Goal: Task Accomplishment & Management: Manage account settings

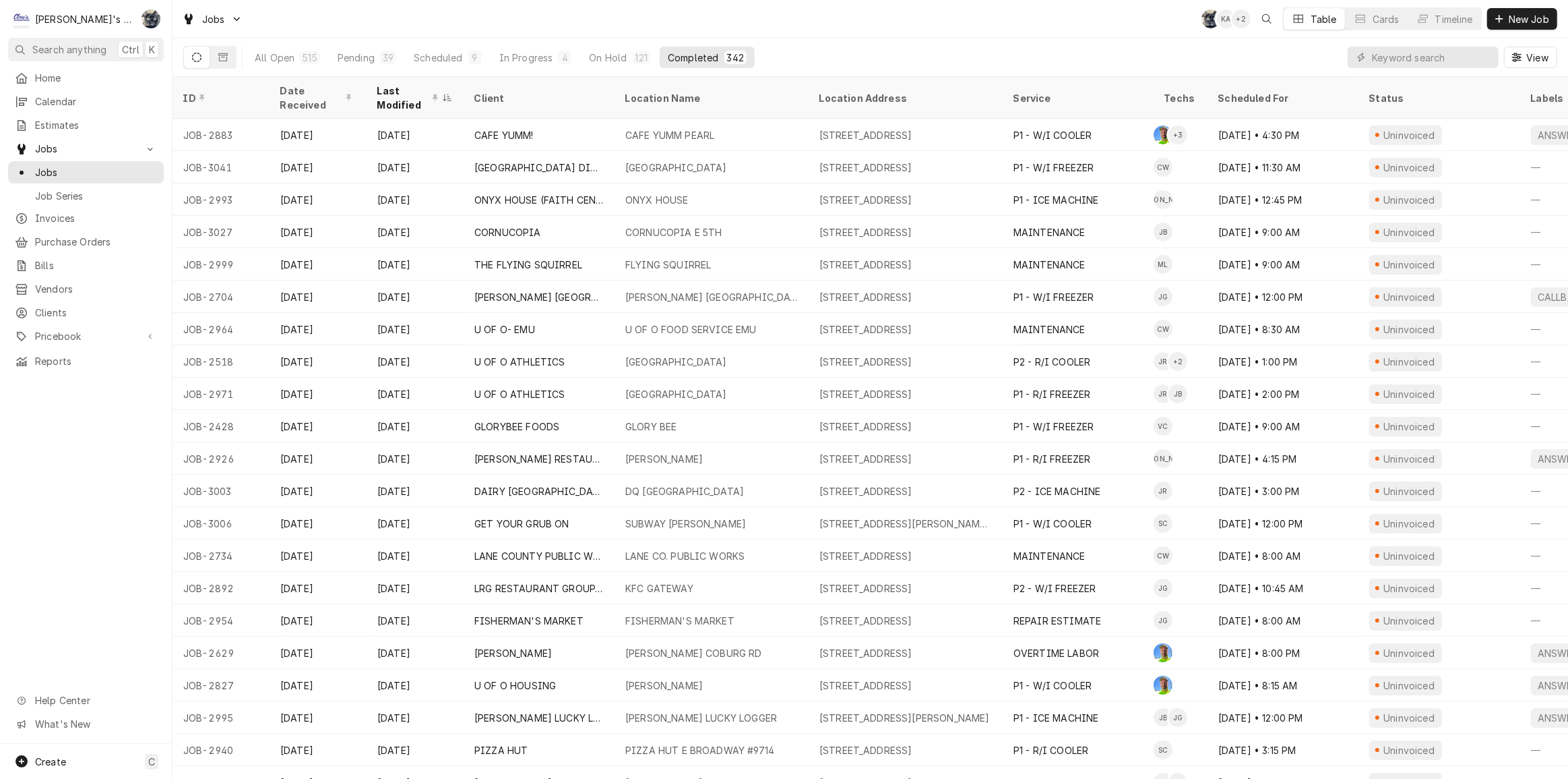
click at [789, 38] on div "All Open 515 Pending 39 Scheduled 9 In Progress 4 On Hold 121 Completed 342 View" at bounding box center [870, 57] width 1375 height 38
click at [1389, 53] on input "Dynamic Content Wrapper" at bounding box center [1432, 58] width 120 height 22
click at [375, 54] on button "Pending 39" at bounding box center [367, 58] width 75 height 22
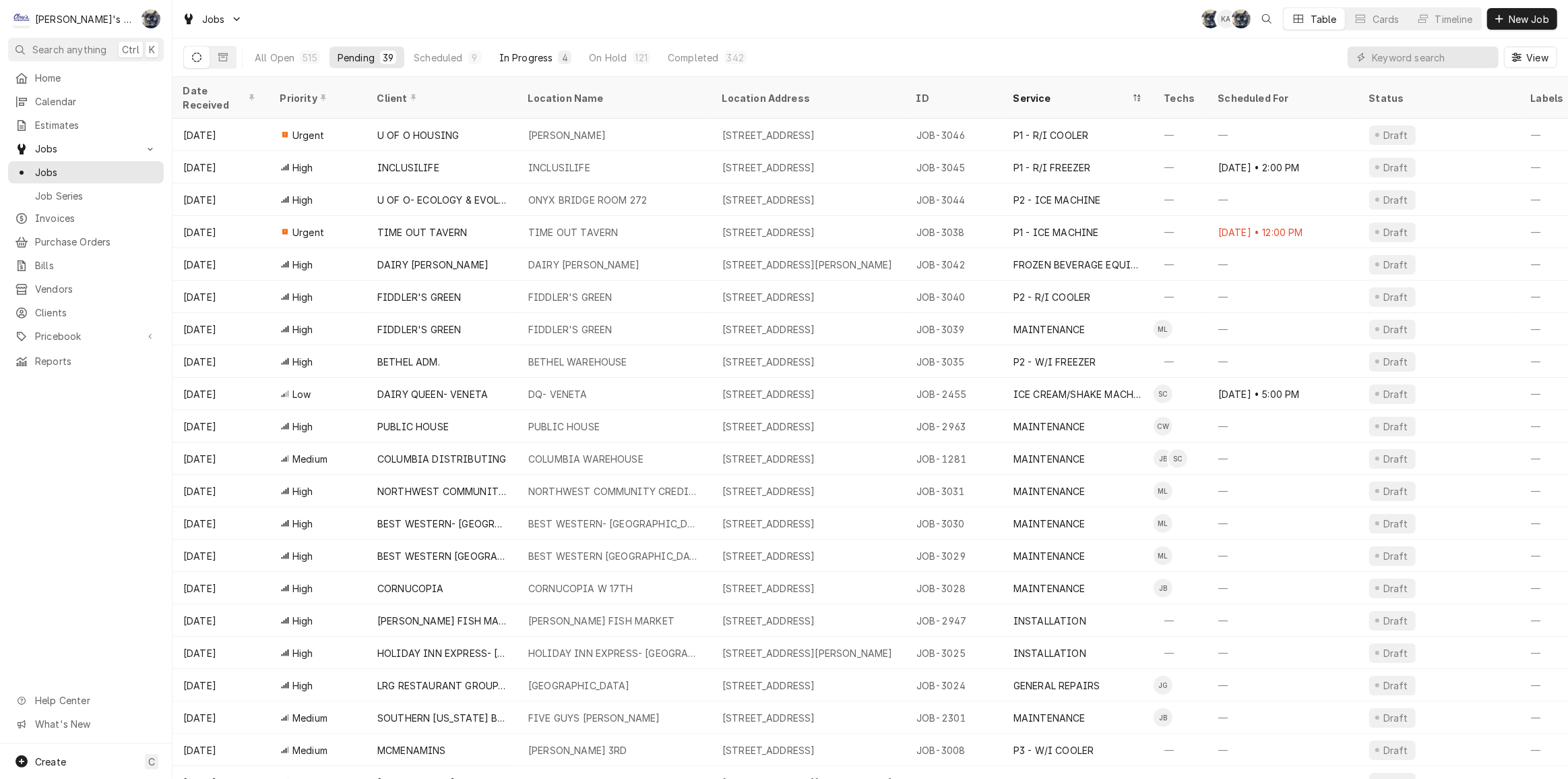
click at [541, 51] on div "In Progress" at bounding box center [526, 58] width 54 height 14
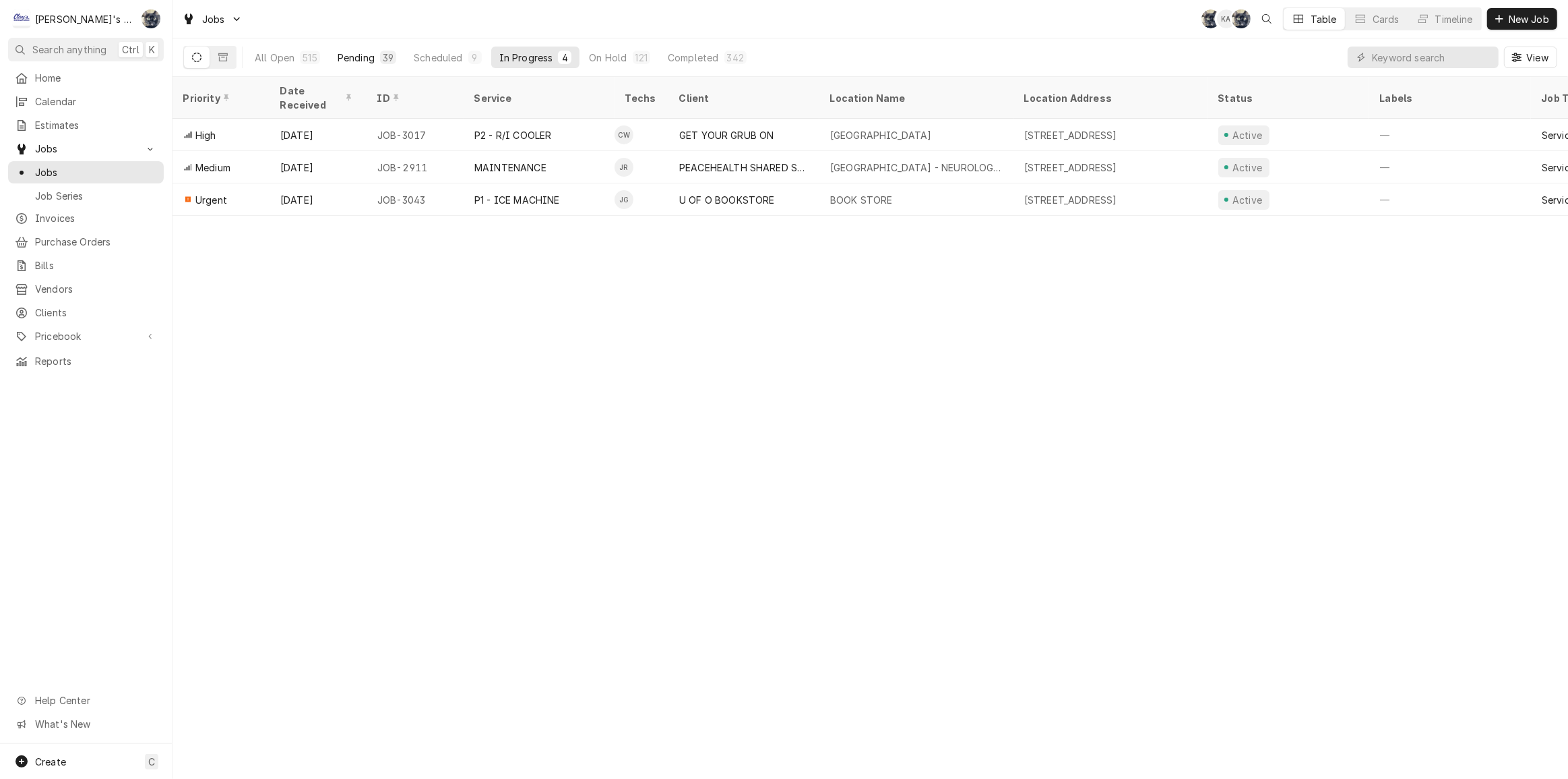
click at [389, 58] on div "39" at bounding box center [389, 58] width 11 height 14
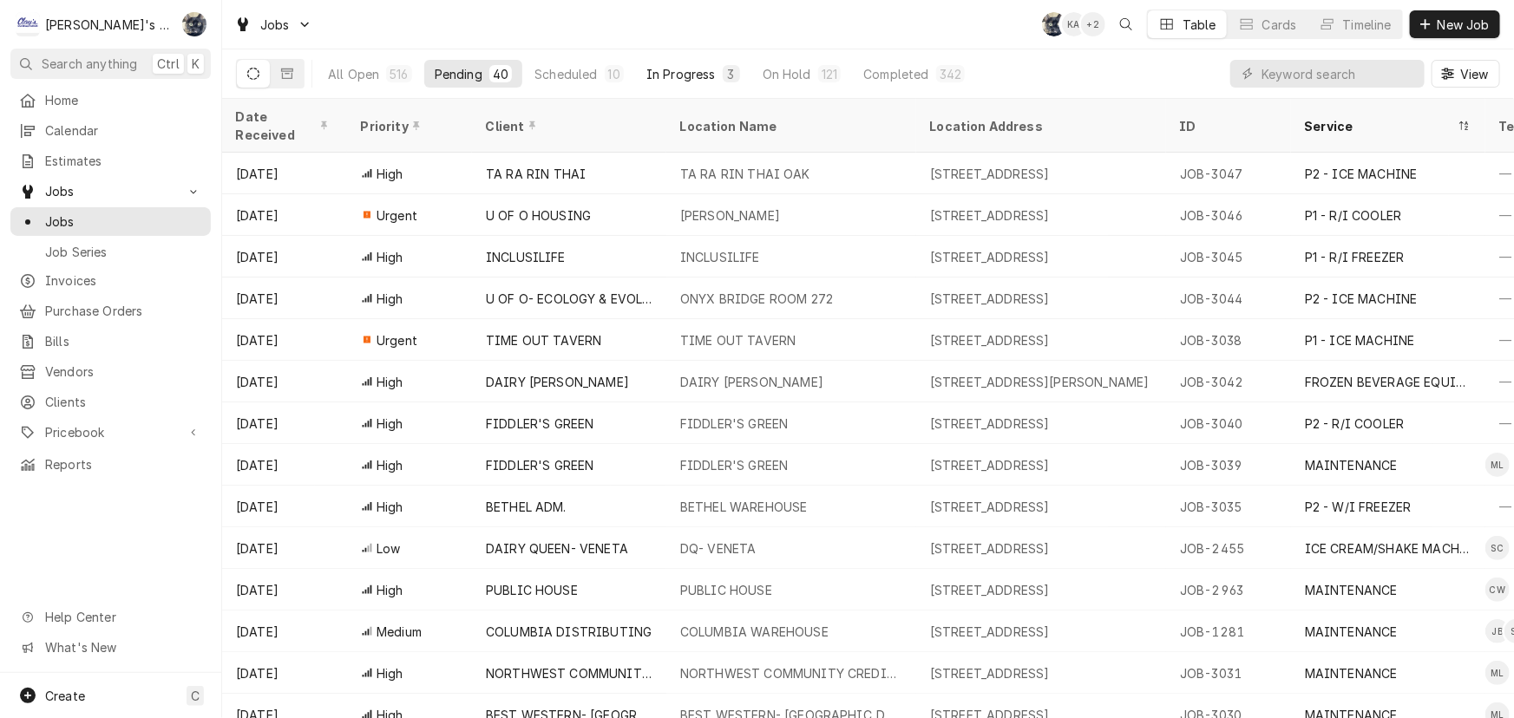
click at [705, 73] on div "In Progress" at bounding box center [680, 74] width 69 height 18
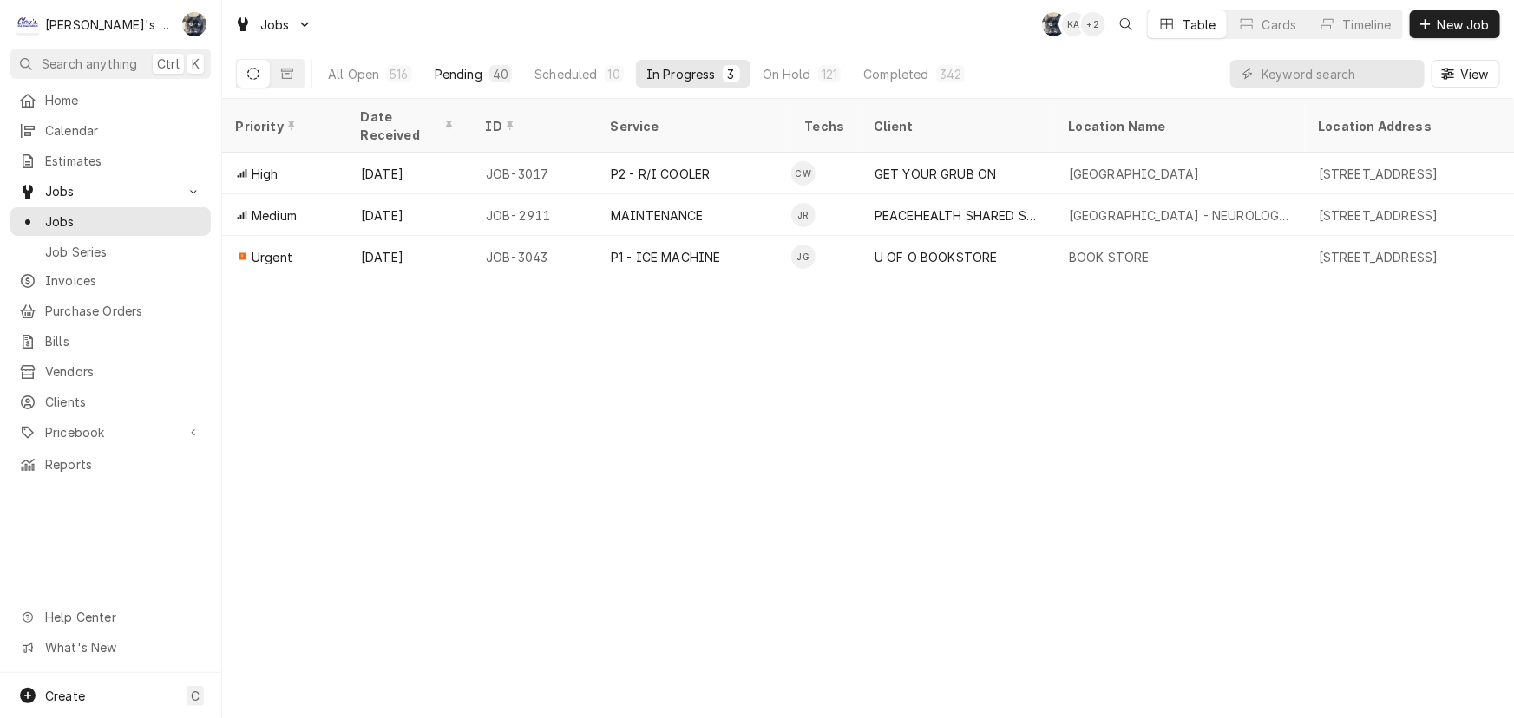
click at [459, 69] on div "Pending" at bounding box center [459, 74] width 48 height 18
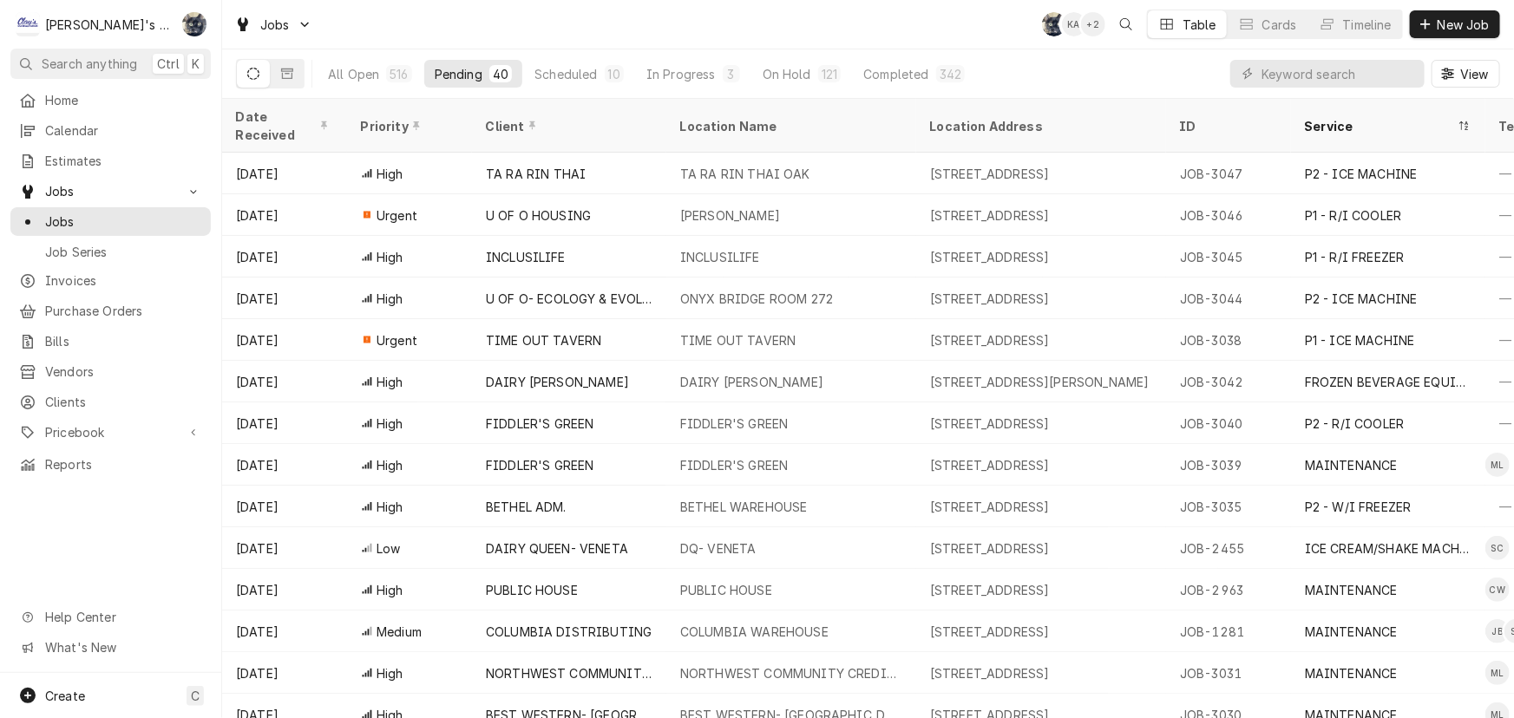
click at [513, 31] on div "Jobs SB KA + 2 Table Cards Timeline New Job" at bounding box center [867, 24] width 1291 height 49
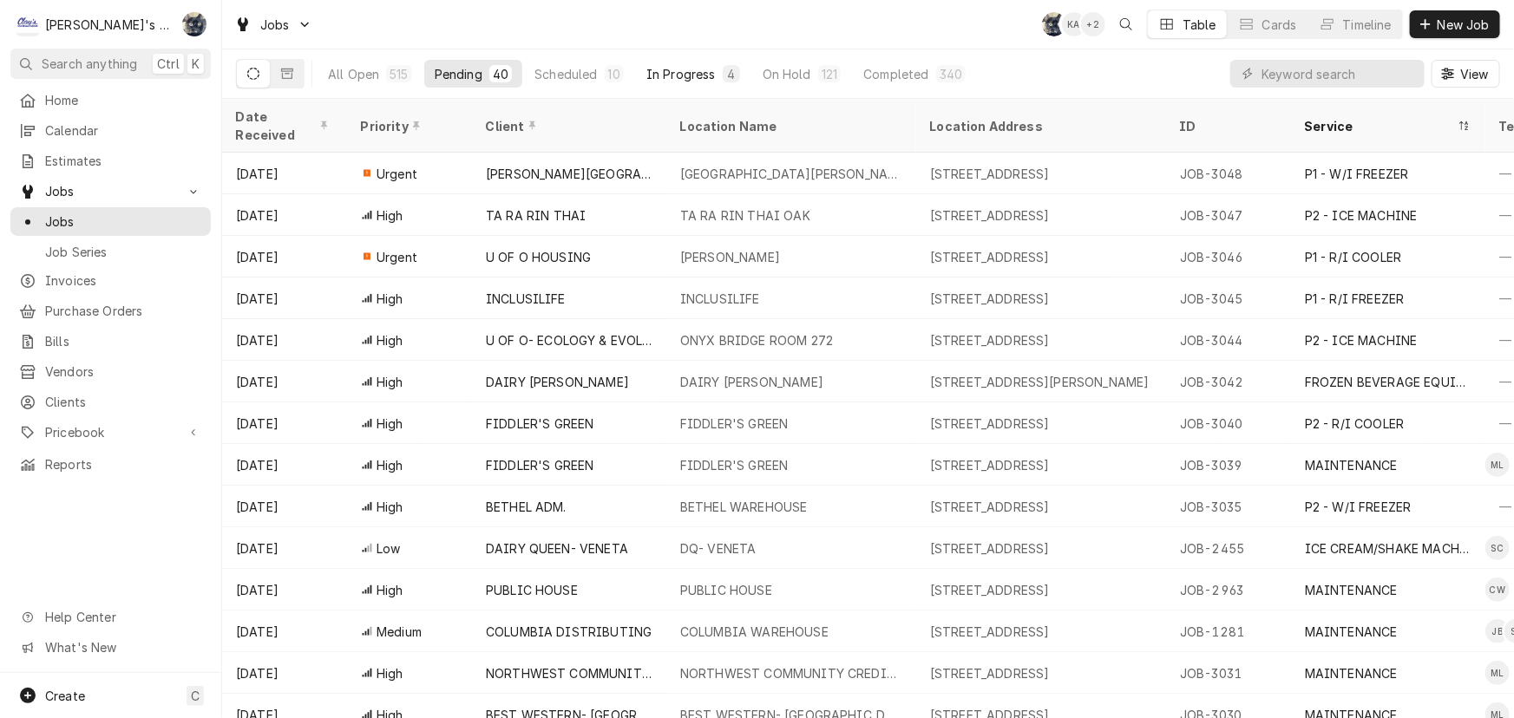
click at [705, 71] on div "In Progress" at bounding box center [680, 74] width 69 height 18
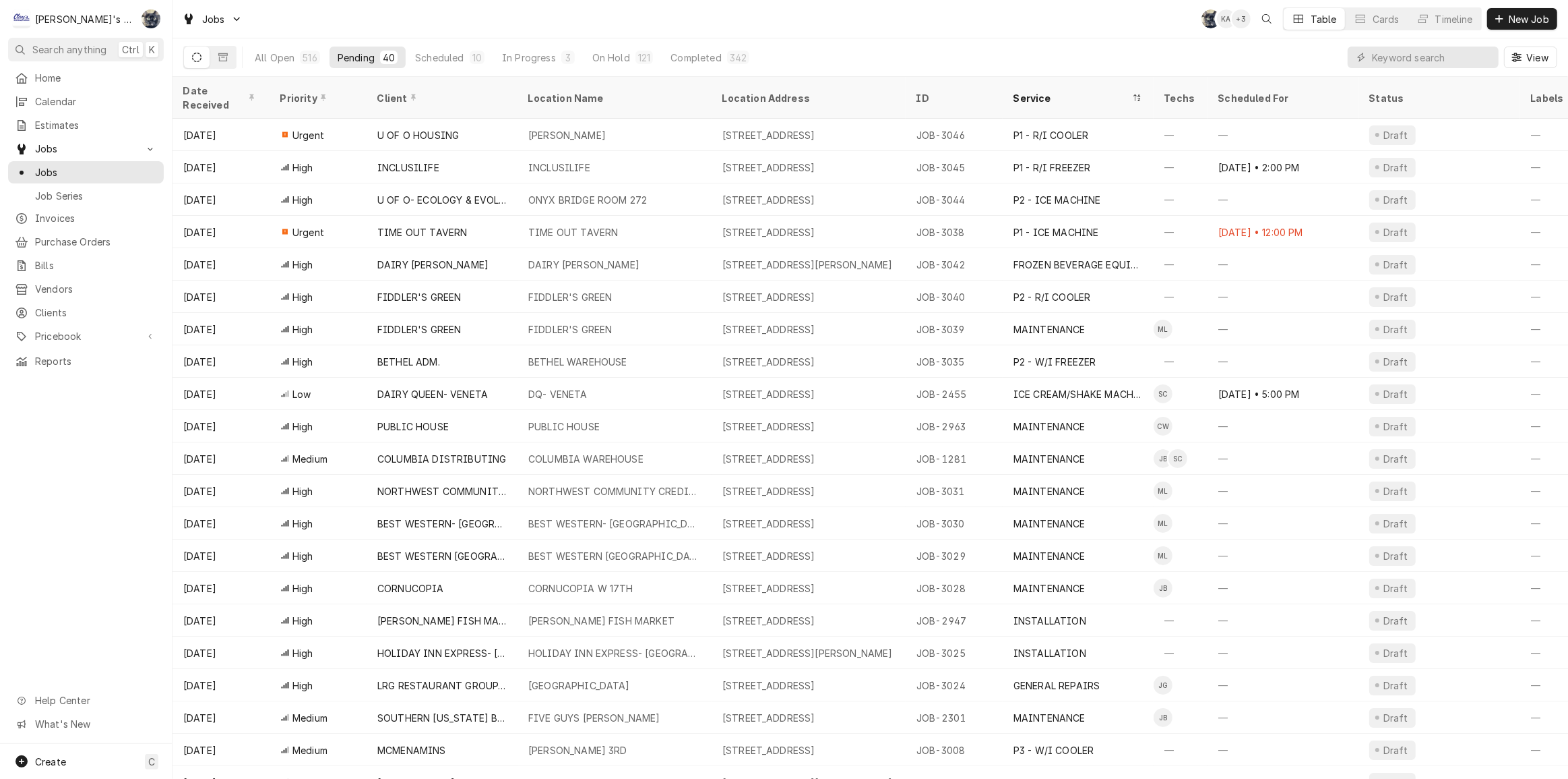
click at [560, 36] on div "Jobs SB KA + 3 Table Cards Timeline New Job" at bounding box center [870, 19] width 1396 height 38
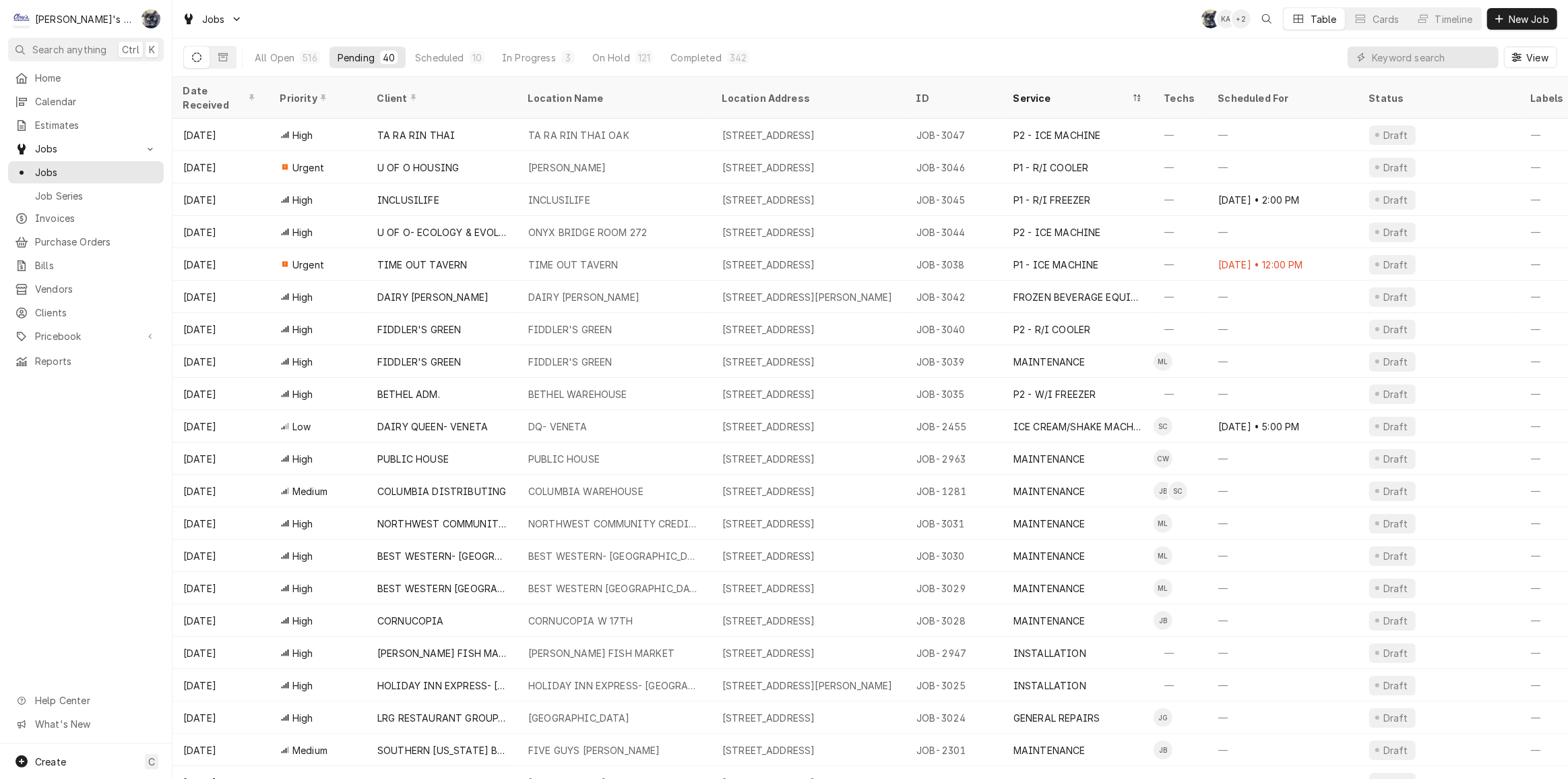
click at [831, 28] on div "Jobs SB KA + 2 Table Cards Timeline New Job" at bounding box center [870, 19] width 1396 height 38
click at [342, 8] on div "Jobs SB KA + 2 Table Cards Timeline New Job" at bounding box center [870, 19] width 1396 height 38
click at [543, 13] on div "Jobs SB KA + 2 Table Cards Timeline New Job" at bounding box center [870, 19] width 1396 height 38
click at [404, 4] on div "Jobs SB KA + 2 Table Cards Timeline New Job" at bounding box center [870, 19] width 1396 height 38
click at [715, 61] on div "Completed" at bounding box center [695, 58] width 51 height 14
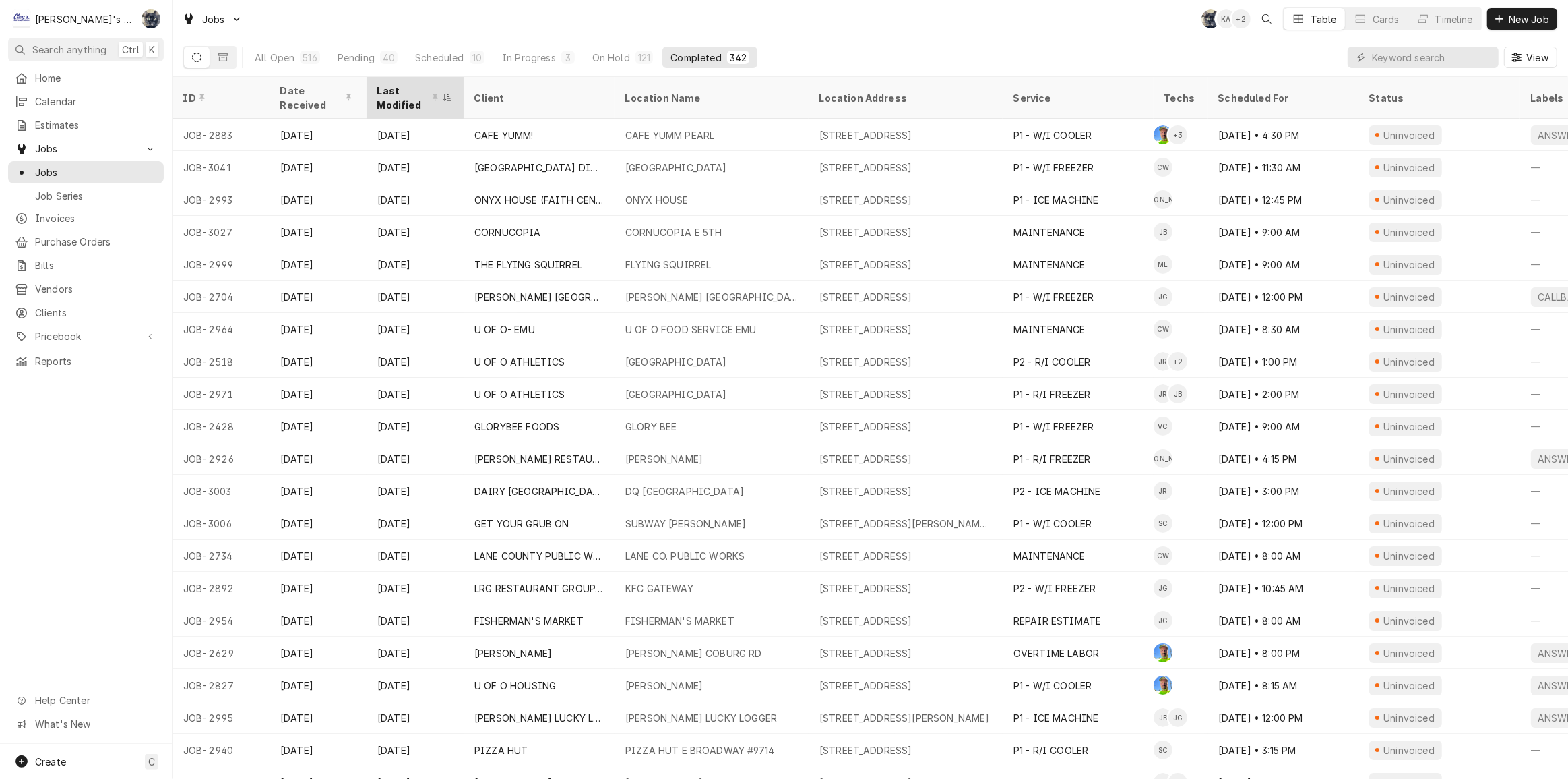
click at [395, 100] on div "Last Modified" at bounding box center [409, 98] width 62 height 28
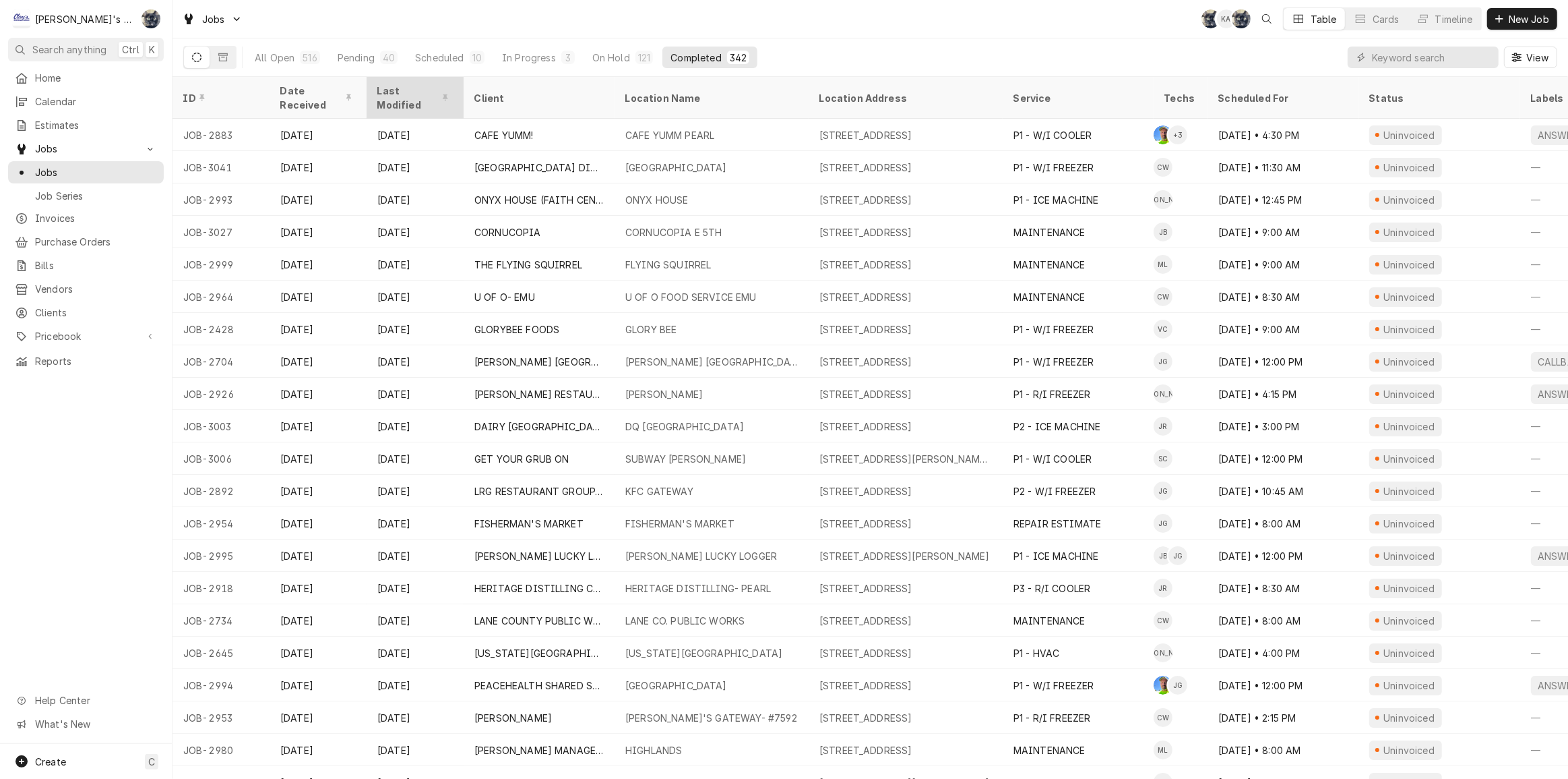
click at [402, 82] on div "Last Modified" at bounding box center [415, 97] width 92 height 37
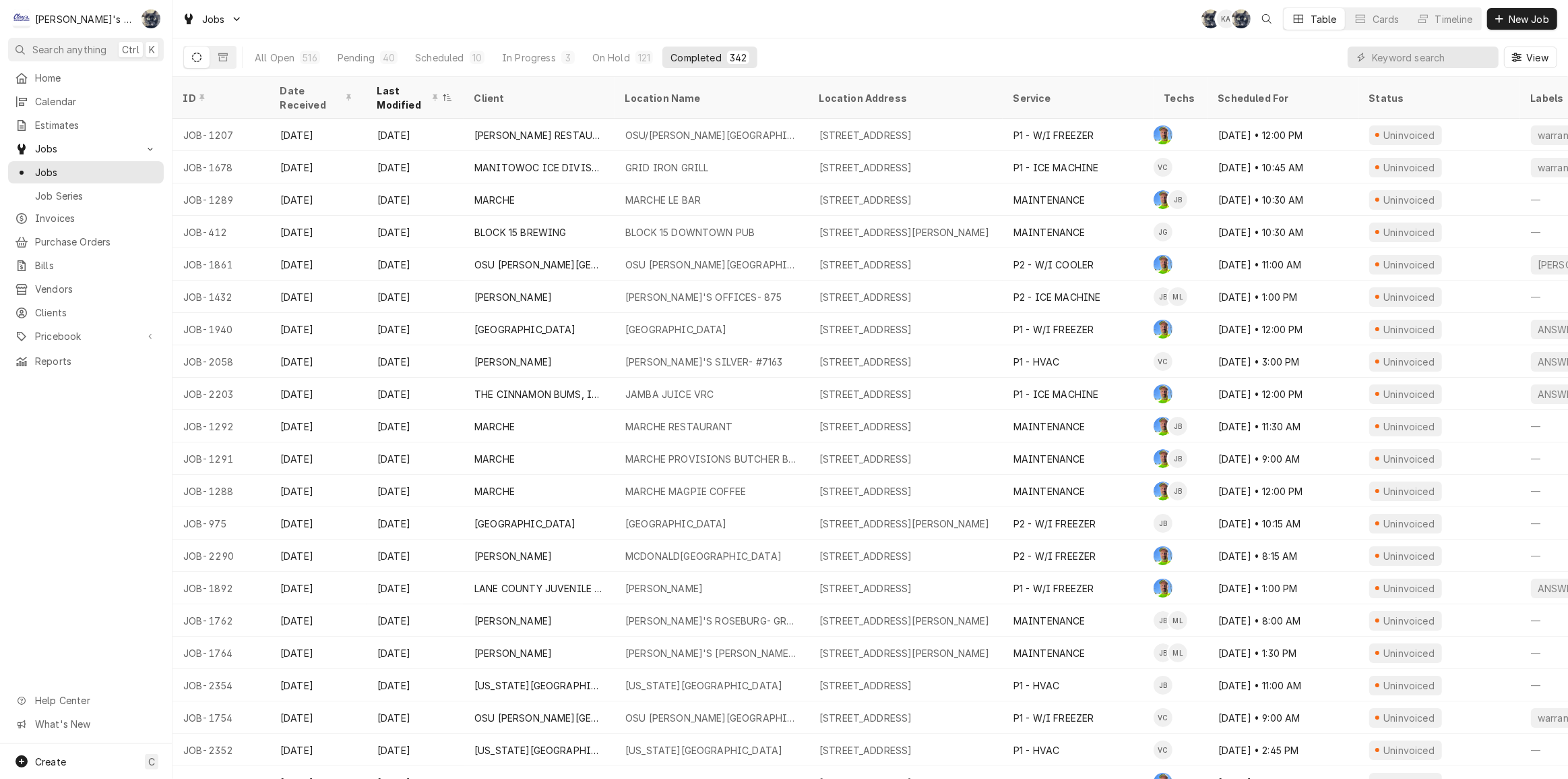
click at [402, 82] on div "Last Modified" at bounding box center [415, 97] width 92 height 37
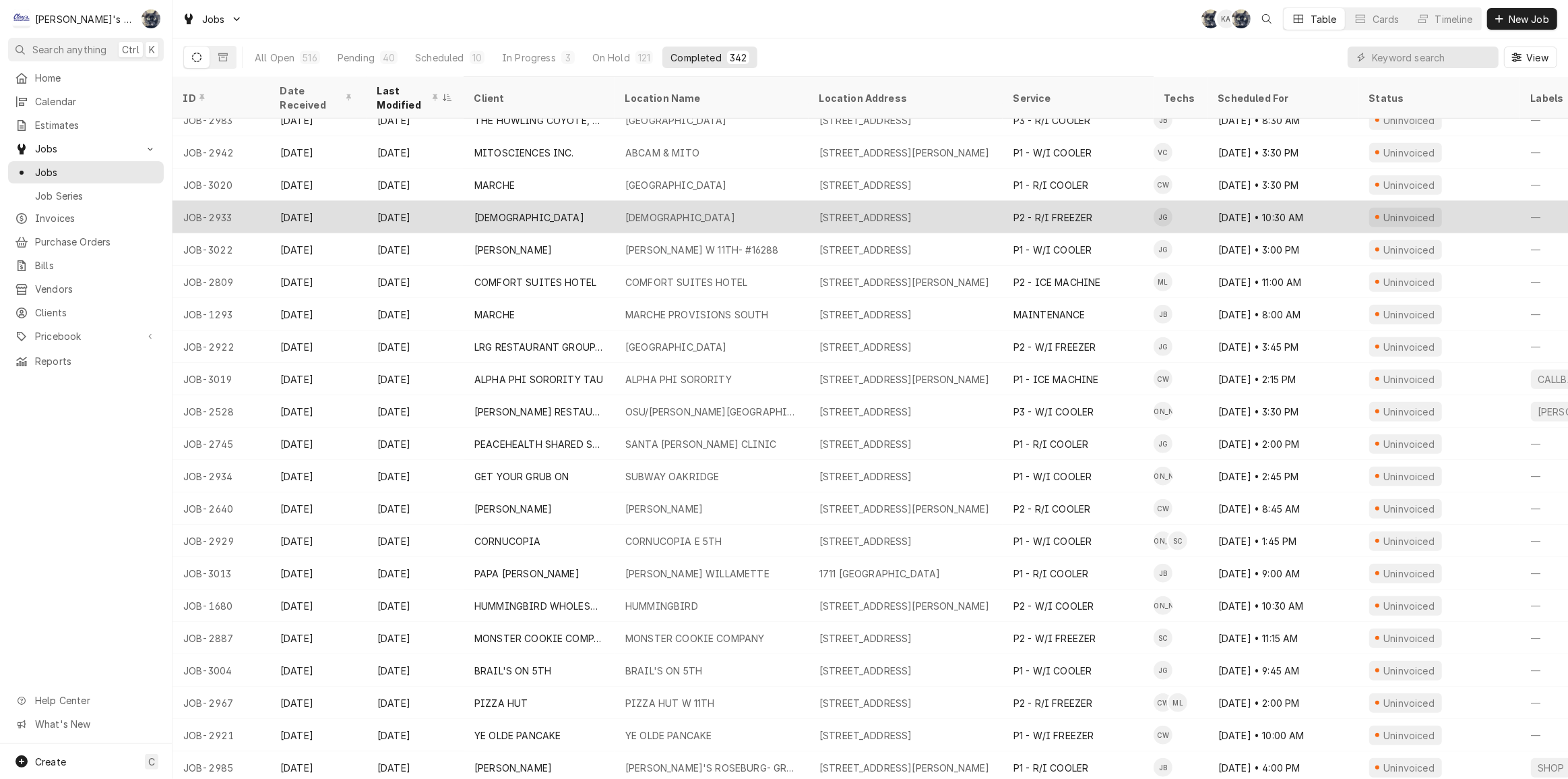
scroll to position [1241, 0]
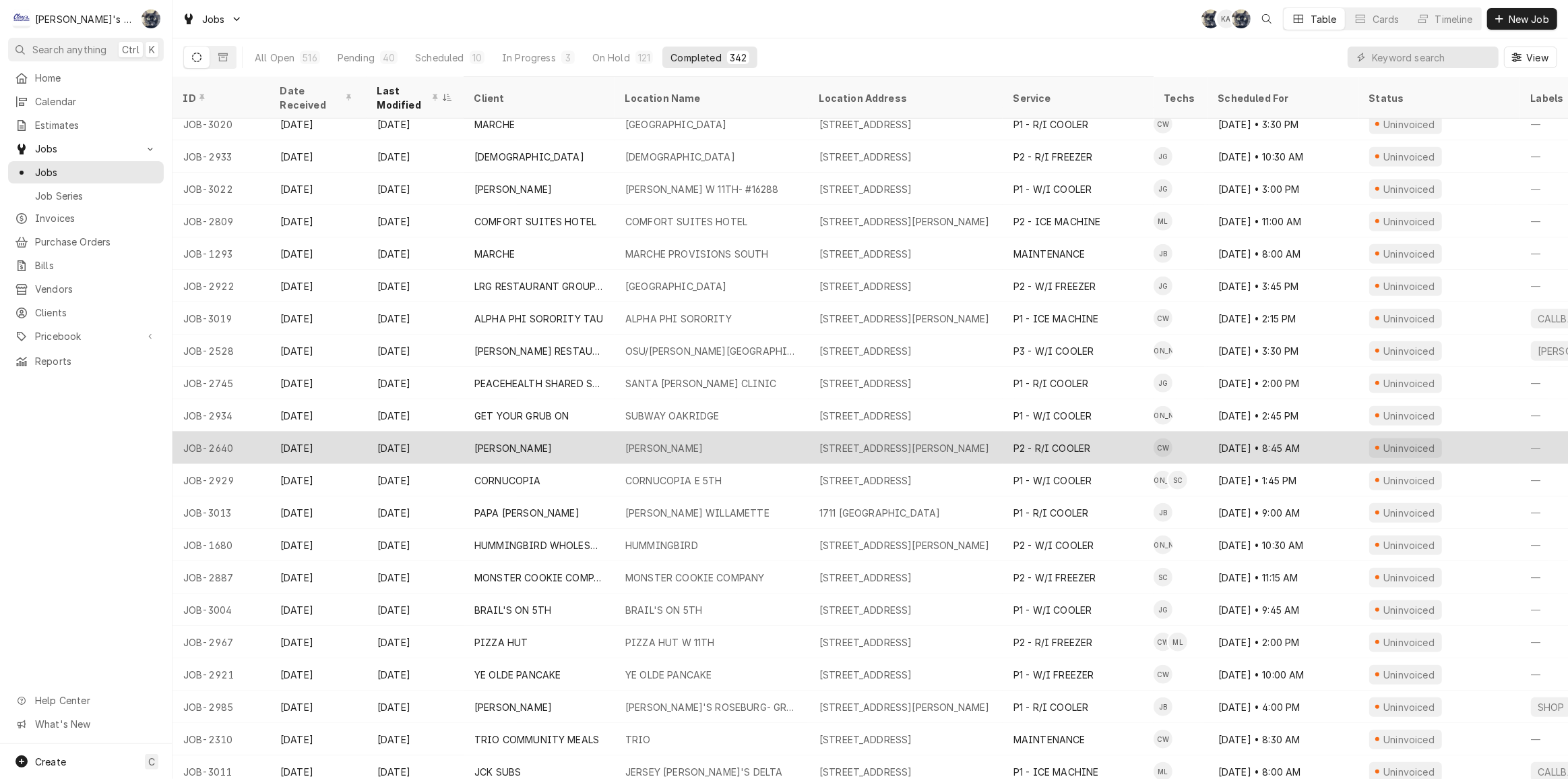
click at [668, 442] on div "SUBO SUSHI BLAIR" at bounding box center [664, 448] width 78 height 14
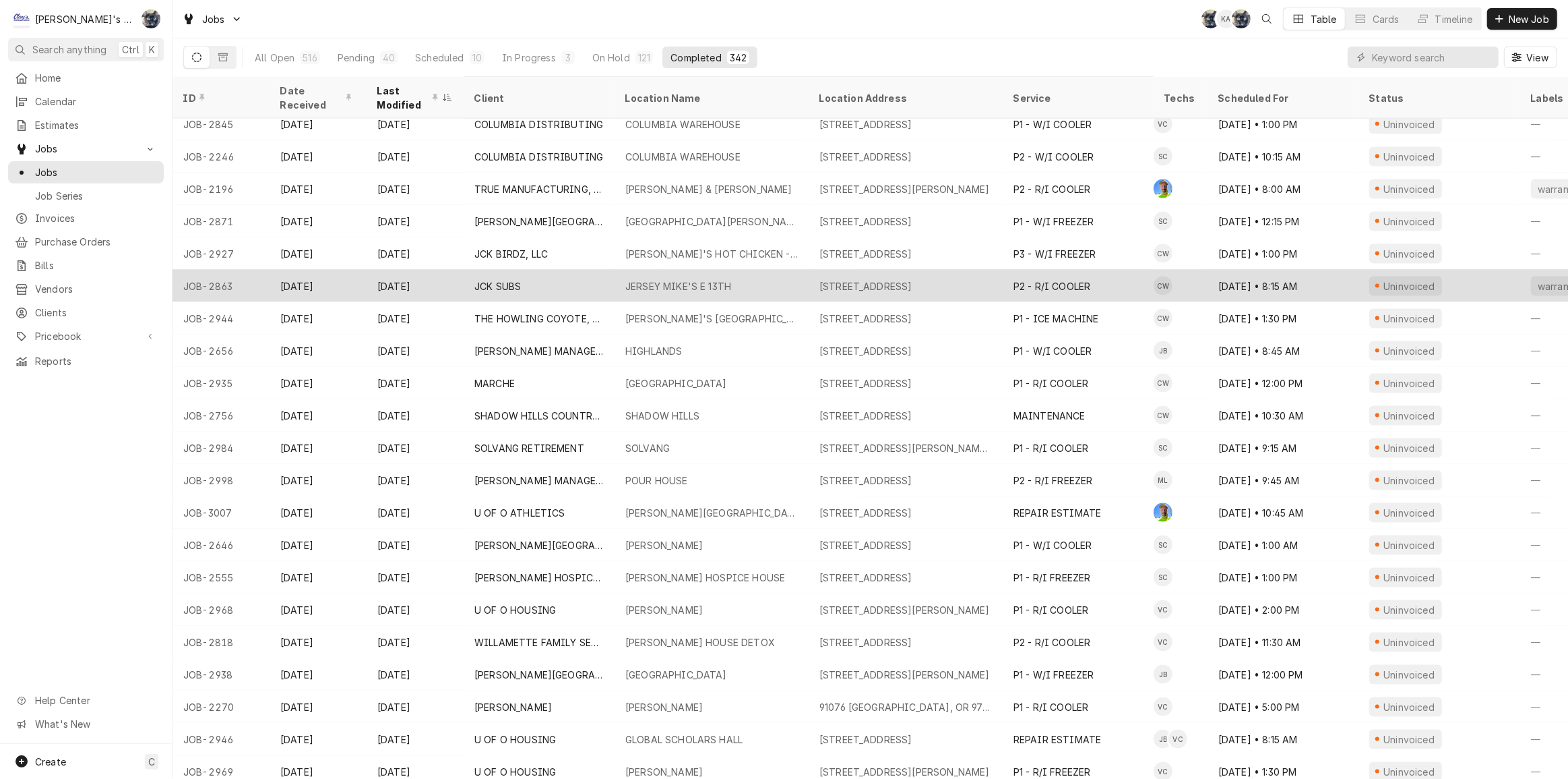
scroll to position [2158, 0]
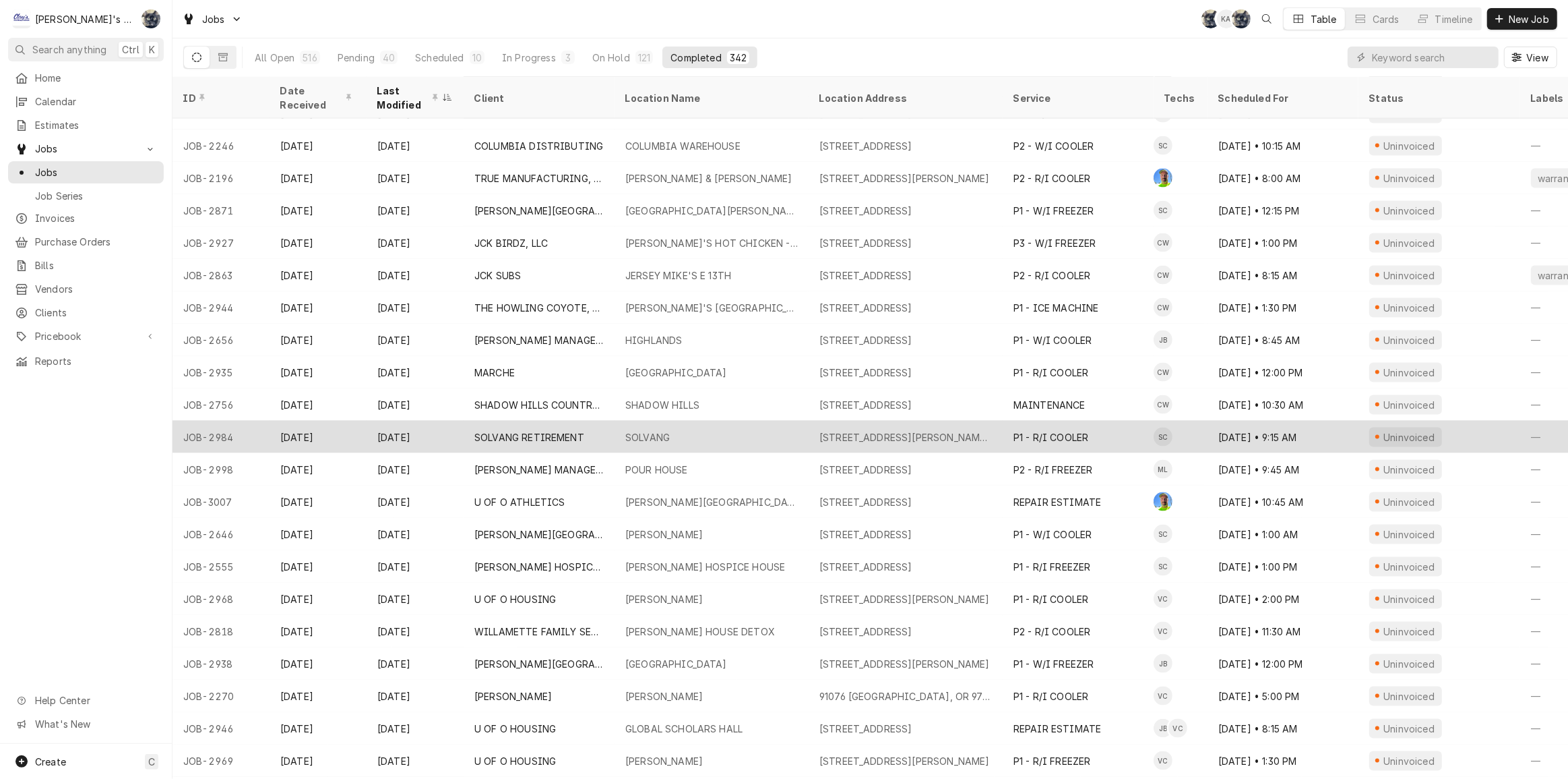
click at [668, 430] on div "SOLVANG" at bounding box center [647, 437] width 44 height 14
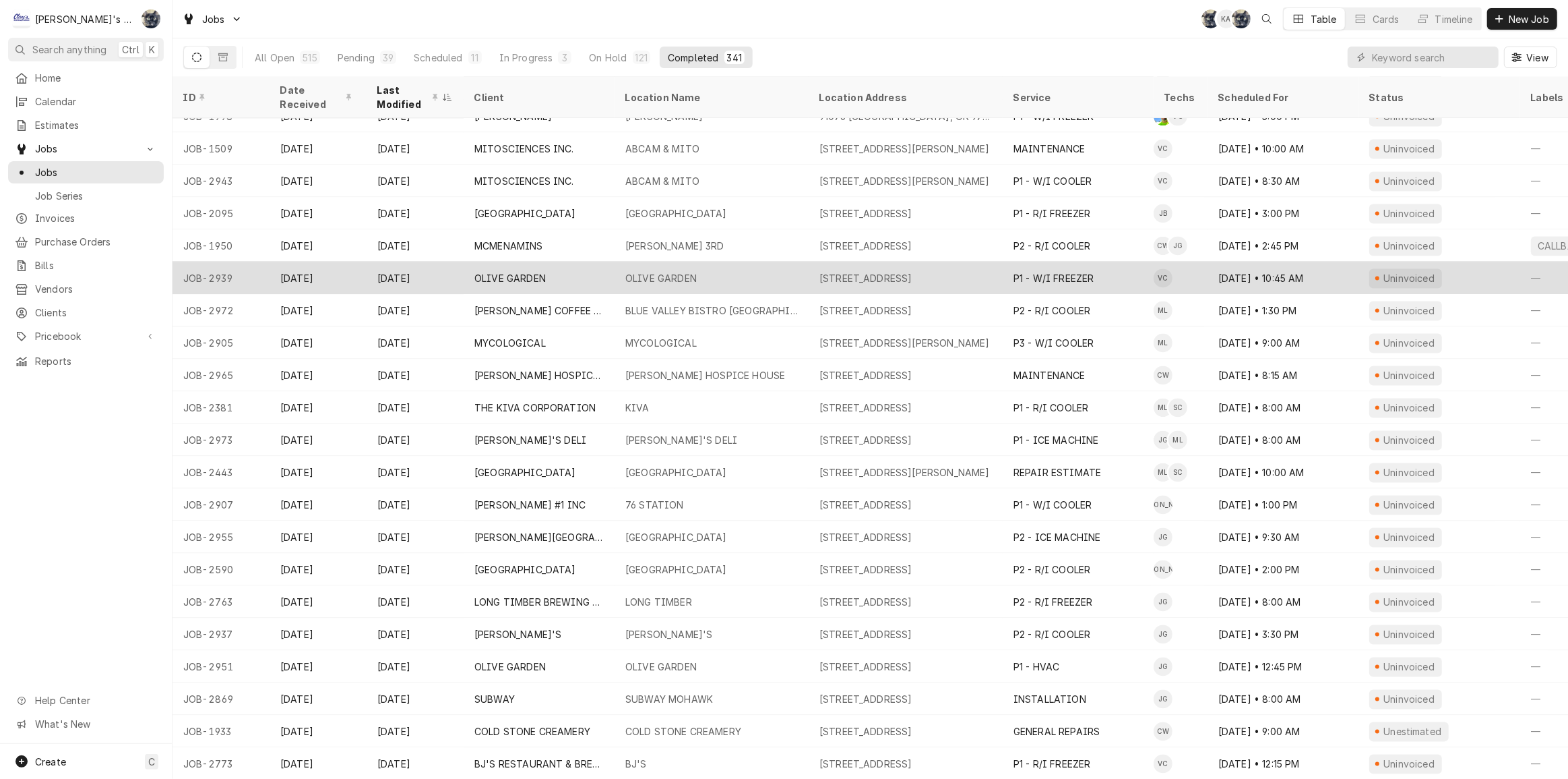
scroll to position [2901, 0]
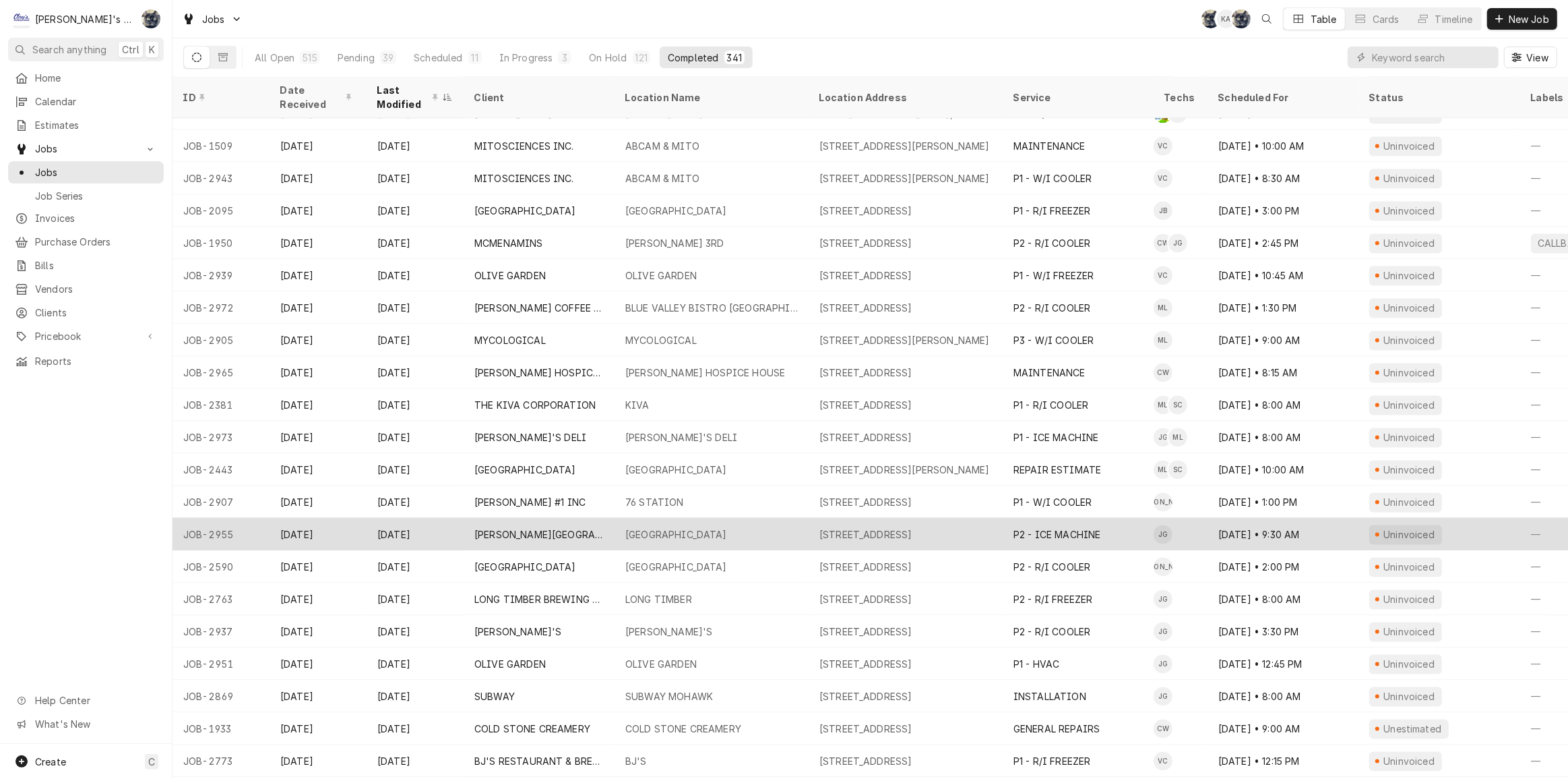
click at [684, 528] on div "ELMIRA HIGH SCHOOL" at bounding box center [676, 535] width 102 height 14
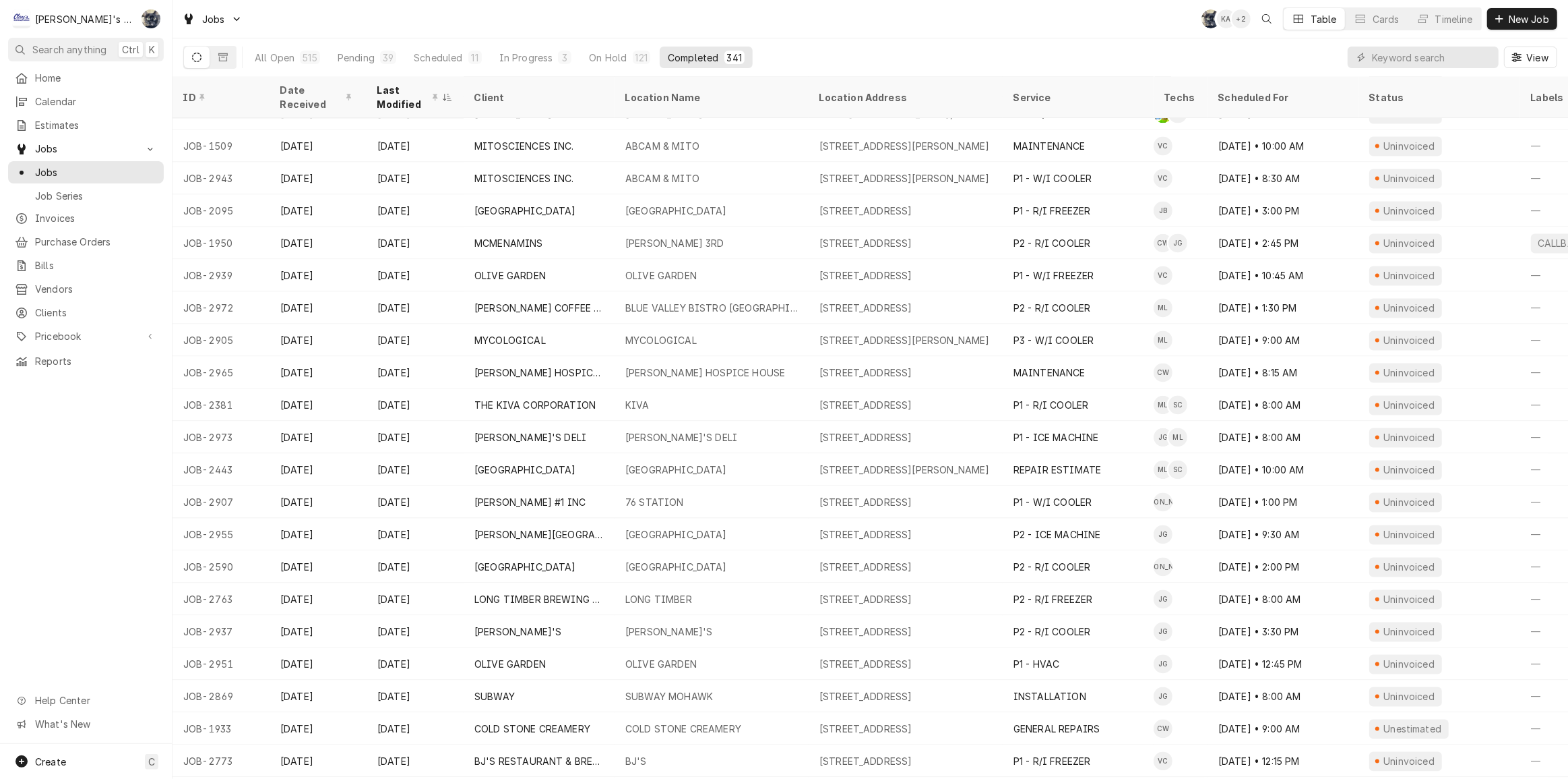
click at [692, 24] on div "Jobs SB KA + 2 Table Cards Timeline New Job" at bounding box center [870, 19] width 1396 height 38
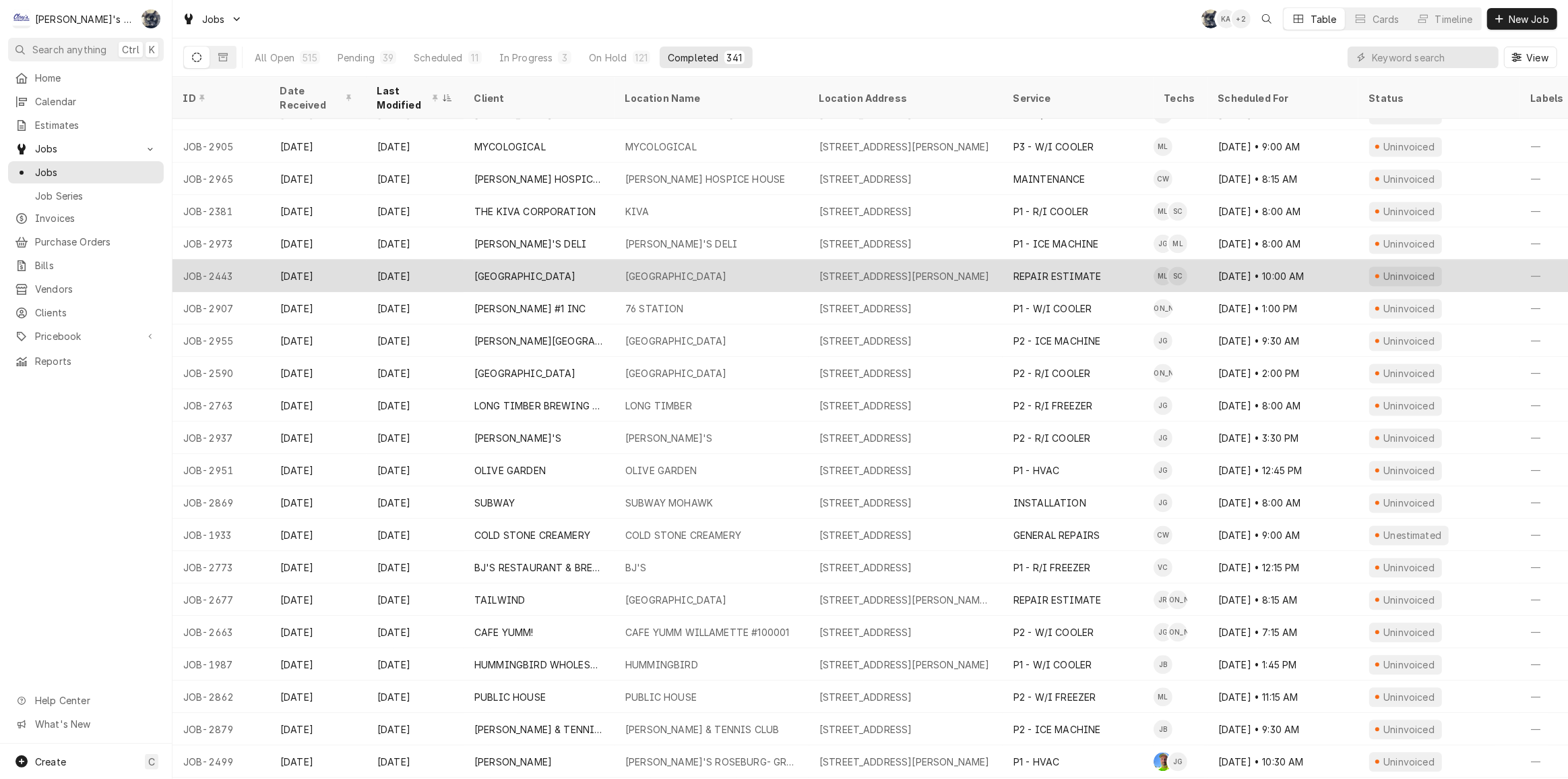
scroll to position [3157, 0]
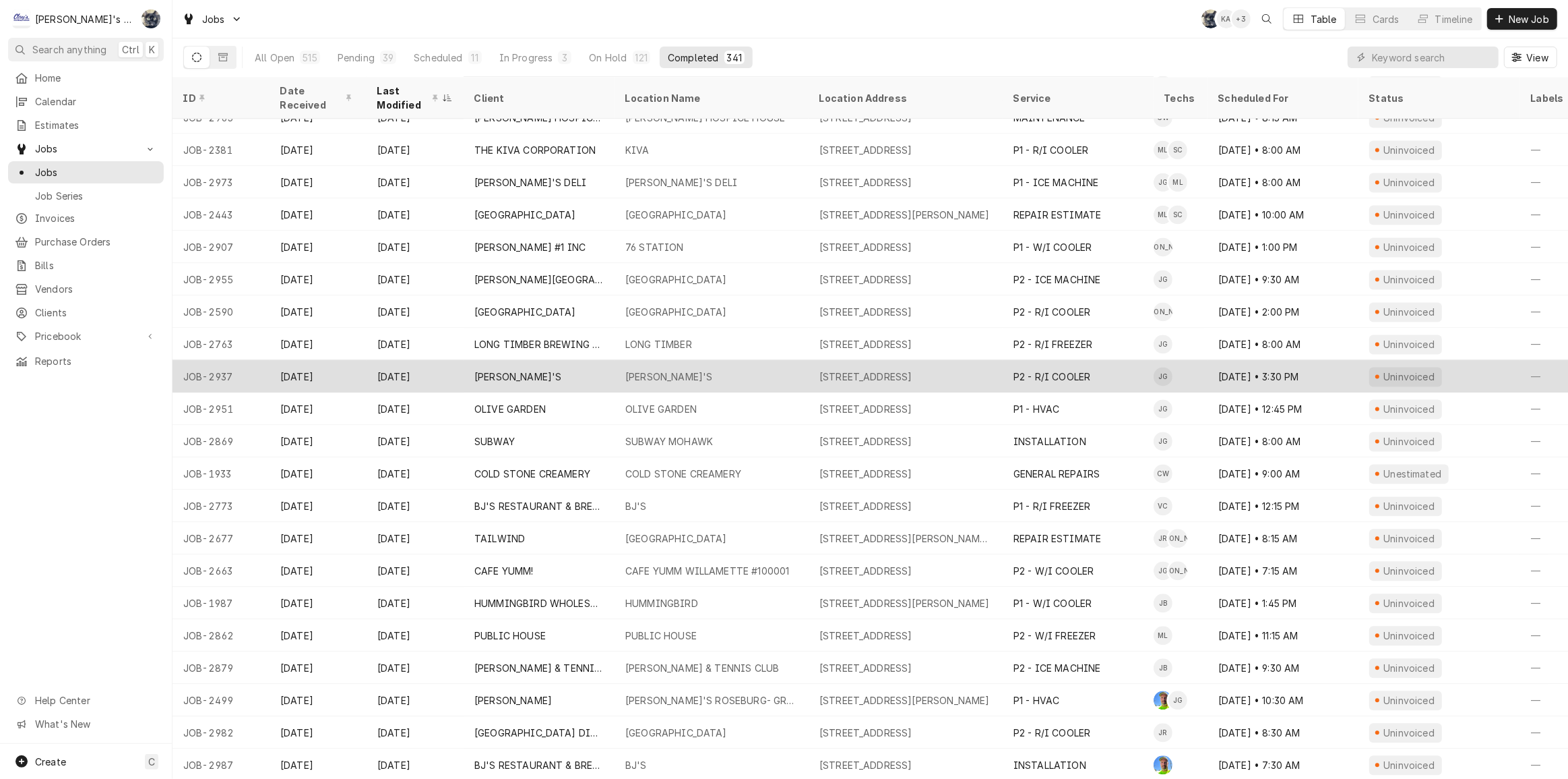
click at [674, 372] on div "DICKIE JO'S" at bounding box center [669, 376] width 87 height 14
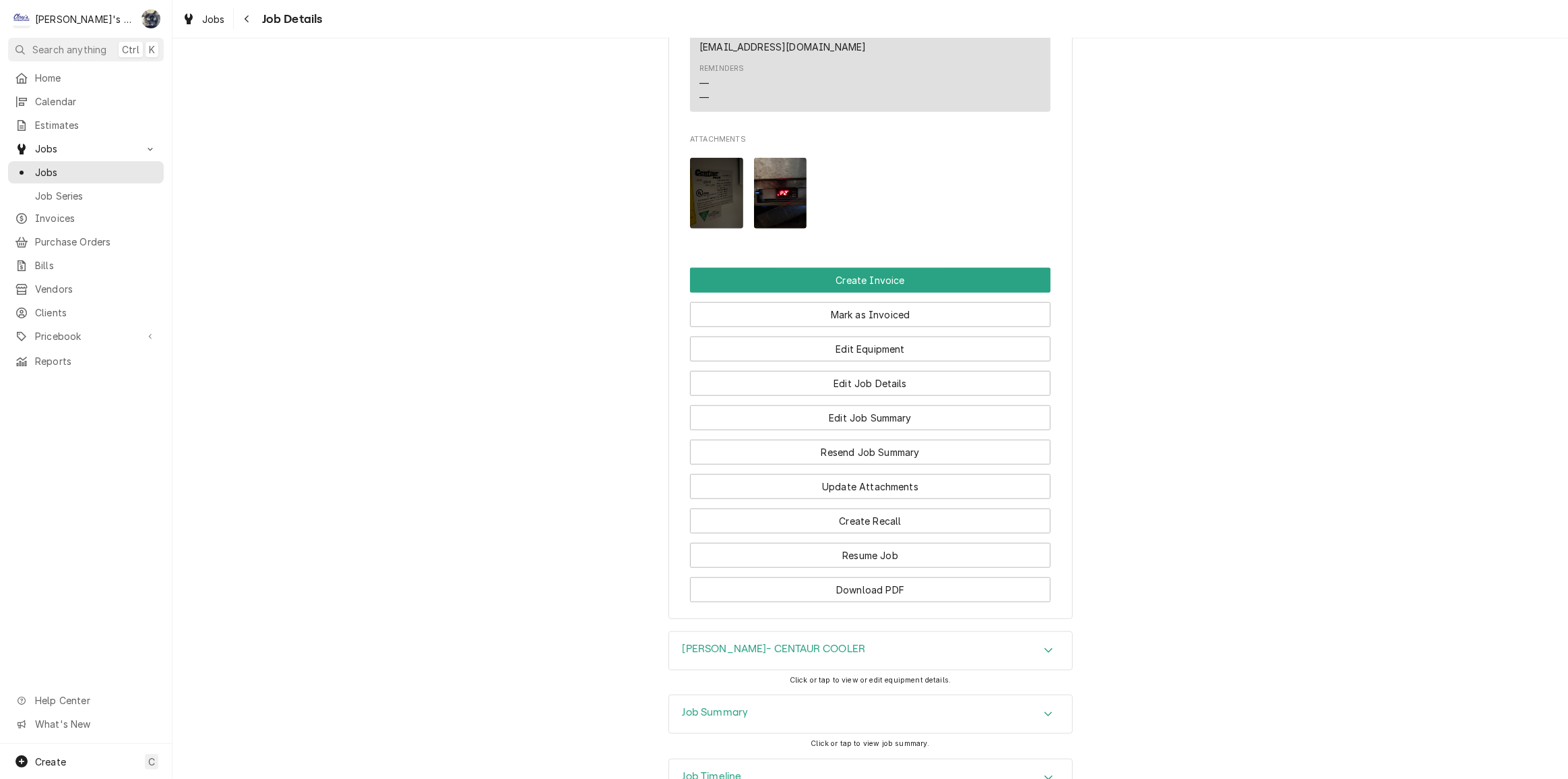
scroll to position [1202, 0]
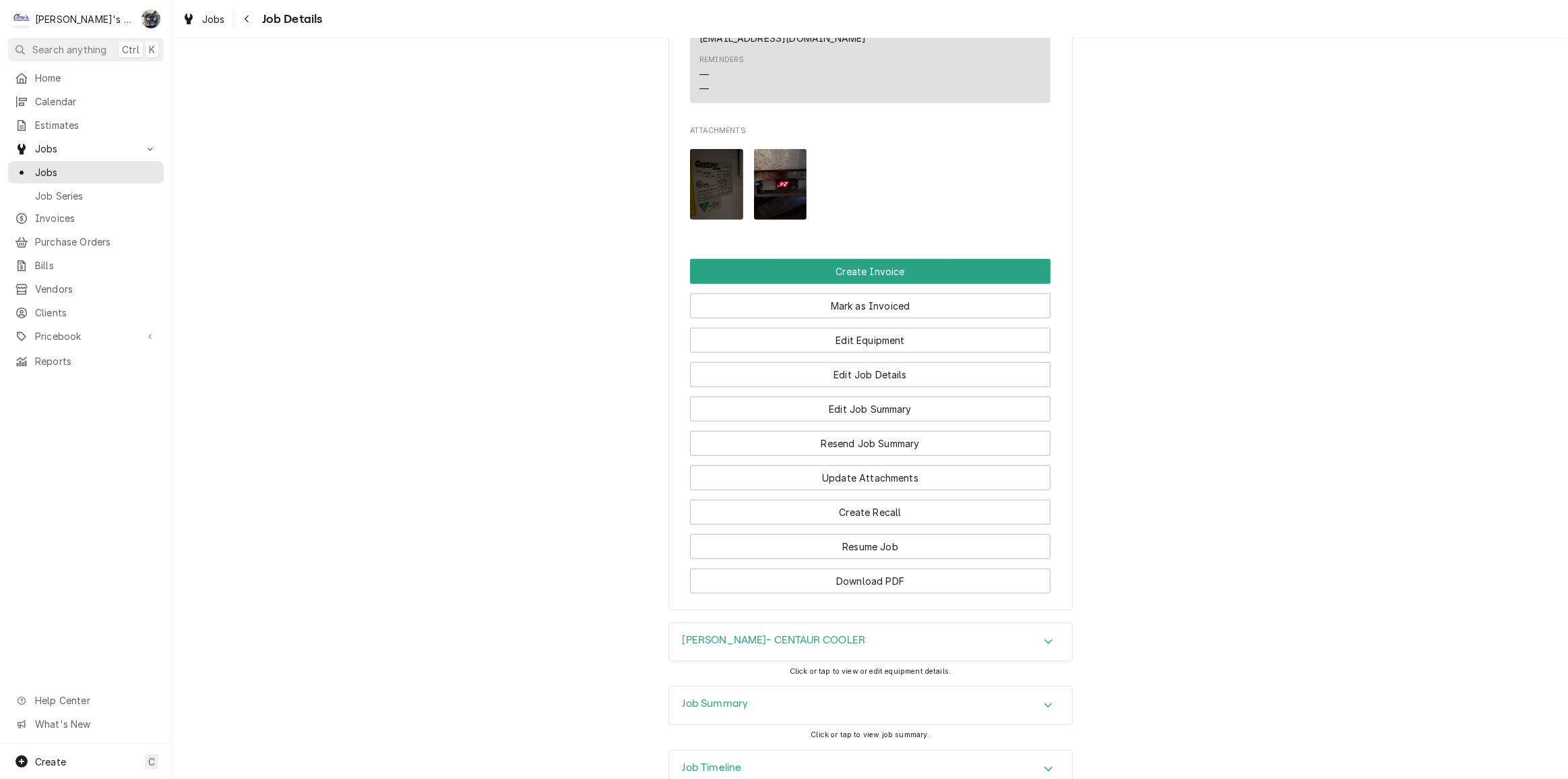
click at [782, 686] on div "Job Summary" at bounding box center [870, 705] width 403 height 38
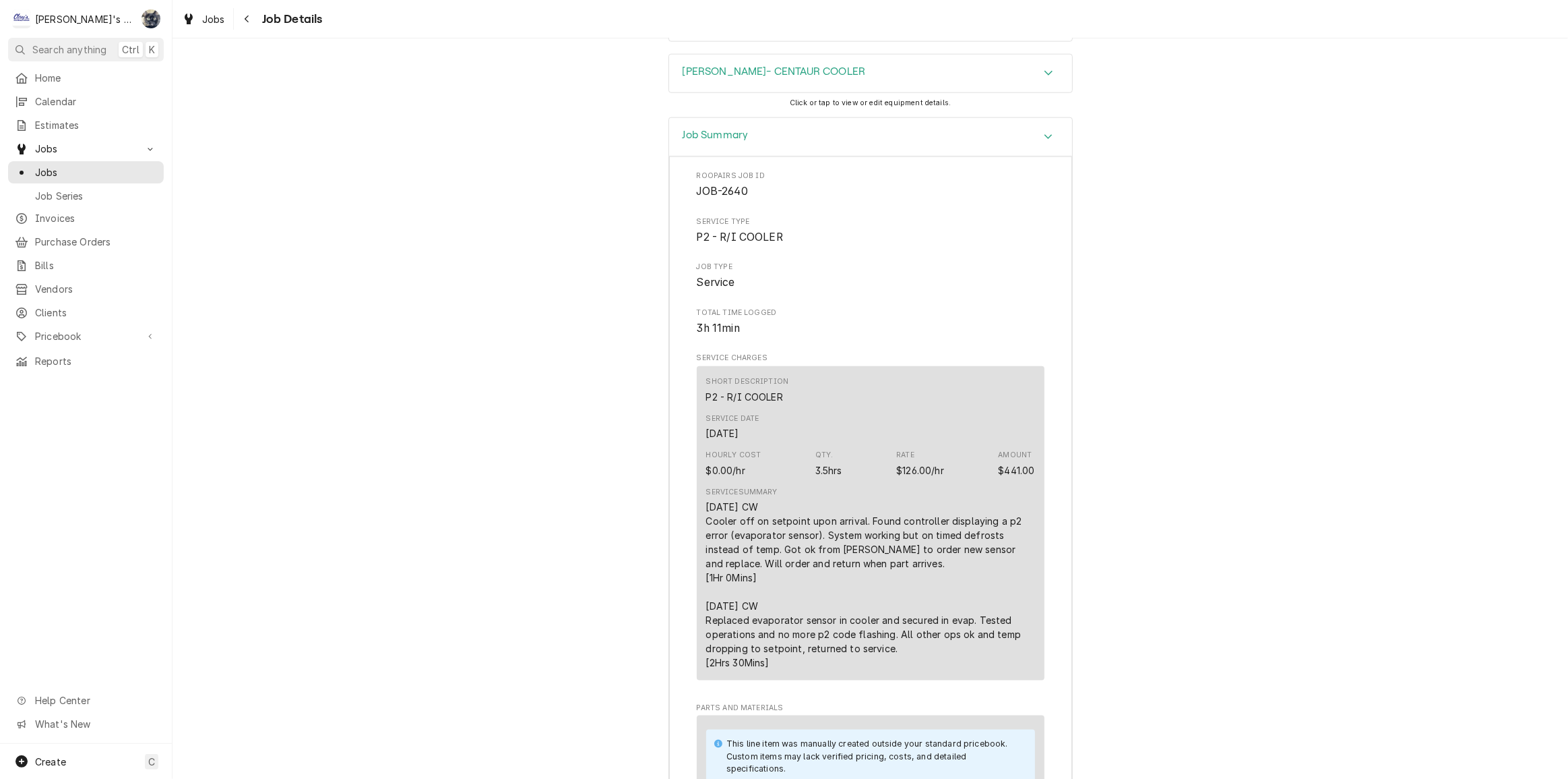
scroll to position [1815, 0]
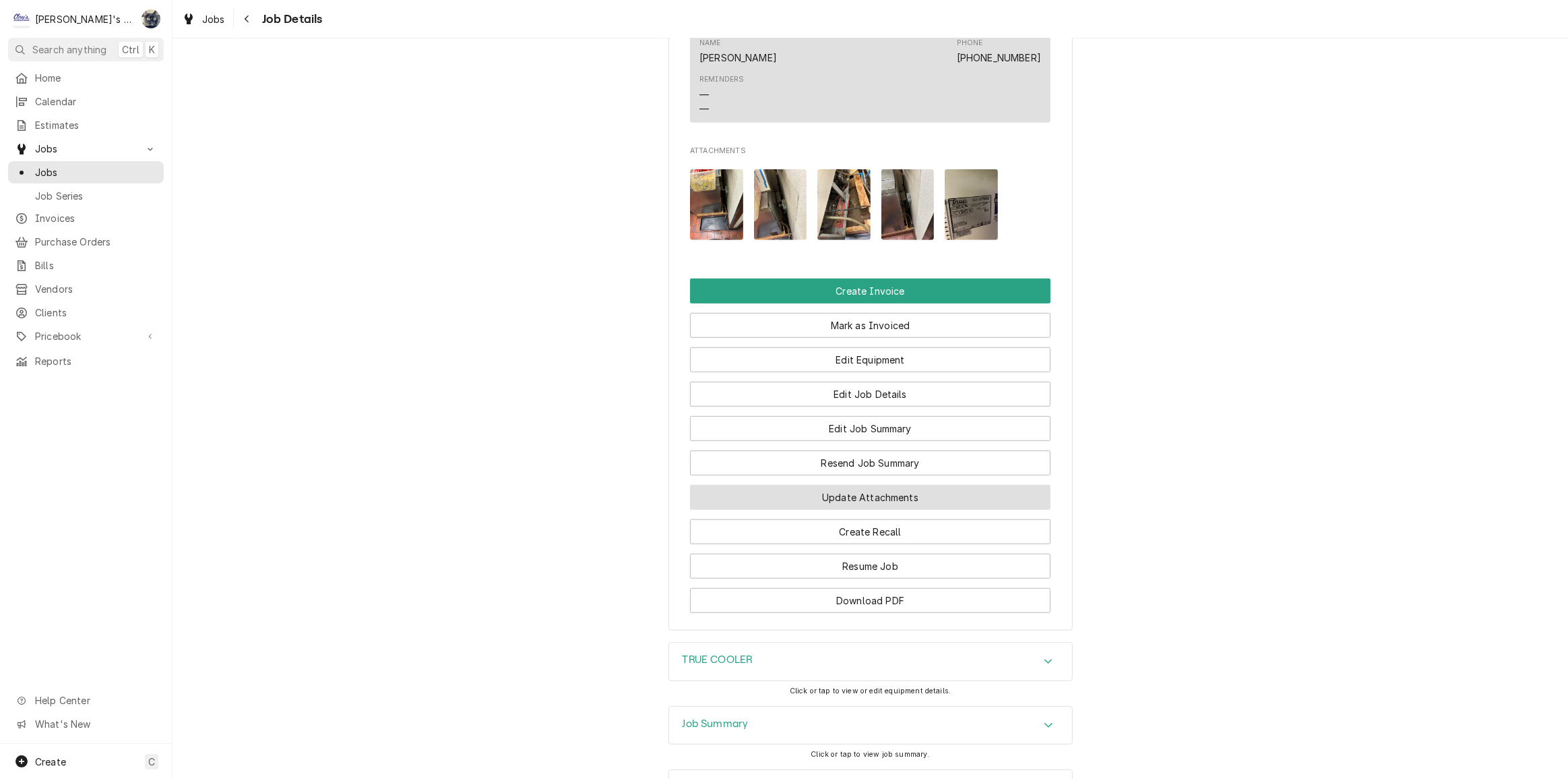
scroll to position [1088, 0]
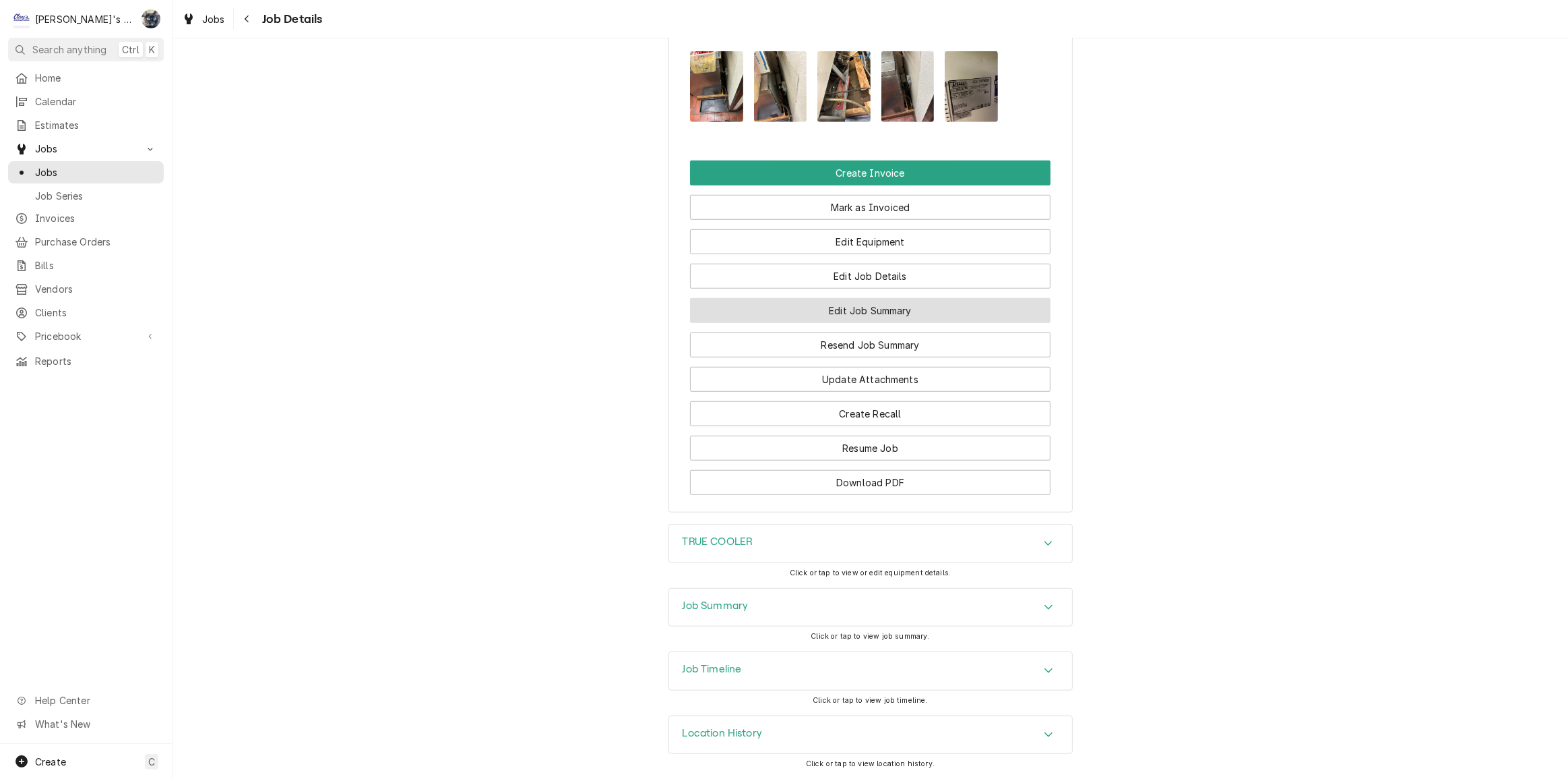
click at [826, 322] on button "Edit Job Summary" at bounding box center [870, 310] width 361 height 25
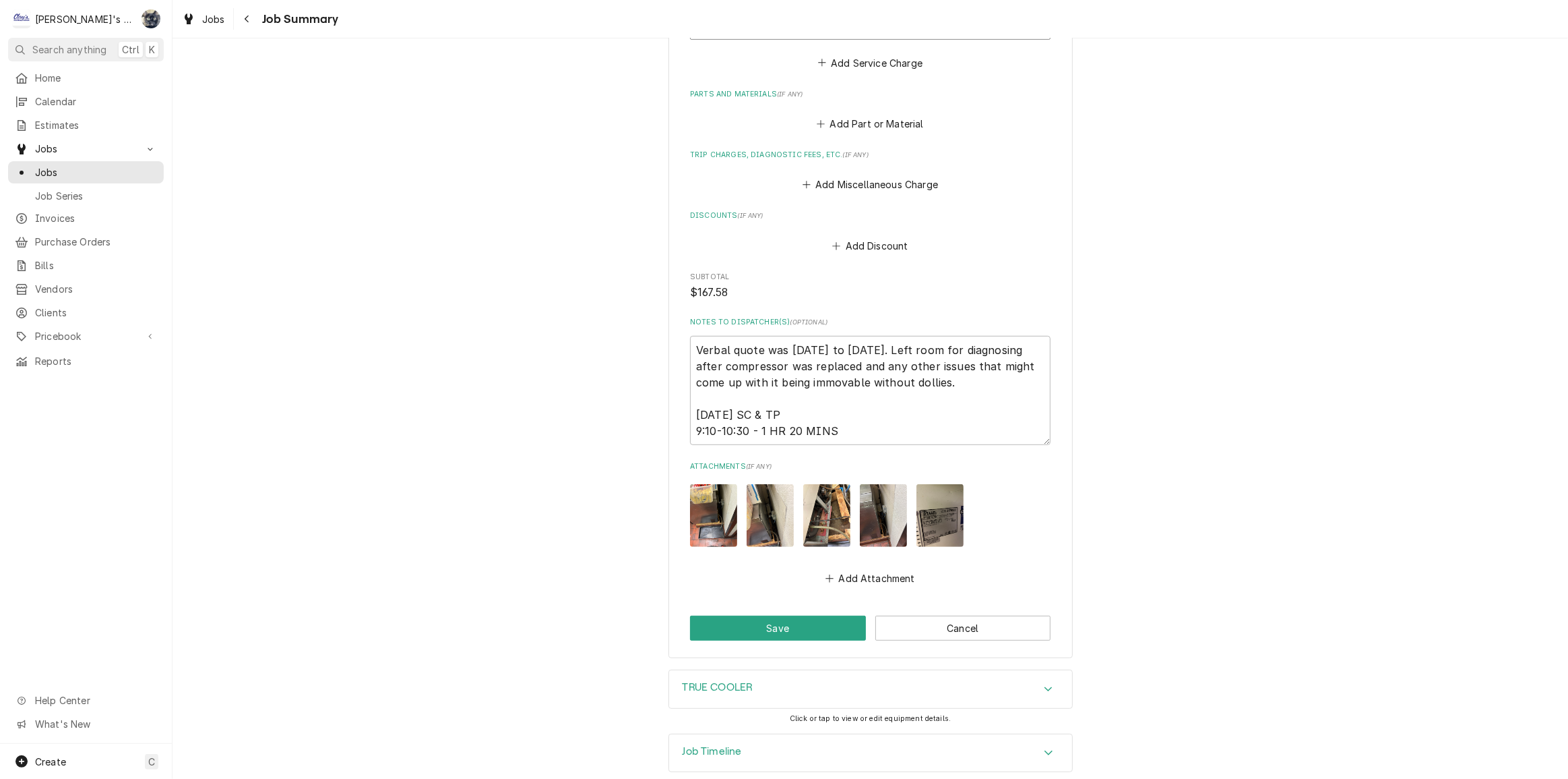
scroll to position [674, 0]
click at [772, 746] on div "Job Timeline" at bounding box center [870, 753] width 403 height 38
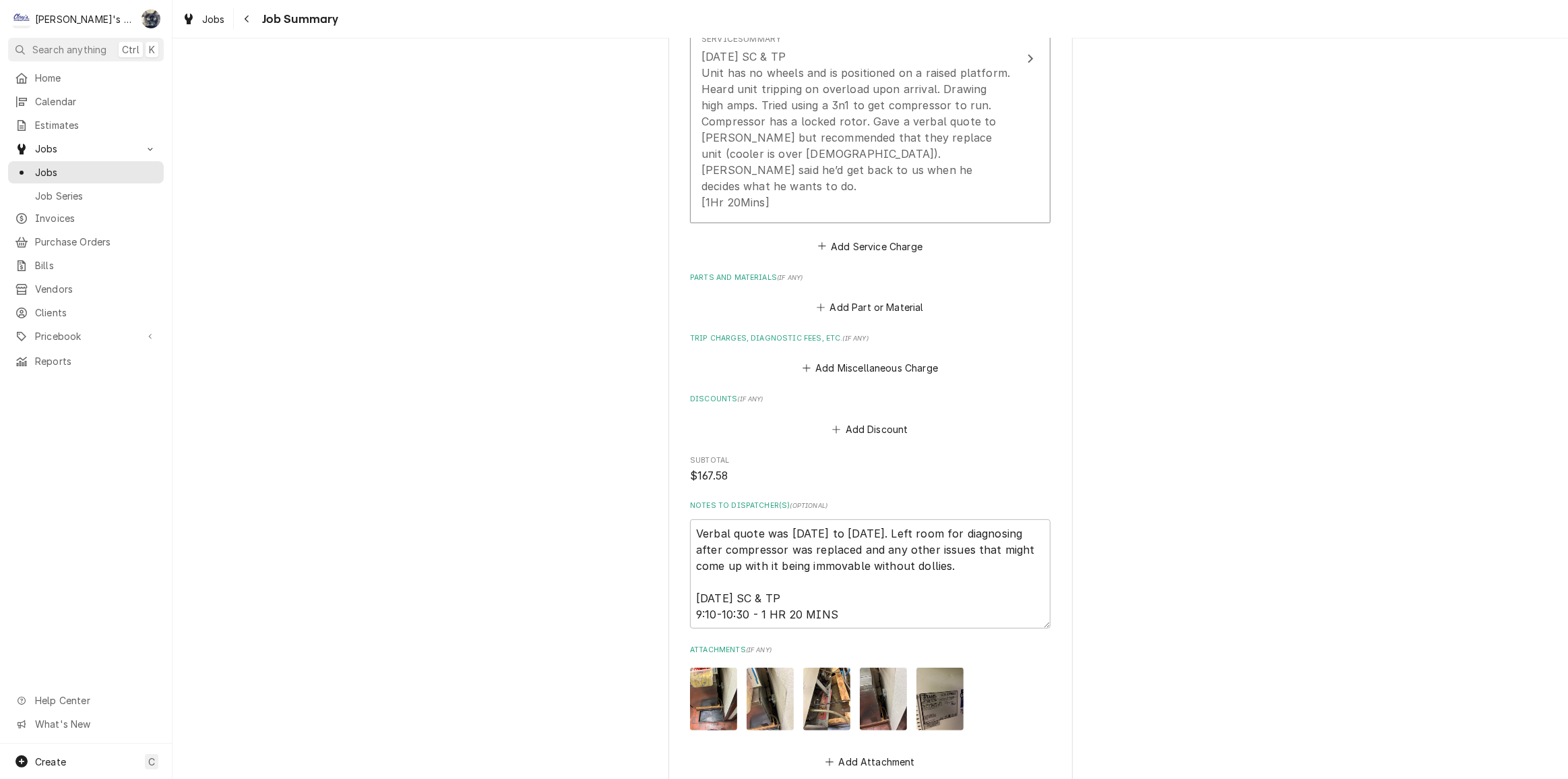
scroll to position [307, 0]
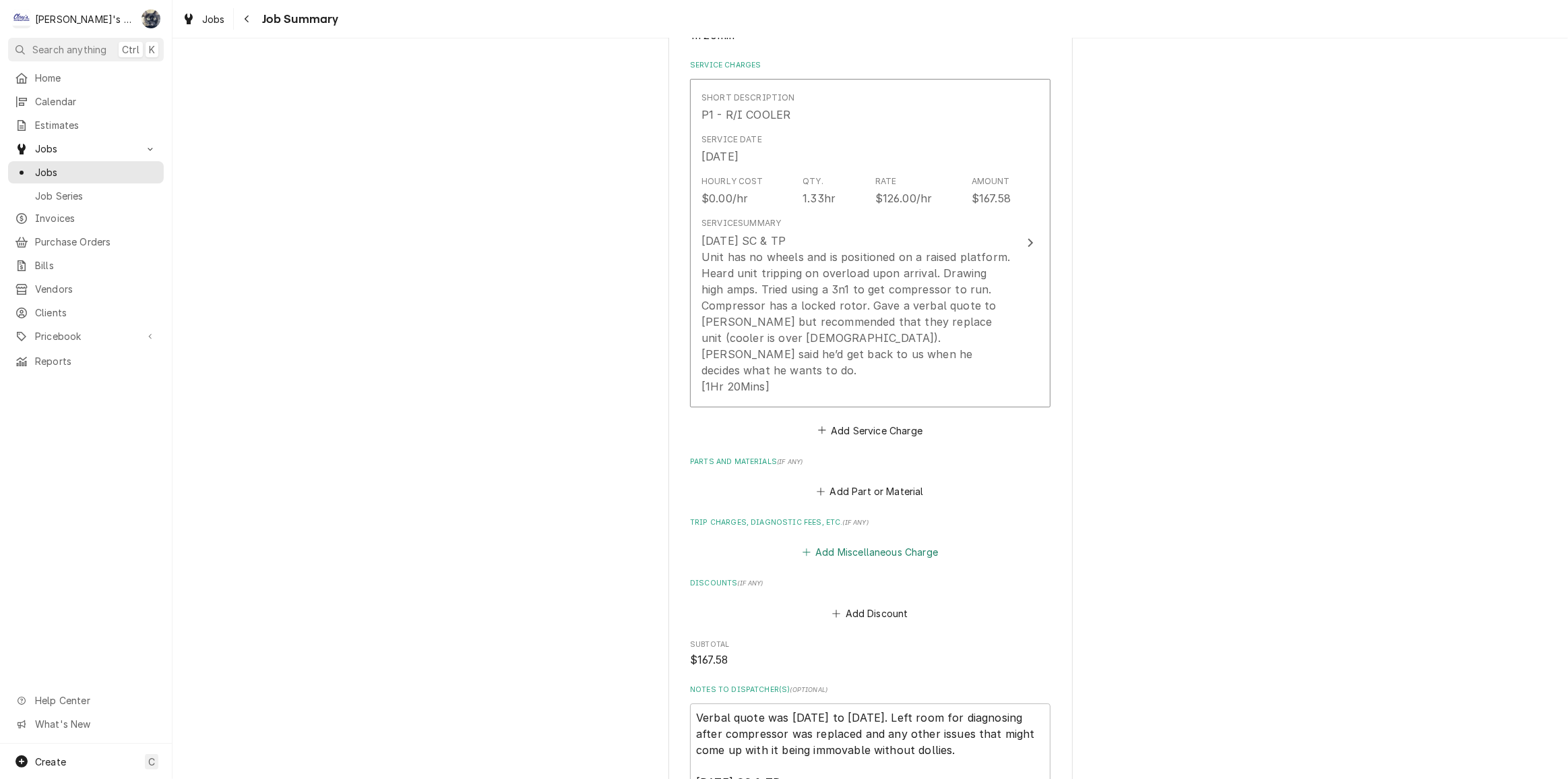
click at [856, 543] on button "Add Miscellaneous Charge" at bounding box center [870, 552] width 140 height 19
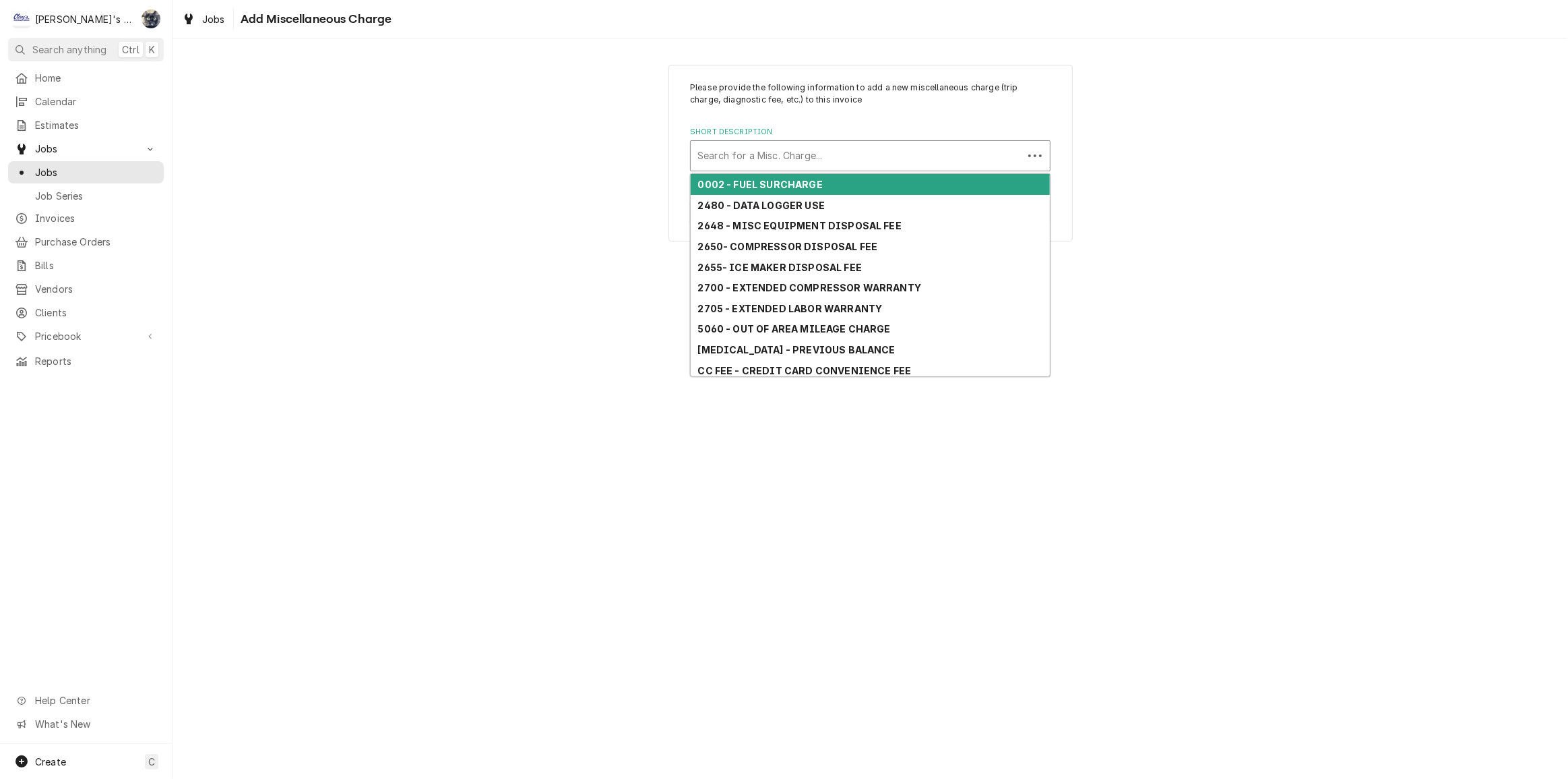
click at [772, 155] on div "Short Description" at bounding box center [857, 155] width 319 height 24
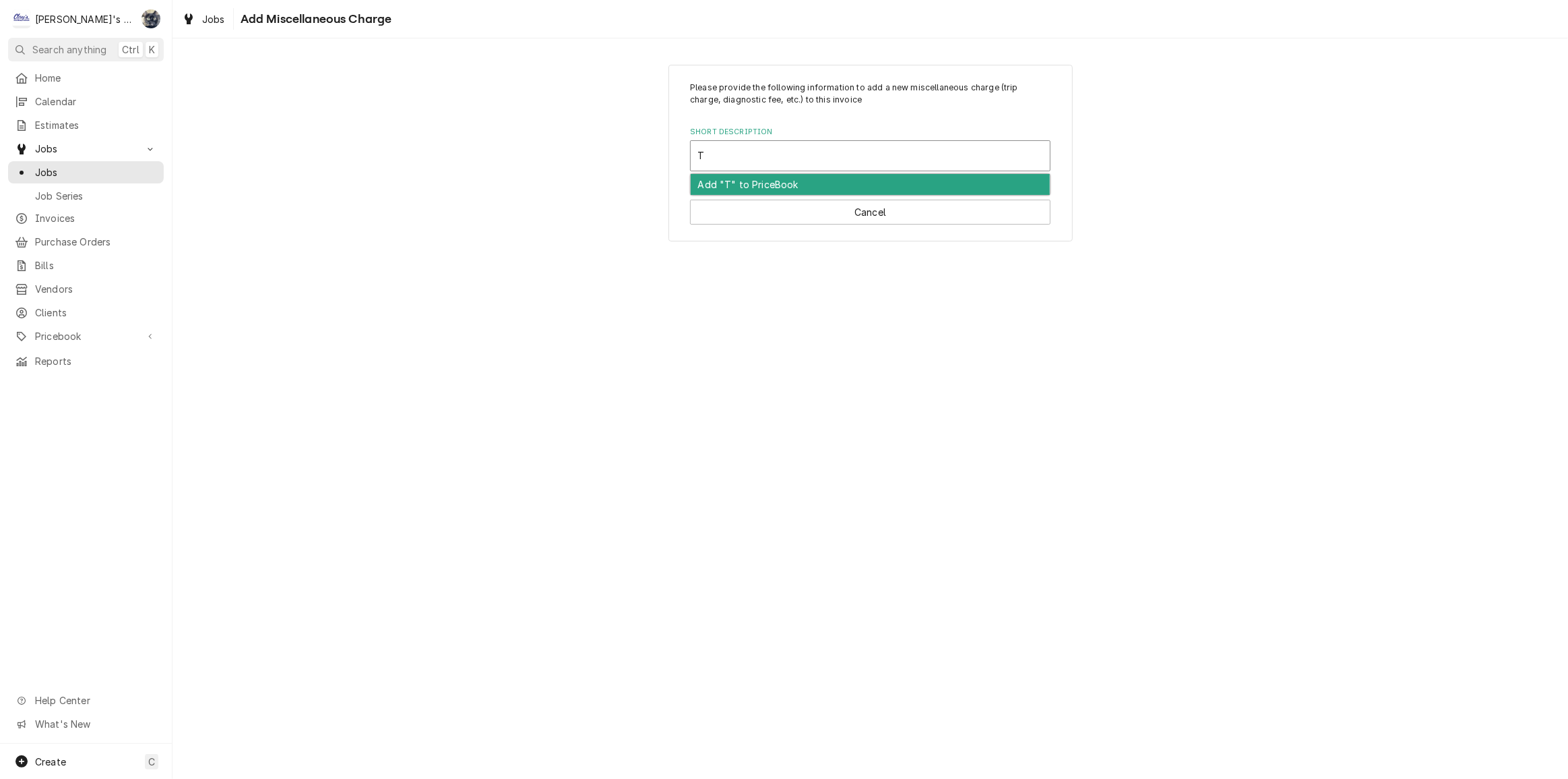
type input "TR"
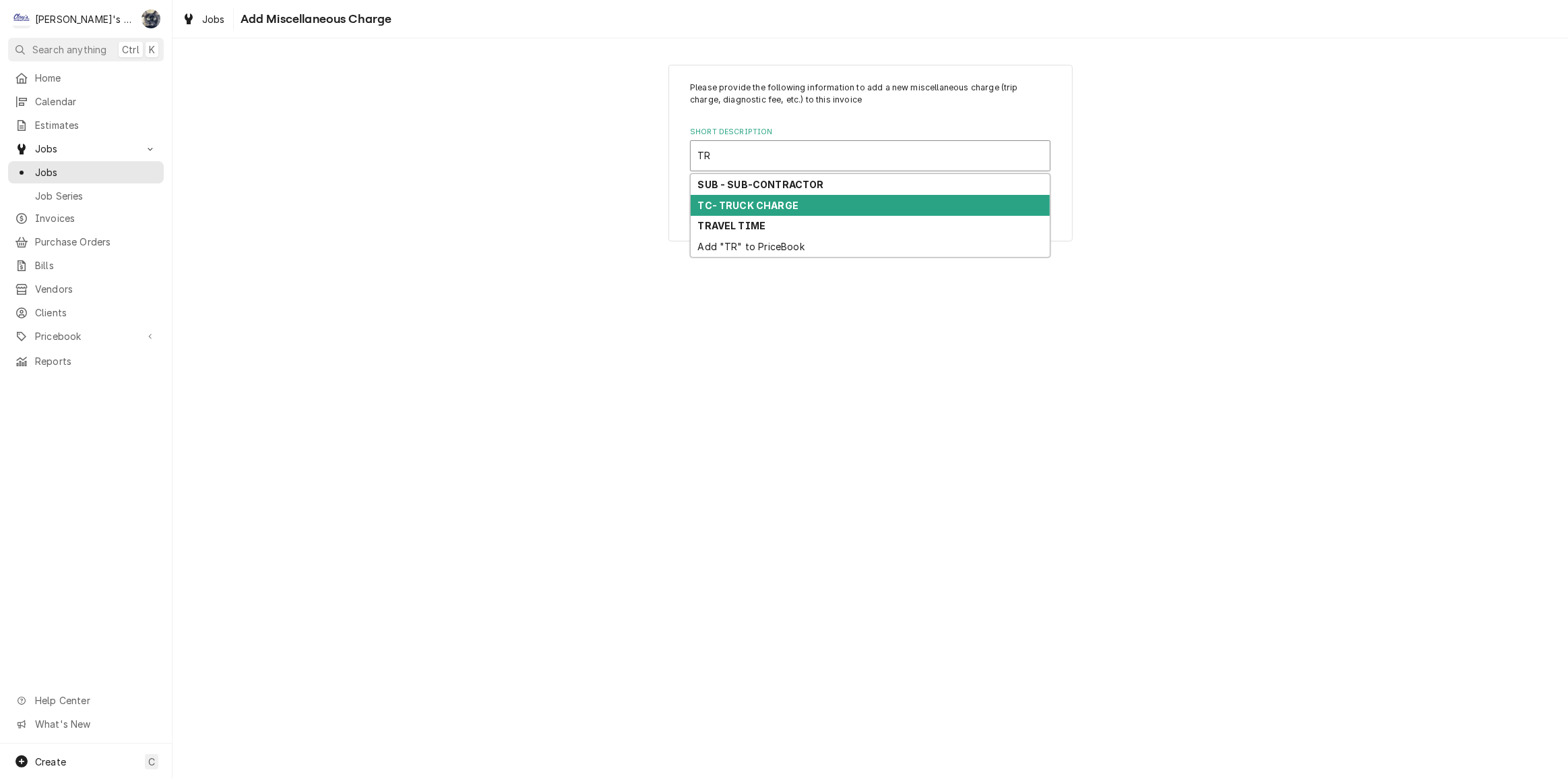
drag, startPoint x: 782, startPoint y: 185, endPoint x: 783, endPoint y: 199, distance: 14.0
click at [783, 199] on div "SUB - SUB-CONTRACTOR TC- TRUCK CHARGE TRAVEL TIME Add "TR" to PriceBook" at bounding box center [870, 215] width 359 height 83
click at [783, 201] on strong "TC- TRUCK CHARGE" at bounding box center [749, 205] width 101 height 12
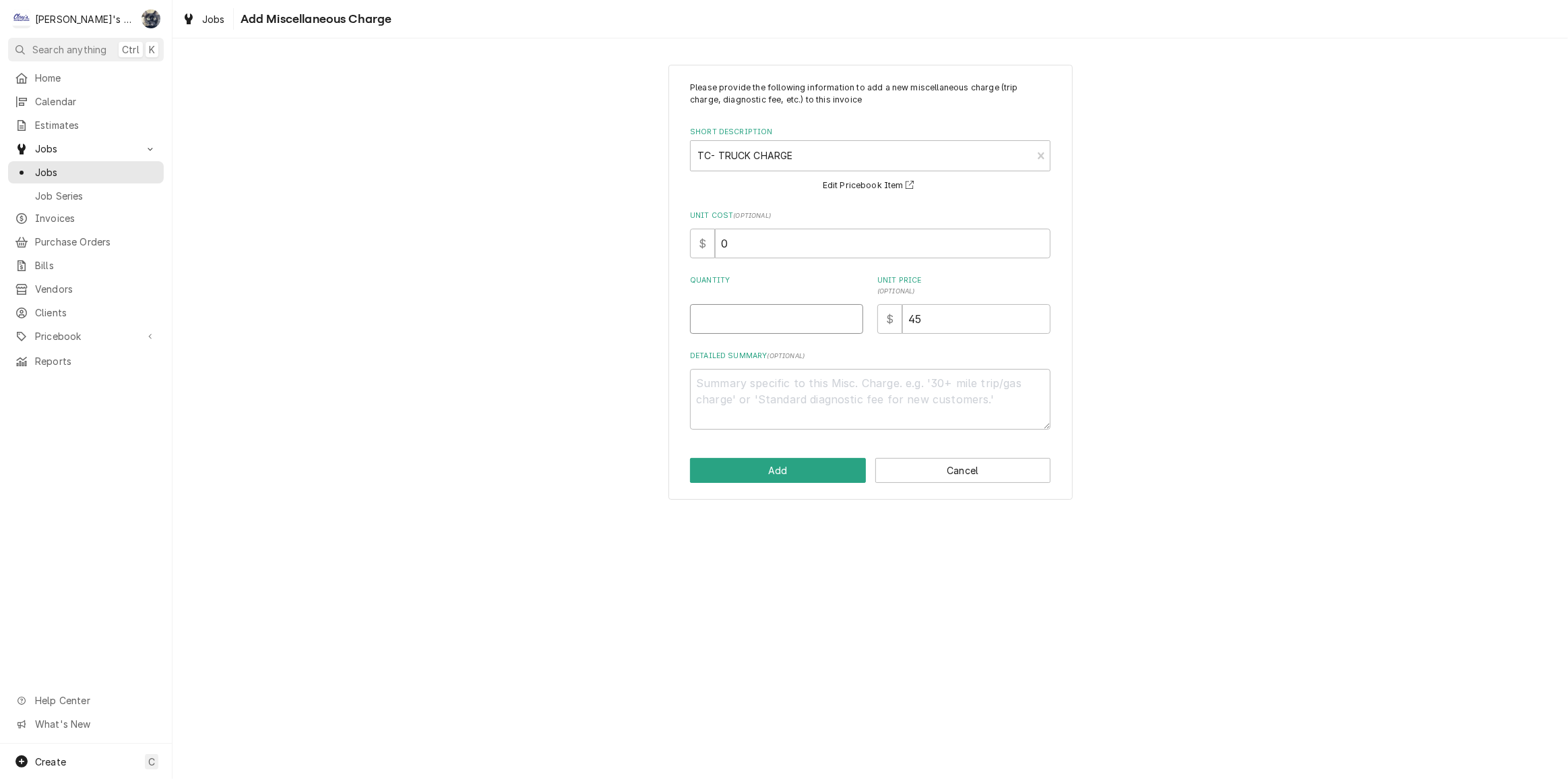
click at [761, 313] on input "Quantity" at bounding box center [776, 319] width 173 height 30
type textarea "x"
type input "1"
click at [772, 480] on button "Add" at bounding box center [778, 470] width 176 height 25
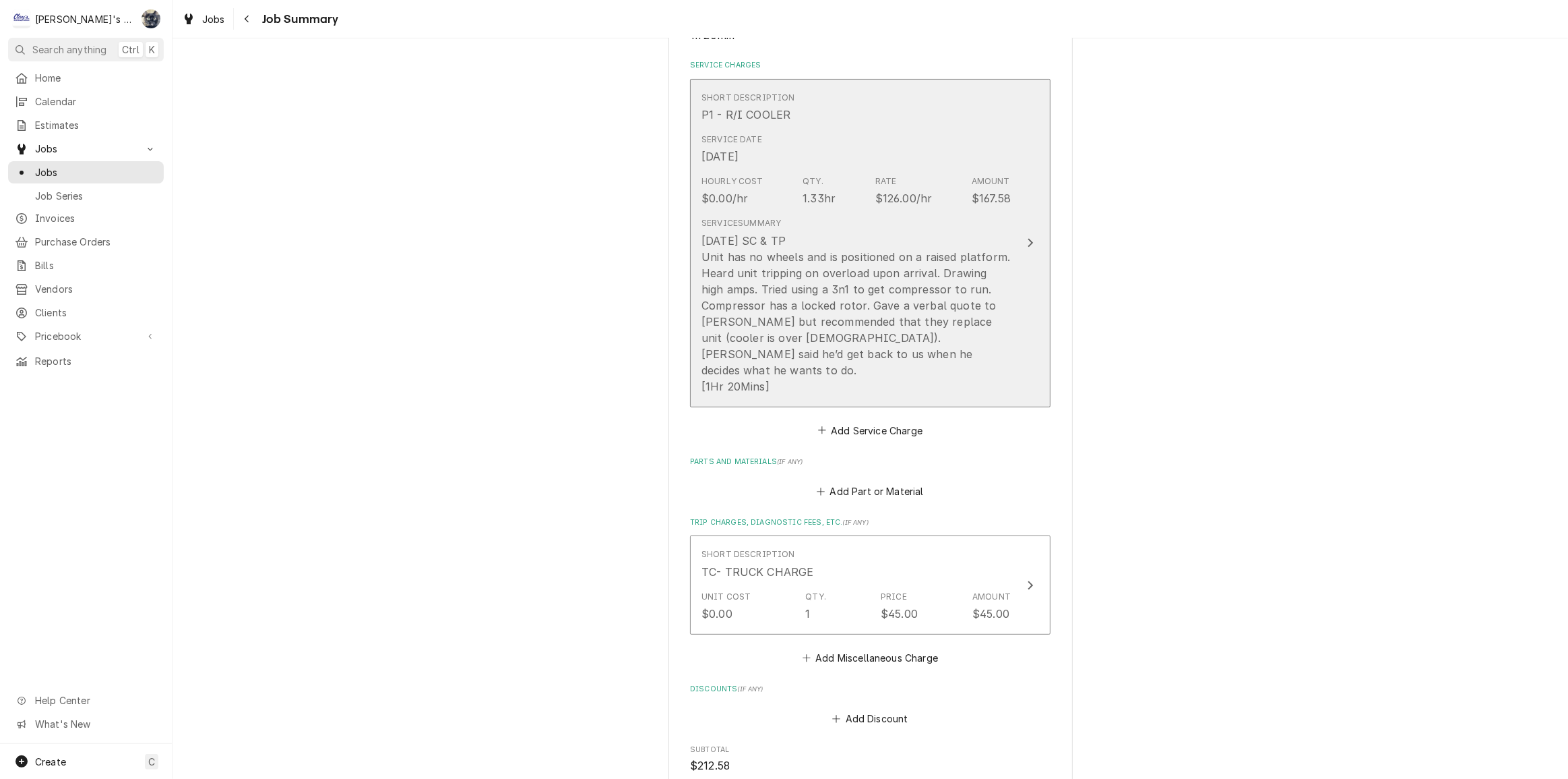
click at [792, 351] on div "9/19/2025 SC & TP Unit has no wheels and is positioned on a raised platform. He…" at bounding box center [856, 313] width 309 height 162
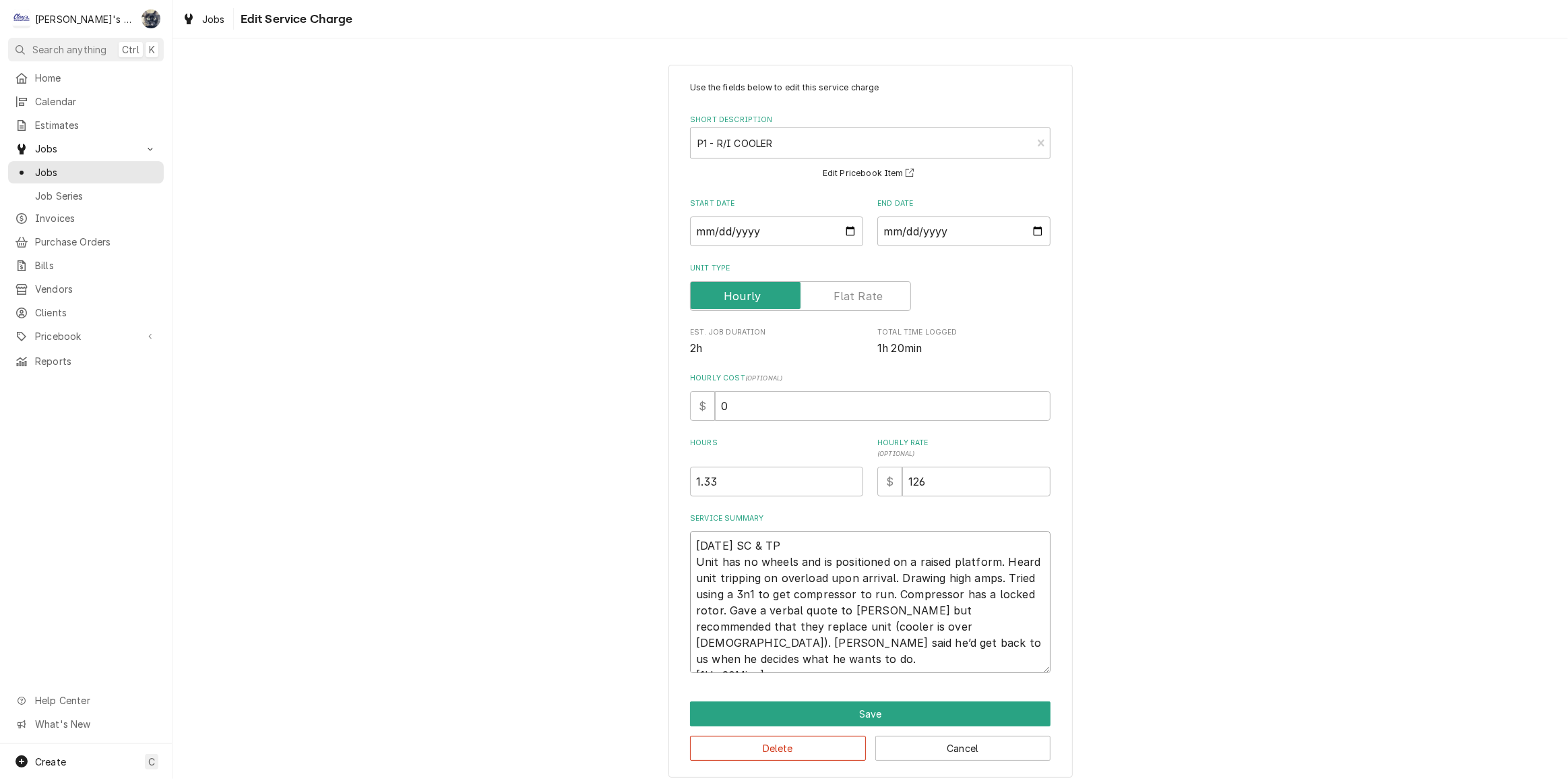
drag, startPoint x: 765, startPoint y: 658, endPoint x: 639, endPoint y: 660, distance: 126.0
click at [639, 660] on div "Use the fields below to edit this service charge Short Description P1 - R/I COO…" at bounding box center [870, 421] width 1396 height 737
type textarea "x"
type textarea "9/19/2025 SC & TP Unit has no wheels and is positioned on a raised platform. He…"
type textarea "x"
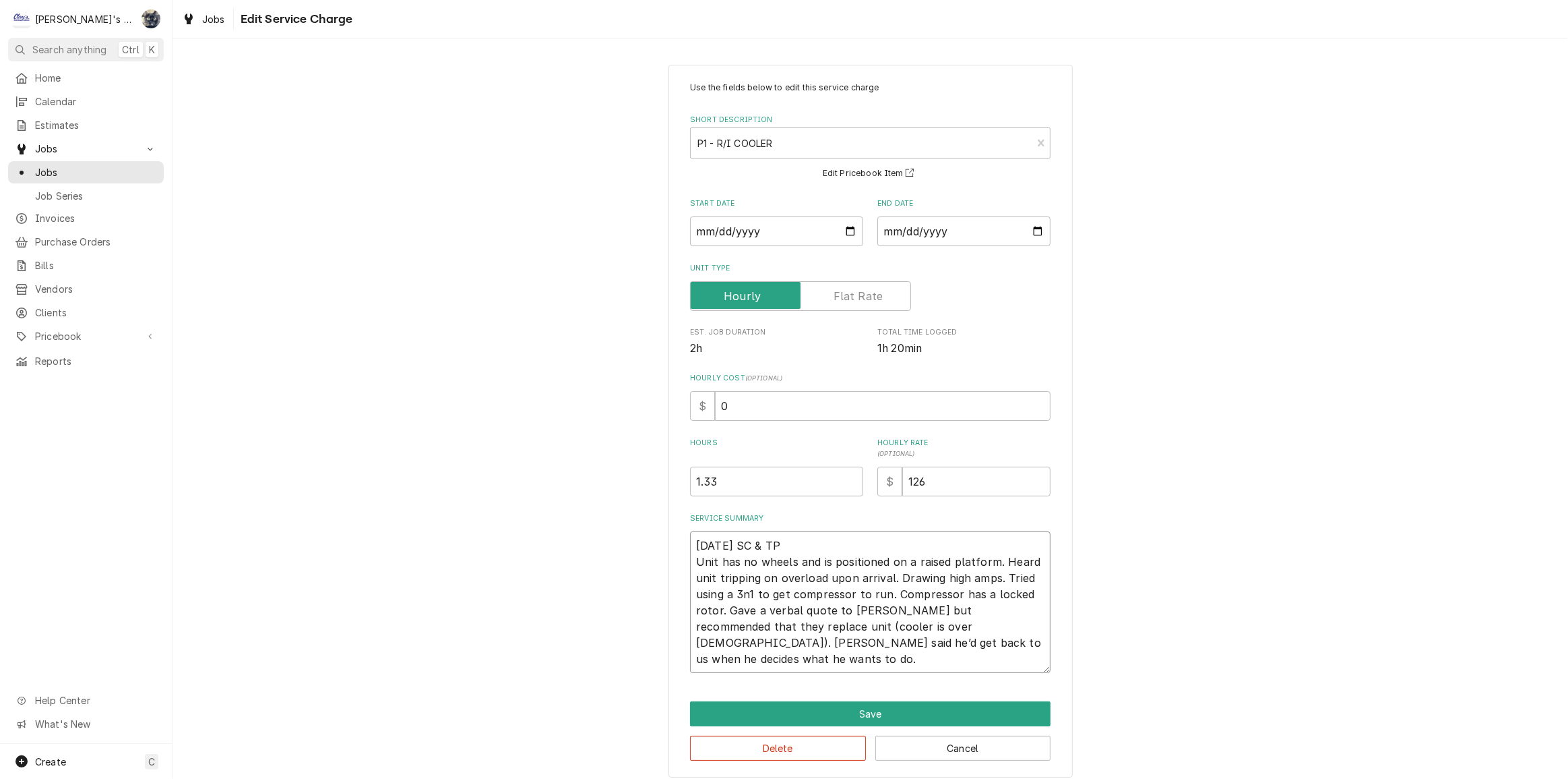
type textarea "9/19/2025 SC & TP Unit has no wheels and is positioned on a raised platform. He…"
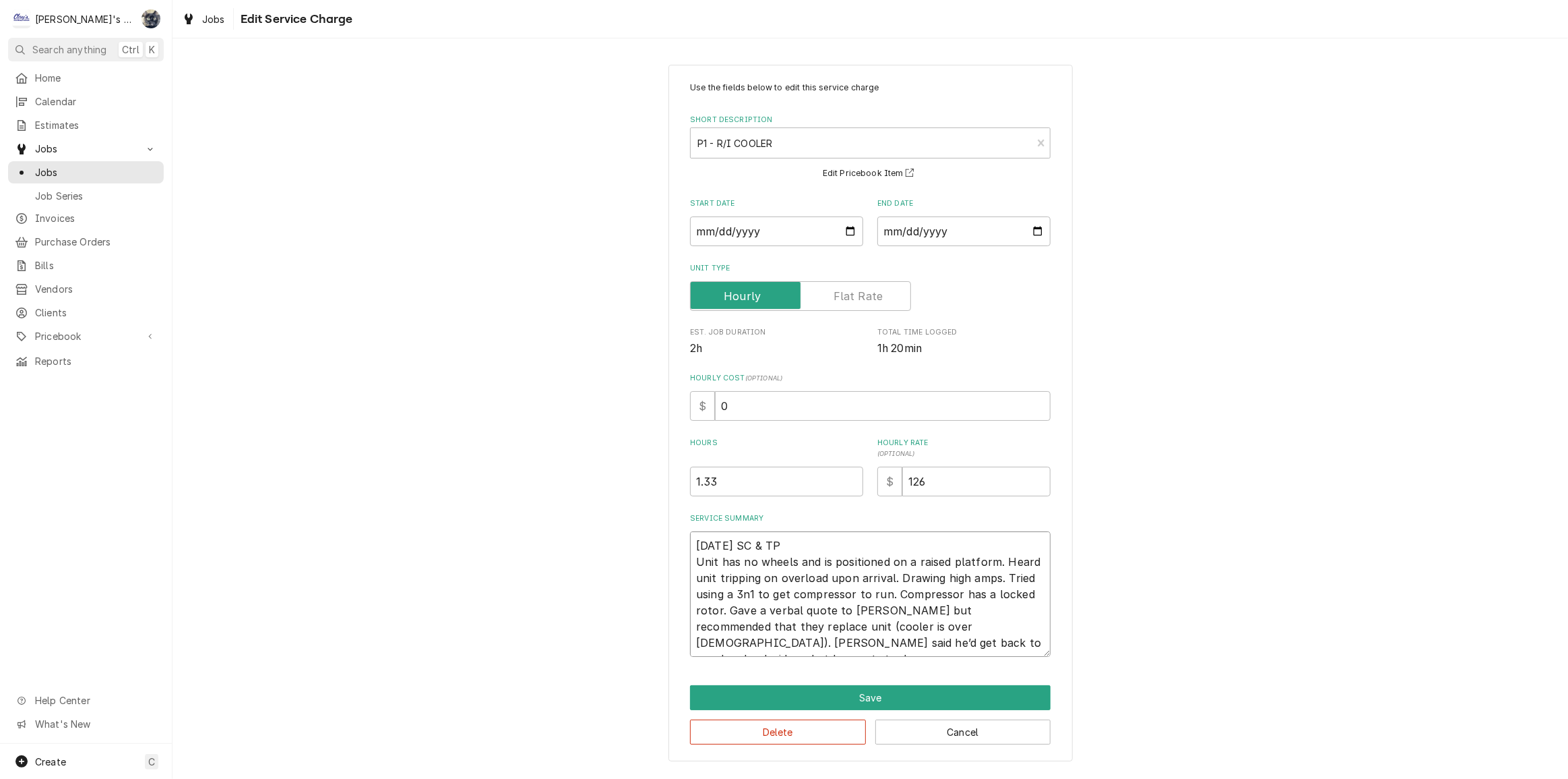
type textarea "x"
type textarea "9/19/2025 SC & TP Unit has no wheels and is positioned on a raised platform. He…"
type textarea "x"
type textarea "9/19/2025 SC & TP Unit has no wheels and is positioned on a raised platform. He…"
type textarea "x"
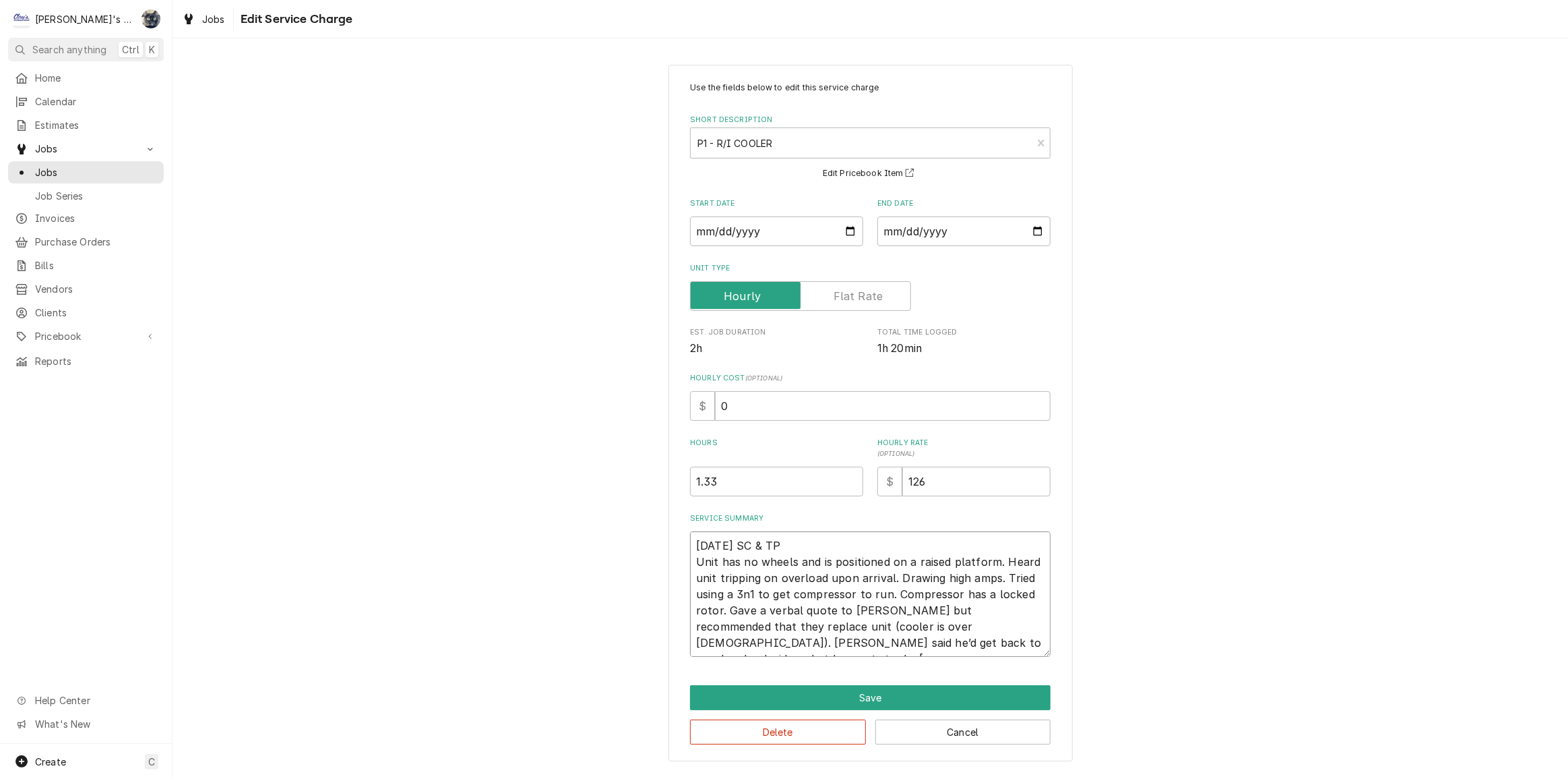
type textarea "9/19/2025 SC & TP Unit has no wheels and is positioned on a raised platform. He…"
type textarea "x"
type textarea "9/19/2025 SC & TP Unit has no wheels and is positioned on a raised platform. He…"
type textarea "x"
type textarea "9/19/2025 SC & TP Unit has no wheels and is positioned on a raised platform. He…"
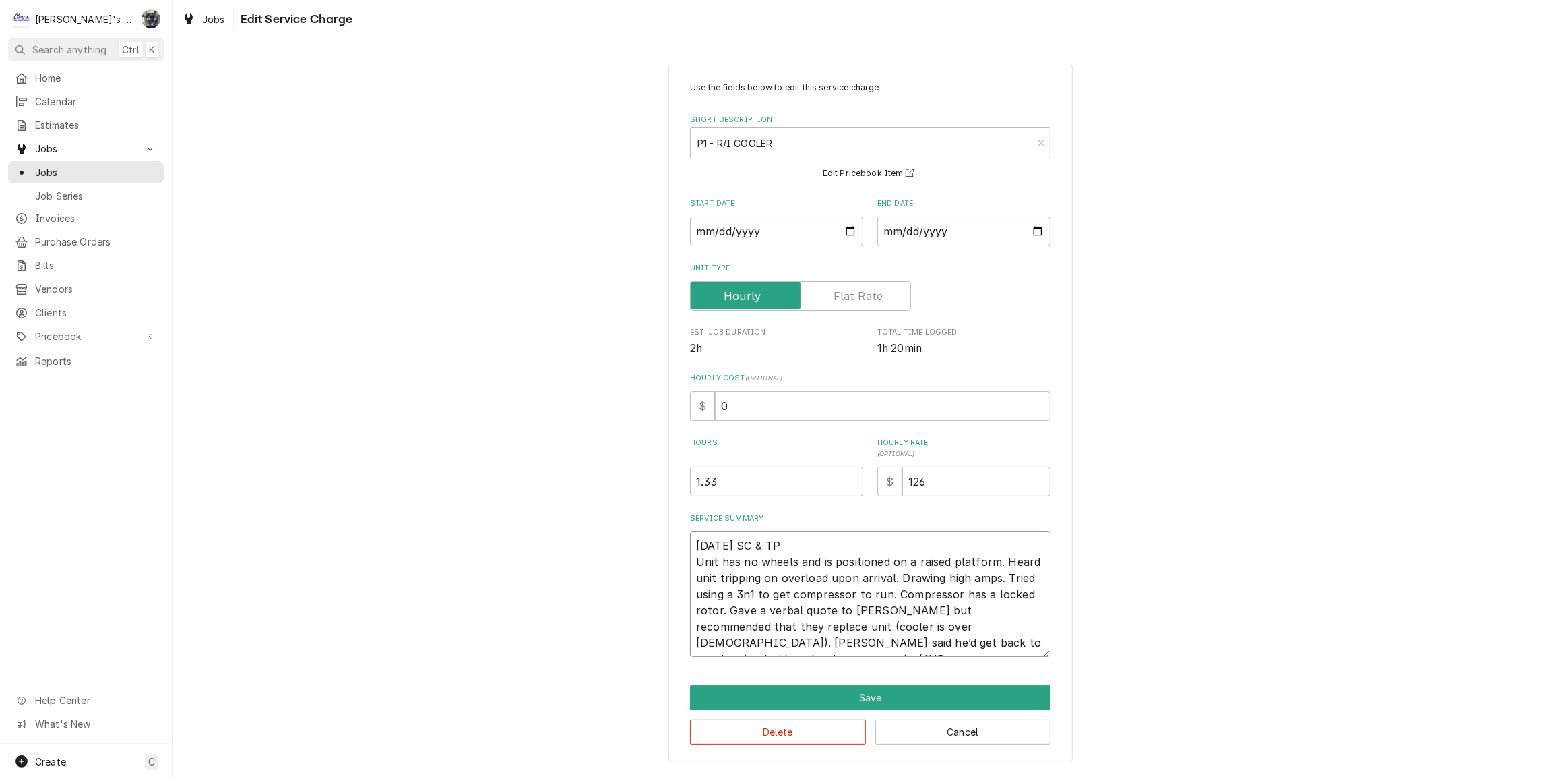
type textarea "x"
type textarea "9/19/2025 SC & TP Unit has no wheels and is positioned on a raised platform. He…"
type textarea "x"
type textarea "9/19/2025 SC & TP Unit has no wheels and is positioned on a raised platform. He…"
type textarea "x"
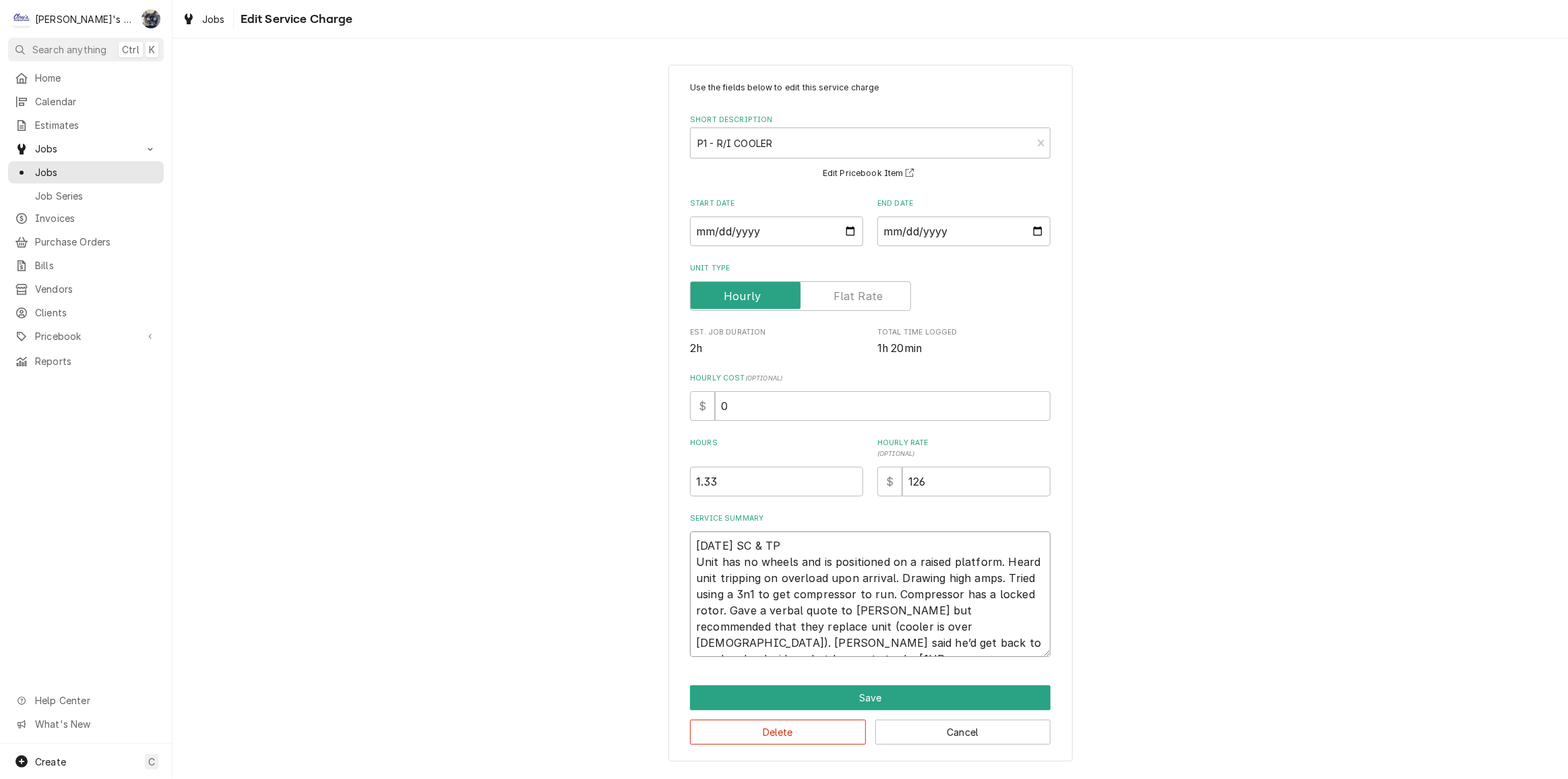
type textarea "9/19/2025 SC & TP Unit has no wheels and is positioned on a raised platform. He…"
type textarea "x"
type textarea "9/19/2025 SC & TP Unit has no wheels and is positioned on a raised platform. He…"
type textarea "x"
type textarea "9/19/2025 SC & TP Unit has no wheels and is positioned on a raised platform. He…"
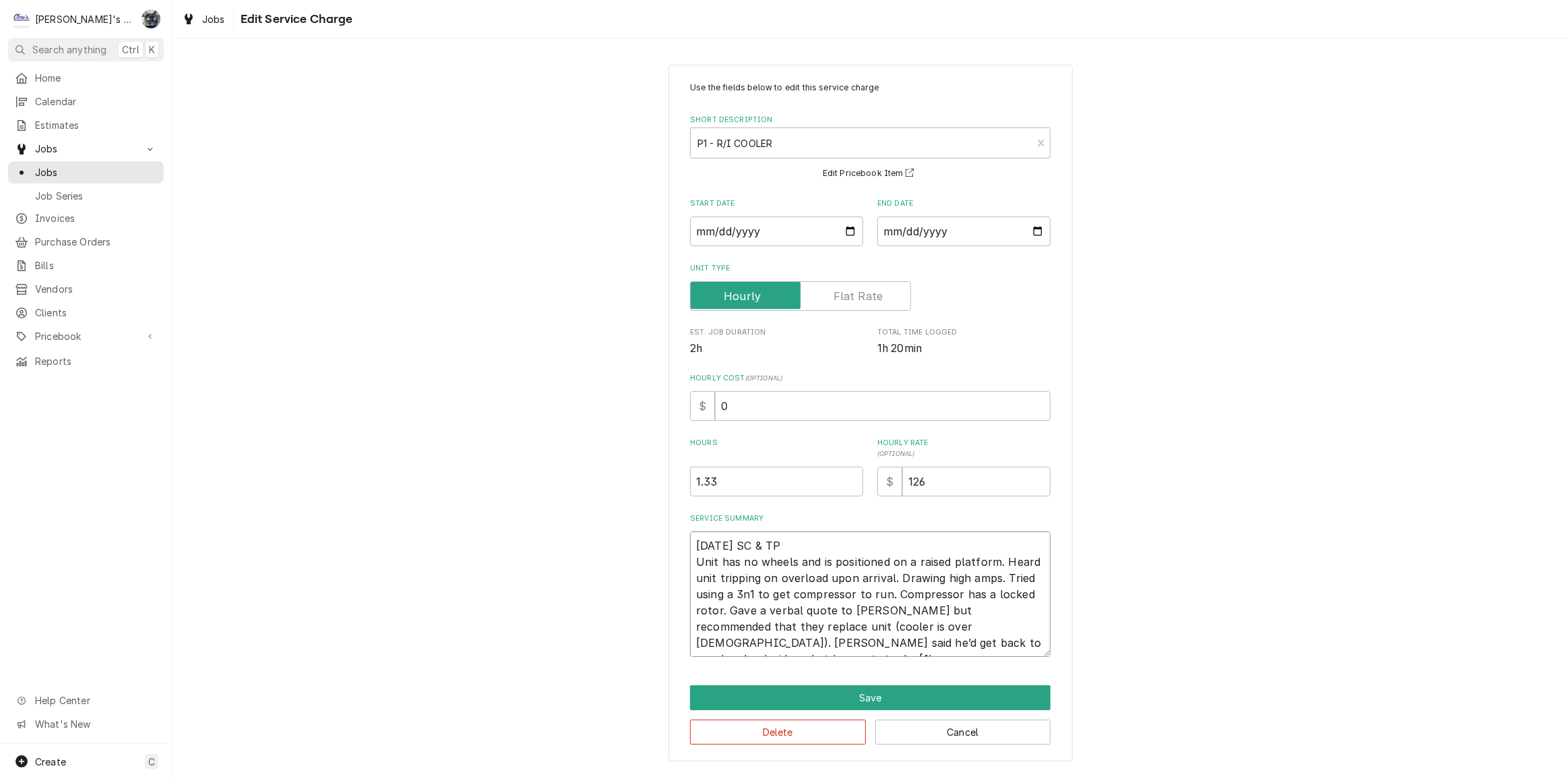
type textarea "x"
type textarea "9/19/2025 SC & TP Unit has no wheels and is positioned on a raised platform. He…"
type textarea "x"
type textarea "9/19/2025 SC & TP Unit has no wheels and is positioned on a raised platform. He…"
type textarea "x"
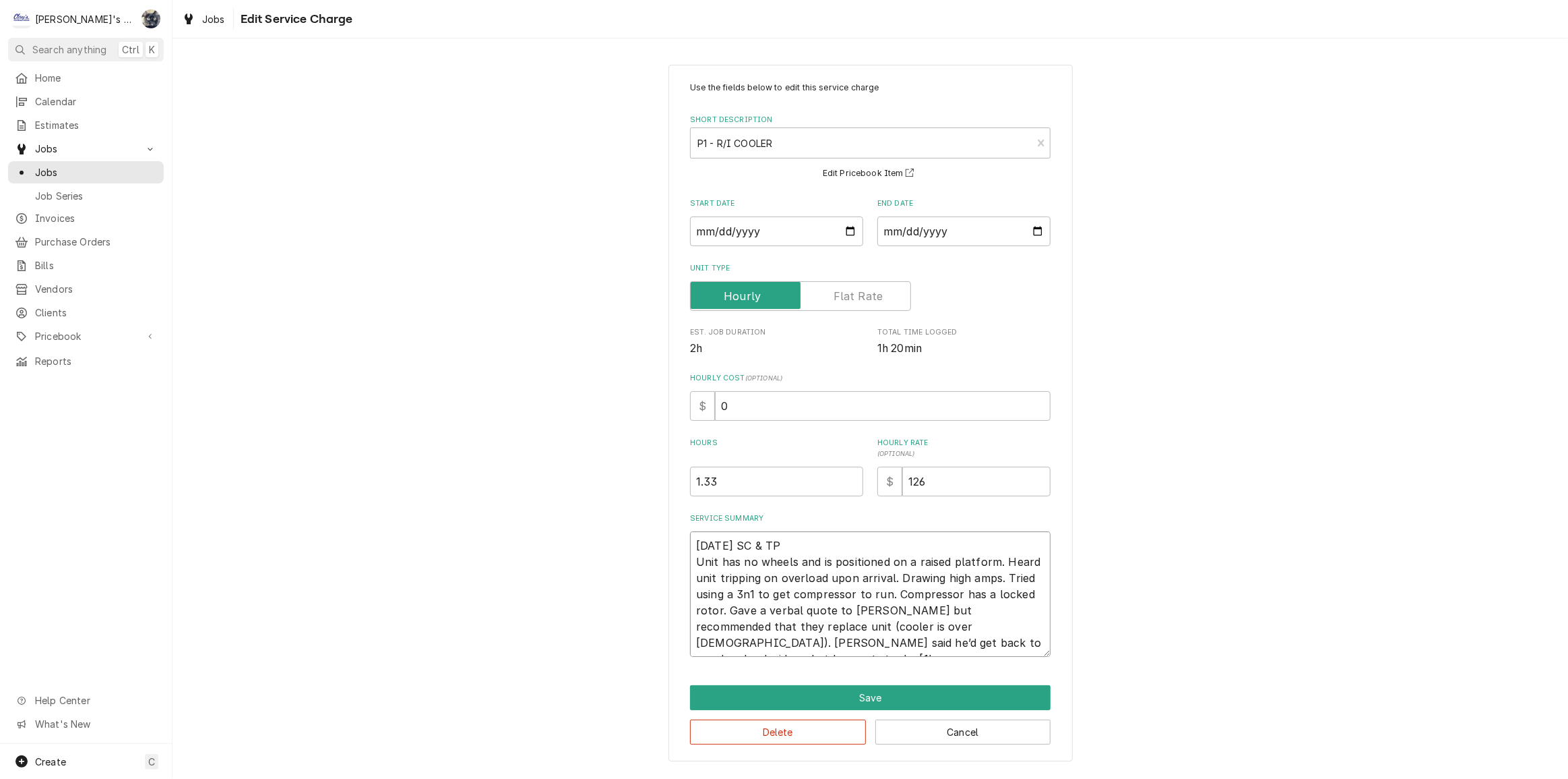
type textarea "9/19/2025 SC & TP Unit has no wheels and is positioned on a raised platform. He…"
type textarea "x"
type textarea "9/19/2025 SC & TP Unit has no wheels and is positioned on a raised platform. He…"
type textarea "x"
type textarea "9/19/2025 SC & TP Unit has no wheels and is positioned on a raised platform. He…"
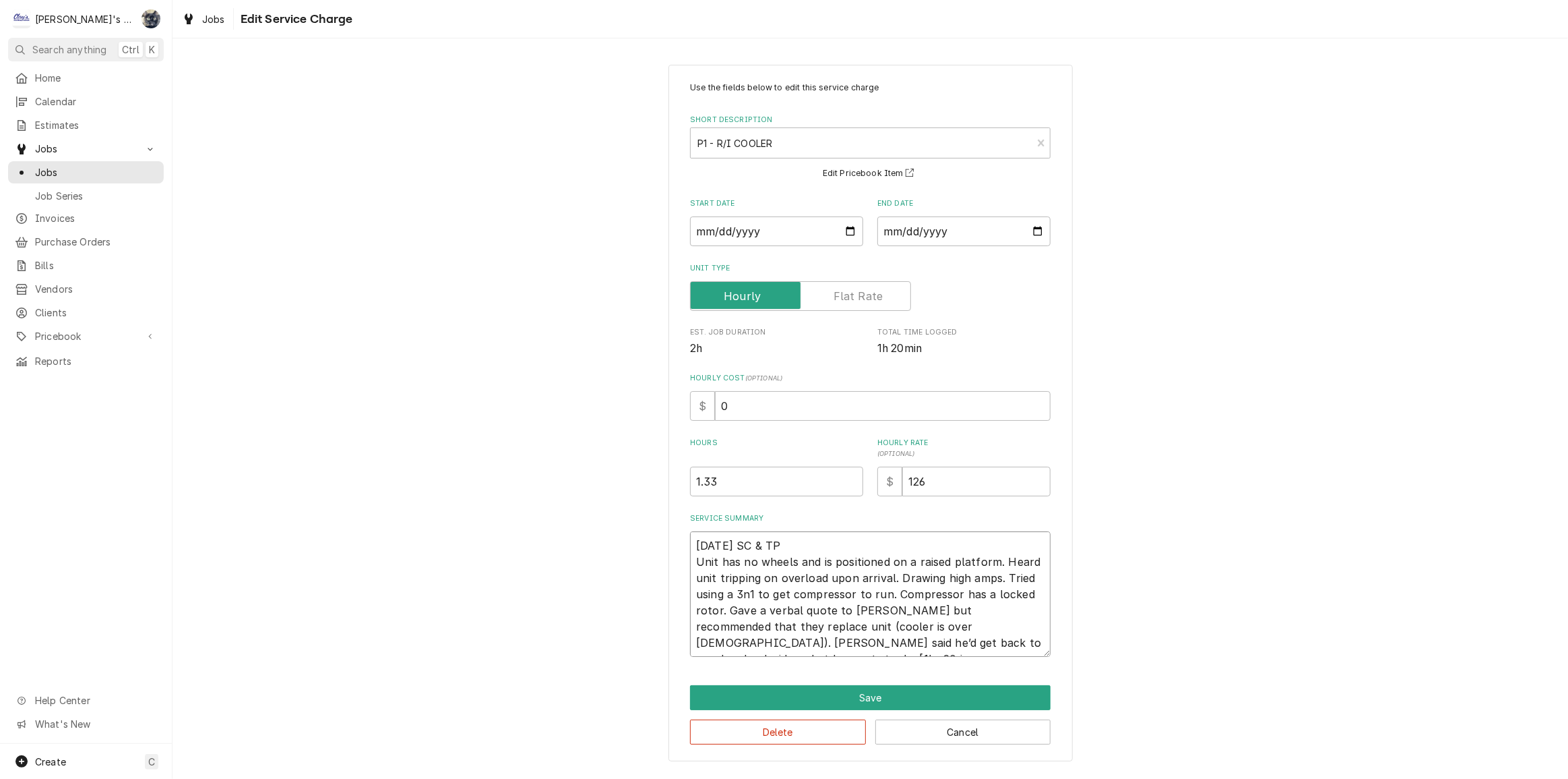
type textarea "x"
type textarea "9/19/2025 SC & TP Unit has no wheels and is positioned on a raised platform. He…"
type textarea "x"
type textarea "9/19/2025 SC & TP Unit has no wheels and is positioned on a raised platform. He…"
type textarea "x"
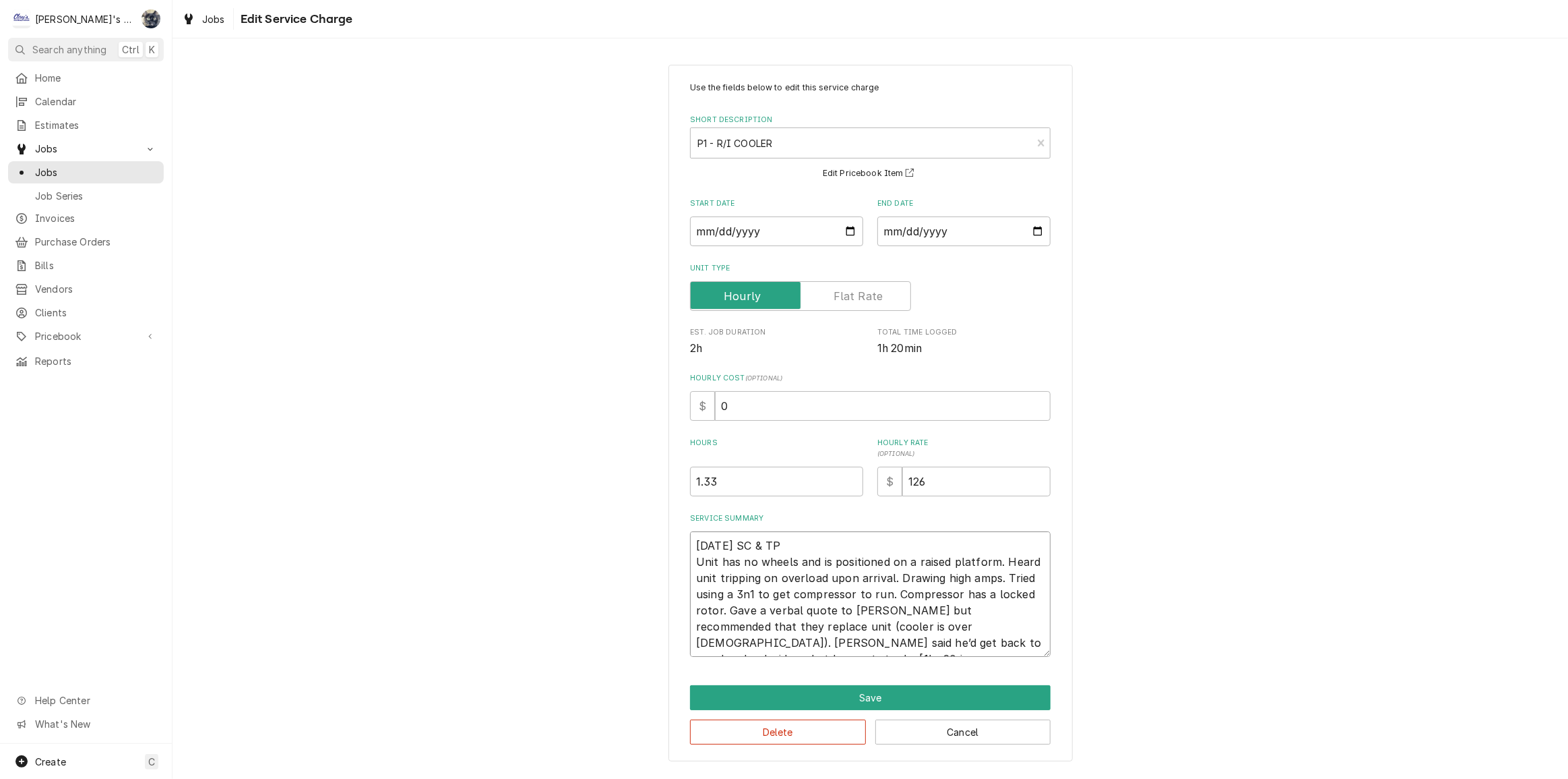
type textarea "9/19/2025 SC & TP Unit has no wheels and is positioned on a raised platform. He…"
type textarea "x"
type textarea "9/19/2025 SC & TP Unit has no wheels and is positioned on a raised platform. He…"
type textarea "x"
type textarea "9/19/2025 SC & TP Unit has no wheels and is positioned on a raised platform. He…"
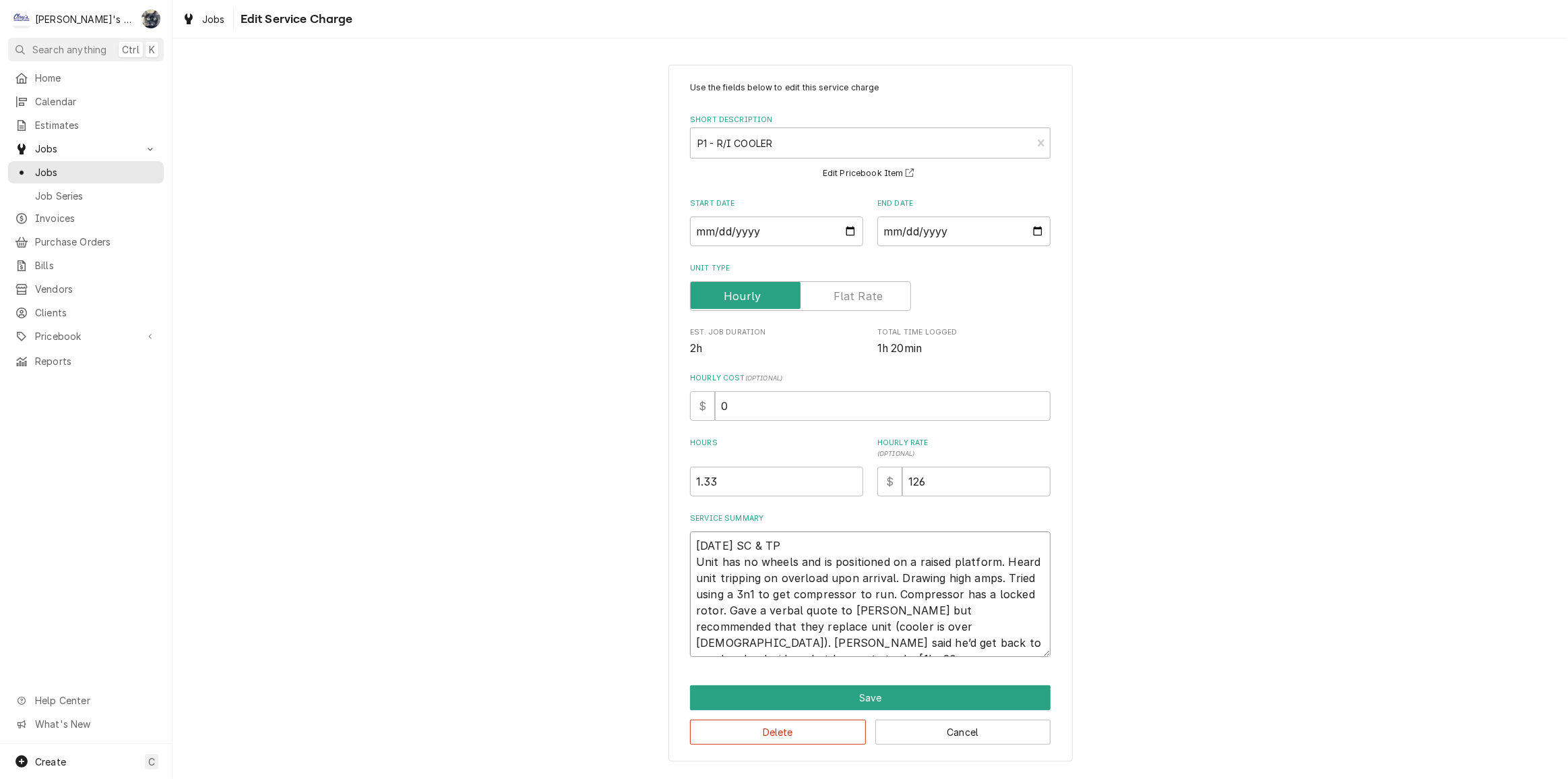
type textarea "x"
type textarea "9/19/2025 SC & TP Unit has no wheels and is positioned on a raised platform. He…"
type textarea "x"
type textarea "9/19/2025 SC & TP Unit has no wheels and is positioned on a raised platform. He…"
type textarea "x"
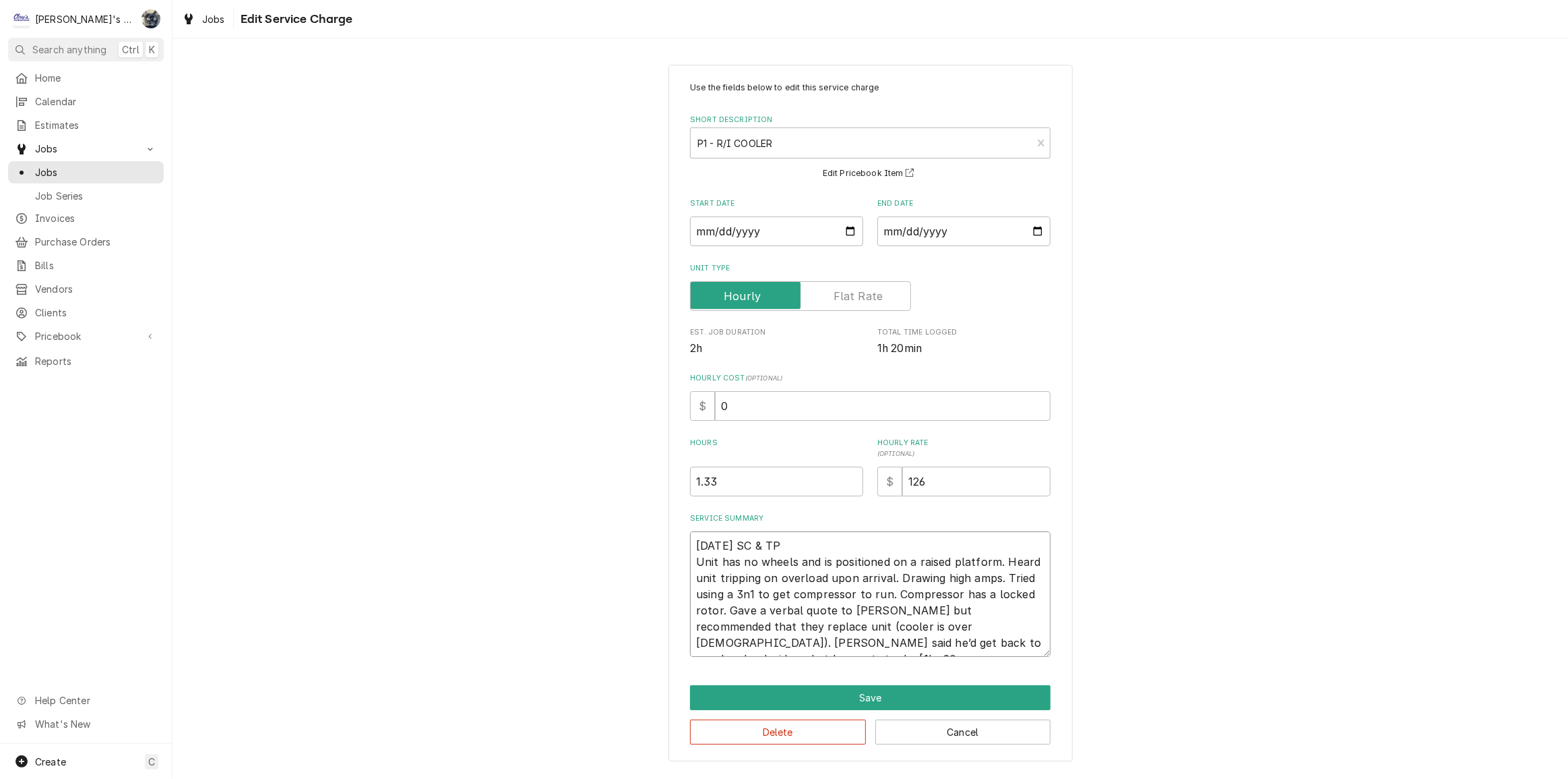
type textarea "9/19/2025 SC & TP Unit has no wheels and is positioned on a raised platform. He…"
type textarea "x"
type textarea "9/19/2025 SC & TP Unit has no wheels and is positioned on a raised platform. He…"
type textarea "x"
type textarea "9/19/2025 SC & TP Unit has no wheels and is positioned on a raised platform. He…"
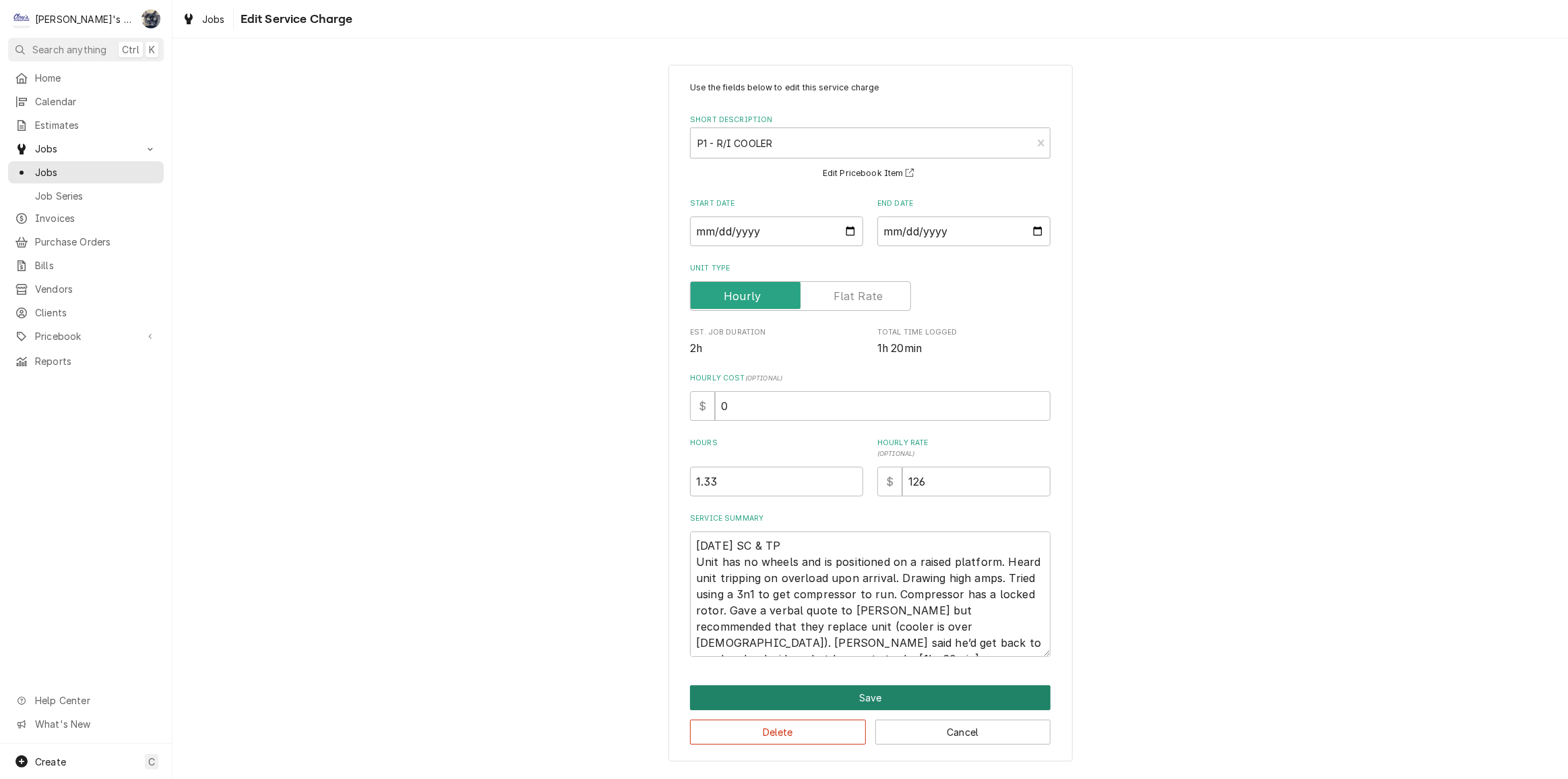
click at [753, 686] on button "Save" at bounding box center [870, 697] width 361 height 25
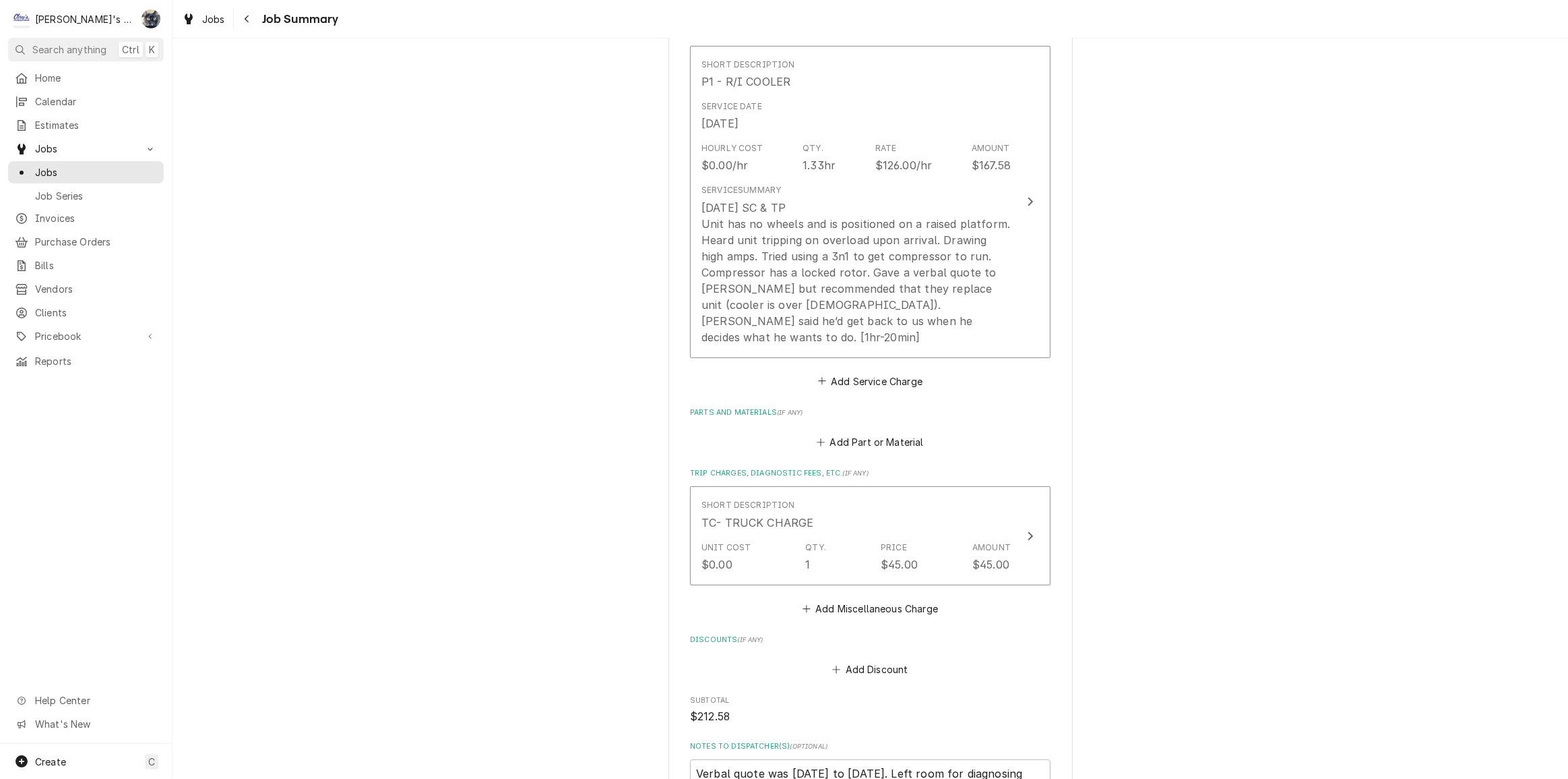
scroll to position [369, 0]
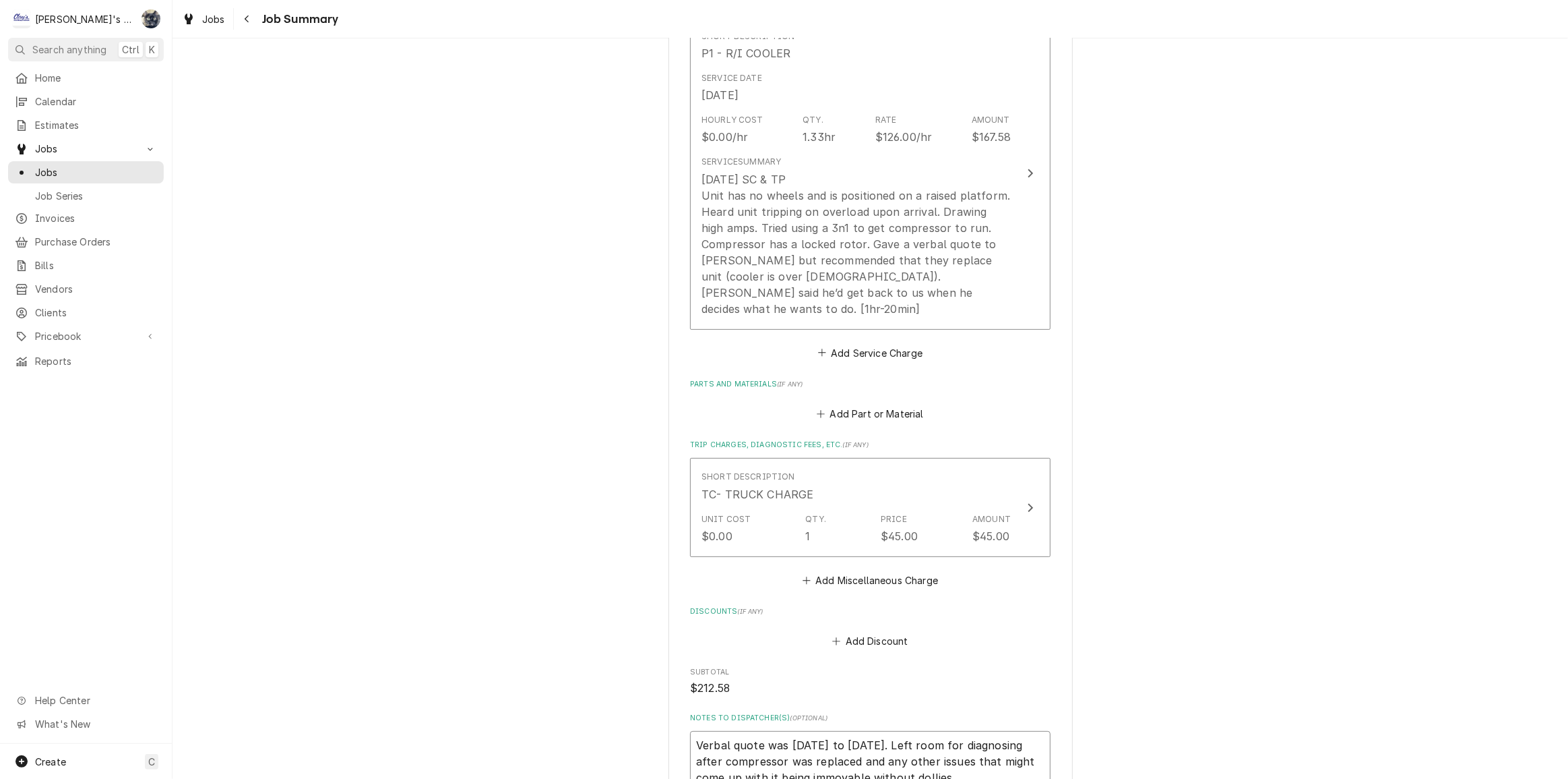
drag, startPoint x: 856, startPoint y: 725, endPoint x: 702, endPoint y: 741, distance: 154.8
click div "SOLVANG RETIREMENT SOLVANG / 1202 JACOBS DR, EUGENE, OR 97402 Please provide a …"
click textarea "Verbal quote was 1500 to 2000. Left room for diagnosing after compressor was re…"
drag, startPoint x: 855, startPoint y: 726, endPoint x: 693, endPoint y: 732, distance: 162.1
click textarea "Verbal quote was 1500 to 2000. Left room for diagnosing after compressor was re…"
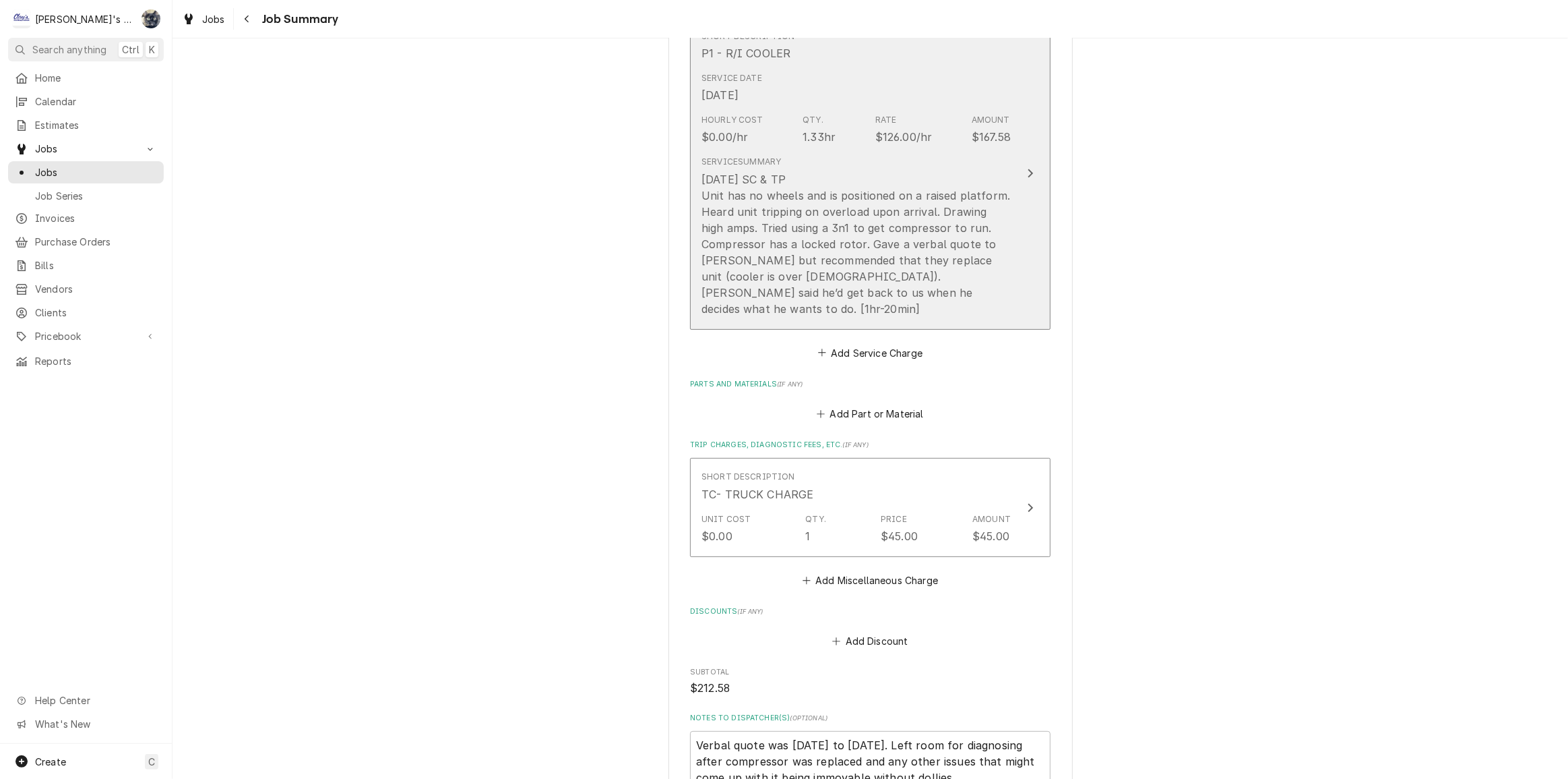
click div "9/19/2025 SC & TP Unit has no wheels and is positioned on a raised platform. He…"
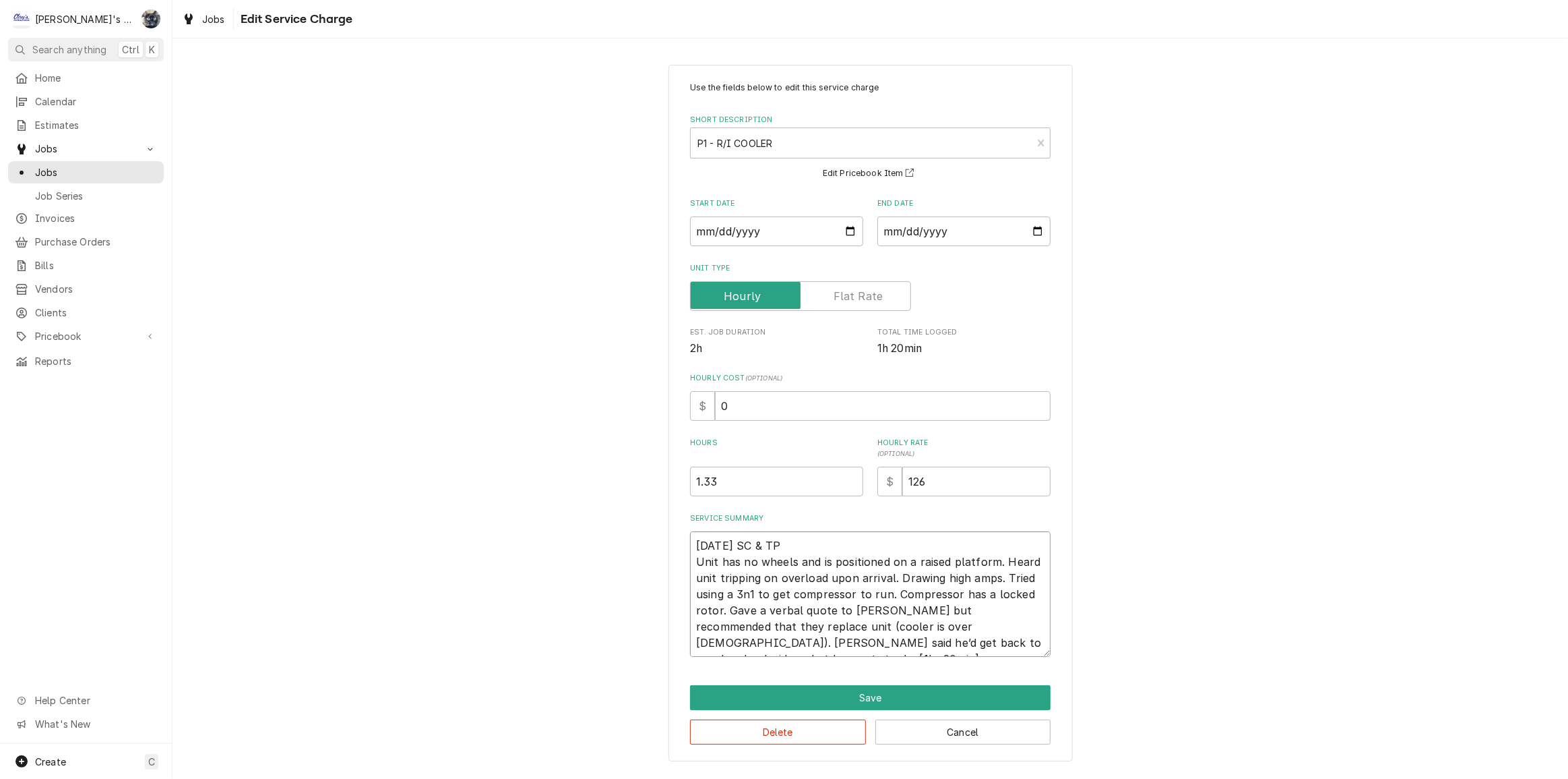
click textarea "9/19/2025 SC & TP Unit has no wheels and is positioned on a raised platform. He…"
type textarea "x"
type textarea "9/19/2025 SC & TP Unit has no wheels and is positioned on a raised platform. He…"
type textarea "x"
type textarea "9/19/2025 SC & TP Unit has no wheels and is positioned on a raised platform. He…"
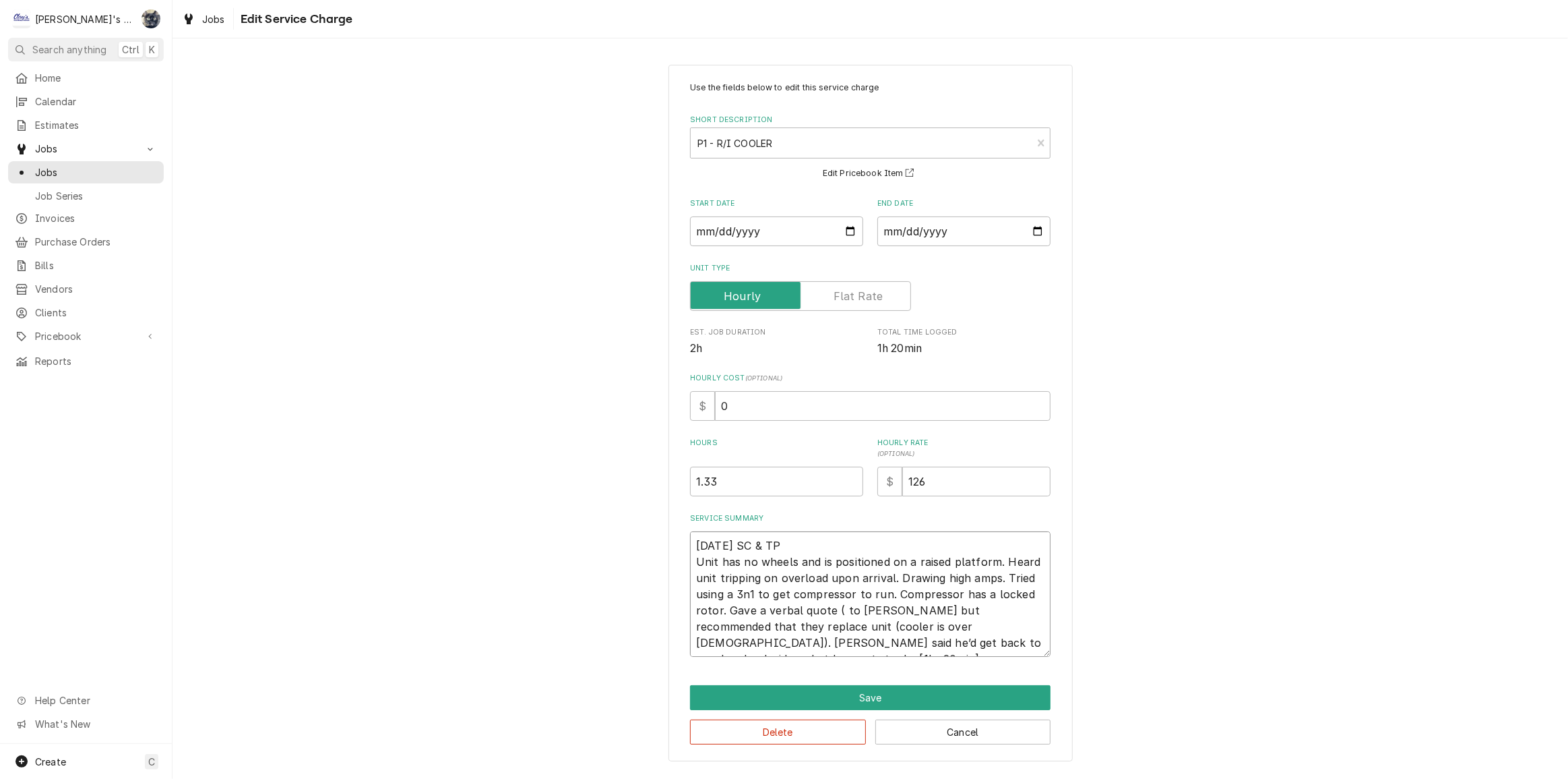
type textarea "x"
type textarea "9/19/2025 SC & TP Unit has no wheels and is positioned on a raised platform. He…"
type textarea "x"
type textarea "9/19/2025 SC & TP Unit has no wheels and is positioned on a raised platform. He…"
type textarea "x"
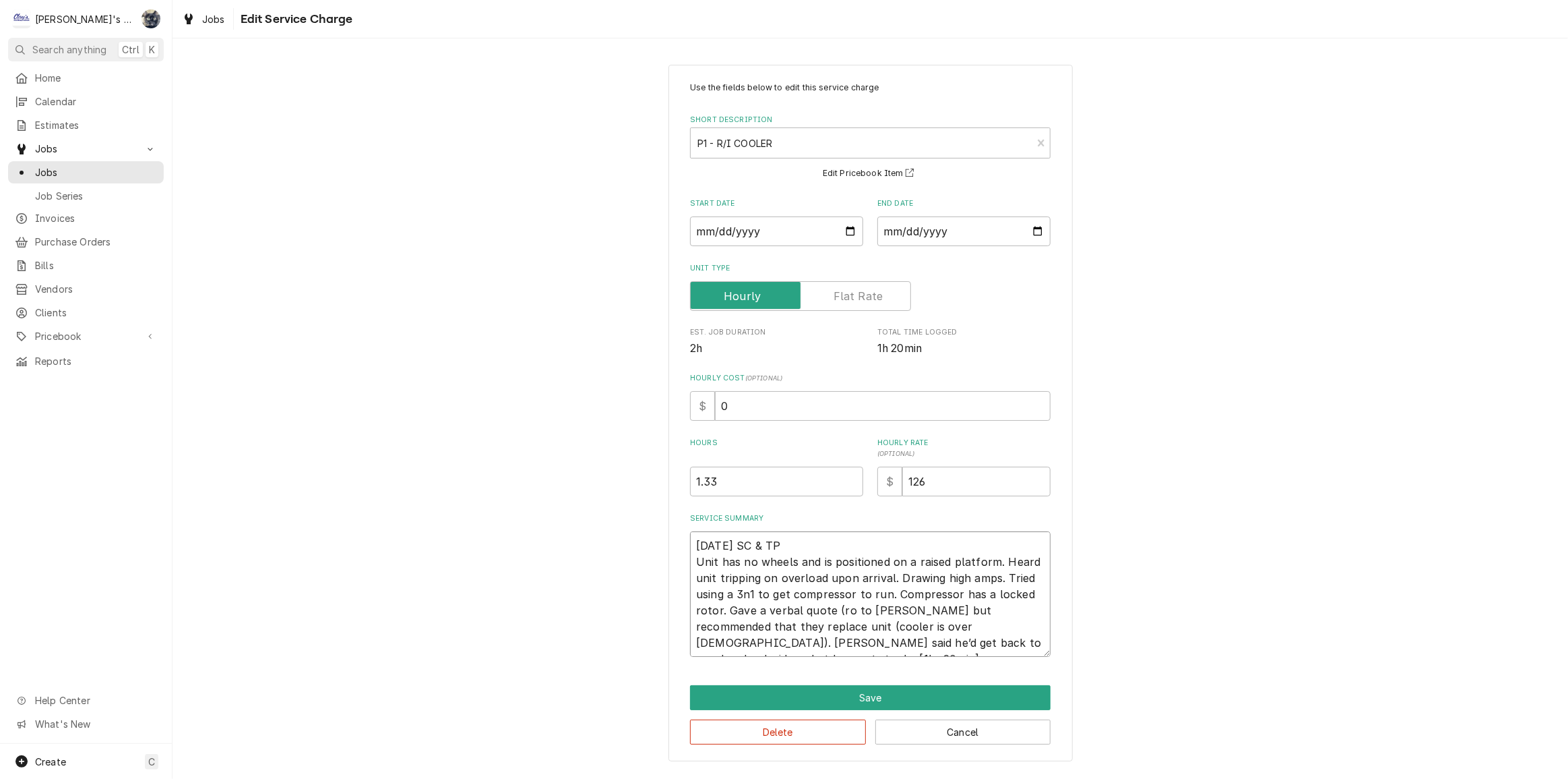
type textarea "9/19/2025 SC & TP Unit has no wheels and is positioned on a raised platform. He…"
type textarea "x"
type textarea "9/19/2025 SC & TP Unit has no wheels and is positioned on a raised platform. He…"
type textarea "x"
type textarea "9/19/2025 SC & TP Unit has no wheels and is positioned on a raised platform. He…"
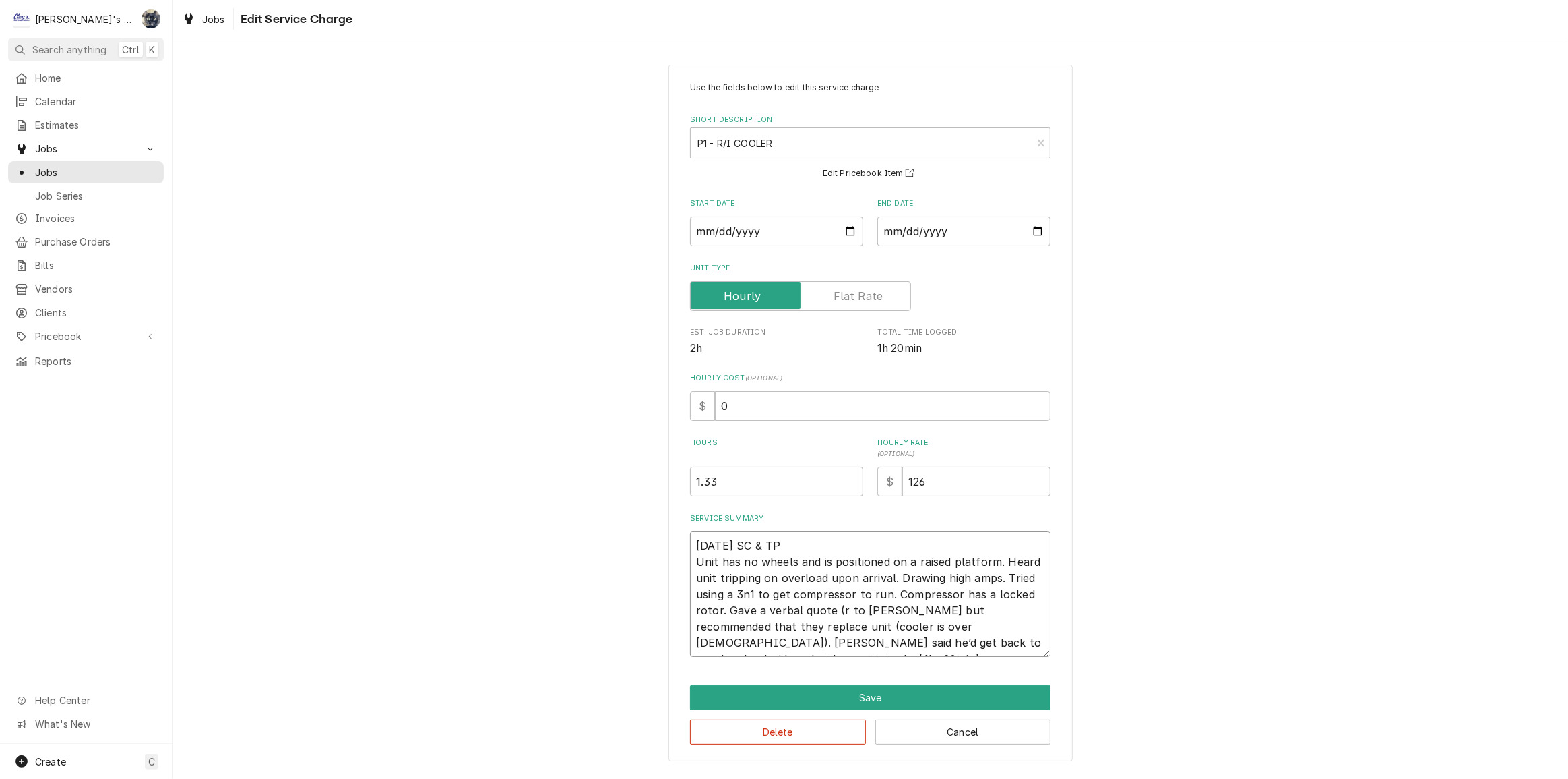
type textarea "x"
type textarea "9/19/2025 SC & TP Unit has no wheels and is positioned on a raised platform. He…"
paste textarea "Verbal quote was 1500 to 2000"
type textarea "x"
type textarea "9/19/2025 SC & TP Unit has no wheels and is positioned on a raised platform. He…"
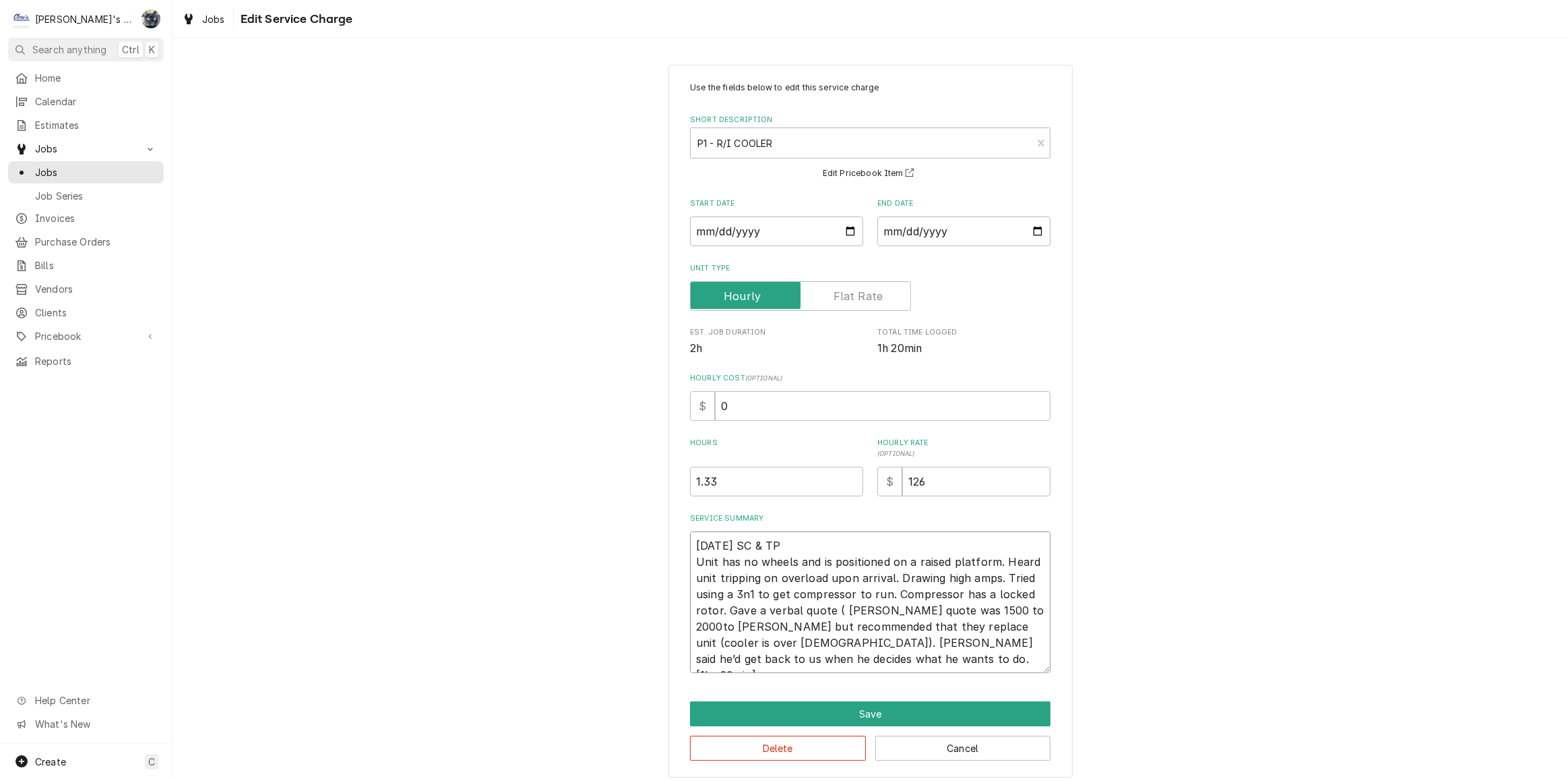
drag, startPoint x: 931, startPoint y: 610, endPoint x: 834, endPoint y: 611, distance: 97.0
click textarea "9/19/2025 SC & TP Unit has no wheels and is positioned on a raised platform. He…"
type textarea "x"
type textarea "9/19/2025 SC & TP Unit has no wheels and is positioned on a raised platform. He…"
type textarea "x"
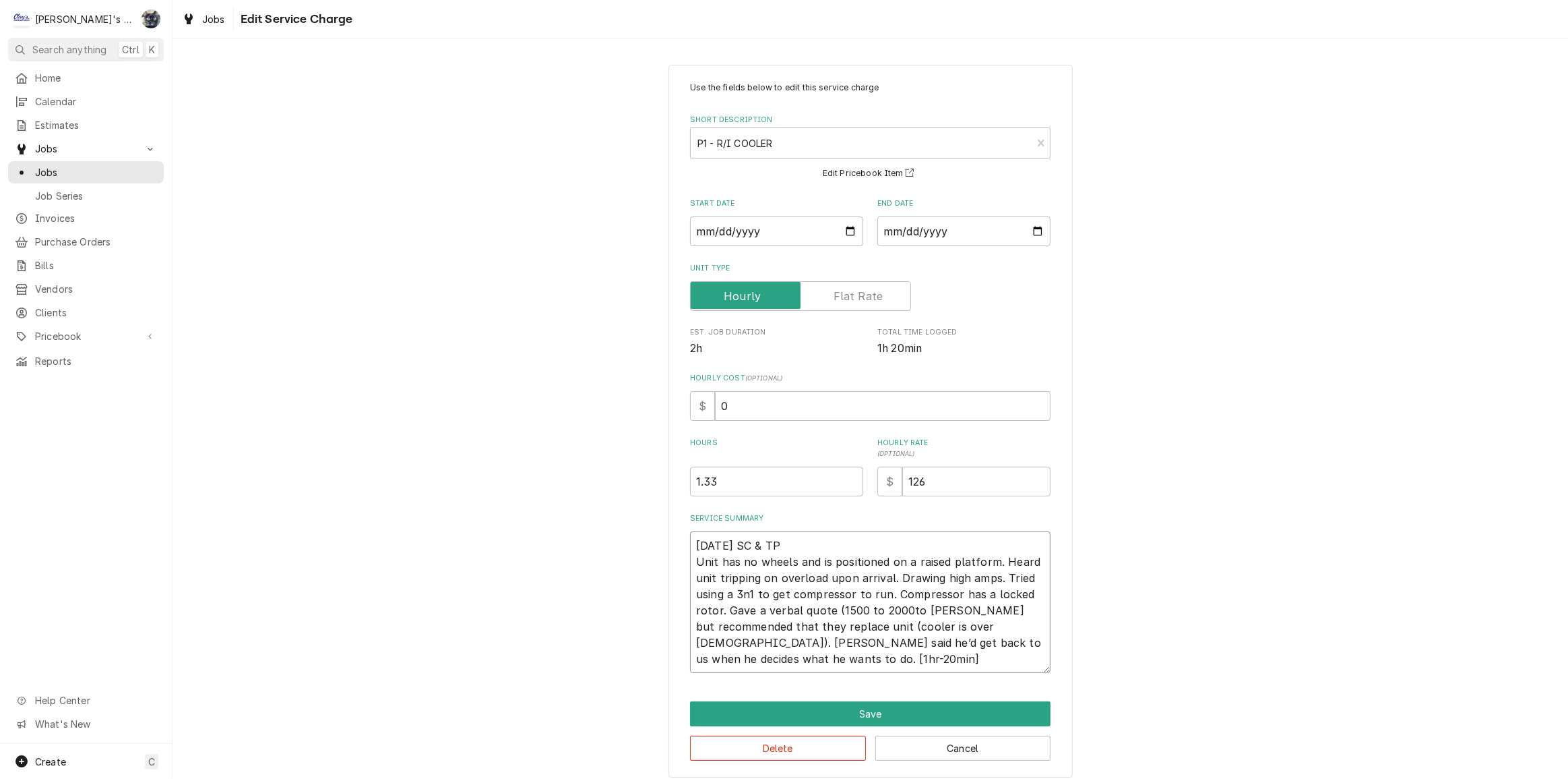
type textarea "9/19/2025 SC & TP Unit has no wheels and is positioned on a raised platform. He…"
click textarea "9/19/2025 SC & TP Unit has no wheels and is positioned on a raised platform. He…"
type textarea "x"
type textarea "9/19/2025 SC & TP Unit has no wheels and is positioned on a raised platform. He…"
click textarea "9/19/2025 SC & TP Unit has no wheels and is positioned on a raised platform. He…"
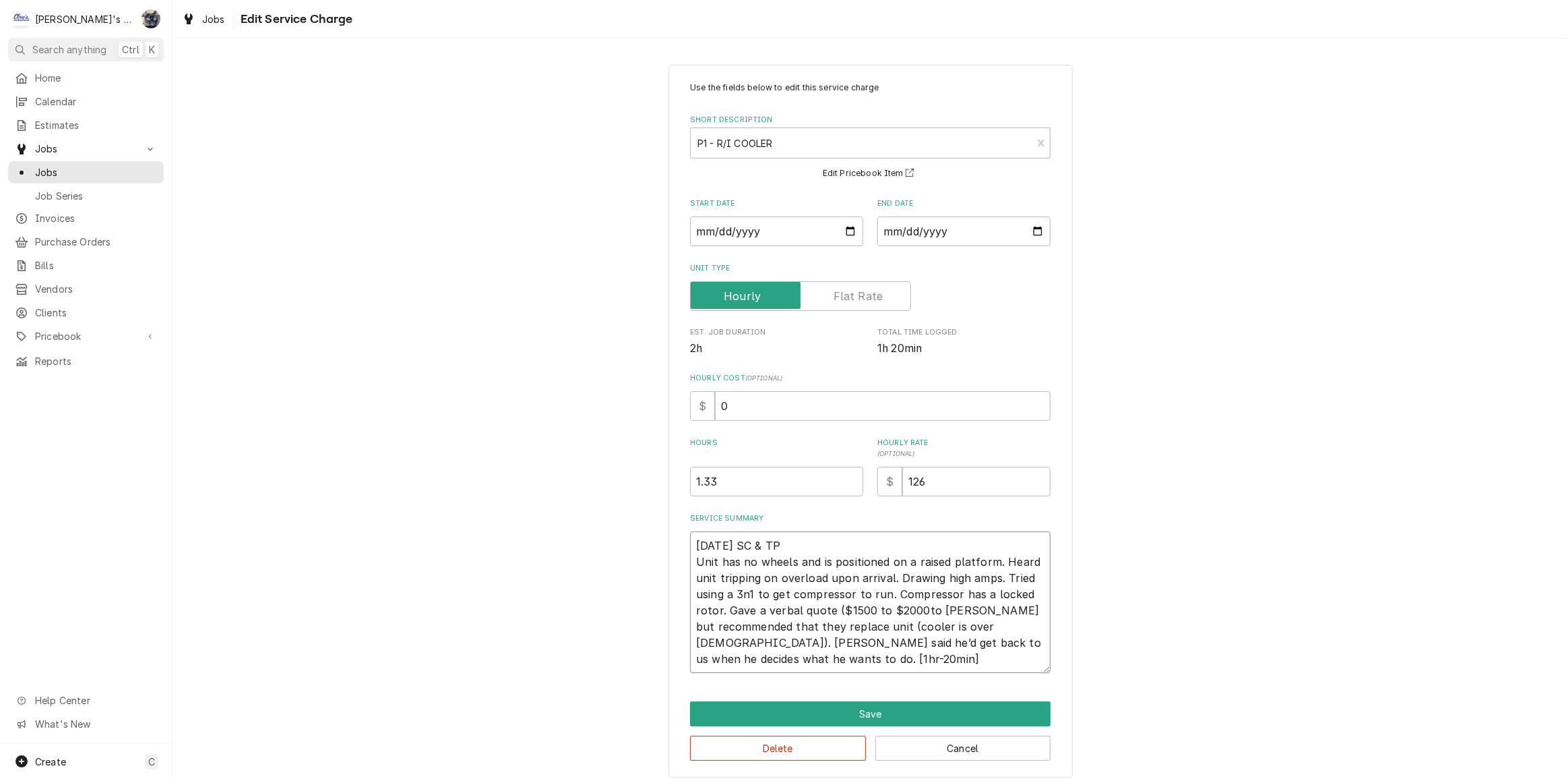
type textarea "x"
type textarea "9/19/2025 SC & TP Unit has no wheels and is positioned on a raised platform. He…"
type textarea "x"
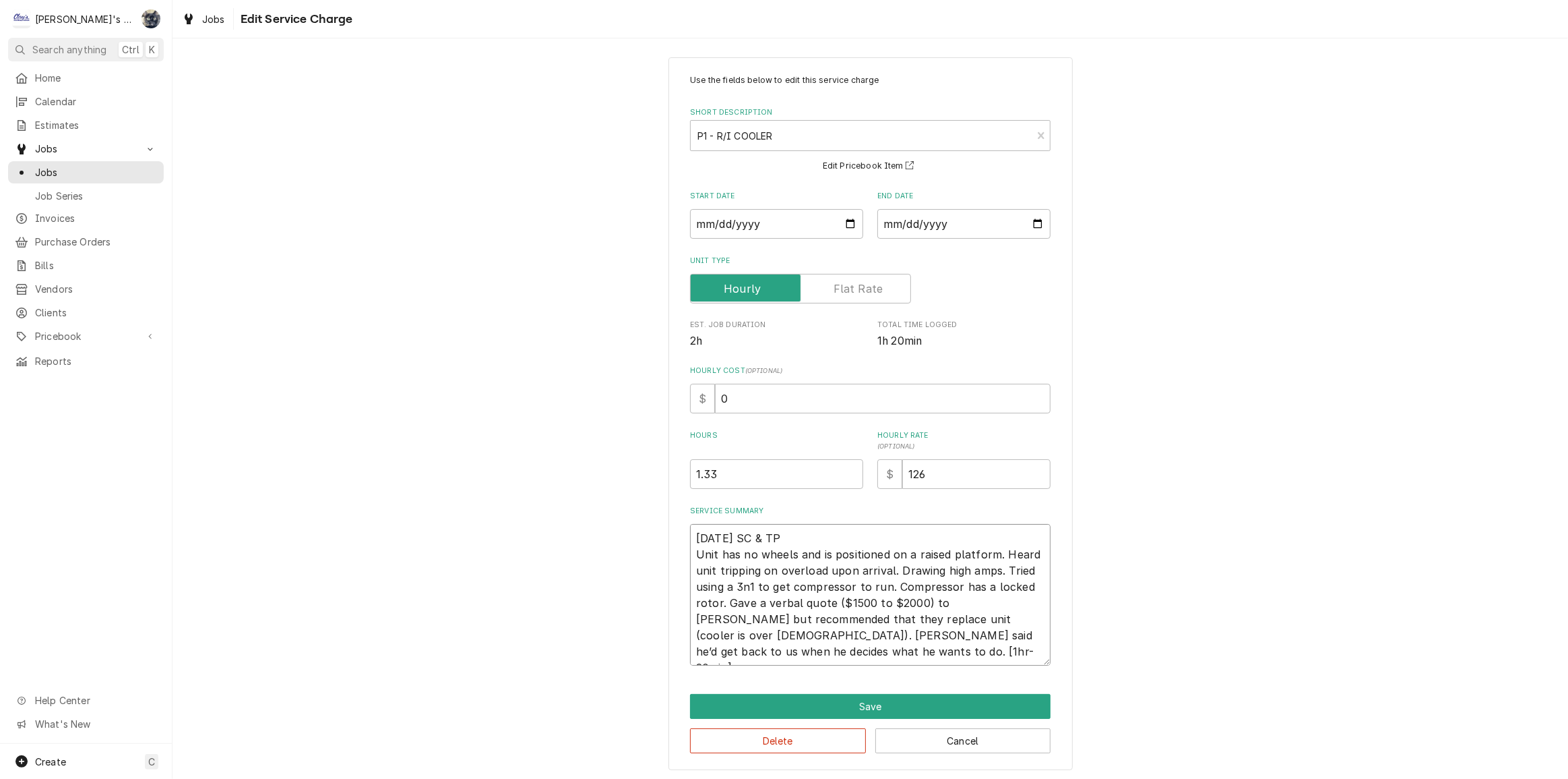
scroll to position [9, 0]
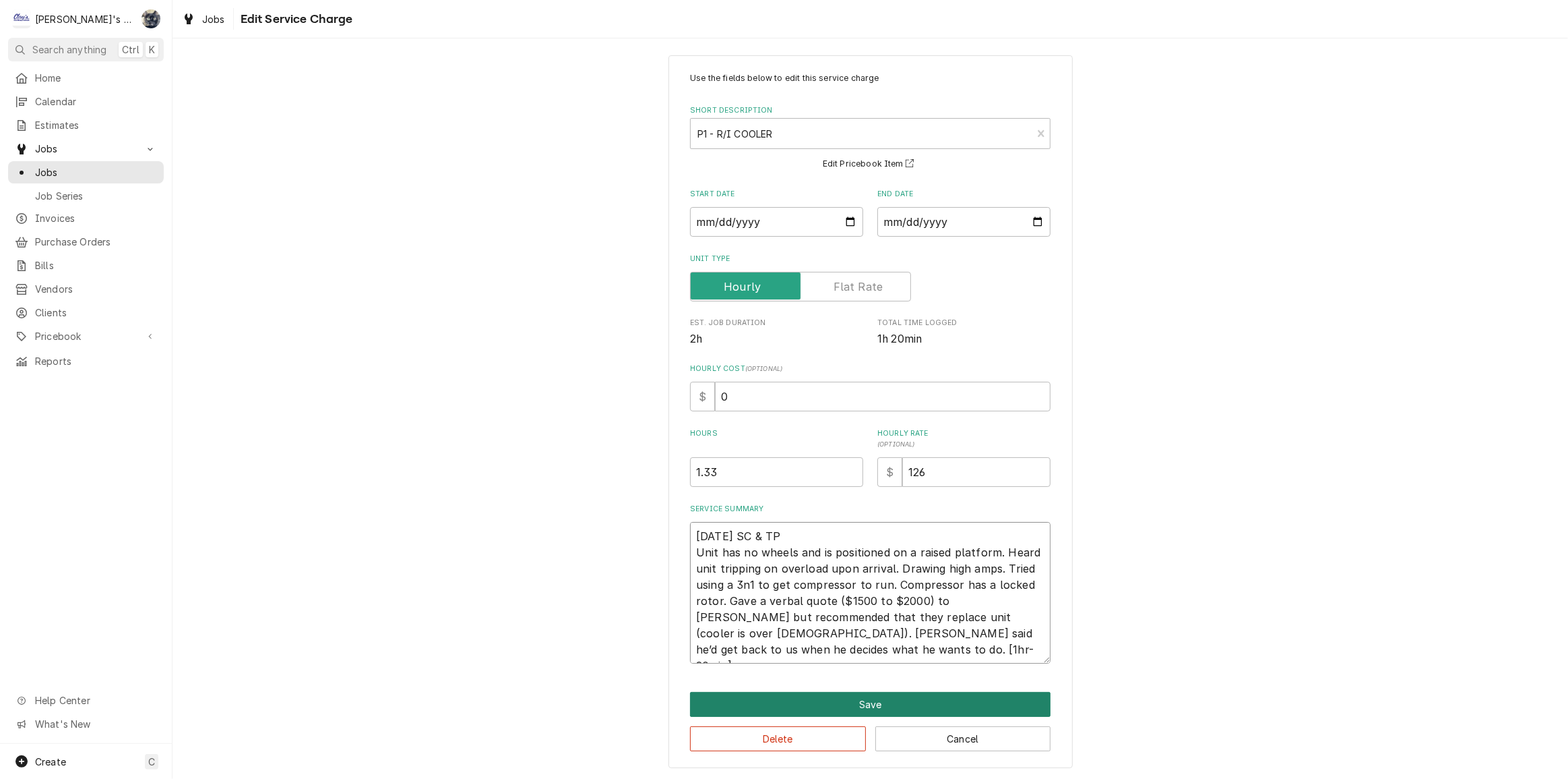
type textarea "9/19/2025 SC & TP Unit has no wheels and is positioned on a raised platform. He…"
click button "Save"
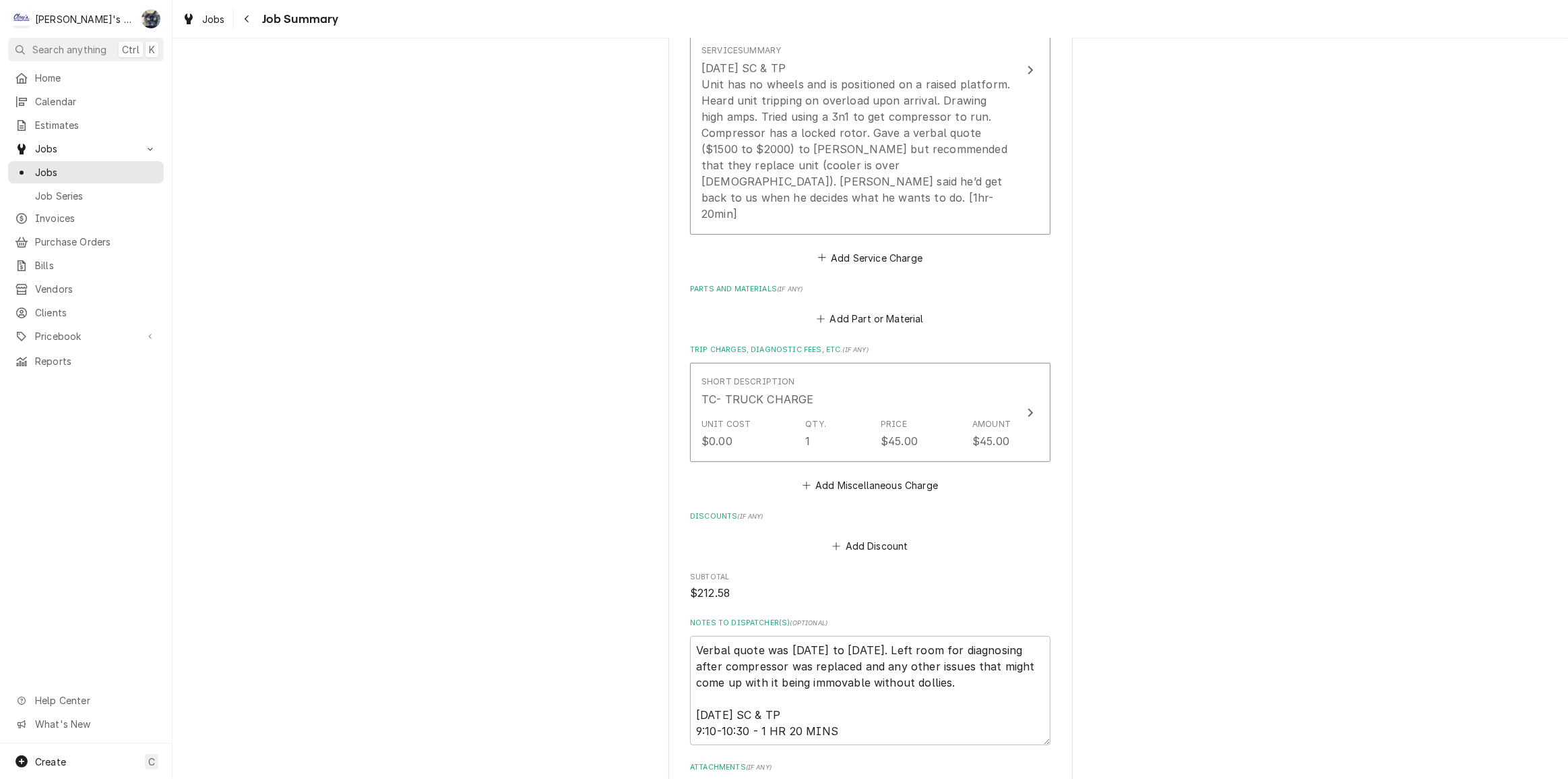
scroll to position [613, 0]
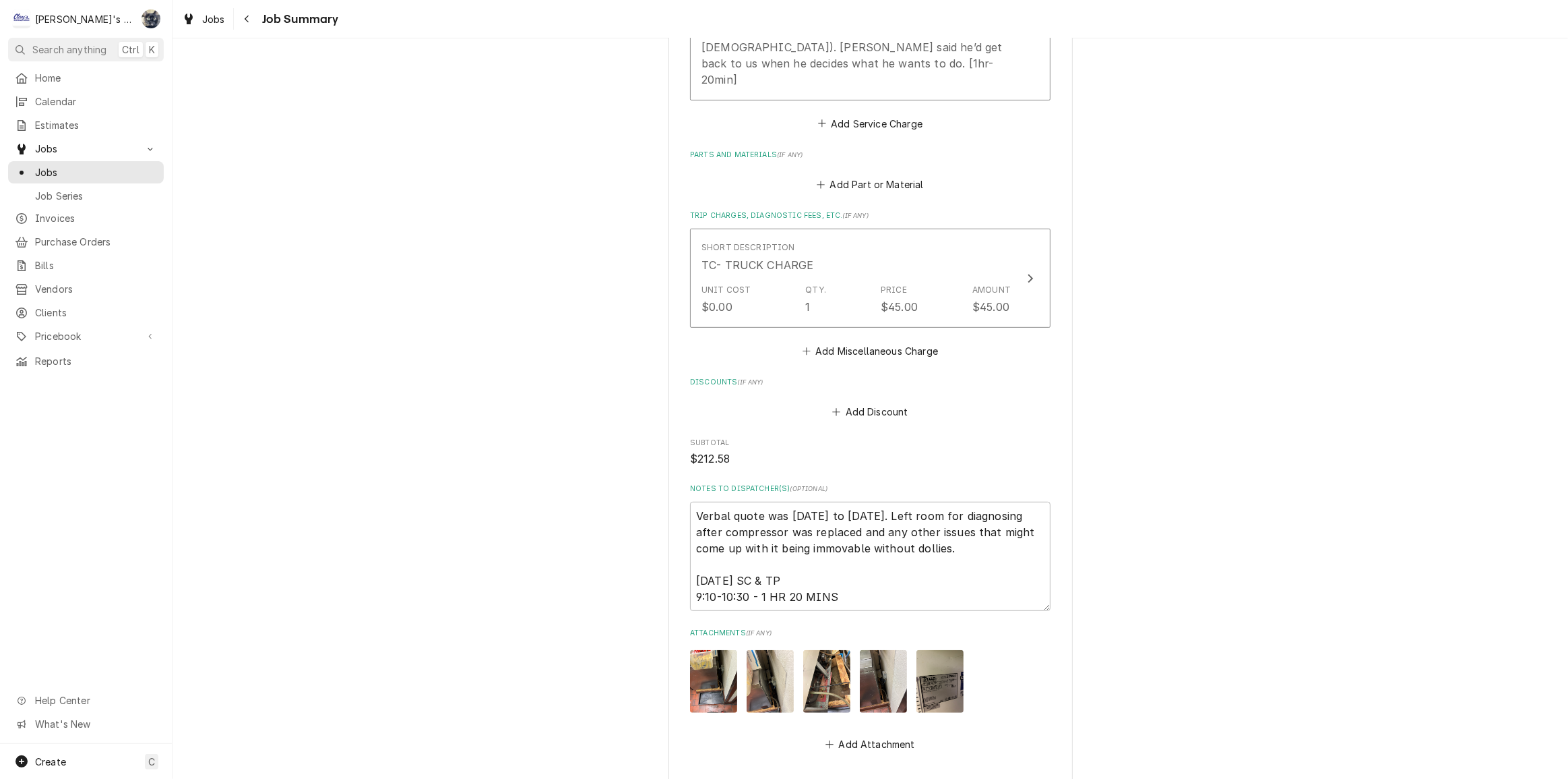
click button "Save"
type textarea "x"
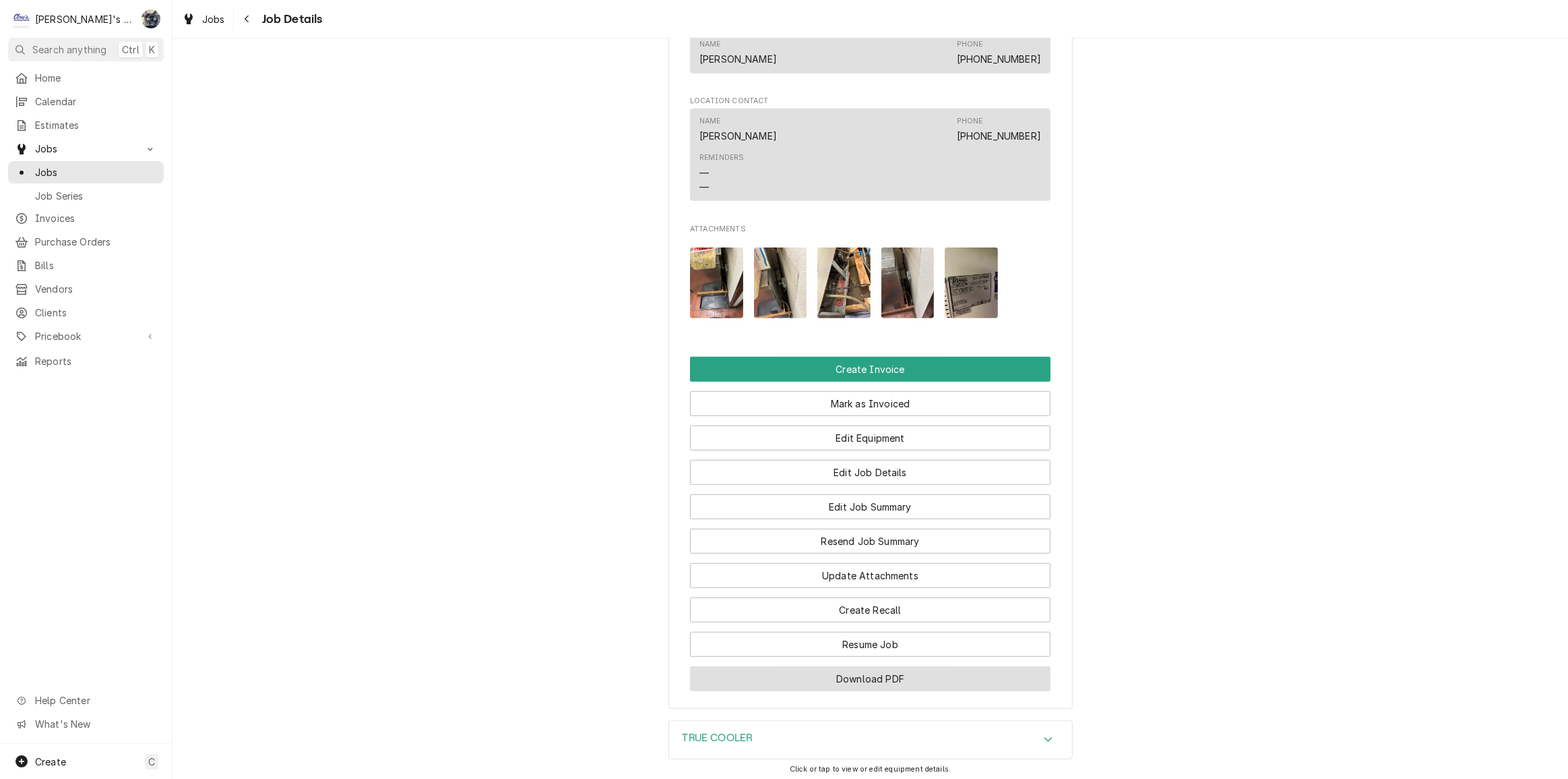
scroll to position [1088, 0]
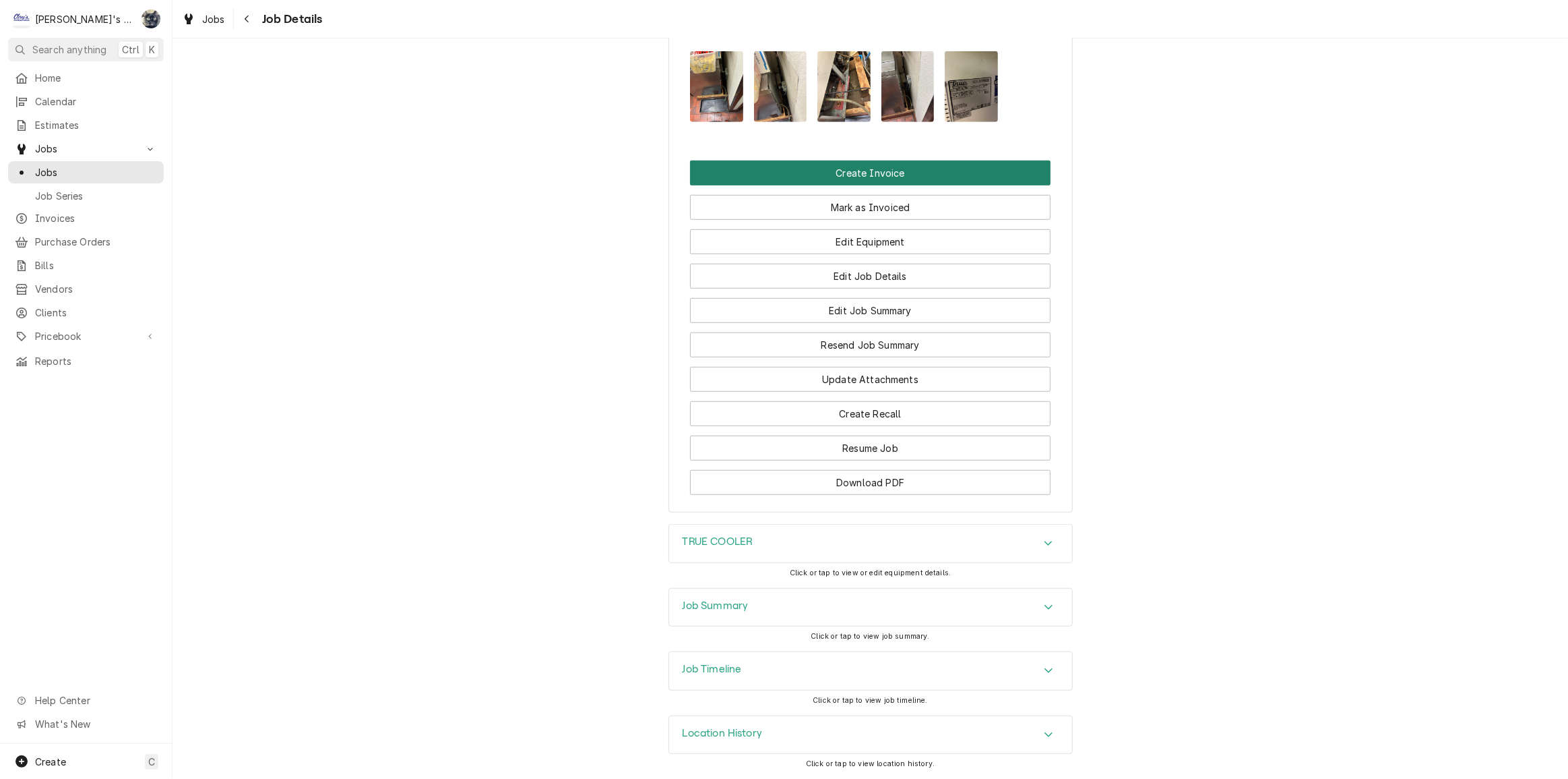
click at [863, 178] on button "Create Invoice" at bounding box center [870, 173] width 361 height 25
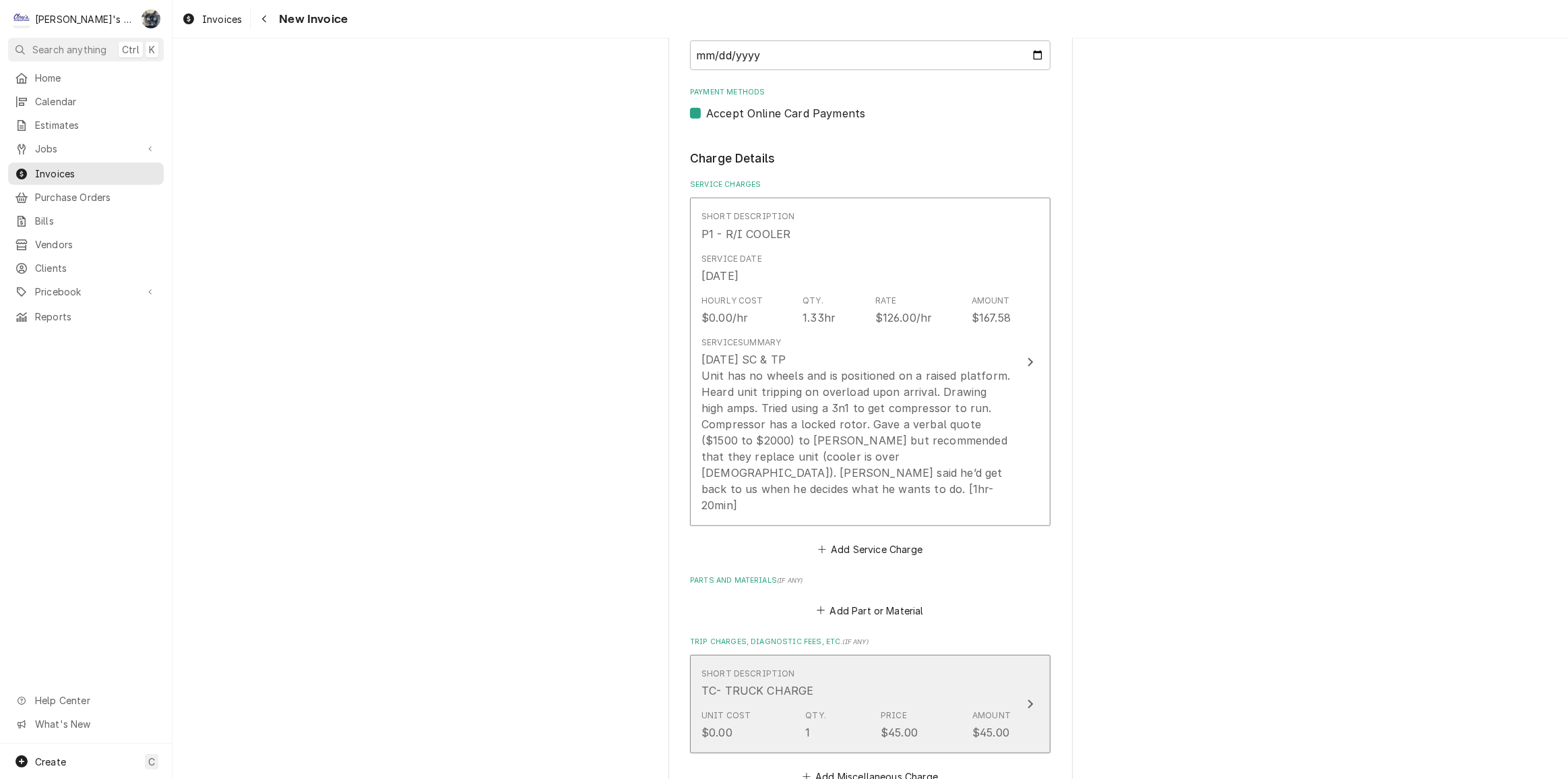
scroll to position [796, 0]
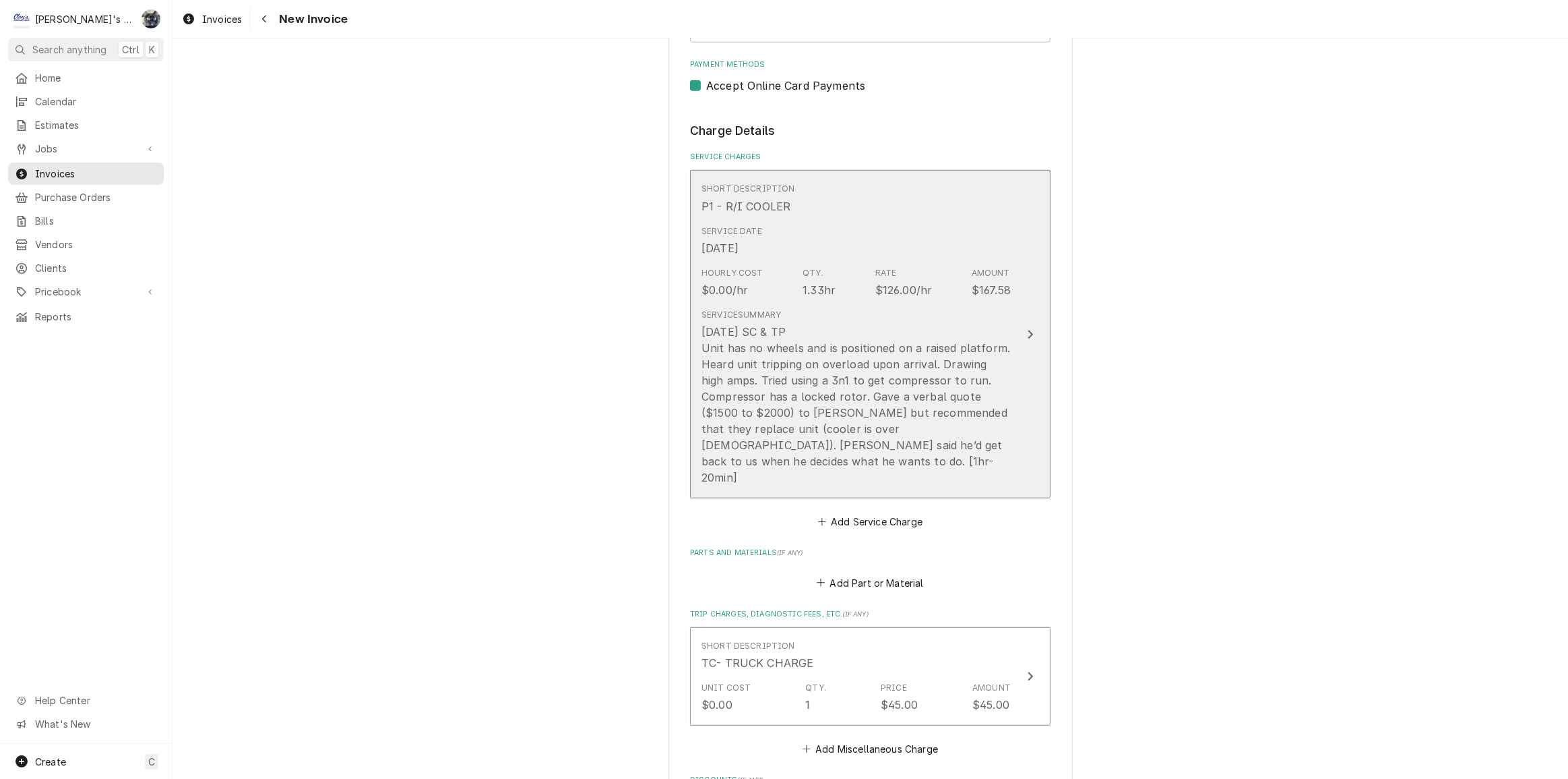
click at [846, 428] on div "9/19/2025 SC & TP Unit has no wheels and is positioned on a raised platform. He…" at bounding box center [856, 404] width 309 height 162
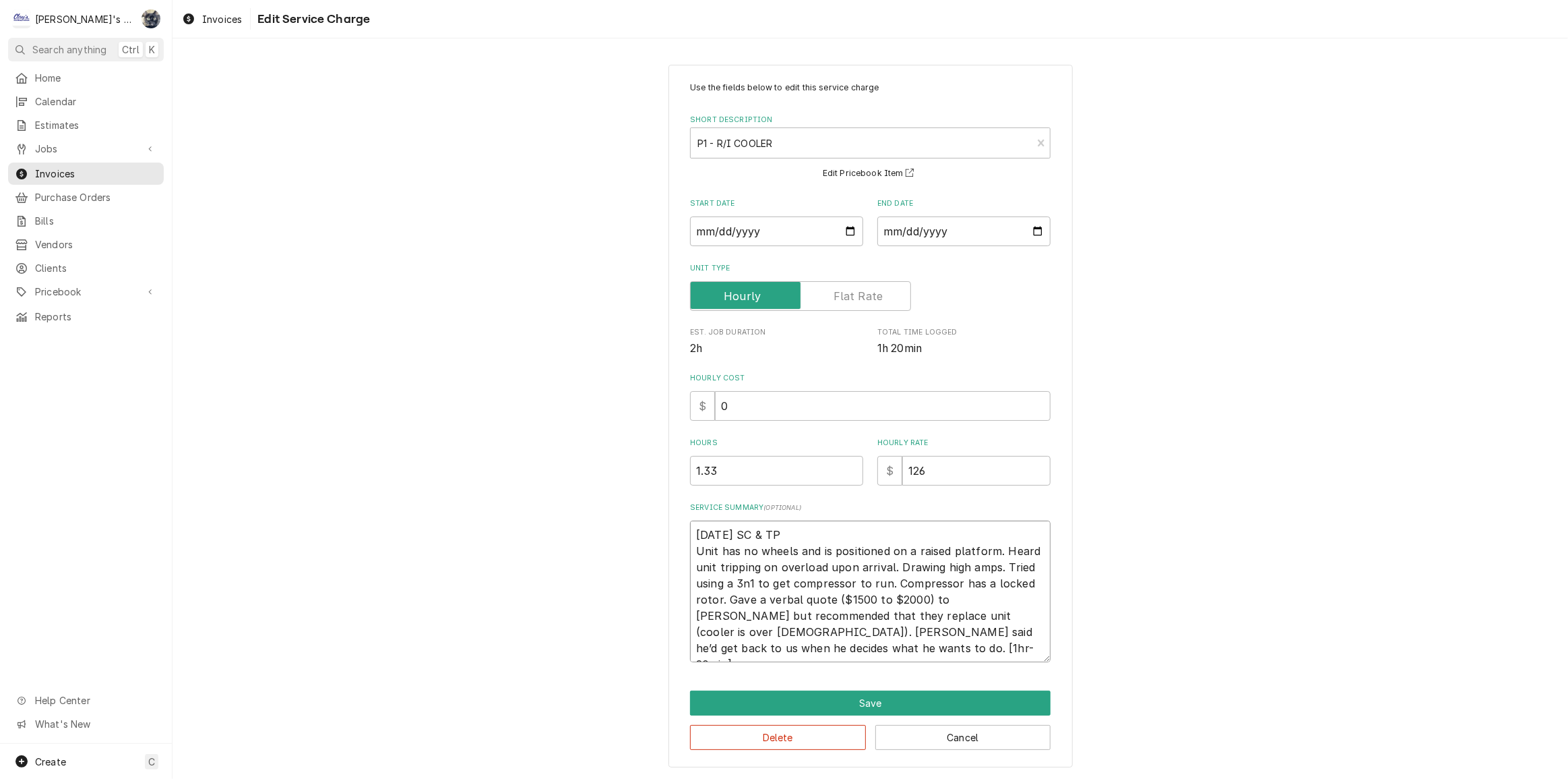
drag, startPoint x: 926, startPoint y: 597, endPoint x: 831, endPoint y: 597, distance: 95.0
click at [831, 597] on textarea "9/19/2025 SC & TP Unit has no wheels and is positioned on a raised platform. He…" at bounding box center [870, 592] width 361 height 141
type textarea "x"
type textarea "9/19/2025 SC & TP Unit has no wheels and is positioned on a raised platform. He…"
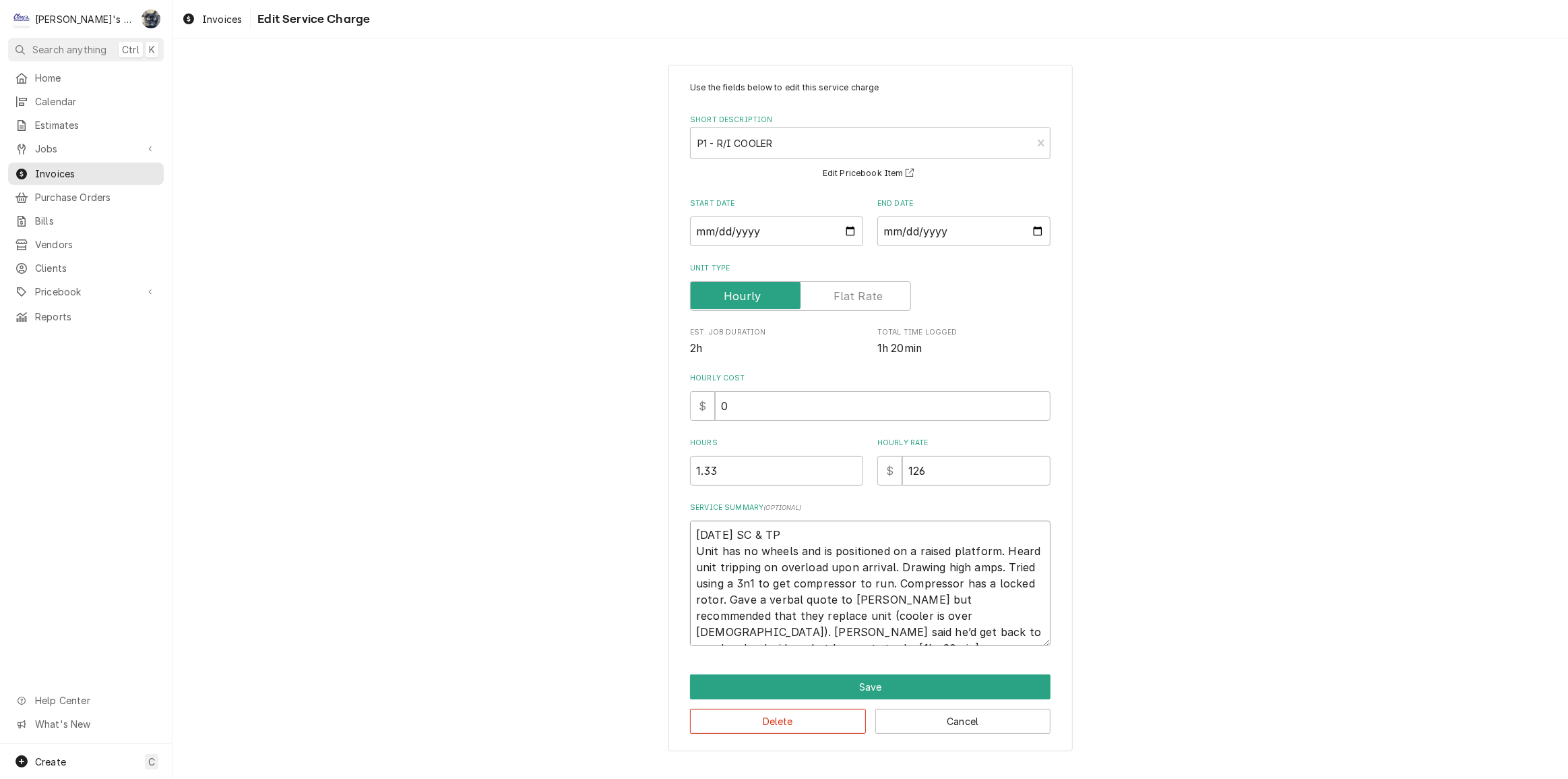
click at [887, 600] on textarea "9/19/2025 SC & TP Unit has no wheels and is positioned on a raised platform. He…" at bounding box center [870, 583] width 361 height 125
paste textarea "($1500 to $2000)"
type textarea "x"
type textarea "9/19/2025 SC & TP Unit has no wheels and is positioned on a raised platform. He…"
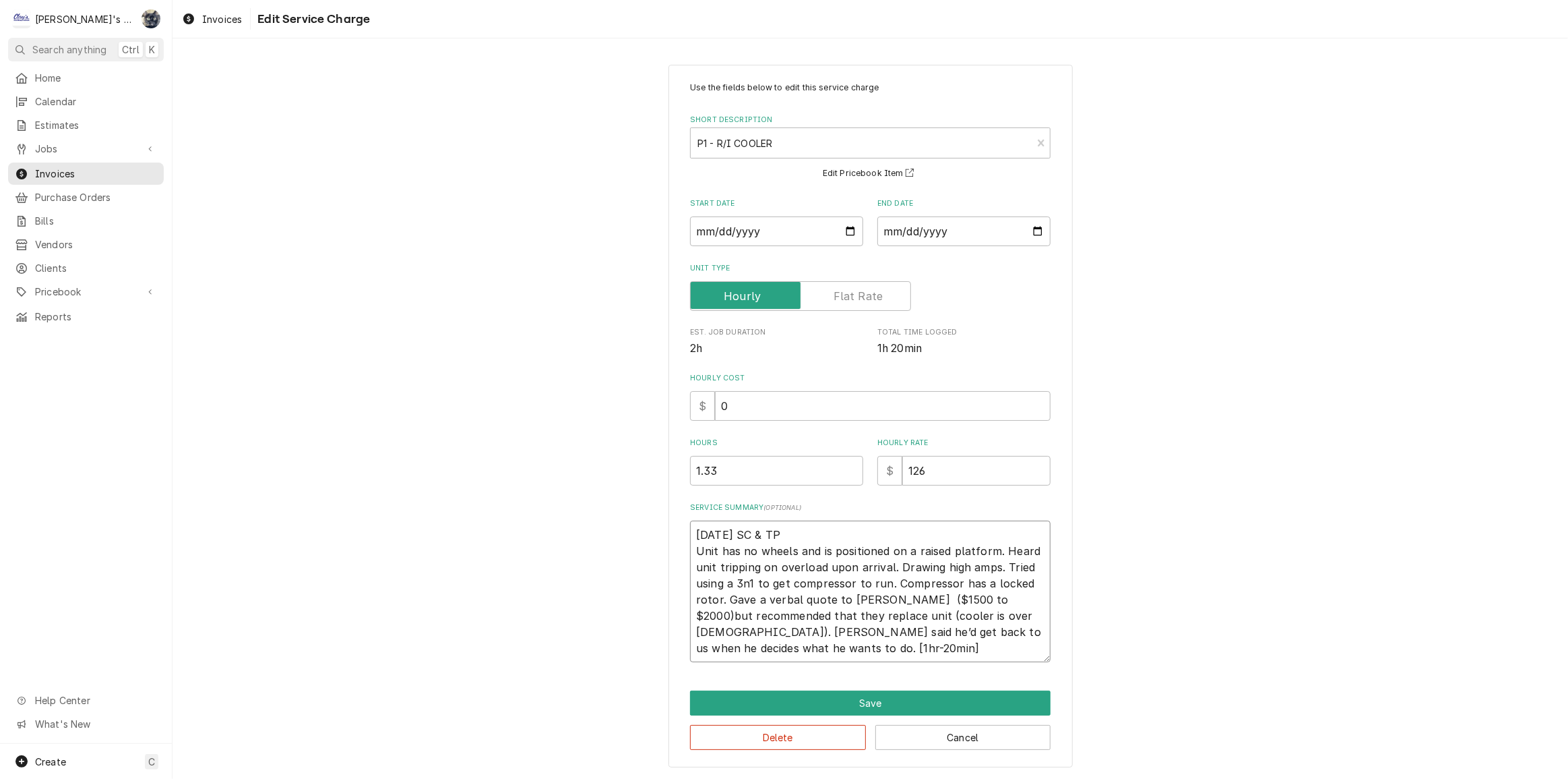
click at [893, 598] on textarea "9/19/2025 SC & TP Unit has no wheels and is positioned on a raised platform. He…" at bounding box center [870, 592] width 361 height 141
type textarea "x"
type textarea "9/19/2025 SC & TP Unit has no wheels and is positioned on a raised platform. He…"
click at [978, 601] on textarea "9/19/2025 SC & TP Unit has no wheels and is positioned on a raised platform. He…" at bounding box center [870, 592] width 361 height 141
type textarea "x"
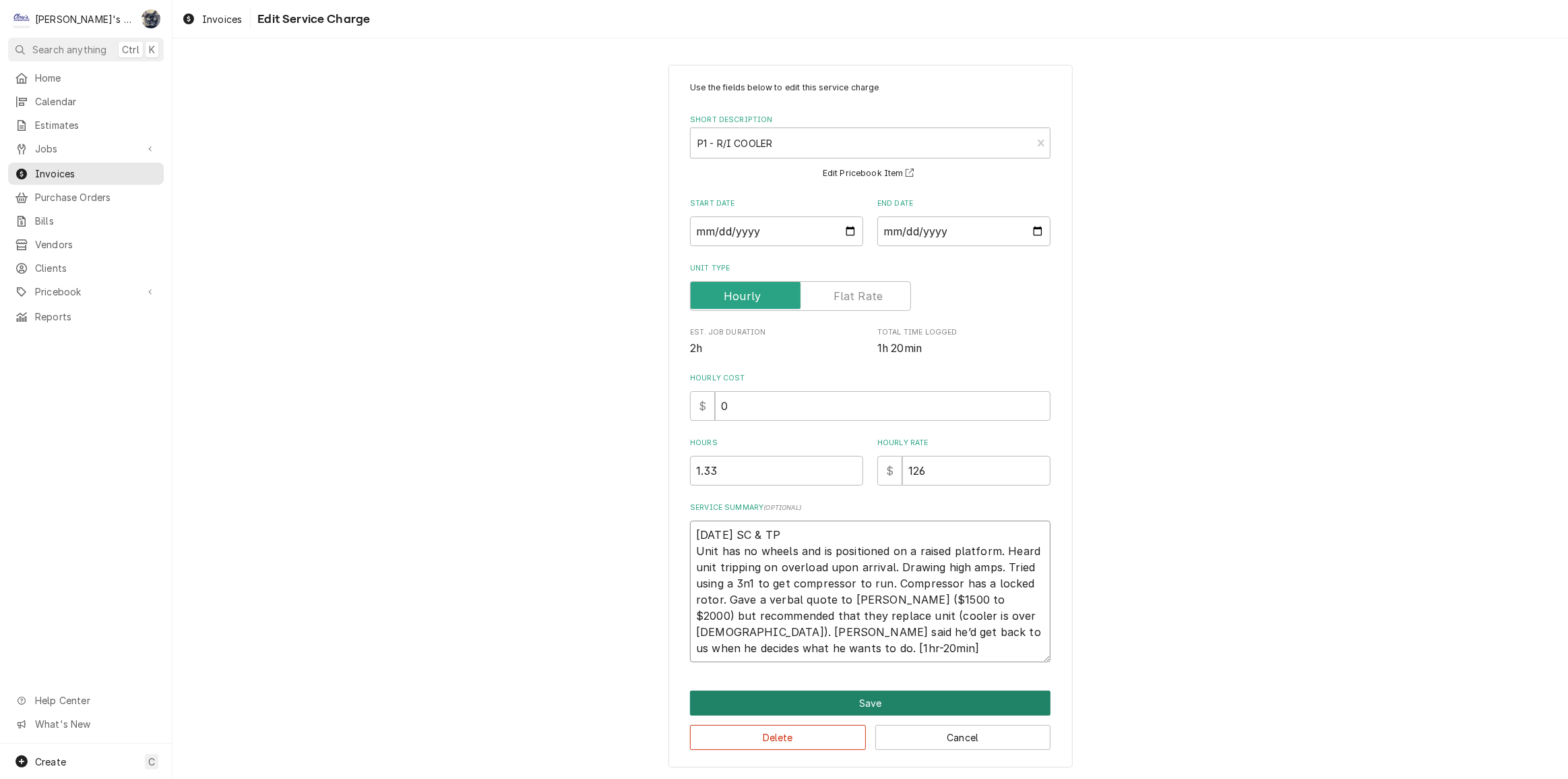
type textarea "9/19/2025 SC & TP Unit has no wheels and is positioned on a raised platform. He…"
click at [841, 700] on button "Save" at bounding box center [870, 703] width 361 height 25
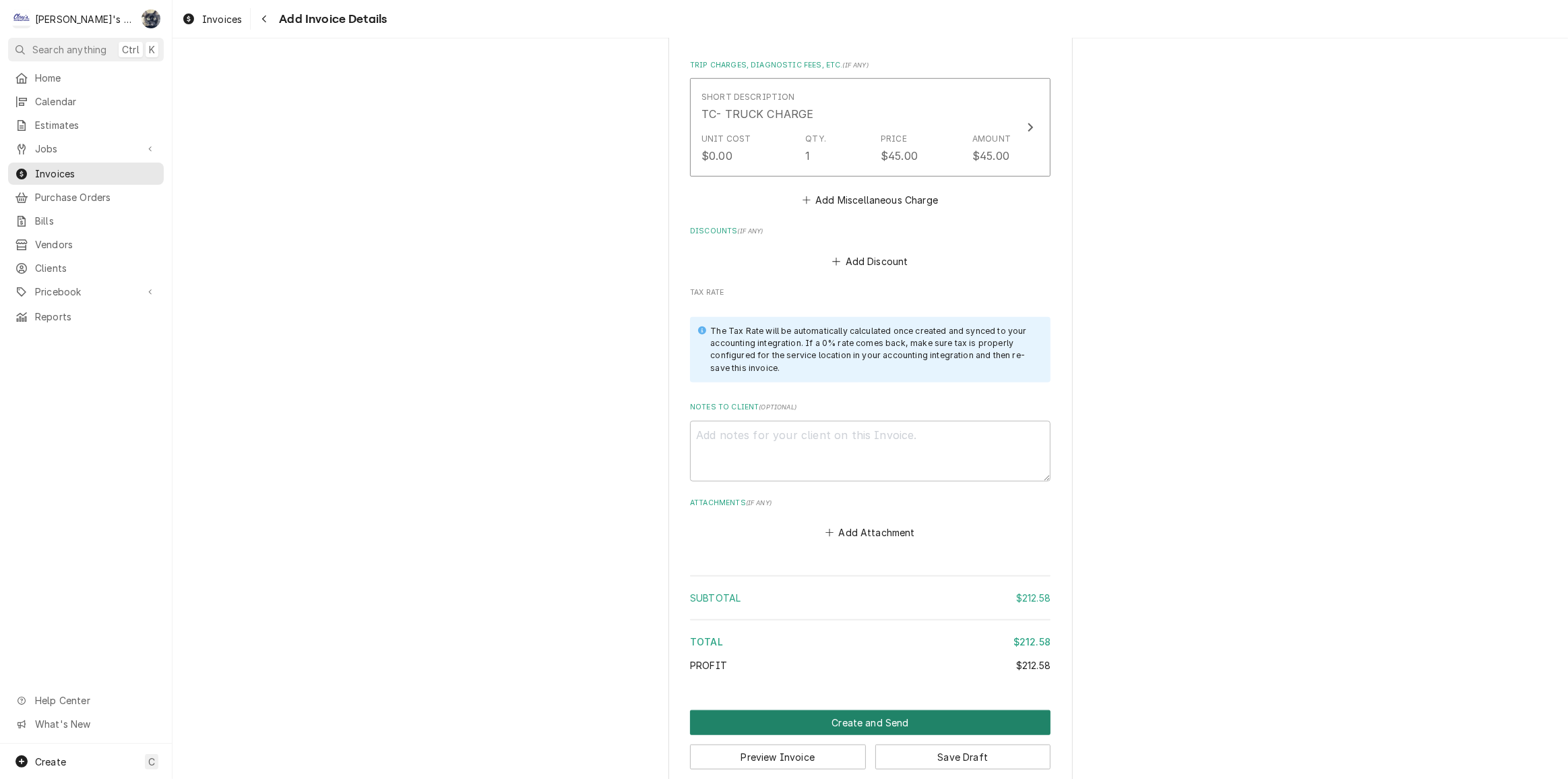
click at [862, 710] on button "Create and Send" at bounding box center [870, 722] width 361 height 25
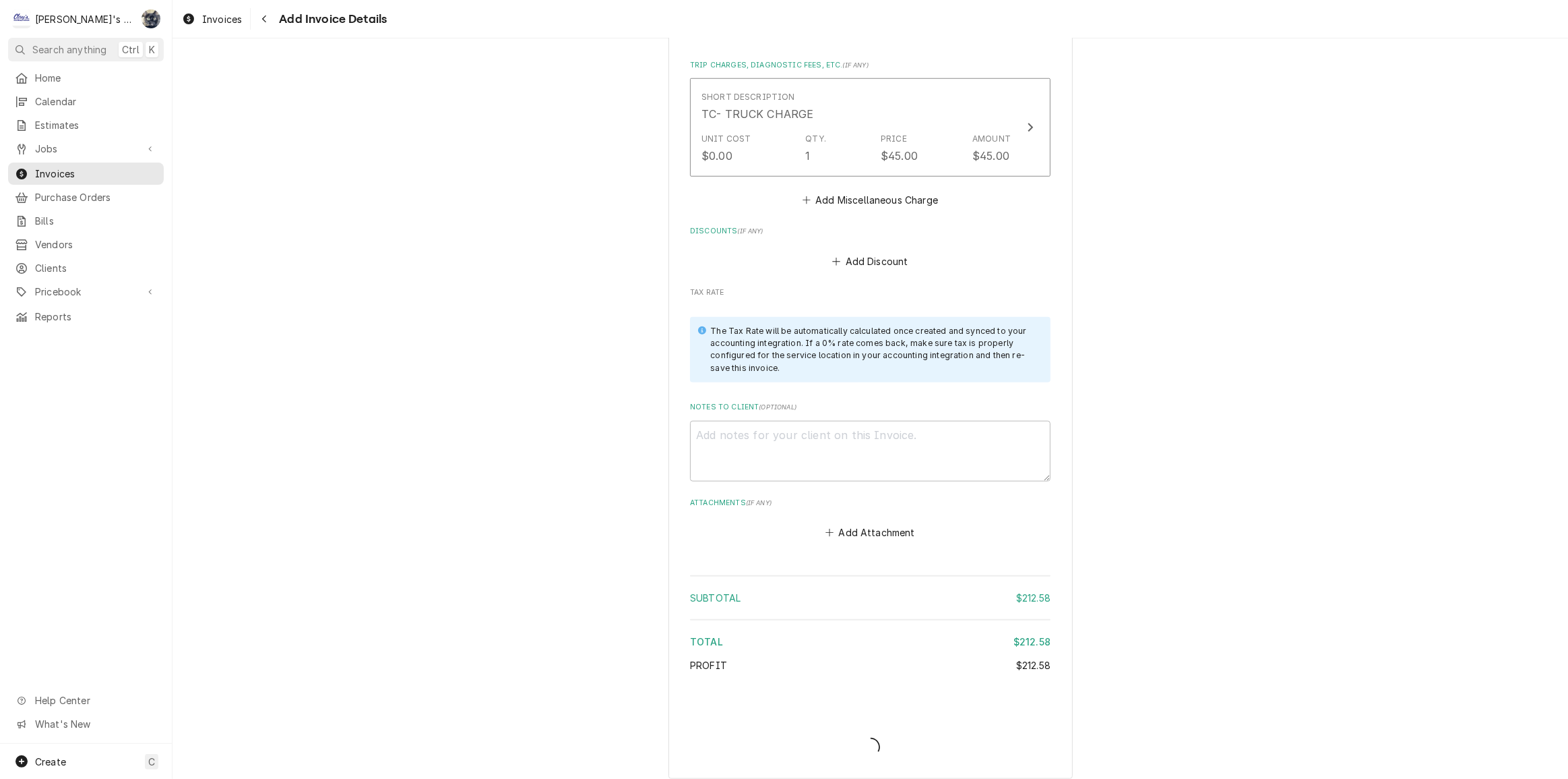
scroll to position [1338, 0]
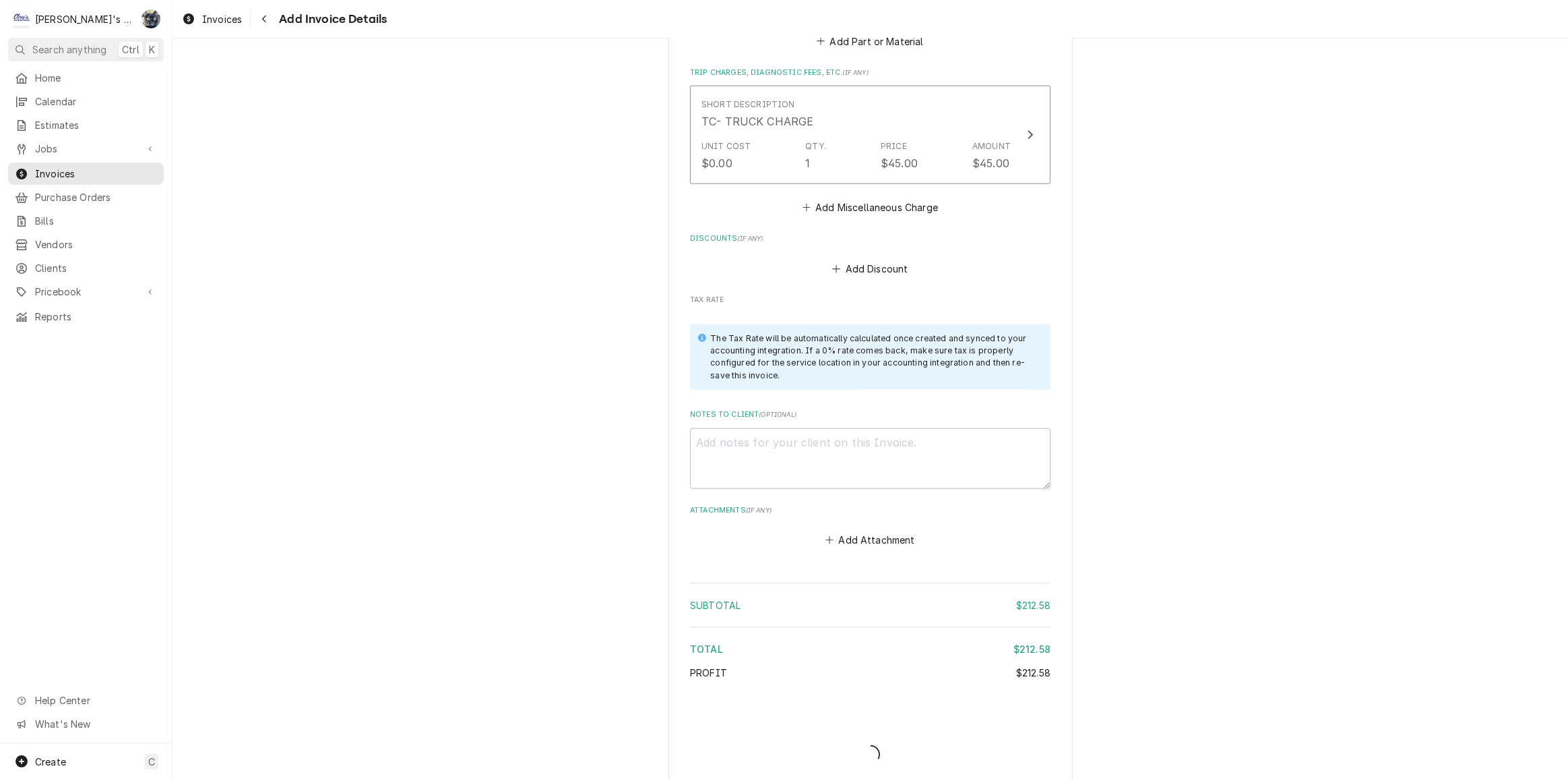
type textarea "x"
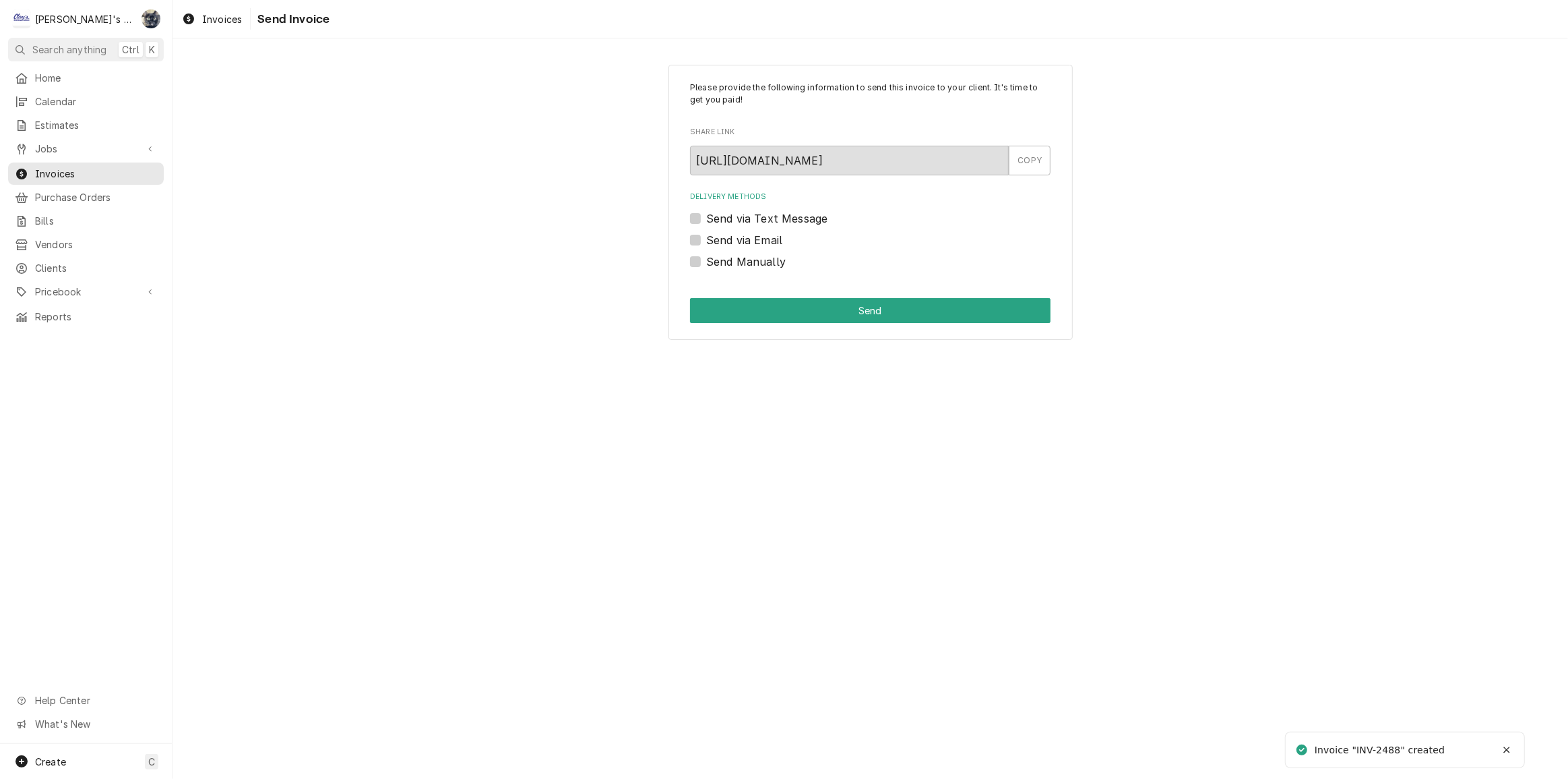
click at [706, 262] on label "Send Manually" at bounding box center [746, 261] width 79 height 16
click at [706, 262] on input "Send Manually" at bounding box center [887, 268] width 361 height 30
checkbox input "true"
click at [744, 327] on div "Please provide the following information to send this invoice to your client. I…" at bounding box center [870, 202] width 404 height 276
click at [740, 313] on button "Send" at bounding box center [870, 310] width 361 height 25
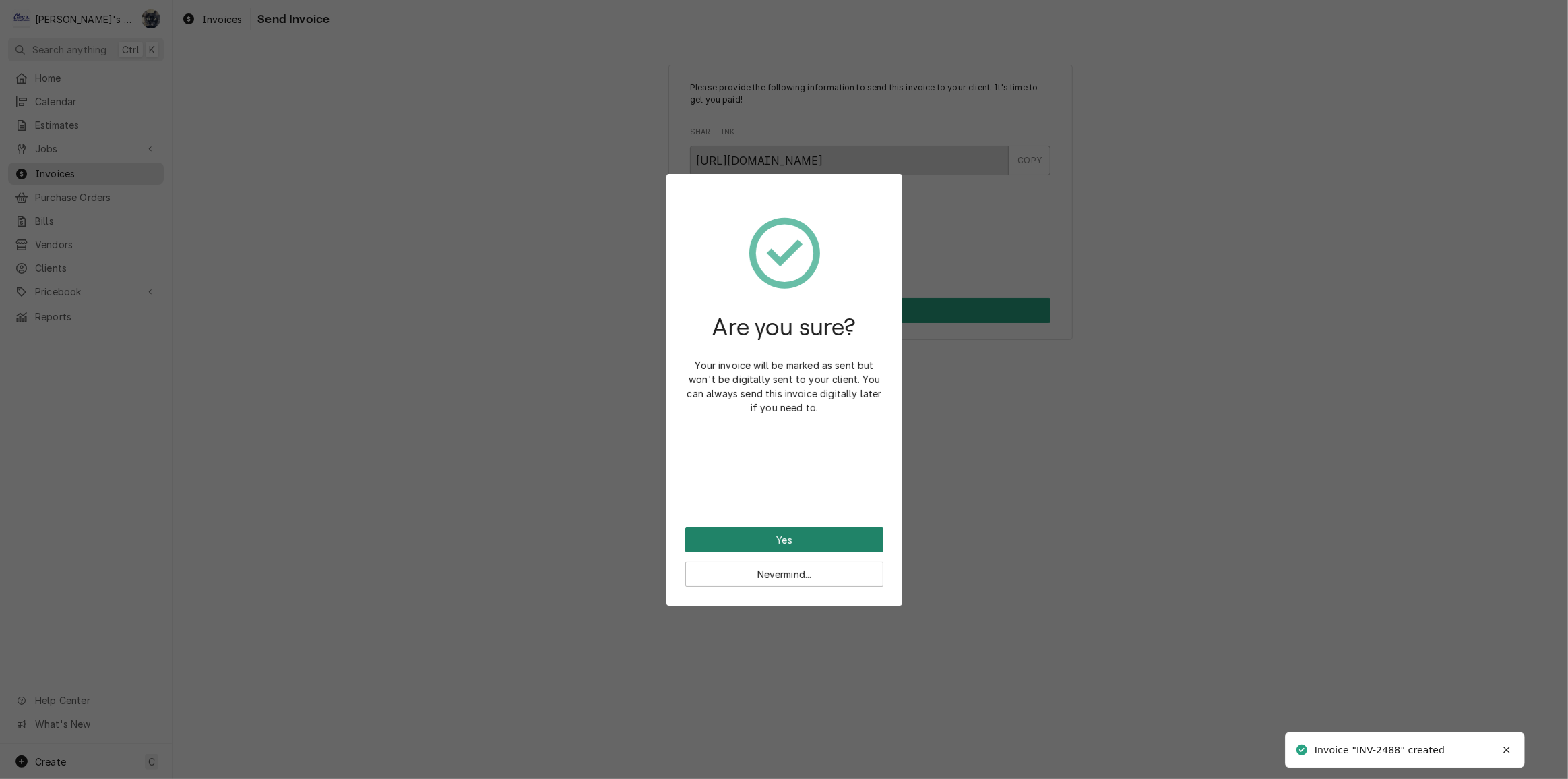
click at [788, 531] on button "Yes" at bounding box center [784, 540] width 198 height 25
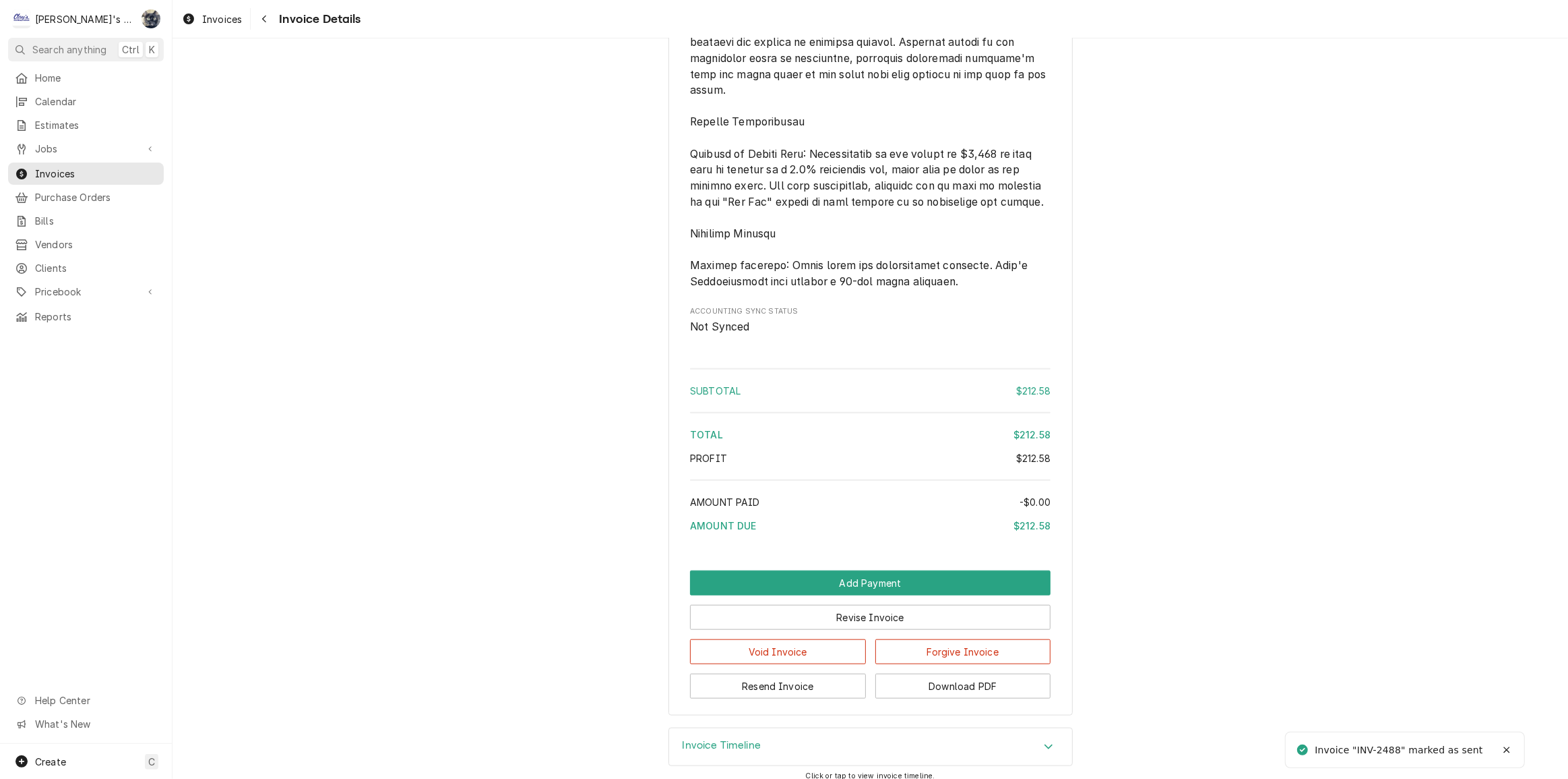
scroll to position [1471, 0]
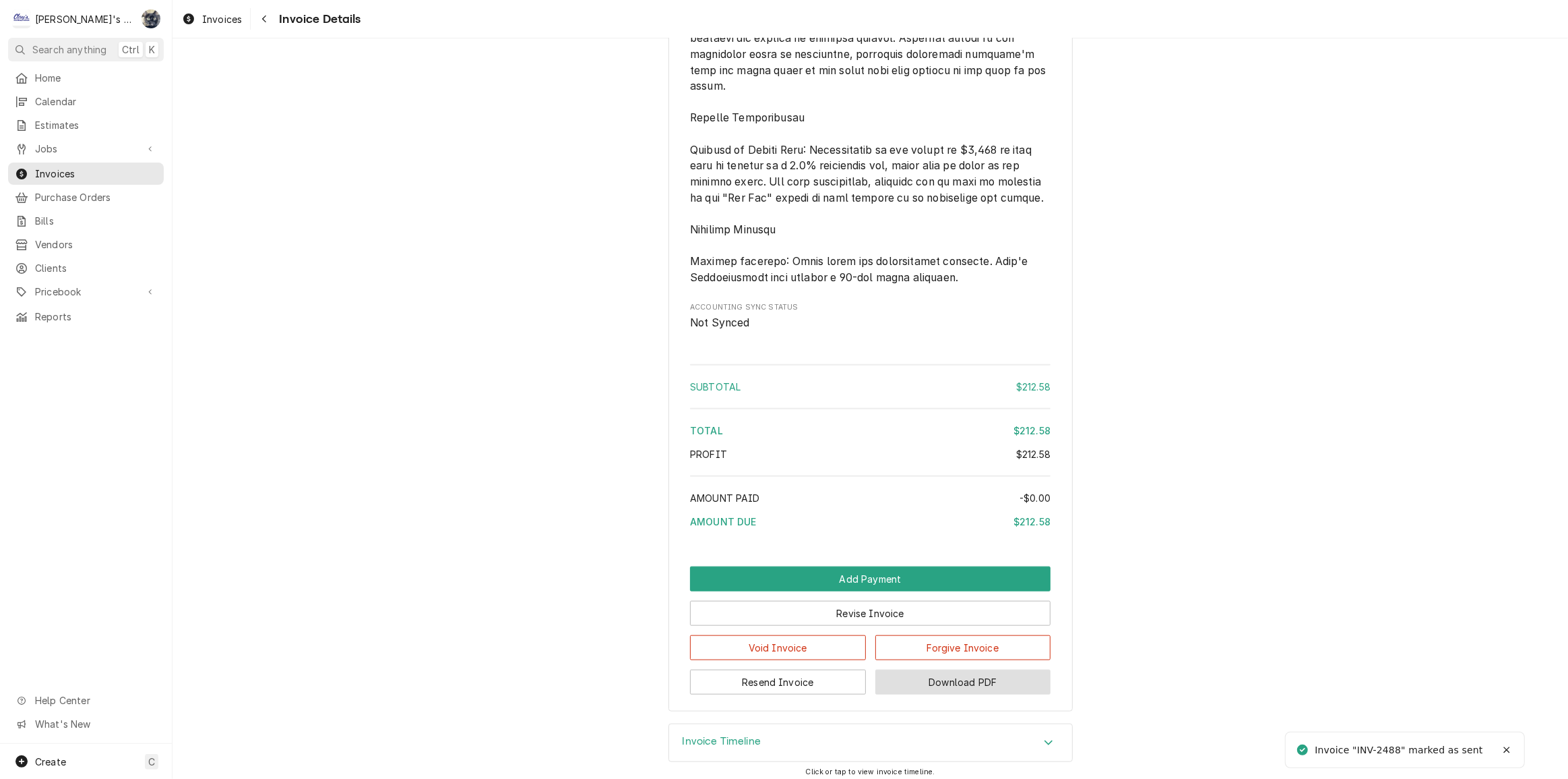
click at [938, 694] on button "Download PDF" at bounding box center [963, 682] width 176 height 25
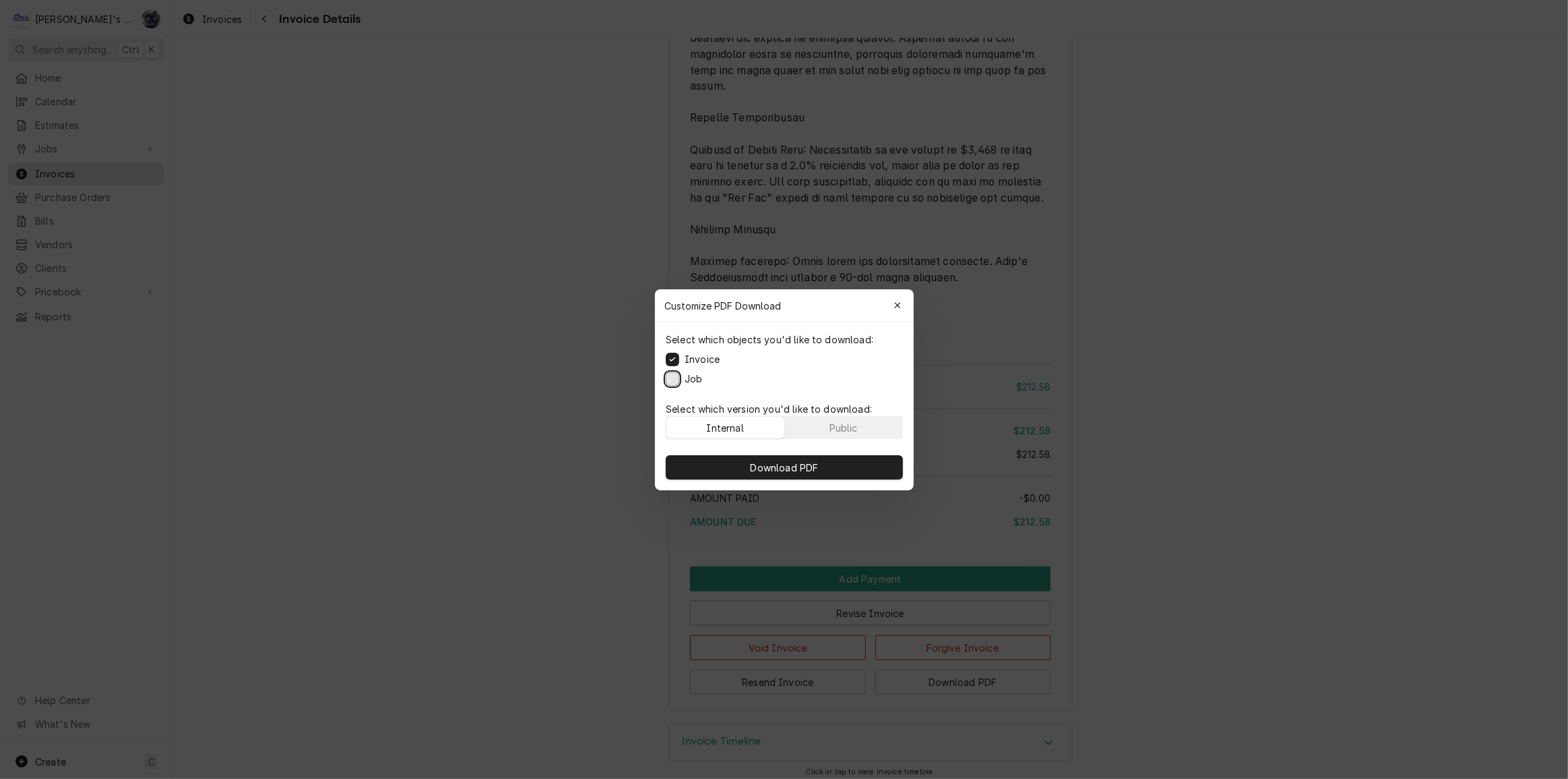
click at [668, 376] on button "Job" at bounding box center [672, 378] width 13 height 13
click at [709, 459] on button "Download PDF" at bounding box center [784, 466] width 237 height 24
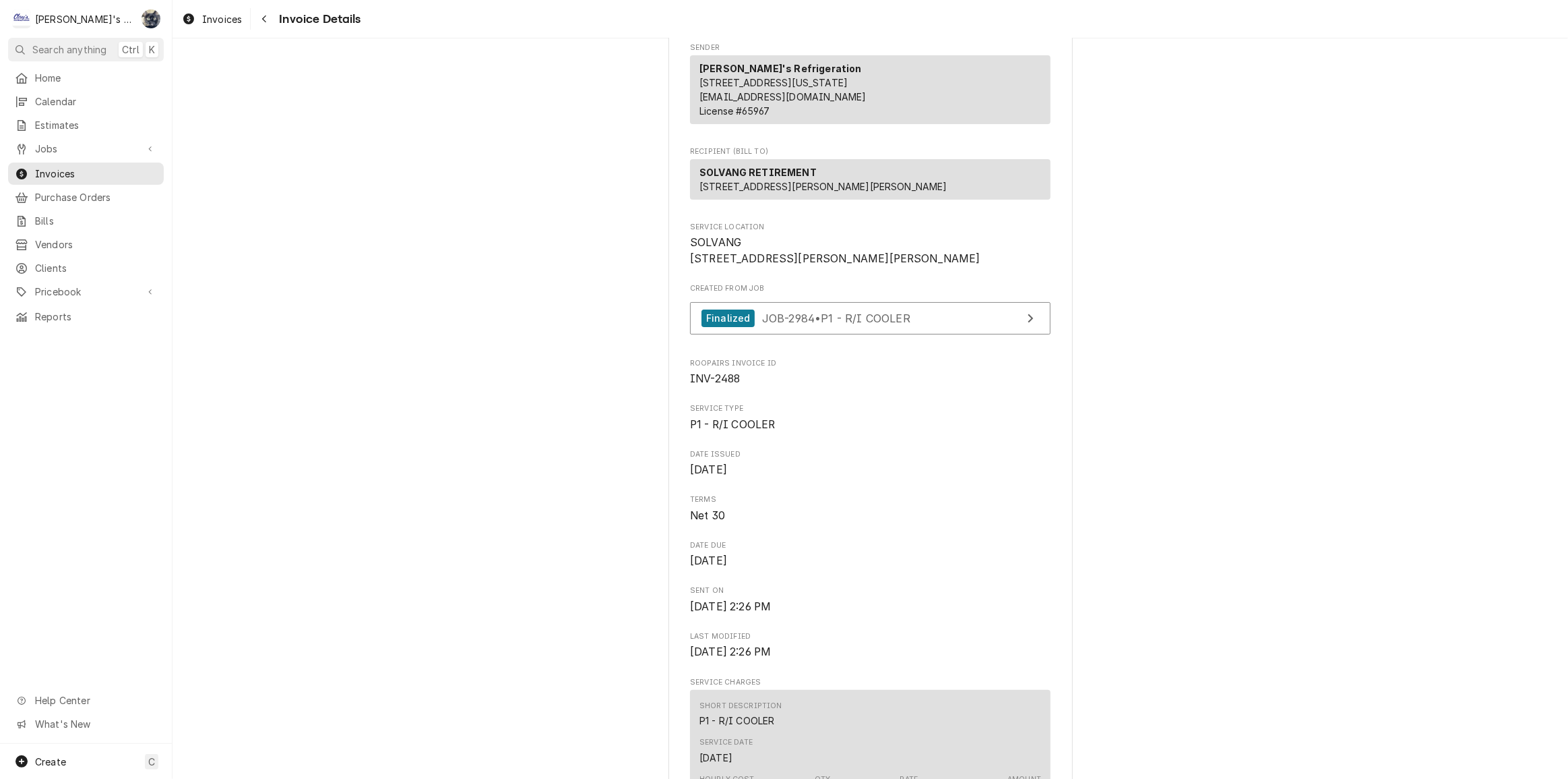
scroll to position [122, 0]
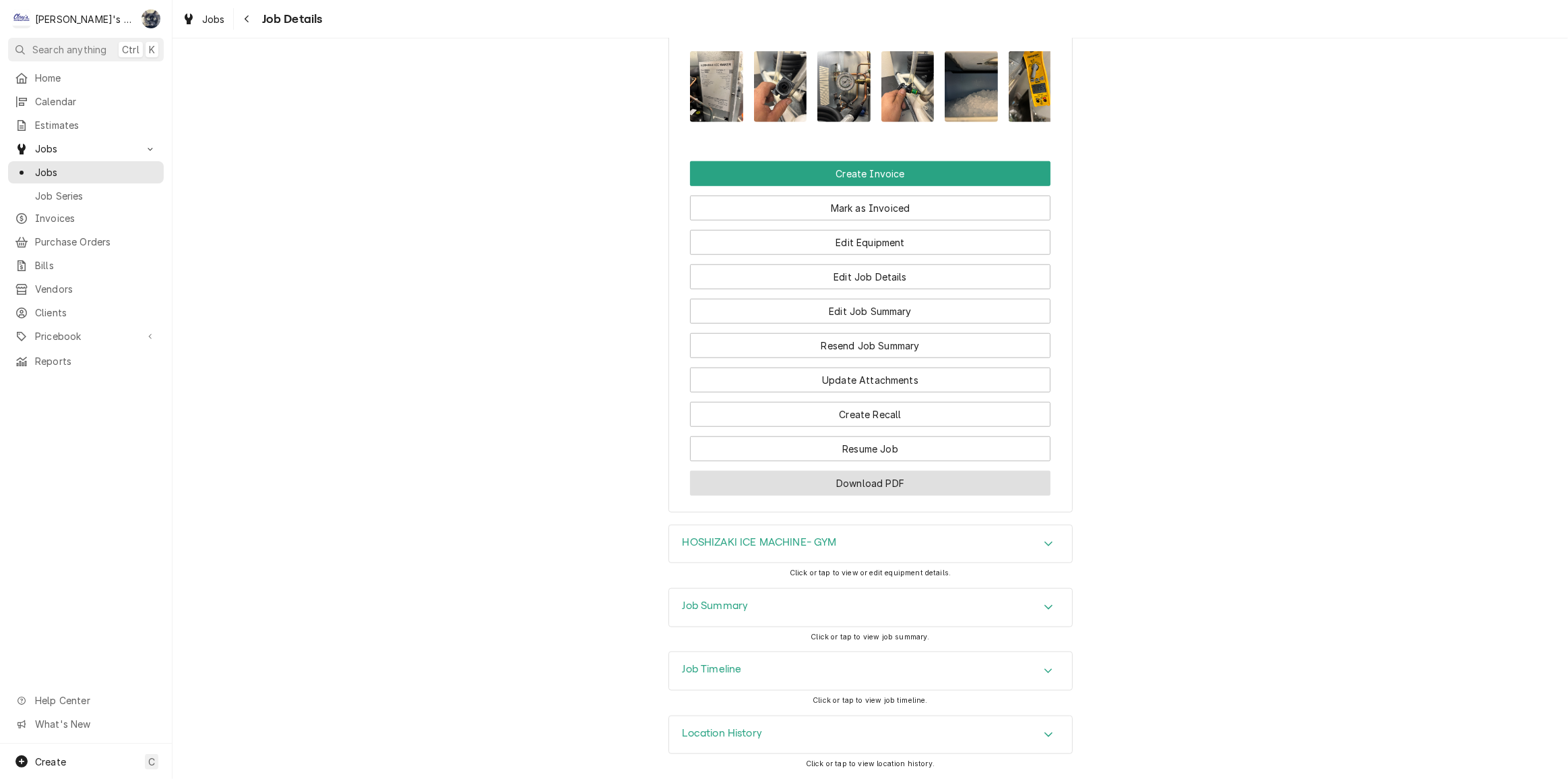
scroll to position [1298, 0]
click at [772, 624] on div "Job Summary" at bounding box center [870, 607] width 403 height 38
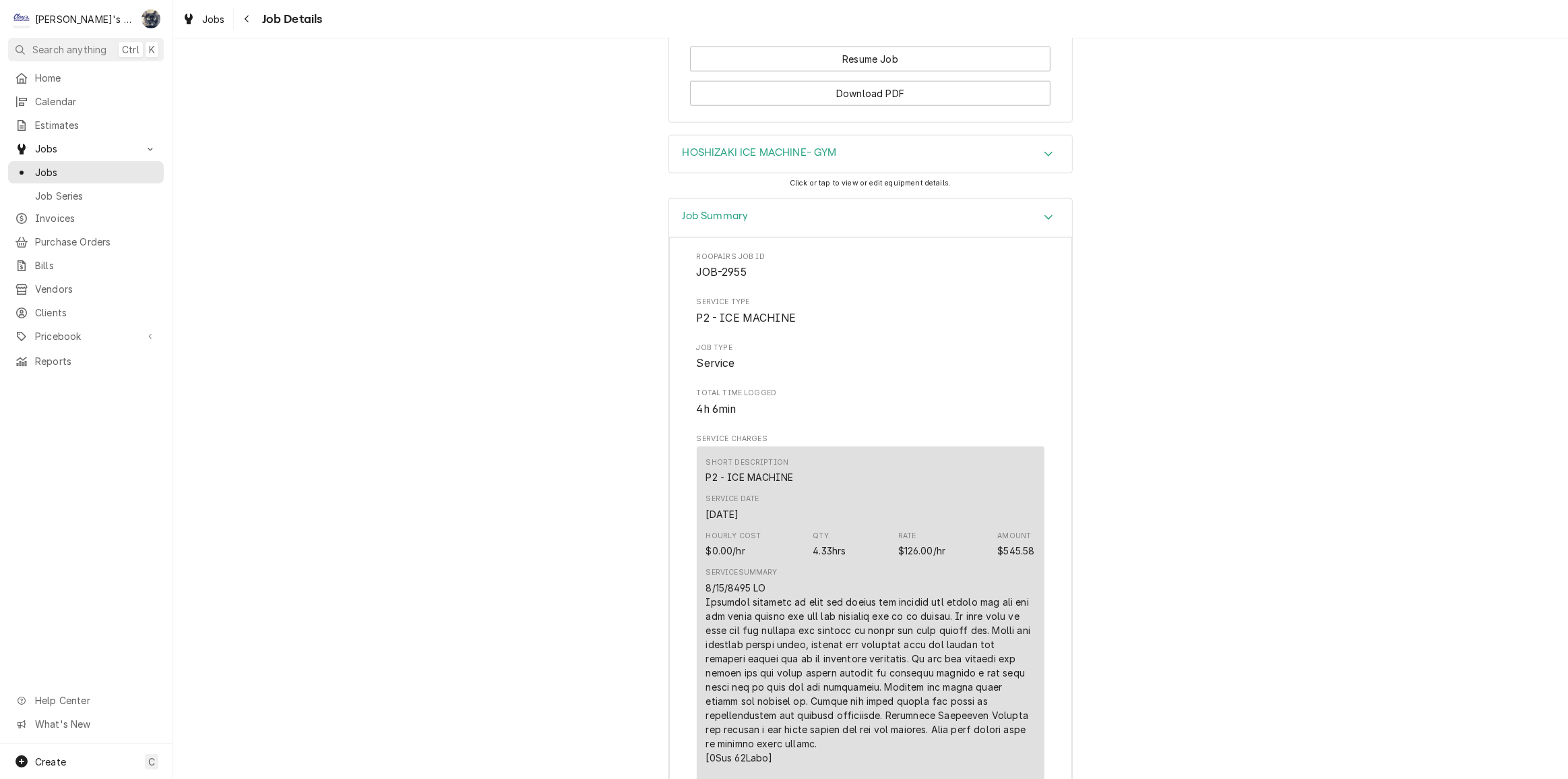
scroll to position [1910, 0]
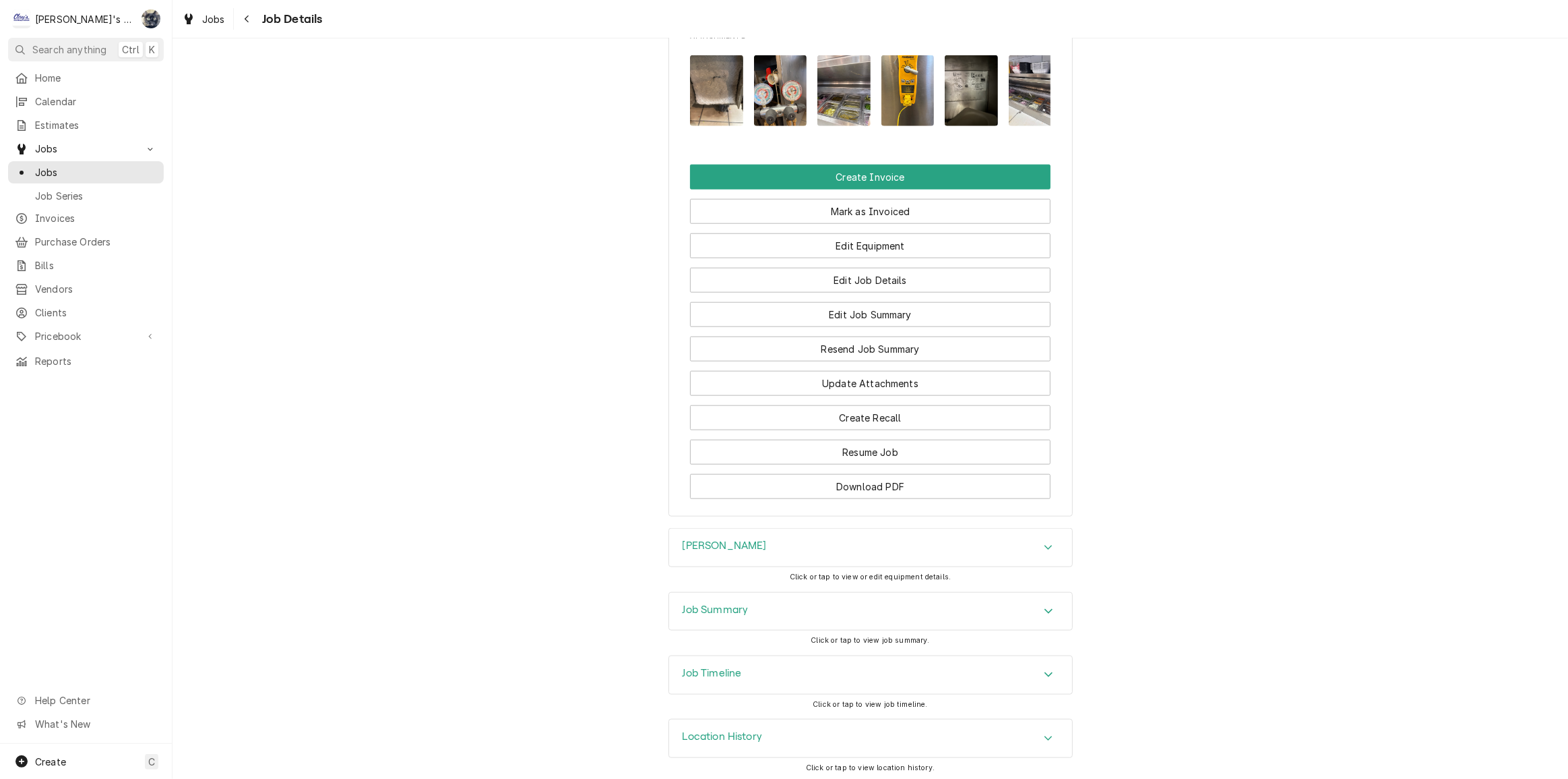
scroll to position [1478, 0]
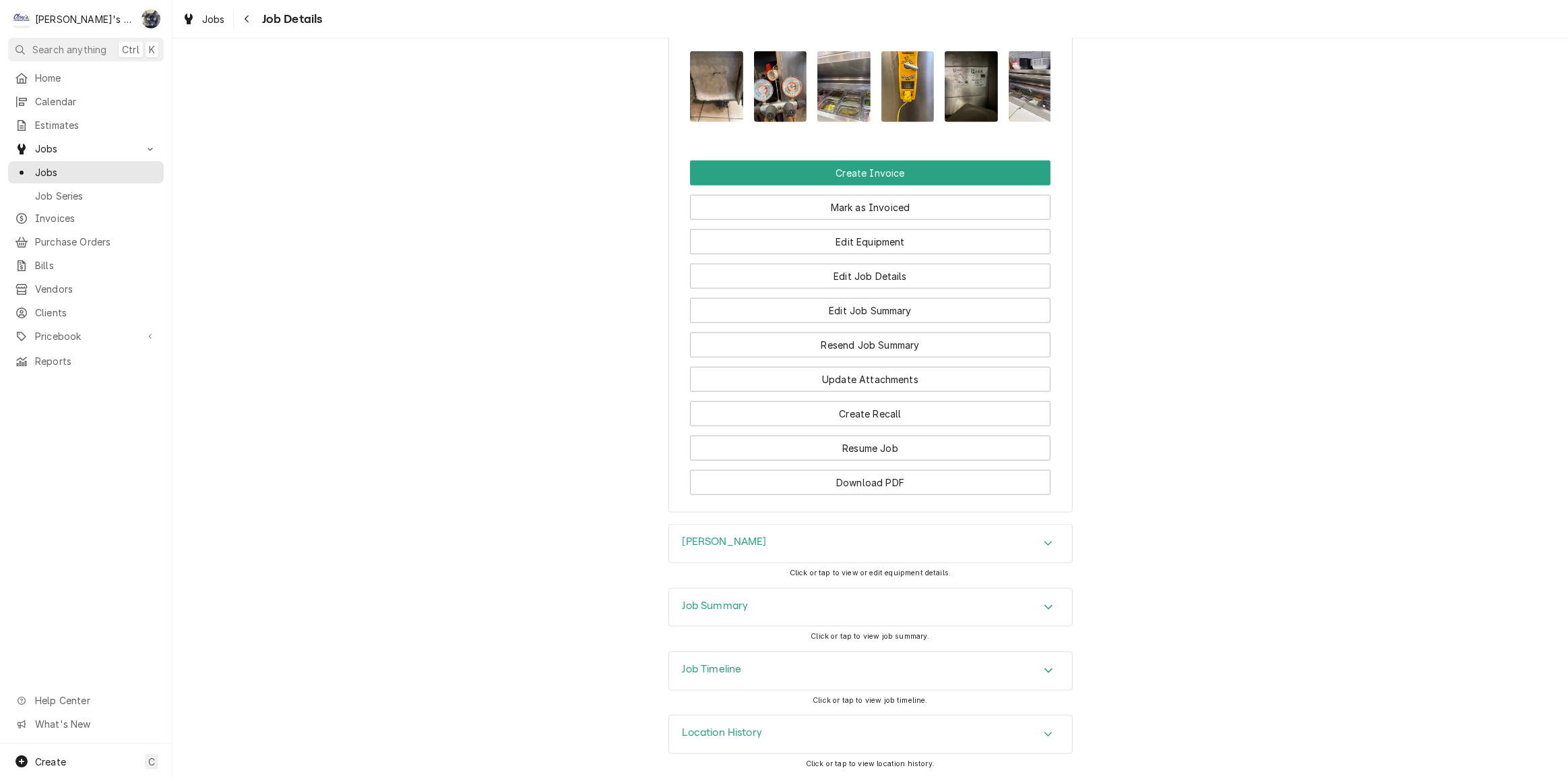
click at [714, 68] on img "Attachments" at bounding box center [716, 86] width 54 height 71
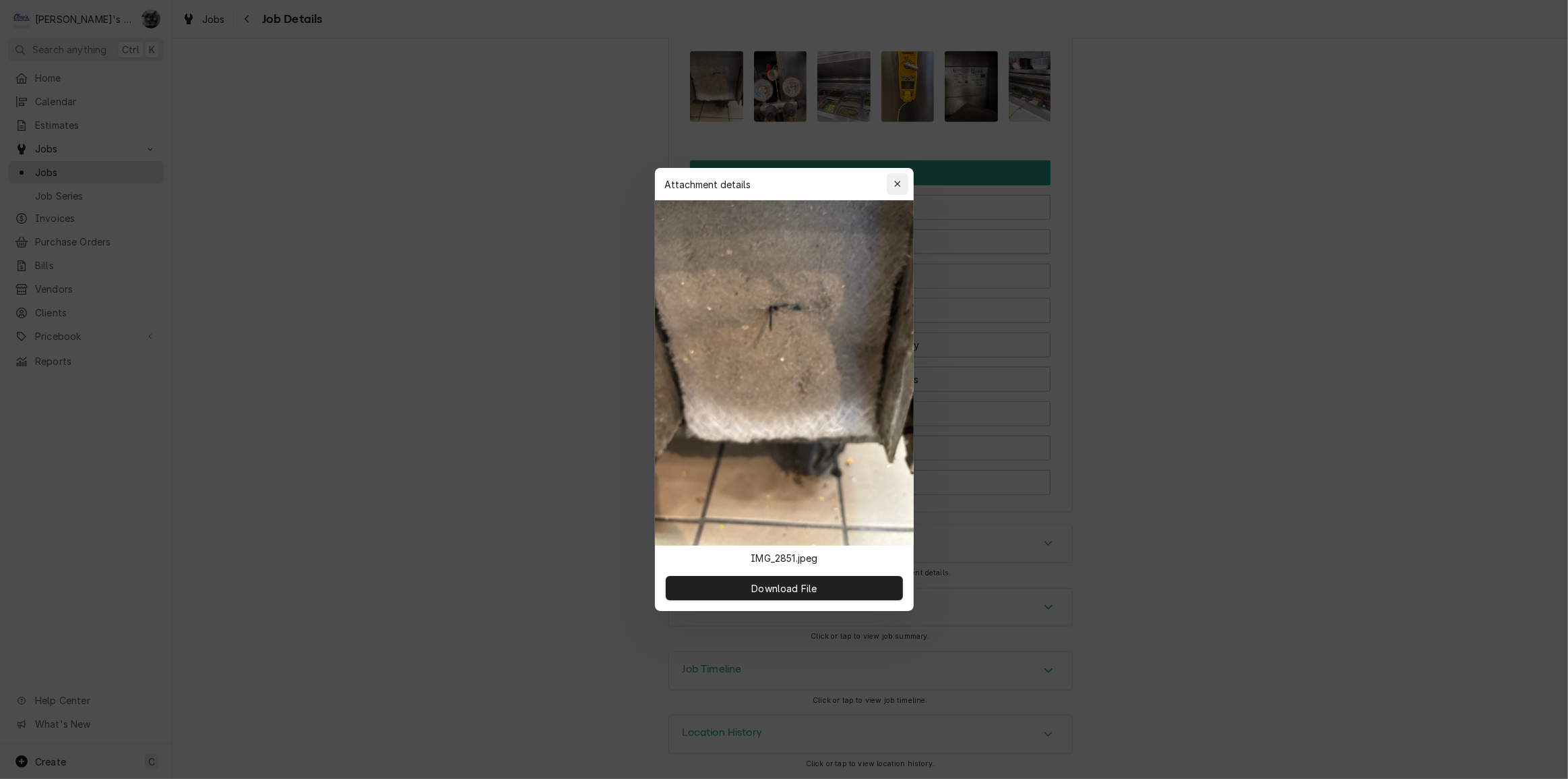
click at [896, 182] on icon "button" at bounding box center [897, 183] width 6 height 6
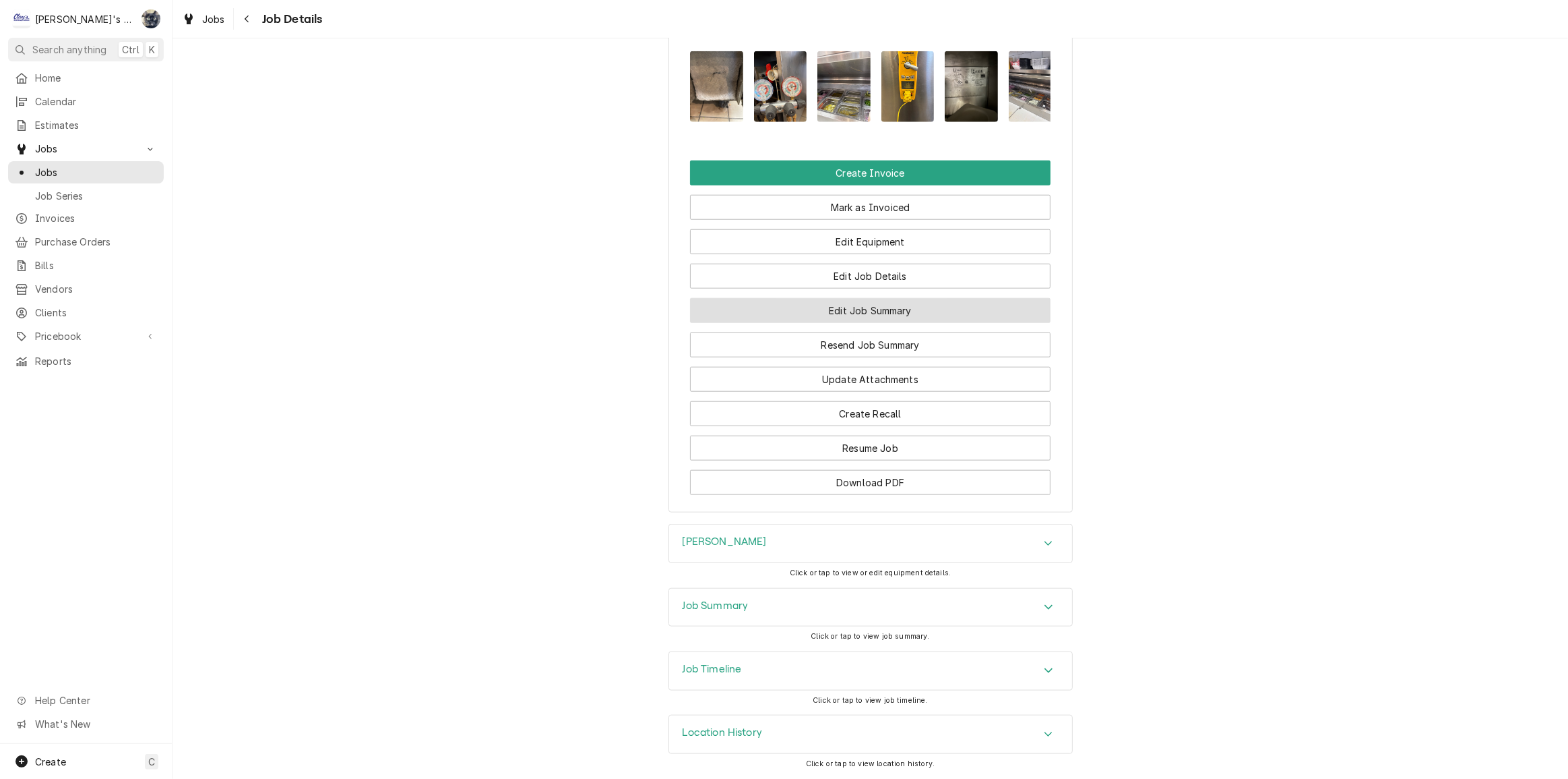
click at [852, 313] on button "Edit Job Summary" at bounding box center [870, 310] width 361 height 25
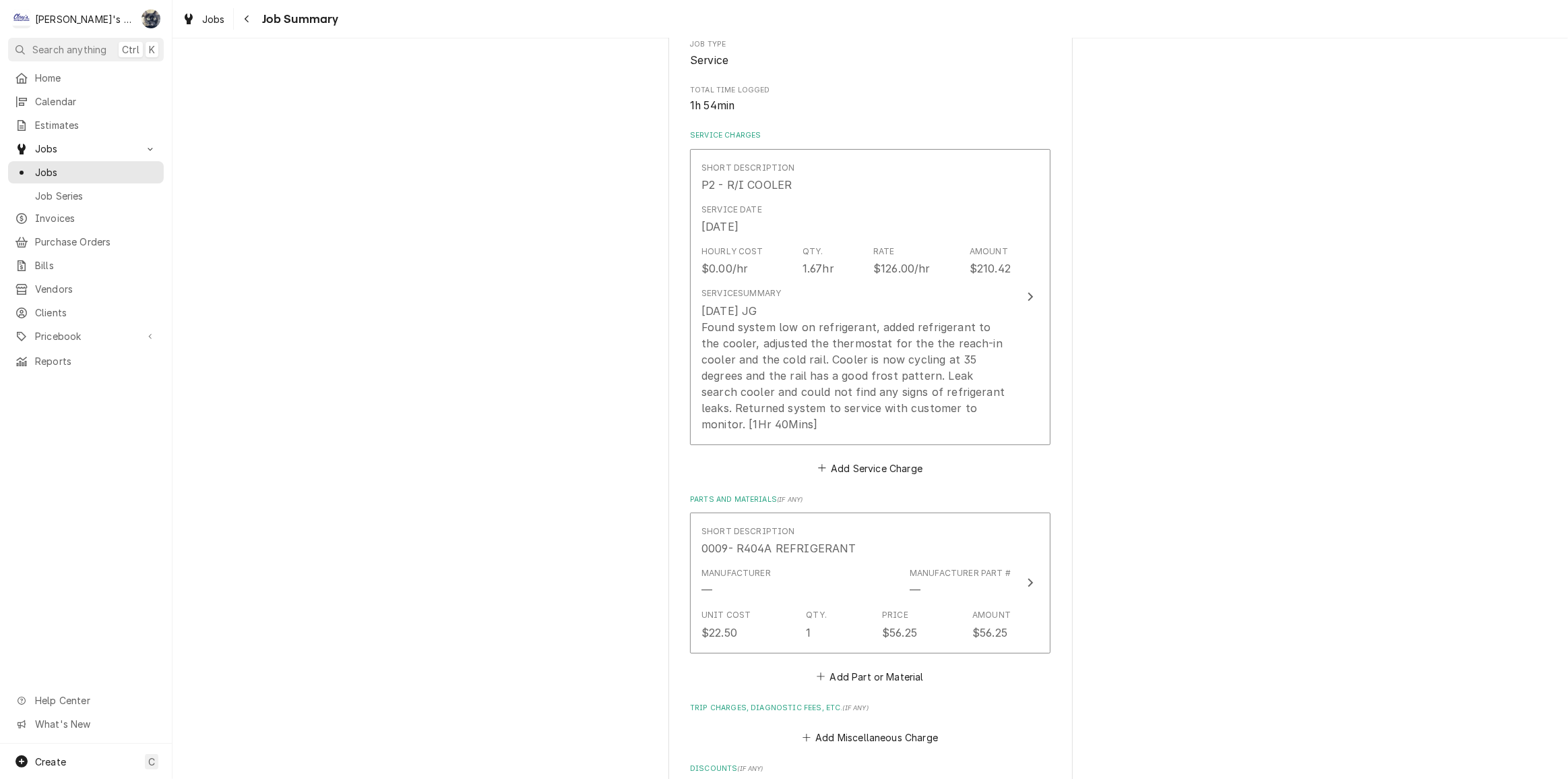
scroll to position [306, 0]
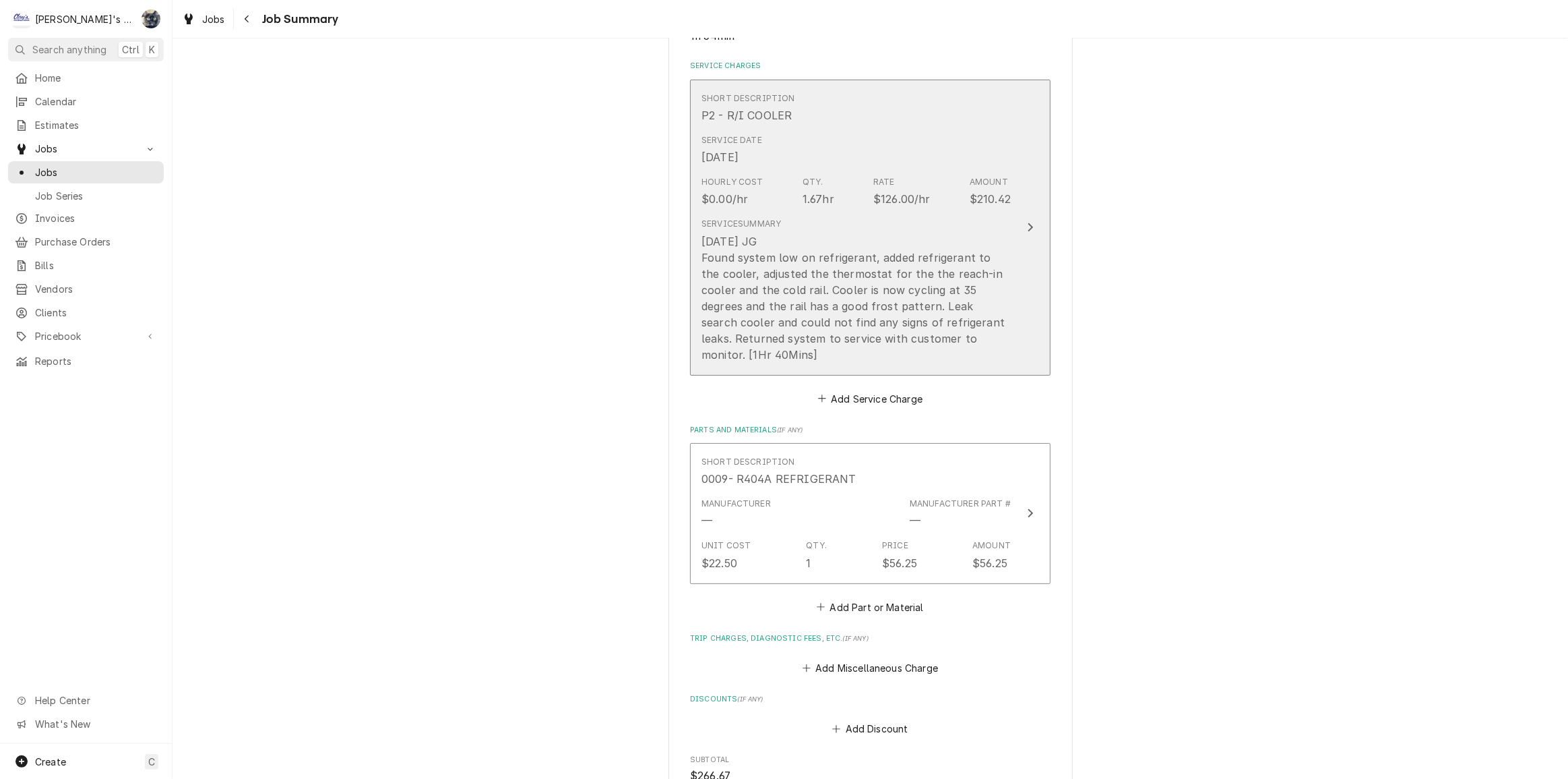
click at [826, 338] on div "9/17/2025 JG Found system low on refrigerant, added refrigerant to the cooler, …" at bounding box center [856, 298] width 309 height 130
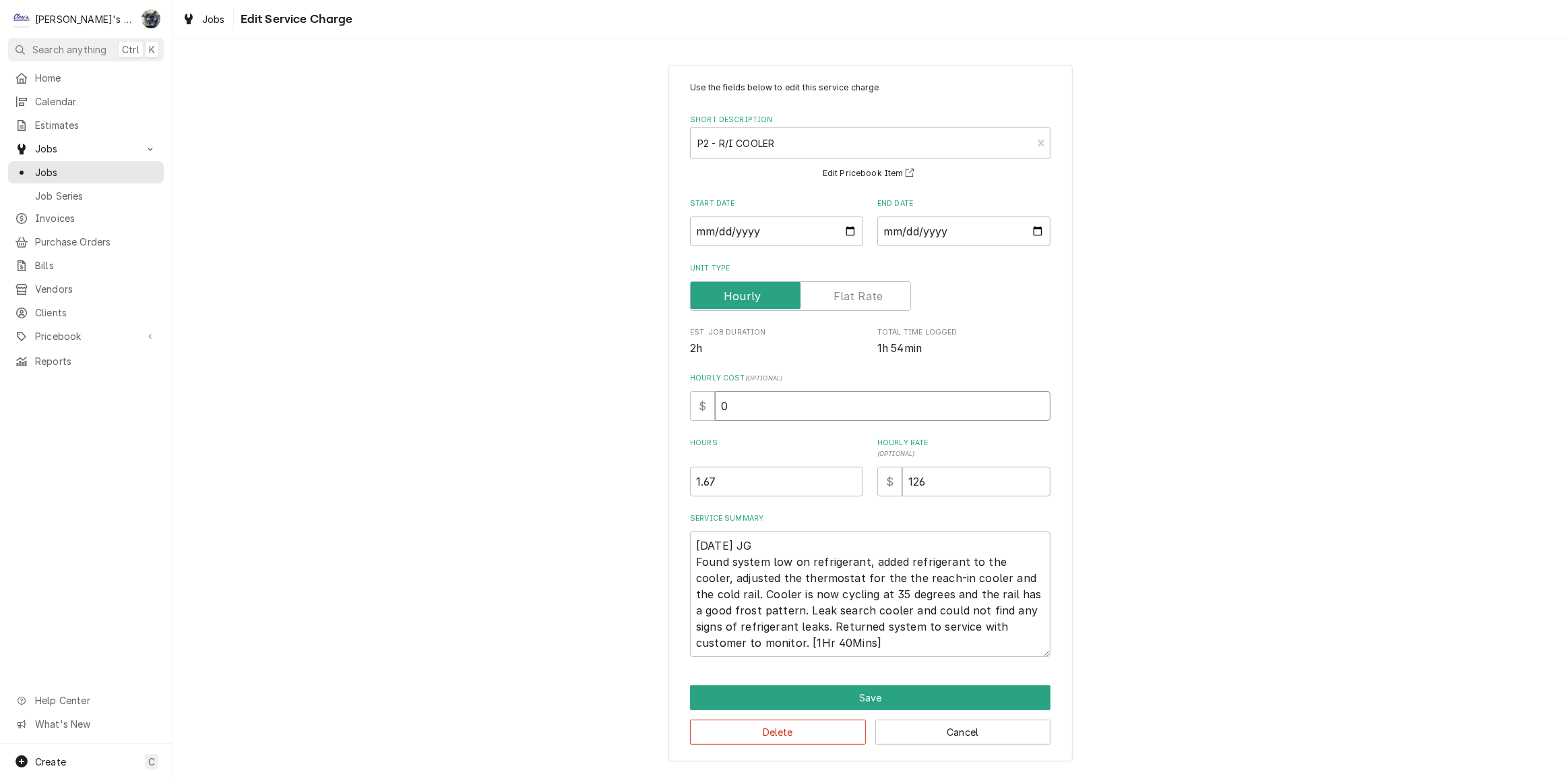
drag, startPoint x: 773, startPoint y: 406, endPoint x: 667, endPoint y: 409, distance: 106.0
click at [667, 409] on div "Use the fields below to edit this service charge Short Description P2 - R/I COO…" at bounding box center [870, 413] width 1396 height 721
type textarea "x"
type input "4"
type textarea "x"
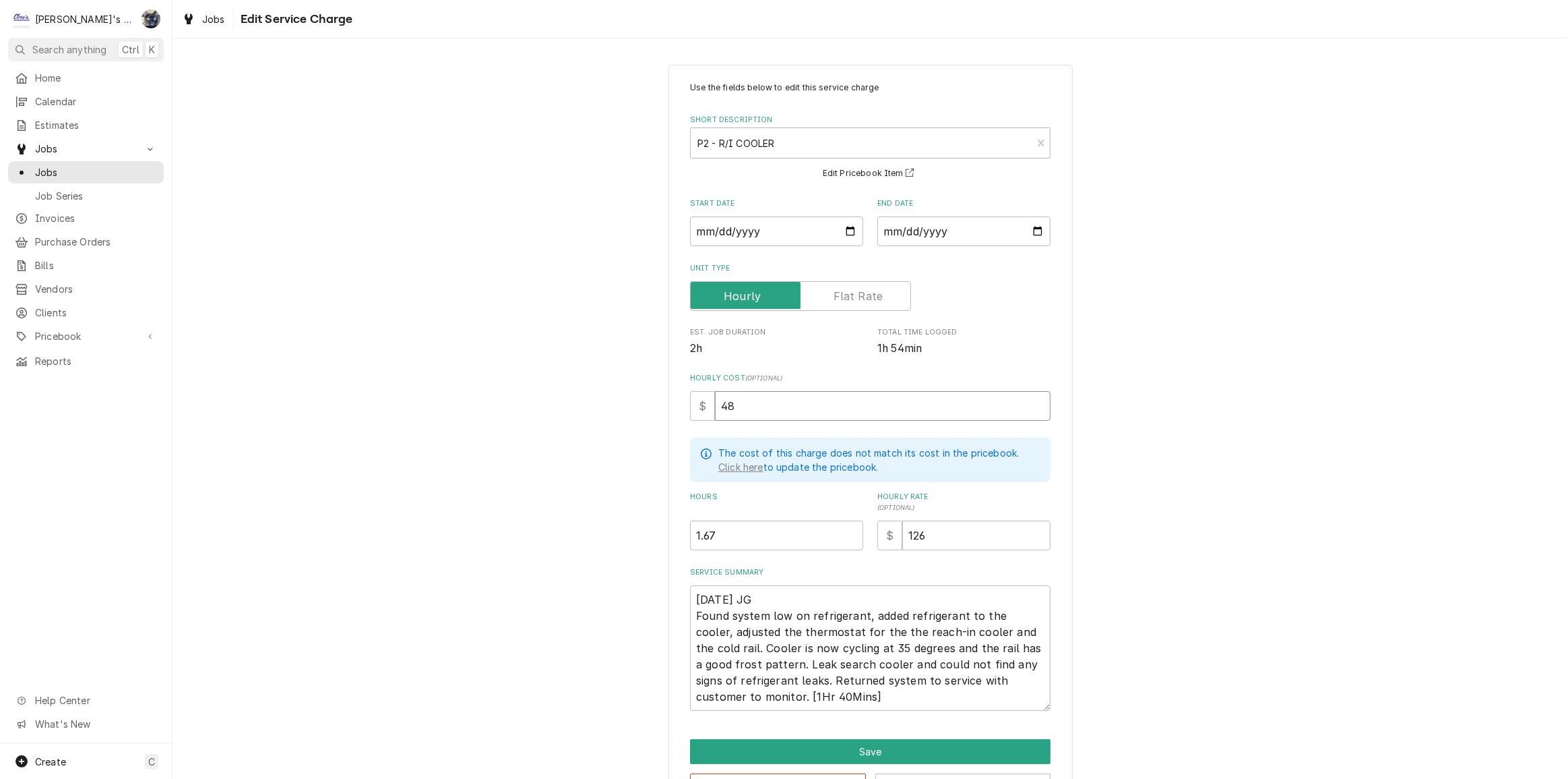
type input "48"
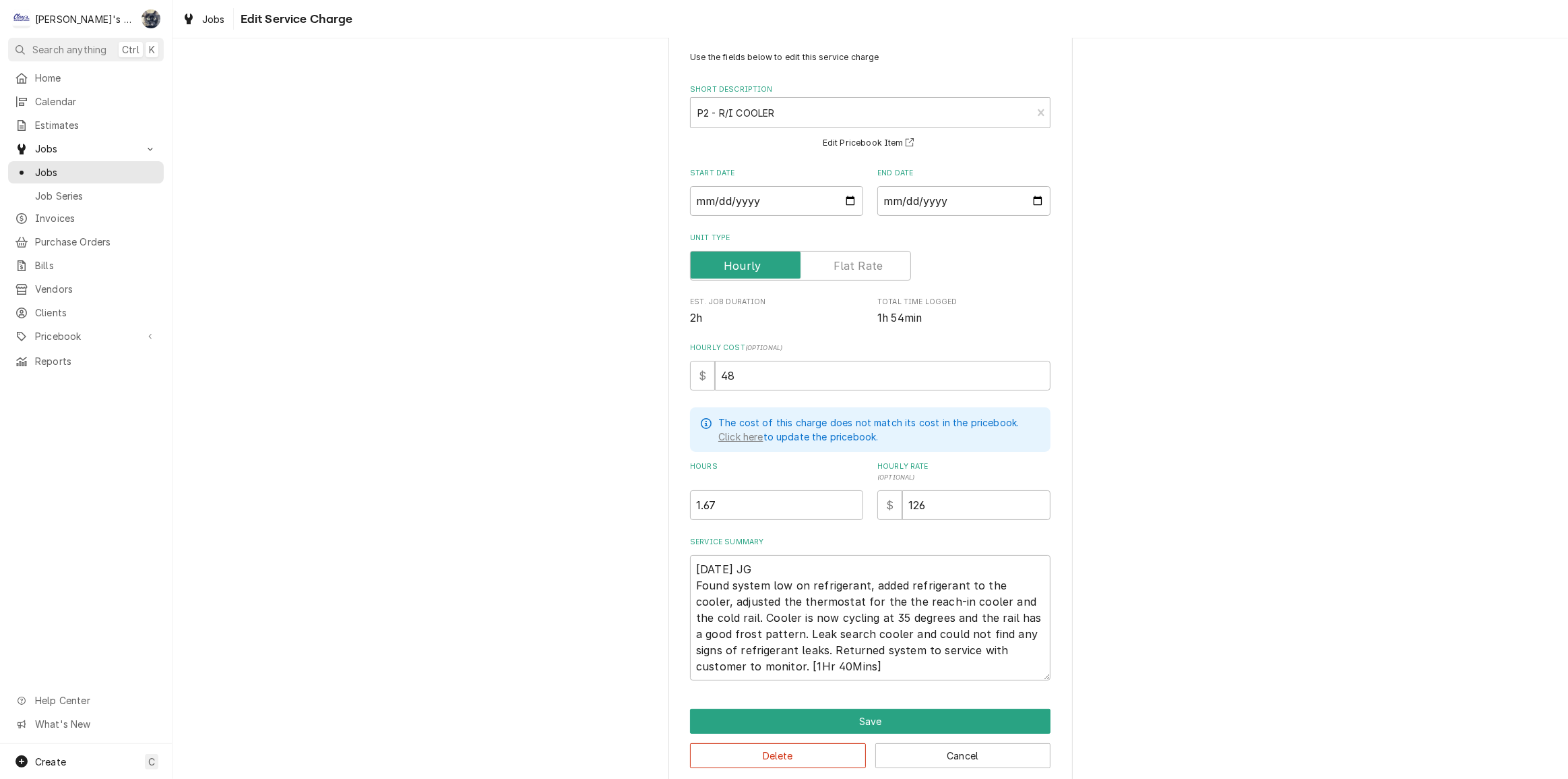
scroll to position [46, 0]
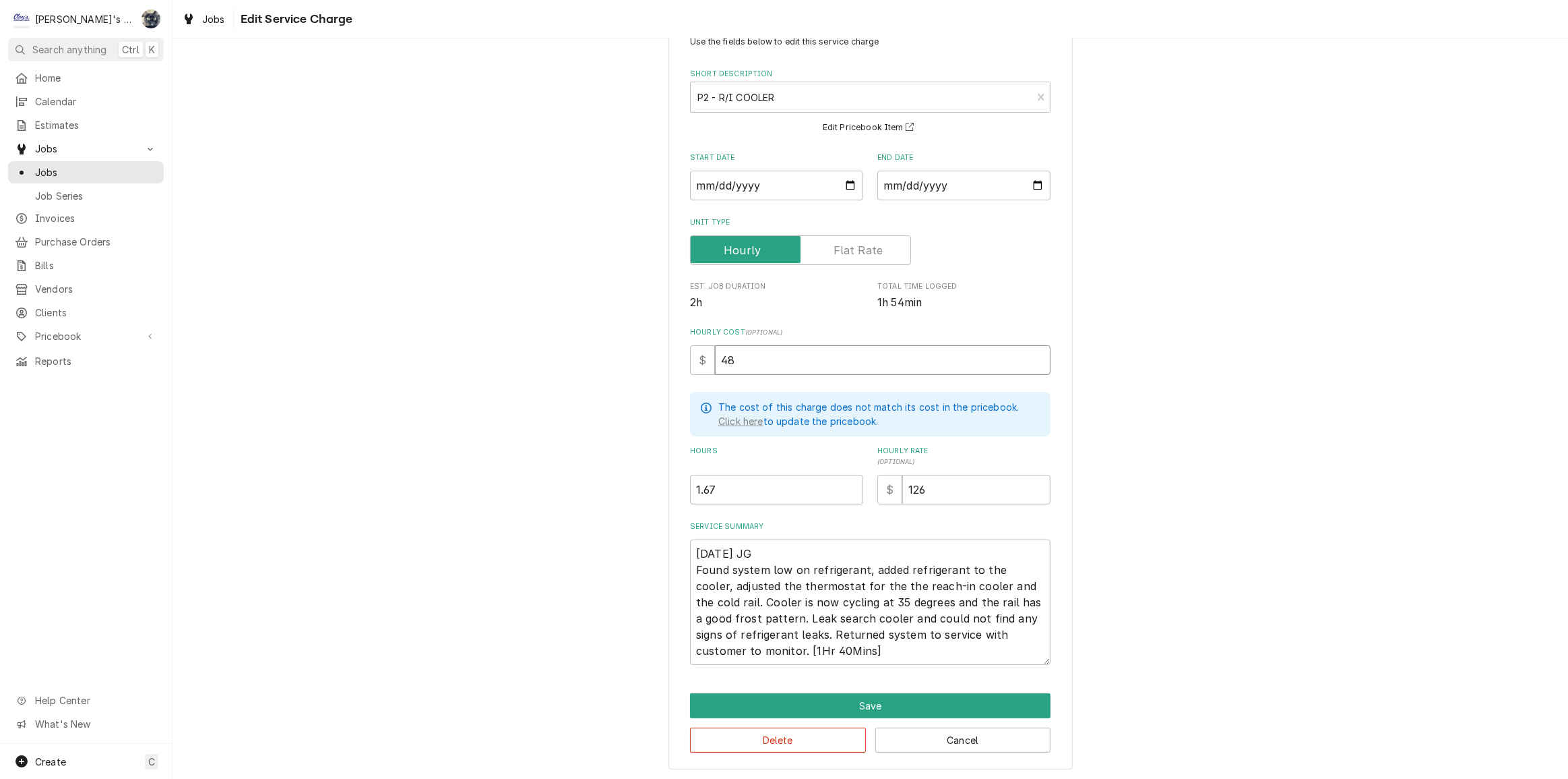
drag, startPoint x: 754, startPoint y: 364, endPoint x: 664, endPoint y: 365, distance: 90.0
click at [668, 365] on div "Use the fields below to edit this service charge Short Description P2 - R/I COO…" at bounding box center [870, 394] width 404 height 751
type textarea "x"
type input "6"
type textarea "x"
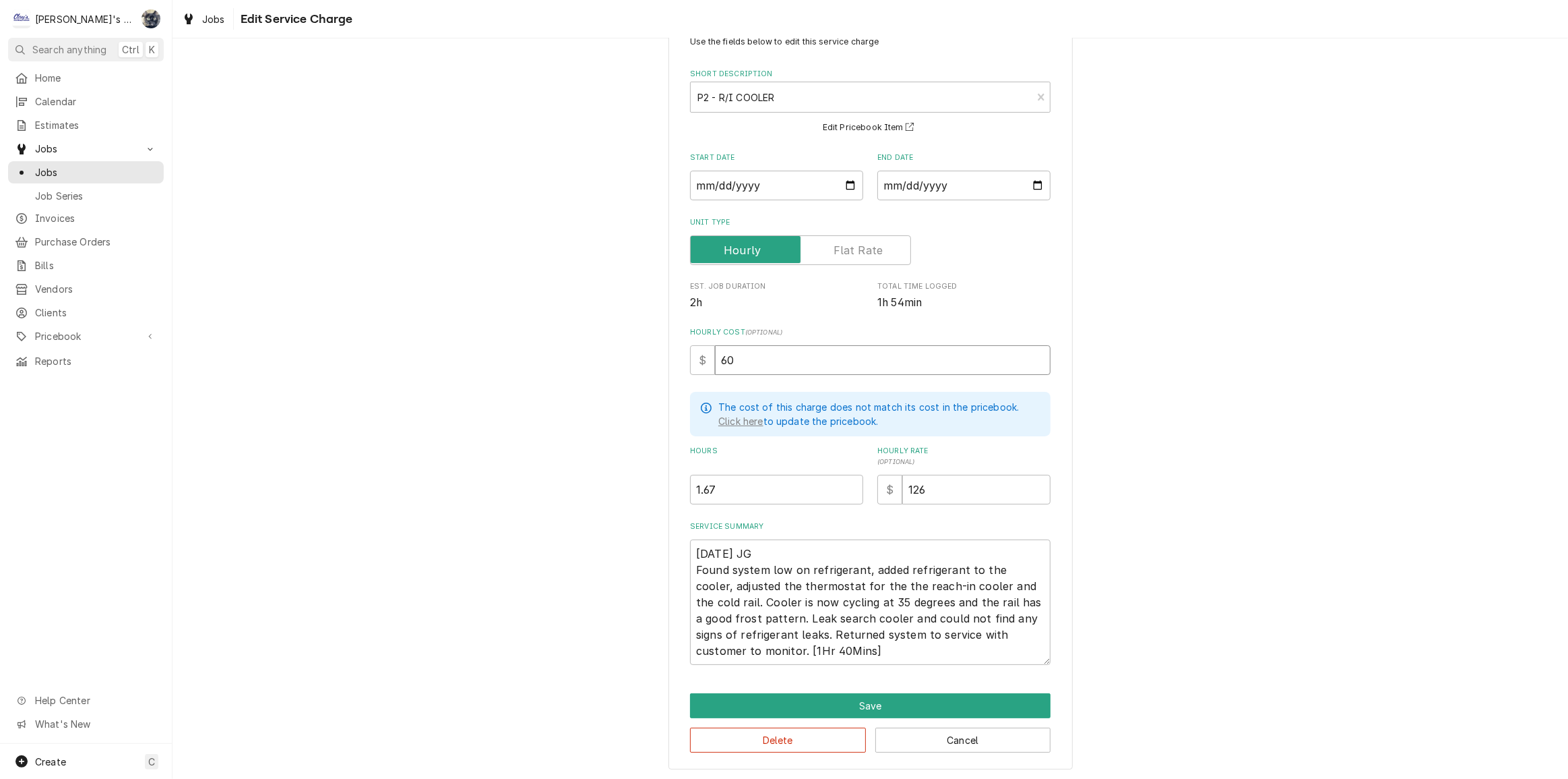
type input "60"
click at [696, 586] on textarea "9/17/2025 JG Found system low on refrigerant, added refrigerant to the cooler, …" at bounding box center [870, 602] width 361 height 125
type textarea "x"
type textarea "9/17/2025 JG Found system low on refrigerant, added refrigerant to the cooler, …"
type textarea "x"
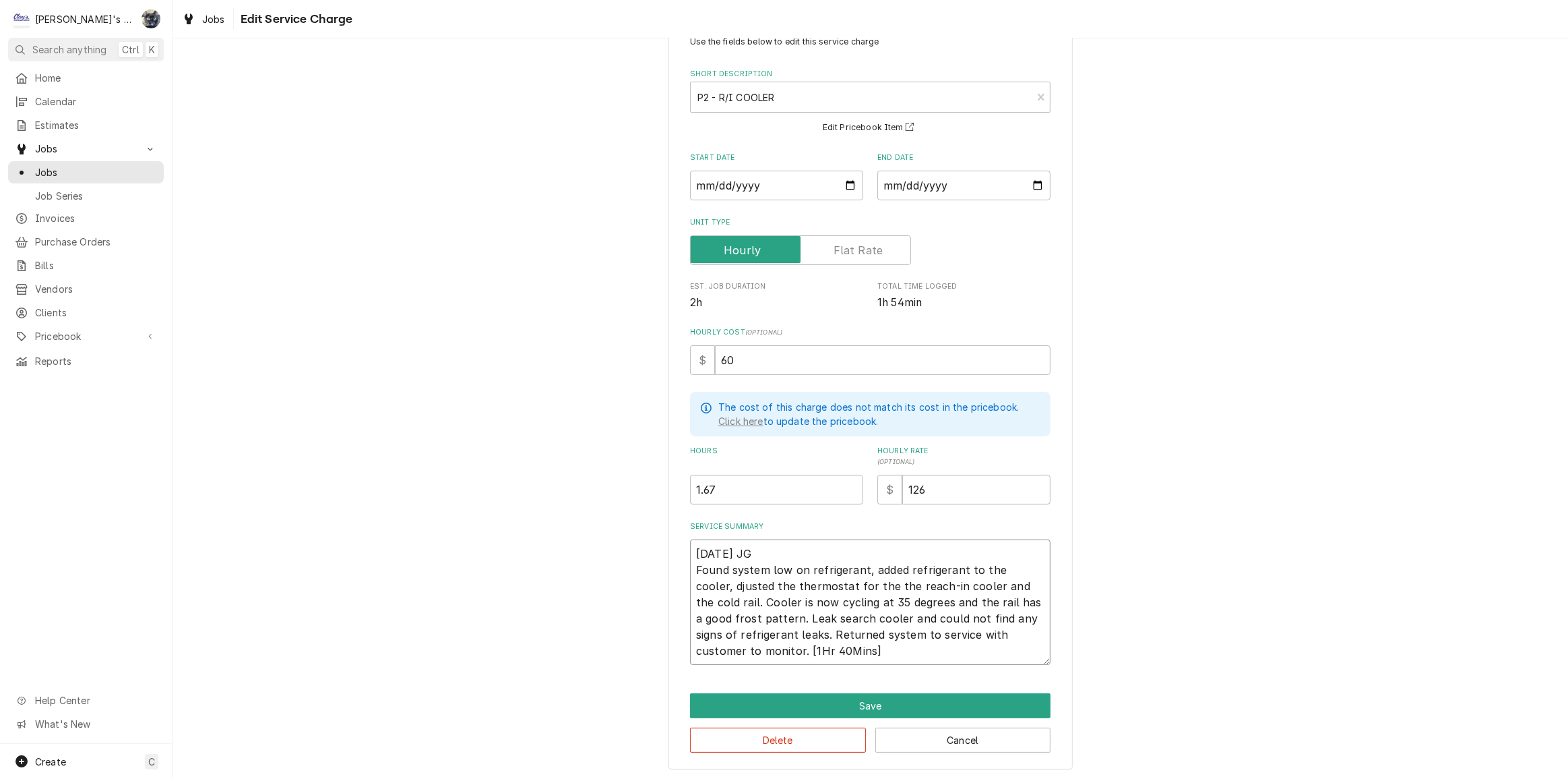
type textarea "9/17/2025 JG Found system low on refrigerant, added refrigerant to the cooler,d…"
type textarea "x"
type textarea "9/17/2025 JG Found system low on refrigerant, added refrigerant to the coolerdj…"
type textarea "x"
type textarea "9/17/2025 JG Found system low on refrigerant, added refrigerant to the cooler.d…"
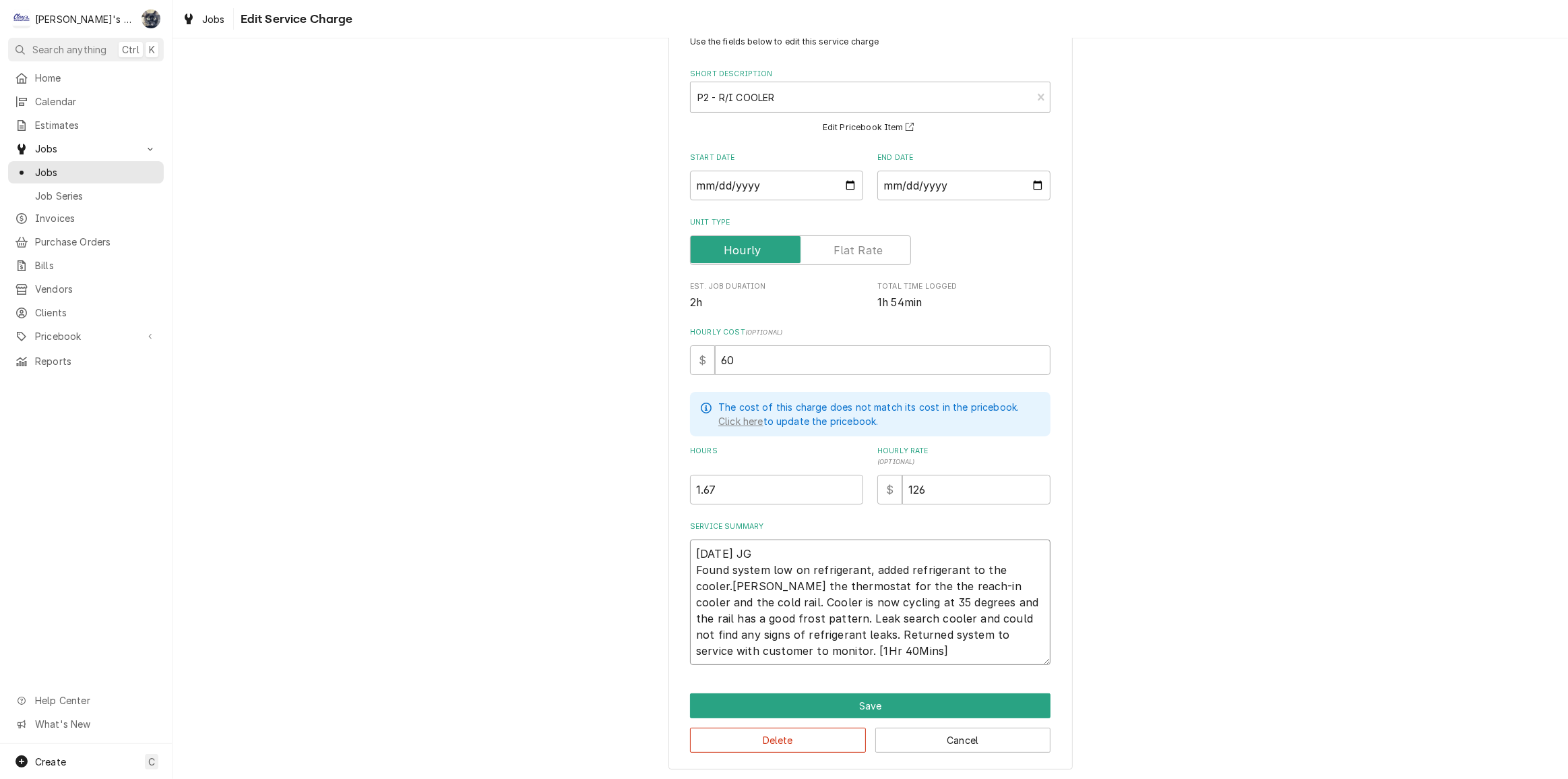
type textarea "x"
type textarea "9/17/2025 JG Found system low on refrigerant, added refrigerant to the cooler. …"
type textarea "x"
type textarea "9/17/2025 JG Found system low on refrigerant, added refrigerant to the cooler. …"
click at [856, 585] on textarea "9/17/2025 JG Found system low on refrigerant, added refrigerant to the cooler. …" at bounding box center [870, 602] width 361 height 125
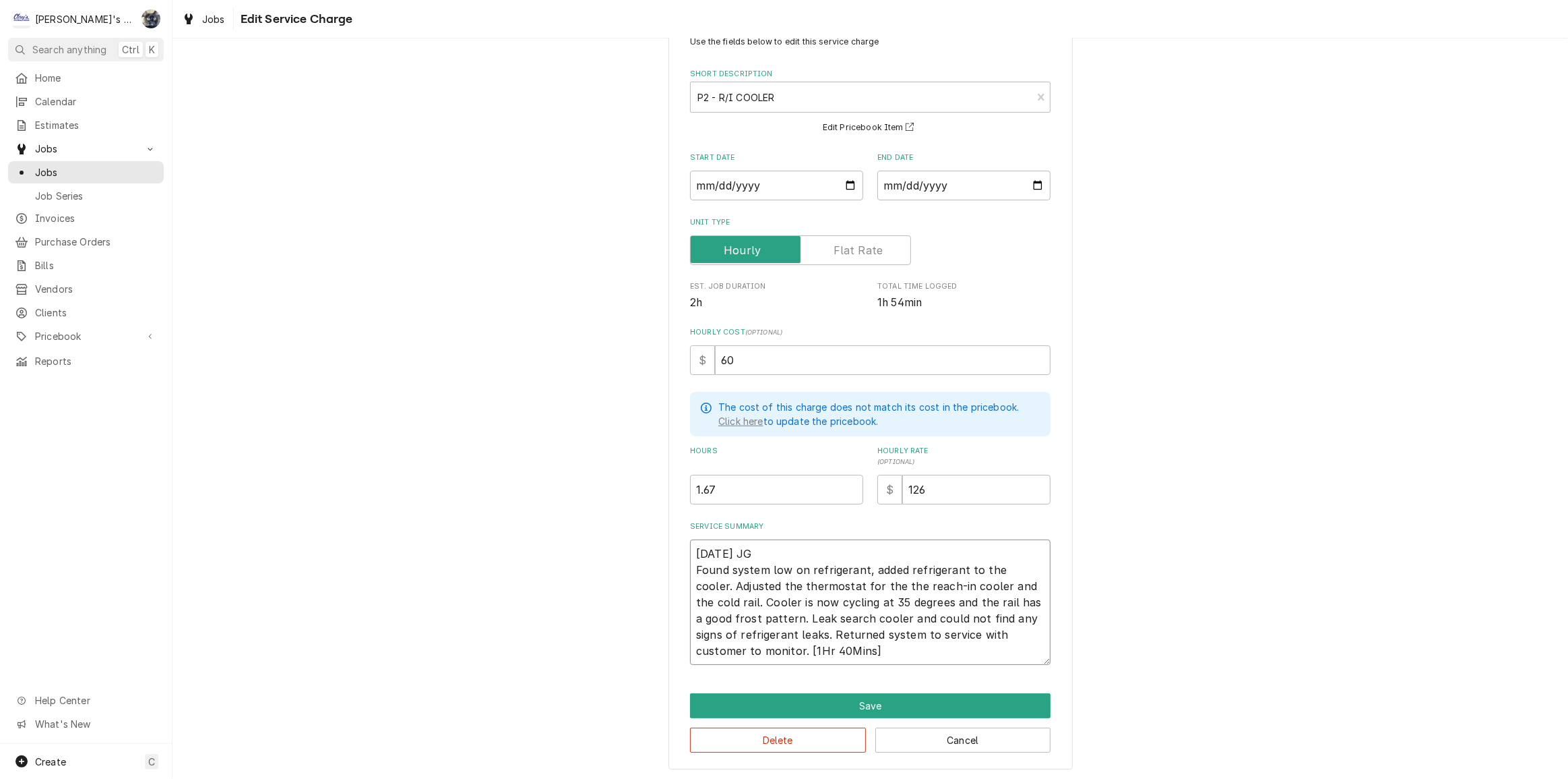
type textarea "x"
type textarea "9/17/2025 JG Found system low on refrigerant, added refrigerant to the cooler. …"
type textarea "x"
type textarea "9/17/2025 JG Found system low on refrigerant, added refrigerant to the cooler. …"
type textarea "x"
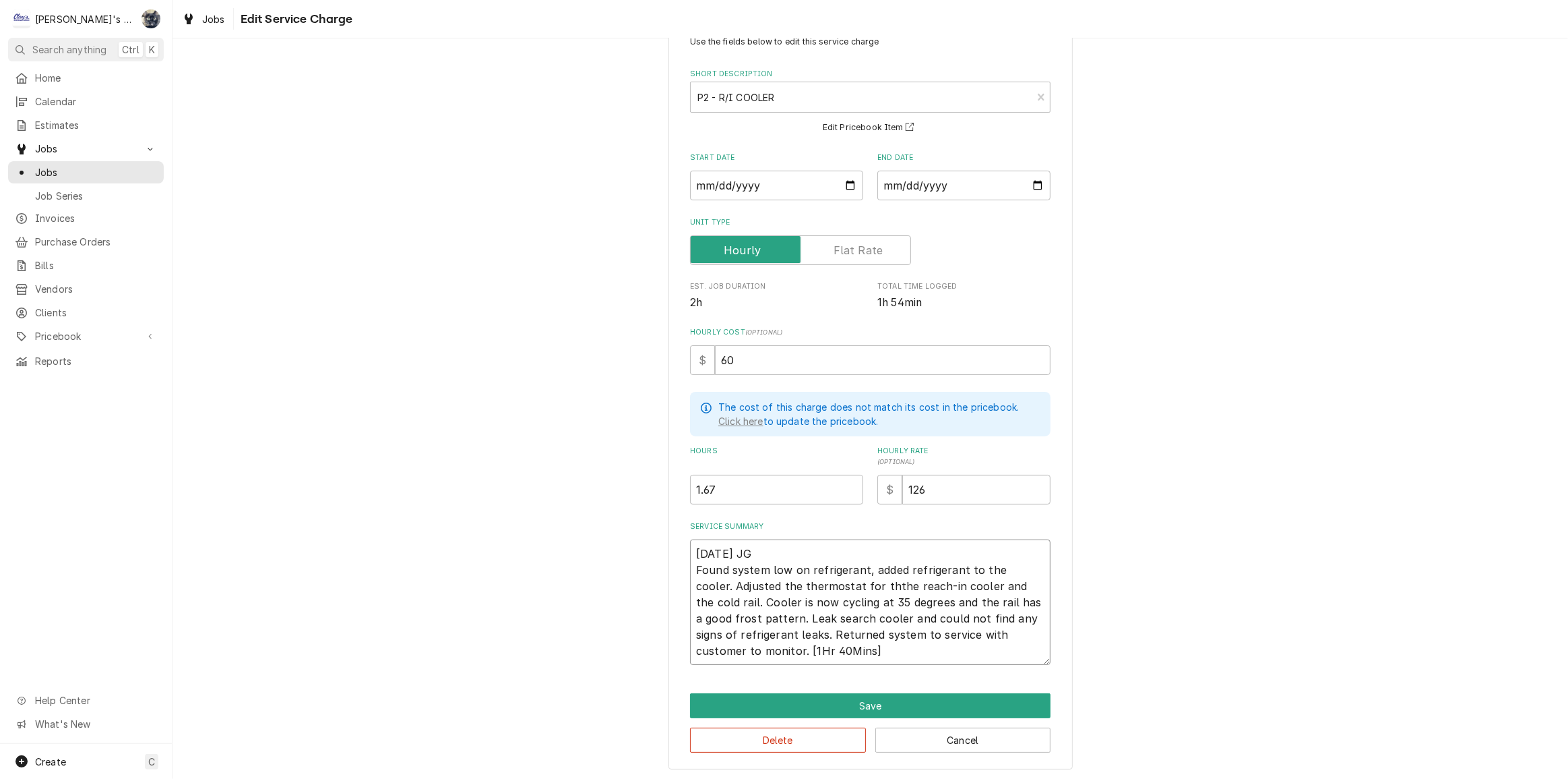
type textarea "9/17/2025 JG Found system low on refrigerant, added refrigerant to the cooler. …"
type textarea "x"
type textarea "9/17/2025 JG Found system low on refrigerant, added refrigerant to the cooler. …"
click at [797, 618] on textarea "9/17/2025 JG Found system low on refrigerant, added refrigerant to the cooler. …" at bounding box center [870, 602] width 361 height 125
type textarea "x"
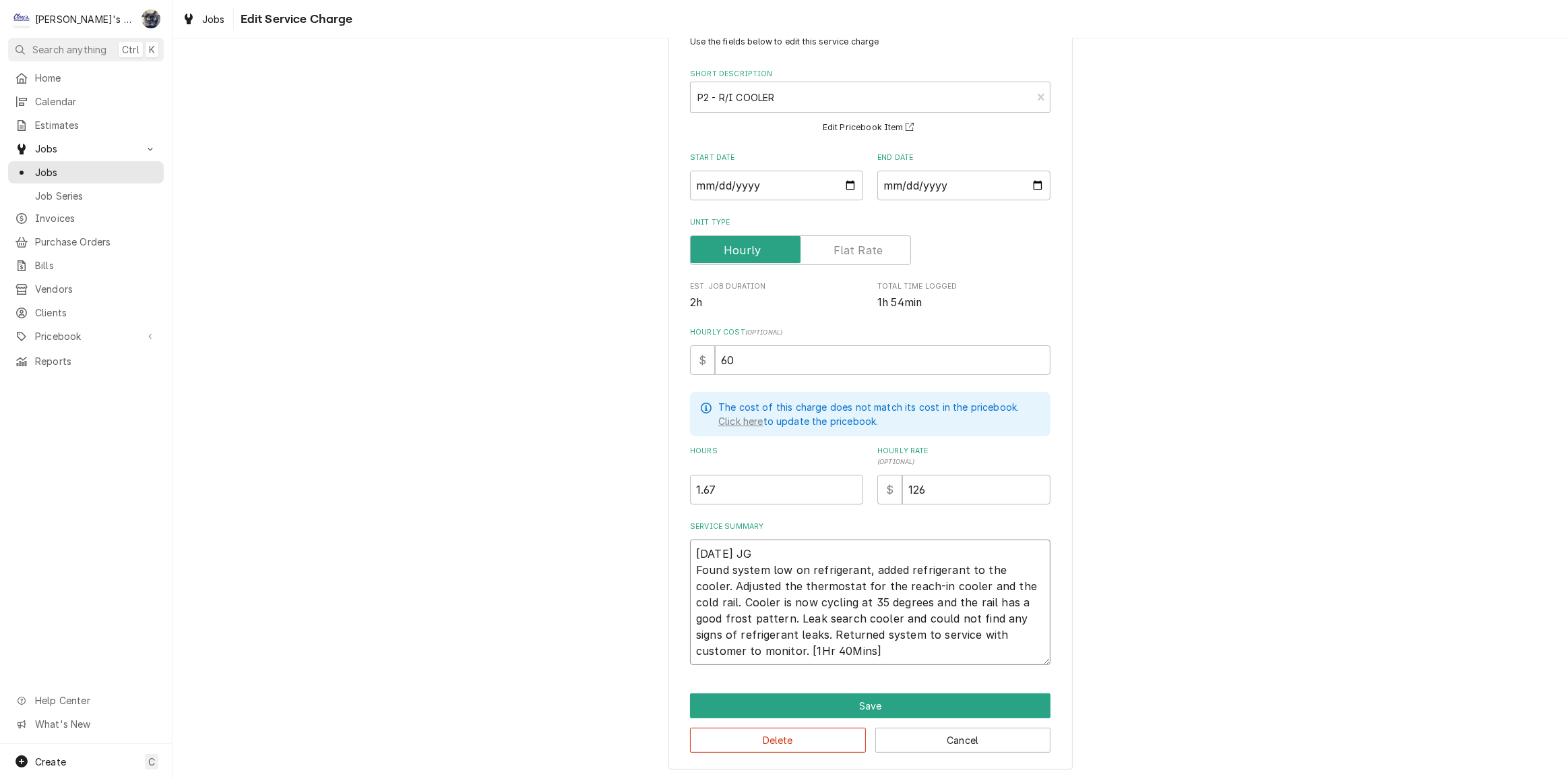
type textarea "9/17/2025 JG Found system low on refrigerant, added refrigerant to the cooler. …"
type textarea "x"
type textarea "9/17/2025 JG Found system low on refrigerant, added refrigerant to the cooler. …"
drag, startPoint x: 838, startPoint y: 648, endPoint x: 744, endPoint y: 658, distance: 94.5
click at [744, 658] on textarea "9/17/2025 JG Found system low on refrigerant, added refrigerant to the cooler. …" at bounding box center [870, 602] width 361 height 125
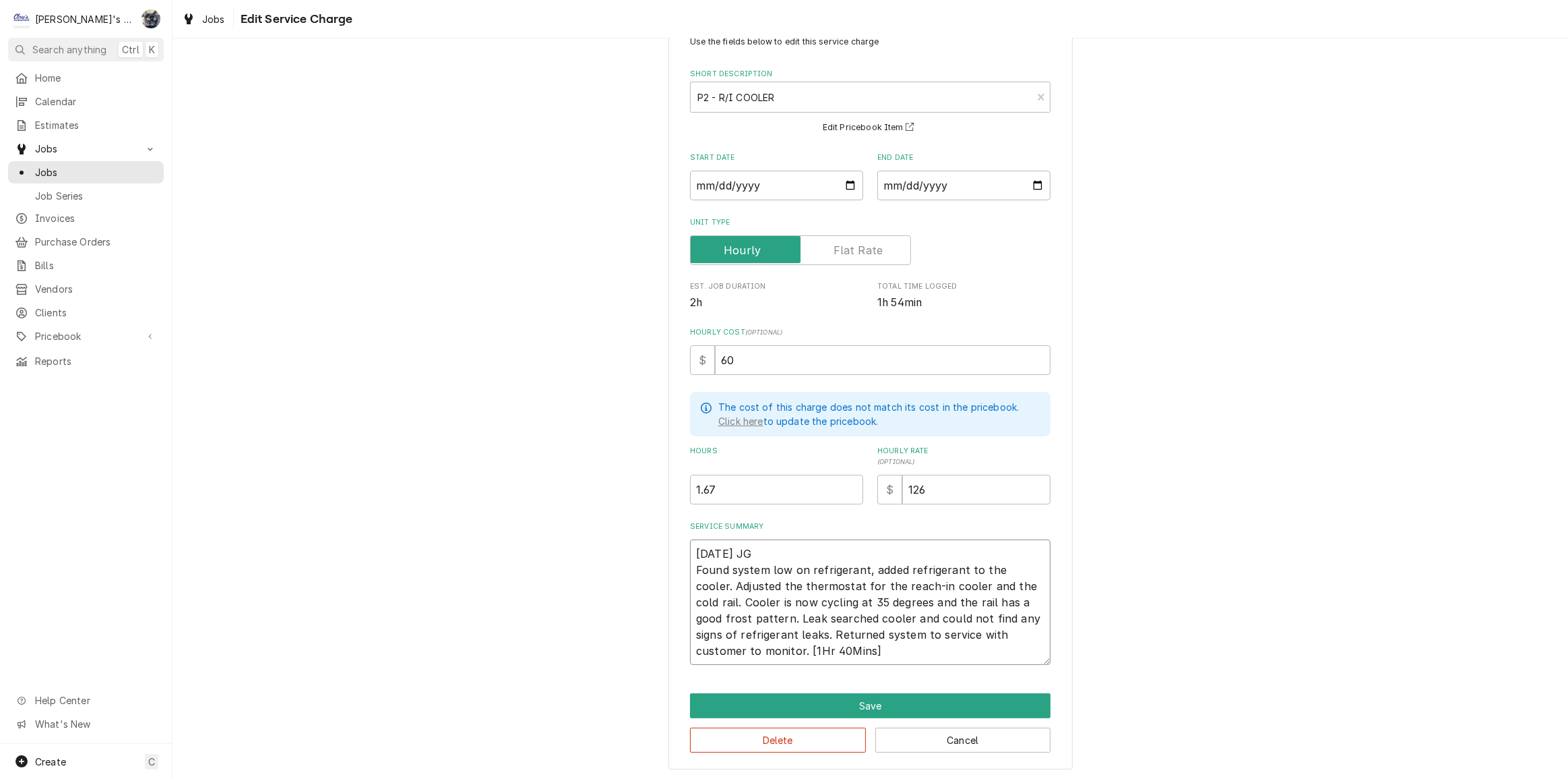
type textarea "x"
type textarea "9/17/2025 JG Found system low on refrigerant, added refrigerant to the cooler. …"
type textarea "x"
type textarea "9/17/2025 JG Found system low on refrigerant, added refrigerant to the cooler. …"
type textarea "x"
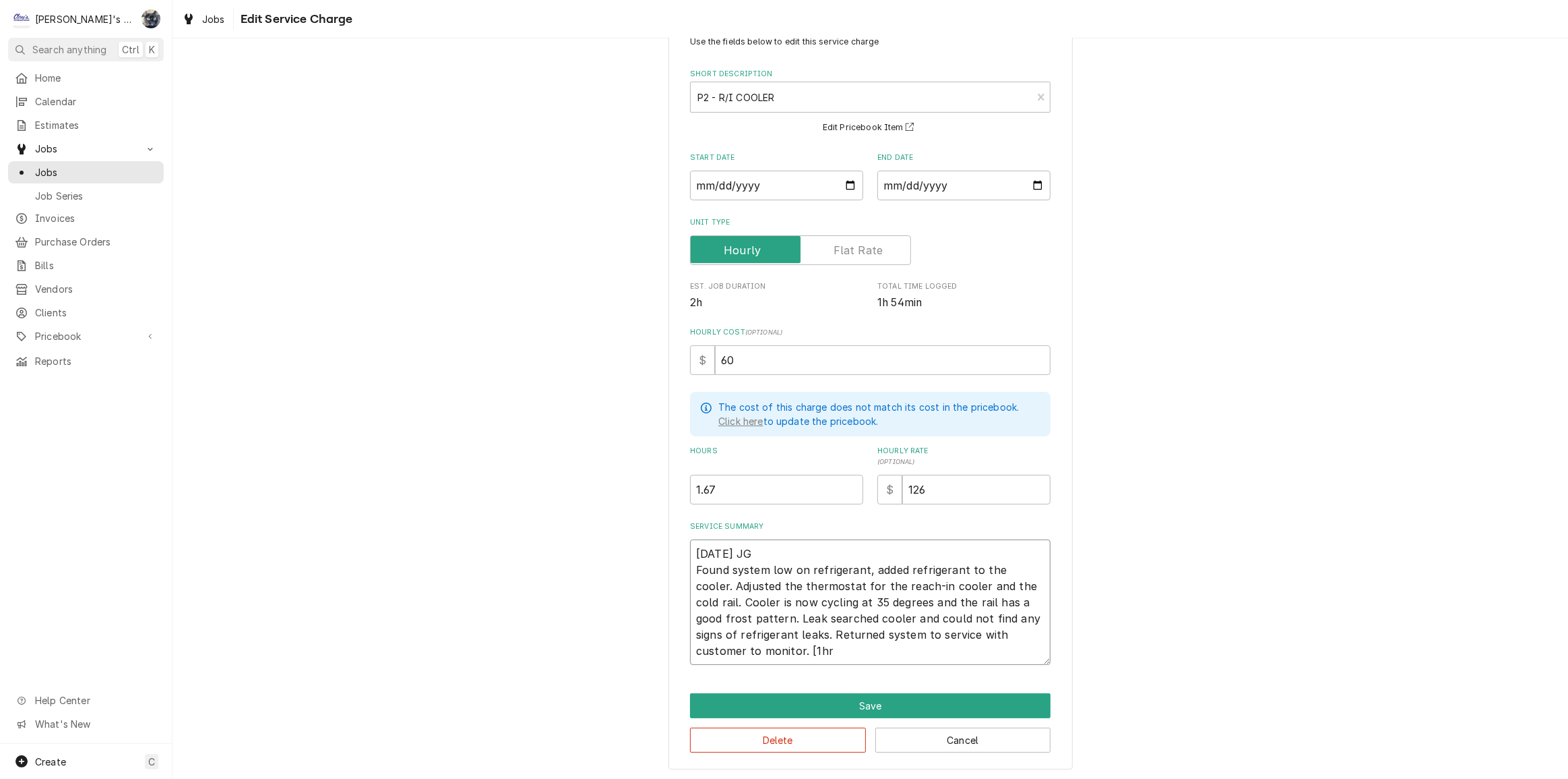
type textarea "9/17/2025 JG Found system low on refrigerant, added refrigerant to the cooler. …"
type textarea "x"
type textarea "9/17/2025 JG Found system low on refrigerant, added refrigerant to the cooler. …"
type textarea "x"
type textarea "9/17/2025 JG Found system low on refrigerant, added refrigerant to the cooler. …"
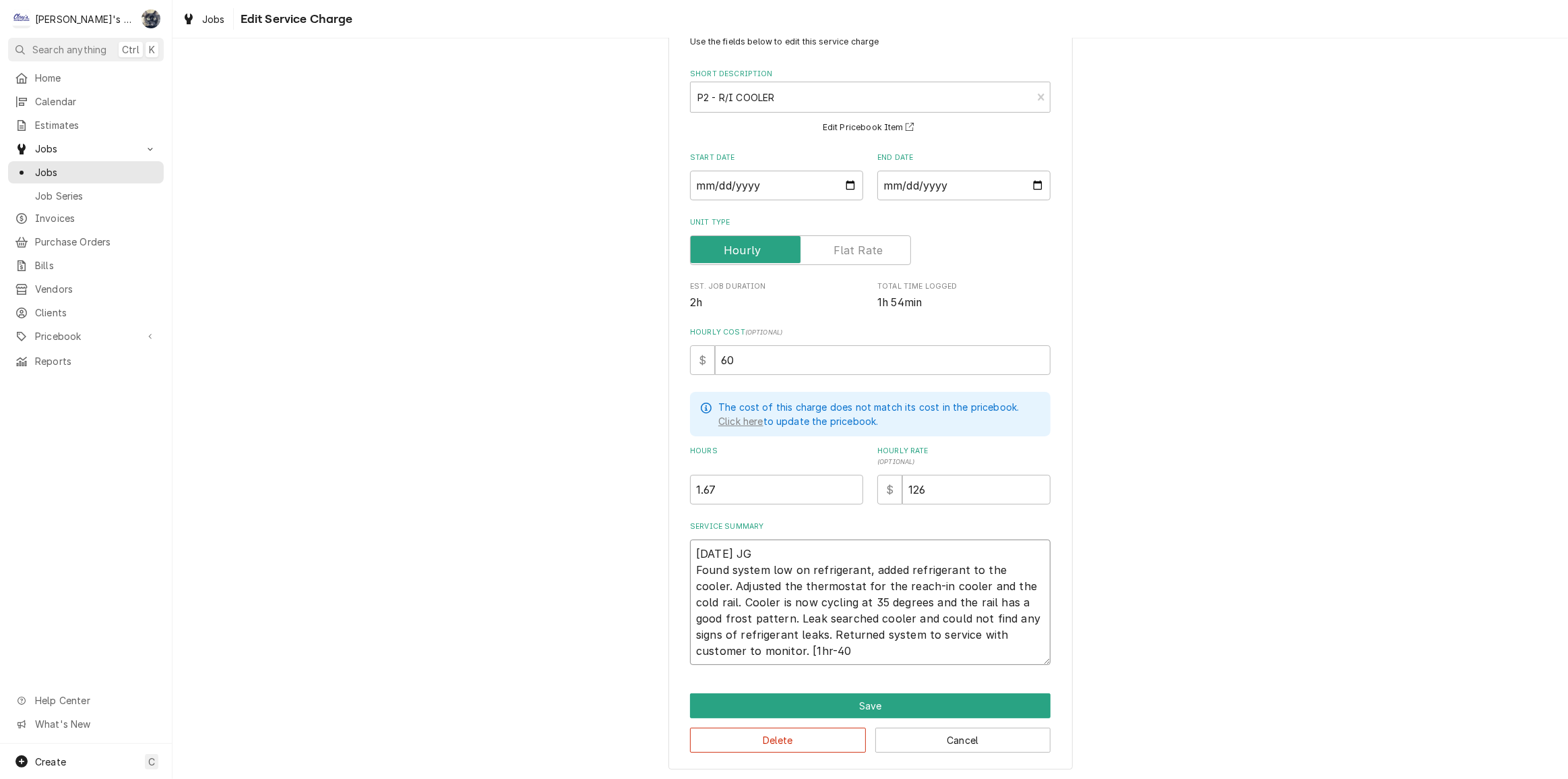
type textarea "x"
type textarea "9/17/2025 JG Found system low on refrigerant, added refrigerant to the cooler. …"
type textarea "x"
type textarea "9/17/2025 JG Found system low on refrigerant, added refrigerant to the cooler. …"
type textarea "x"
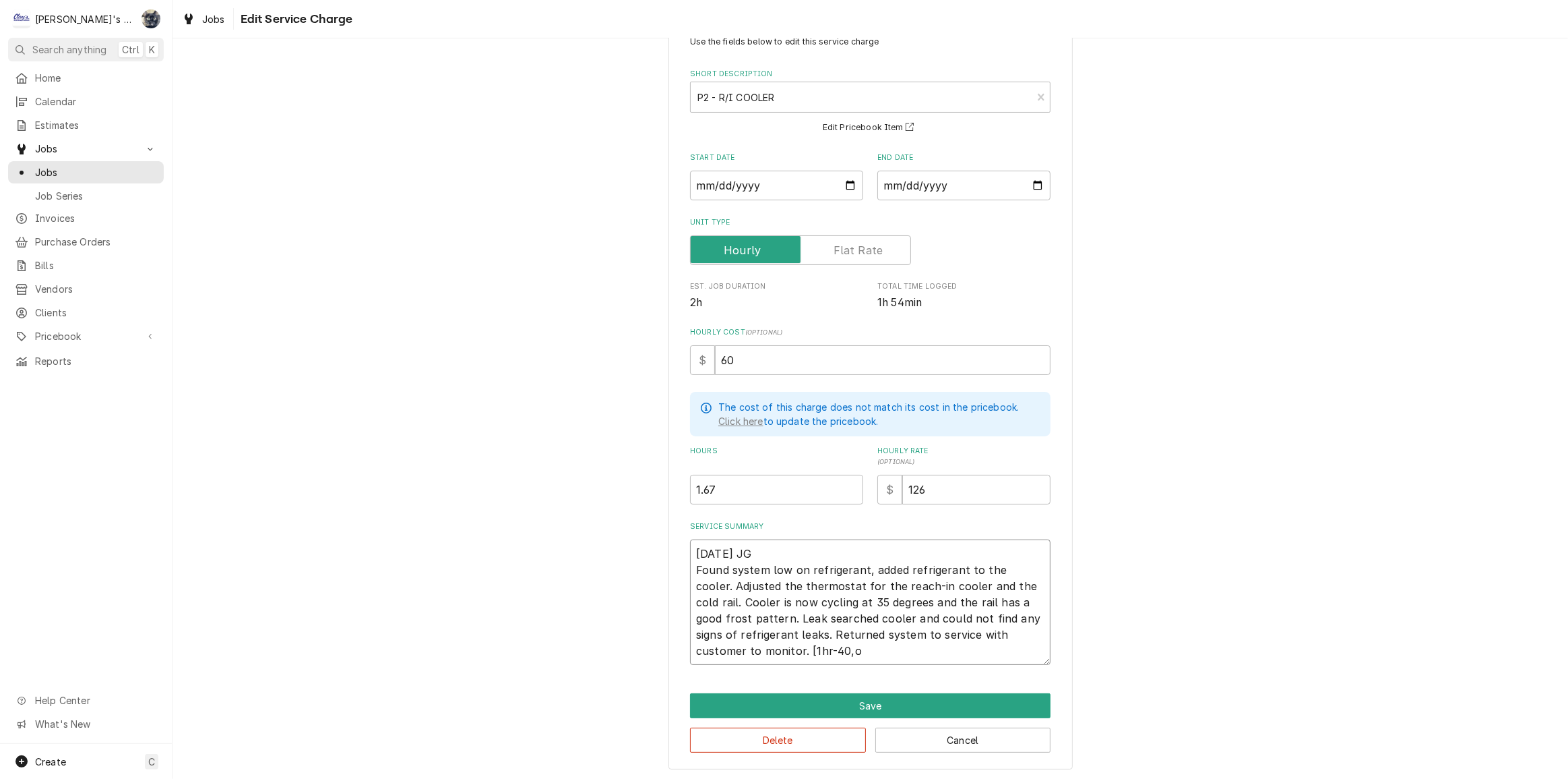
type textarea "9/17/2025 JG Found system low on refrigerant, added refrigerant to the cooler. …"
type textarea "x"
type textarea "9/17/2025 JG Found system low on refrigerant, added refrigerant to the cooler. …"
type textarea "x"
type textarea "9/17/2025 JG Found system low on refrigerant, added refrigerant to the cooler. …"
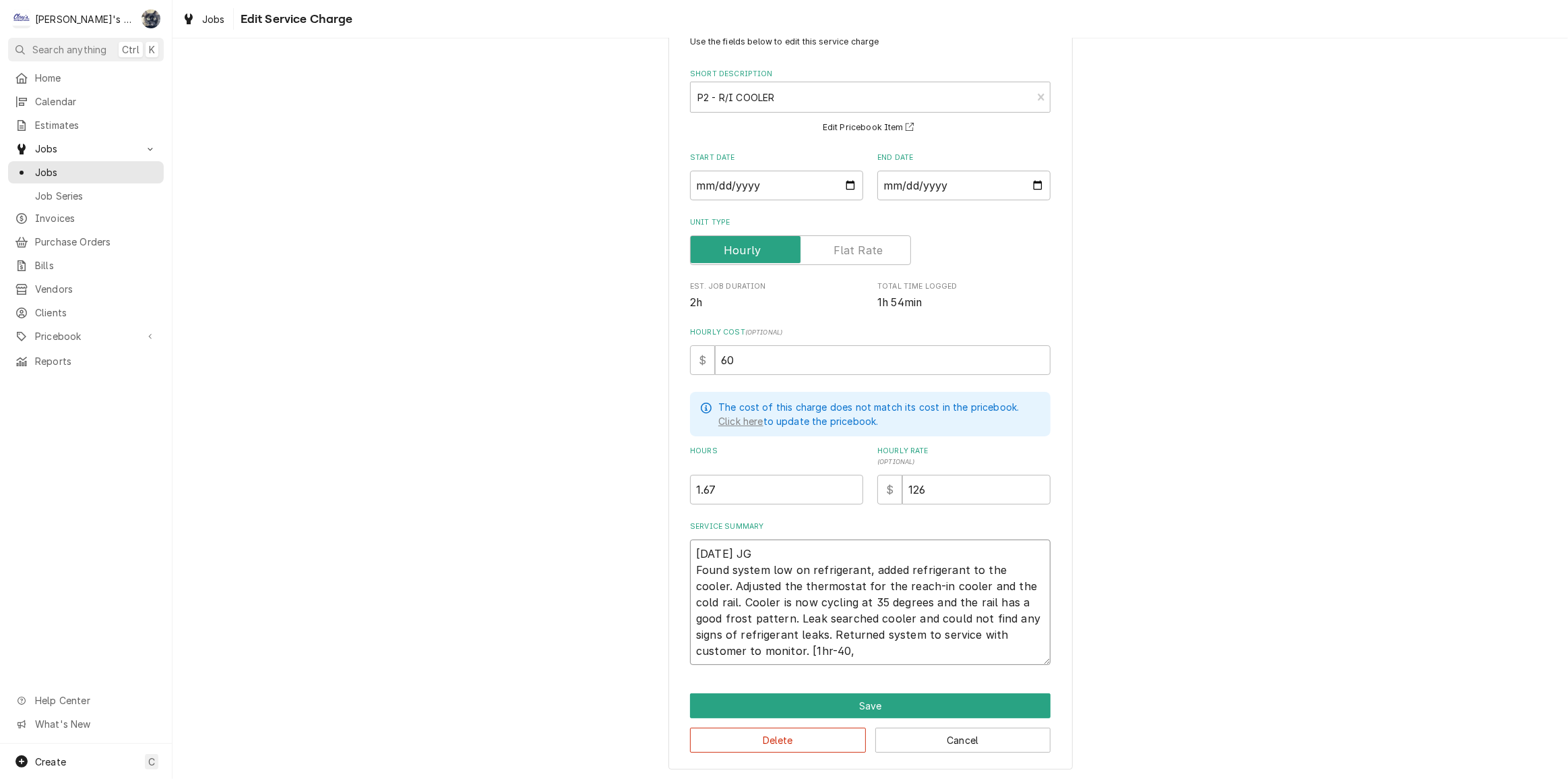
type textarea "x"
type textarea "9/17/2025 JG Found system low on refrigerant, added refrigerant to the cooler. …"
type textarea "x"
type textarea "9/17/2025 JG Found system low on refrigerant, added refrigerant to the cooler. …"
type textarea "x"
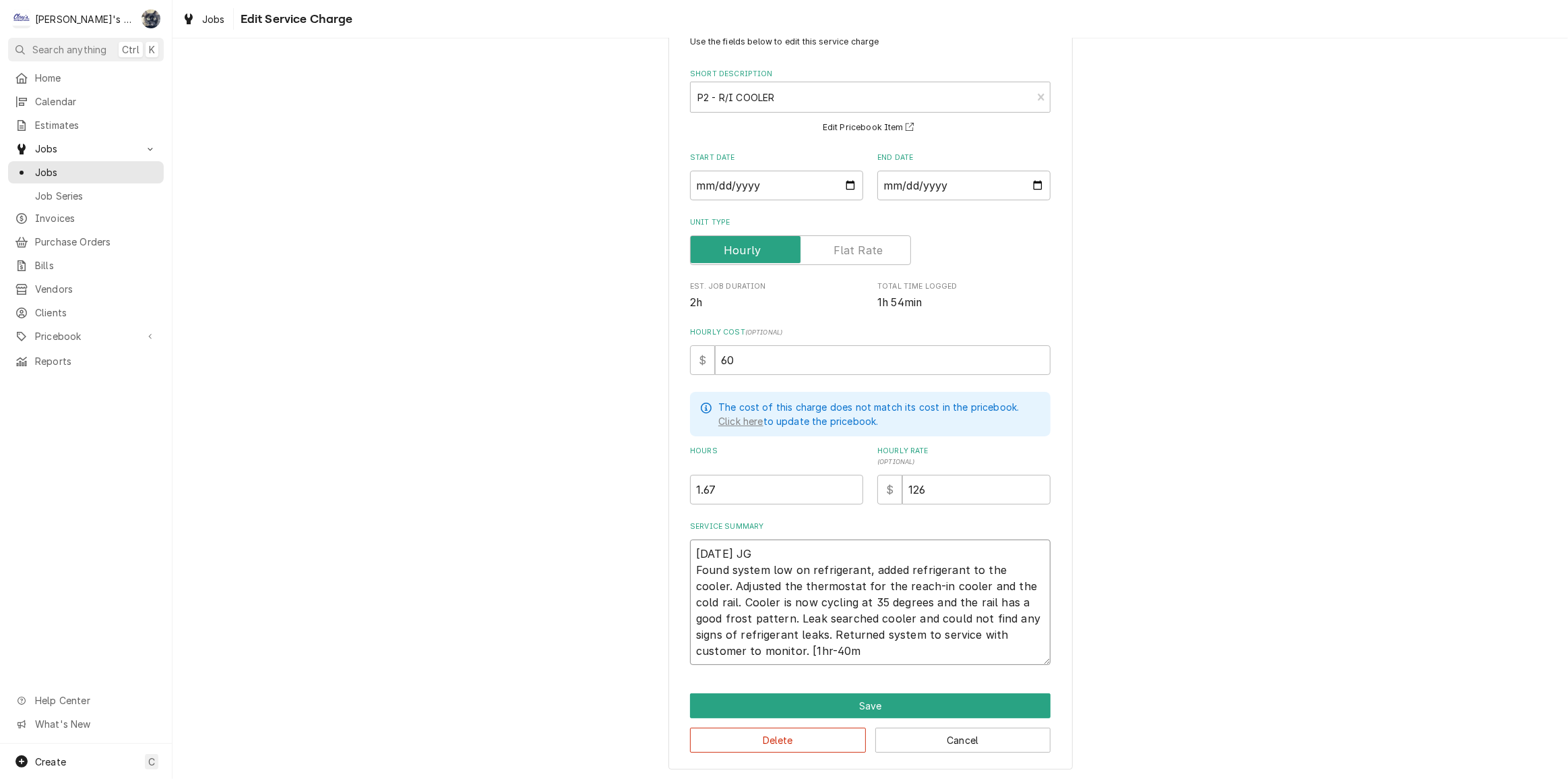
type textarea "9/17/2025 JG Found system low on refrigerant, added refrigerant to the cooler. …"
type textarea "x"
type textarea "9/17/2025 JG Found system low on refrigerant, added refrigerant to the cooler. …"
type textarea "x"
type textarea "9/17/2025 JG Found system low on refrigerant, added refrigerant to the cooler. …"
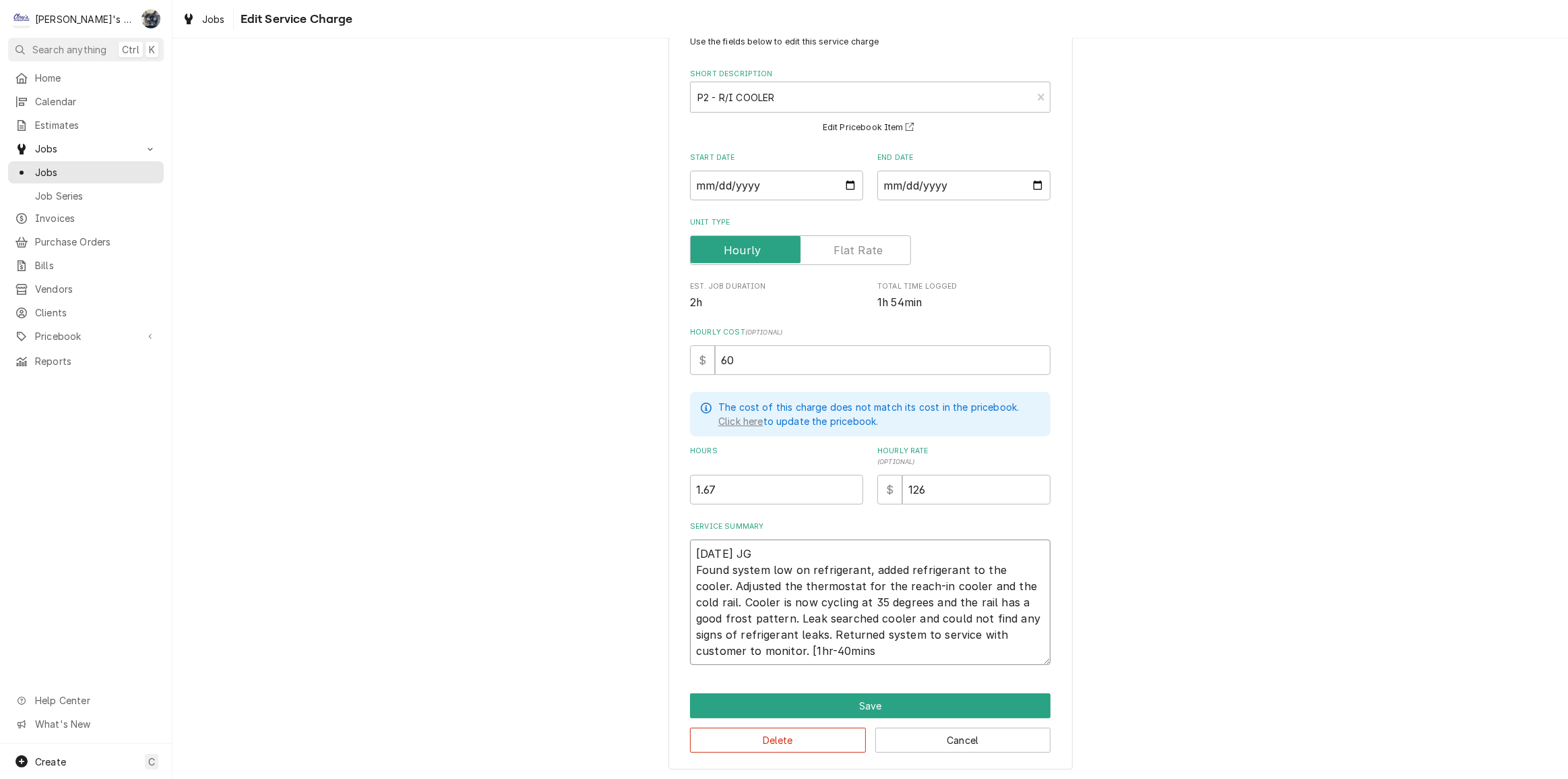
type textarea "x"
type textarea "9/17/2025 JG Found system low on refrigerant, added refrigerant to the cooler. …"
type textarea "x"
type textarea "9/17/2025 JG Found system low on refrigerant, added refrigerant to the cooler. …"
click at [768, 694] on button "Save" at bounding box center [870, 706] width 361 height 25
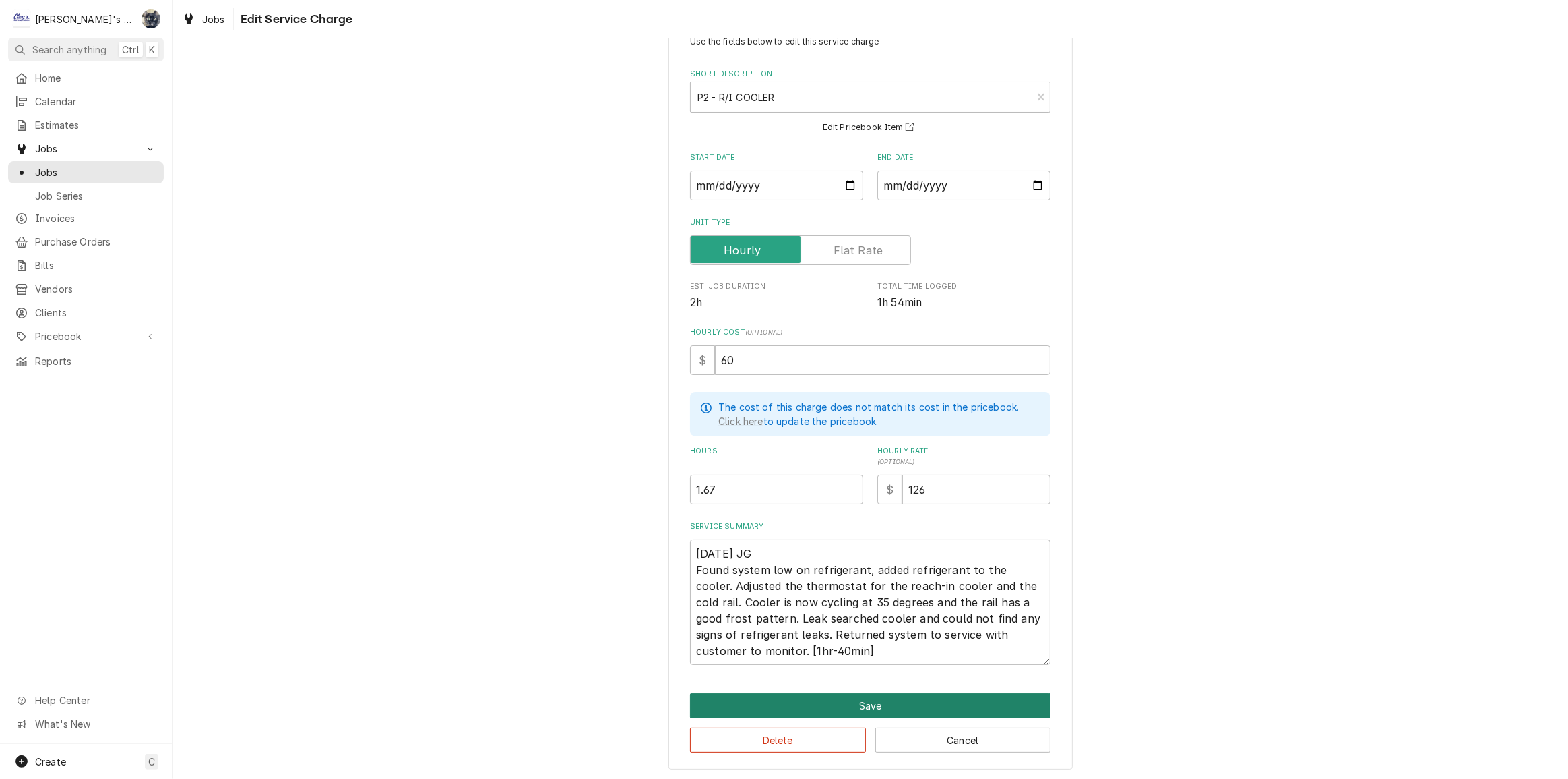
type textarea "x"
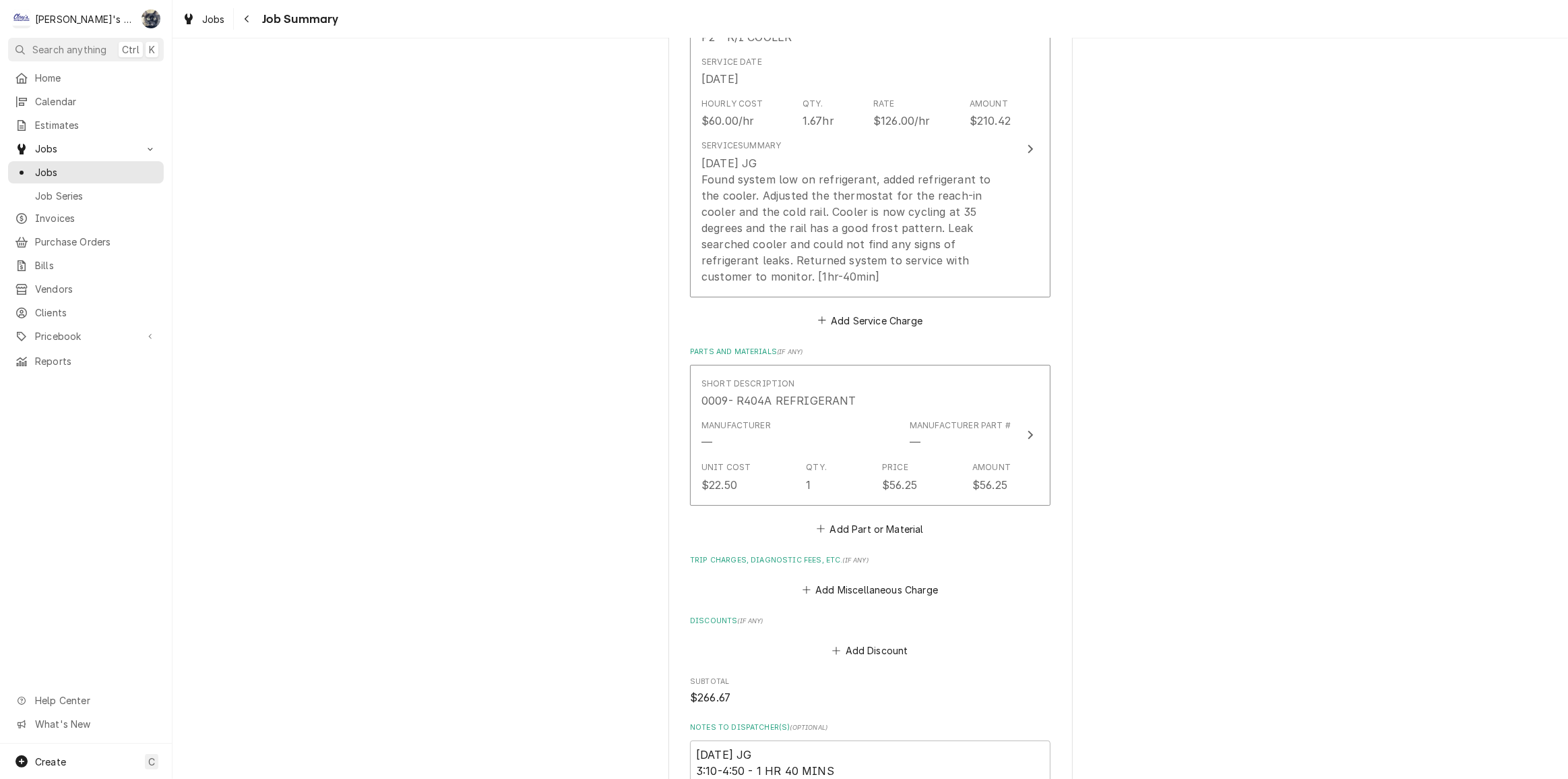
scroll to position [491, 0]
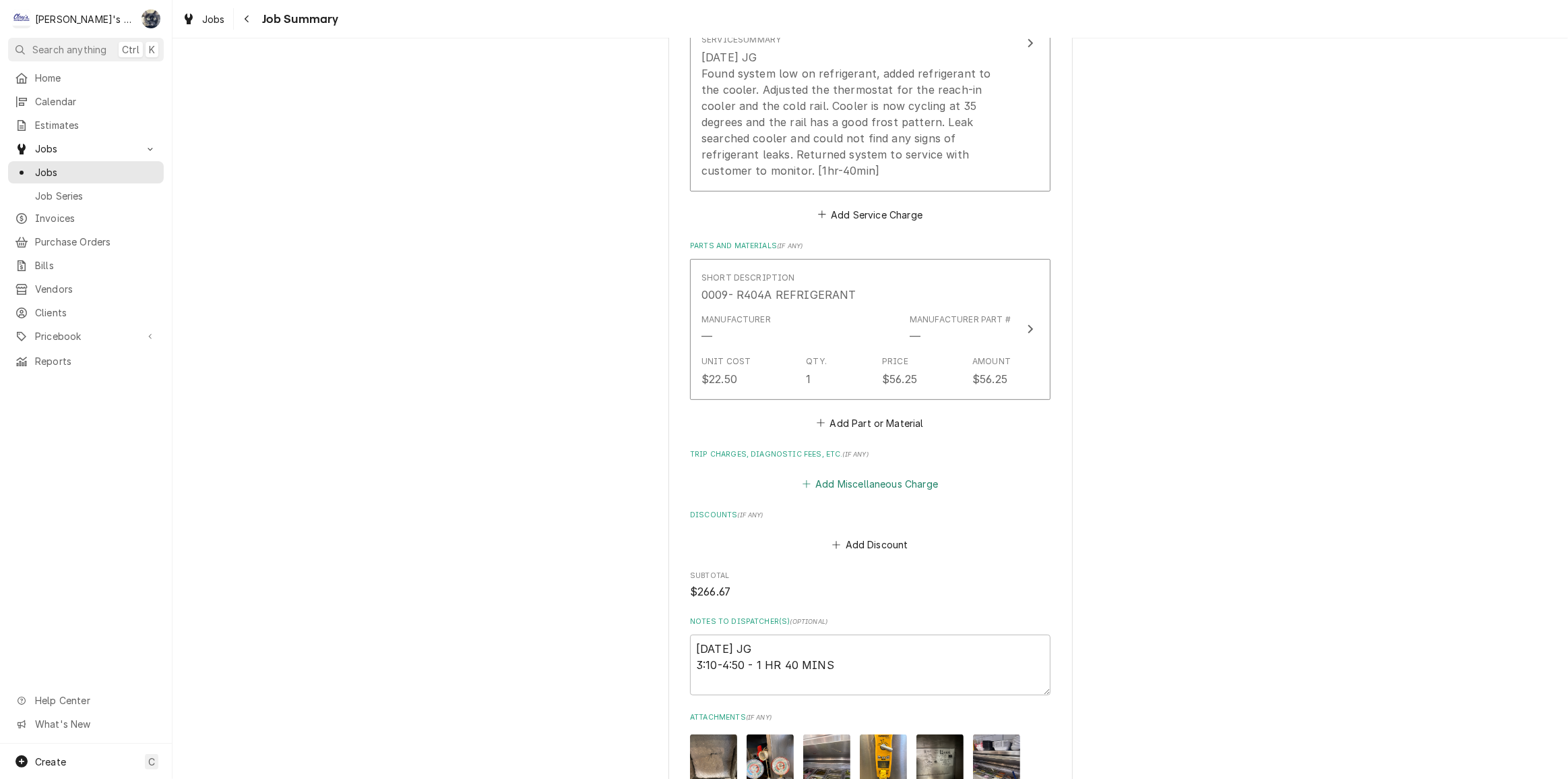
click at [839, 475] on button "Add Miscellaneous Charge" at bounding box center [870, 484] width 140 height 19
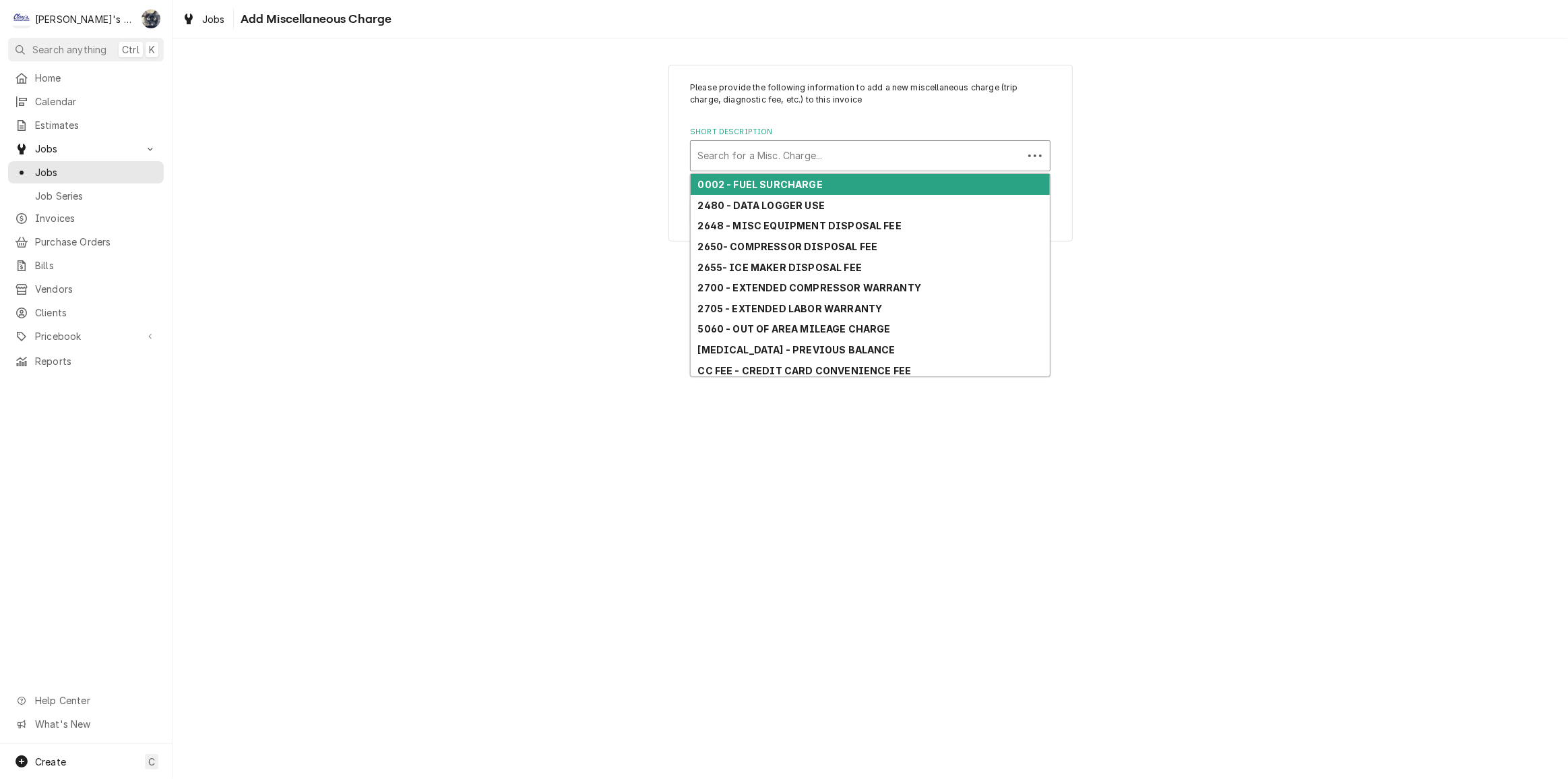
click at [779, 150] on div "Short Description" at bounding box center [857, 155] width 319 height 24
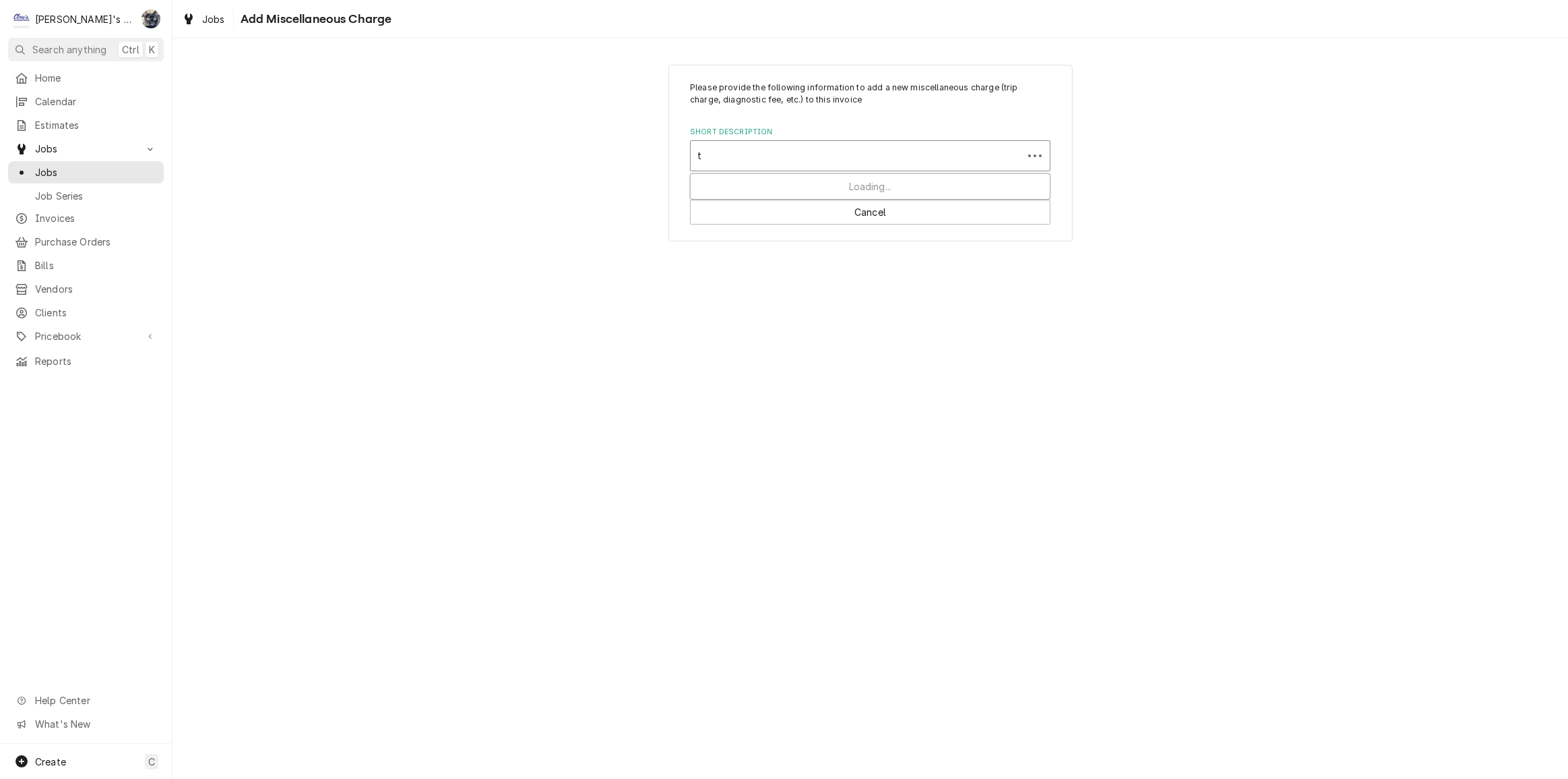
type input "tr"
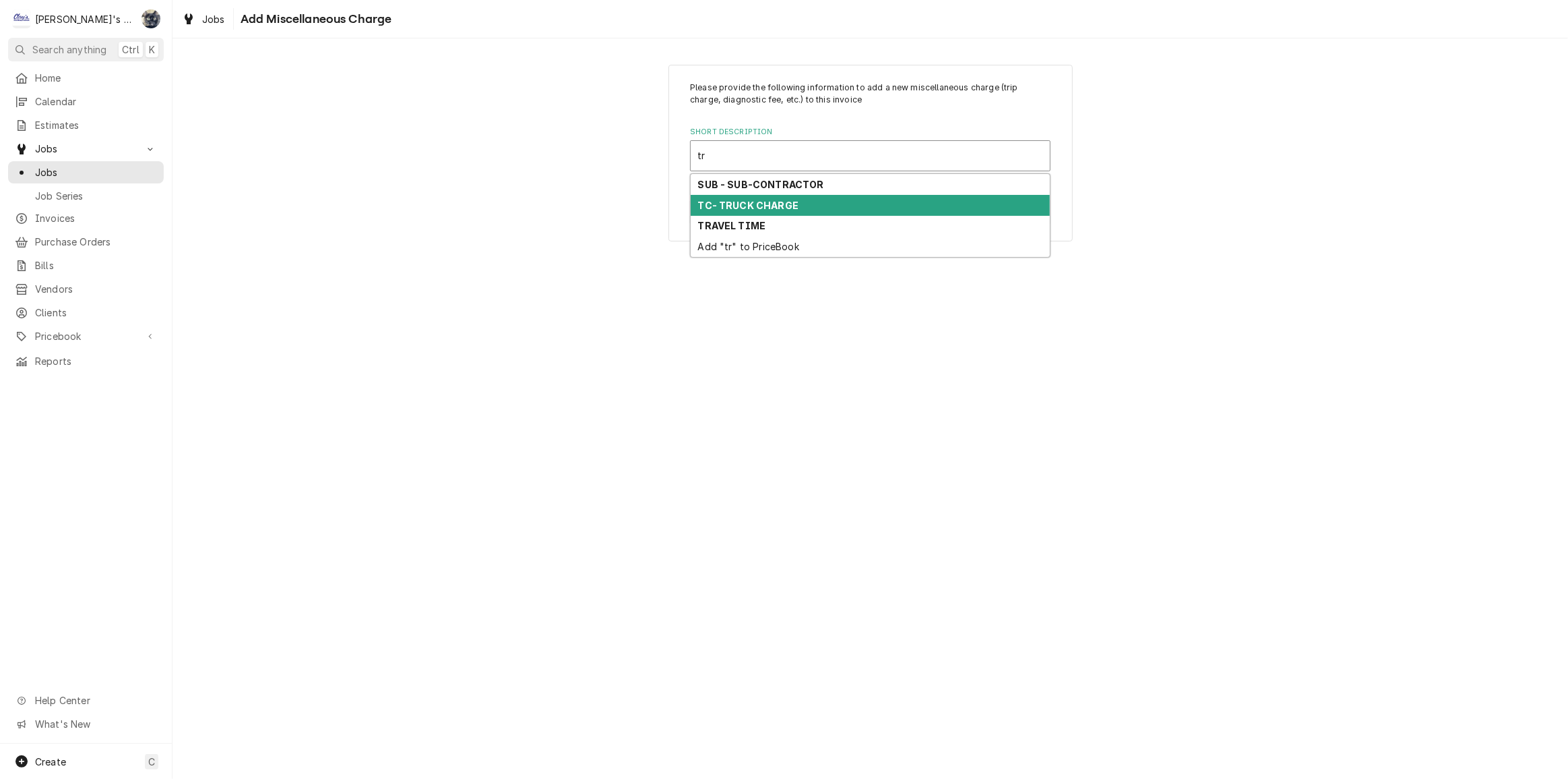
click at [780, 204] on strong "TC- TRUCK CHARGE" at bounding box center [749, 205] width 101 height 12
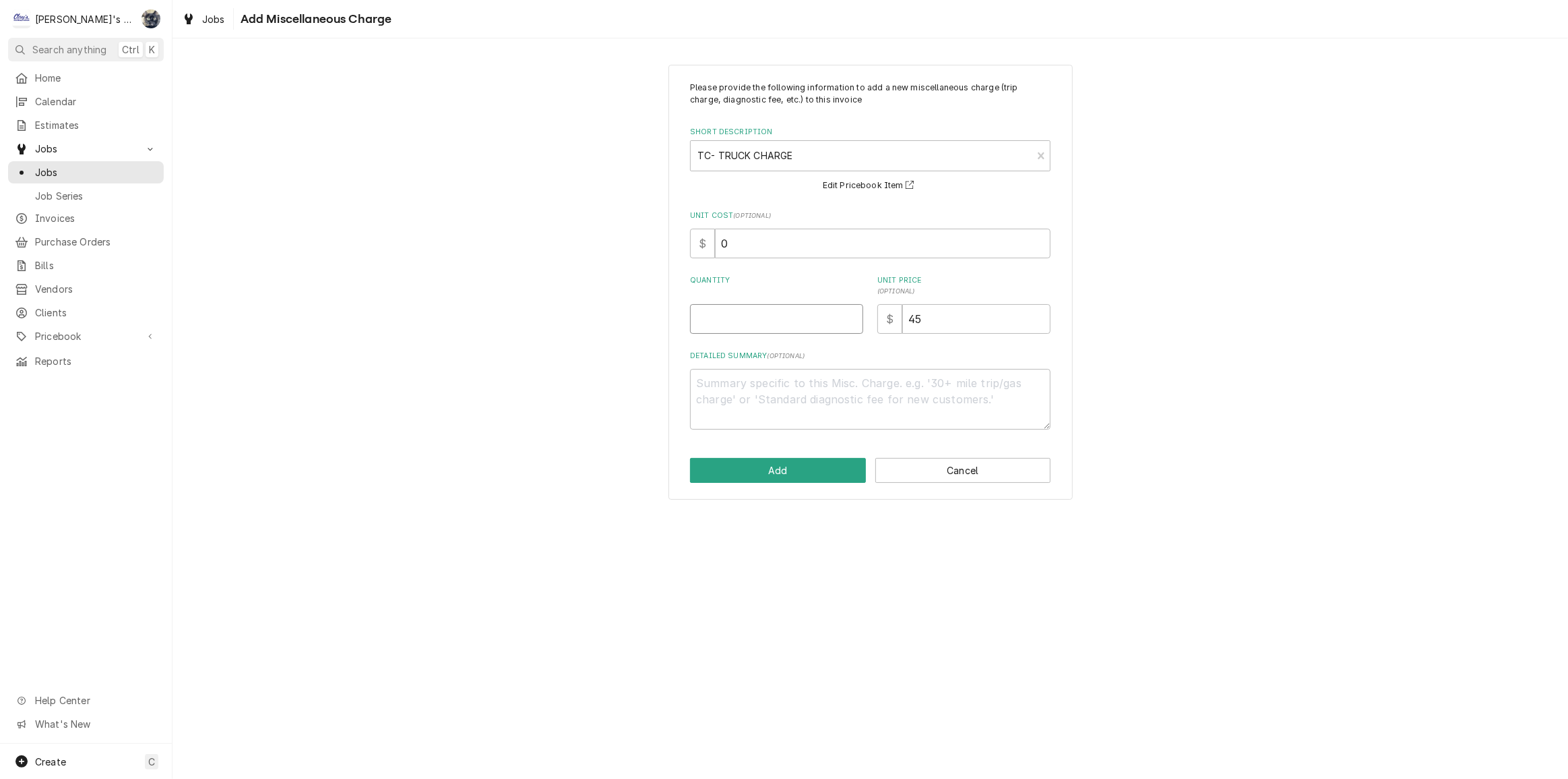
click at [750, 323] on input "Quantity" at bounding box center [776, 319] width 173 height 30
type textarea "x"
type input "1"
drag, startPoint x: 775, startPoint y: 452, endPoint x: 775, endPoint y: 460, distance: 8.0
click at [775, 453] on div "Please provide the following information to add a new miscellaneous charge (tri…" at bounding box center [870, 282] width 404 height 435
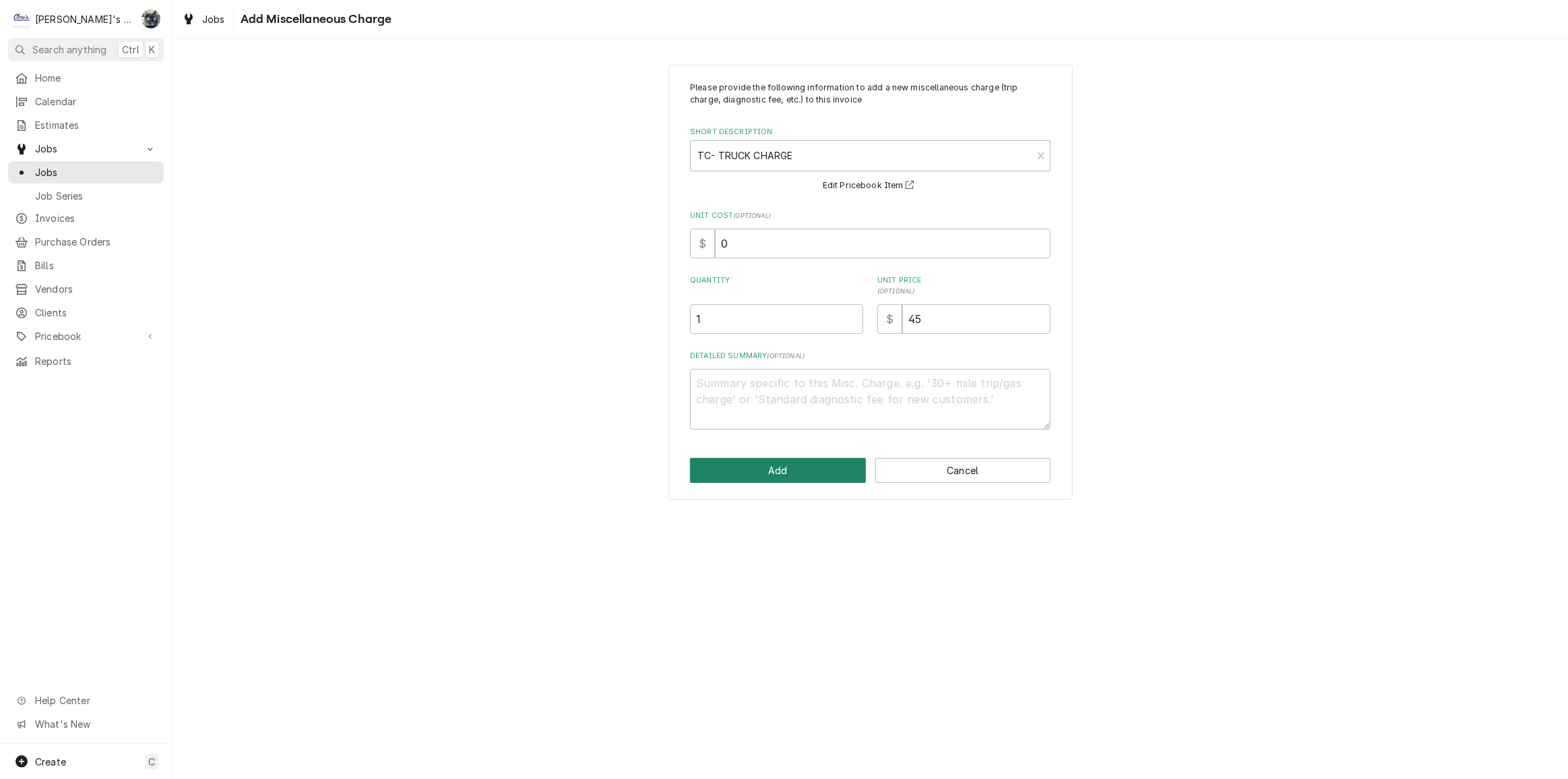
click at [776, 468] on button "Add" at bounding box center [778, 470] width 176 height 25
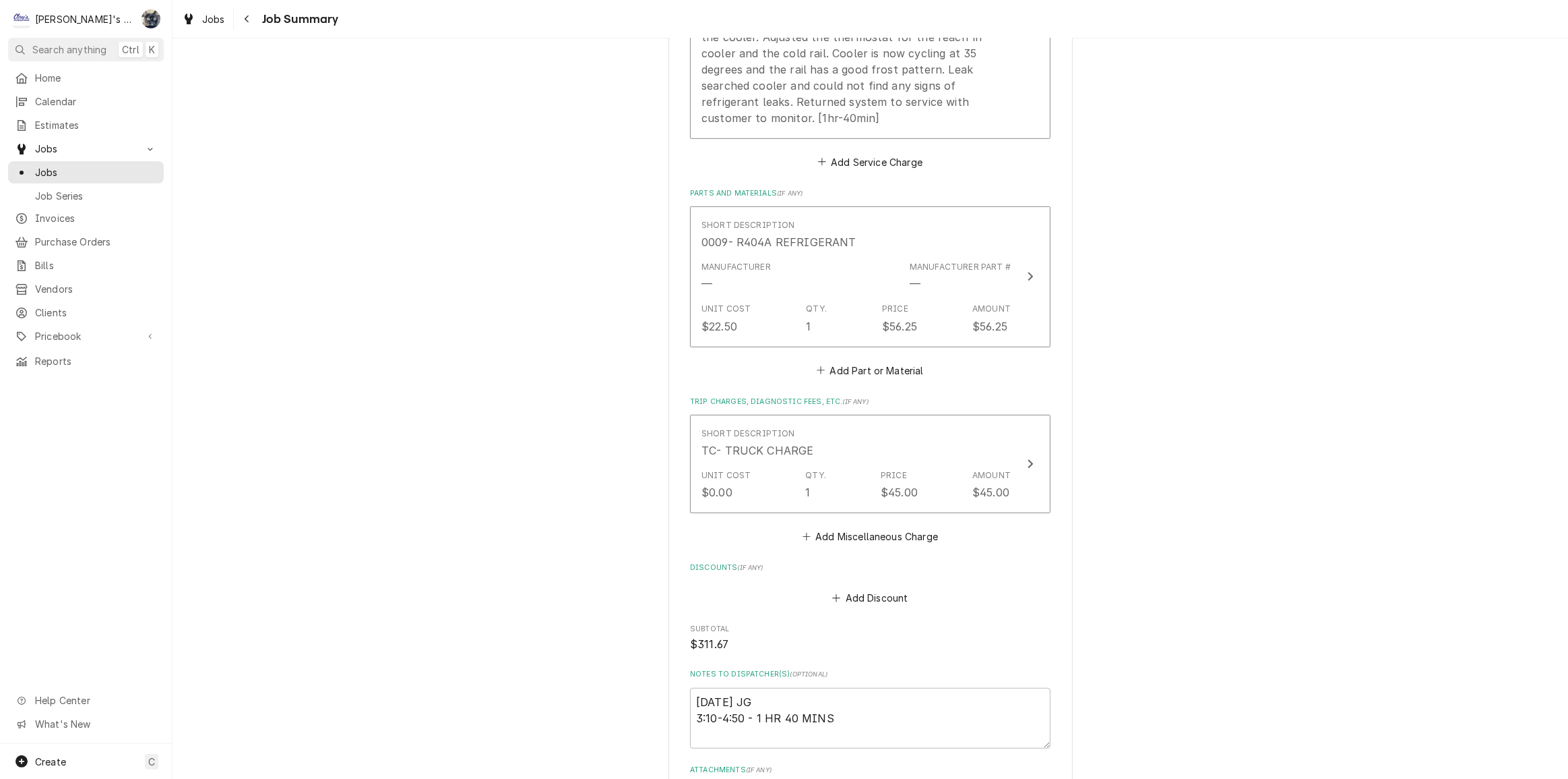
scroll to position [613, 0]
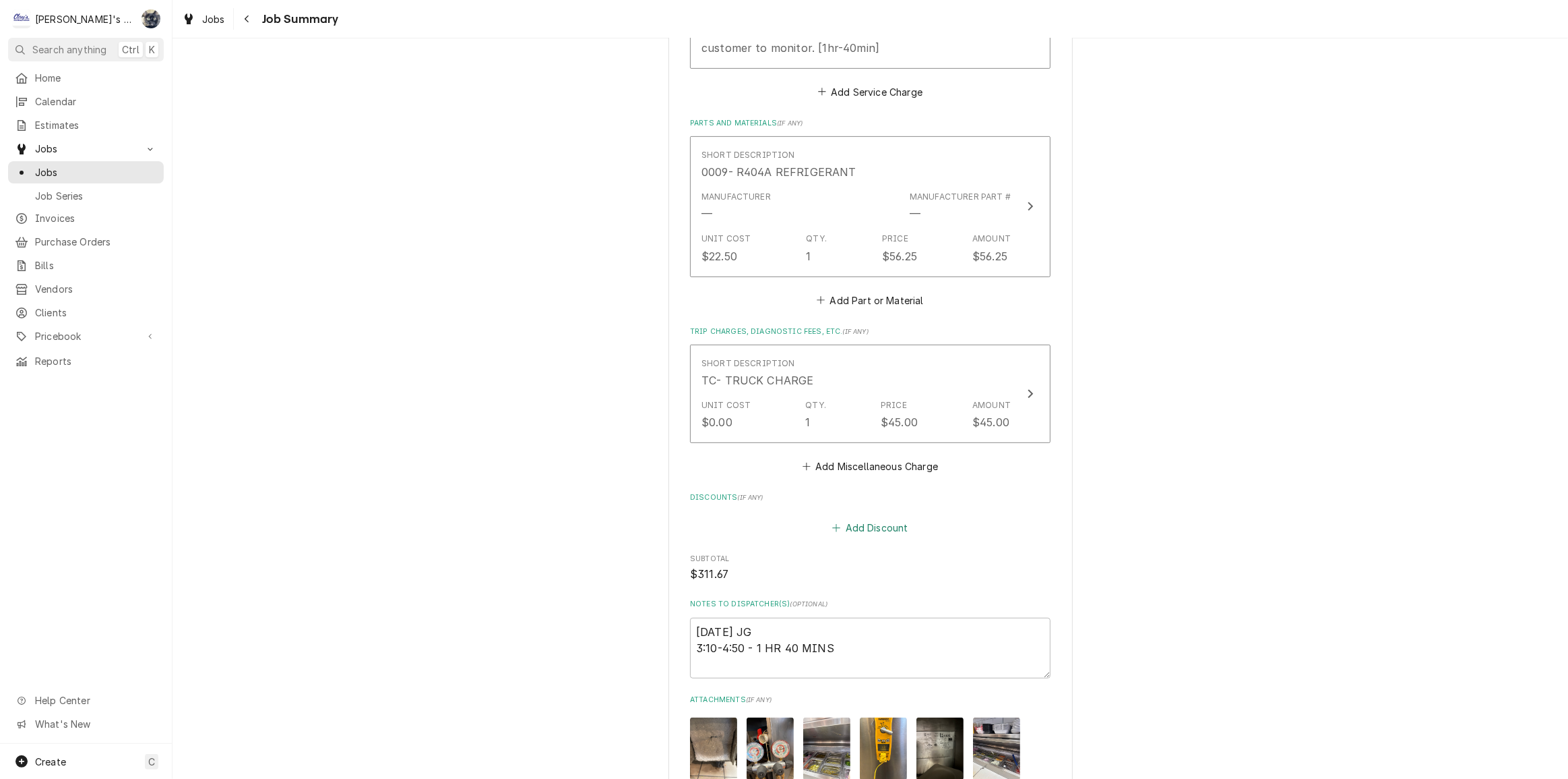
click at [857, 518] on button "Add Discount" at bounding box center [870, 527] width 80 height 19
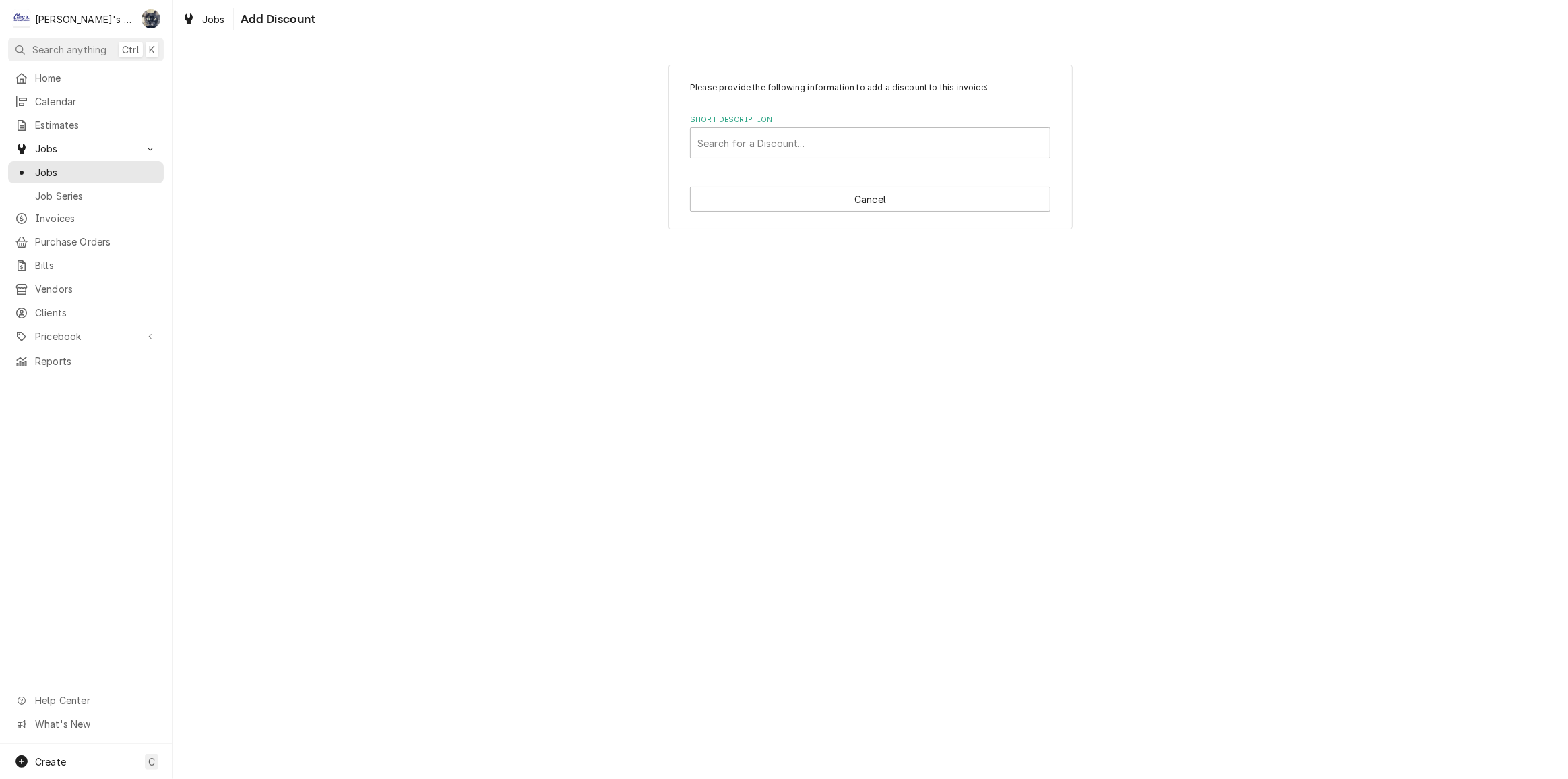
click at [785, 117] on label "Short Description" at bounding box center [870, 120] width 361 height 11
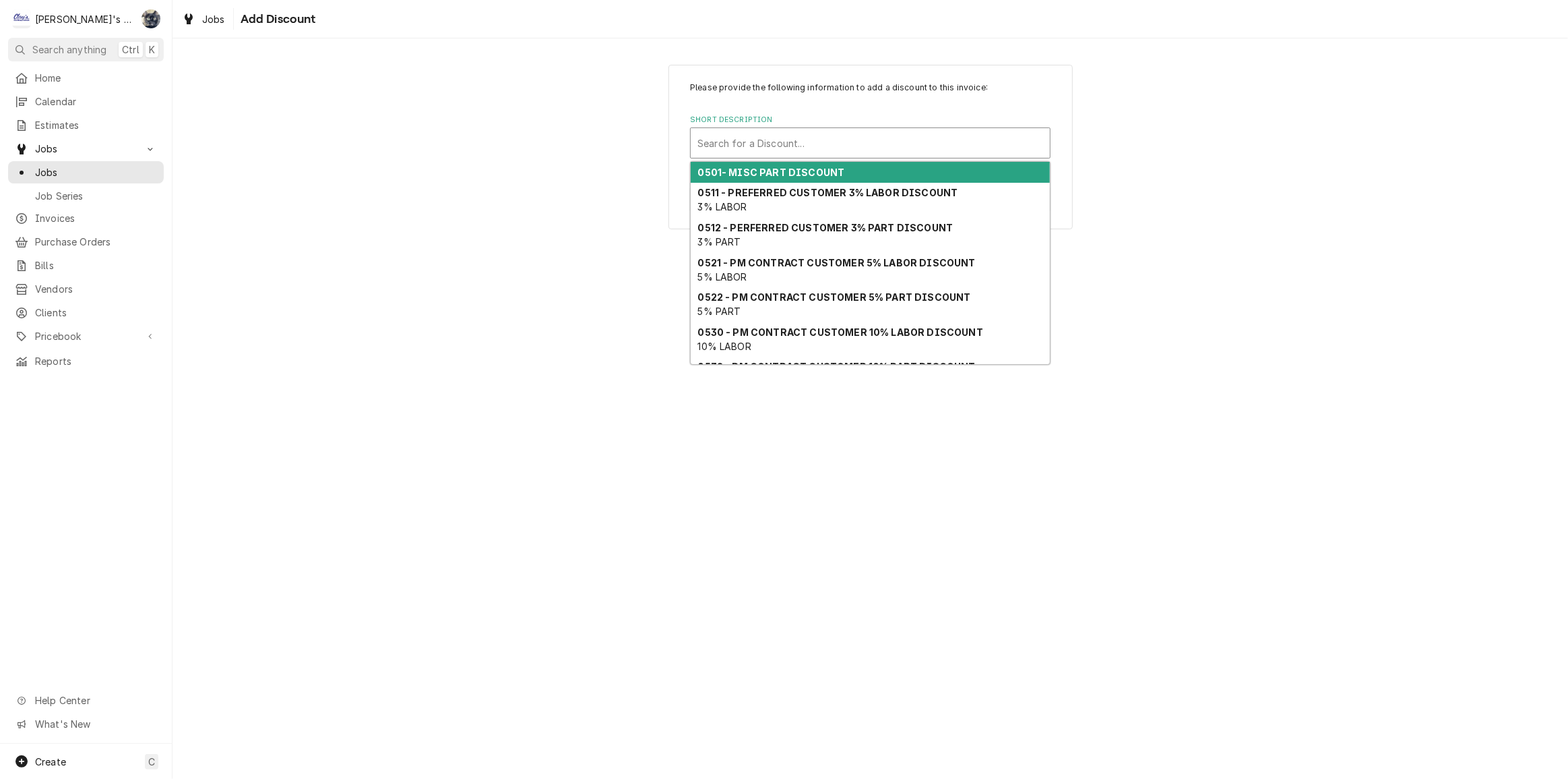
click at [784, 137] on div "Short Description" at bounding box center [870, 142] width 346 height 24
click at [784, 166] on strong "0501- MISC PART DISCOUNT" at bounding box center [772, 172] width 147 height 12
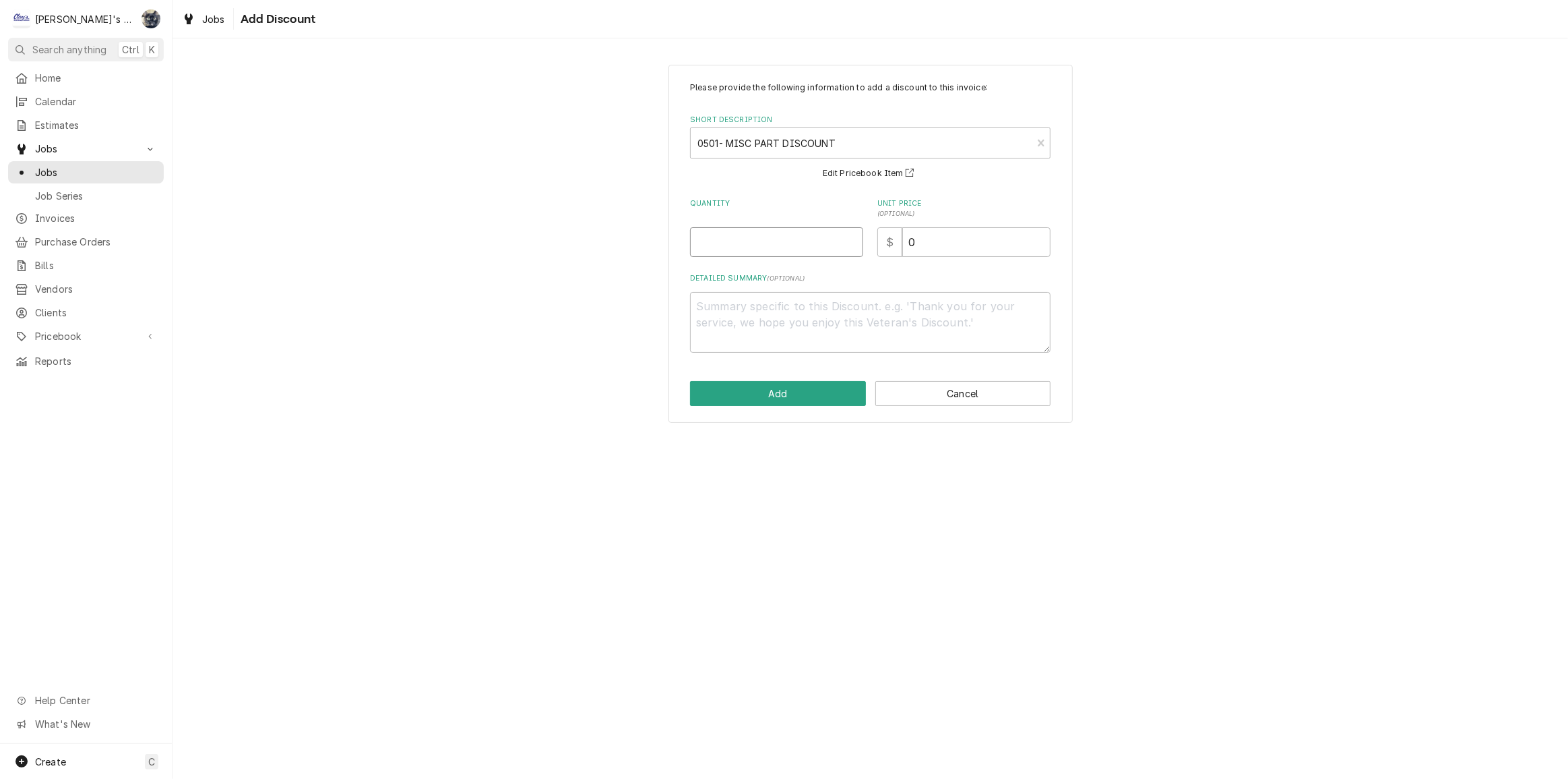
click at [754, 252] on input "Quantity" at bounding box center [776, 242] width 173 height 30
type textarea "x"
type input "1"
click at [754, 312] on textarea "Detailed Summary ( optional )" at bounding box center [870, 323] width 361 height 61
type textarea "x"
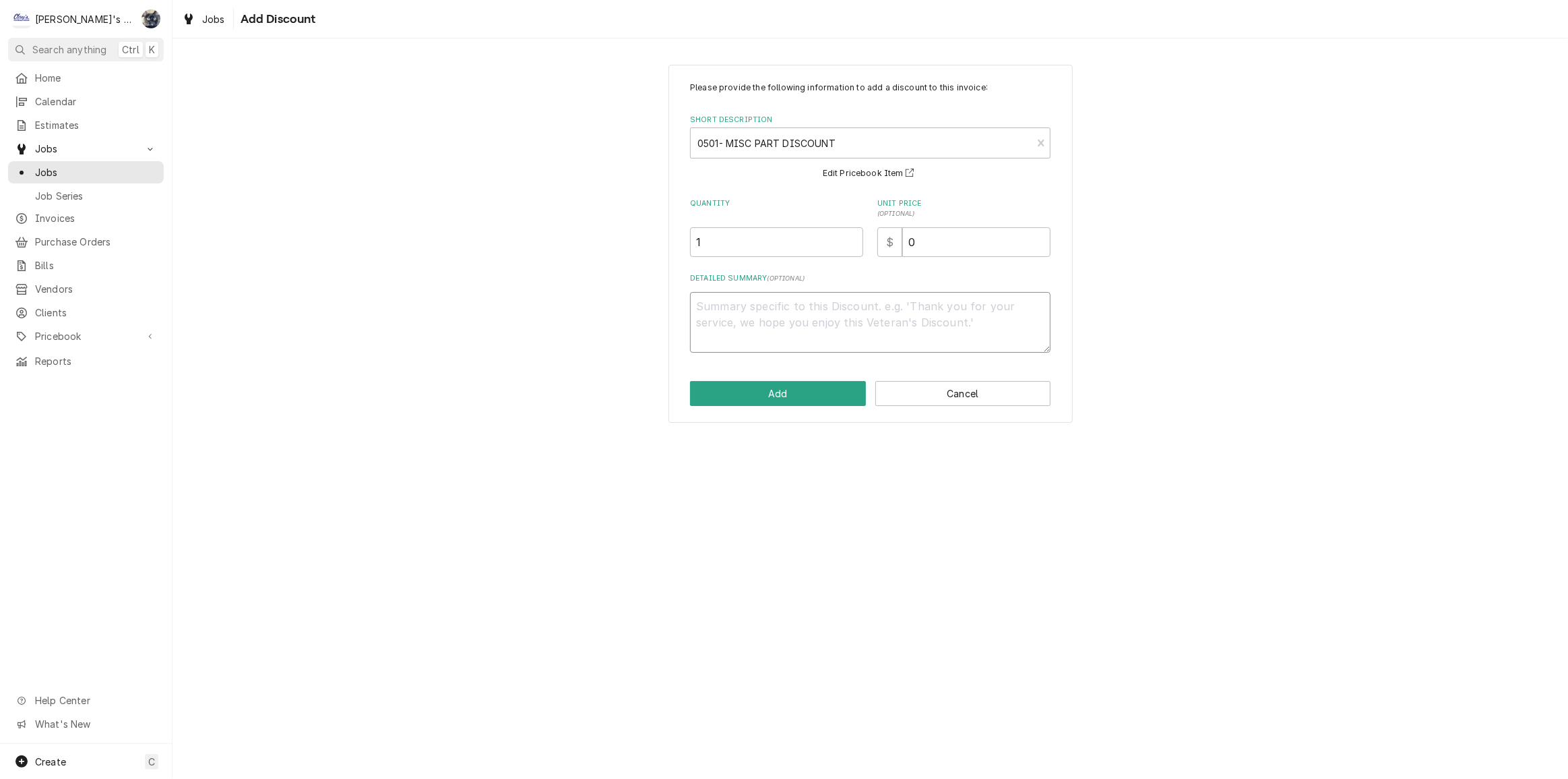
type textarea "1"
type textarea "x"
type textarea "10"
type textarea "x"
type textarea "10%"
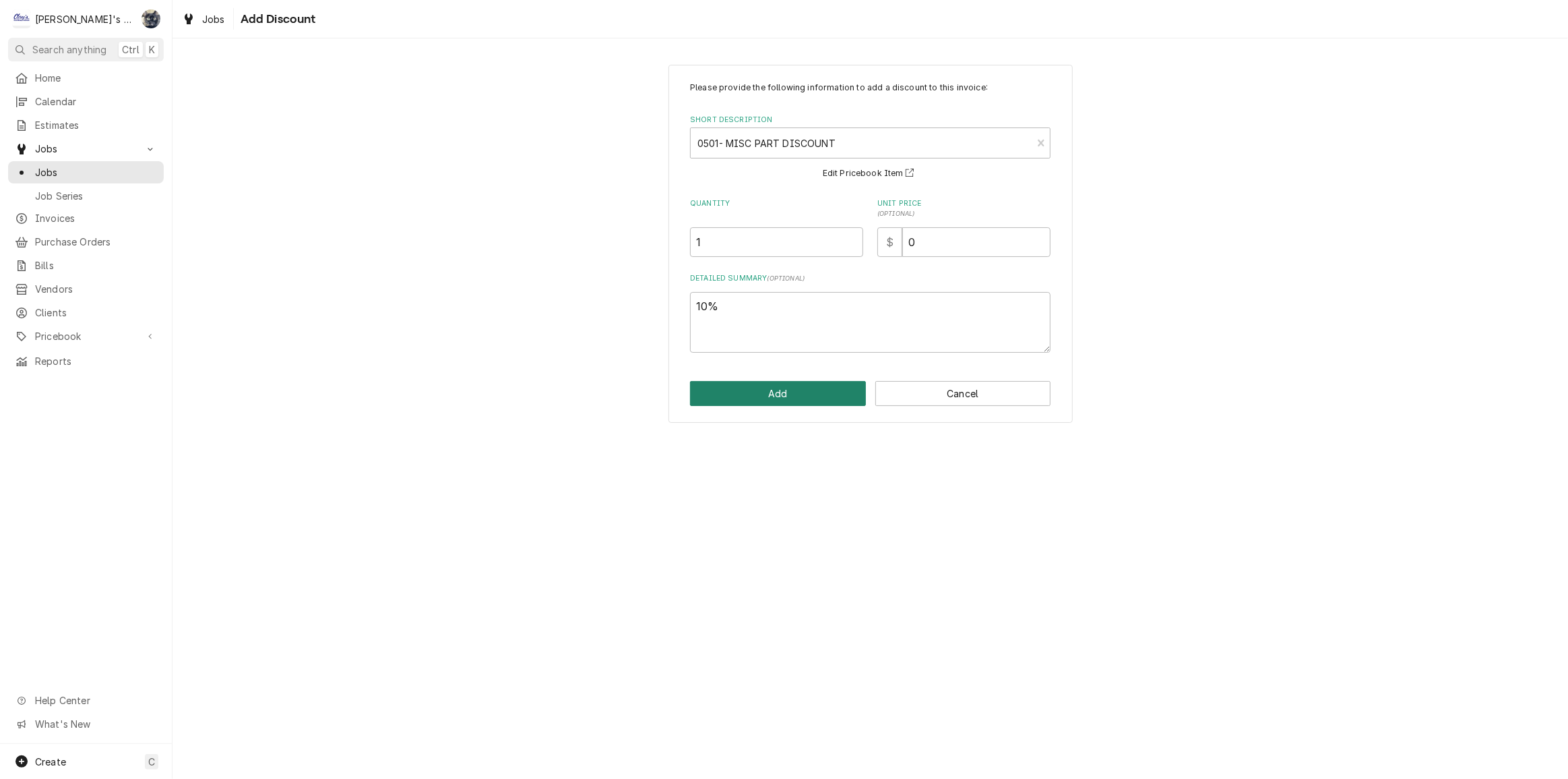
click at [772, 391] on button "Add" at bounding box center [778, 393] width 176 height 25
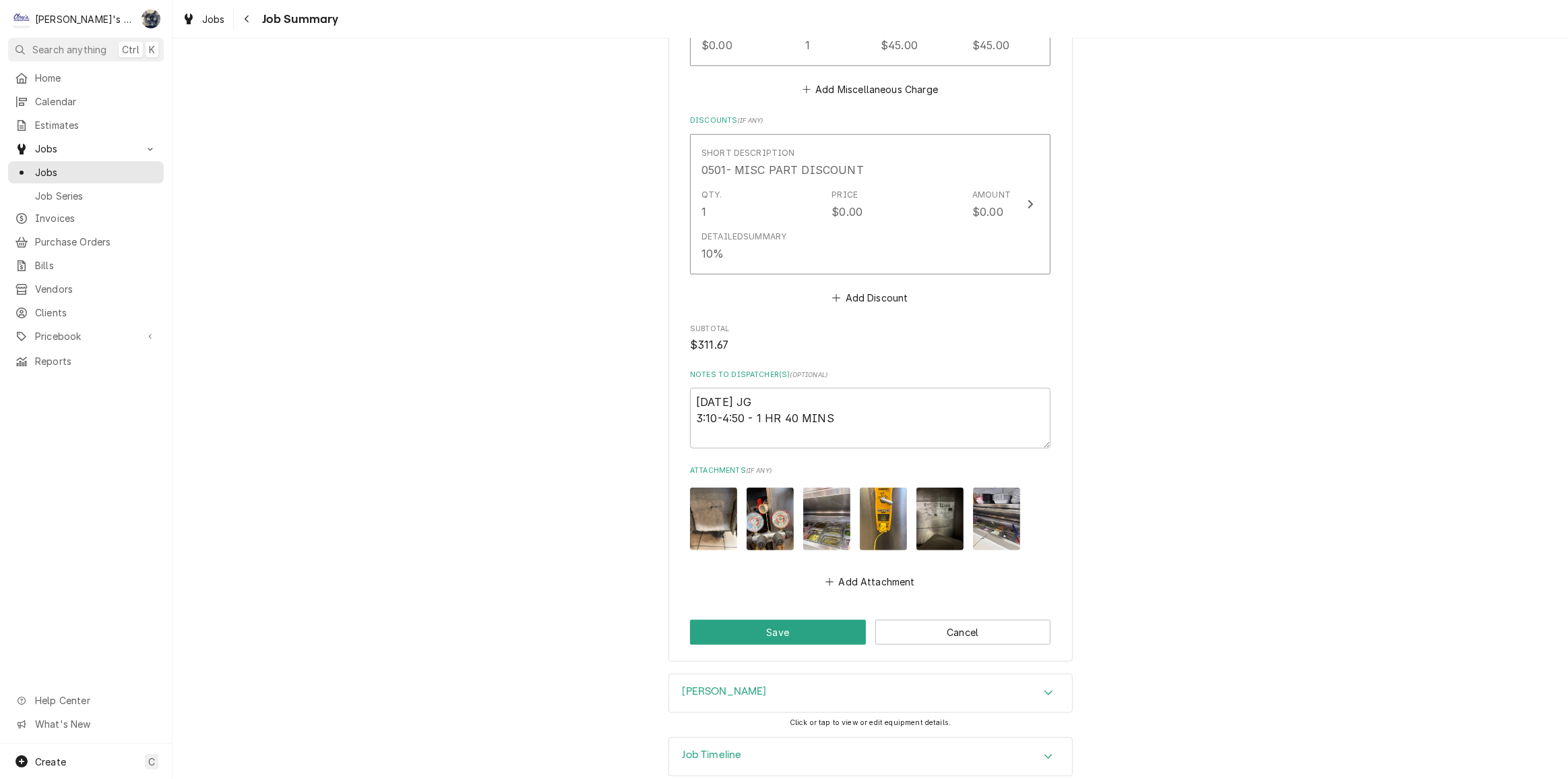
scroll to position [994, 0]
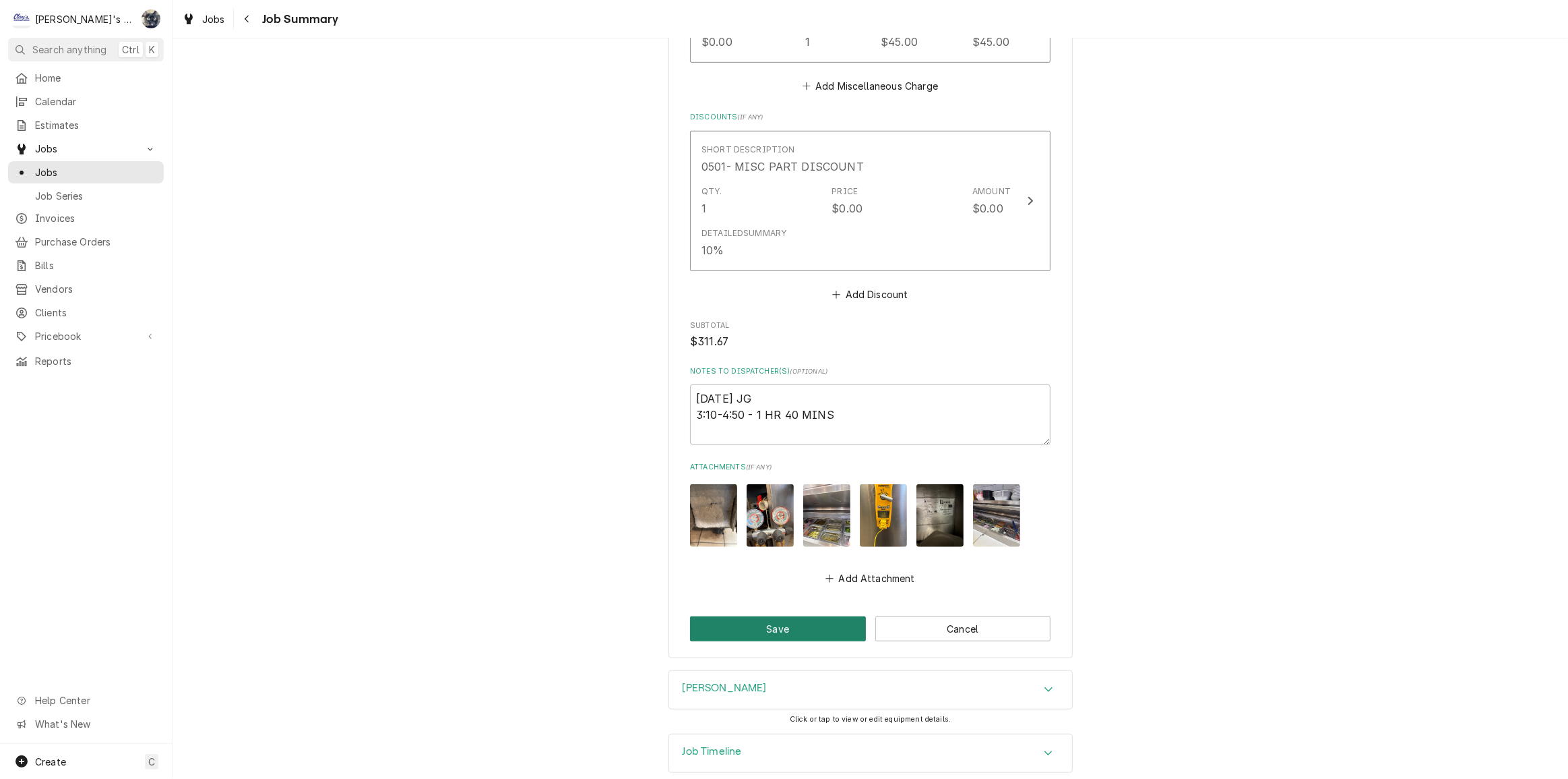
click at [790, 620] on button "Save" at bounding box center [778, 629] width 176 height 25
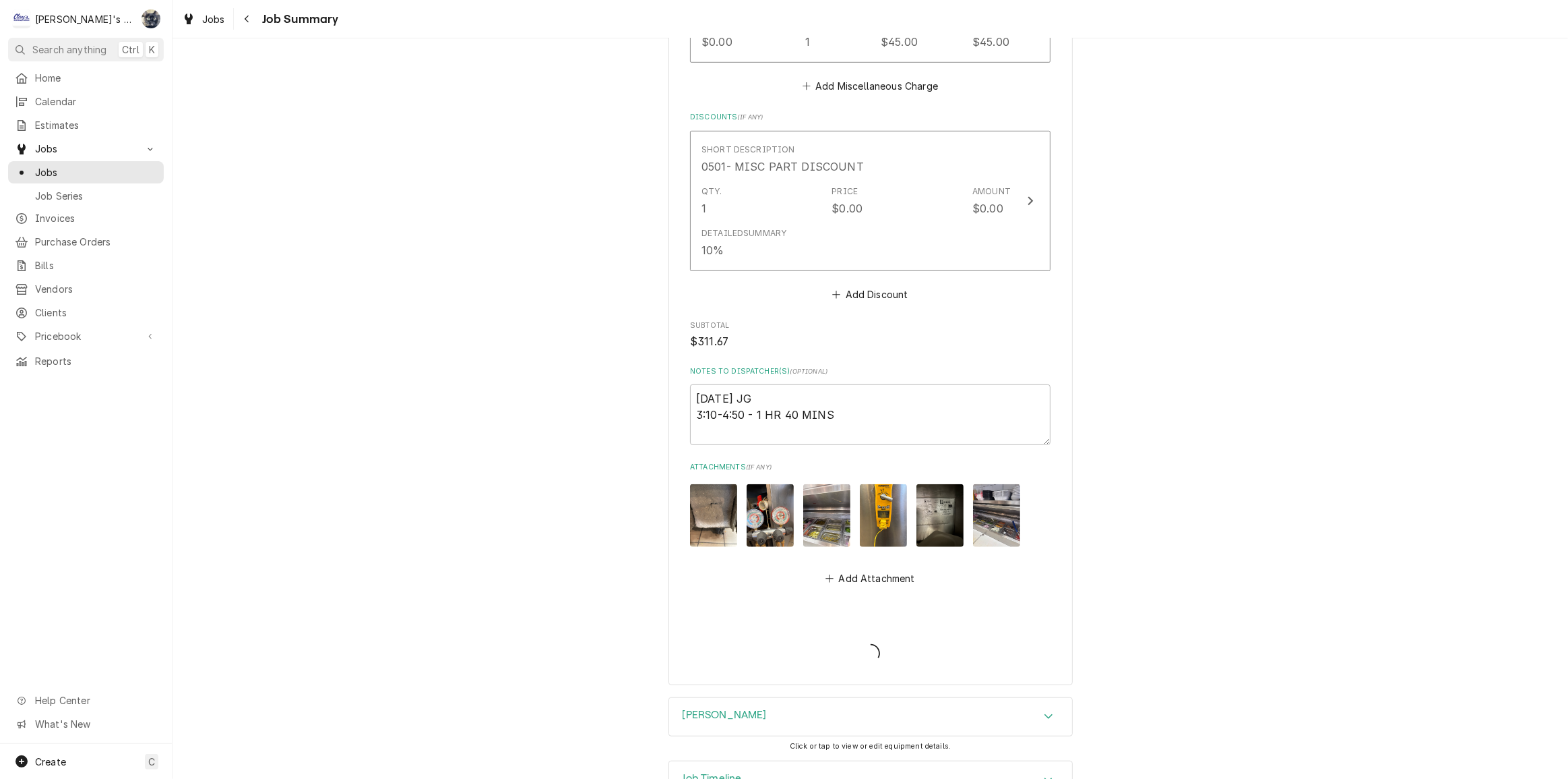
type textarea "x"
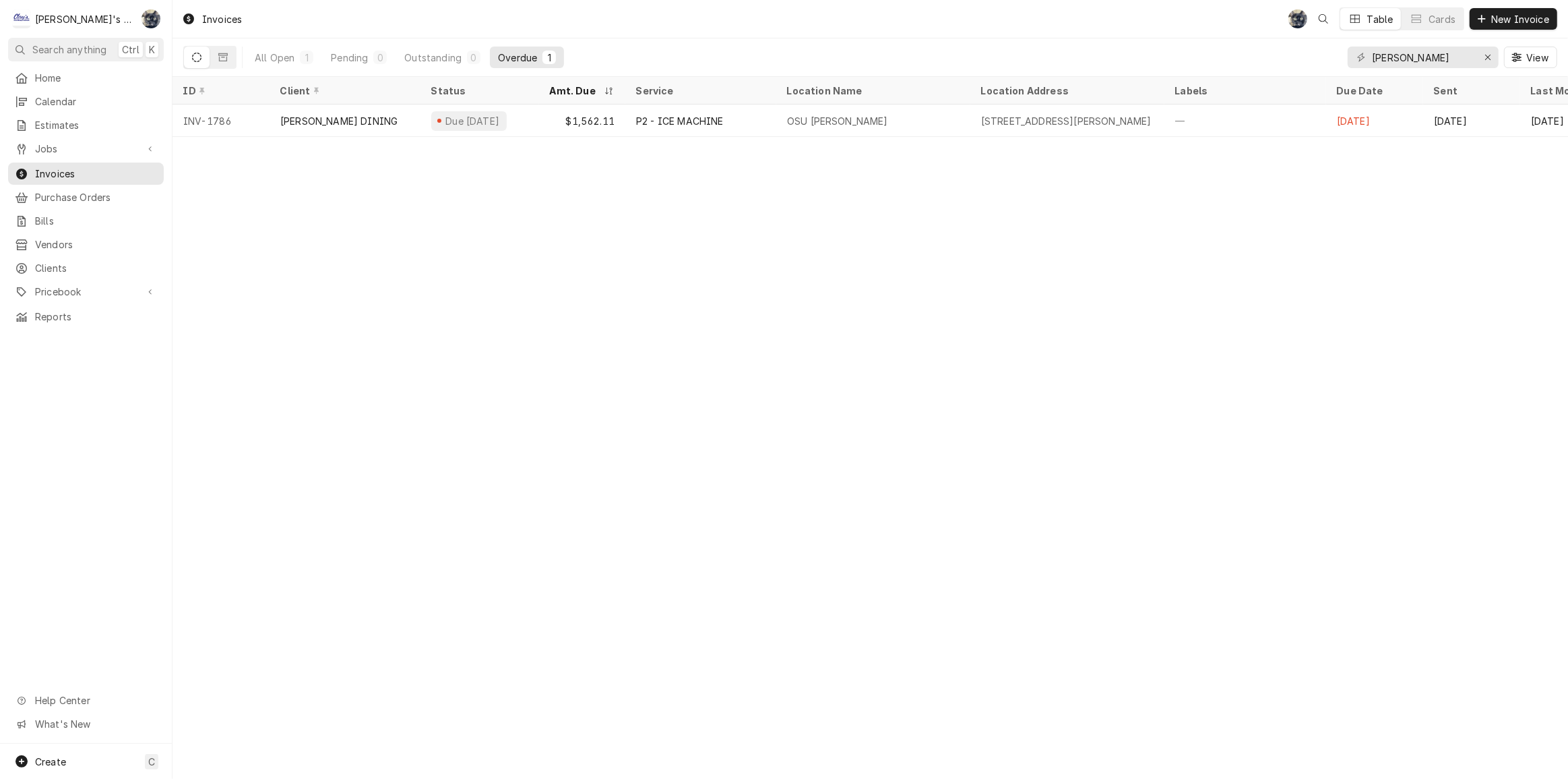
drag, startPoint x: 1426, startPoint y: 58, endPoint x: 1293, endPoint y: 57, distance: 133.0
click at [1294, 56] on div "All Open 1 Pending 0 Outstanding 0 Overdue 1 [PERSON_NAME] View" at bounding box center [870, 57] width 1375 height 38
type input "c"
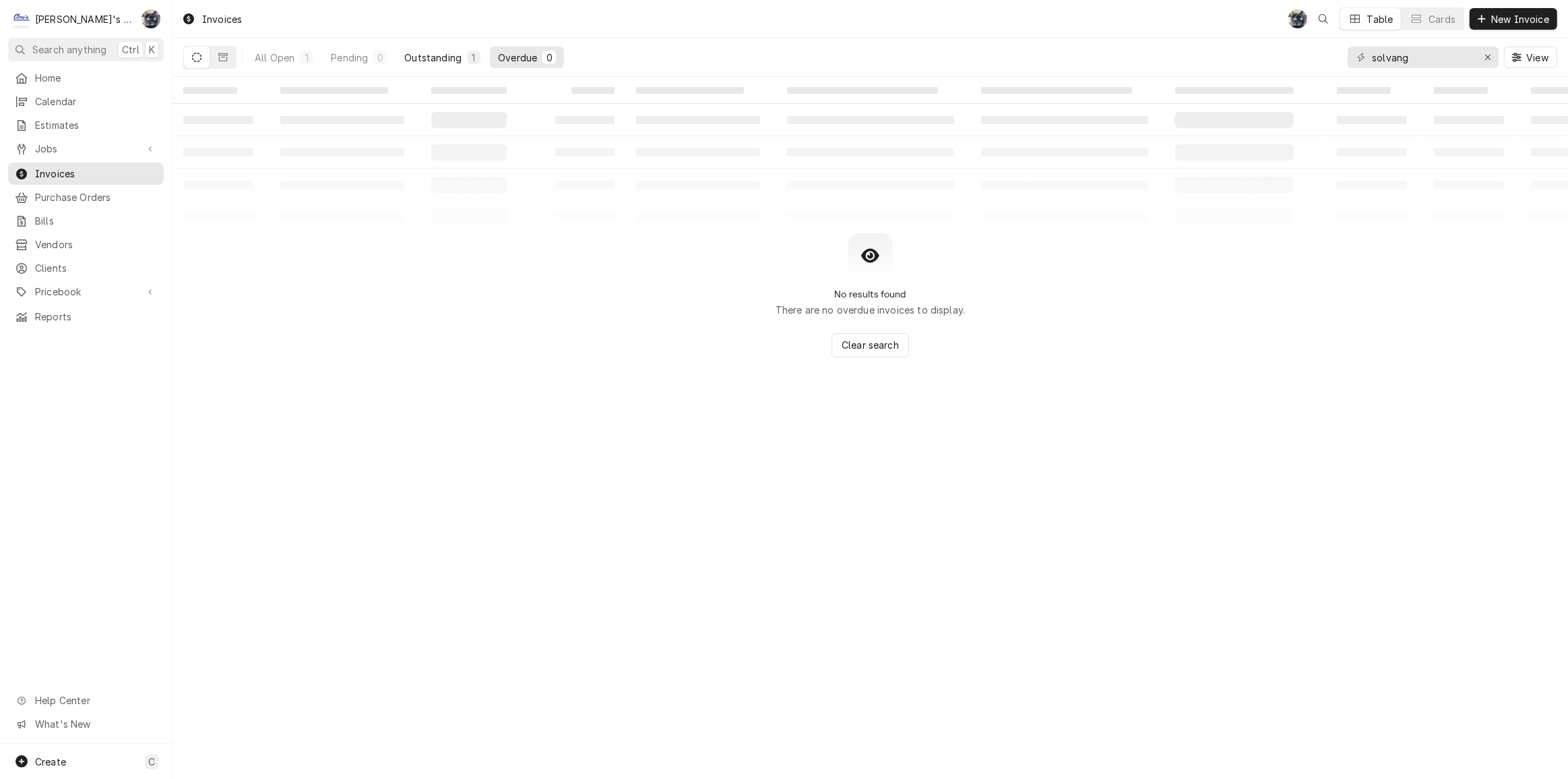
type input "solvang"
click at [451, 64] on button "Outstanding 1" at bounding box center [442, 58] width 92 height 22
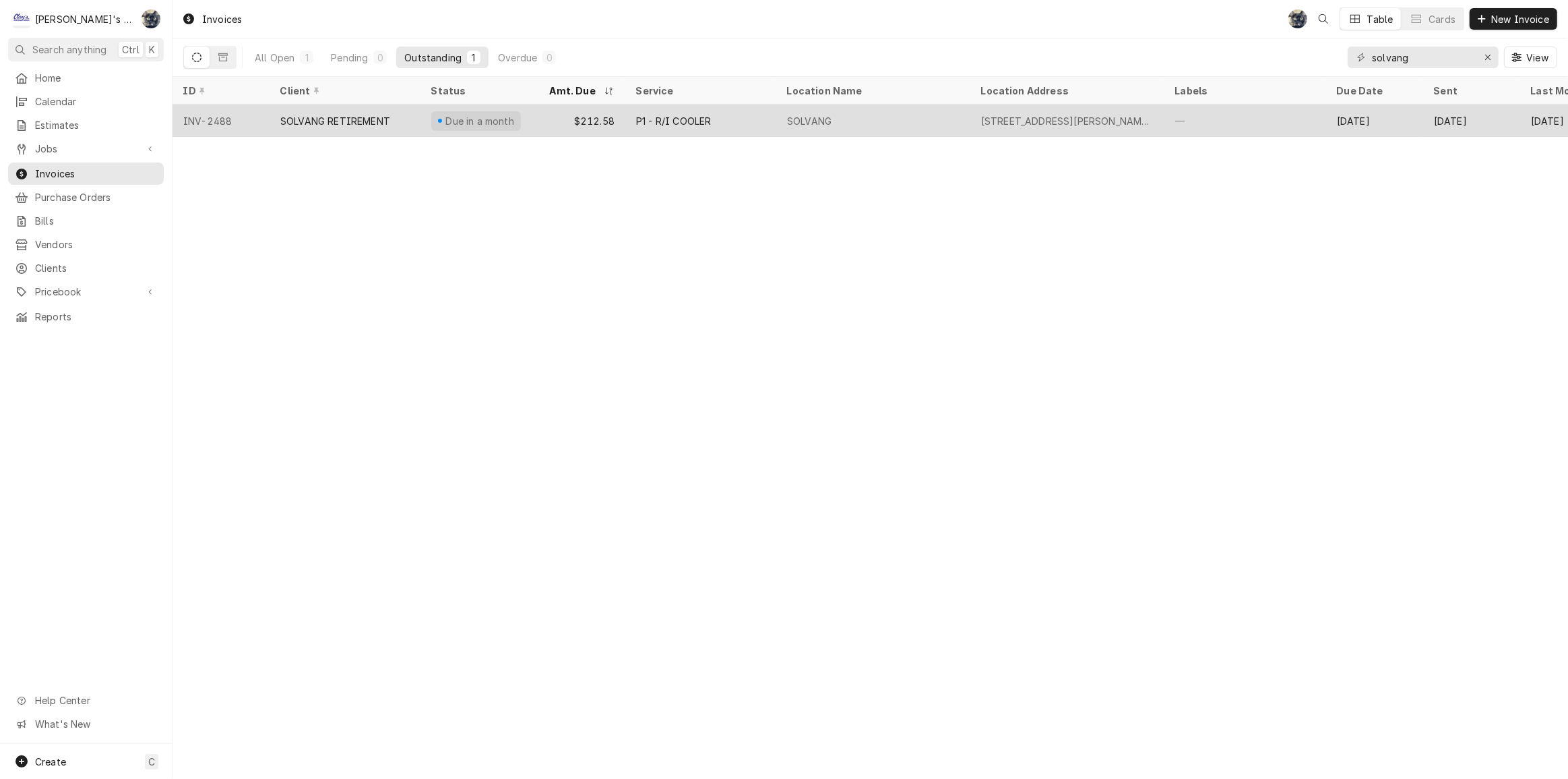
click at [486, 121] on div "Due in a month" at bounding box center [480, 121] width 71 height 14
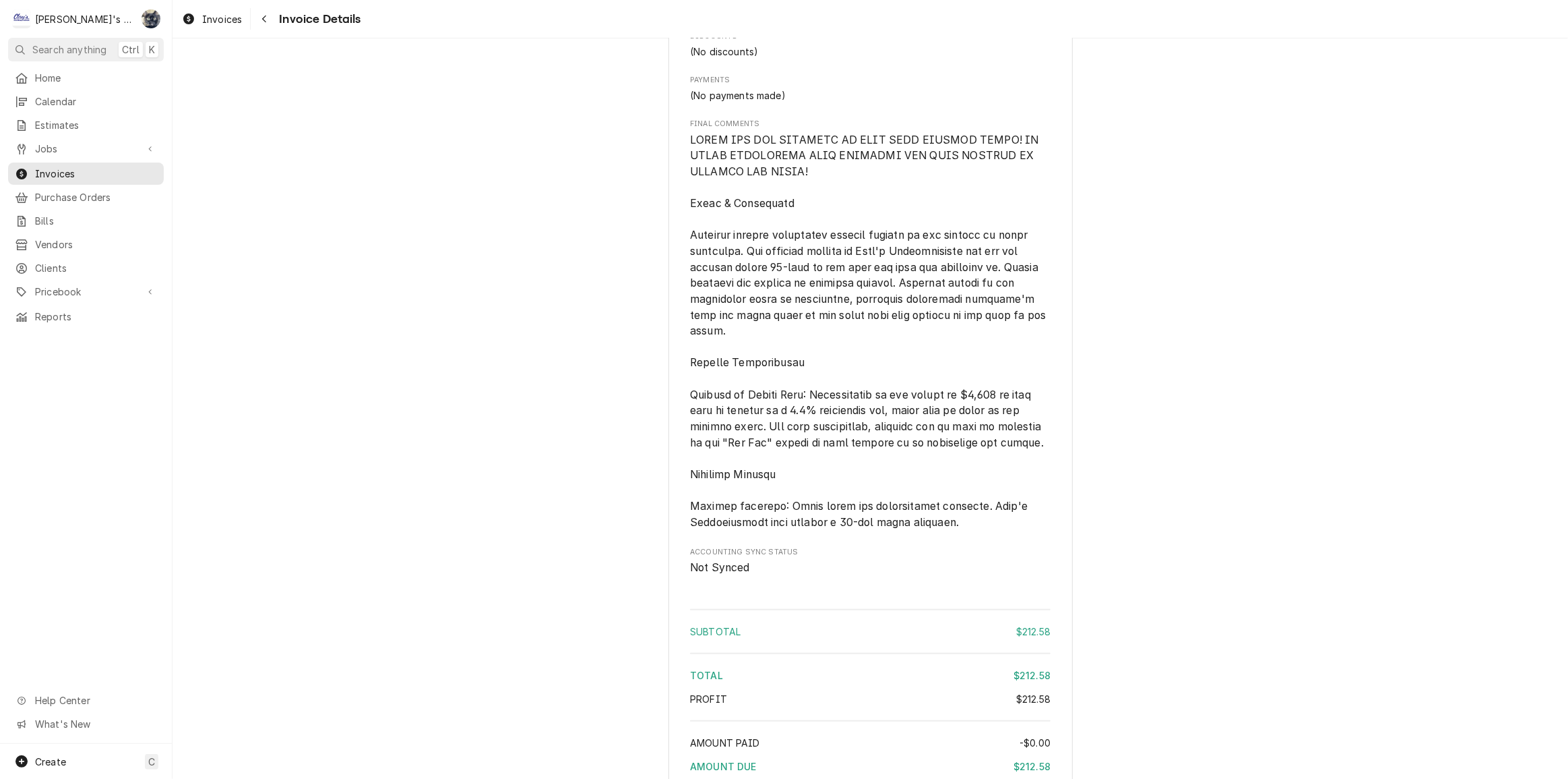
scroll to position [1523, 0]
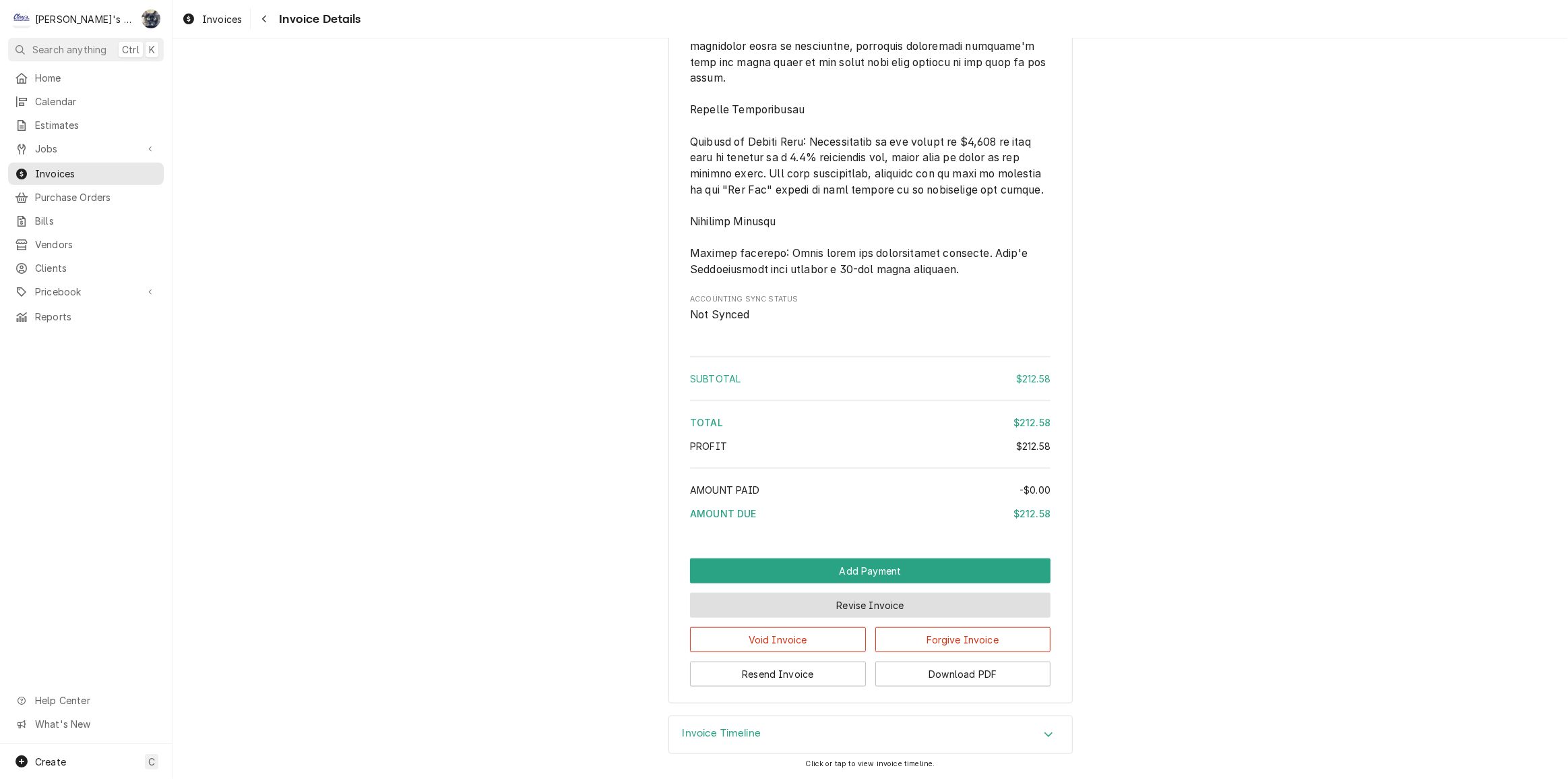
click at [835, 613] on button "Revise Invoice" at bounding box center [870, 605] width 361 height 25
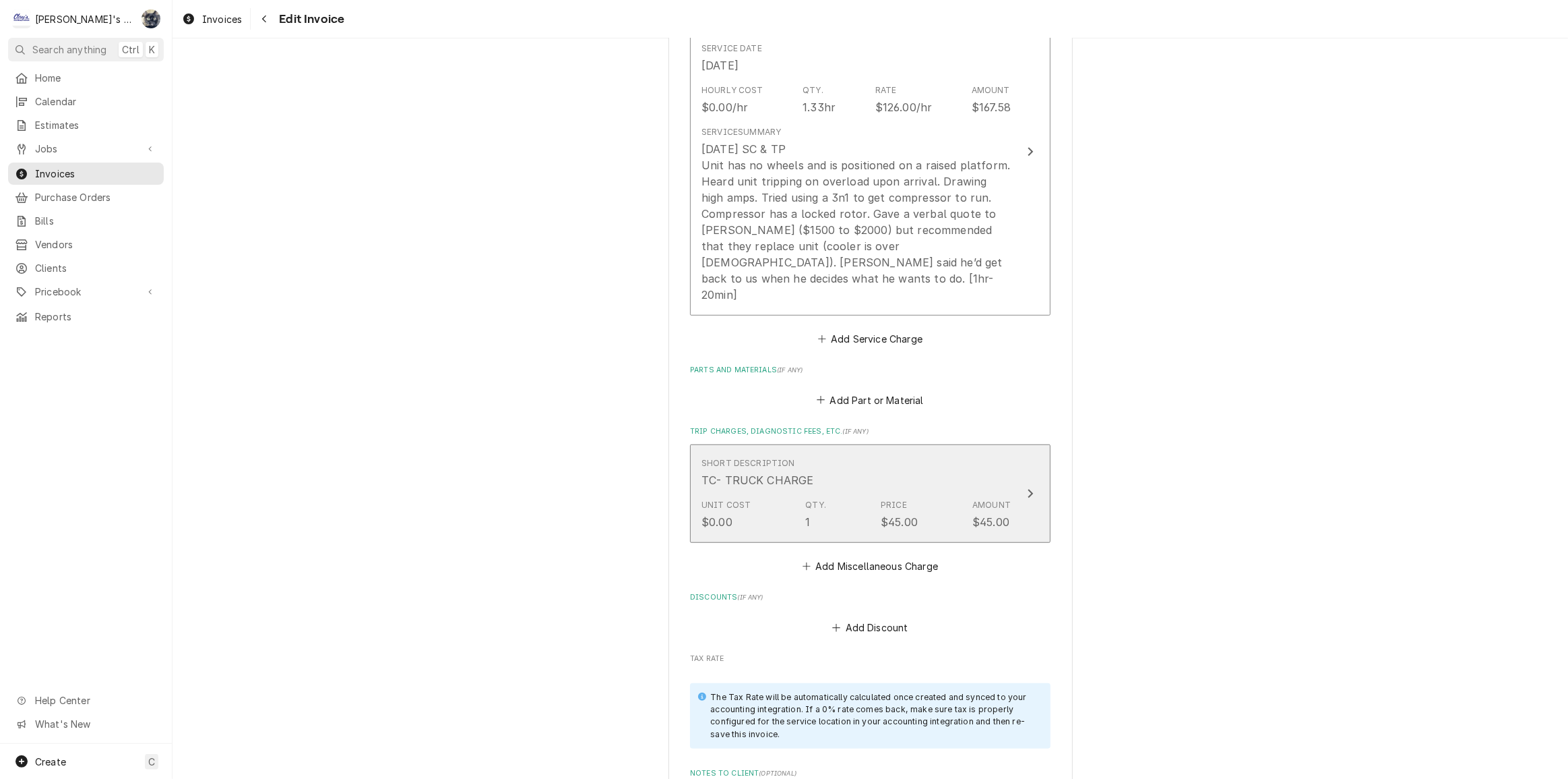
scroll to position [980, 0]
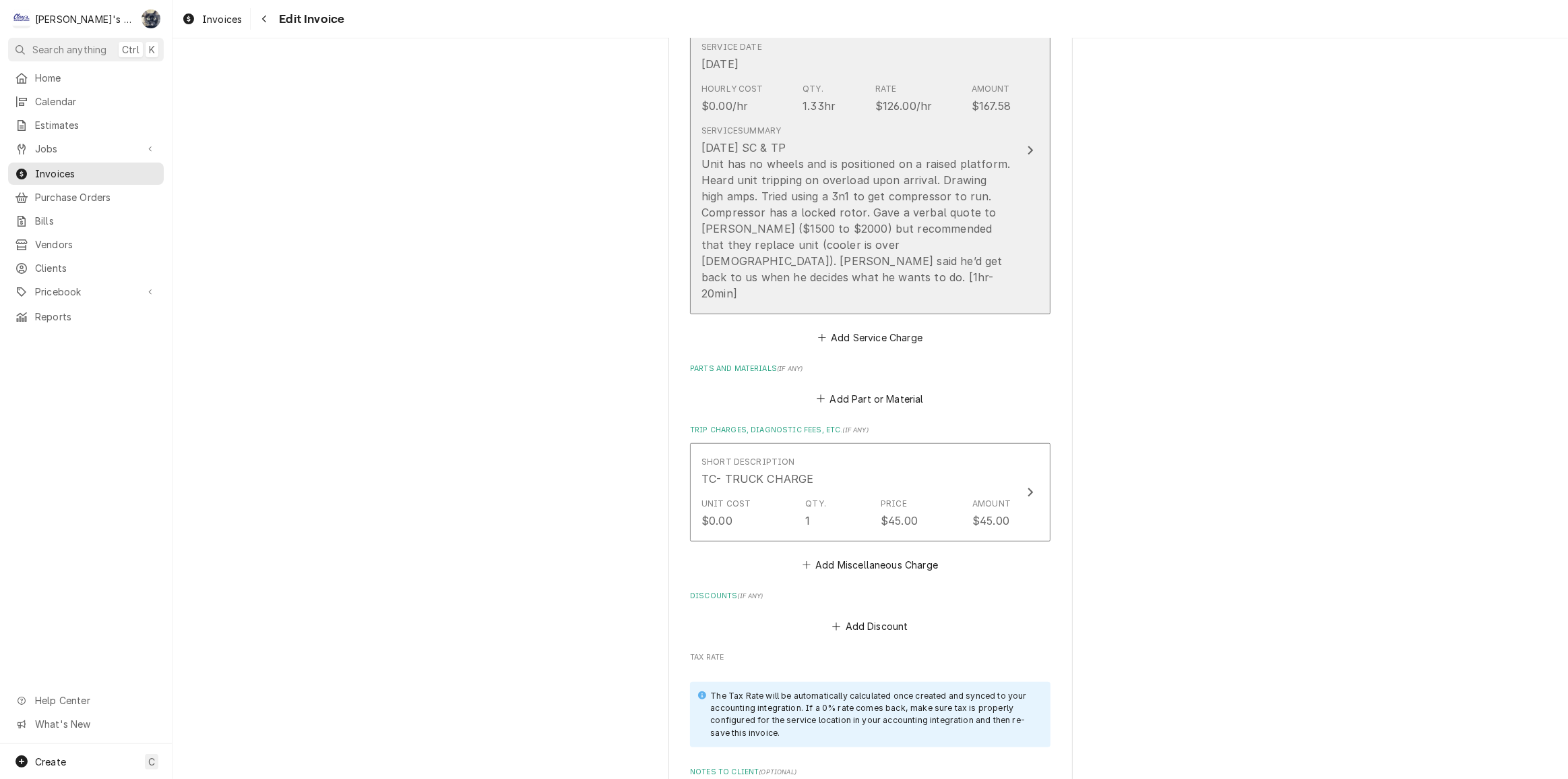
click at [780, 259] on div "[DATE] SC & TP Unit has no wheels and is positioned on a raised platform. Heard…" at bounding box center [856, 221] width 309 height 162
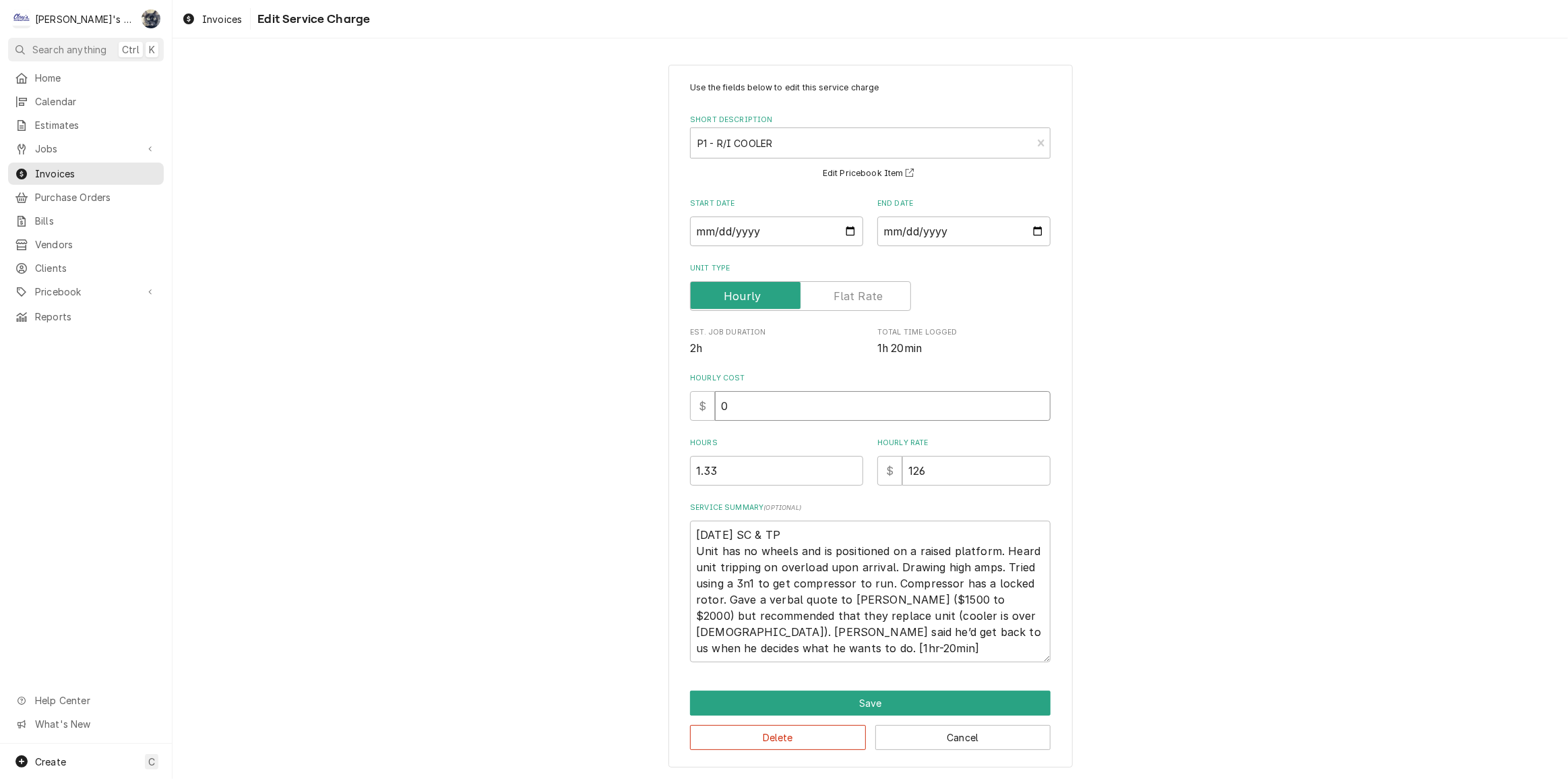
drag, startPoint x: 742, startPoint y: 417, endPoint x: 700, endPoint y: 417, distance: 42.0
click at [700, 417] on div "$ 0" at bounding box center [870, 406] width 361 height 30
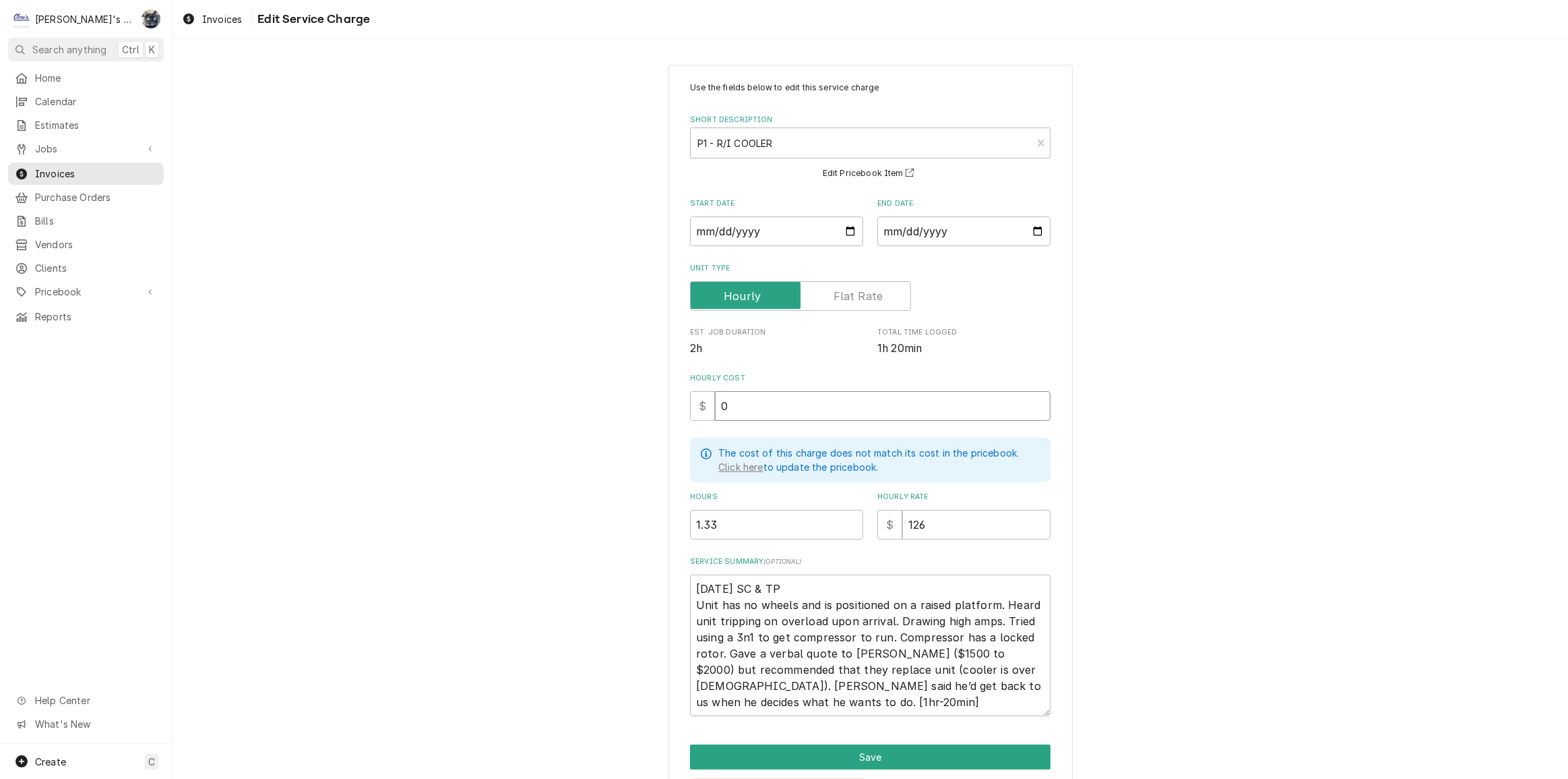
type textarea "x"
type input "6"
type textarea "x"
type input "60"
click at [776, 749] on button "Save" at bounding box center [870, 757] width 361 height 25
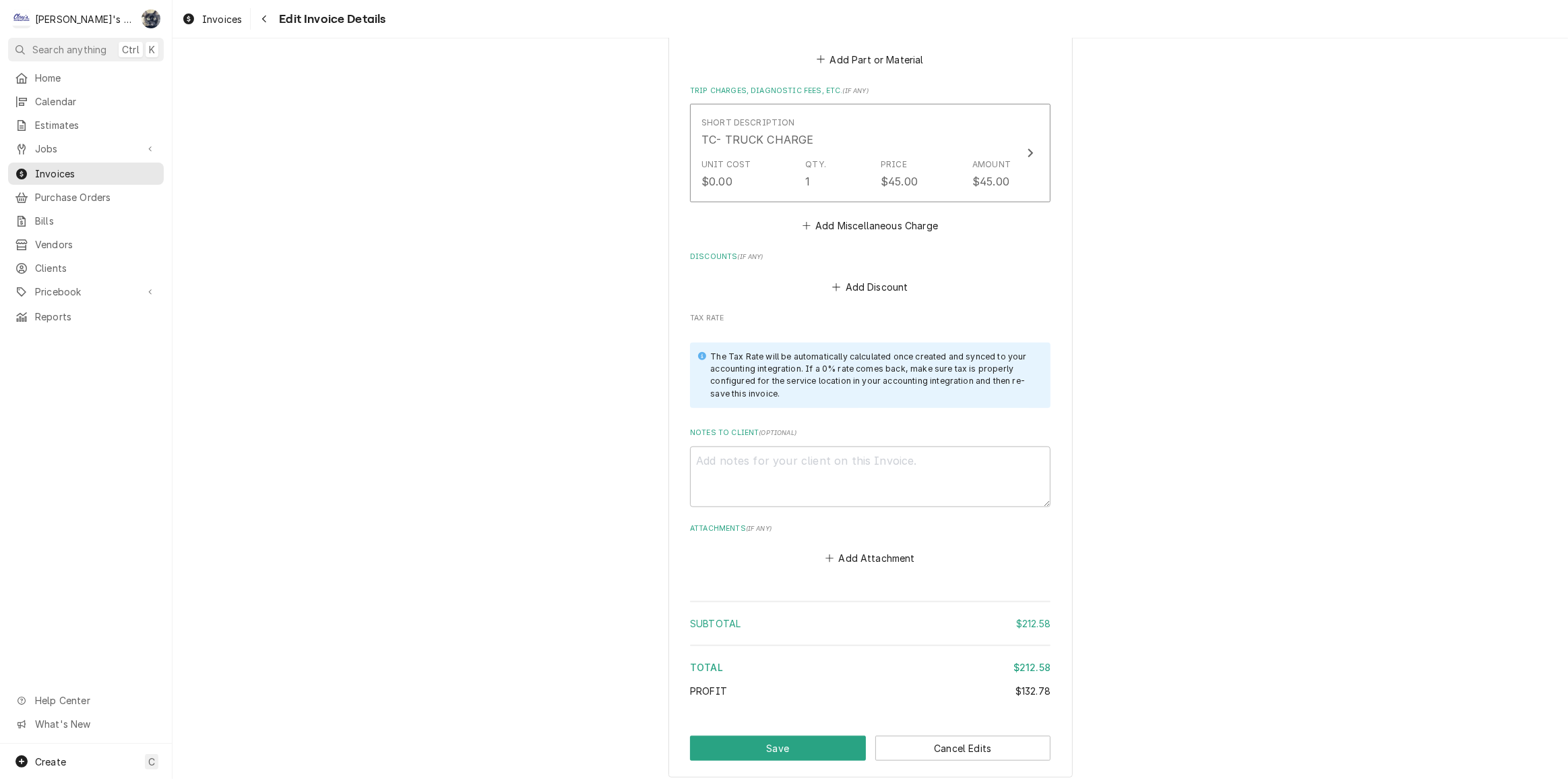
scroll to position [1375, 0]
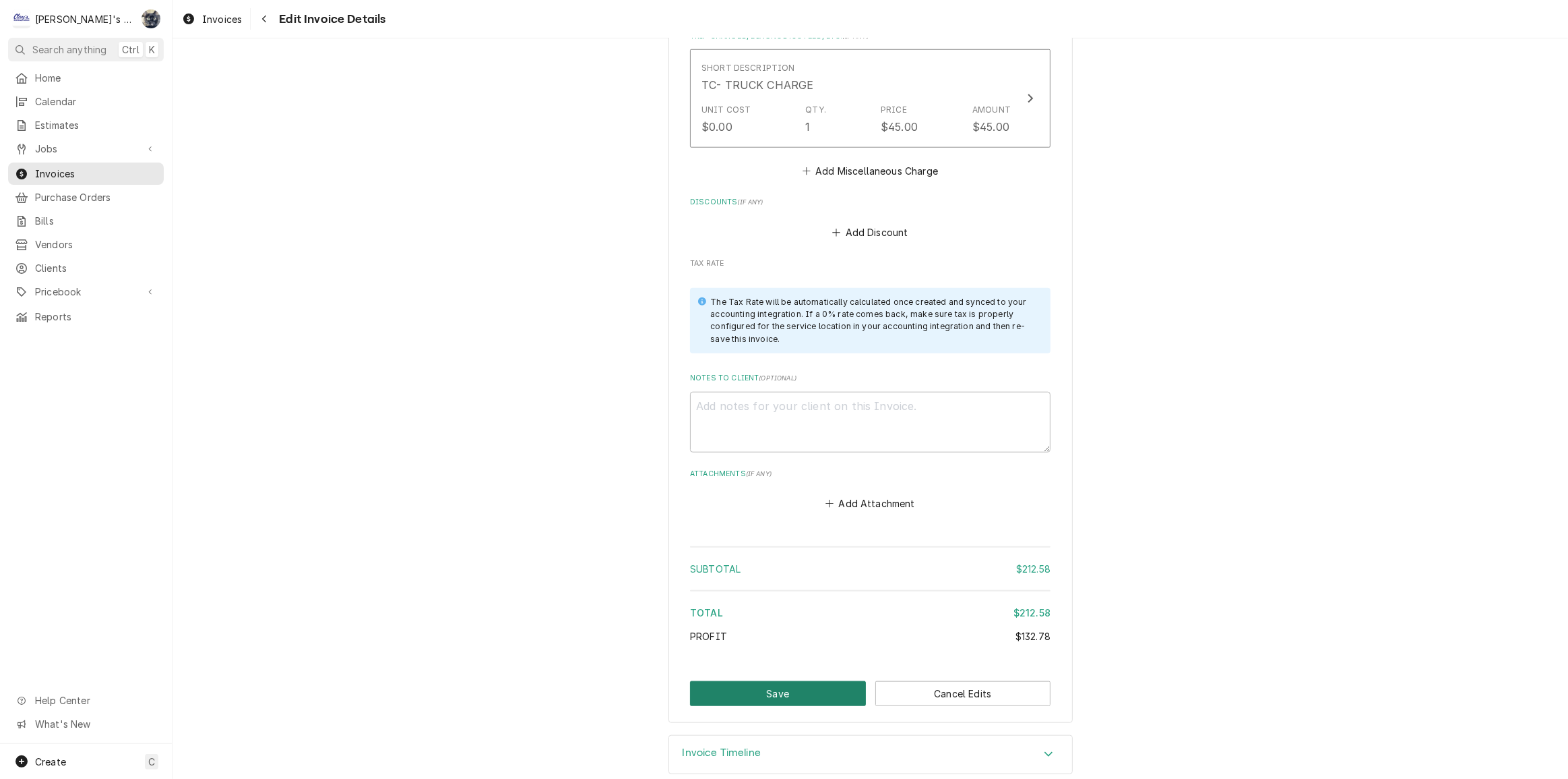
click at [768, 681] on button "Save" at bounding box center [778, 693] width 176 height 25
type textarea "x"
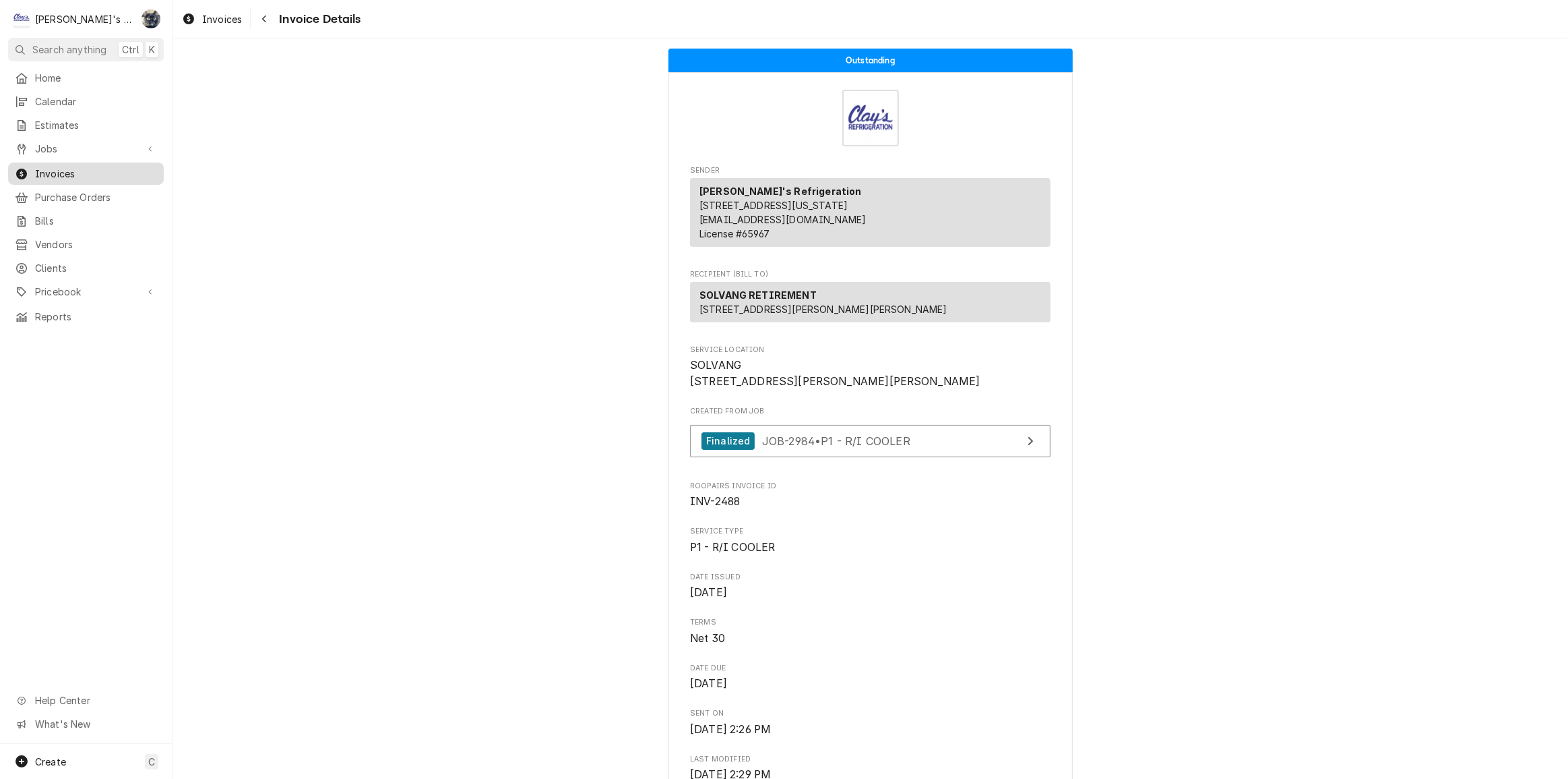
click at [61, 170] on span "Invoices" at bounding box center [96, 173] width 122 height 14
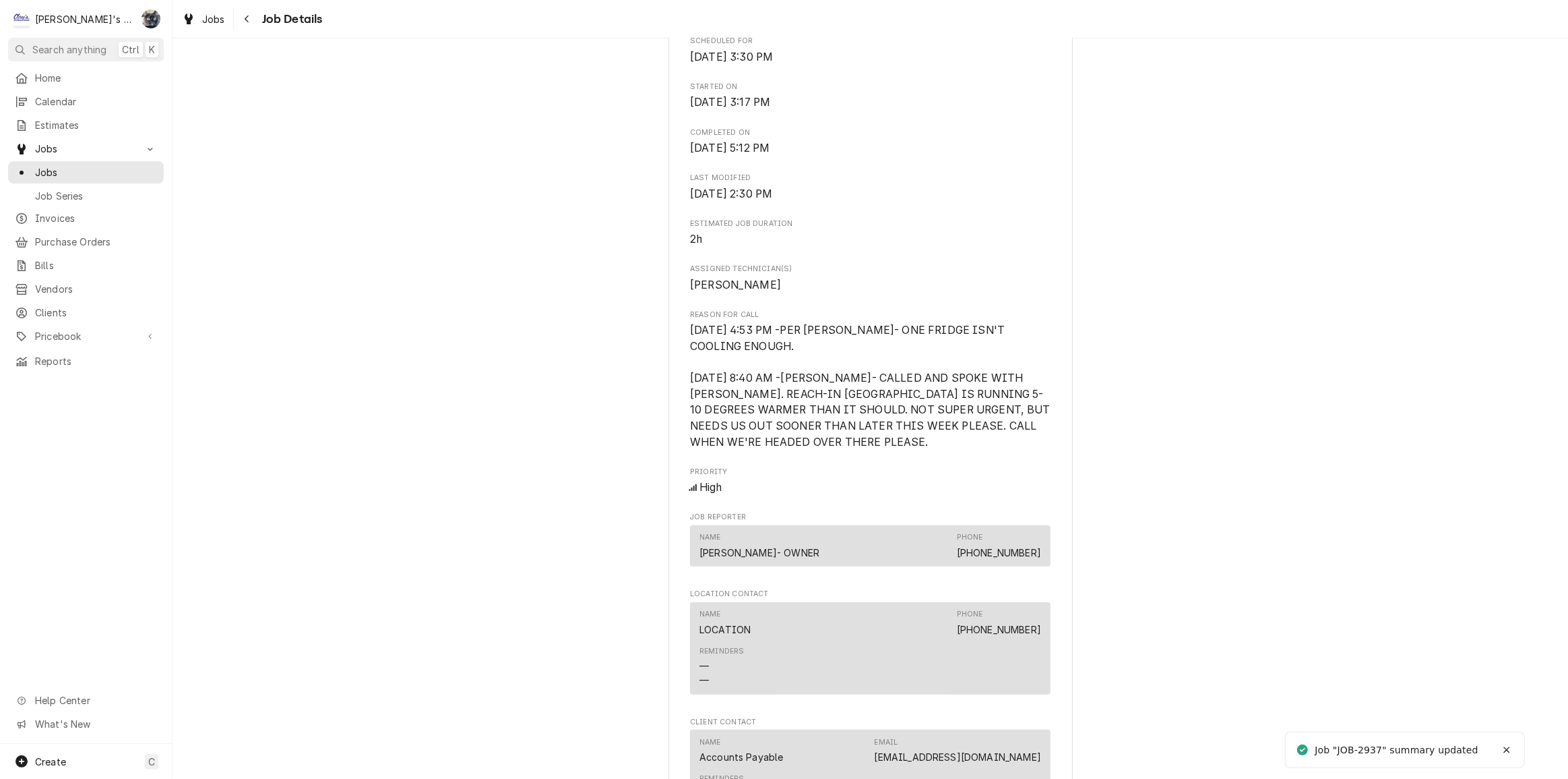
scroll to position [1042, 0]
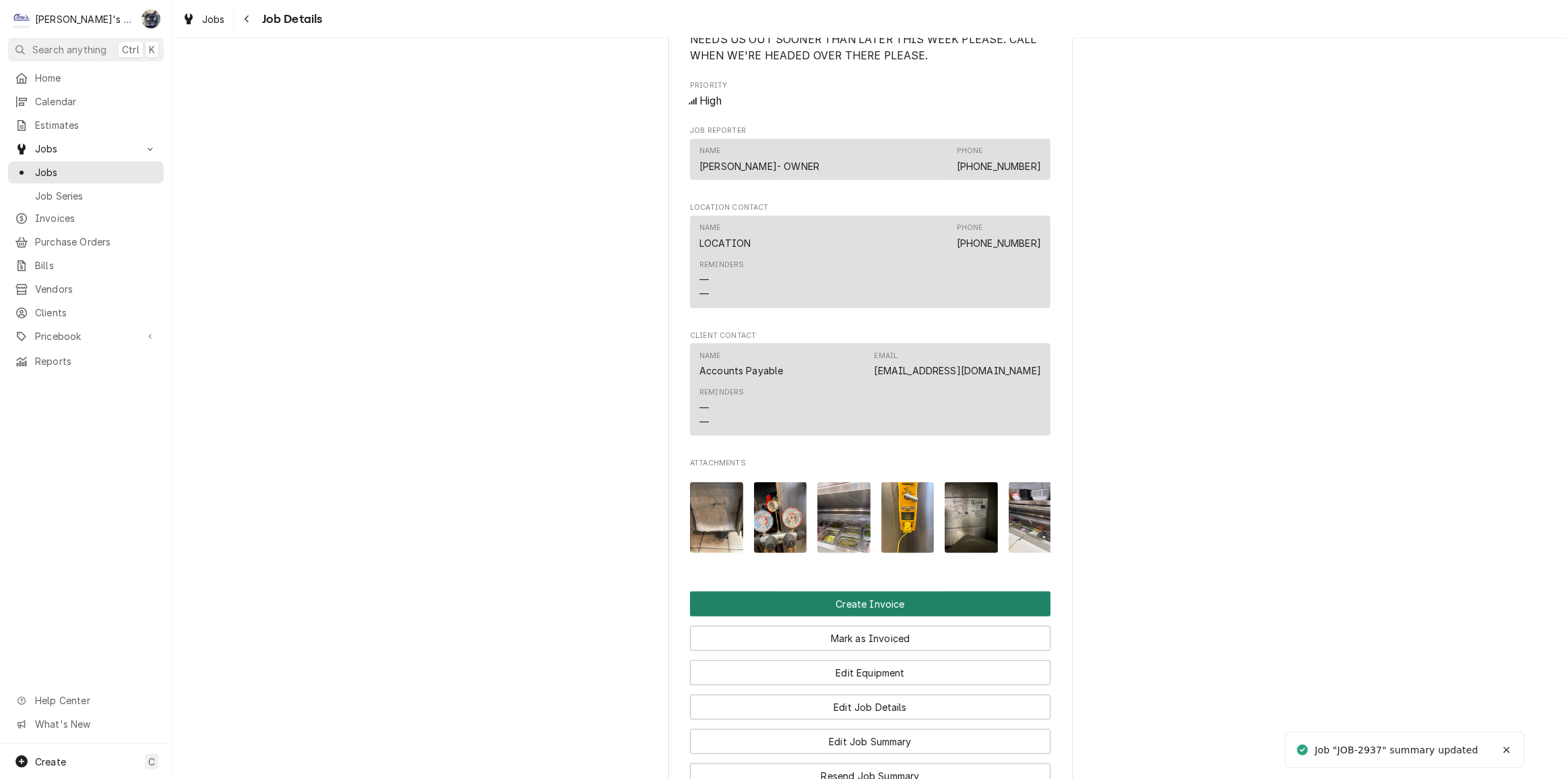
click at [844, 616] on button "Create Invoice" at bounding box center [870, 604] width 361 height 25
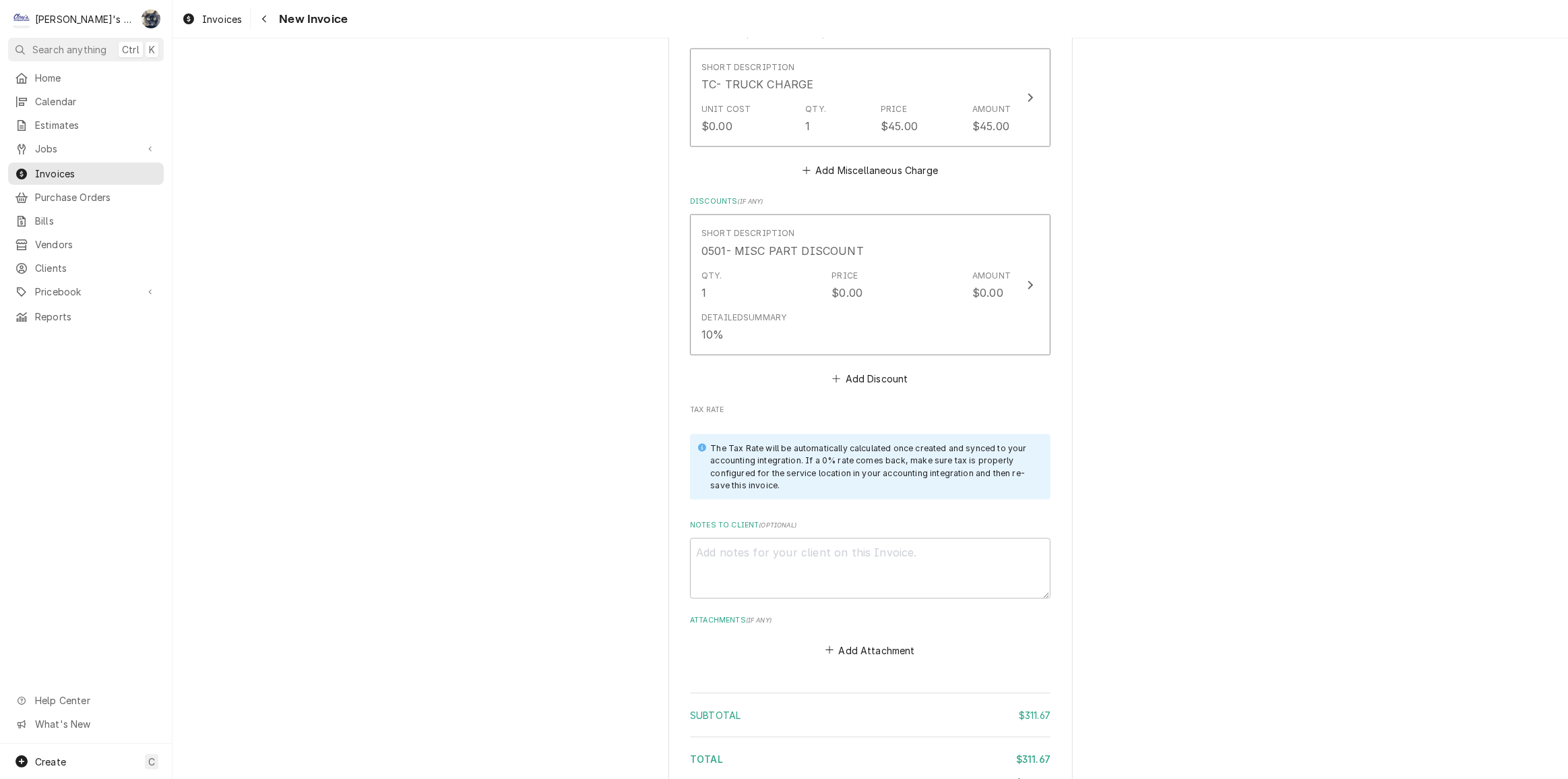
scroll to position [2107, 0]
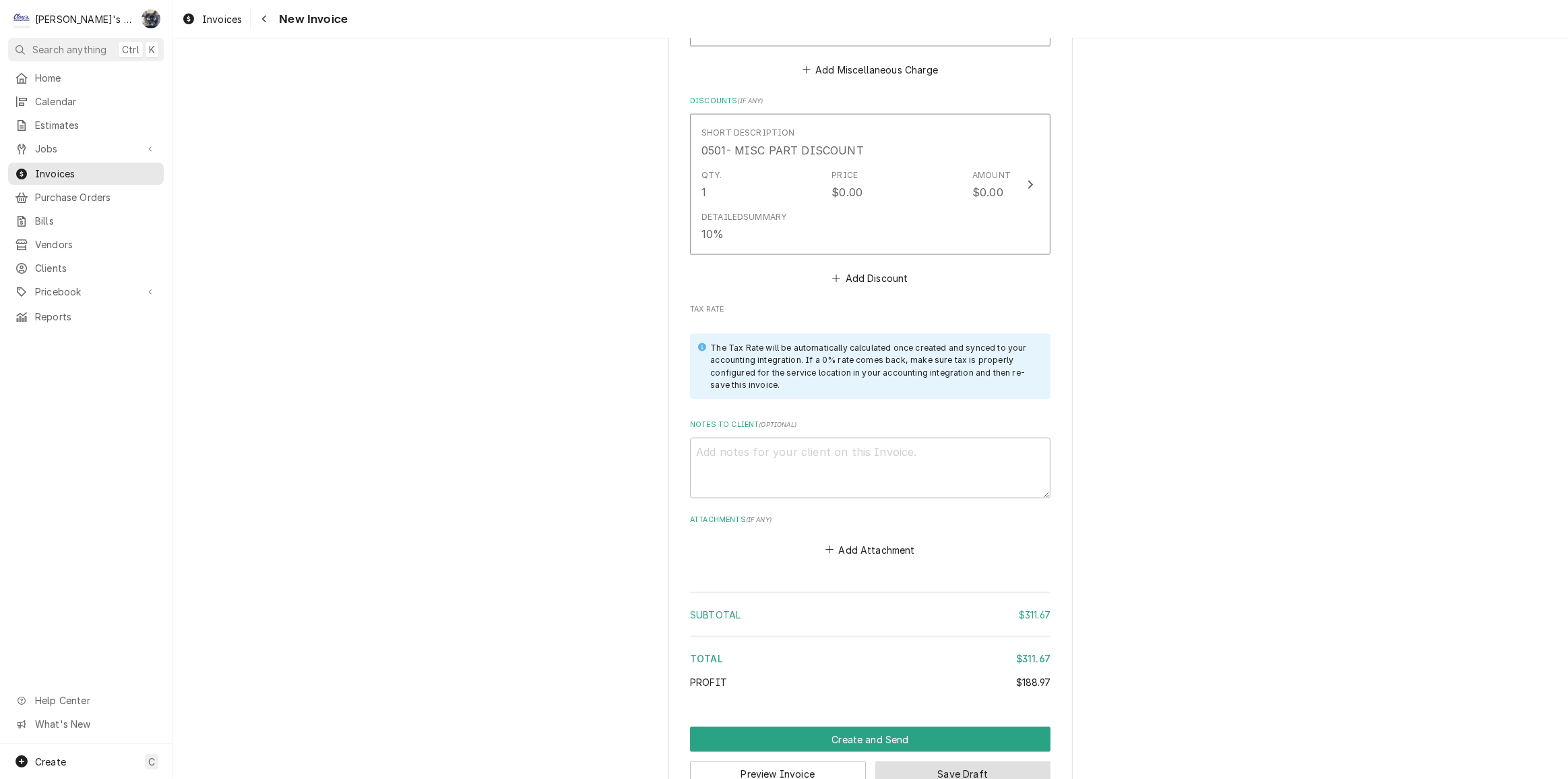
click at [892, 761] on button "Save Draft" at bounding box center [963, 774] width 176 height 25
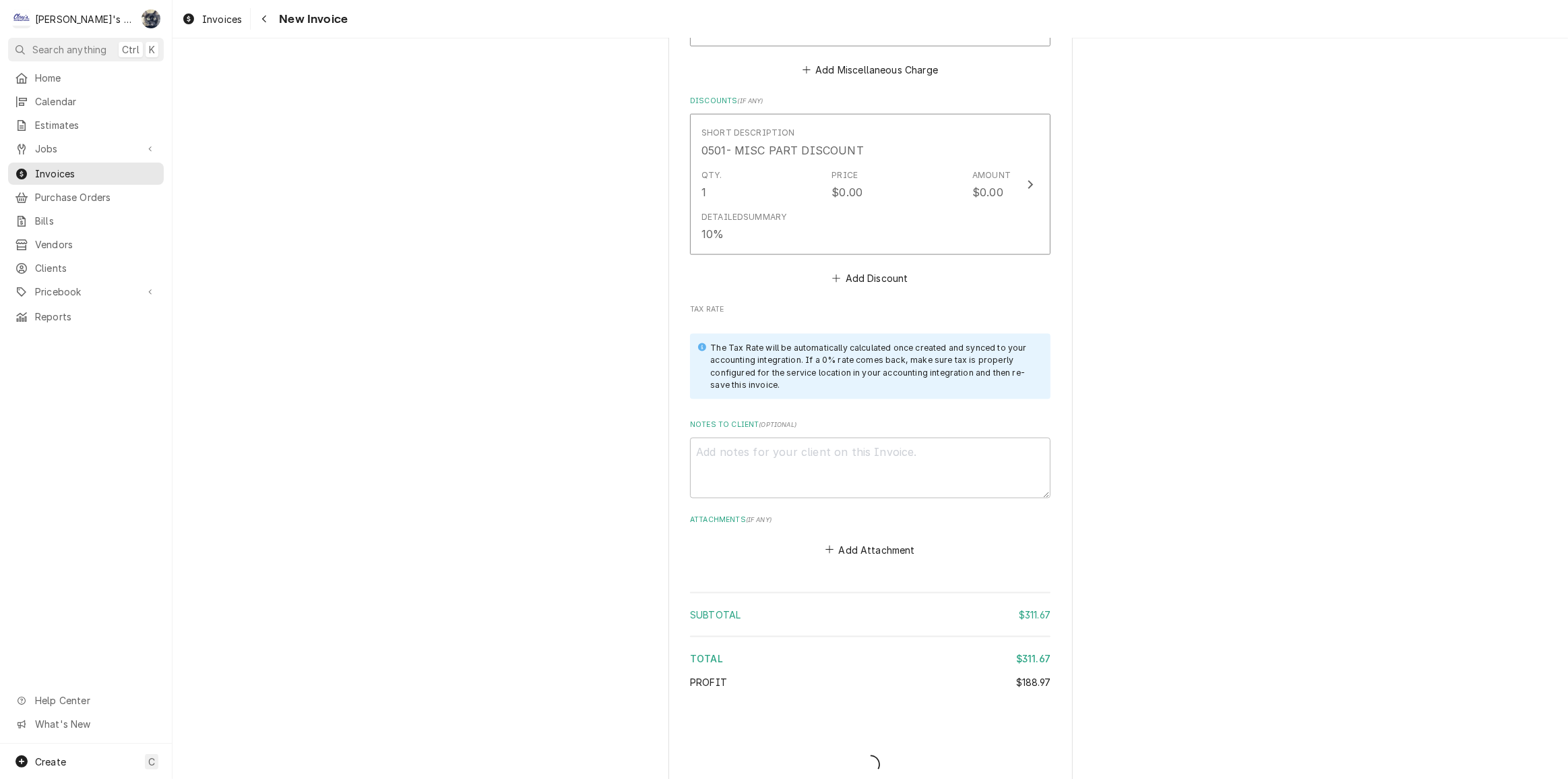
scroll to position [2101, 0]
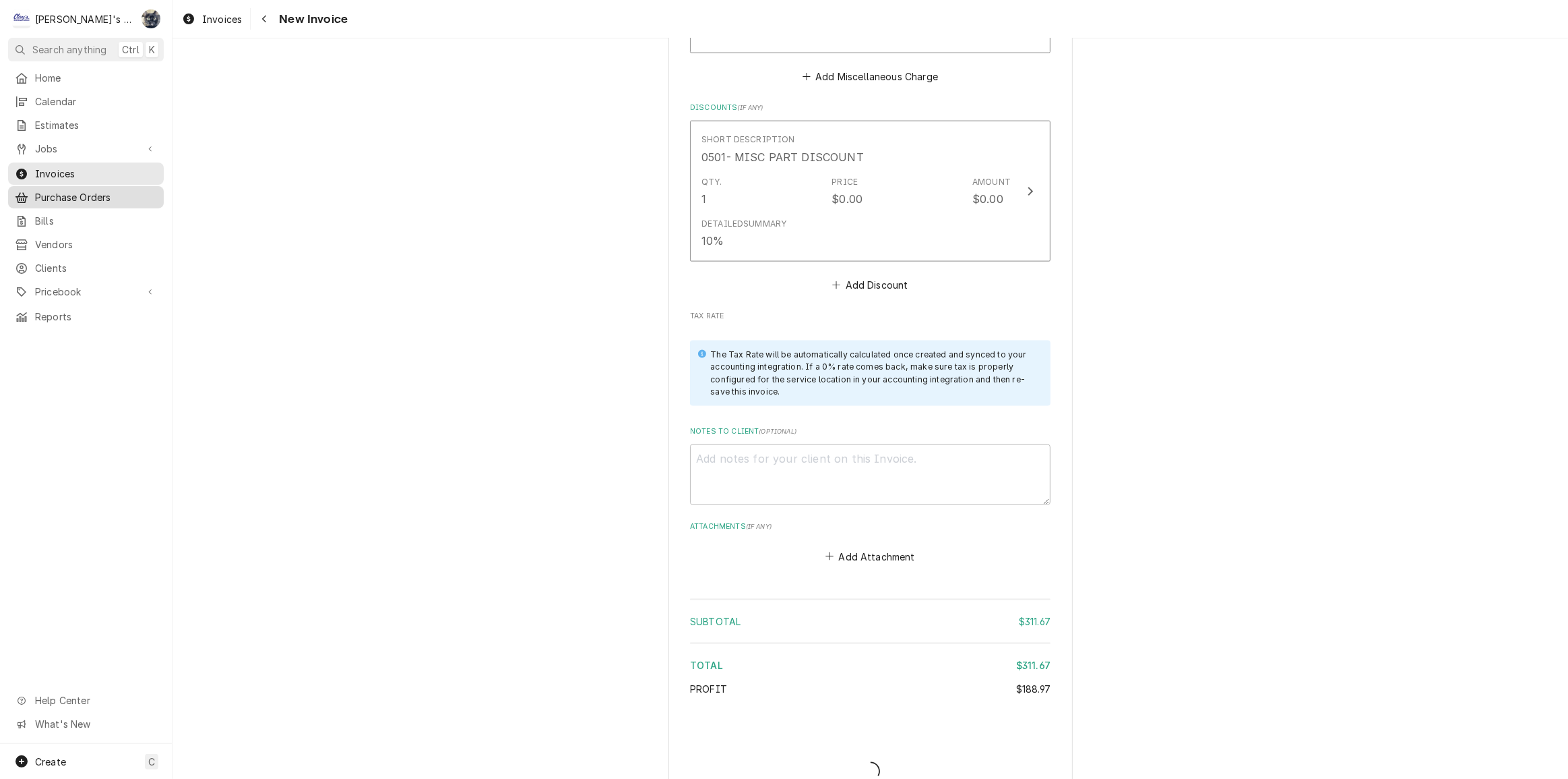
type textarea "x"
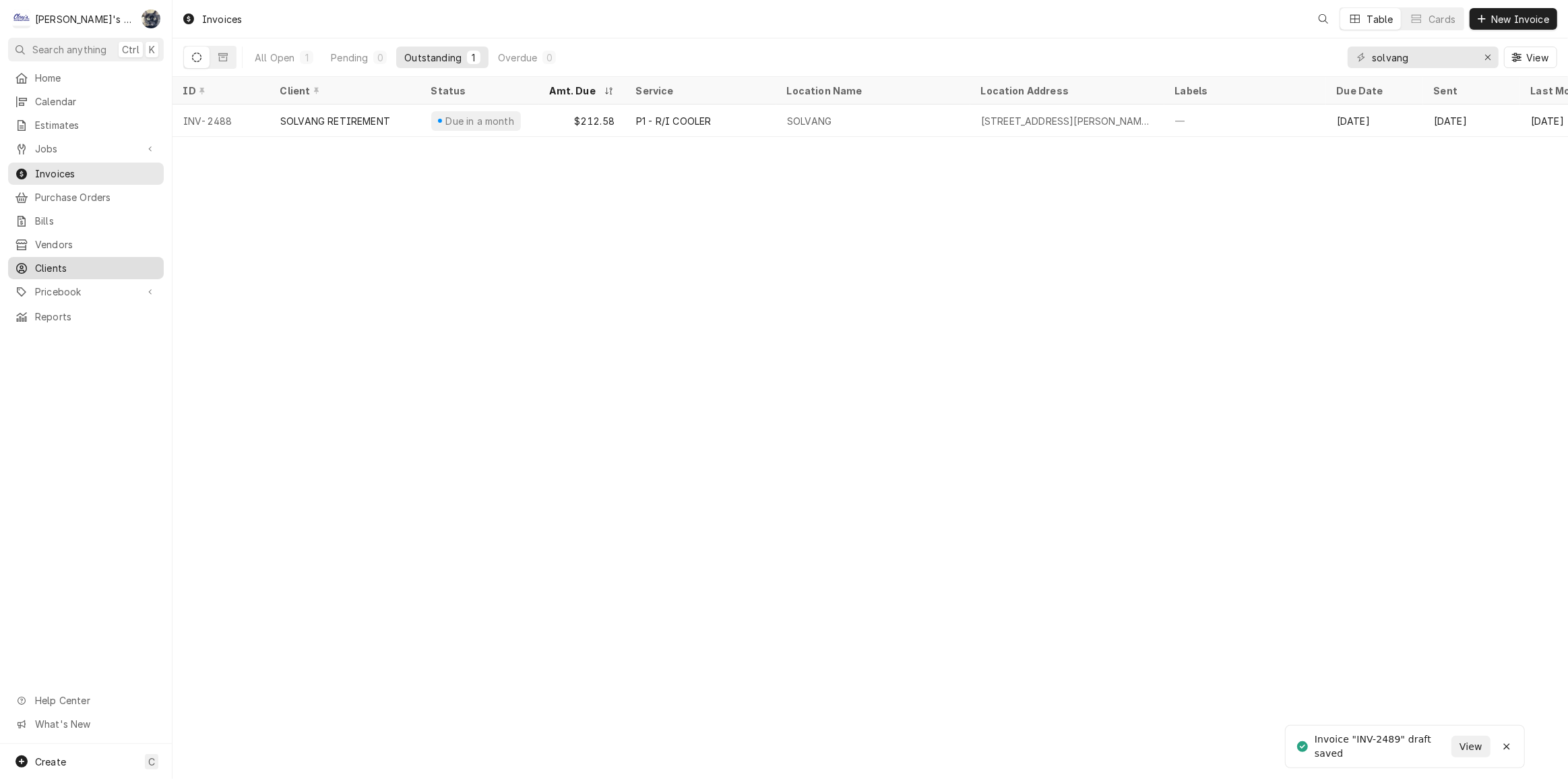
click at [73, 262] on span "Clients" at bounding box center [96, 268] width 122 height 14
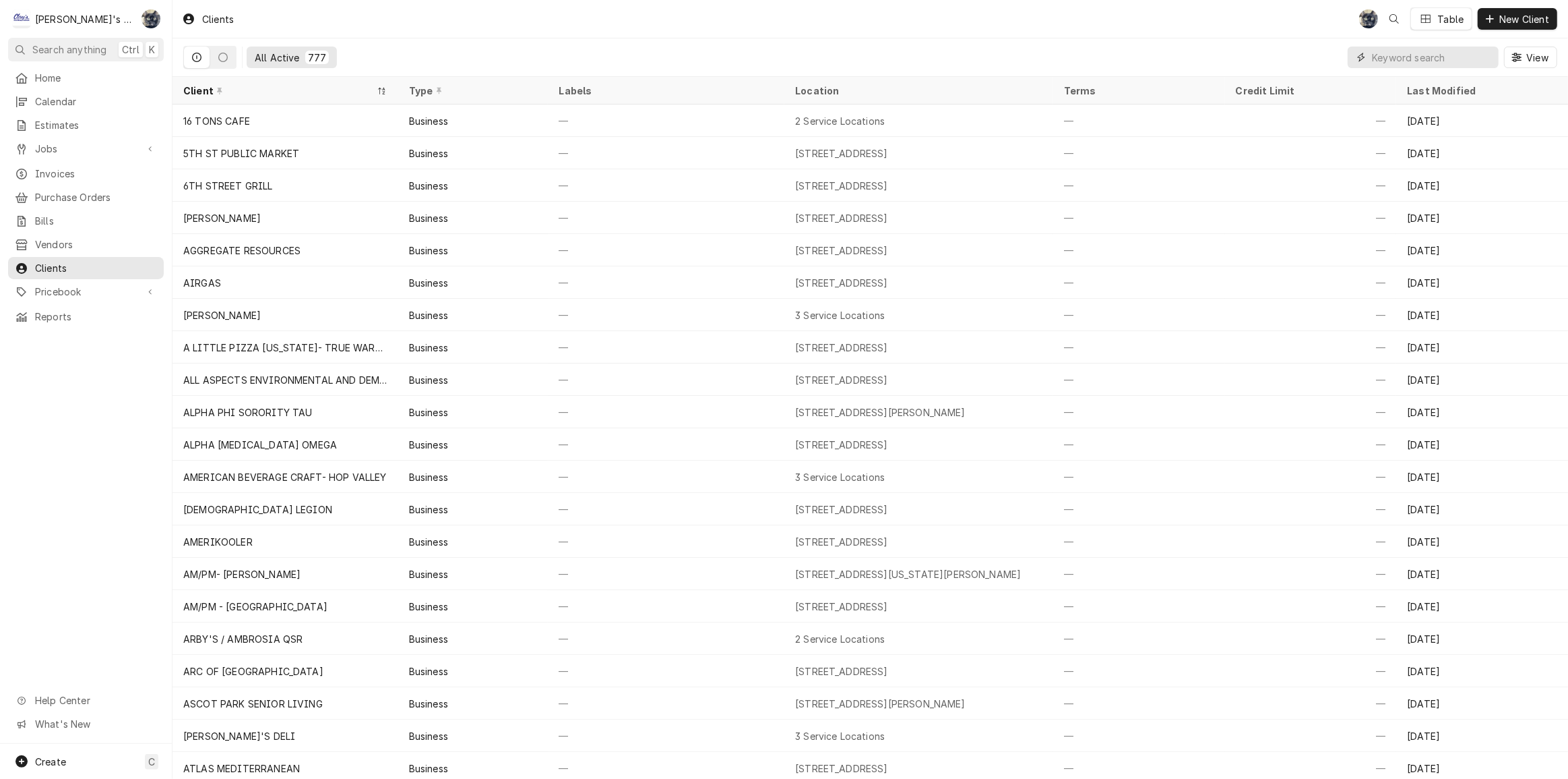
click at [1397, 54] on input "Dynamic Content Wrapper" at bounding box center [1432, 58] width 120 height 22
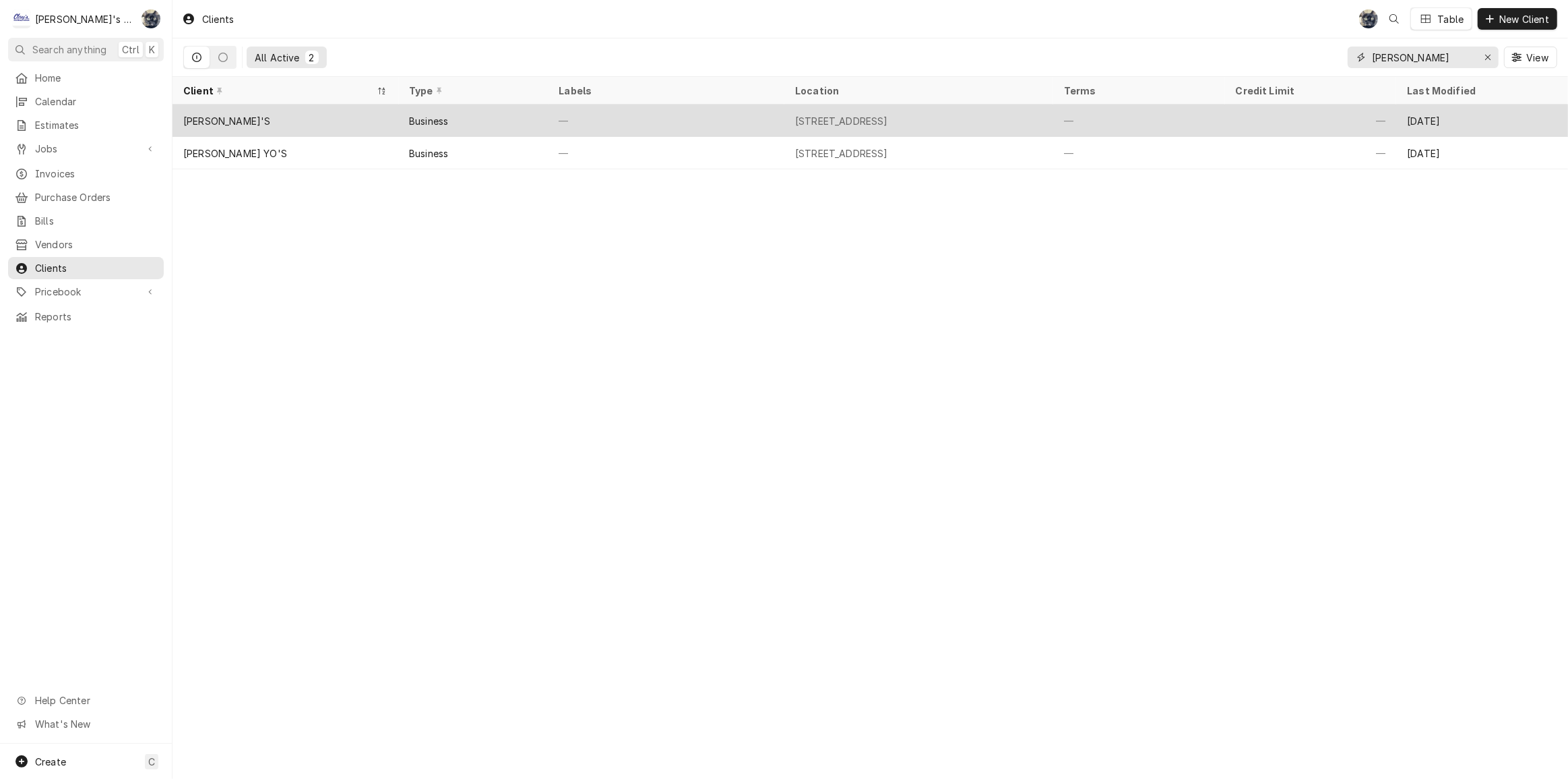
type input "dickie"
click at [763, 124] on div "—" at bounding box center [666, 121] width 236 height 33
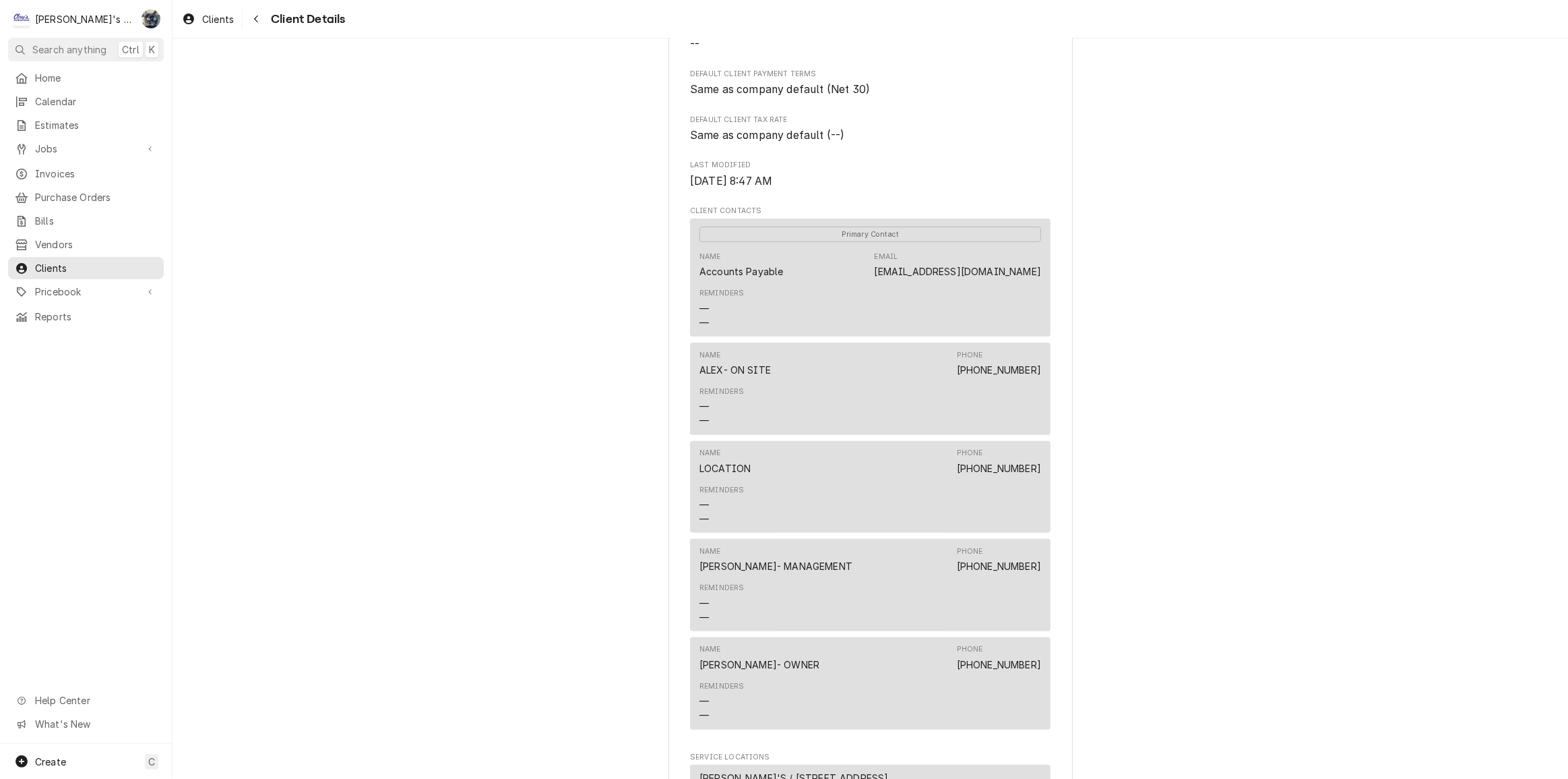
scroll to position [746, 0]
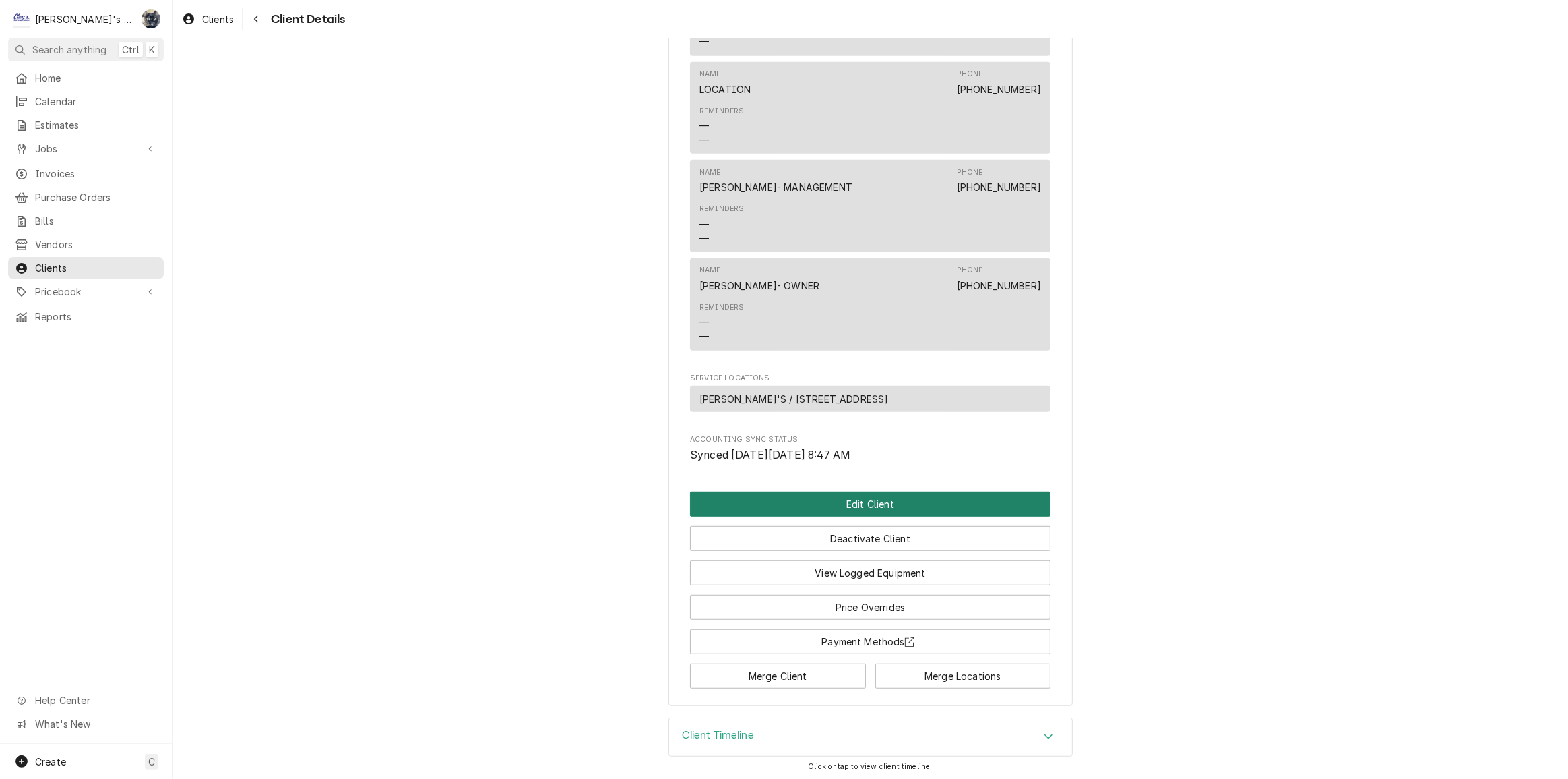
click at [856, 508] on button "Edit Client" at bounding box center [870, 504] width 361 height 25
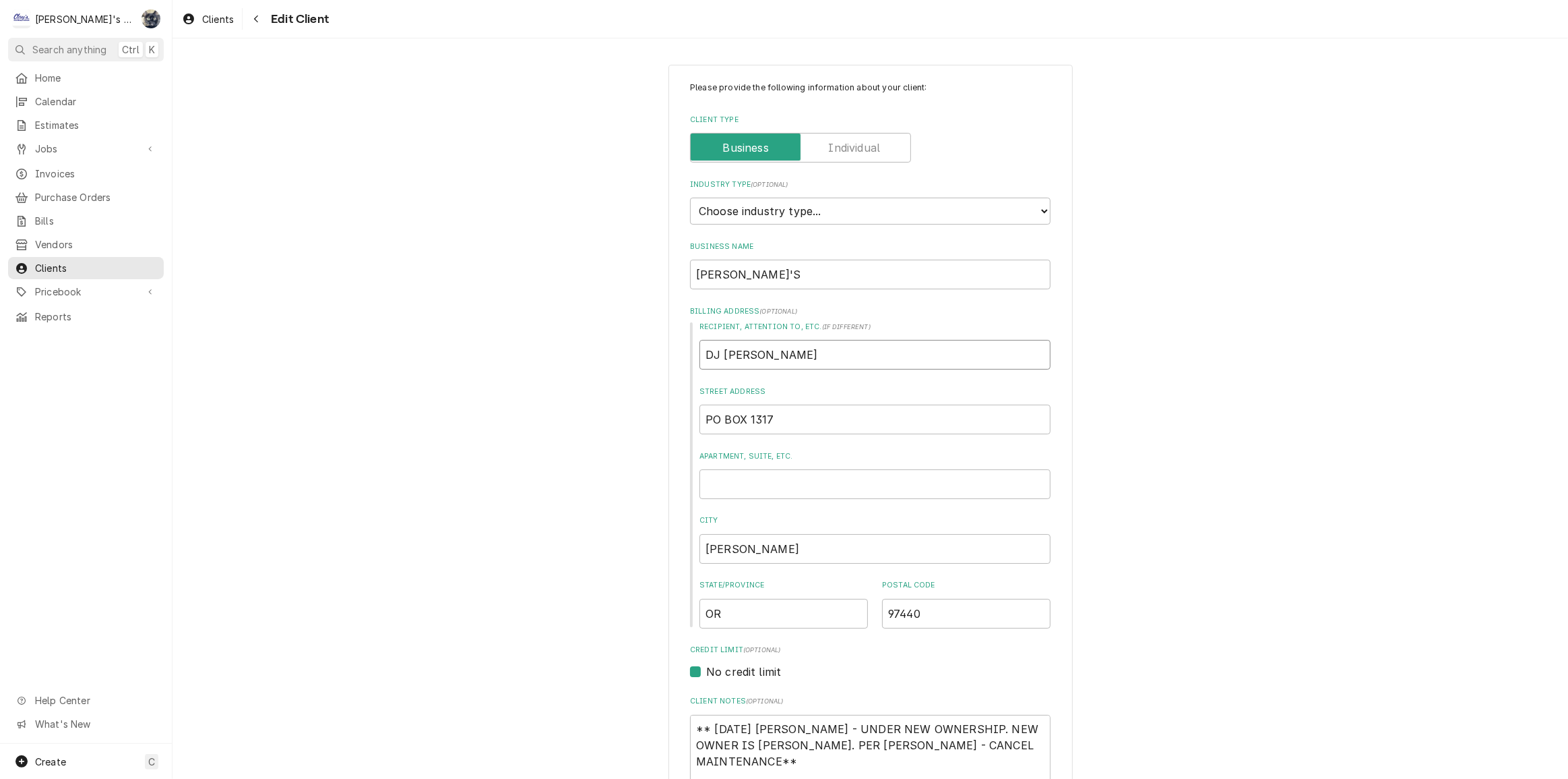
drag, startPoint x: 803, startPoint y: 358, endPoint x: 688, endPoint y: 363, distance: 115.1
click at [690, 363] on div "Recipient, Attention To, etc. ( if different ) DJ BURGERS Street Address [GEOGR…" at bounding box center [870, 475] width 361 height 307
drag, startPoint x: 779, startPoint y: 274, endPoint x: 699, endPoint y: 274, distance: 80.0
drag, startPoint x: 772, startPoint y: 358, endPoint x: 695, endPoint y: 359, distance: 77.0
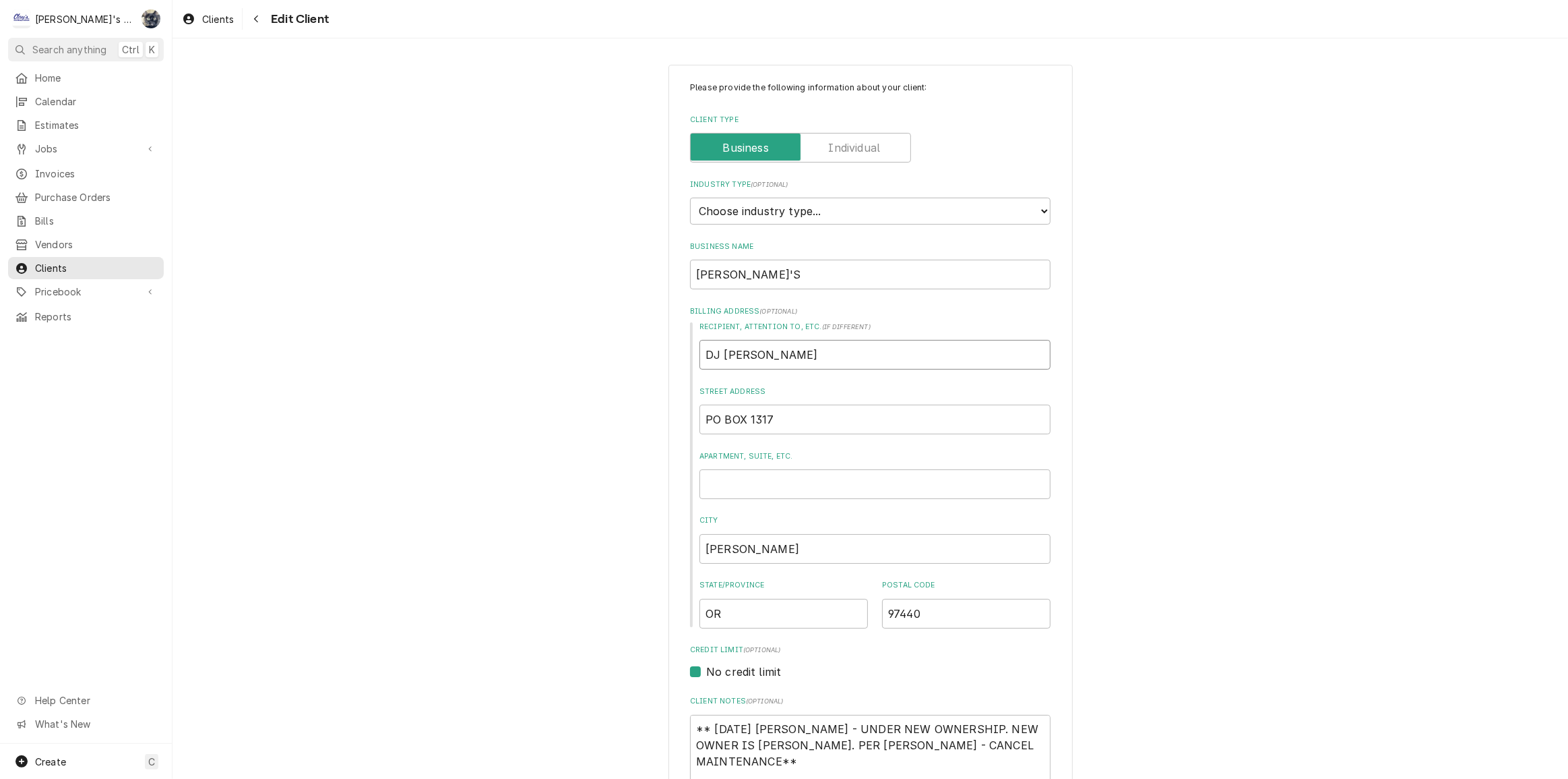
click at [699, 359] on input "DJ BURGERS" at bounding box center [875, 355] width 351 height 30
paste input "ICKIE JO'"
type textarea "x"
type input "[PERSON_NAME]'S"
drag, startPoint x: 805, startPoint y: 415, endPoint x: 638, endPoint y: 419, distance: 167.0
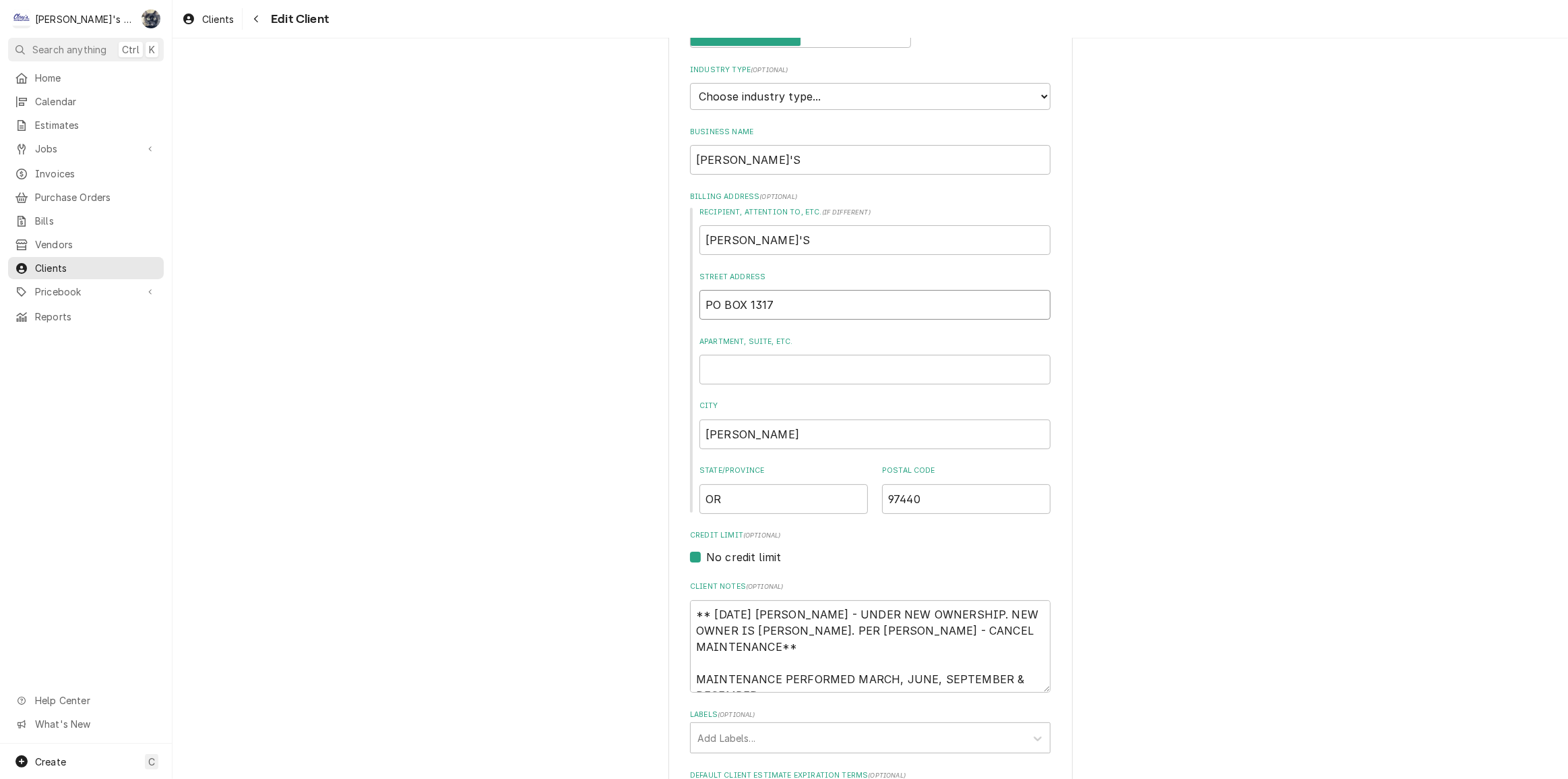
scroll to position [122, 0]
type textarea "x"
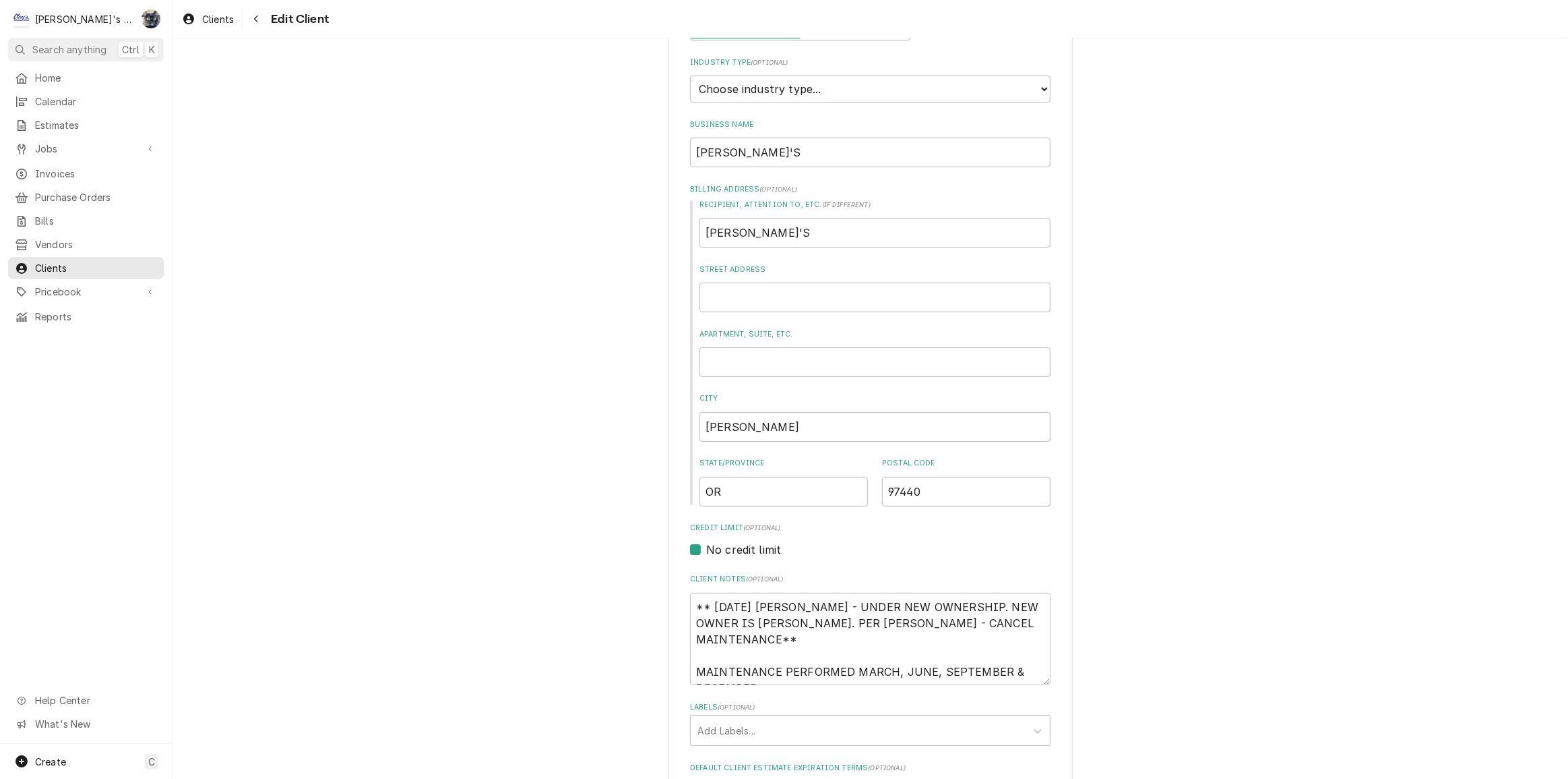
click at [754, 329] on label "Apartment, Suite, etc." at bounding box center [875, 334] width 351 height 11
click at [754, 348] on input "Apartment, Suite, etc." at bounding box center [875, 362] width 351 height 30
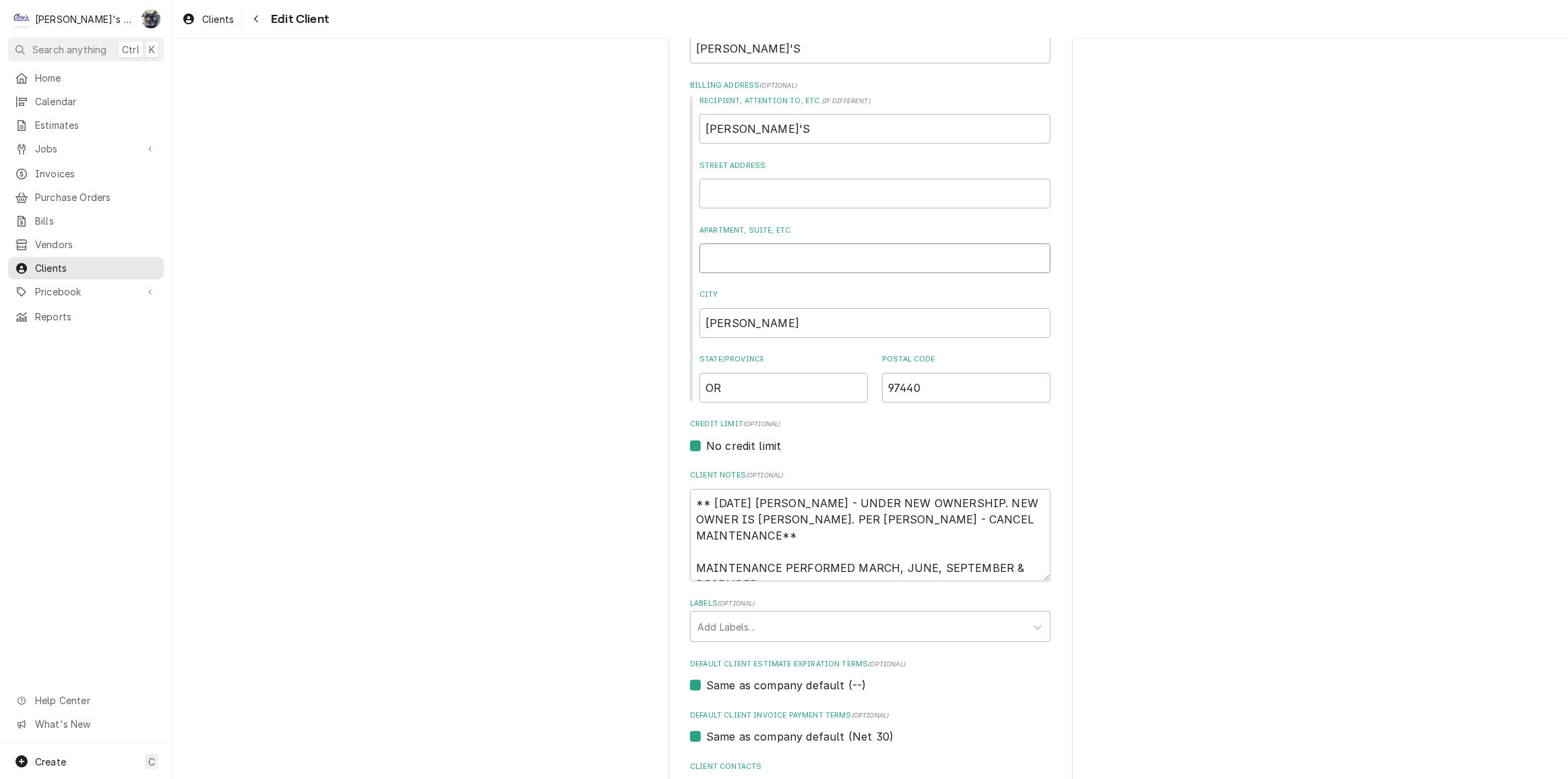
scroll to position [225, 0]
click at [741, 184] on input "Street Address" at bounding box center [875, 194] width 351 height 30
type textarea "x"
type input "1"
type textarea "x"
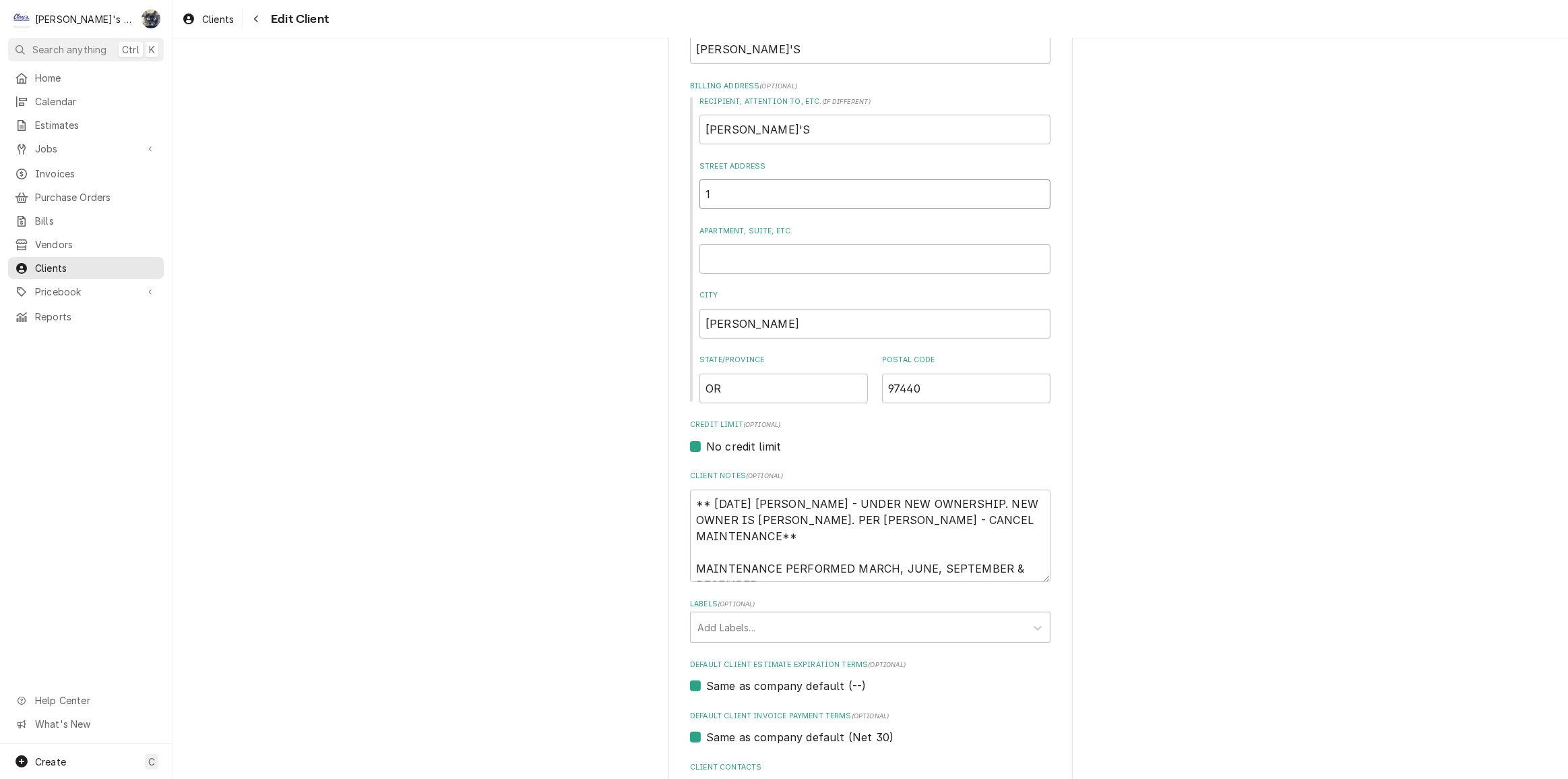
type input "10"
type textarea "x"
type input "107"
type textarea "x"
type input "1079"
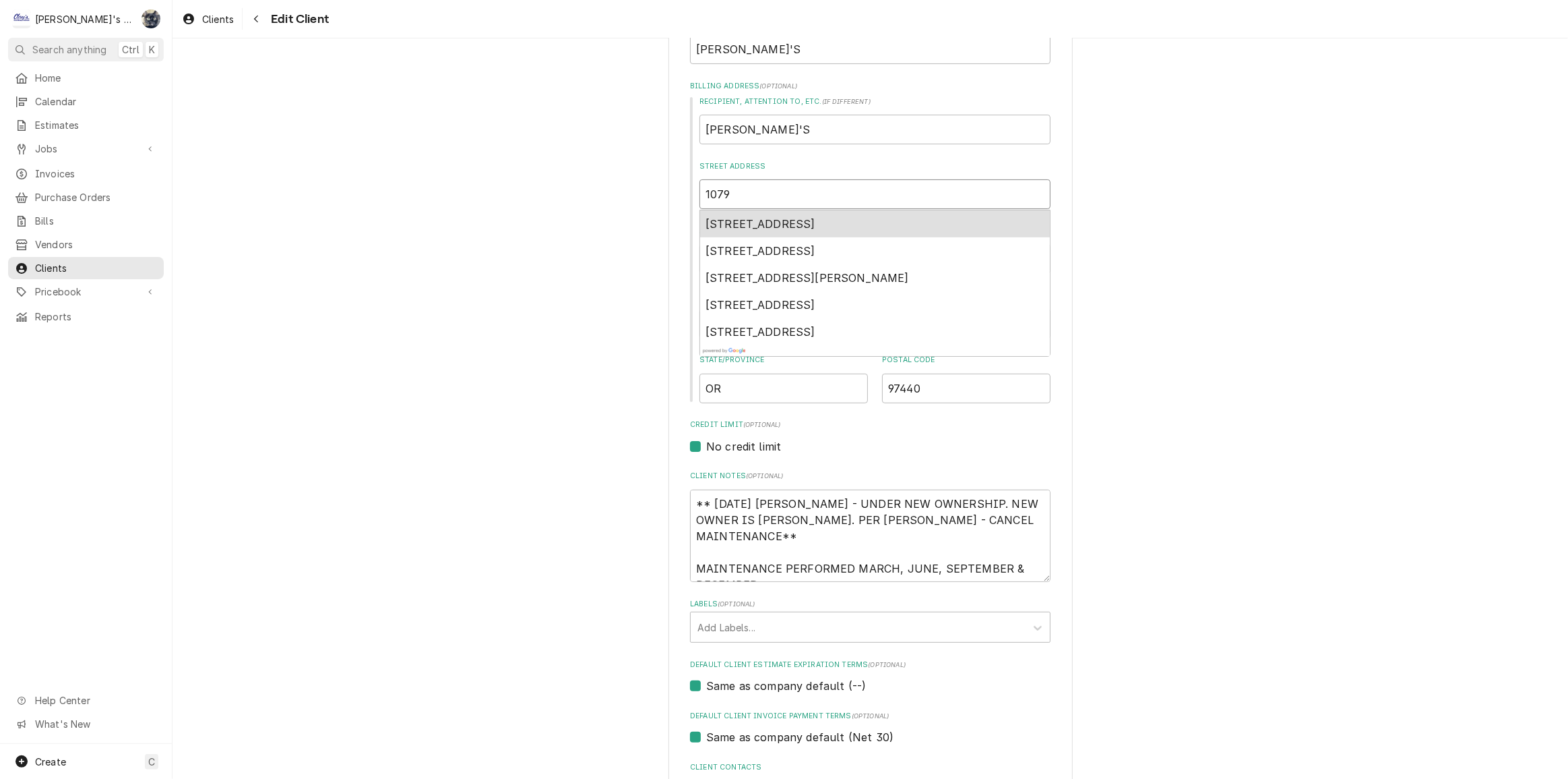
type textarea "x"
type input "1079"
type textarea "x"
type input "1079 v"
type textarea "x"
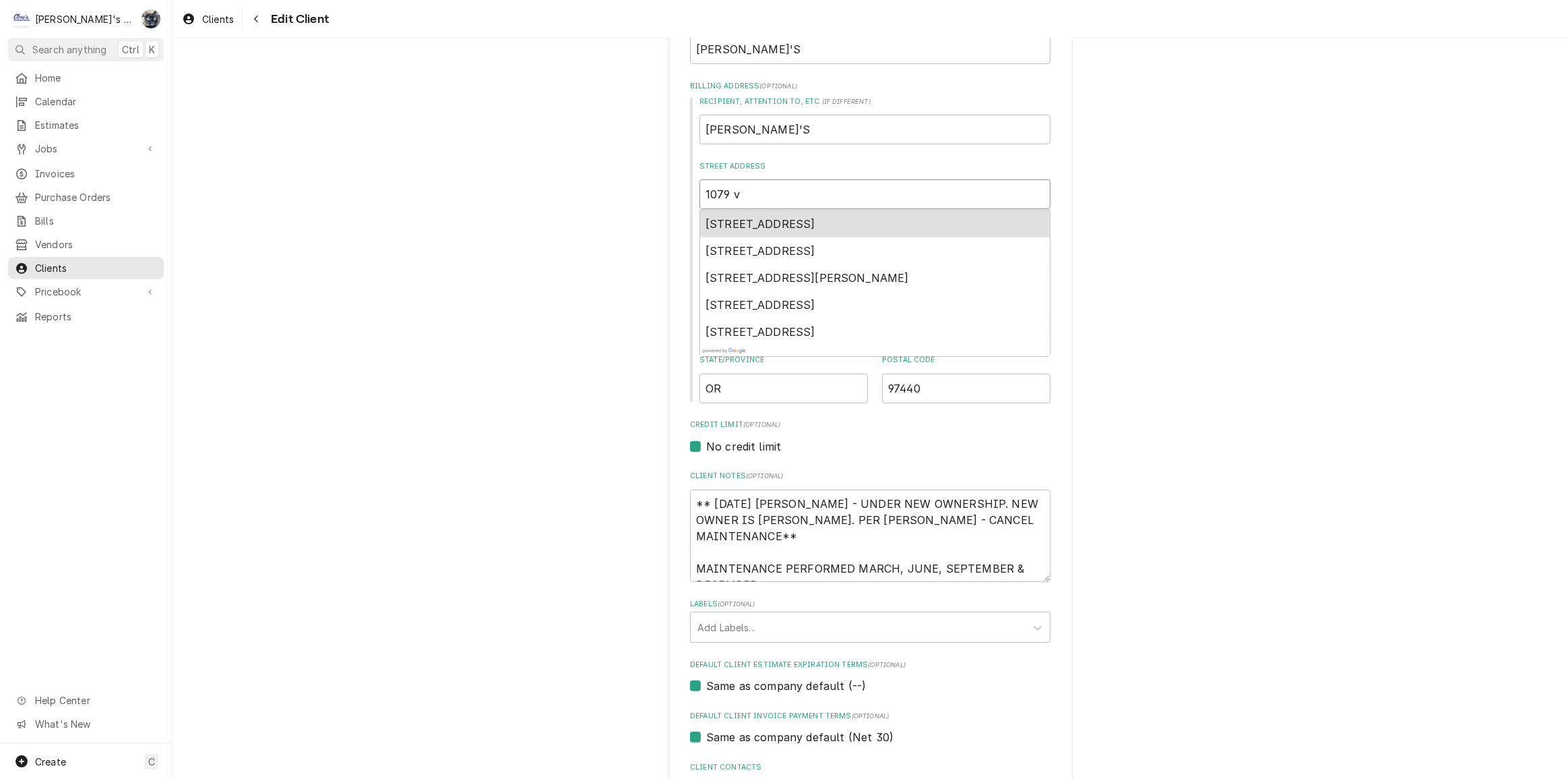
type input "1079 va"
type textarea "x"
type input "1079 val"
type textarea "x"
type input "1079 vall"
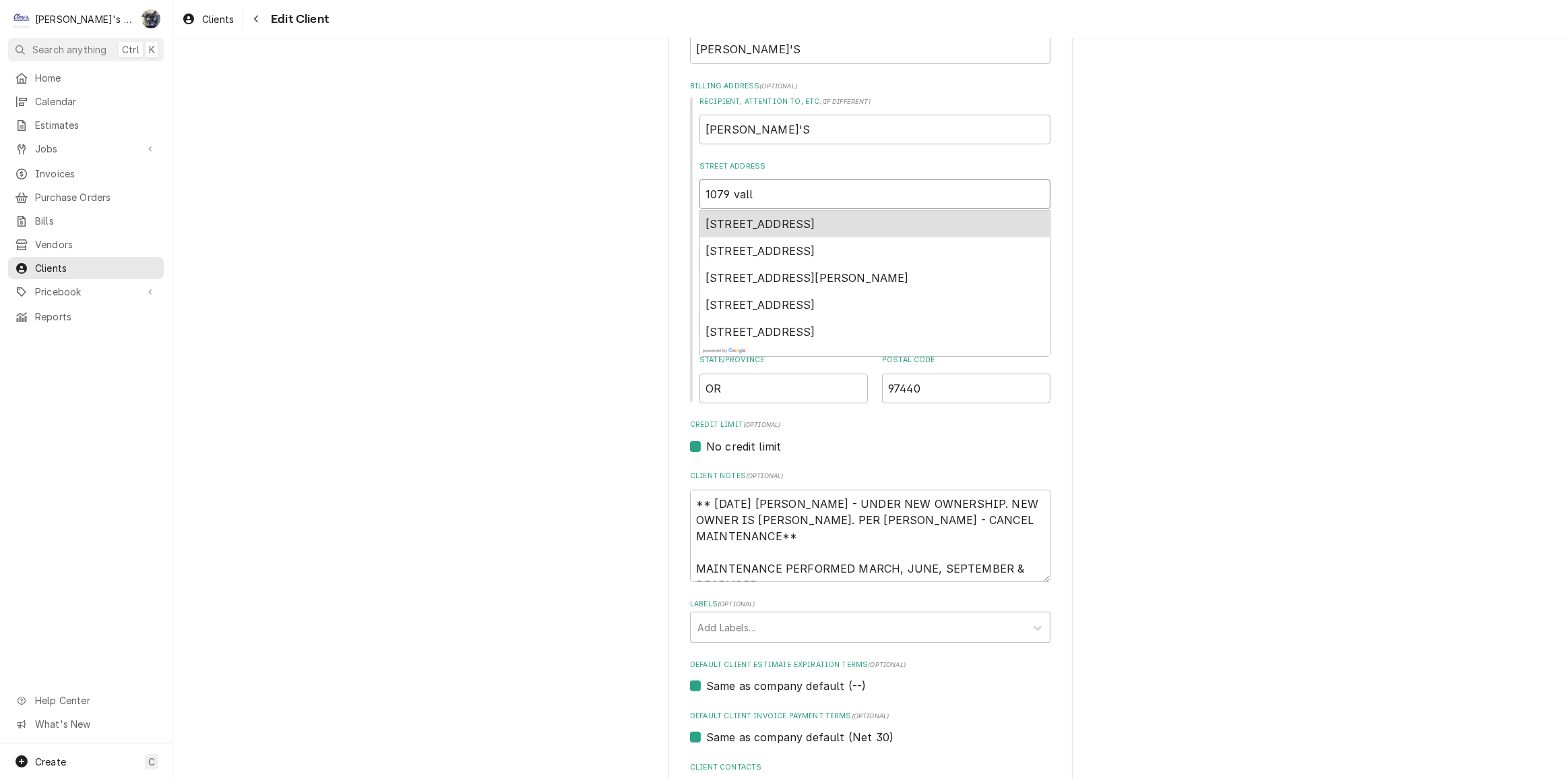
type textarea "x"
type input "1079 valle"
type textarea "x"
type input "1079 valley"
type textarea "x"
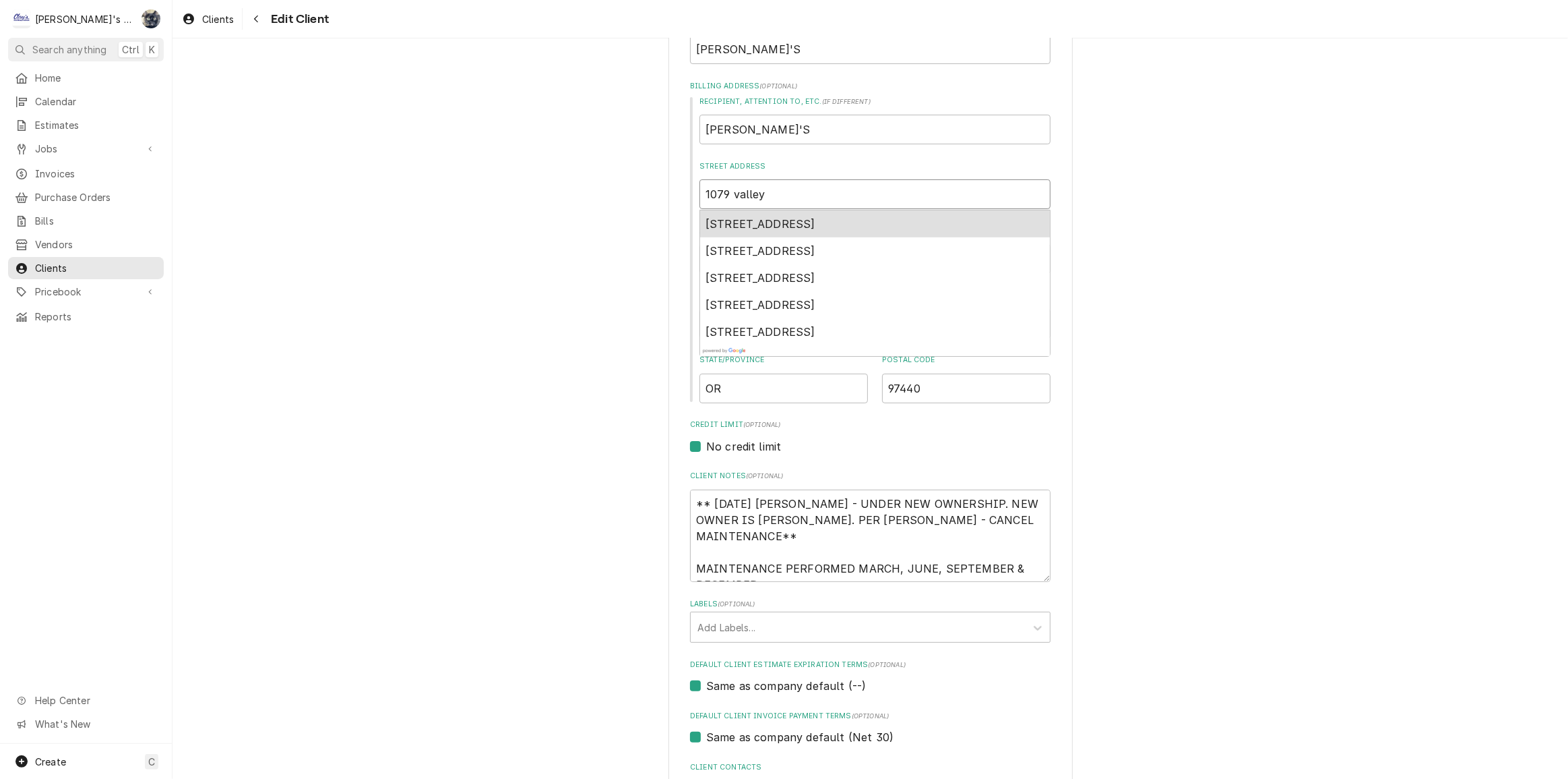
type input "1079 valle"
type textarea "x"
type input "1079 vall"
type textarea "x"
type input "1079 val"
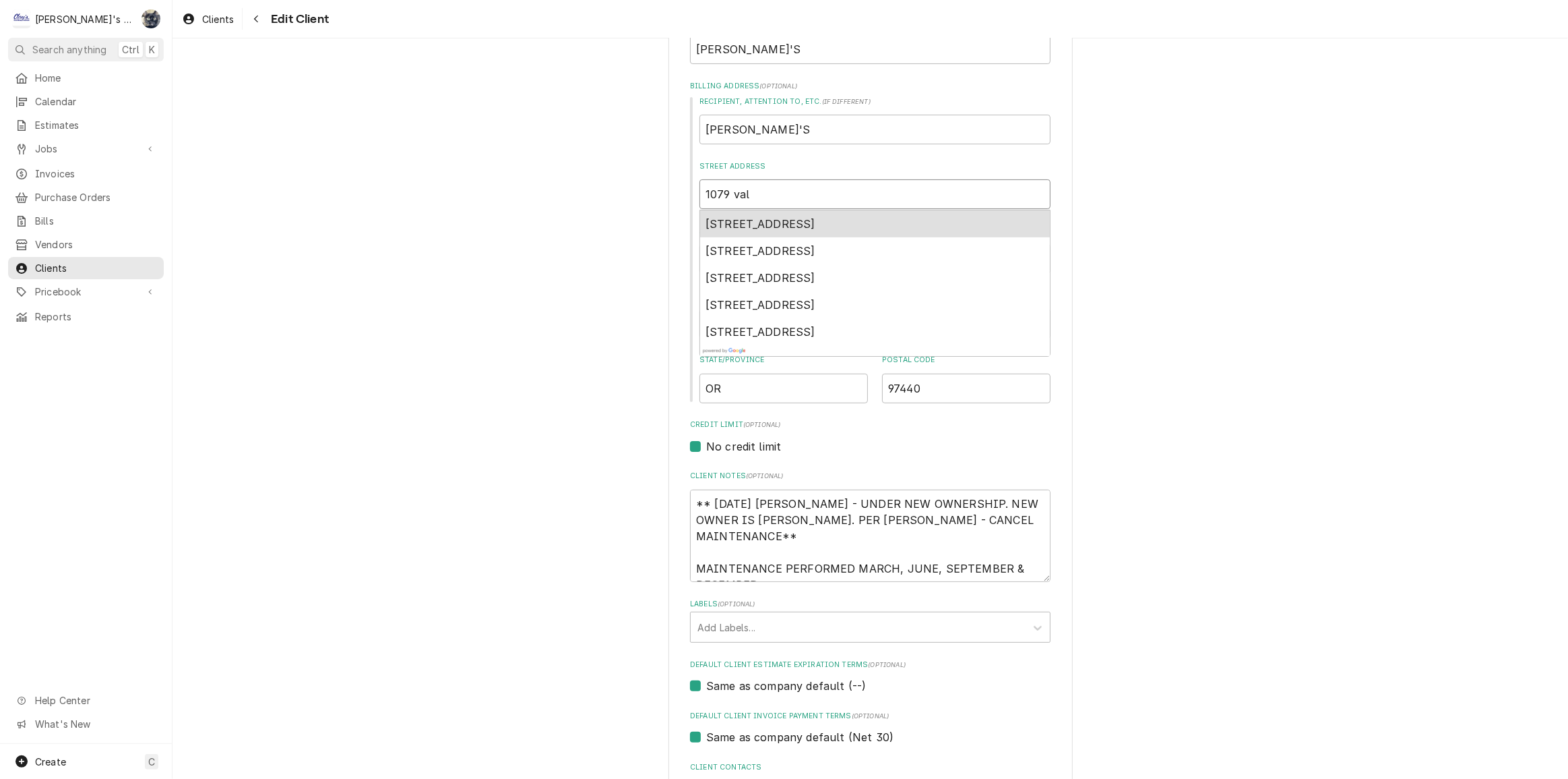
type textarea "x"
type input "1079 va"
type textarea "x"
type input "1079 v"
type textarea "x"
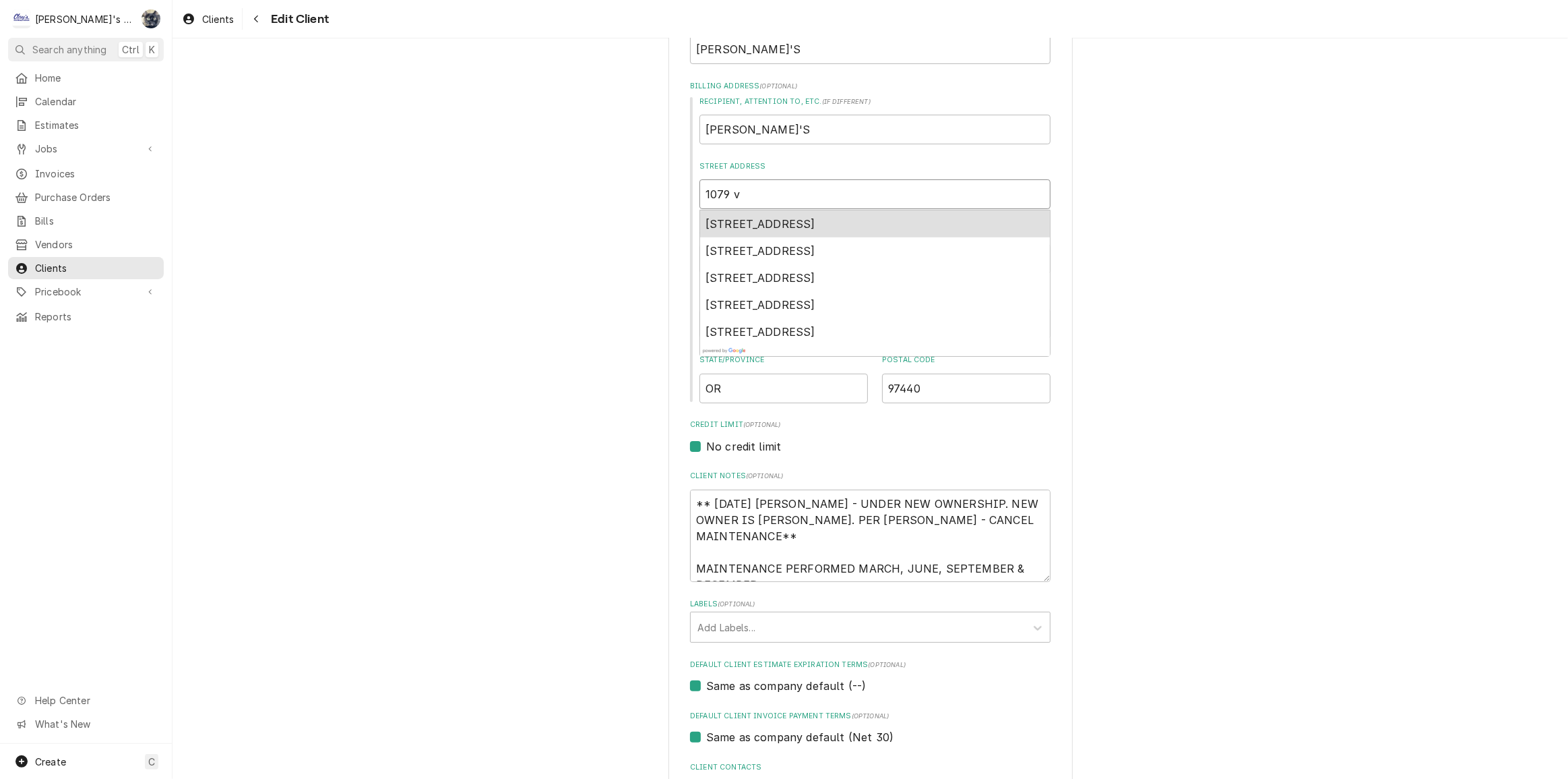
type input "1079"
type textarea "x"
type input "1079 V"
type textarea "x"
type input "1079 VA"
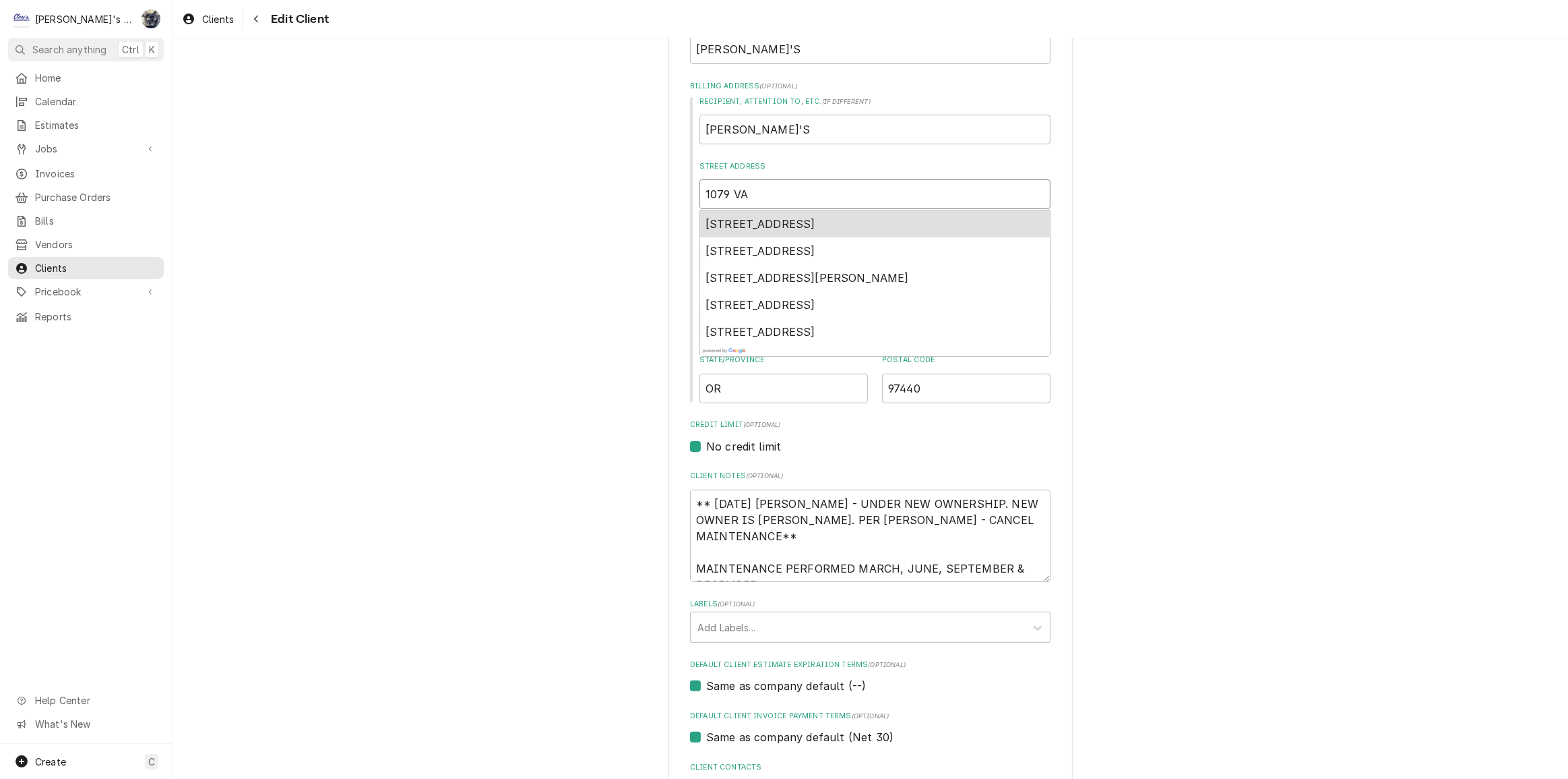
type textarea "x"
type input "1079 VAL"
type textarea "x"
type input "1079 VALL"
type textarea "x"
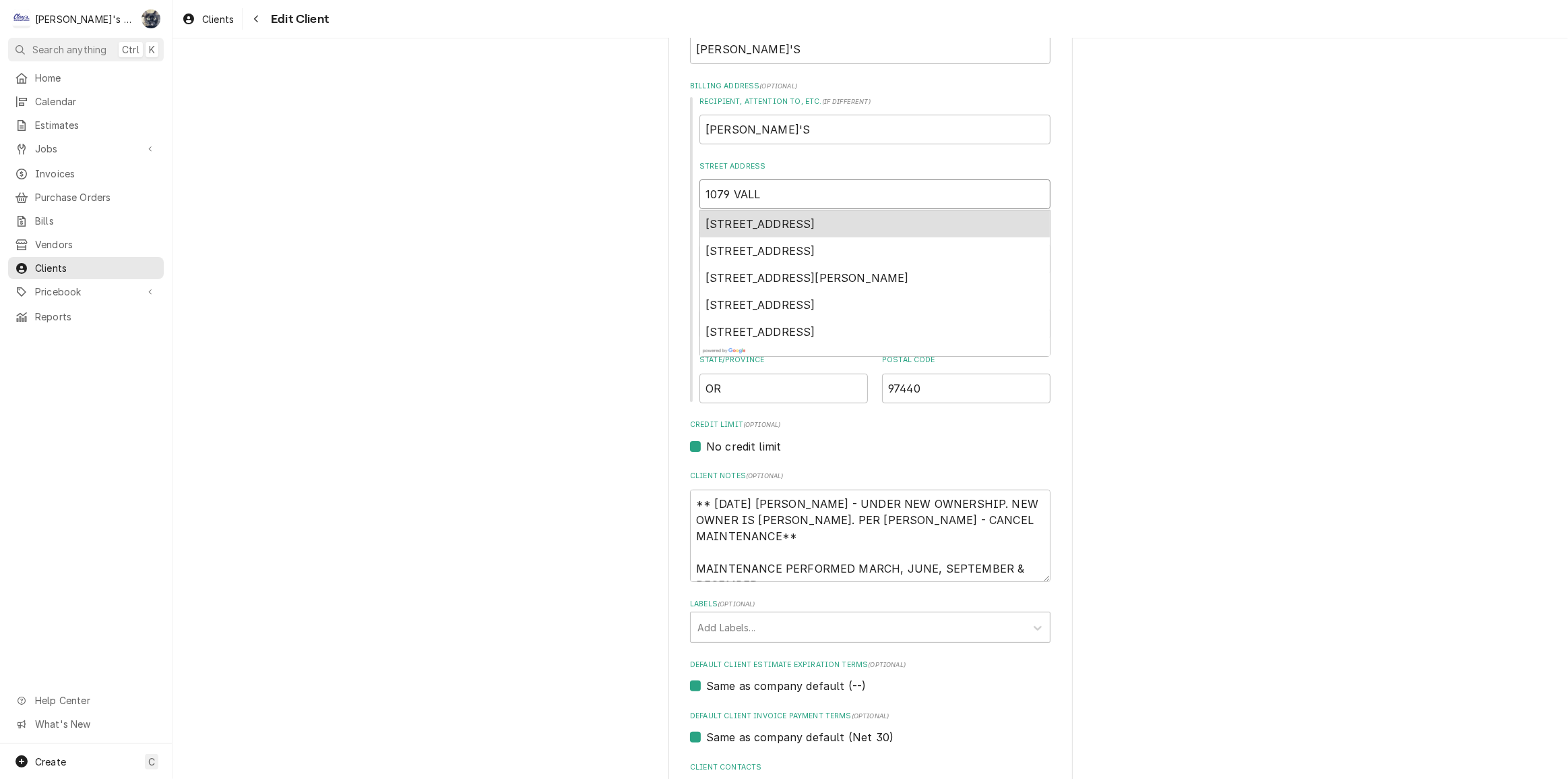
type input "1079 VALLE"
type textarea "x"
type input "1079 VALLEY"
type textarea "x"
type input "1079 VALLEY"
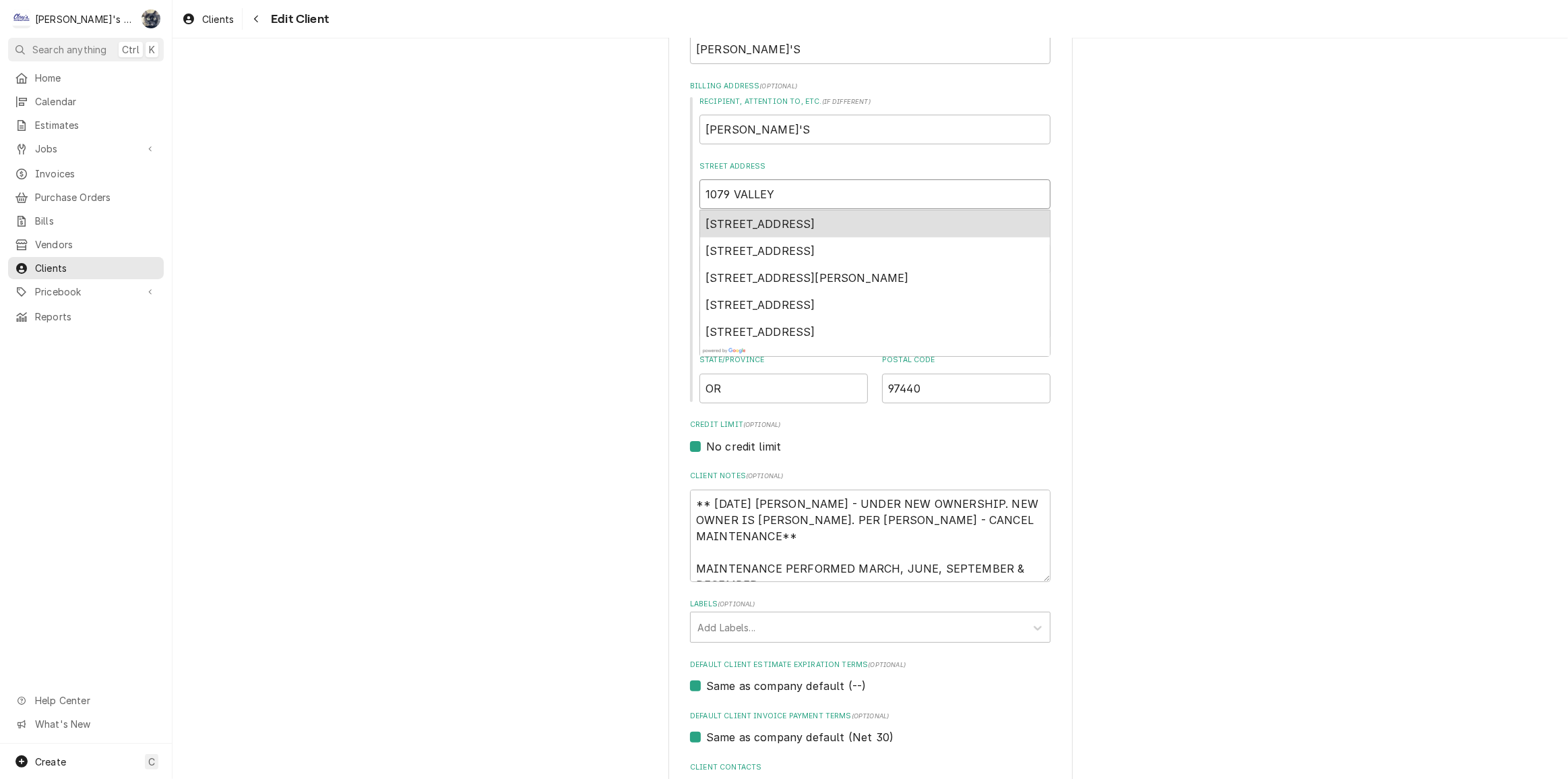
type textarea "x"
type input "1079 VALLEY R"
type textarea "x"
type input "1079 VALLEY RI"
type textarea "x"
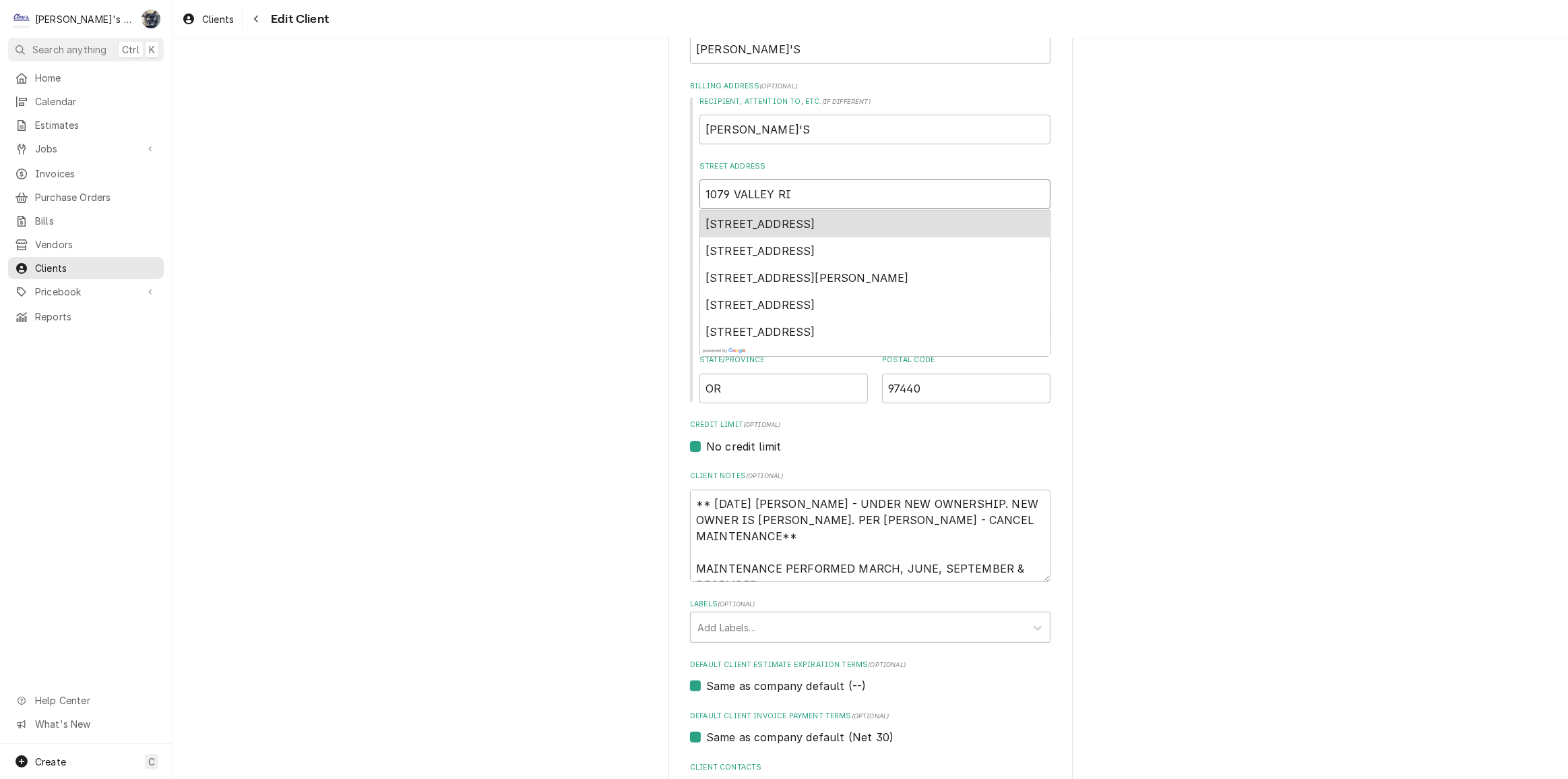
type input "1079 VALLEY RIV"
type textarea "x"
type input "1079 VALLEY RIVE"
type textarea "x"
type input "1079 VALLEY RIVER"
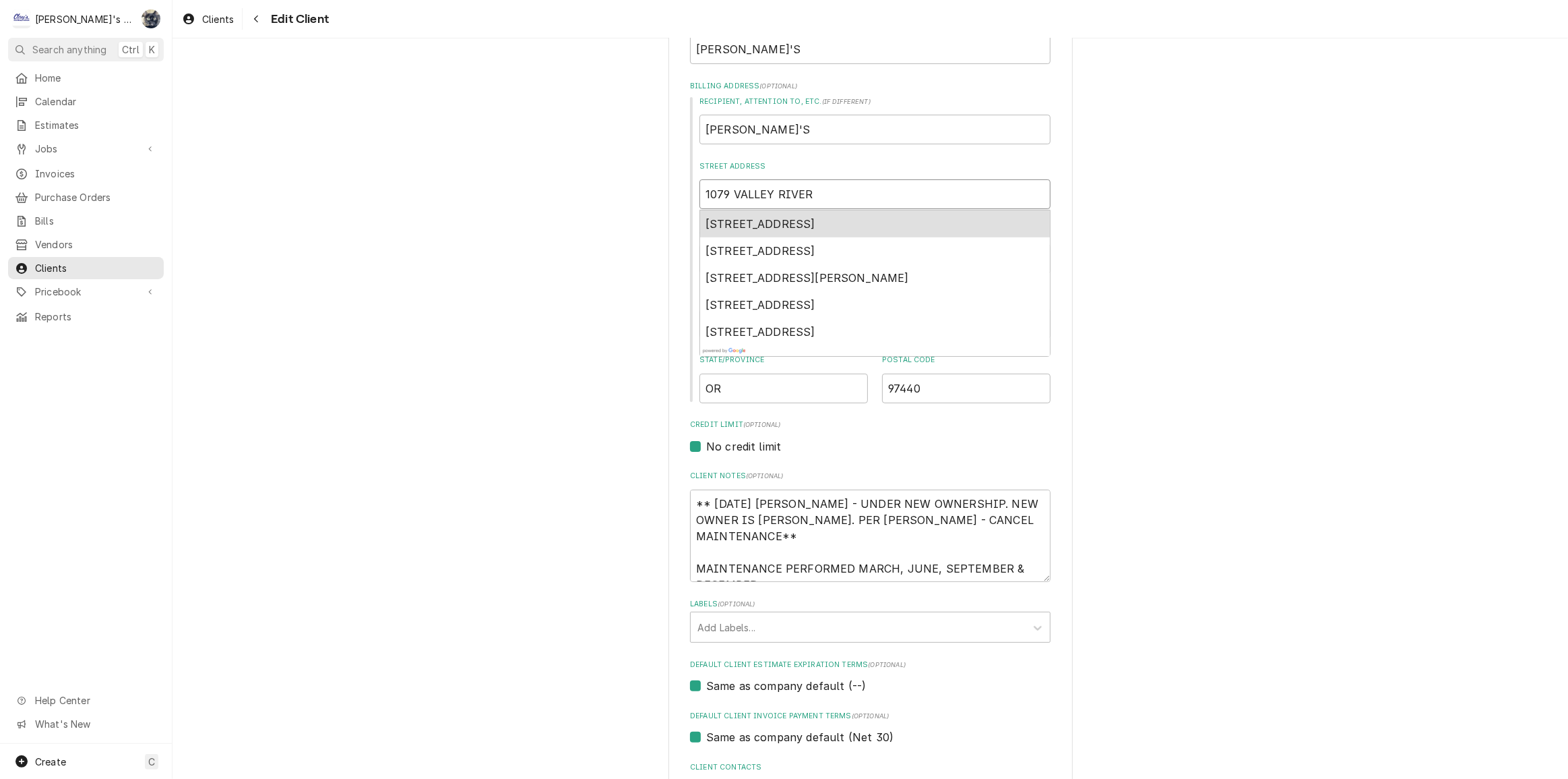
type textarea "x"
type input "1079 VALLEY RIVER"
type textarea "x"
type input "1079 VALLEY RIVER W"
type textarea "x"
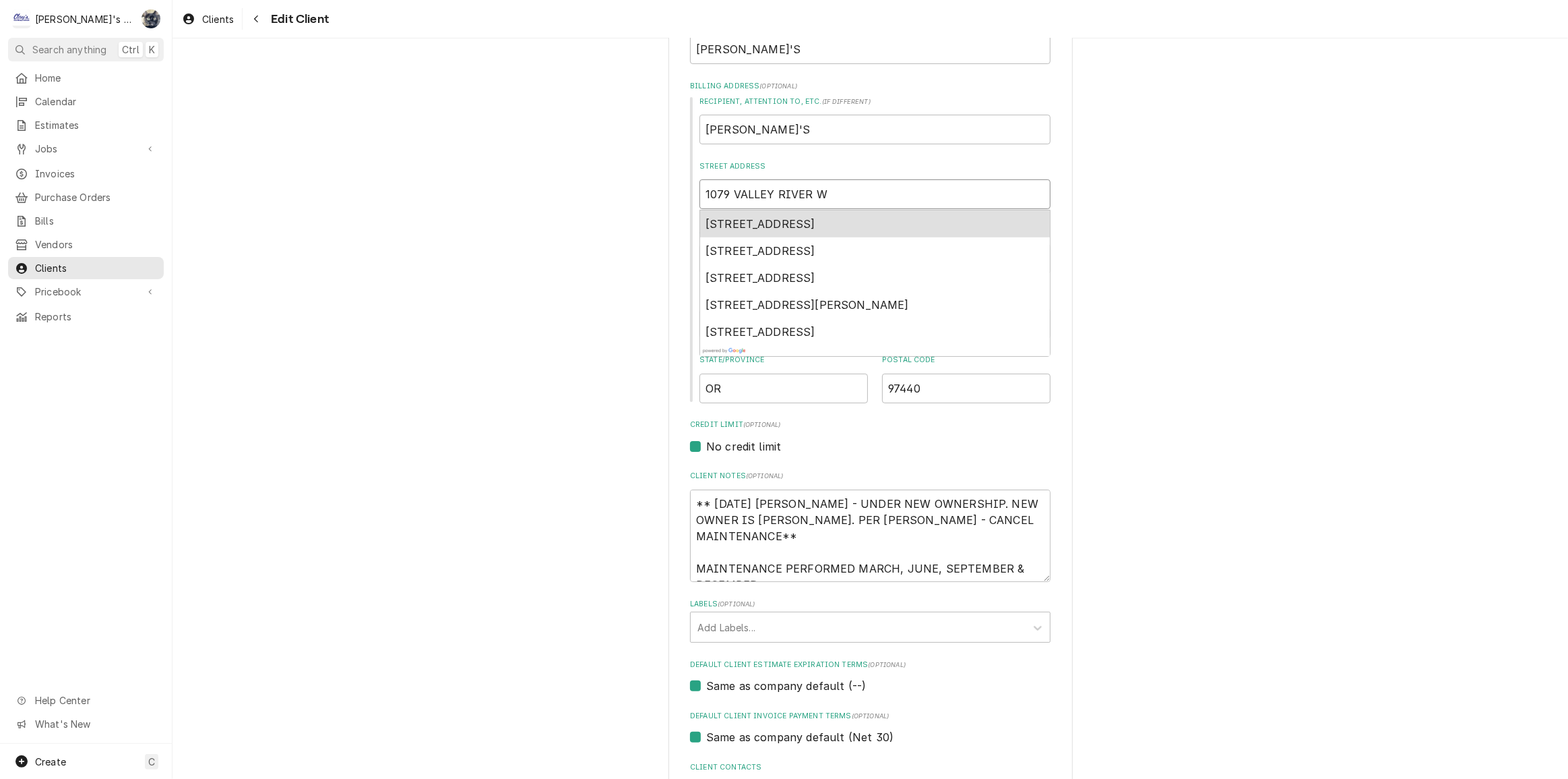
type input "1079 VALLEY RIVER WA"
type textarea "x"
type input "1079 VALLEY RIVER WAY"
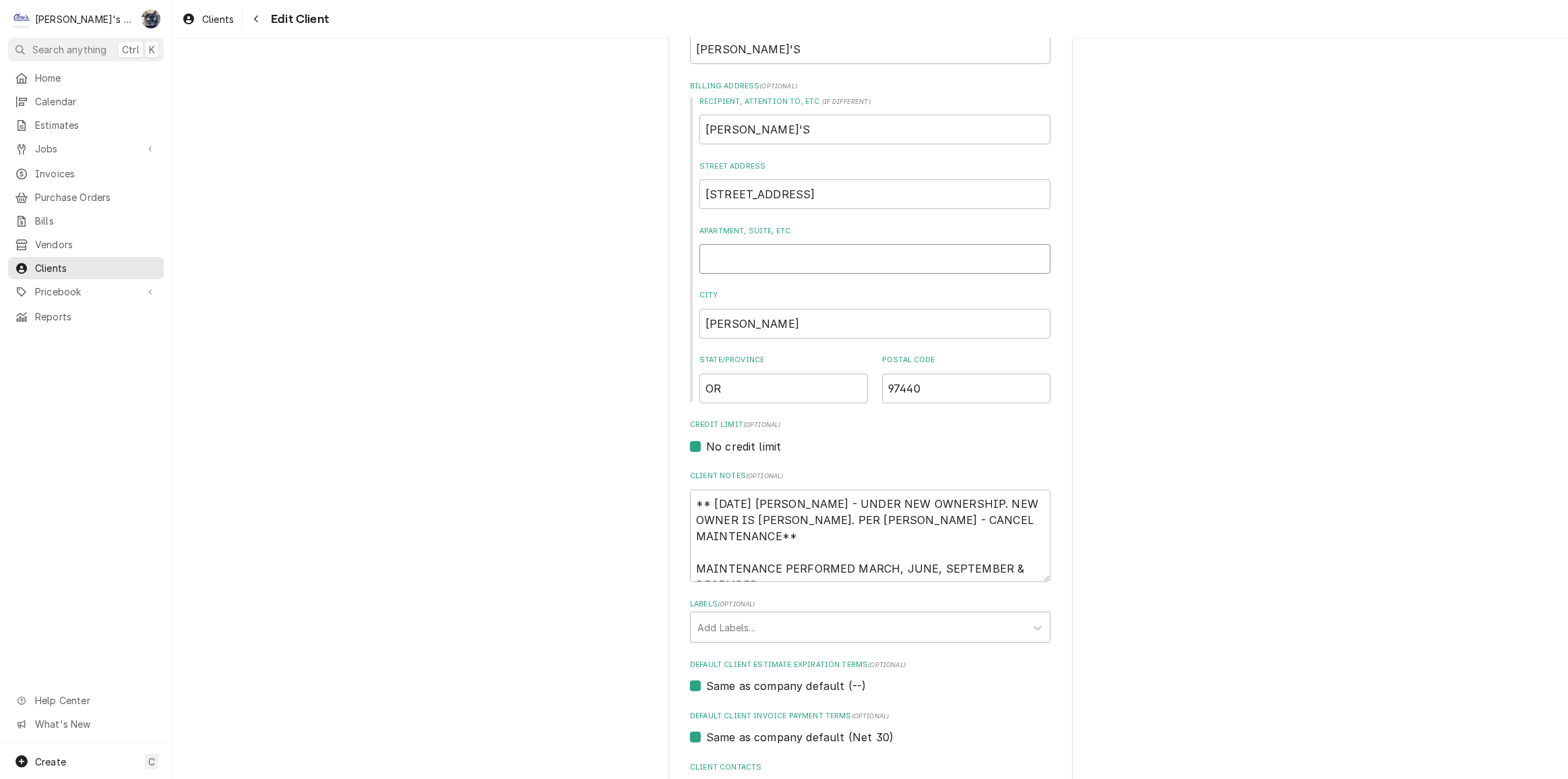
type textarea "x"
type input "SU"
type textarea "x"
type input "SUI"
type textarea "x"
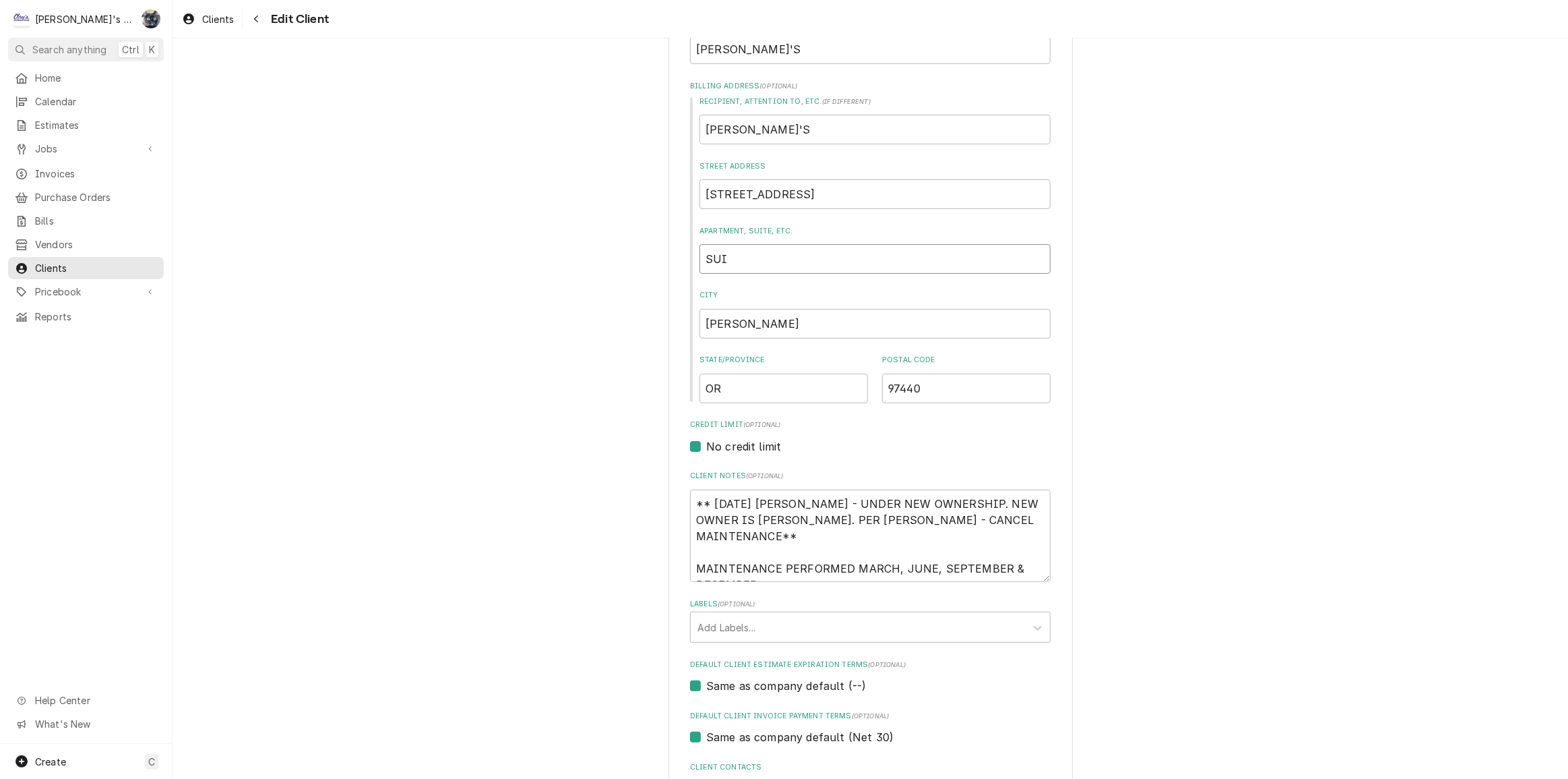
type input "SUIT"
type textarea "x"
type input "SUI"
type textarea "x"
type input "SUIT"
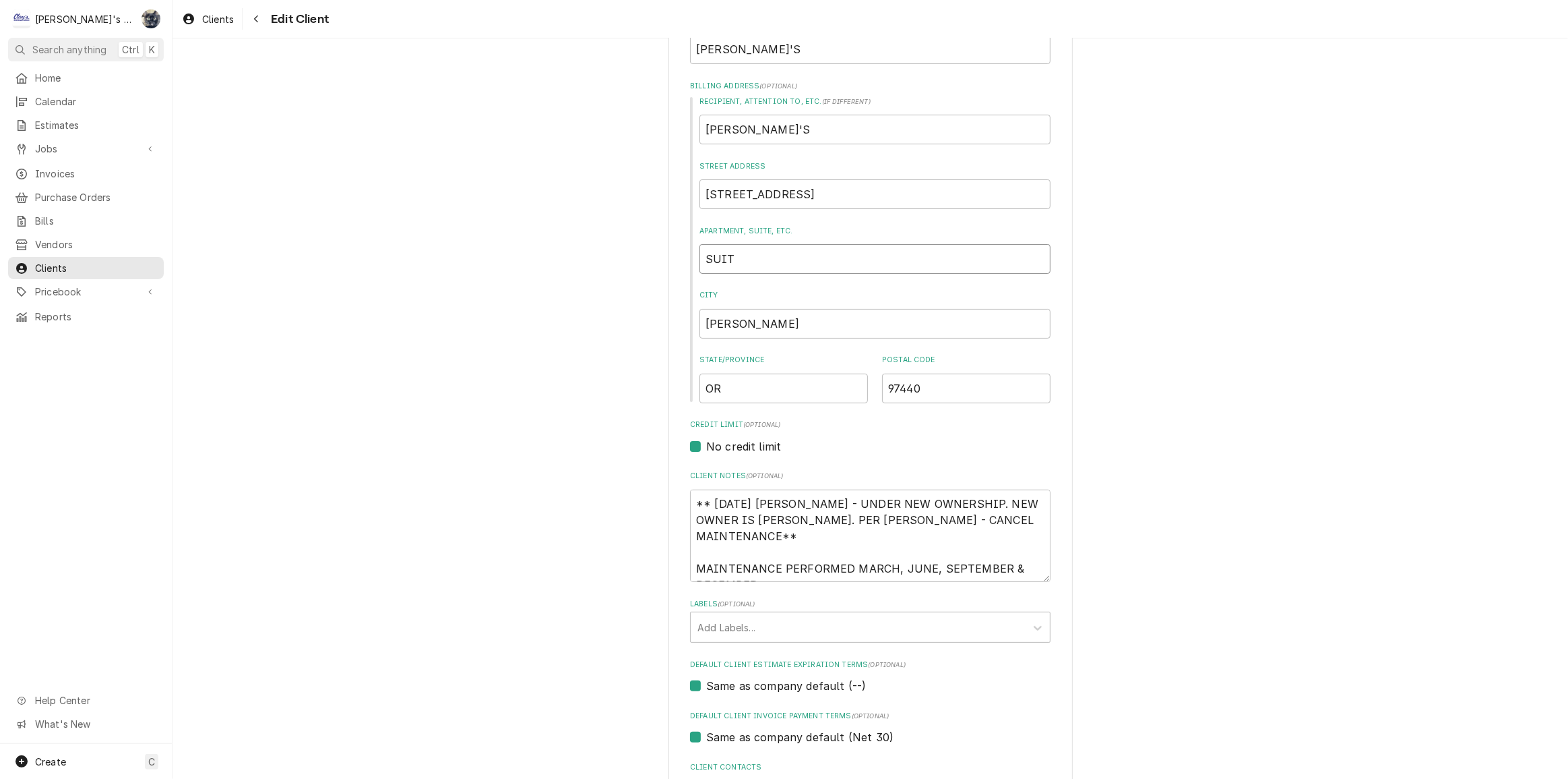
type textarea "x"
type input "SUITE"
type textarea "x"
type input "SUITE"
type textarea "x"
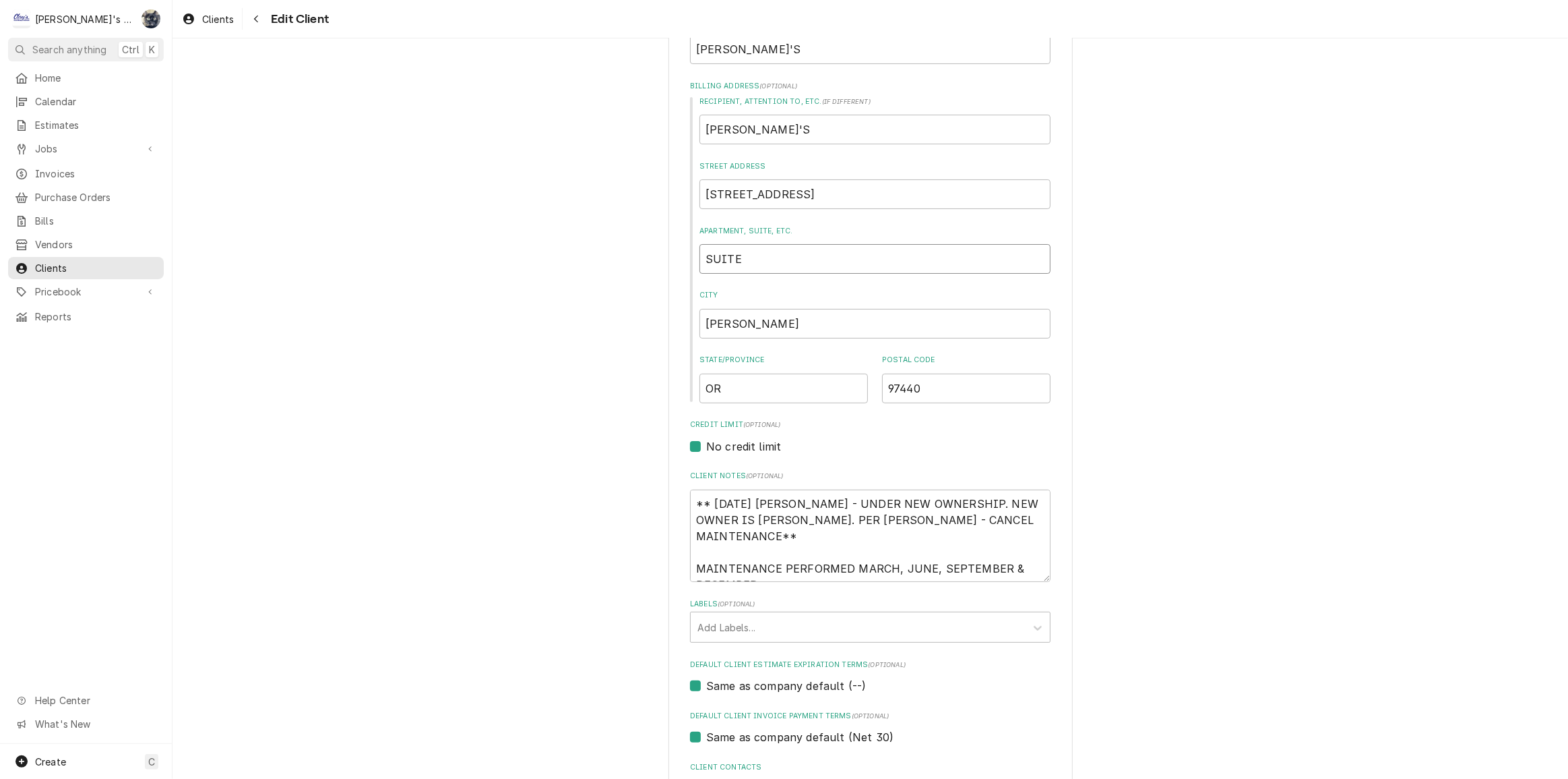
type input "SUITE 0"
type textarea "x"
type input "SUITE"
type textarea "x"
type input "SUITE C"
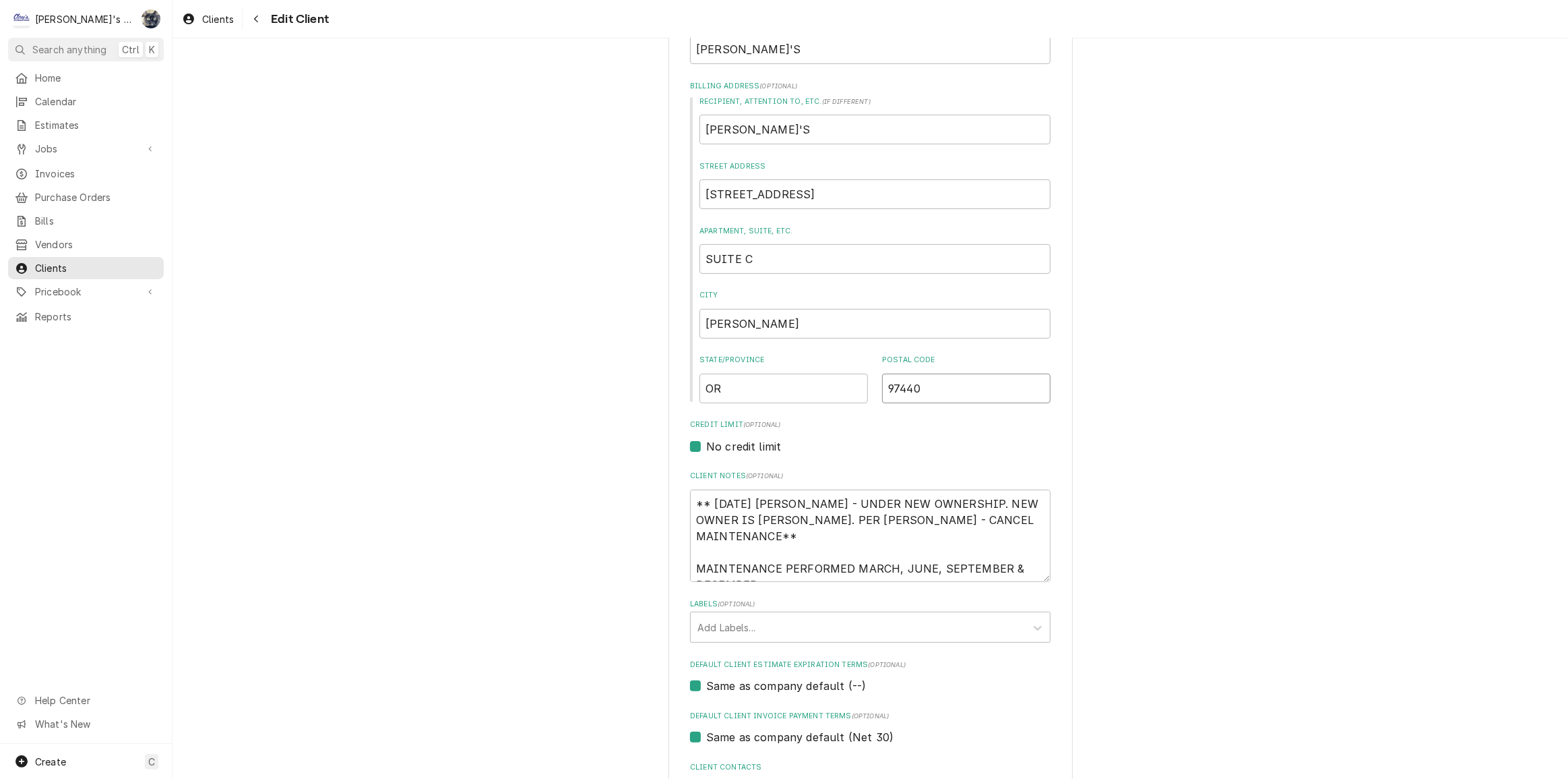
drag, startPoint x: 866, startPoint y: 385, endPoint x: 836, endPoint y: 389, distance: 30.3
click at [836, 389] on div "State/Province OR Postal Code 97440" at bounding box center [875, 379] width 351 height 48
type textarea "x"
type input "9"
type textarea "x"
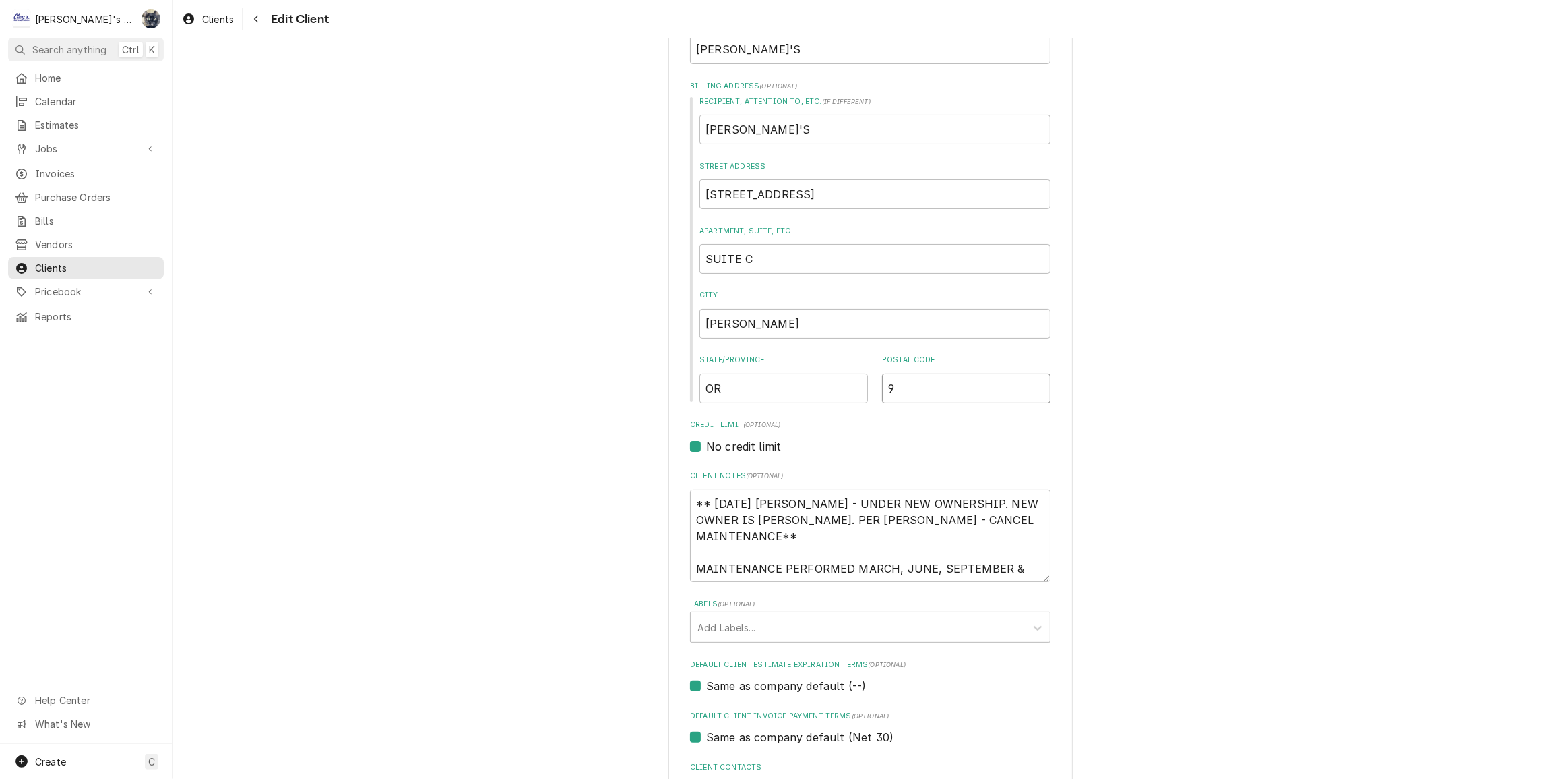
type input "97"
type textarea "x"
type input "974"
type textarea "x"
type input "9740"
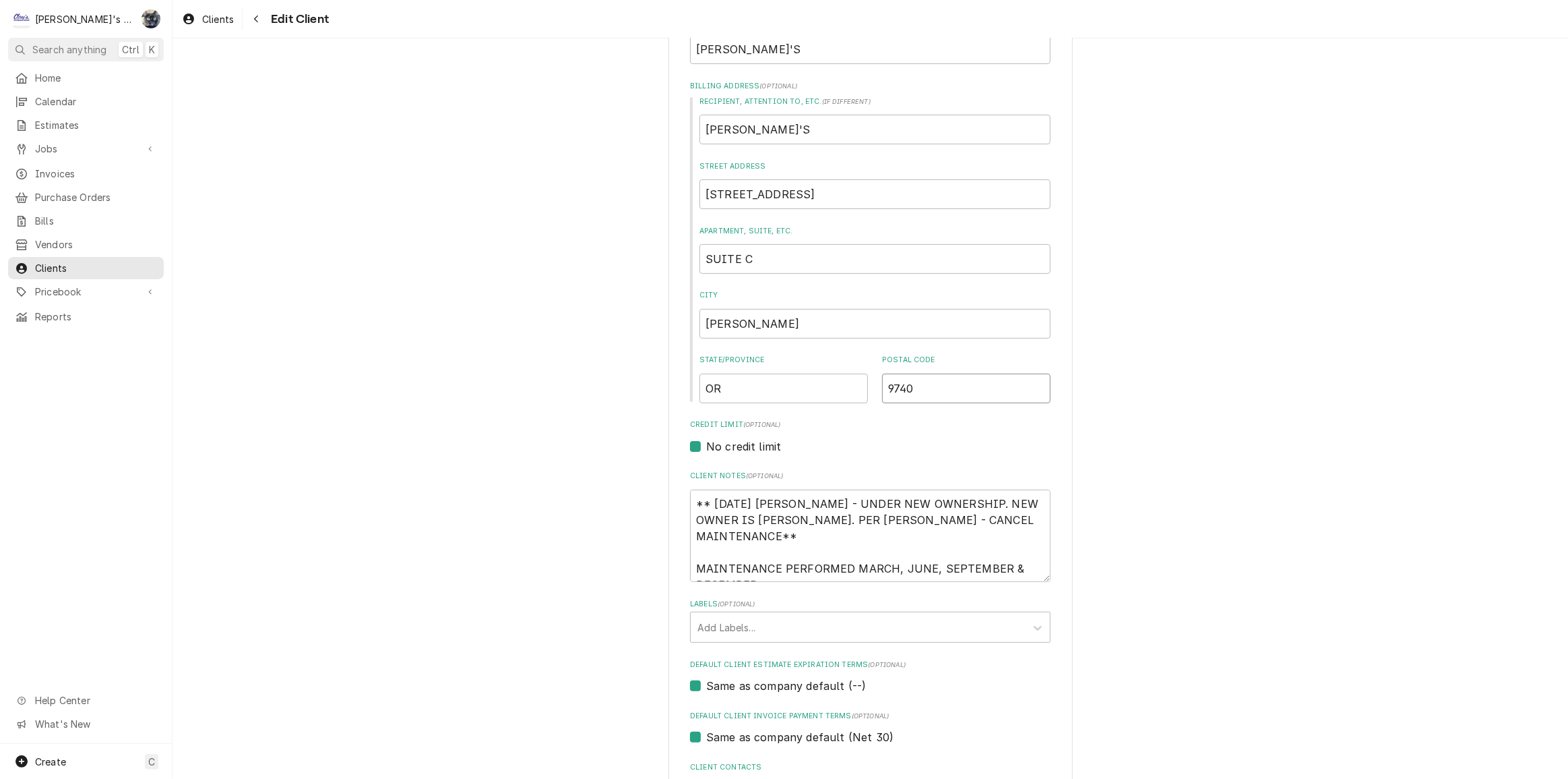
type textarea "x"
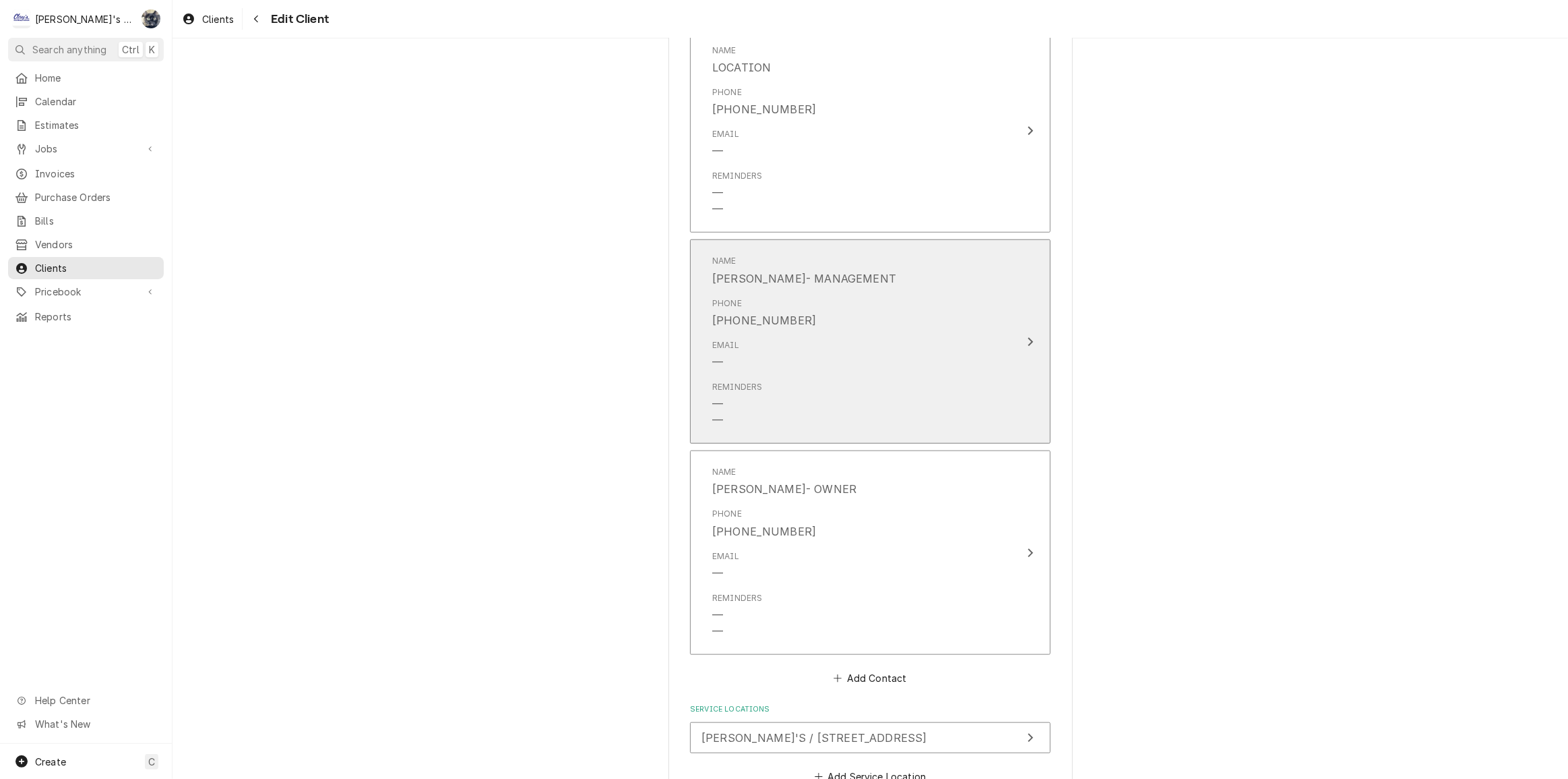
scroll to position [1512, 0]
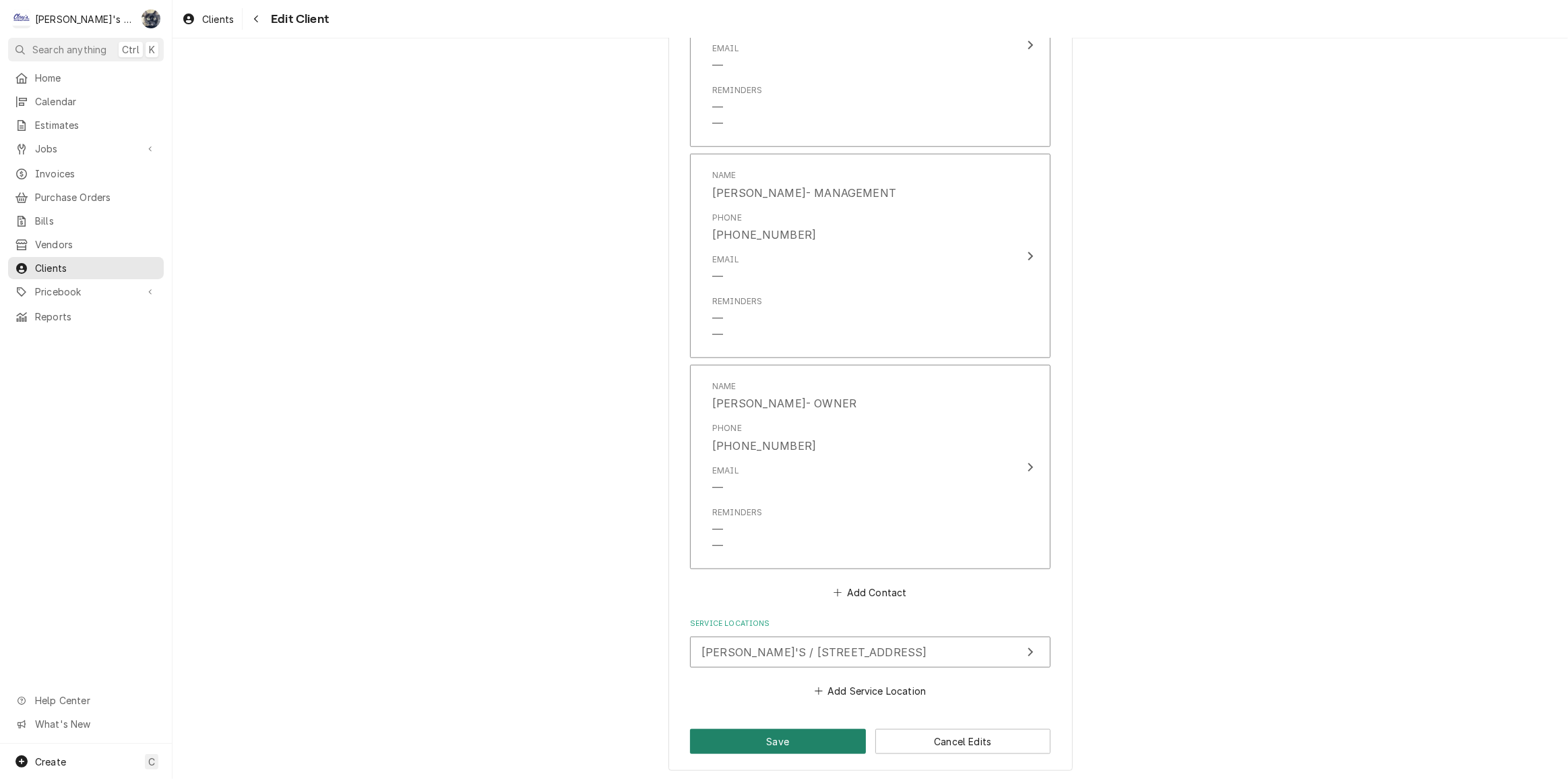
type input "97401"
click at [780, 732] on button "Save" at bounding box center [778, 742] width 176 height 25
type textarea "x"
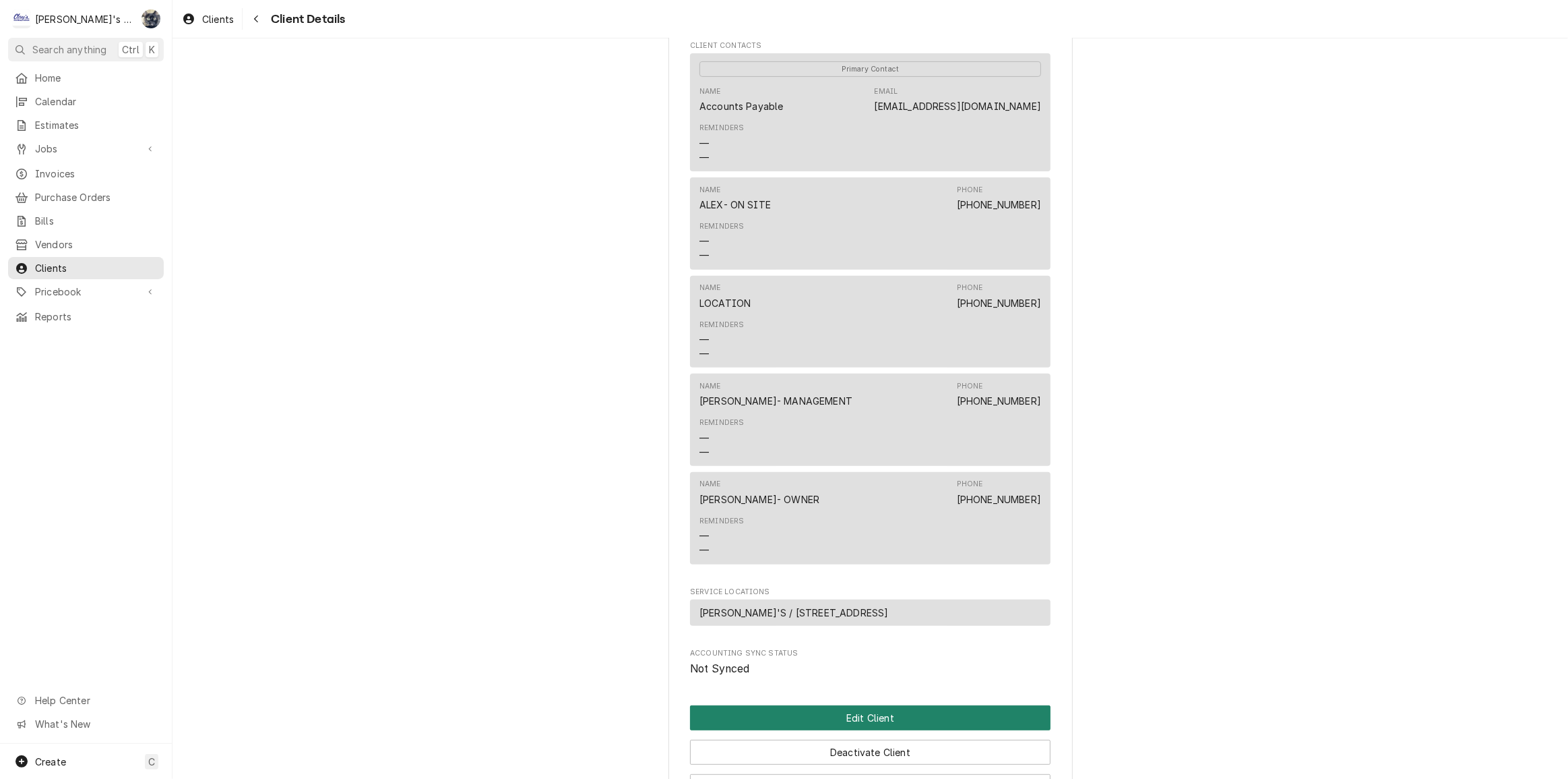
scroll to position [746, 0]
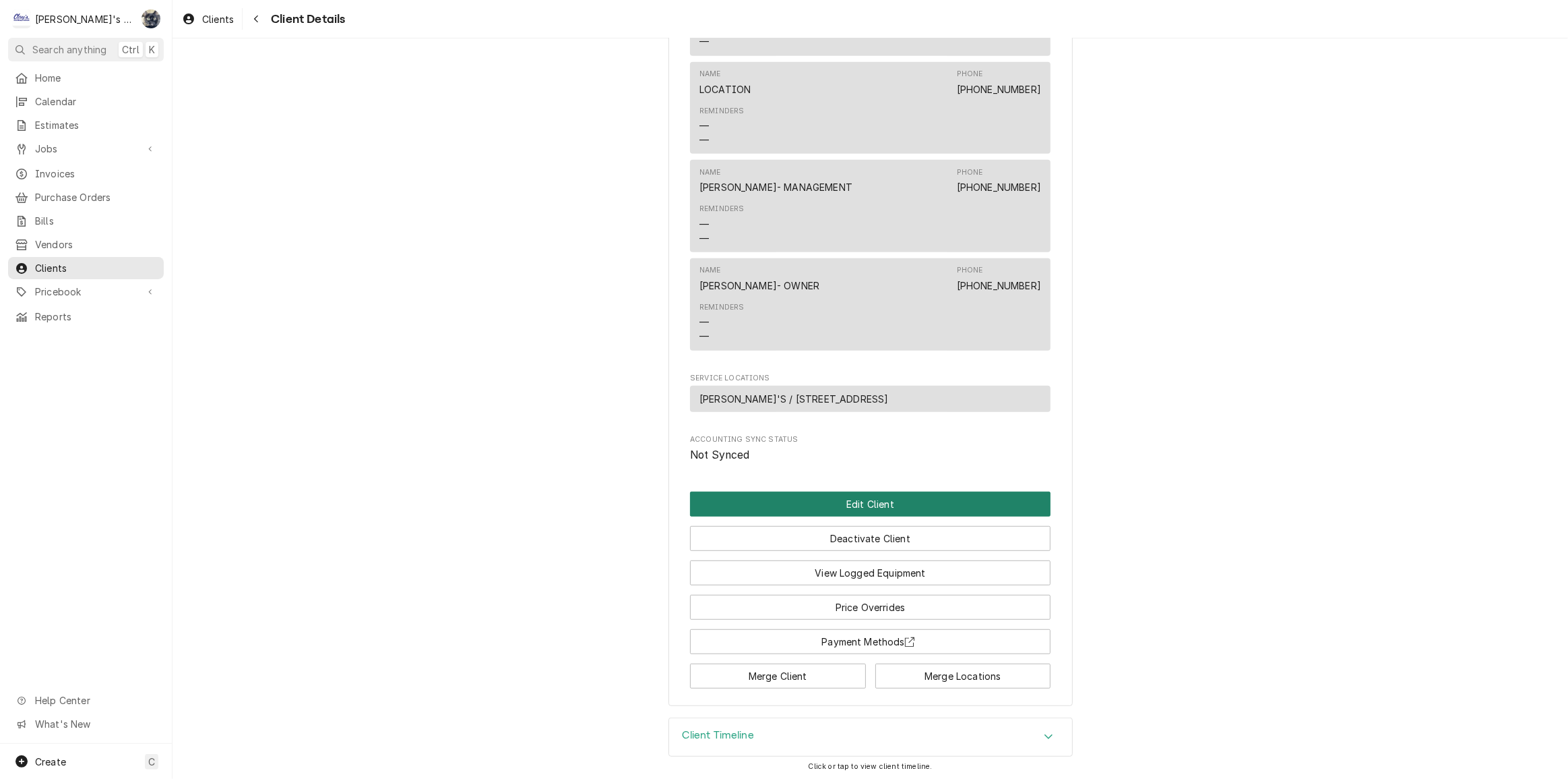
click at [845, 498] on button "Edit Client" at bounding box center [870, 504] width 361 height 25
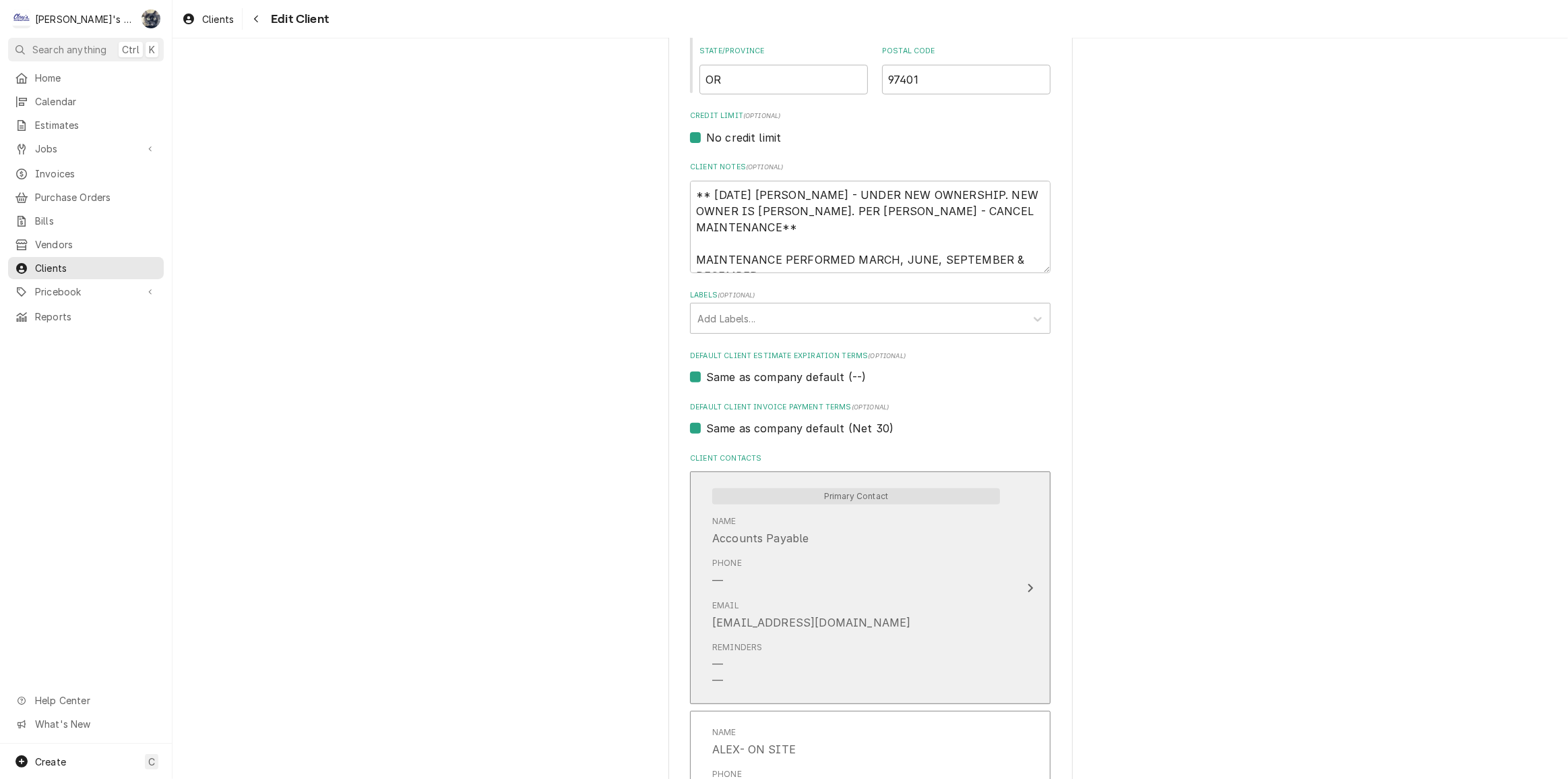
scroll to position [674, 0]
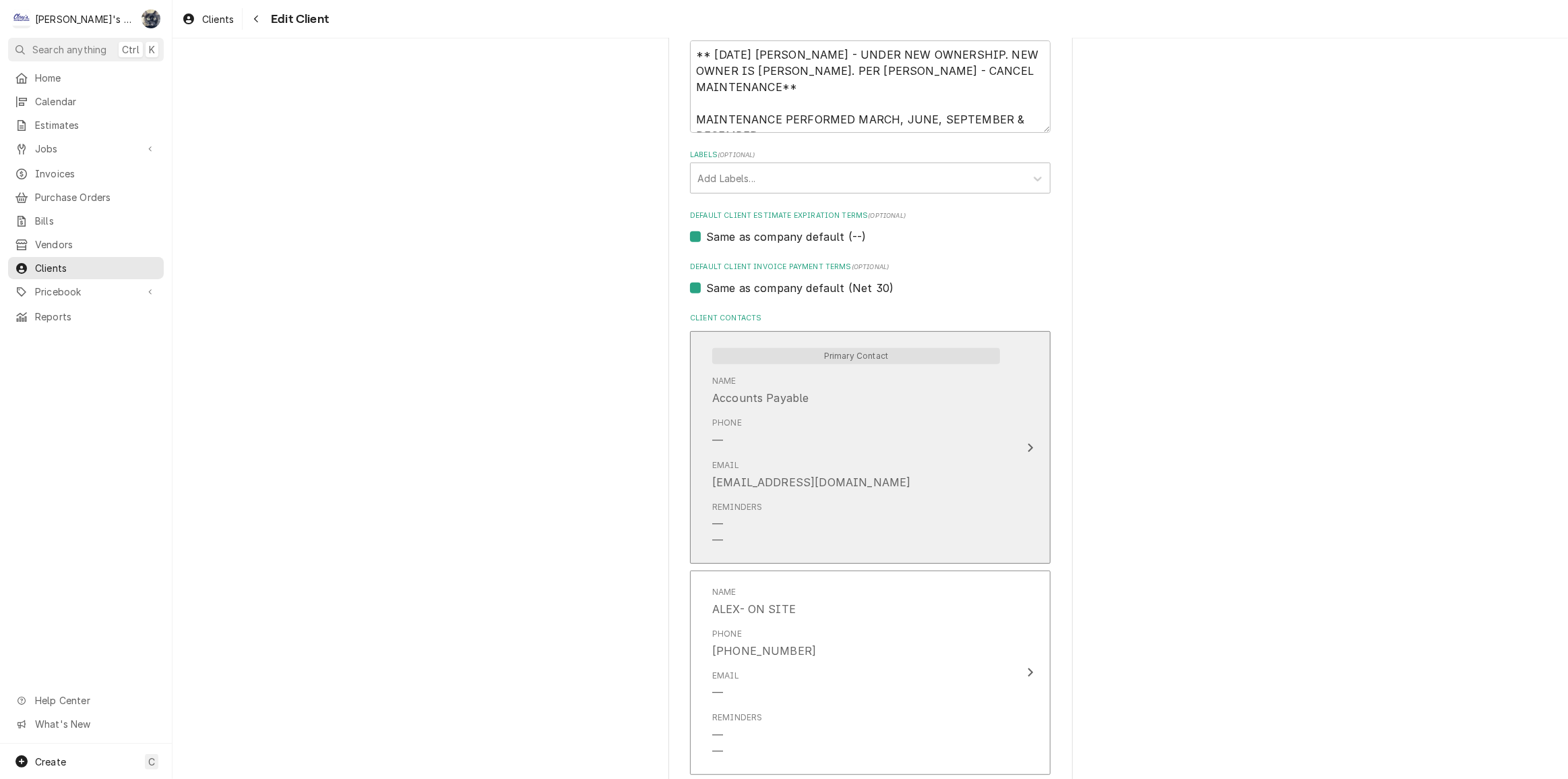
click at [848, 499] on div "Reminders — —" at bounding box center [856, 525] width 287 height 58
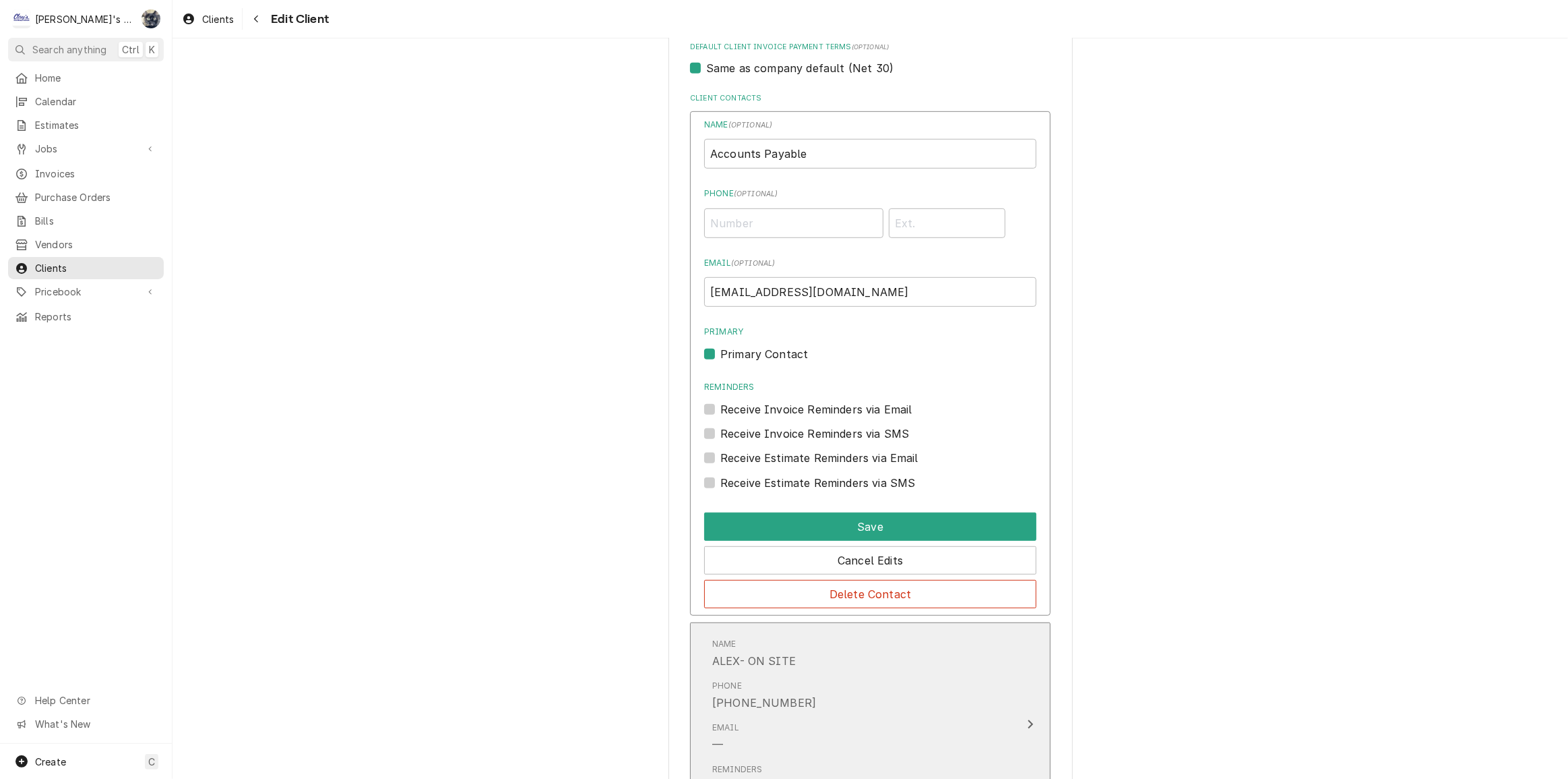
scroll to position [919, 0]
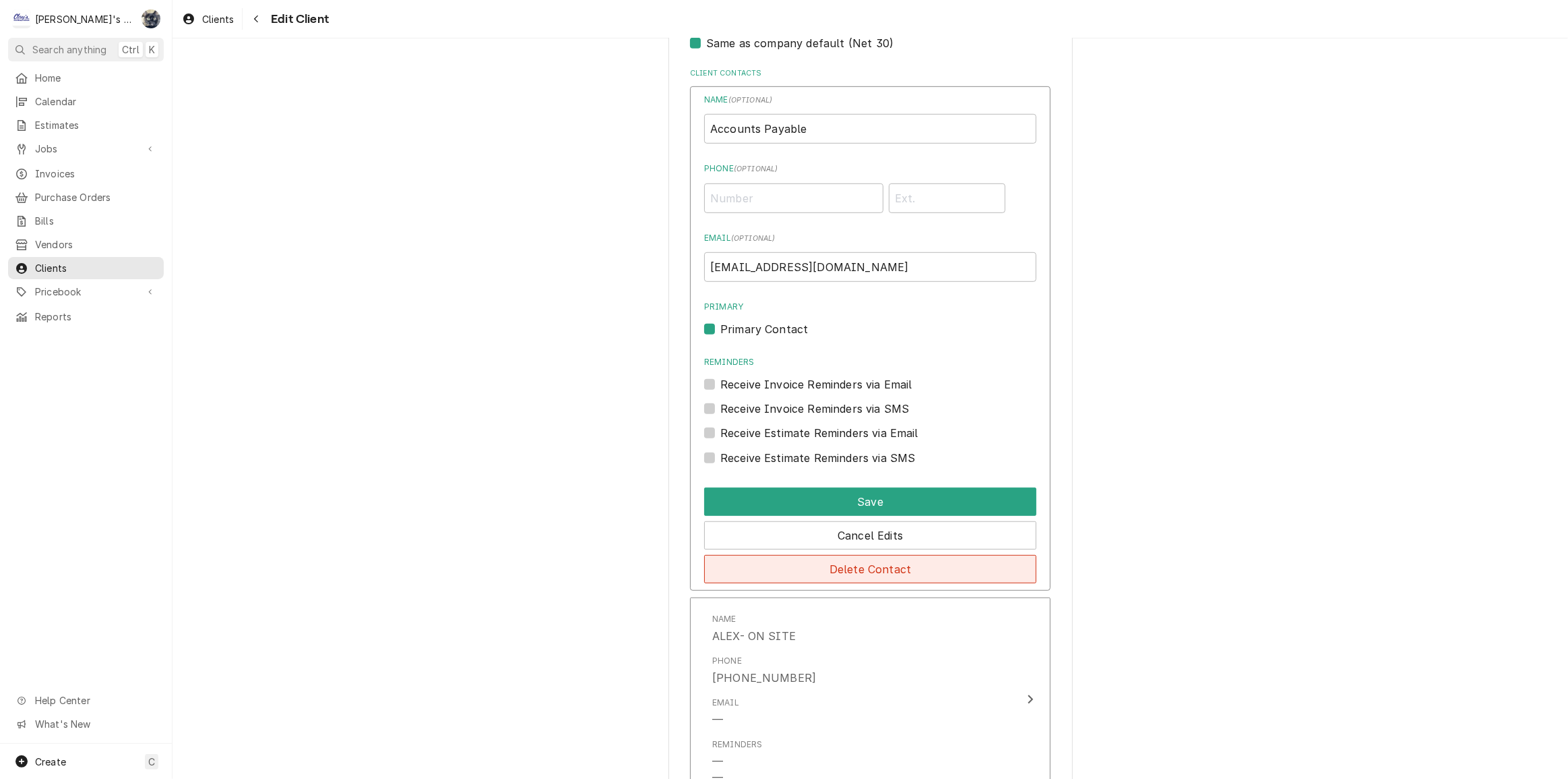
click at [848, 564] on button "Delete Contact" at bounding box center [870, 569] width 333 height 28
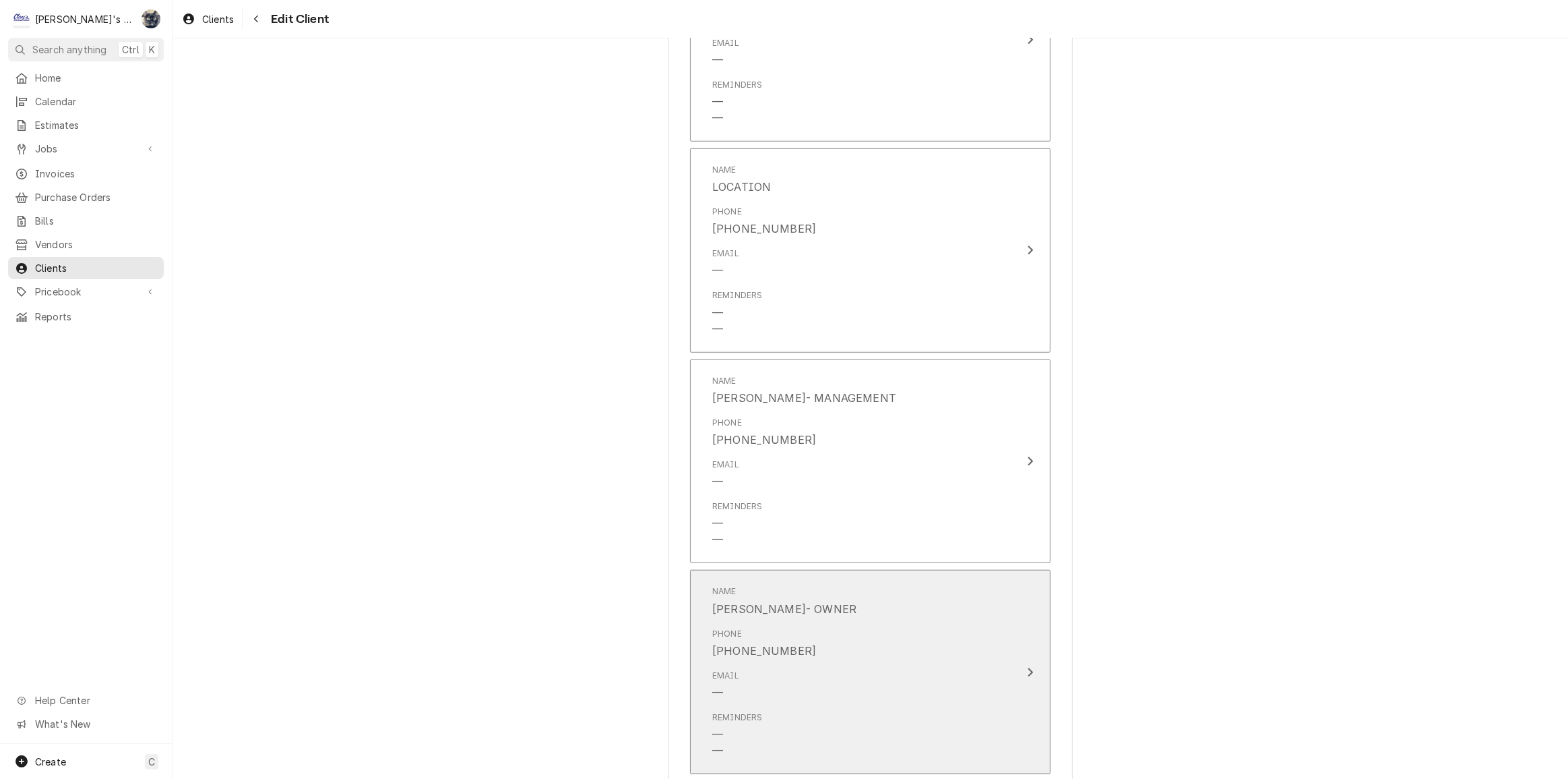
scroll to position [1274, 0]
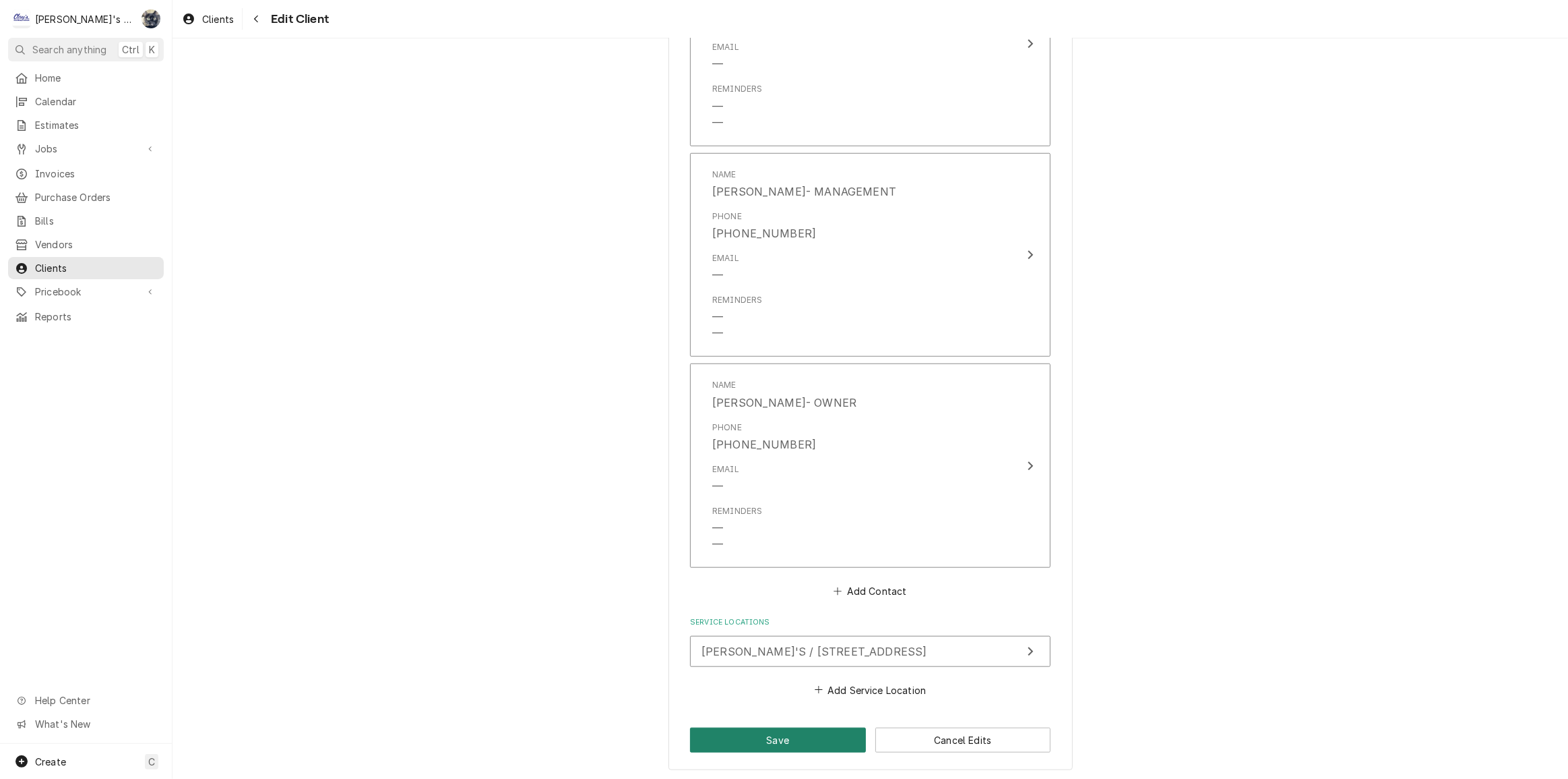
click at [790, 735] on button "Save" at bounding box center [778, 740] width 176 height 25
type textarea "x"
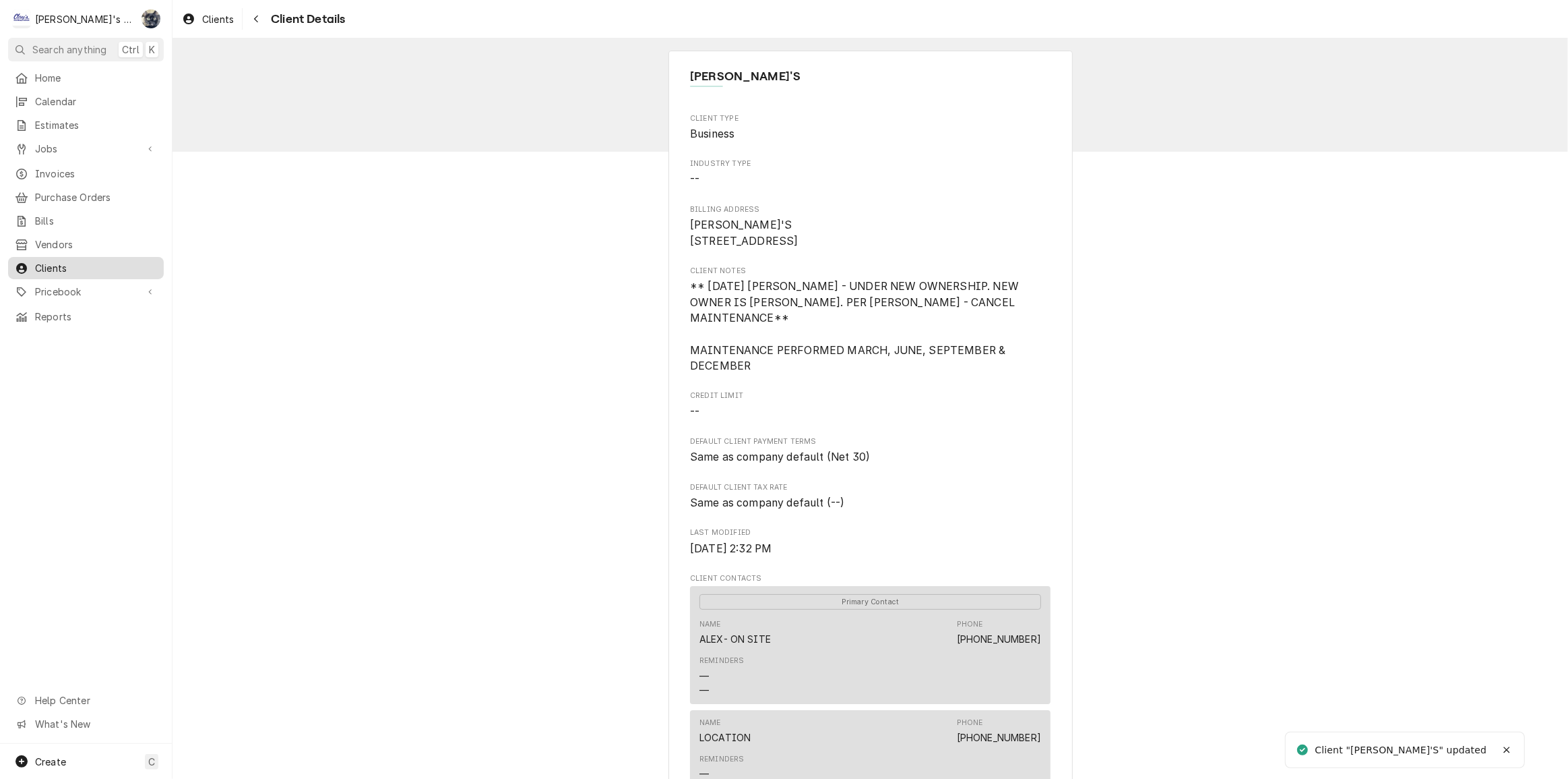
click at [78, 260] on div "Clients" at bounding box center [85, 268] width 150 height 17
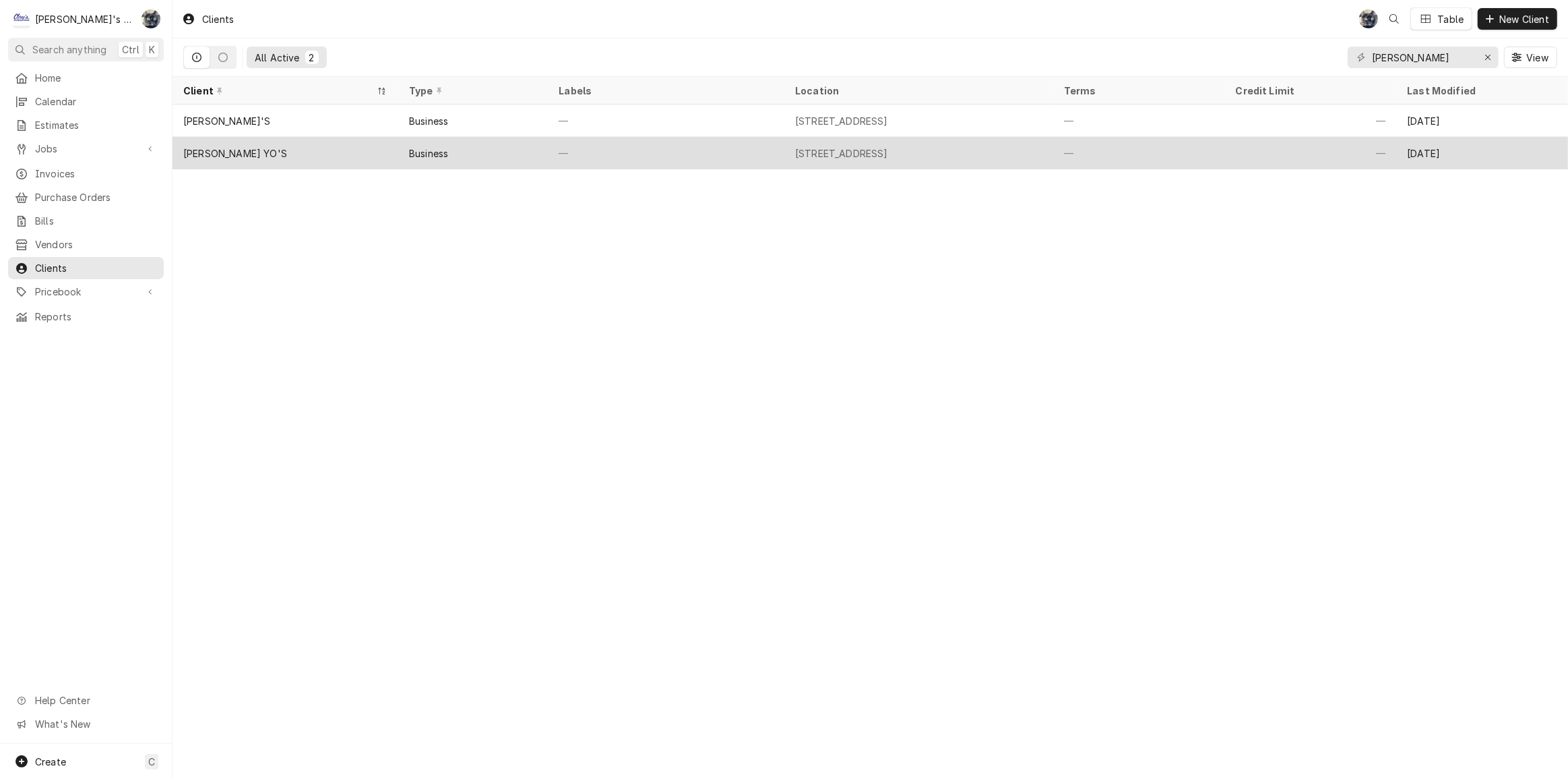
click at [888, 150] on div "1079 VALLEY RIVER WAY SUITE B, EUGENE, OR 97401" at bounding box center [841, 153] width 93 height 14
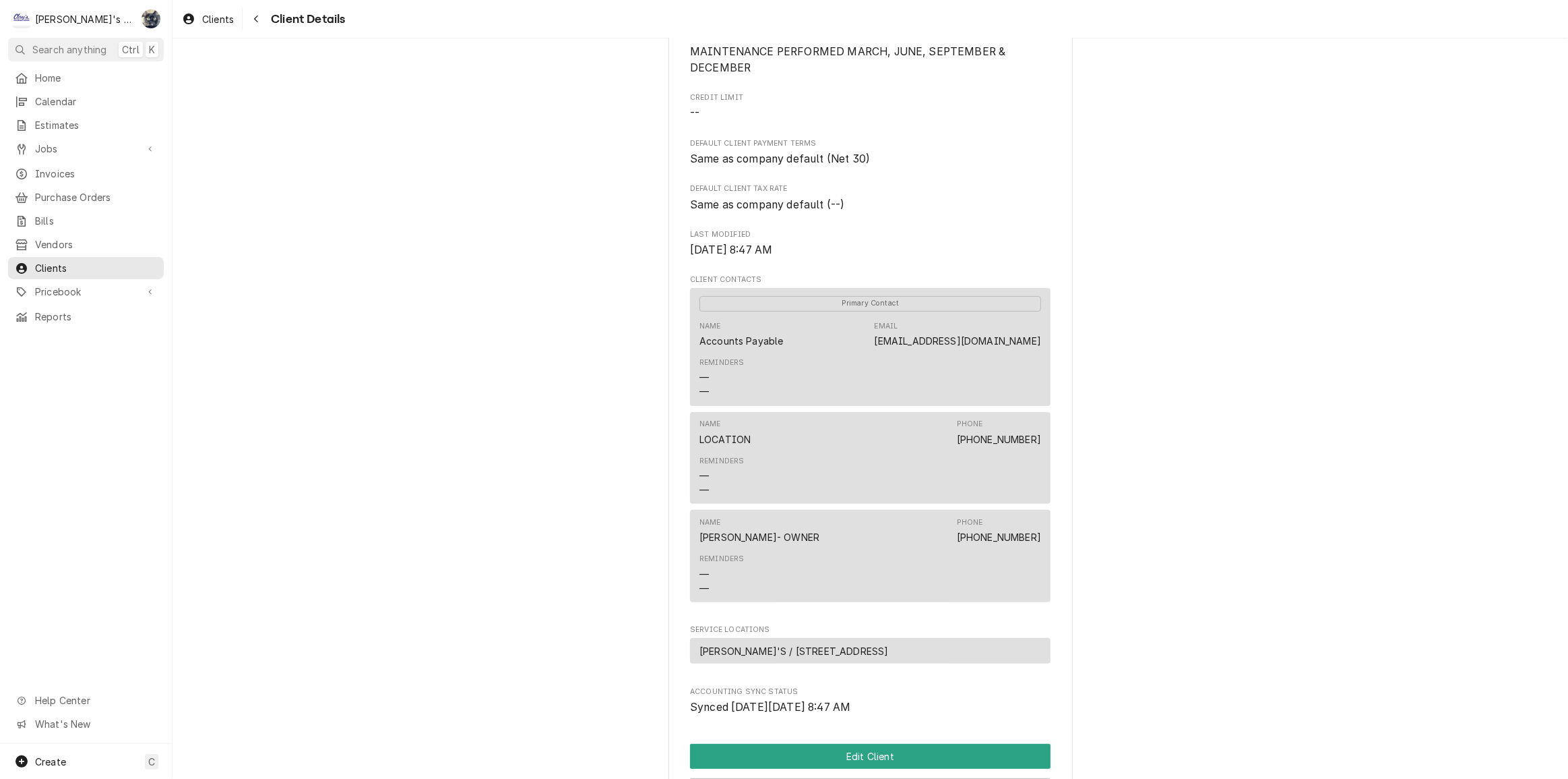
scroll to position [550, 0]
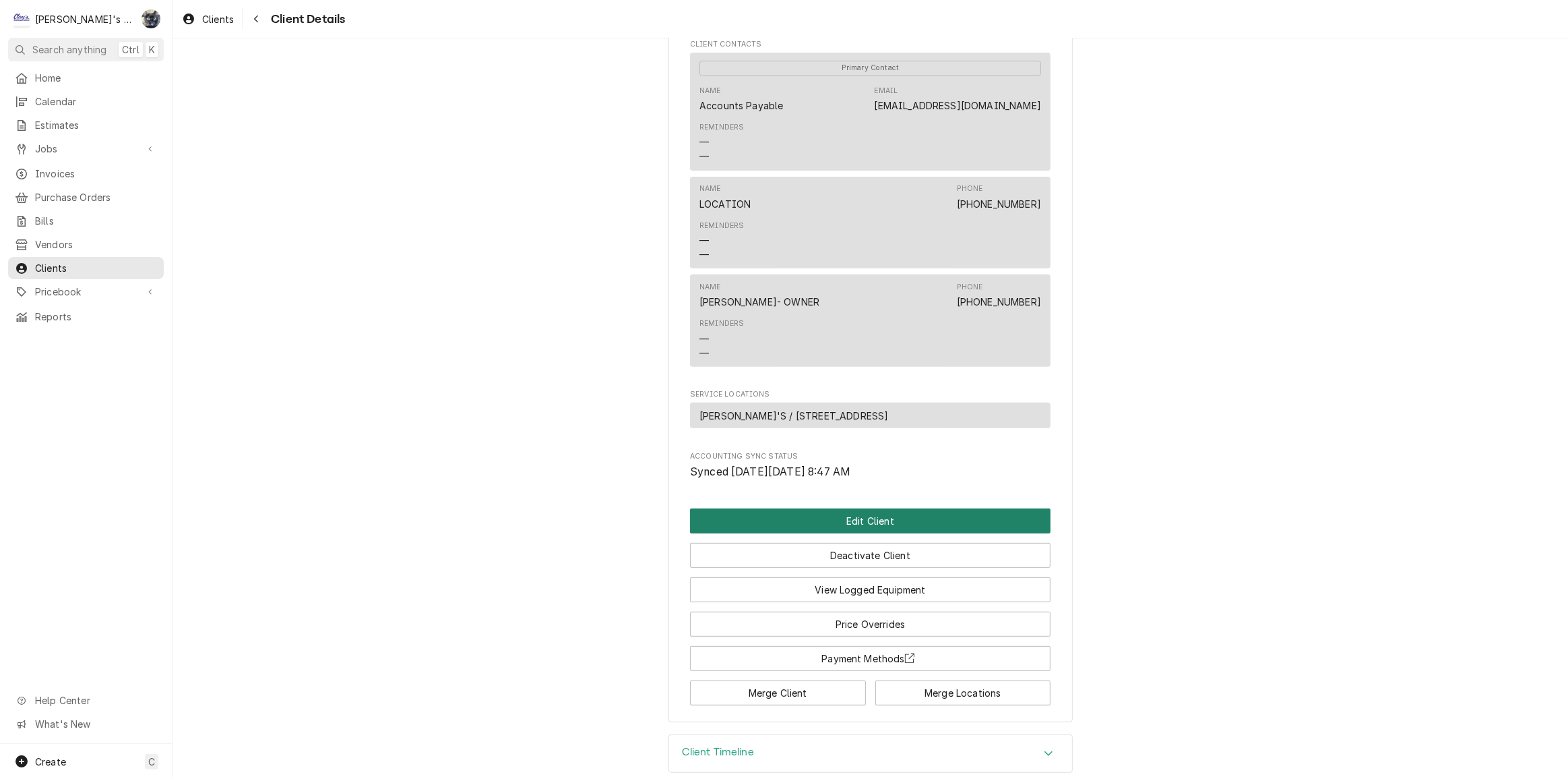
click at [846, 508] on button "Edit Client" at bounding box center [870, 521] width 361 height 25
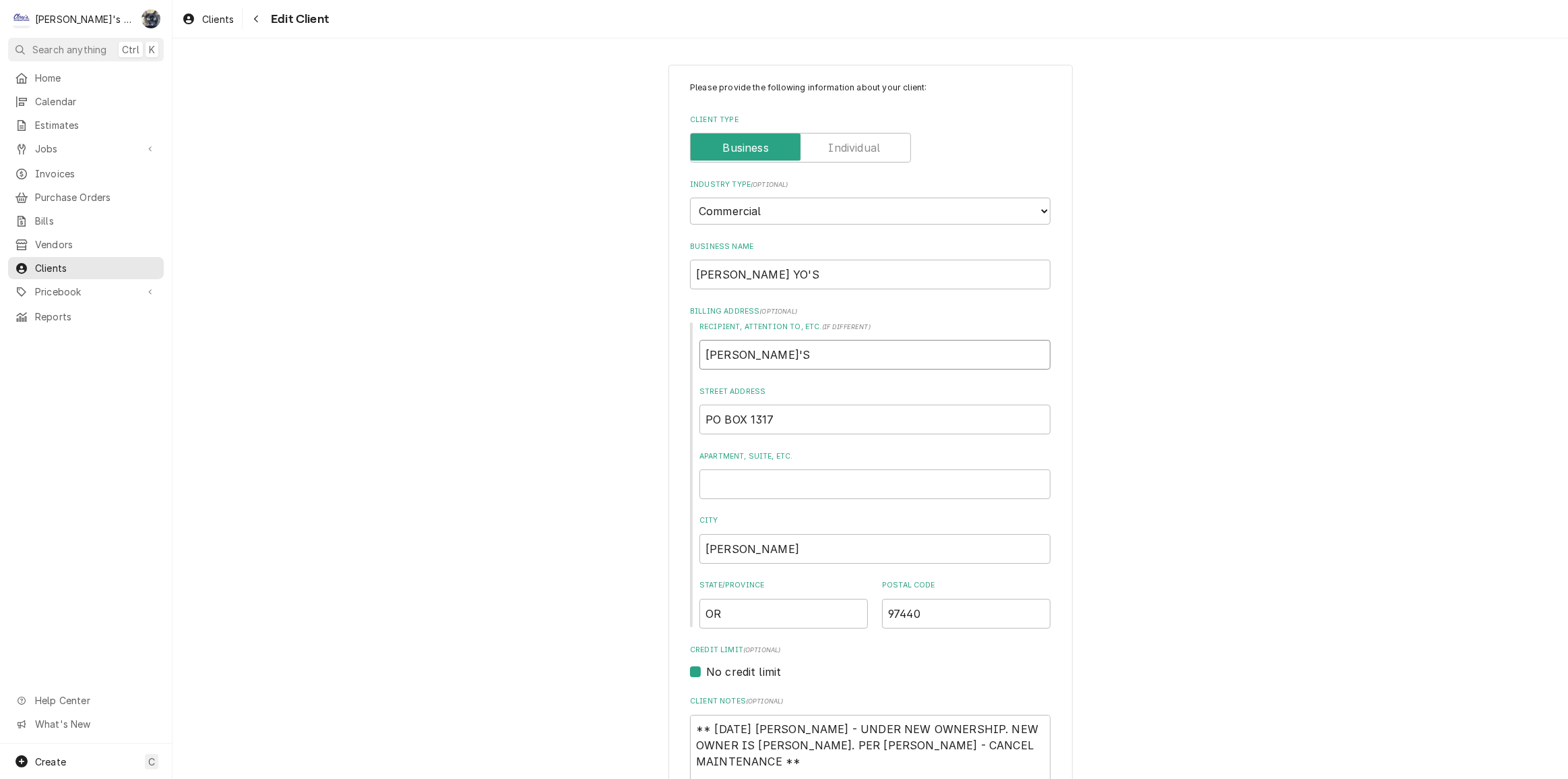
drag, startPoint x: 789, startPoint y: 355, endPoint x: 734, endPoint y: 358, distance: 55.1
click at [692, 364] on div "Recipient, Attention To, etc. ( if different ) DICKIE JO'S Street Address PO BO…" at bounding box center [870, 475] width 361 height 307
click at [786, 354] on input "DICKIE JO'S" at bounding box center [875, 355] width 351 height 30
drag, startPoint x: 774, startPoint y: 354, endPoint x: 741, endPoint y: 356, distance: 33.1
click at [741, 356] on input "[PERSON_NAME]'S" at bounding box center [875, 355] width 351 height 30
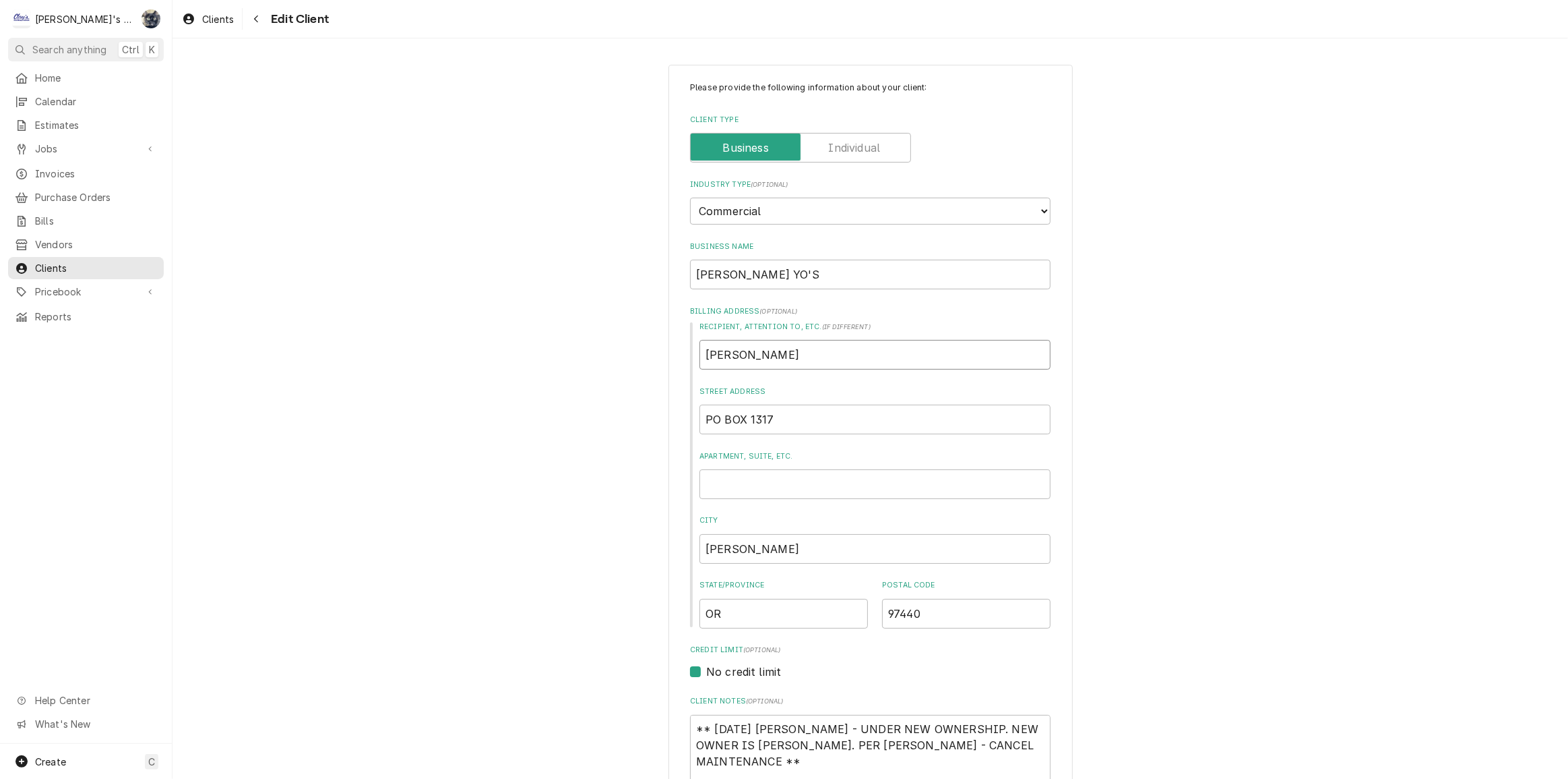
type textarea "x"
type input "DICKIE U"
type textarea "x"
type input "DICKIE UY"
type textarea "x"
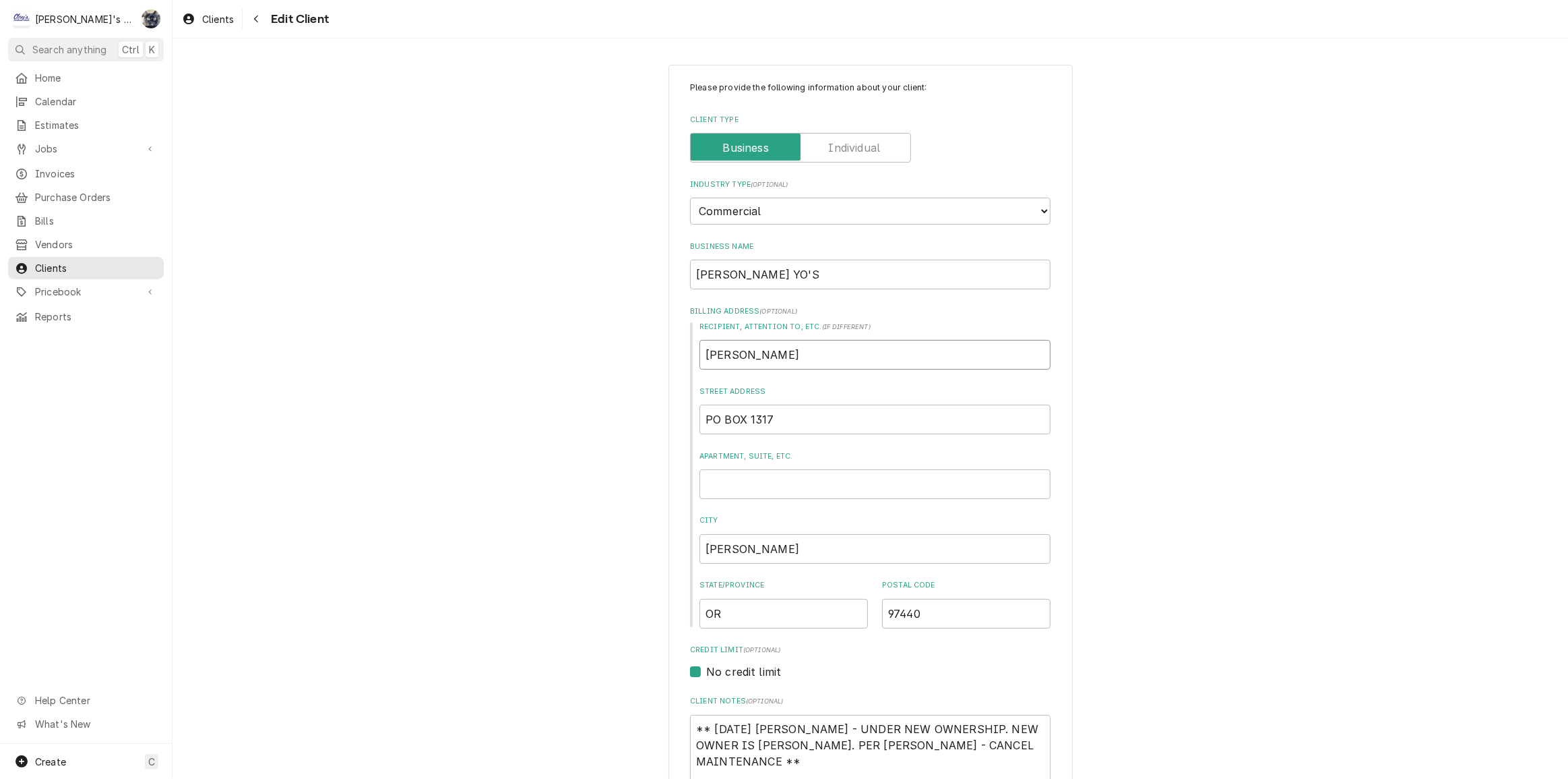
type input "DICKIE U"
type textarea "x"
type input "DICKIE"
type textarea "x"
type input "DICKIE Y"
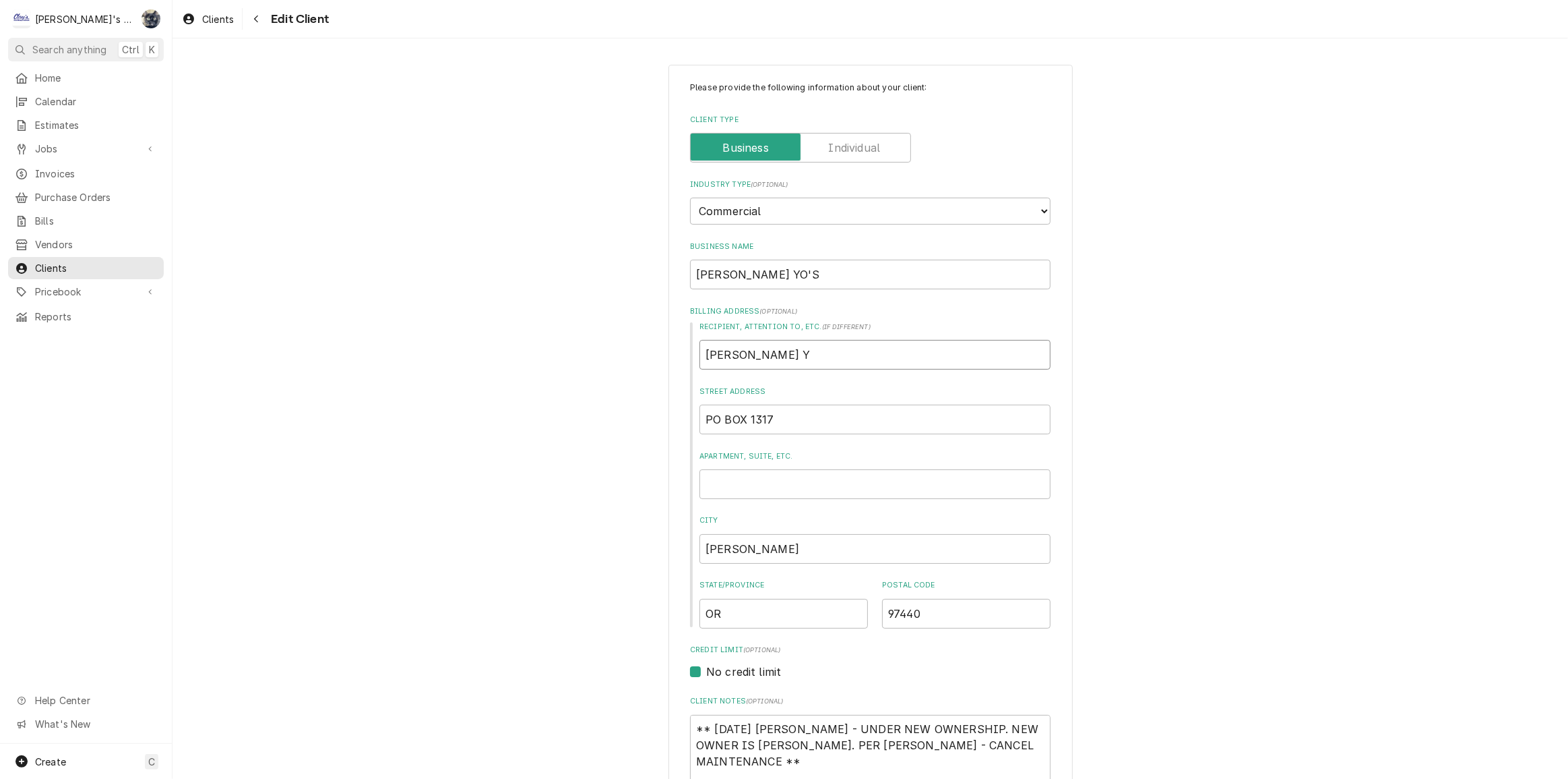
type textarea "x"
type input "DICKIE YO"
type textarea "x"
type input "DICKIE YO'"
type textarea "x"
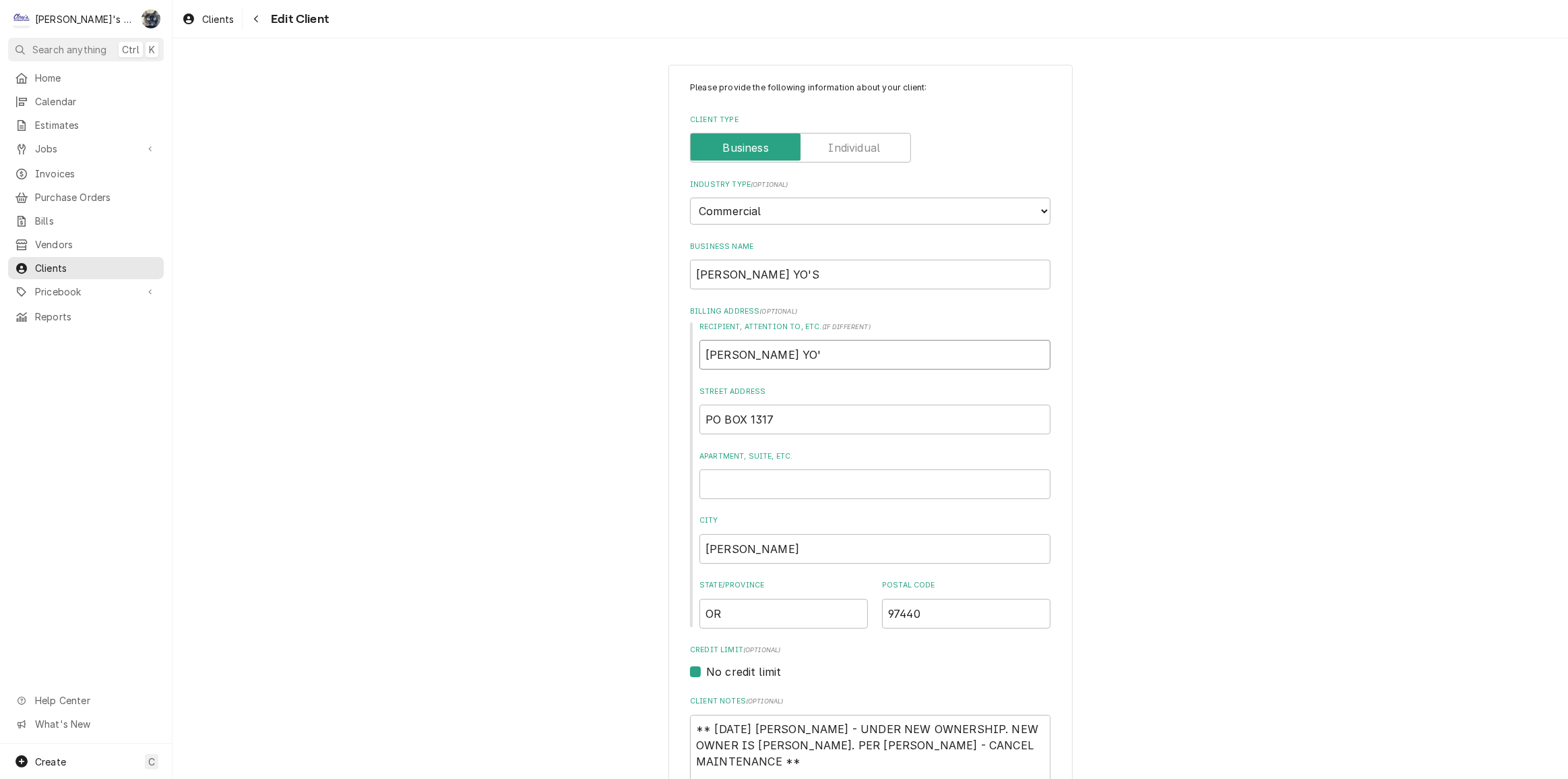
type input "DICKIE YO'S"
type textarea "x"
type input "DICKIE YO'S"
drag, startPoint x: 766, startPoint y: 420, endPoint x: 619, endPoint y: 415, distance: 147.1
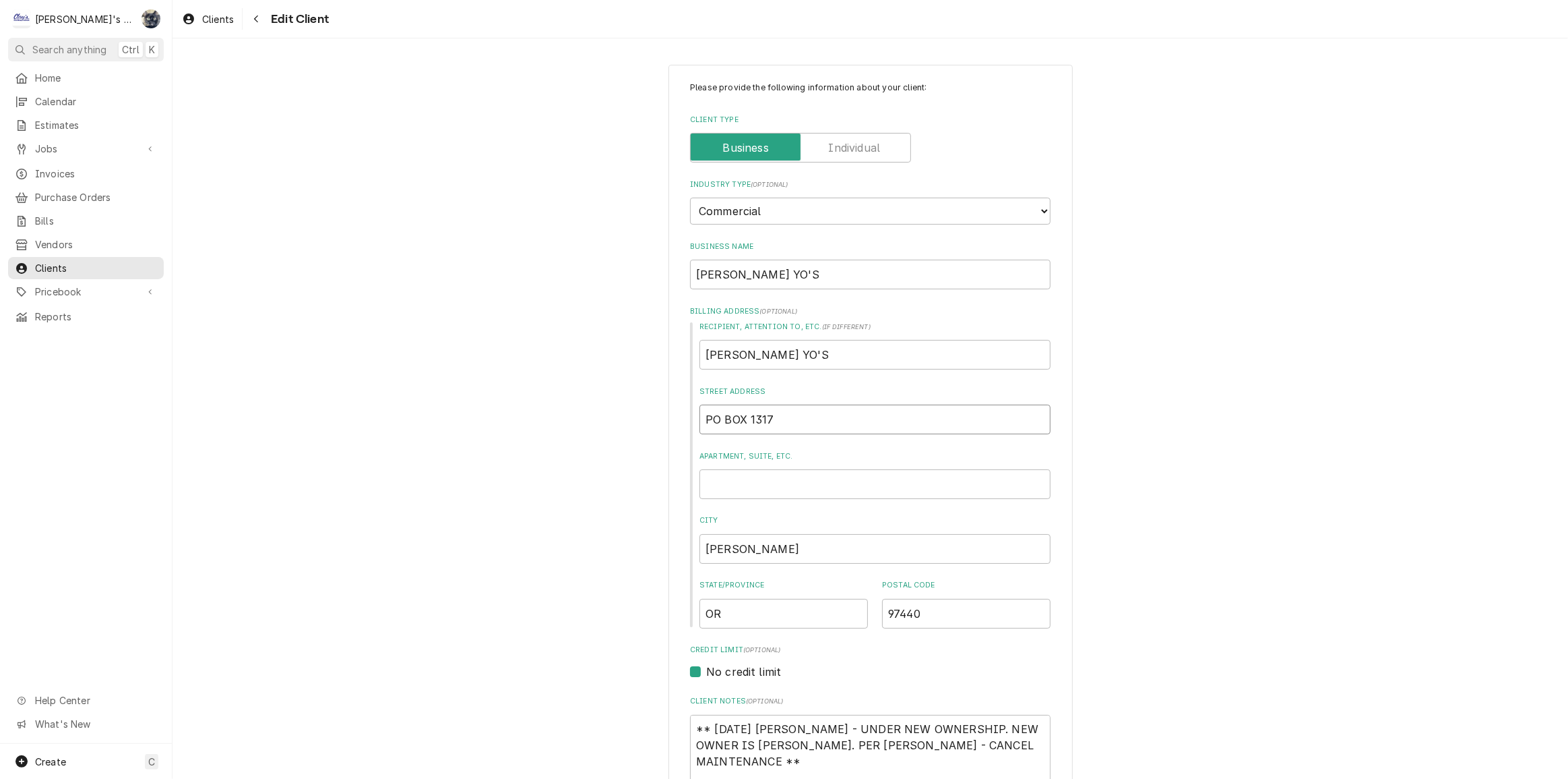
type textarea "x"
type input "1"
type textarea "x"
type input "10"
type textarea "x"
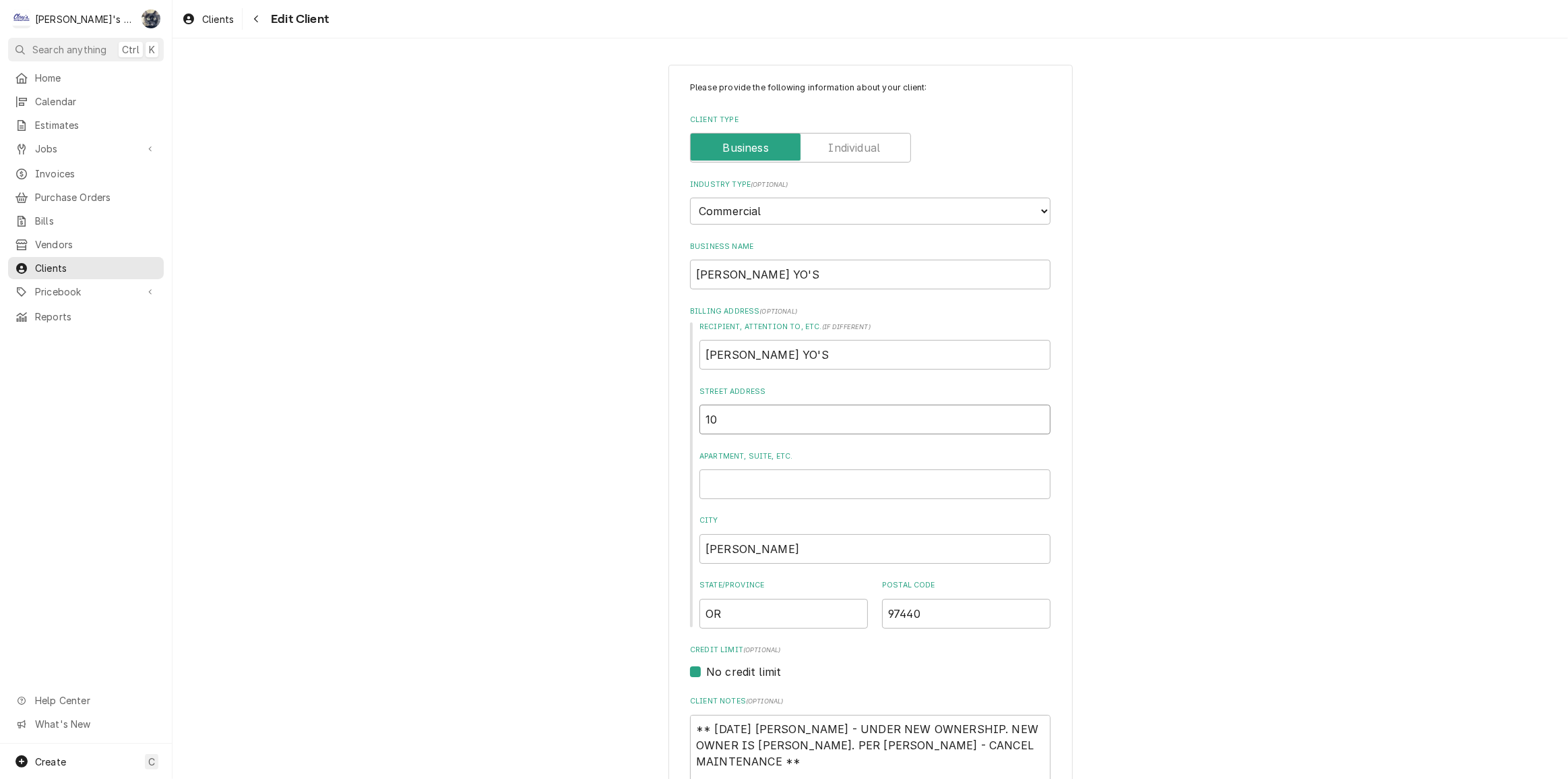
type input "104"
type textarea "x"
type input "1049"
type textarea "x"
type input "1049"
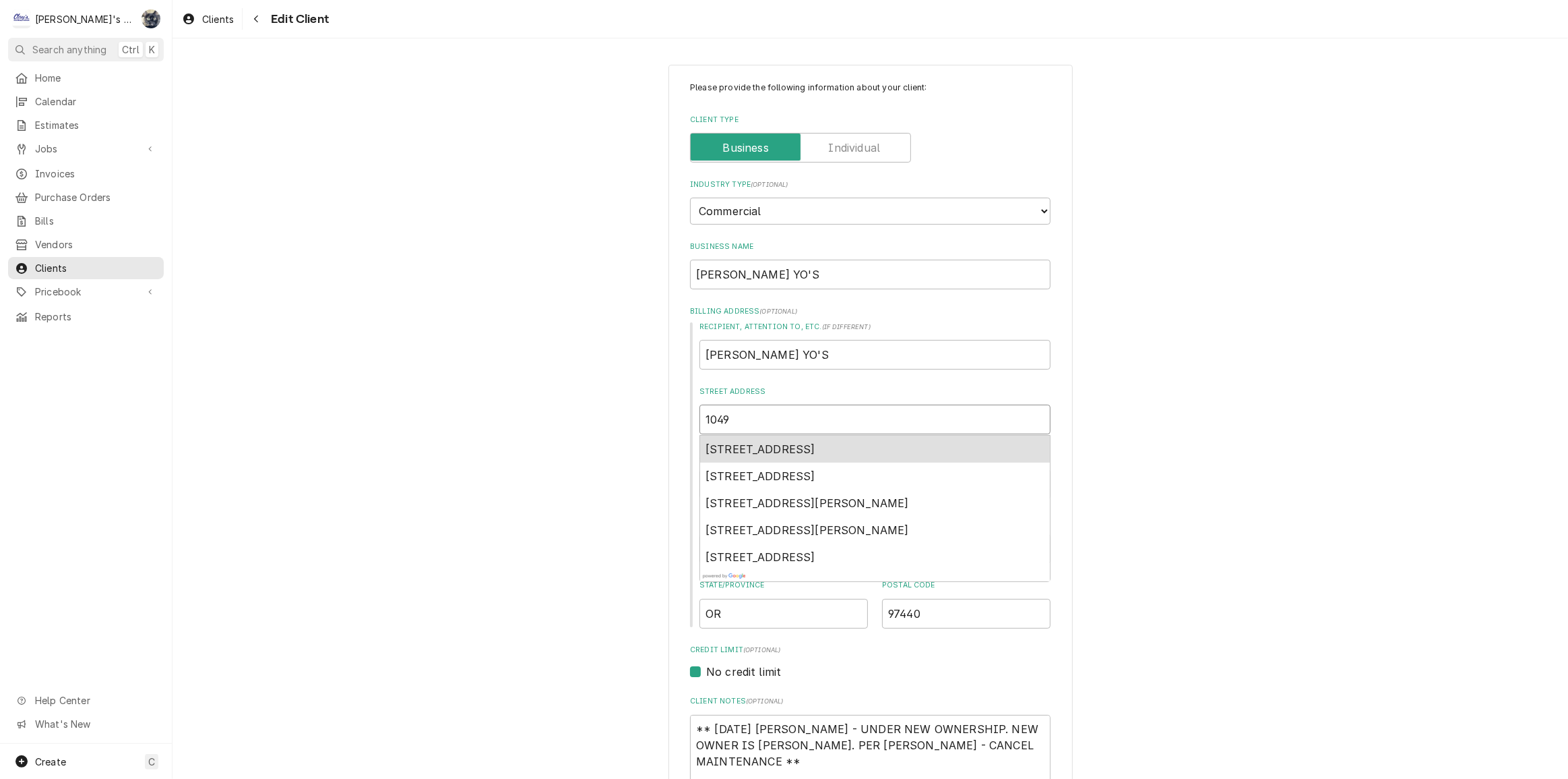
type textarea "x"
type input "1049"
type textarea "x"
type input "104"
type textarea "x"
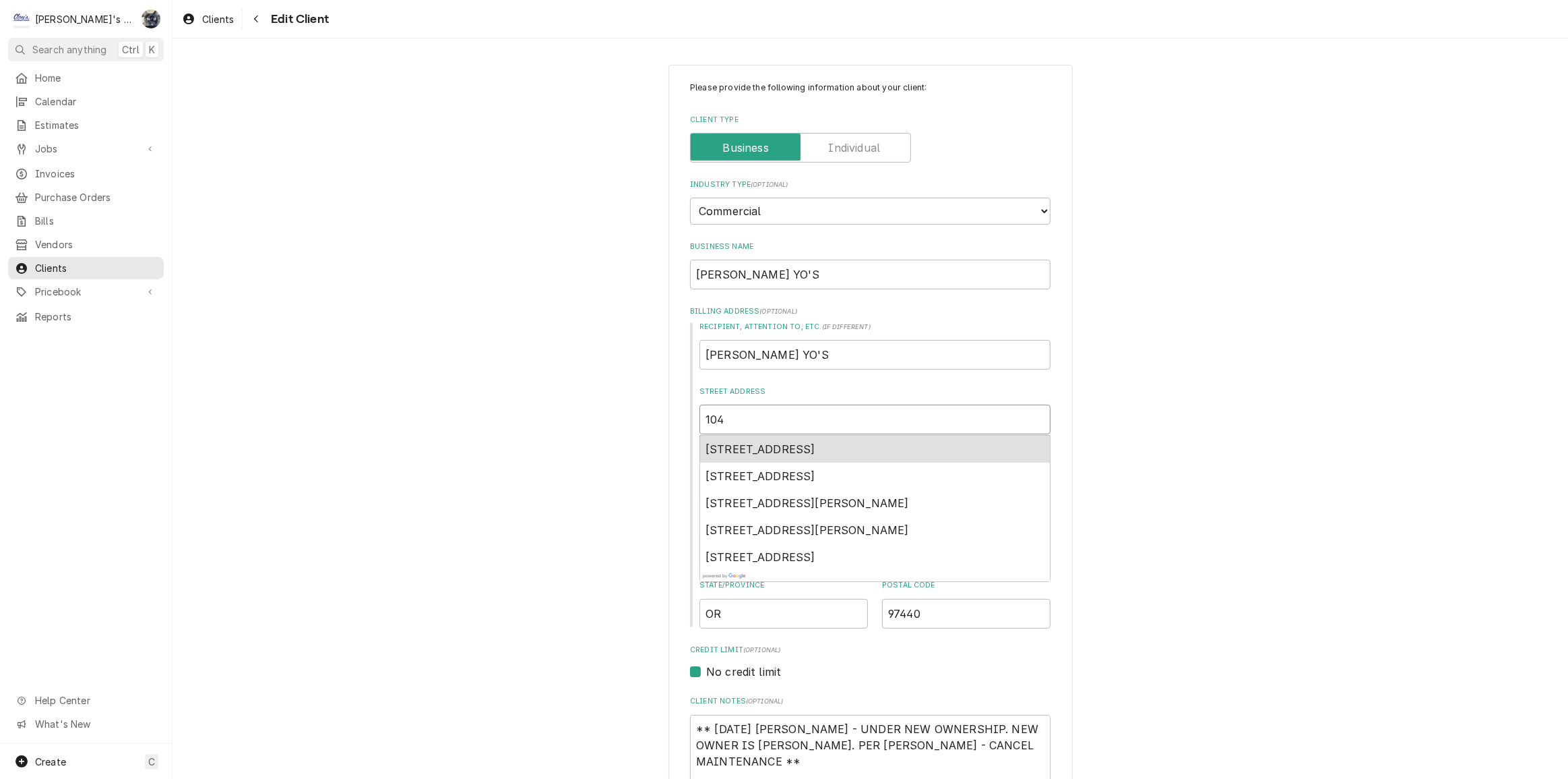
type input "10"
type textarea "x"
type input "107"
type textarea "x"
type input "1079"
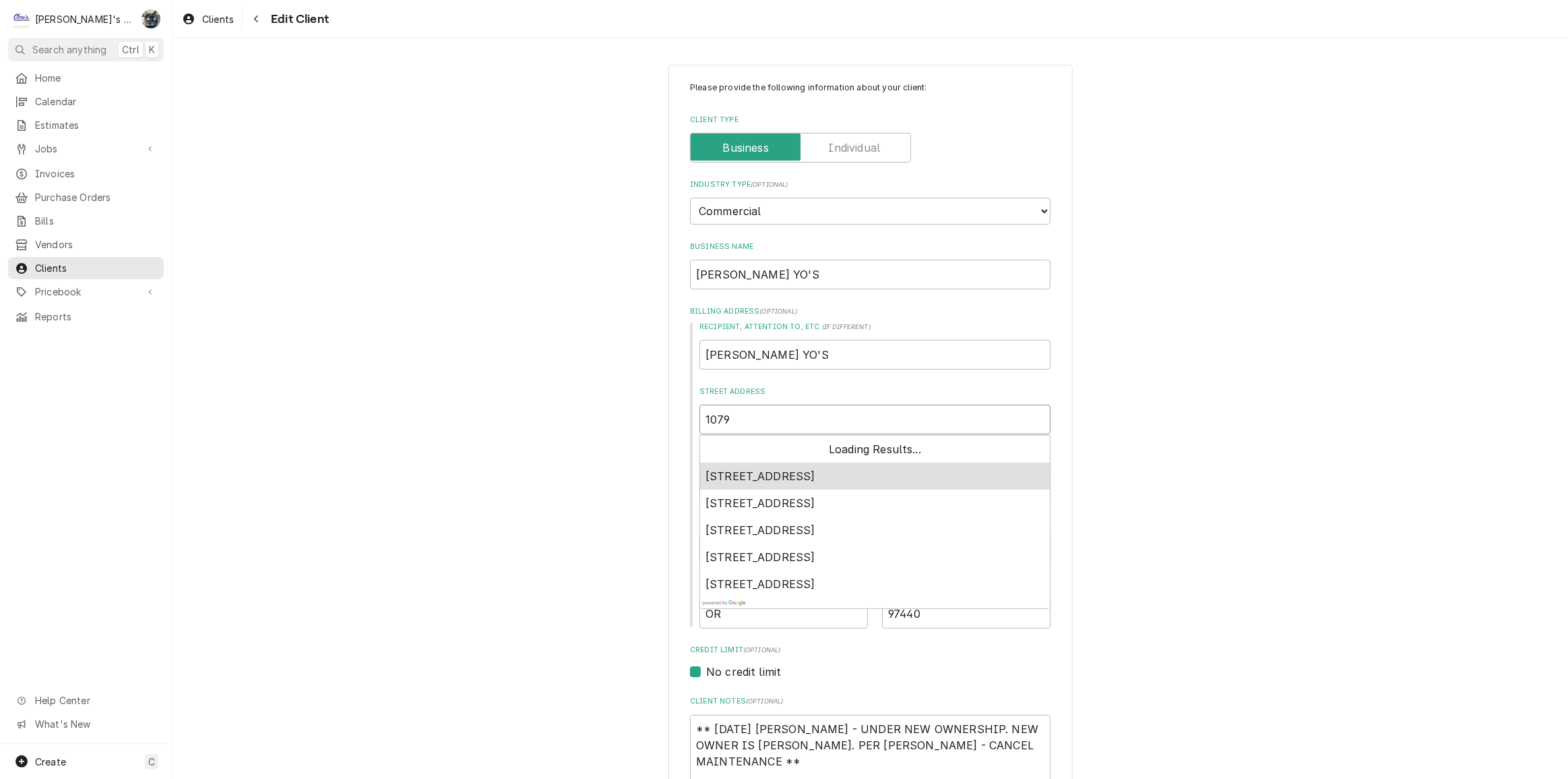
type textarea "x"
type input "1079"
type textarea "x"
type input "1079 V"
type textarea "x"
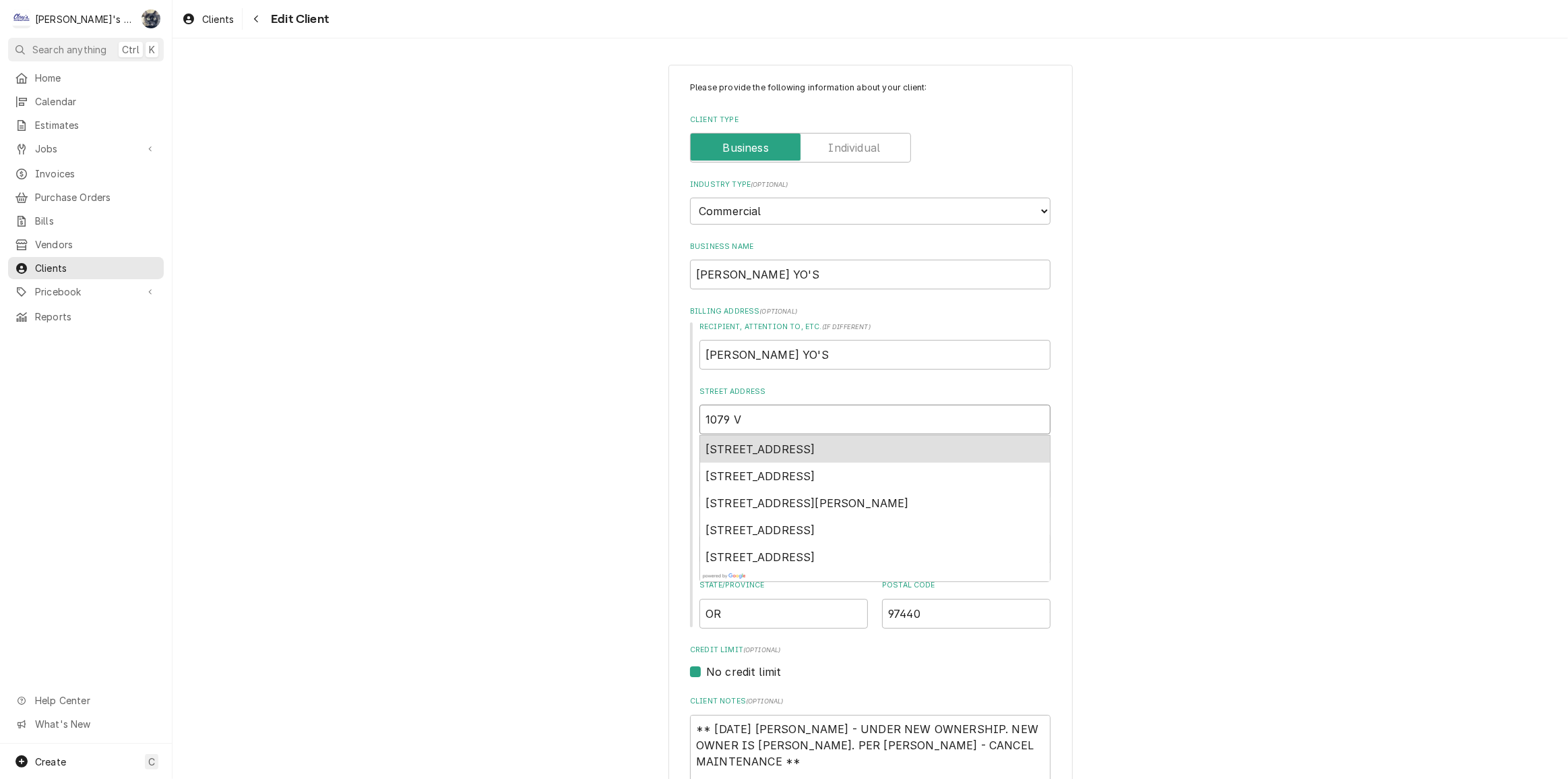
type input "1079 VA"
type textarea "x"
type input "1079 VAL"
type textarea "x"
type input "1079 VALL"
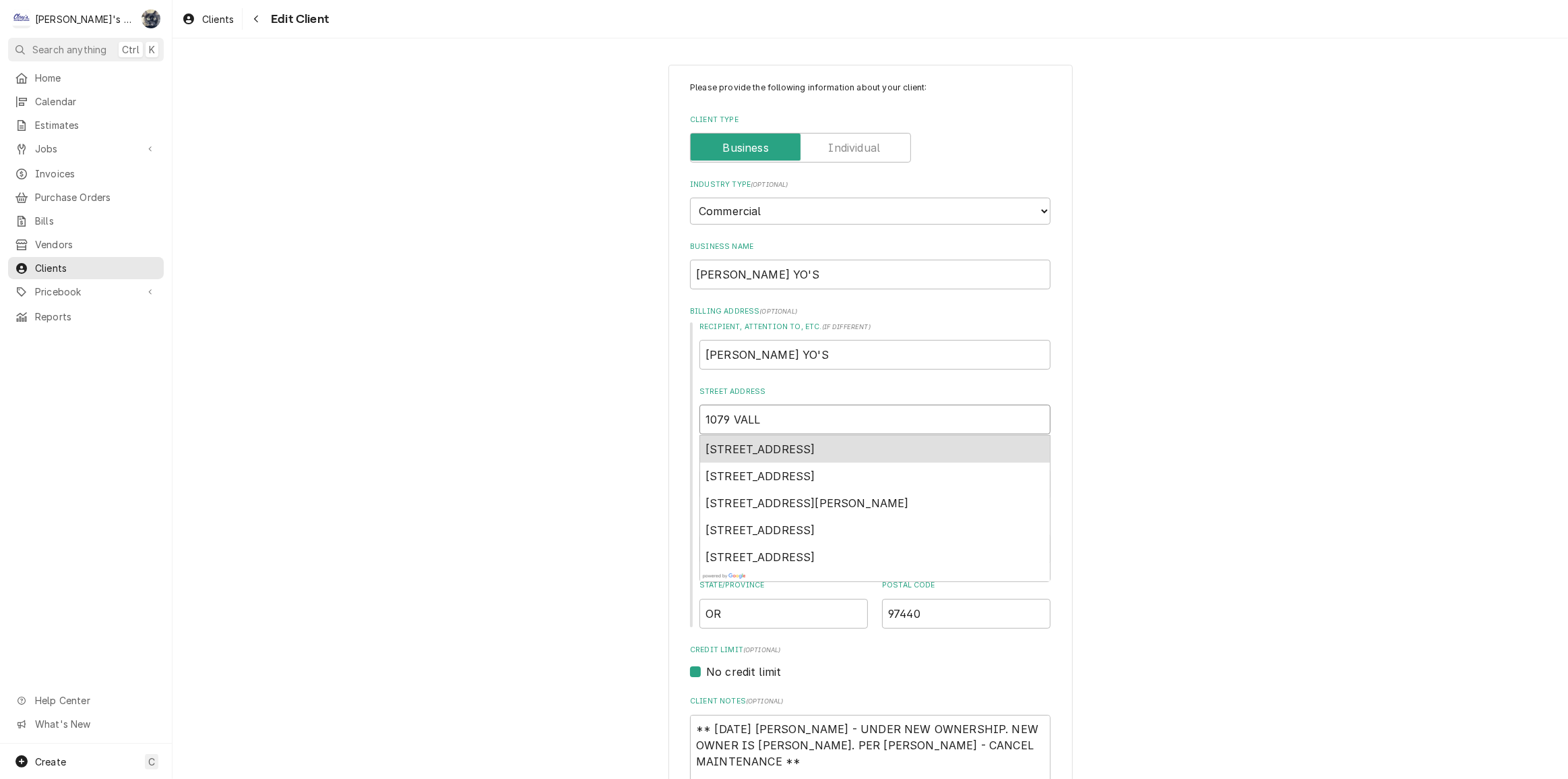
type textarea "x"
type input "1079 VALLE"
type textarea "x"
type input "1079 VALLEY"
type textarea "x"
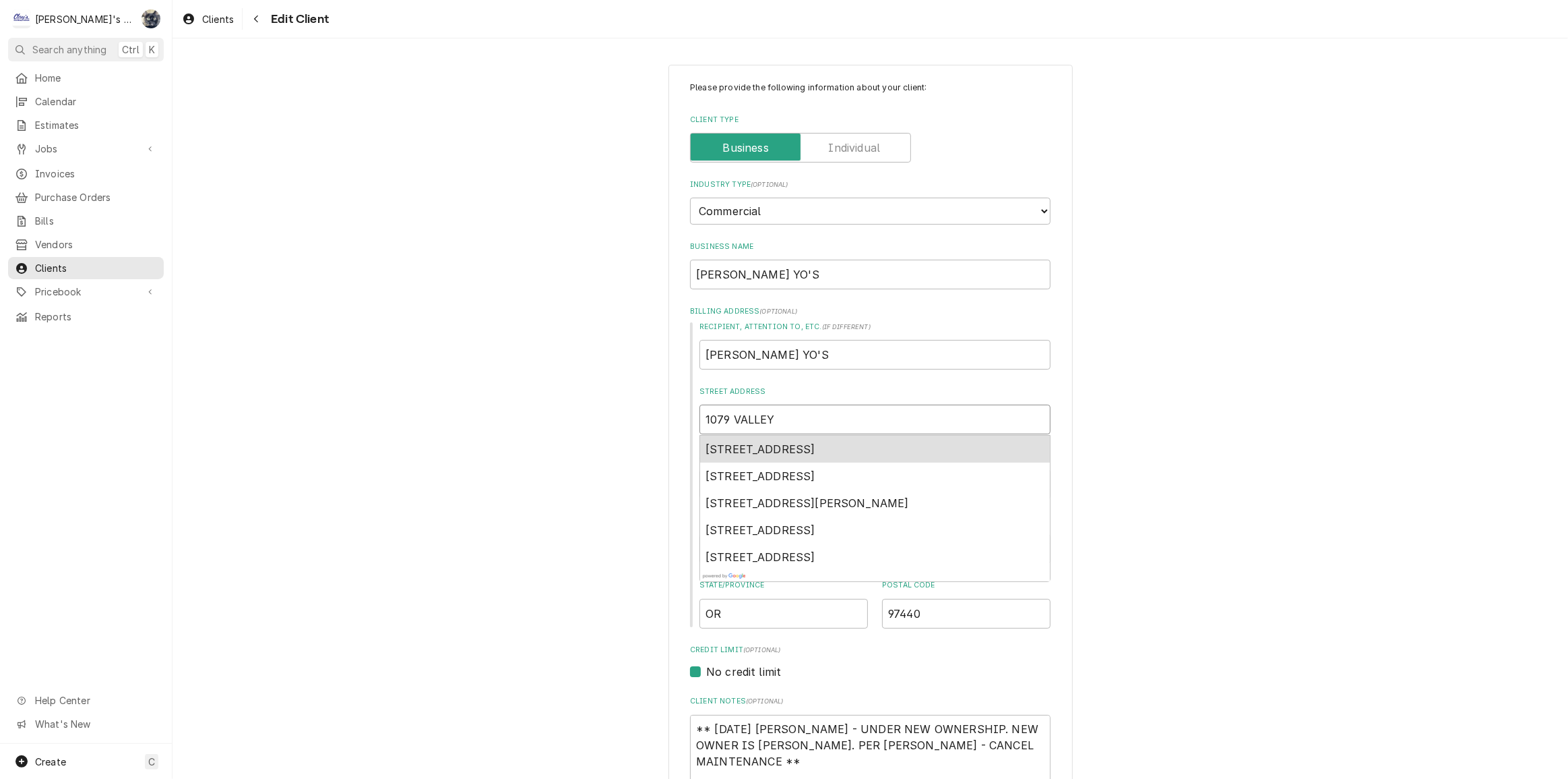
type input "1079 VALLEY"
type textarea "x"
type input "1079 VALLEY R"
type textarea "x"
type input "1079 VALLEY RI"
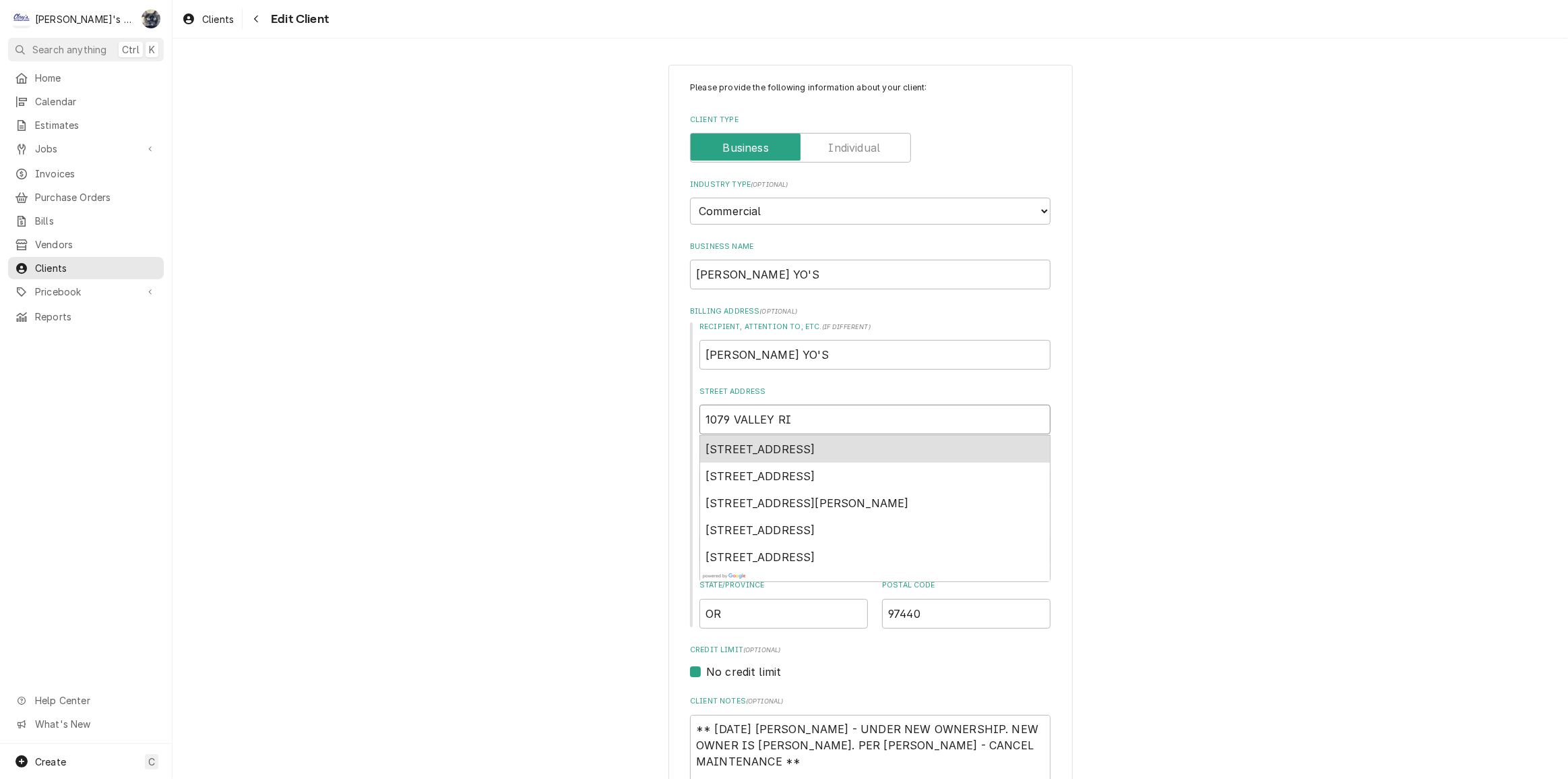
type textarea "x"
type input "1079 VALLEY RIV"
type textarea "x"
type input "1079 VALLEY RIVE"
type textarea "x"
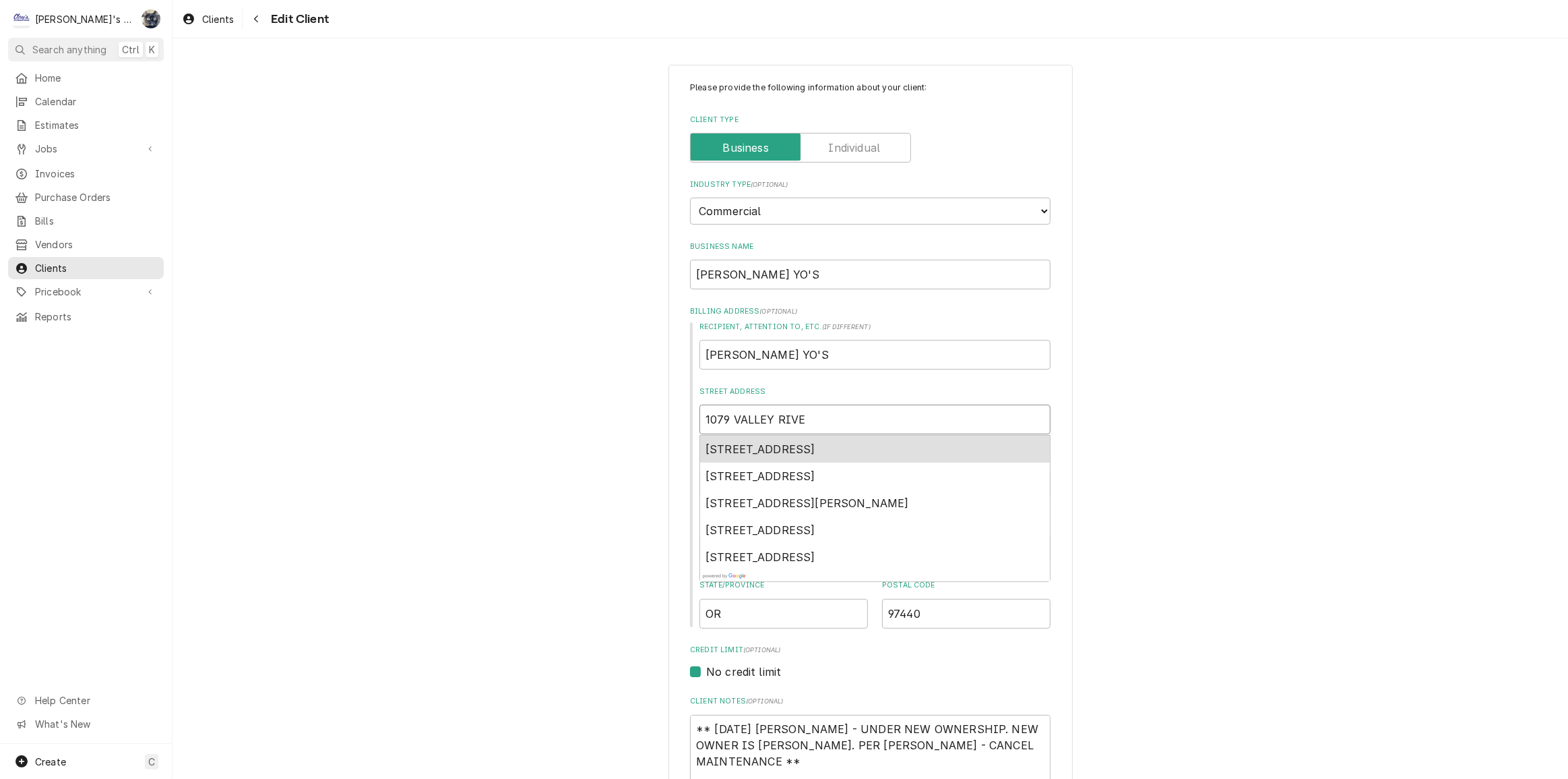
type input "1079 VALLEY RIVER"
type textarea "x"
type input "1079 VALLEY RIVER"
type textarea "x"
type input "1079 VALLEY RIVER W"
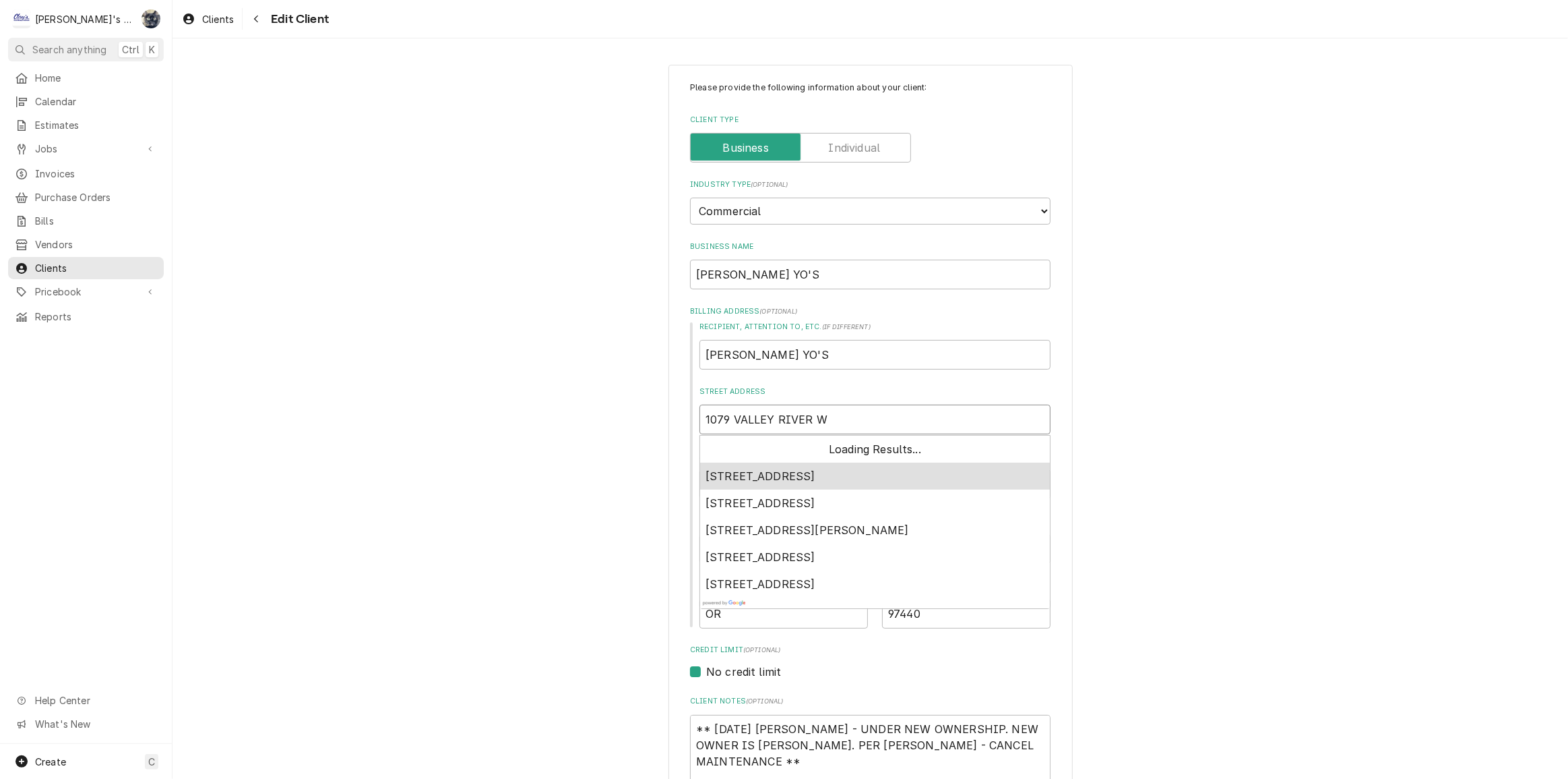
type textarea "x"
type input "1079 VALLEY RIVER WA"
type textarea "x"
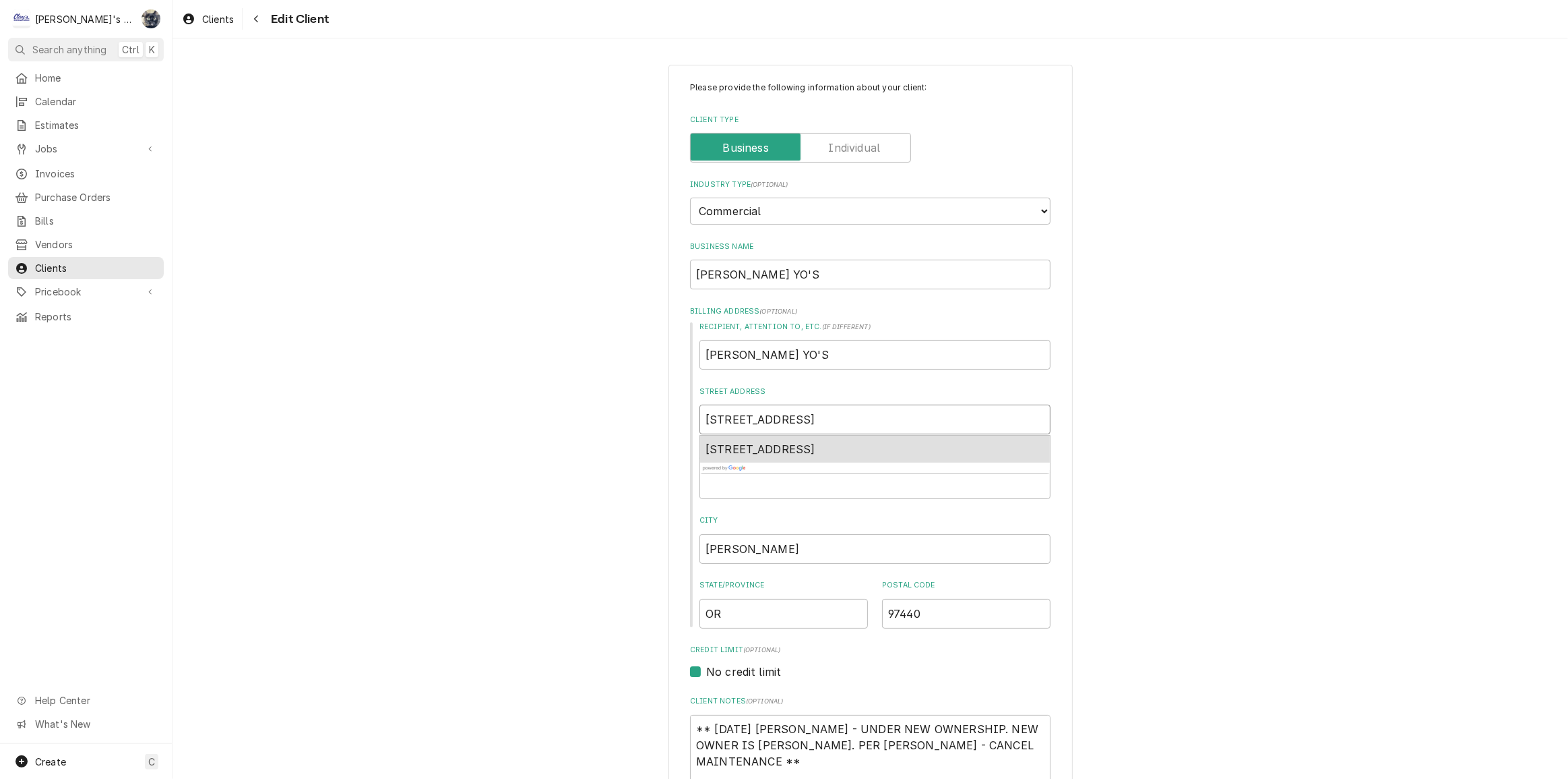
type input "1079 VALLEY RIVER WAY"
type textarea "x"
type input "C"
type textarea "x"
type input "CU"
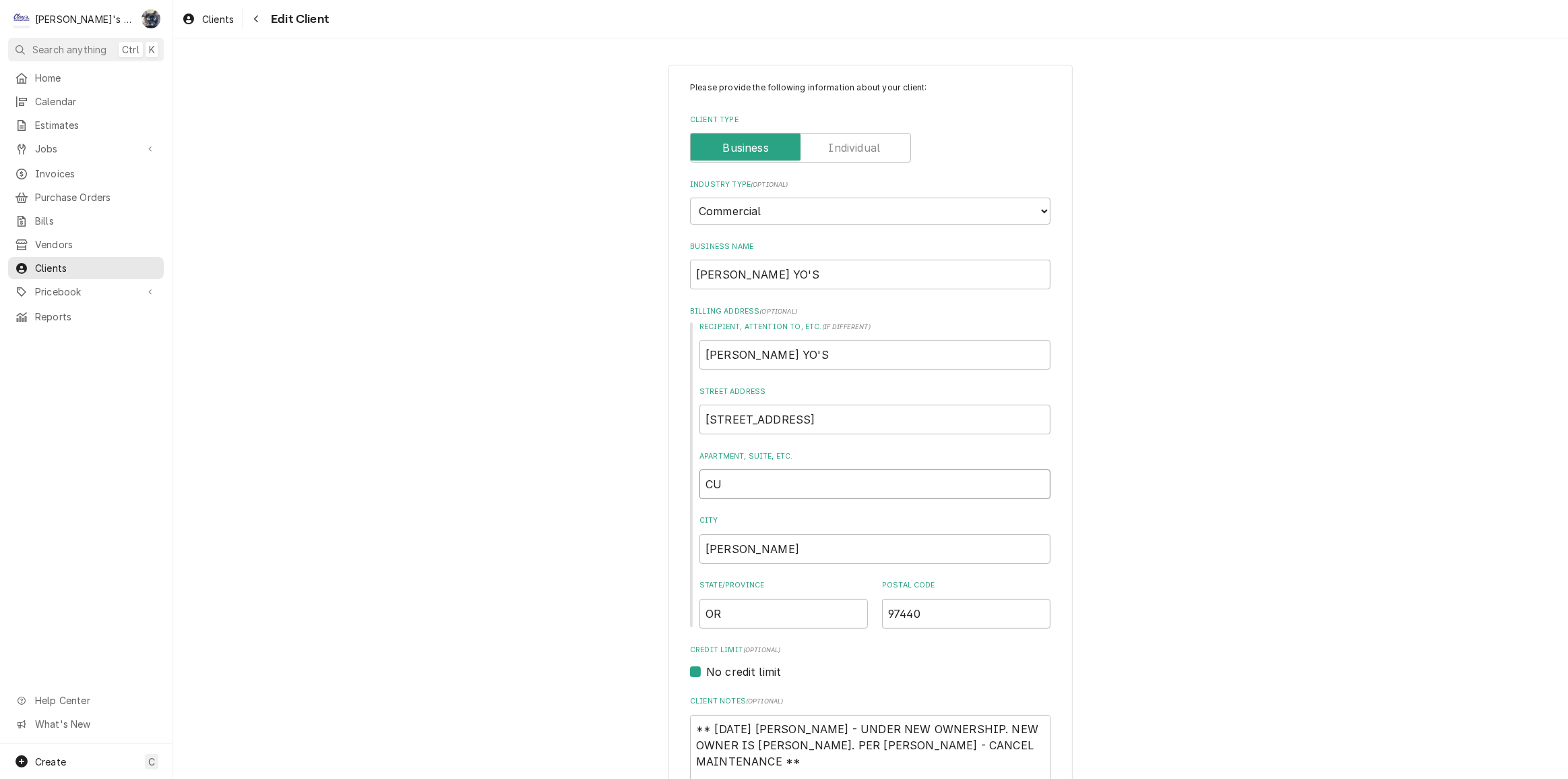
type textarea "x"
type input "C"
type textarea "x"
type input "S"
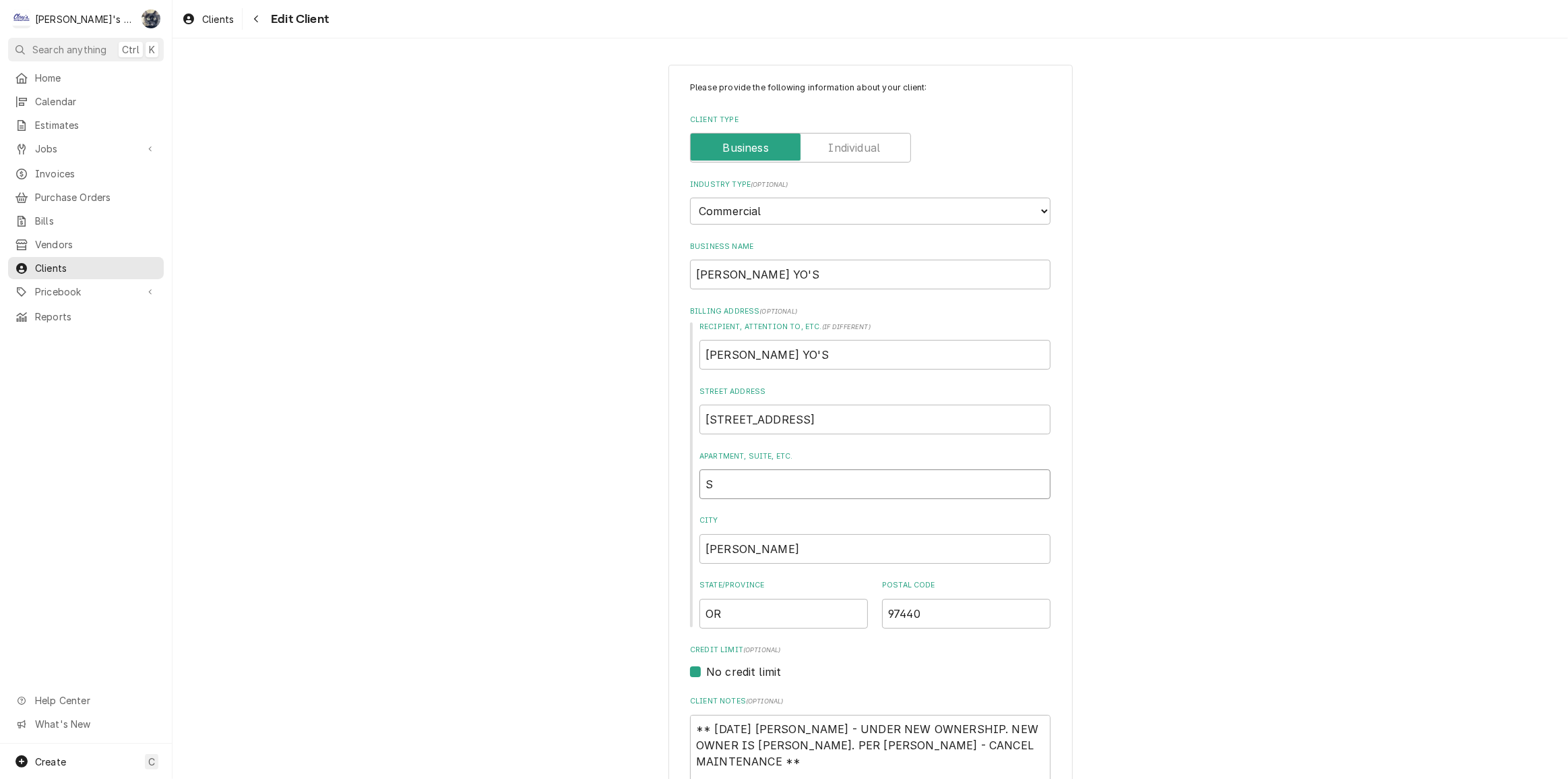
type textarea "x"
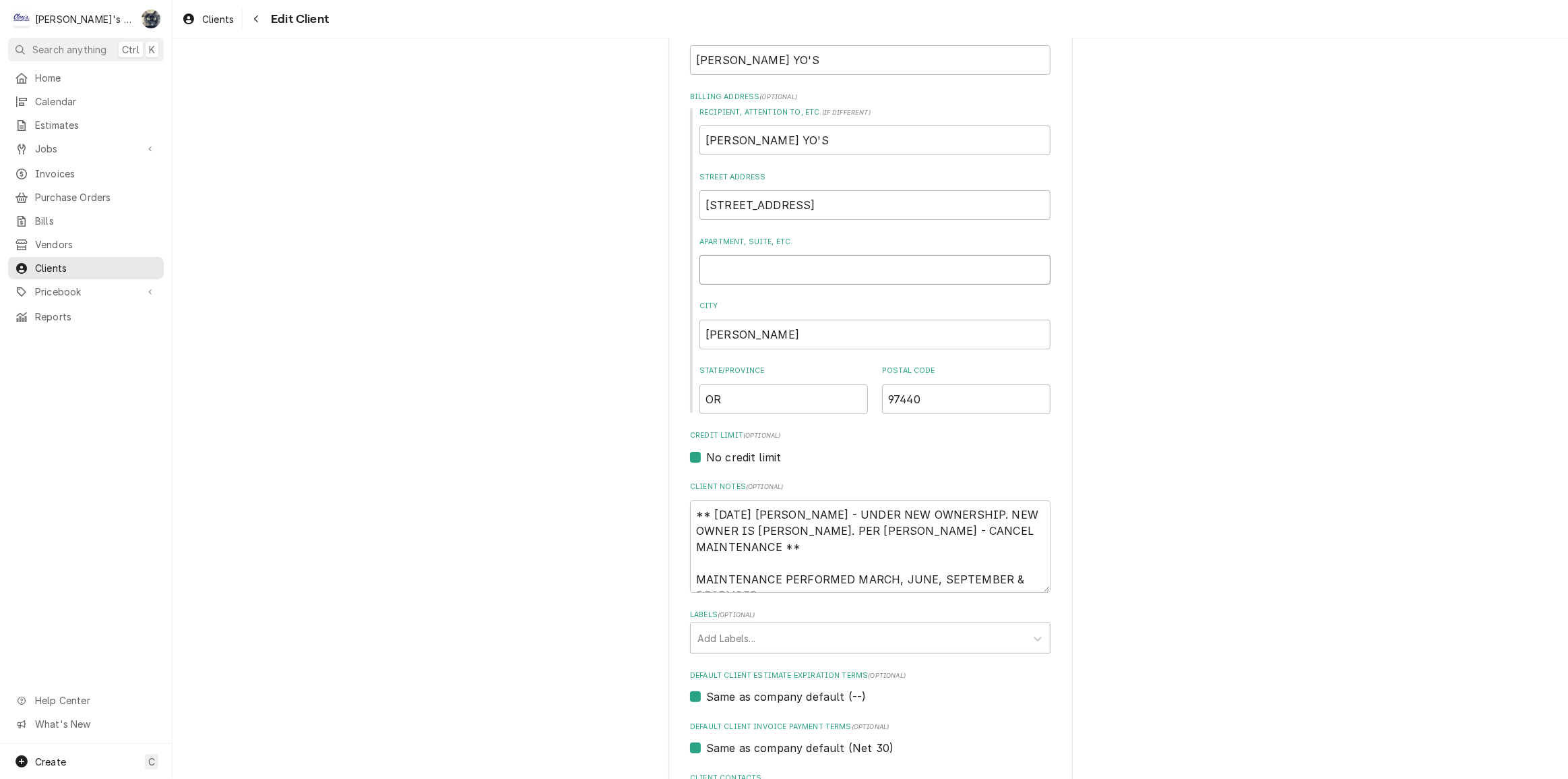
scroll to position [49, 0]
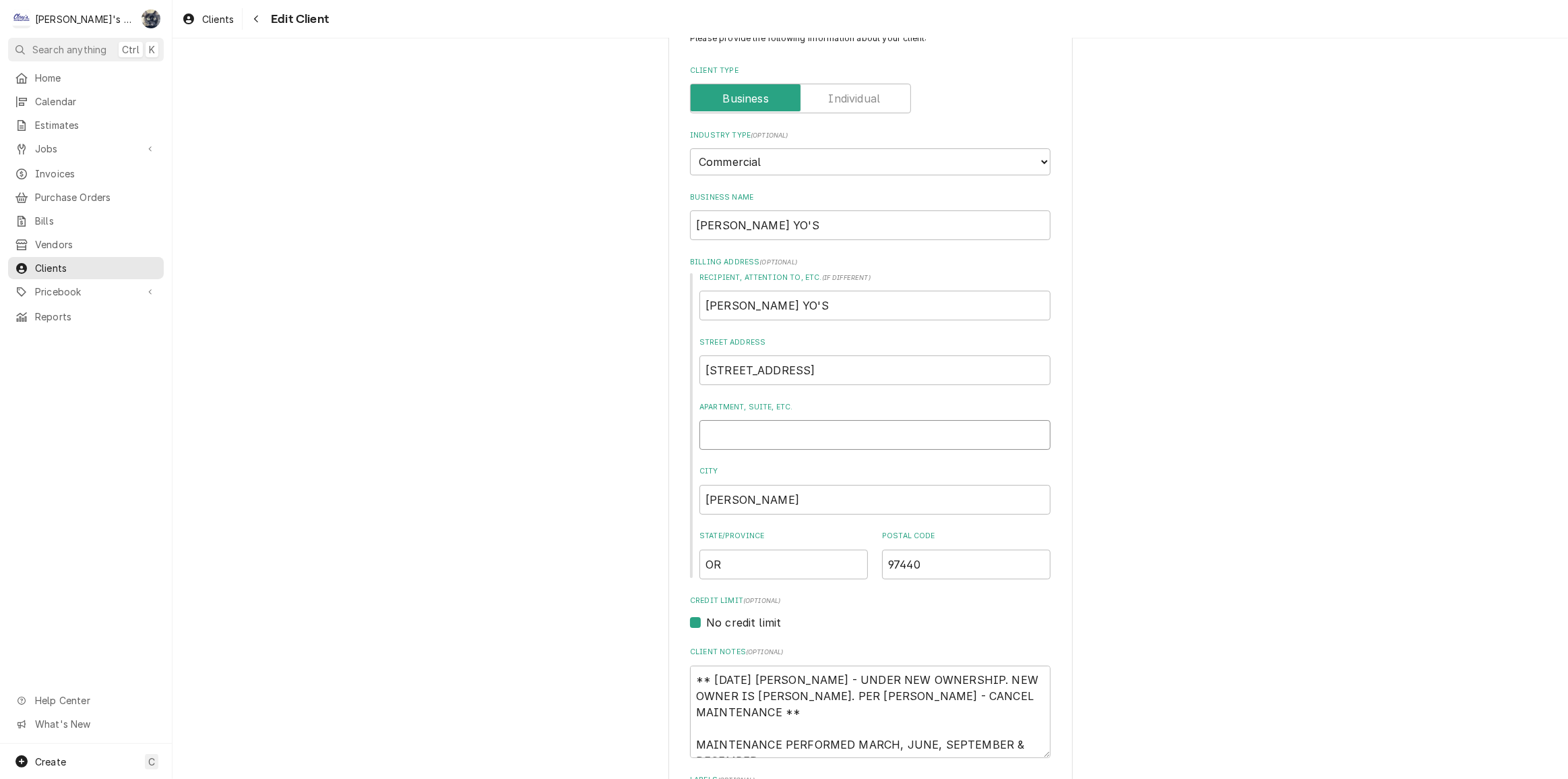
type textarea "x"
type input "S"
type textarea "x"
type input "SU"
type textarea "x"
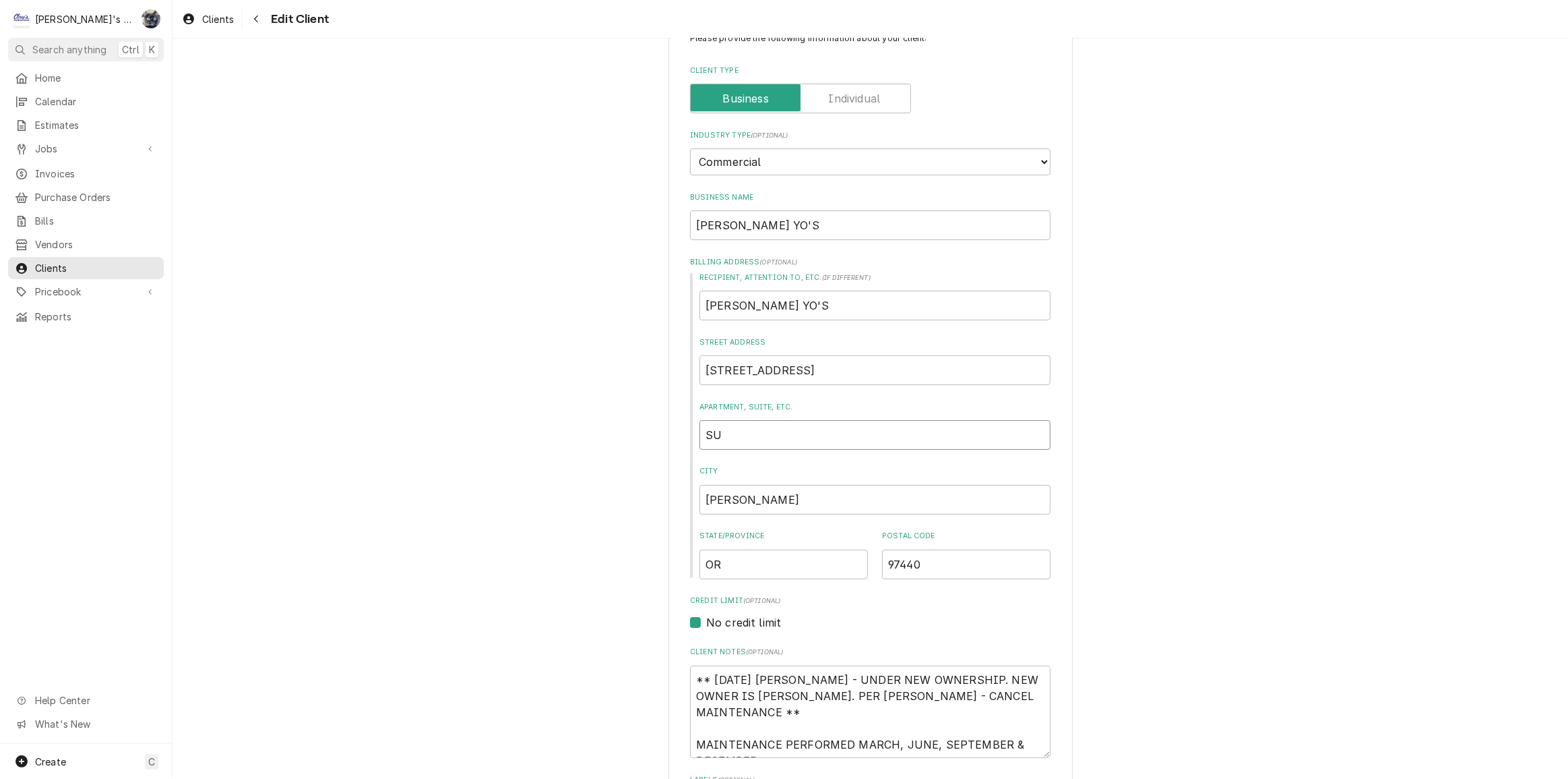
type input "SUI"
type textarea "x"
type input "SUIT"
type textarea "x"
type input "SUITE"
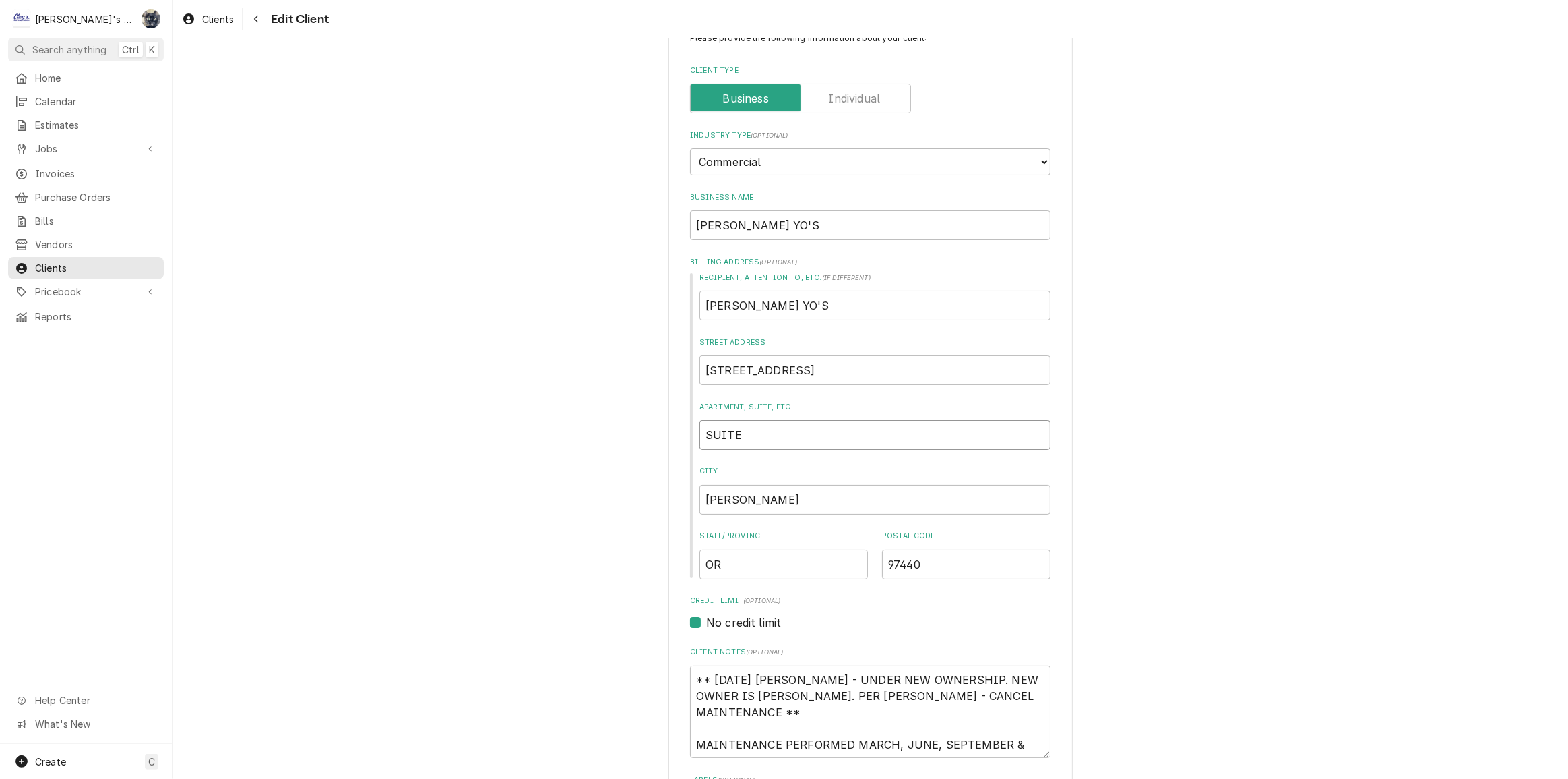
type textarea "x"
type input "SUITE"
type textarea "x"
type input "SUITE B"
type textarea "x"
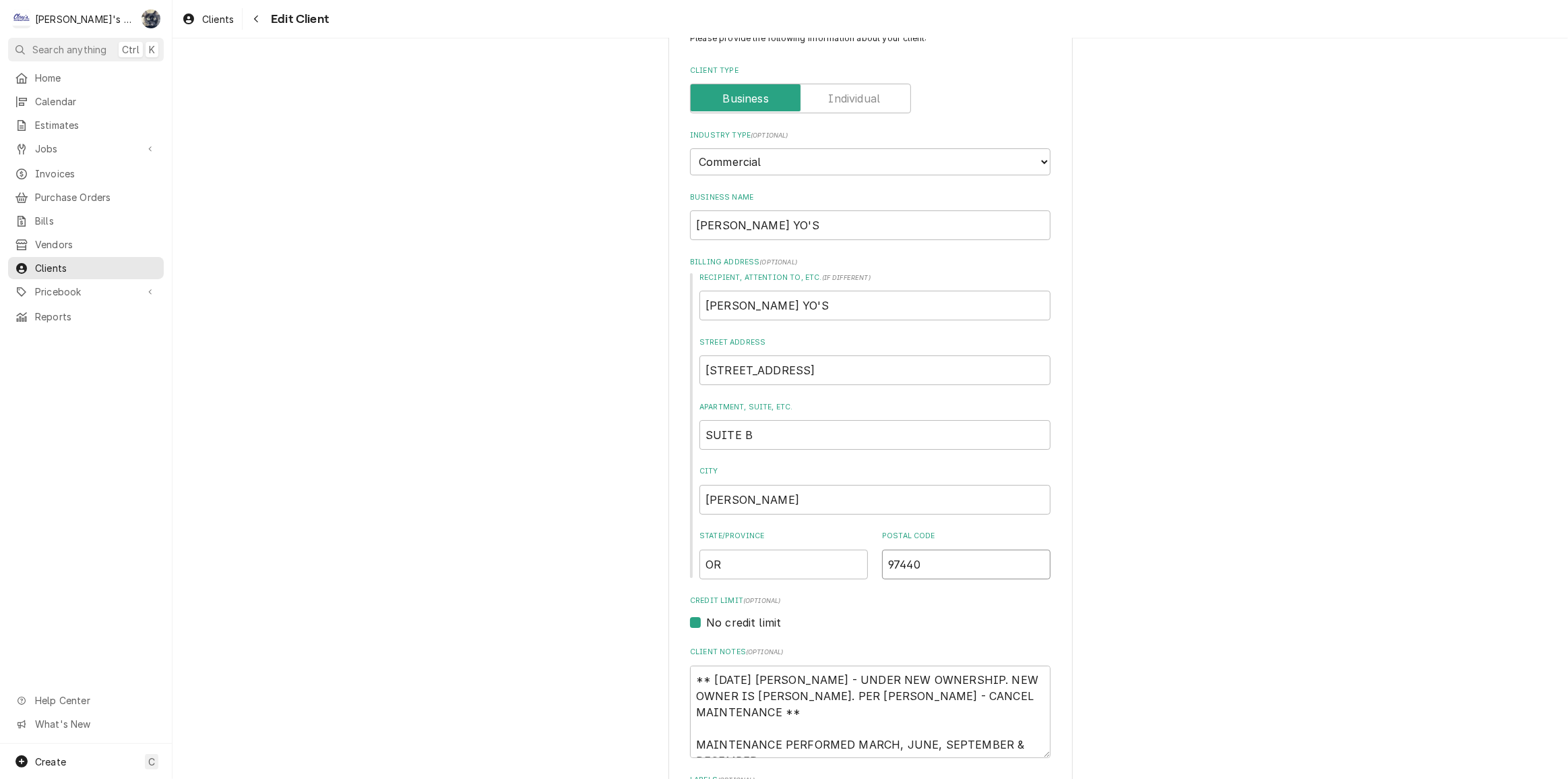
type input "9"
type textarea "x"
type input "97"
type textarea "x"
type input "974"
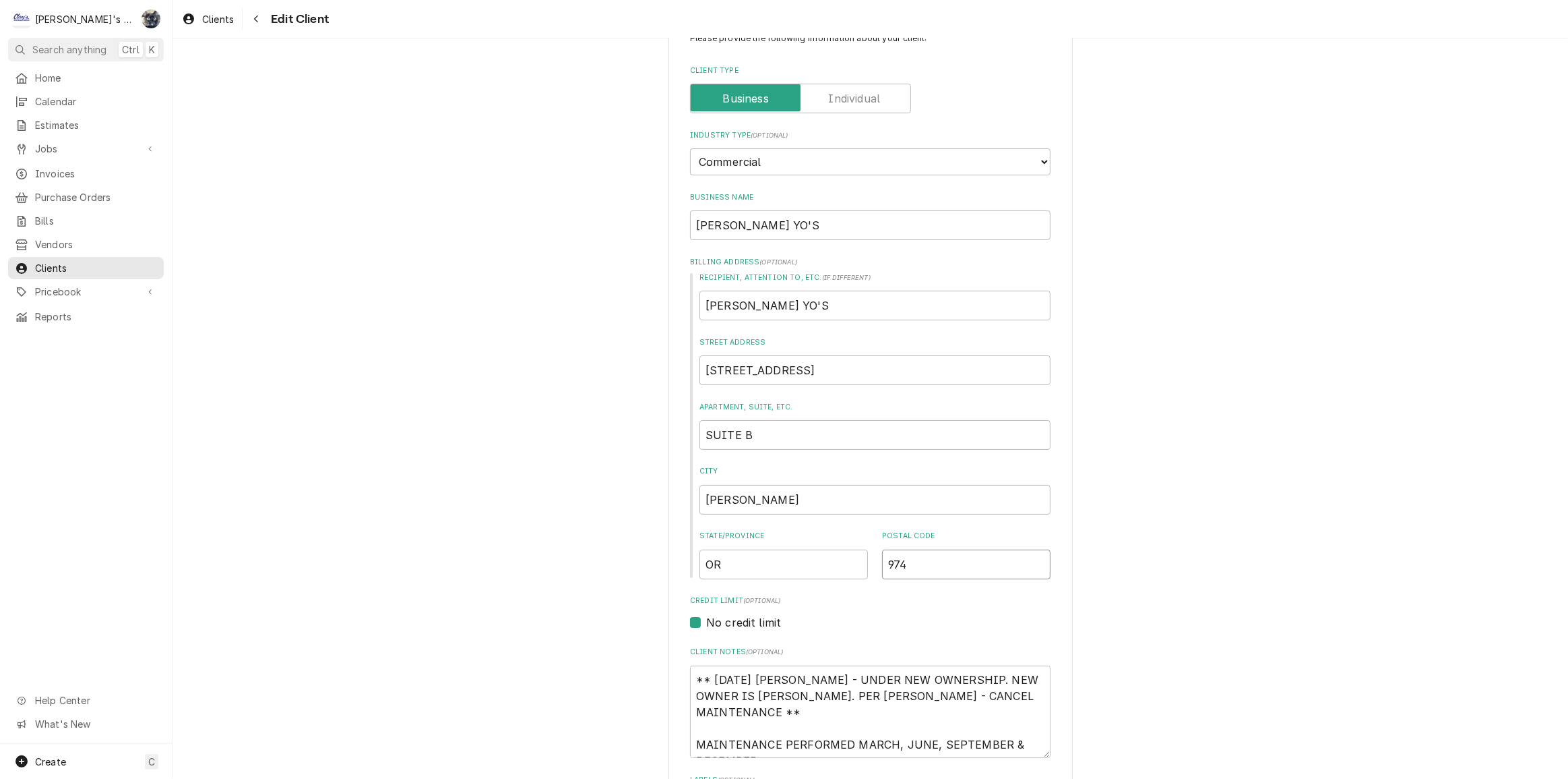
type textarea "x"
type input "9740"
type textarea "x"
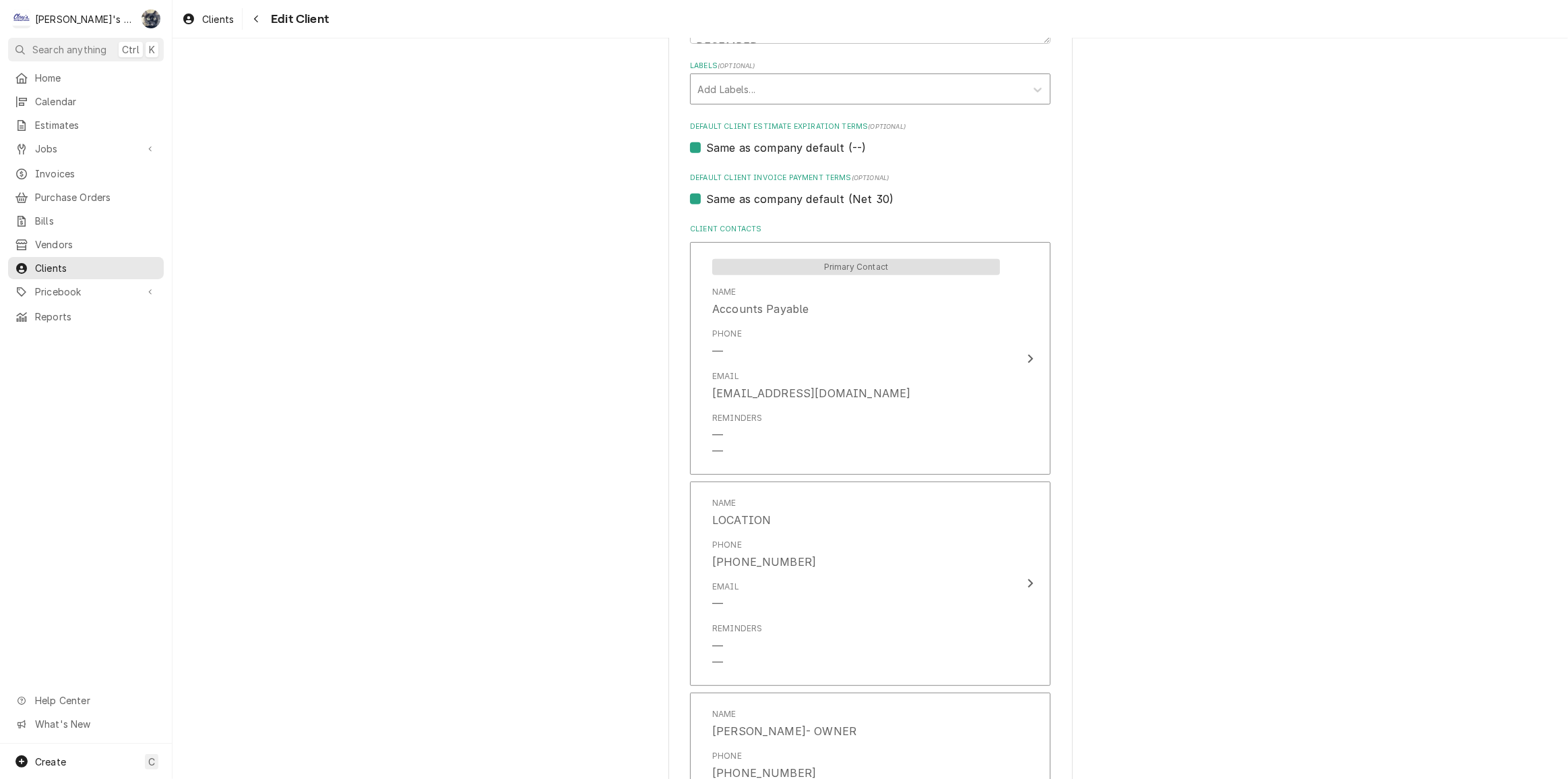
scroll to position [785, 0]
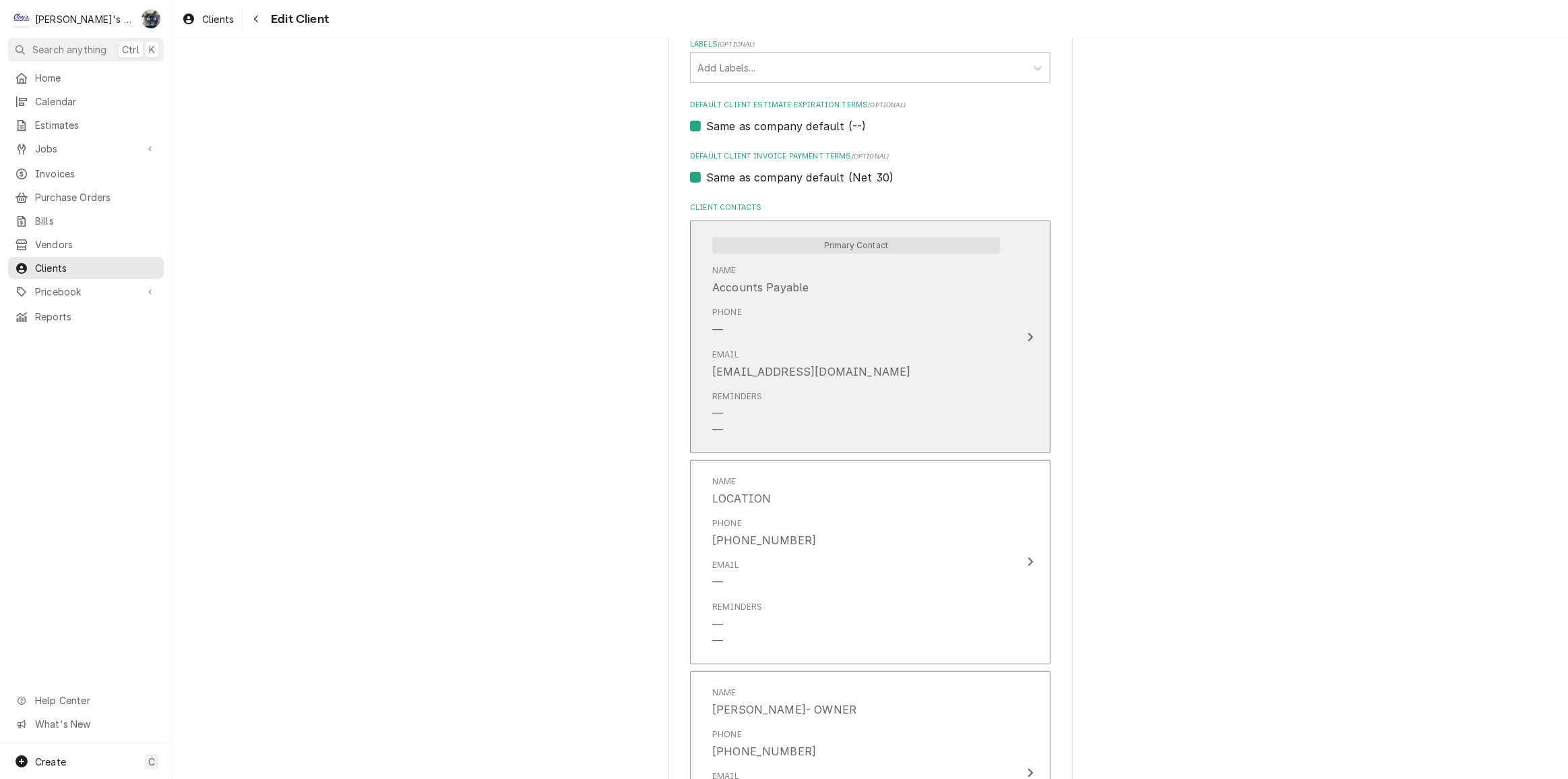
type input "97401"
click at [729, 414] on div "Reminders — —" at bounding box center [737, 414] width 50 height 47
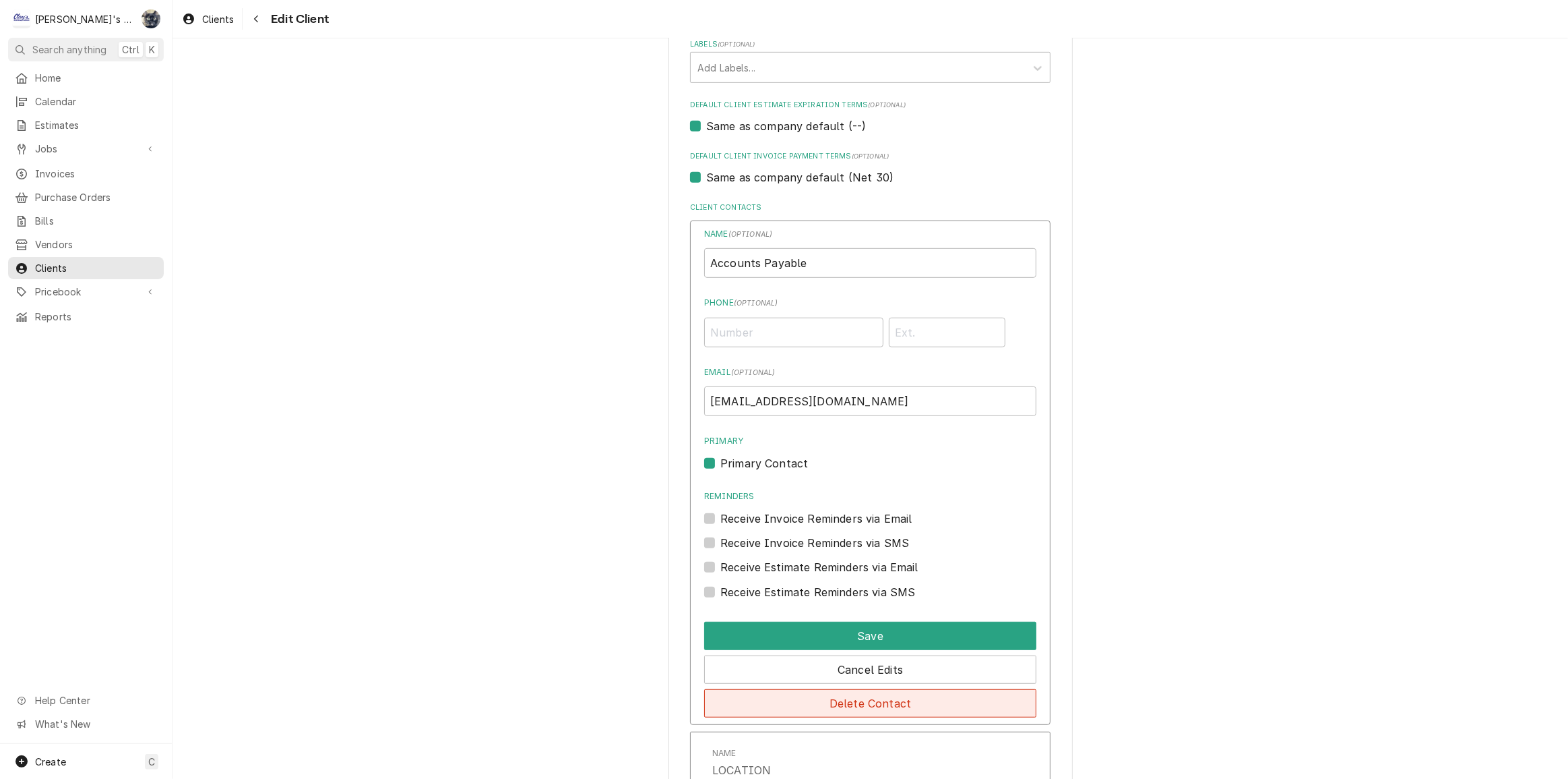
click at [819, 694] on button "Delete Contact" at bounding box center [870, 703] width 333 height 28
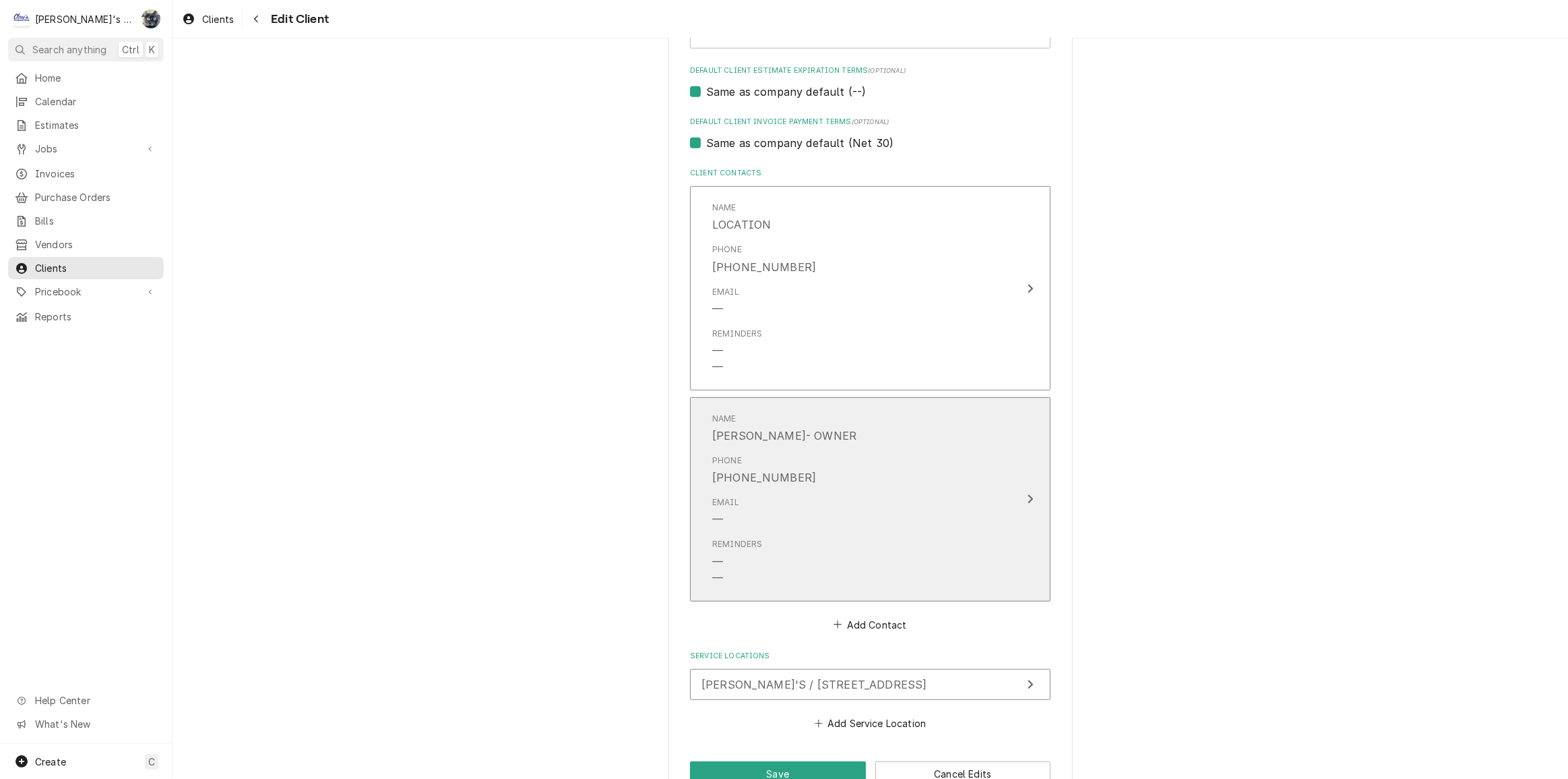
scroll to position [852, 0]
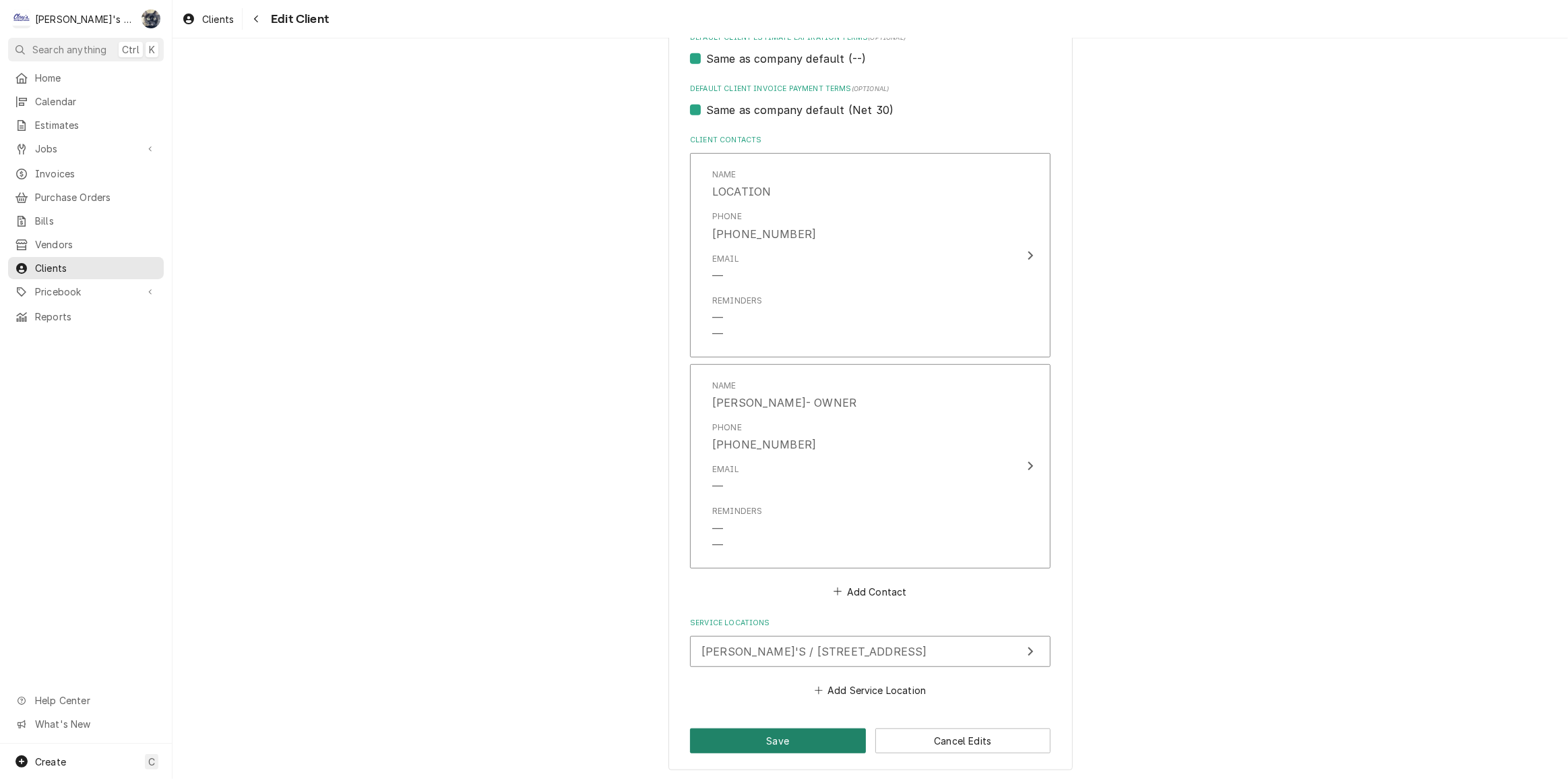
click at [817, 749] on button "Save" at bounding box center [778, 741] width 176 height 25
type textarea "x"
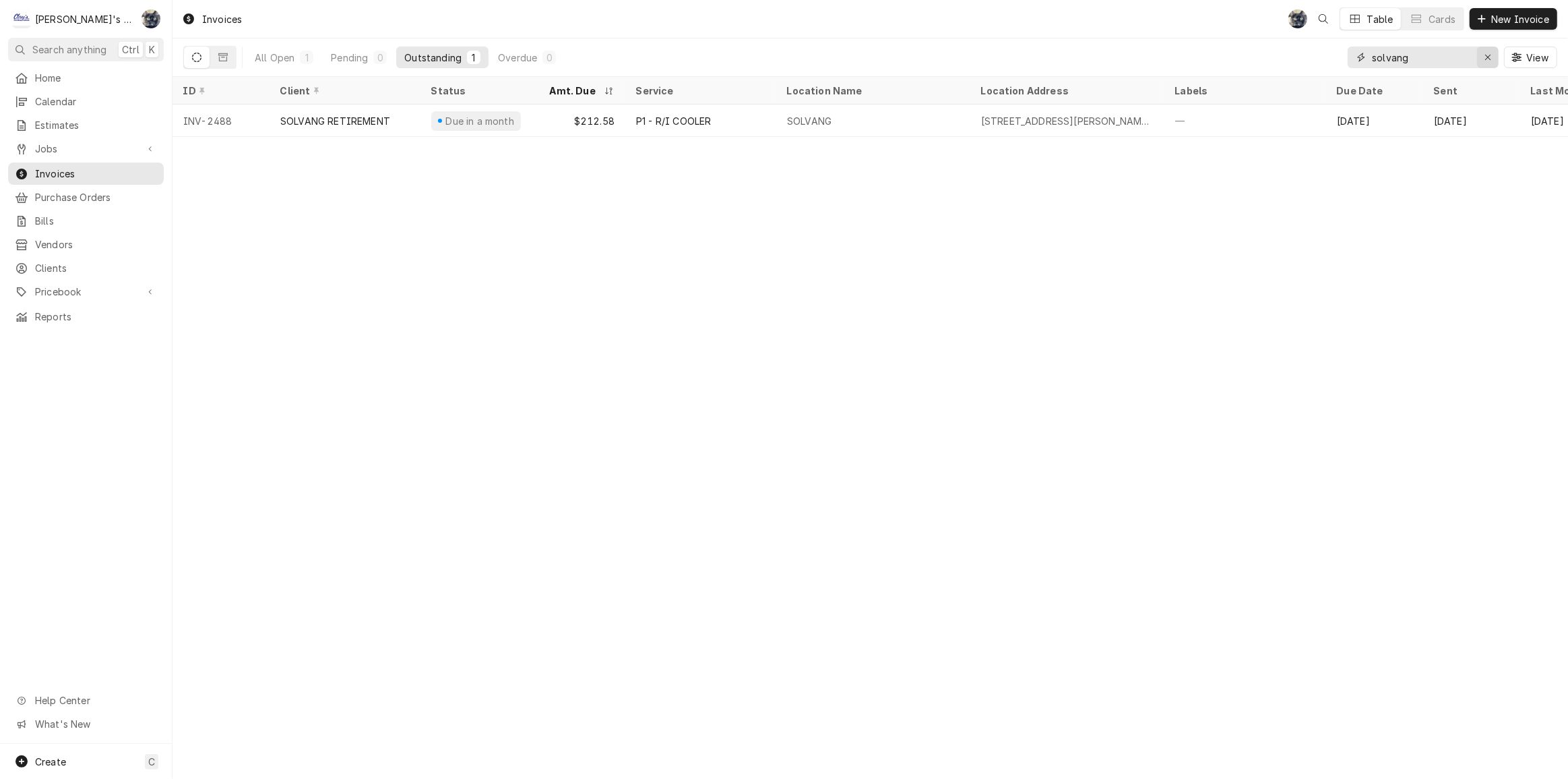
click at [1479, 53] on button "Erase input" at bounding box center [1488, 58] width 22 height 22
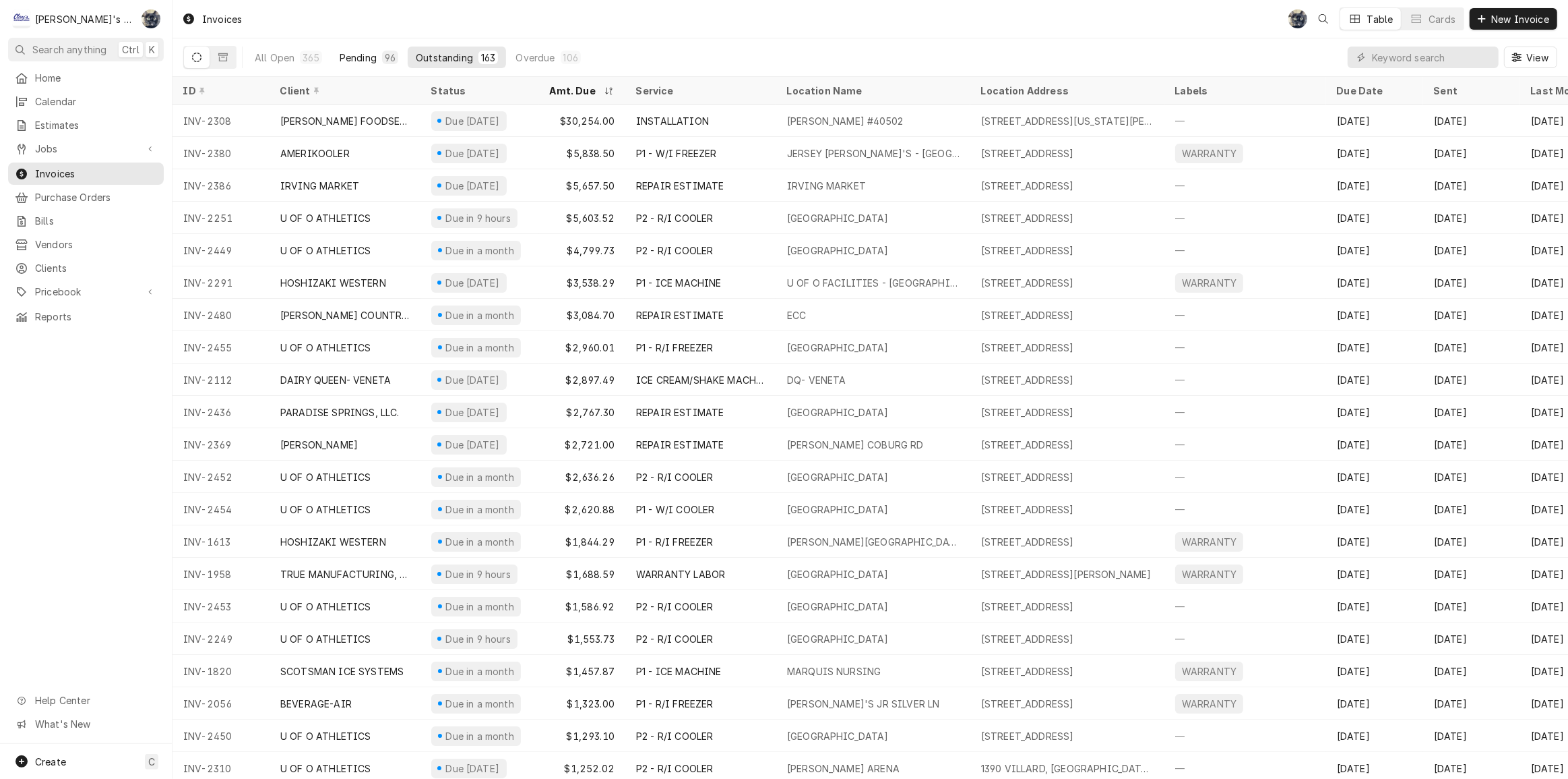
click at [357, 57] on div "Pending" at bounding box center [358, 58] width 37 height 14
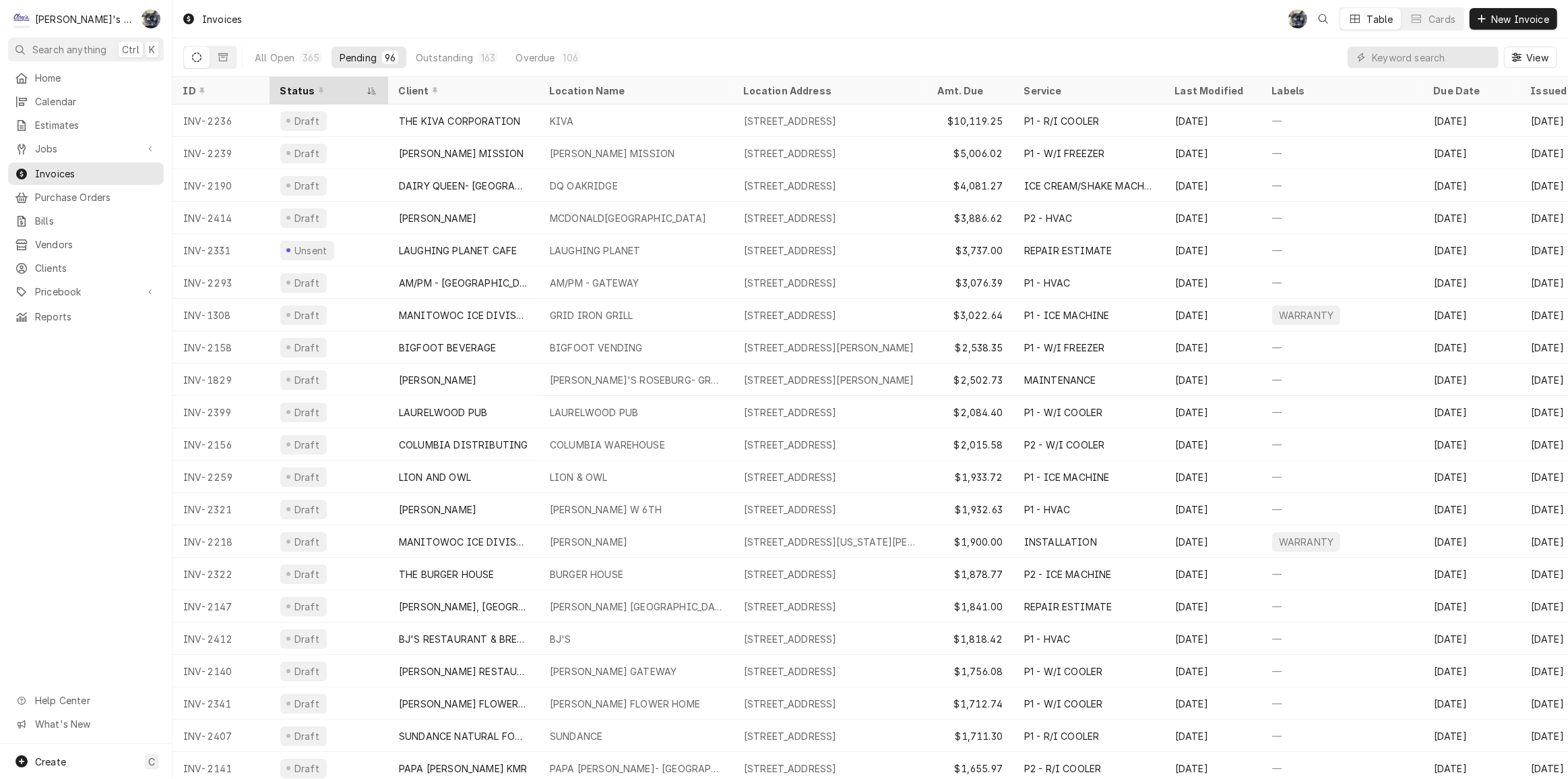
click at [300, 89] on div "Status" at bounding box center [322, 91] width 84 height 14
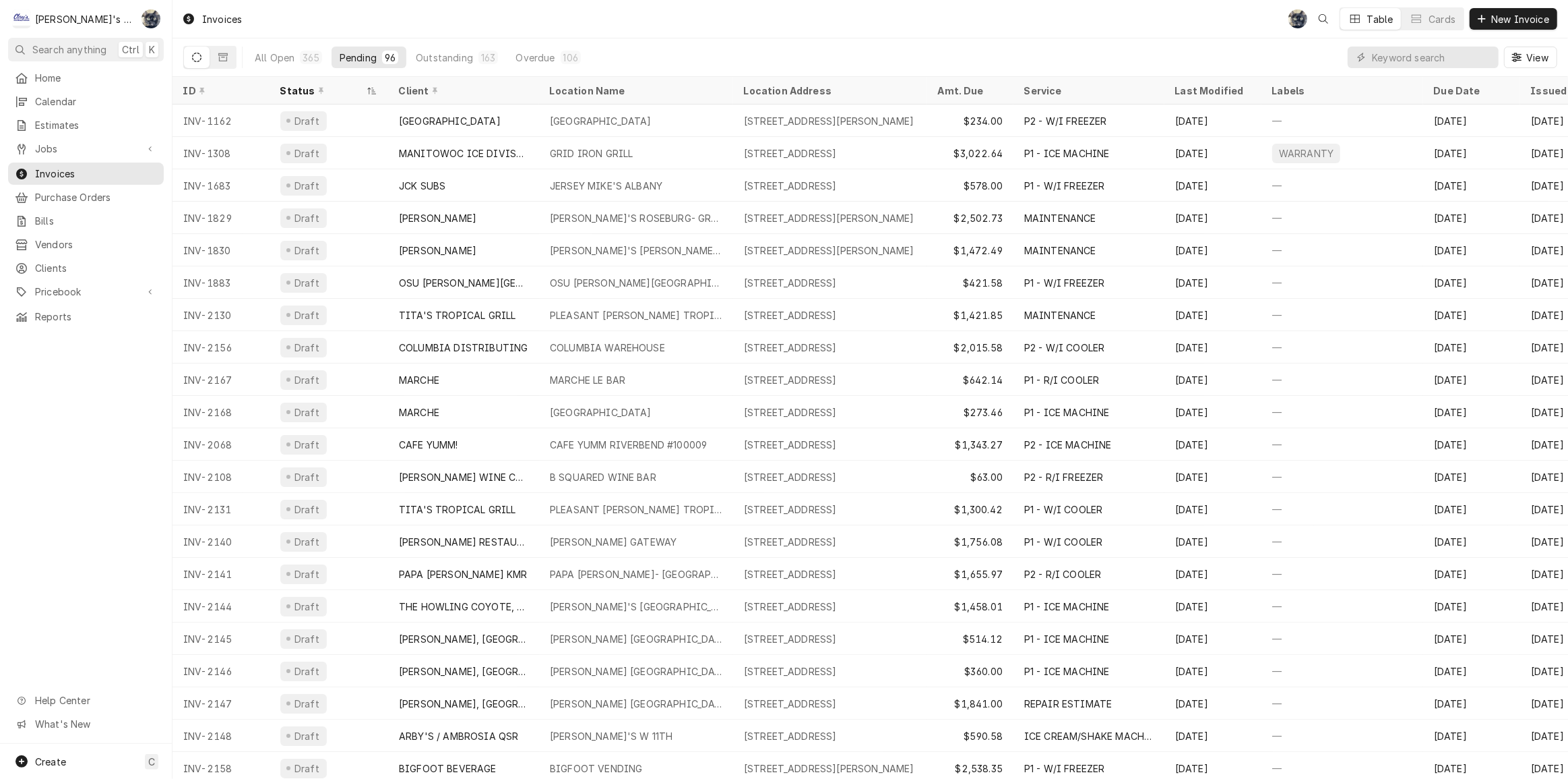
click at [300, 89] on div "Status" at bounding box center [322, 91] width 84 height 14
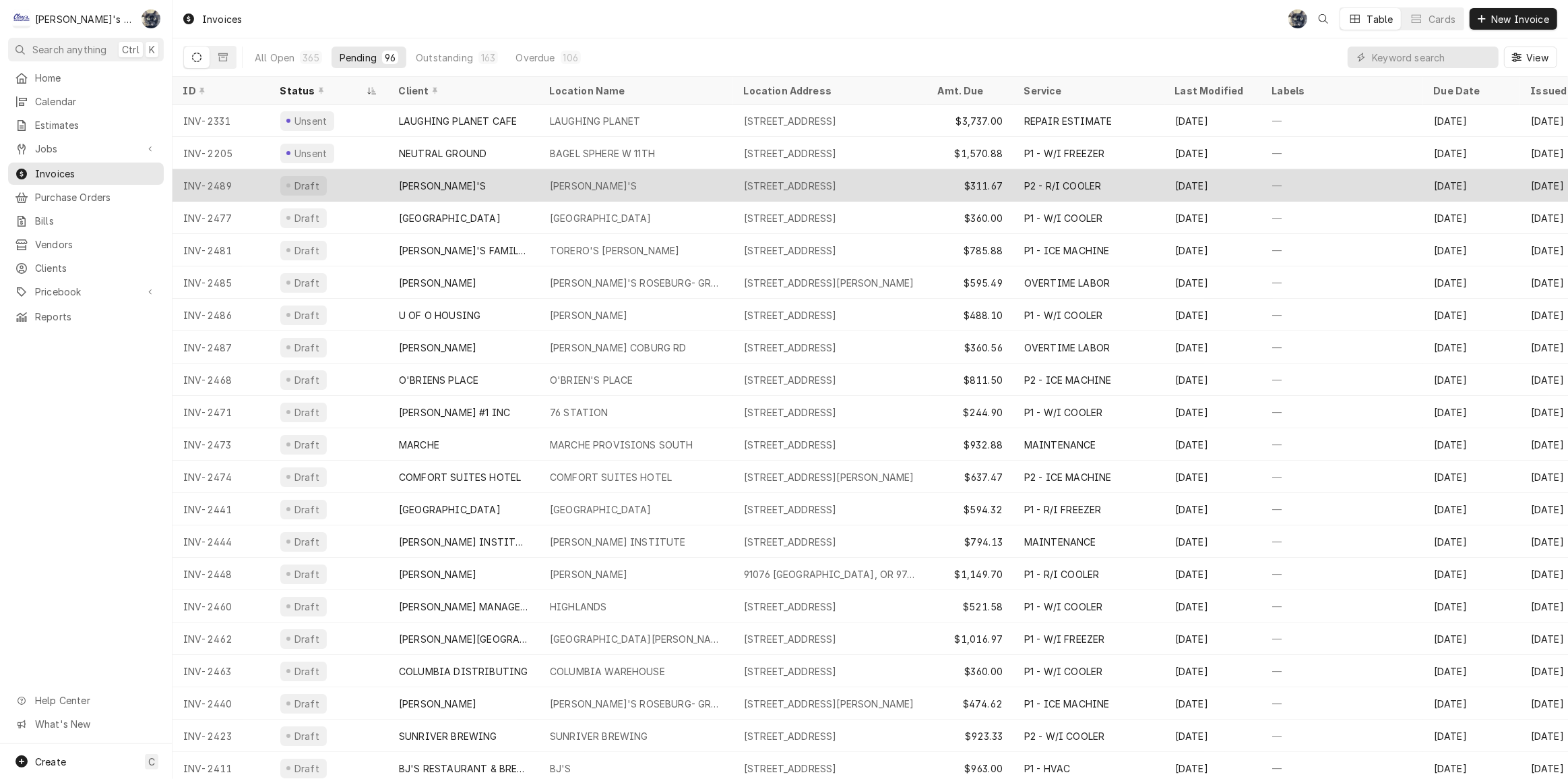
click at [440, 183] on div "[PERSON_NAME]'S" at bounding box center [442, 186] width 87 height 14
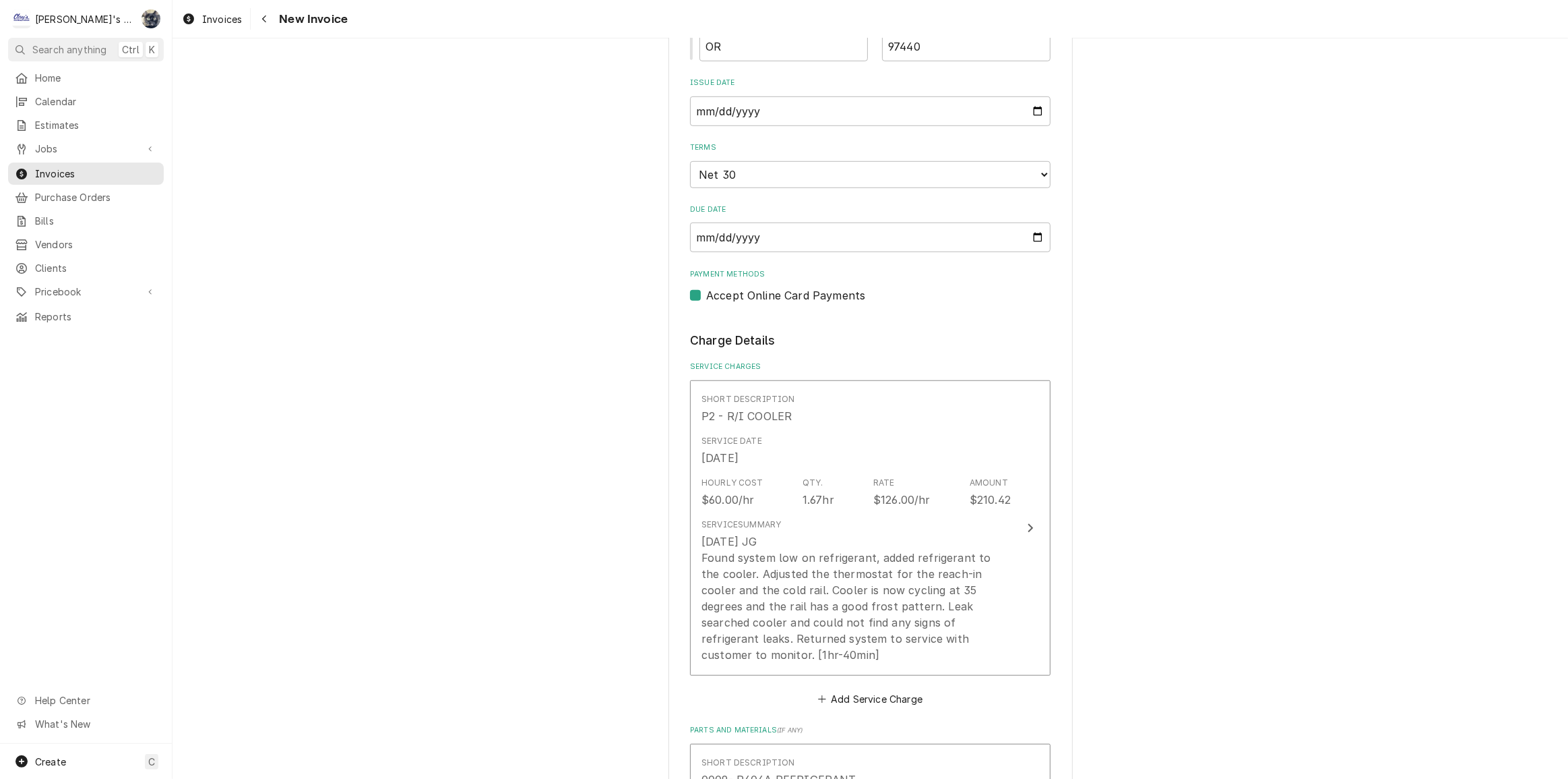
scroll to position [674, 0]
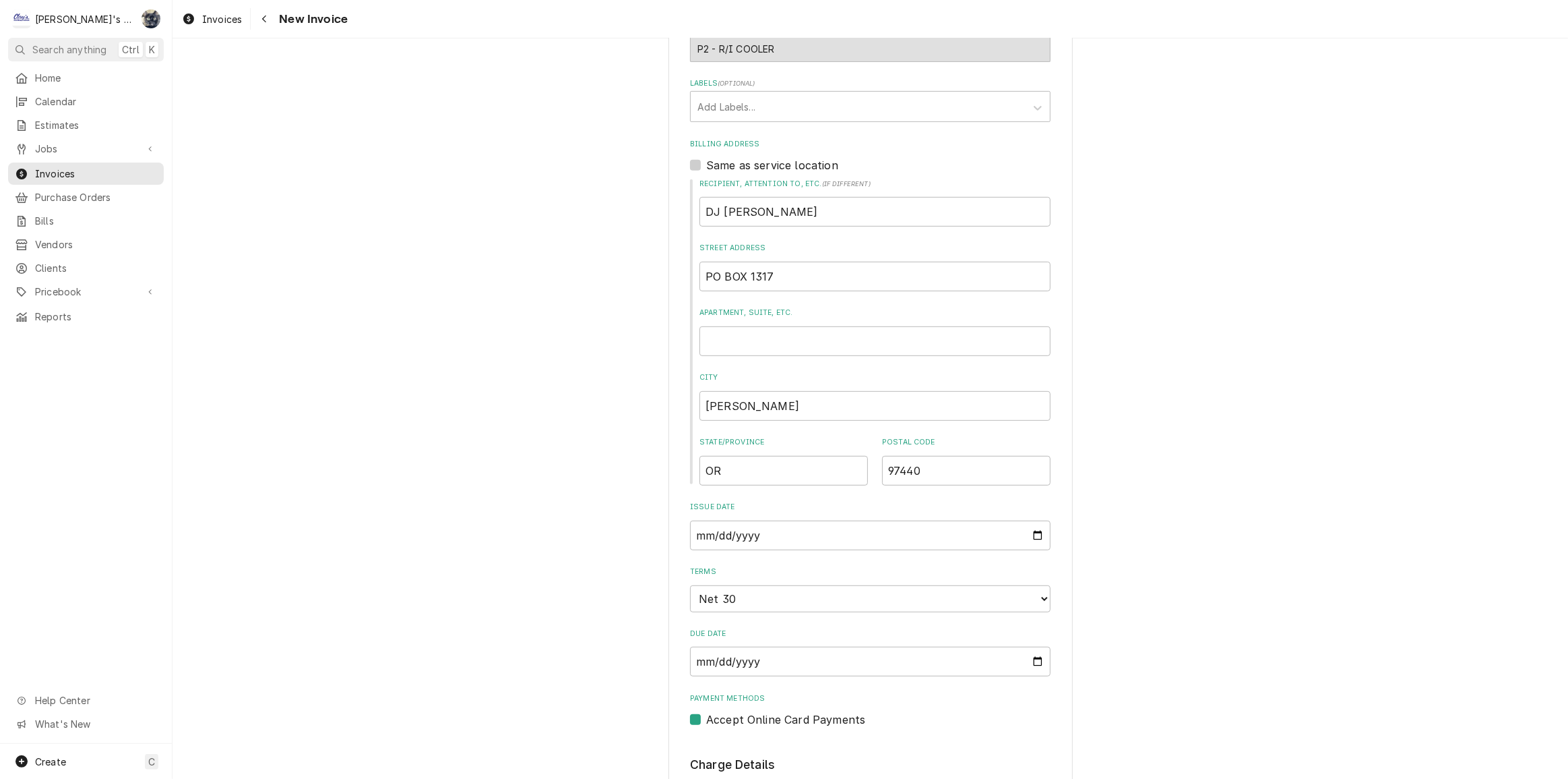
scroll to position [674, 0]
click at [706, 162] on label "Same as service location" at bounding box center [772, 169] width 132 height 16
click at [706, 162] on input "Same as service location" at bounding box center [887, 176] width 361 height 30
checkbox input "true"
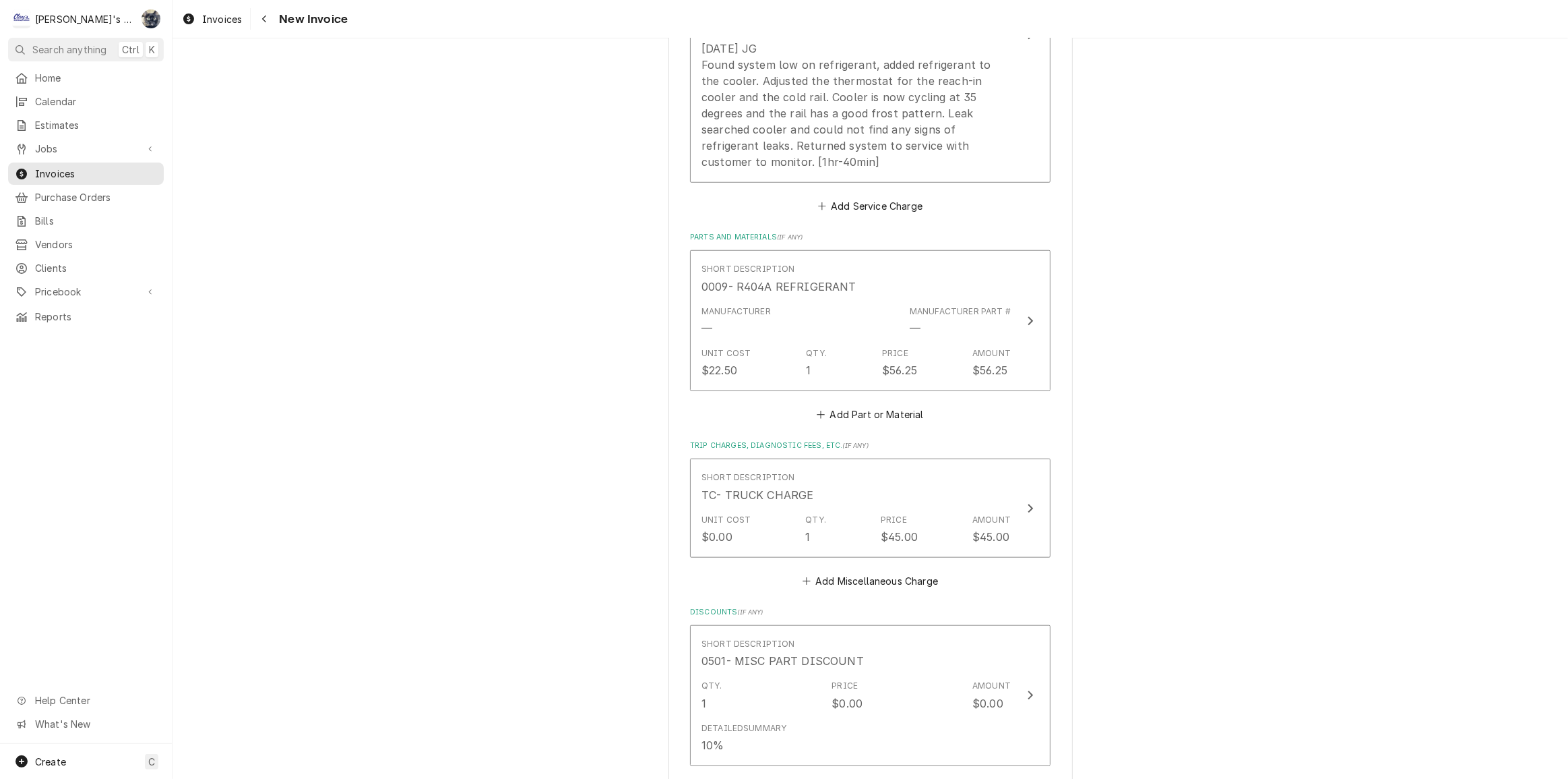
scroll to position [1287, 0]
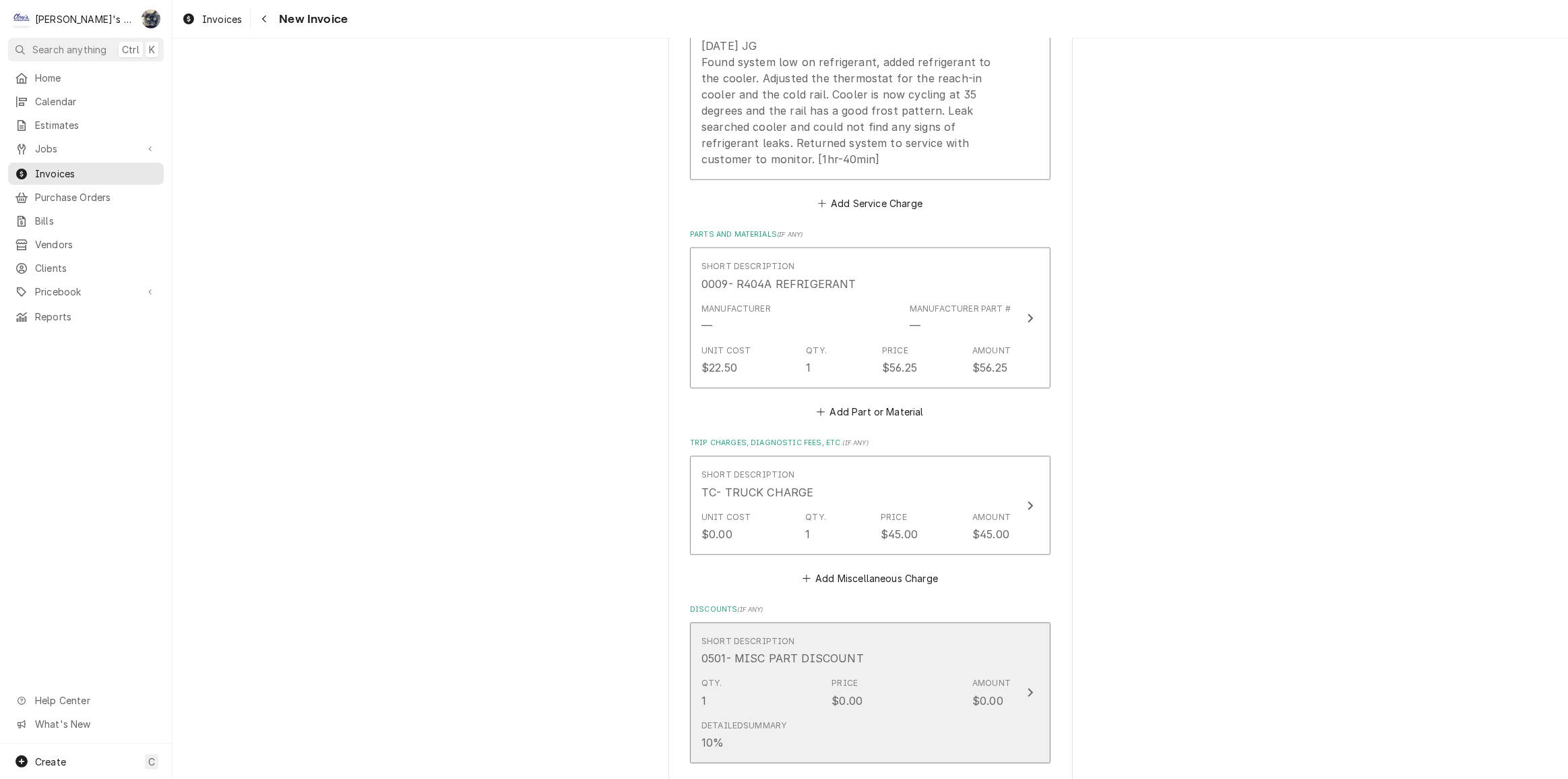
click at [910, 630] on div "Short Description 0501- MISC PART DISCOUNT" at bounding box center [856, 651] width 309 height 42
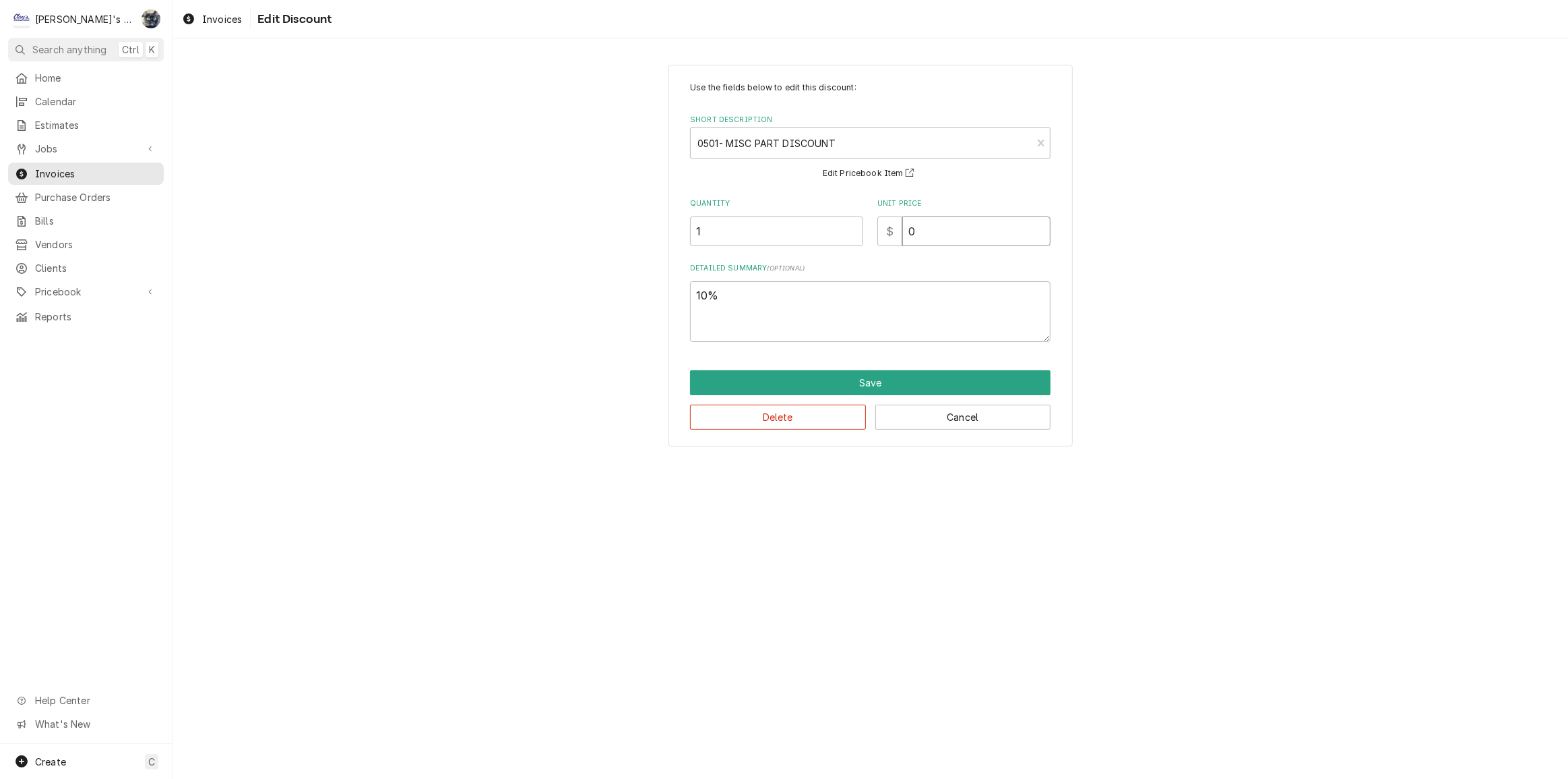
drag, startPoint x: 923, startPoint y: 237, endPoint x: 889, endPoint y: 238, distance: 34.0
click at [889, 237] on div "$ 0" at bounding box center [963, 231] width 173 height 30
type textarea "x"
type input "5"
type textarea "x"
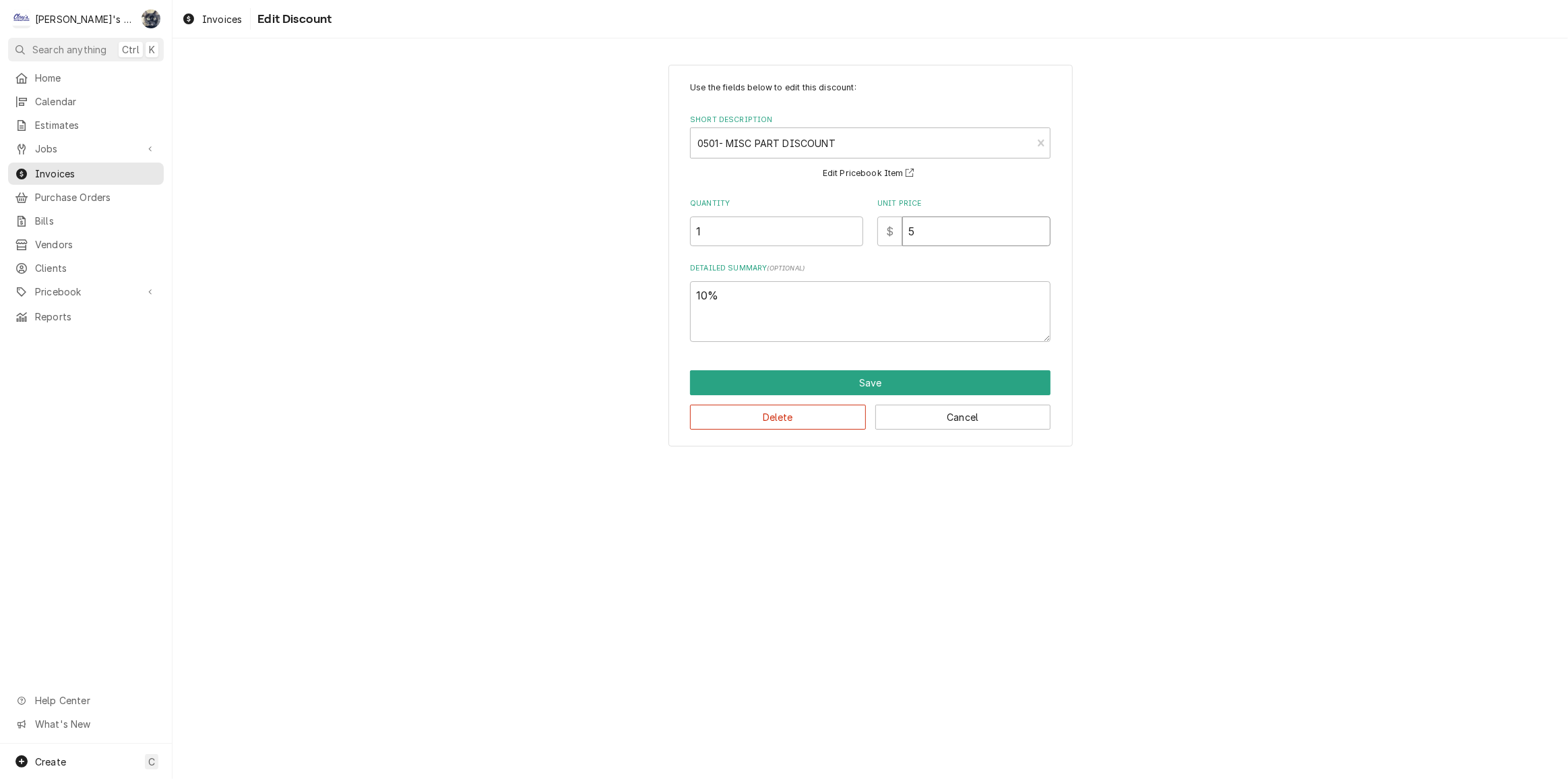
type input "5.6"
type textarea "x"
type input "5.63"
click at [851, 386] on button "Save" at bounding box center [870, 383] width 361 height 25
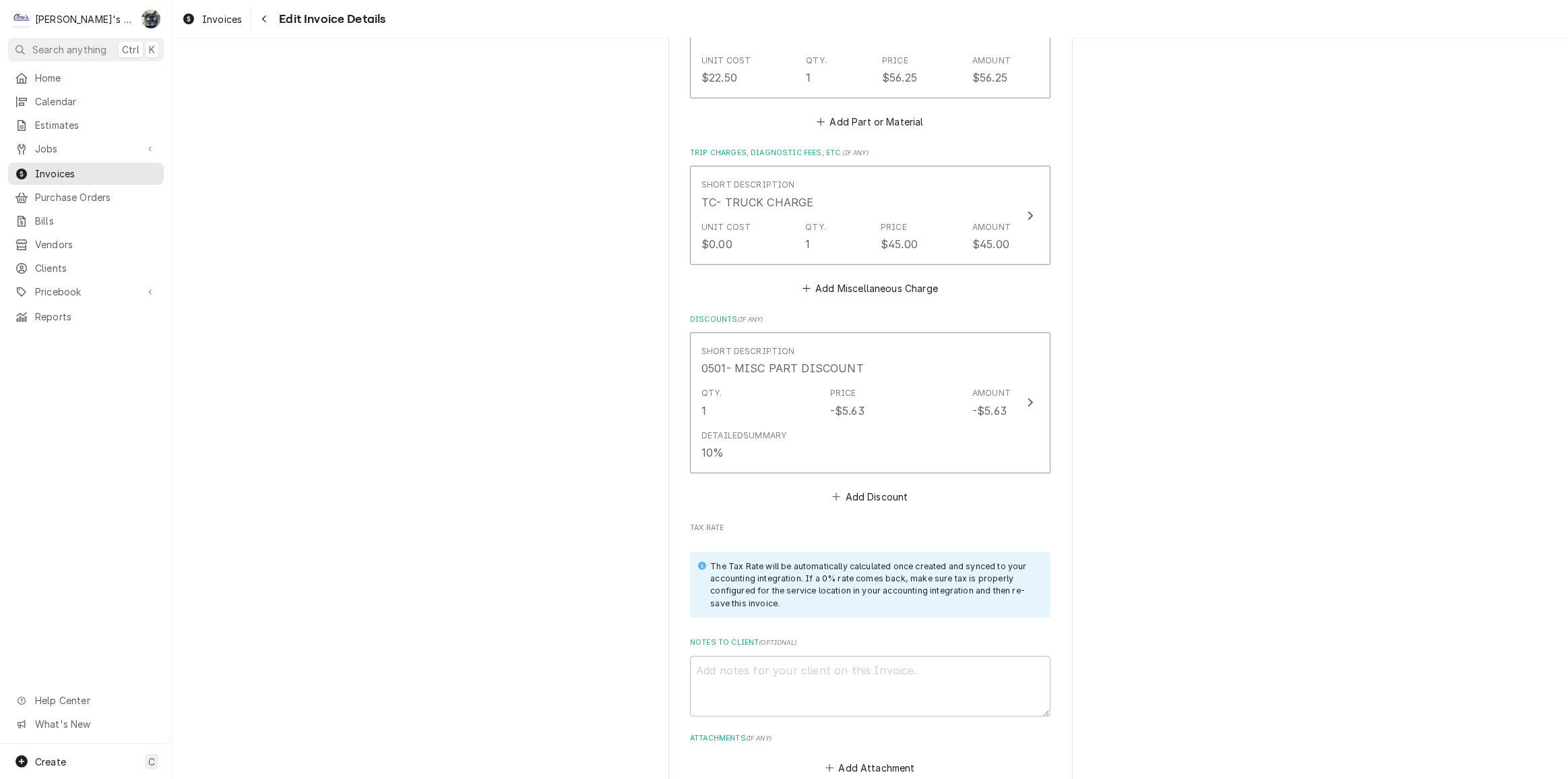
scroll to position [1894, 0]
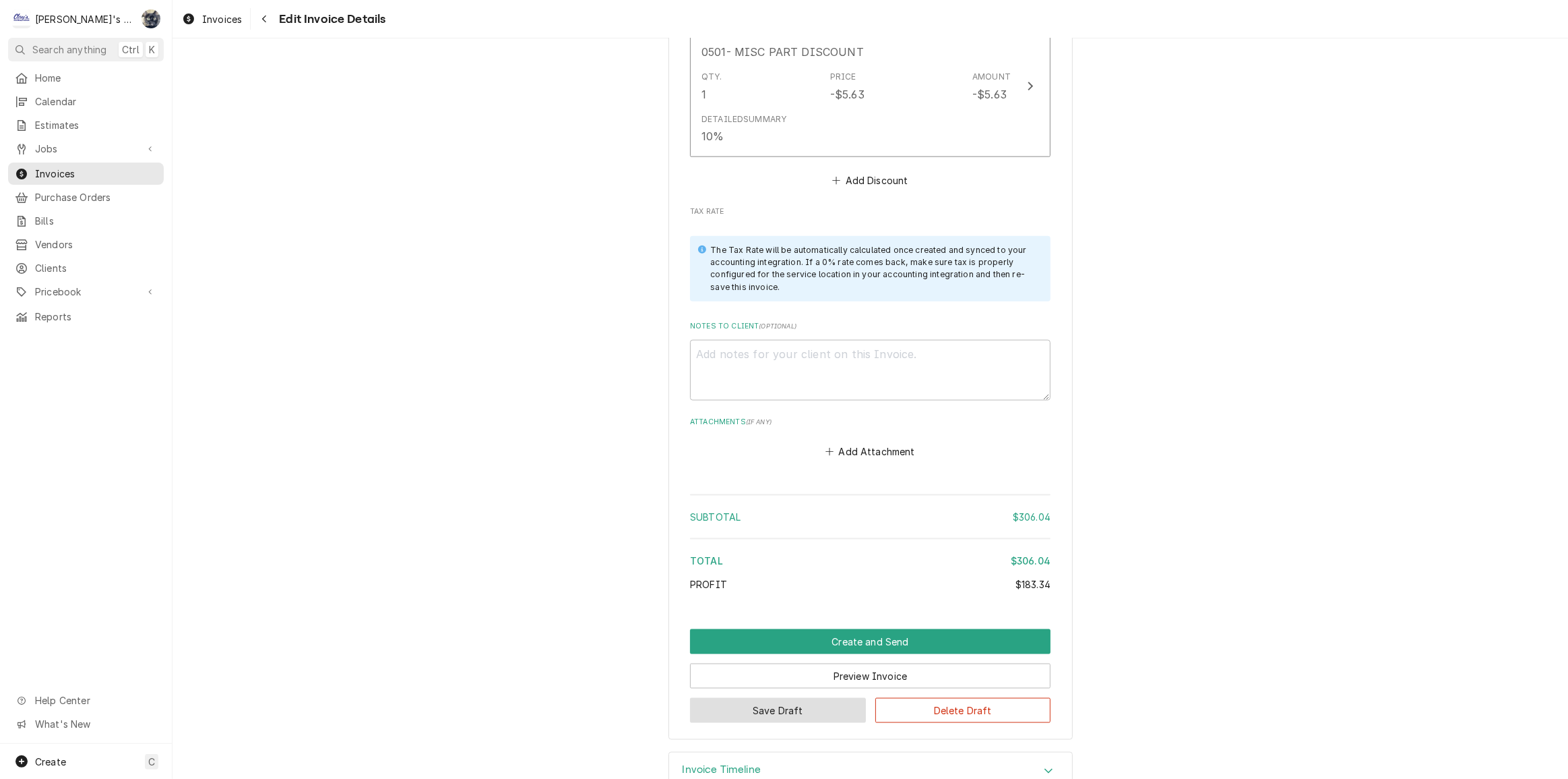
click at [816, 698] on button "Save Draft" at bounding box center [778, 711] width 176 height 25
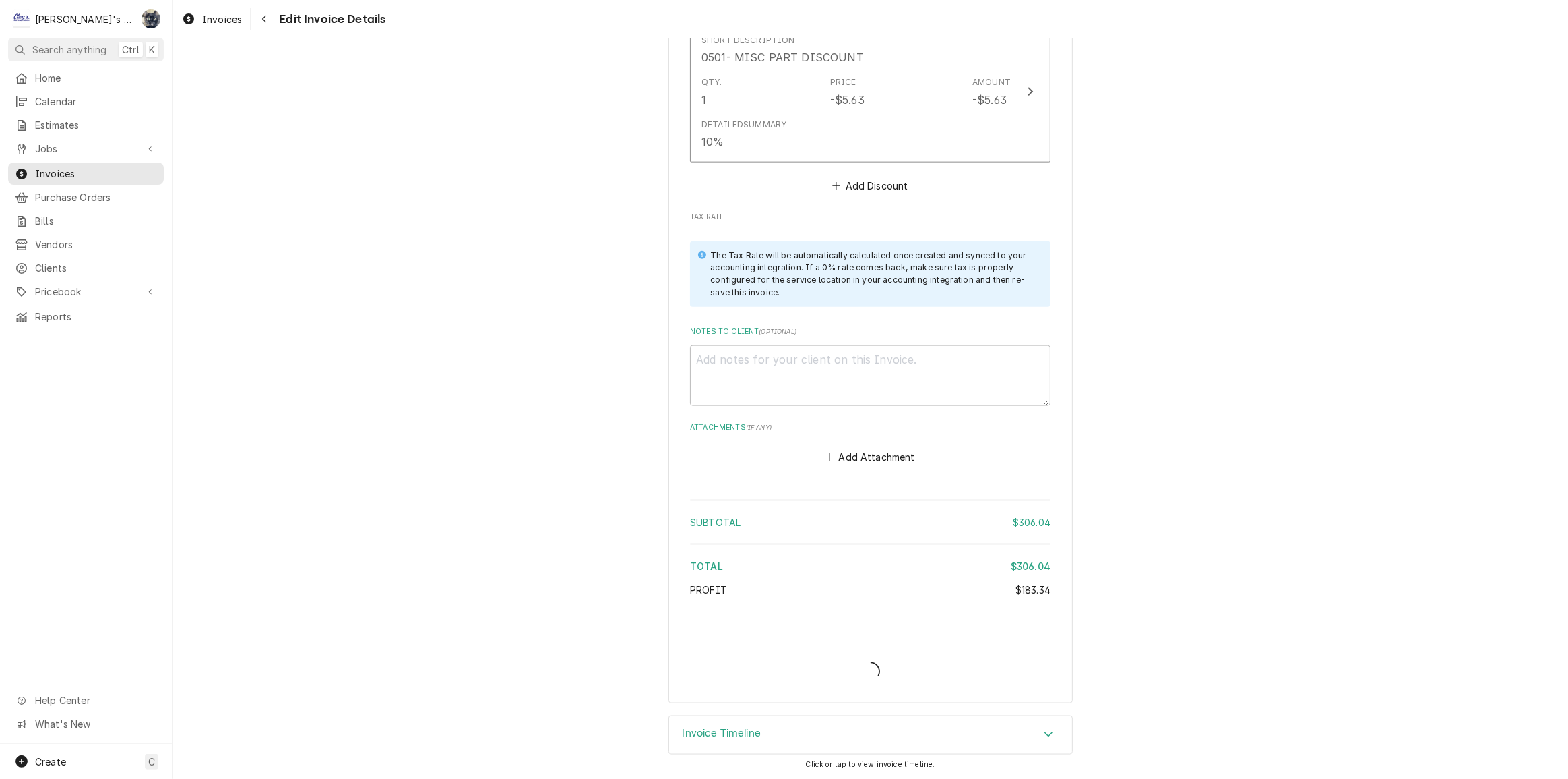
scroll to position [1853, 0]
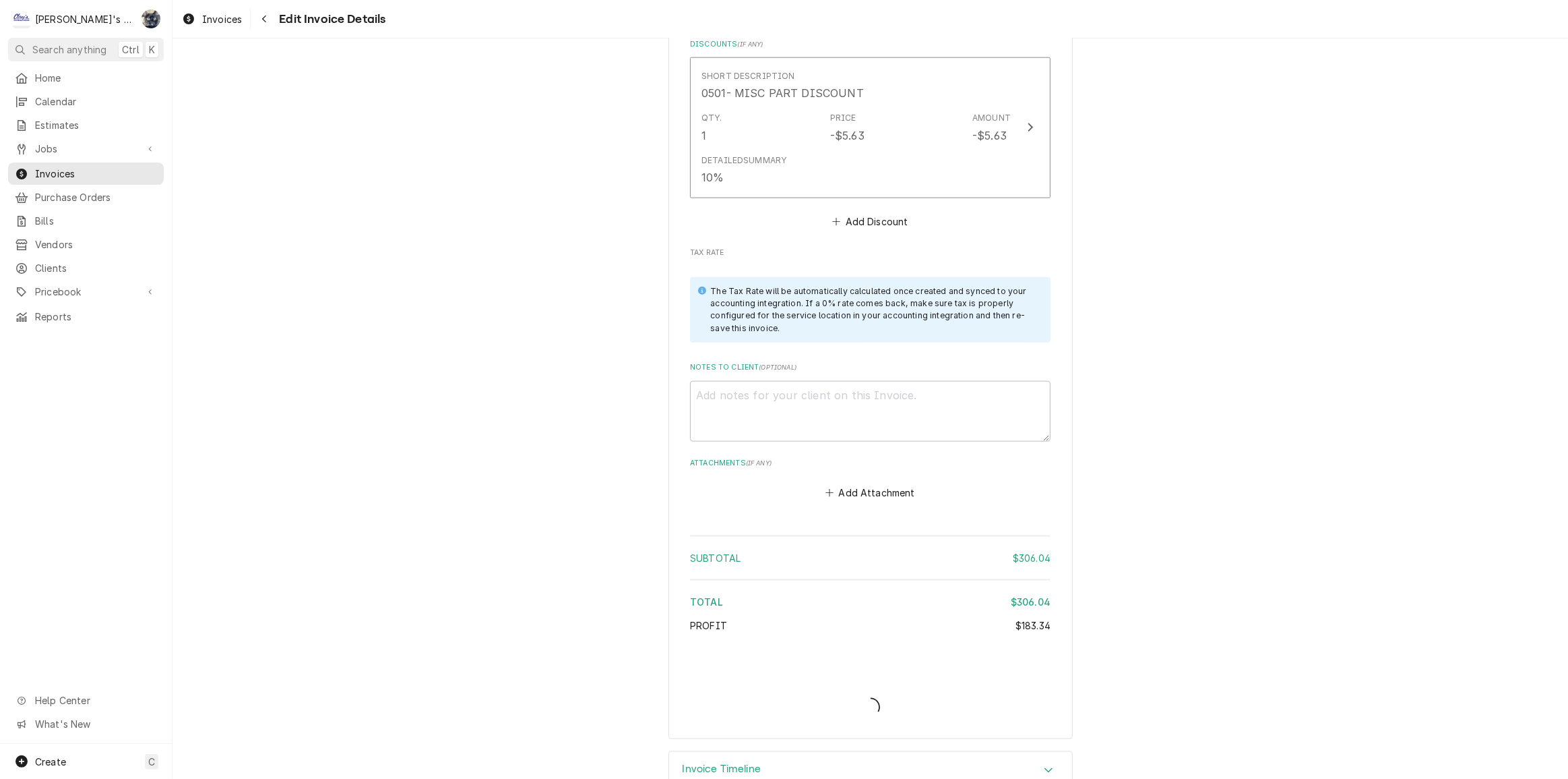
type textarea "x"
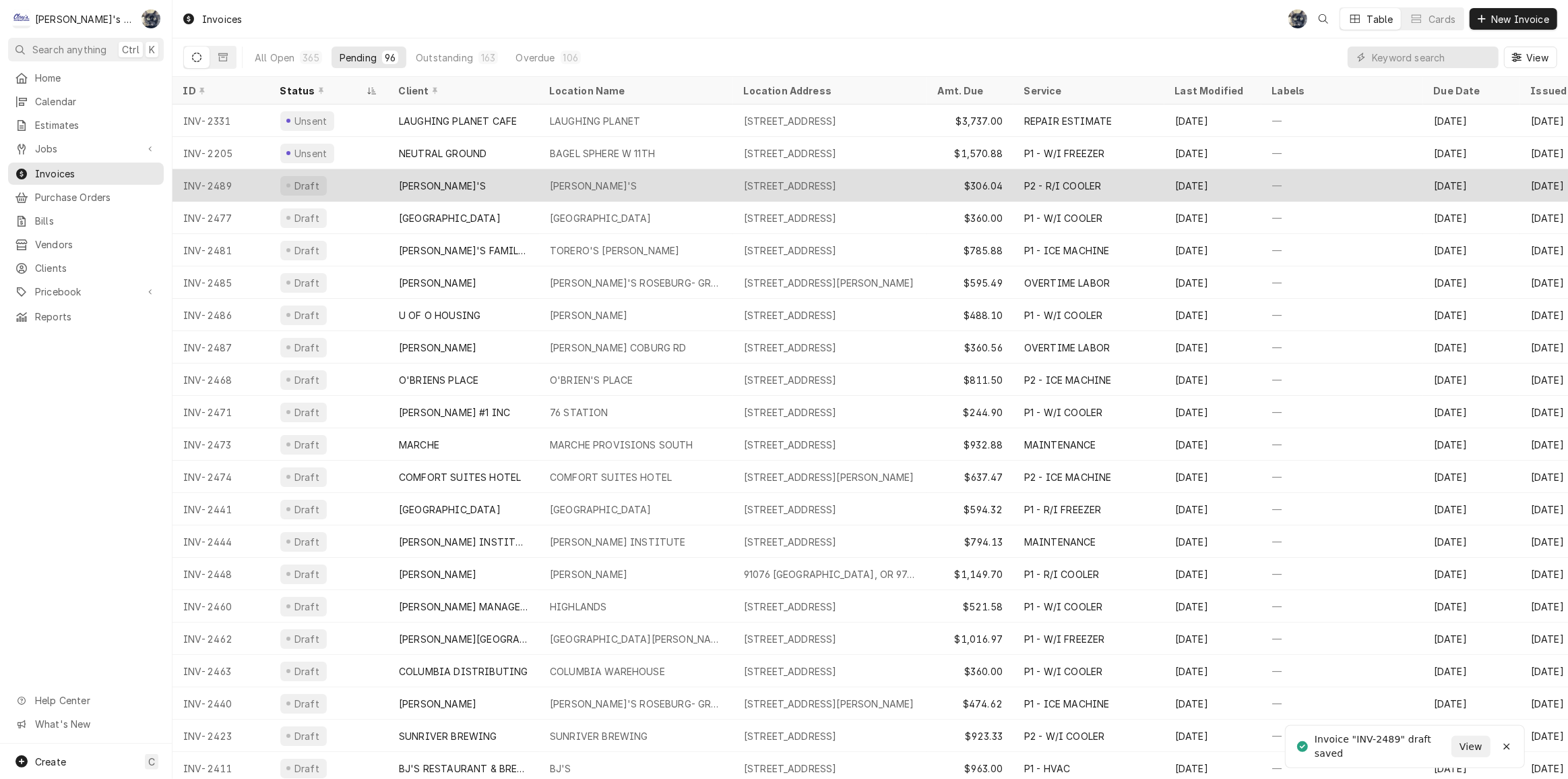
click at [569, 182] on div "[PERSON_NAME]'S" at bounding box center [594, 186] width 87 height 14
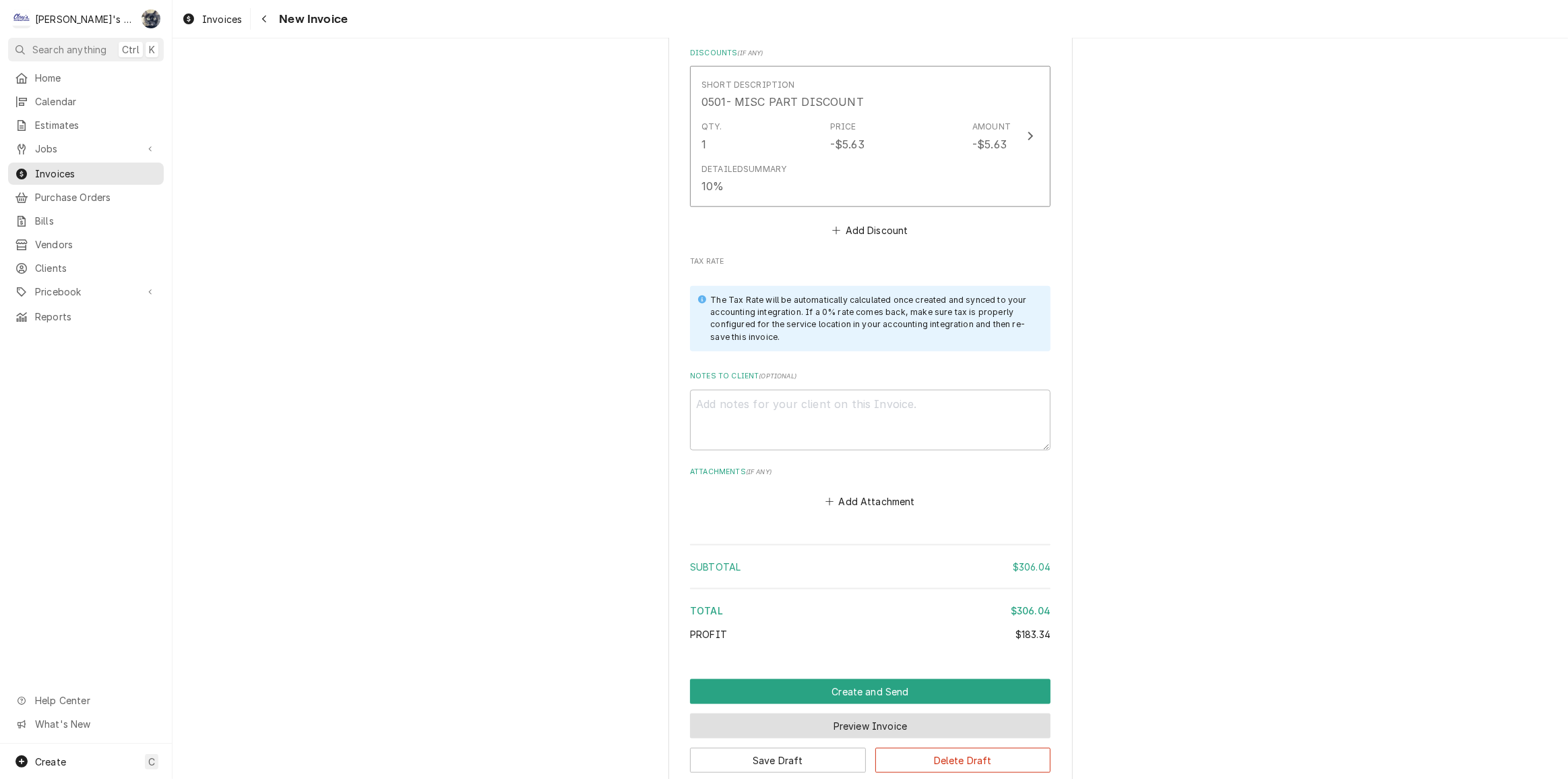
scroll to position [1894, 0]
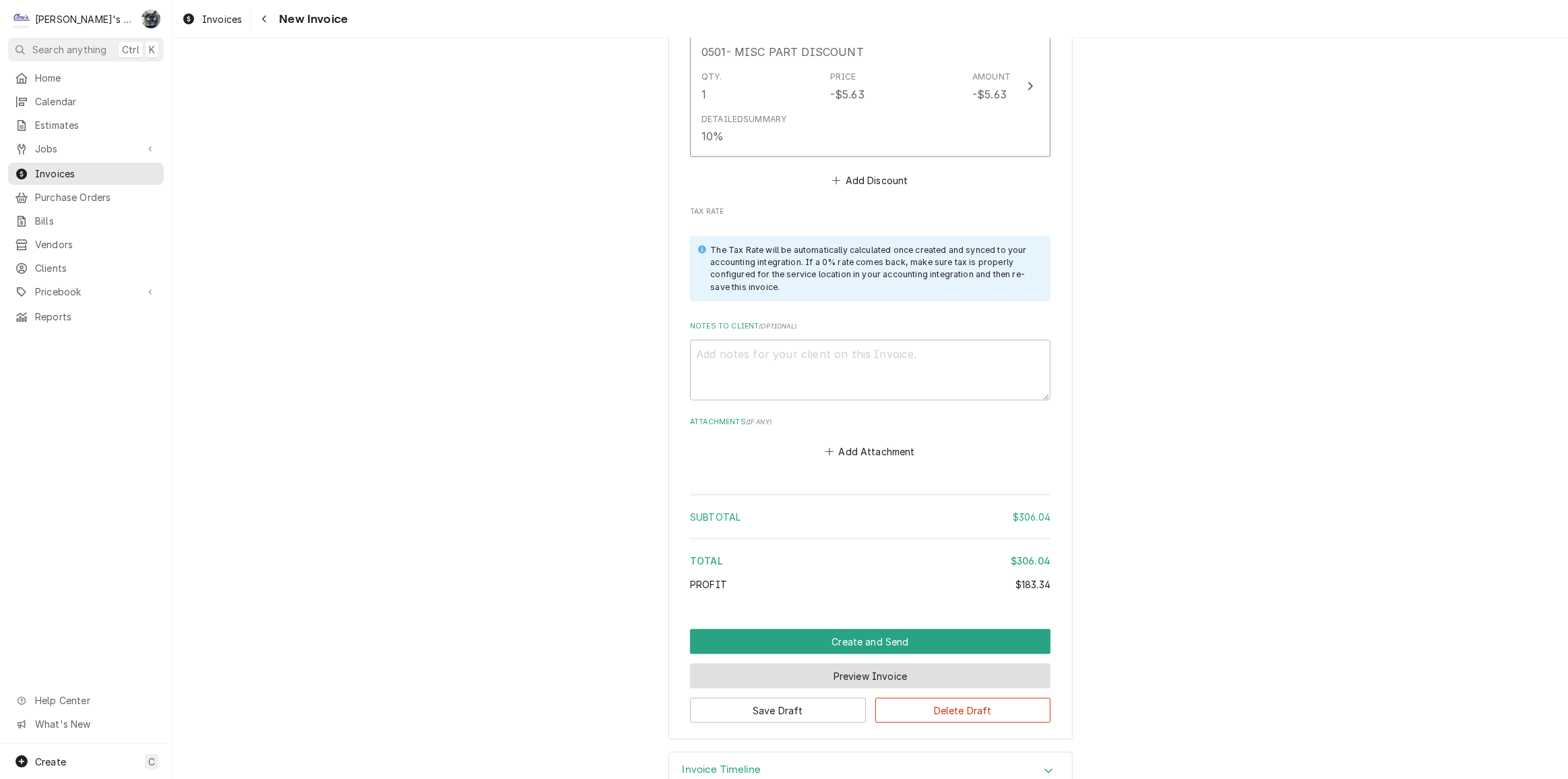
click at [854, 663] on button "Preview Invoice" at bounding box center [870, 676] width 361 height 25
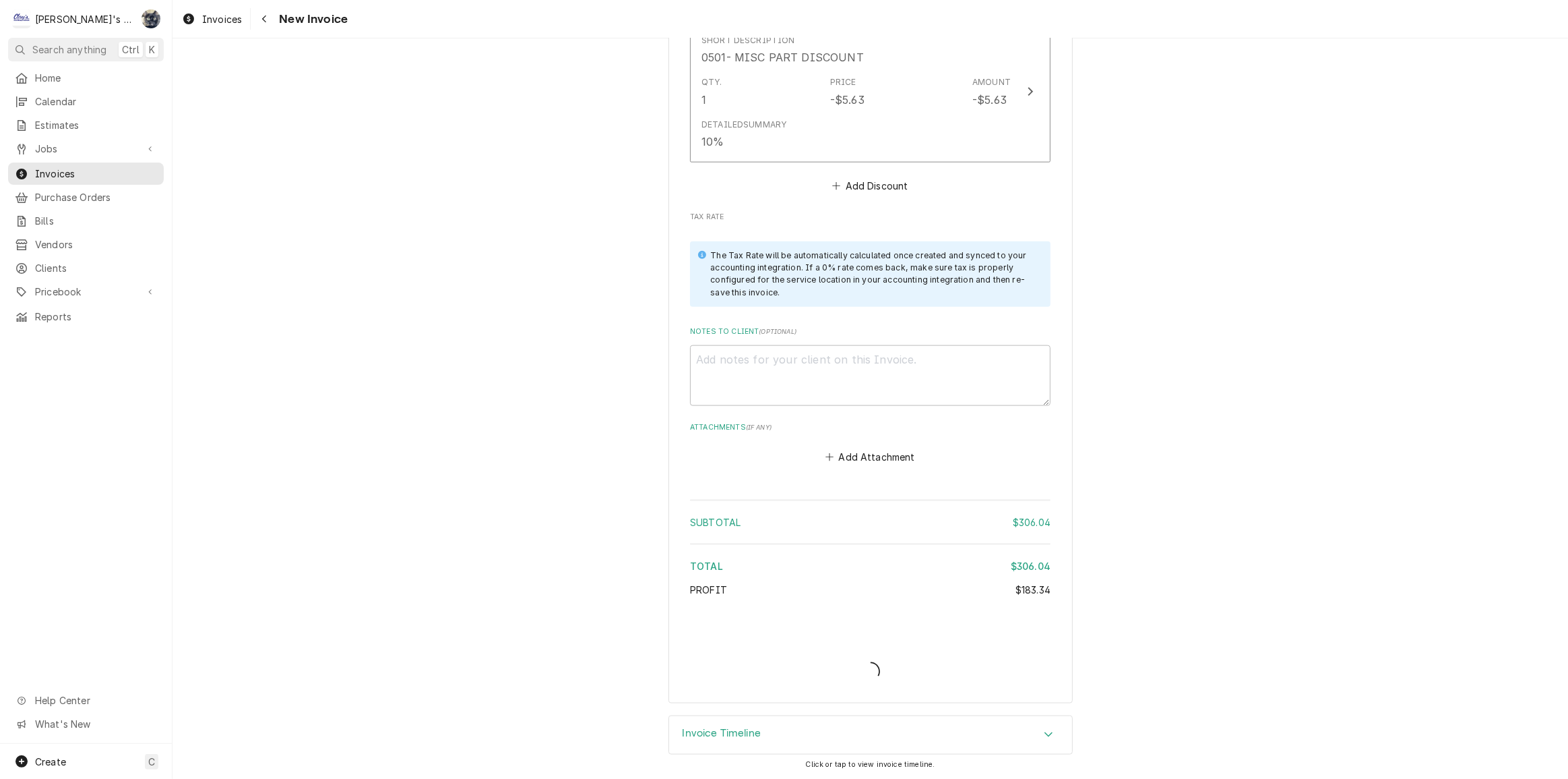
scroll to position [1853, 0]
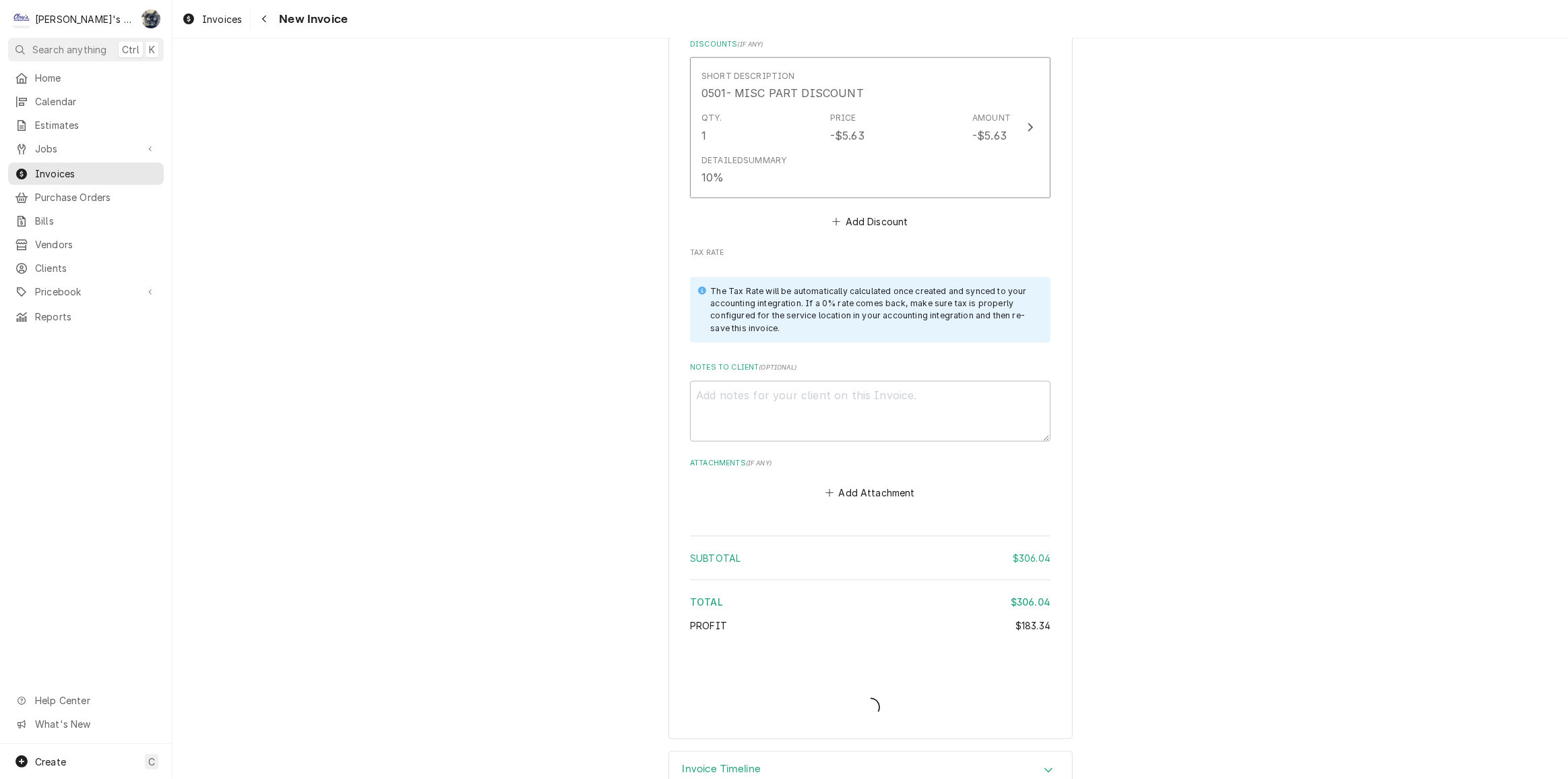
type textarea "x"
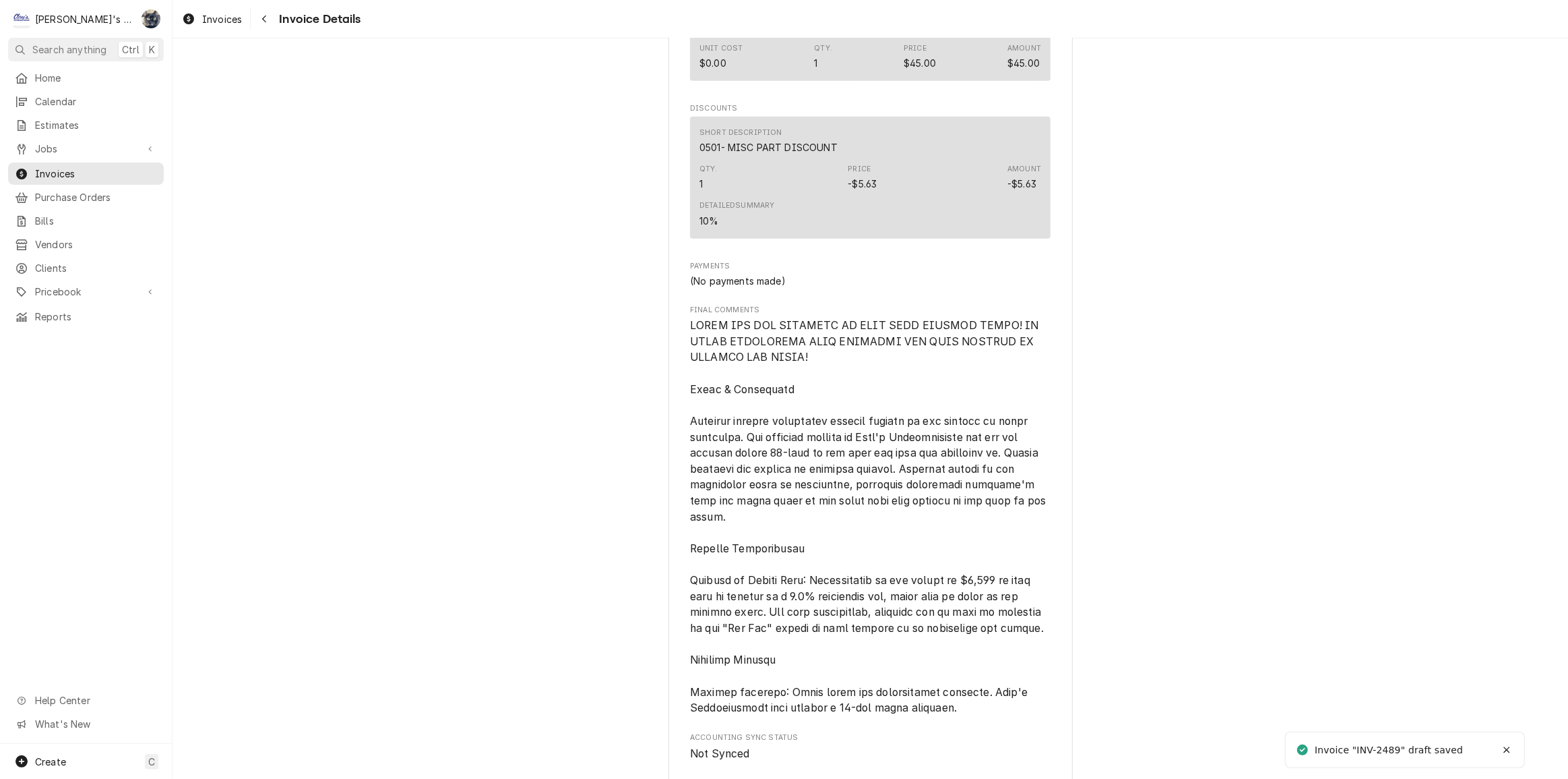
scroll to position [1622, 0]
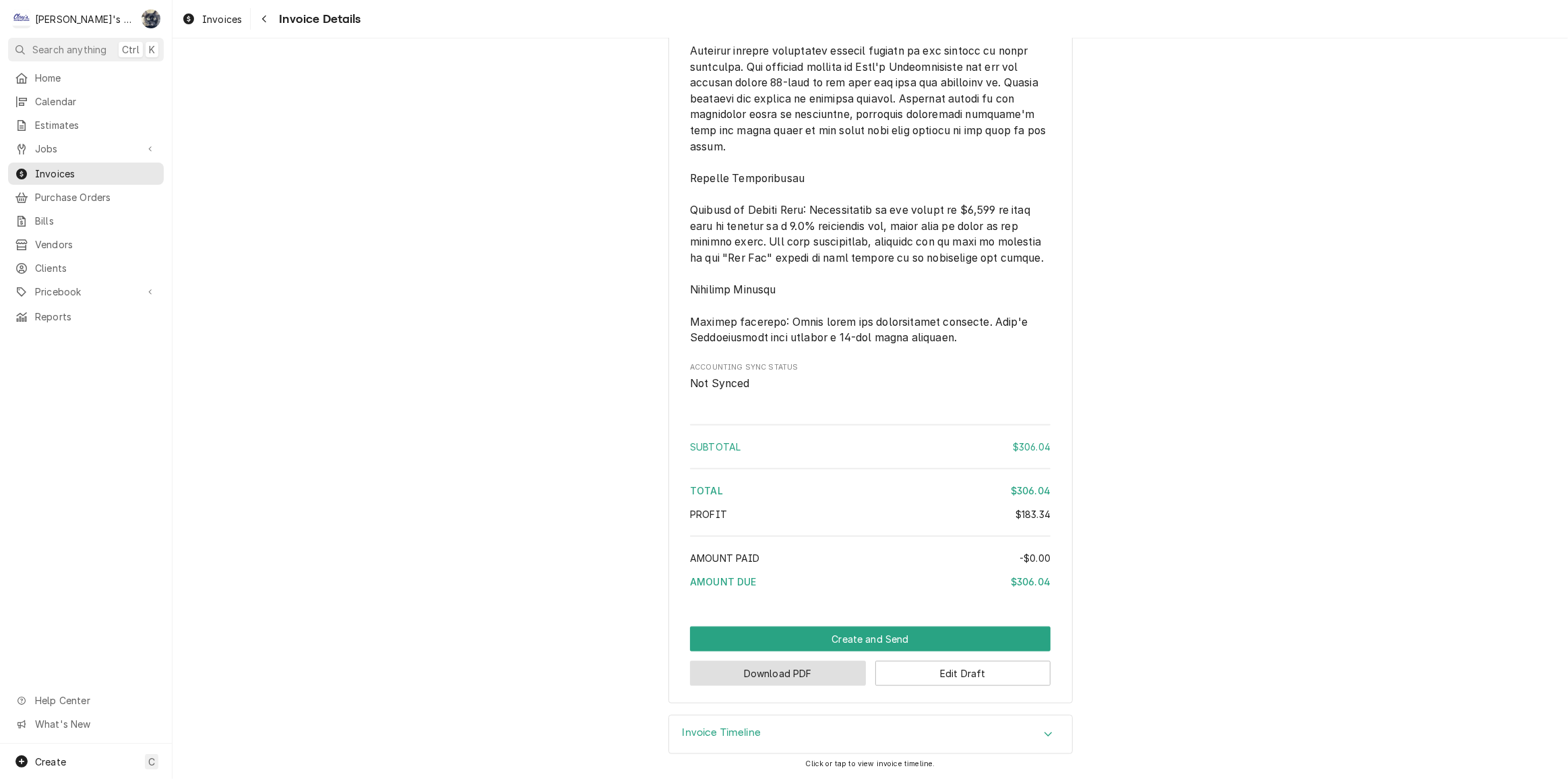
click at [823, 677] on button "Download PDF" at bounding box center [778, 673] width 176 height 25
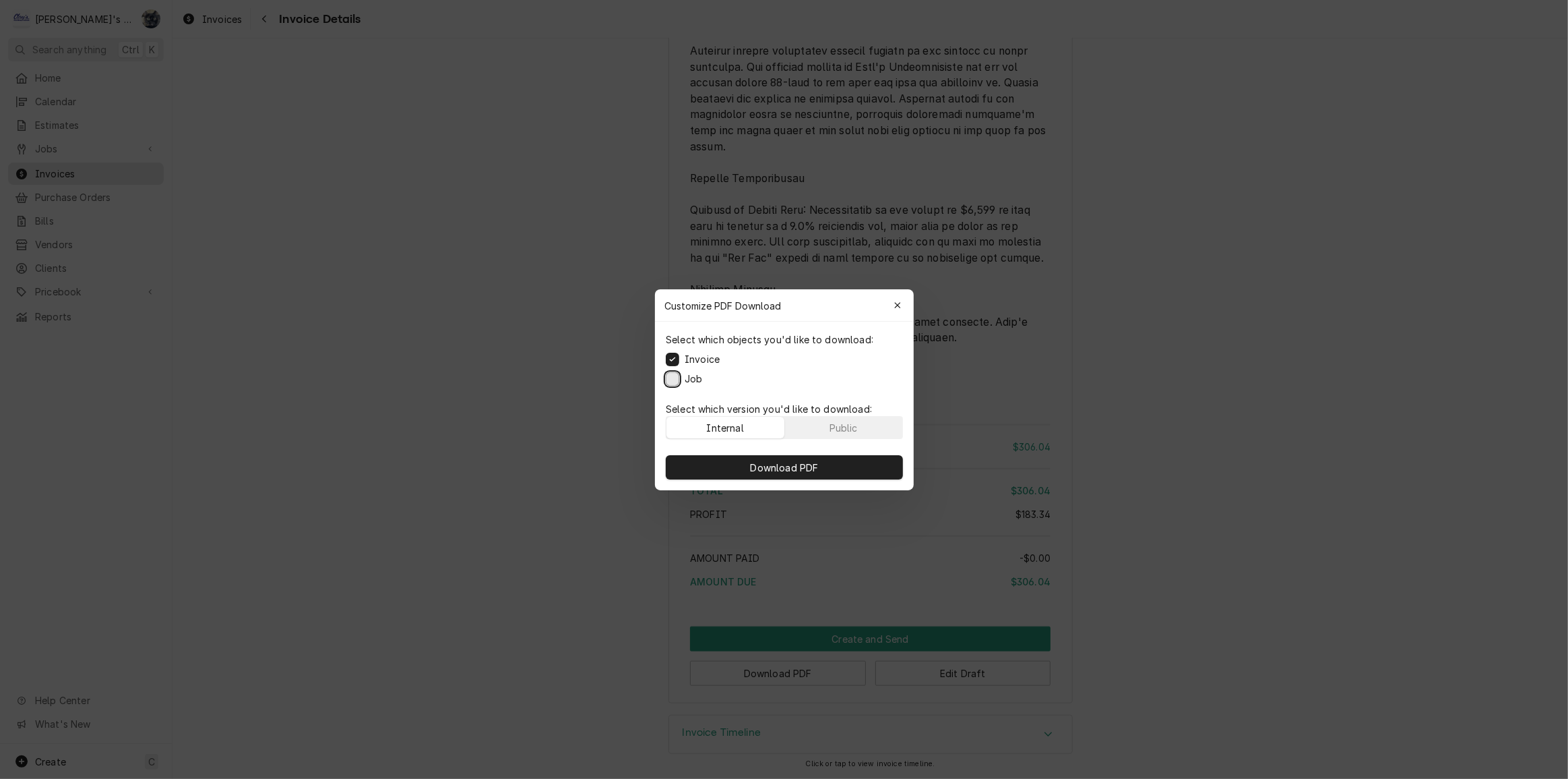
click at [673, 377] on button "Job" at bounding box center [672, 378] width 13 height 13
click at [704, 465] on button "Download PDF" at bounding box center [784, 466] width 237 height 24
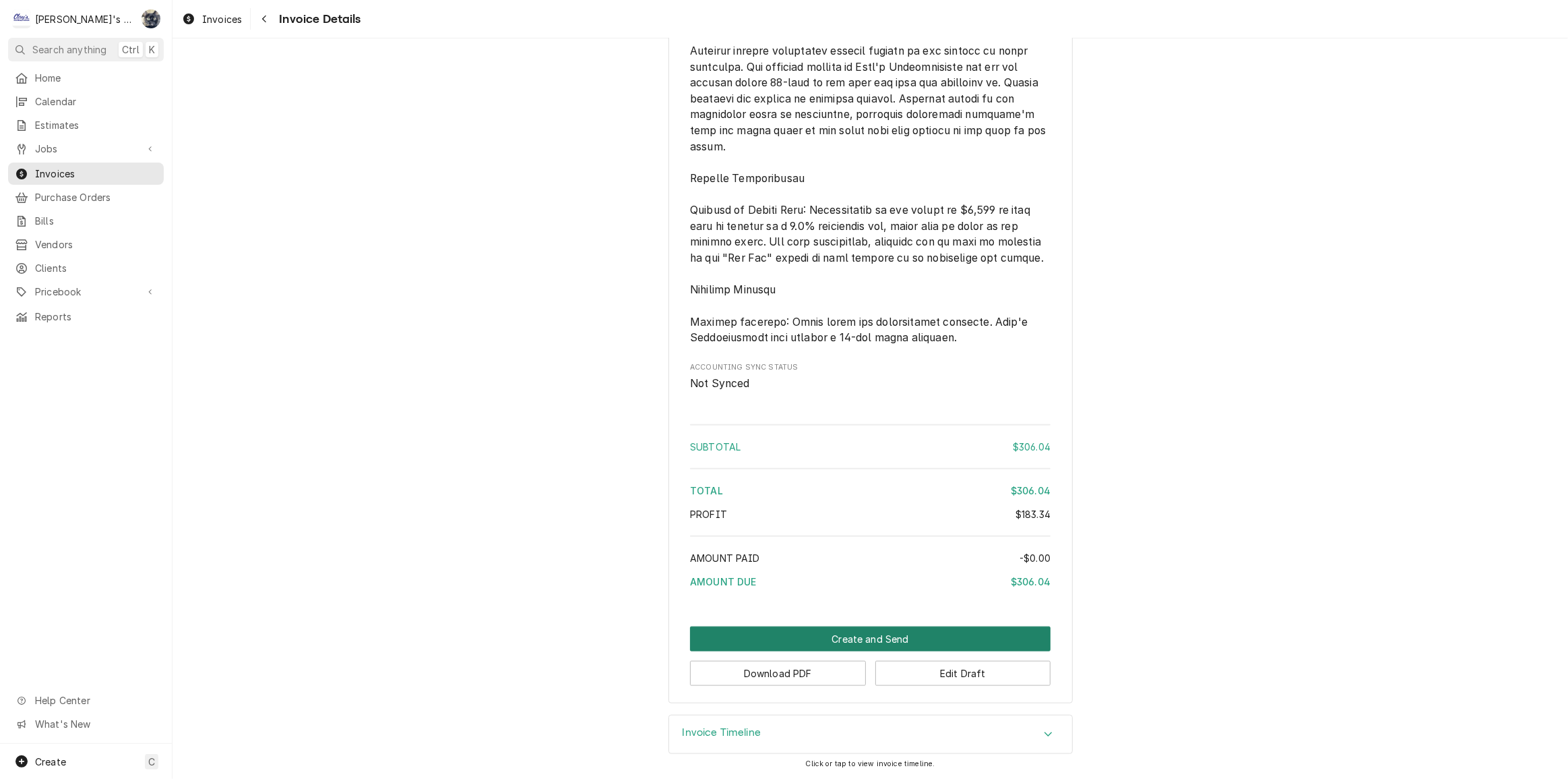
click at [855, 639] on button "Create and Send" at bounding box center [870, 639] width 361 height 25
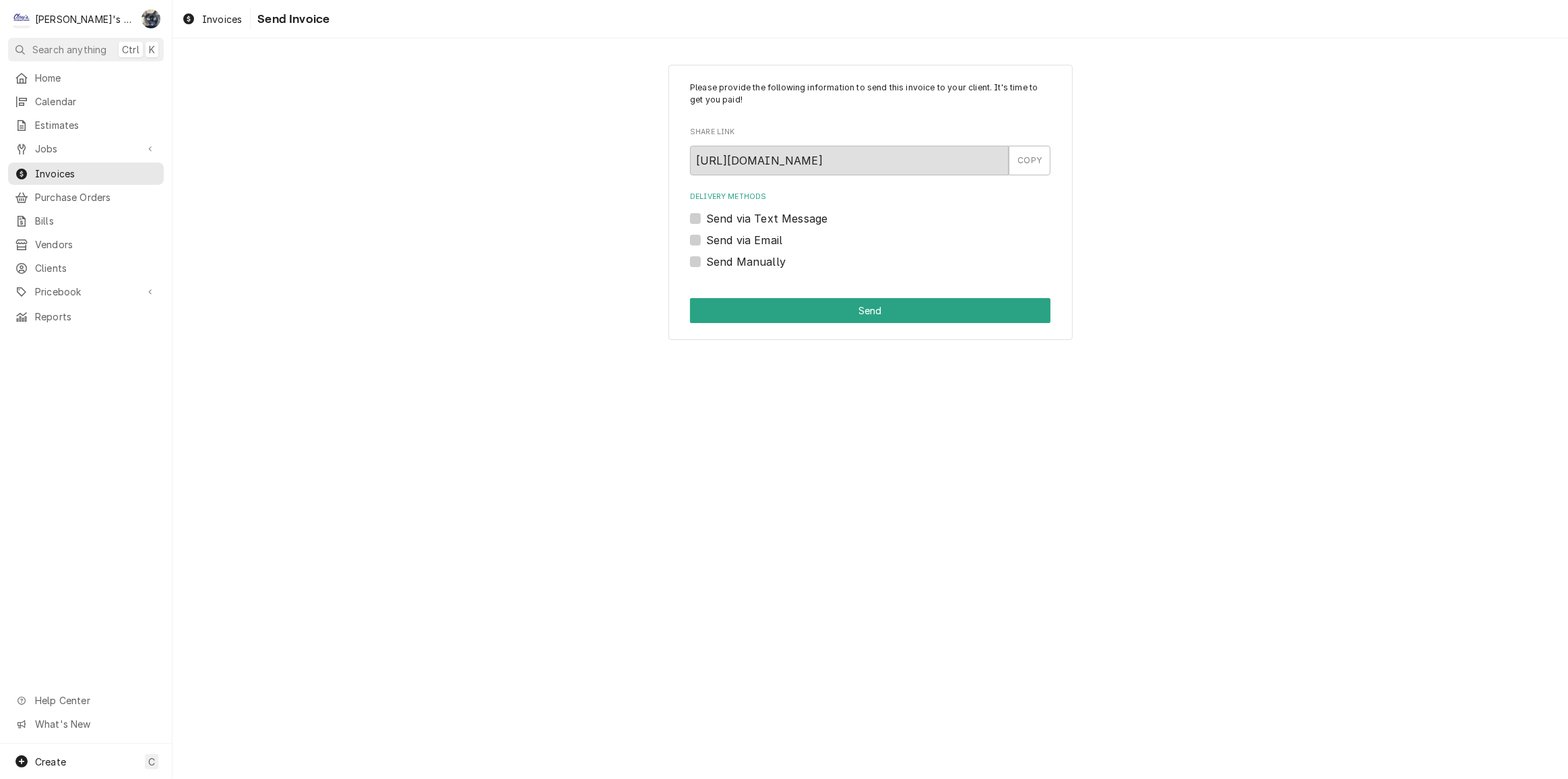
click at [706, 263] on label "Send Manually" at bounding box center [746, 261] width 79 height 16
click at [706, 263] on input "Send Manually" at bounding box center [887, 268] width 361 height 30
checkbox input "true"
click at [716, 313] on button "Send" at bounding box center [870, 310] width 361 height 25
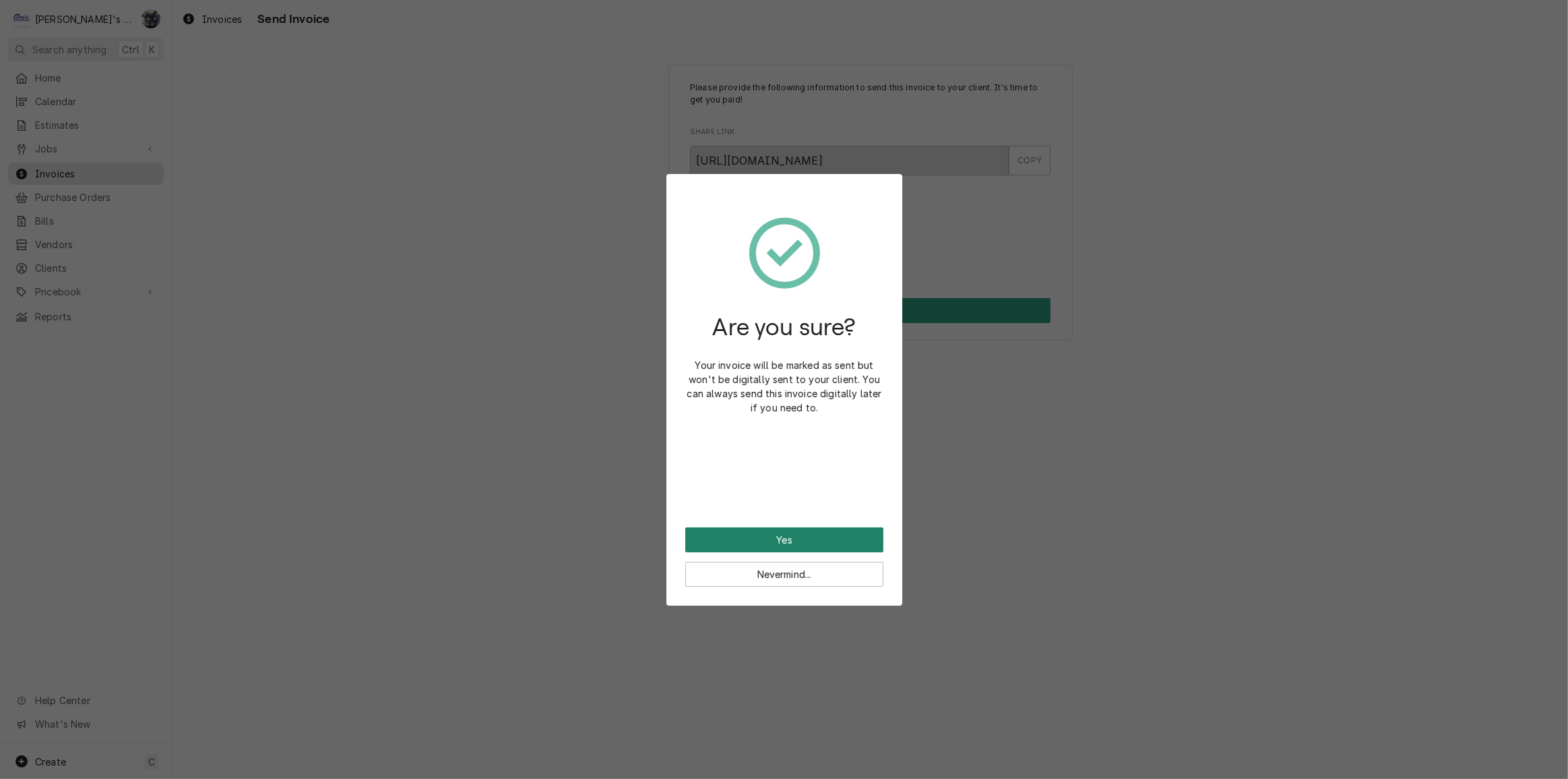
click at [772, 540] on button "Yes" at bounding box center [784, 540] width 198 height 25
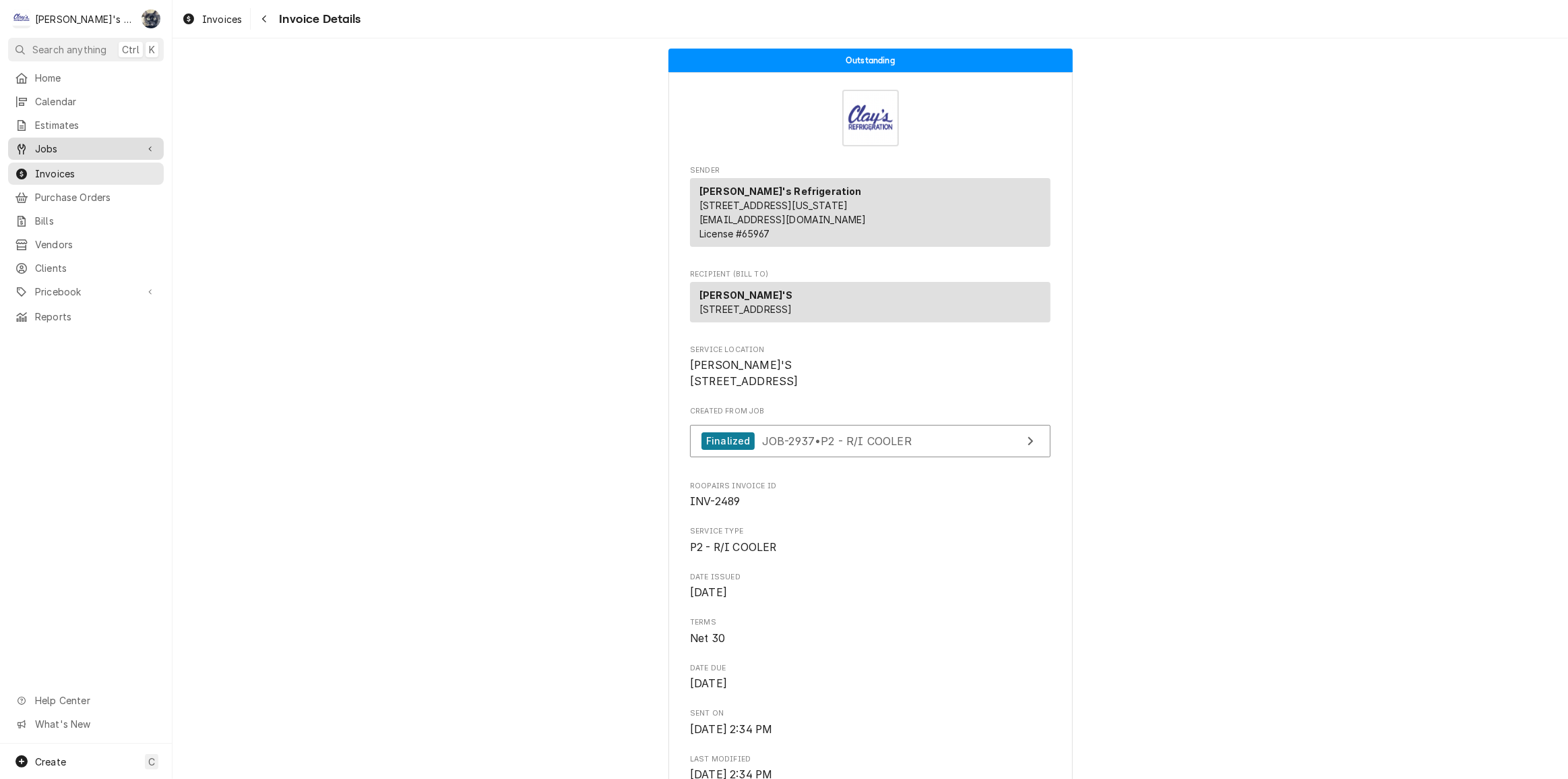
click at [68, 151] on div "Jobs" at bounding box center [85, 148] width 150 height 17
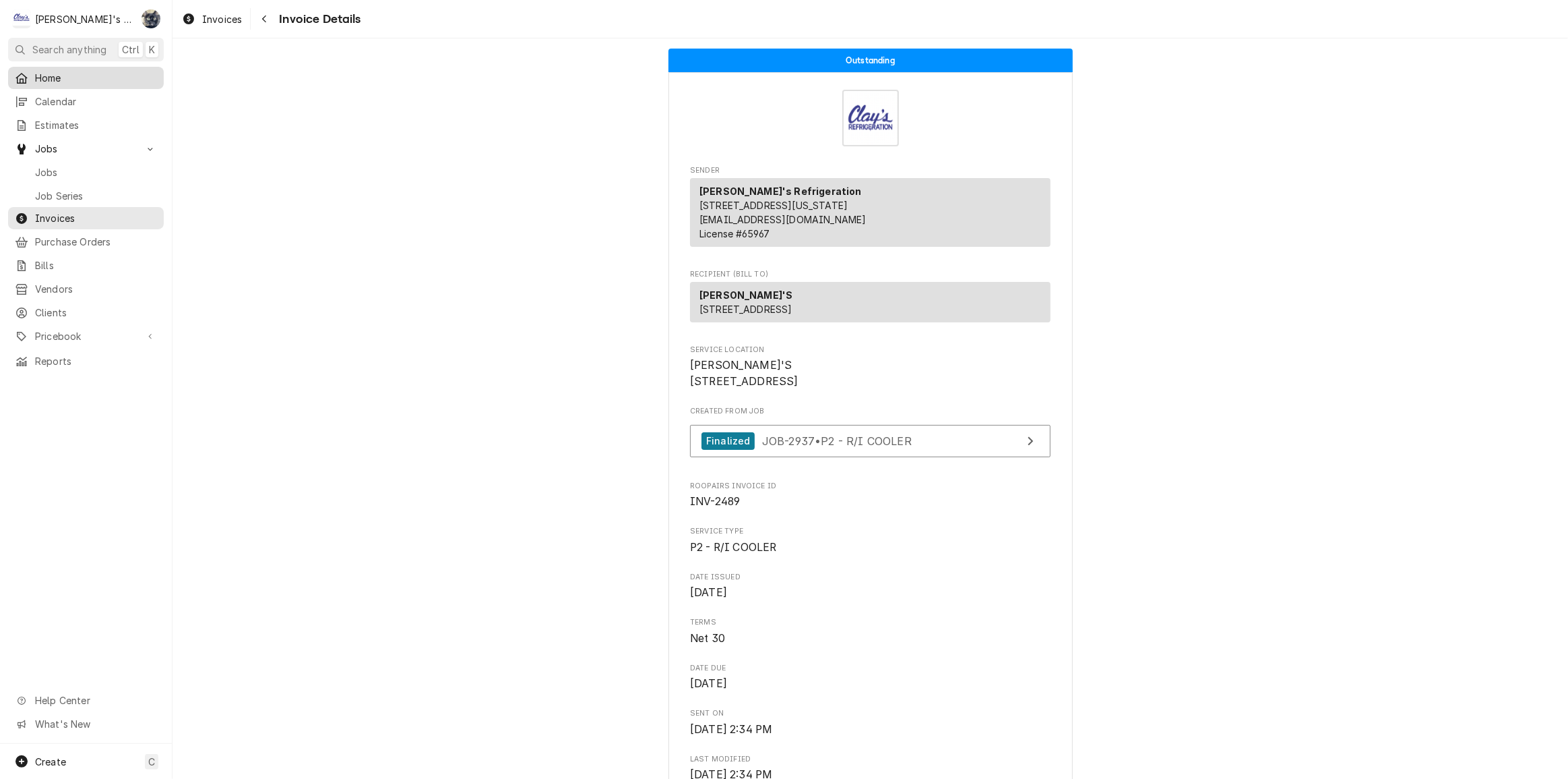
click at [90, 71] on span "Home" at bounding box center [96, 78] width 122 height 14
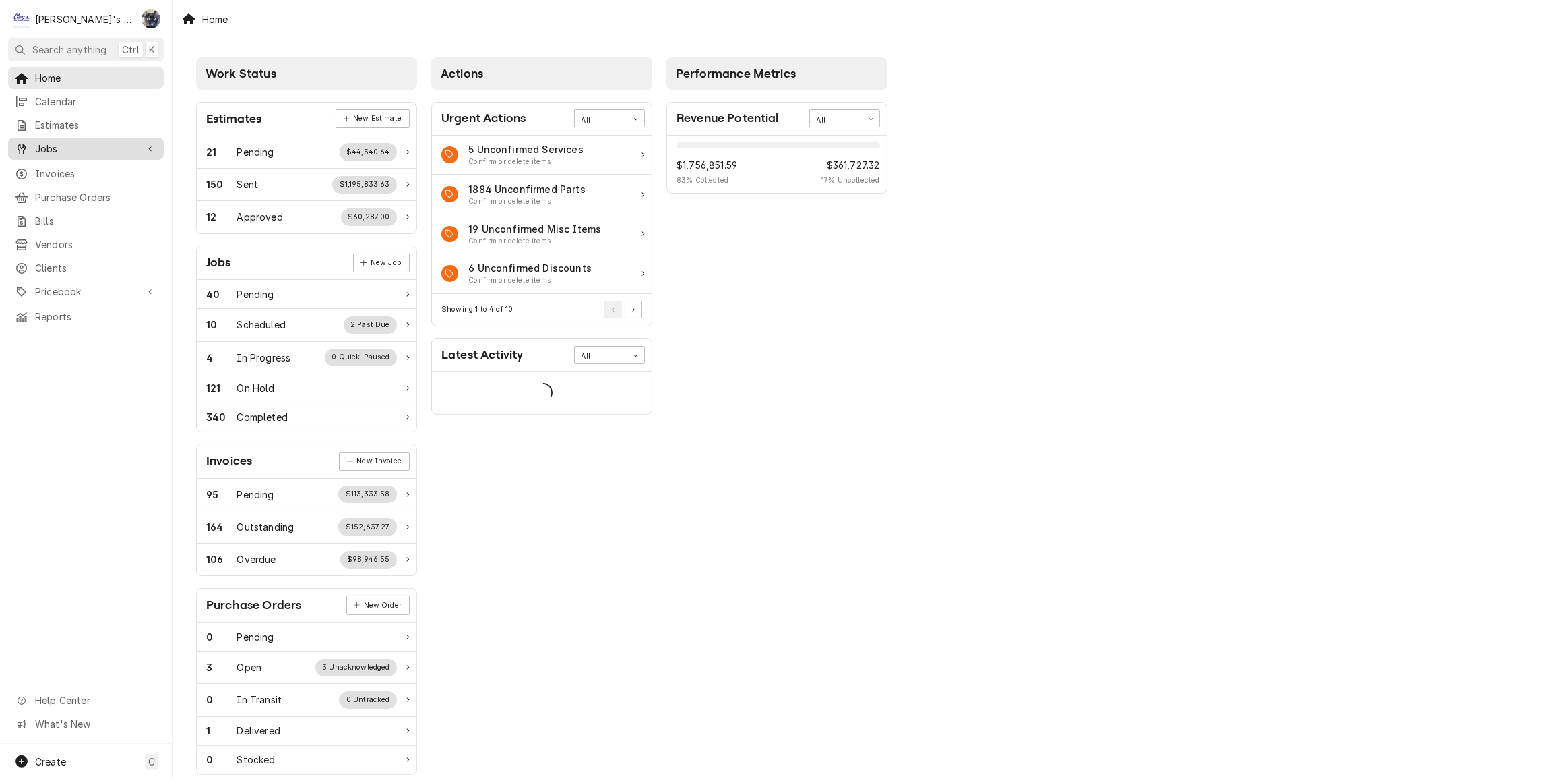
click at [68, 147] on span "Jobs" at bounding box center [85, 148] width 102 height 14
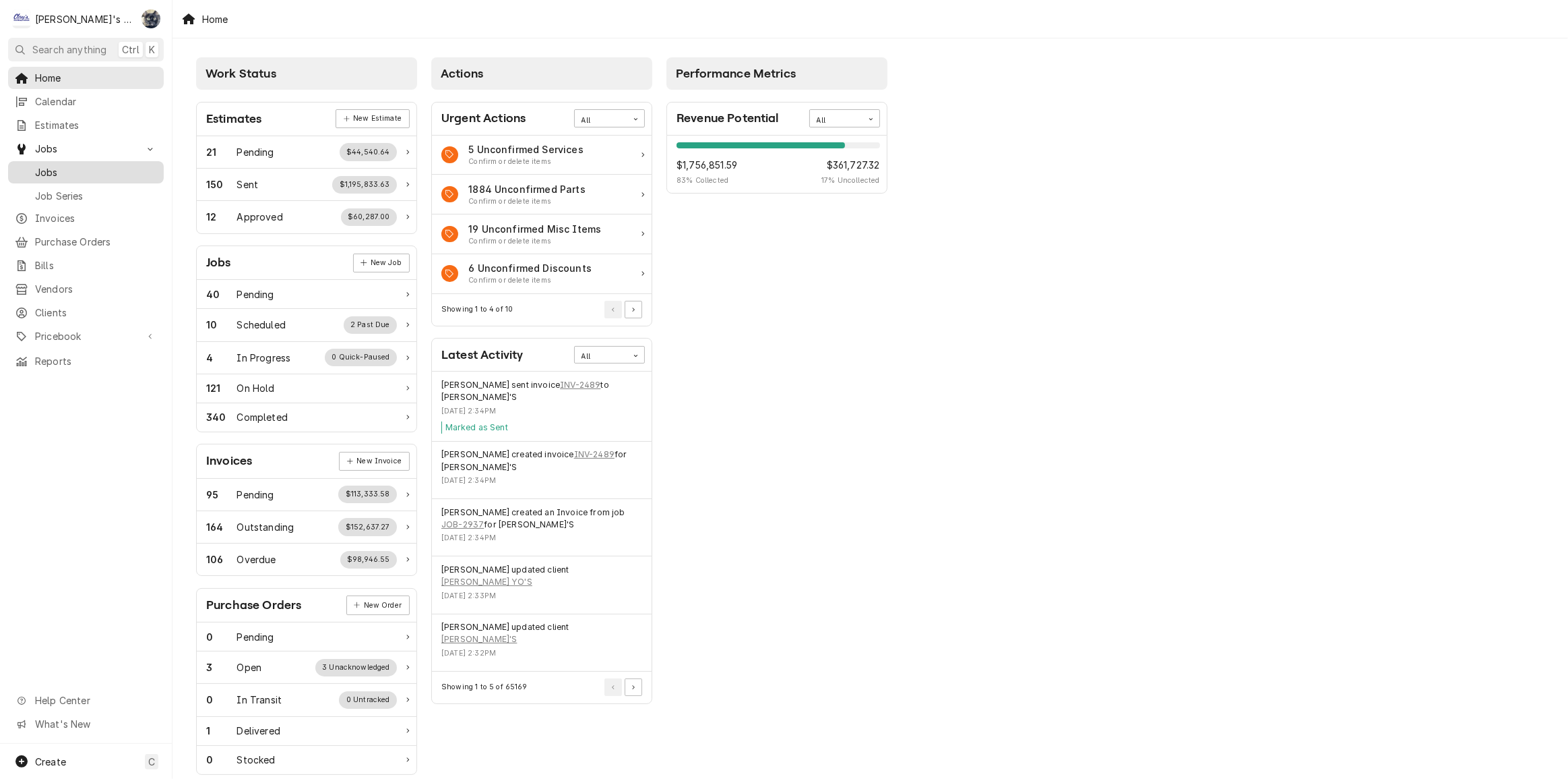
click at [68, 166] on span "Jobs" at bounding box center [96, 173] width 122 height 14
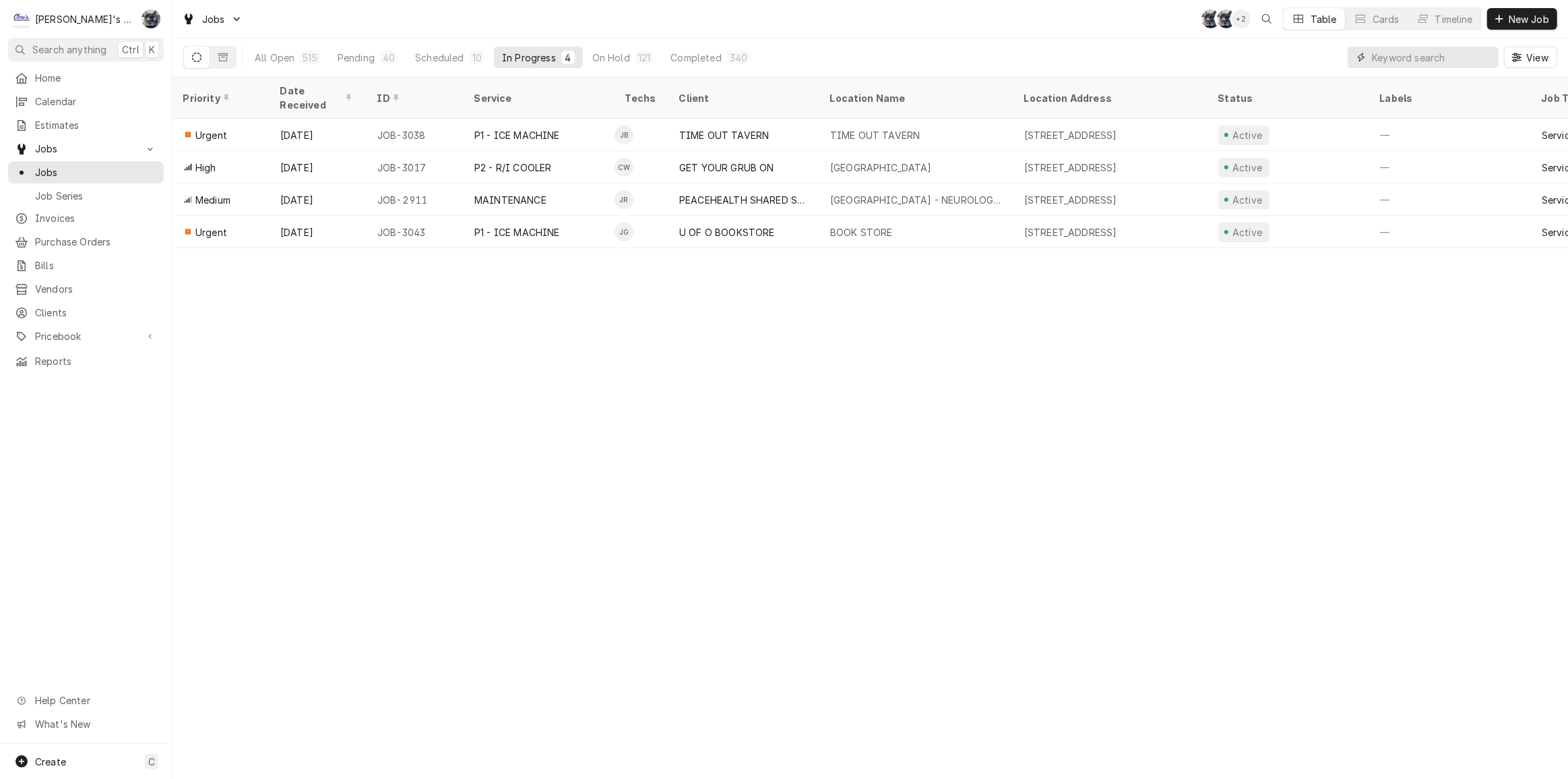
click at [1382, 61] on input "Dynamic Content Wrapper" at bounding box center [1432, 58] width 120 height 22
type input "C"
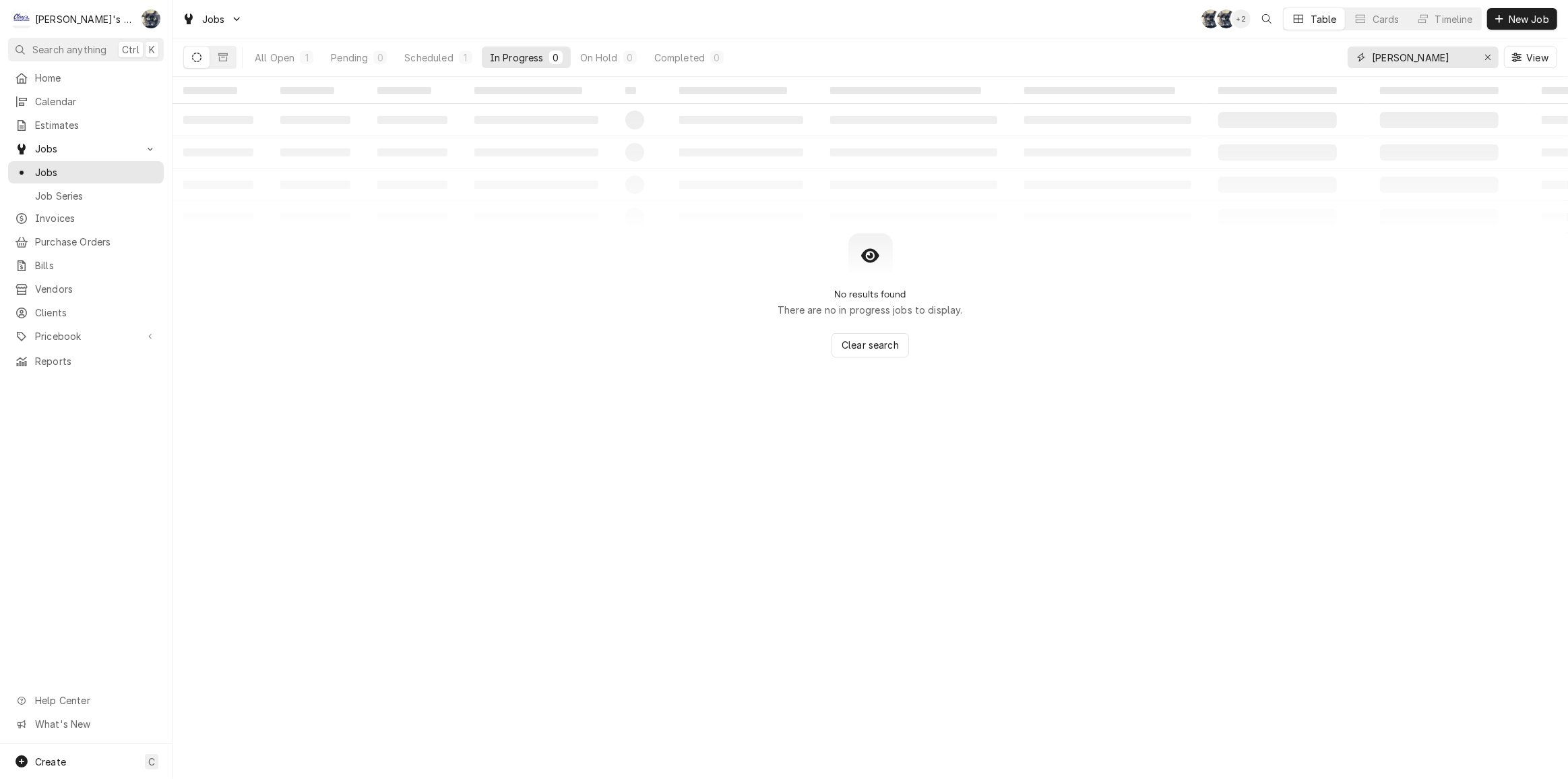
type input "DICKIE YO"
drag, startPoint x: 340, startPoint y: 34, endPoint x: 355, endPoint y: 32, distance: 15.1
click at [343, 33] on div "Jobs SB SB + 2 Table Cards Timeline New Job" at bounding box center [870, 19] width 1396 height 38
click at [1488, 58] on icon "Erase input" at bounding box center [1489, 58] width 8 height 9
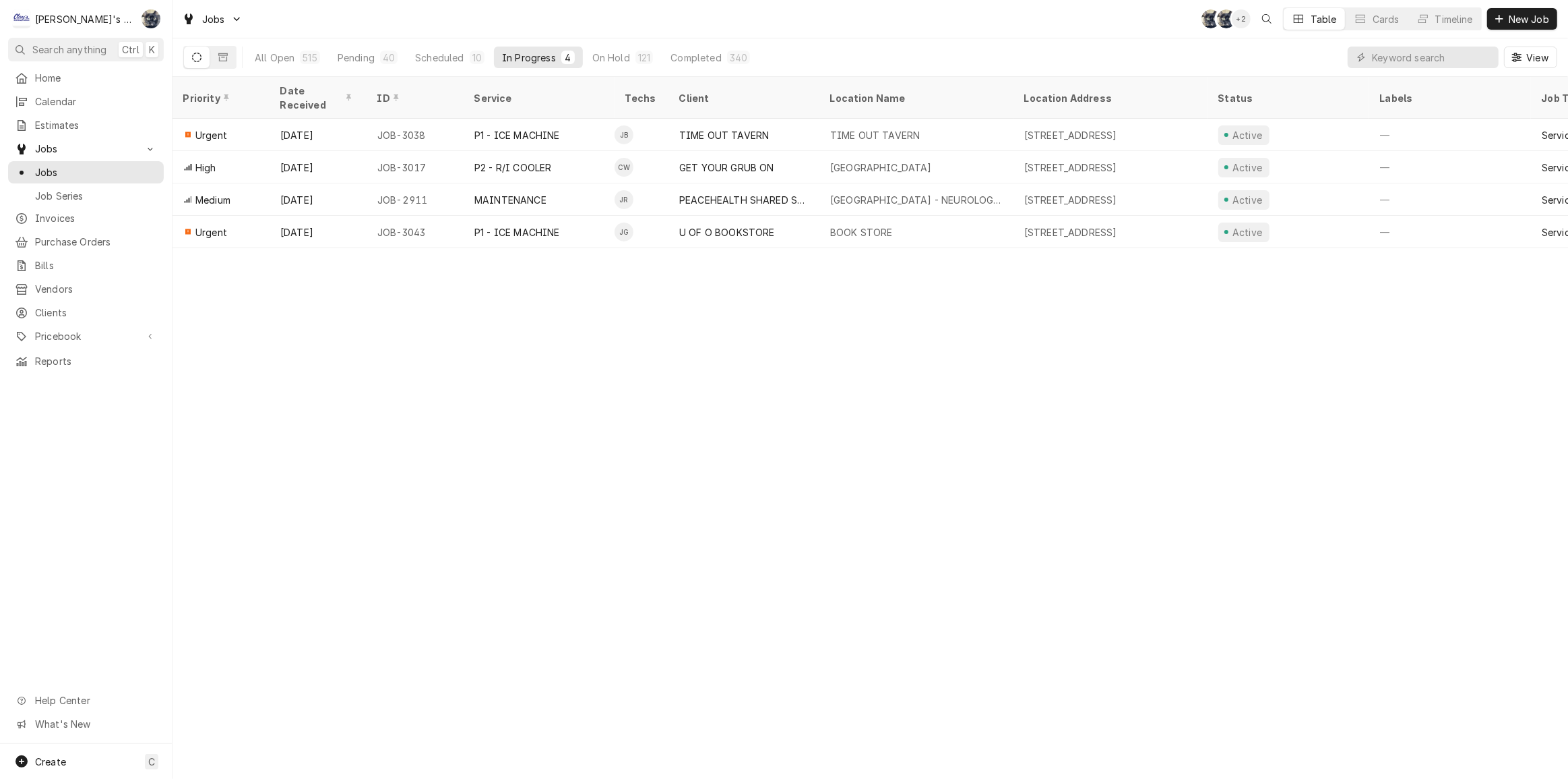
click at [844, 28] on div "Jobs SB SB + 2 Table Cards Timeline New Job" at bounding box center [870, 19] width 1396 height 38
click at [354, 62] on div "Pending" at bounding box center [357, 58] width 37 height 14
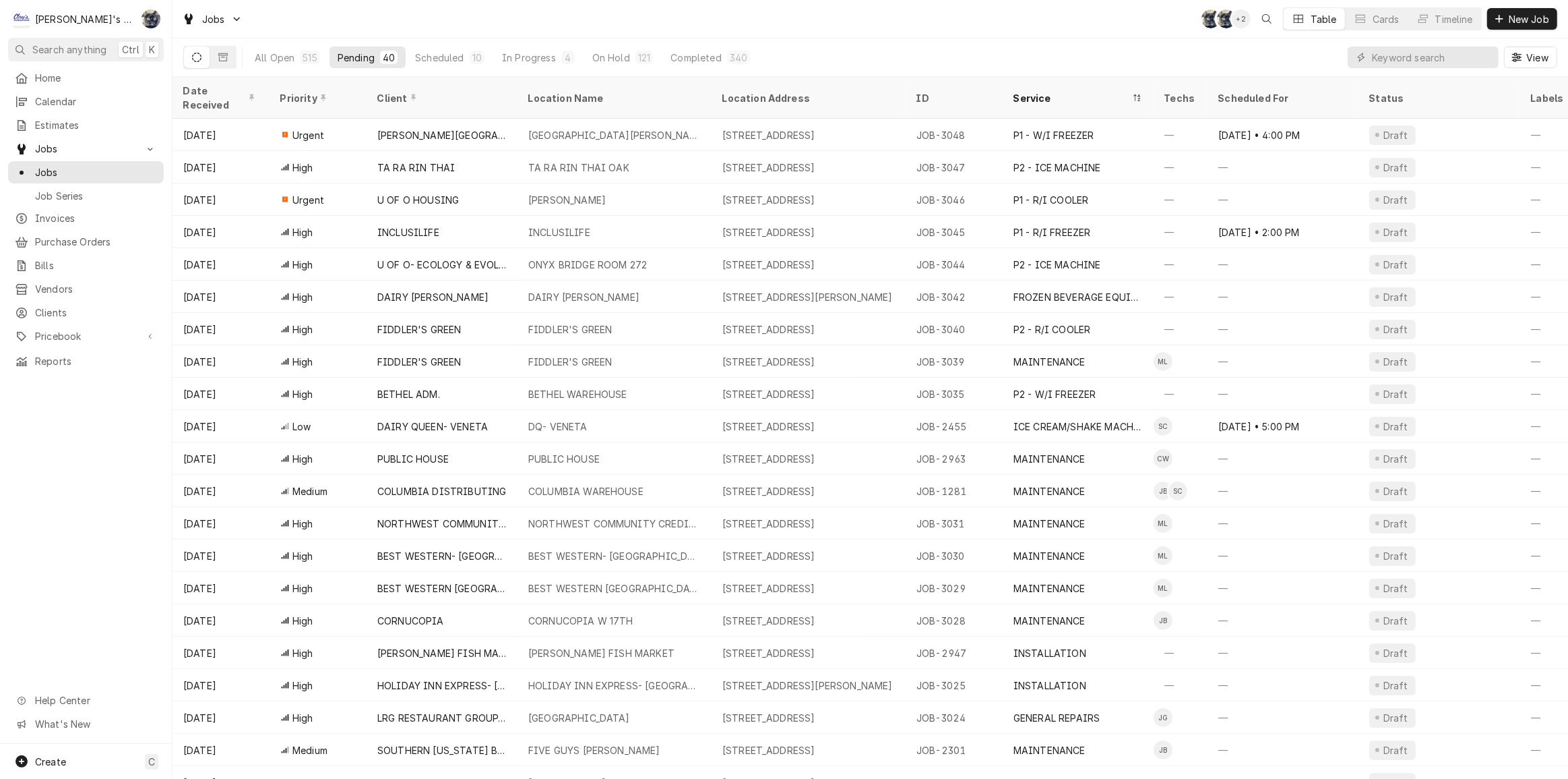
click at [442, 11] on div "Jobs SB SB + 2 Table Cards Timeline New Job" at bounding box center [870, 19] width 1396 height 38
click at [692, 58] on div "Completed" at bounding box center [695, 58] width 51 height 14
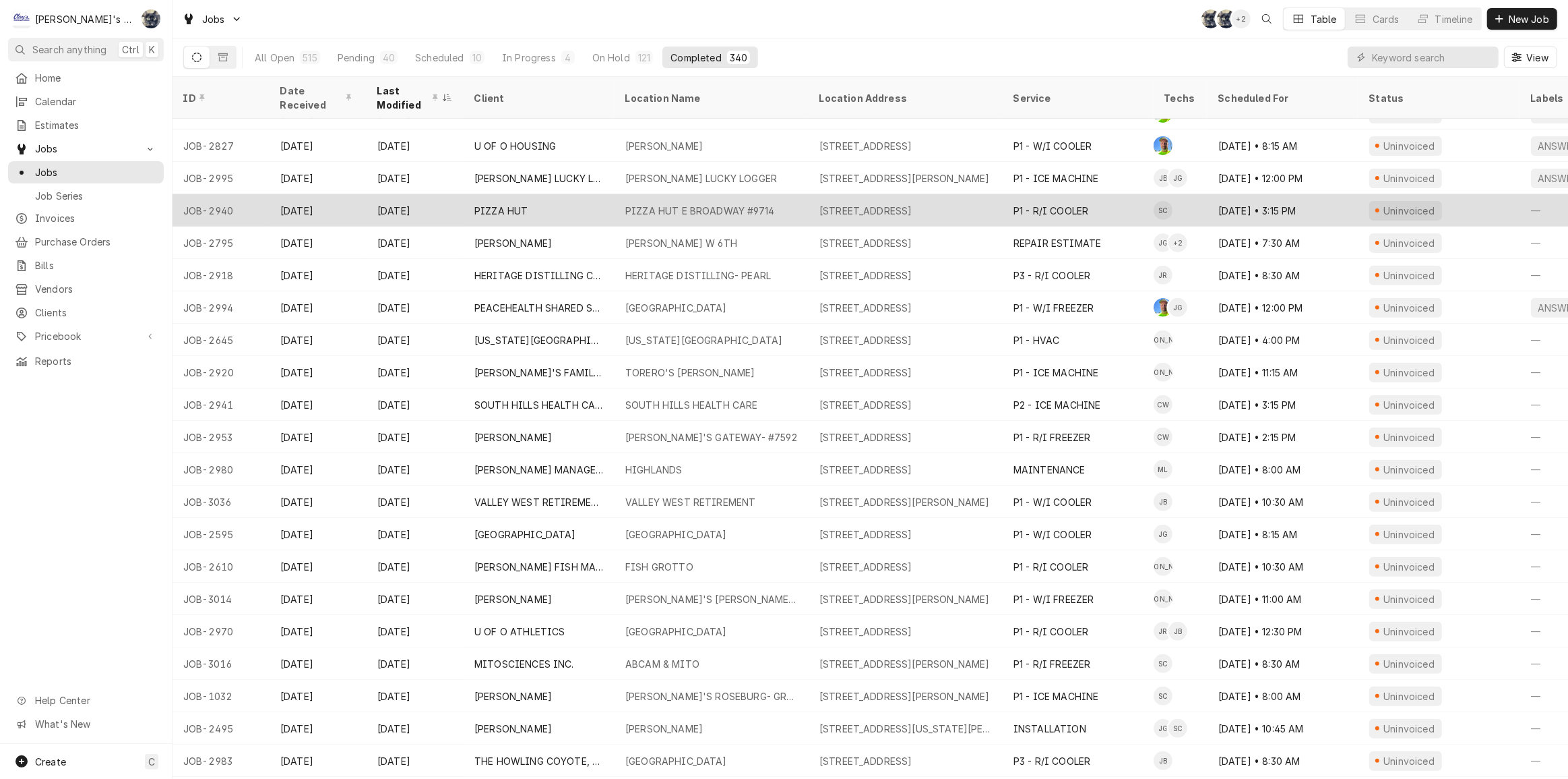
scroll to position [636, 0]
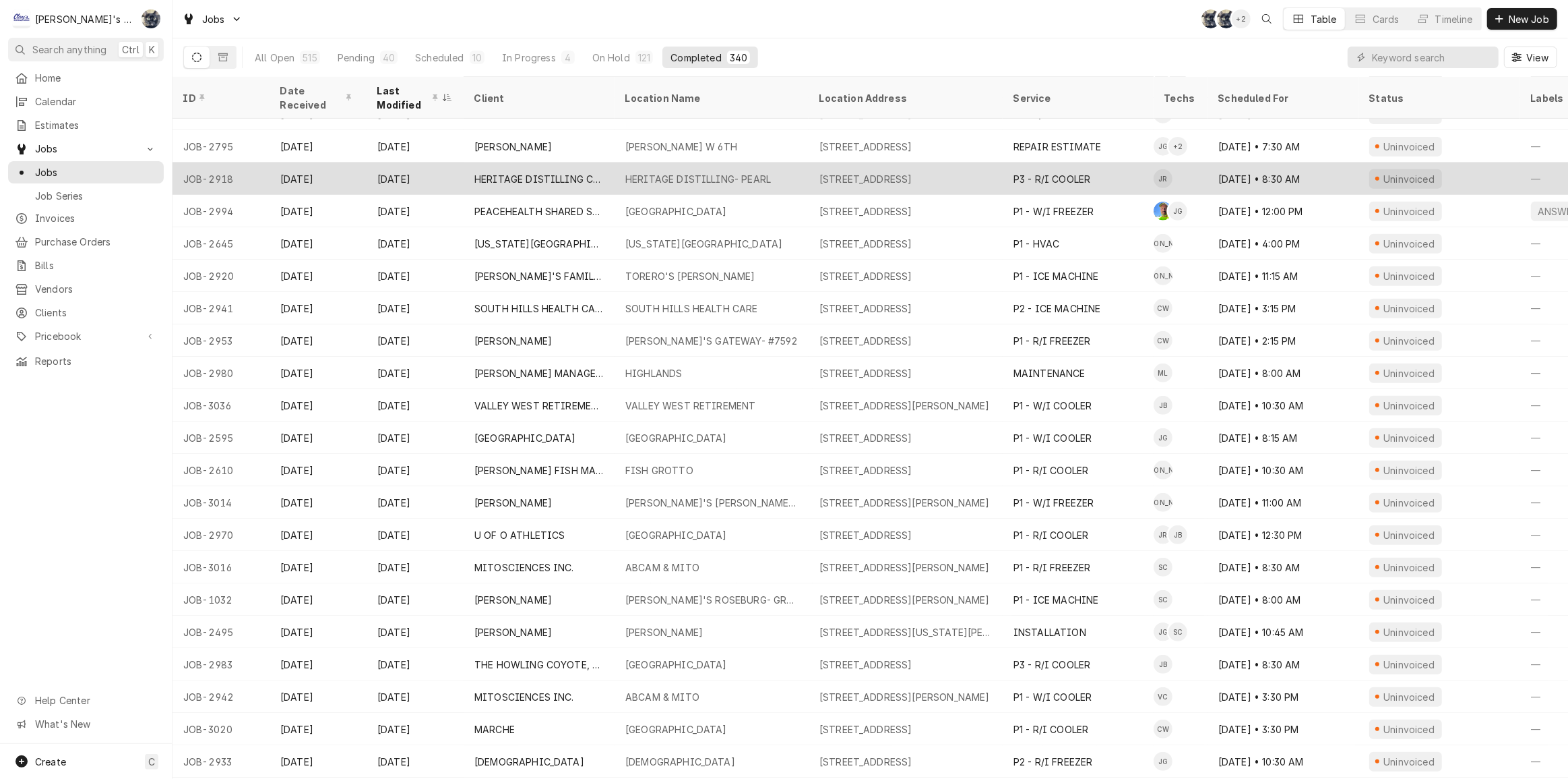
click at [666, 176] on div "HERITAGE DISTILLING- PEARL" at bounding box center [698, 179] width 145 height 14
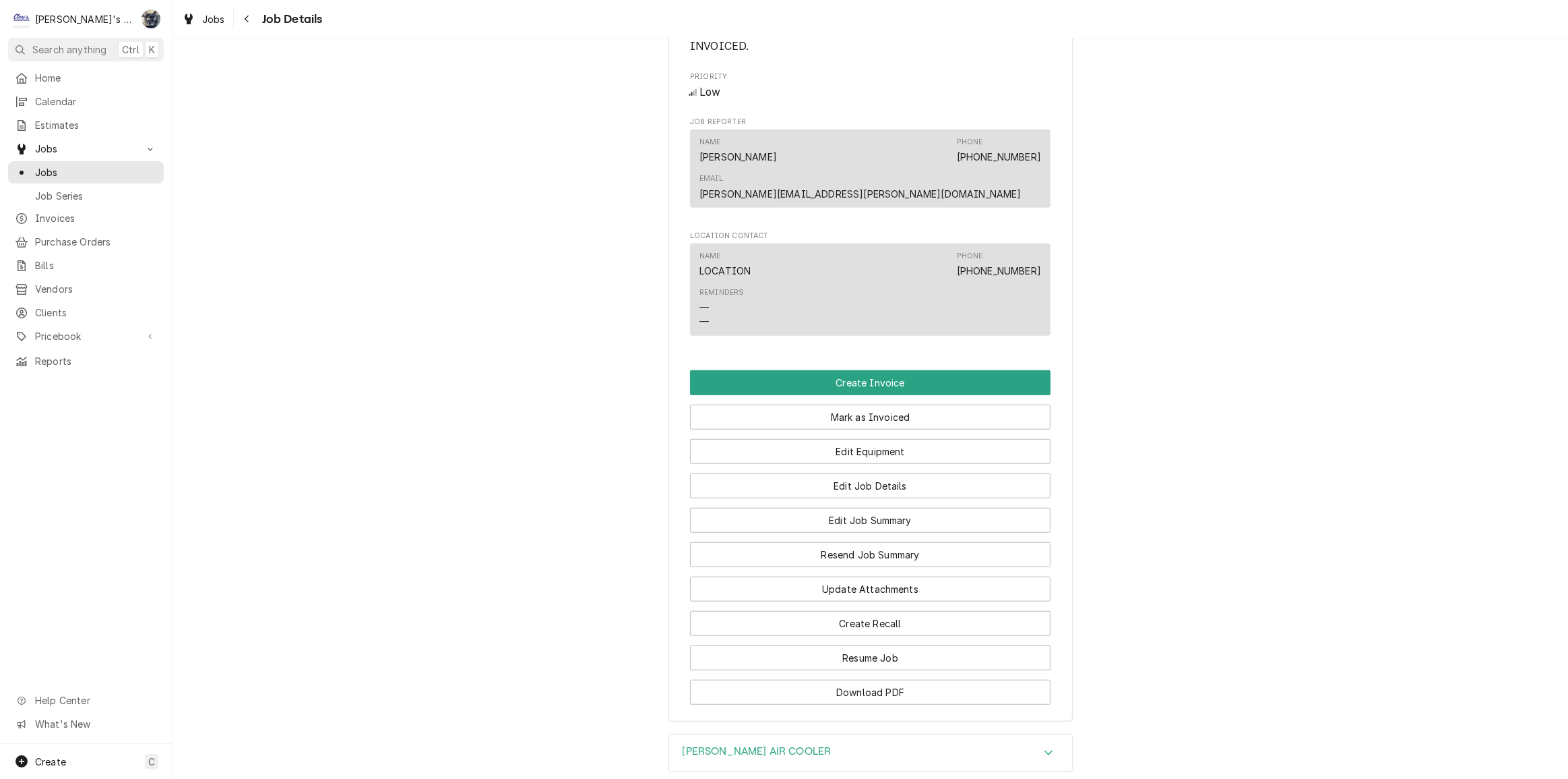
scroll to position [1195, 0]
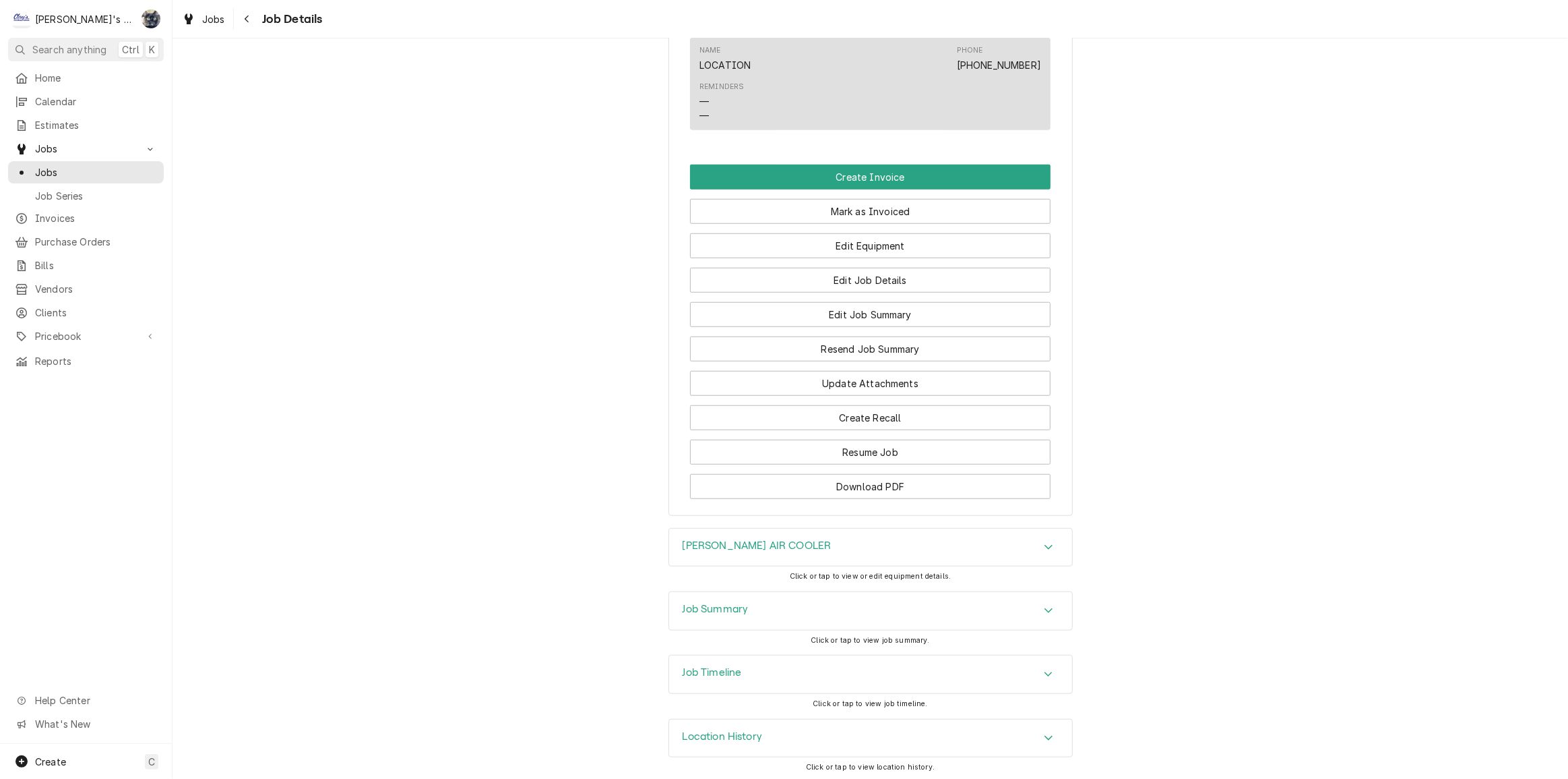
click at [724, 603] on h3 "Job Summary" at bounding box center [716, 609] width 66 height 12
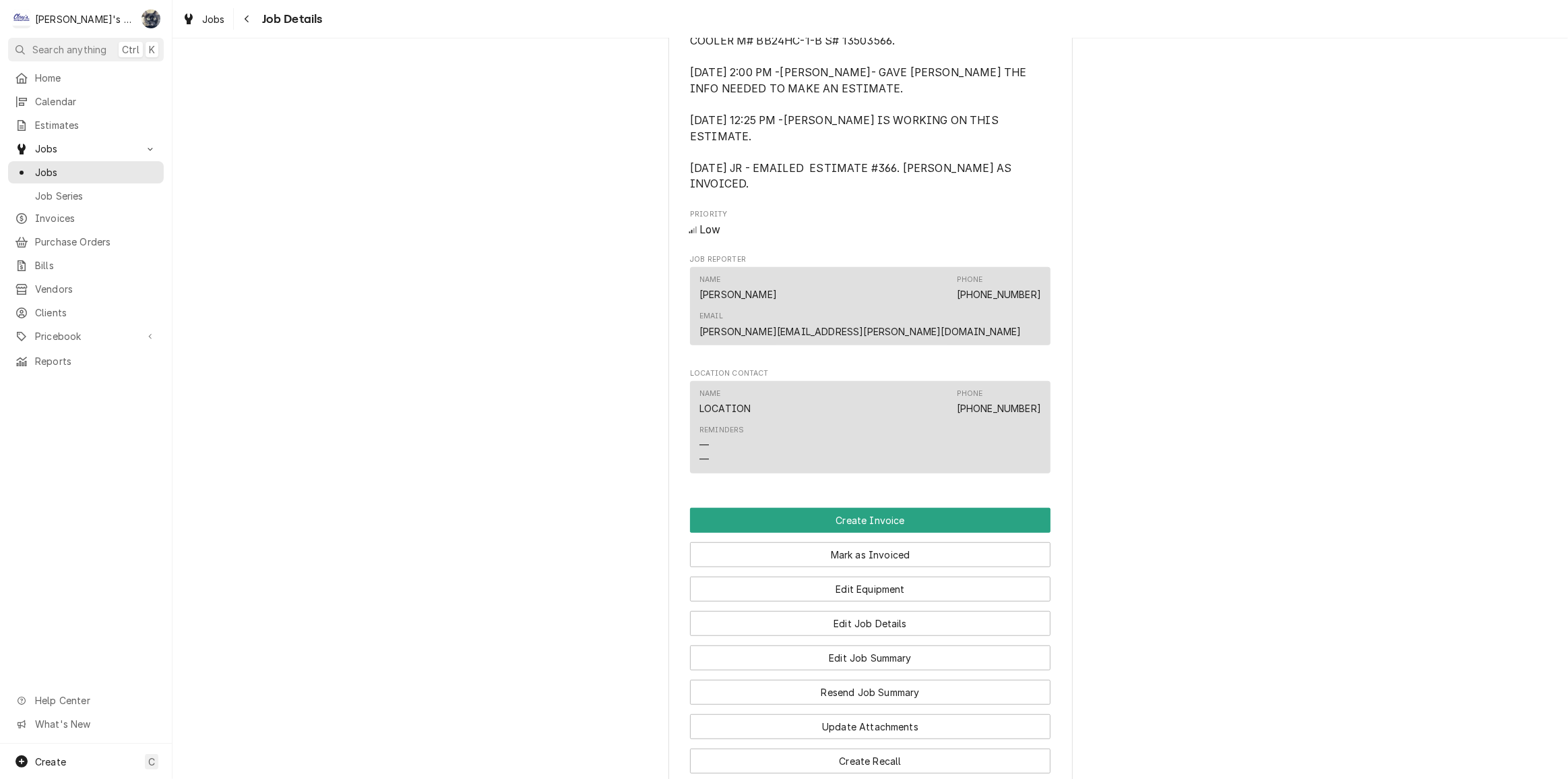
scroll to position [858, 0]
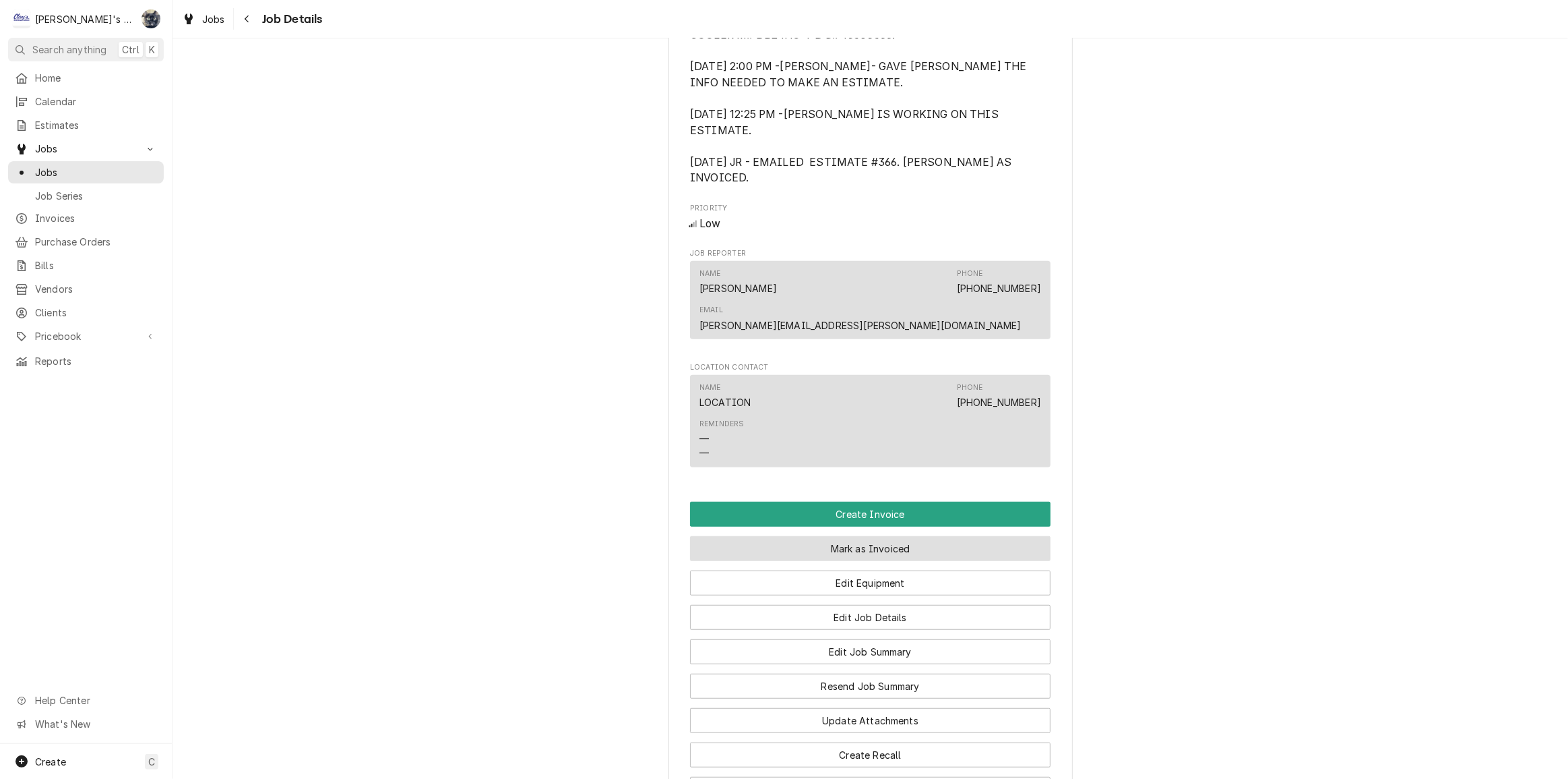
click at [821, 543] on button "Mark as Invoiced" at bounding box center [870, 549] width 361 height 25
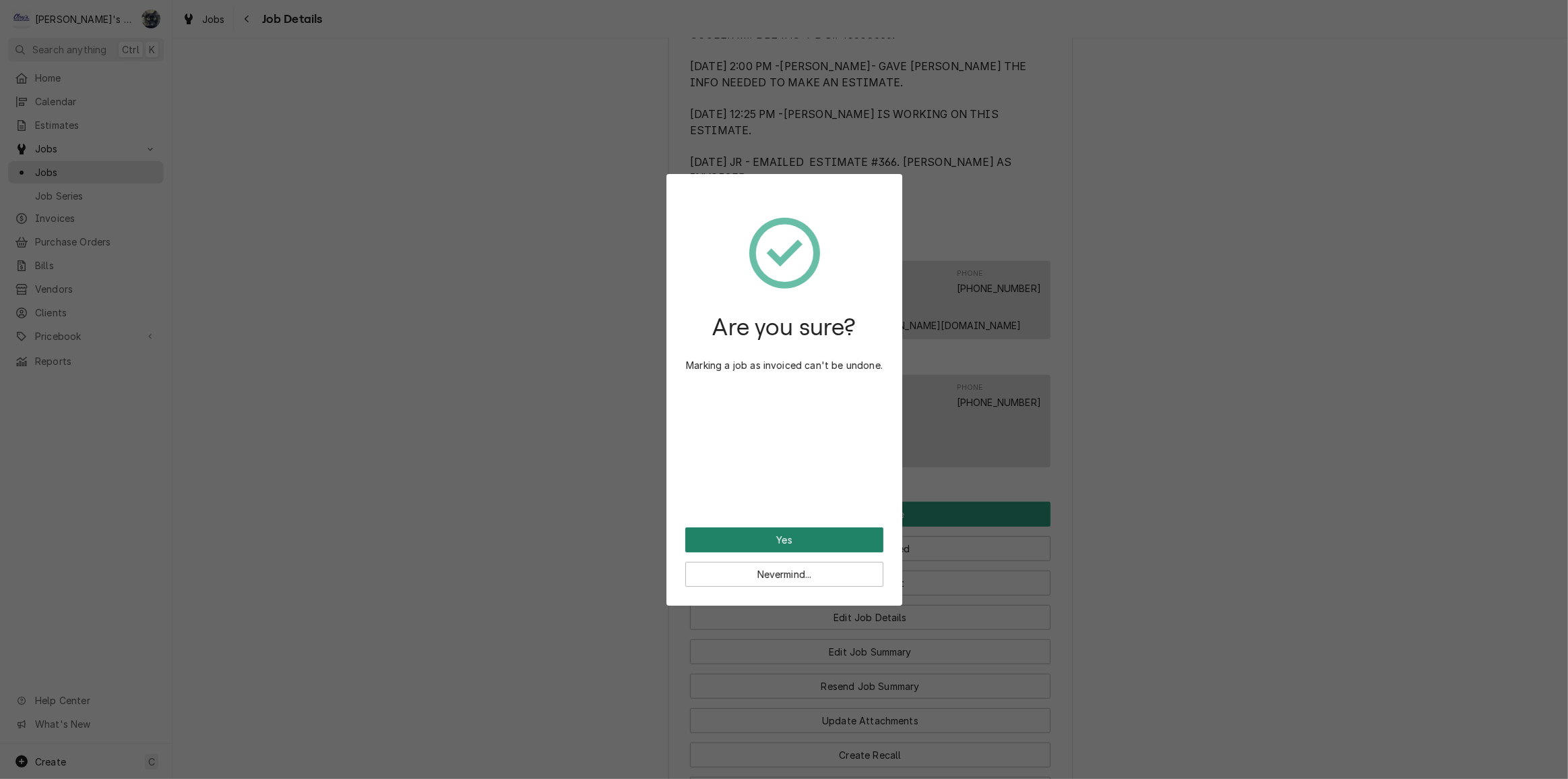
click at [818, 533] on button "Yes" at bounding box center [784, 540] width 198 height 25
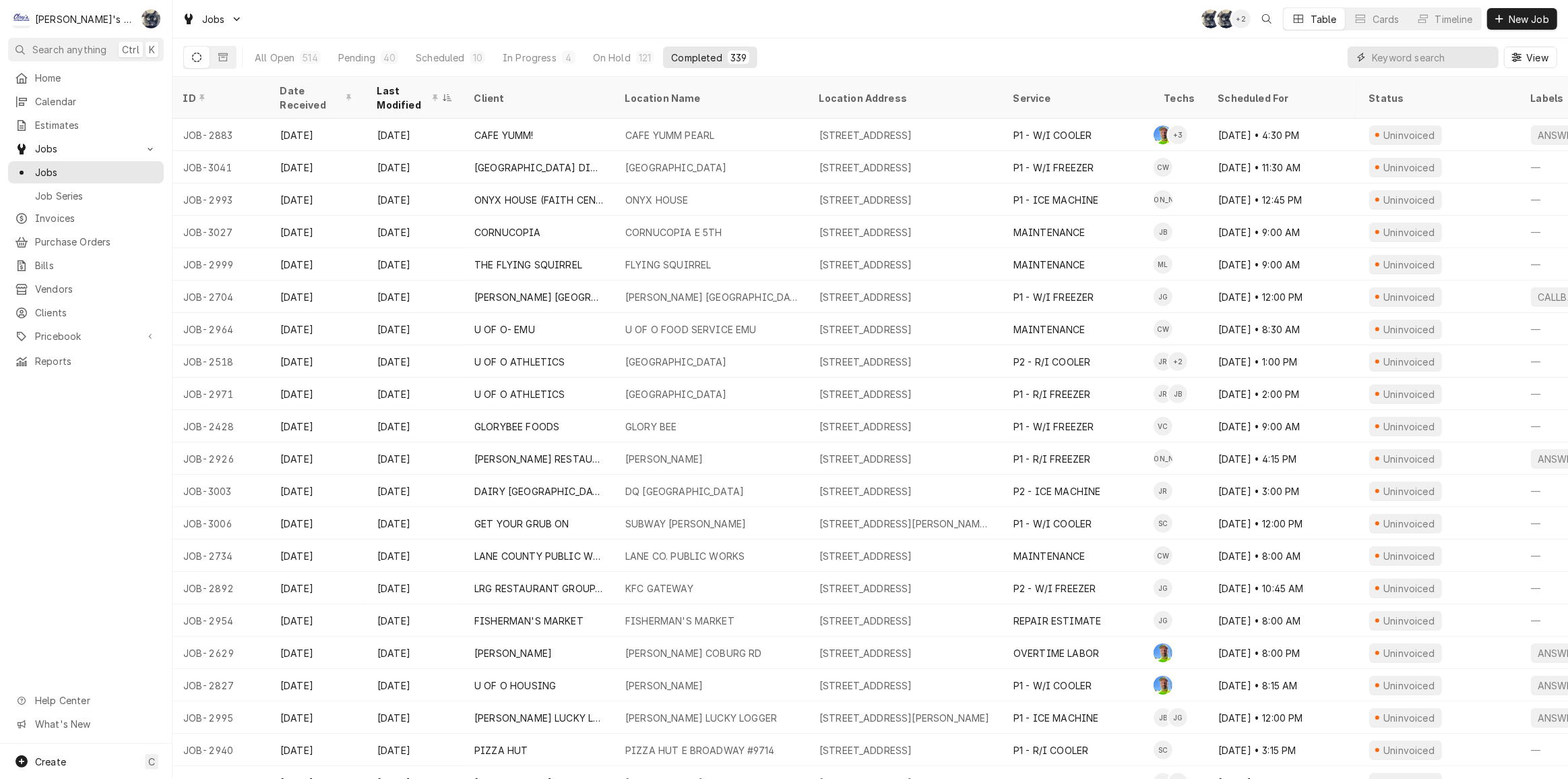
click at [1410, 59] on input "Dynamic Content Wrapper" at bounding box center [1432, 58] width 120 height 22
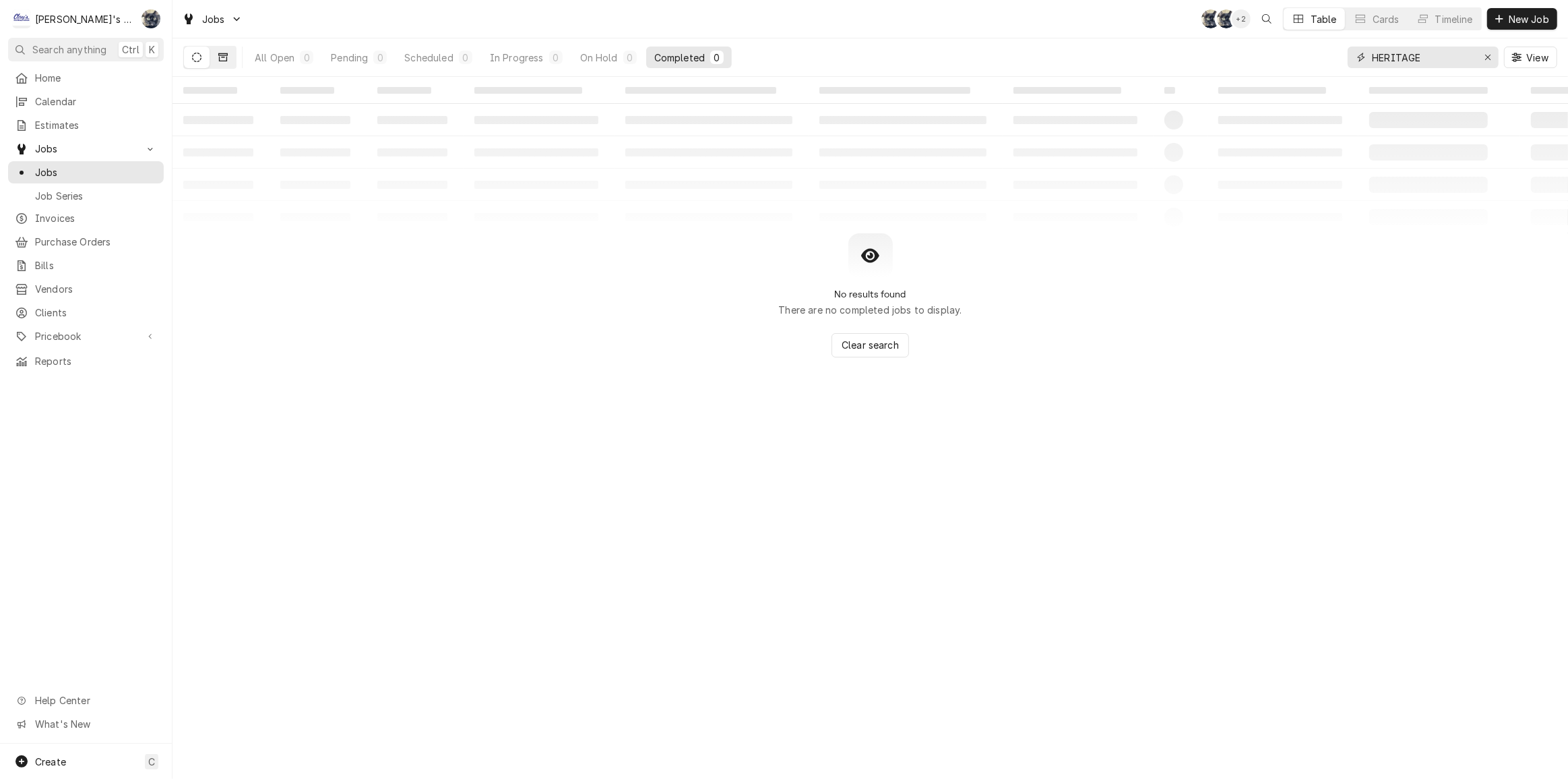
type input "HERITAGE"
click at [222, 60] on icon "Dynamic Content Wrapper" at bounding box center [223, 58] width 9 height 9
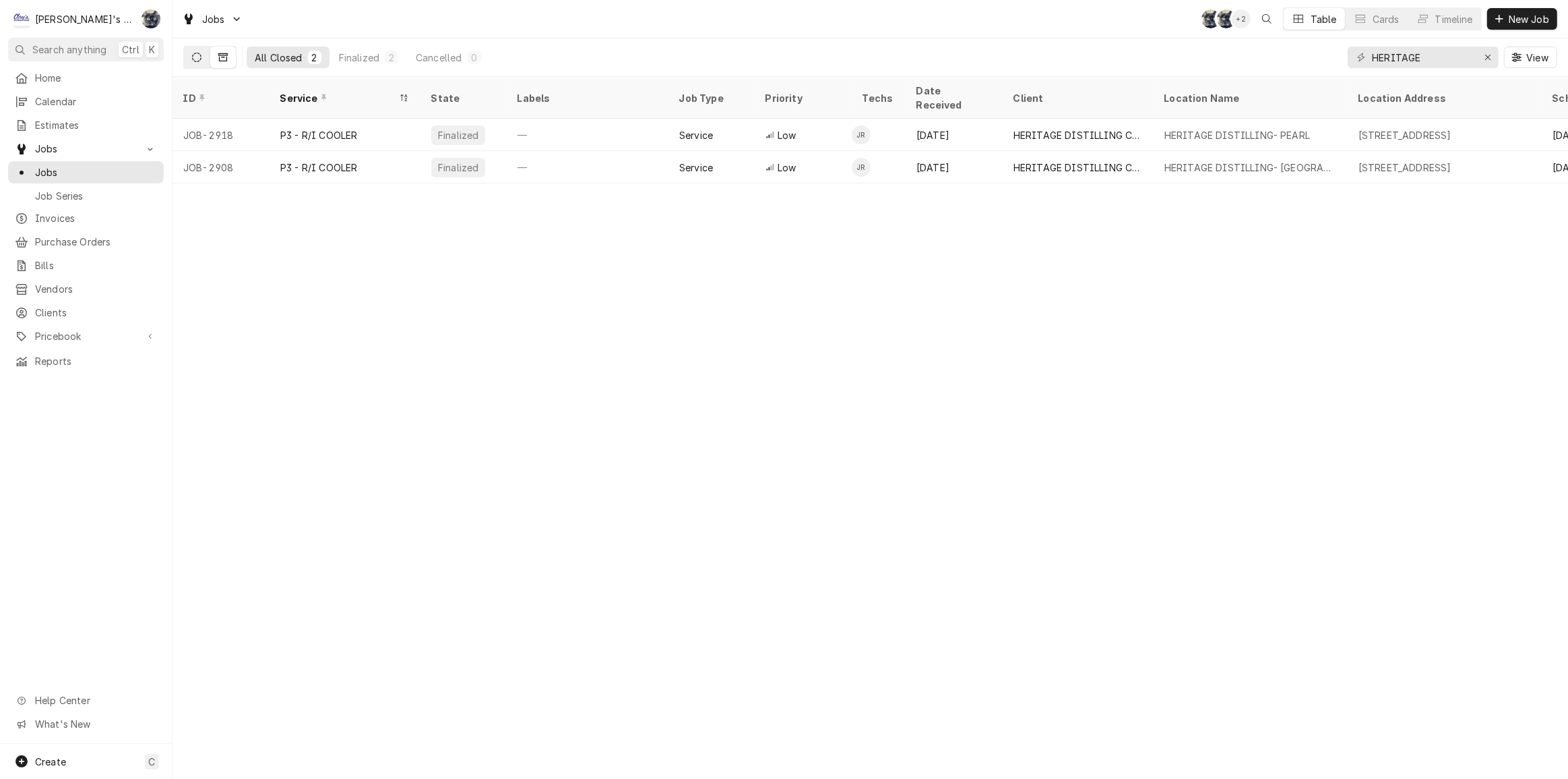
click at [196, 55] on icon "Dynamic Content Wrapper" at bounding box center [197, 58] width 9 height 9
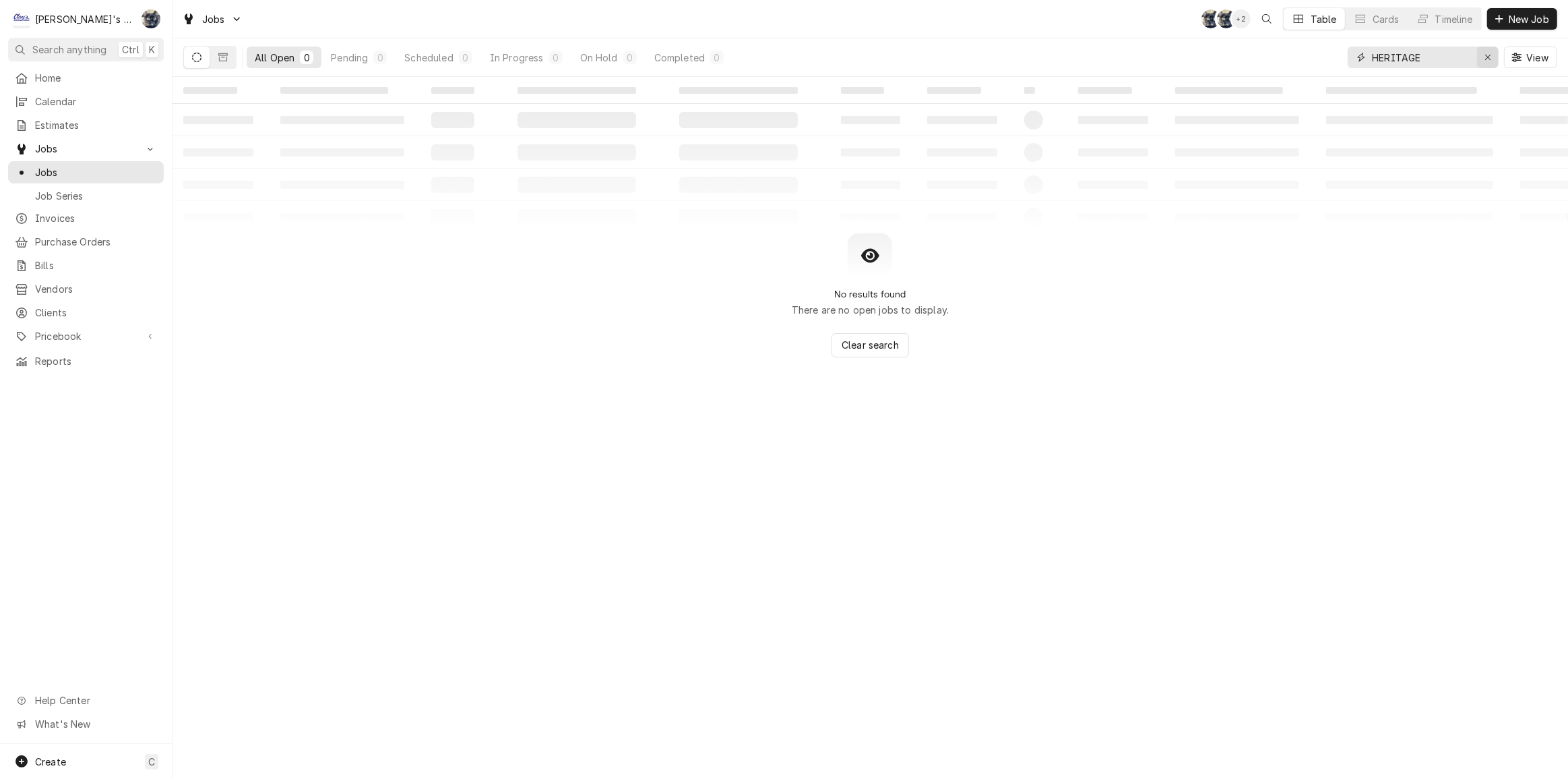
click at [1487, 56] on icon "Erase input" at bounding box center [1489, 58] width 8 height 9
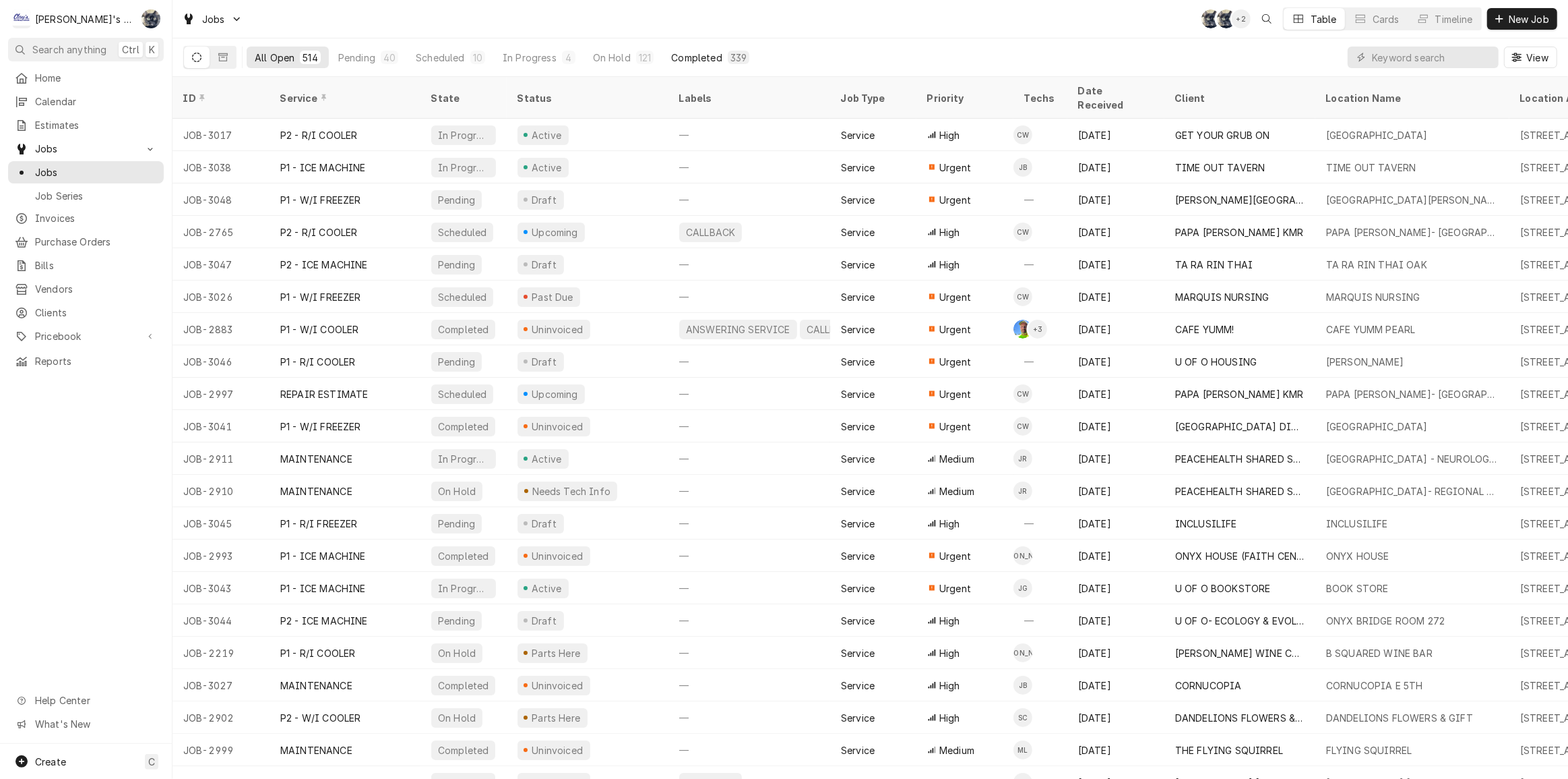
click at [734, 61] on div "339" at bounding box center [738, 58] width 16 height 14
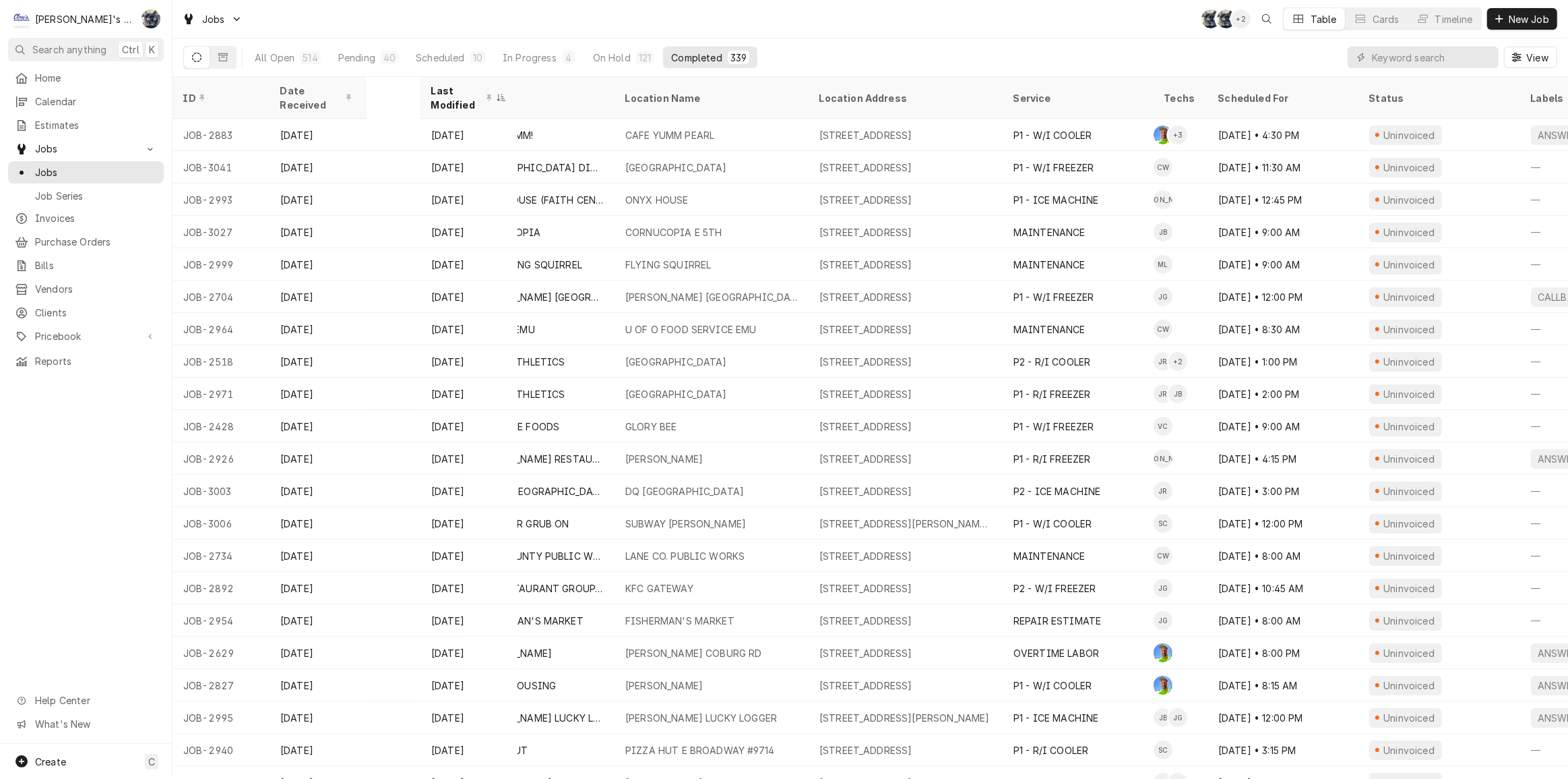
click at [730, 60] on div "339" at bounding box center [738, 58] width 16 height 14
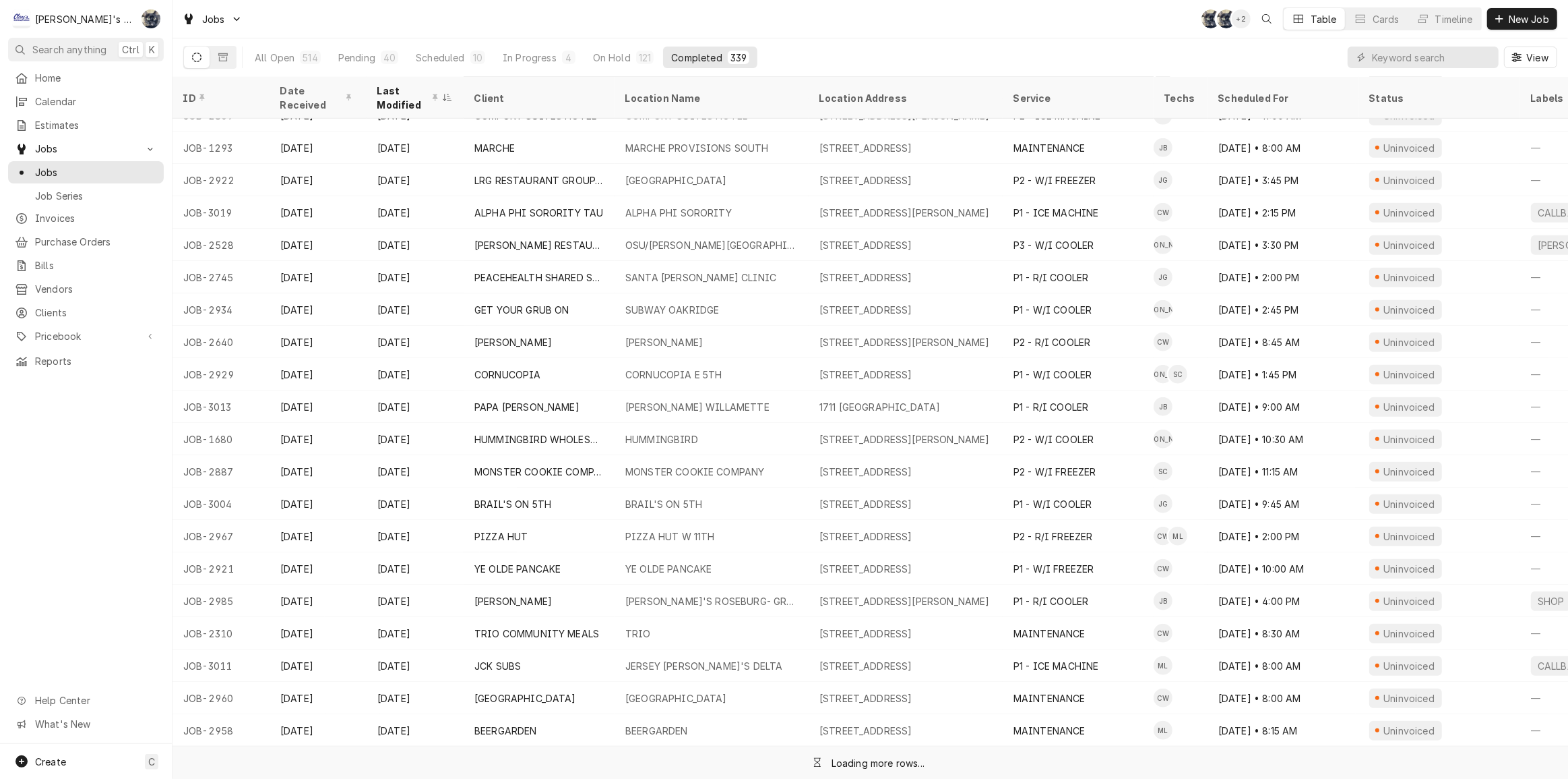
scroll to position [1315, 0]
click at [1423, 68] on input "Dynamic Content Wrapper" at bounding box center [1432, 58] width 120 height 22
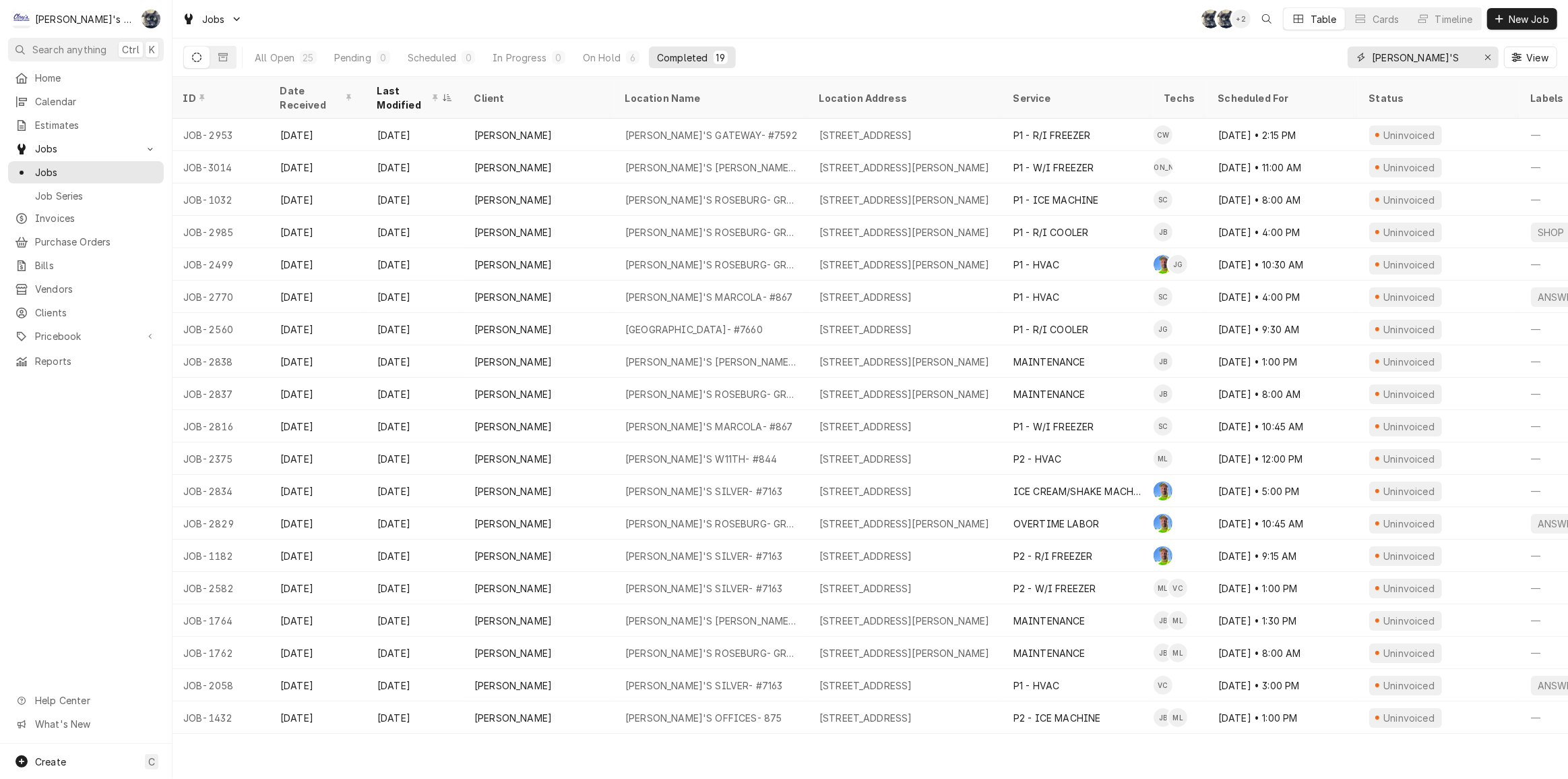
type input "CARL'S"
click at [775, 47] on div "All Open 25 Pending 0 Scheduled 0 In Progress 0 On Hold 6 Completed 19 CARL'S V…" at bounding box center [870, 57] width 1375 height 38
click at [1490, 58] on icon "Erase input" at bounding box center [1489, 58] width 8 height 9
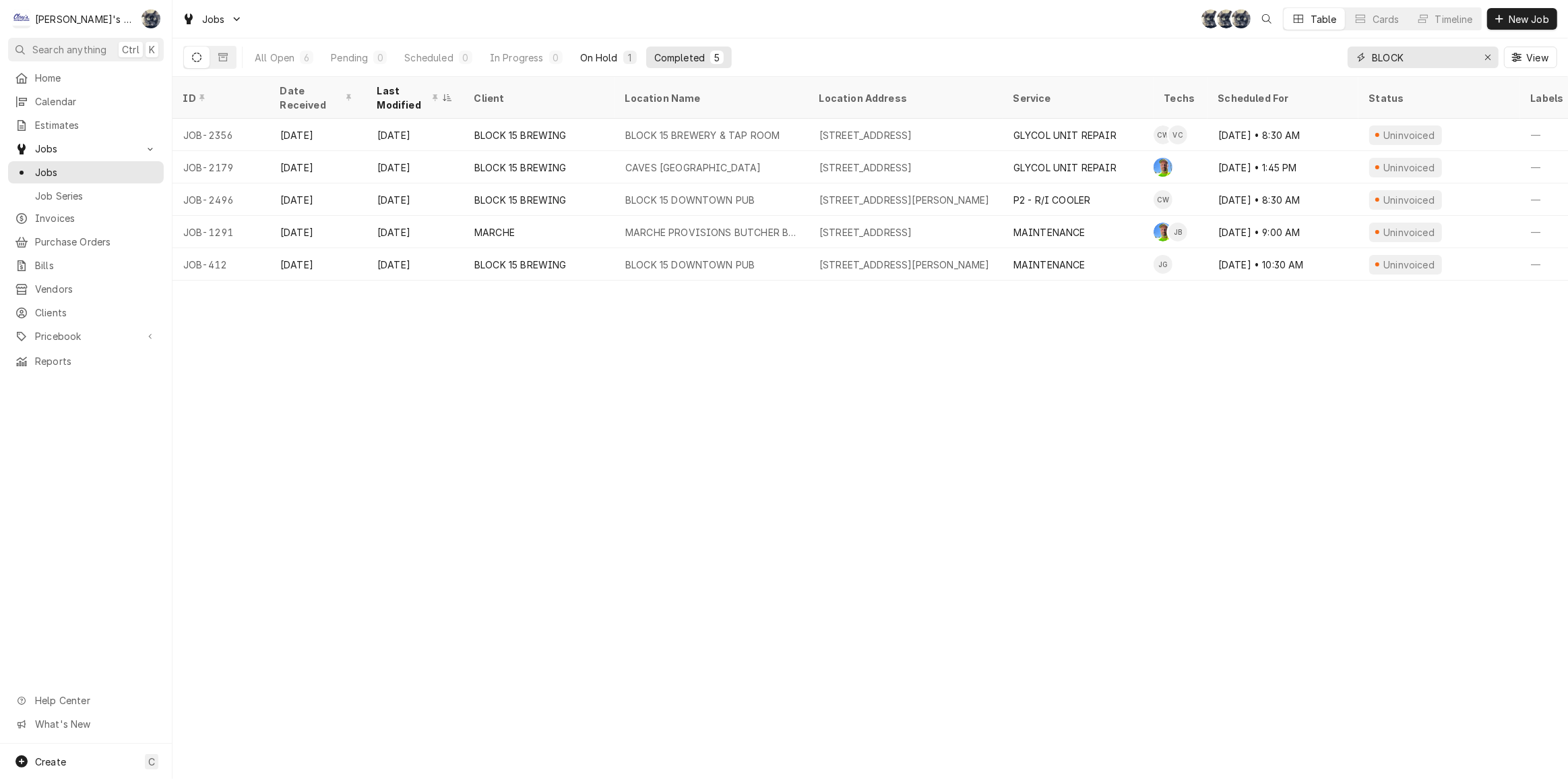
type input "BLOCK"
click at [606, 61] on div "On Hold" at bounding box center [599, 58] width 38 height 14
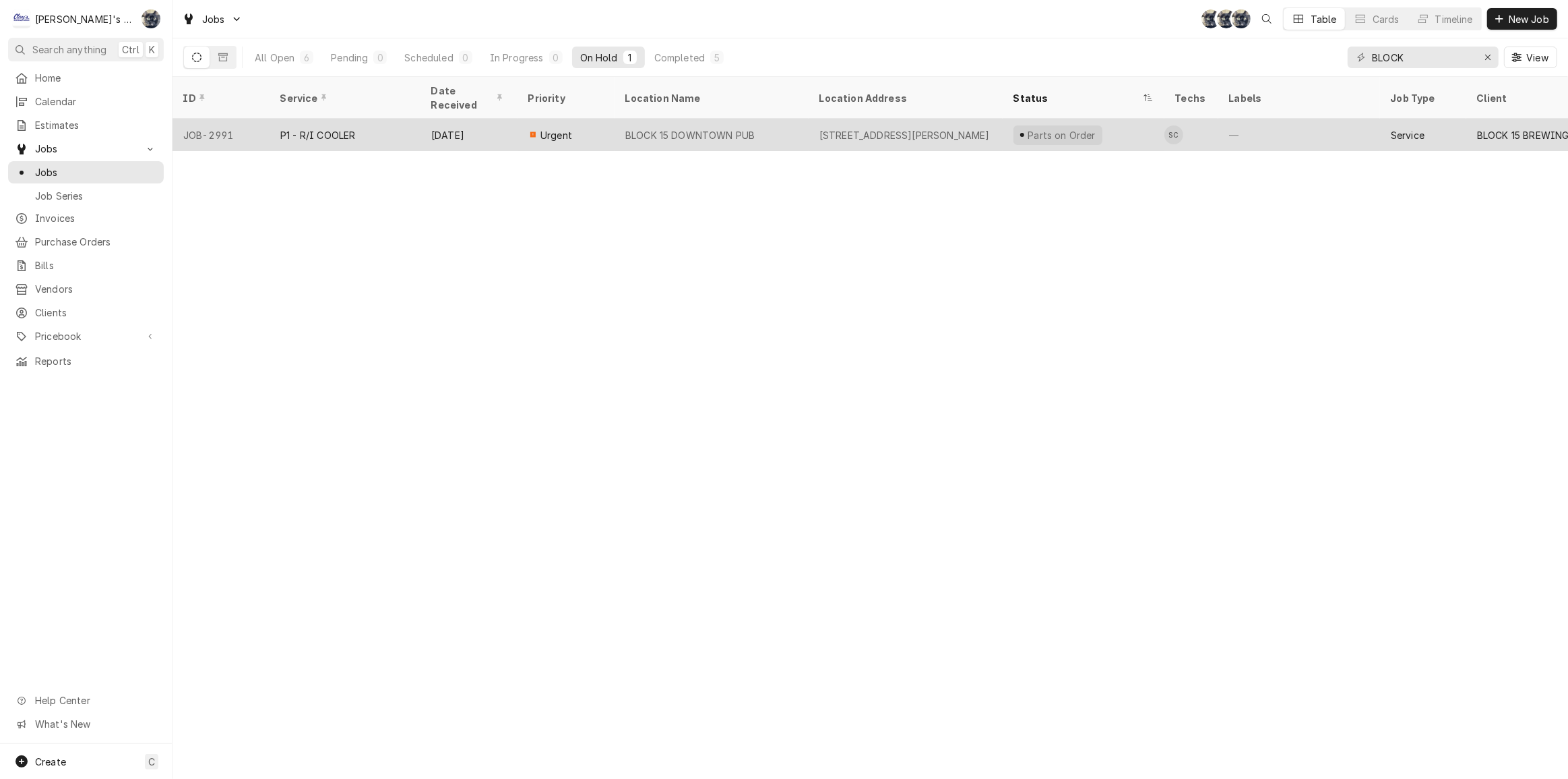
click at [643, 126] on div "BLOCK 15 DOWNTOWN PUB" at bounding box center [712, 135] width 194 height 33
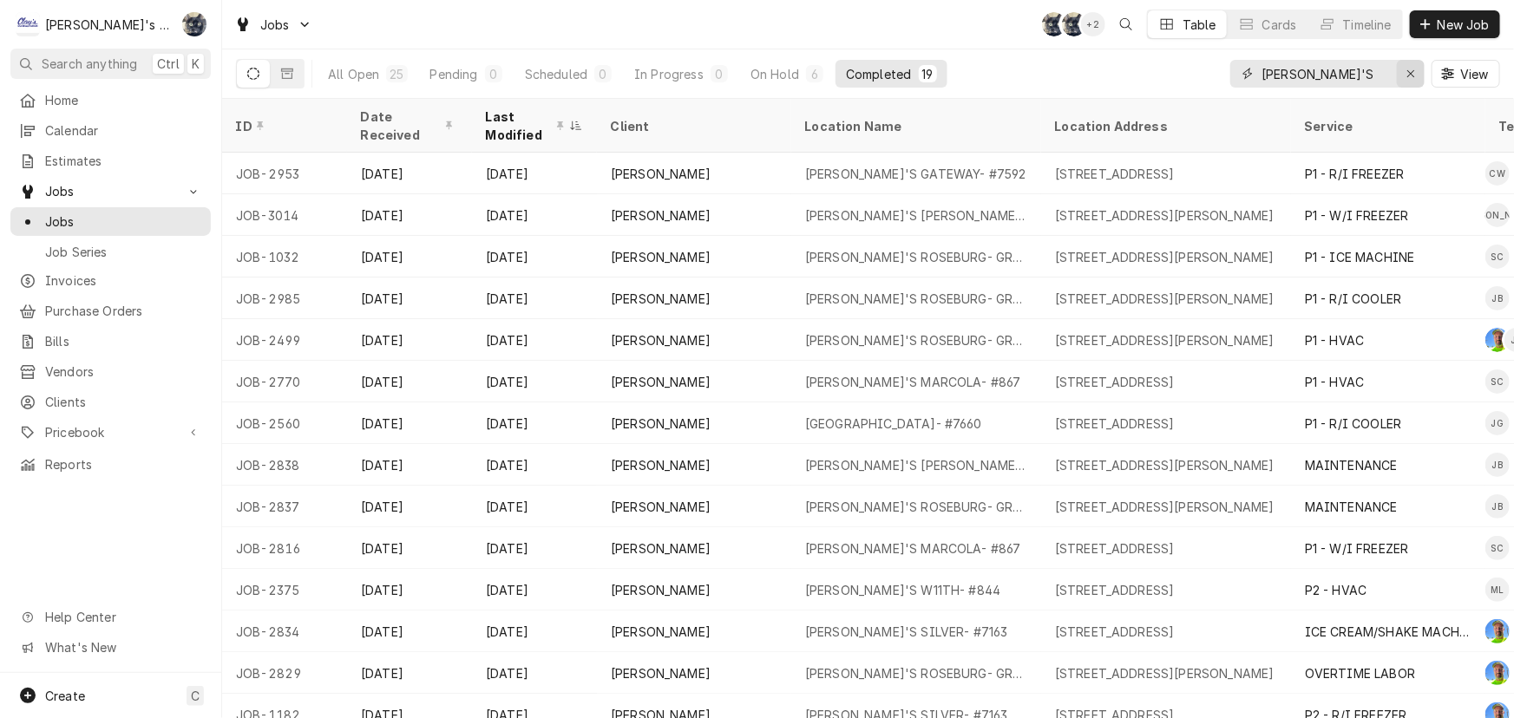
click at [1406, 69] on icon "Erase input" at bounding box center [1411, 74] width 10 height 12
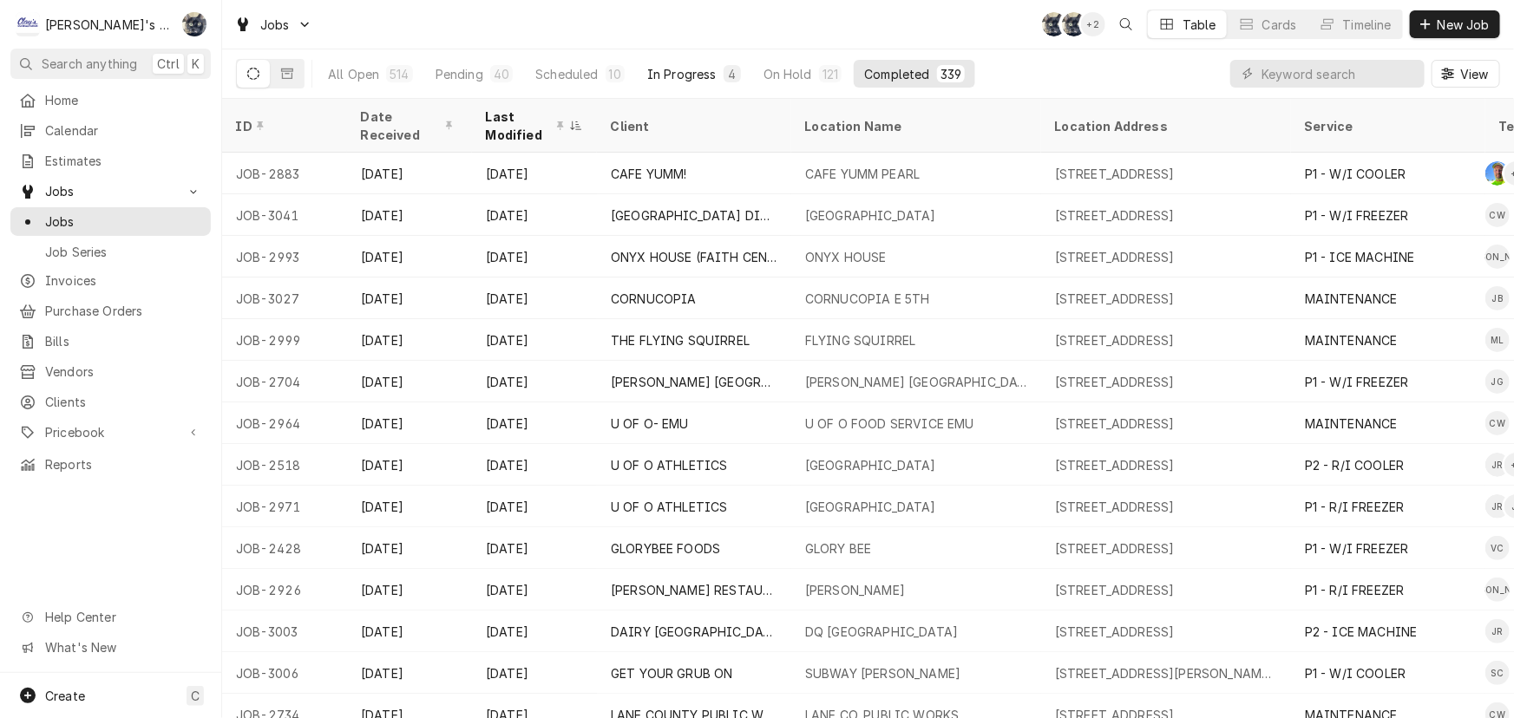
click at [713, 74] on button "In Progress 4" at bounding box center [694, 74] width 114 height 28
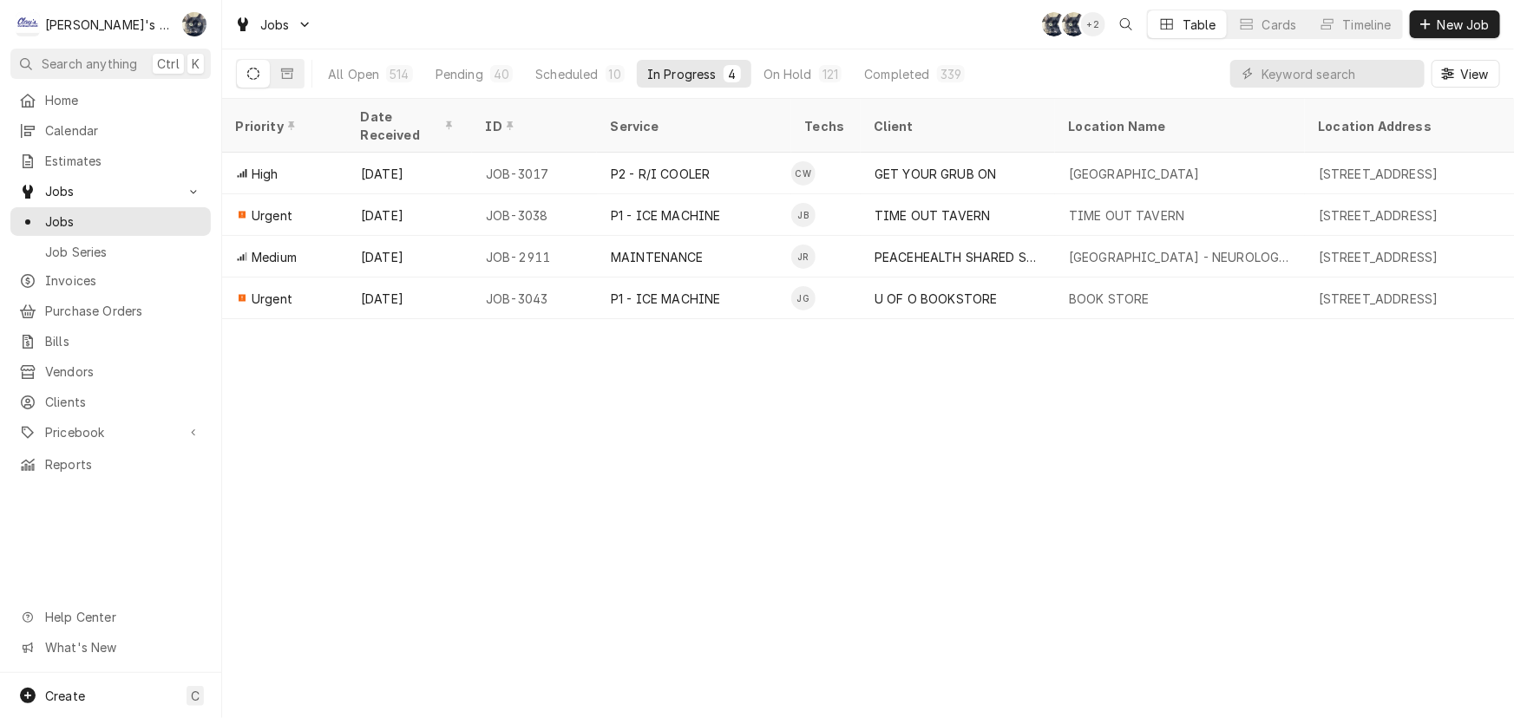
click at [713, 43] on div "Jobs SB SB + 2 Table Cards Timeline New Job" at bounding box center [867, 24] width 1291 height 49
click at [718, 16] on div "Jobs SB SB + 2 Table Cards Timeline New Job" at bounding box center [867, 24] width 1291 height 49
click at [490, 69] on div "40" at bounding box center [501, 73] width 23 height 17
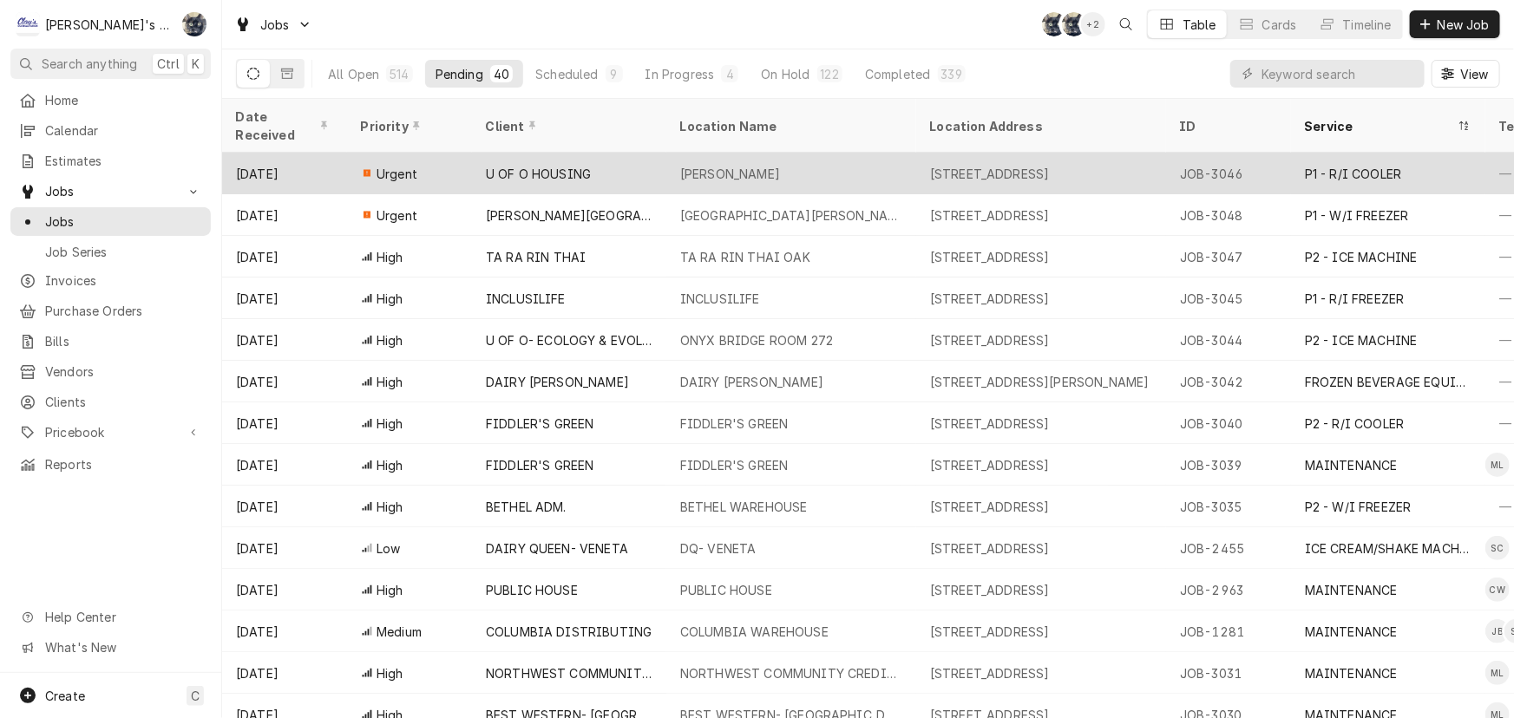
click at [541, 153] on div "U OF O HOUSING" at bounding box center [569, 174] width 194 height 42
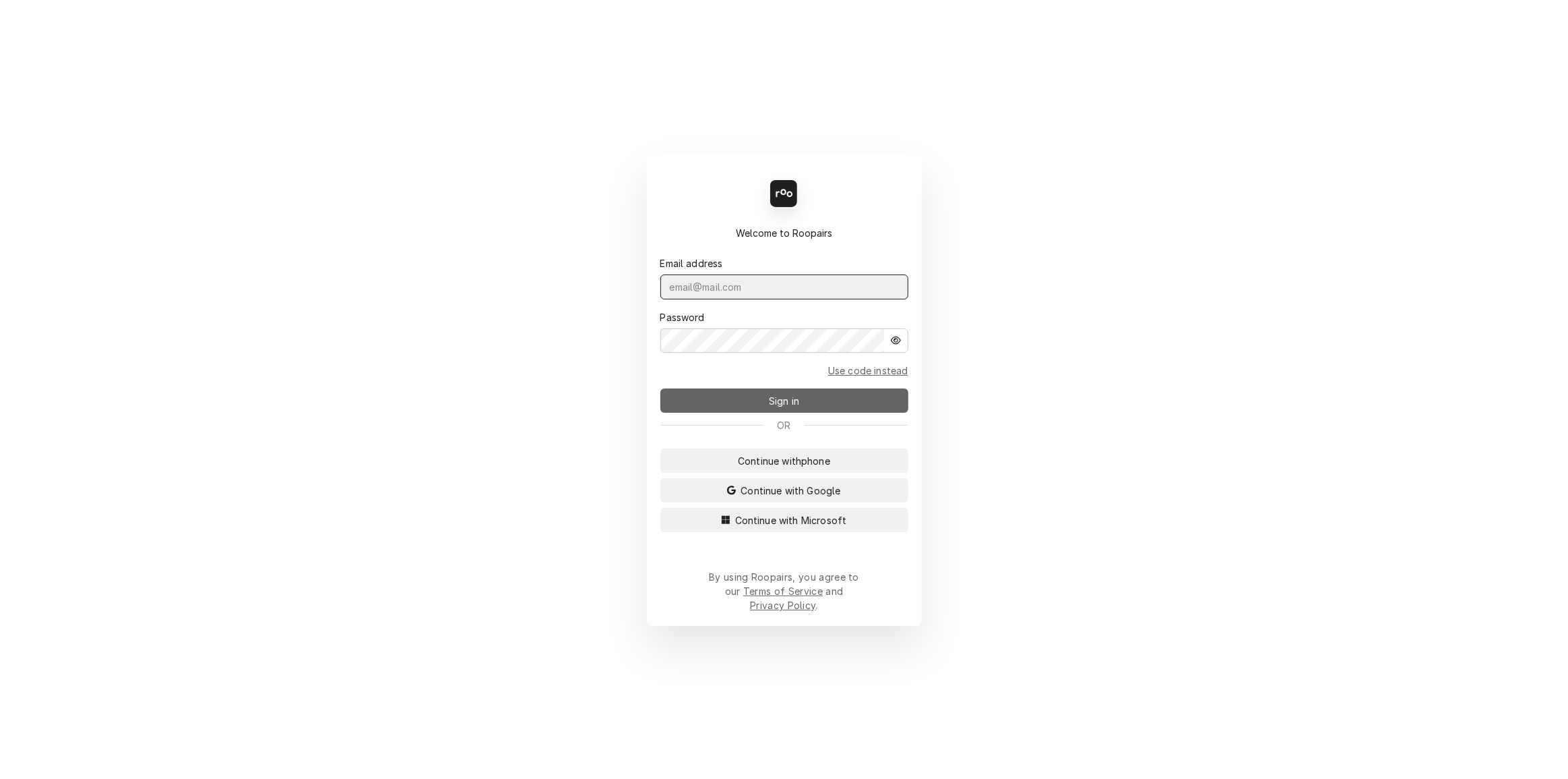
type input "[PERSON_NAME][EMAIL_ADDRESS][DOMAIN_NAME]"
click at [789, 408] on span "Sign in" at bounding box center [784, 401] width 36 height 14
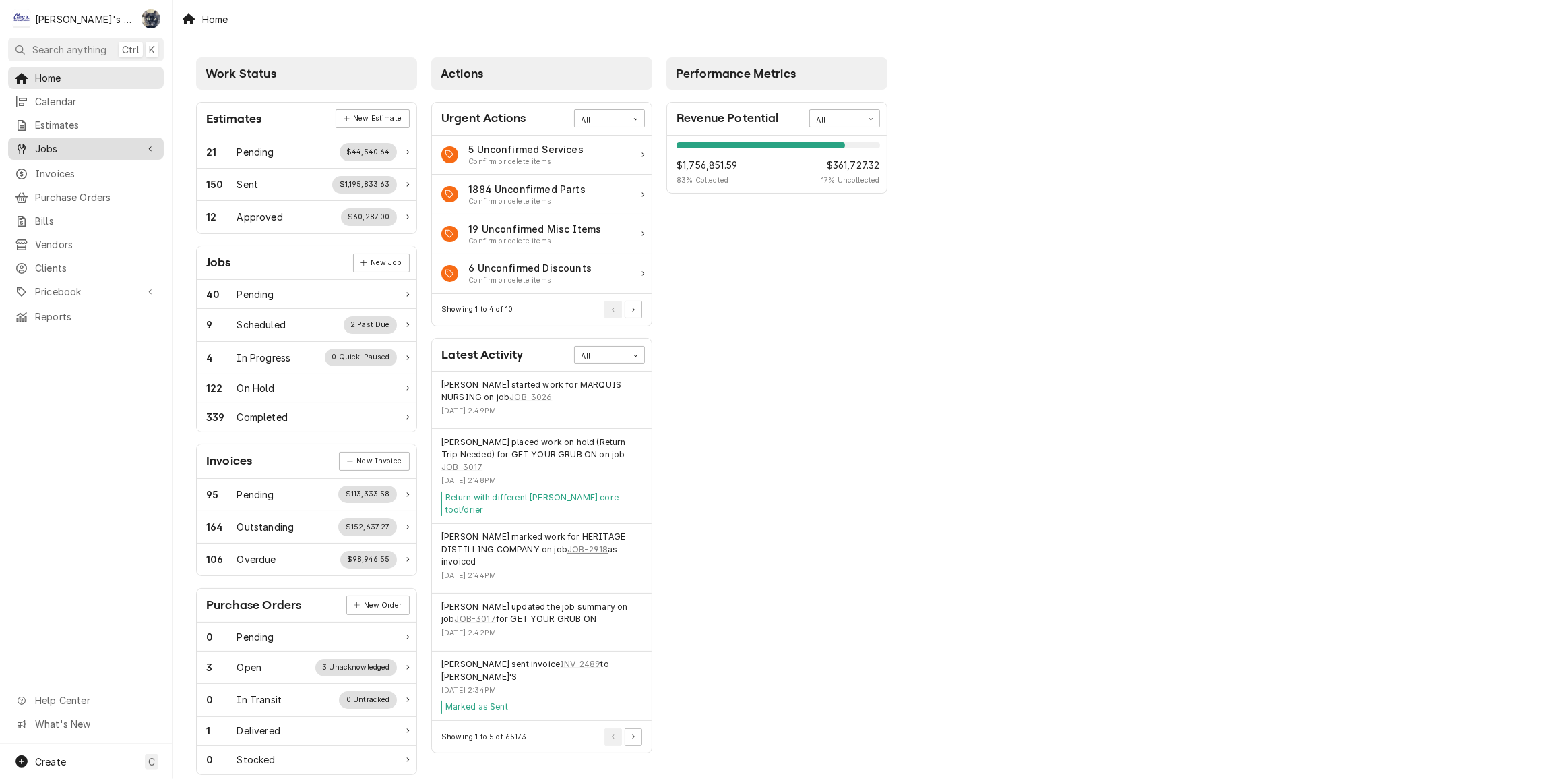
click at [91, 152] on div "Jobs" at bounding box center [85, 148] width 150 height 17
click at [94, 166] on span "Jobs" at bounding box center [96, 173] width 122 height 14
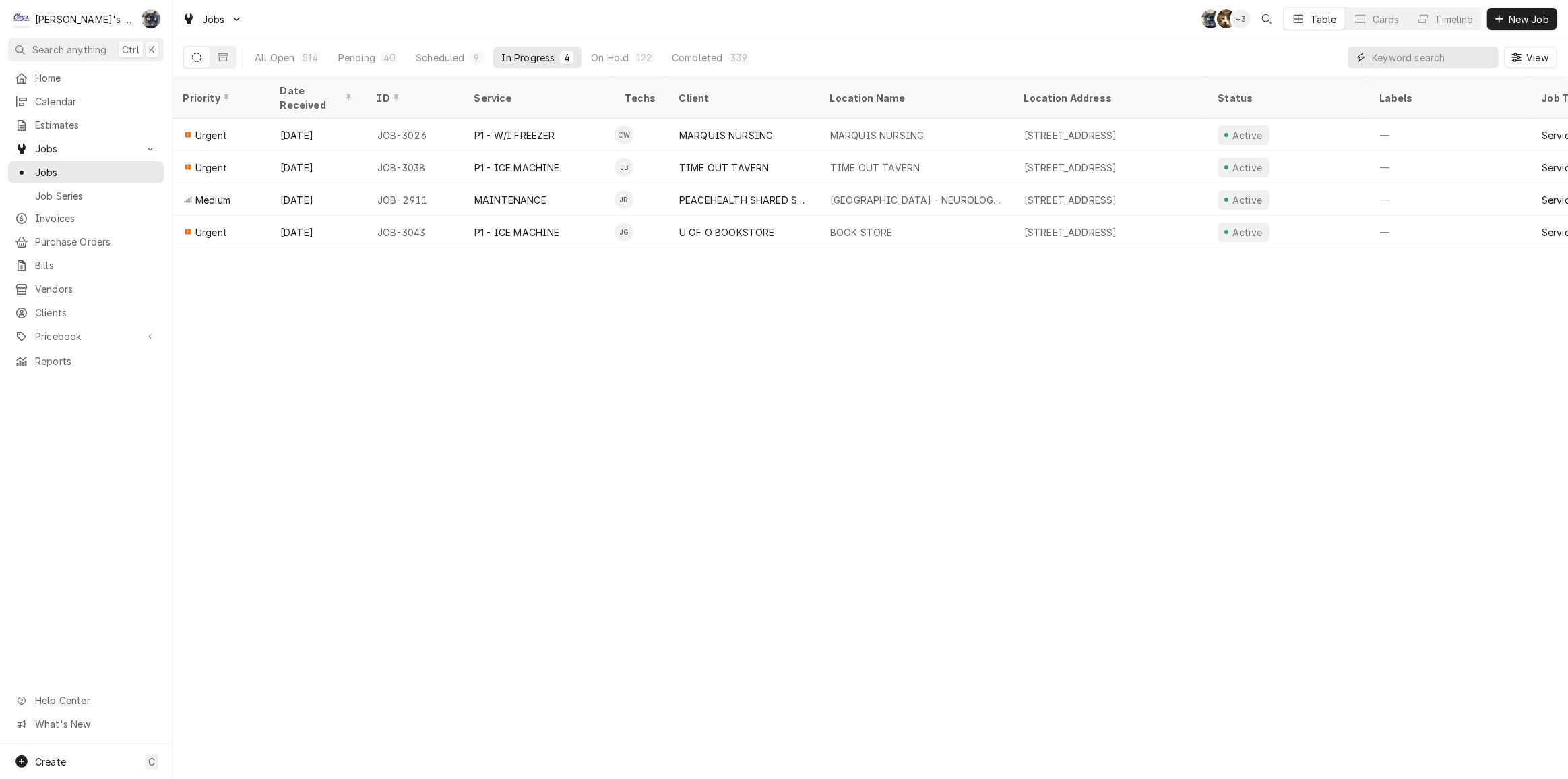
click at [1404, 61] on input "Dynamic Content Wrapper" at bounding box center [1432, 58] width 120 height 22
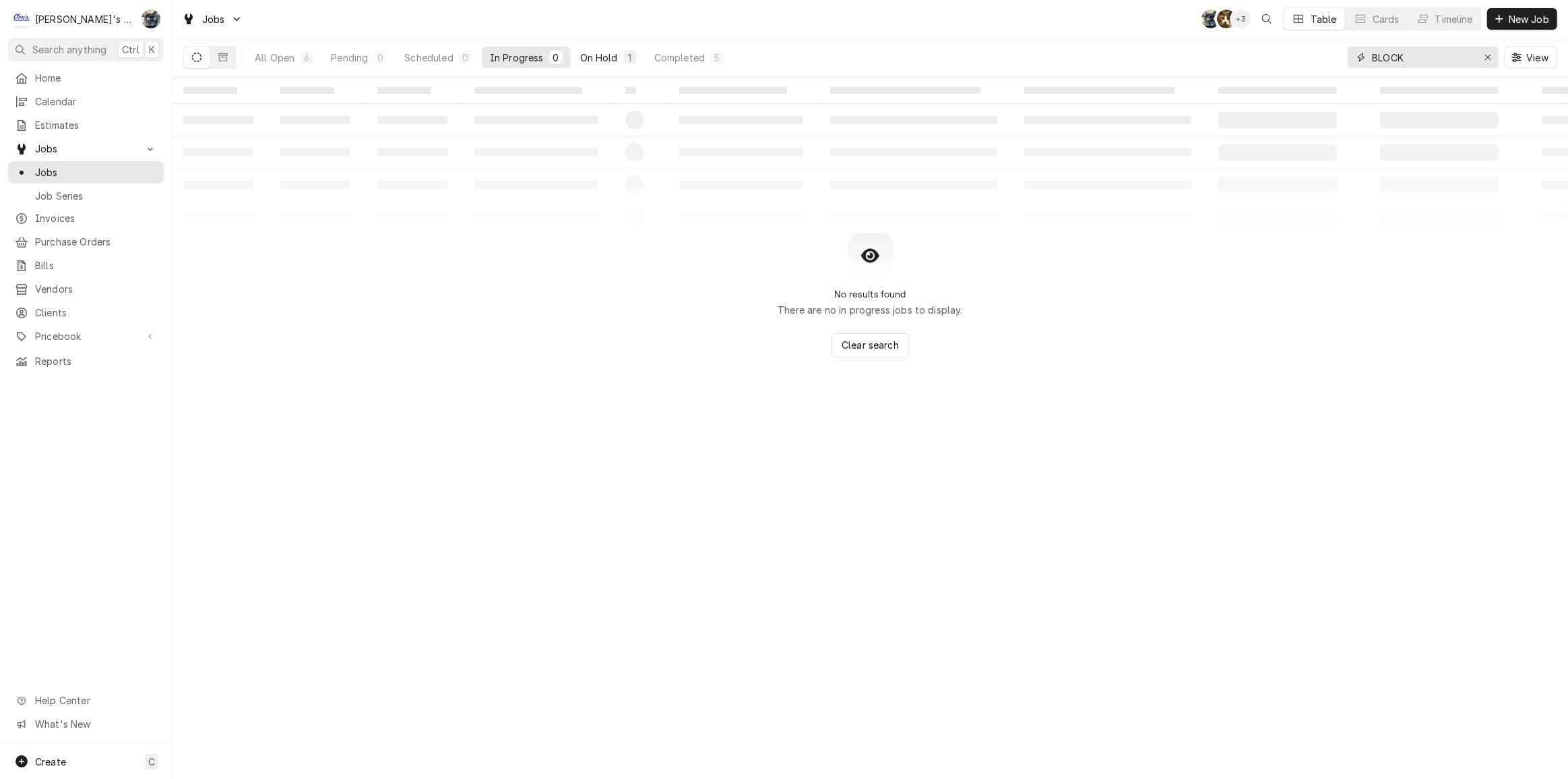
type input "BLOCK"
click at [604, 58] on div "On Hold" at bounding box center [599, 58] width 38 height 14
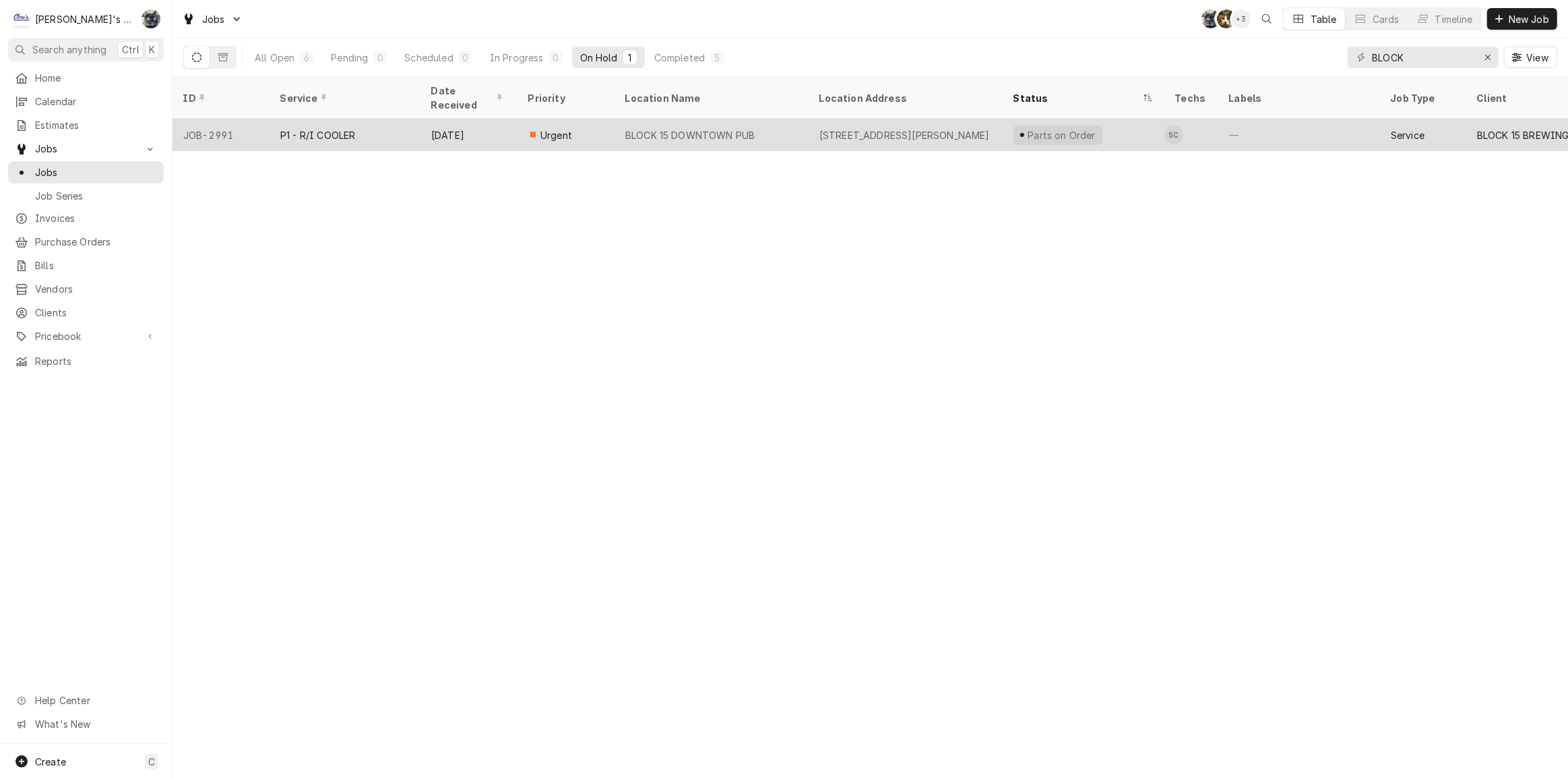
click at [622, 127] on div "BLOCK 15 DOWNTOWN PUB" at bounding box center [712, 135] width 194 height 33
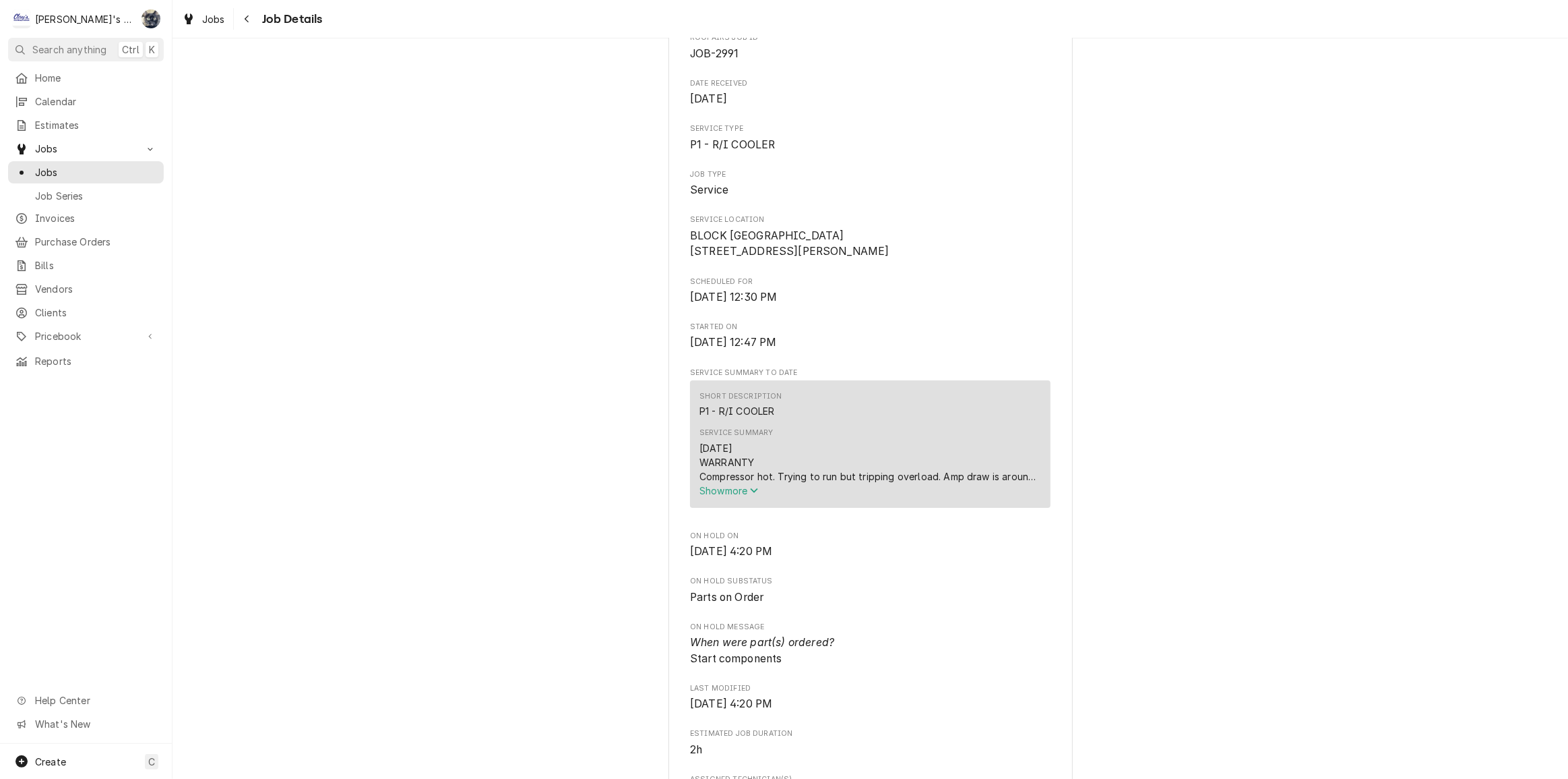
scroll to position [429, 0]
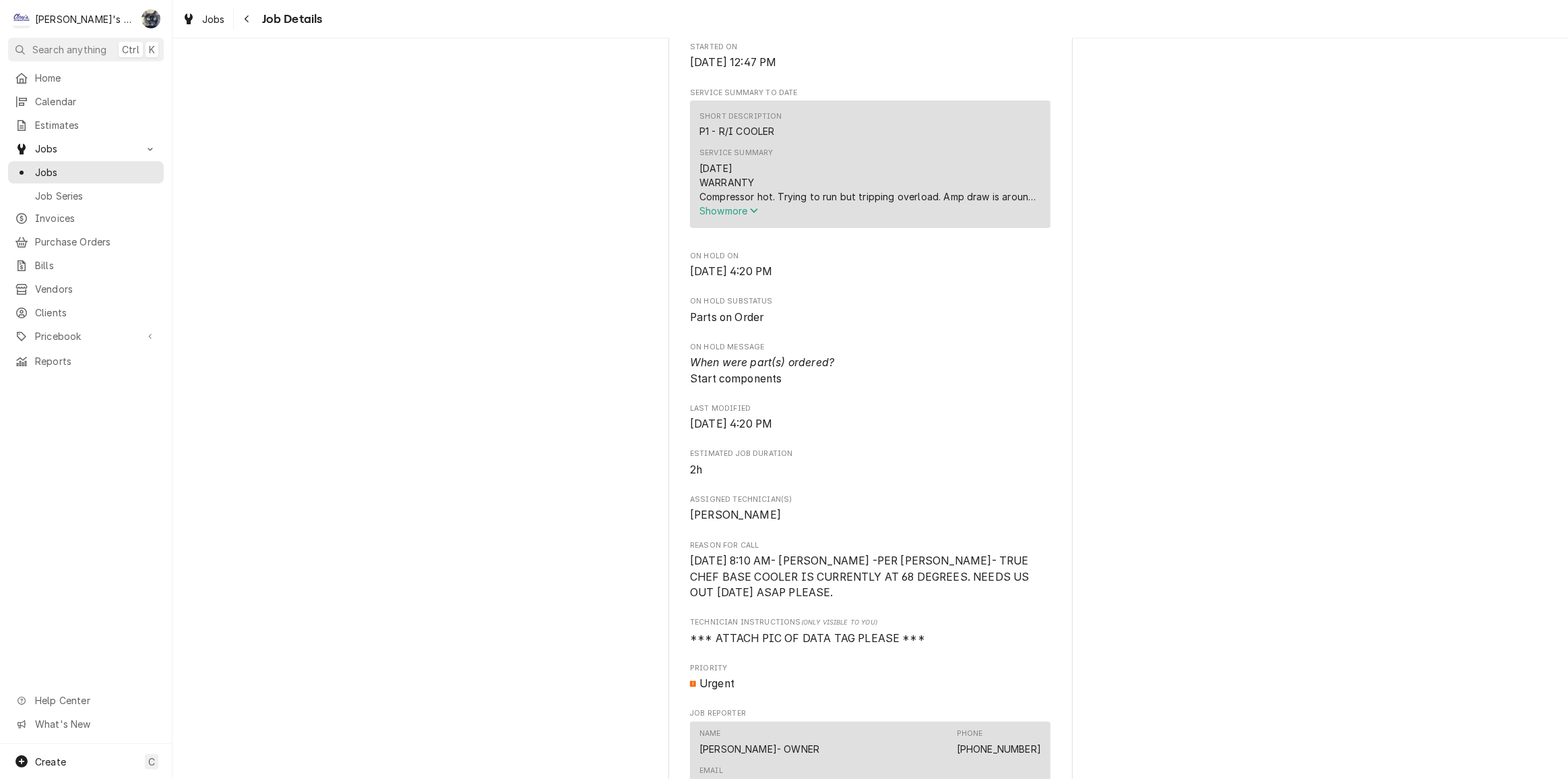
click at [723, 216] on span "Show more" at bounding box center [729, 211] width 59 height 12
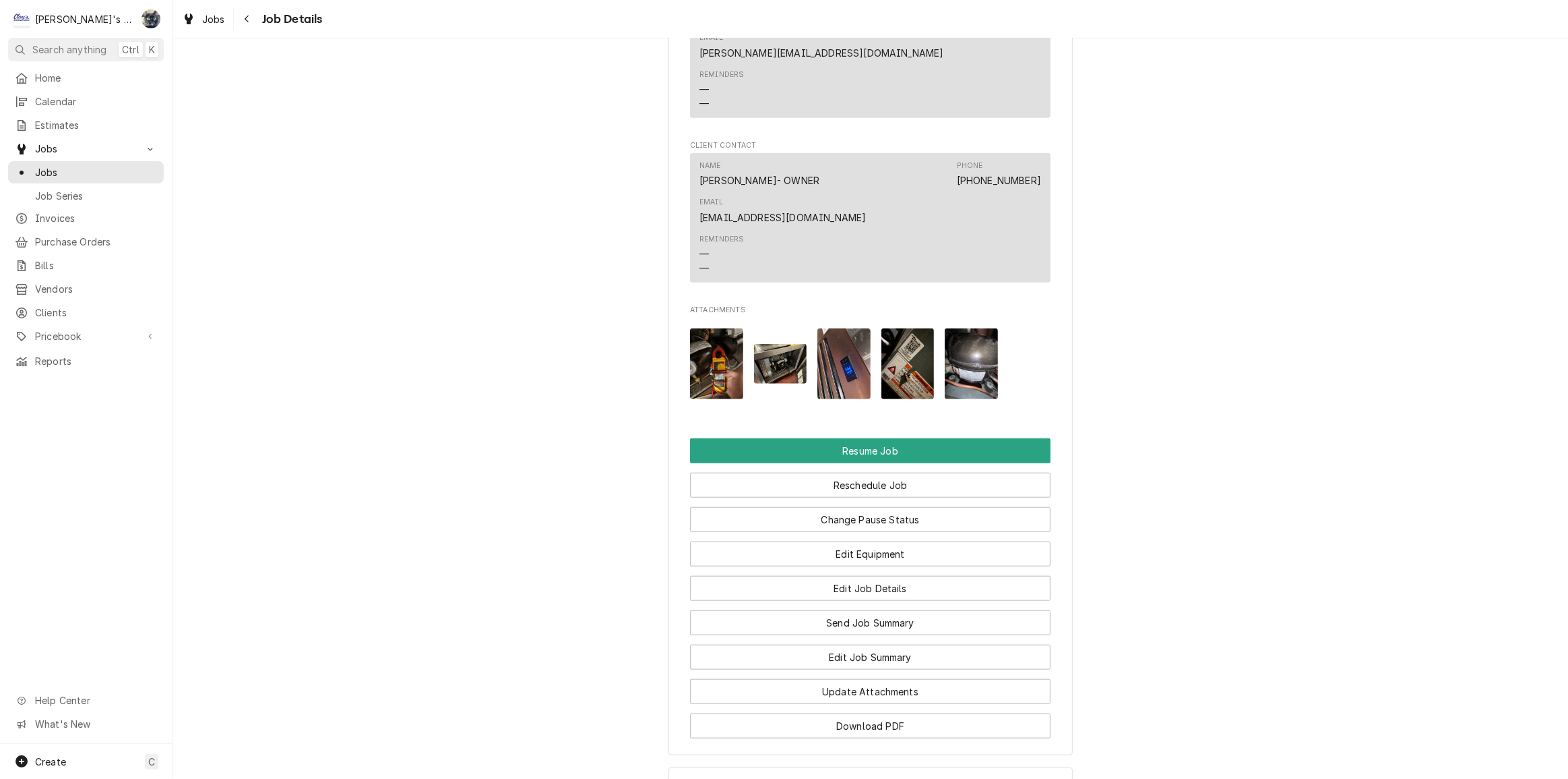
scroll to position [1383, 0]
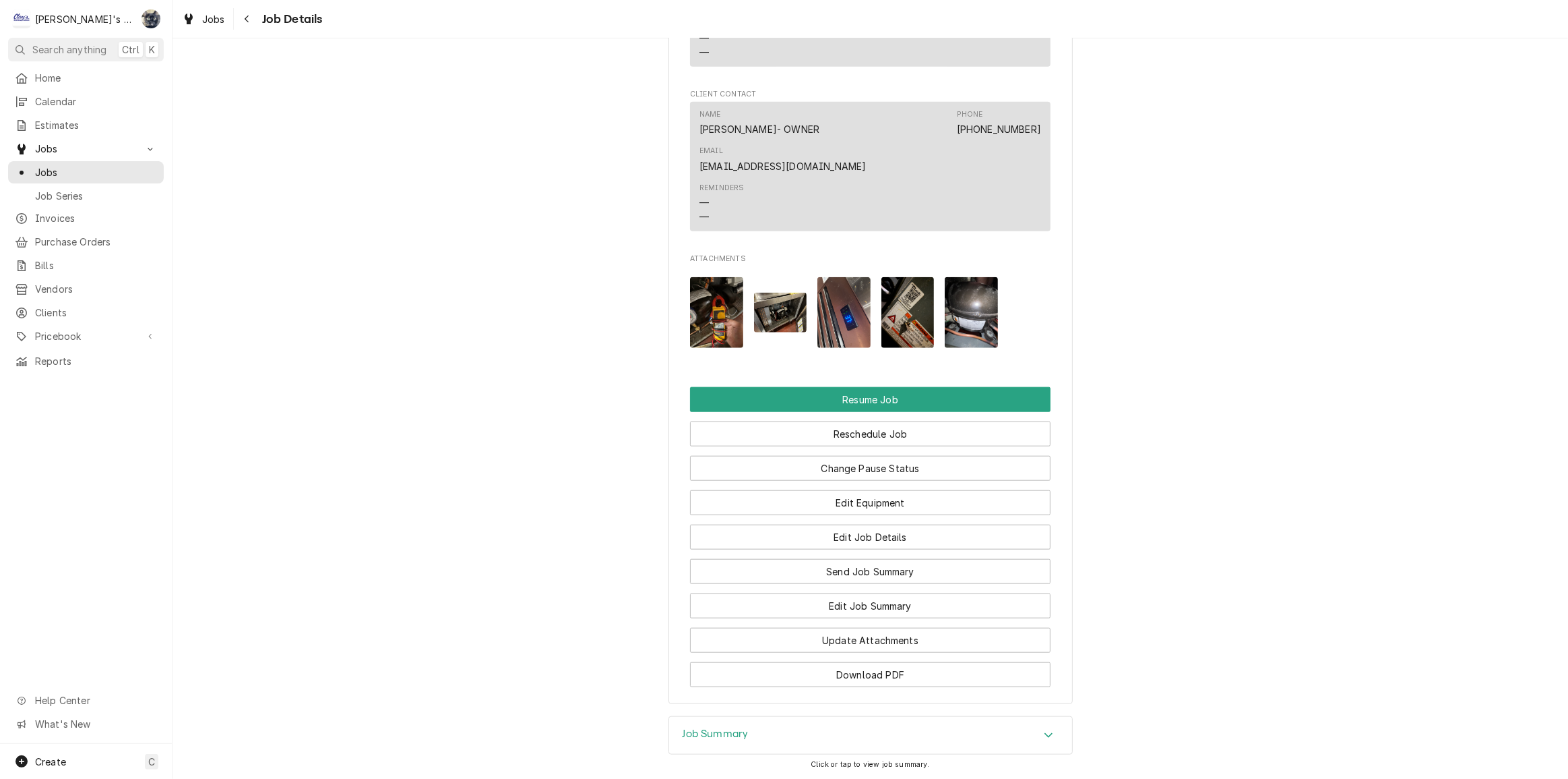
click at [758, 717] on div "Job Summary" at bounding box center [870, 735] width 403 height 38
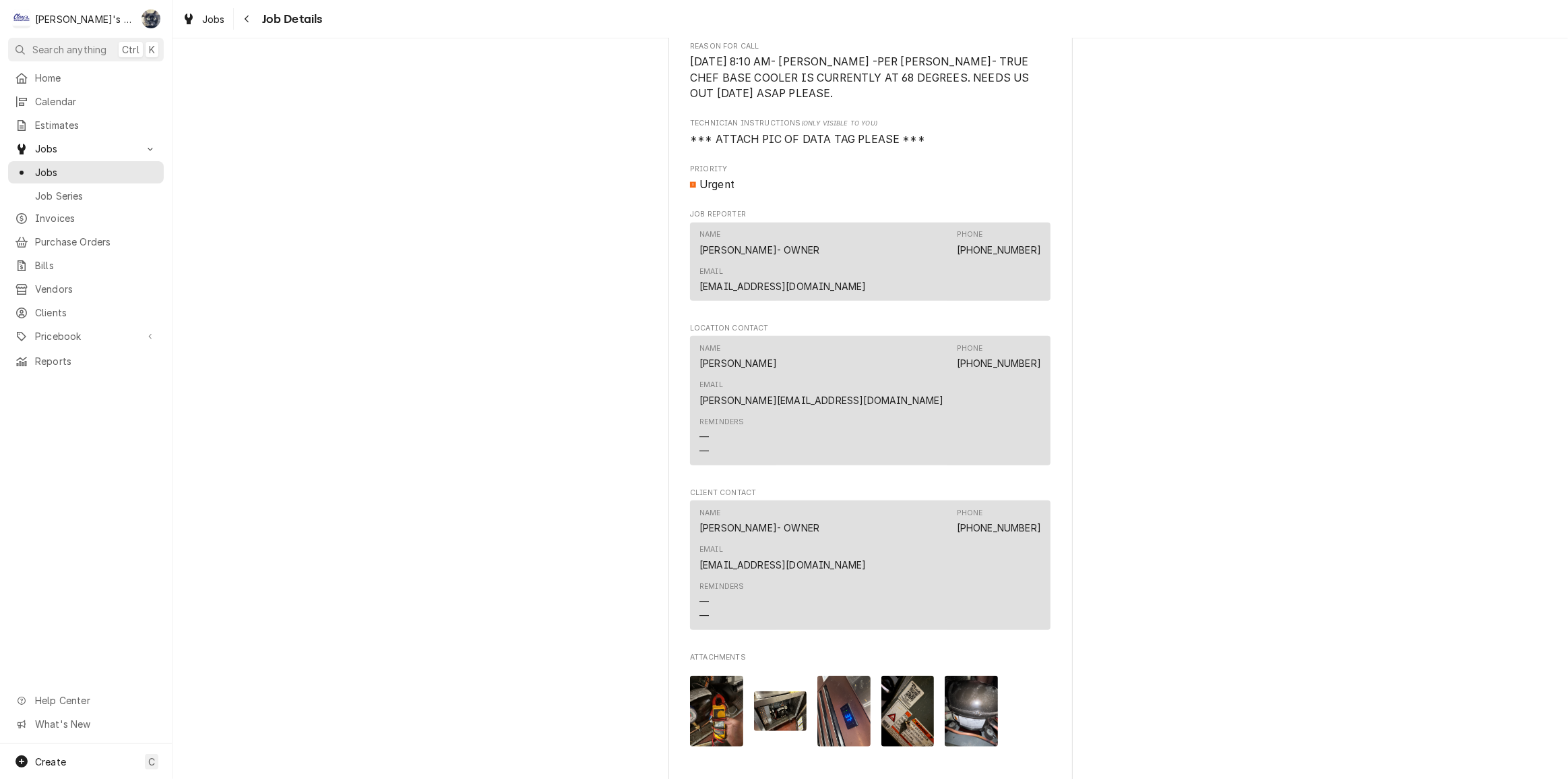
scroll to position [980, 0]
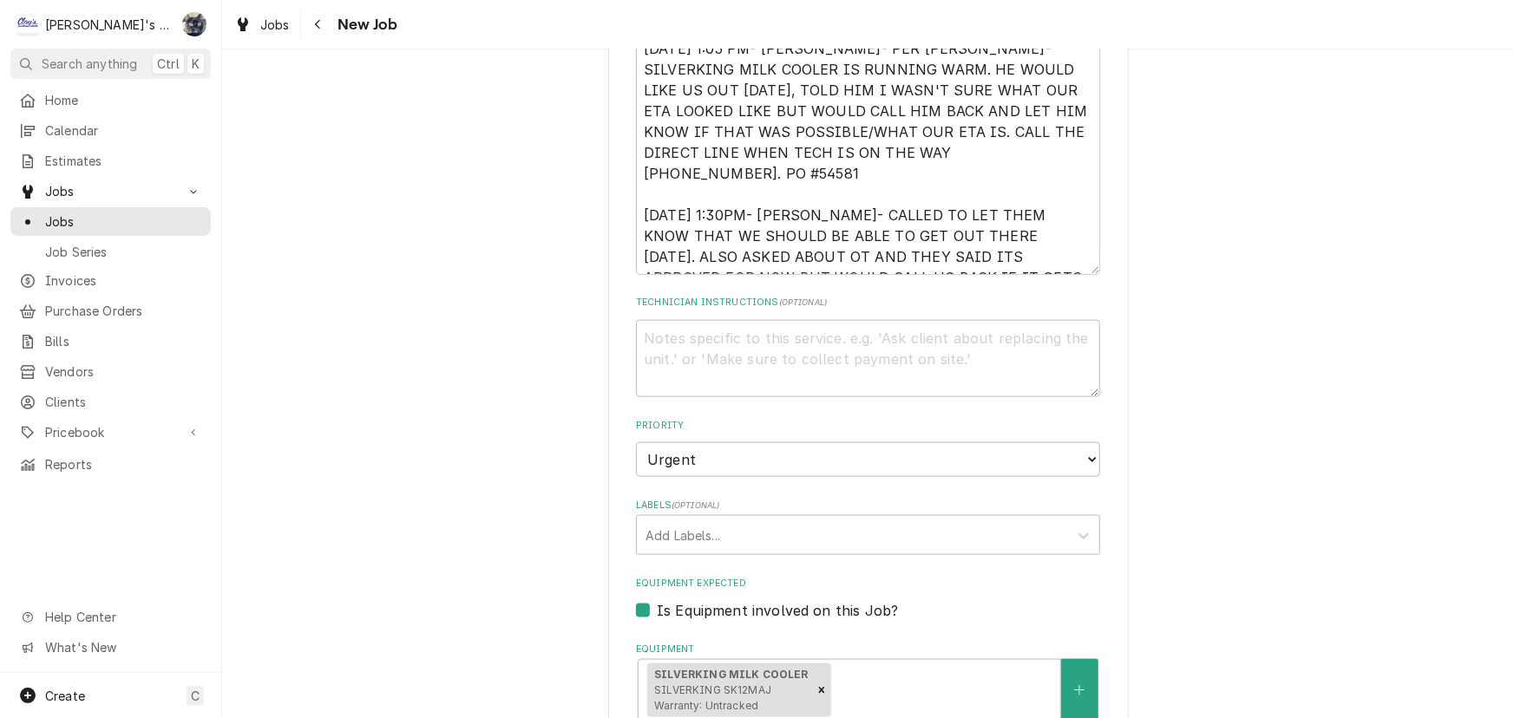
scroll to position [945, 0]
click at [780, 331] on textarea "Technician Instructions ( optional )" at bounding box center [868, 356] width 464 height 78
click at [1010, 229] on textarea "9/26/2025 1:05 PM- BECKETT- PER ARIEL- SILVERKING MILK COOLER IS RUNNING WARM. …" at bounding box center [868, 149] width 464 height 245
type textarea "x"
type textarea "9/26/2025 1:05 PM- BECKETT- PER ARIEL- SILVERKING MILK COOLER IS RUNNING WARM. …"
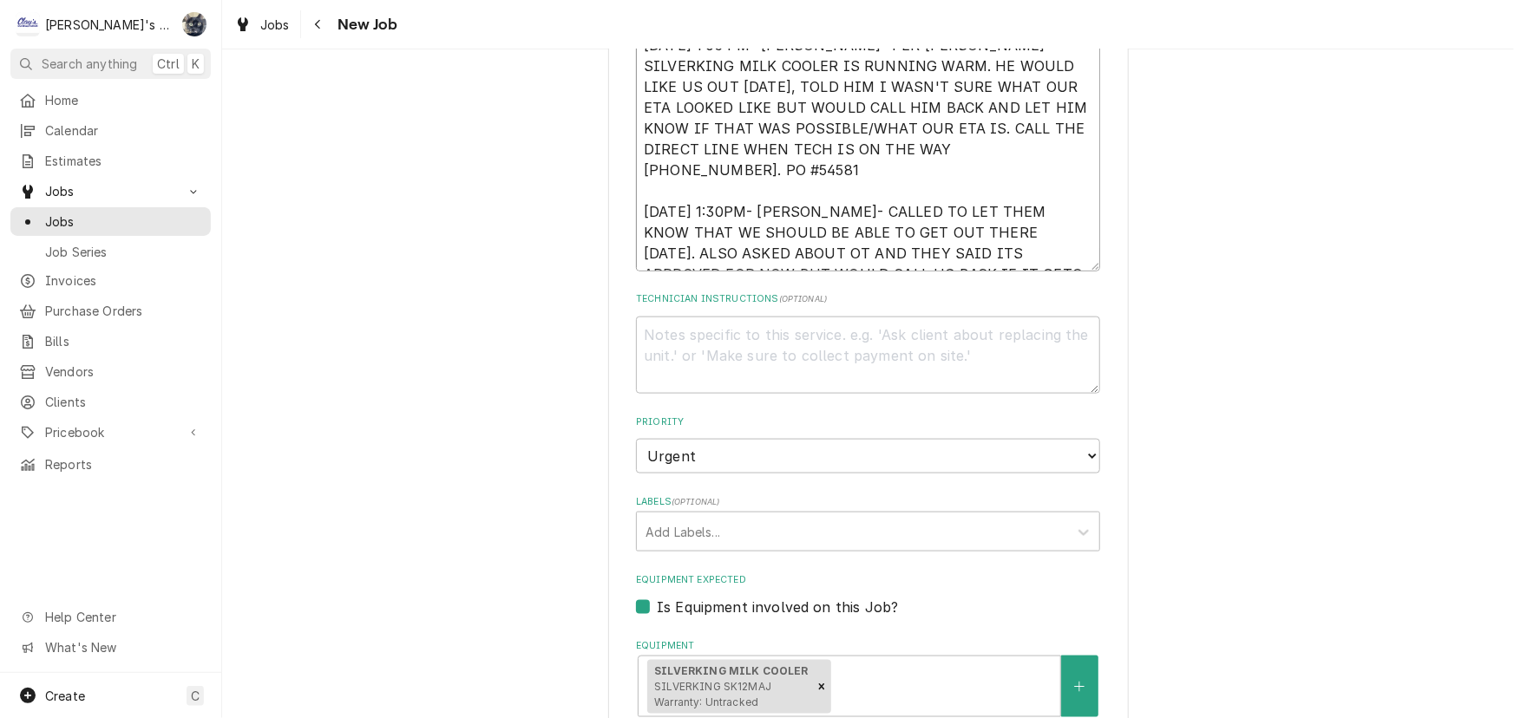
type textarea "x"
type textarea "9/26/2025 1:05 PM- BECKETT- PER ARIEL- SILVERKING MILK COOLER IS RUNNING WARM. …"
click at [840, 326] on textarea "Technician Instructions ( optional )" at bounding box center [868, 356] width 464 height 78
type textarea "x"
type textarea "*"
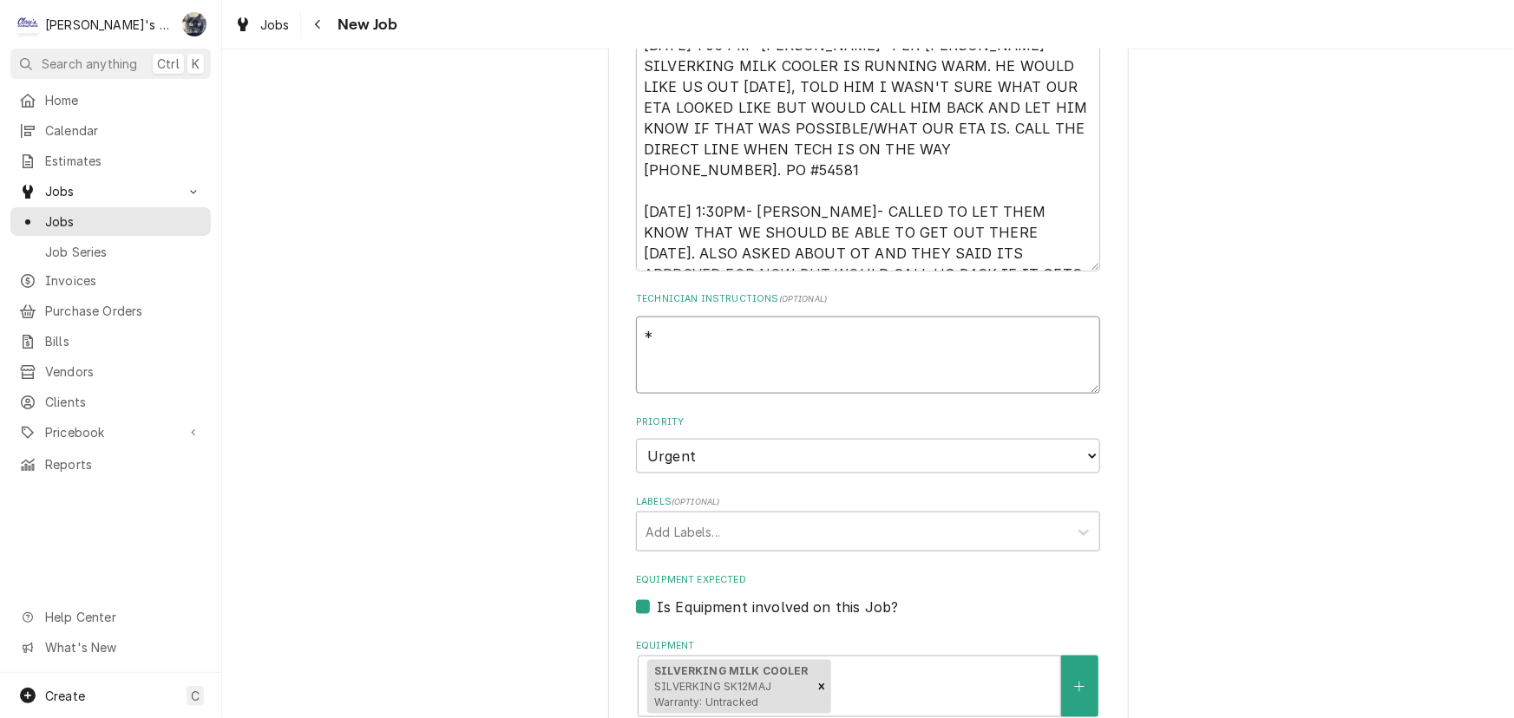
type textarea "x"
type textarea "**"
type textarea "x"
type textarea "**P"
type textarea "x"
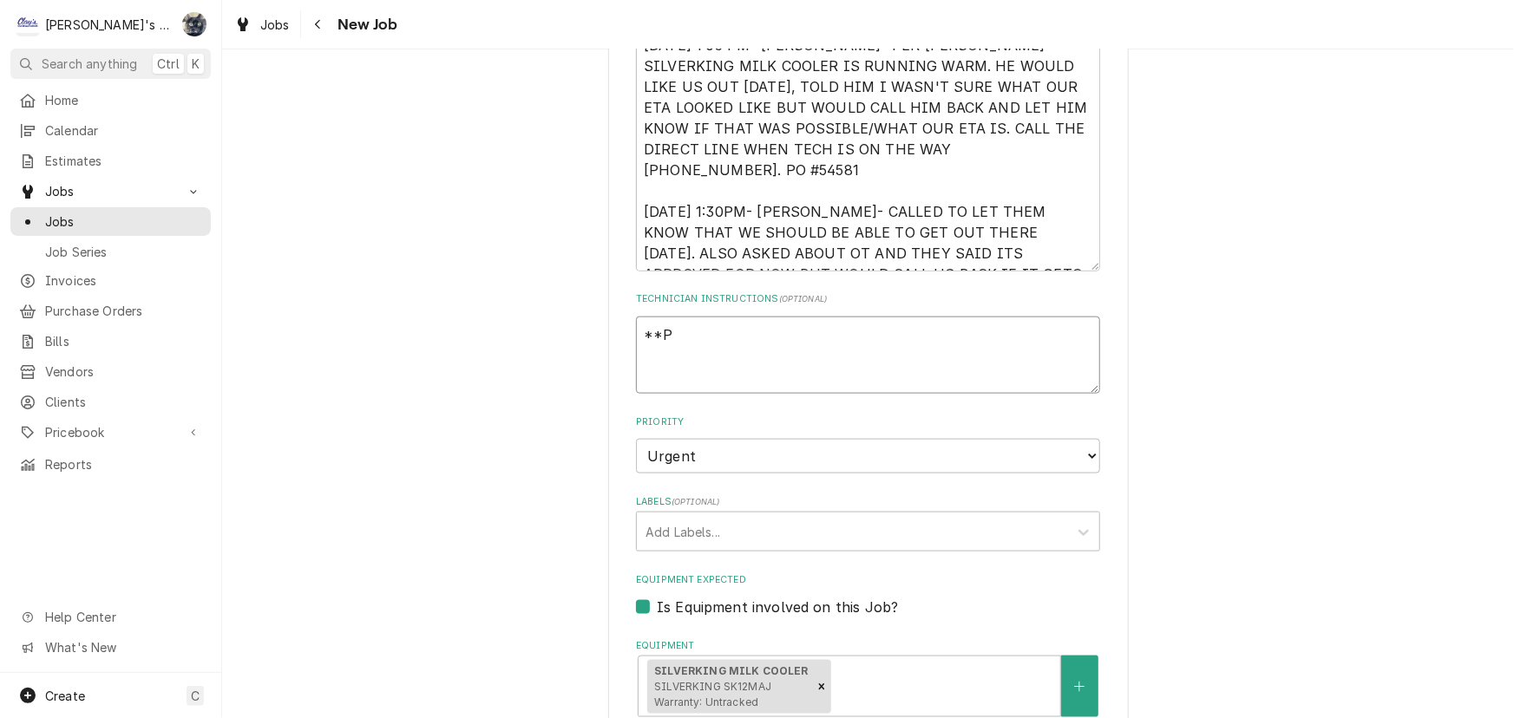
type textarea "**PW"
type textarea "x"
type textarea "**PW"
type textarea "x"
type textarea "**PW J"
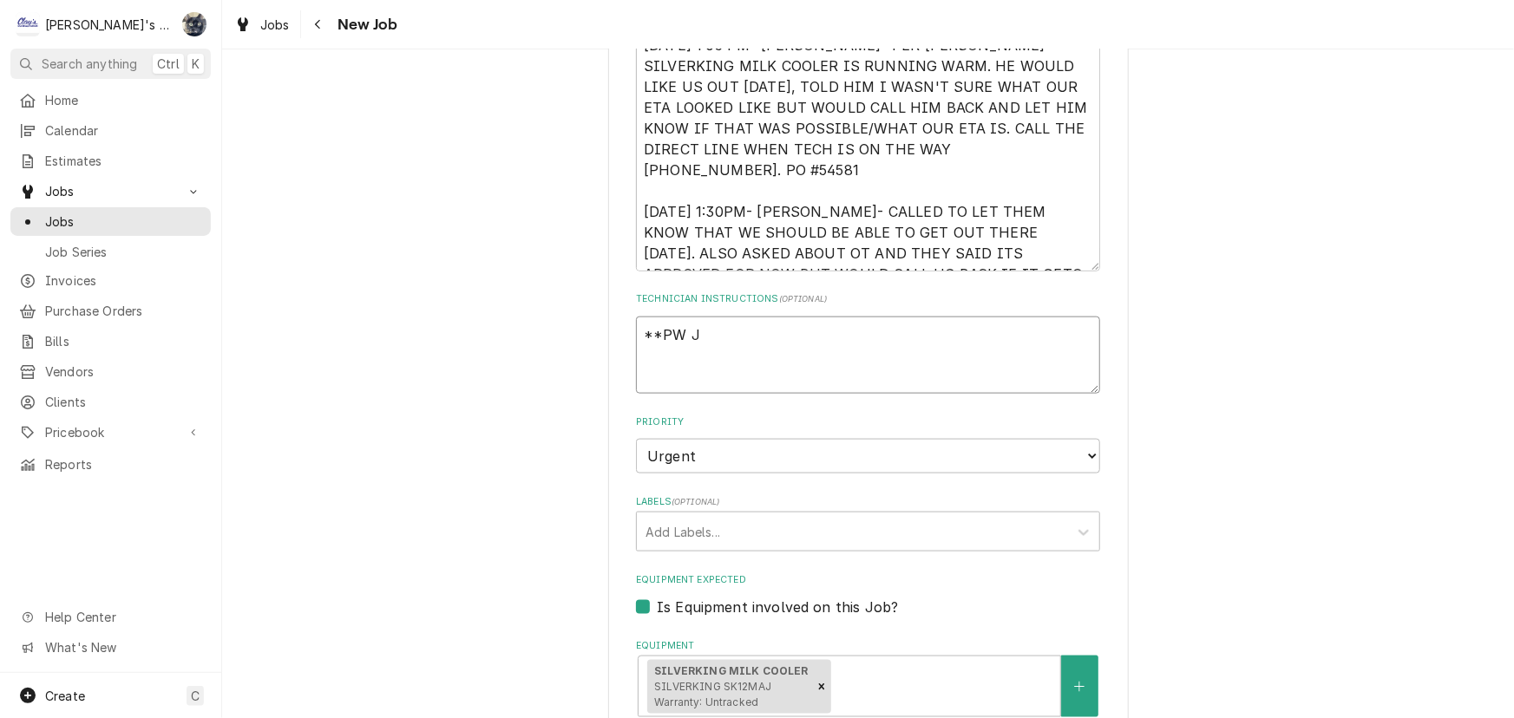
type textarea "x"
type textarea "**PW JO"
type textarea "x"
type textarea "**PW JOB"
type textarea "x"
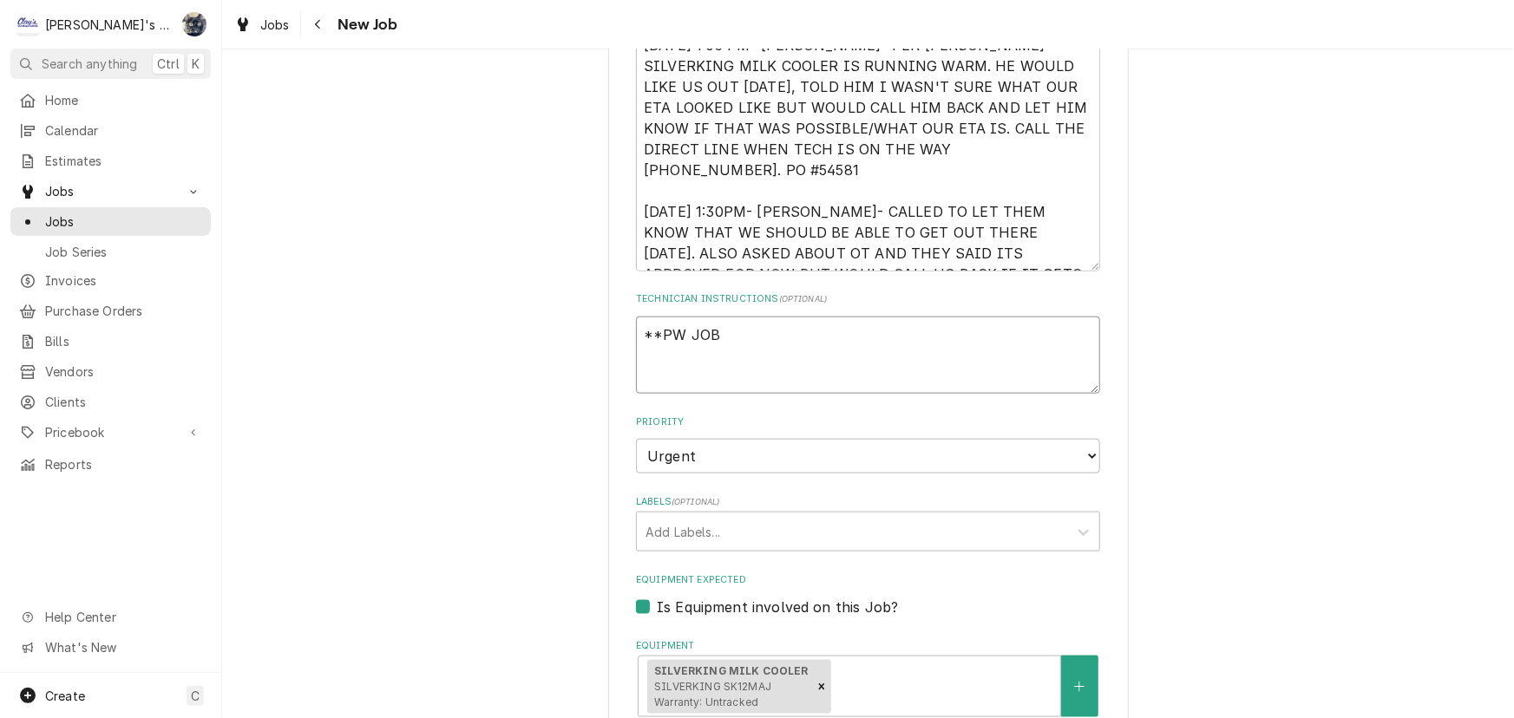
type textarea "**PW JOB*"
type textarea "x"
type textarea "**PW JOB**"
type textarea "x"
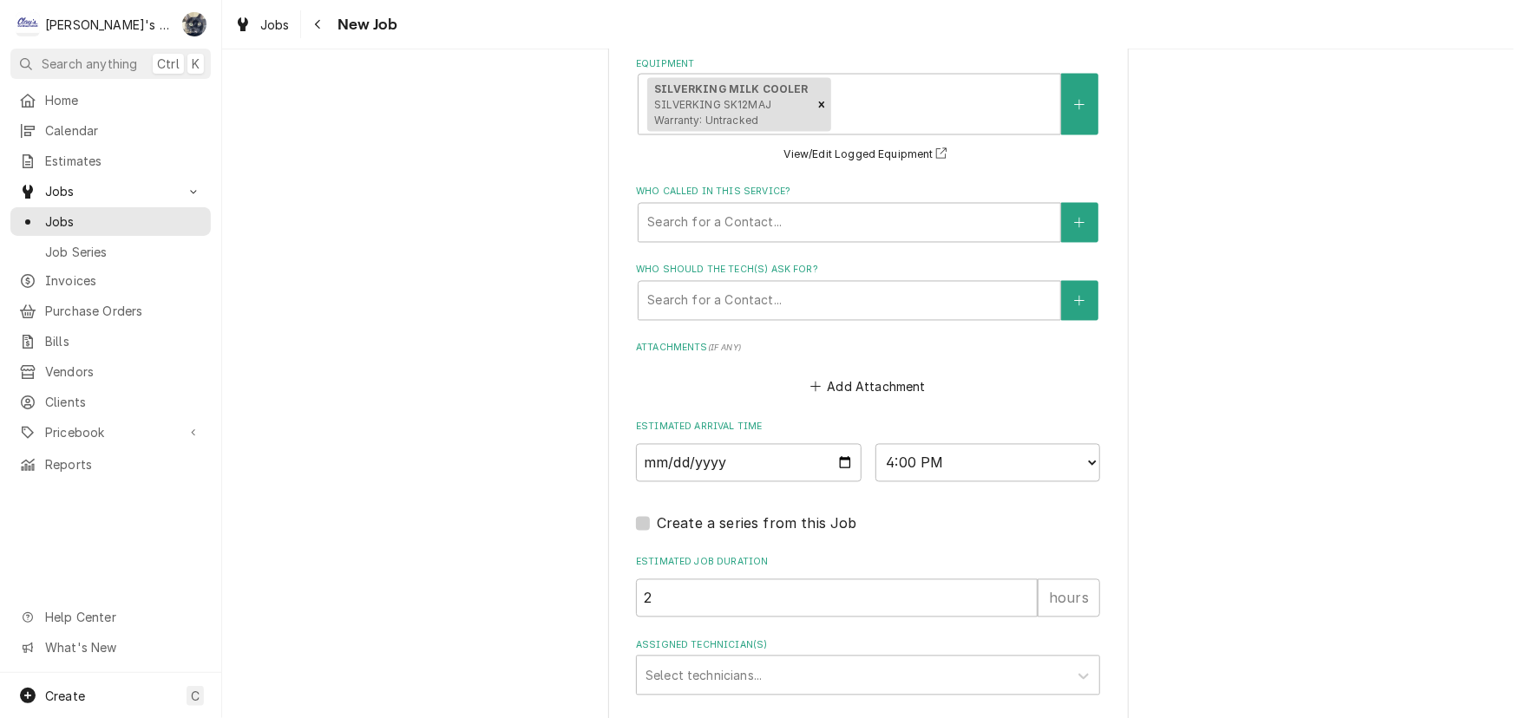
scroll to position [1672, 0]
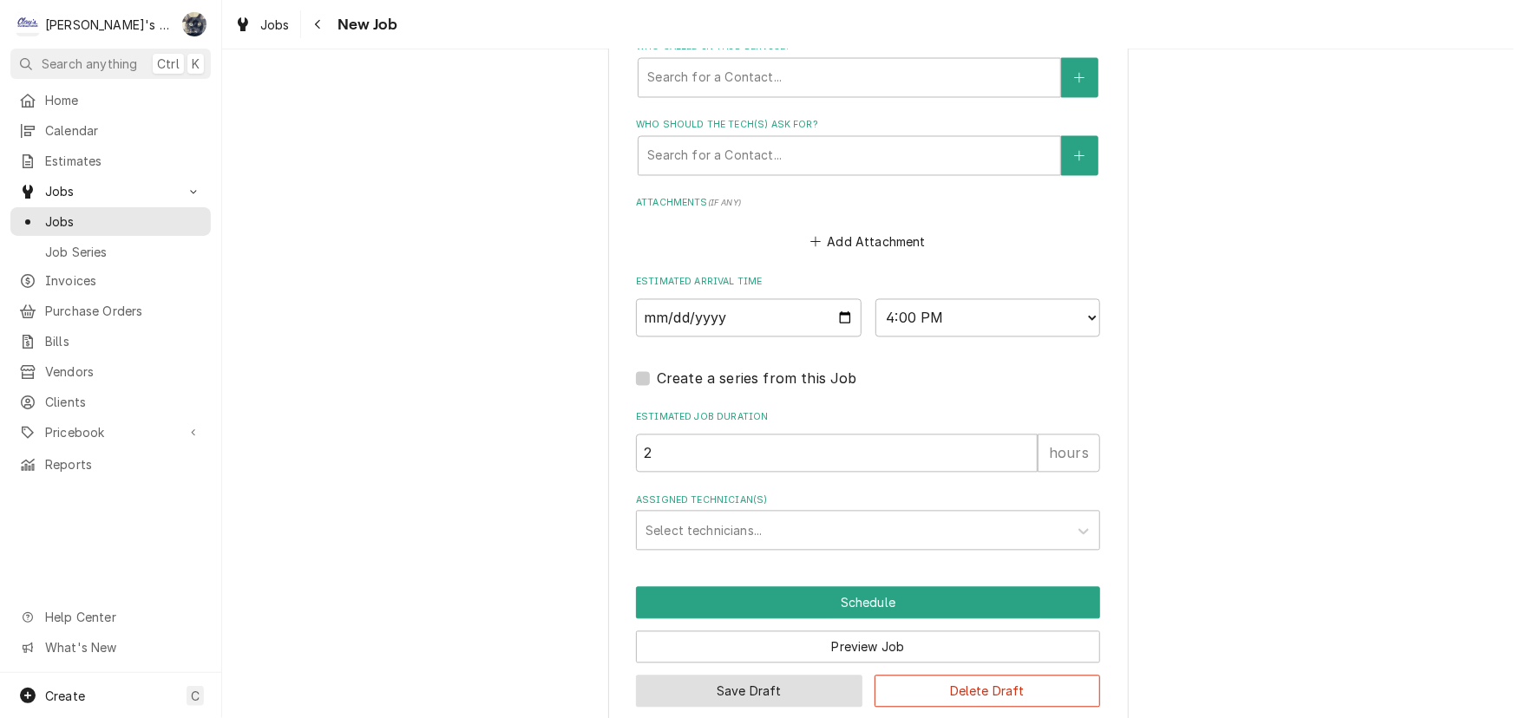
type textarea "**PW JOB**"
click at [709, 676] on button "Save Draft" at bounding box center [749, 692] width 226 height 32
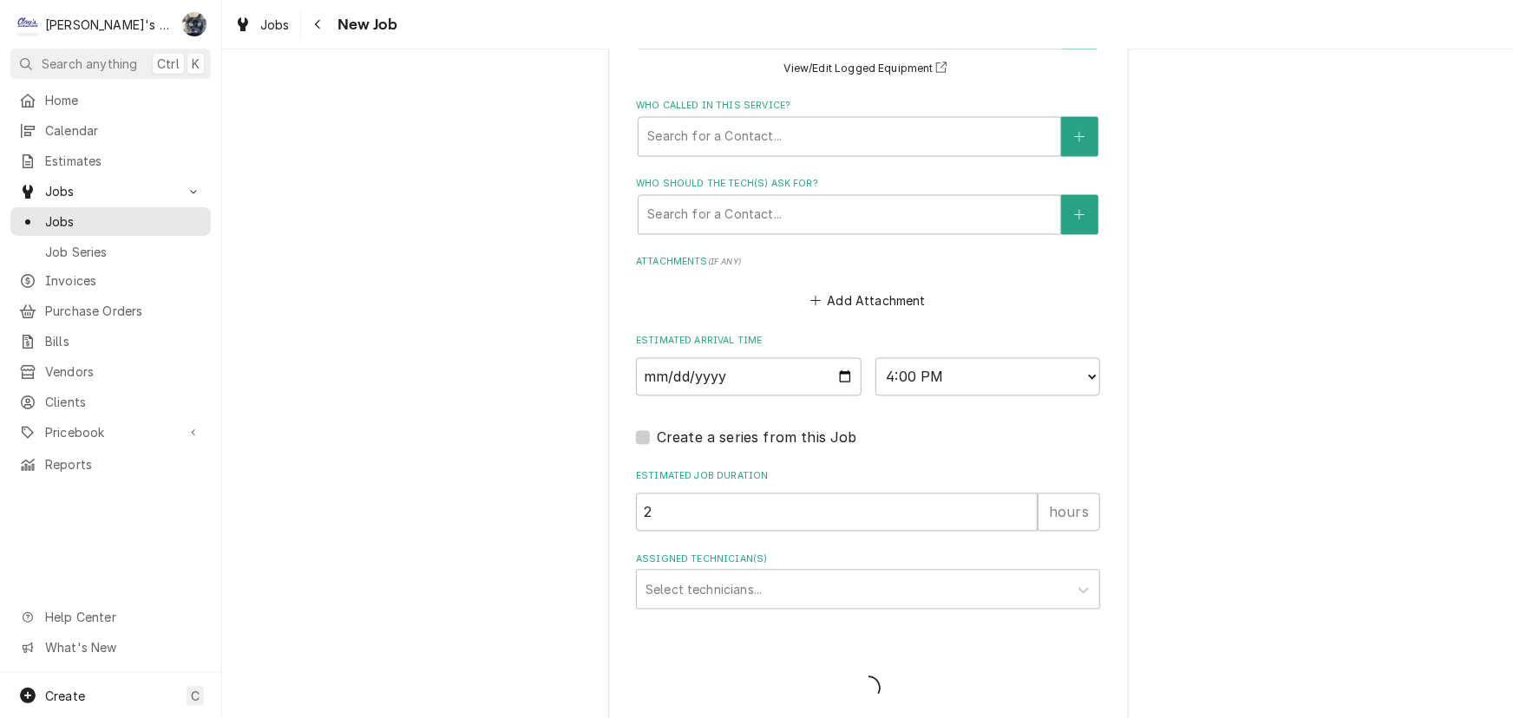
type textarea "x"
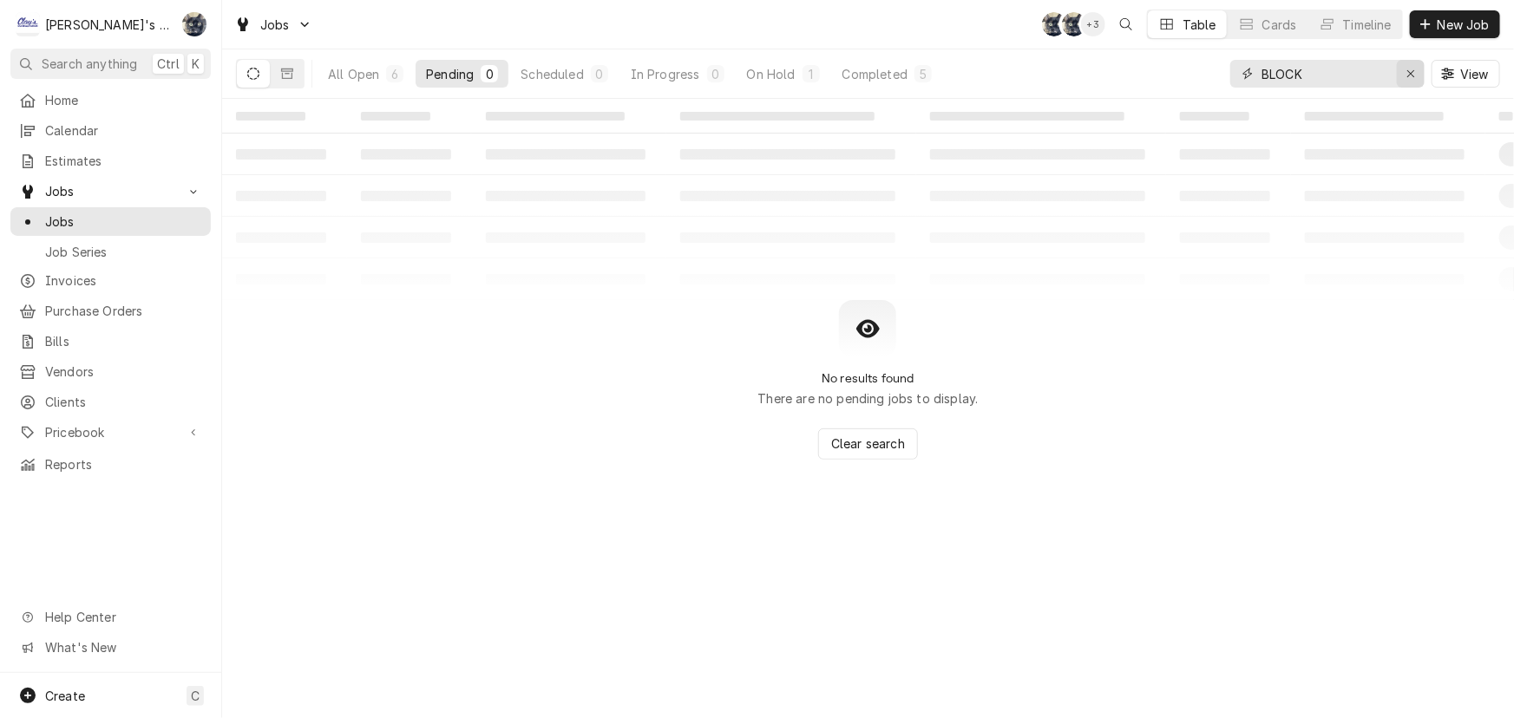
click at [1399, 69] on button "Erase input" at bounding box center [1410, 74] width 28 height 28
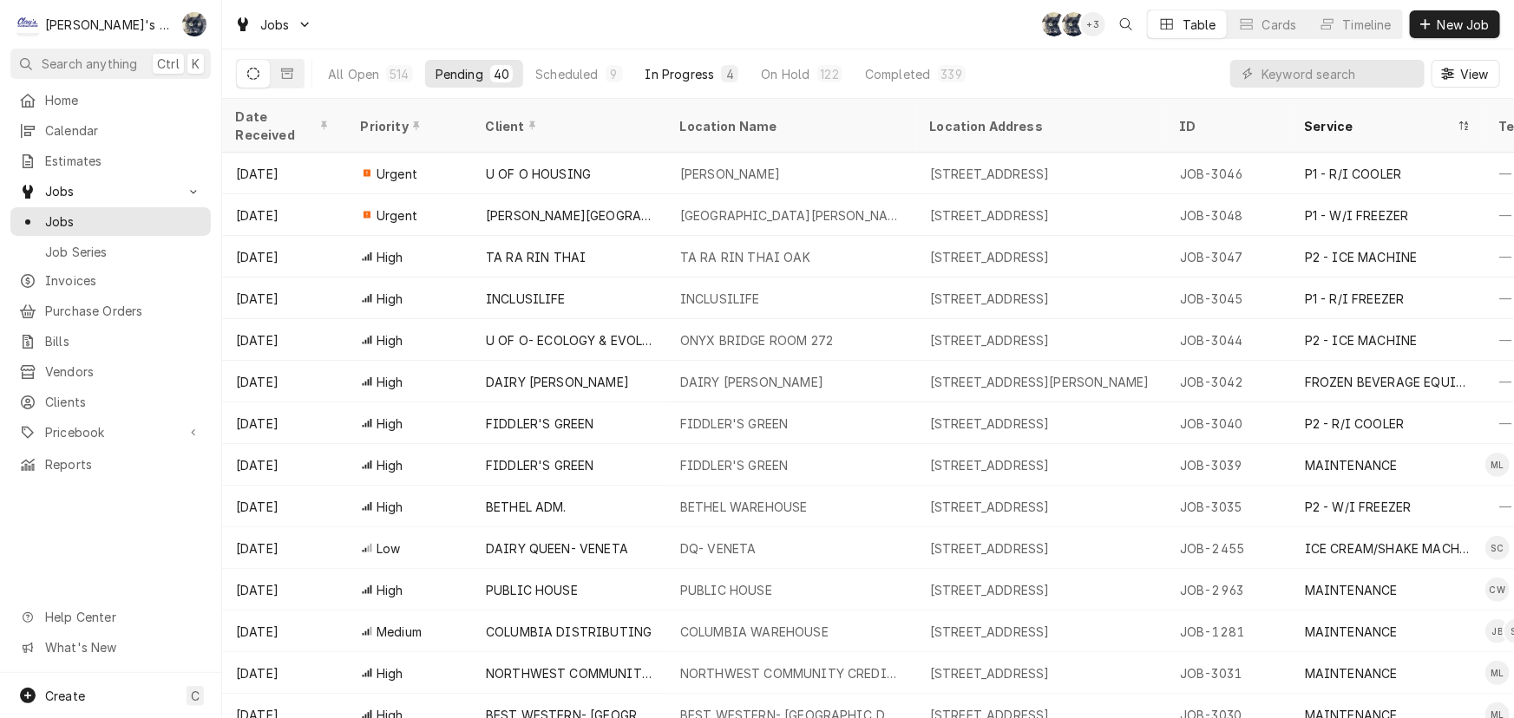
click at [662, 73] on div "In Progress" at bounding box center [679, 74] width 69 height 18
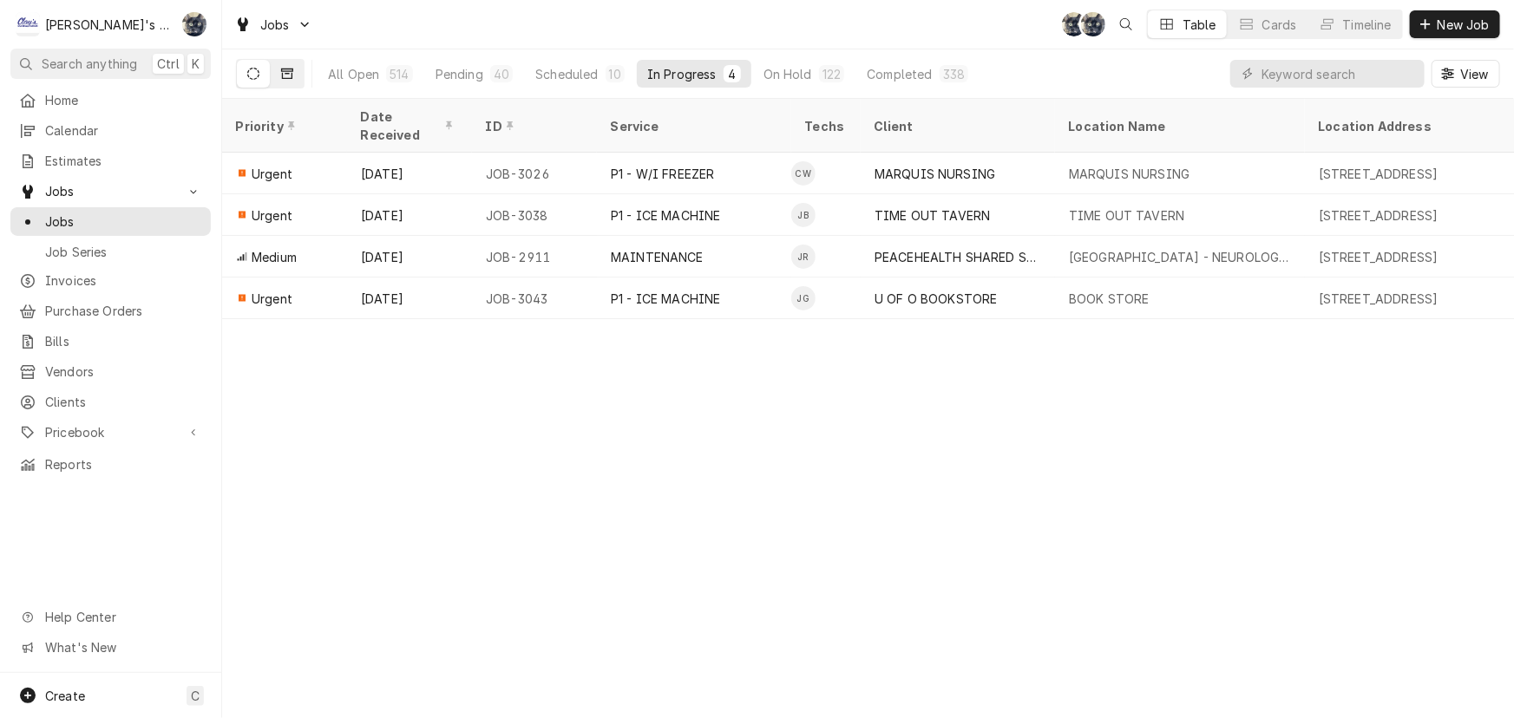
click at [281, 73] on icon "Dynamic Content Wrapper" at bounding box center [287, 74] width 12 height 12
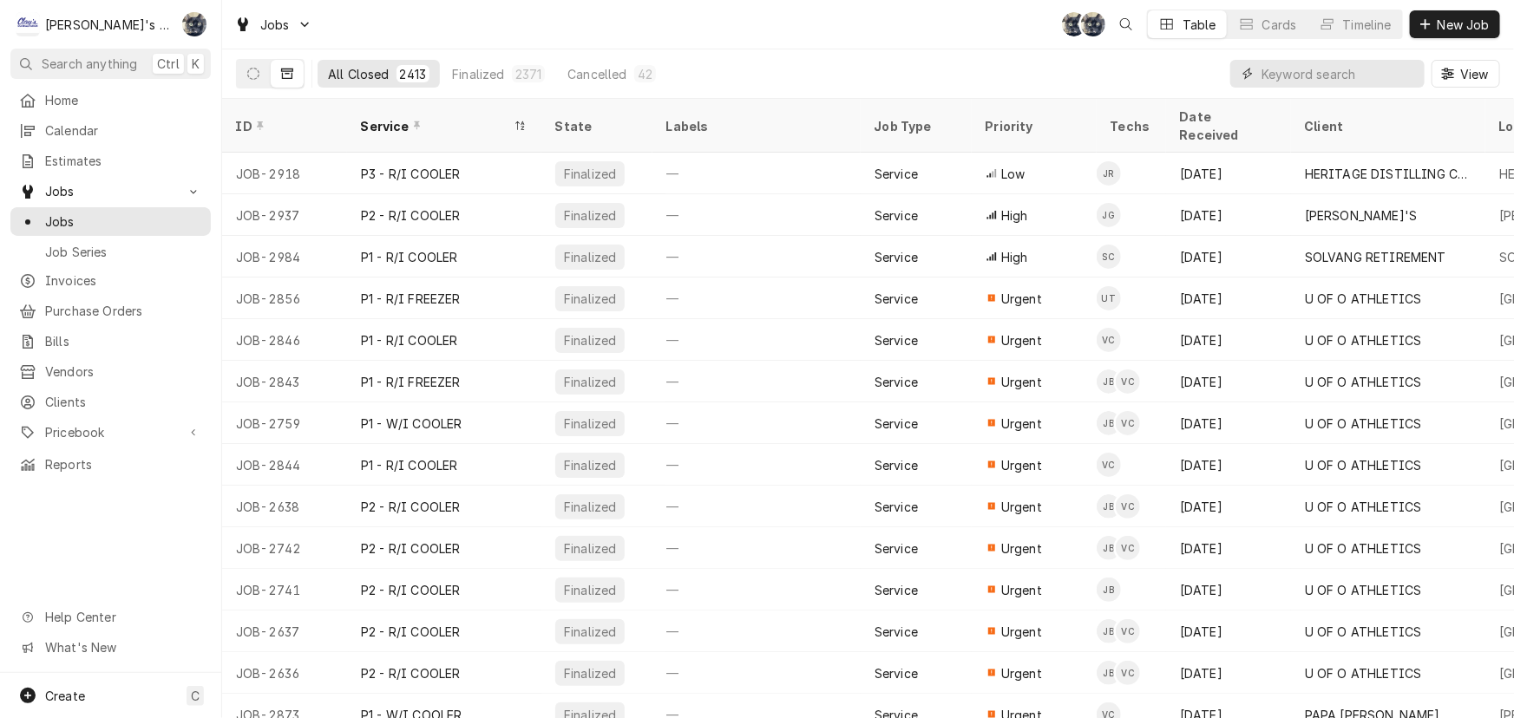
click at [1320, 68] on input "Dynamic Content Wrapper" at bounding box center [1338, 74] width 154 height 28
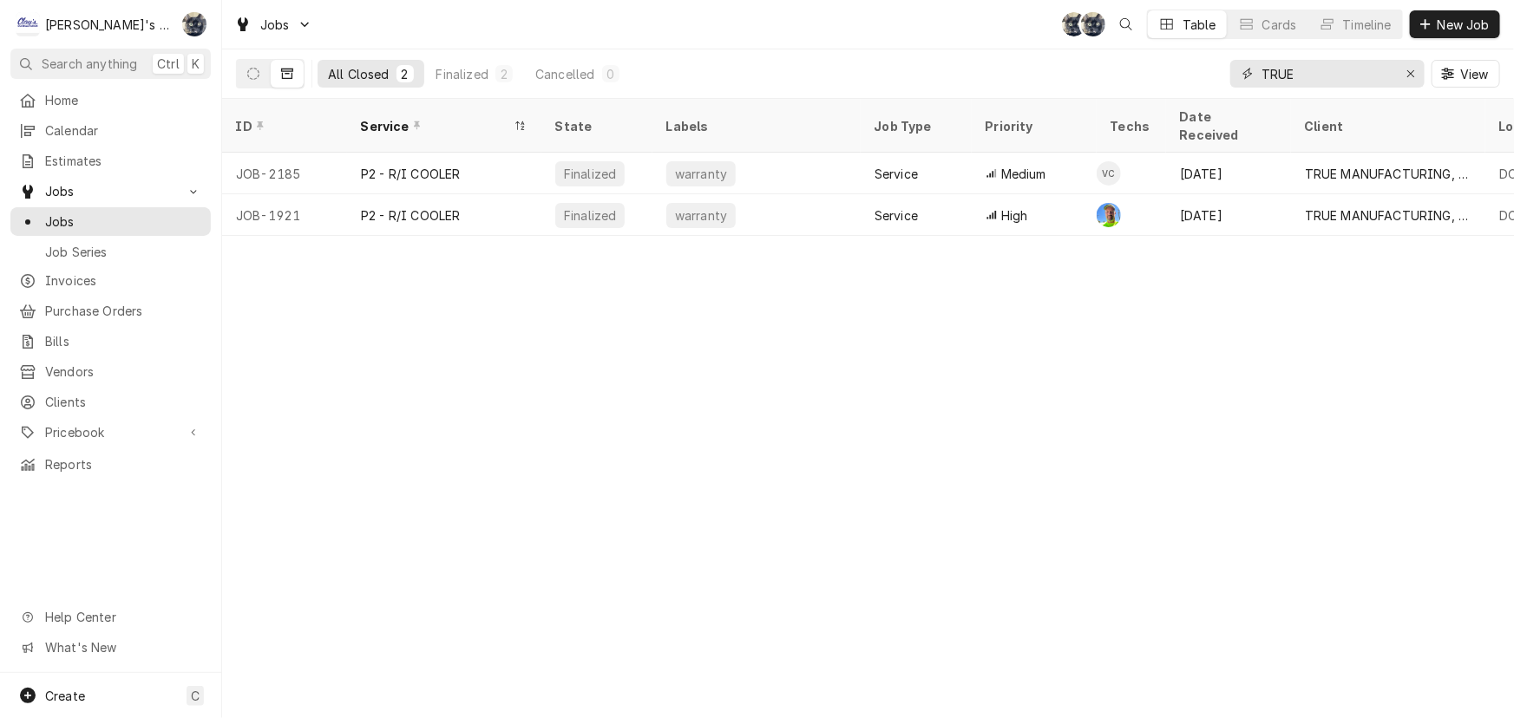
drag, startPoint x: 1291, startPoint y: 76, endPoint x: 1234, endPoint y: 78, distance: 56.4
click at [1234, 78] on div "TRUE" at bounding box center [1327, 74] width 194 height 28
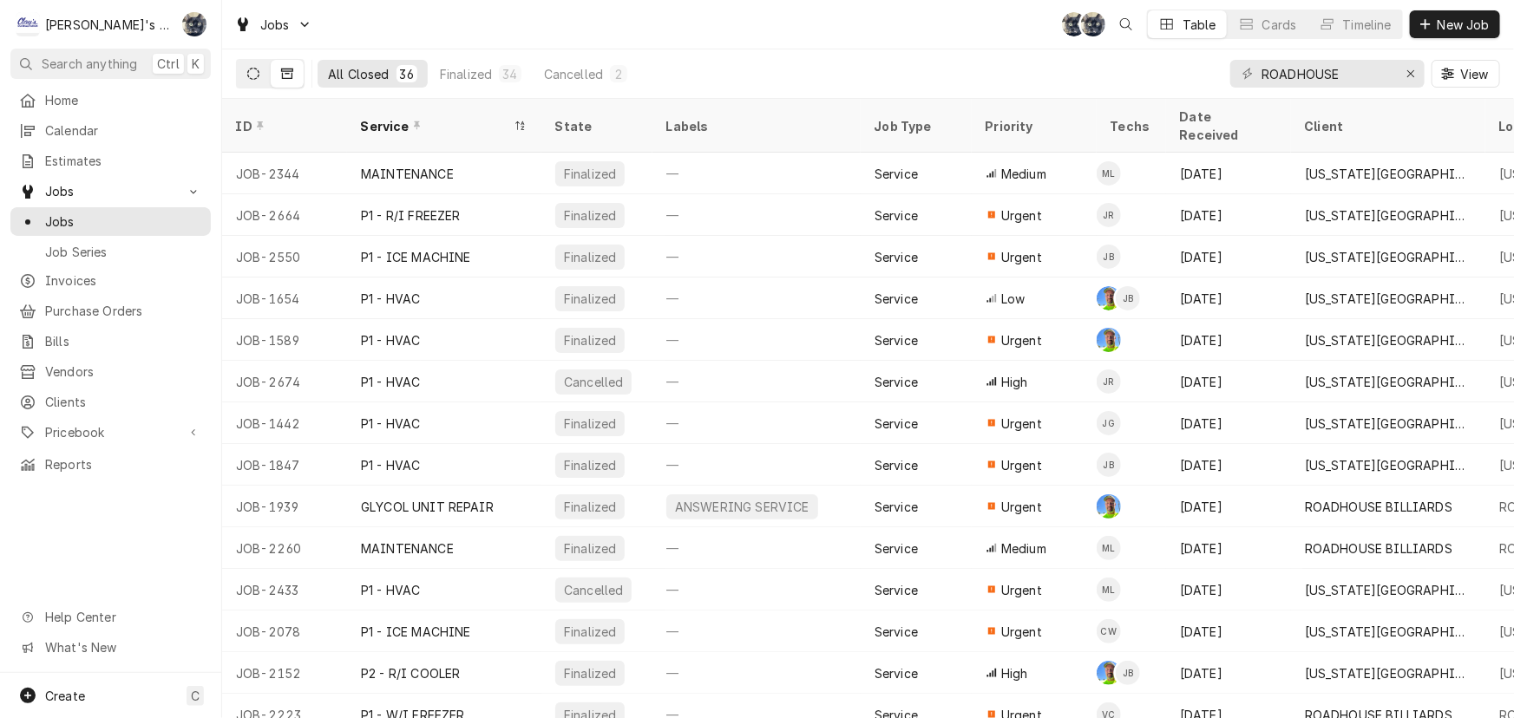
click at [253, 71] on icon "Dynamic Content Wrapper" at bounding box center [253, 74] width 12 height 12
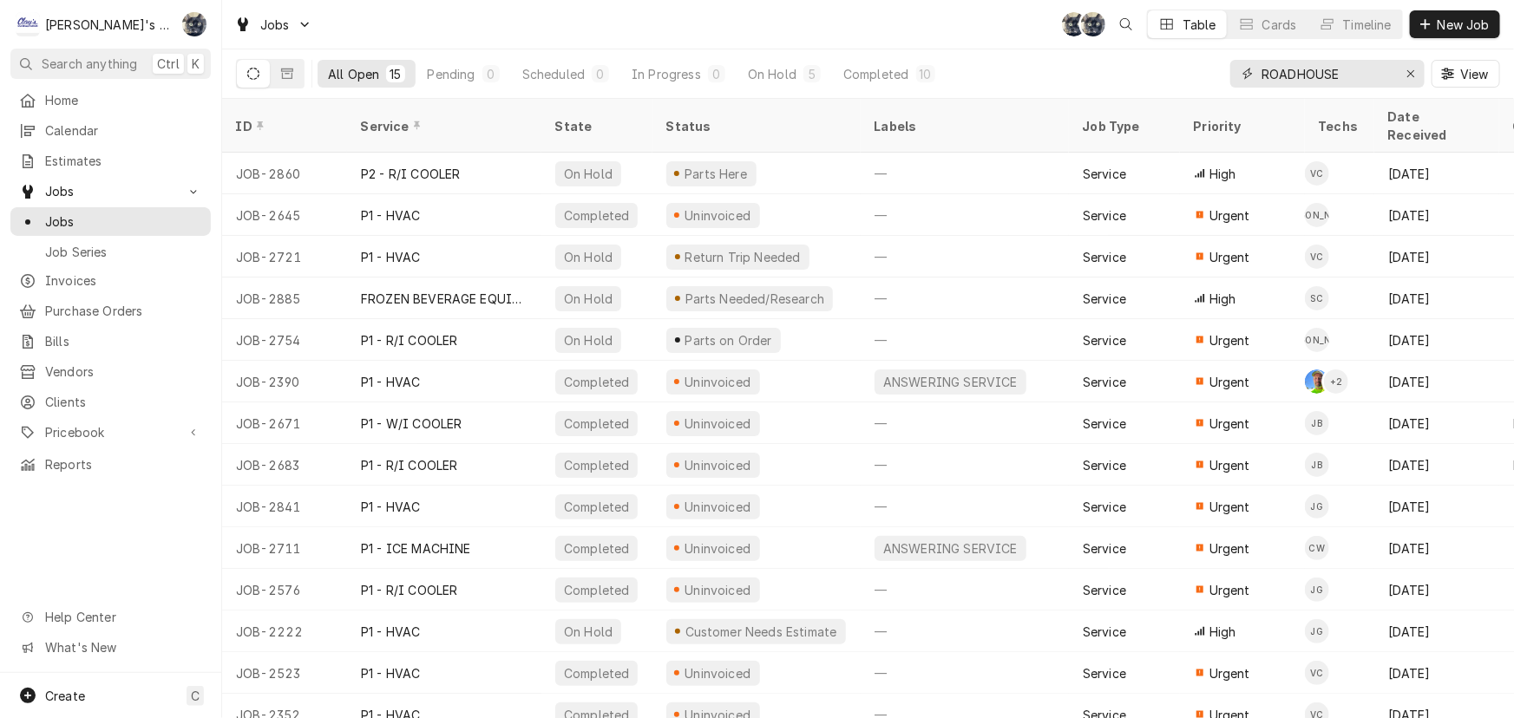
click at [1348, 76] on input "ROADHOUSE" at bounding box center [1326, 74] width 130 height 28
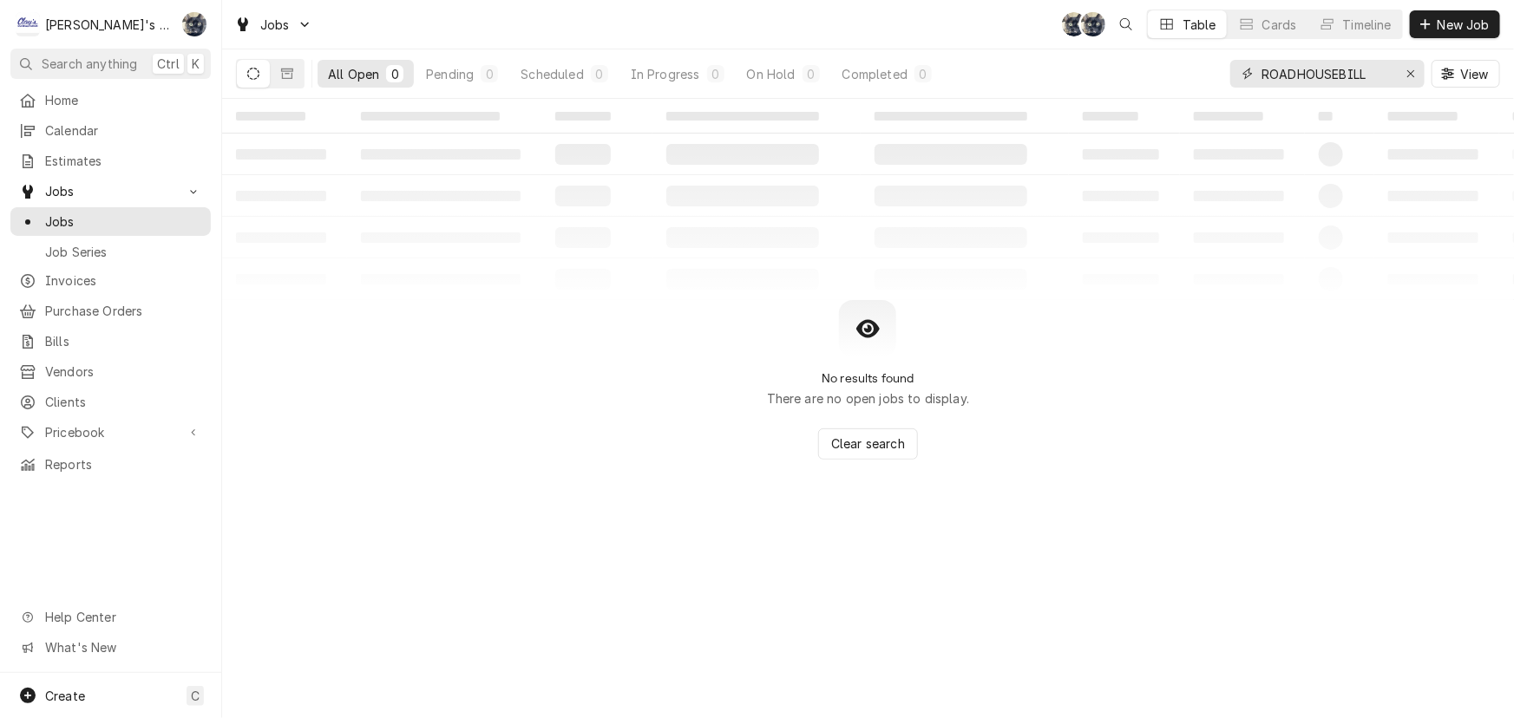
click at [1339, 69] on input "ROADHOUSEBILL" at bounding box center [1326, 74] width 130 height 28
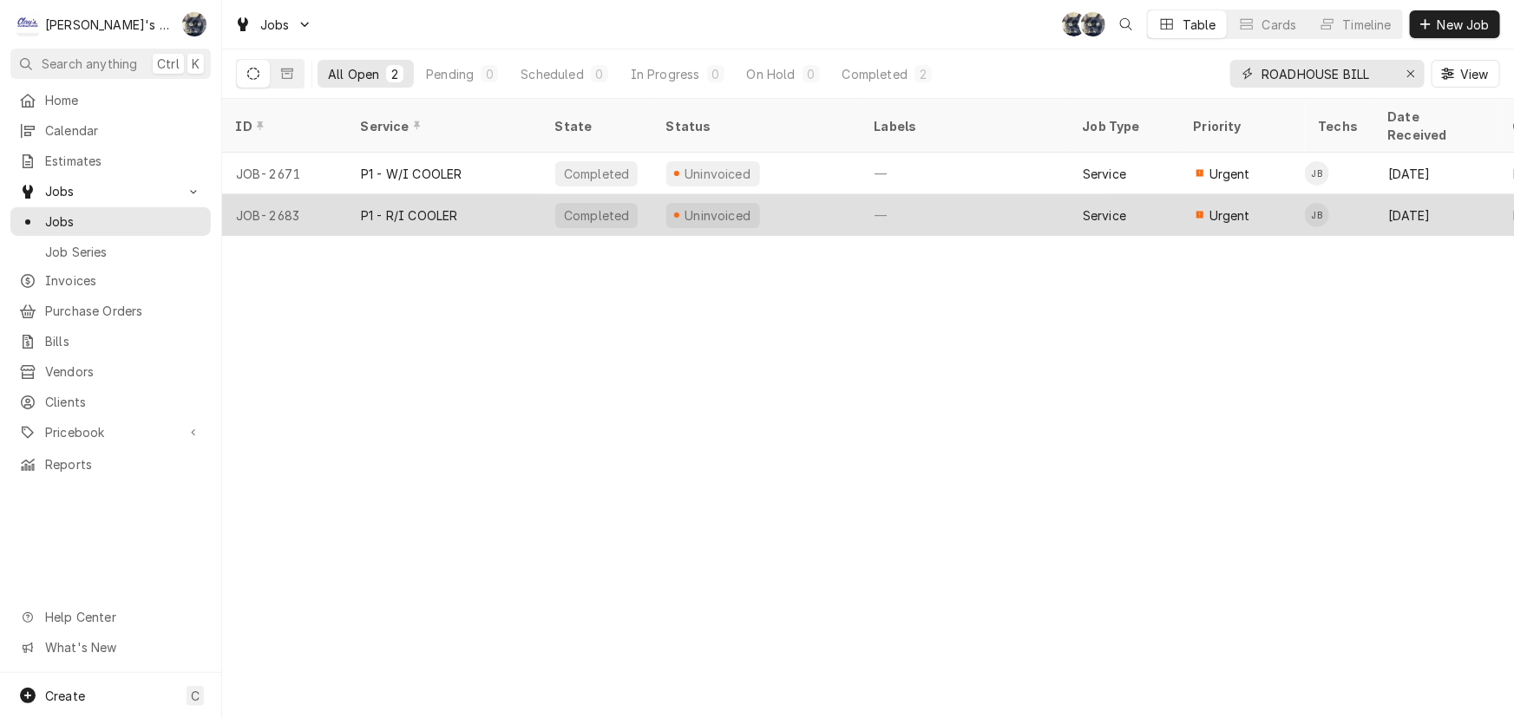
type input "ROADHOUSE BILL"
click at [840, 194] on div "Uninvoiced" at bounding box center [756, 215] width 208 height 42
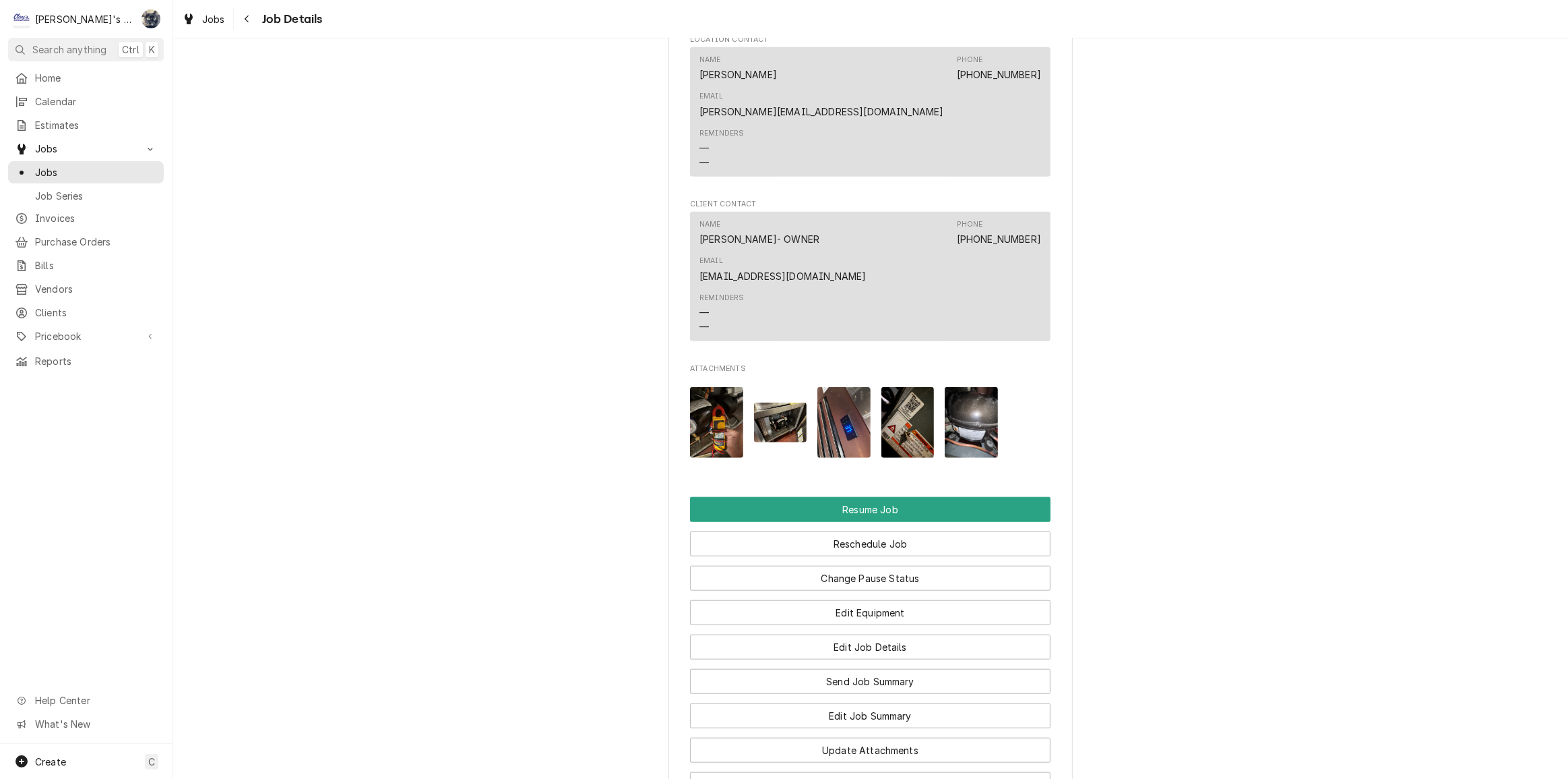
scroll to position [1157, 0]
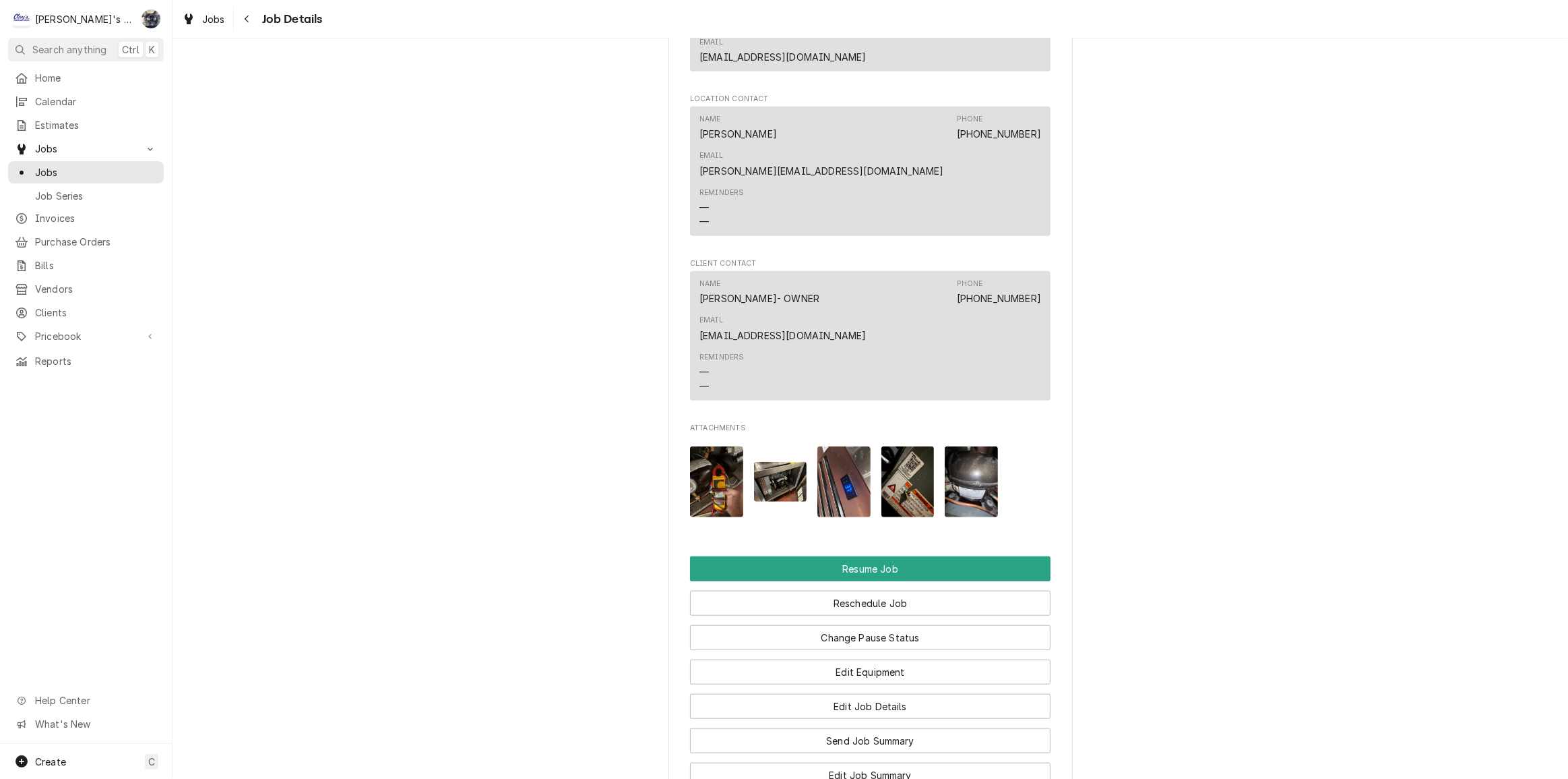
click at [913, 446] on img "Attachments" at bounding box center [908, 481] width 54 height 71
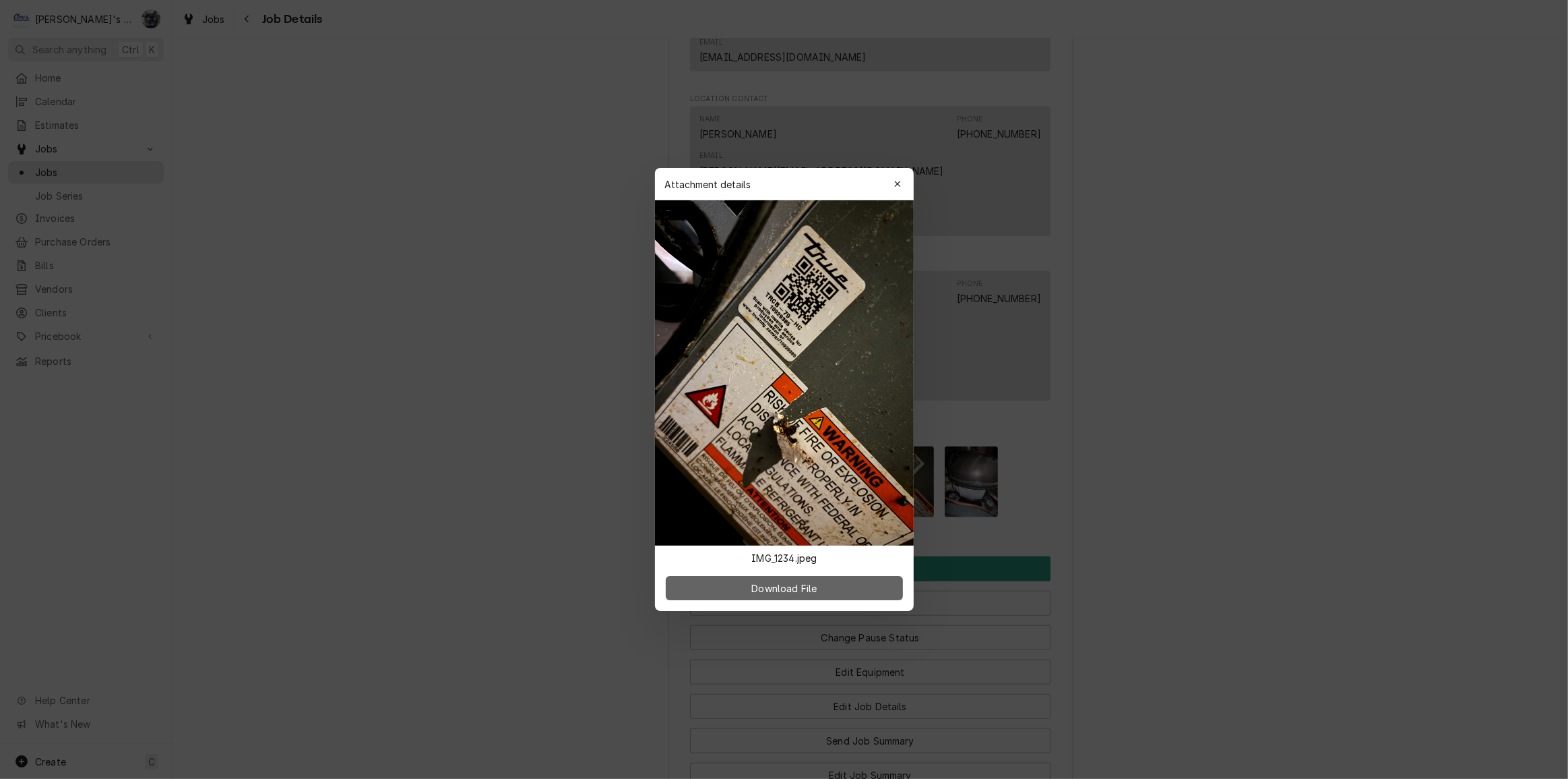
click at [814, 587] on span "Download File" at bounding box center [784, 589] width 71 height 14
click at [1161, 159] on div at bounding box center [784, 390] width 1568 height 779
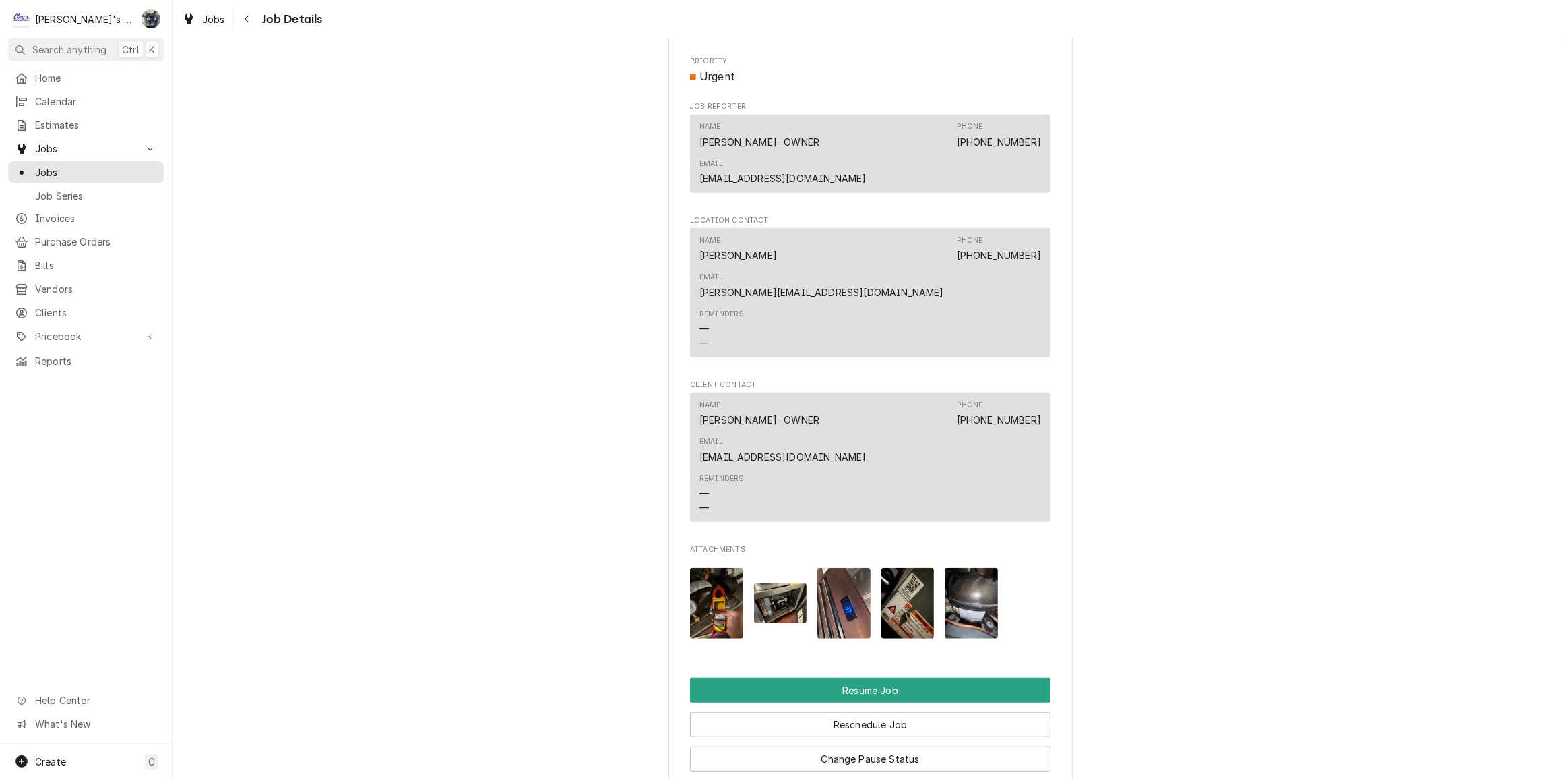
scroll to position [1035, 0]
click at [1343, 723] on div "Parts on Order BLOCK 15 BREWING BLOCK 15 DOWNTOWN PUB / 300 SW JEFFERSON AVE, C…" at bounding box center [870, 13] width 1396 height 1990
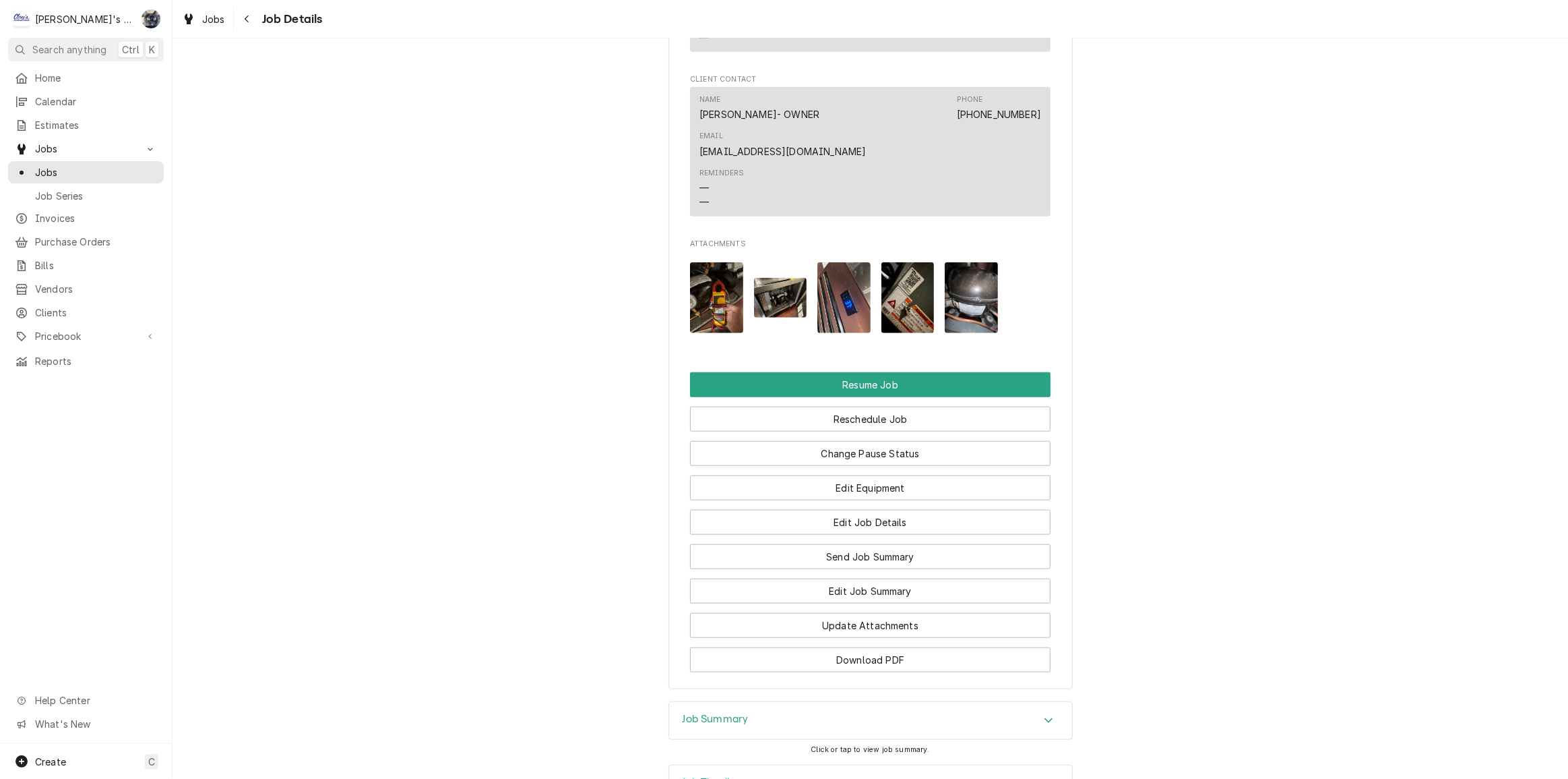
click at [852, 702] on div "Job Summary" at bounding box center [870, 721] width 403 height 38
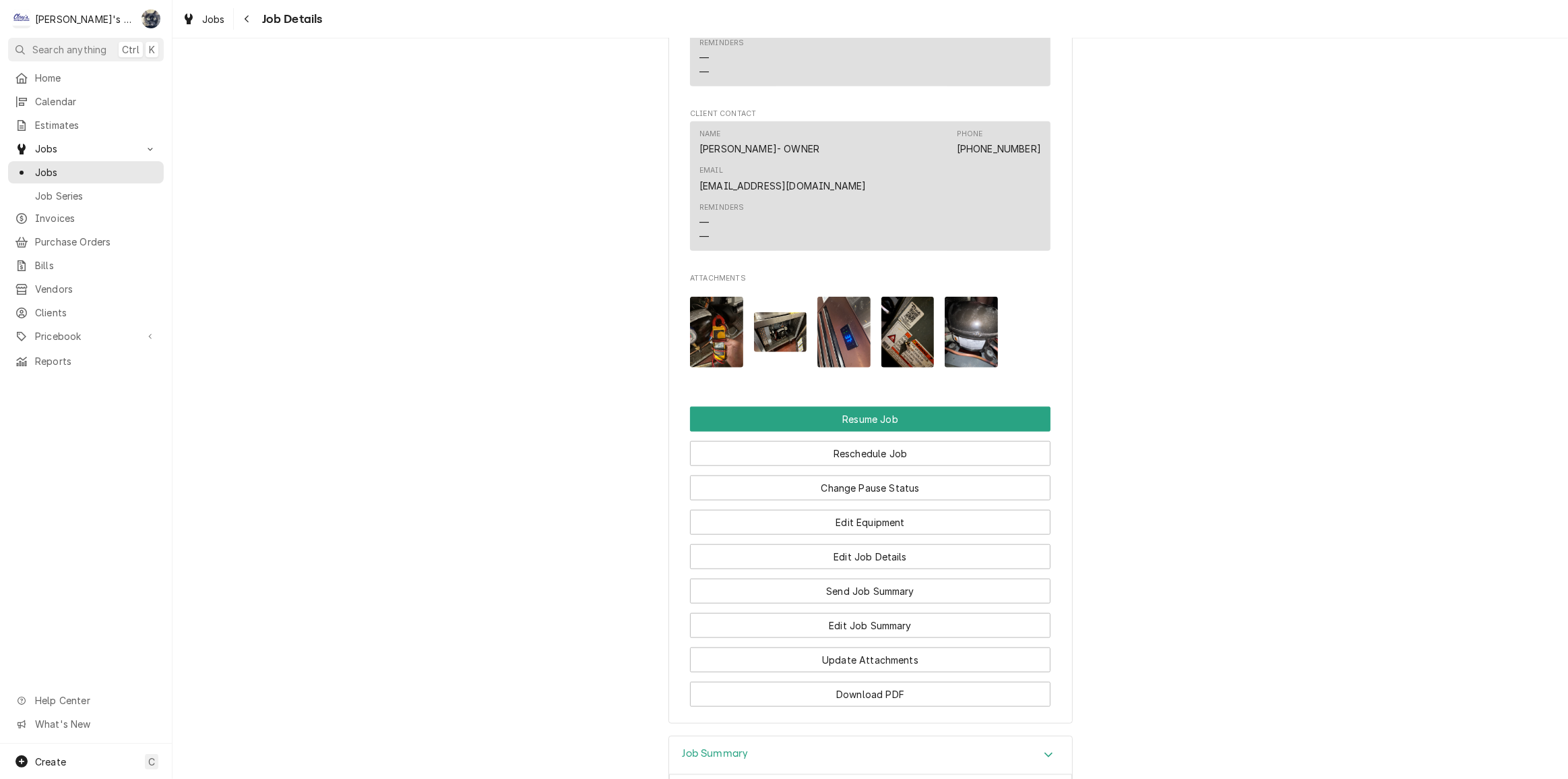
scroll to position [1367, 0]
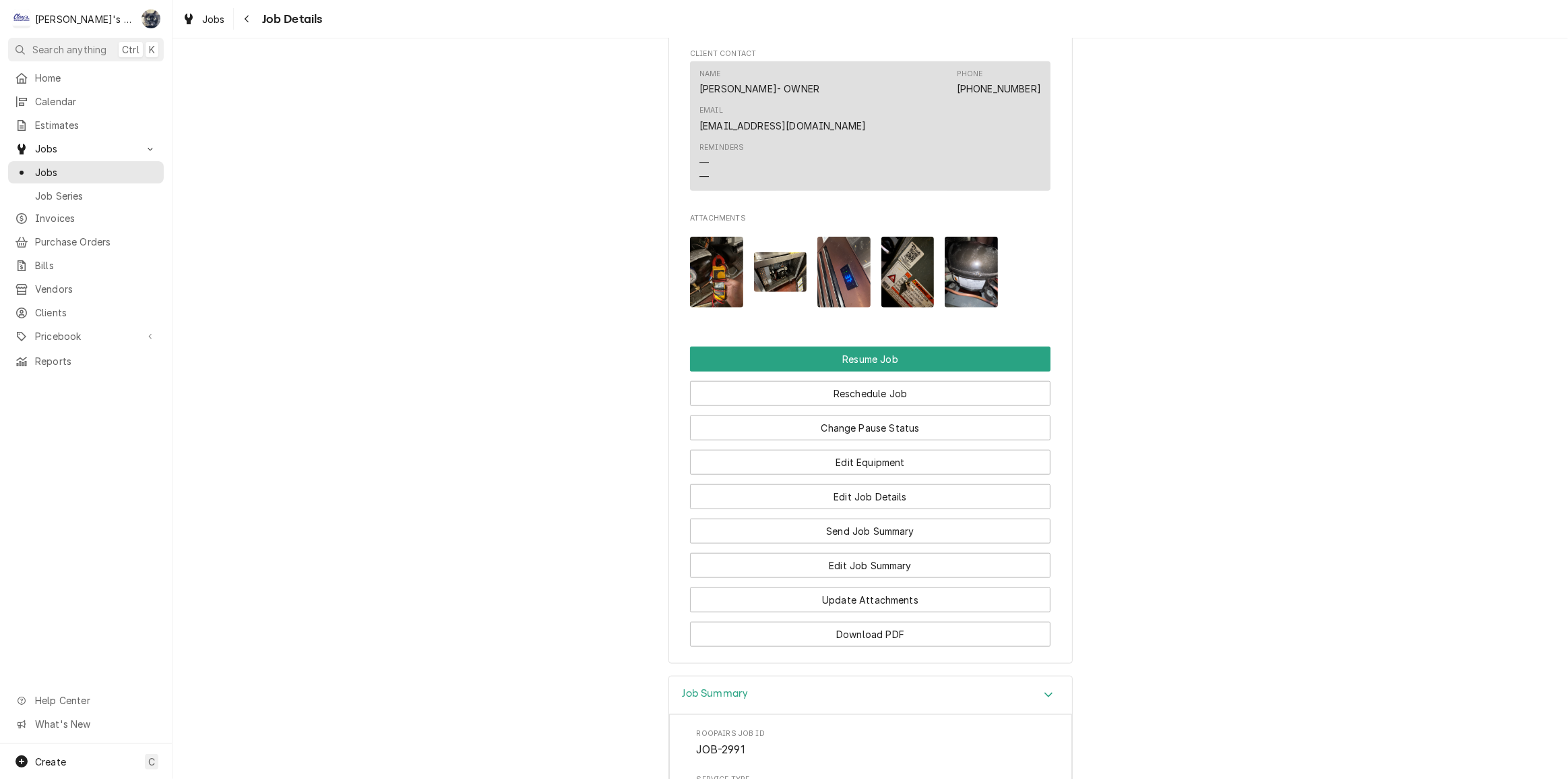
click at [922, 236] on img "Attachments" at bounding box center [908, 271] width 54 height 71
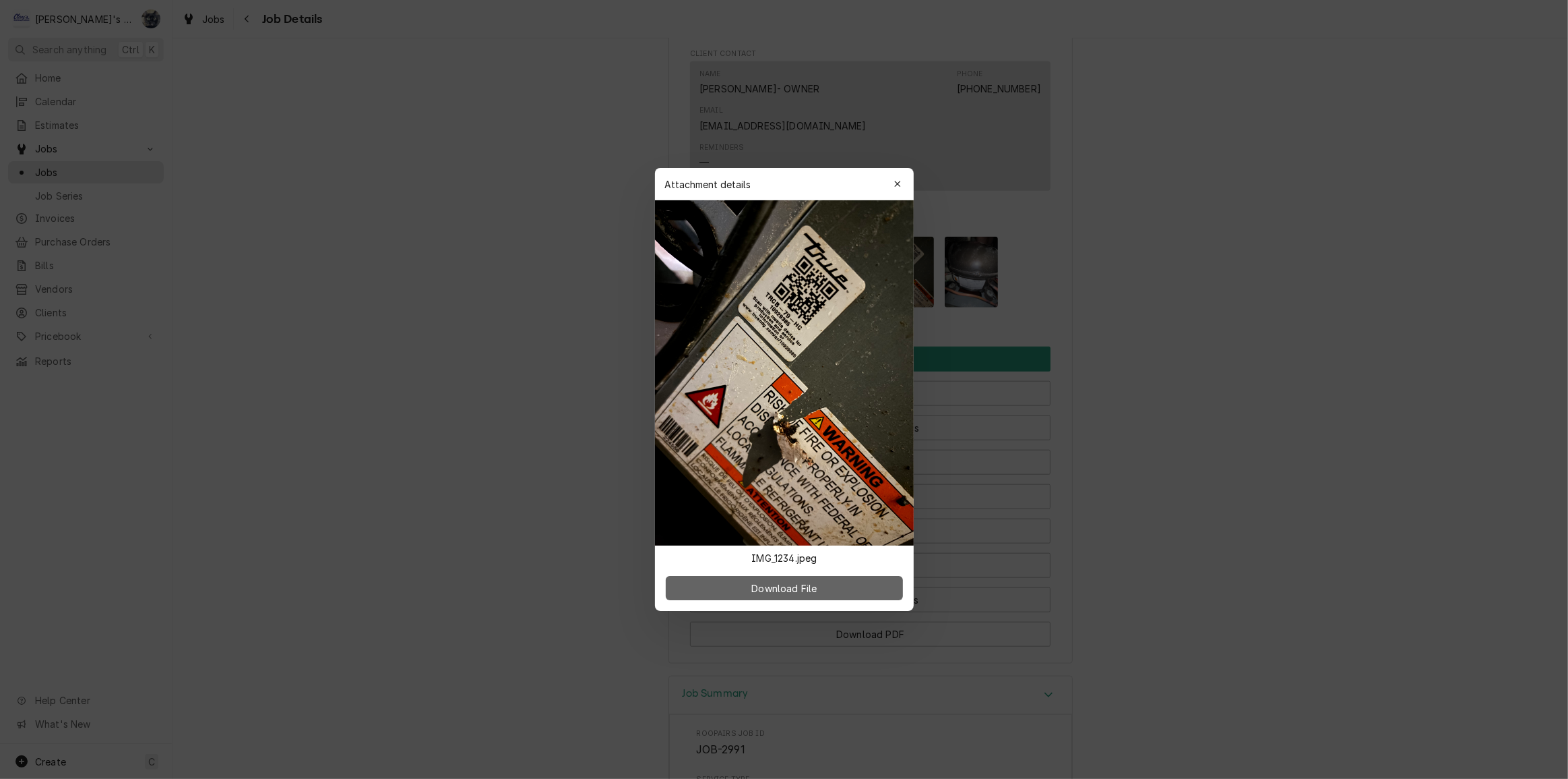
click at [776, 585] on span "Download File" at bounding box center [784, 589] width 71 height 14
click at [862, 185] on div "Attachment details Close" at bounding box center [784, 184] width 259 height 33
click at [895, 181] on icon "button" at bounding box center [897, 183] width 6 height 6
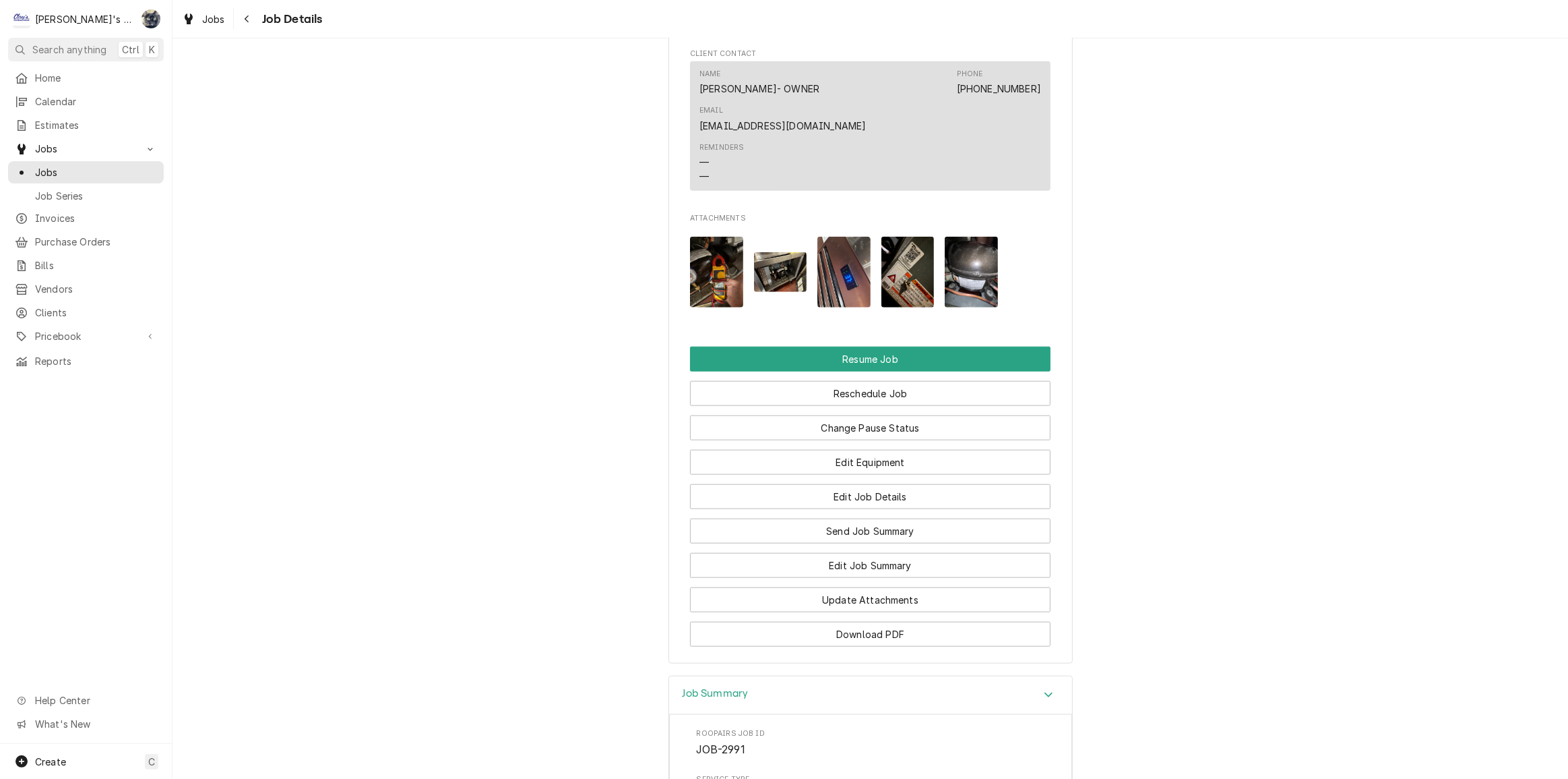
click at [861, 450] on button "Edit Equipment" at bounding box center [870, 463] width 361 height 25
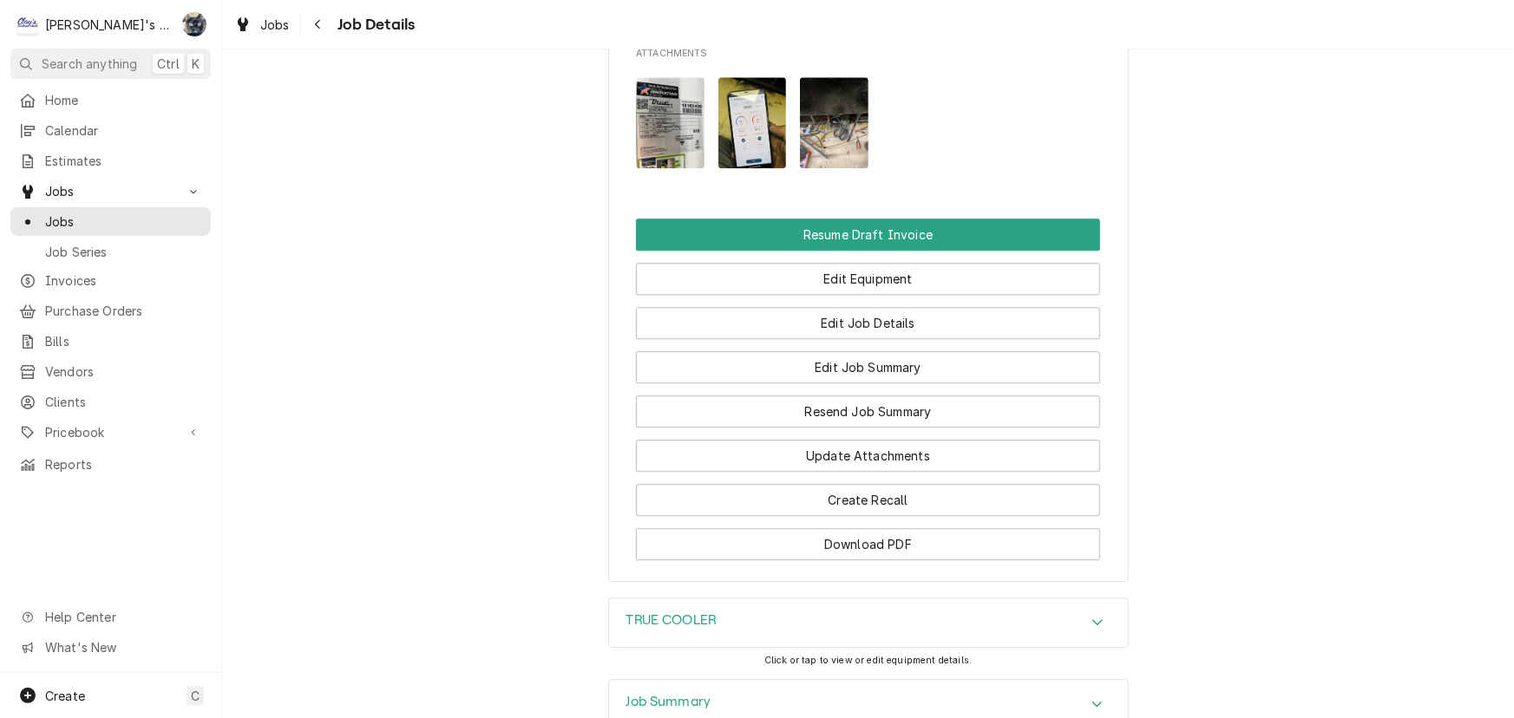
scroll to position [2238, 0]
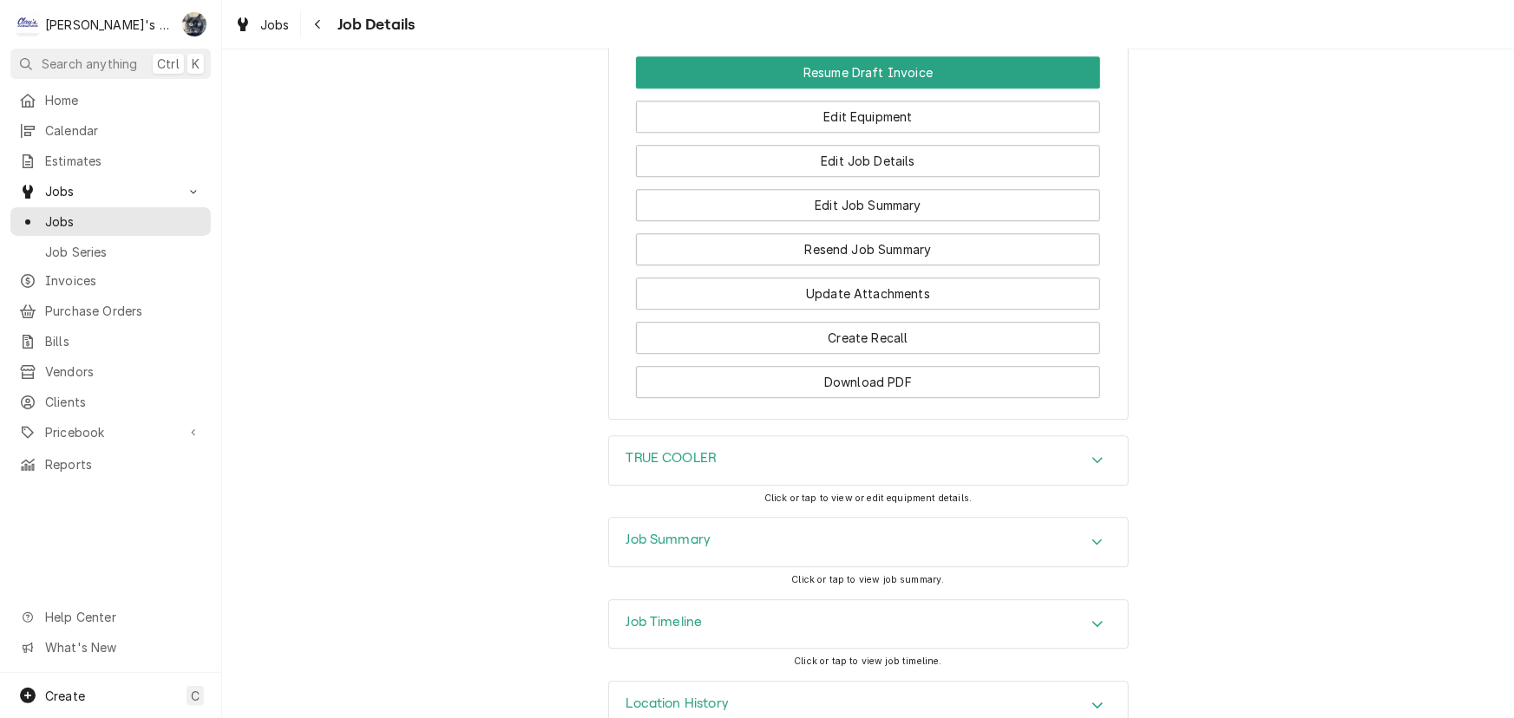
click at [819, 518] on div "Job Summary" at bounding box center [868, 542] width 519 height 49
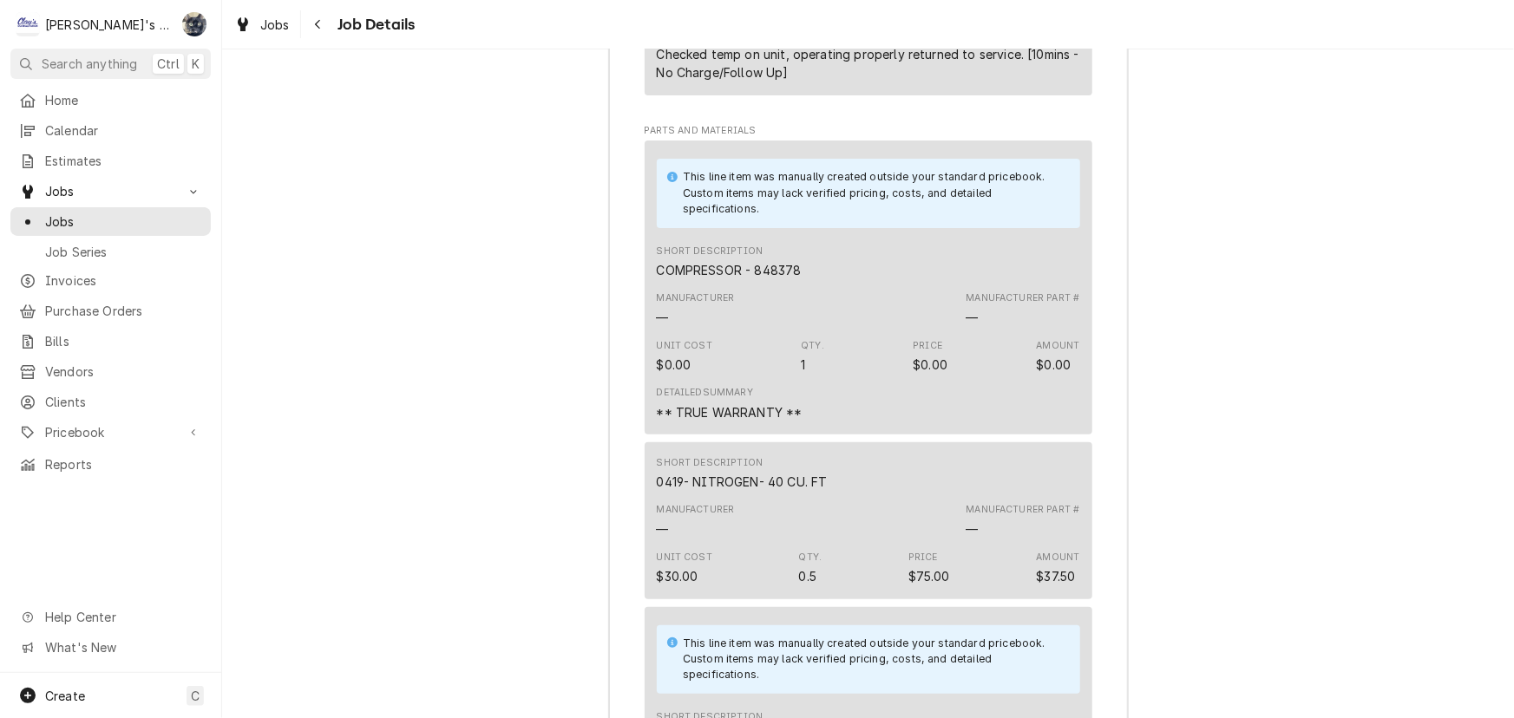
scroll to position [3262, 0]
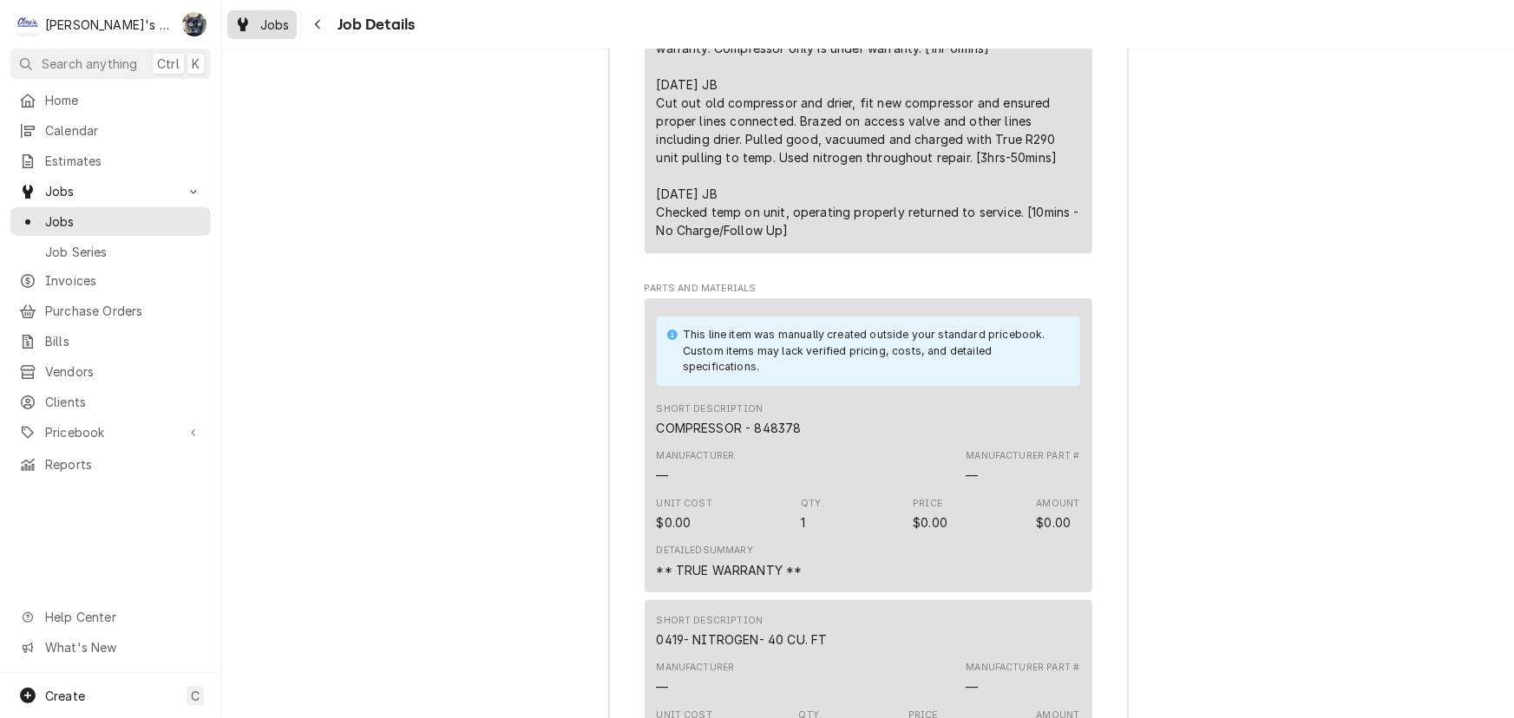
click at [265, 16] on span "Jobs" at bounding box center [274, 25] width 29 height 18
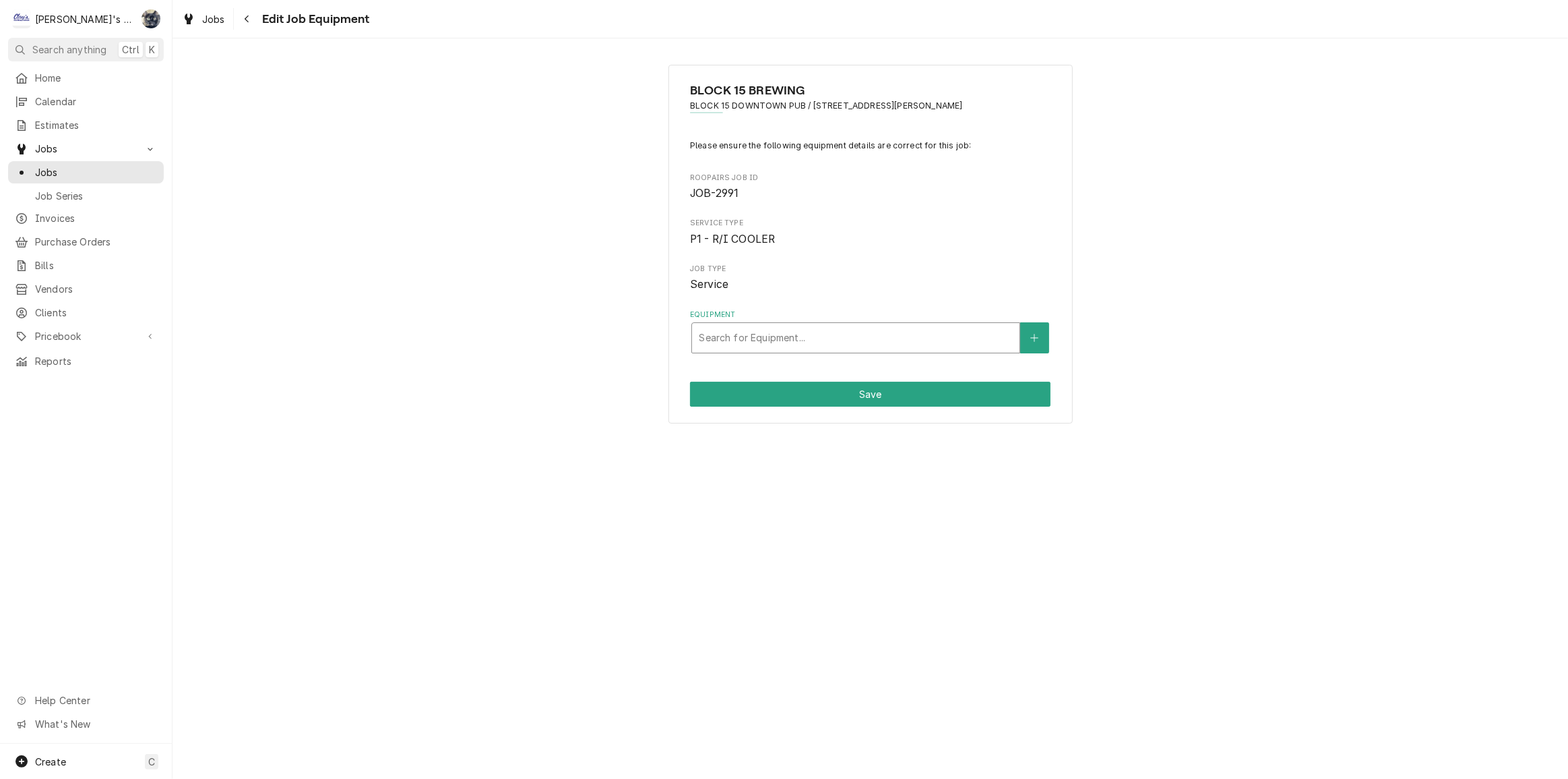
click at [856, 340] on div "Equipment" at bounding box center [855, 337] width 314 height 24
type input "TRUE"
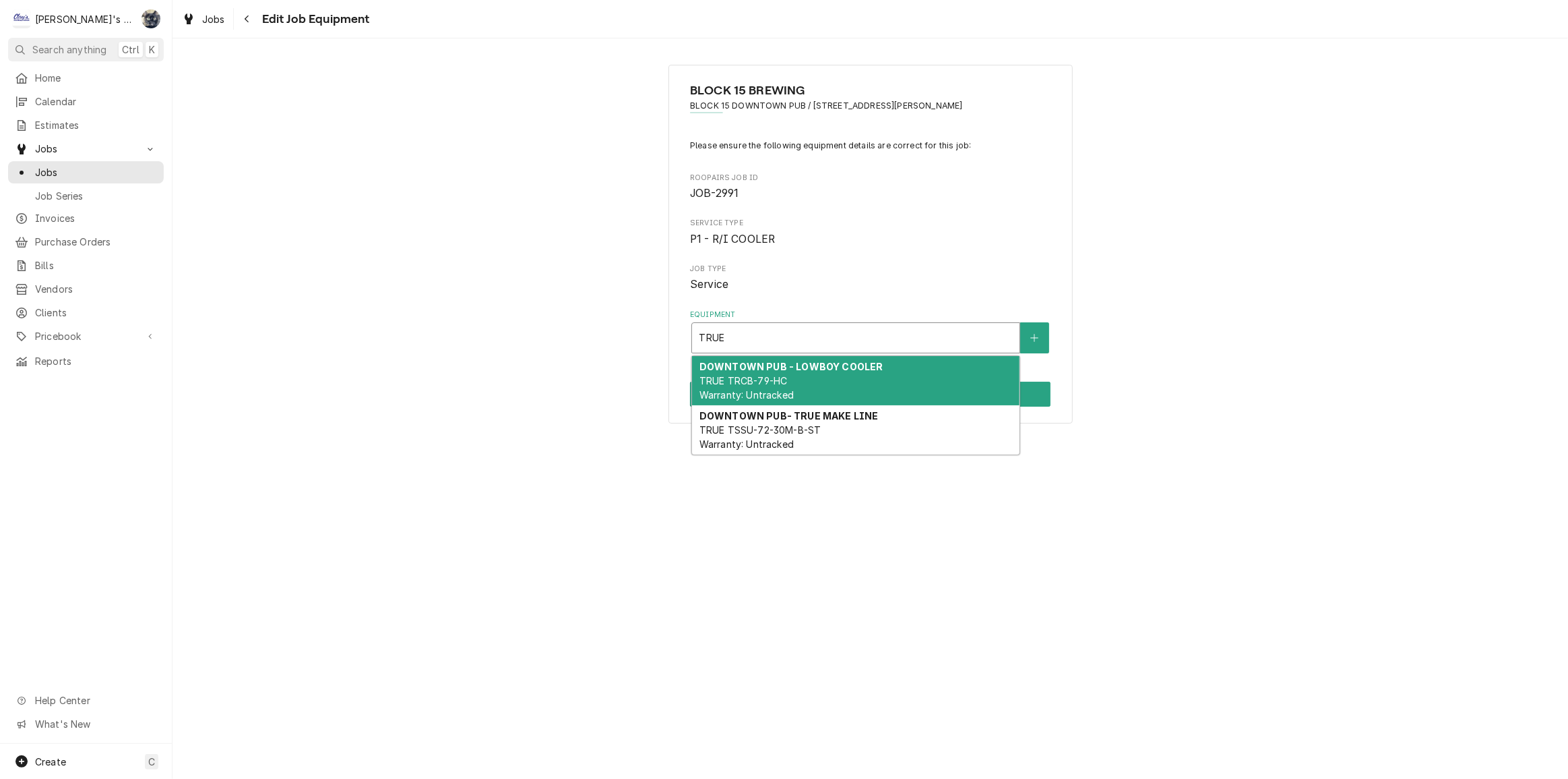
click at [847, 371] on strong "DOWNTOWN PUB - LOWBOY COOLER" at bounding box center [791, 366] width 183 height 12
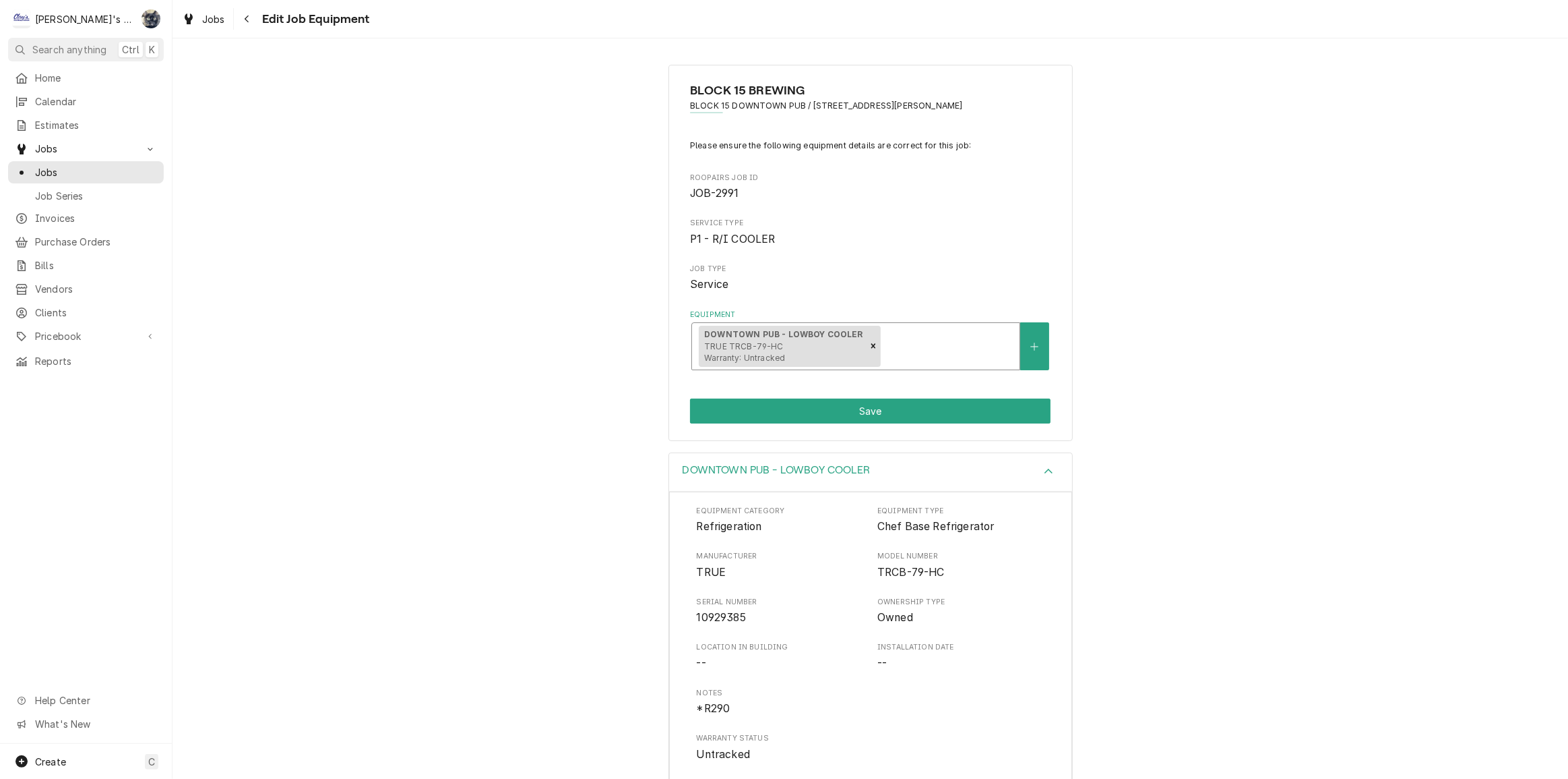
scroll to position [69, 0]
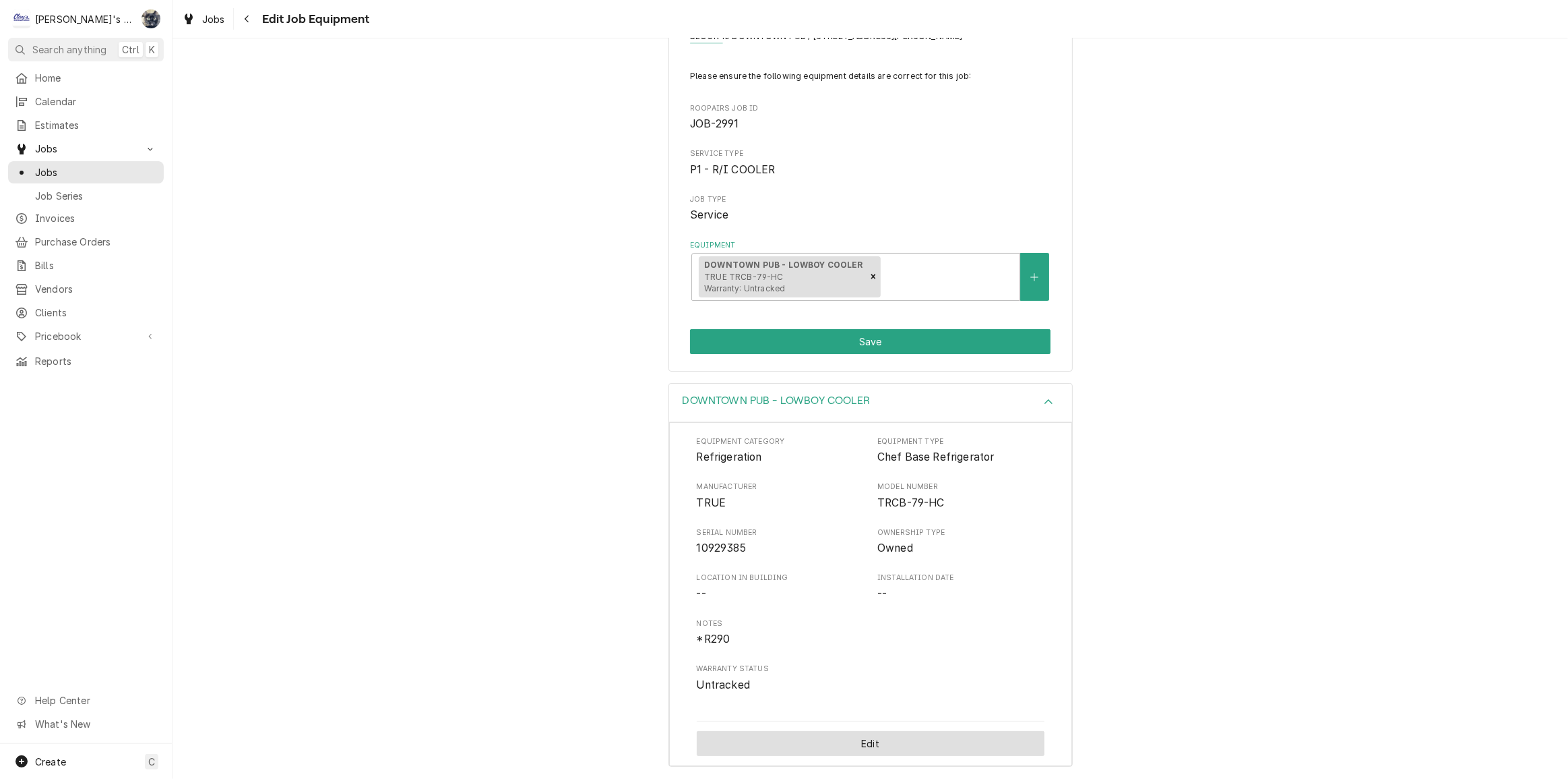
click at [869, 745] on button "Edit" at bounding box center [871, 743] width 348 height 25
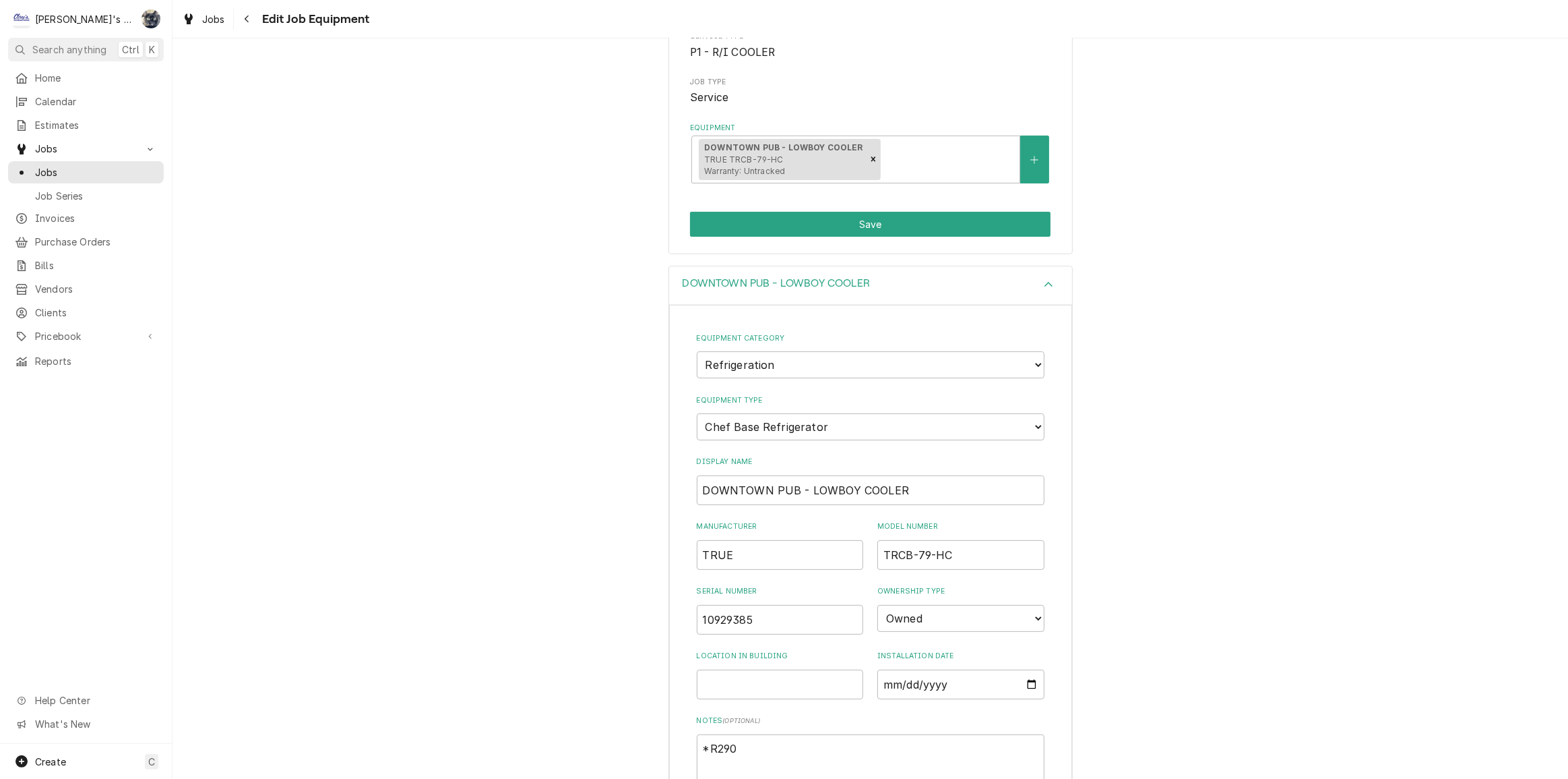
scroll to position [315, 0]
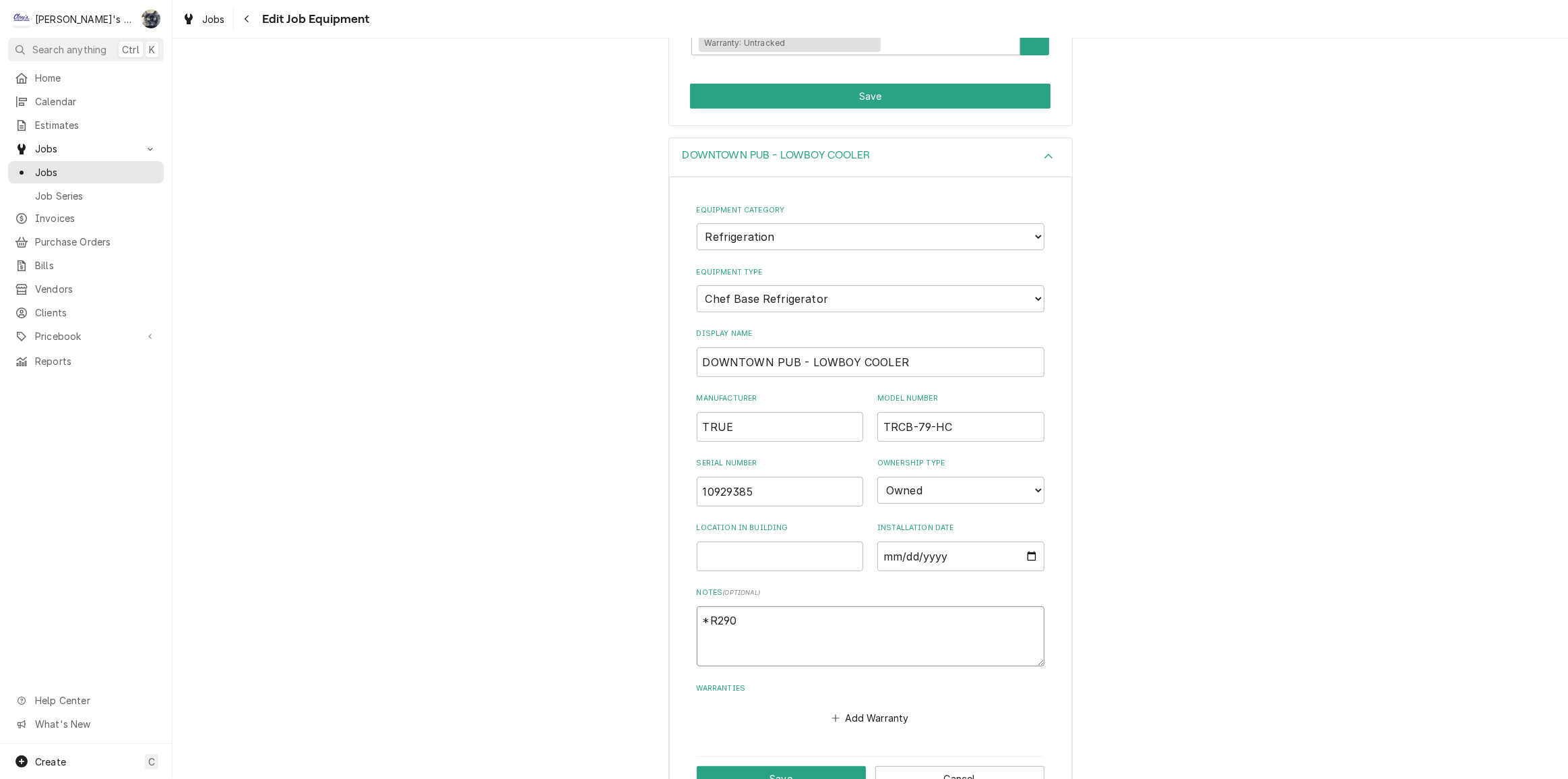
click at [768, 623] on textarea "*R290" at bounding box center [871, 637] width 348 height 61
type textarea "x"
type textarea "*R290"
type textarea "x"
type textarea "*R290"
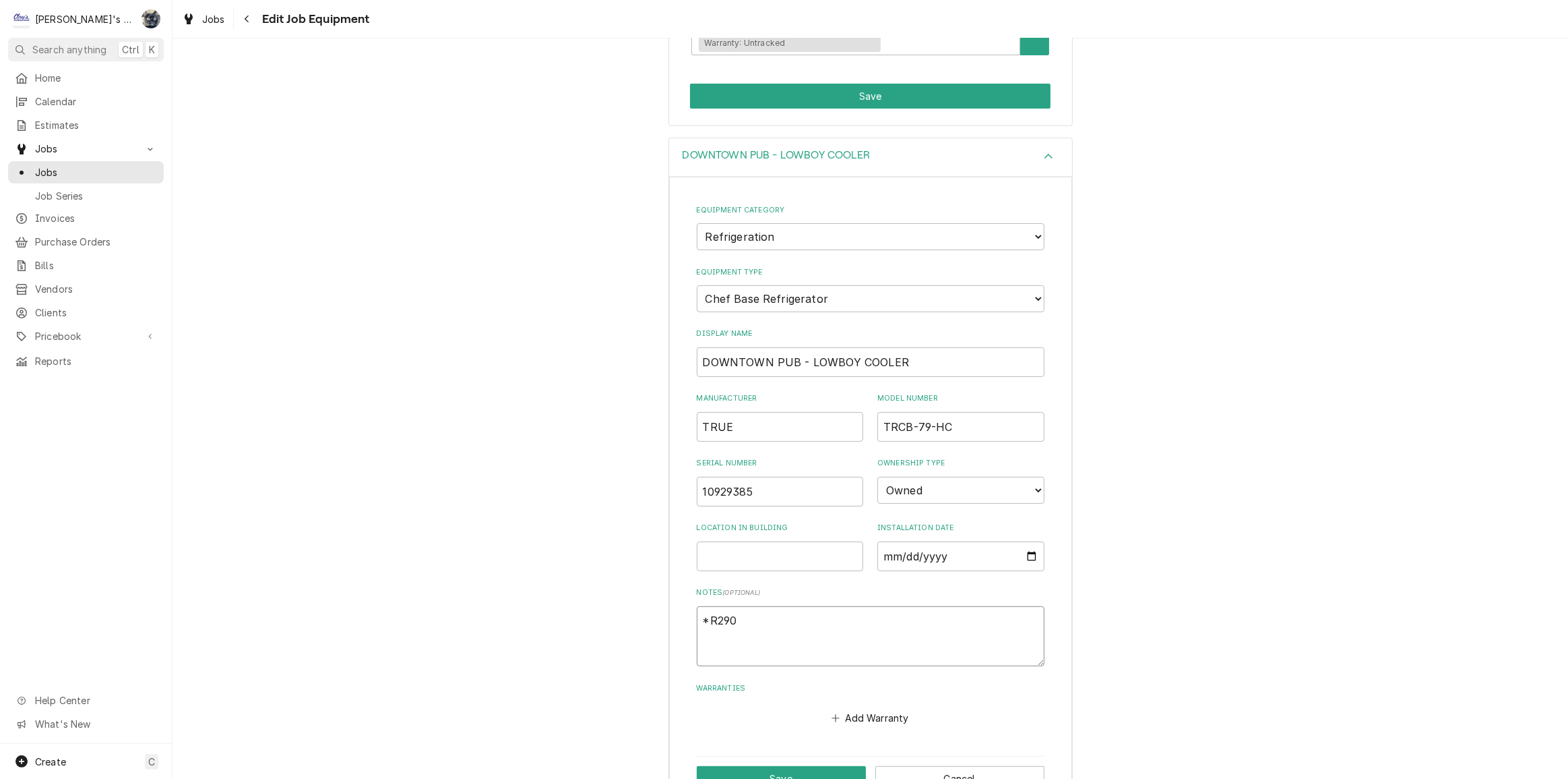
click at [822, 630] on textarea "*R290" at bounding box center [871, 637] width 348 height 61
type textarea "x"
type textarea "*R290 *"
type textarea "x"
type textarea "*R290 **"
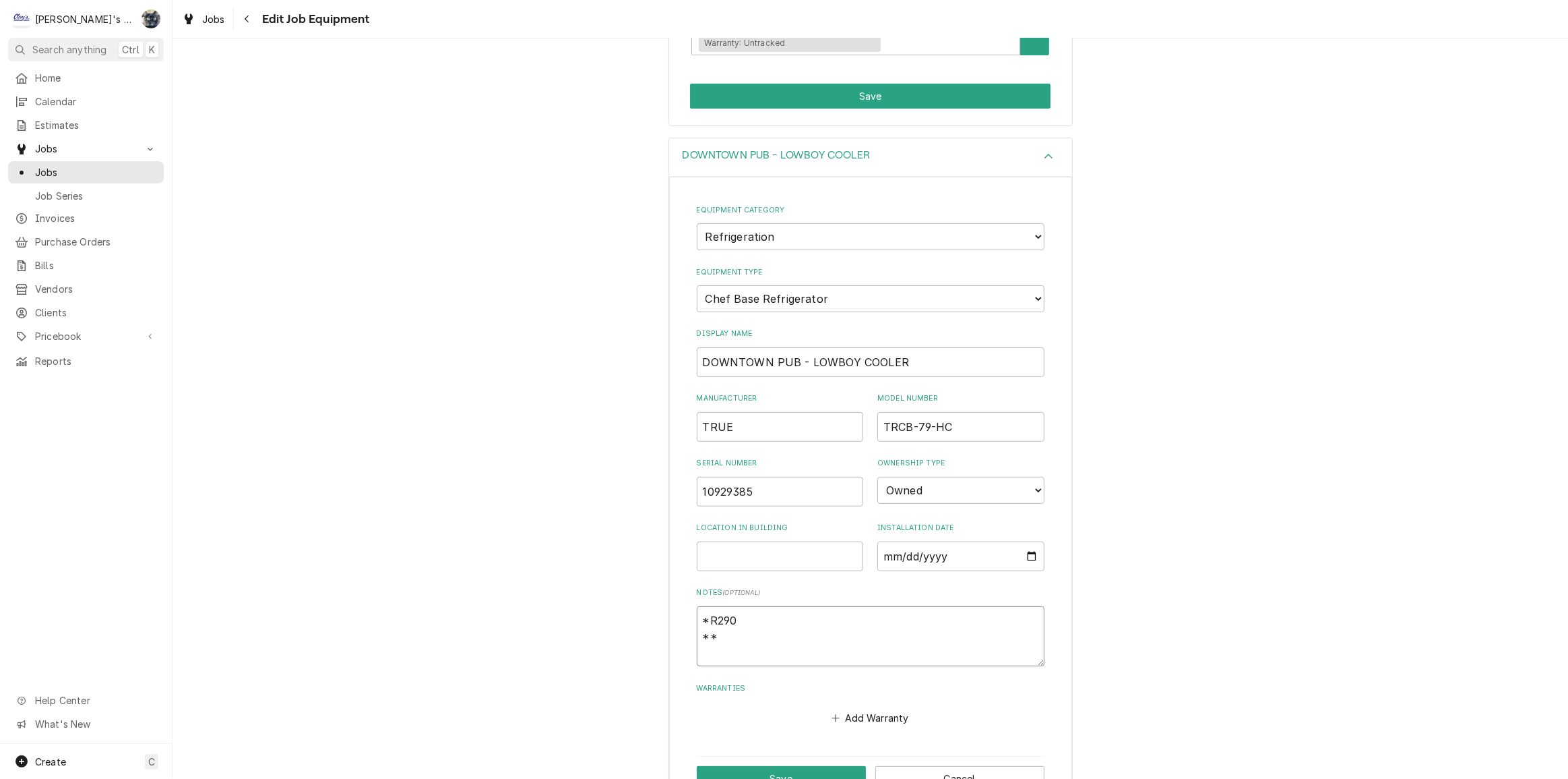
type textarea "x"
type textarea "*R290 **SG"
type textarea "x"
type textarea "*R290 **SGHU"
type textarea "x"
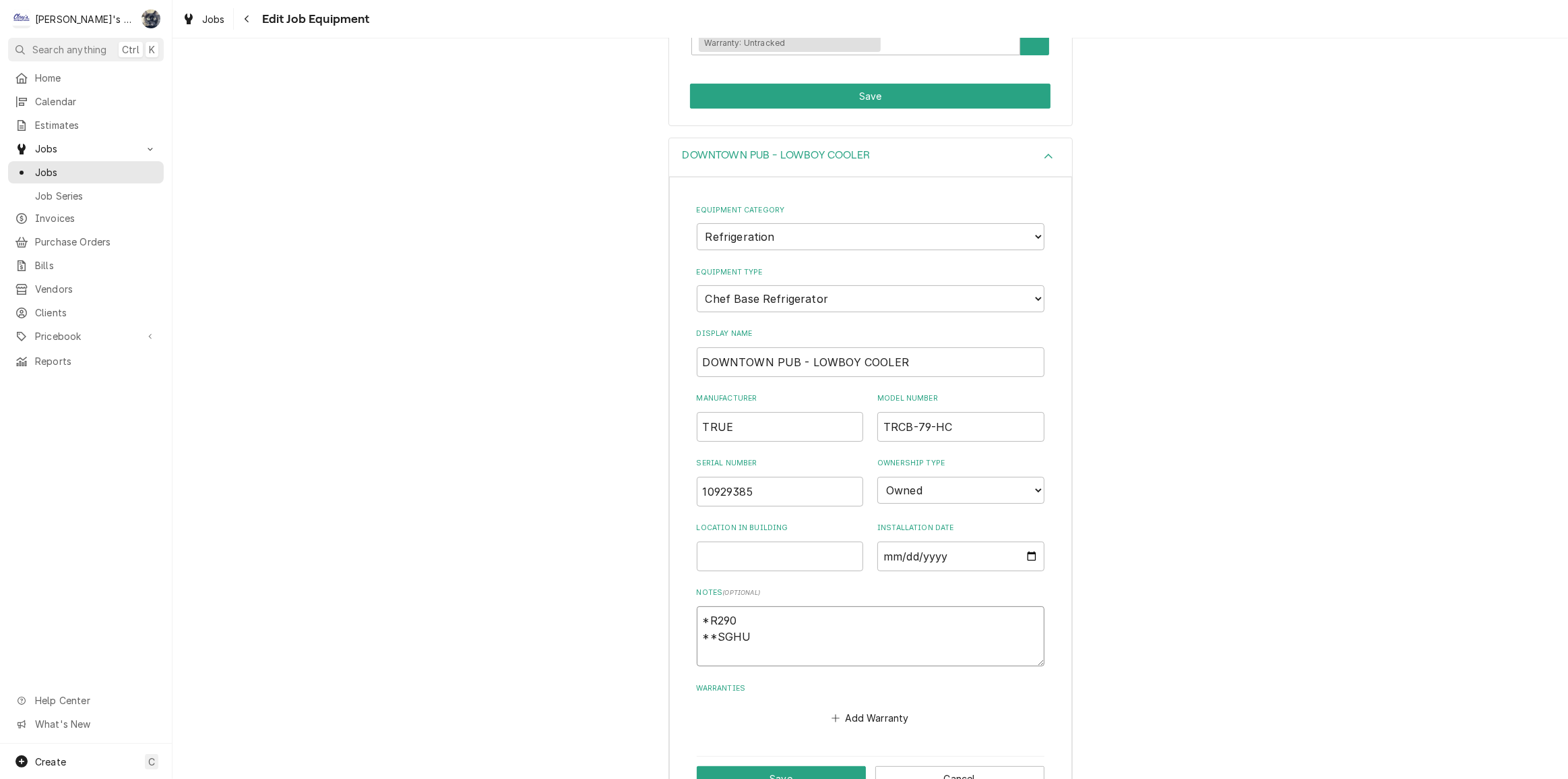
type textarea "*R290 **SGHUI"
type textarea "x"
type textarea "*R290 **SGHUIP"
type textarea "x"
type textarea "*R290 **SGHUI"
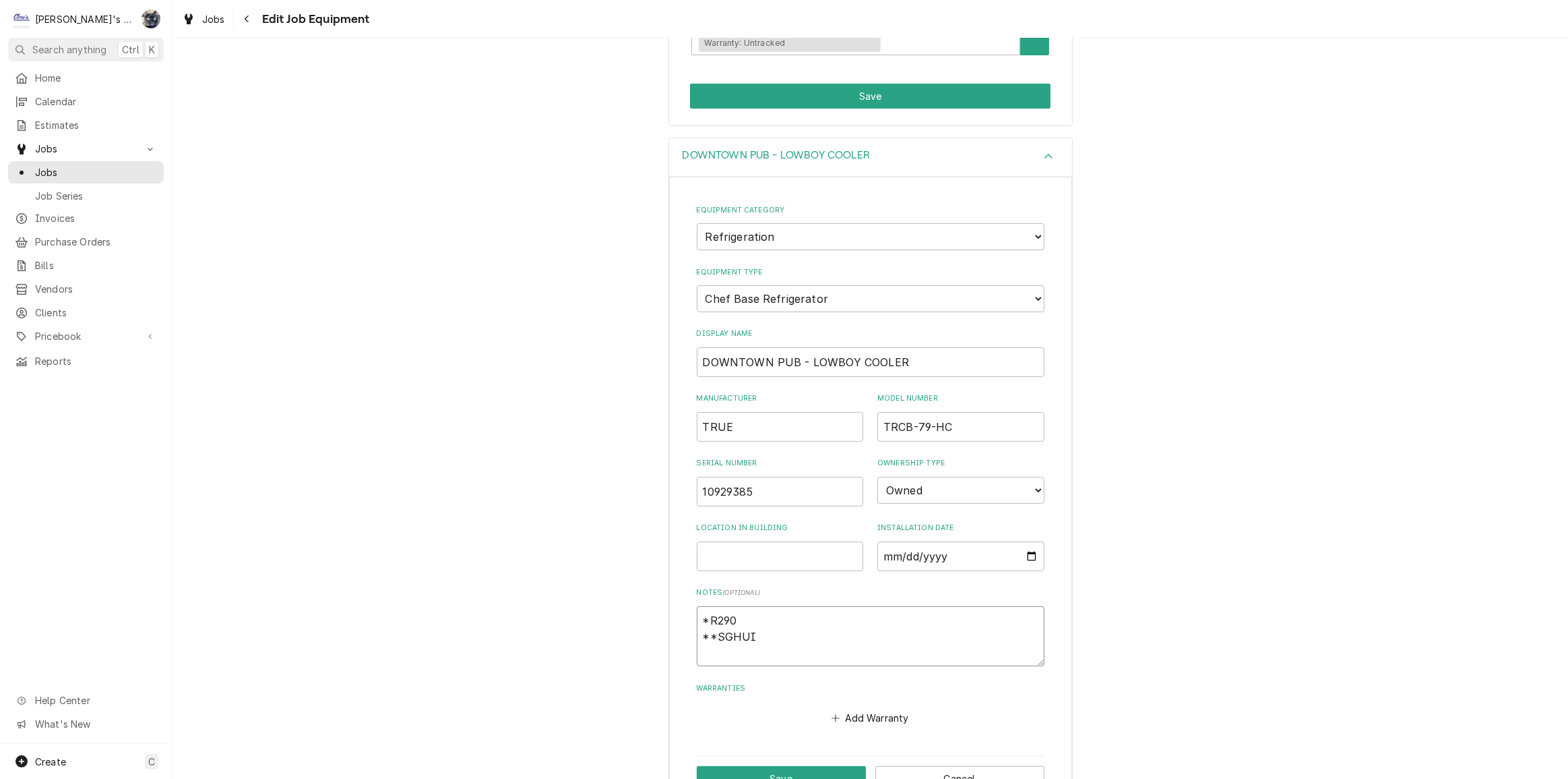
type textarea "x"
type textarea "*R290 **SGHU"
type textarea "x"
type textarea "*R290 **SGH"
type textarea "x"
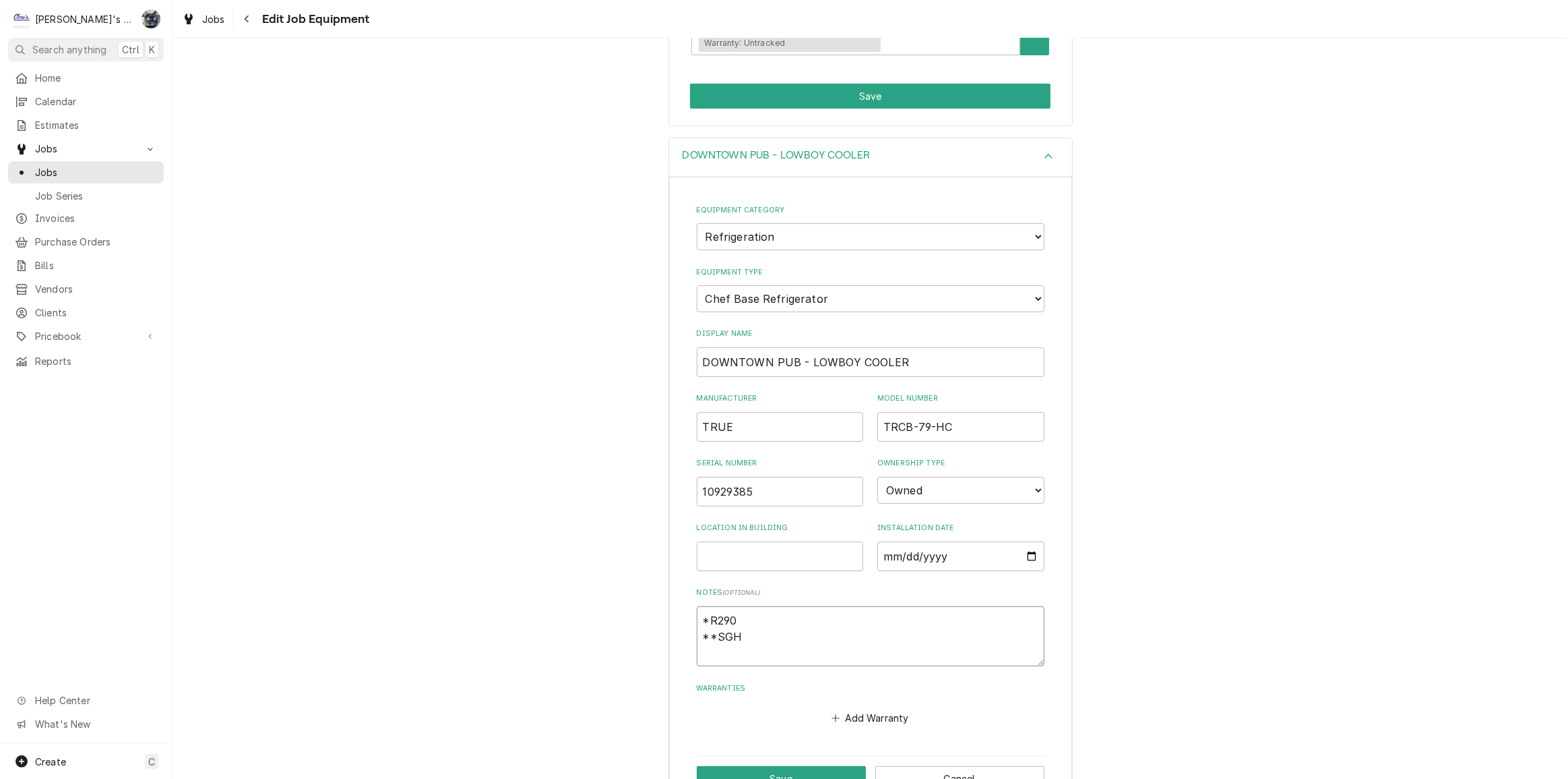
type textarea "*R290 **SG"
type textarea "x"
type textarea "*R290 **S"
type textarea "x"
type textarea "*R290 **SH"
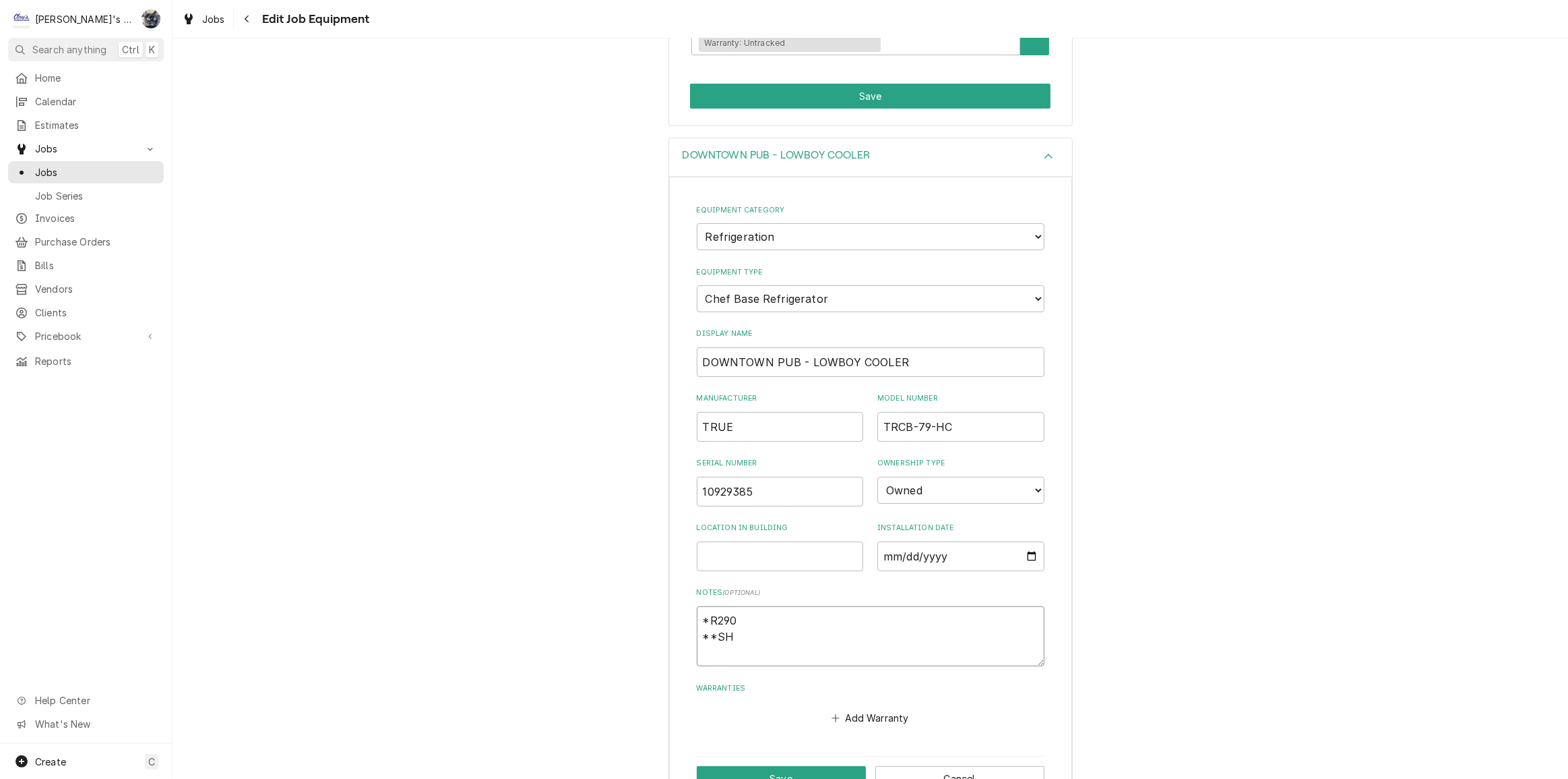
type textarea "x"
type textarea "*R290 **SHI"
type textarea "x"
type textarea "*R290 **SHIP"
type textarea "x"
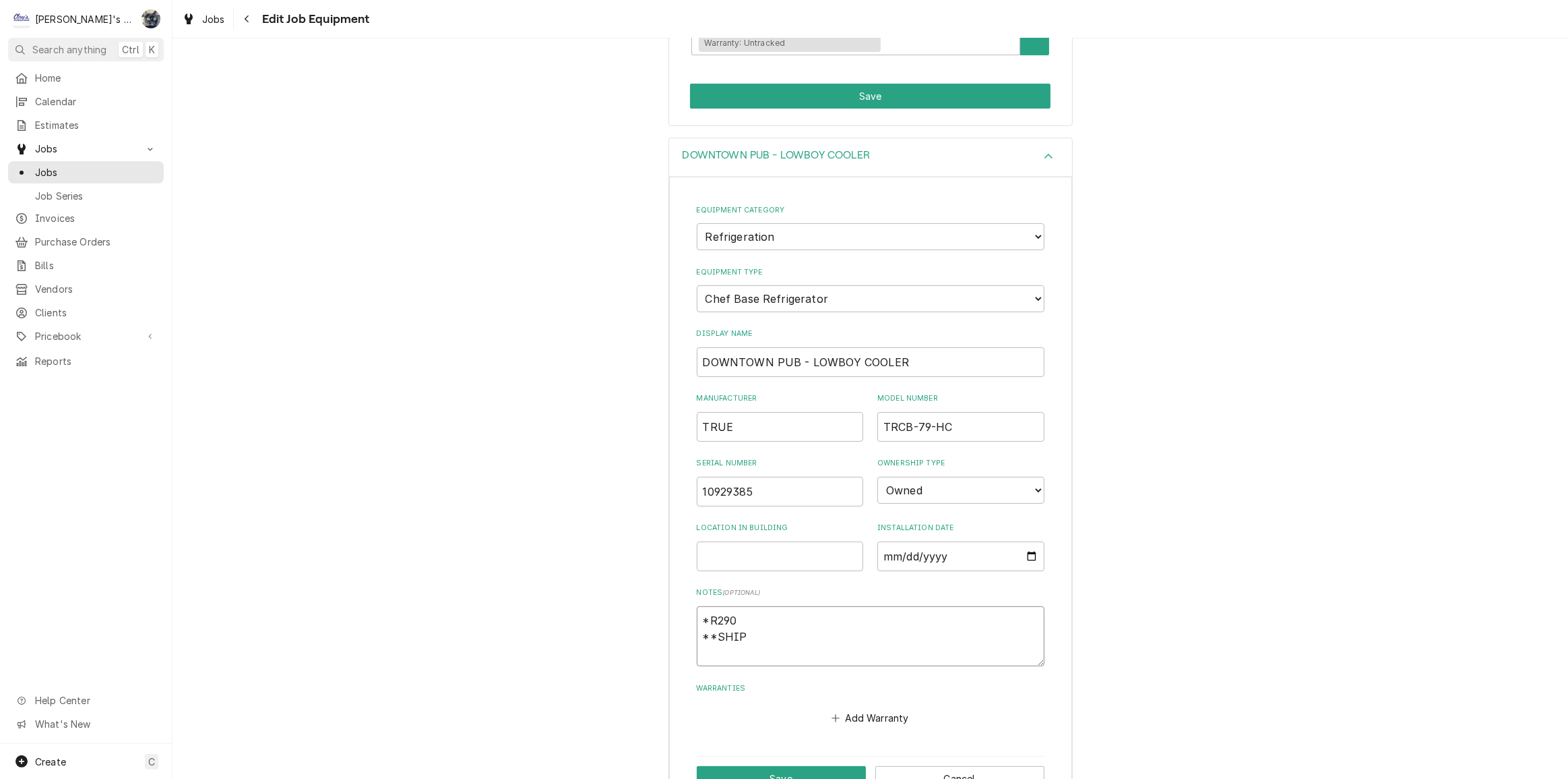
type textarea "*R290 **SHIP"
type textarea "x"
type textarea "*R290 **SHIP D"
type textarea "x"
type textarea "*R290 **SHIP DA"
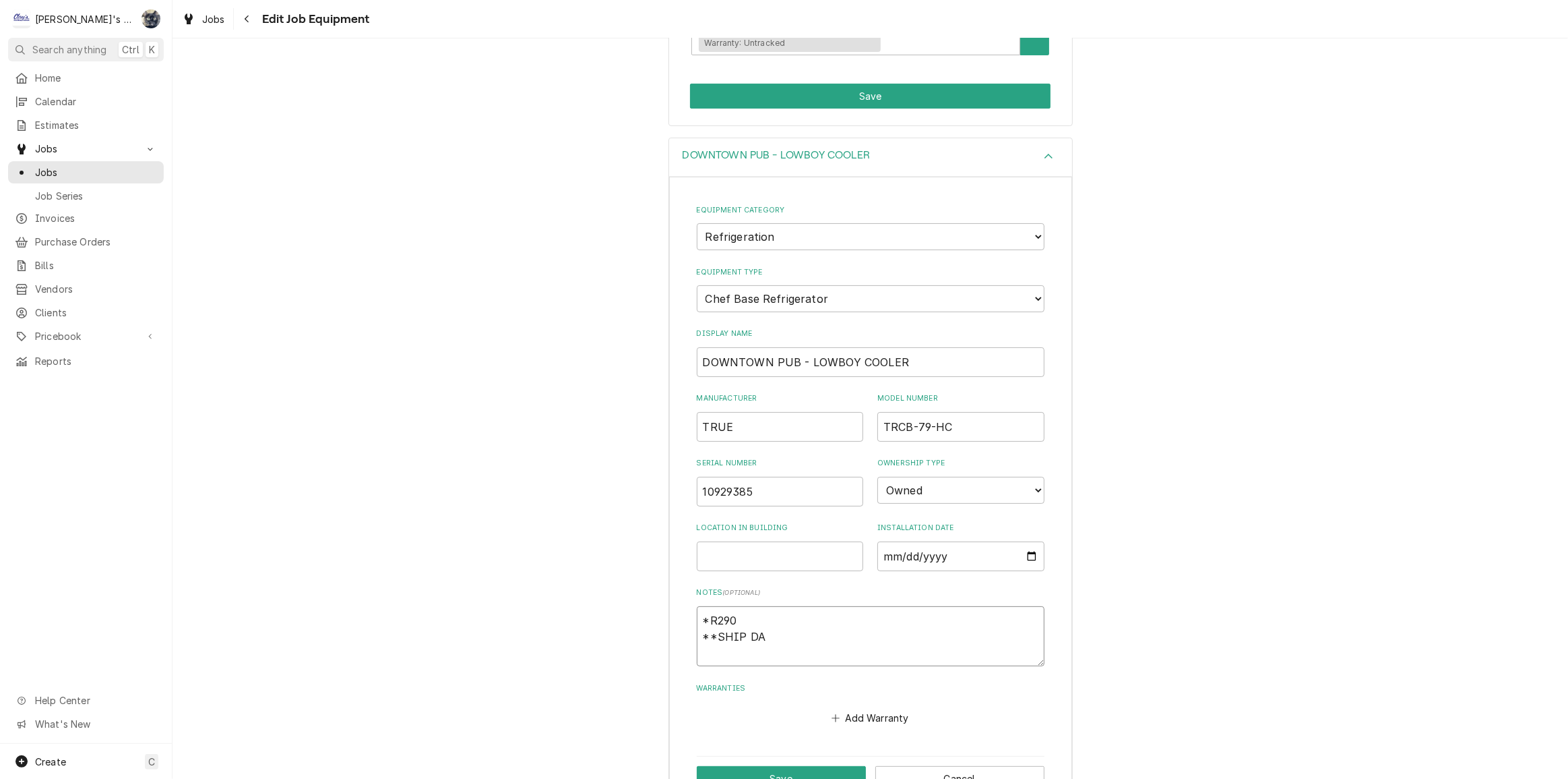
type textarea "x"
type textarea "*R290 **SHIP DAT"
type textarea "x"
type textarea "*R290 **SHIP DATE"
type textarea "x"
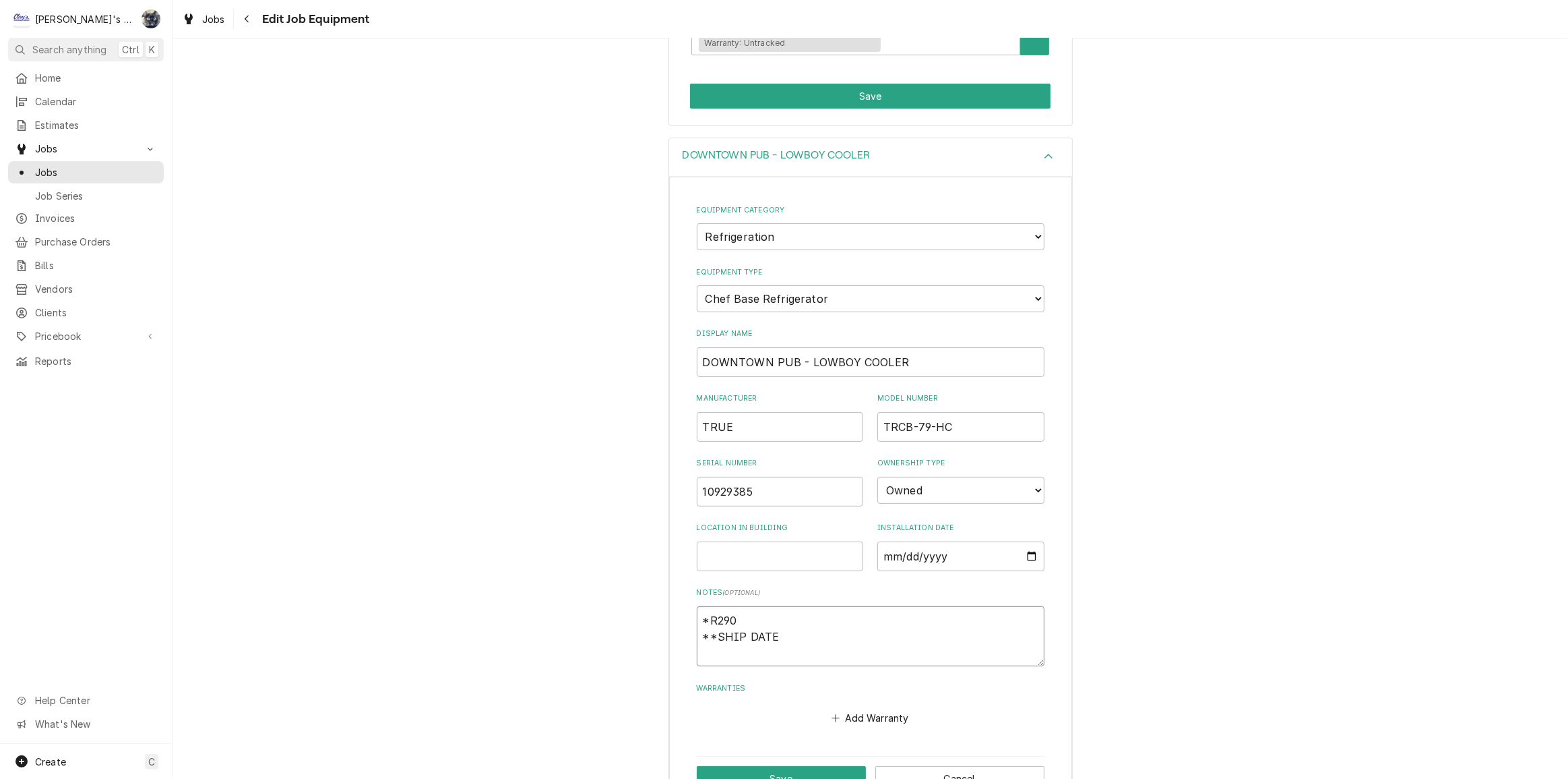
type textarea "*R290 **SHIP DATE"
type textarea "x"
type textarea "*R290 **SHIP DATE"
type textarea "x"
type textarea "*R290 **SHIP DATE"
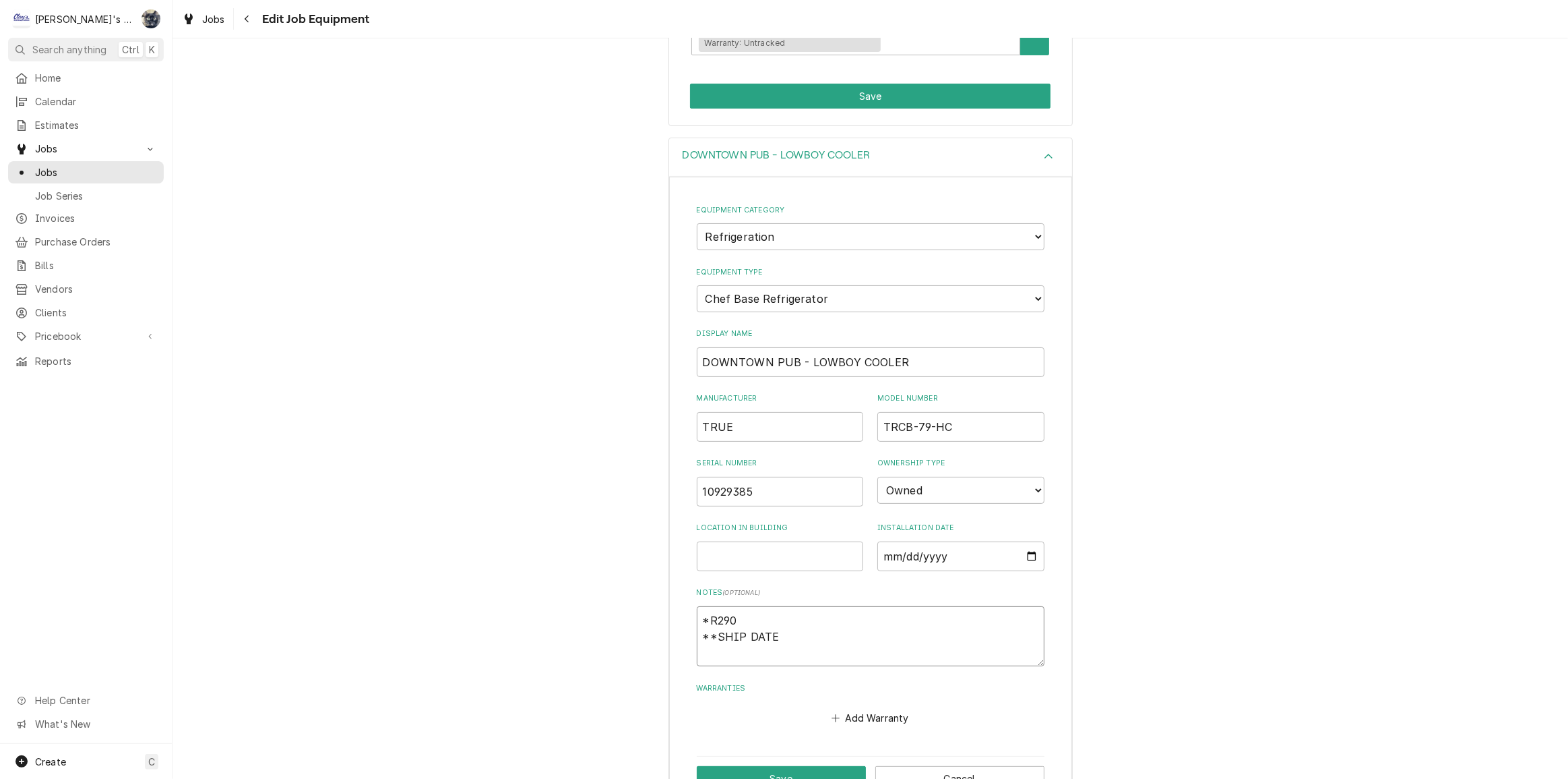
type textarea "x"
type textarea "*R290 **SHIP DATE"
type textarea "x"
type textarea "*R290 **SHIP DATE:"
type textarea "x"
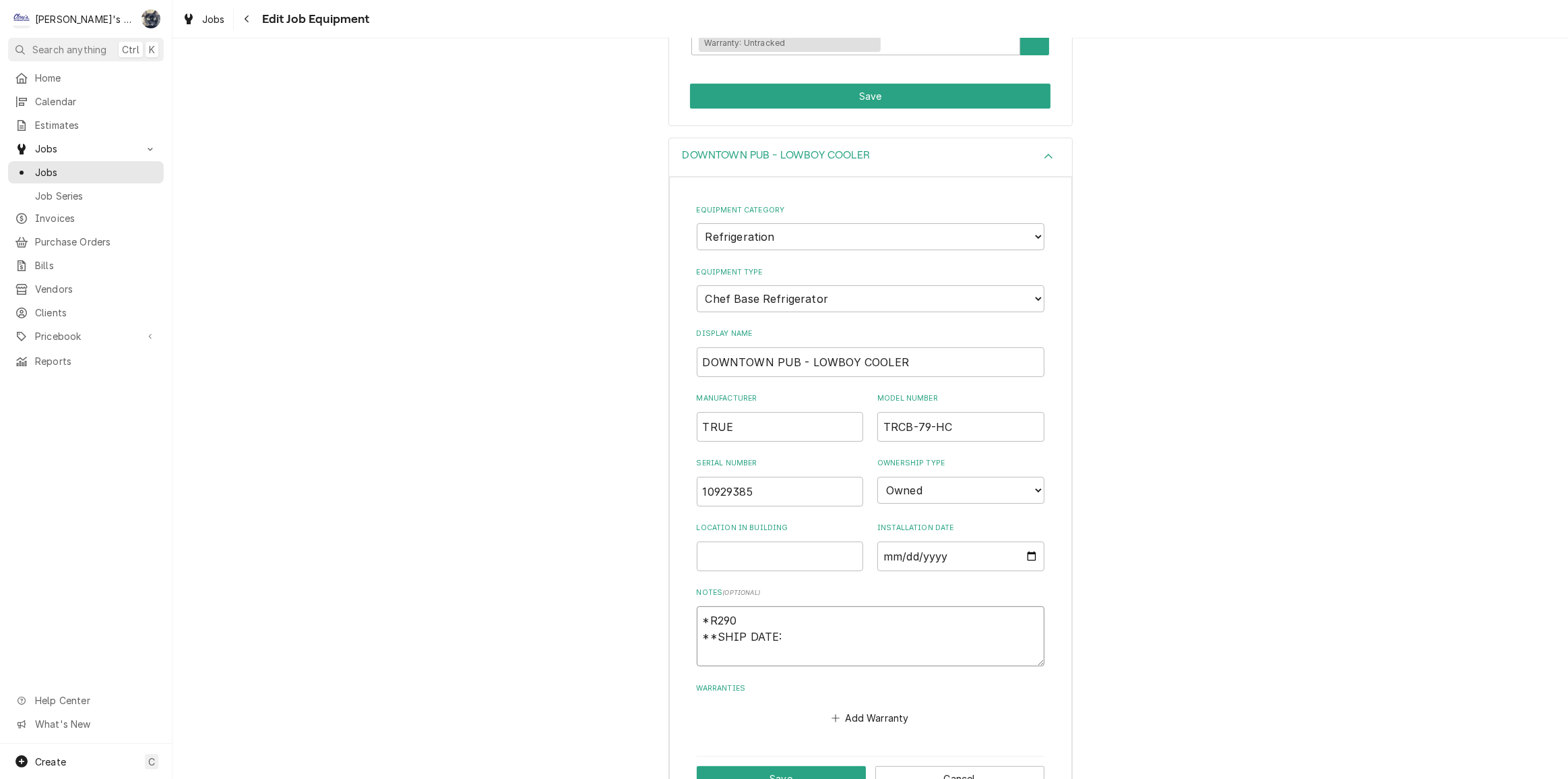
type textarea "*R290 **SHIP DATE:"
type textarea "x"
type textarea "*R290 **SHIP DATE: 7"
type textarea "x"
type textarea "*R290 **SHIP DATE: 7/"
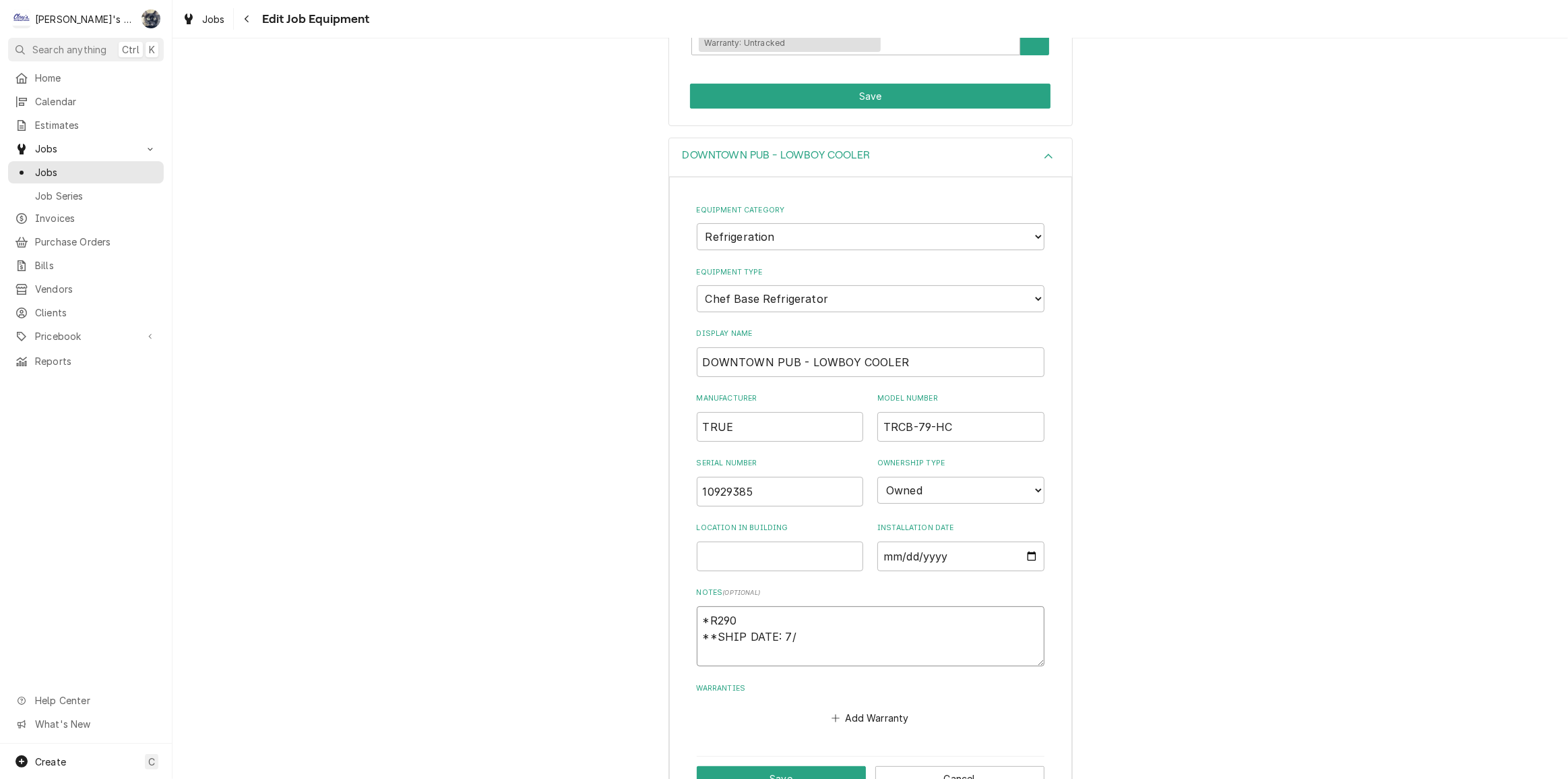
type textarea "x"
type textarea "*R290 **SHIP DATE: 7/1"
type textarea "x"
type textarea "*R290 **SHIP DATE: 7/16"
type textarea "x"
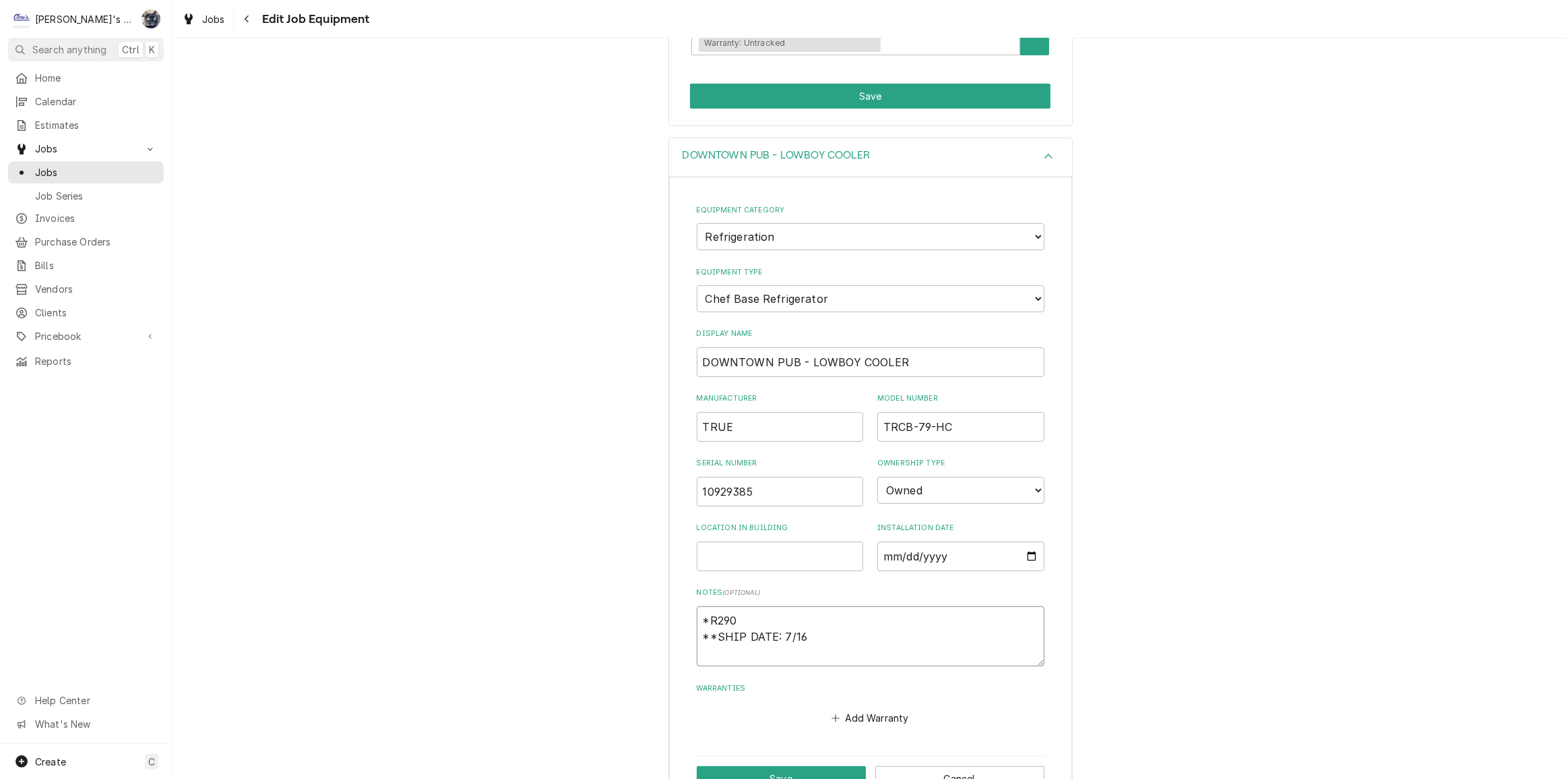
type textarea "*R290 **SHIP DATE: 7/16/"
type textarea "x"
type textarea "*R290 **SHIP DATE: 7/16/2"
type textarea "x"
type textarea "*R290 **SHIP DATE: 7/16/20"
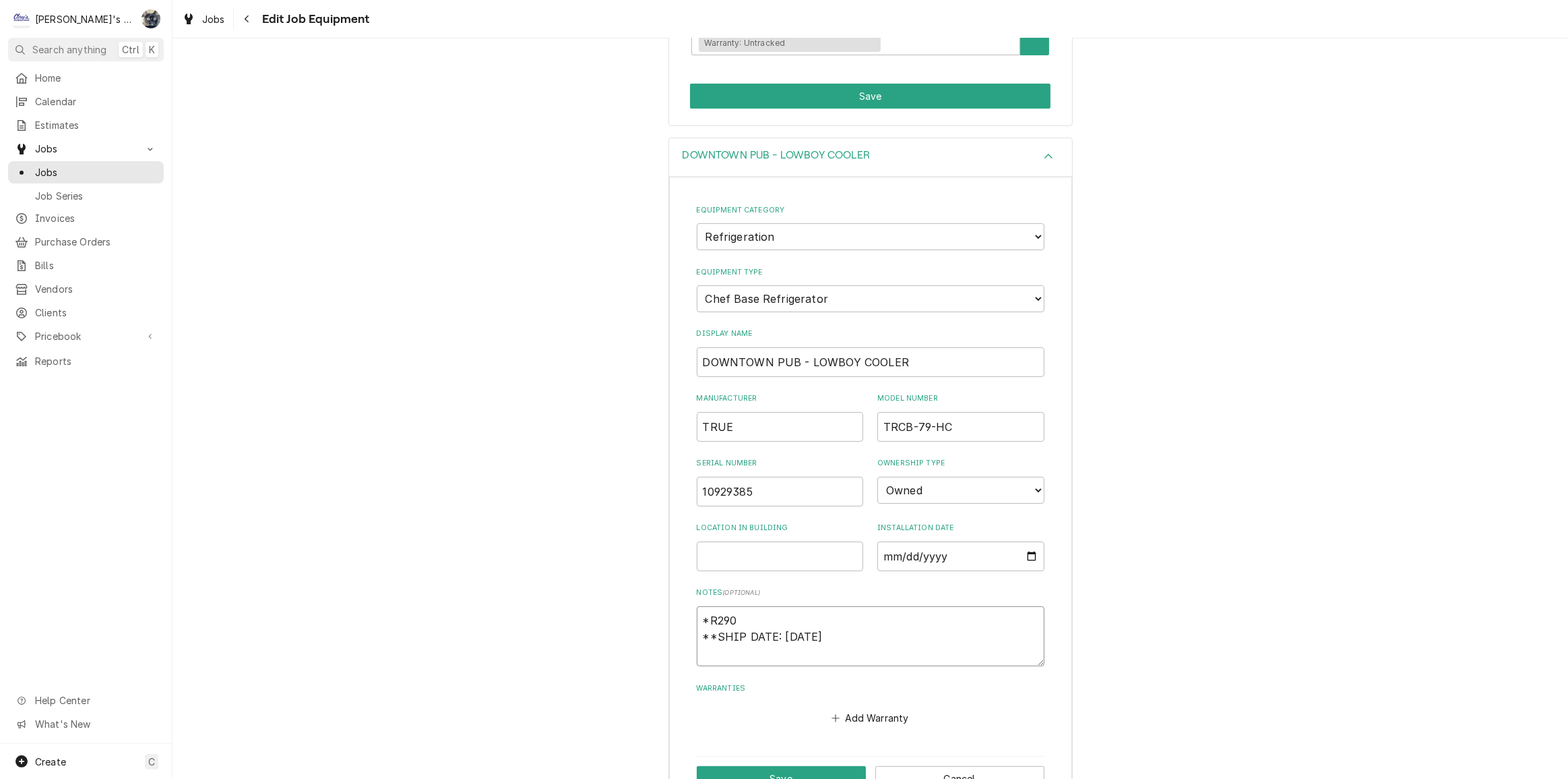
type textarea "x"
type textarea "*R290 **SHIP DATE: 7/16/2025"
type textarea "x"
type textarea "*R290 **SHIP DATE: 7/16/20254"
type textarea "x"
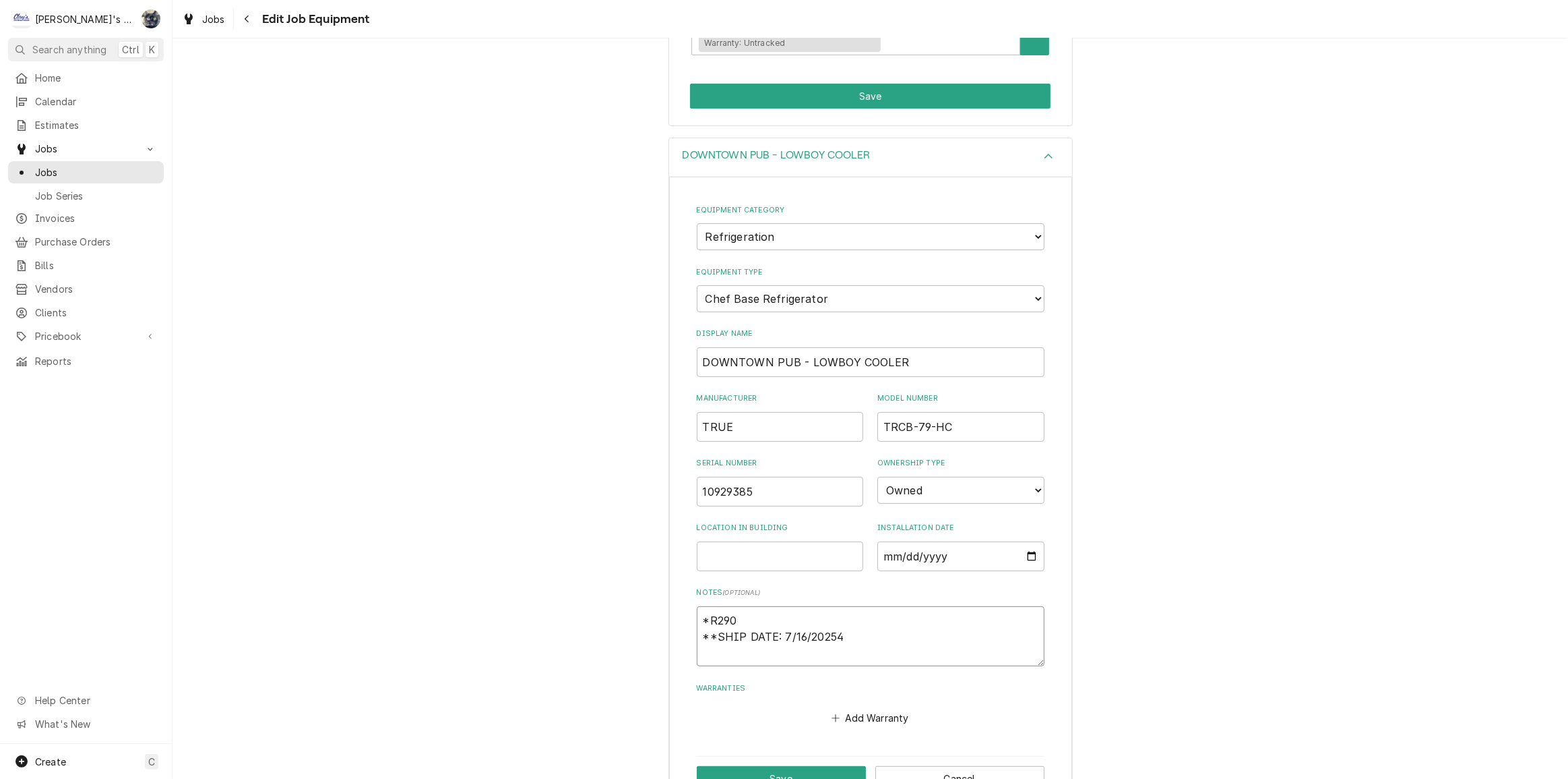
type textarea "*R290 **SHIP DATE: 7/16/2025"
type textarea "x"
type textarea "*R290 **SHIP DATE: 7/16/202"
type textarea "x"
type textarea "*R290 **SHIP DATE: 7/16/2024"
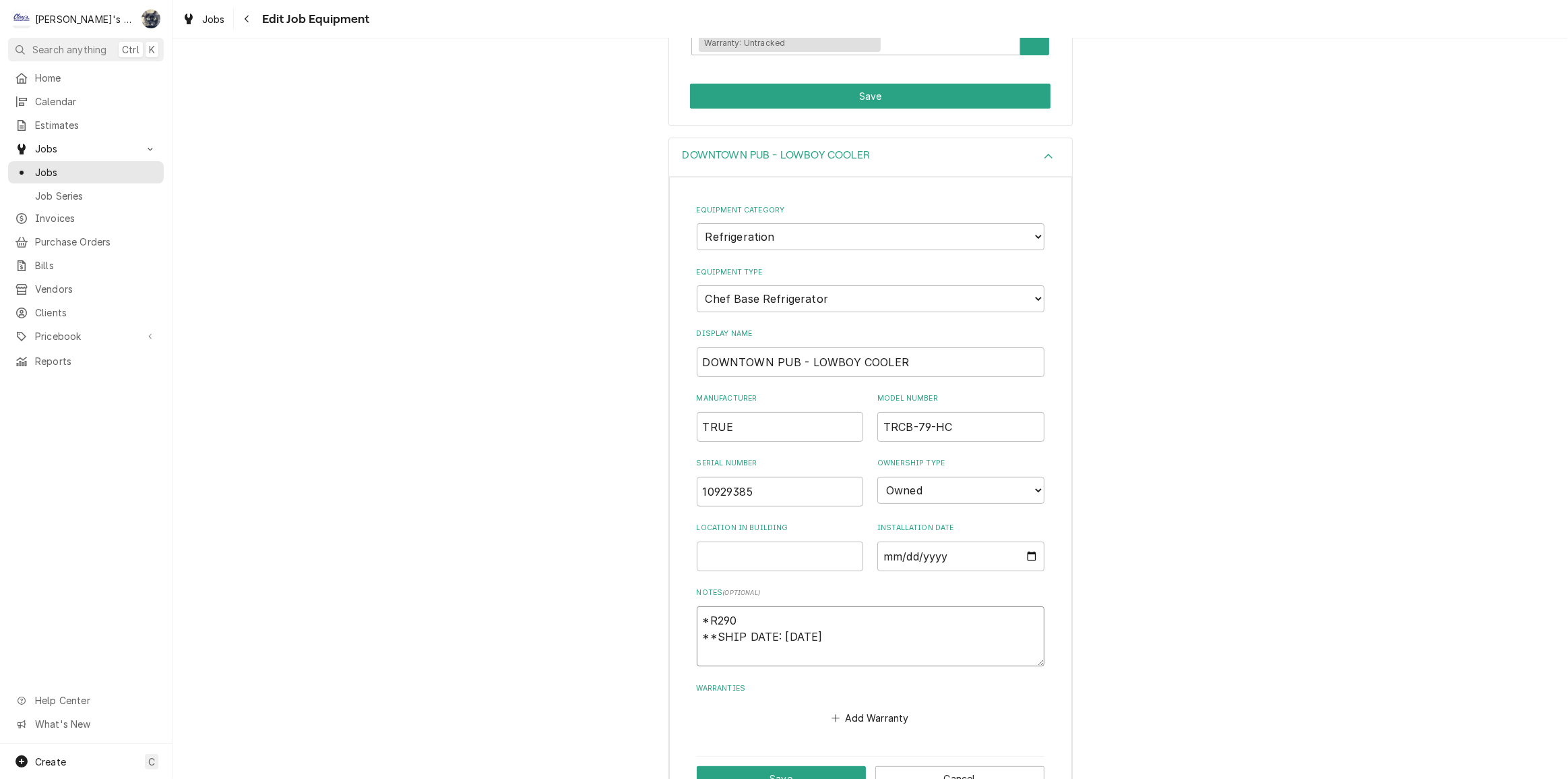
type textarea "x"
type textarea "*R290 **SHIP DATE: 7/16/2024*"
type textarea "x"
type textarea "*R290 **SHIP DATE: 7/16/2024**"
type textarea "x"
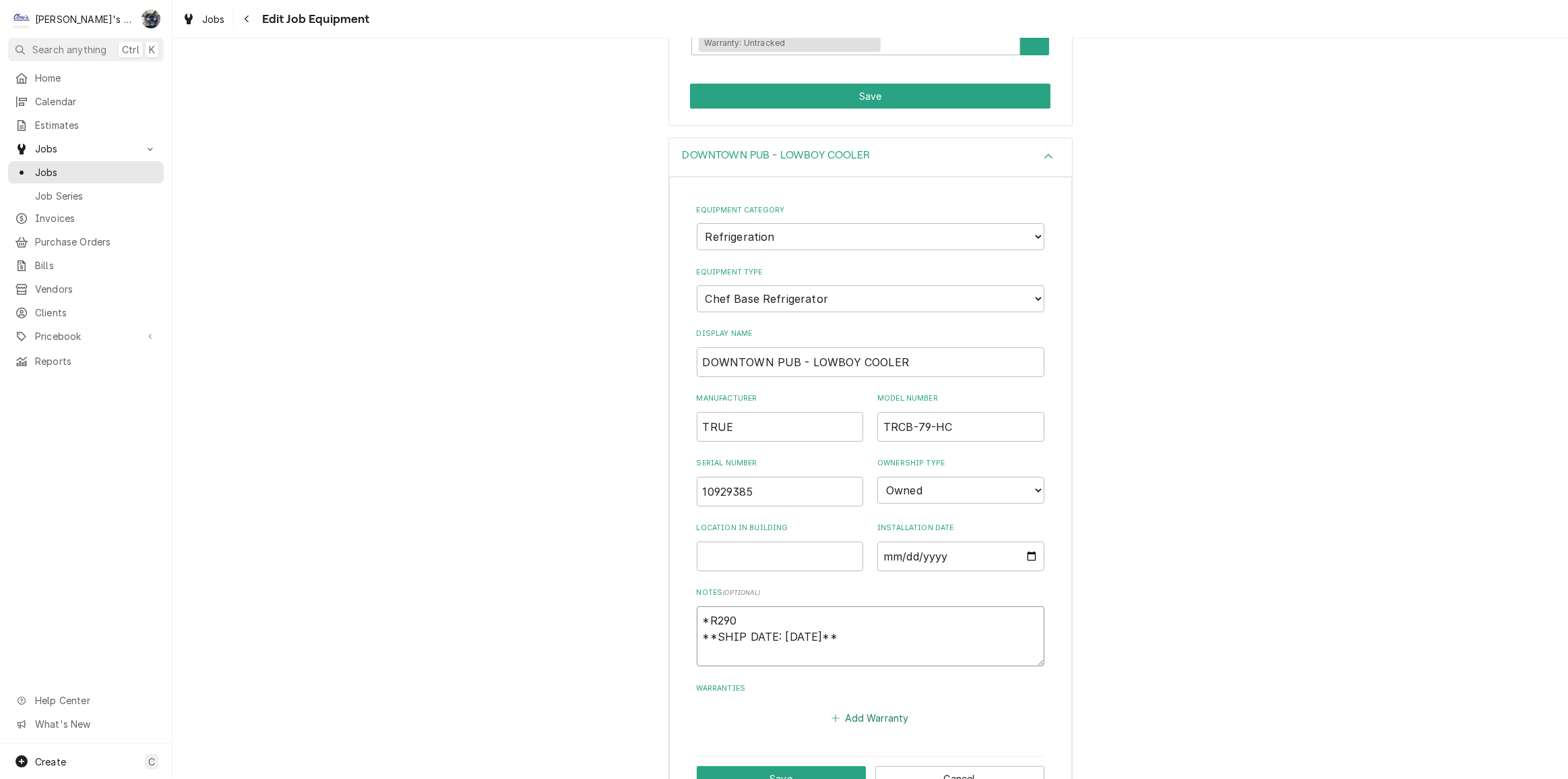
type textarea "*R290 **SHIP DATE: 7/16/2024**"
click at [887, 718] on button "Add Warranty" at bounding box center [870, 718] width 82 height 19
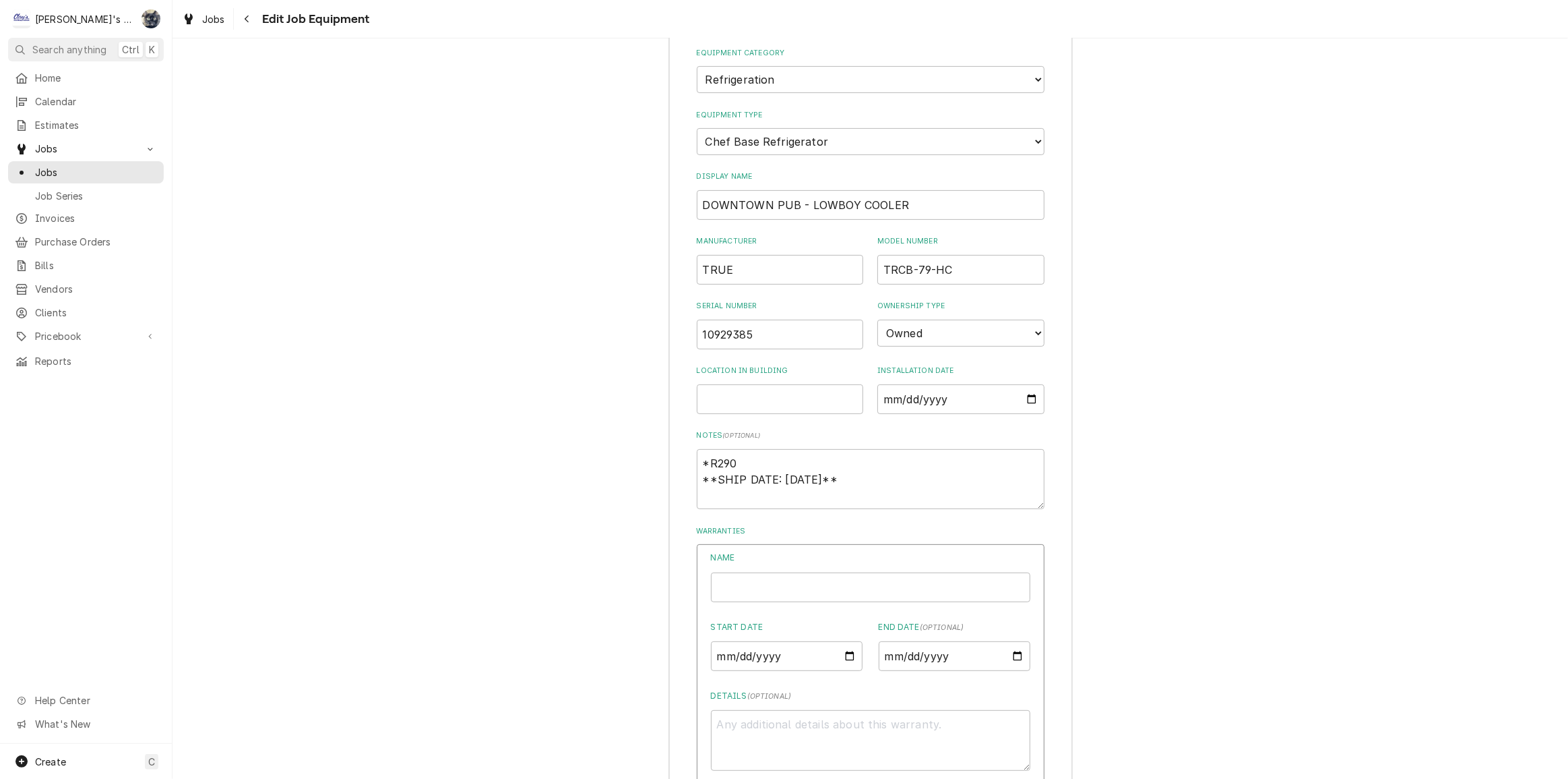
scroll to position [646, 0]
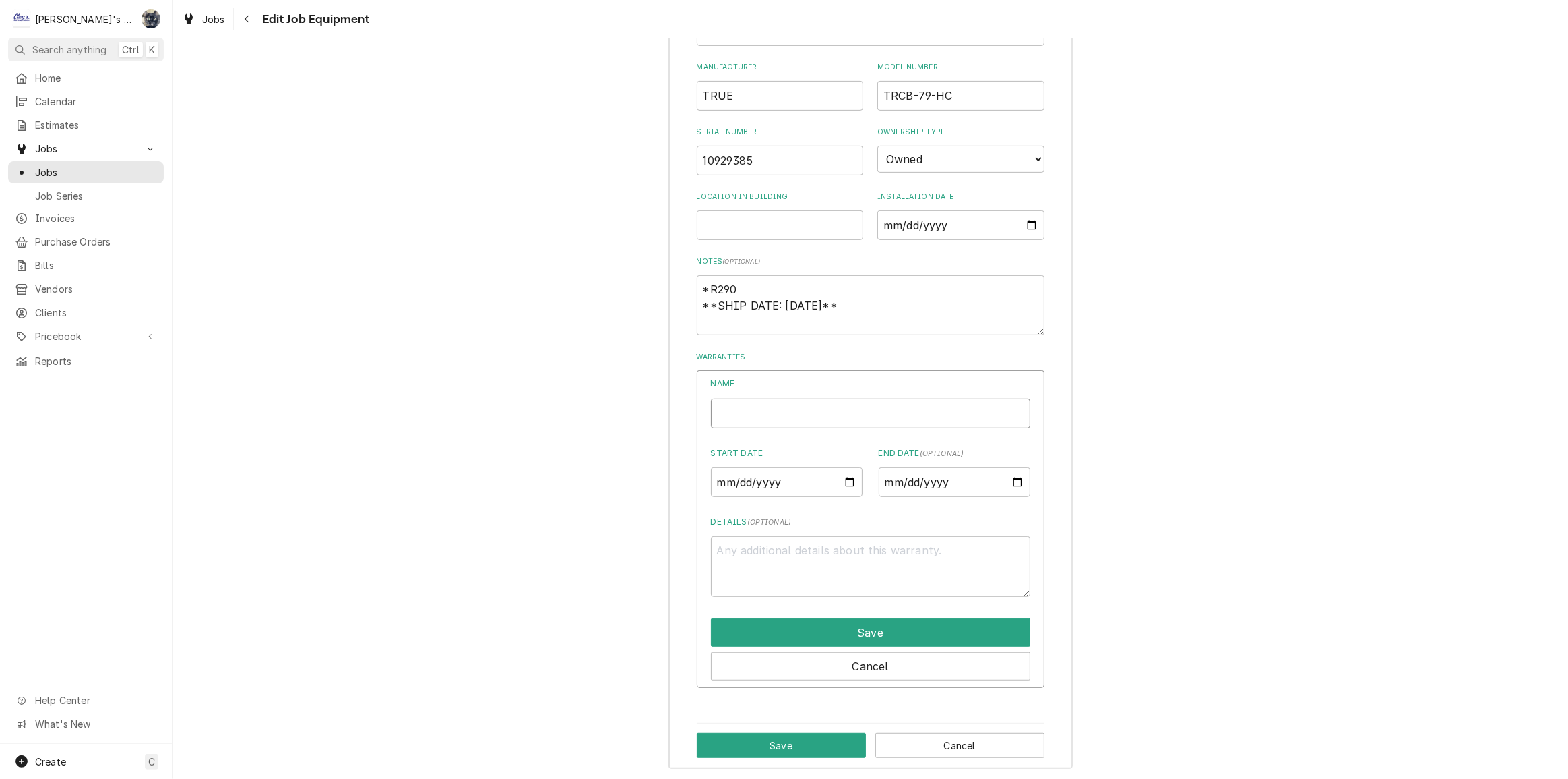
click at [810, 399] on input "Name" at bounding box center [870, 414] width 319 height 30
type textarea "x"
type input "T"
type textarea "x"
type input "TRU"
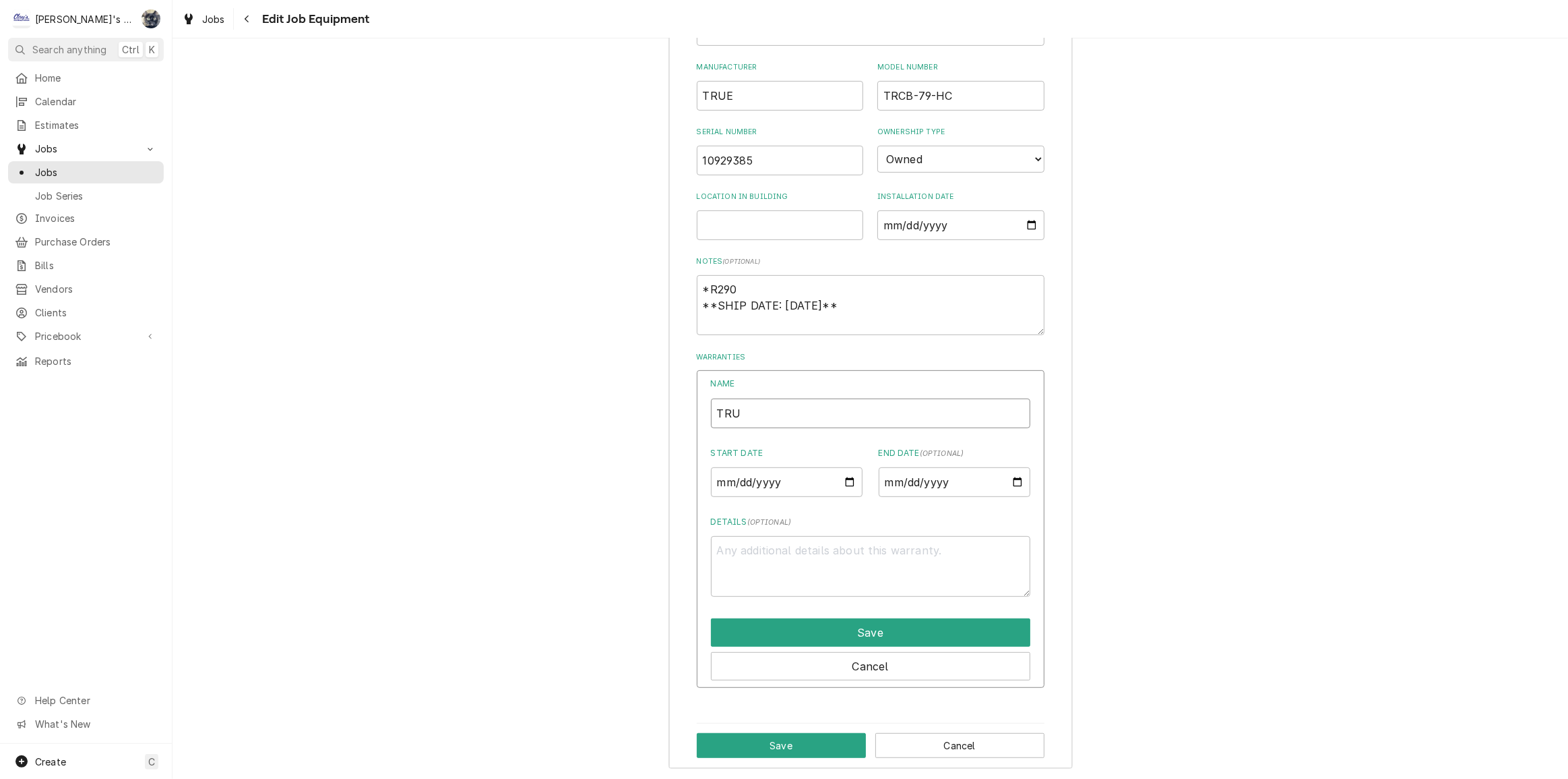
type textarea "x"
type input "TRUI"
type textarea "x"
type input "TRUIE"
type textarea "x"
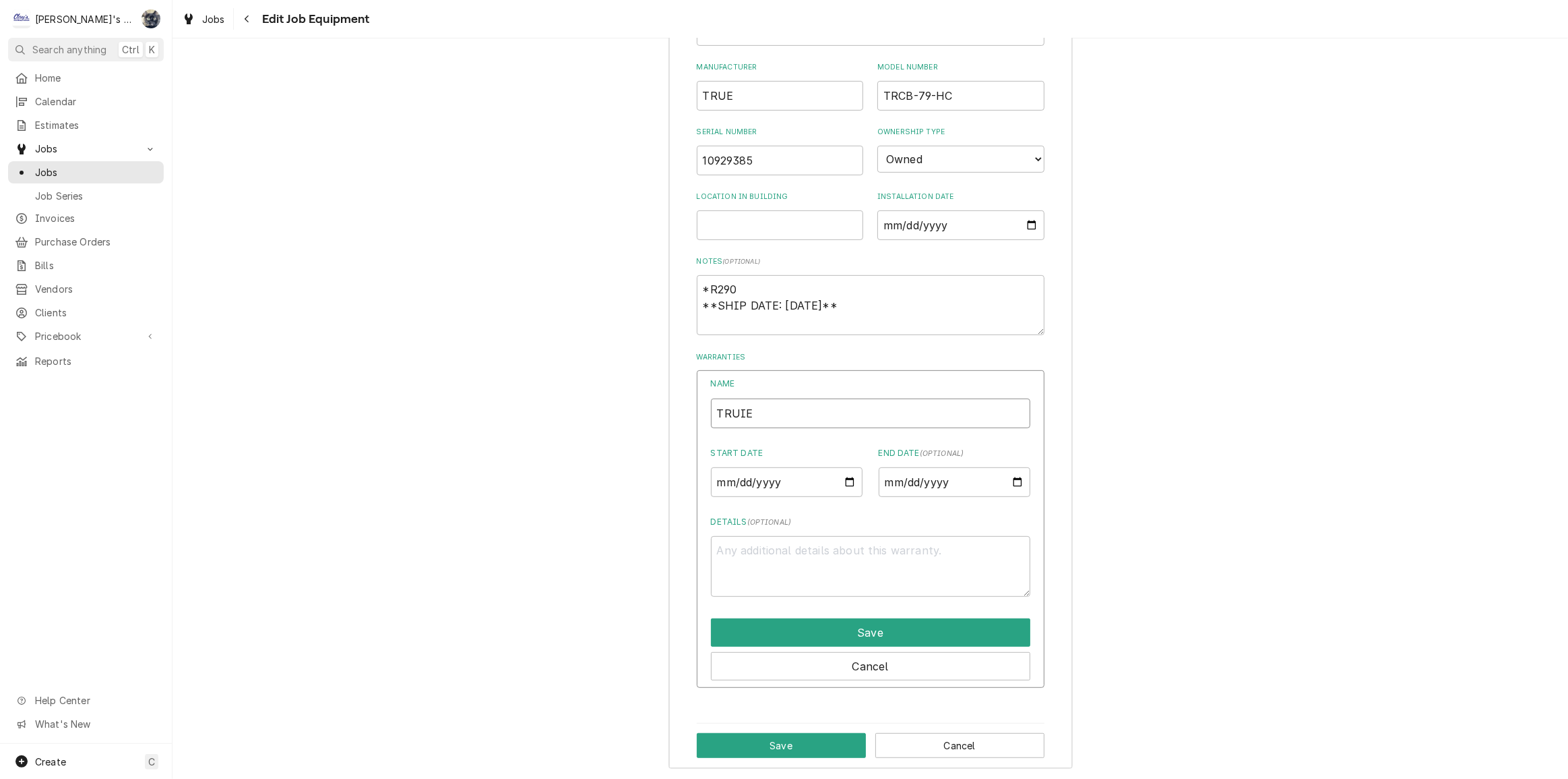
type input "TRUIE"
type textarea "x"
type input "TRUIE"
type textarea "x"
type input "TRUI"
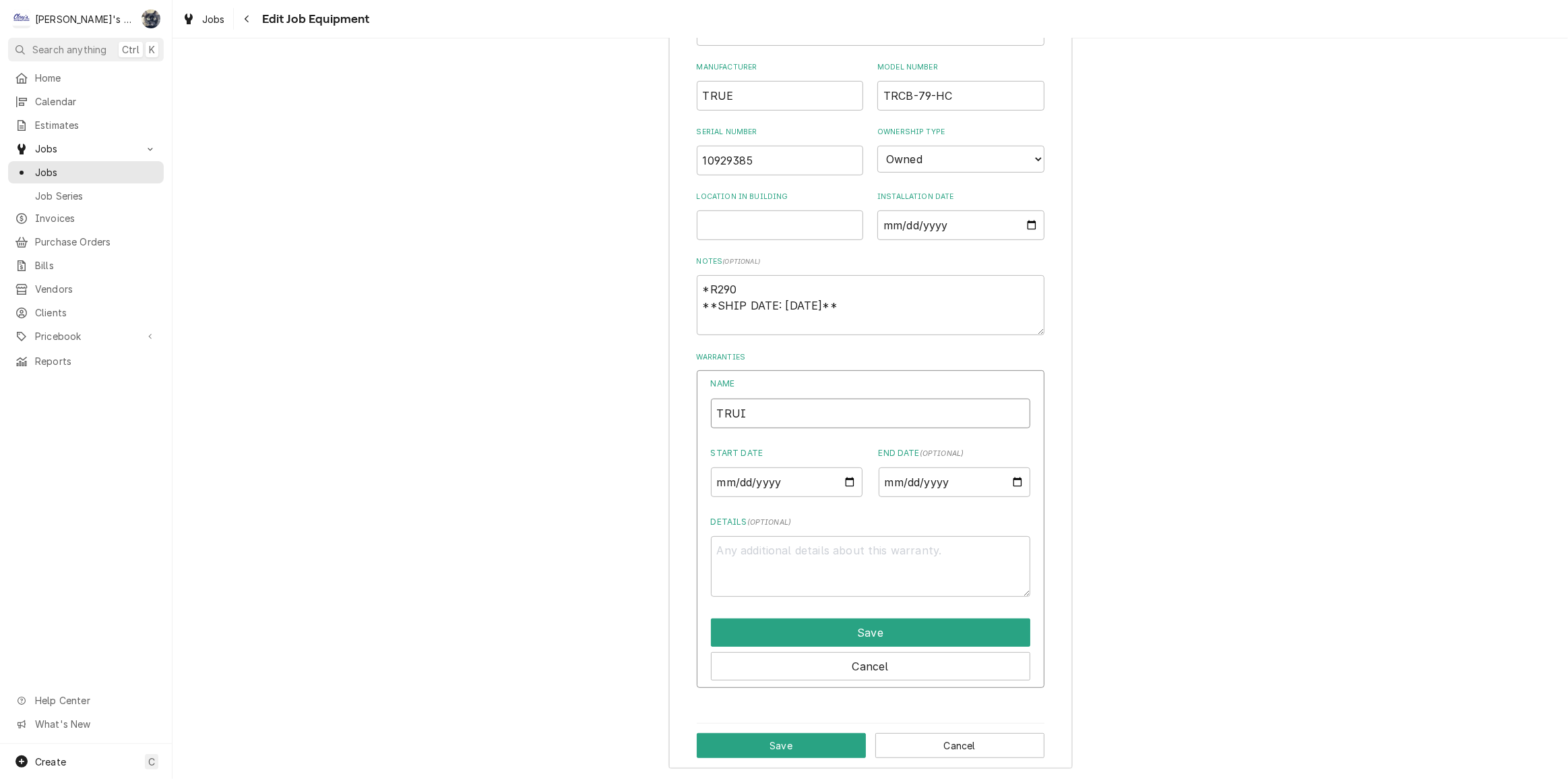
type textarea "x"
type input "TRU"
type textarea "x"
type input "TRUE"
type textarea "x"
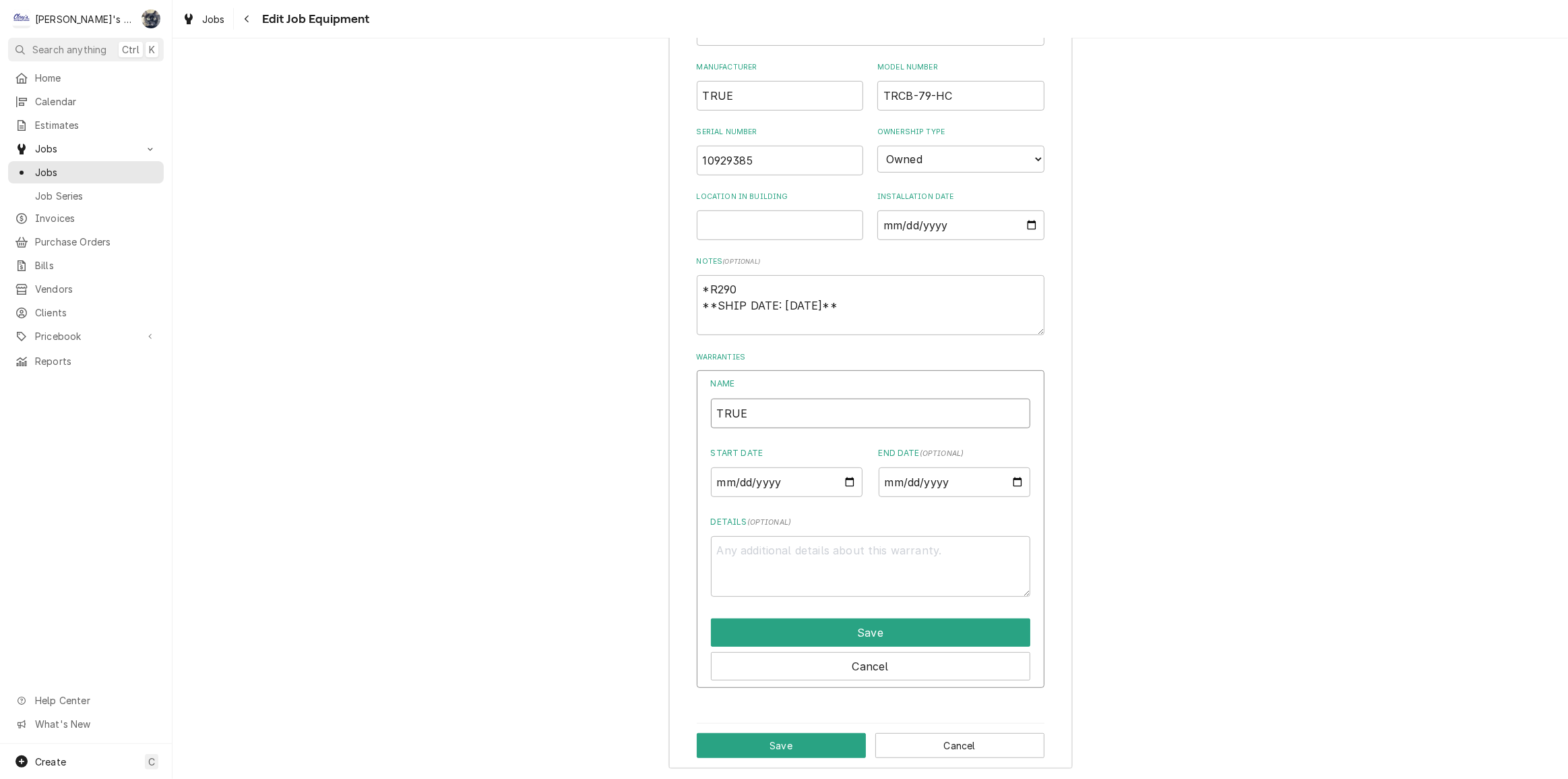
type input "TRUE"
type textarea "x"
type input "TRUE W"
type textarea "x"
type input "TRUE WA"
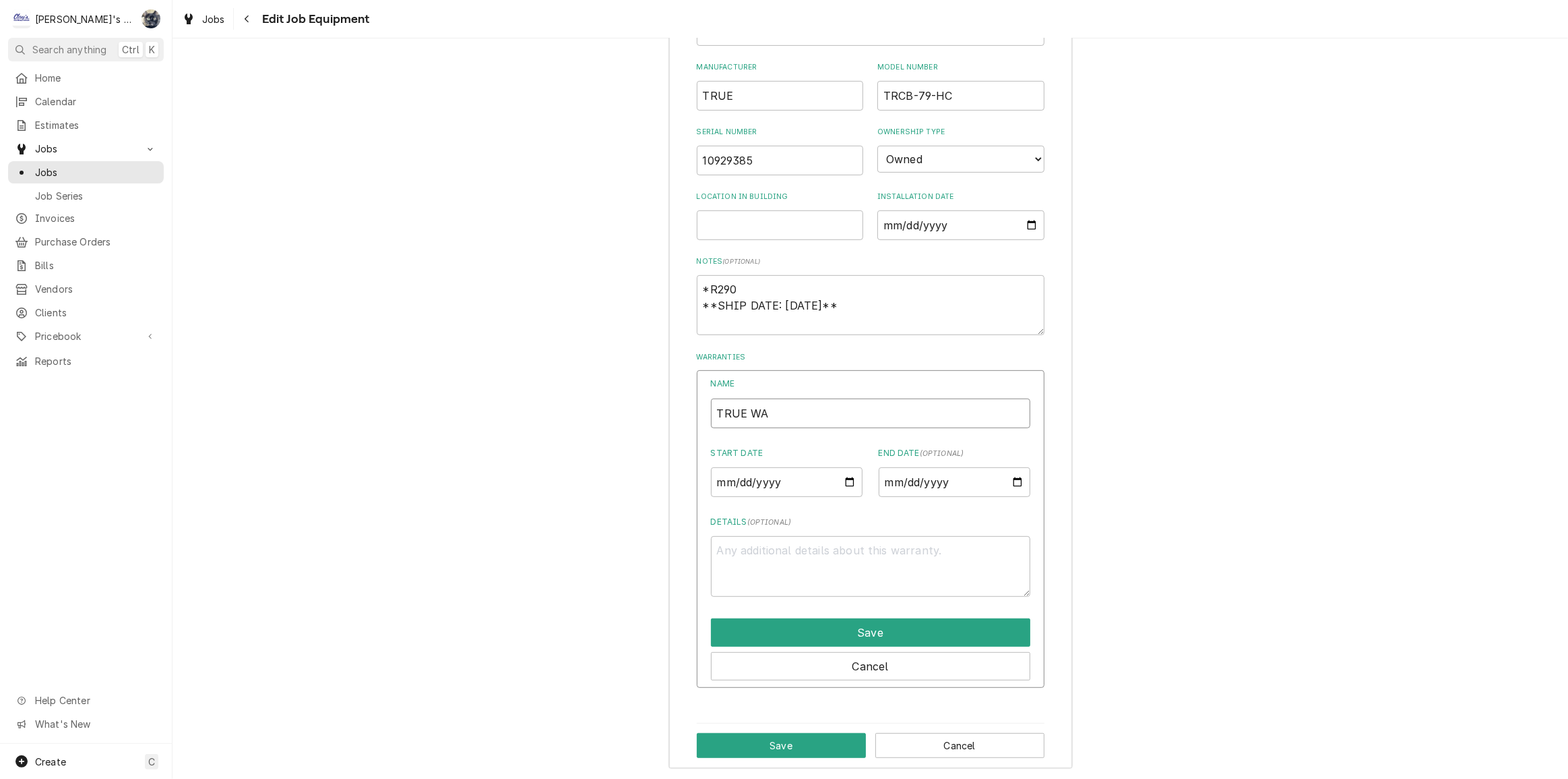
type textarea "x"
type input "TRUE WAR"
type textarea "x"
type input "TRUE WARR"
type textarea "x"
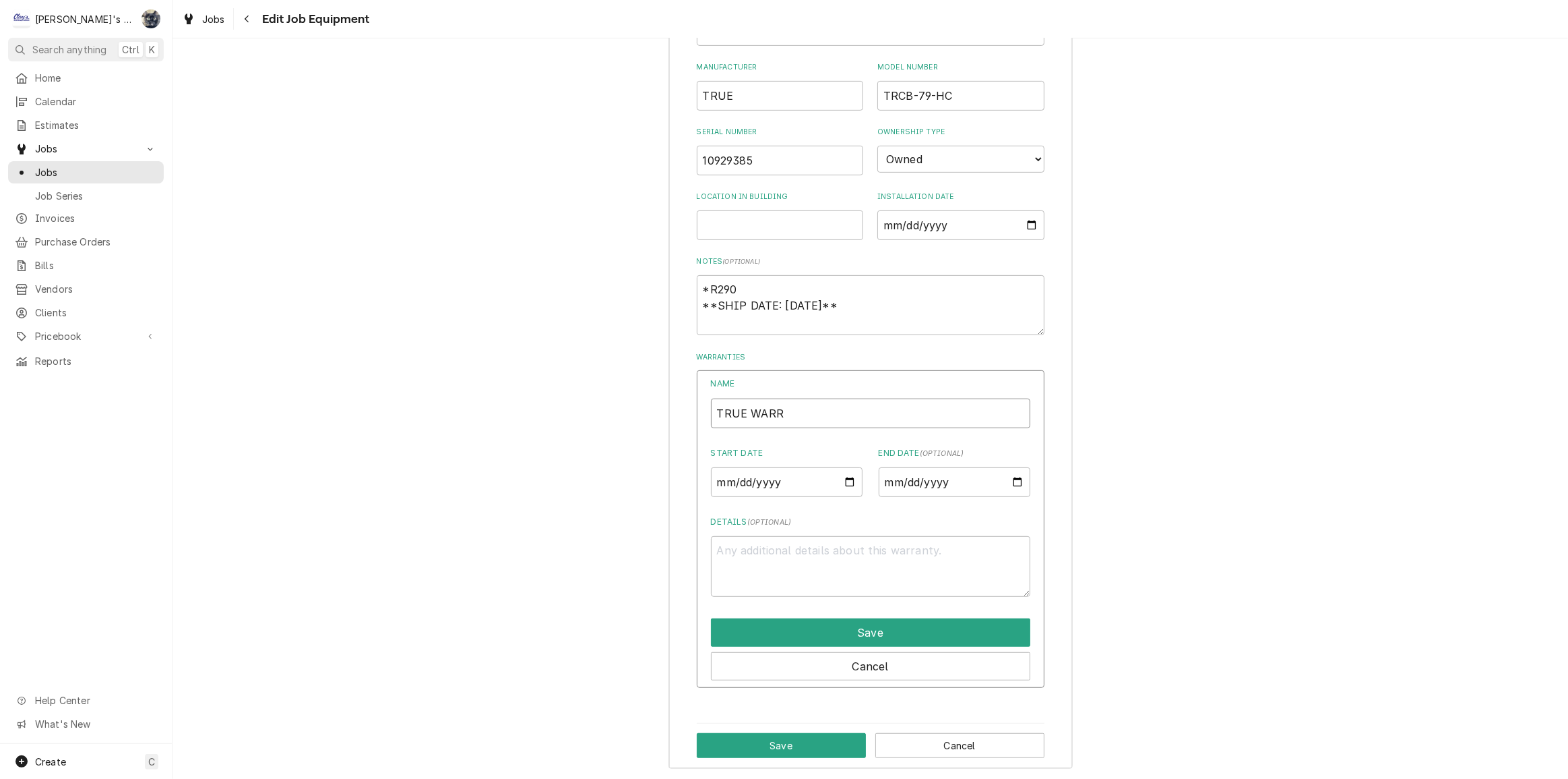
type input "TRUE WARRA"
type textarea "x"
type input "TRUE WARRAN"
type textarea "x"
type input "TRUE WARRANT"
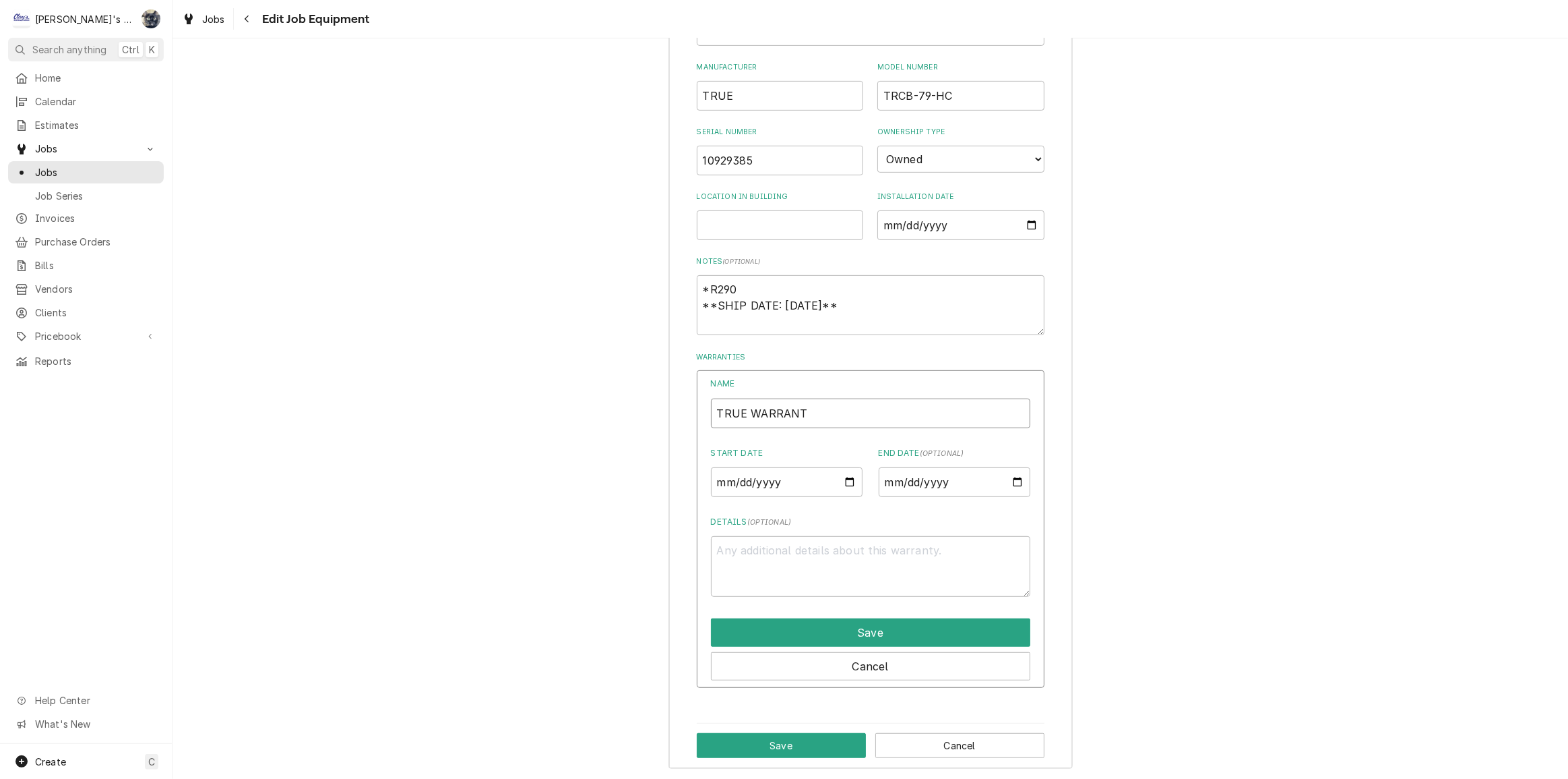
type textarea "x"
type input "TRUE WARRANTY"
click at [845, 478] on input "Start Date" at bounding box center [786, 482] width 152 height 30
click at [1180, 479] on div "DOWNTOWN PUB - LOWBOY COOLER Equipment Category Choose equipment category... Ic…" at bounding box center [870, 295] width 1396 height 976
click at [937, 658] on button "Cancel" at bounding box center [870, 666] width 319 height 28
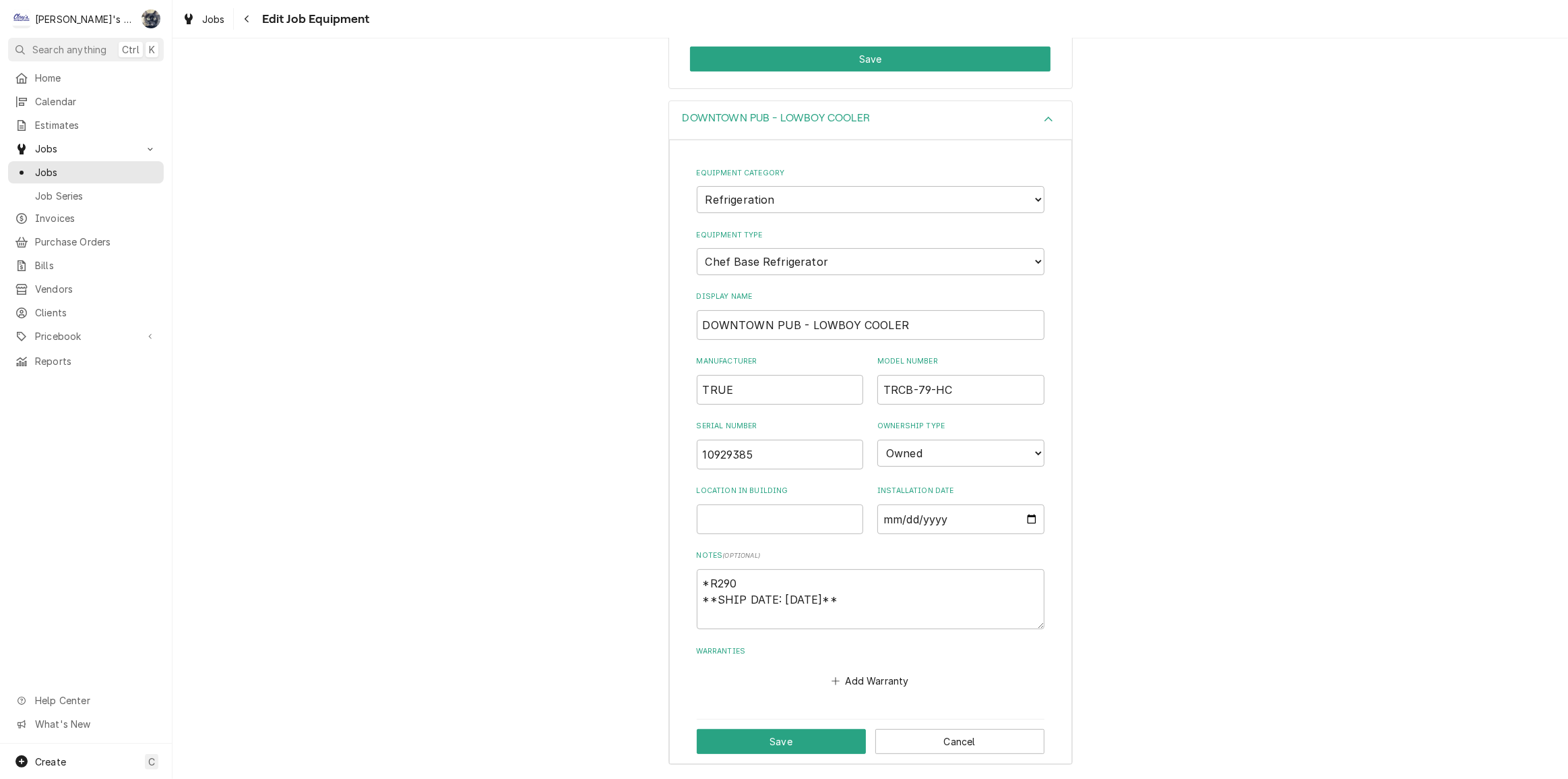
scroll to position [348, 0]
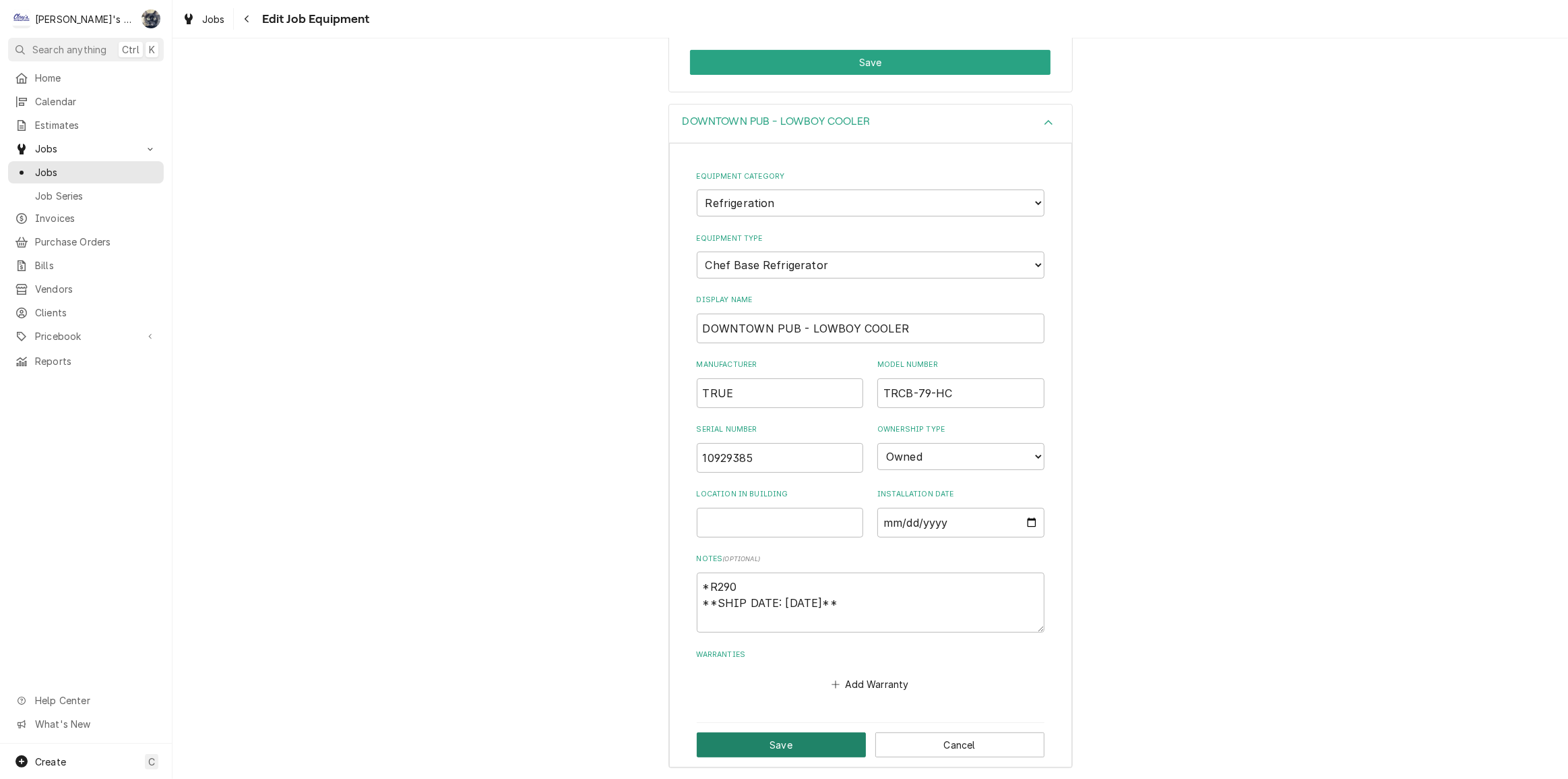
click at [831, 742] on button "Save" at bounding box center [782, 745] width 169 height 25
type textarea "x"
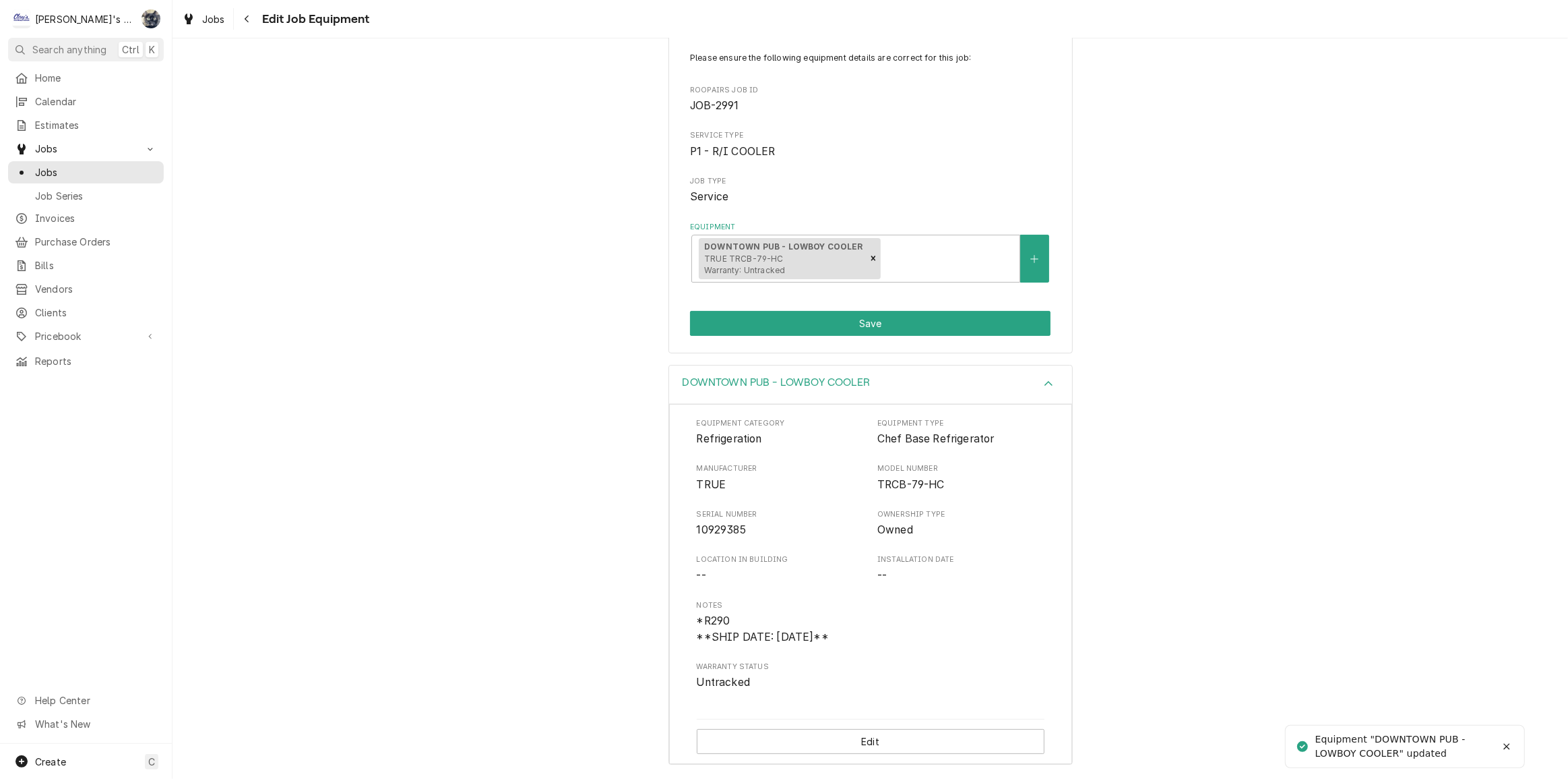
scroll to position [86, 0]
click at [842, 328] on button "Save" at bounding box center [870, 325] width 361 height 25
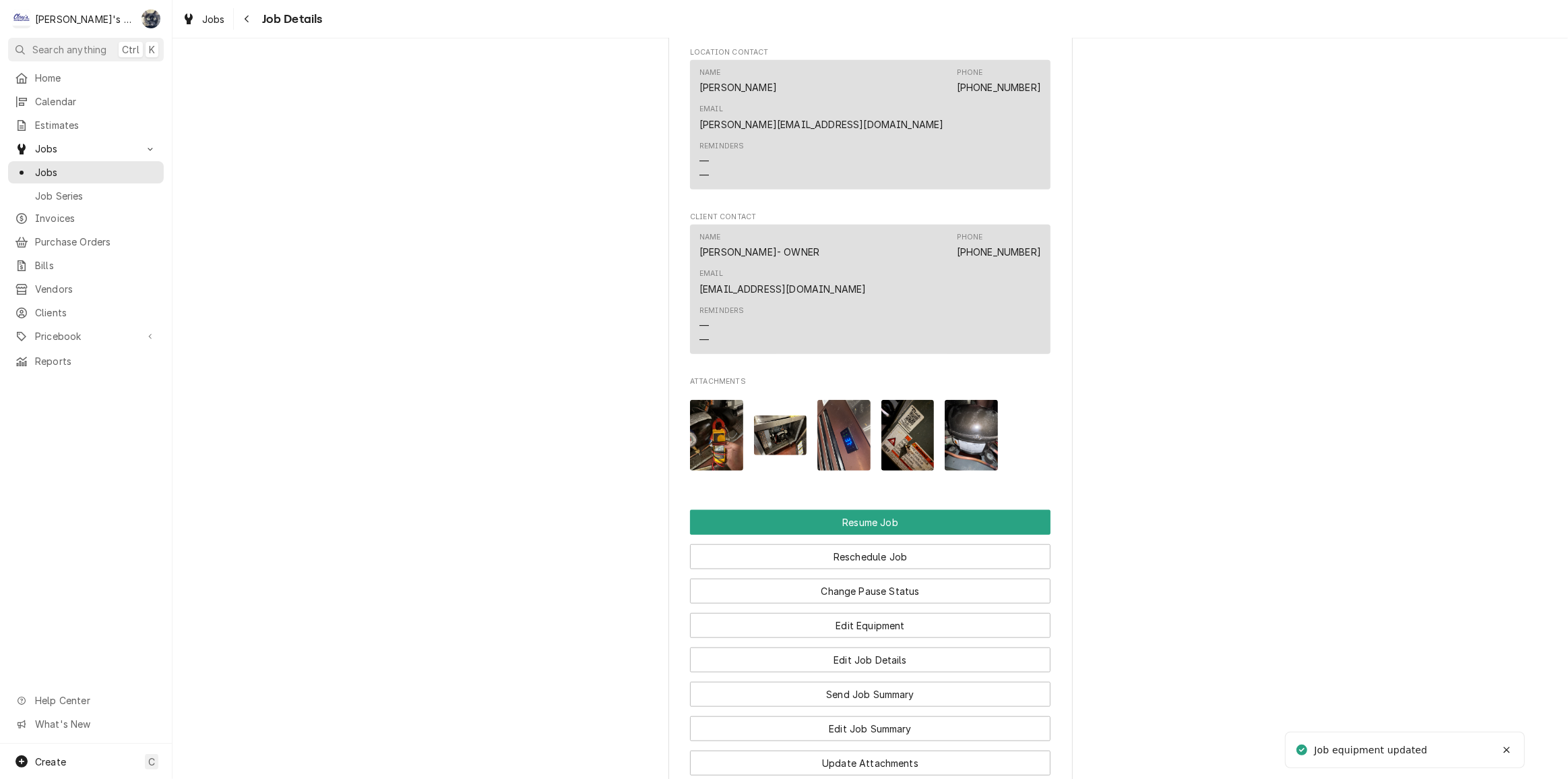
scroll to position [1226, 0]
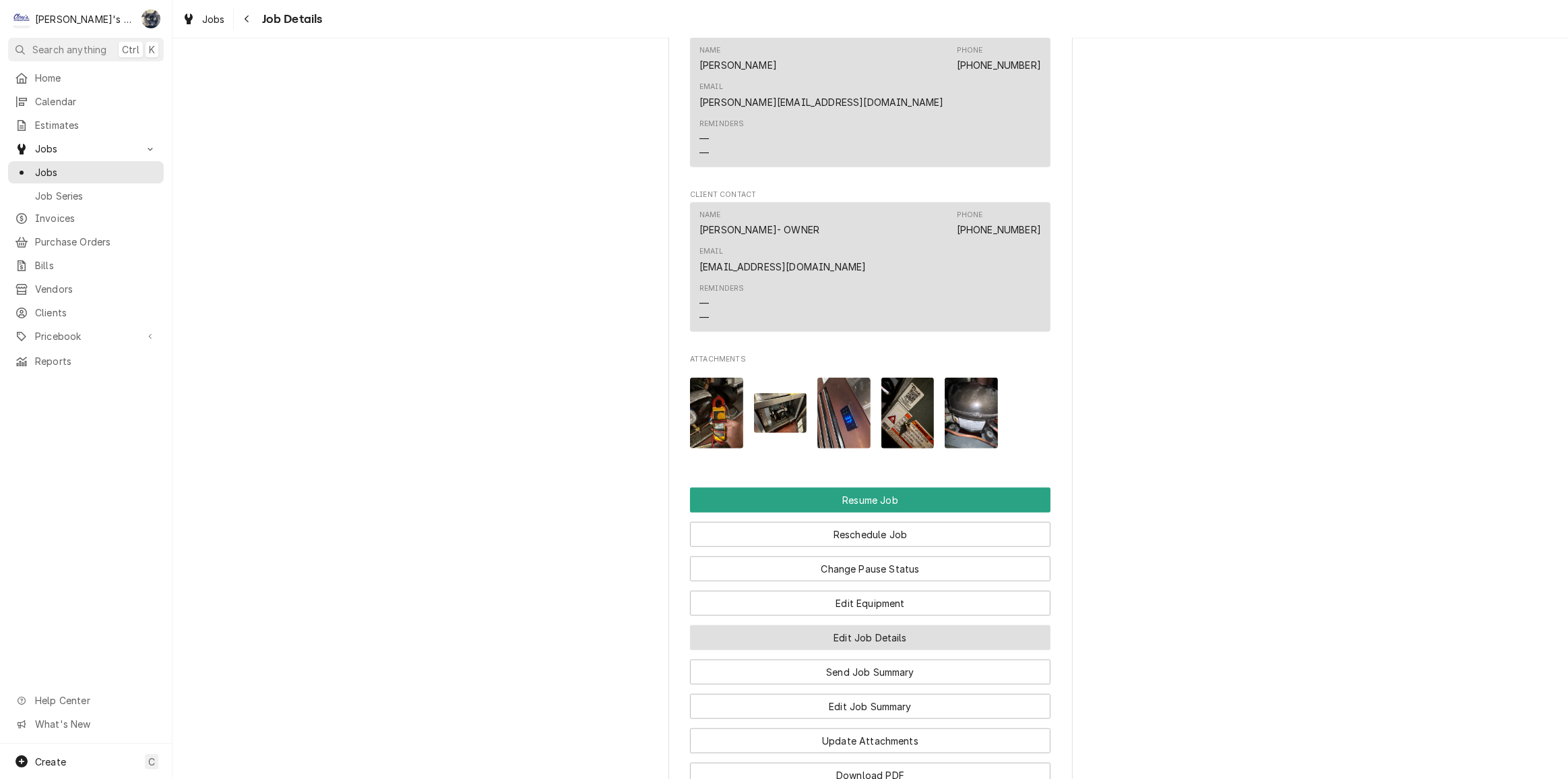
click at [859, 625] on button "Edit Job Details" at bounding box center [870, 638] width 361 height 25
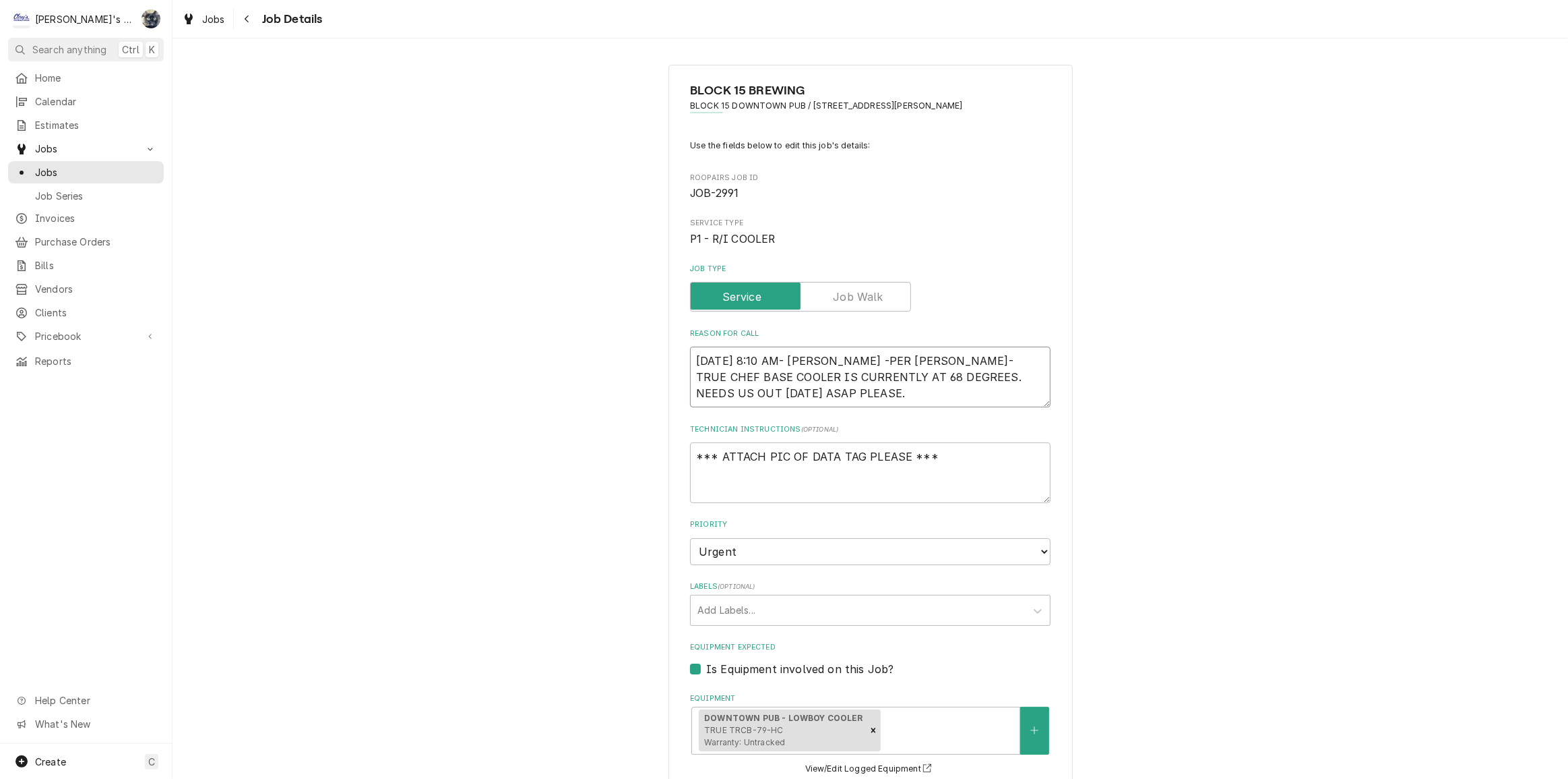
click at [856, 395] on textarea "[DATE] 8:10 AM- [PERSON_NAME] -PER [PERSON_NAME]- TRUE CHEF BASE COOLER IS CURR…" at bounding box center [870, 377] width 361 height 61
click at [690, 453] on textarea "*** ATTACH PIC OF DATA TAG PLEASE ***" at bounding box center [870, 473] width 361 height 61
type textarea "x"
type textarea "*** ATTACH PIC OF DATA TAG PLEASE ***"
type textarea "x"
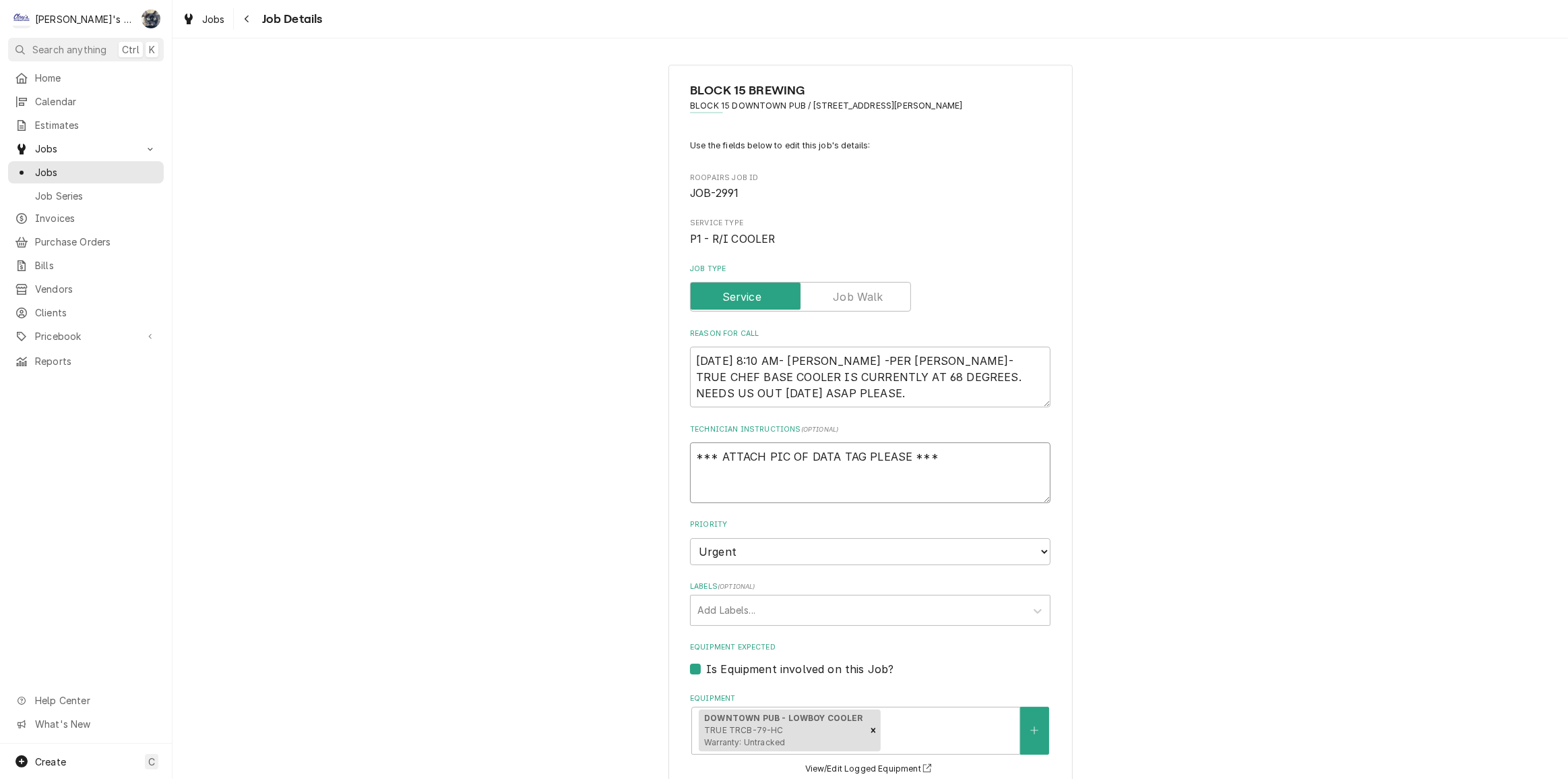
type textarea "*** ATTACH PIC OF DATA TAG PLEASE ***"
type textarea "x"
type textarea "*** ATTACH PIC OF DATA TAG PLEASE ***"
click at [690, 452] on textarea "*** ATTACH PIC OF DATA TAG PLEASE ***" at bounding box center [870, 473] width 361 height 61
type textarea "x"
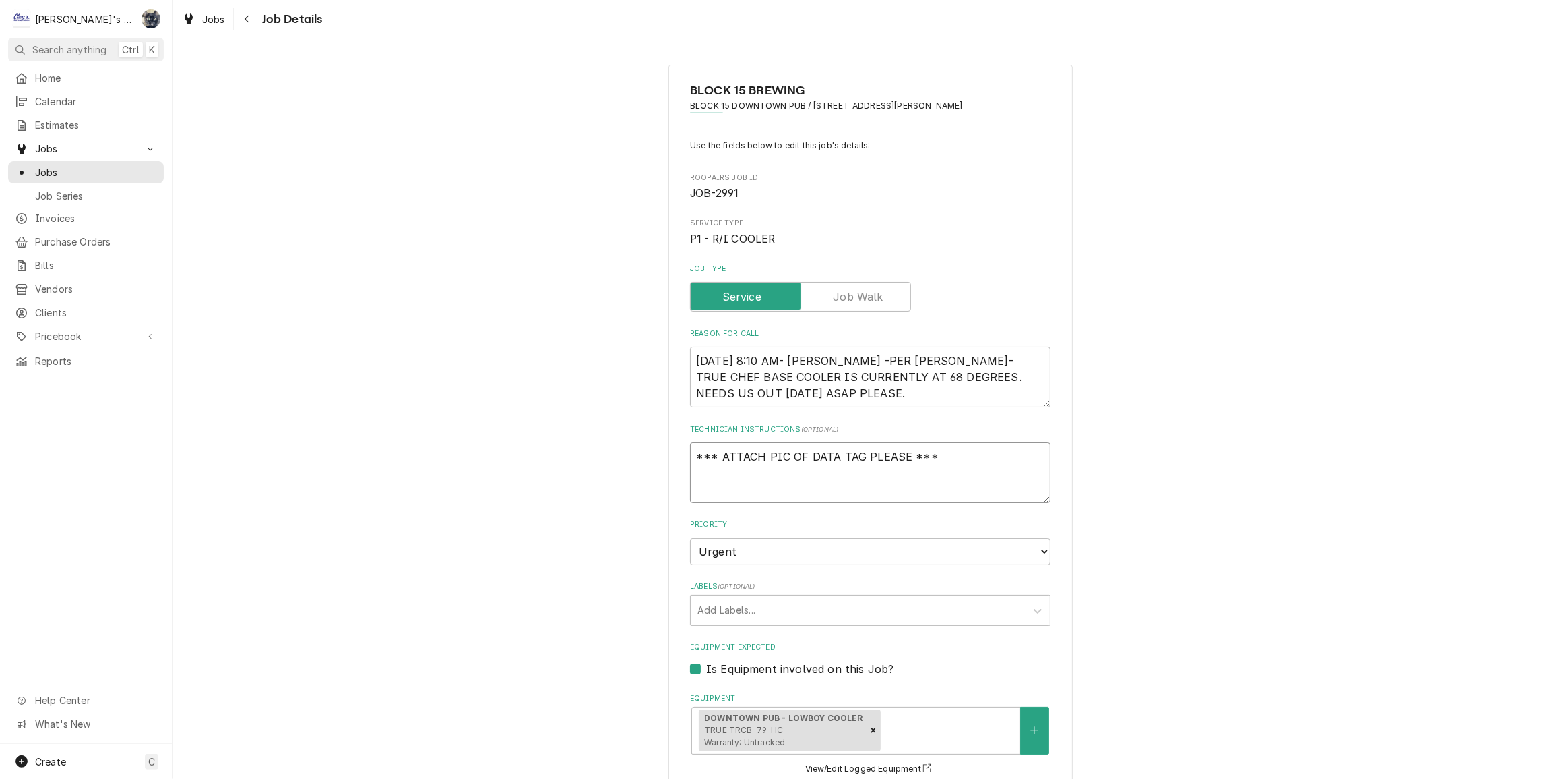
type textarea "* *** ATTACH PIC OF DATA TAG PLEASE ***"
type textarea "x"
type textarea "** *** ATTACH PIC OF DATA TAG PLEASE ***"
type textarea "x"
type textarea "**7 *** ATTACH PIC OF DATA TAG PLEASE ***"
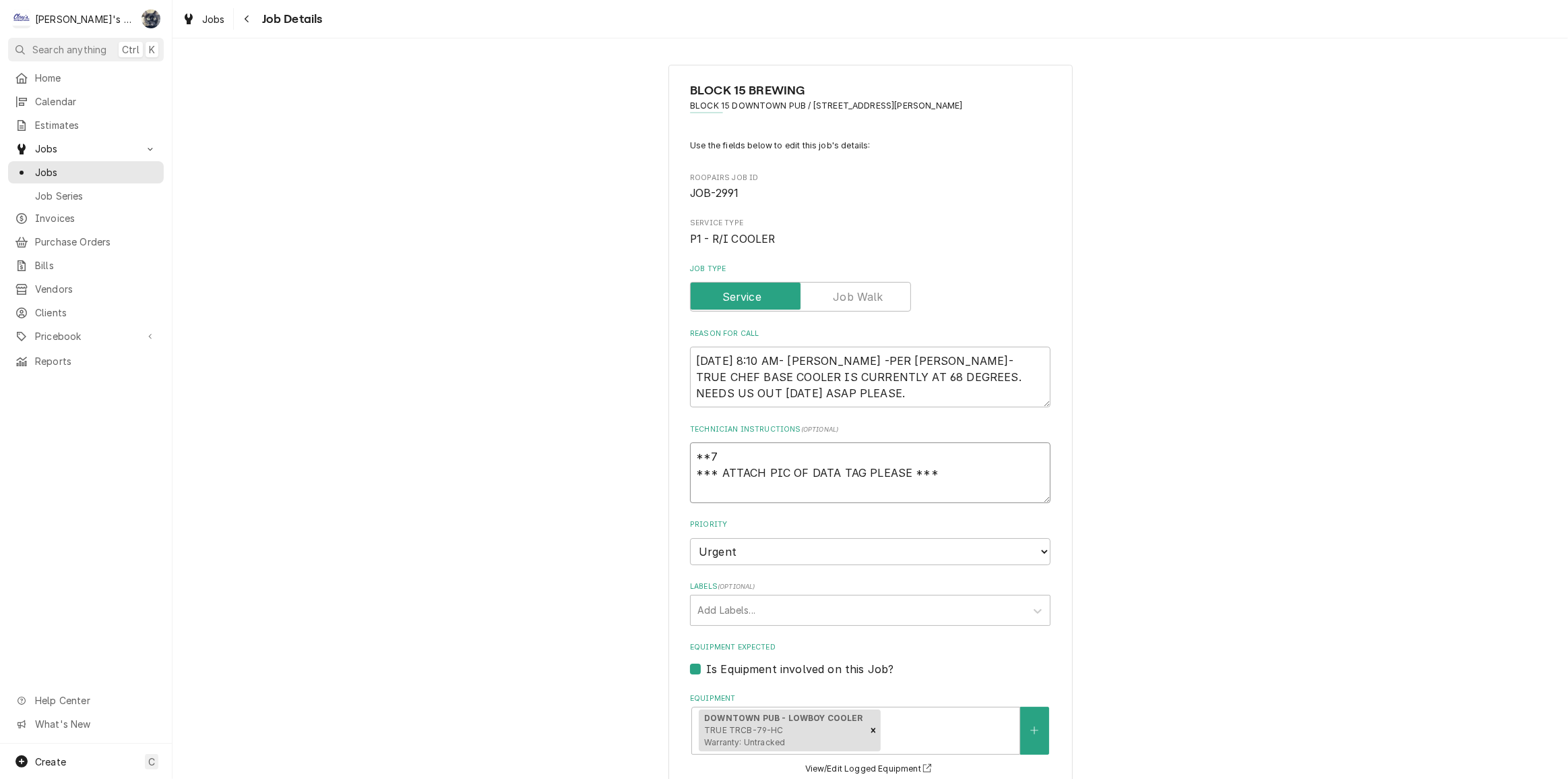
type textarea "x"
type textarea "**7/ *** ATTACH PIC OF DATA TAG PLEASE ***"
type textarea "x"
type textarea "**7/1 *** ATTACH PIC OF DATA TAG PLEASE ***"
type textarea "x"
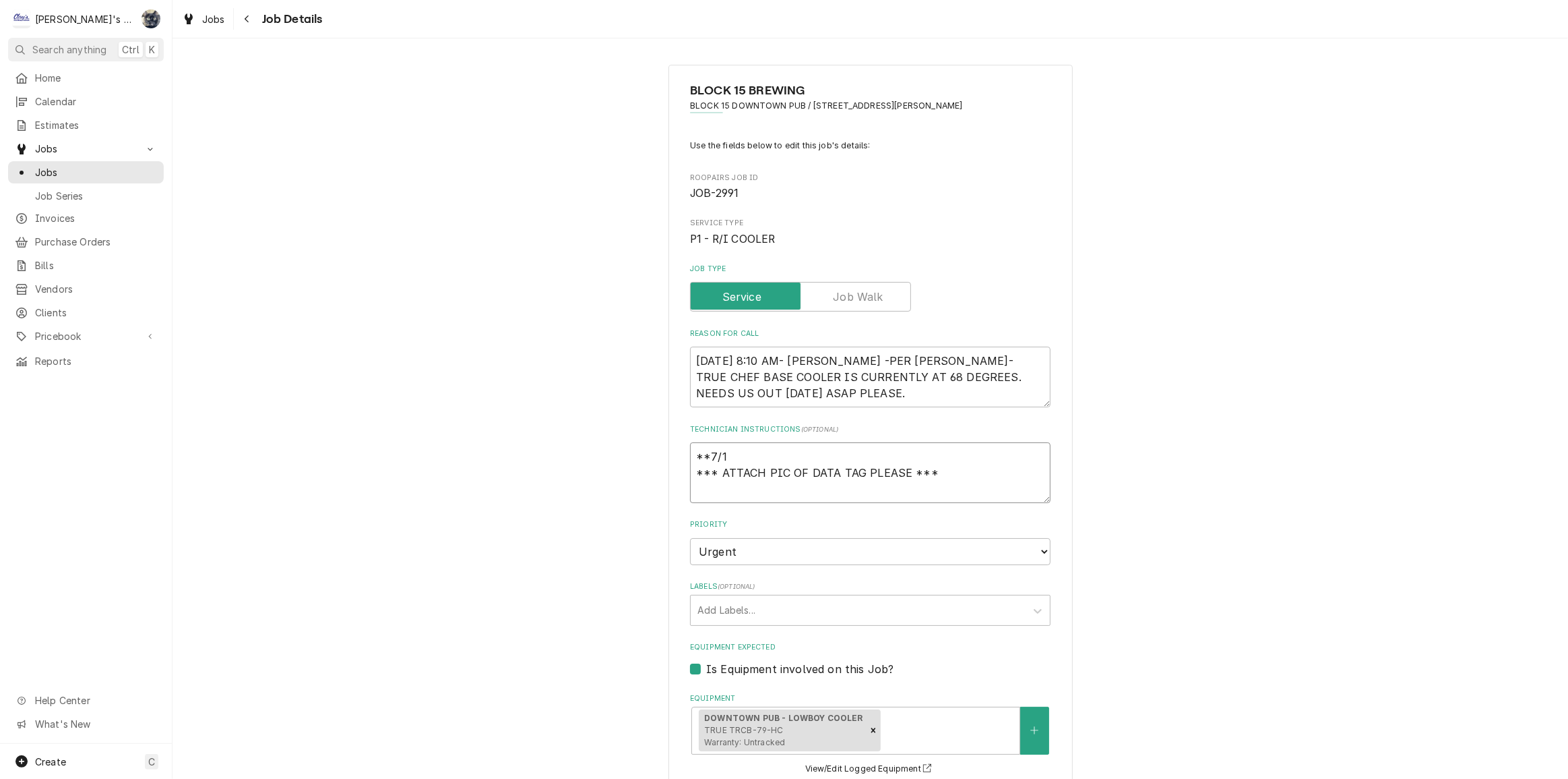
type textarea "**7/16 *** ATTACH PIC OF DATA TAG PLEASE ***"
type textarea "x"
type textarea "**7/16/ *** ATTACH PIC OF DATA TAG PLEASE ***"
type textarea "x"
type textarea "**7/16/2 *** ATTACH PIC OF DATA TAG PLEASE ***"
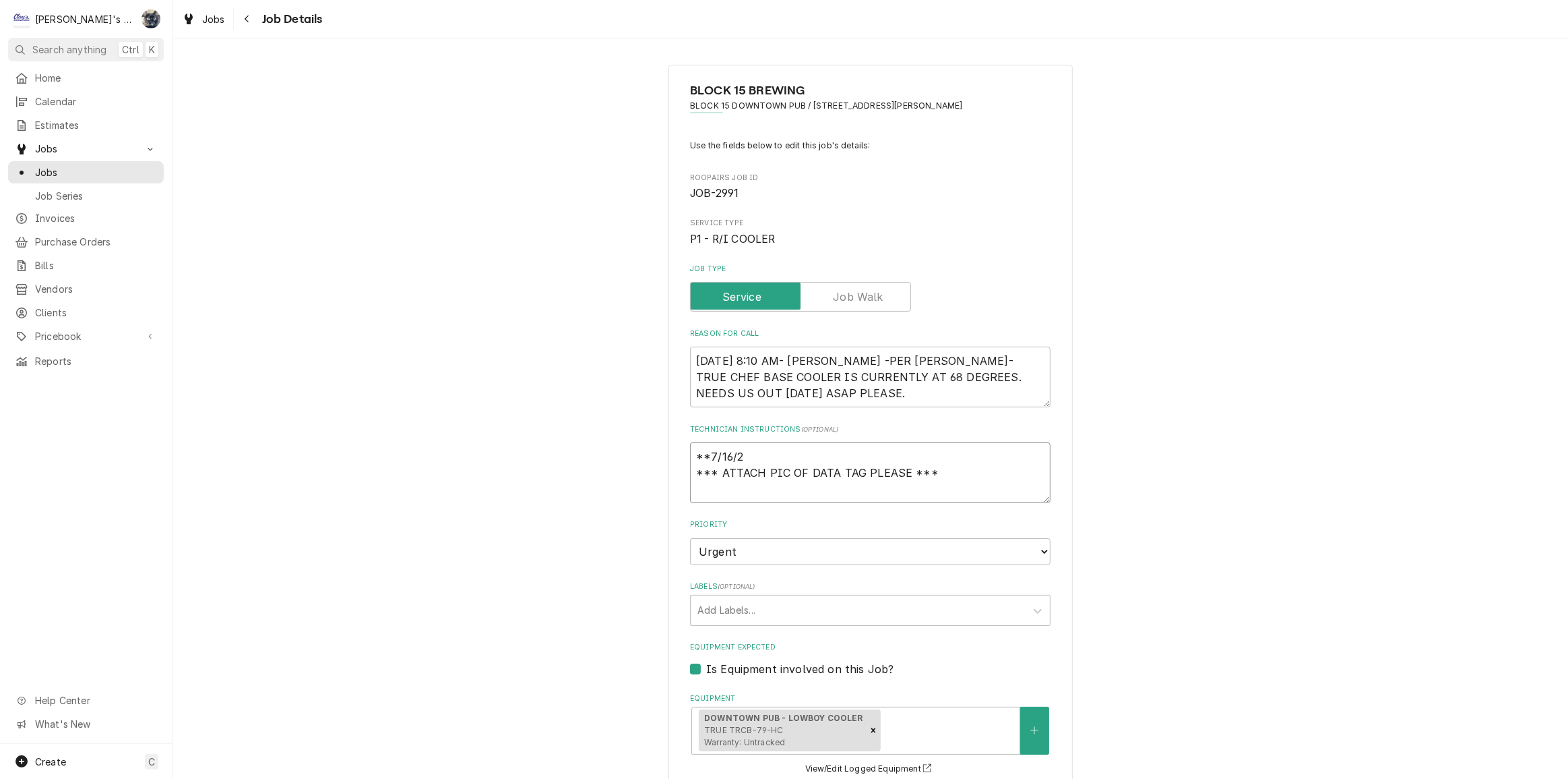
type textarea "x"
type textarea "**7/16/20 *** ATTACH PIC OF DATA TAG PLEASE ***"
type textarea "x"
type textarea "**7/16/202 *** ATTACH PIC OF DATA TAG PLEASE ***"
type textarea "x"
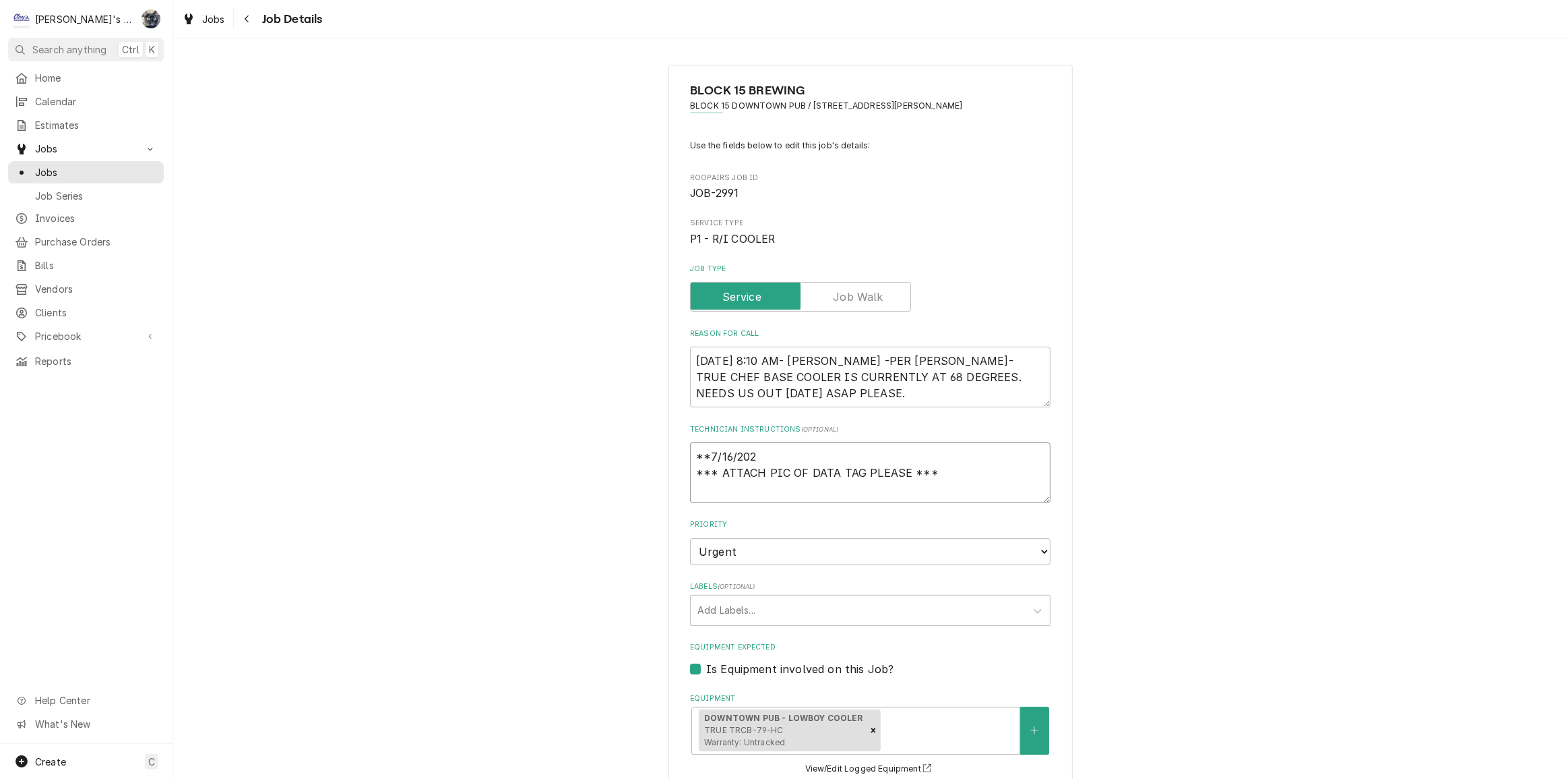
type textarea "**7/16/2025 *** ATTACH PIC OF DATA TAG PLEASE ***"
type textarea "x"
type textarea "**7/16/2025 *** ATTACH PIC OF DATA TAG PLEASE ***"
type textarea "x"
type textarea "**7/16/2025 S *** ATTACH PIC OF DATA TAG PLEASE ***"
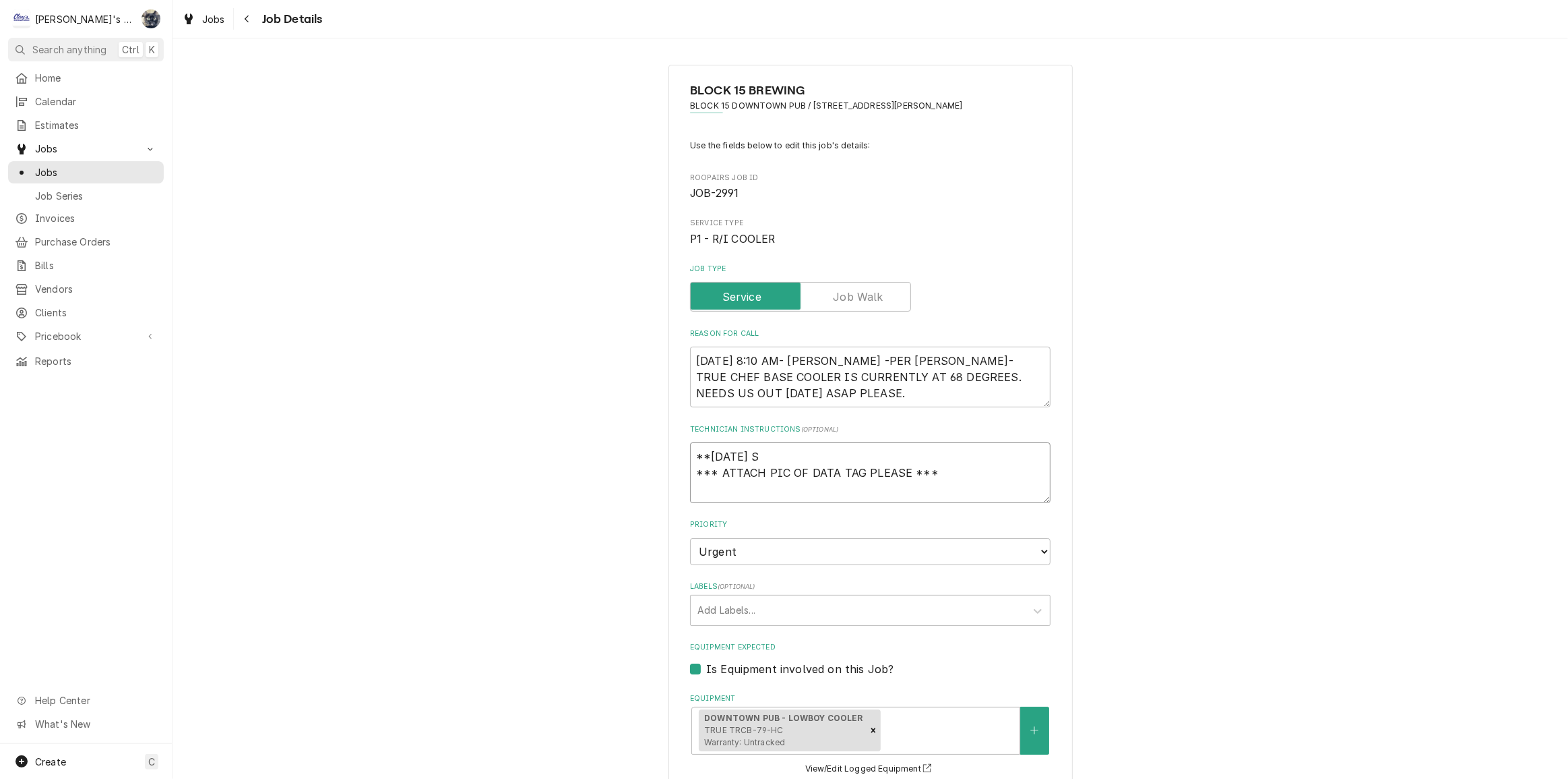
type textarea "x"
type textarea "**7/16/2025 SA *** ATTACH PIC OF DATA TAG PLEASE ***"
type textarea "x"
type textarea "**7/16/2025 SAR *** ATTACH PIC OF DATA TAG PLEASE ***"
type textarea "x"
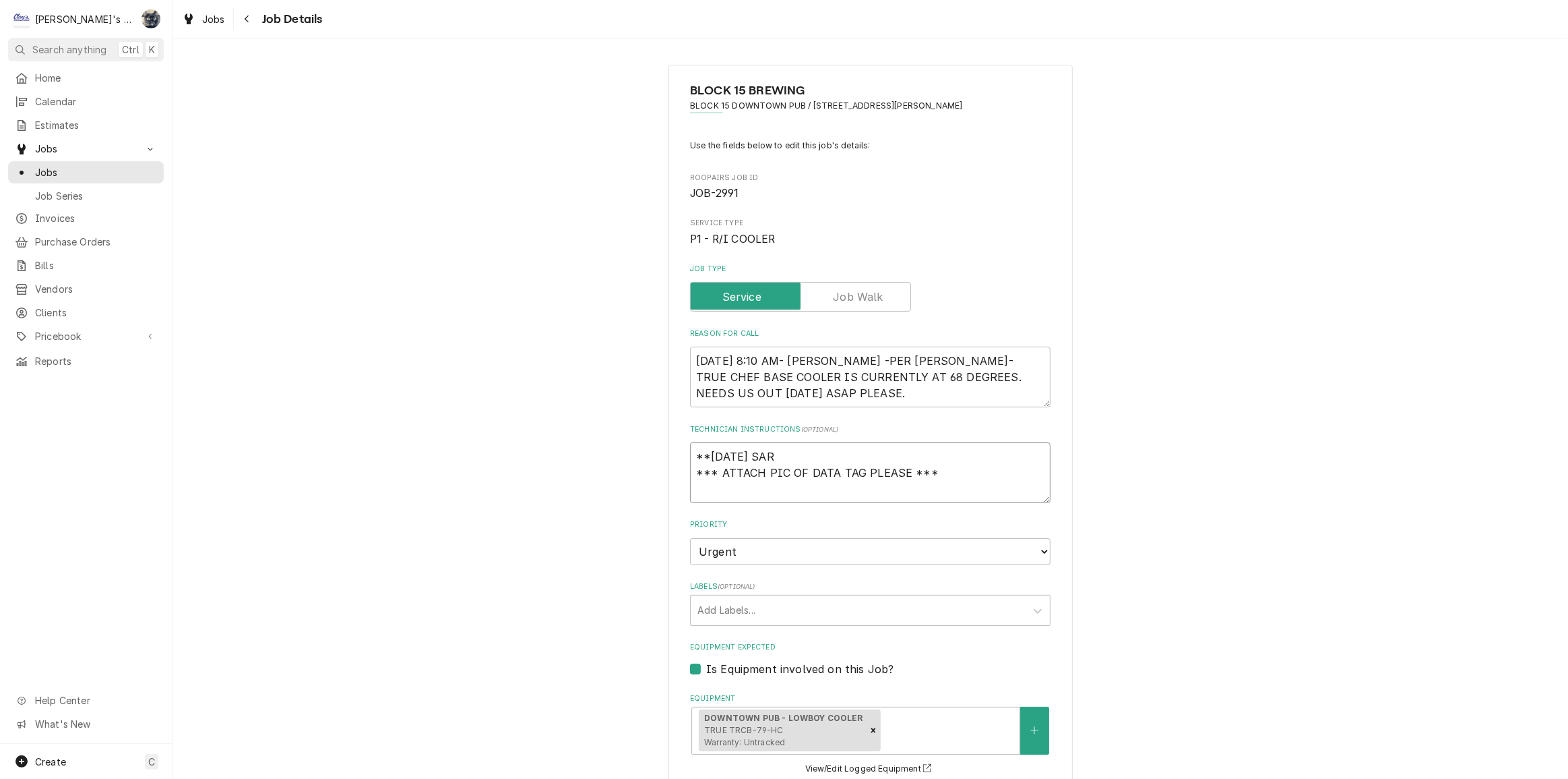
type textarea "**7/16/2025 SARA *** ATTACH PIC OF DATA TAG PLEASE ***"
type textarea "x"
type textarea "**7/16/2025 SAR *** ATTACH PIC OF DATA TAG PLEASE ***"
type textarea "x"
type textarea "**7/16/2025 SA *** ATTACH PIC OF DATA TAG PLEASE ***"
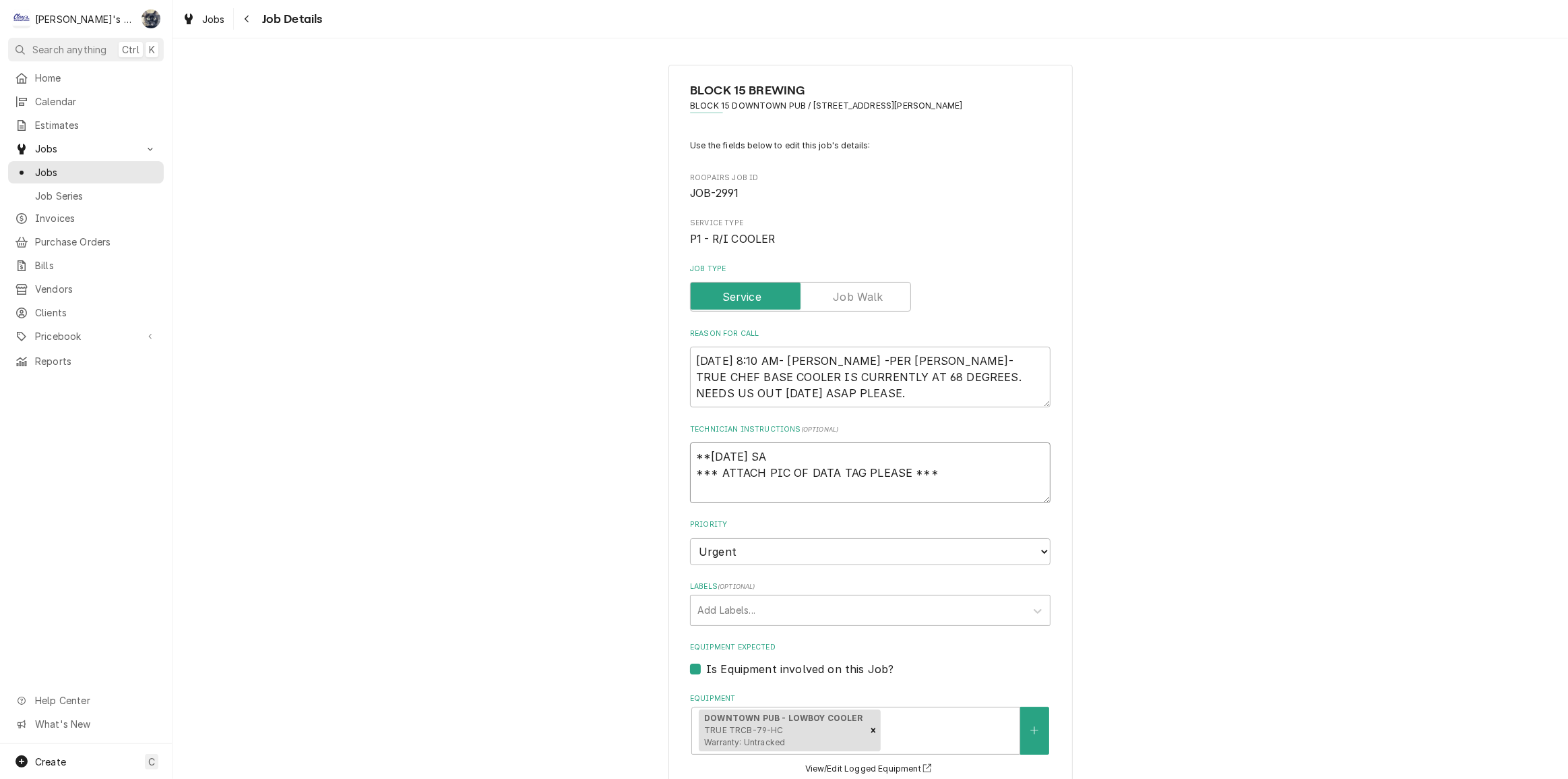
type textarea "x"
type textarea "**7/16/2025 S *** ATTACH PIC OF DATA TAG PLEASE ***"
type textarea "x"
type textarea "**7/16/2025 *** ATTACH PIC OF DATA TAG PLEASE ***"
type textarea "x"
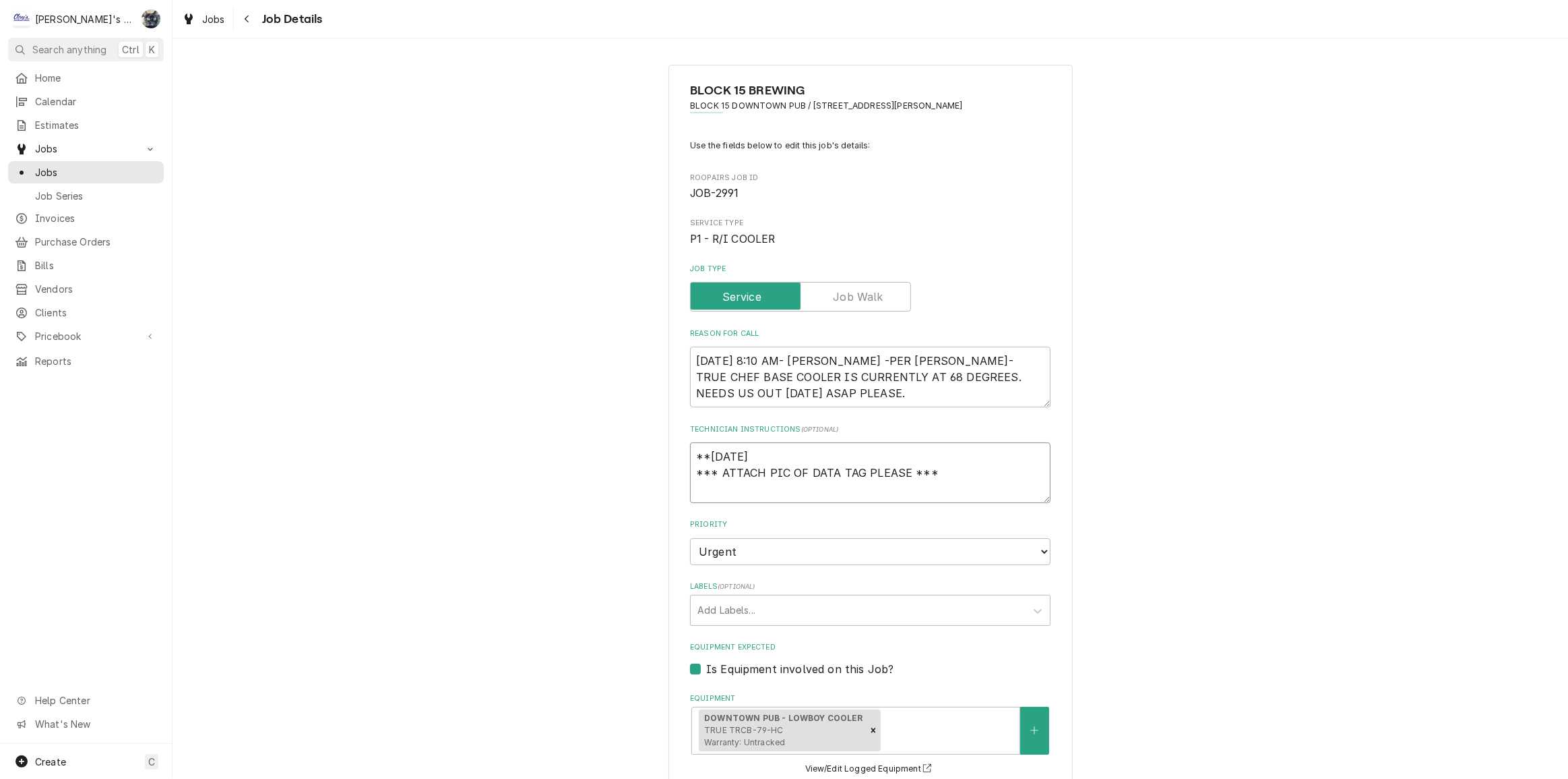
type textarea "**7/16/2025 *** ATTACH PIC OF DATA TAG PLEASE ***"
type textarea "x"
type textarea "**7/16/202 *** ATTACH PIC OF DATA TAG PLEASE ***"
type textarea "x"
type textarea "**7/16/20 *** ATTACH PIC OF DATA TAG PLEASE ***"
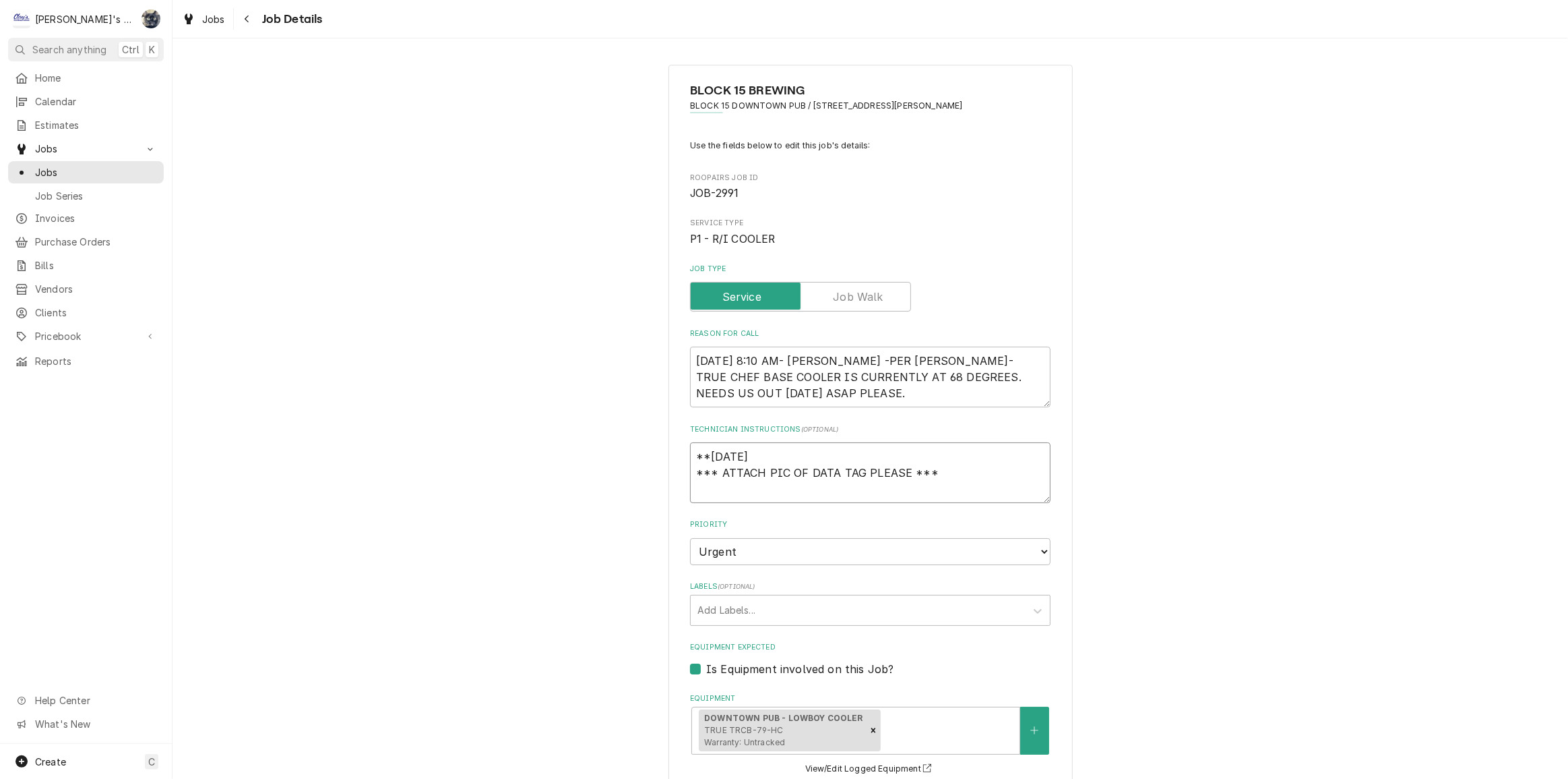
type textarea "x"
type textarea "**7/16/2 *** ATTACH PIC OF DATA TAG PLEASE ***"
type textarea "x"
type textarea "**7/16/ *** ATTACH PIC OF DATA TAG PLEASE ***"
type textarea "x"
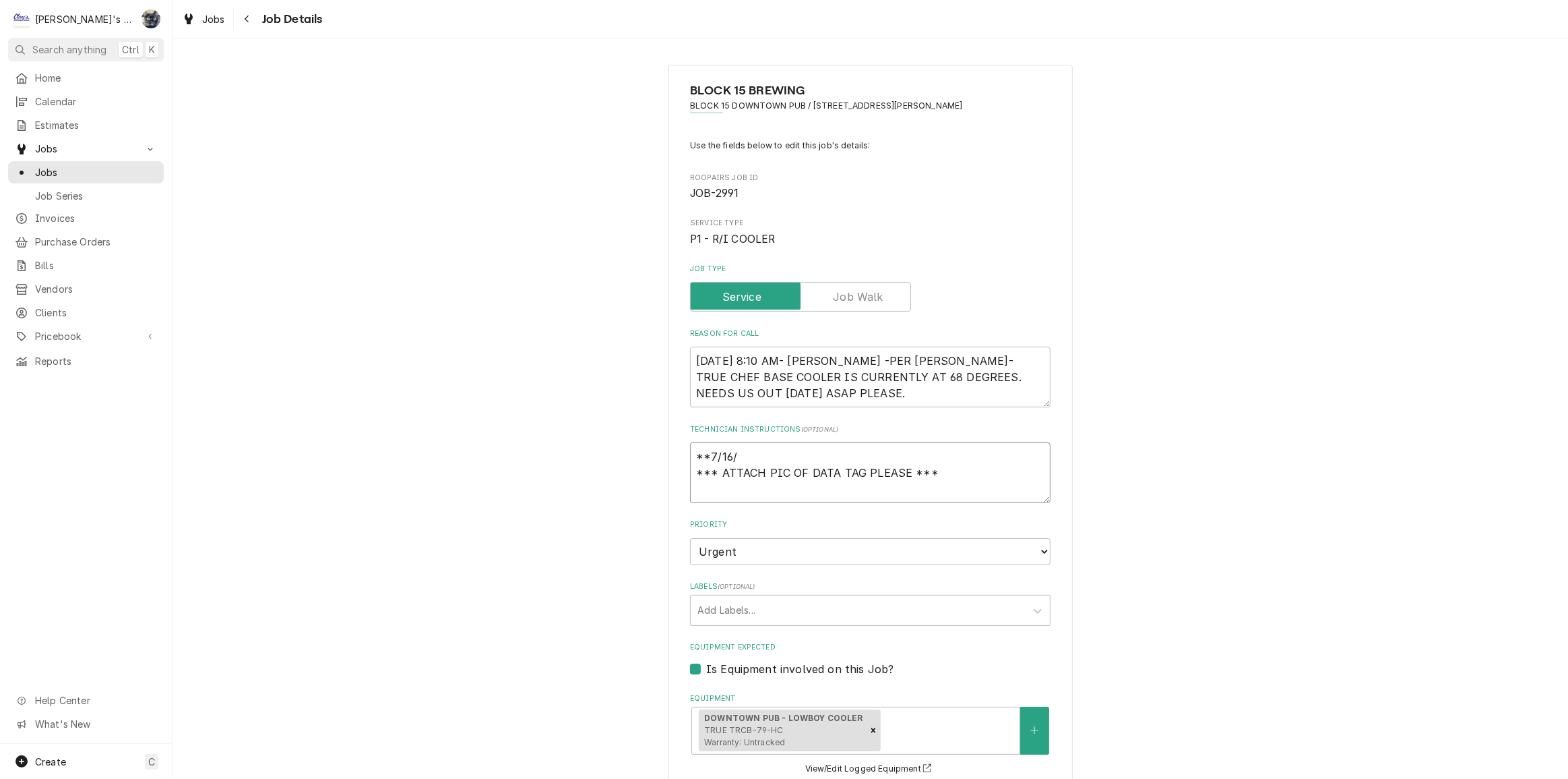
type textarea "**7/16 *** ATTACH PIC OF DATA TAG PLEASE ***"
type textarea "x"
type textarea "**7/1 *** ATTACH PIC OF DATA TAG PLEASE ***"
type textarea "x"
type textarea "**7/ *** ATTACH PIC OF DATA TAG PLEASE ***"
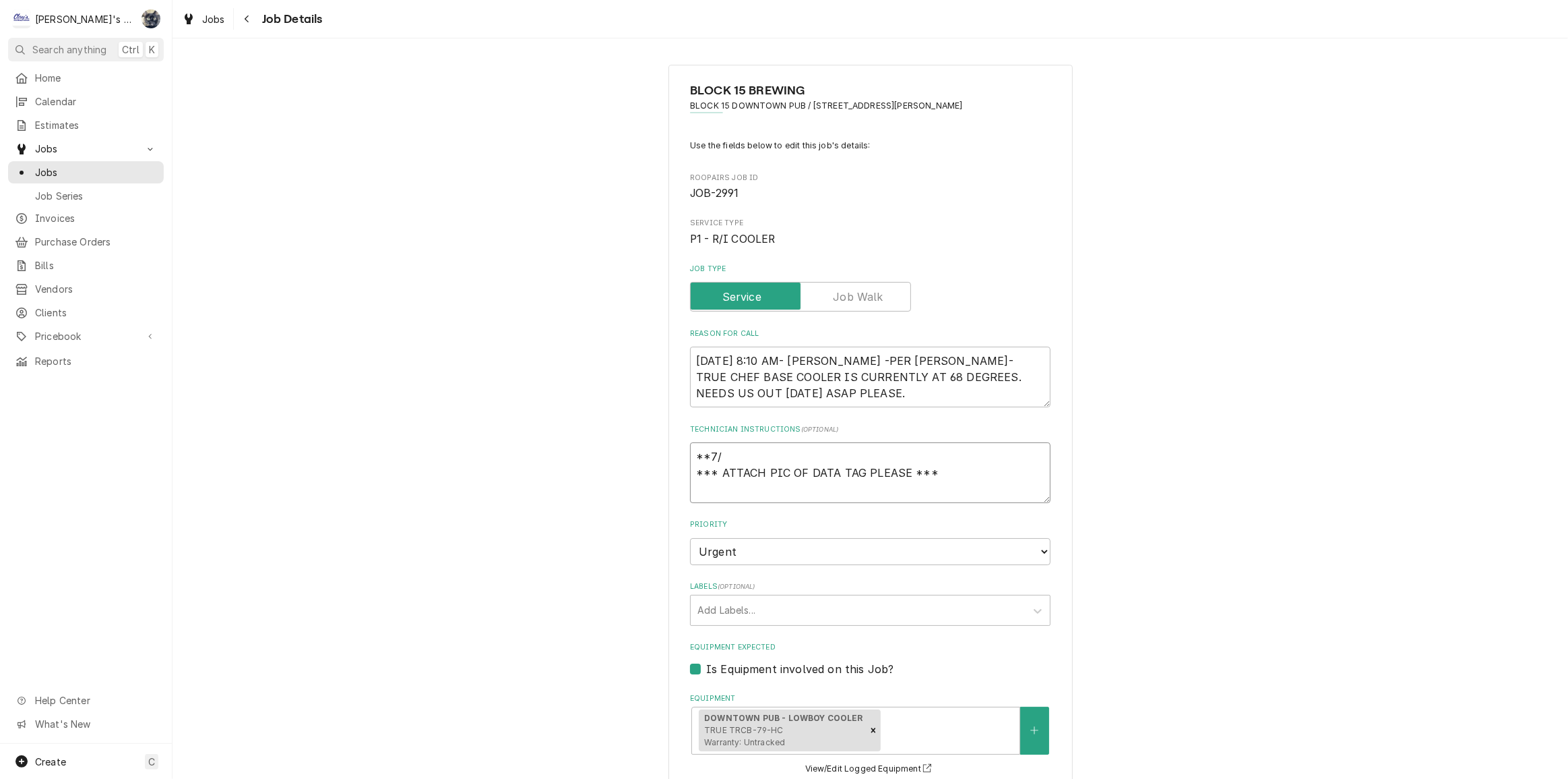
type textarea "x"
type textarea "**7 *** ATTACH PIC OF DATA TAG PLEASE ***"
type textarea "x"
type textarea "** *** ATTACH PIC OF DATA TAG PLEASE ***"
type textarea "x"
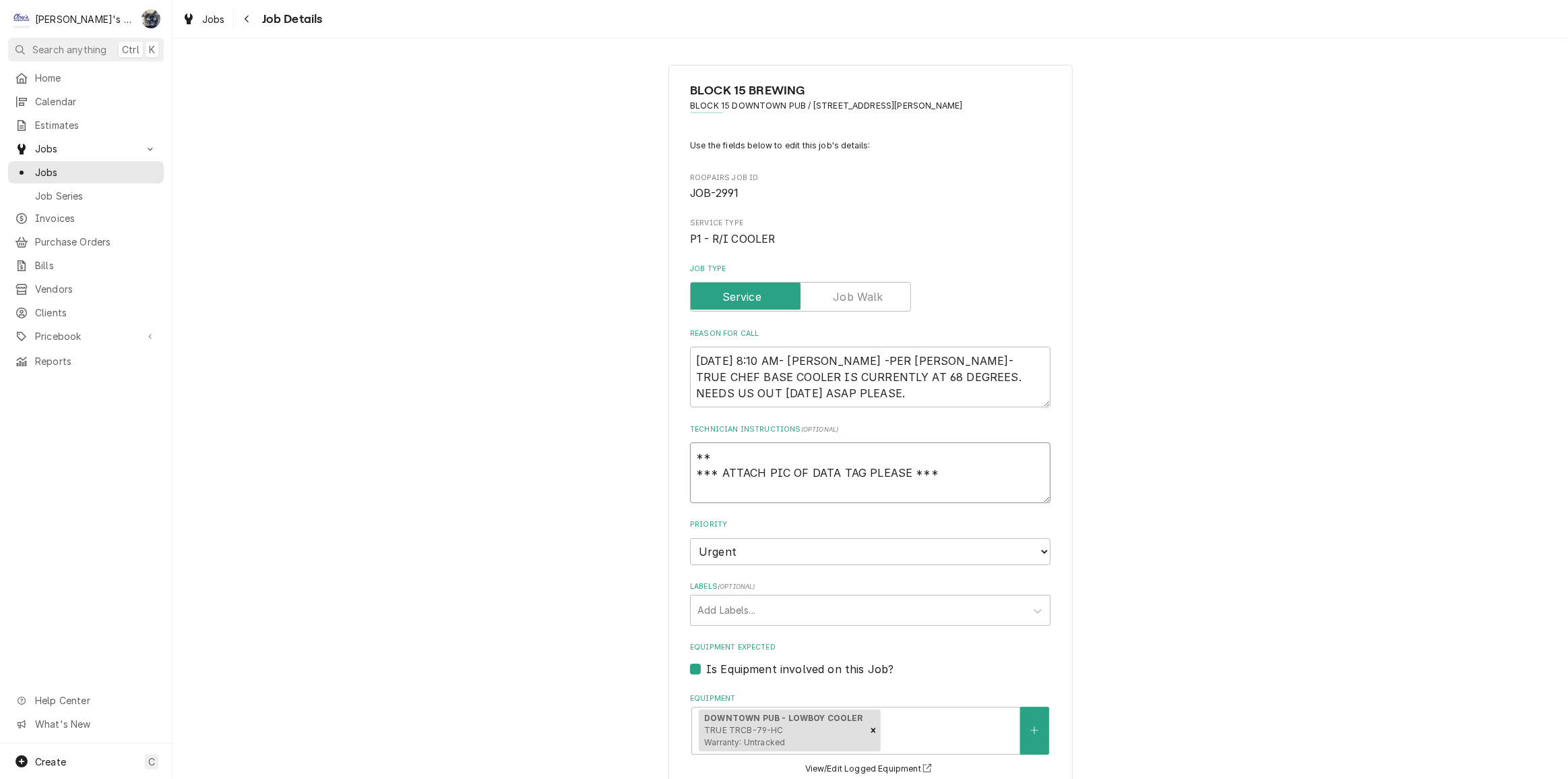
type textarea "* *** ATTACH PIC OF DATA TAG PLEASE ***"
type textarea "x"
type textarea "*** ATTACH PIC OF DATA TAG PLEASE ***"
click at [692, 470] on textarea "*** ATTACH PIC OF DATA TAG PLEASE ***" at bounding box center [870, 473] width 361 height 61
type textarea "x"
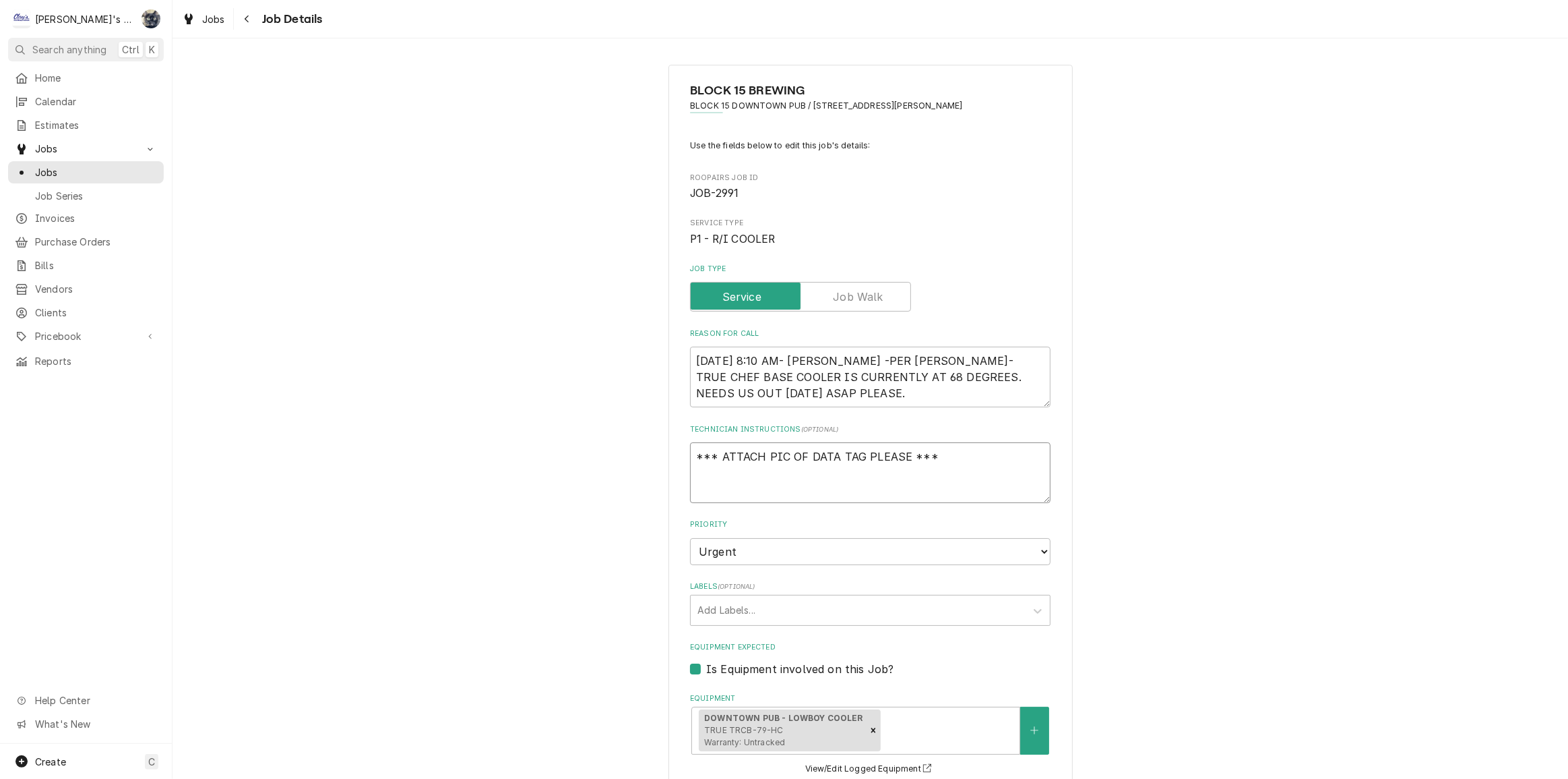
type textarea "*** ATTACH PIC OF DATA TAG PLEASE ***"
click at [805, 386] on textarea "9/22/2025 8:10 AM- KASSIE -PER IAN- TRUE CHEF BASE COOLER IS CURRENTLY AT 68 DE…" at bounding box center [870, 377] width 361 height 61
click at [690, 453] on textarea "*** ATTACH PIC OF DATA TAG PLEASE ***" at bounding box center [870, 473] width 361 height 61
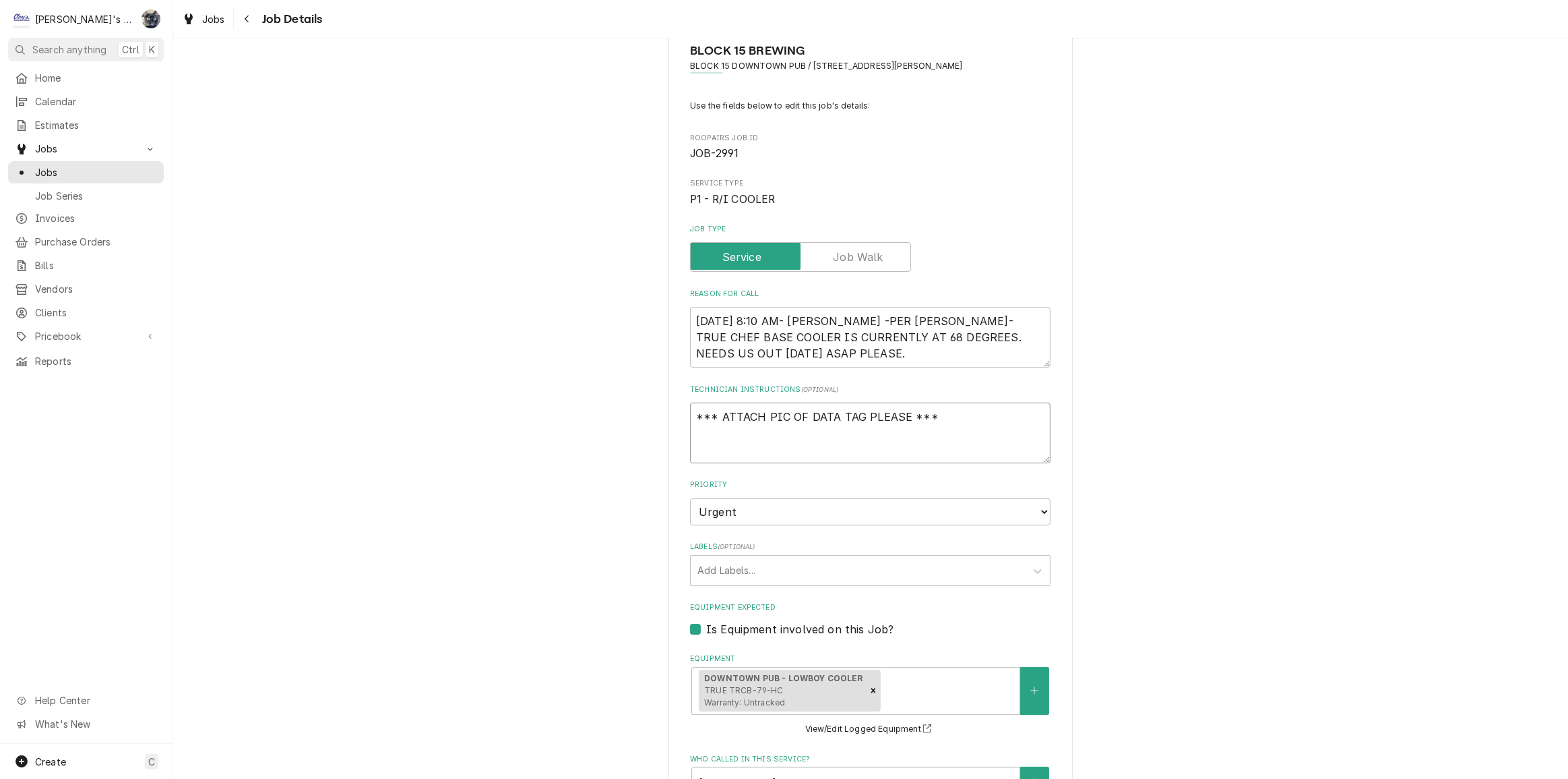
scroll to position [61, 0]
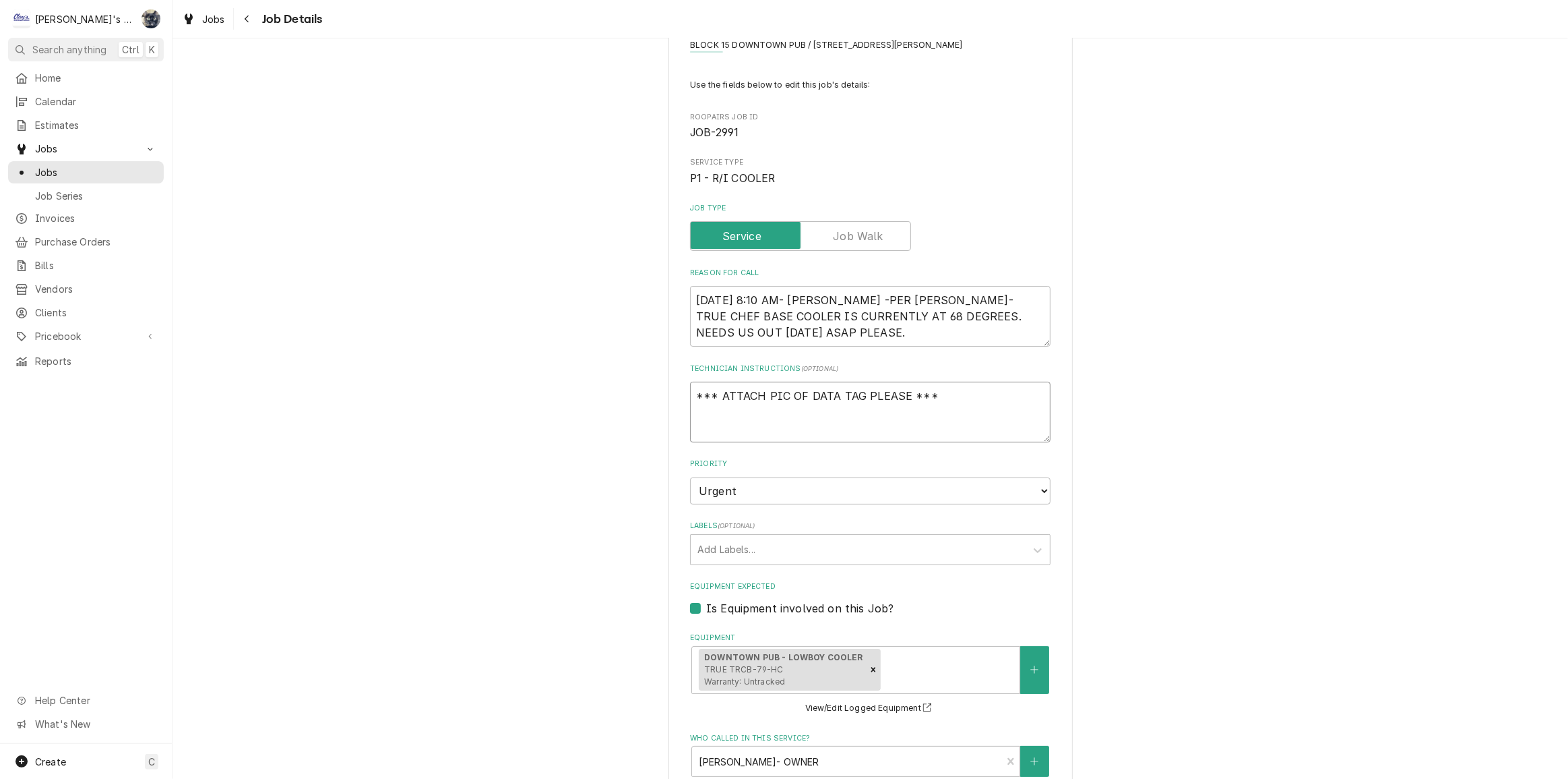
click at [974, 404] on textarea "*** ATTACH PIC OF DATA TAG PLEASE ***" at bounding box center [870, 412] width 361 height 61
type textarea "x"
type textarea "*** ATTACH PIC OF DATA TAG PLEASE ***"
type textarea "x"
type textarea "*** ATTACH PIC OF DATA TAG PLEASE ***"
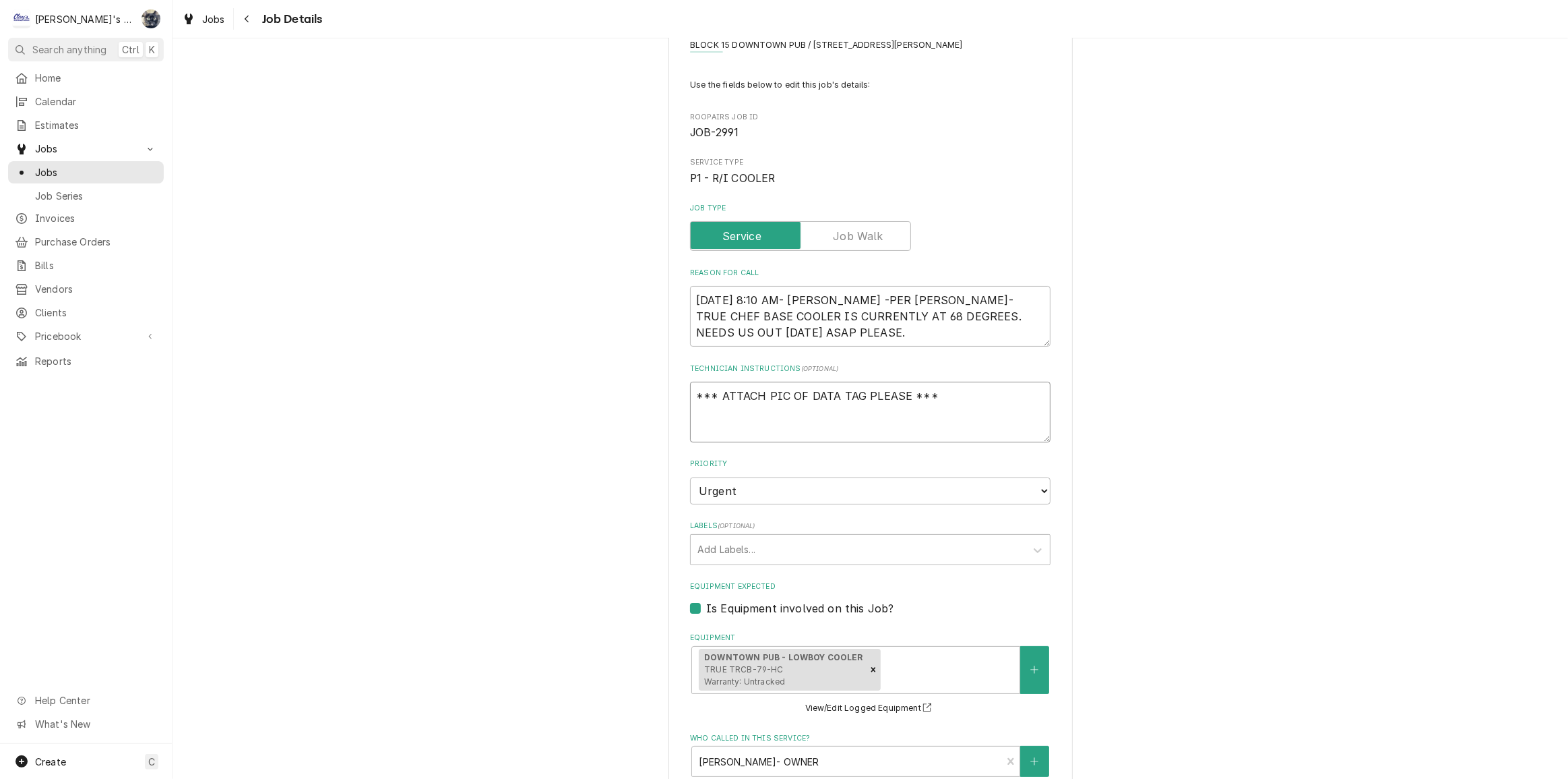
click at [690, 395] on textarea "*** ATTACH PIC OF DATA TAG PLEASE ***" at bounding box center [870, 412] width 361 height 61
type textarea "x"
type textarea "*** ATTACH PIC OF DATA TAG PLEASE ***"
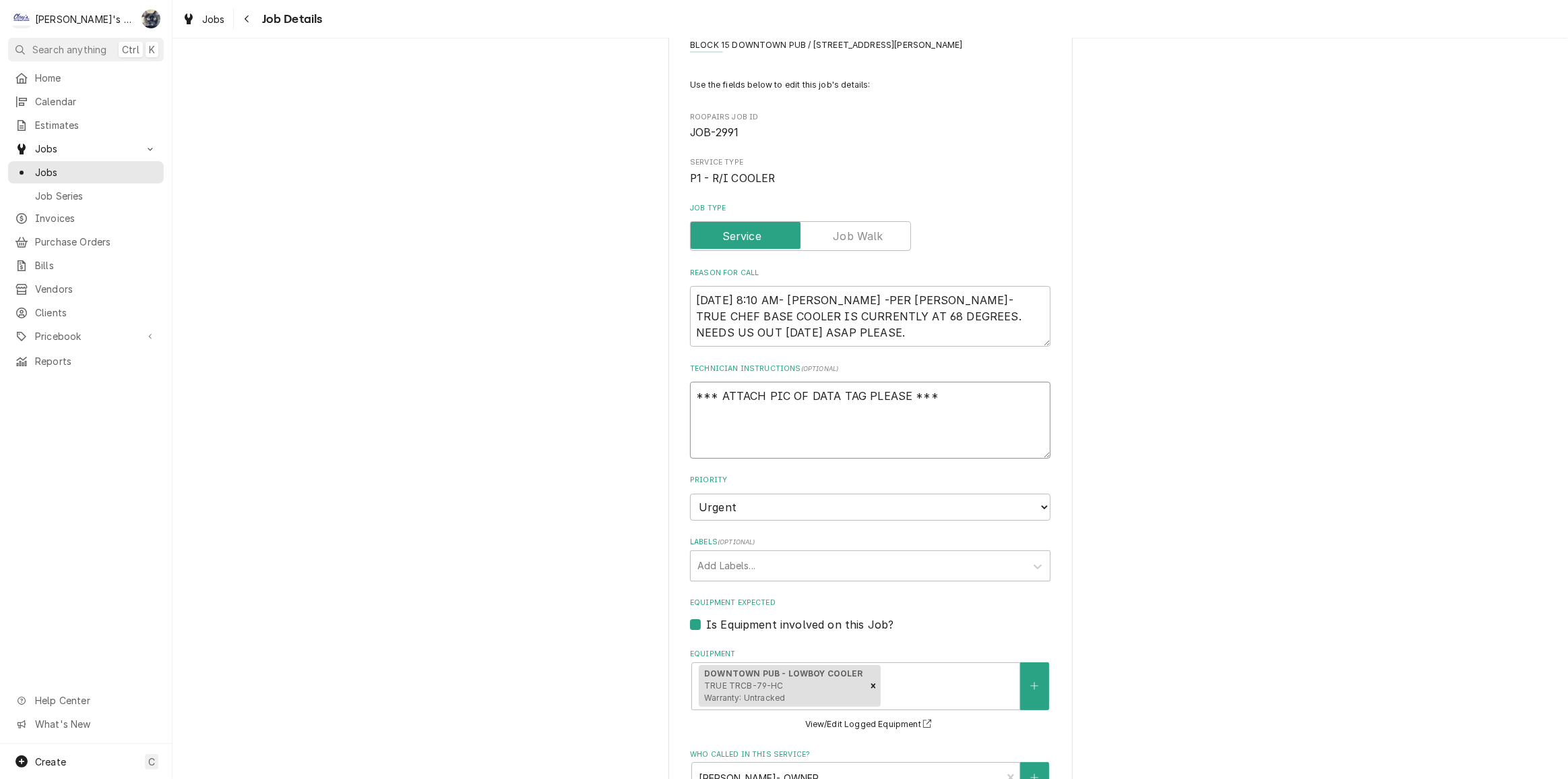
click at [690, 384] on textarea "*** ATTACH PIC OF DATA TAG PLEASE ***" at bounding box center [870, 420] width 361 height 77
type textarea "x"
type textarea "* *** ATTACH PIC OF DATA TAG PLEASE ***"
type textarea "x"
type textarea "** *** ATTACH PIC OF DATA TAG PLEASE ***"
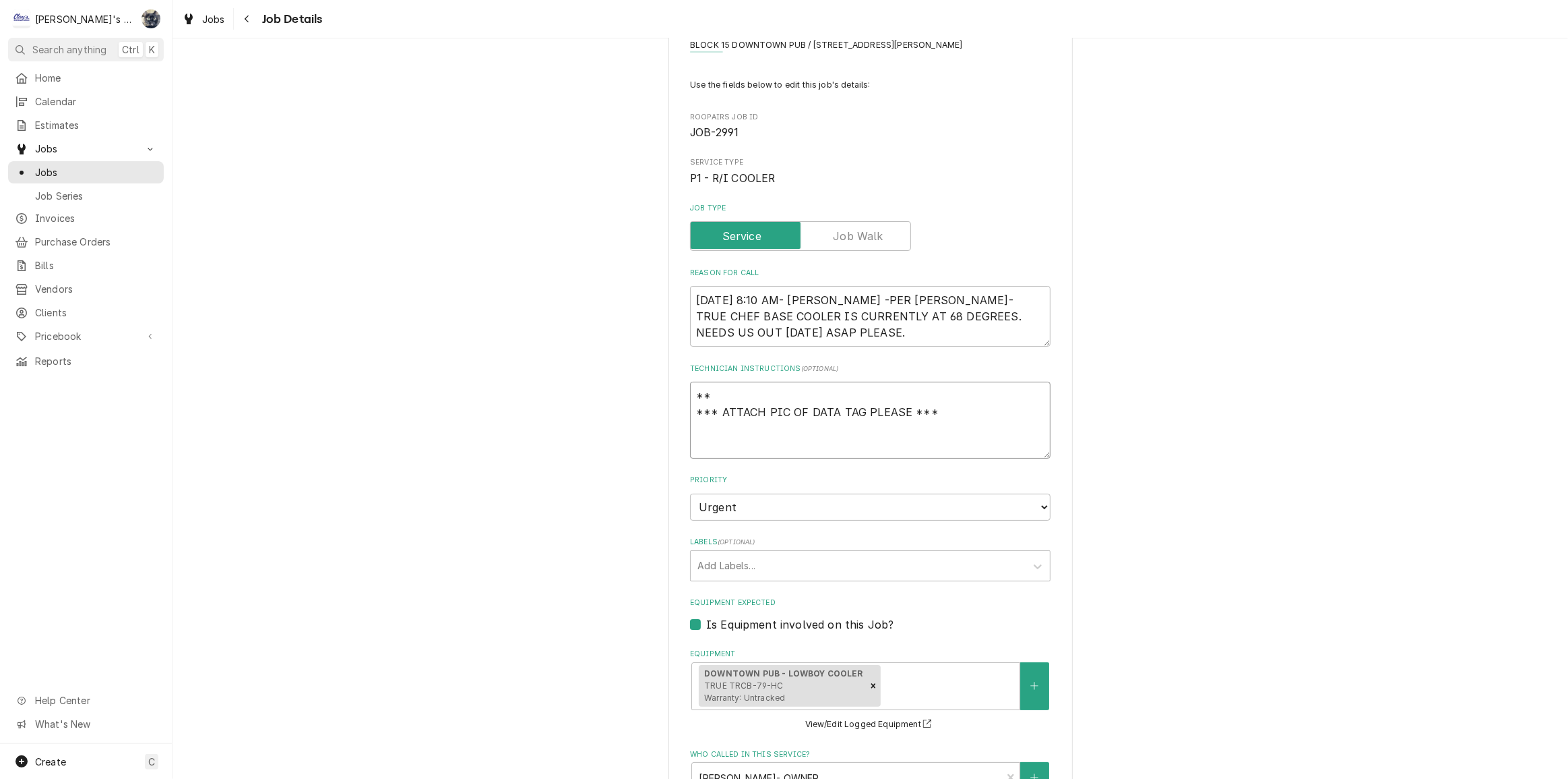
type textarea "x"
type textarea "**T *** ATTACH PIC OF DATA TAG PLEASE ***"
type textarea "x"
type textarea "**TH *** ATTACH PIC OF DATA TAG PLEASE ***"
type textarea "x"
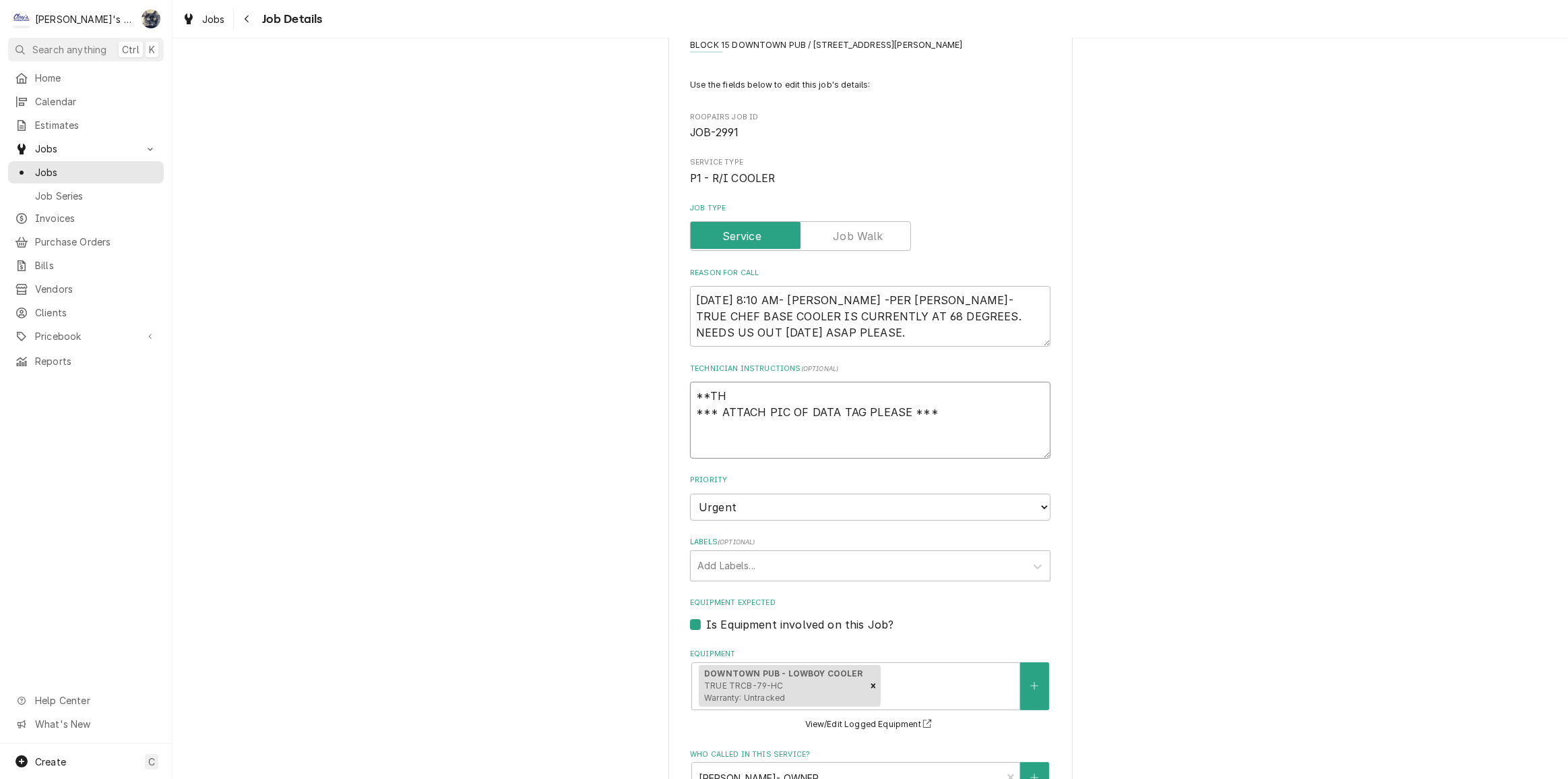
type textarea "**THI *** ATTACH PIC OF DATA TAG PLEASE ***"
type textarea "x"
type textarea "**THIS *** ATTACH PIC OF DATA TAG PLEASE ***"
type textarea "x"
type textarea "**THIS *** ATTACH PIC OF DATA TAG PLEASE ***"
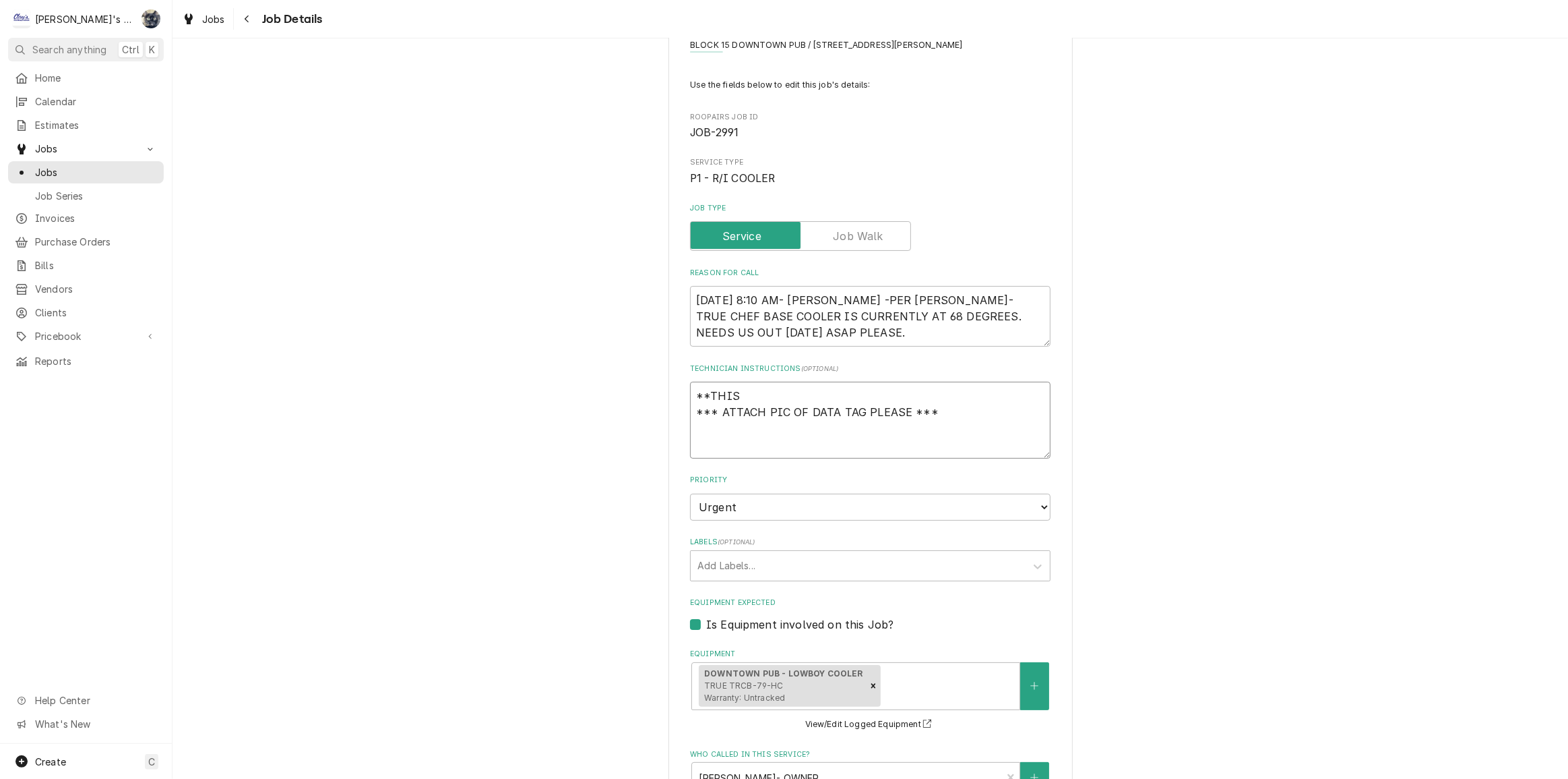
type textarea "x"
type textarea "**THIS I *** ATTACH PIC OF DATA TAG PLEASE ***"
type textarea "x"
type textarea "**THIS *** ATTACH PIC OF DATA TAG PLEASE ***"
type textarea "x"
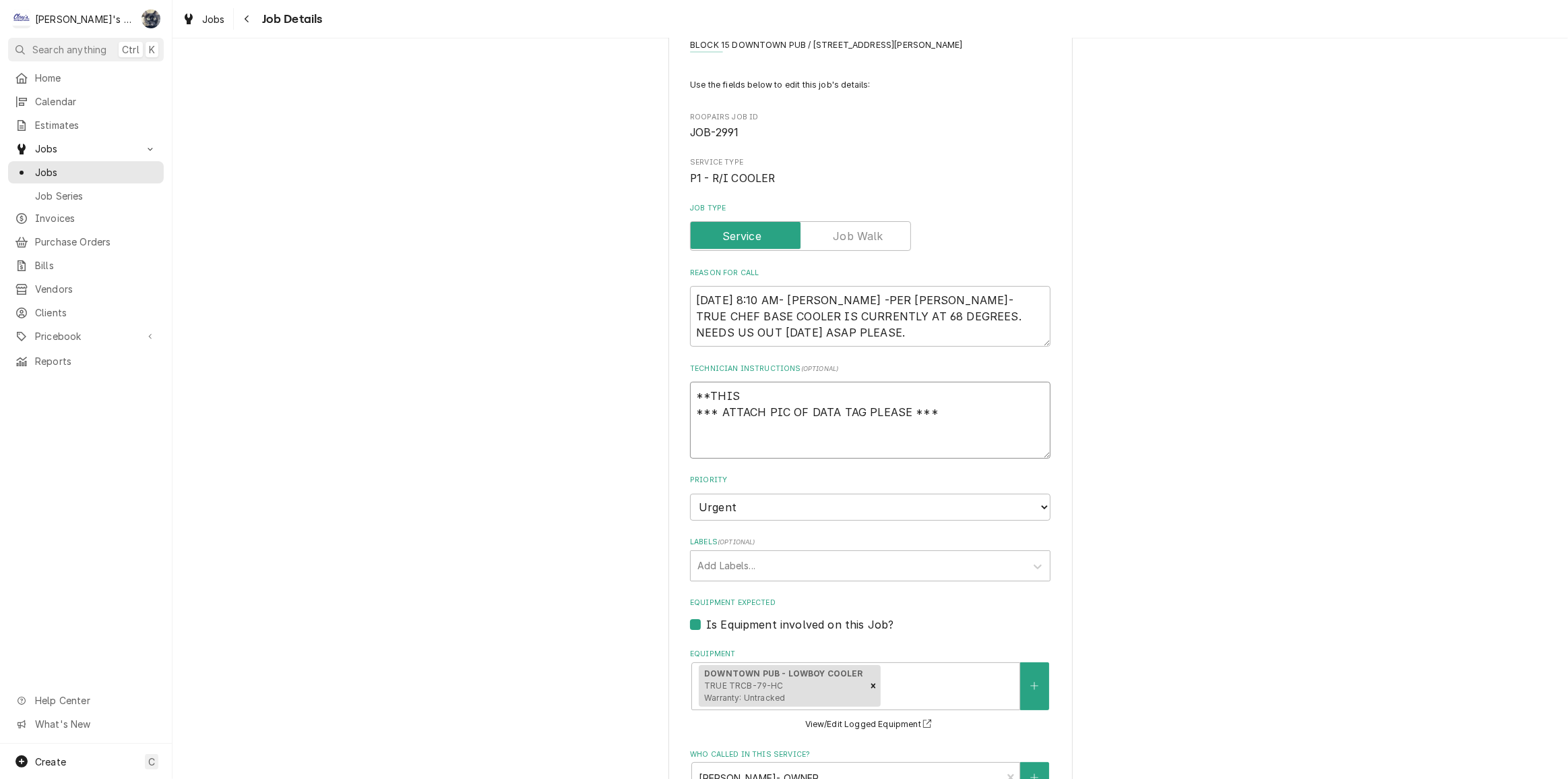
type textarea "**THIS W *** ATTACH PIC OF DATA TAG PLEASE ***"
type textarea "x"
type textarea "**THIS WI *** ATTACH PIC OF DATA TAG PLEASE ***"
type textarea "x"
type textarea "**THIS WIL *** ATTACH PIC OF DATA TAG PLEASE ***"
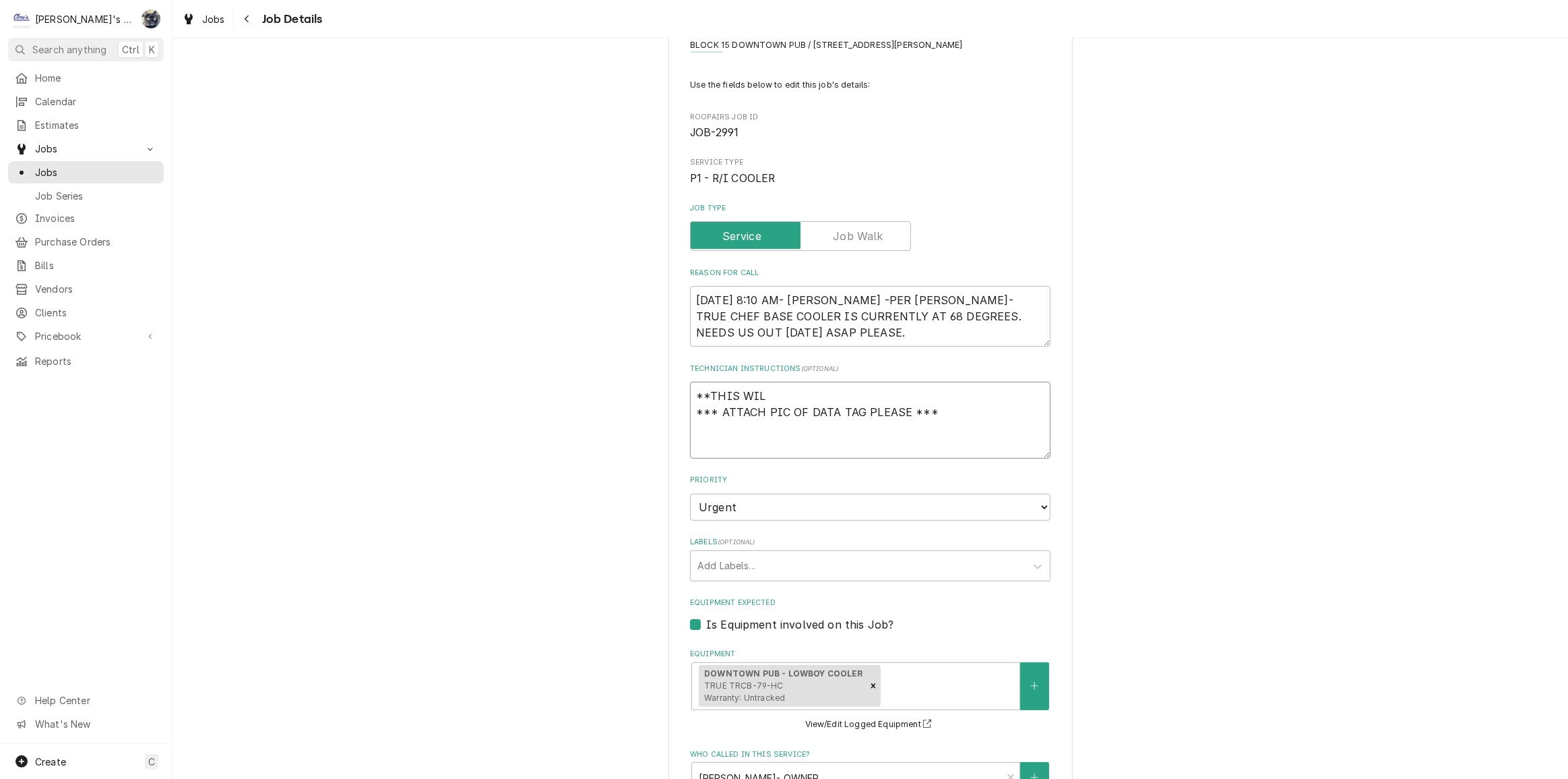
type textarea "x"
type textarea "**THIS WILL *** ATTACH PIC OF DATA TAG PLEASE ***"
type textarea "x"
type textarea "**THIS WILL *** ATTACH PIC OF DATA TAG PLEASE ***"
type textarea "x"
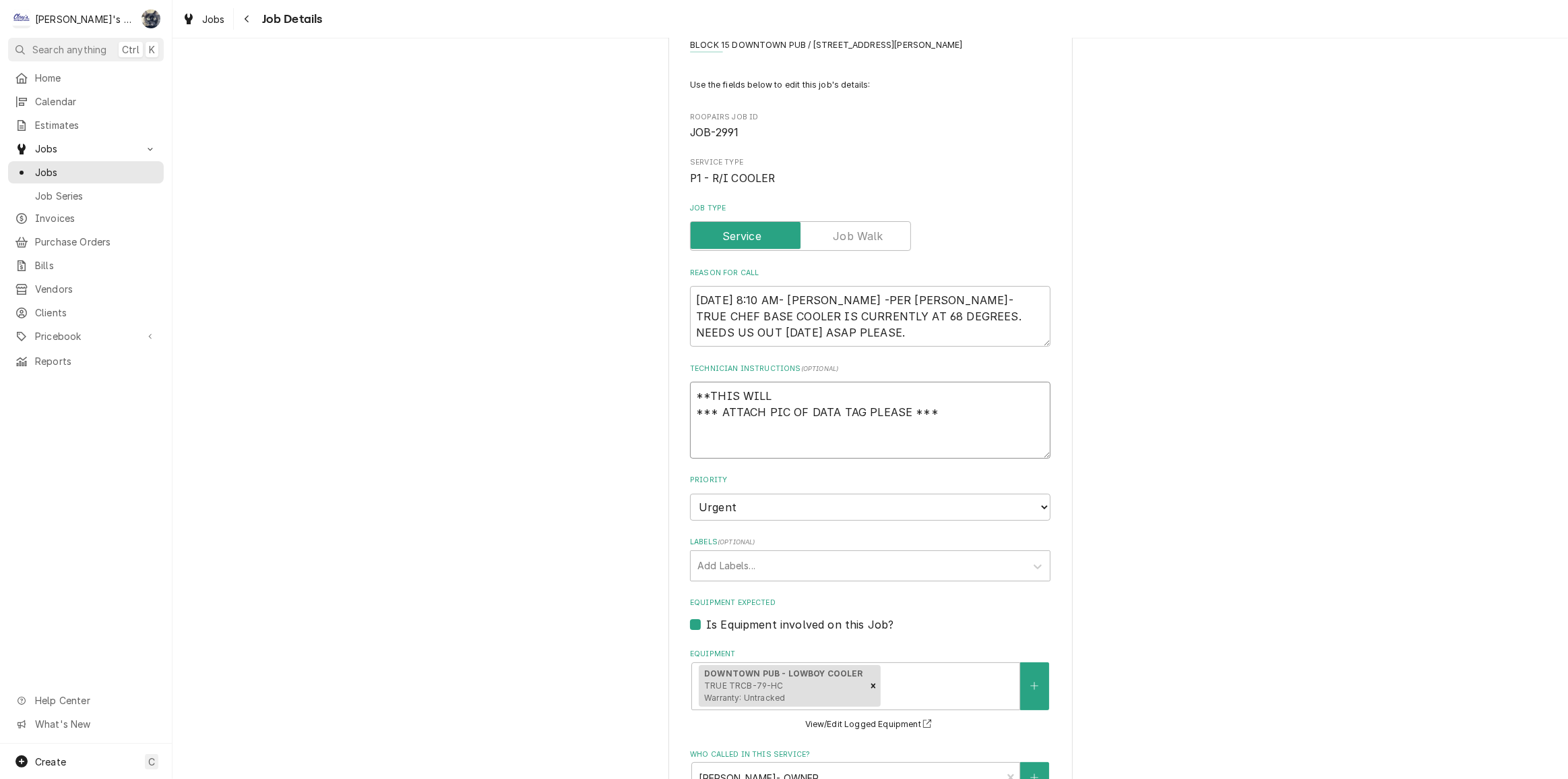
type textarea "**THIS WILL N *** ATTACH PIC OF DATA TAG PLEASE ***"
type textarea "x"
type textarea "**THIS WILL NE *** ATTACH PIC OF DATA TAG PLEASE ***"
type textarea "x"
type textarea "**THIS WILL NEE *** ATTACH PIC OF DATA TAG PLEASE ***"
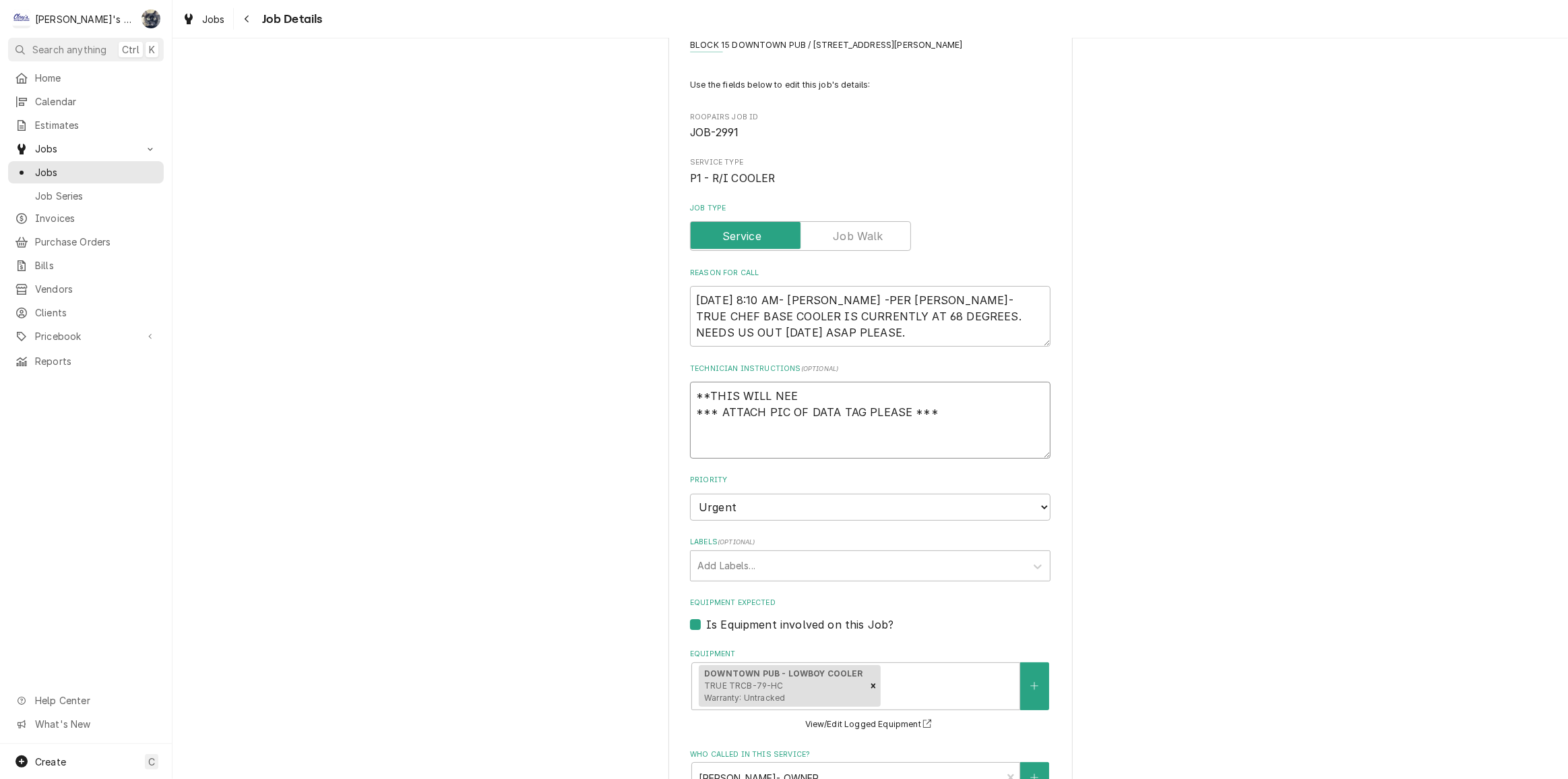
type textarea "x"
type textarea "**THIS WILL NEED *** ATTACH PIC OF DATA TAG PLEASE ***"
type textarea "x"
type textarea "**THIS WILL NEED T *** ATTACH PIC OF DATA TAG PLEASE ***"
type textarea "x"
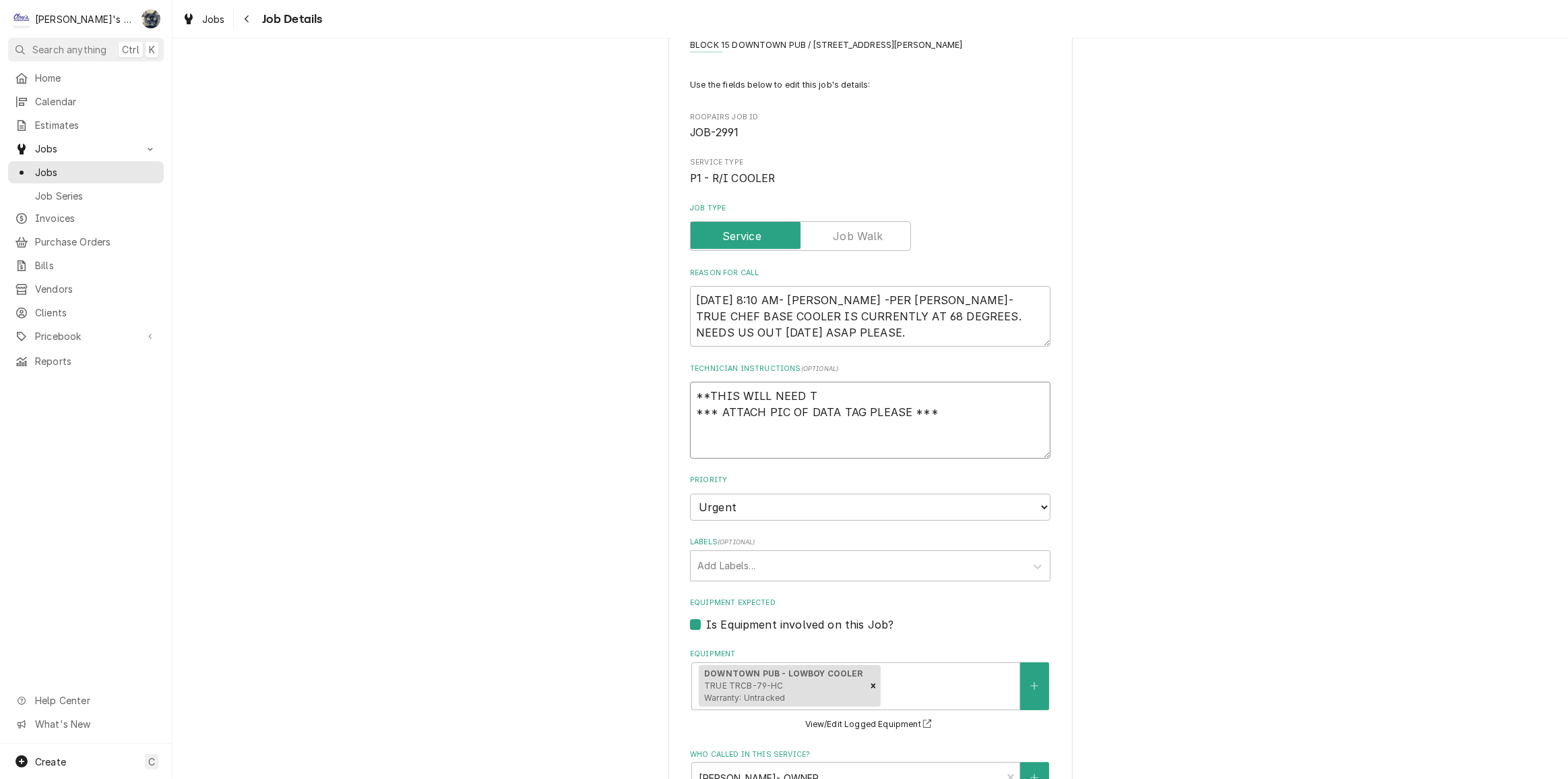
type textarea "**THIS WILL NEED TO *** ATTACH PIC OF DATA TAG PLEASE ***"
type textarea "x"
type textarea "**THIS WILL NEED TO *** ATTACH PIC OF DATA TAG PLEASE ***"
type textarea "x"
type textarea "**THIS WILL NEED TO R *** ATTACH PIC OF DATA TAG PLEASE ***"
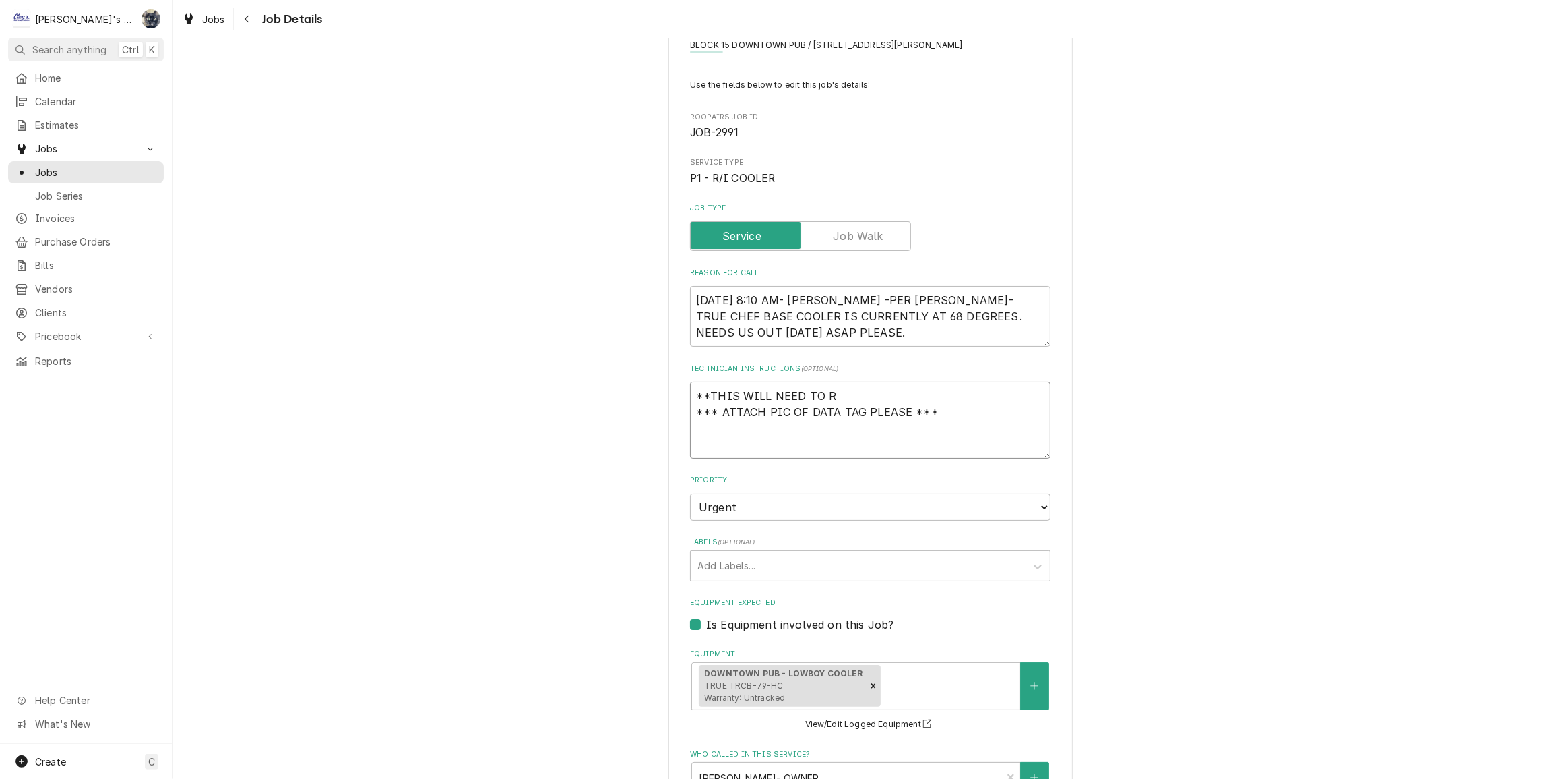
type textarea "x"
type textarea "**THIS WILL NEED TO RE *** ATTACH PIC OF DATA TAG PLEASE ***"
type textarea "x"
type textarea "**THIS WILL NEED TO R *** ATTACH PIC OF DATA TAG PLEASE ***"
type textarea "x"
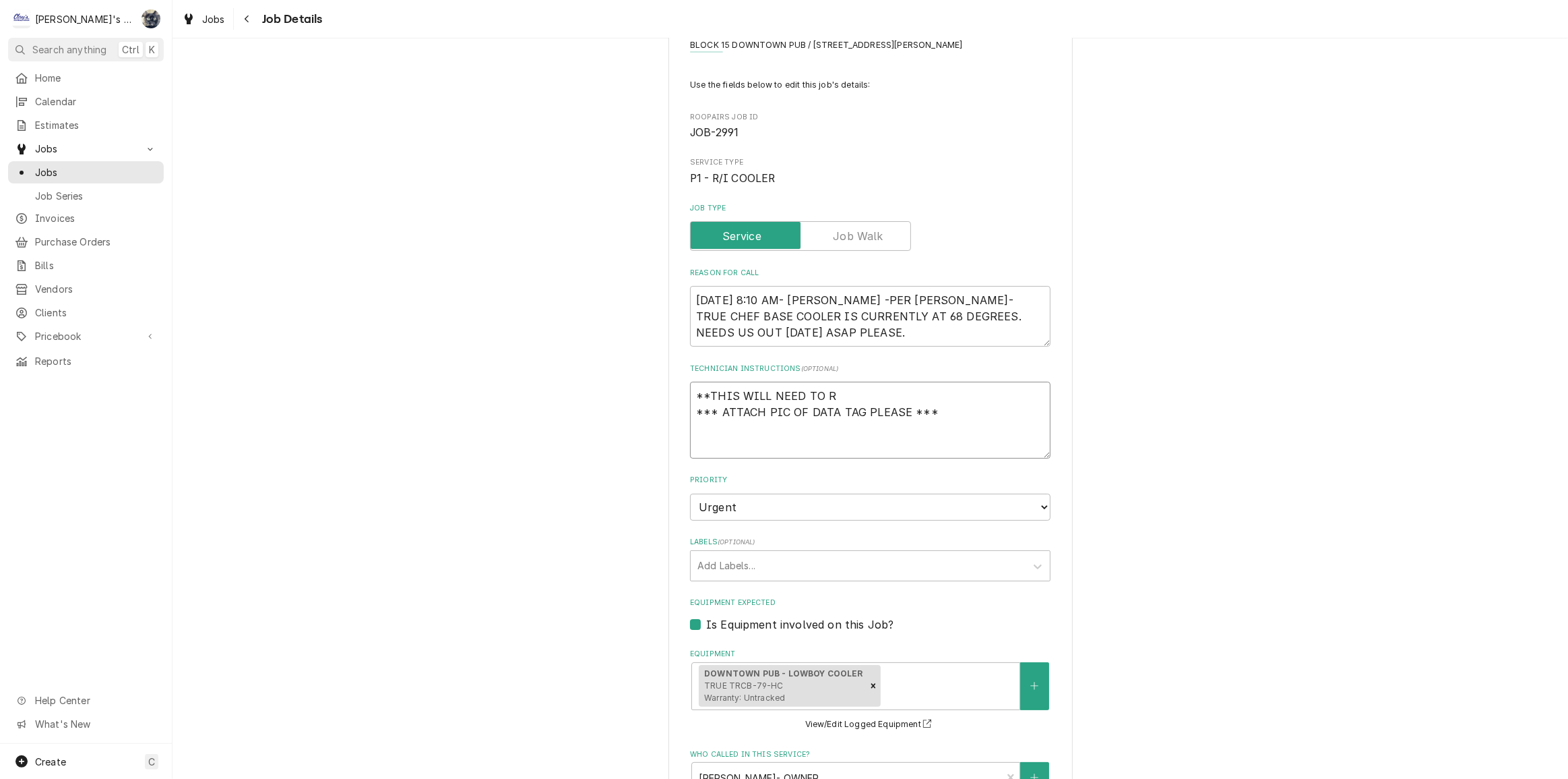
type textarea "**THIS WILL NEED TO *** ATTACH PIC OF DATA TAG PLEASE ***"
type textarea "x"
type textarea "**THIS WILL NEED TO B *** ATTACH PIC OF DATA TAG PLEASE ***"
type textarea "x"
type textarea "**THIS WILL NEED TO BE *** ATTACH PIC OF DATA TAG PLEASE ***"
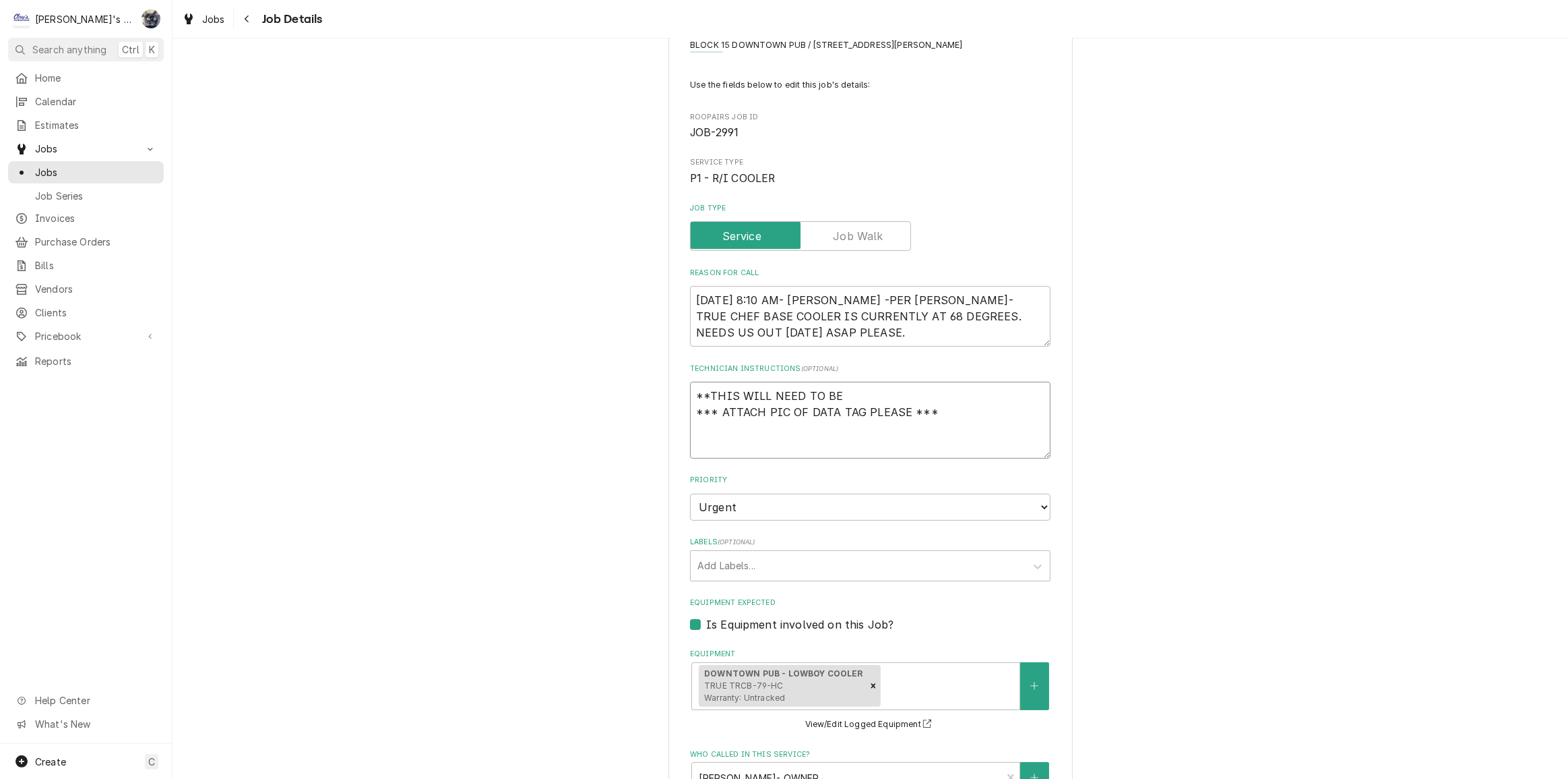
type textarea "x"
type textarea "**THIS WILL NEED TO BE *** ATTACH PIC OF DATA TAG PLEASE ***"
type textarea "x"
type textarea "**THIS WILL NEED TO BE B *** ATTACH PIC OF DATA TAG PLEASE ***"
type textarea "x"
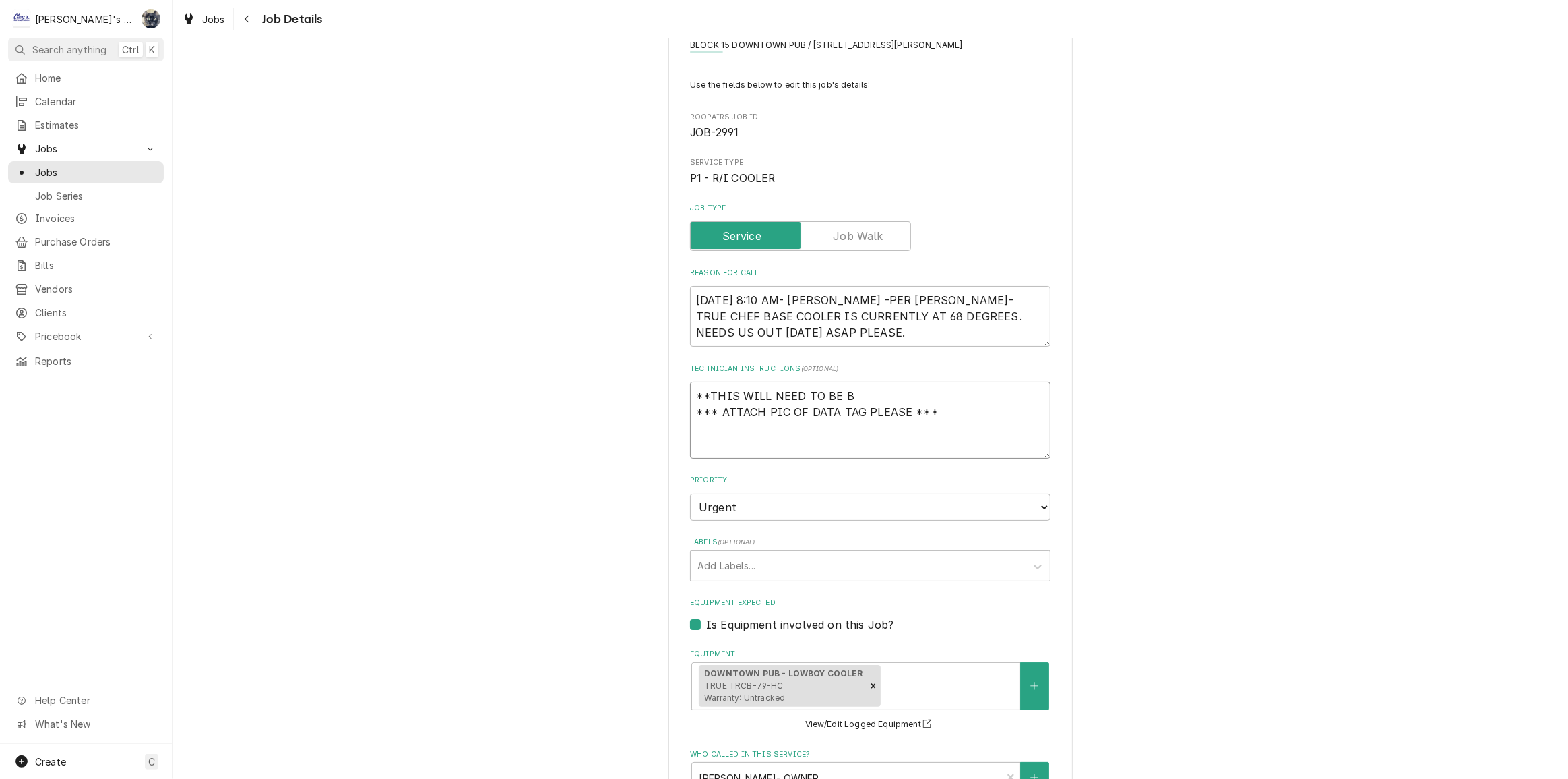
type textarea "**THIS WILL NEED TO BE BI *** ATTACH PIC OF DATA TAG PLEASE ***"
type textarea "x"
type textarea "**THIS WILL NEED TO BE BIL *** ATTACH PIC OF DATA TAG PLEASE ***"
type textarea "x"
type textarea "**THIS WILL NEED TO BE BILL *** ATTACH PIC OF DATA TAG PLEASE ***"
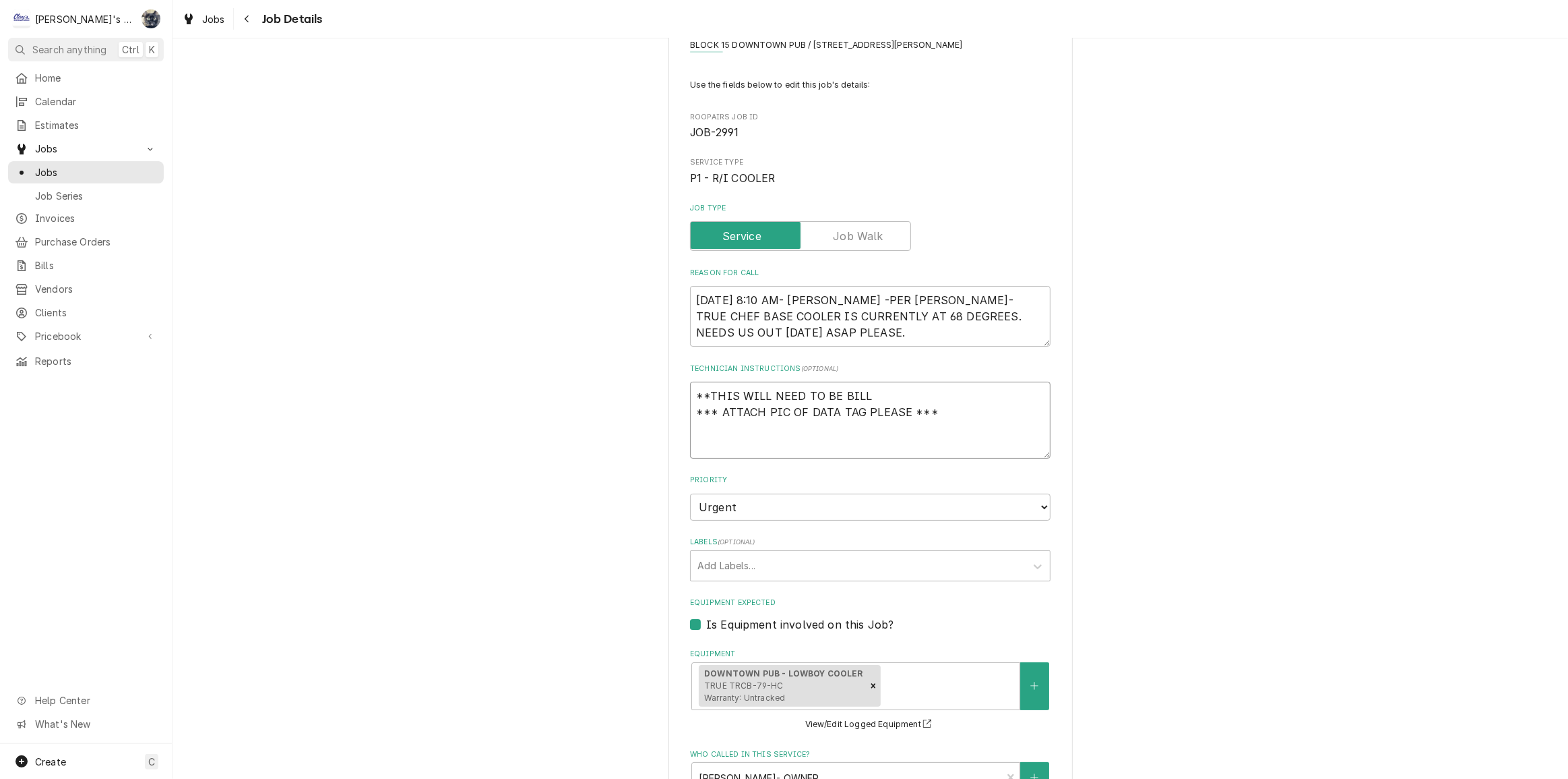
type textarea "x"
type textarea "**THIS WILL NEED TO BE BILLE *** ATTACH PIC OF DATA TAG PLEASE ***"
type textarea "x"
type textarea "**THIS WILL NEED TO BE BILLED *** ATTACH PIC OF DATA TAG PLEASE ***"
type textarea "x"
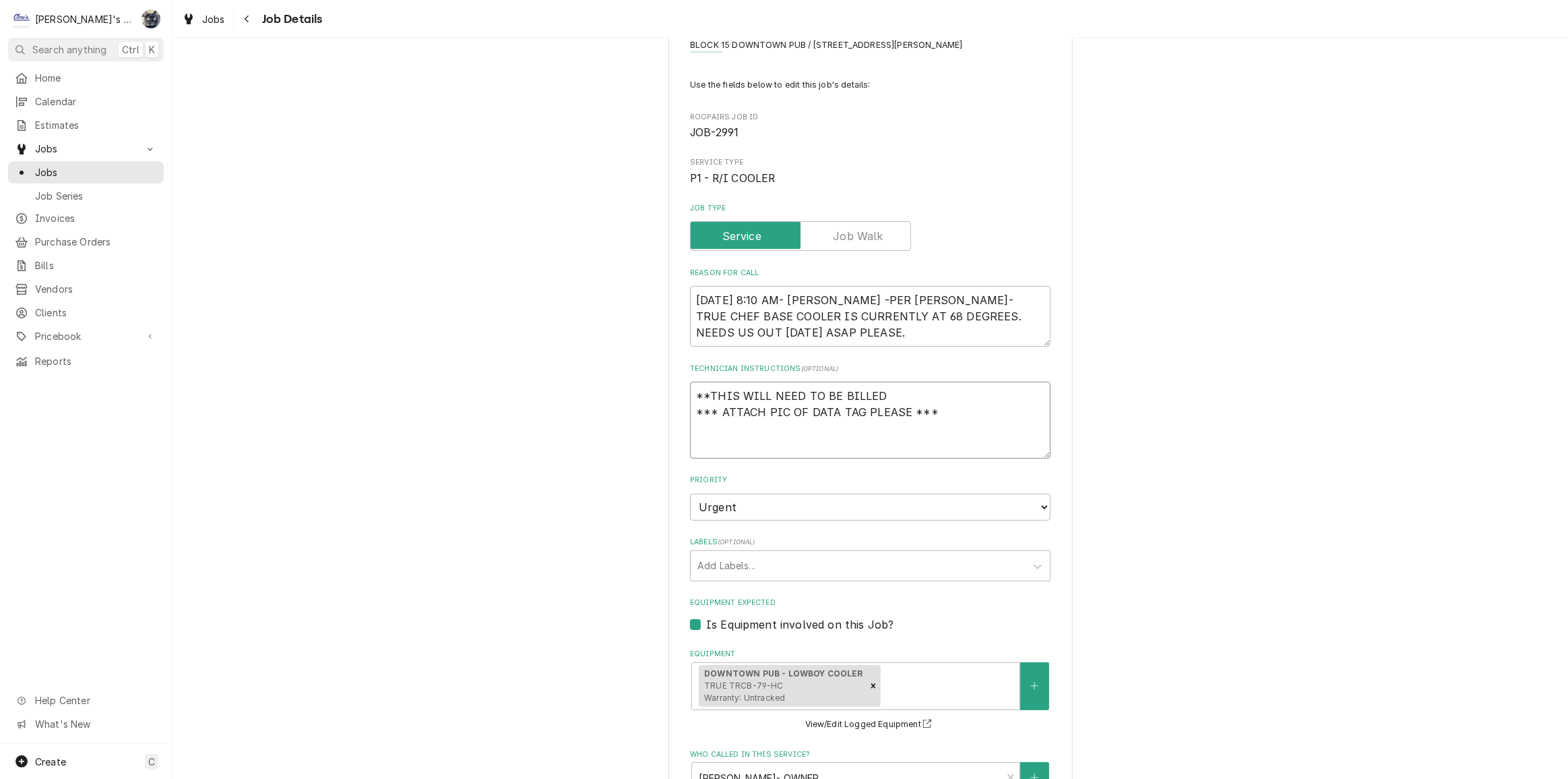
type textarea "**THIS WILL NEED TO BE BILLED *** ATTACH PIC OF DATA TAG PLEASE ***"
type textarea "x"
type textarea "**THIS WILL NEED TO BE BILLED T *** ATTACH PIC OF DATA TAG PLEASE ***"
type textarea "x"
type textarea "**THIS WILL NEED TO BE BILLED TO *** ATTACH PIC OF DATA TAG PLEASE ***"
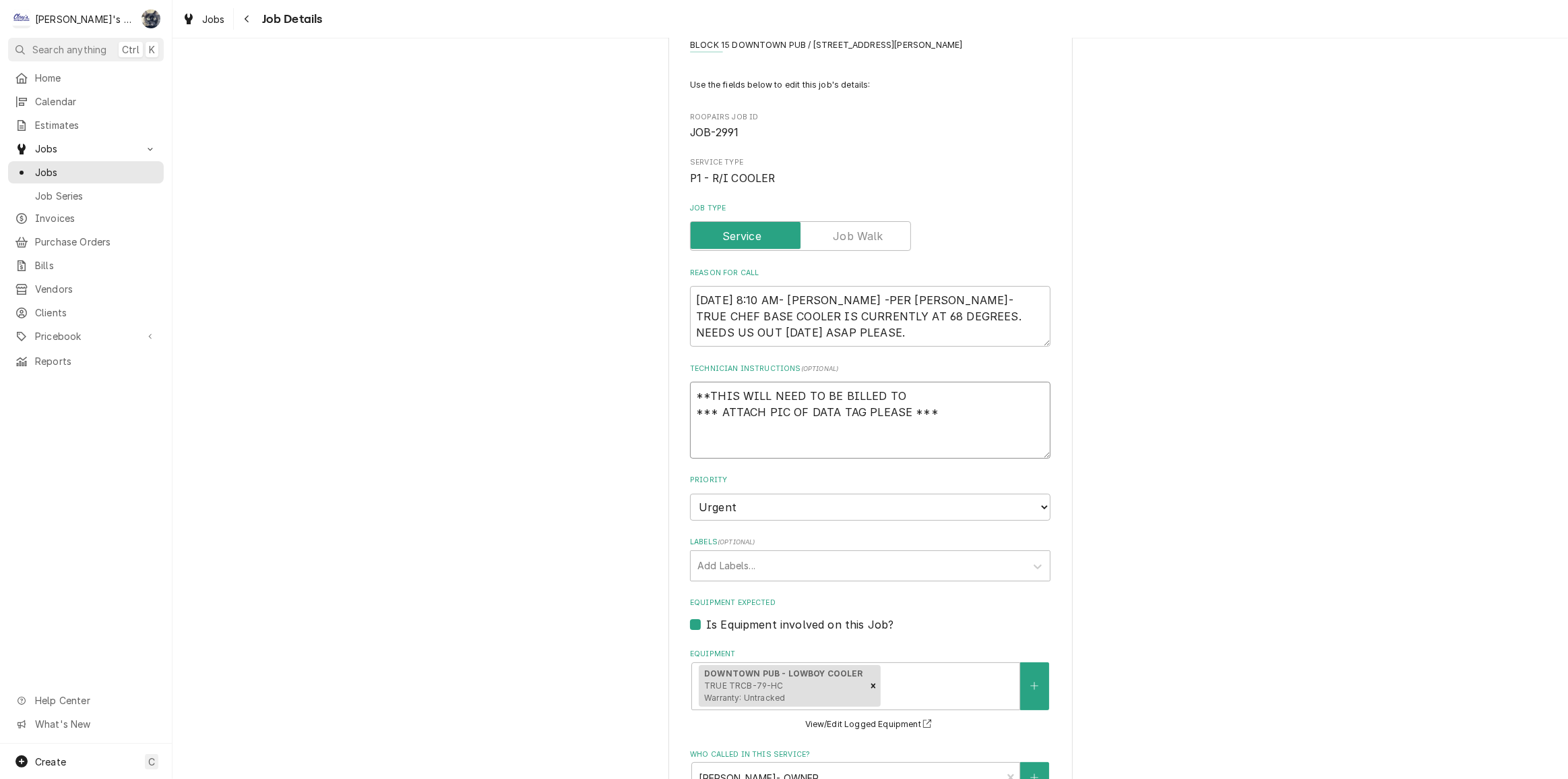
type textarea "x"
type textarea "**THIS WILL NEED TO BE BILLED TO *** ATTACH PIC OF DATA TAG PLEASE ***"
type textarea "x"
type textarea "**THIS WILL NEED TO BE BILLED TO T *** ATTACH PIC OF DATA TAG PLEASE ***"
type textarea "x"
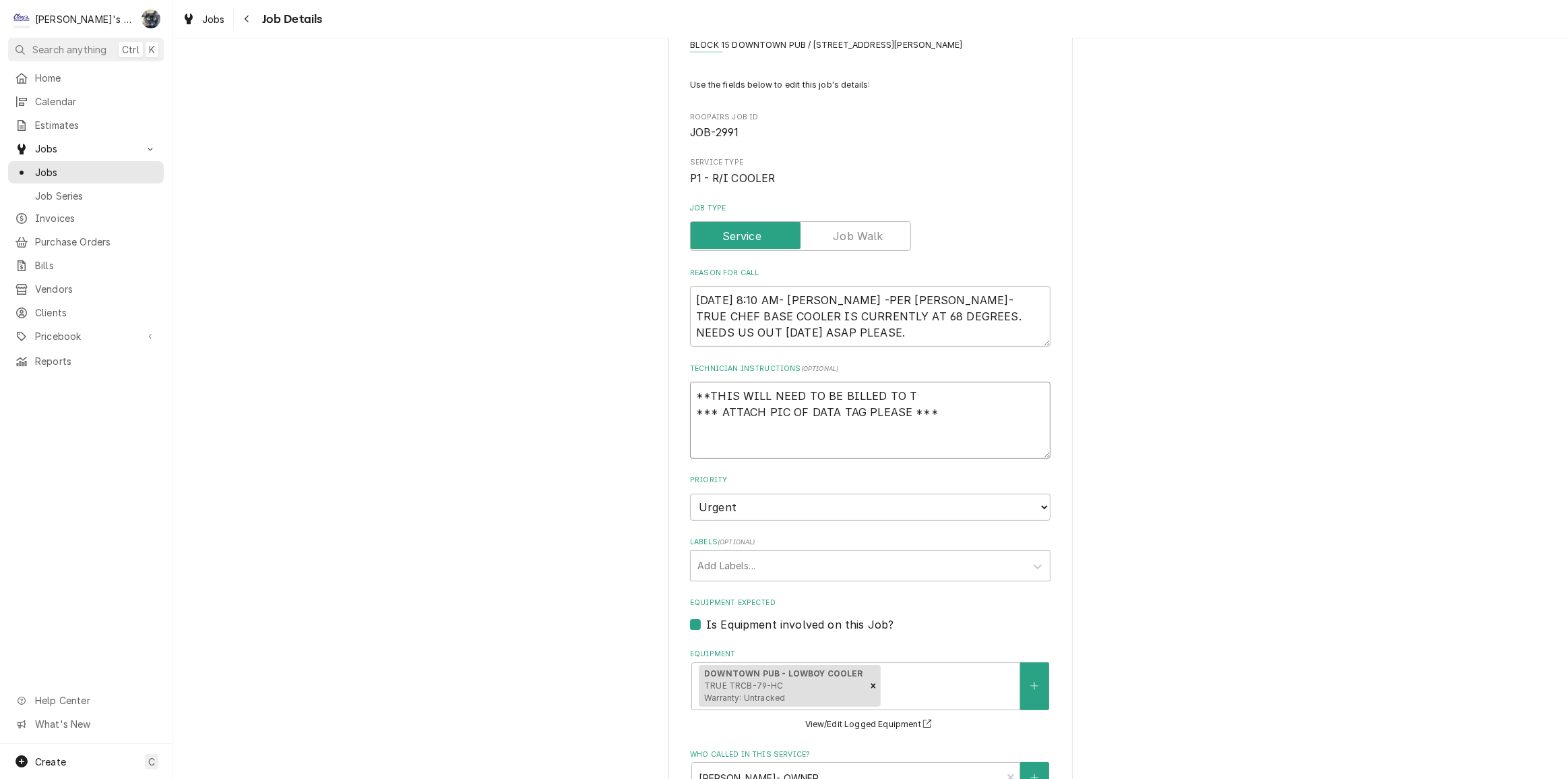
type textarea "**THIS WILL NEED TO BE BILLED TO TR *** ATTACH PIC OF DATA TAG PLEASE ***"
type textarea "x"
type textarea "**THIS WILL NEED TO BE BILLED TO TRU *** ATTACH PIC OF DATA TAG PLEASE ***"
type textarea "x"
type textarea "**THIS WILL NEED TO BE BILLED TO TRUE *** ATTACH PIC OF DATA TAG PLEASE ***"
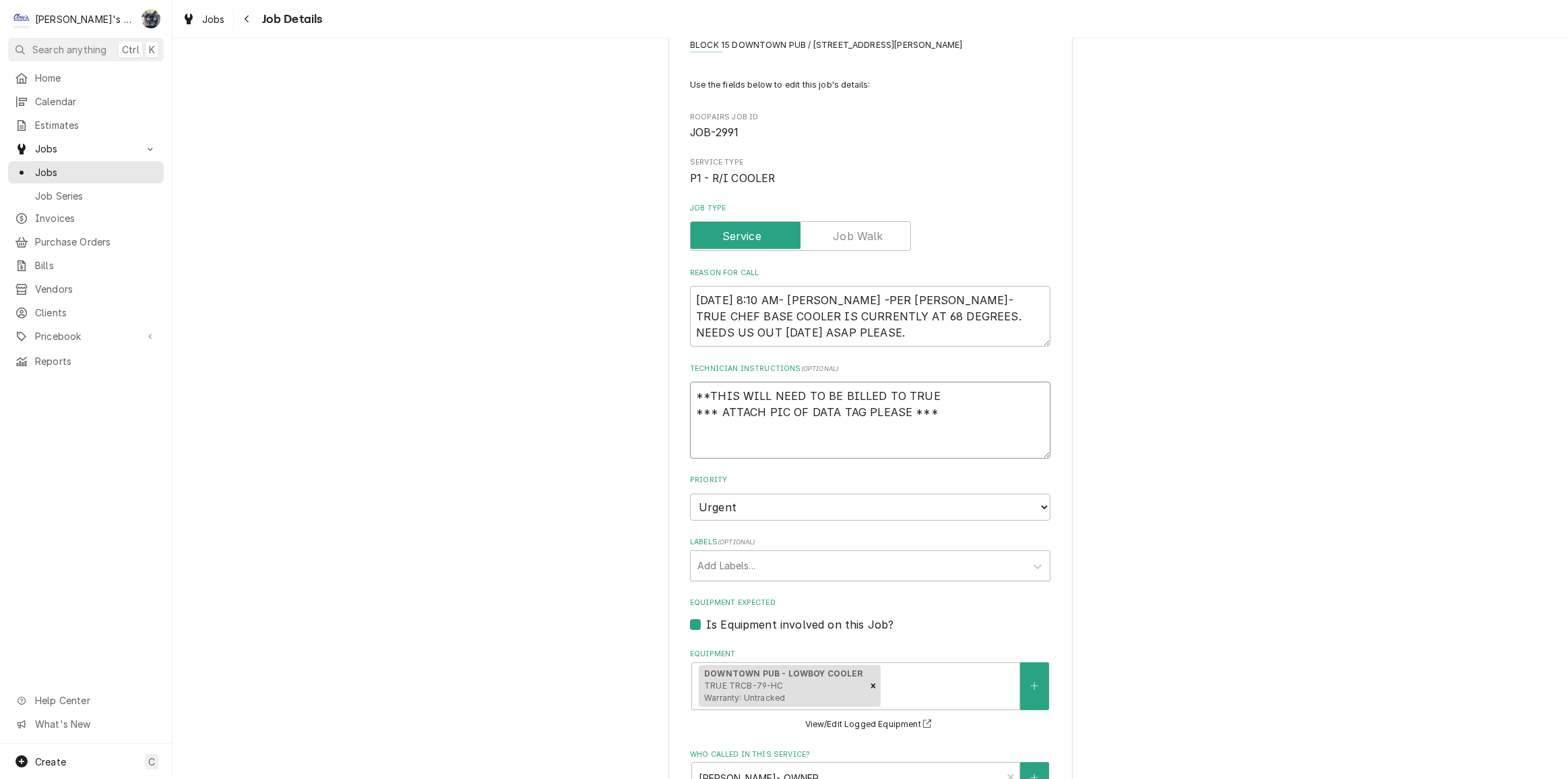
type textarea "x"
type textarea "**THIS WILL NEED TO BE BILLED TO TRUE. *** ATTACH PIC OF DATA TAG PLEASE ***"
type textarea "x"
type textarea "**THIS WILL NEED TO BE BILLED TO TRUE. *** ATTACH PIC OF DATA TAG PLEASE ***"
type textarea "x"
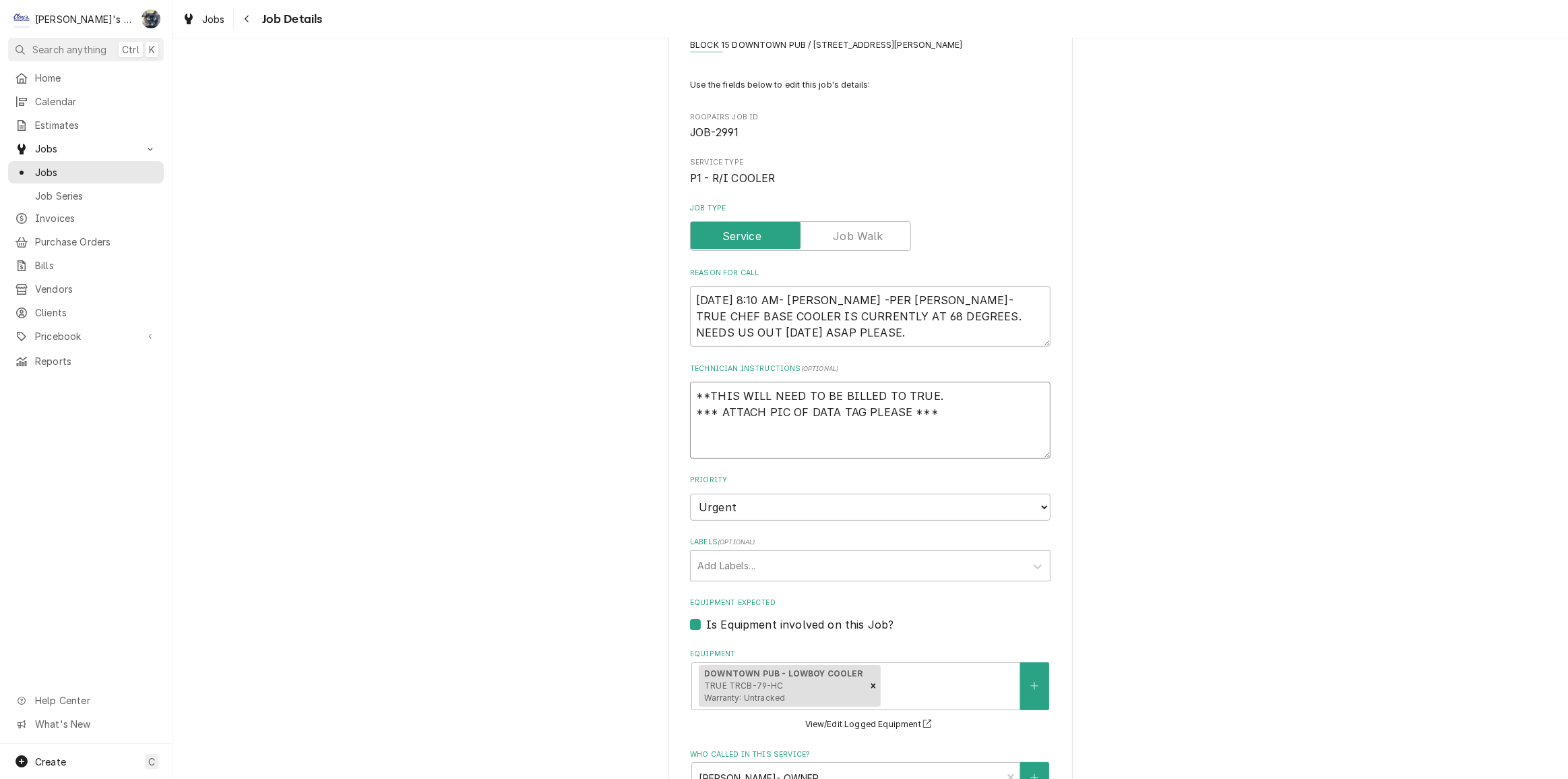
type textarea "**THIS WILL NEED TO BE BILLED TO TRUE. P *** ATTACH PIC OF DATA TAG PLEASE ***"
type textarea "x"
type textarea "**THIS WILL NEED TO BE BILLED TO TRUE. PA *** ATTACH PIC OF DATA TAG PLEASE ***"
type textarea "x"
type textarea "**THIS WILL NEED TO BE BILLED TO TRUE. PAR *** ATTACH PIC OF DATA TAG PLEASE ***"
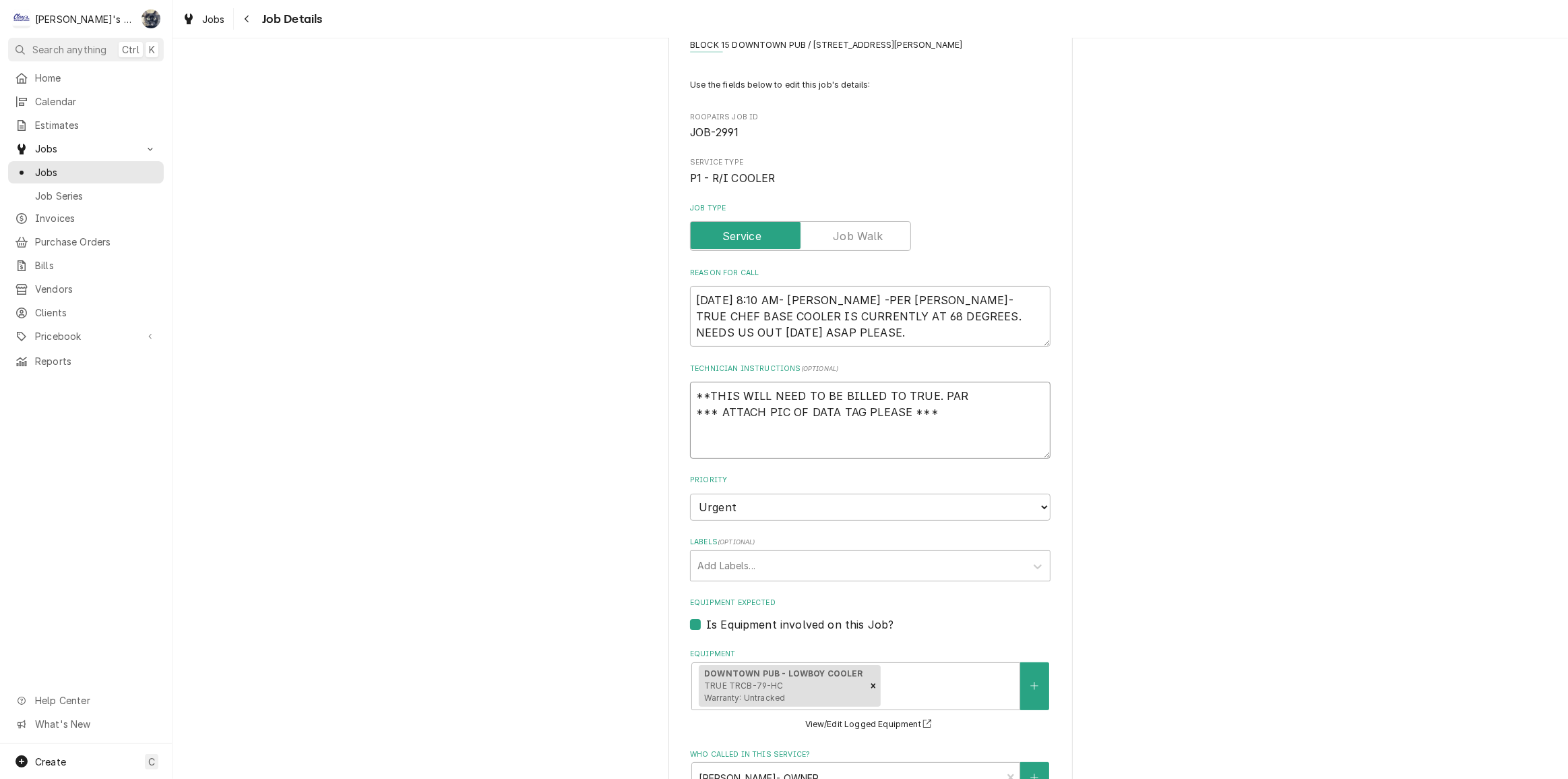
type textarea "x"
type textarea "**THIS WILL NEED TO BE BILLED TO TRUE. PART *** ATTACH PIC OF DATA TAG PLEASE *…"
type textarea "x"
type textarea "**THIS WILL NEED TO BE BILLED TO TRUE. PARTS *** ATTACH PIC OF DATA TAG PLEASE …"
type textarea "x"
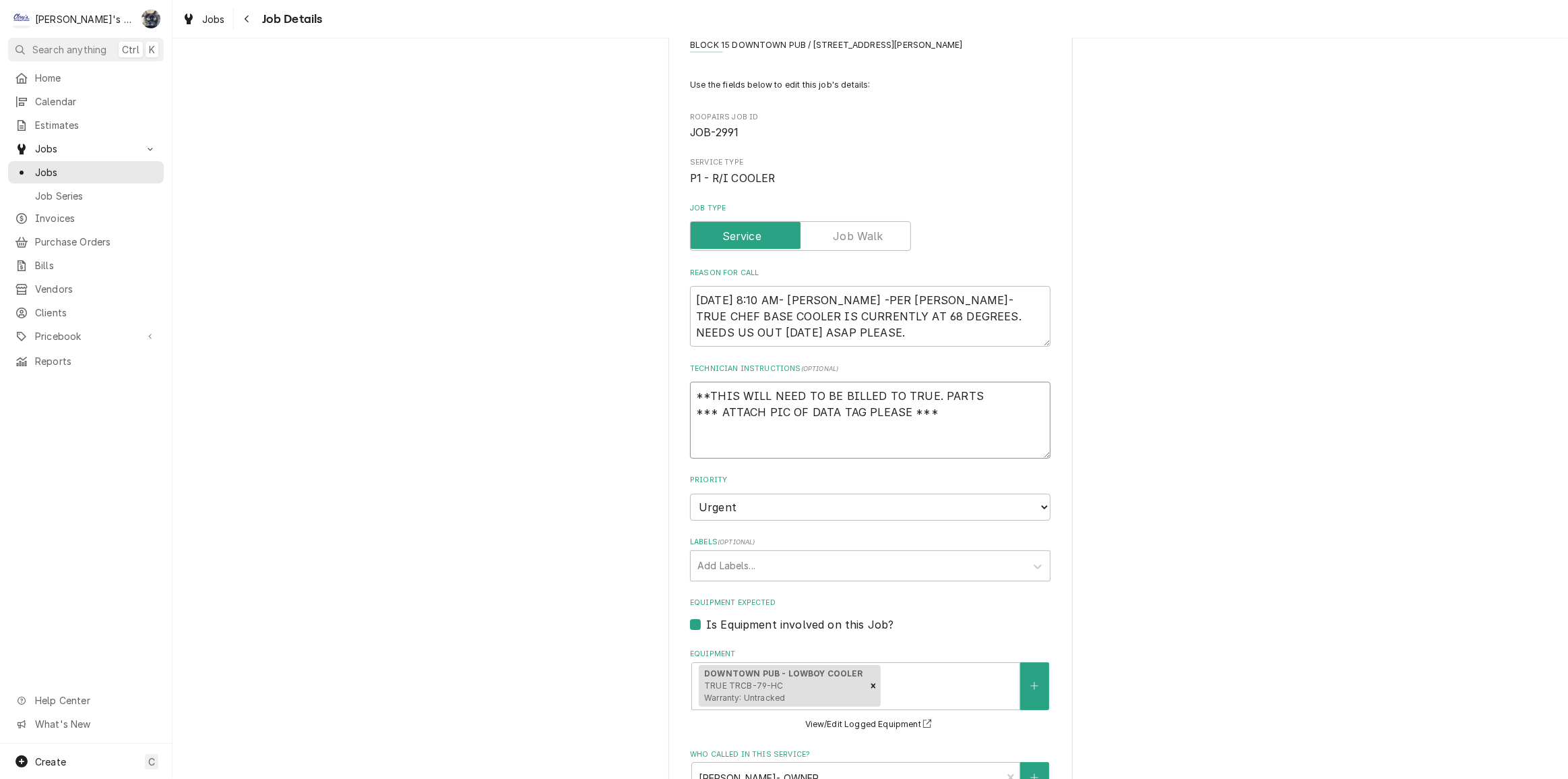
type textarea "**THIS WILL NEED TO BE BILLED TO TRUE. PARTS *** ATTACH PIC OF DATA TAG PLEASE …"
type textarea "x"
type textarea "**THIS WILL NEED TO BE BILLED TO TRUE. PARTS *** ATTACH PIC OF DATA TAG PLEASE …"
type textarea "x"
type textarea "**THIS WILL NEED TO BE BILLED TO TRUE. PART *** ATTACH PIC OF DATA TAG PLEASE *…"
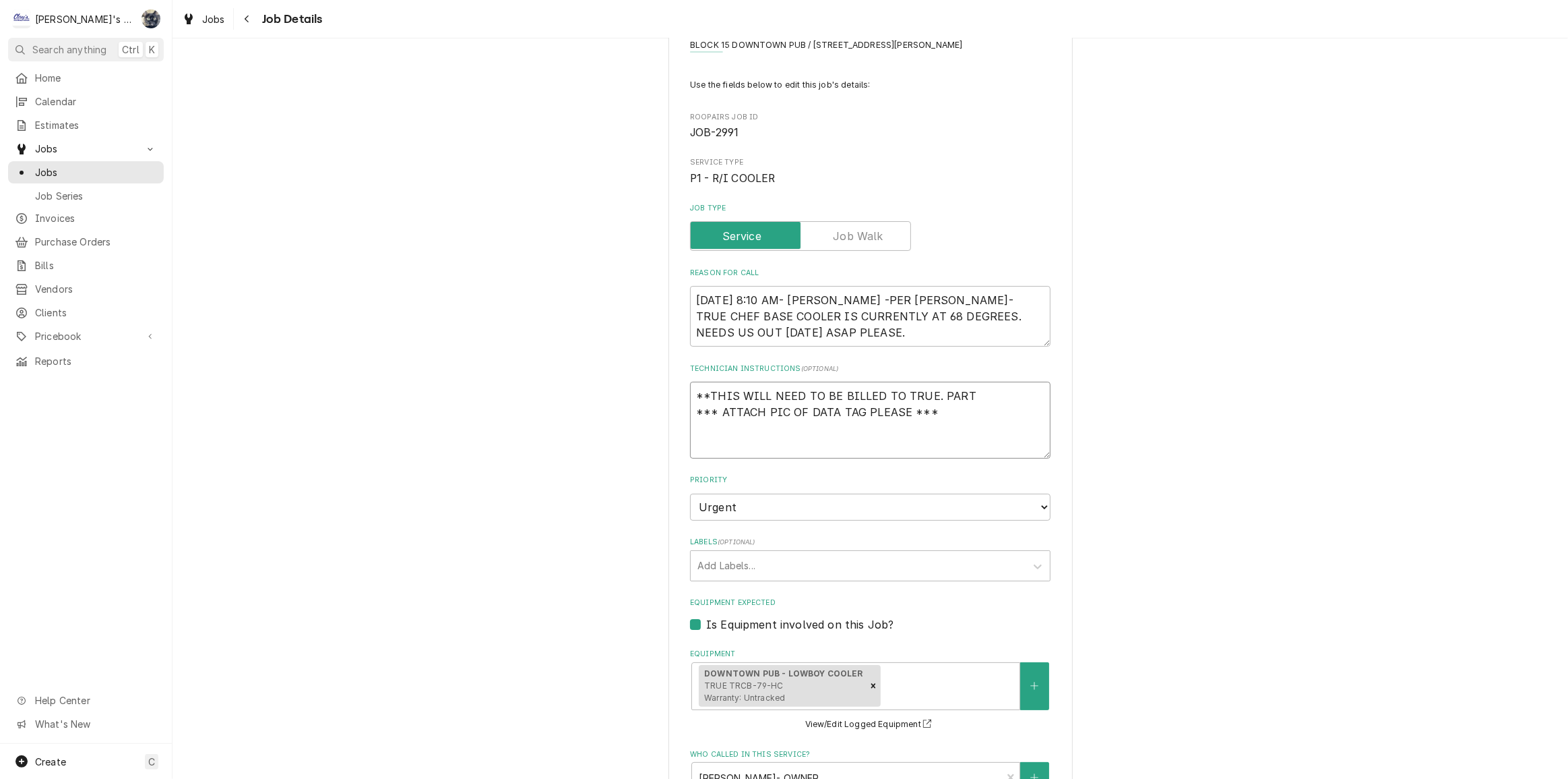
type textarea "x"
type textarea "**THIS WILL NEED TO BE BILLED TO TRUE. PAR *** ATTACH PIC OF DATA TAG PLEASE ***"
type textarea "x"
type textarea "**THIS WILL NEED TO BE BILLED TO TRUE. PA *** ATTACH PIC OF DATA TAG PLEASE ***"
type textarea "x"
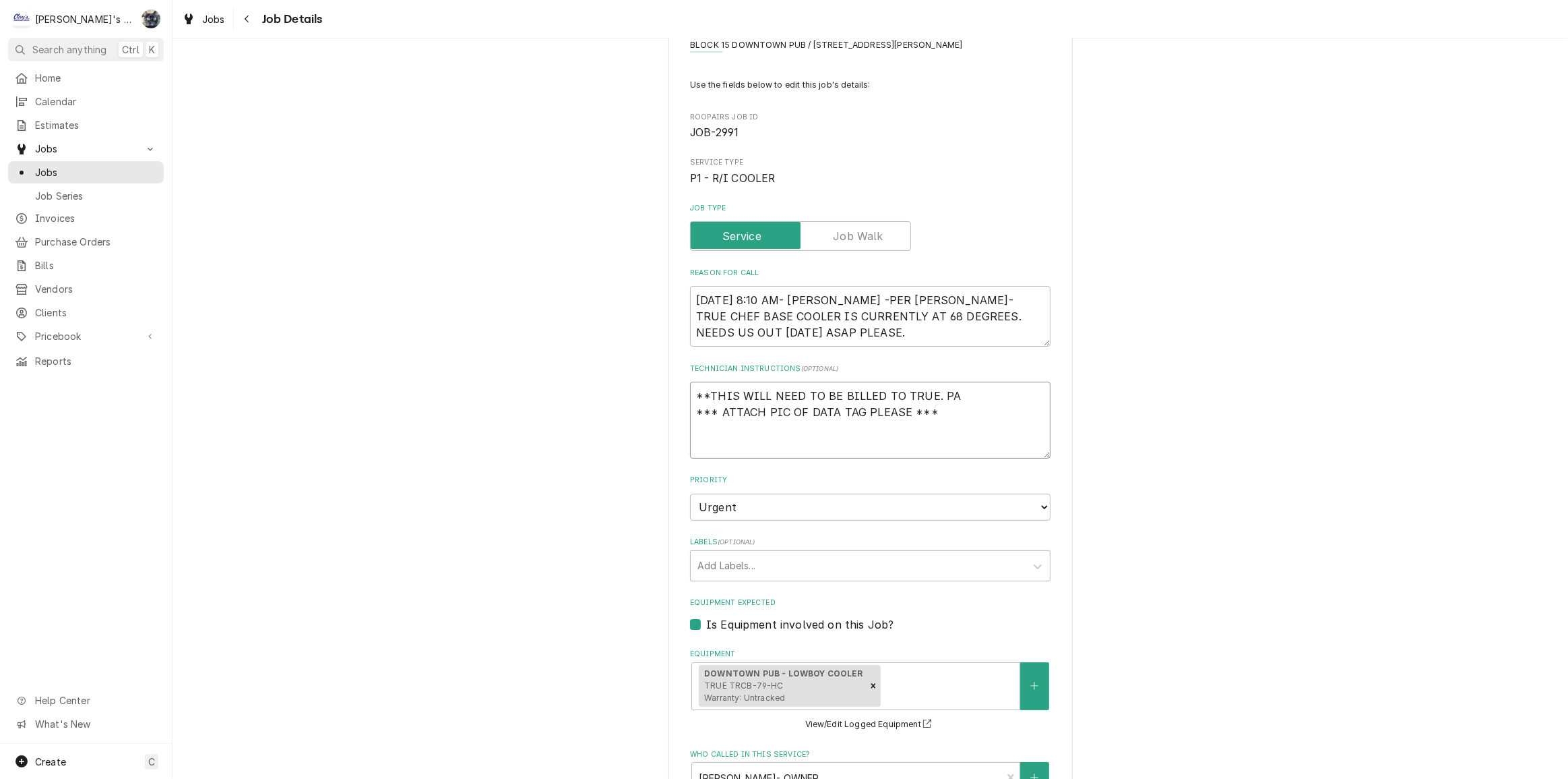
type textarea "**THIS WILL NEED TO BE BILLED TO TRUE. P *** ATTACH PIC OF DATA TAG PLEASE ***"
type textarea "x"
type textarea "**THIS WILL NEED TO BE BILLED TO TRUE. *** ATTACH PIC OF DATA TAG PLEASE ***"
type textarea "x"
type textarea "**THIS WILL NEED TO BE BILLED TO TRUE. U *** ATTACH PIC OF DATA TAG PLEASE ***"
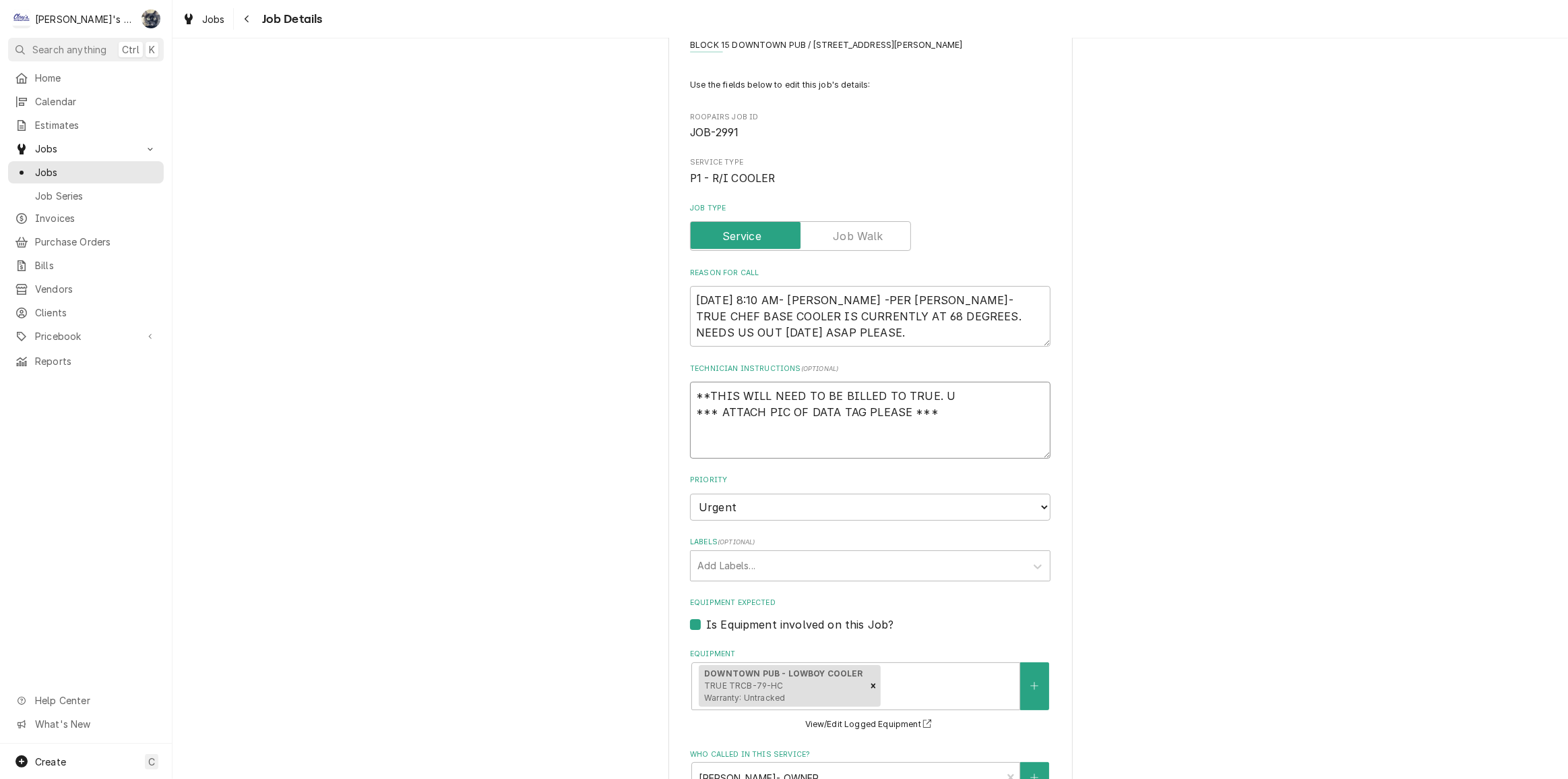
type textarea "x"
type textarea "**THIS WILL NEED TO BE BILLED TO TRUE. UN *** ATTACH PIC OF DATA TAG PLEASE ***"
type textarea "x"
type textarea "**THIS WILL NEED TO BE BILLED TO TRUE. UNI *** ATTACH PIC OF DATA TAG PLEASE ***"
type textarea "x"
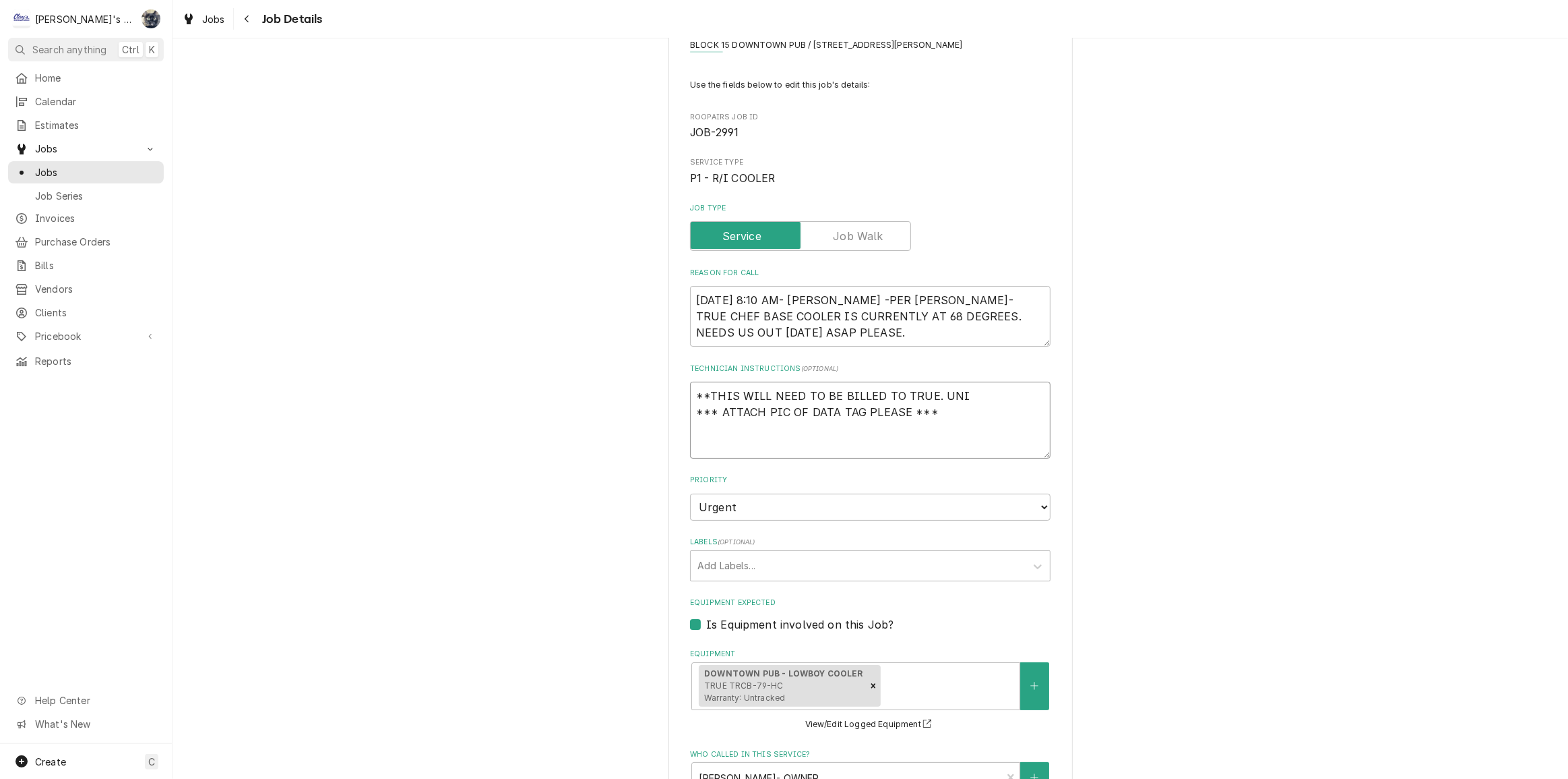
type textarea "**THIS WILL NEED TO BE BILLED TO TRUE. UNIT *** ATTACH PIC OF DATA TAG PLEASE *…"
type textarea "x"
type textarea "**THIS WILL NEED TO BE BILLED TO TRUE. UNITS *** ATTACH PIC OF DATA TAG PLEASE …"
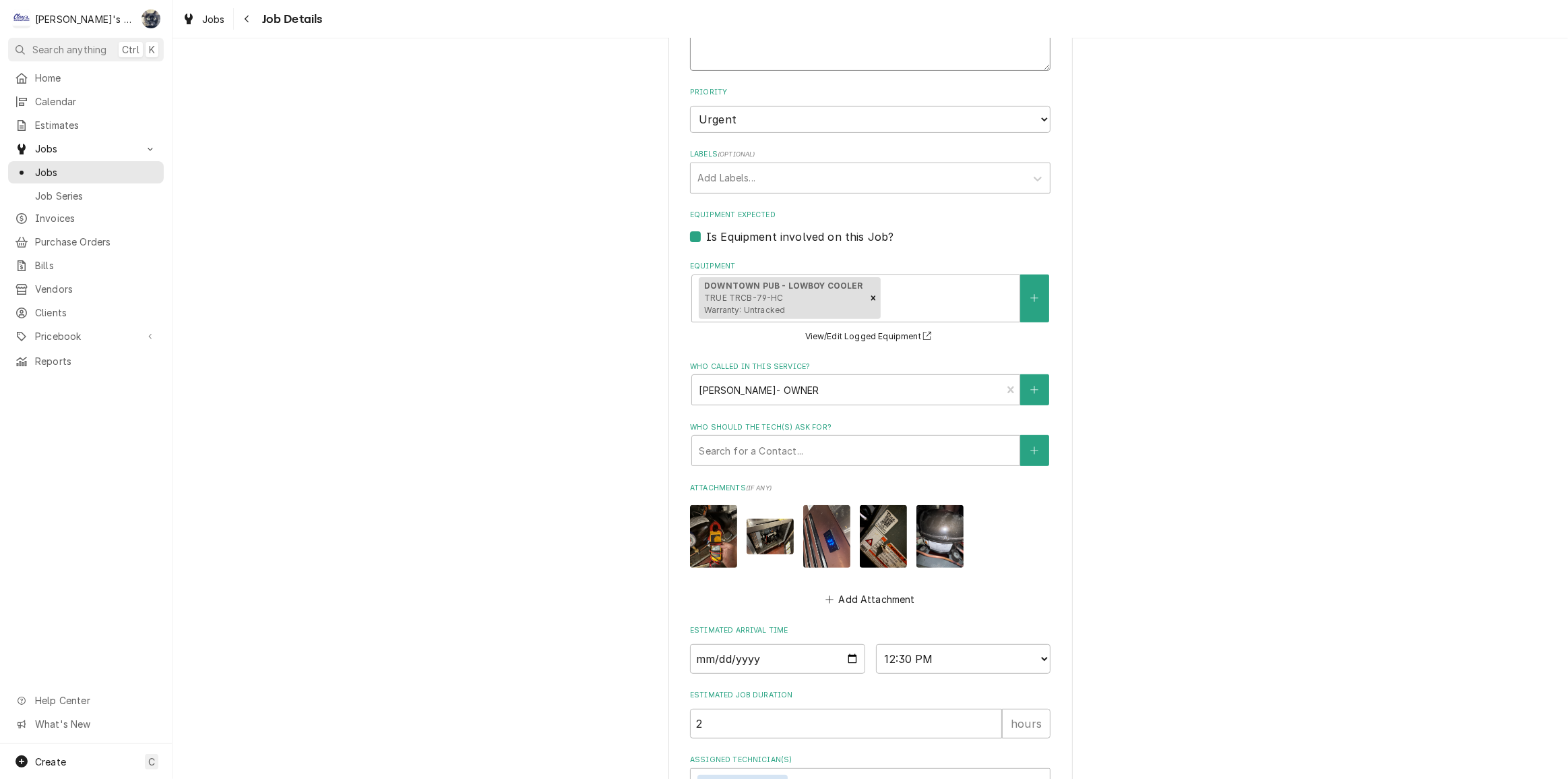
scroll to position [580, 0]
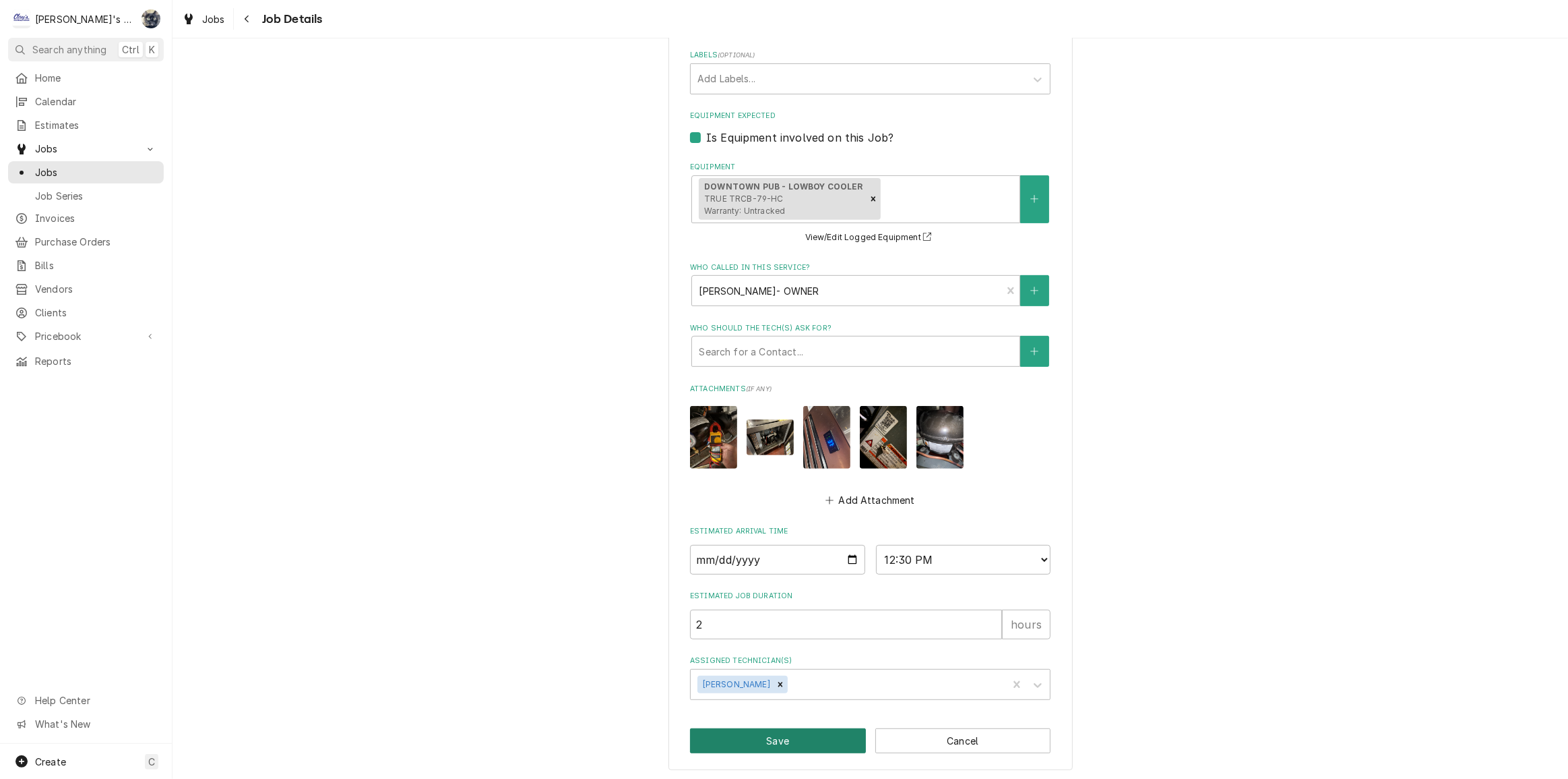
click at [765, 735] on button "Save" at bounding box center [778, 741] width 176 height 25
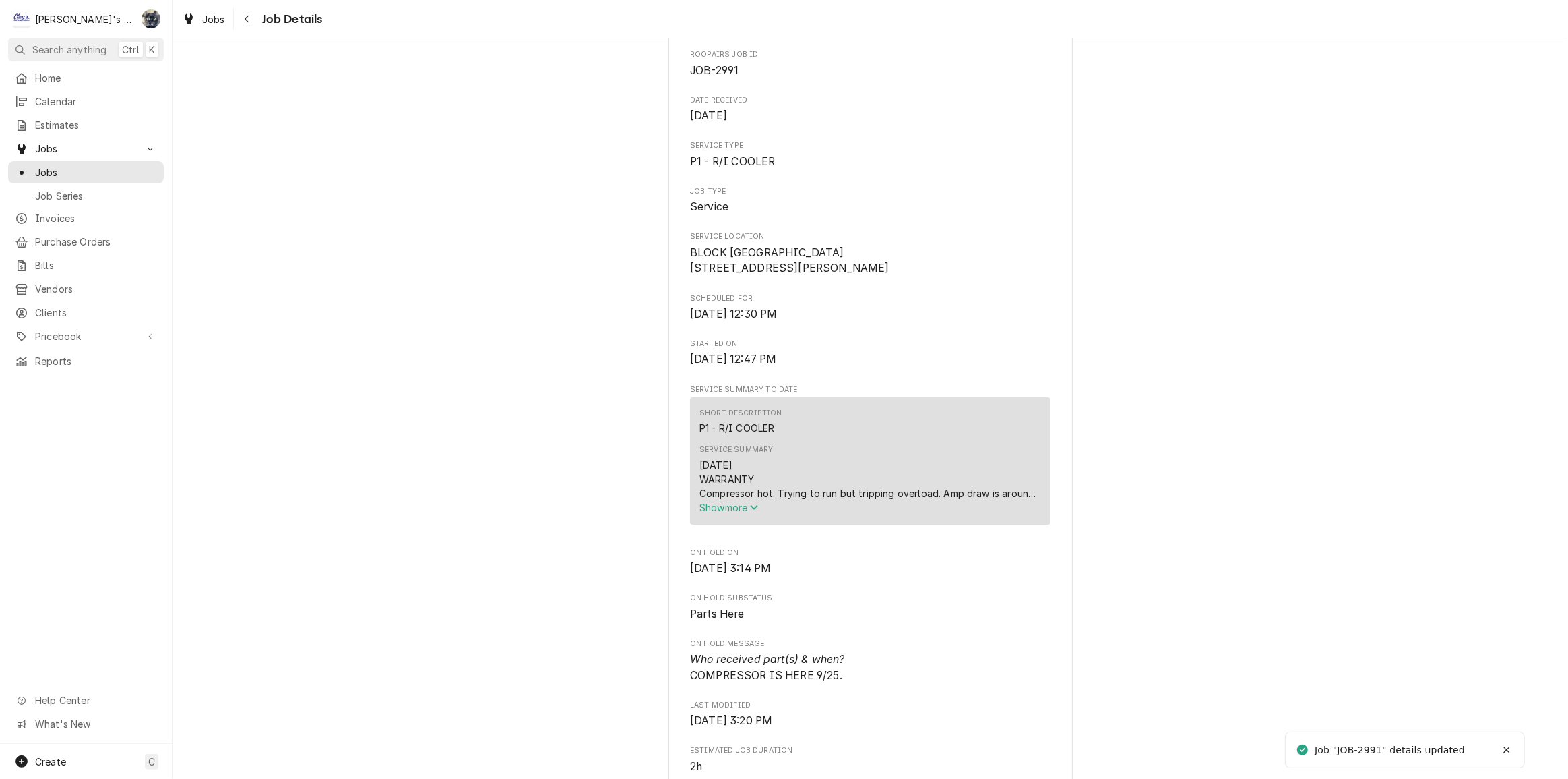
scroll to position [368, 0]
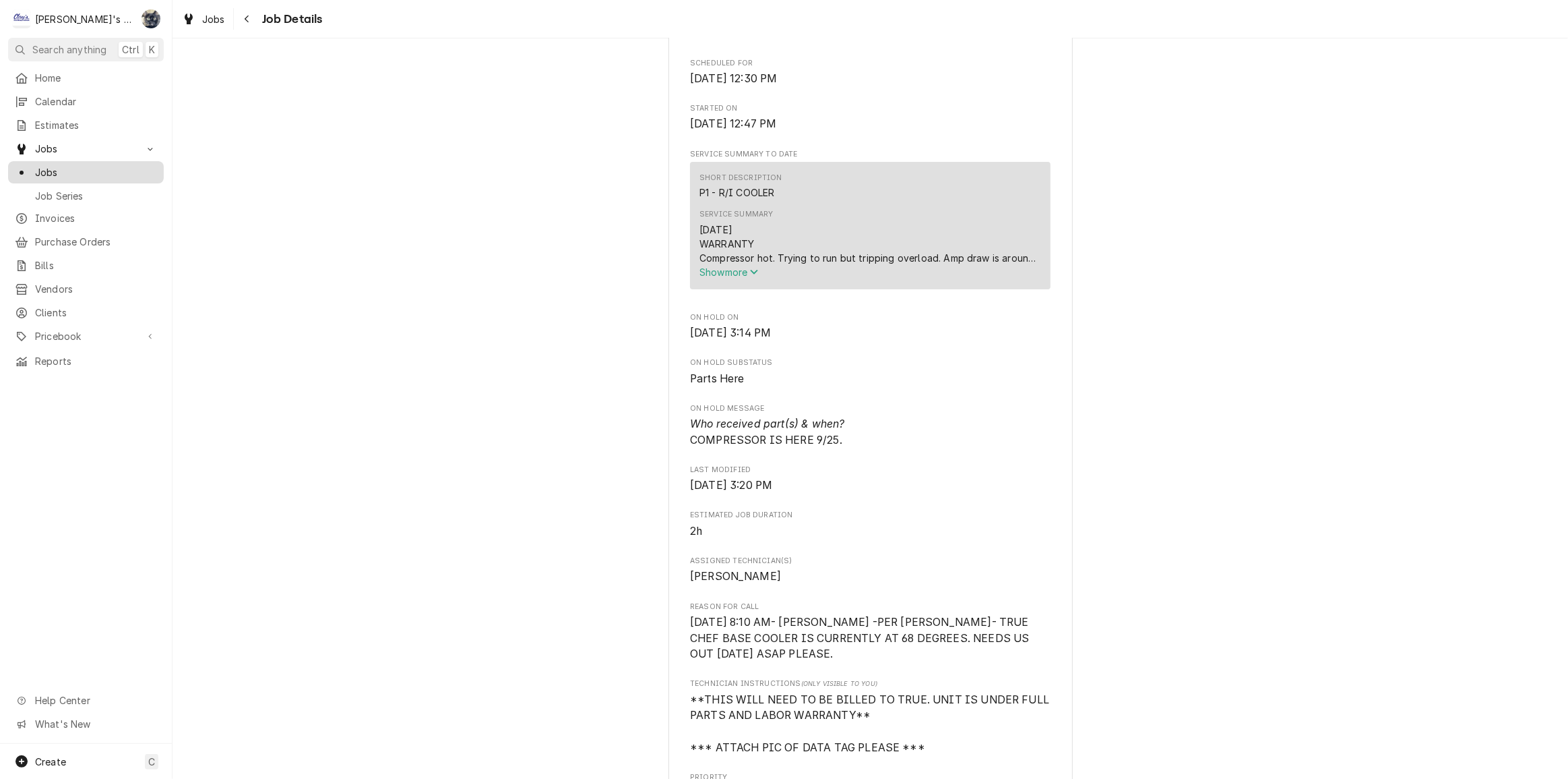
click at [78, 172] on span "Jobs" at bounding box center [96, 173] width 122 height 14
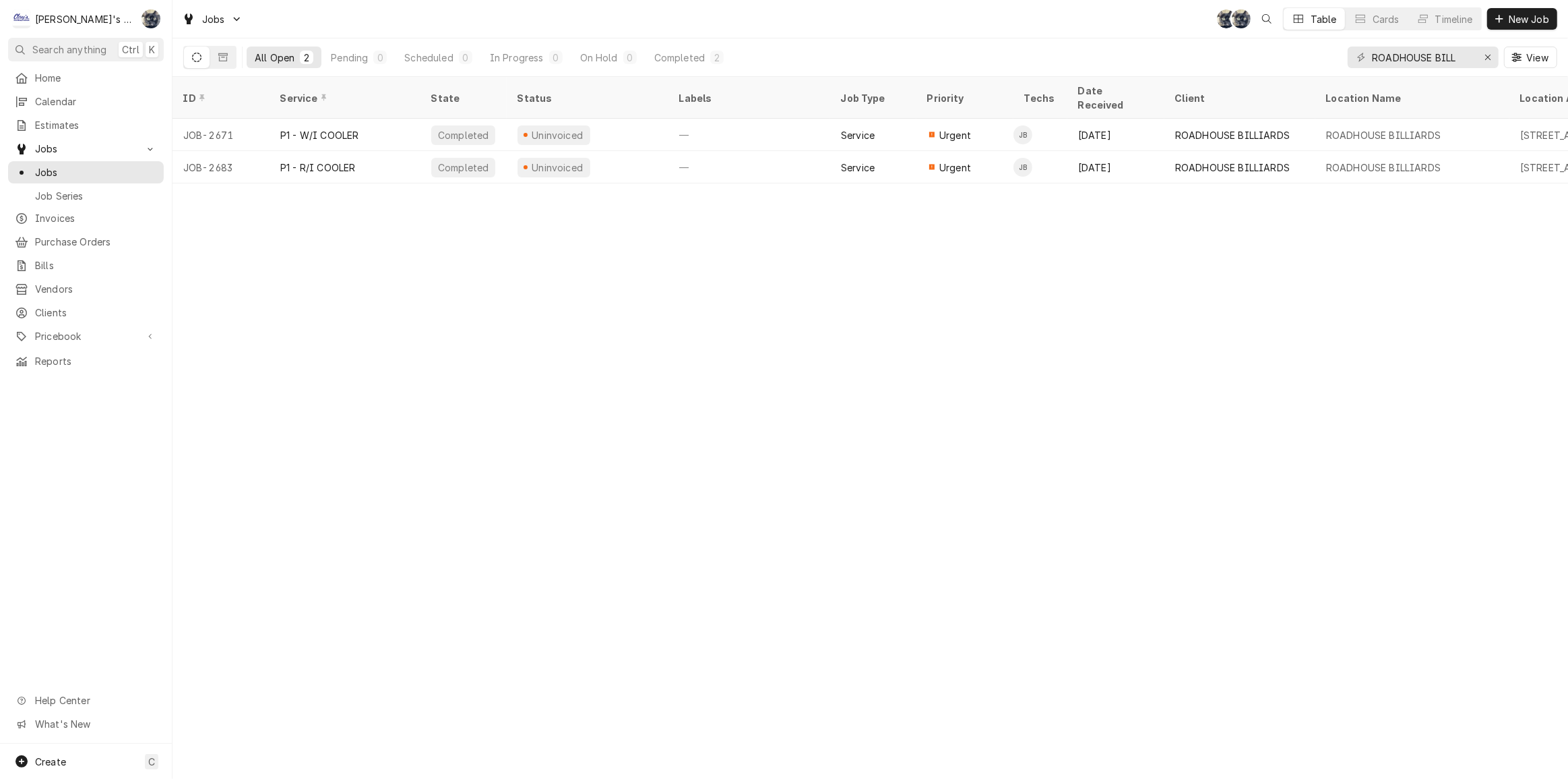
click at [456, 18] on div "Jobs SB SB Table Cards Timeline New Job" at bounding box center [870, 19] width 1396 height 38
click at [1490, 54] on icon "Erase input" at bounding box center [1489, 58] width 8 height 9
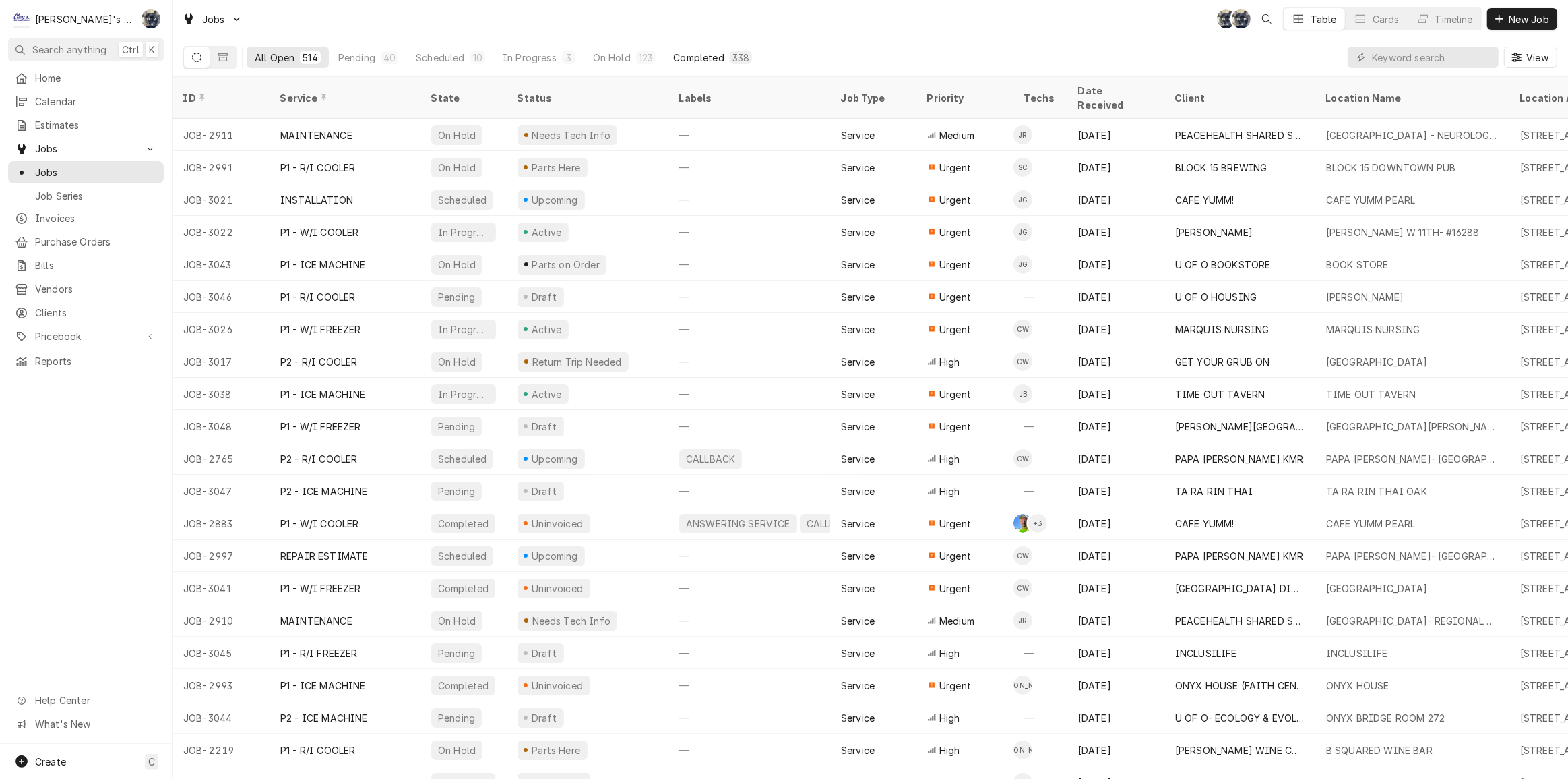
click at [733, 54] on div "338" at bounding box center [741, 58] width 17 height 14
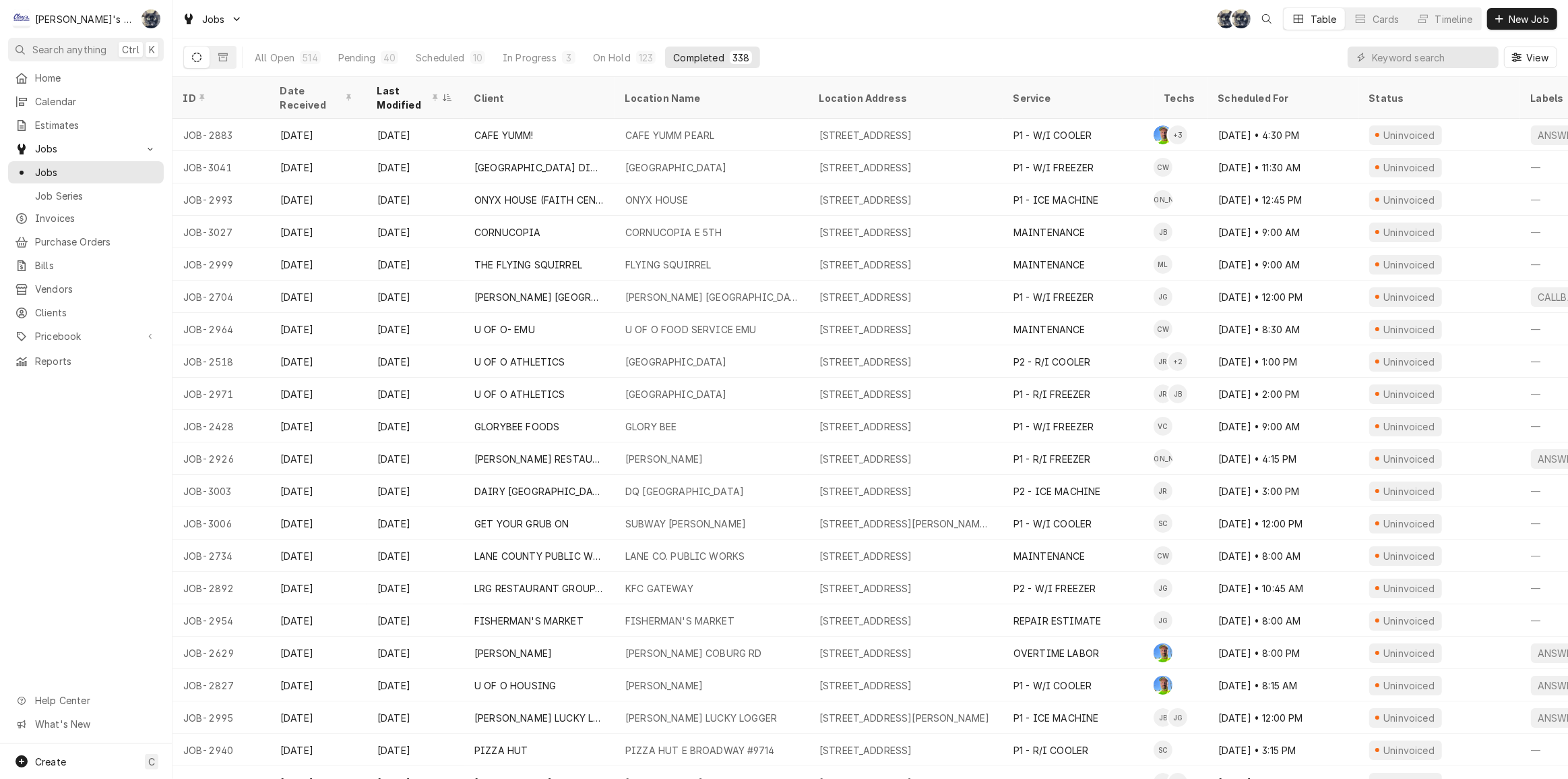
click at [740, 21] on div "Jobs SB SB Table Cards Timeline New Job" at bounding box center [870, 19] width 1396 height 38
click at [536, 23] on div "Jobs SB SB Table Cards Timeline New Job" at bounding box center [870, 19] width 1396 height 38
click at [602, 36] on div "Jobs SB SB KH Table Cards Timeline New Job" at bounding box center [870, 19] width 1396 height 38
click at [409, 12] on div "Jobs SB KH SB Table Cards Timeline New Job" at bounding box center [870, 19] width 1396 height 38
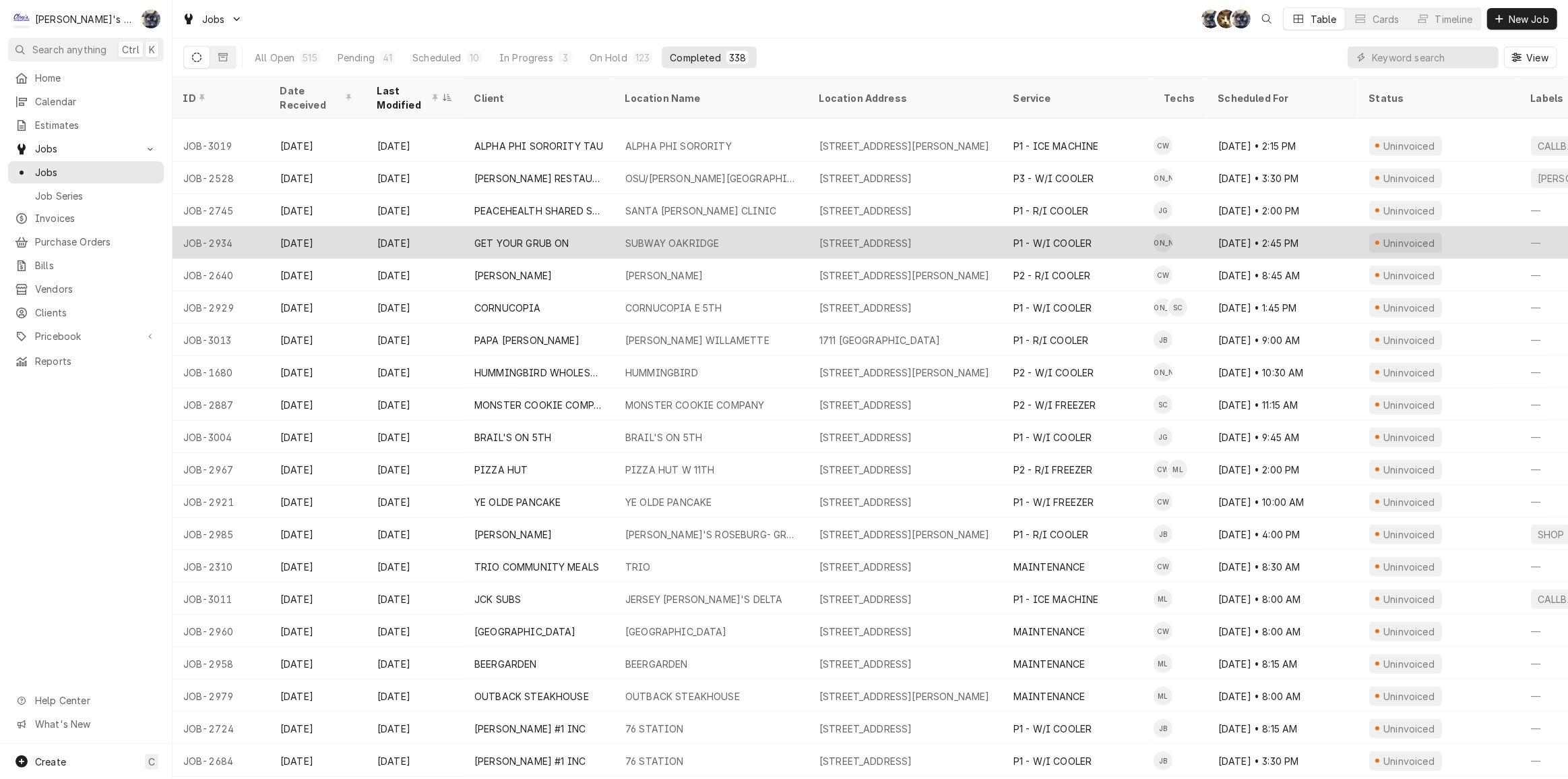
scroll to position [1410, 0]
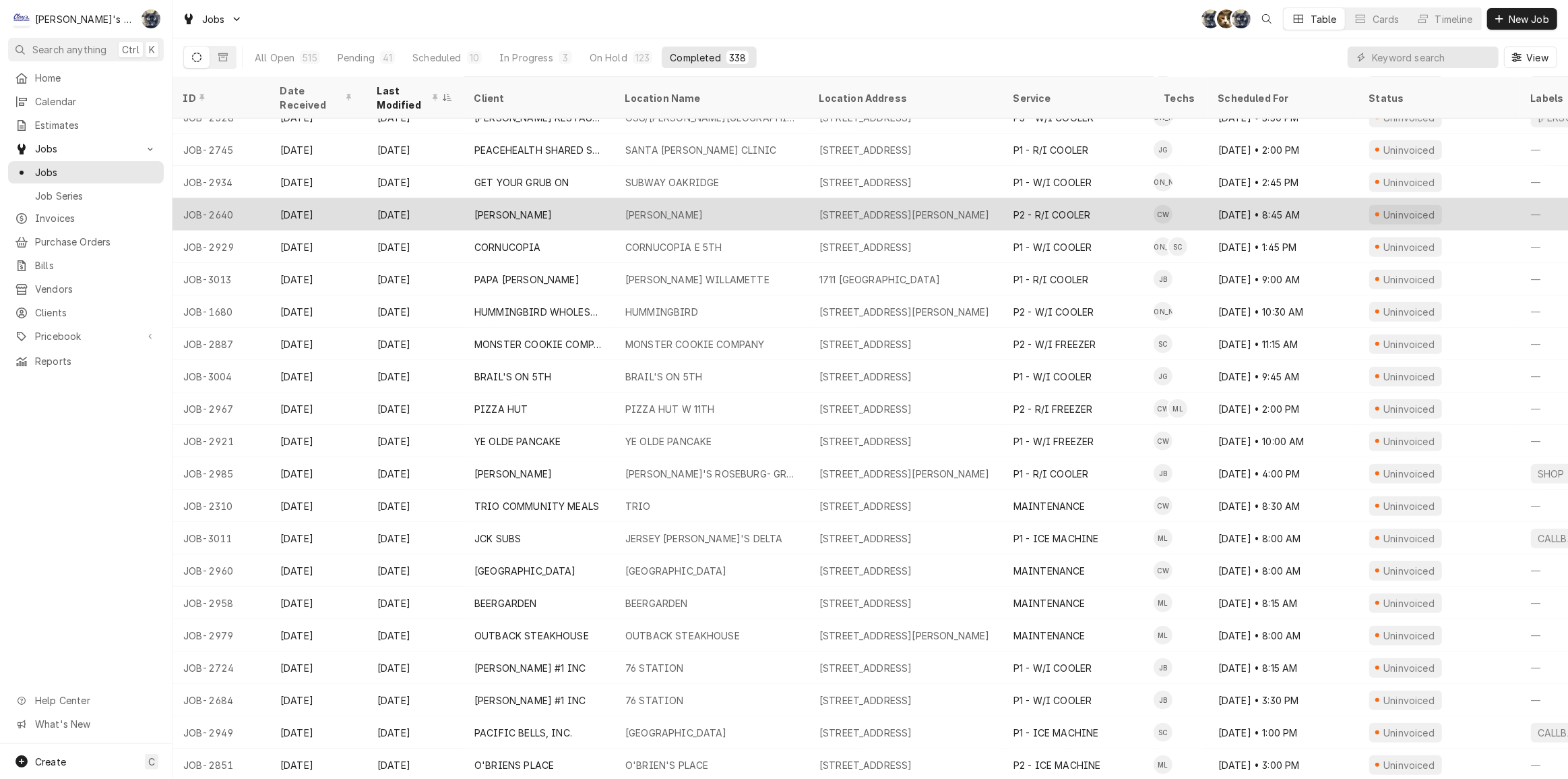
click at [720, 212] on div "SUBO SUSHI BLAIR" at bounding box center [712, 215] width 194 height 33
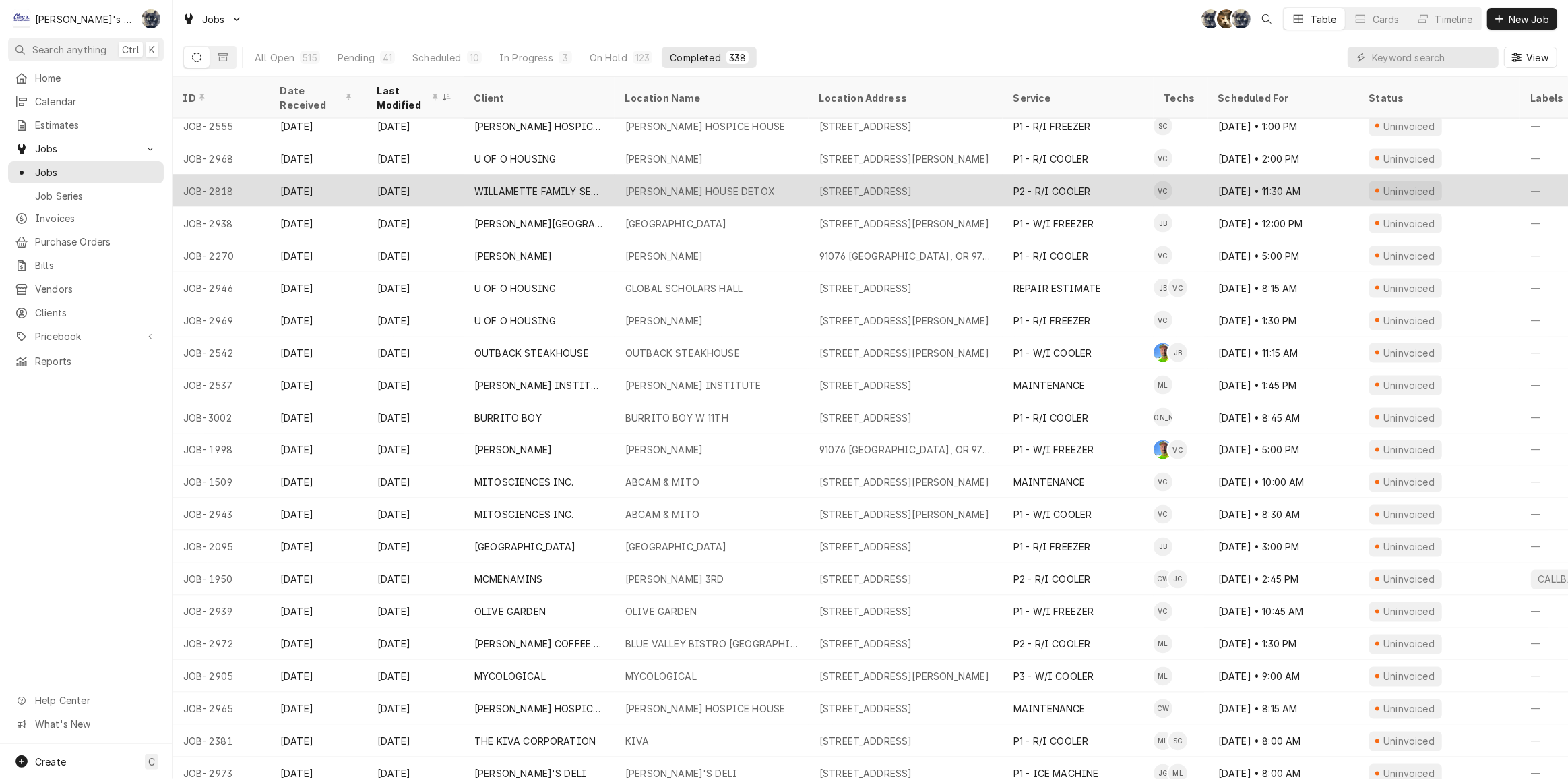
scroll to position [2546, 0]
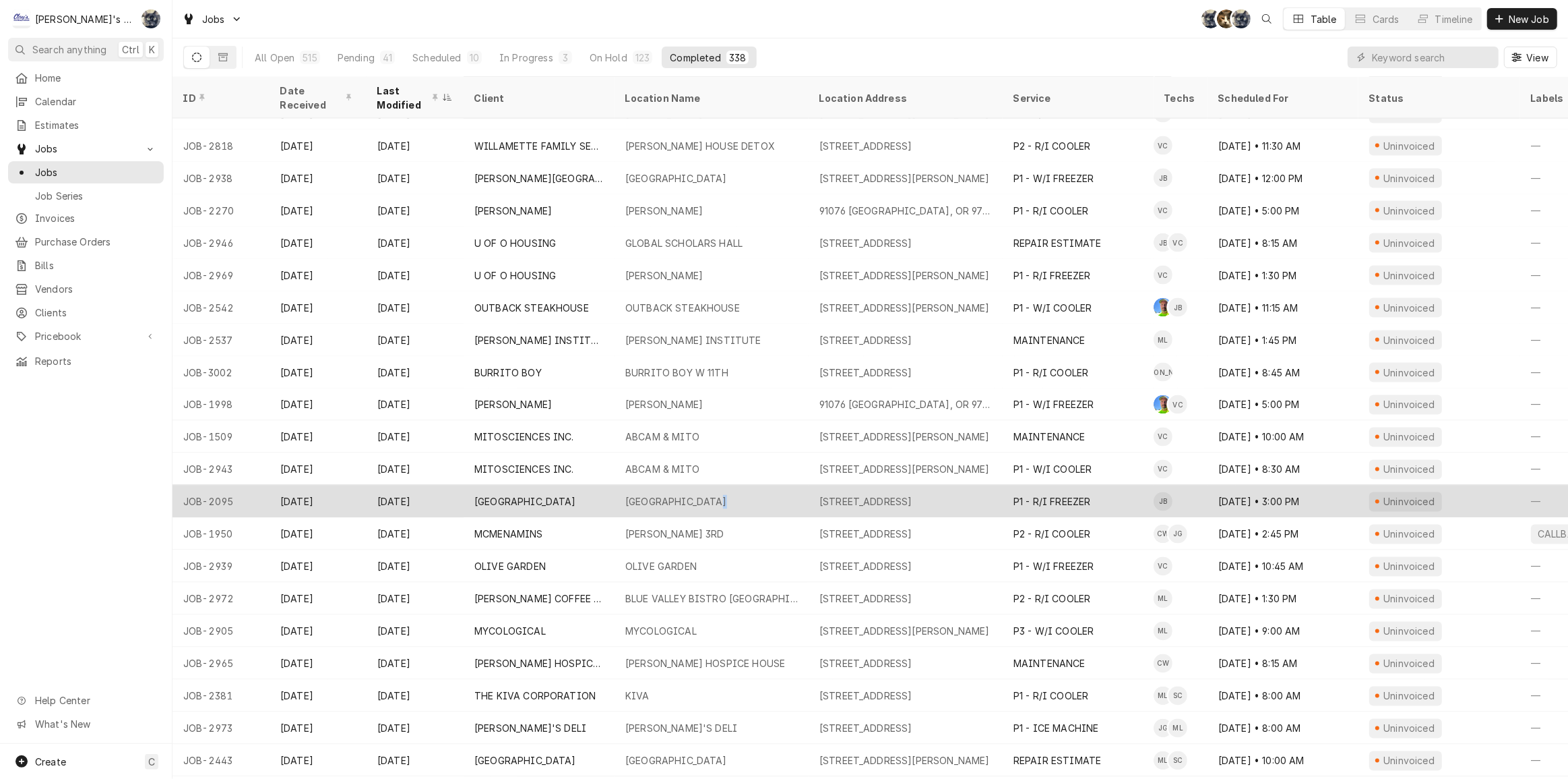
click at [723, 495] on div "JASPER MOUNTAIN SAFE CENTER" at bounding box center [676, 502] width 102 height 14
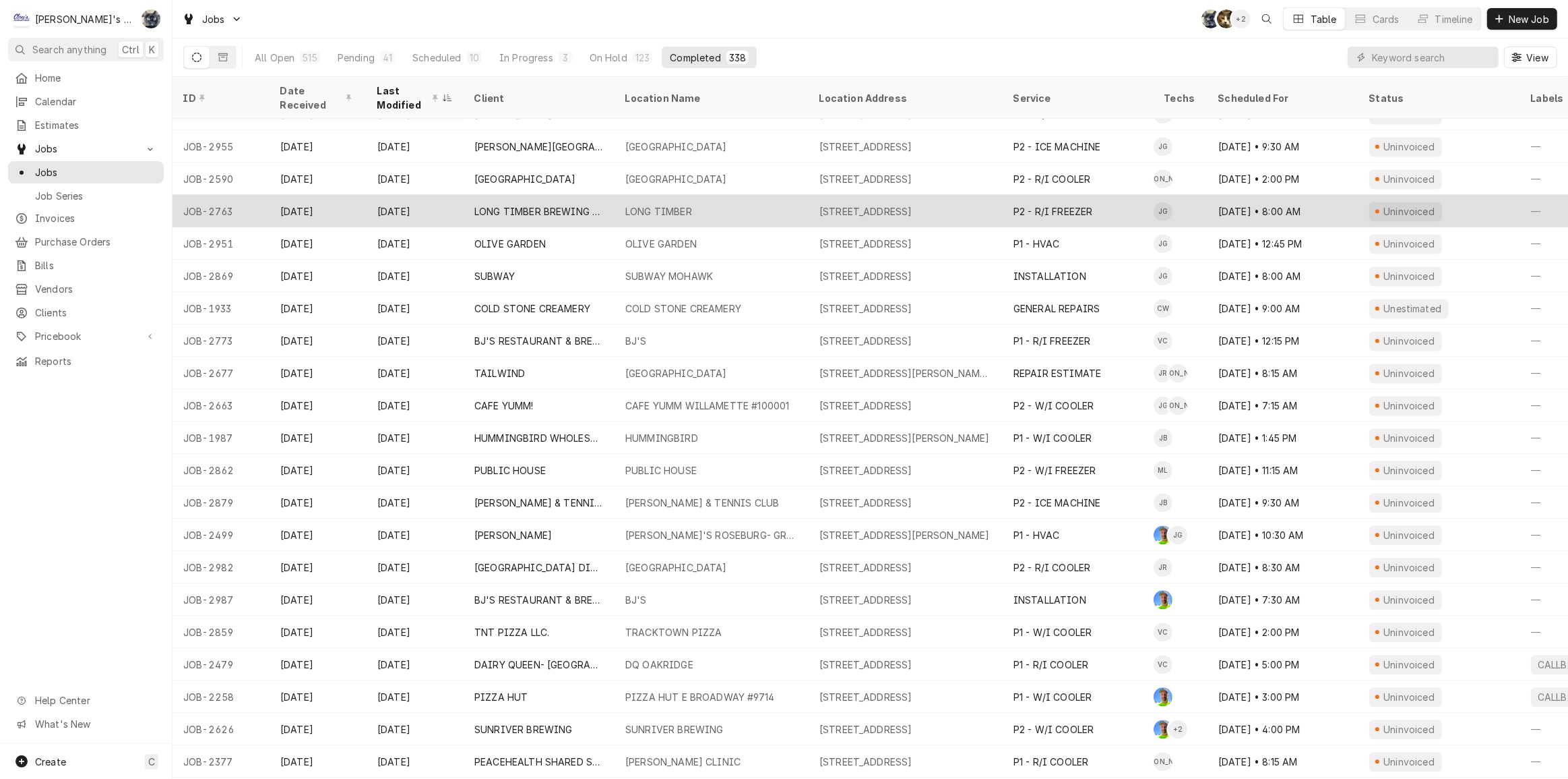
scroll to position [3323, 0]
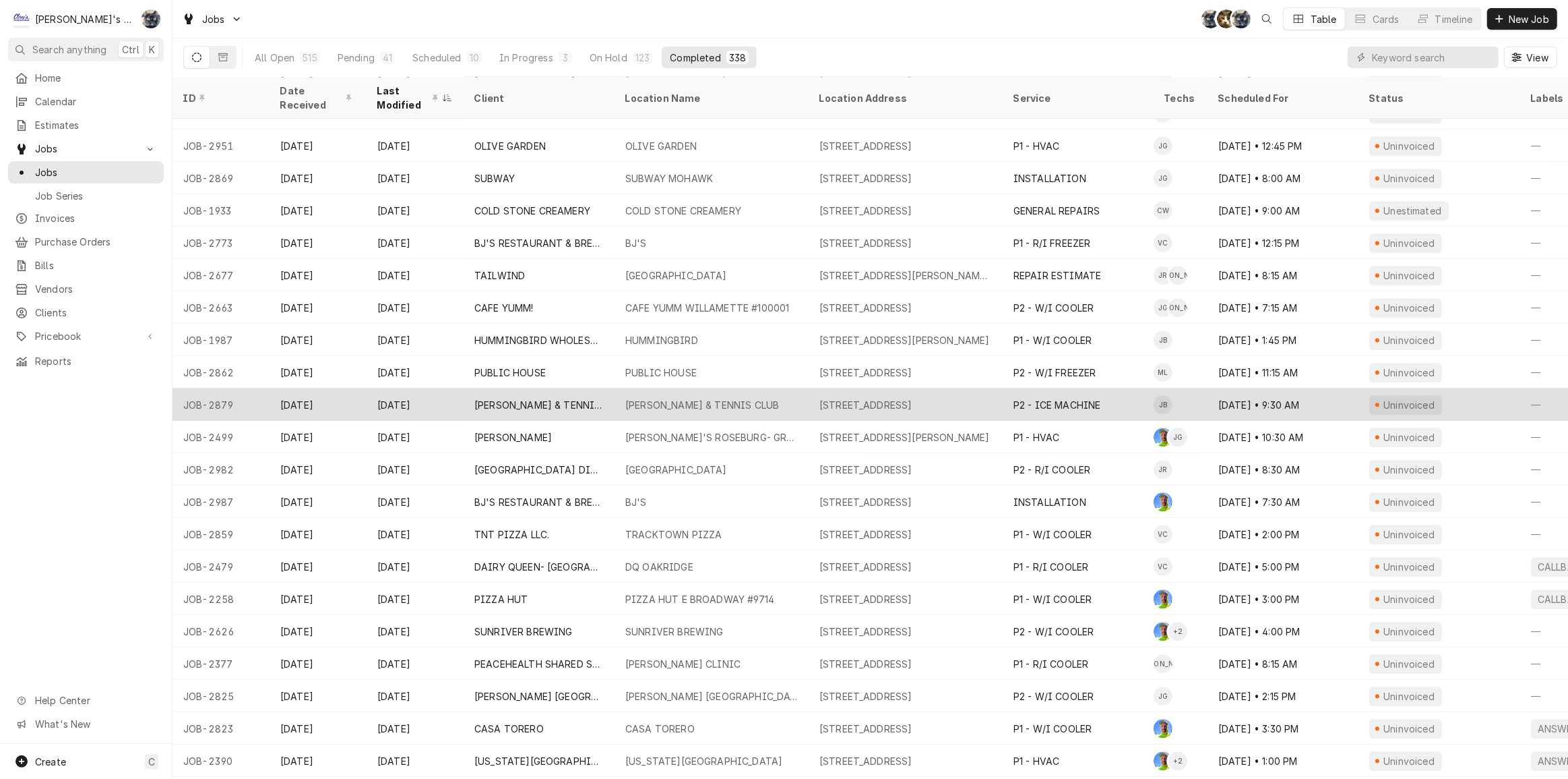
click at [638, 398] on div "EUGENE SWIM & TENNIS CLUB" at bounding box center [702, 405] width 154 height 14
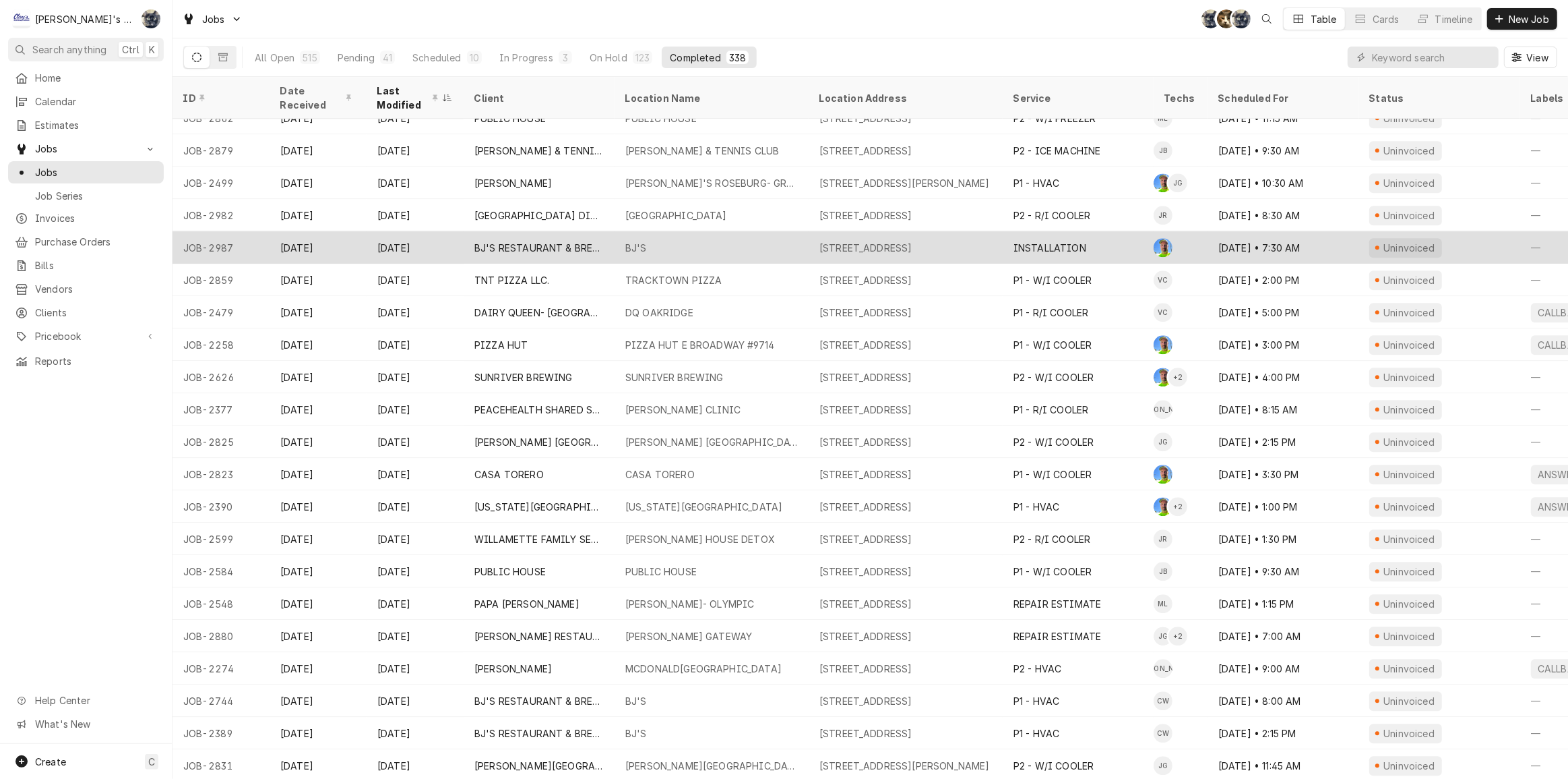
scroll to position [3614, 0]
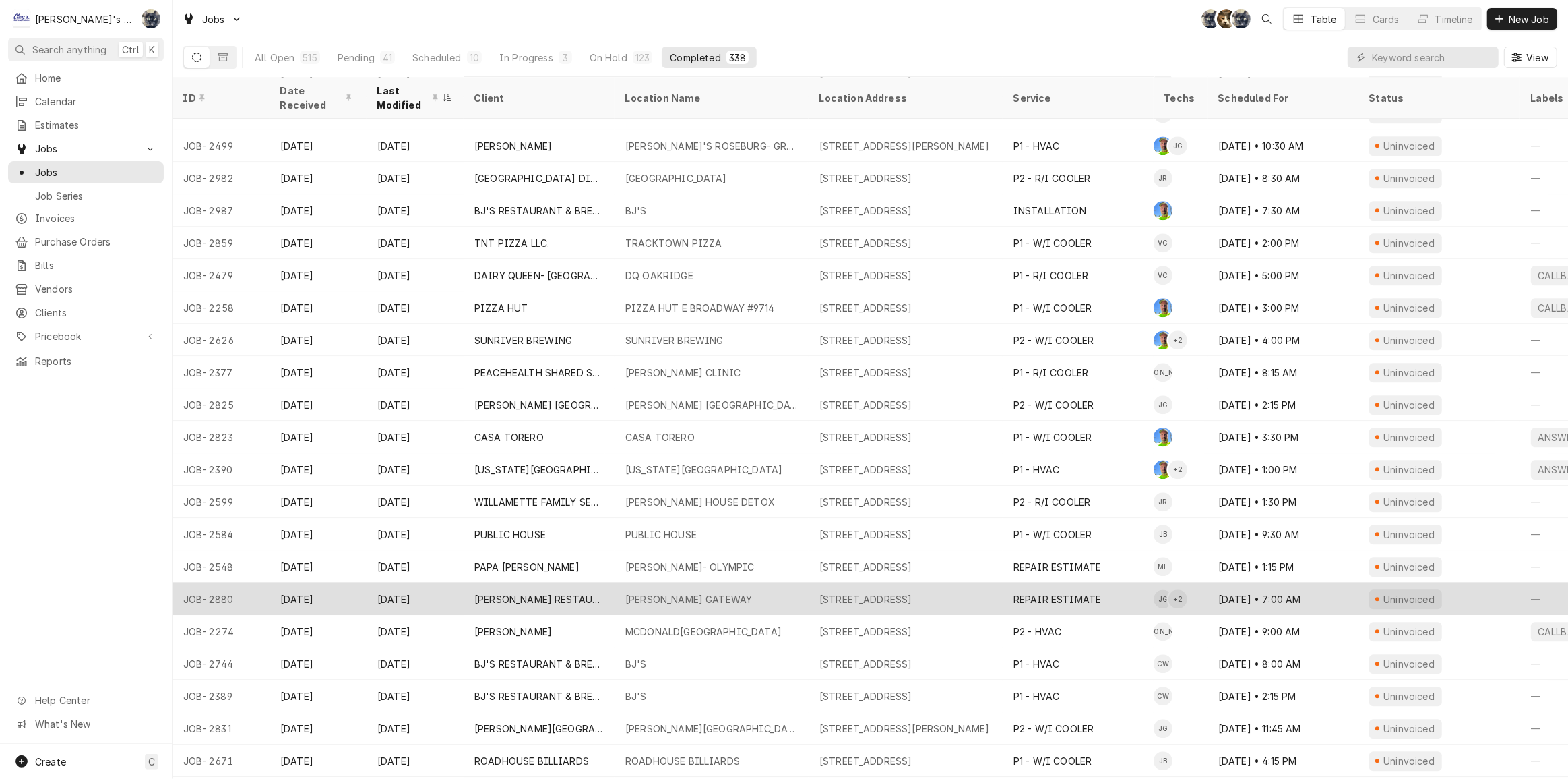
click at [719, 596] on div "MCDONALD'S GATEWAY" at bounding box center [688, 599] width 127 height 14
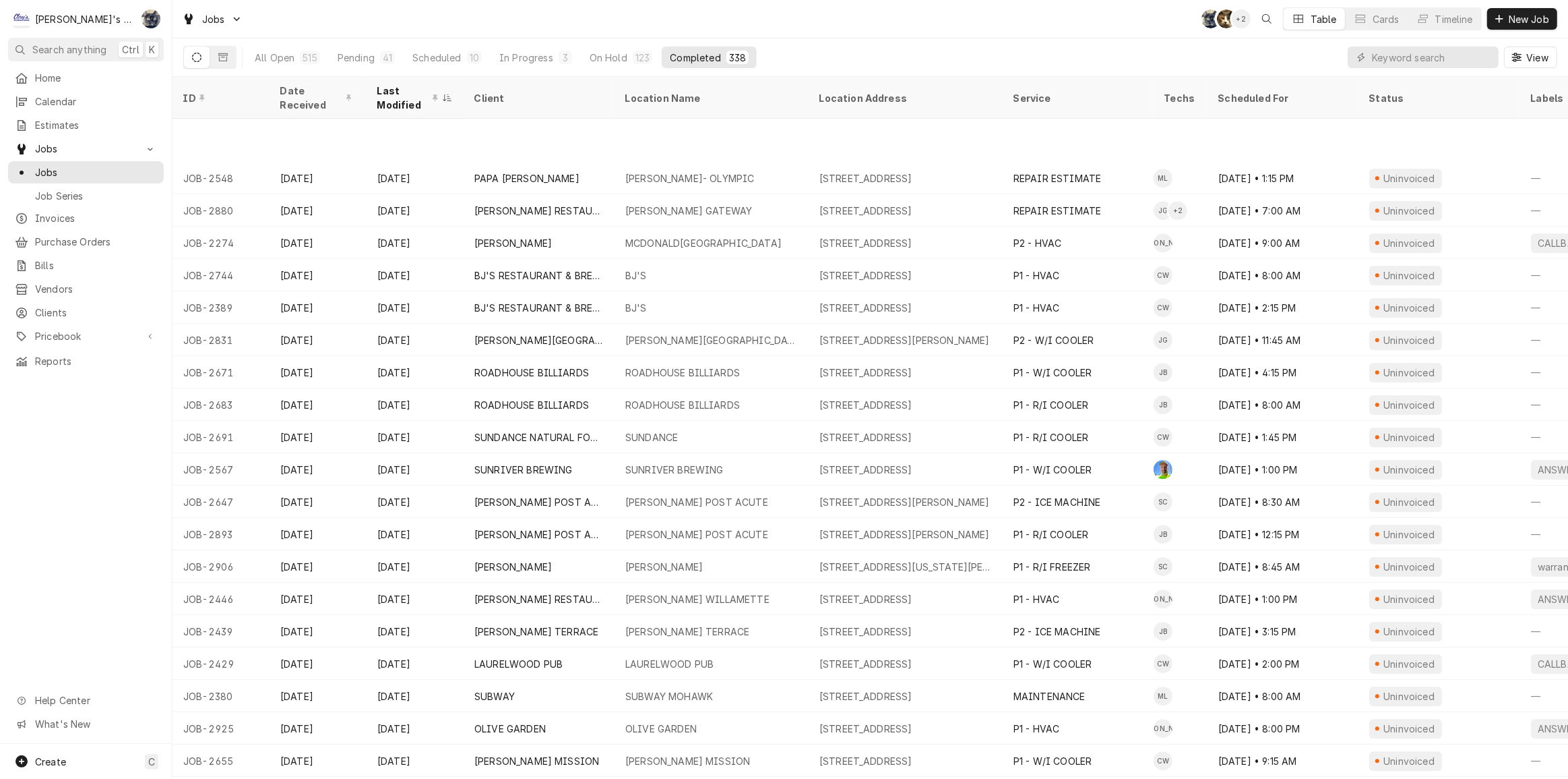
scroll to position [4100, 0]
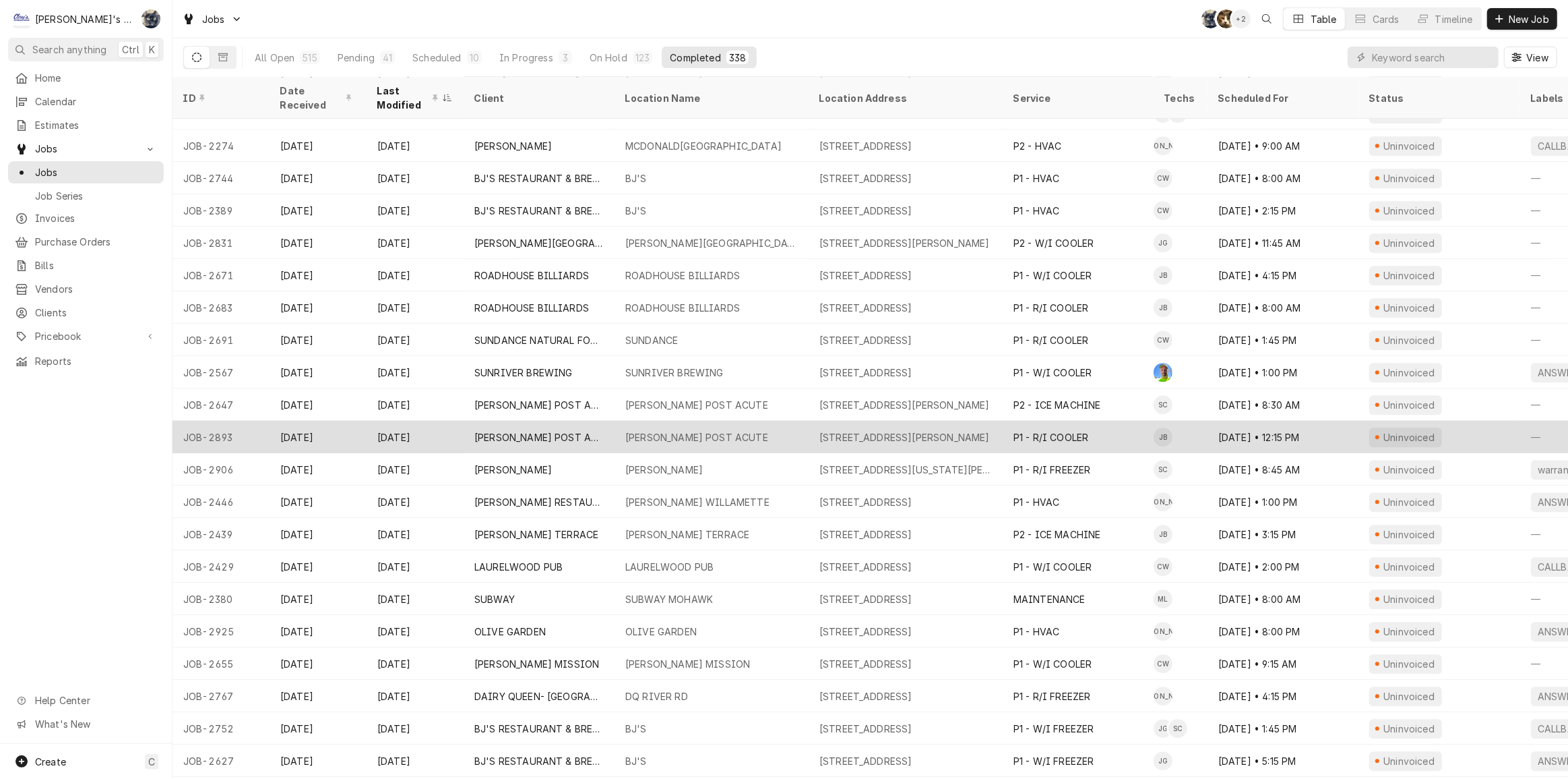
click at [716, 430] on div "CRESWELL POST ACUTE" at bounding box center [697, 437] width 143 height 14
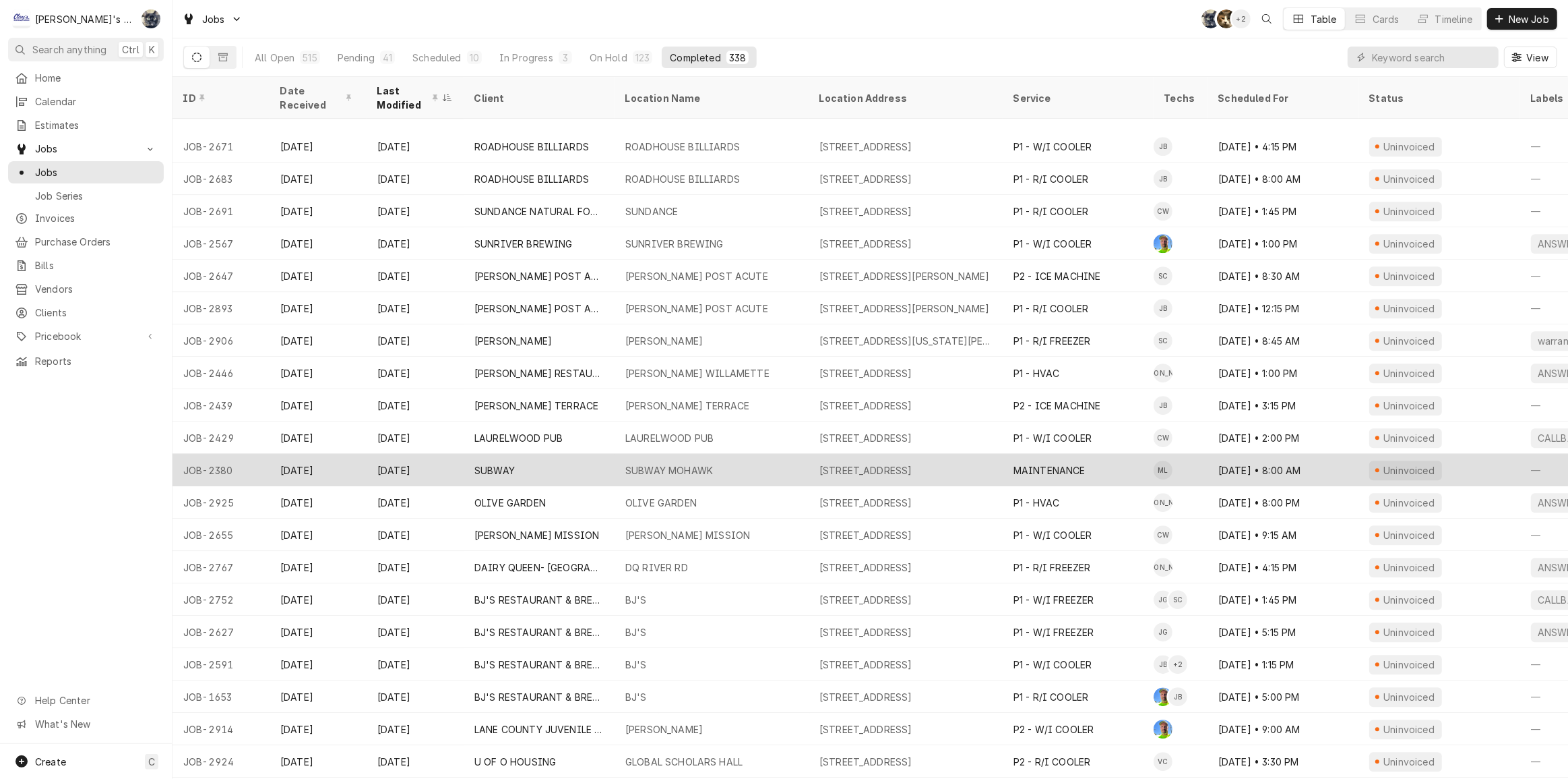
scroll to position [4290, 0]
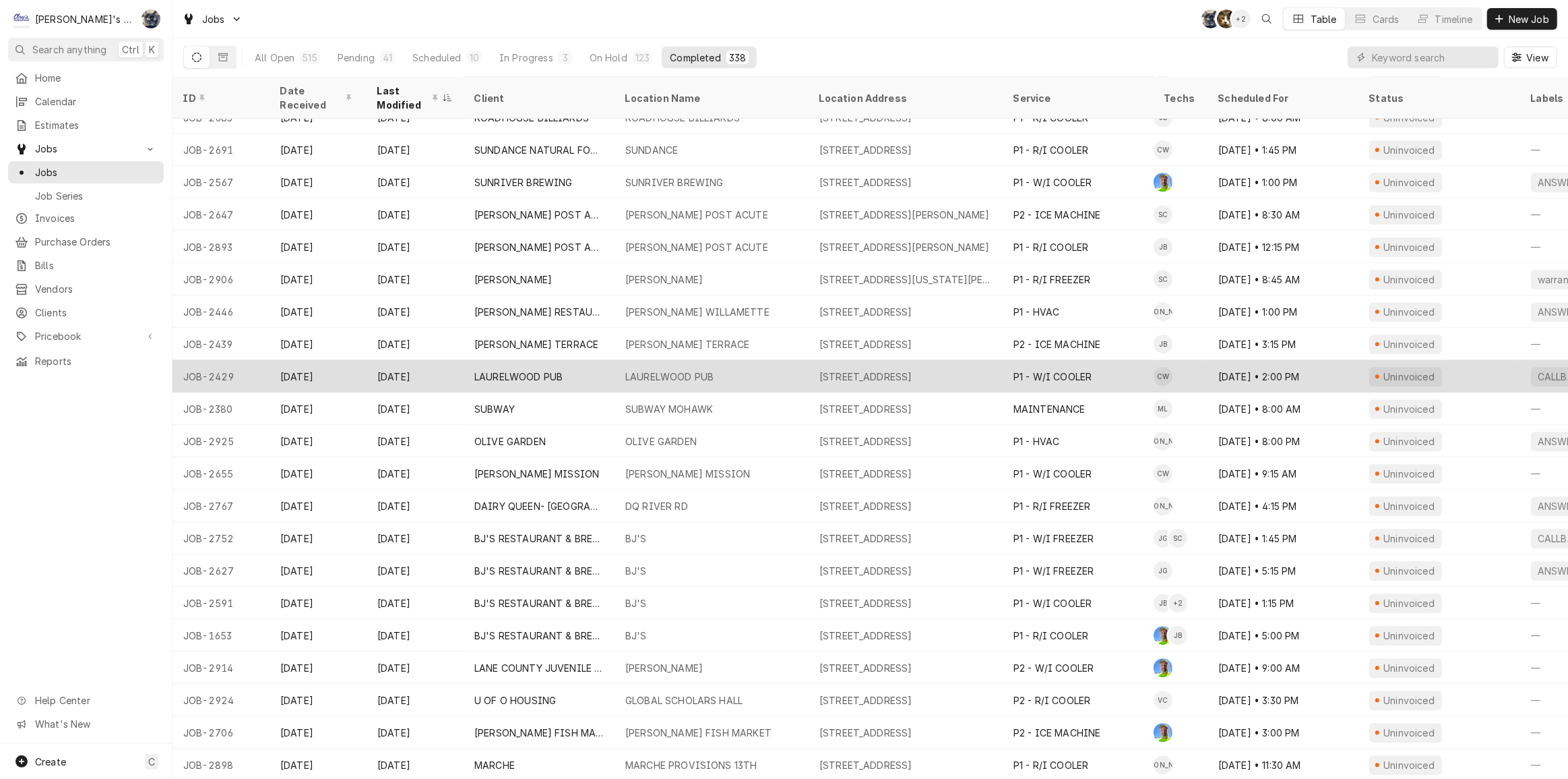
click at [688, 369] on div "LAURELWOOD PUB" at bounding box center [670, 376] width 89 height 14
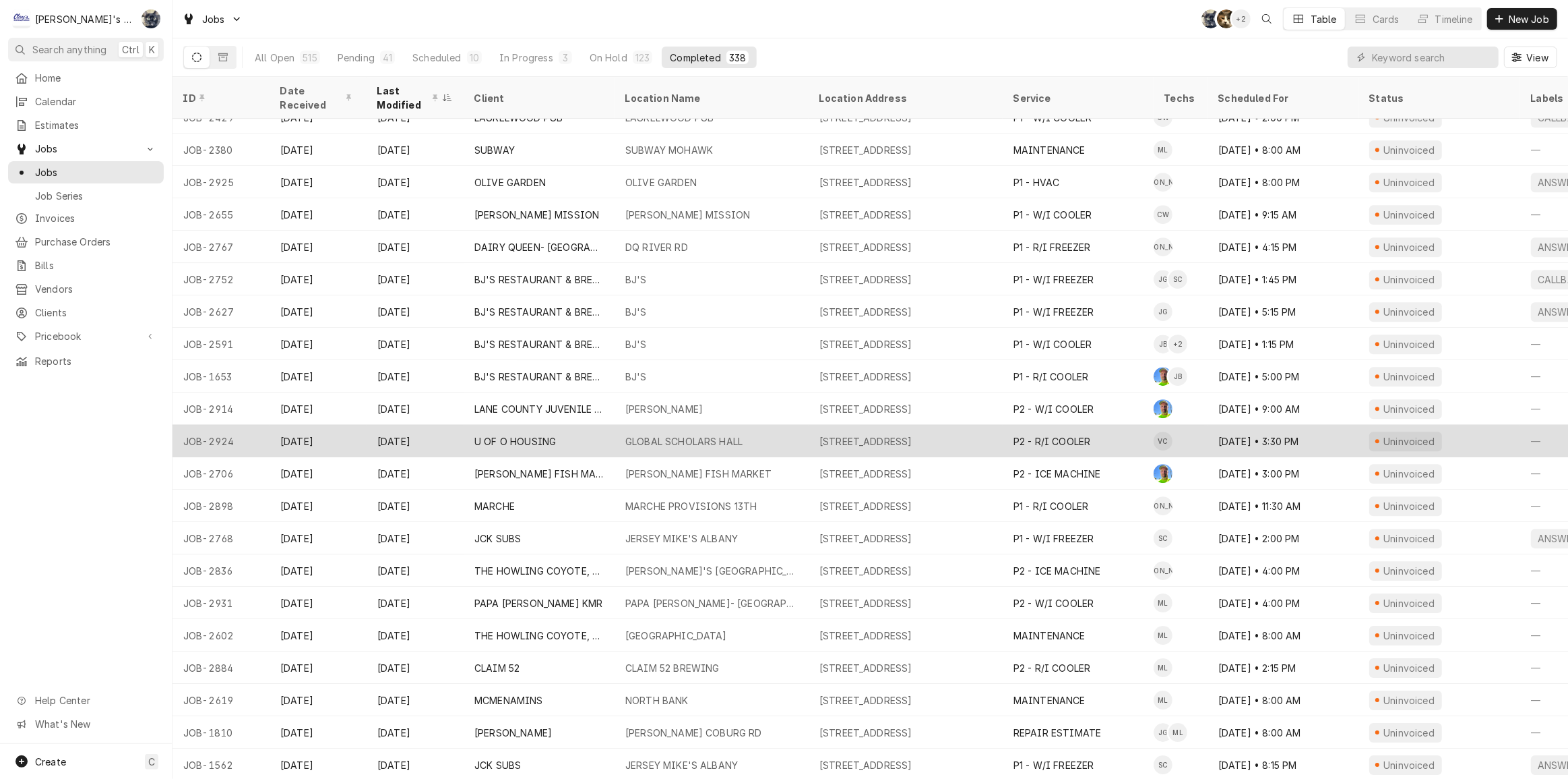
scroll to position [4585, 0]
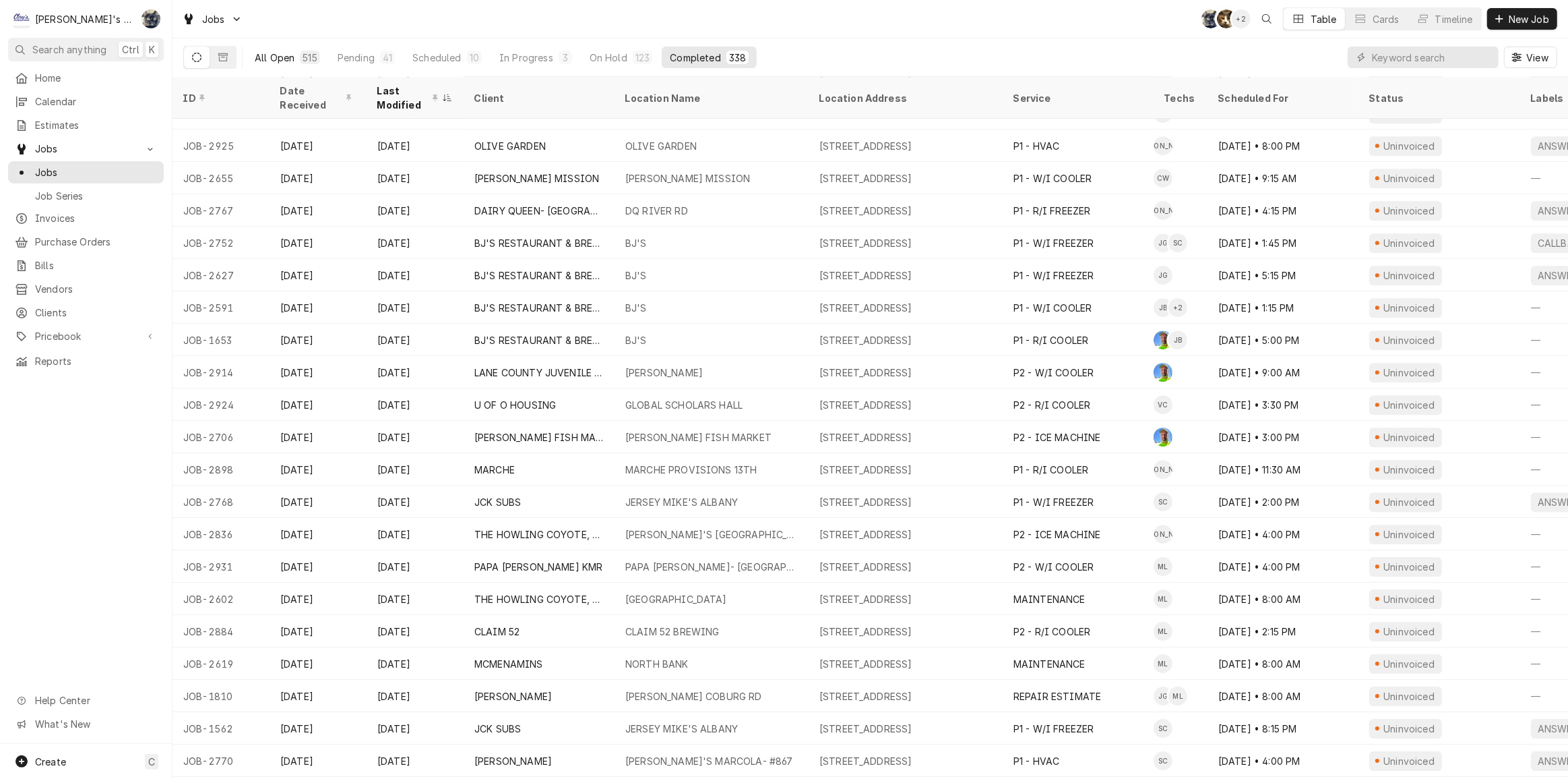
click at [304, 61] on div "515" at bounding box center [309, 58] width 14 height 14
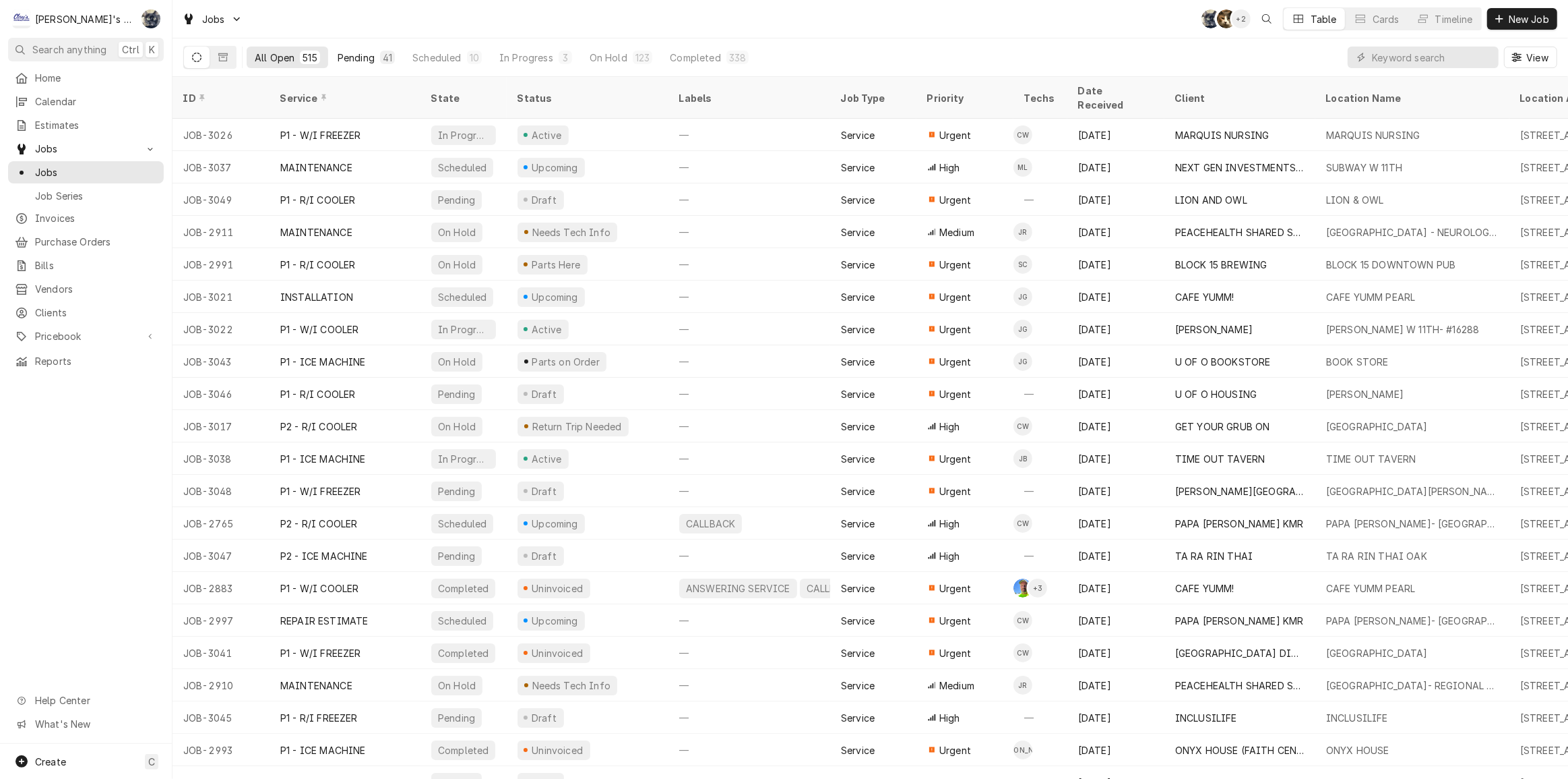
click at [388, 47] on button "Pending 41" at bounding box center [366, 58] width 74 height 22
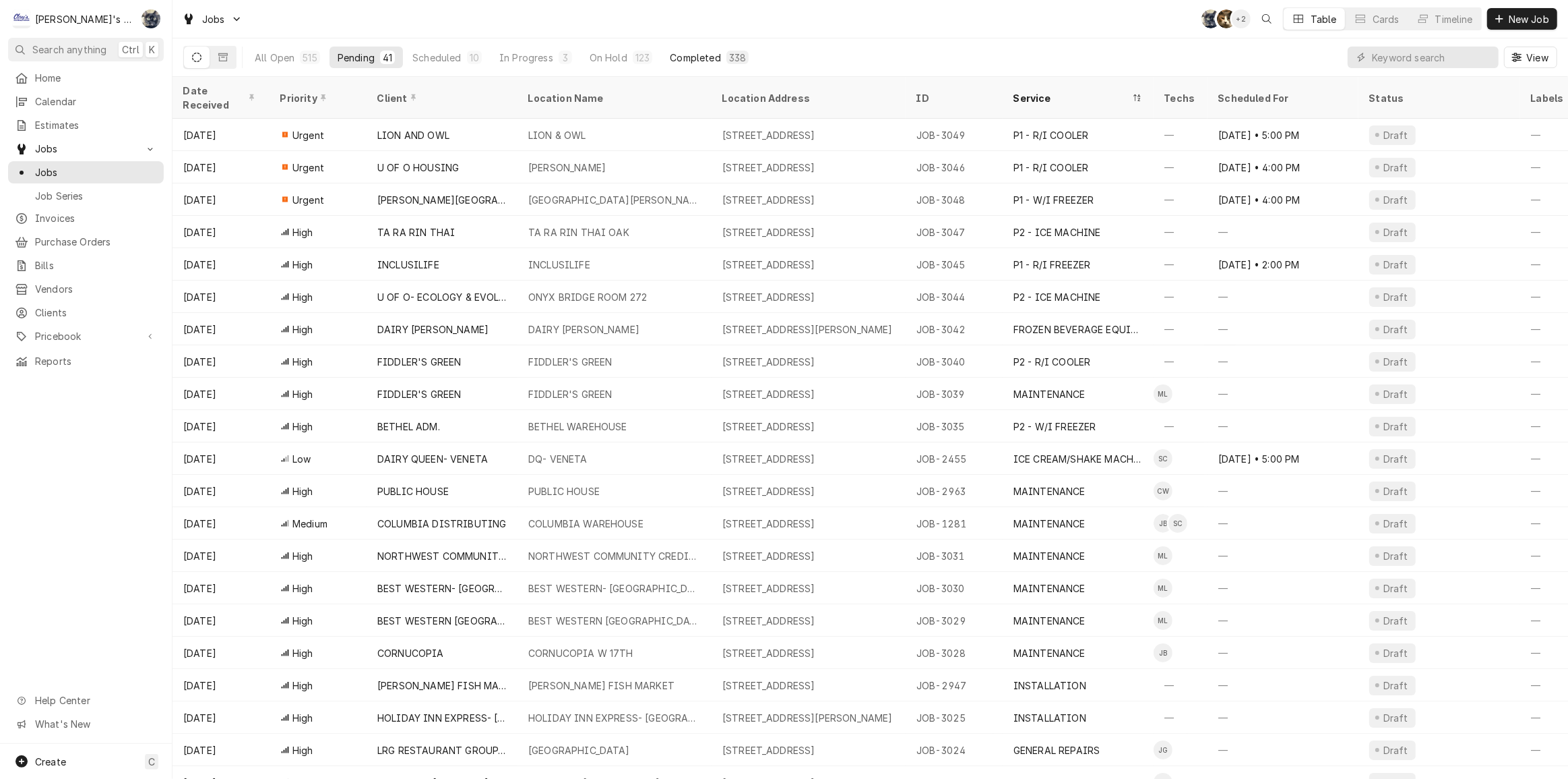
click at [729, 56] on div "338" at bounding box center [737, 58] width 17 height 14
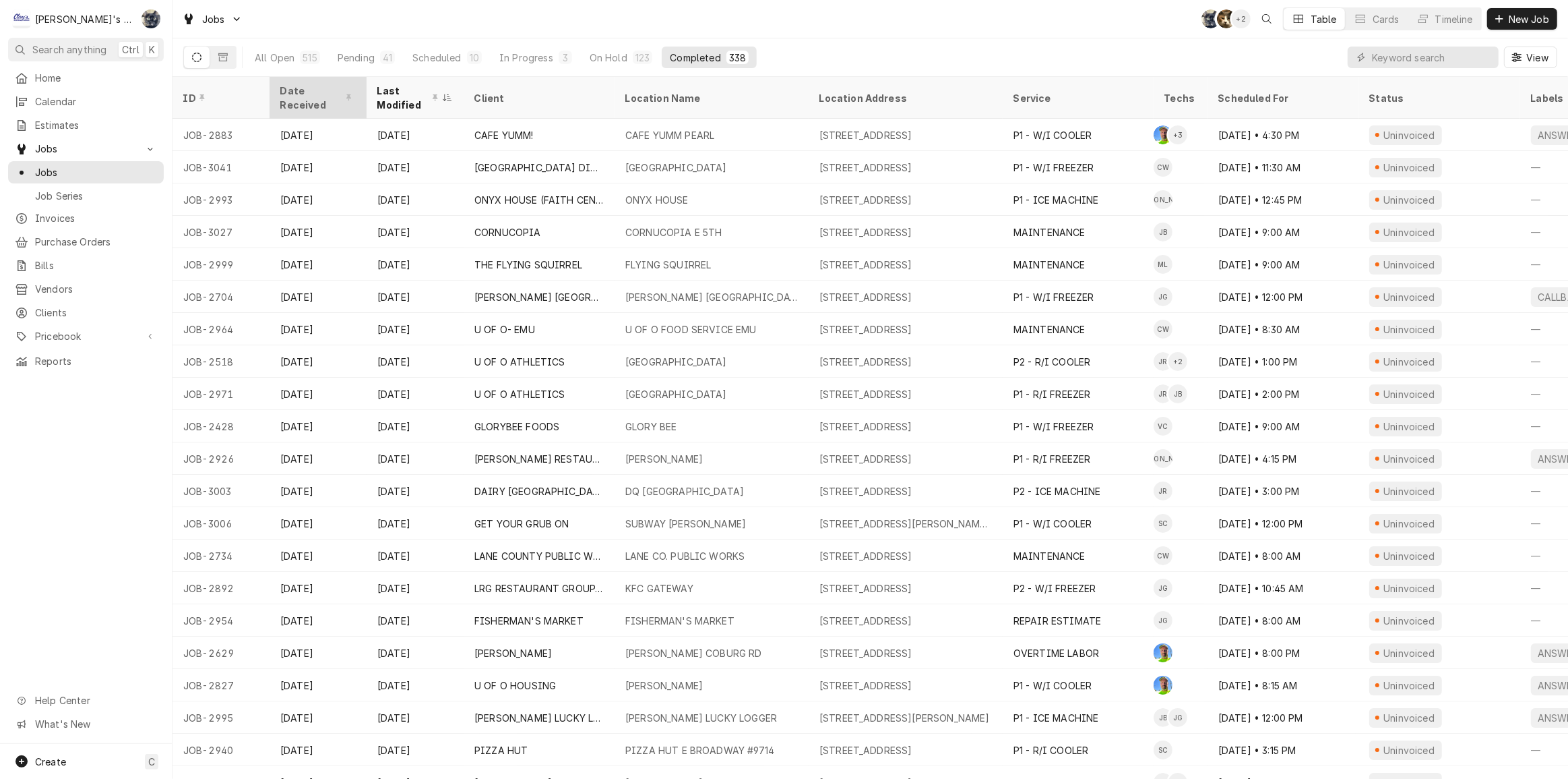
click at [350, 94] on div "Date Received" at bounding box center [317, 98] width 73 height 28
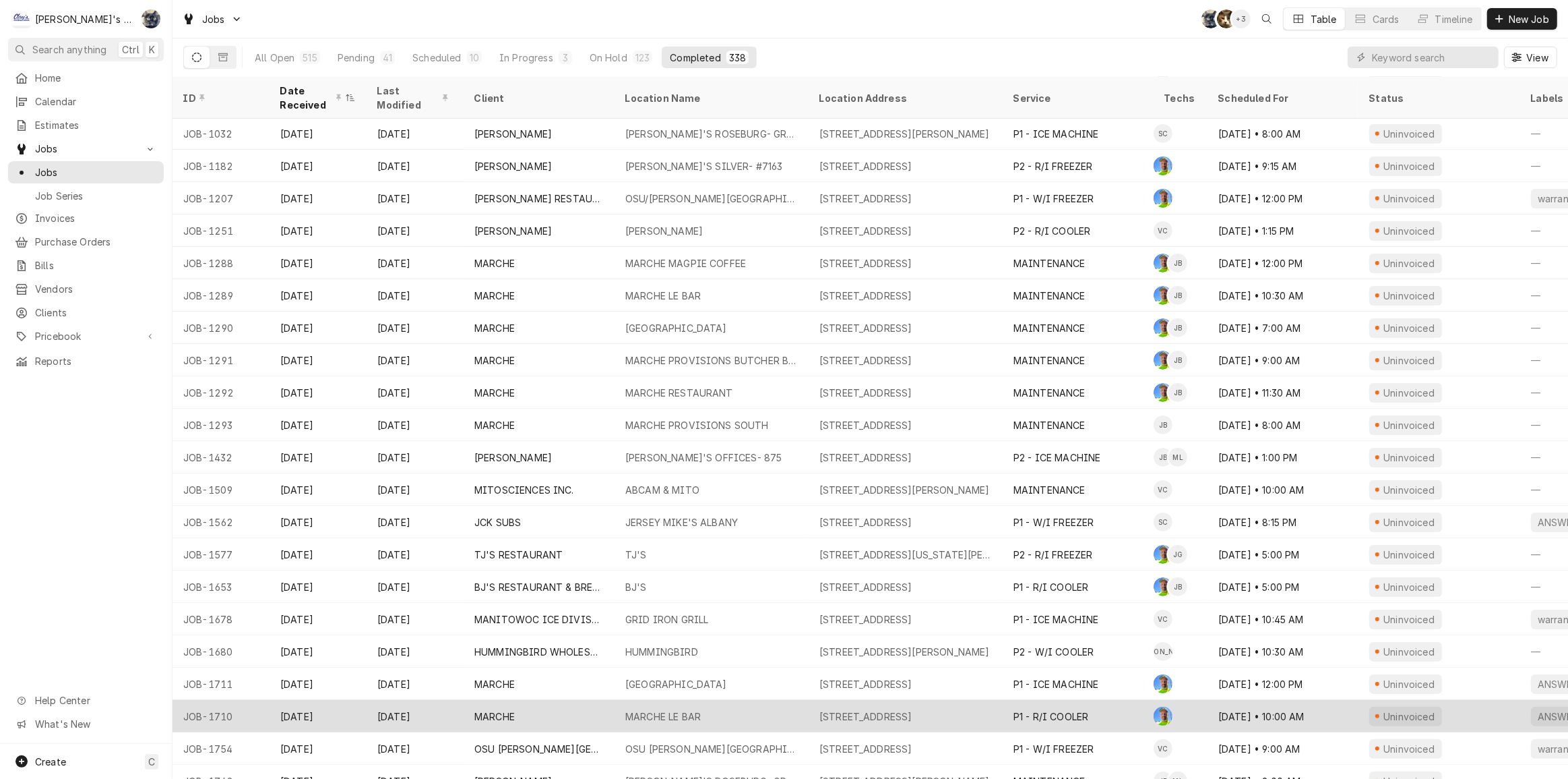
scroll to position [119, 0]
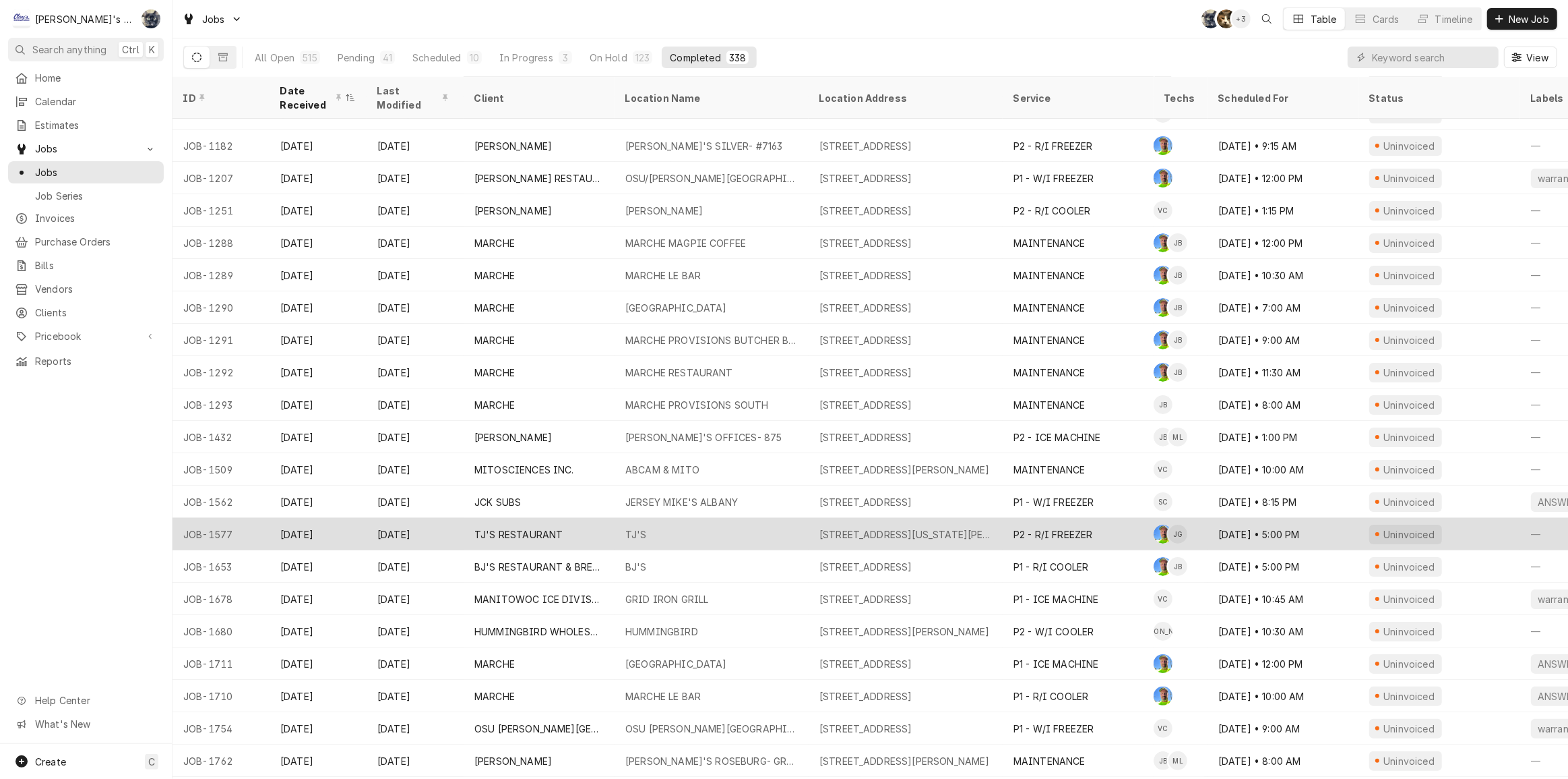
click at [667, 529] on div "TJ'S" at bounding box center [712, 534] width 194 height 33
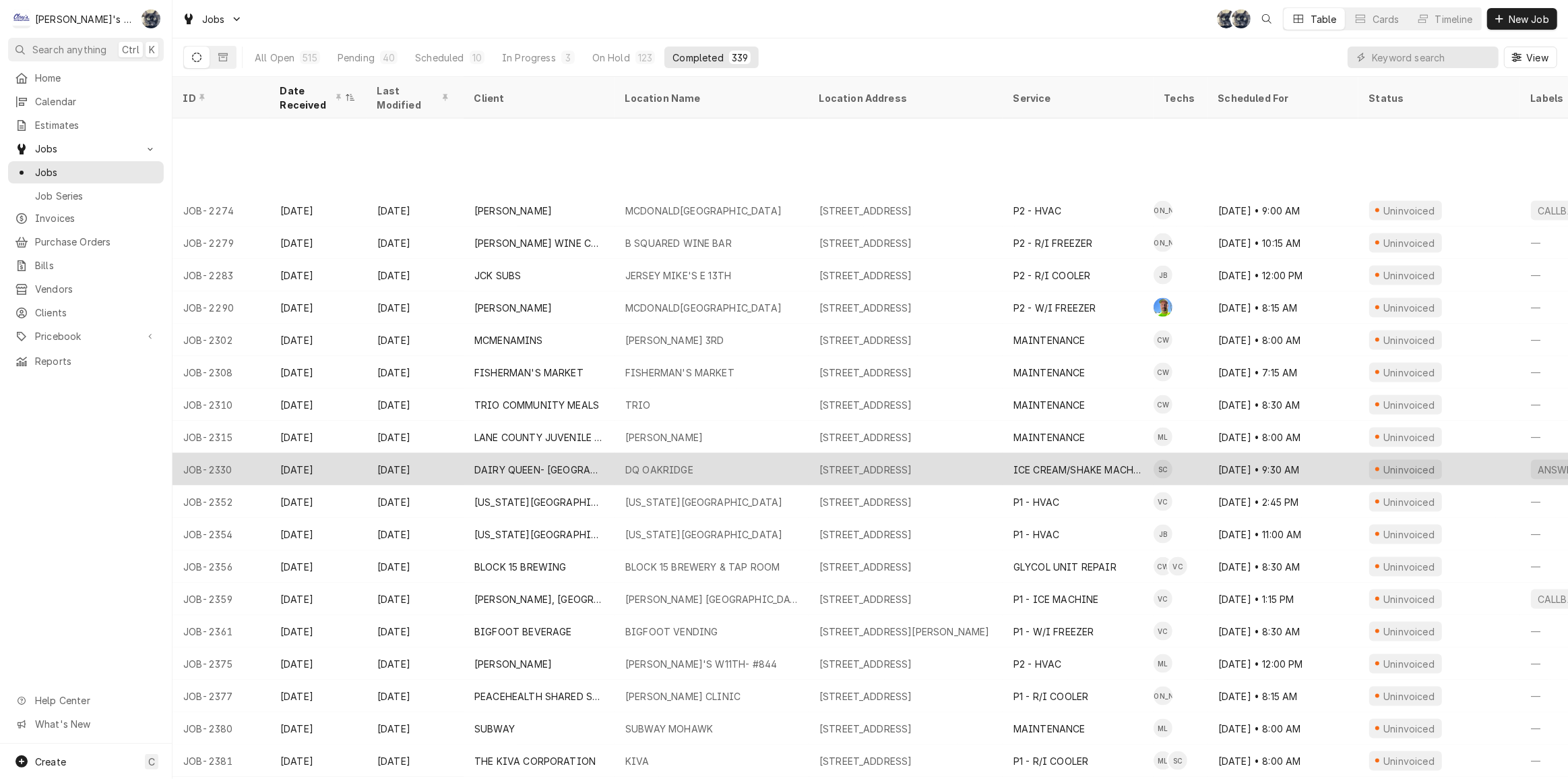
scroll to position [2286, 0]
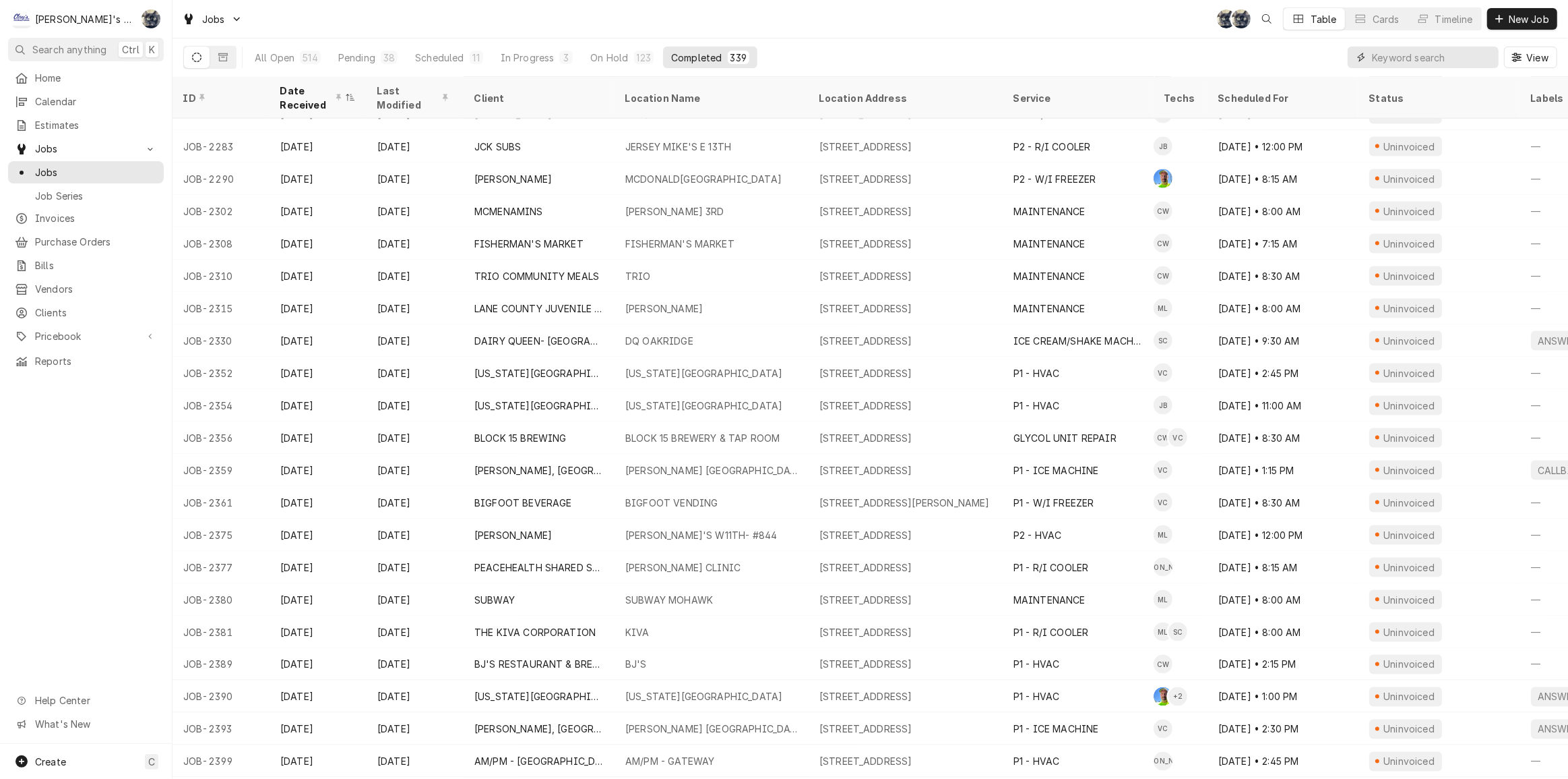
click at [1402, 61] on input "Dynamic Content Wrapper" at bounding box center [1432, 58] width 120 height 22
type input "2125"
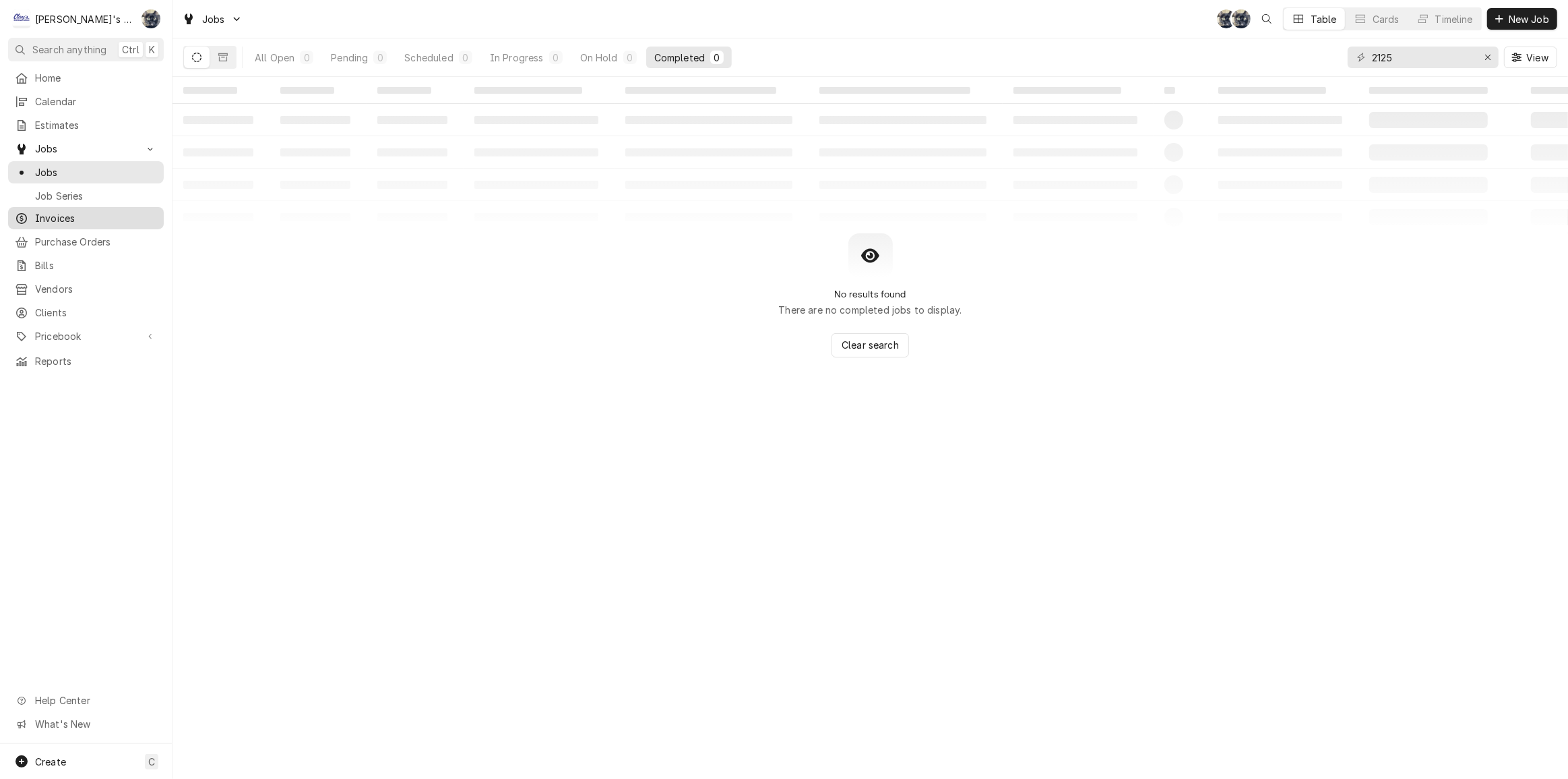
click at [94, 216] on span "Invoices" at bounding box center [96, 218] width 122 height 14
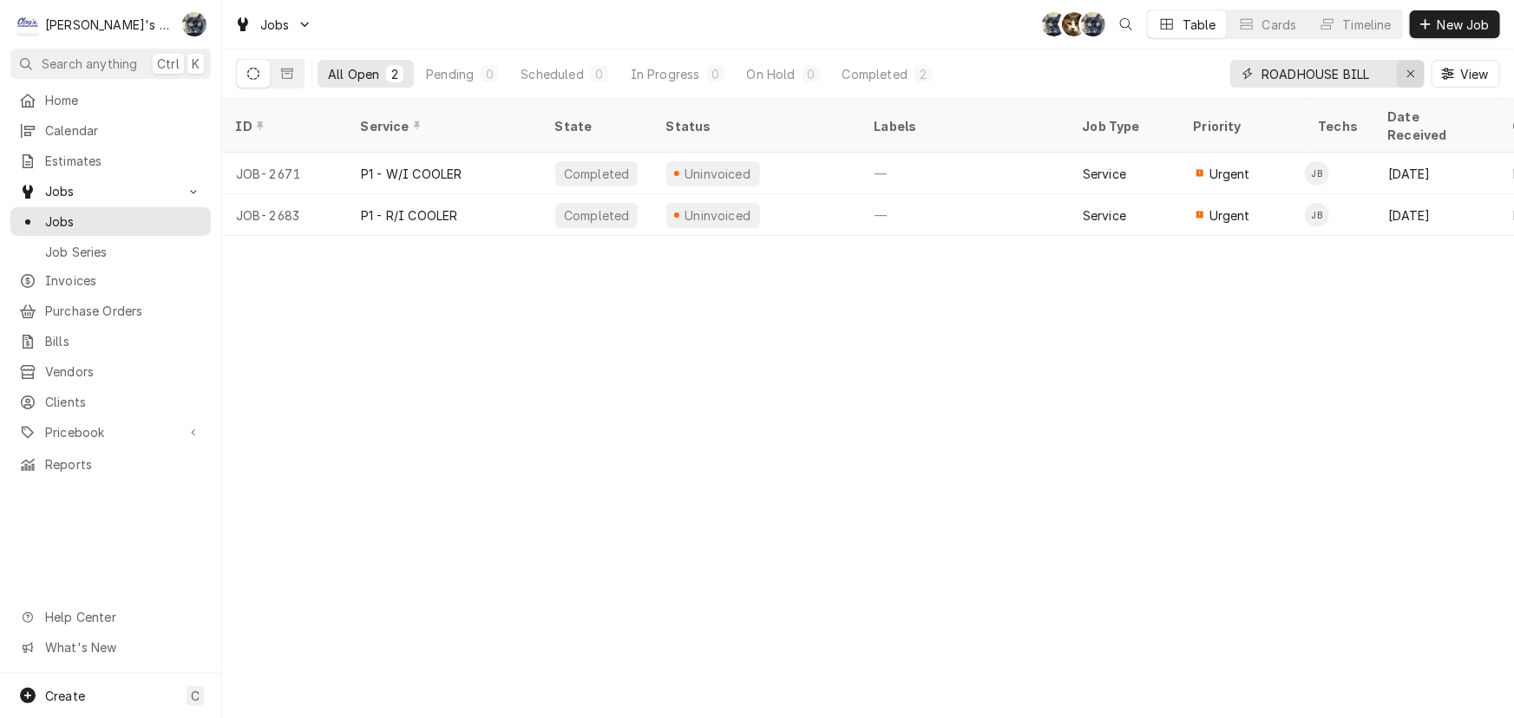
click at [1396, 70] on button "Erase input" at bounding box center [1410, 74] width 28 height 28
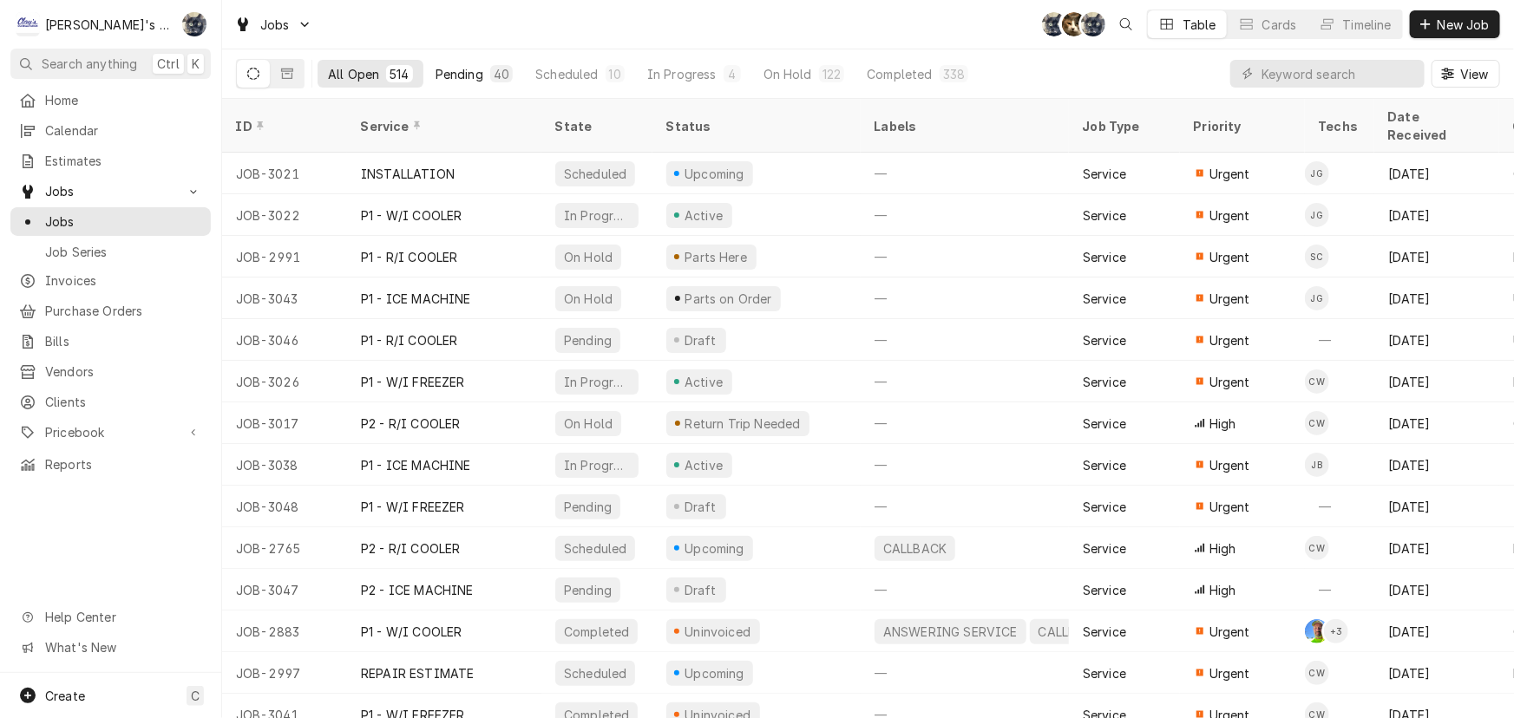
click at [443, 65] on div "Pending" at bounding box center [459, 74] width 48 height 18
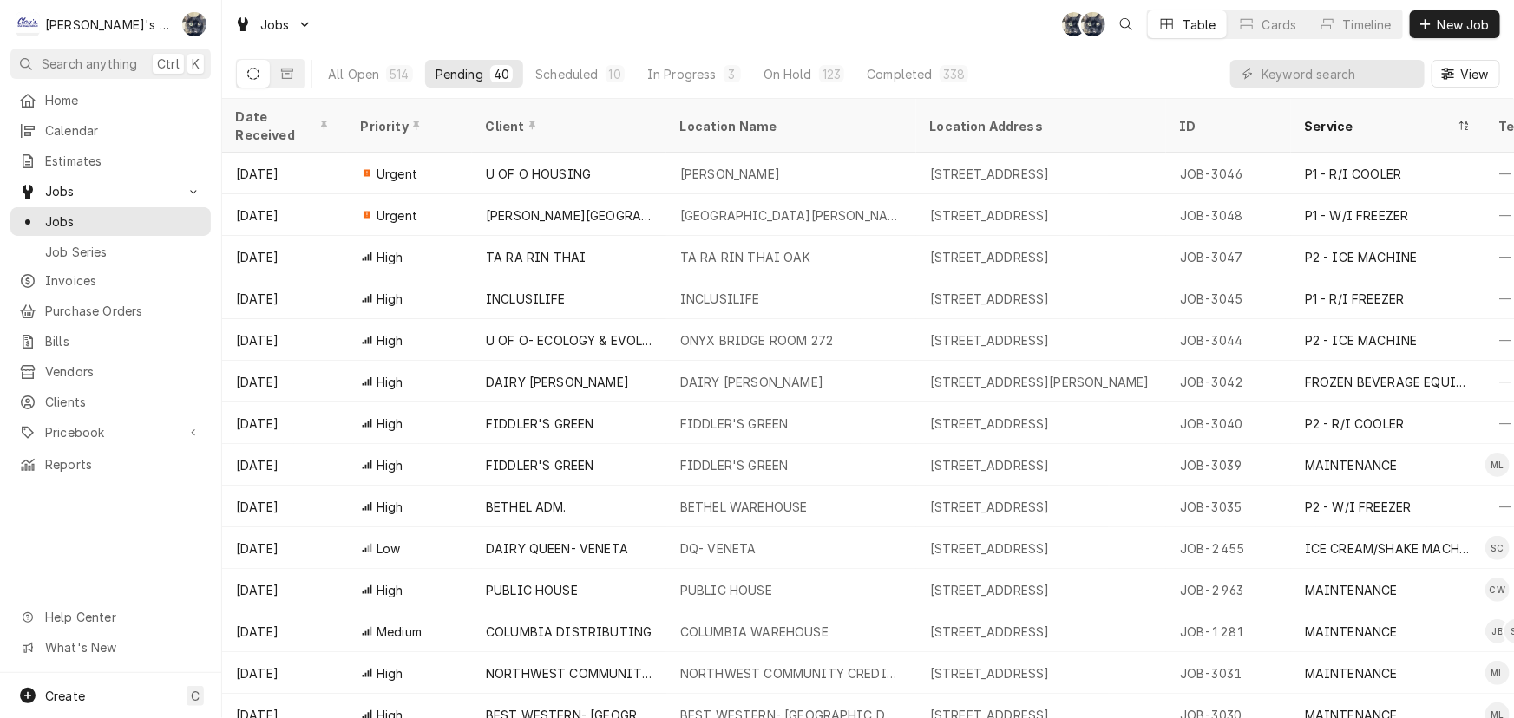
click at [376, 47] on div "Jobs SB SB Table Cards Timeline New Job" at bounding box center [867, 24] width 1291 height 49
click at [623, 16] on div "Jobs SB SB Table Cards Timeline New Job" at bounding box center [867, 24] width 1291 height 49
click at [799, 69] on div "On Hold" at bounding box center [787, 74] width 49 height 18
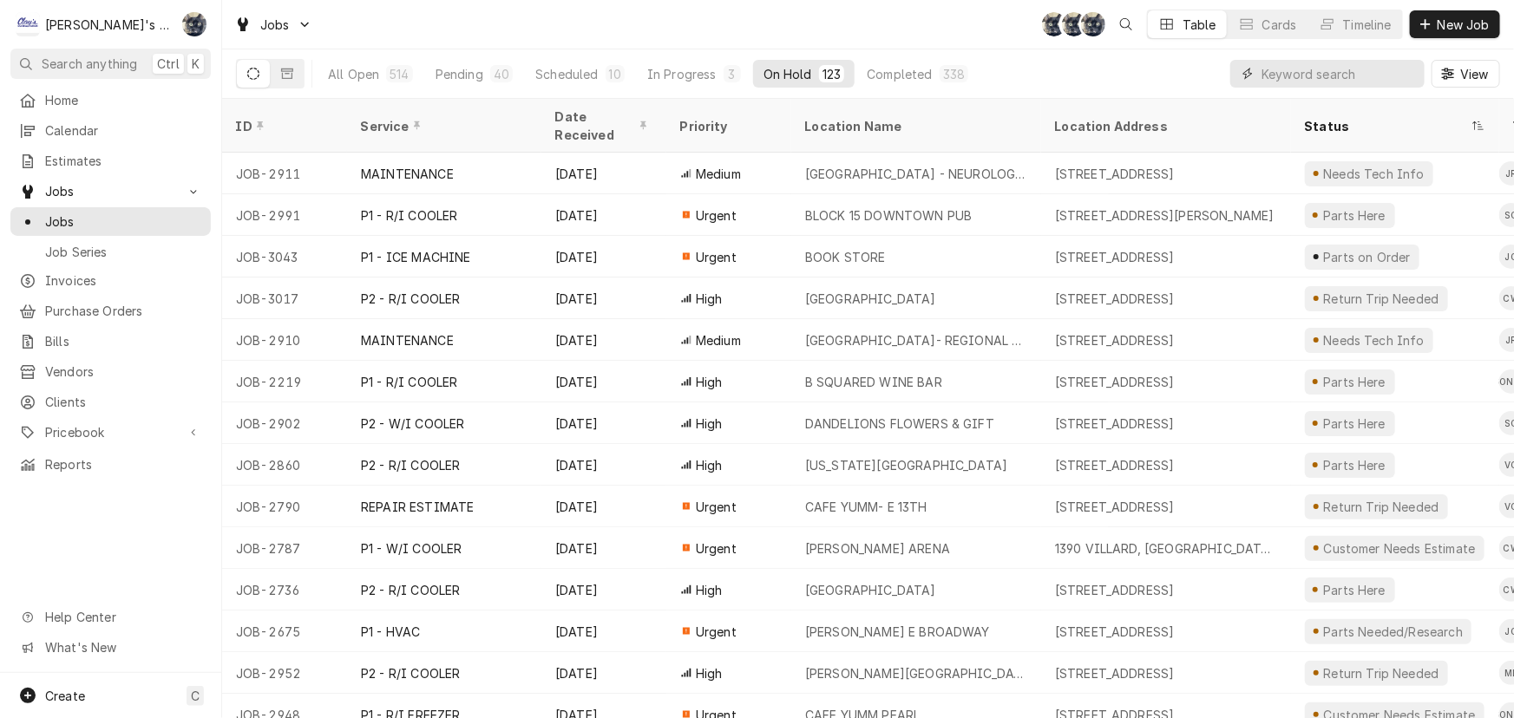
click at [1338, 78] on input "Dynamic Content Wrapper" at bounding box center [1338, 74] width 154 height 28
type input "B"
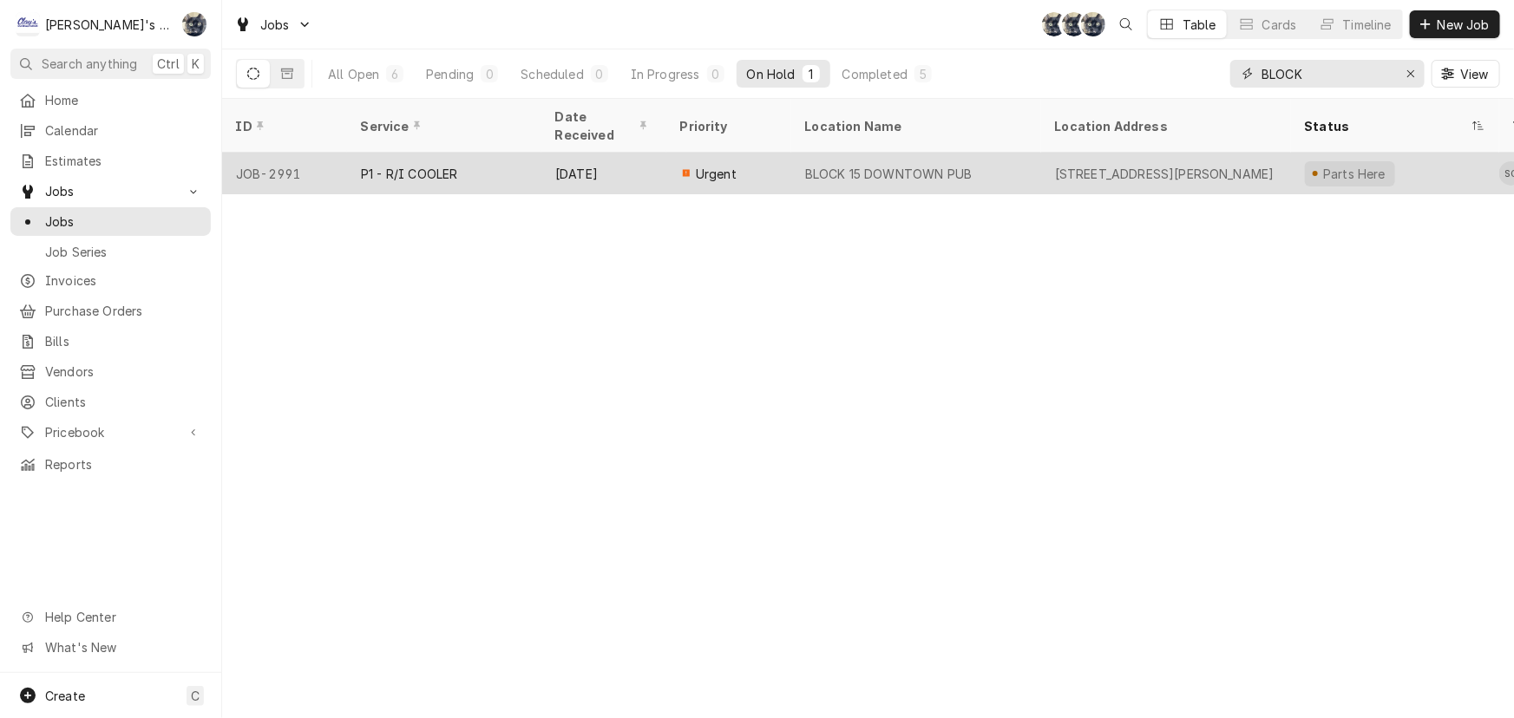
type input "BLOCK"
click at [827, 165] on div "BLOCK 15 DOWNTOWN PUB" at bounding box center [888, 174] width 167 height 18
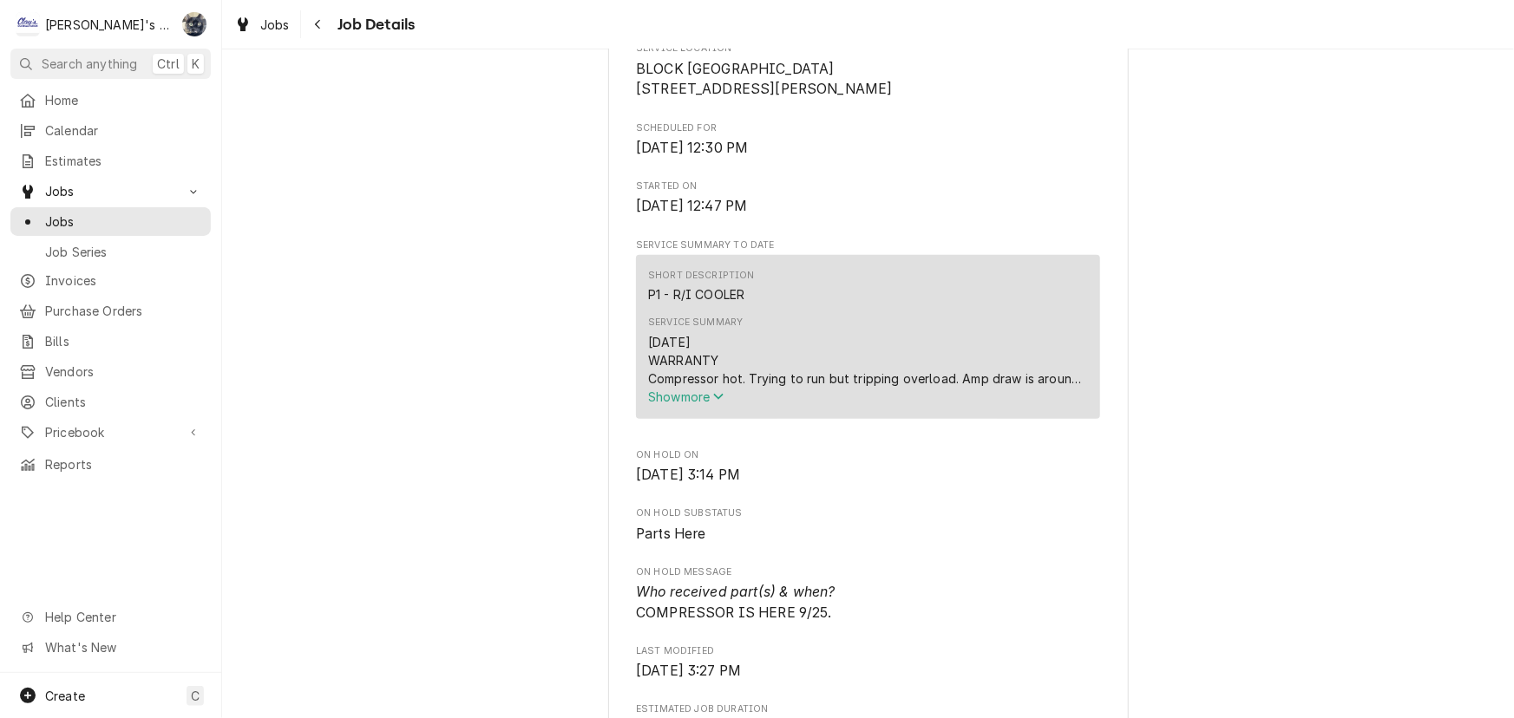
scroll to position [631, 0]
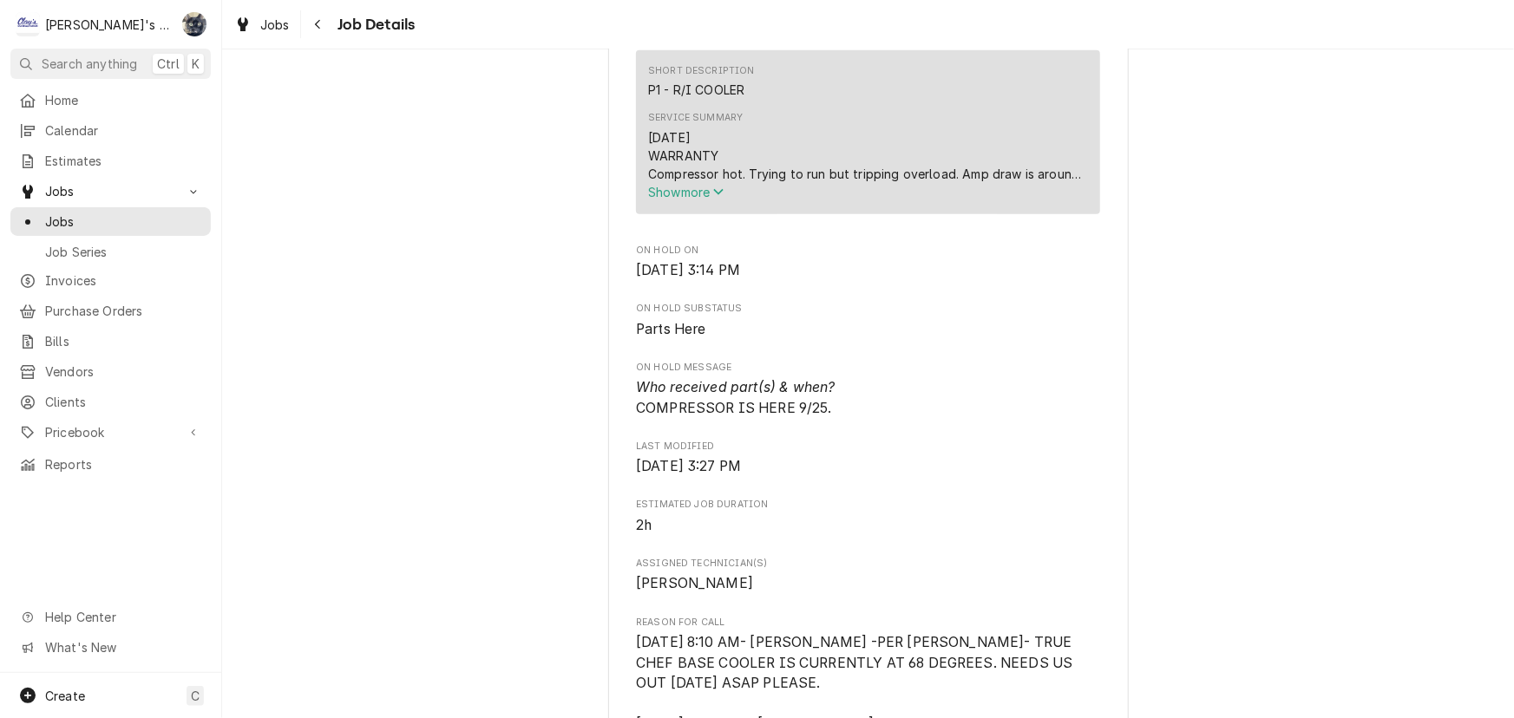
click at [681, 199] on span "Show more" at bounding box center [686, 192] width 76 height 15
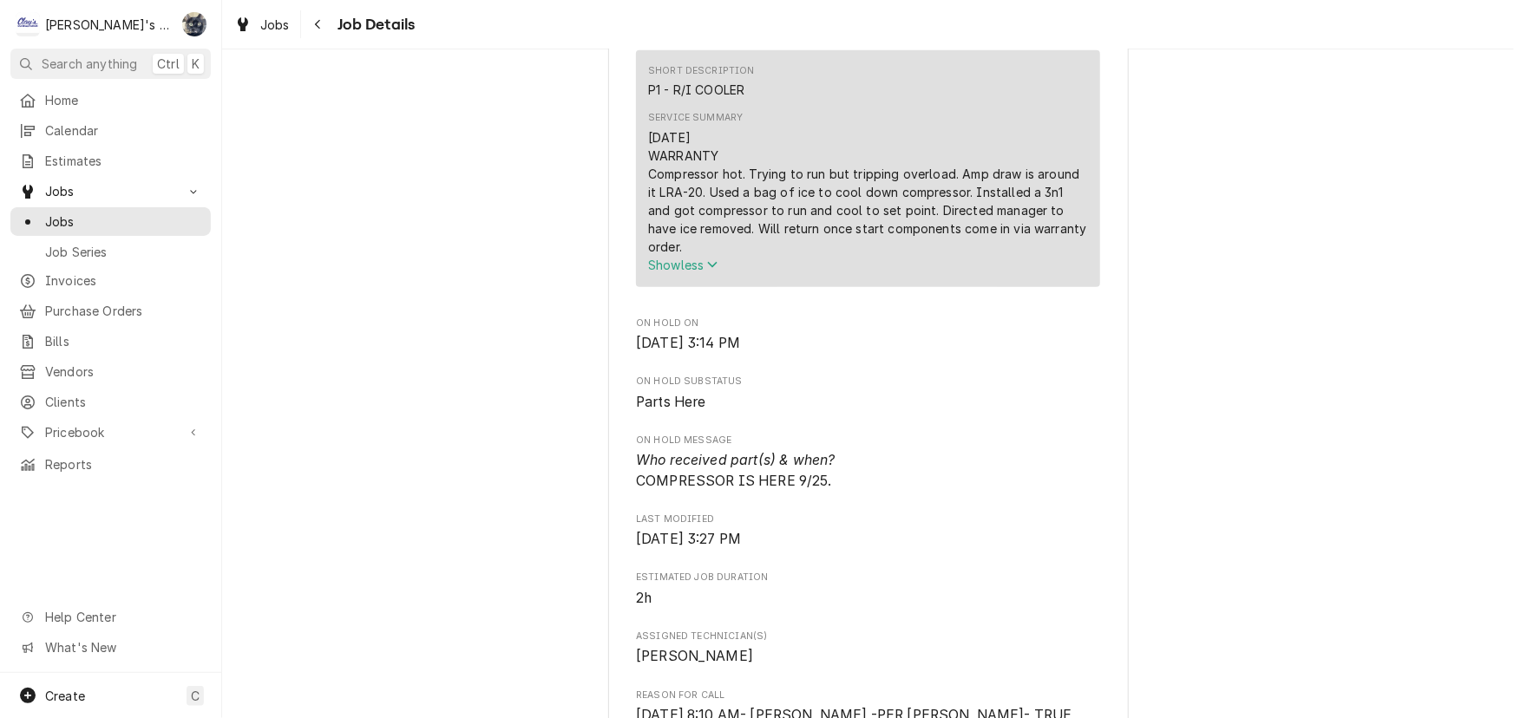
scroll to position [1103, 0]
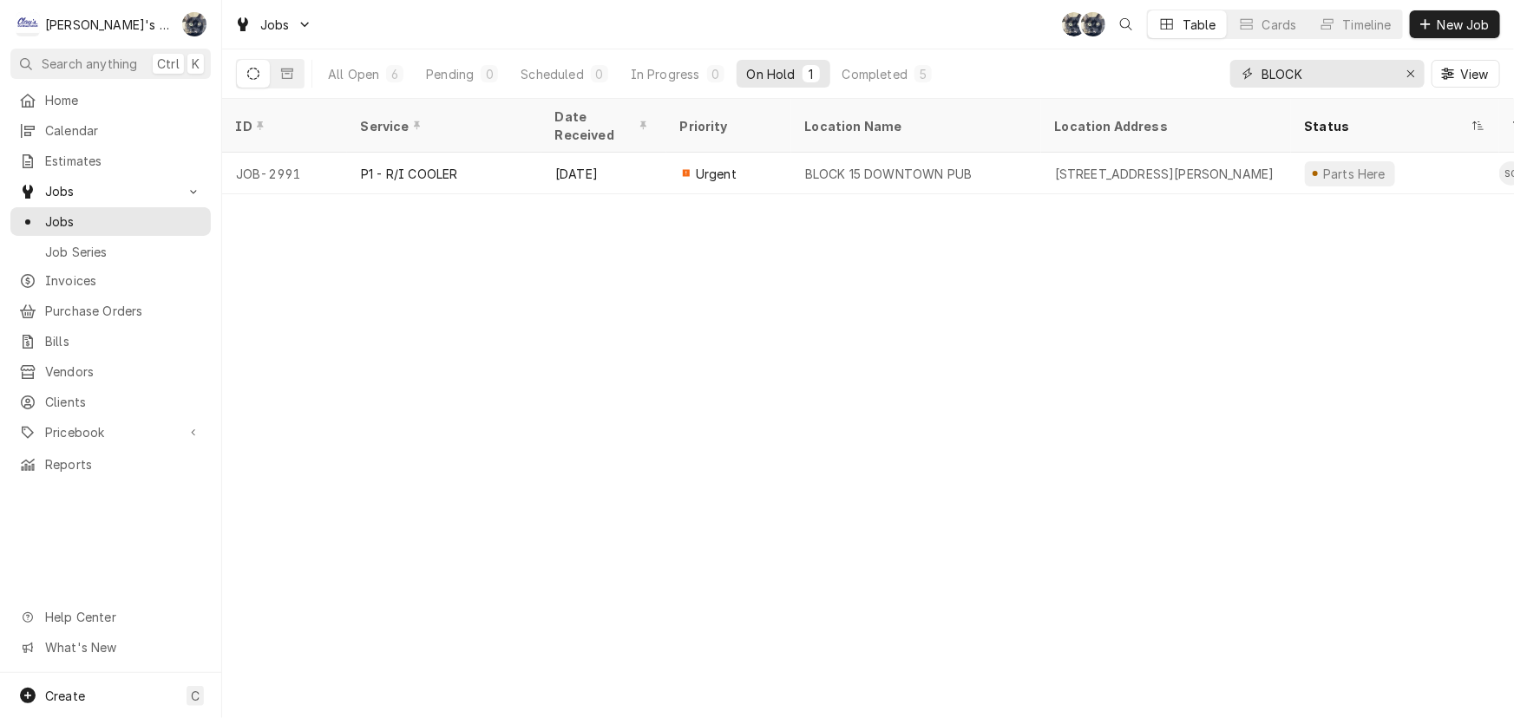
click at [1415, 76] on div "Erase input" at bounding box center [1410, 73] width 17 height 17
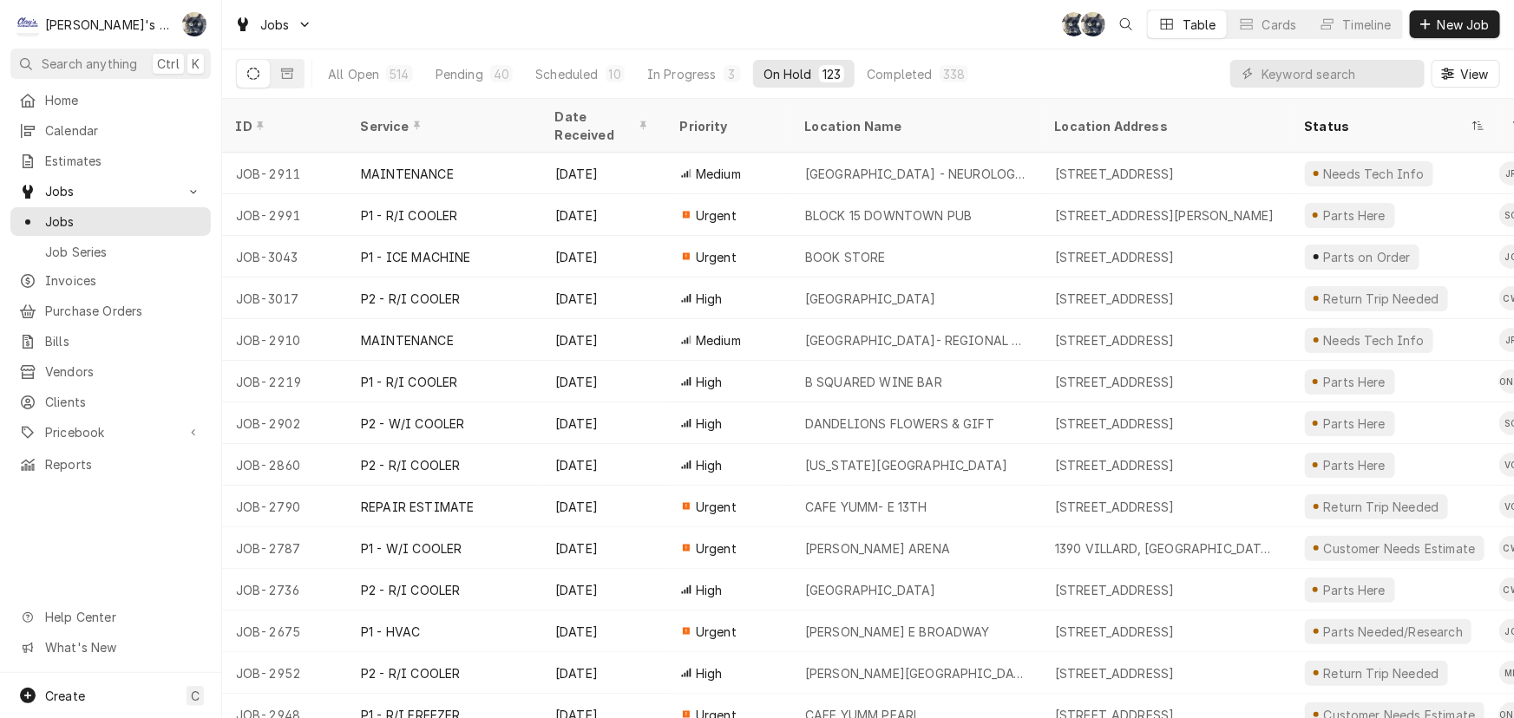
click at [621, 10] on div "Jobs SB SB Table Cards Timeline New Job" at bounding box center [867, 24] width 1291 height 49
click at [494, 83] on button "Pending 40" at bounding box center [474, 74] width 98 height 28
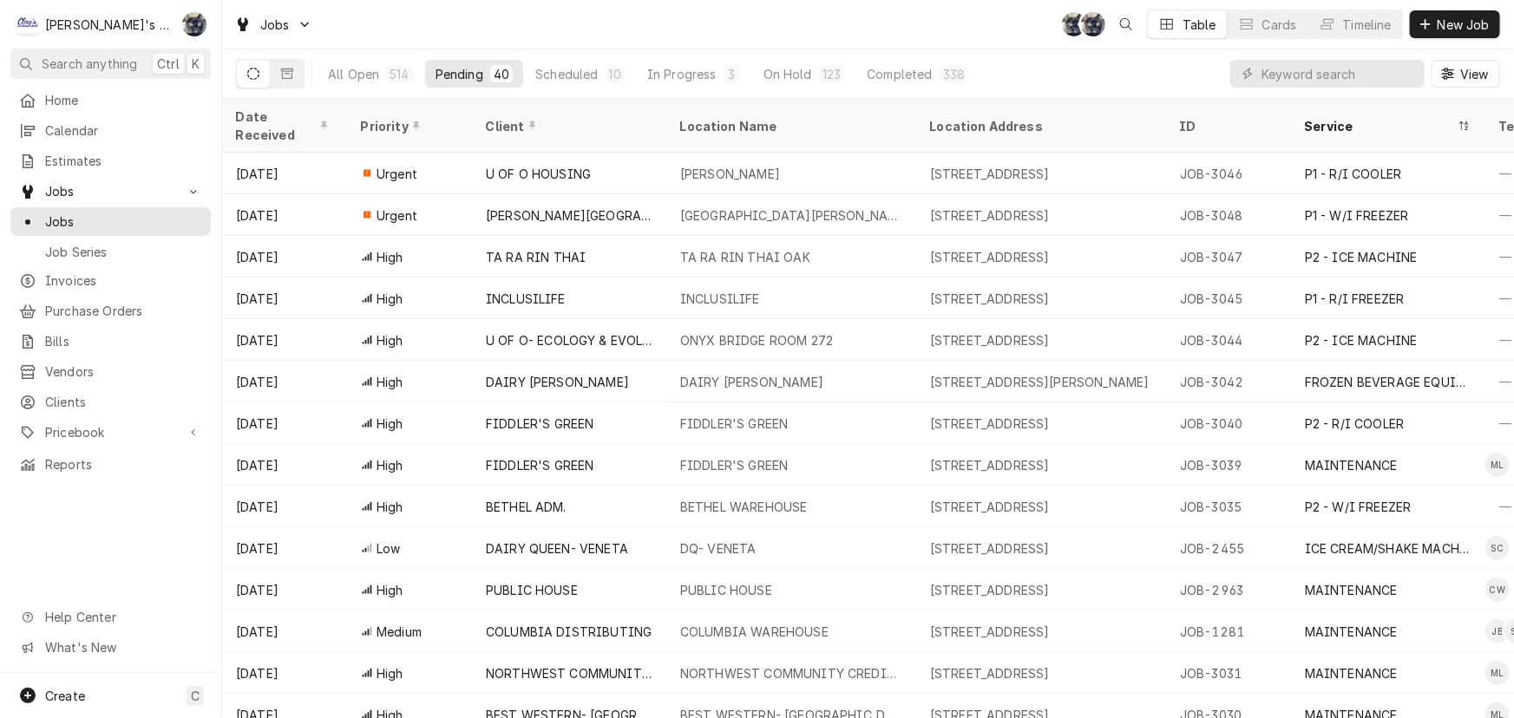
click at [527, 23] on div "Jobs SB SB Table Cards Timeline New Job" at bounding box center [867, 24] width 1291 height 49
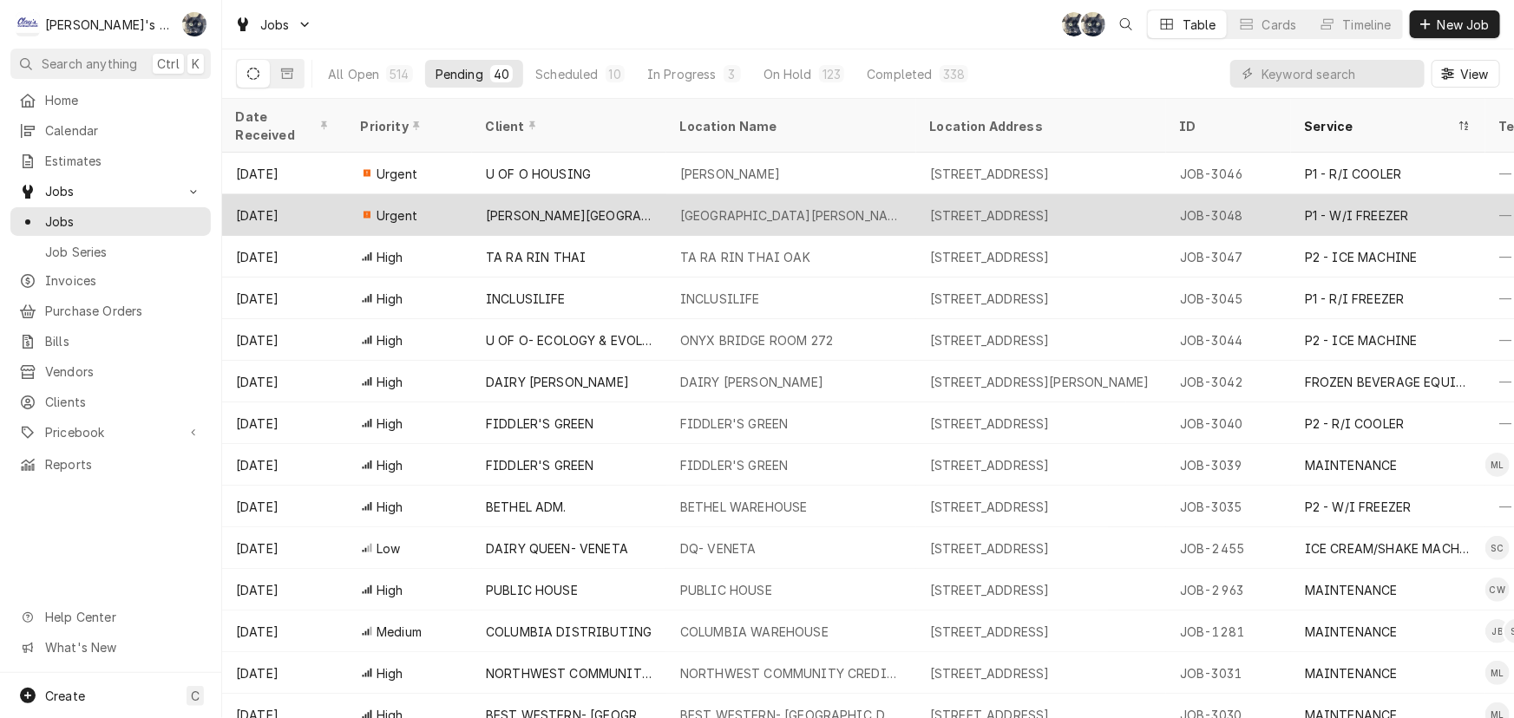
click at [553, 206] on div "[PERSON_NAME][GEOGRAPHIC_DATA]" at bounding box center [569, 215] width 194 height 42
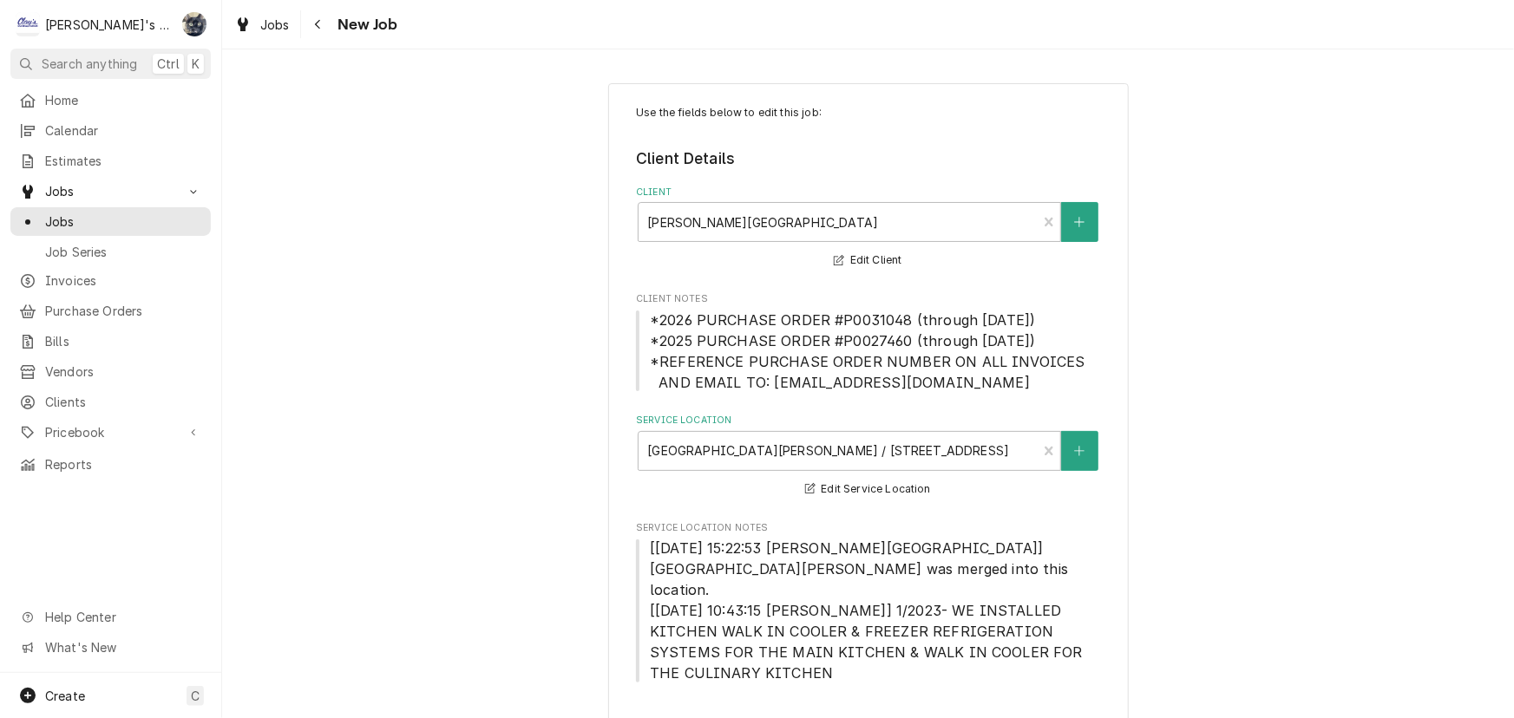
type textarea "x"
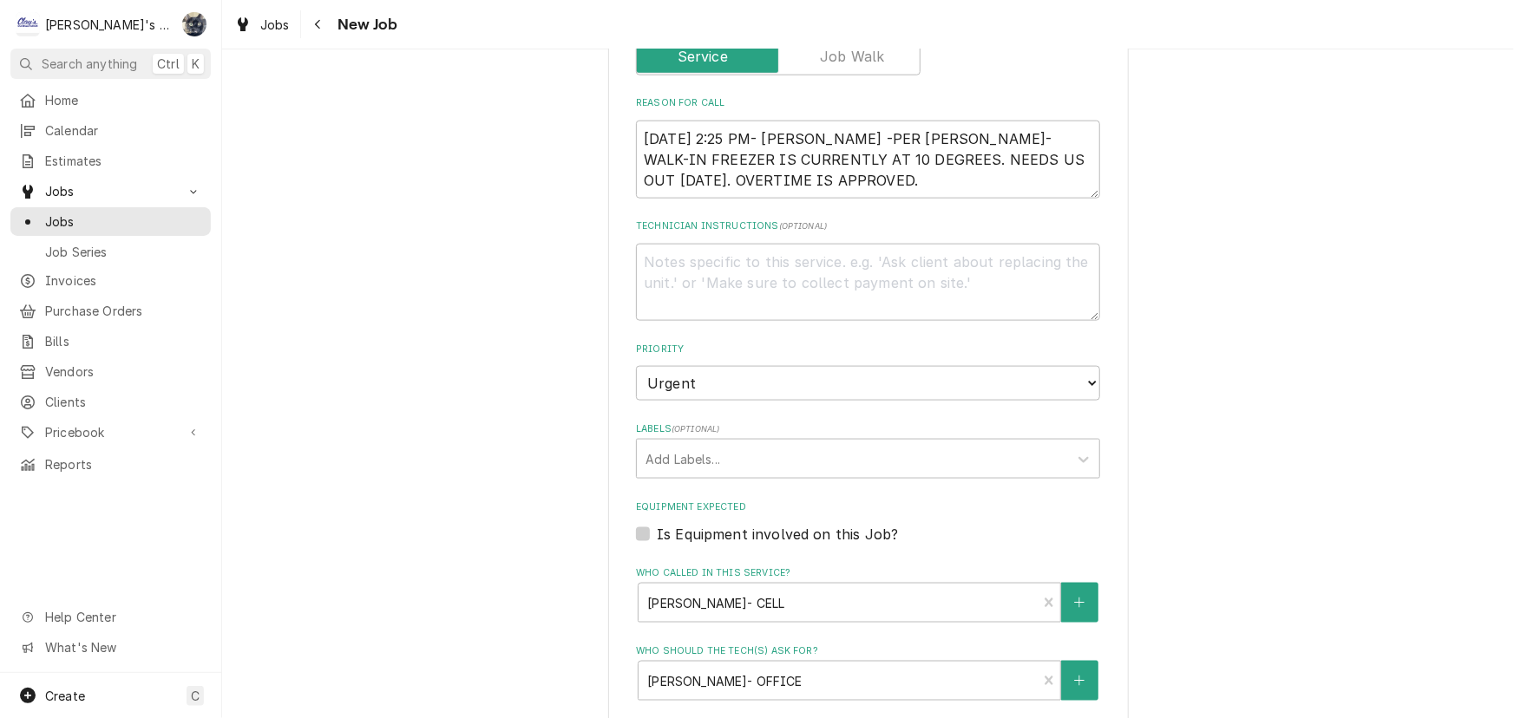
scroll to position [1261, 0]
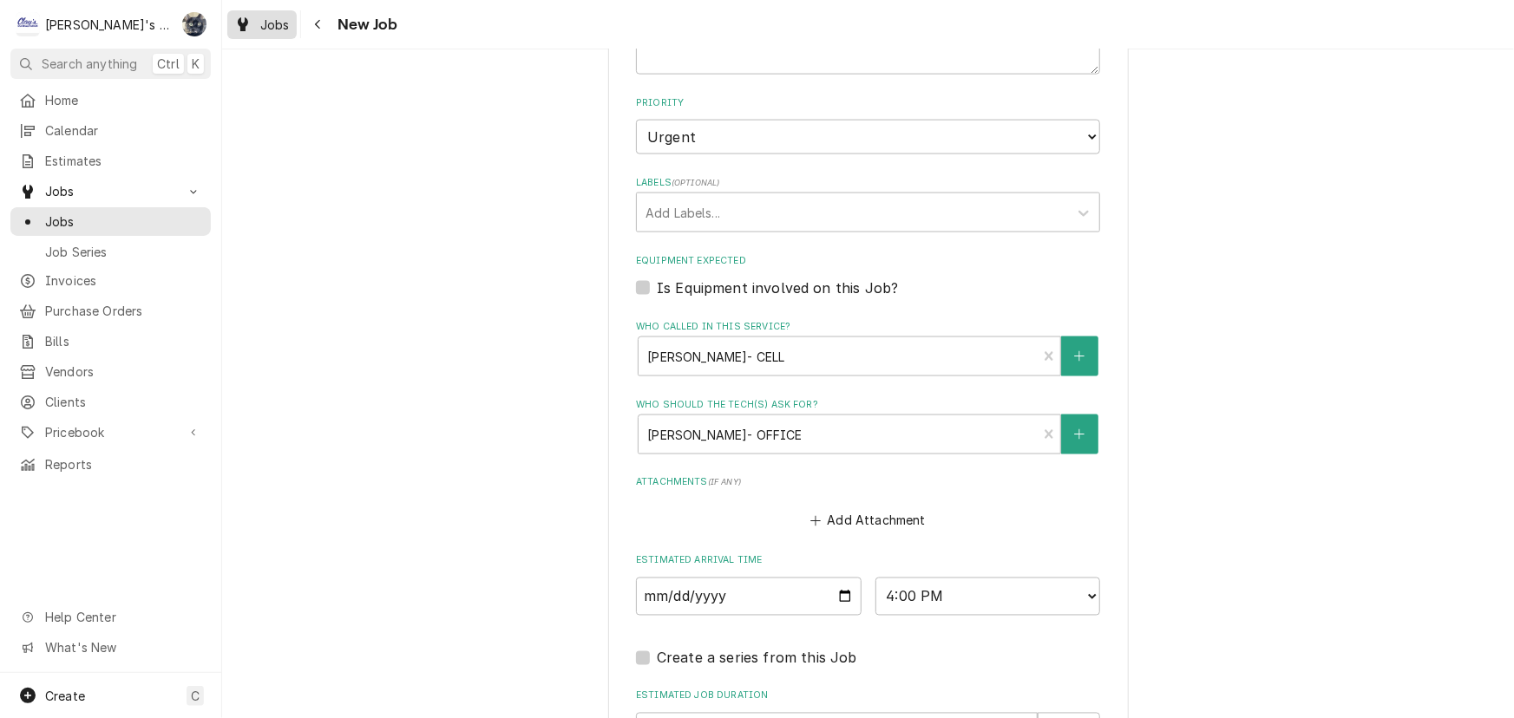
click at [285, 28] on span "Jobs" at bounding box center [274, 25] width 29 height 18
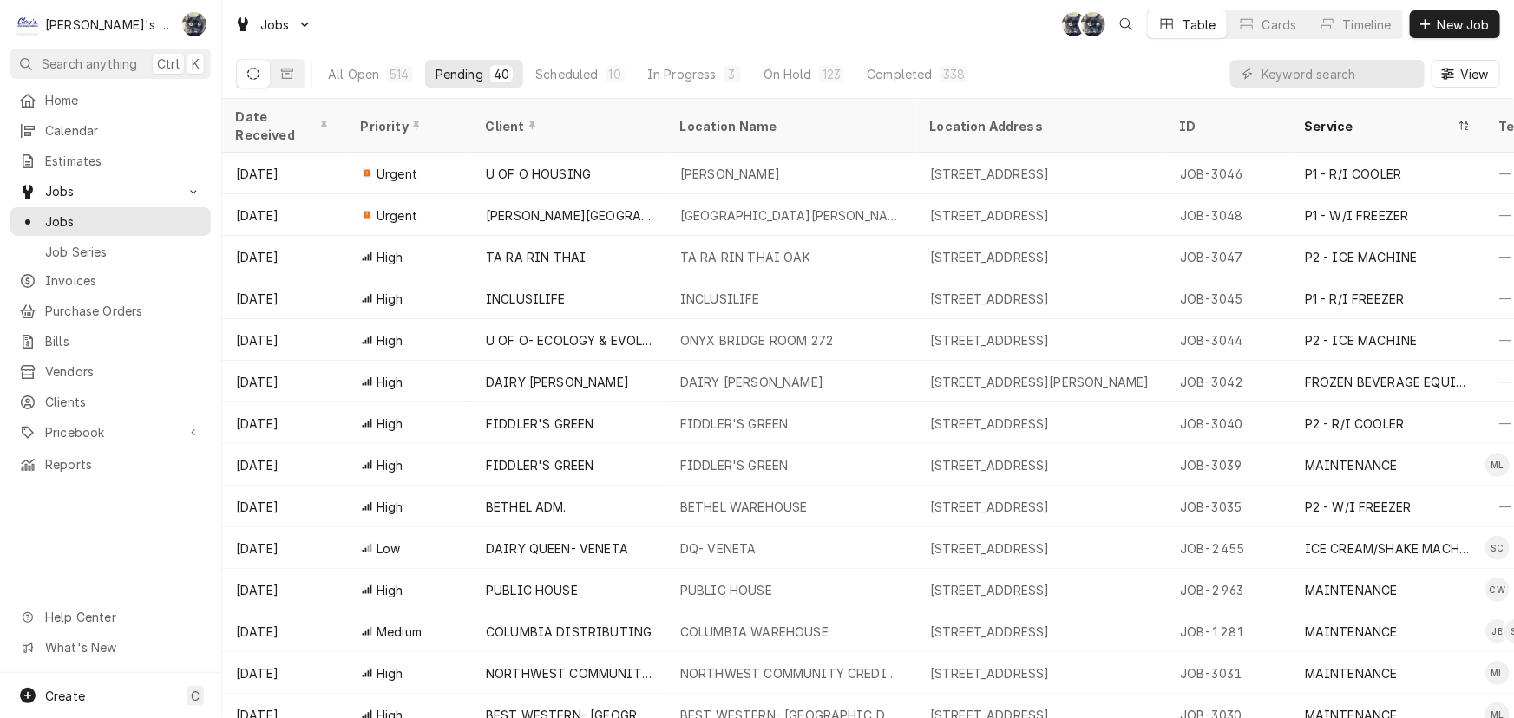
click at [622, 17] on div "Jobs SB SB Table Cards Timeline New Job" at bounding box center [867, 24] width 1291 height 49
click at [723, 69] on div "3" at bounding box center [731, 73] width 17 height 17
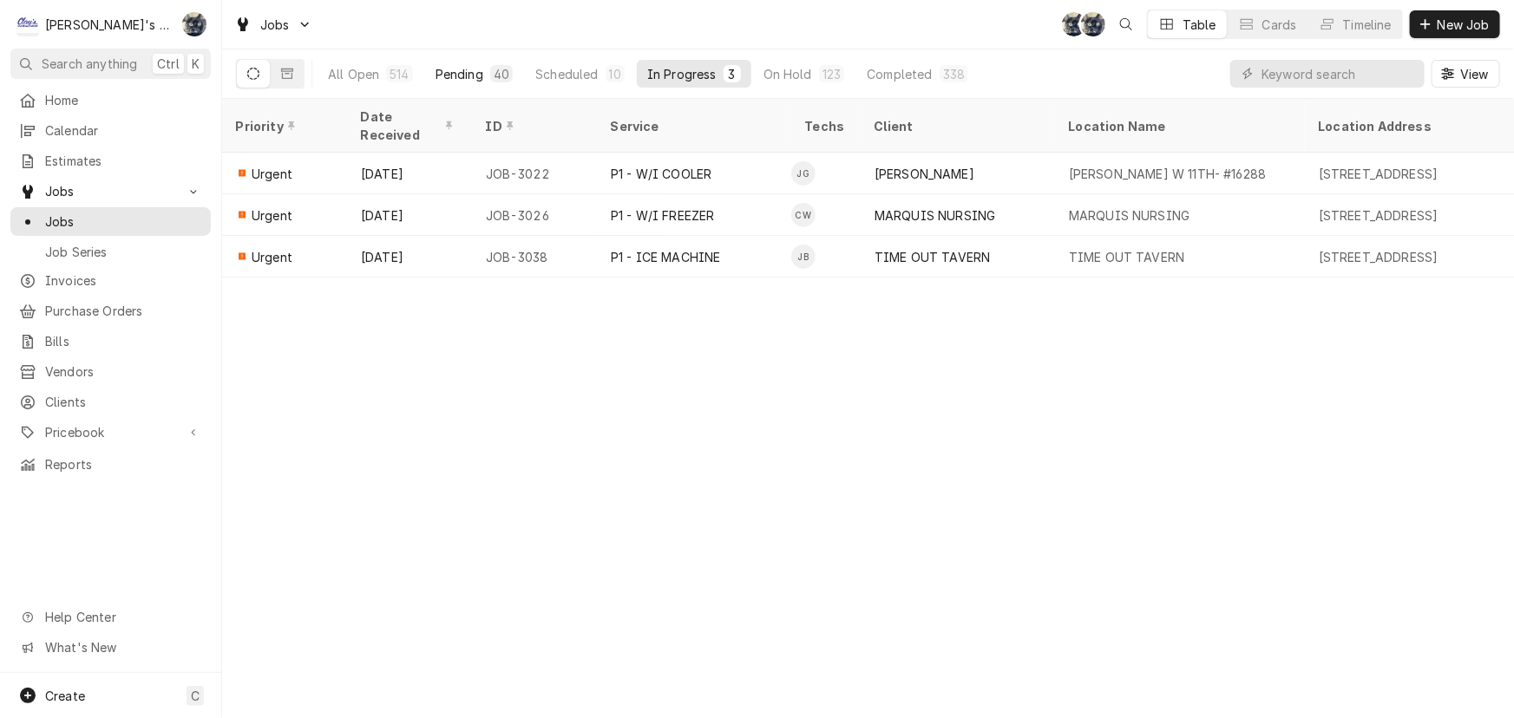
click at [502, 72] on div "40" at bounding box center [502, 74] width 16 height 18
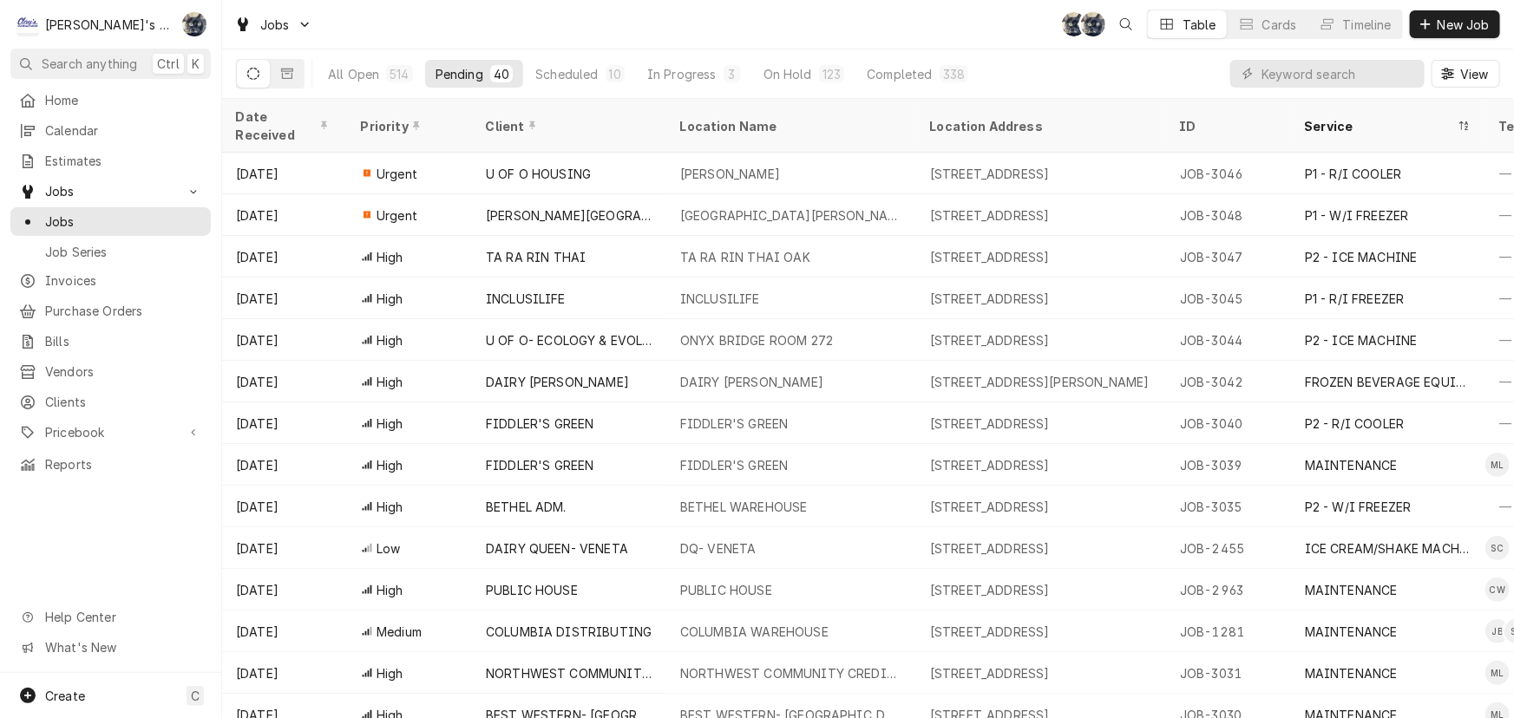
click at [625, 14] on div "Jobs SB SB Table Cards Timeline New Job" at bounding box center [867, 24] width 1291 height 49
click at [789, 62] on button "On Hold 123" at bounding box center [804, 74] width 102 height 28
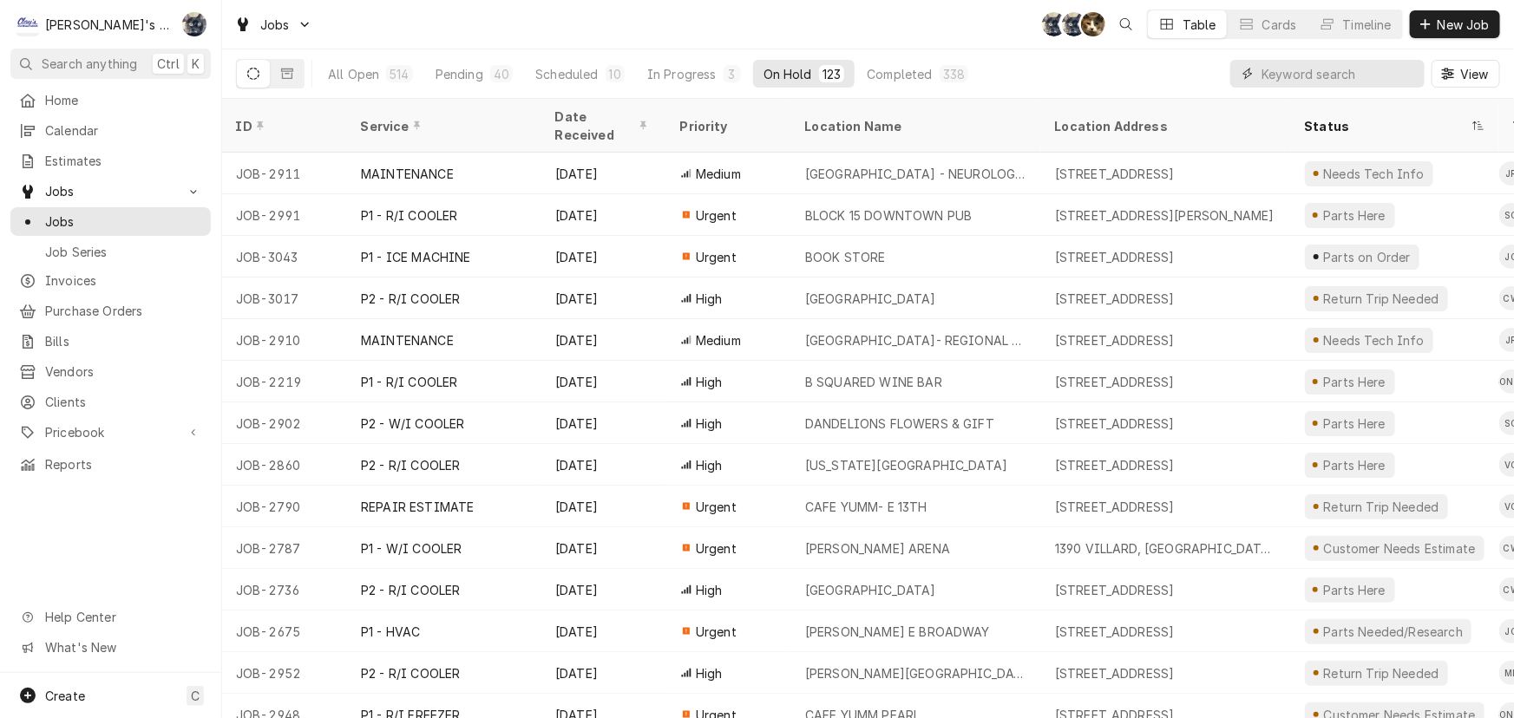
click at [1289, 68] on input "Dynamic Content Wrapper" at bounding box center [1338, 74] width 154 height 28
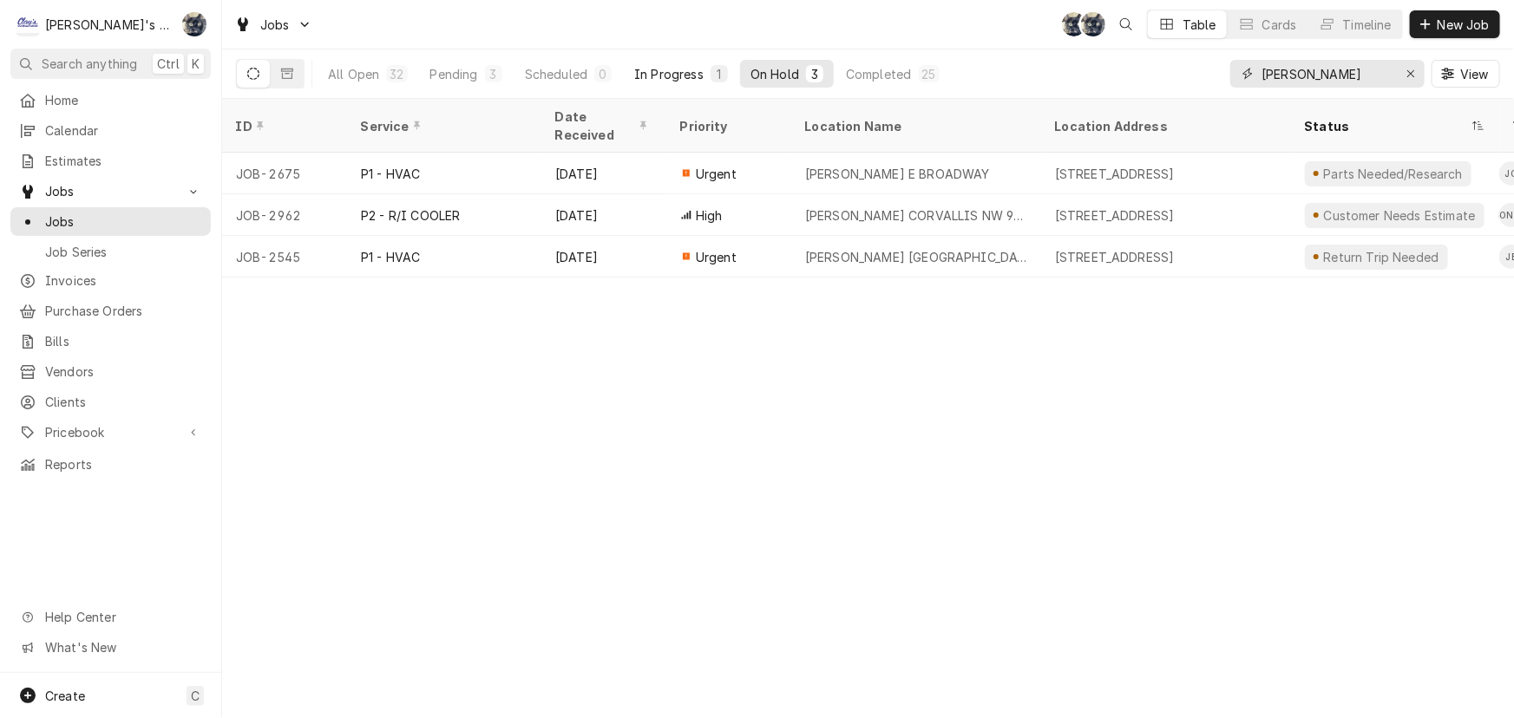
type input "MCDONALD'S"
click at [651, 78] on div "In Progress" at bounding box center [668, 74] width 69 height 18
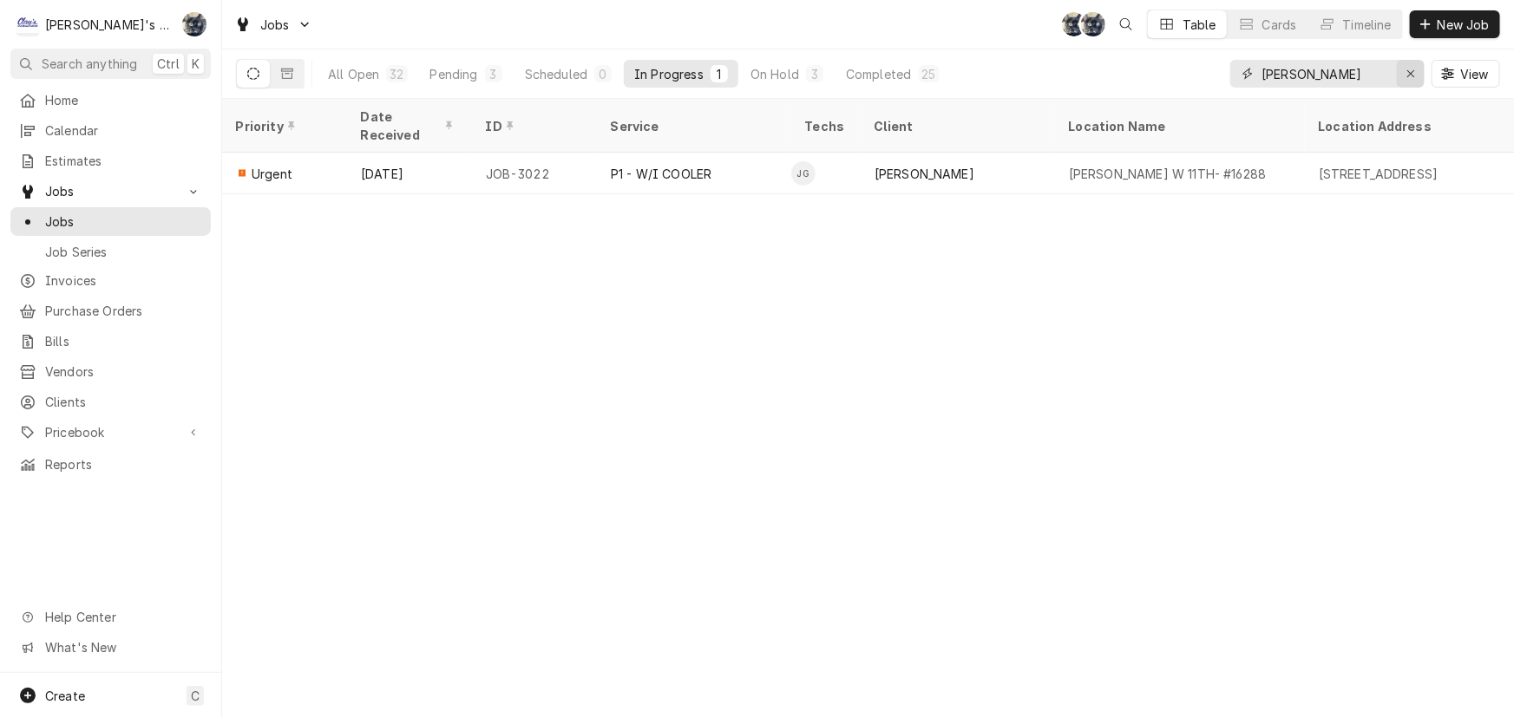
click at [1408, 70] on icon "Erase input" at bounding box center [1411, 74] width 10 height 12
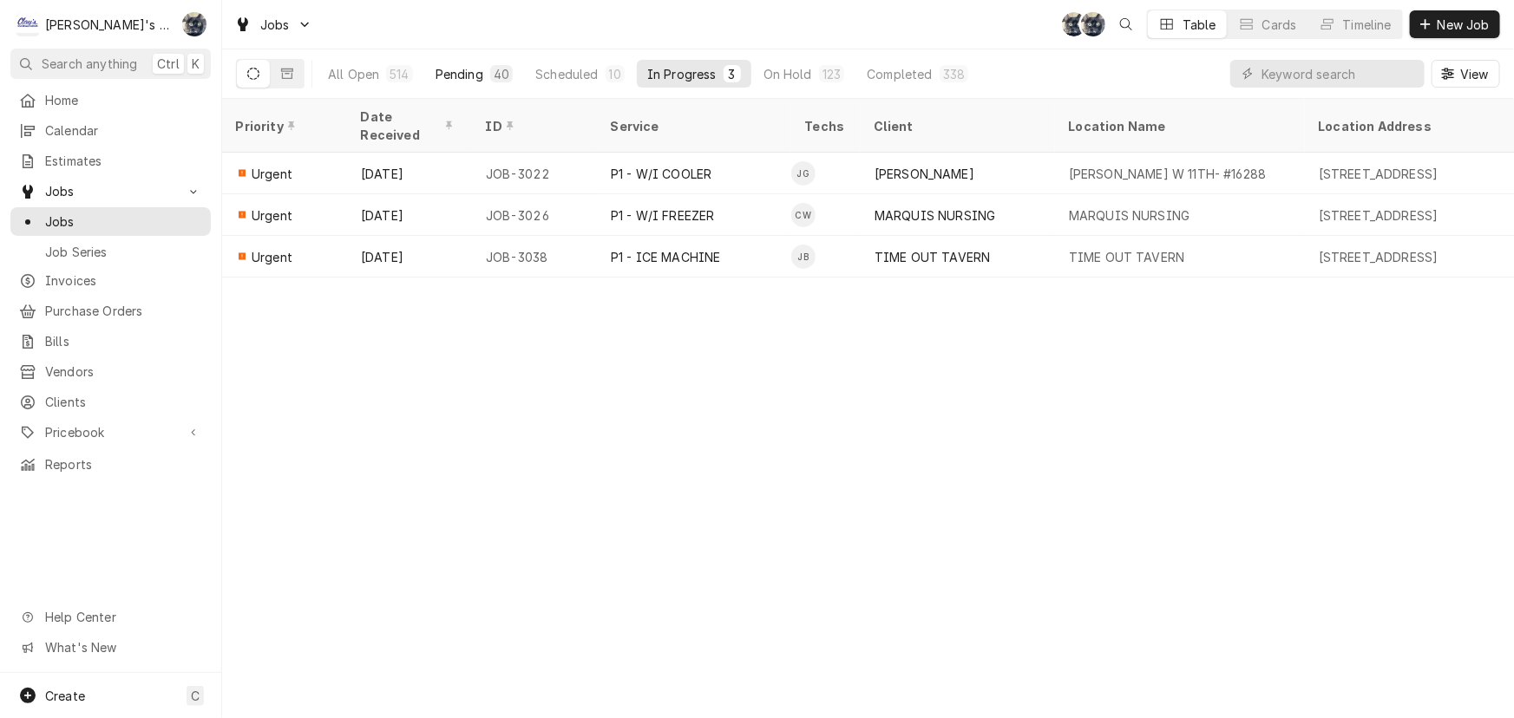
click at [477, 61] on button "Pending 40" at bounding box center [474, 74] width 98 height 28
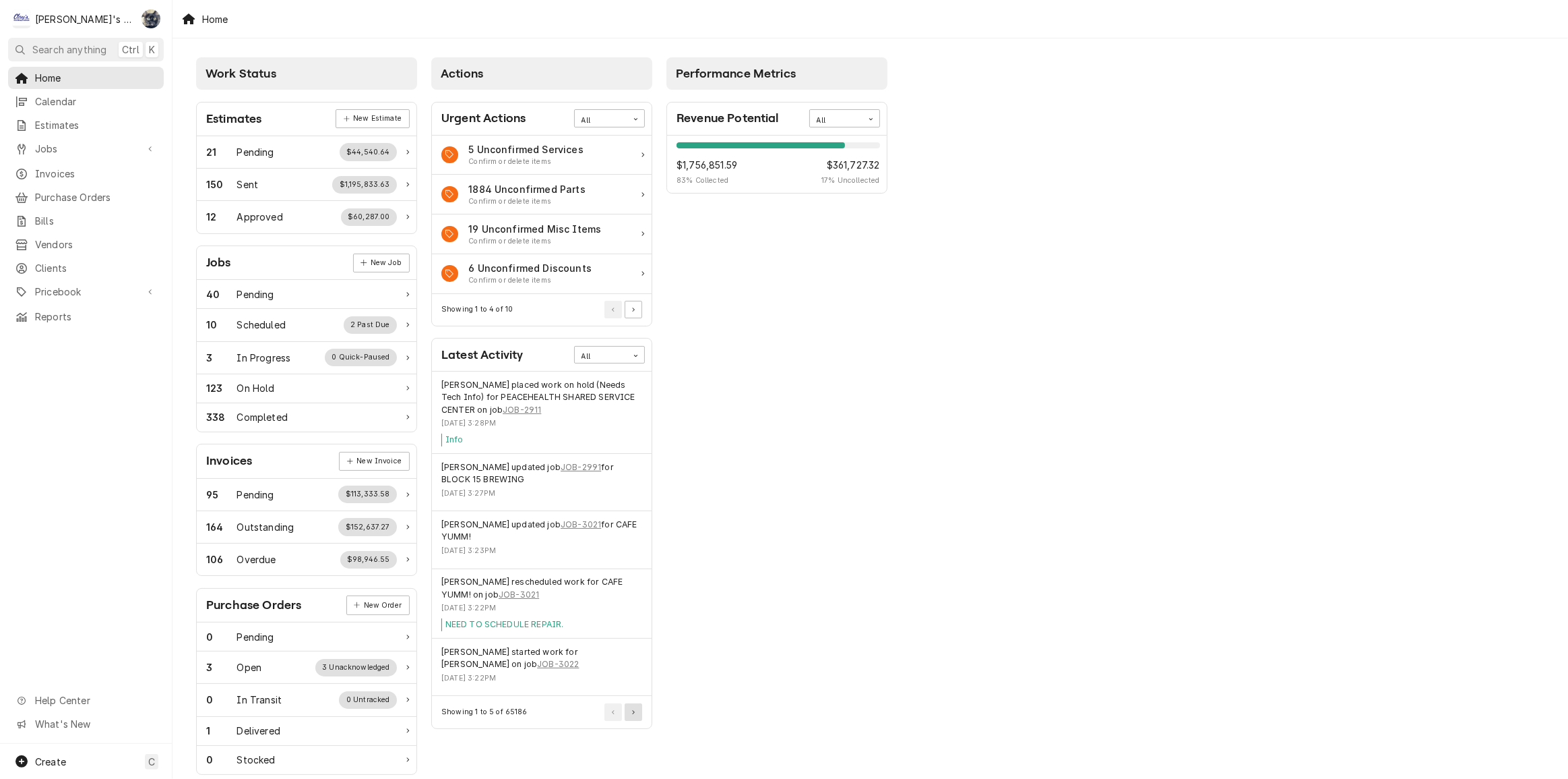
click at [635, 716] on button "Pagination Controls" at bounding box center [633, 712] width 18 height 18
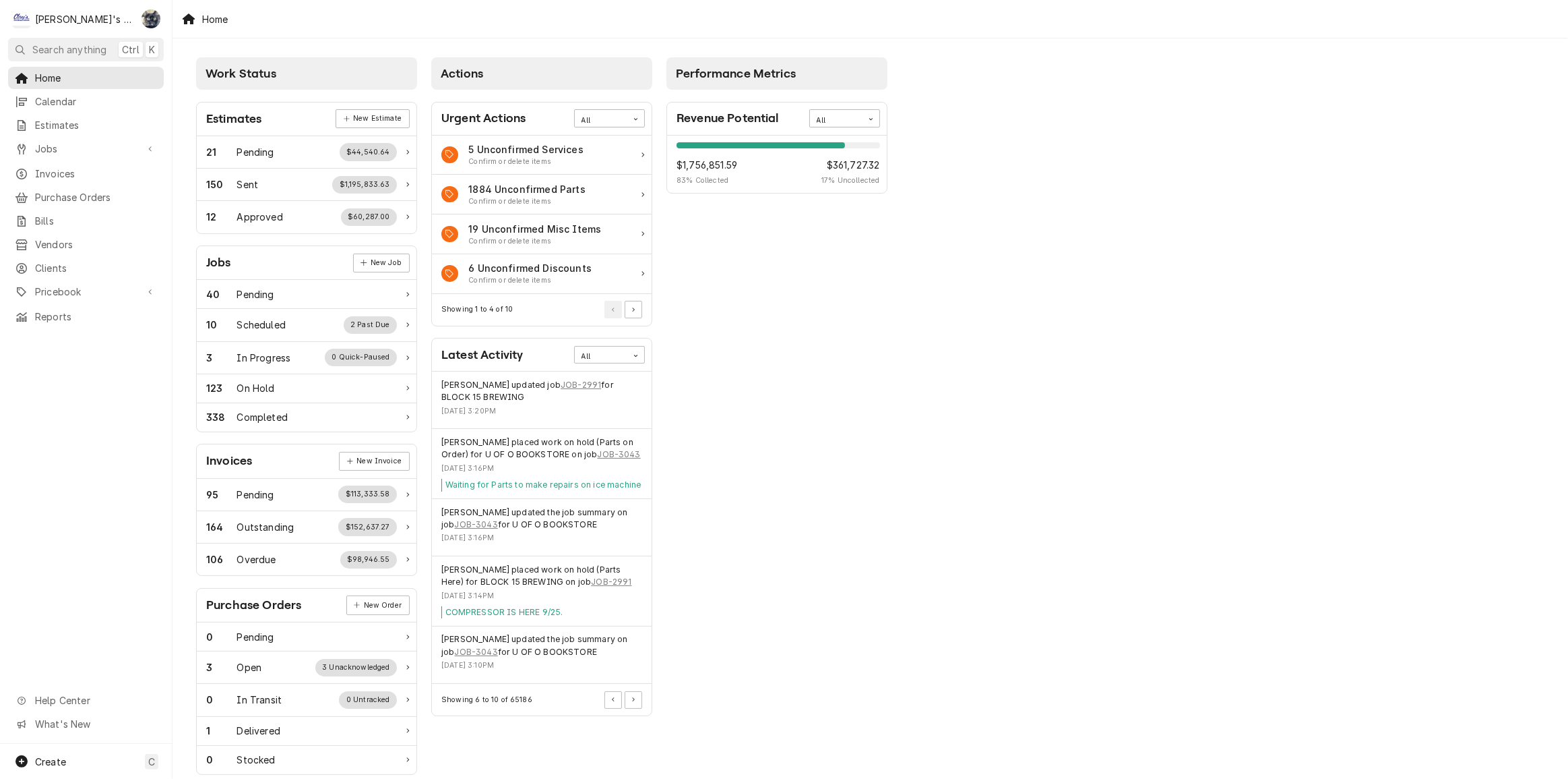
click at [632, 709] on div "Showing 6 to 10 of 65186" at bounding box center [542, 700] width 220 height 32
click at [632, 705] on button "Pagination Controls" at bounding box center [633, 700] width 18 height 18
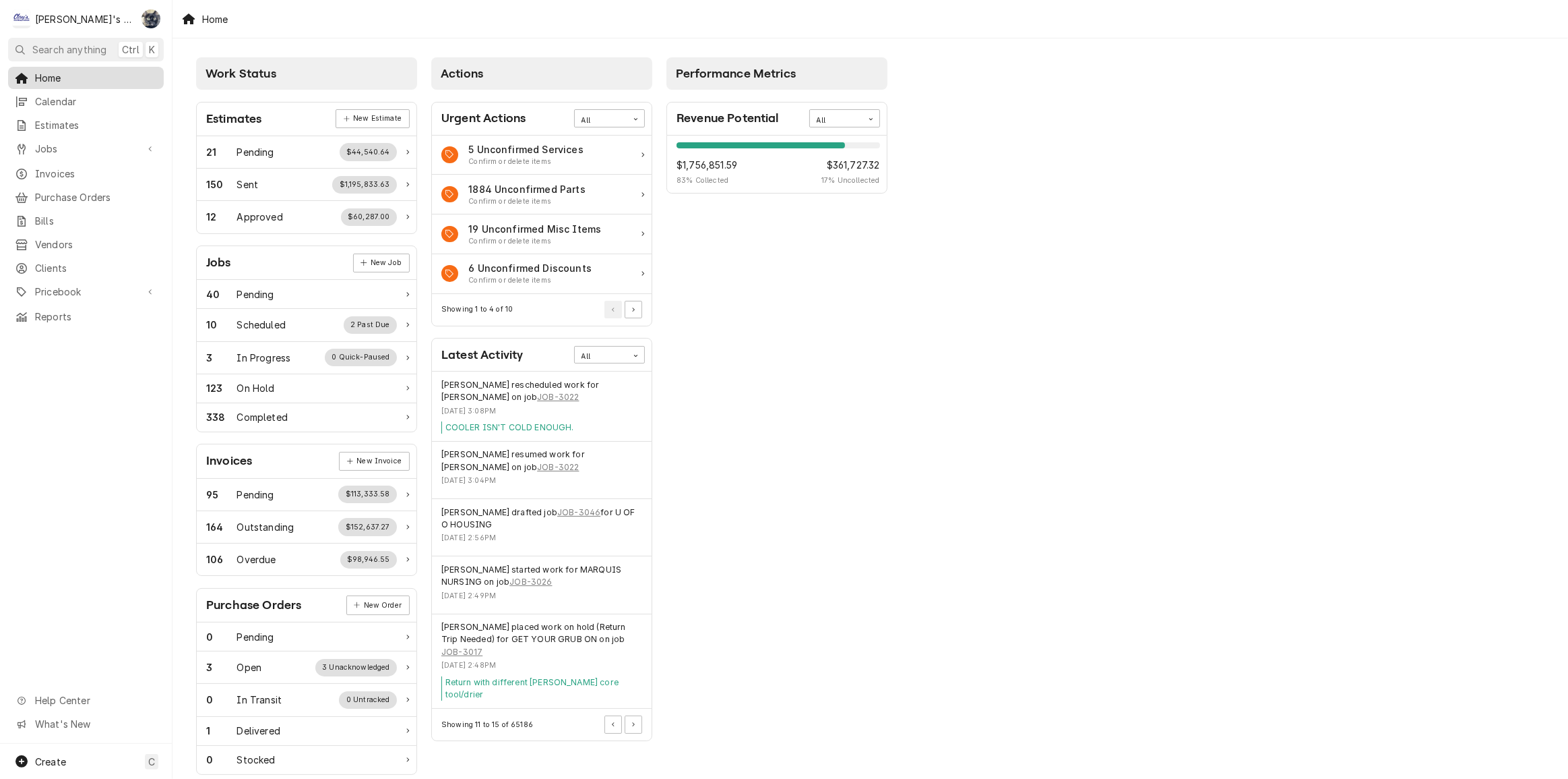
click at [44, 75] on span "Home" at bounding box center [96, 78] width 122 height 14
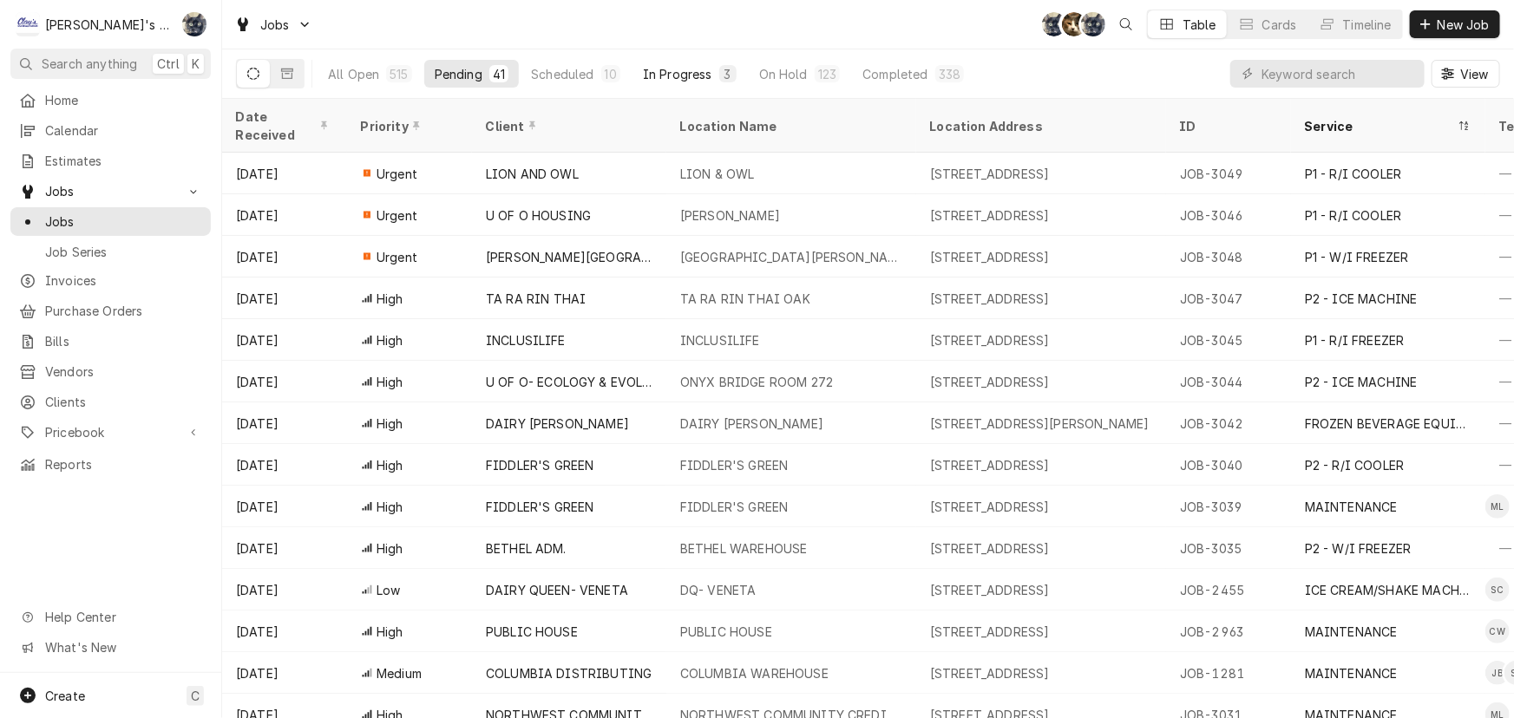
click at [702, 69] on div "In Progress" at bounding box center [677, 74] width 69 height 18
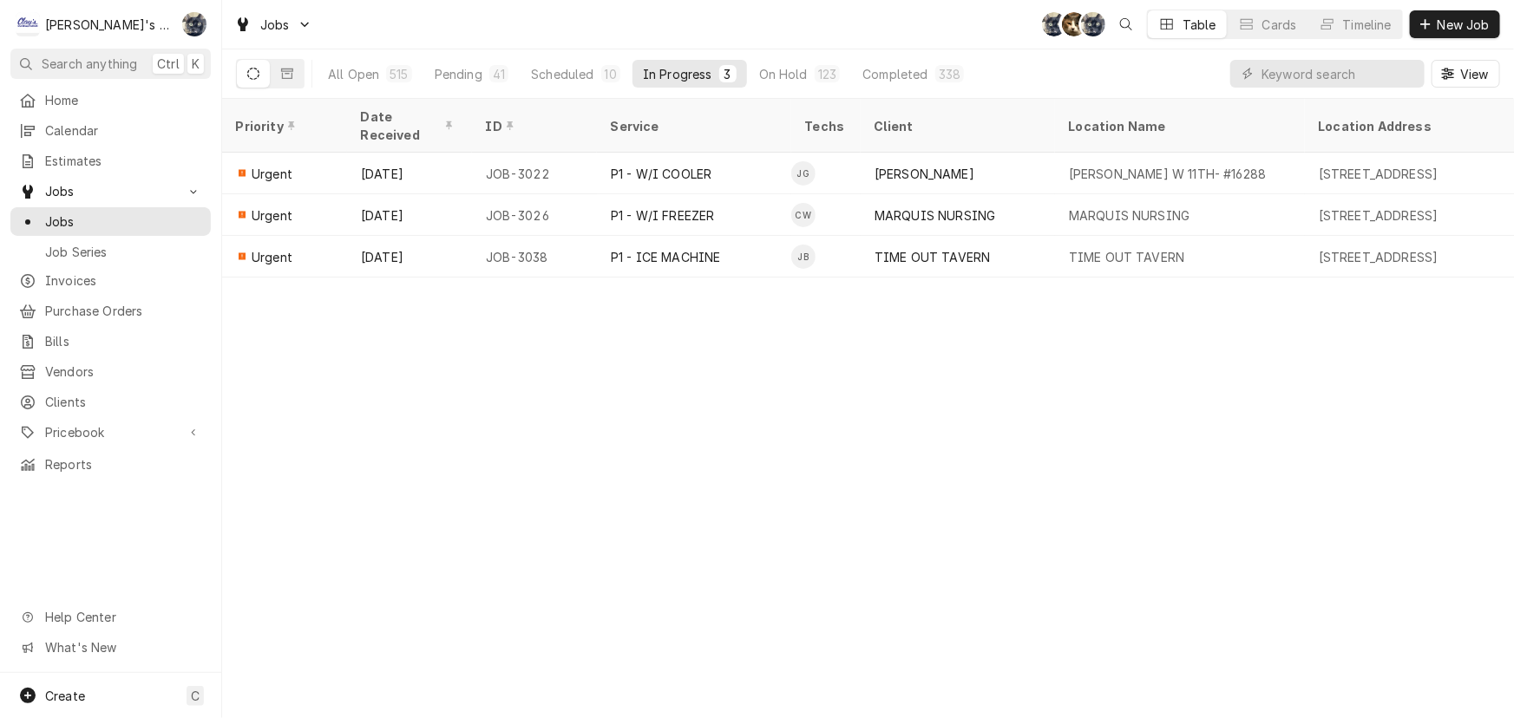
click at [584, 41] on div "Jobs SB KH SB Table Cards Timeline New Job" at bounding box center [867, 24] width 1291 height 49
click at [481, 71] on button "Pending 41" at bounding box center [471, 74] width 95 height 28
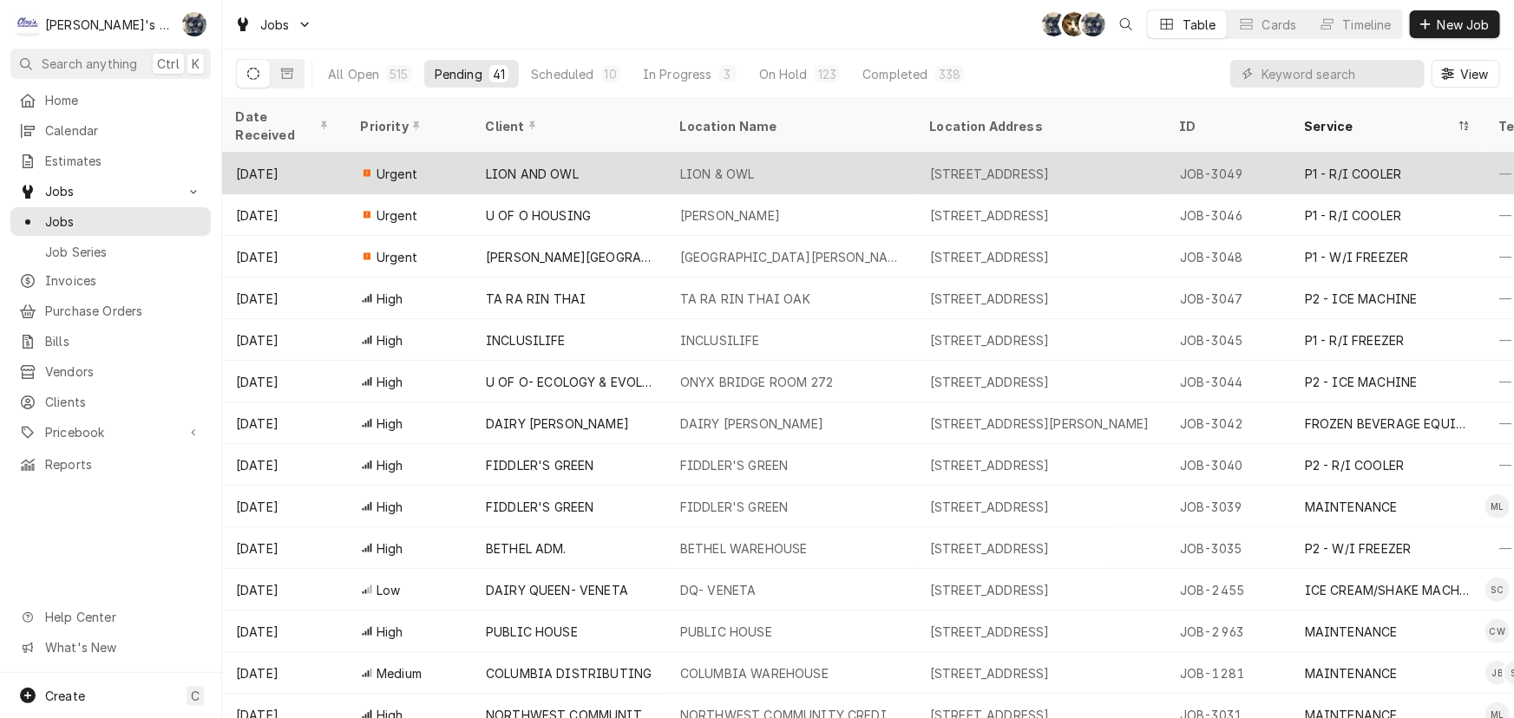
click at [552, 165] on div "LION AND OWL" at bounding box center [532, 174] width 93 height 18
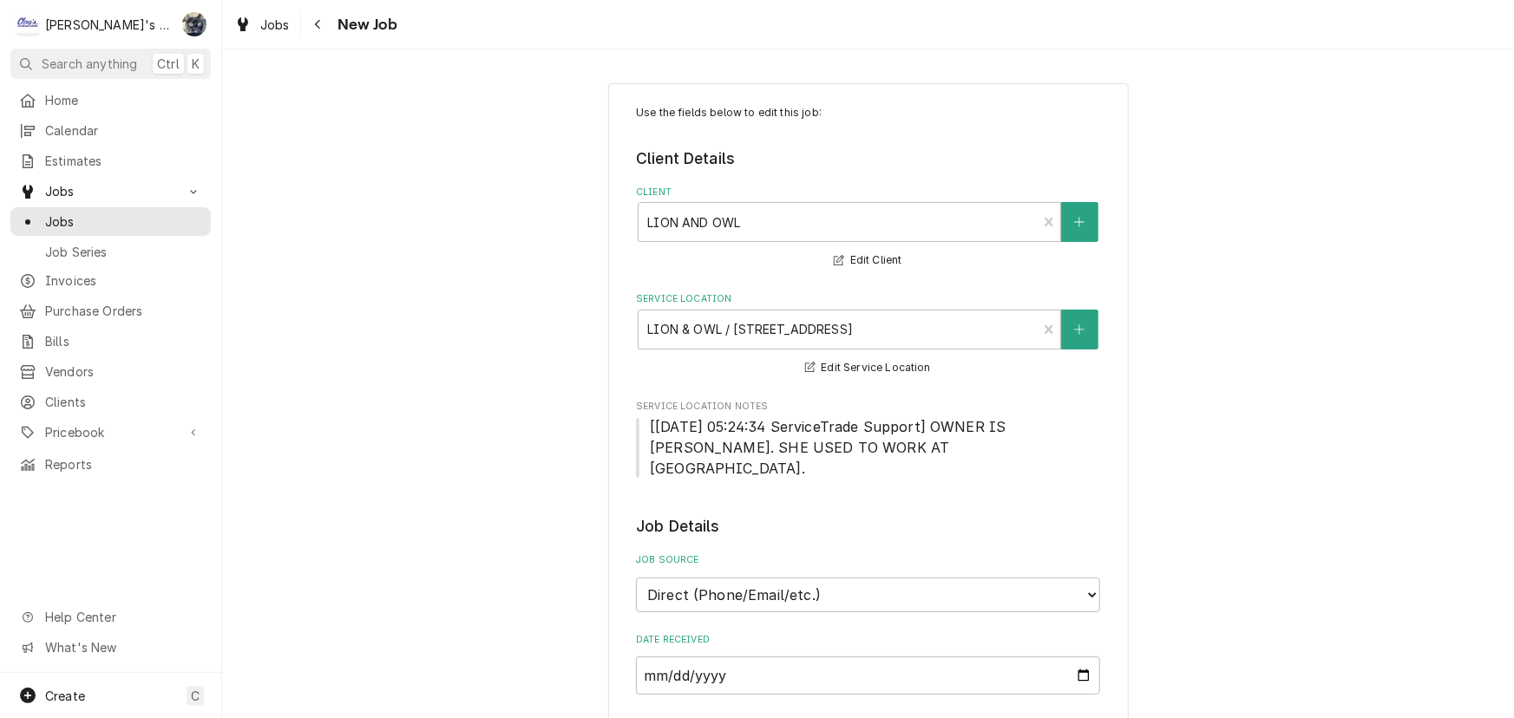
type textarea "x"
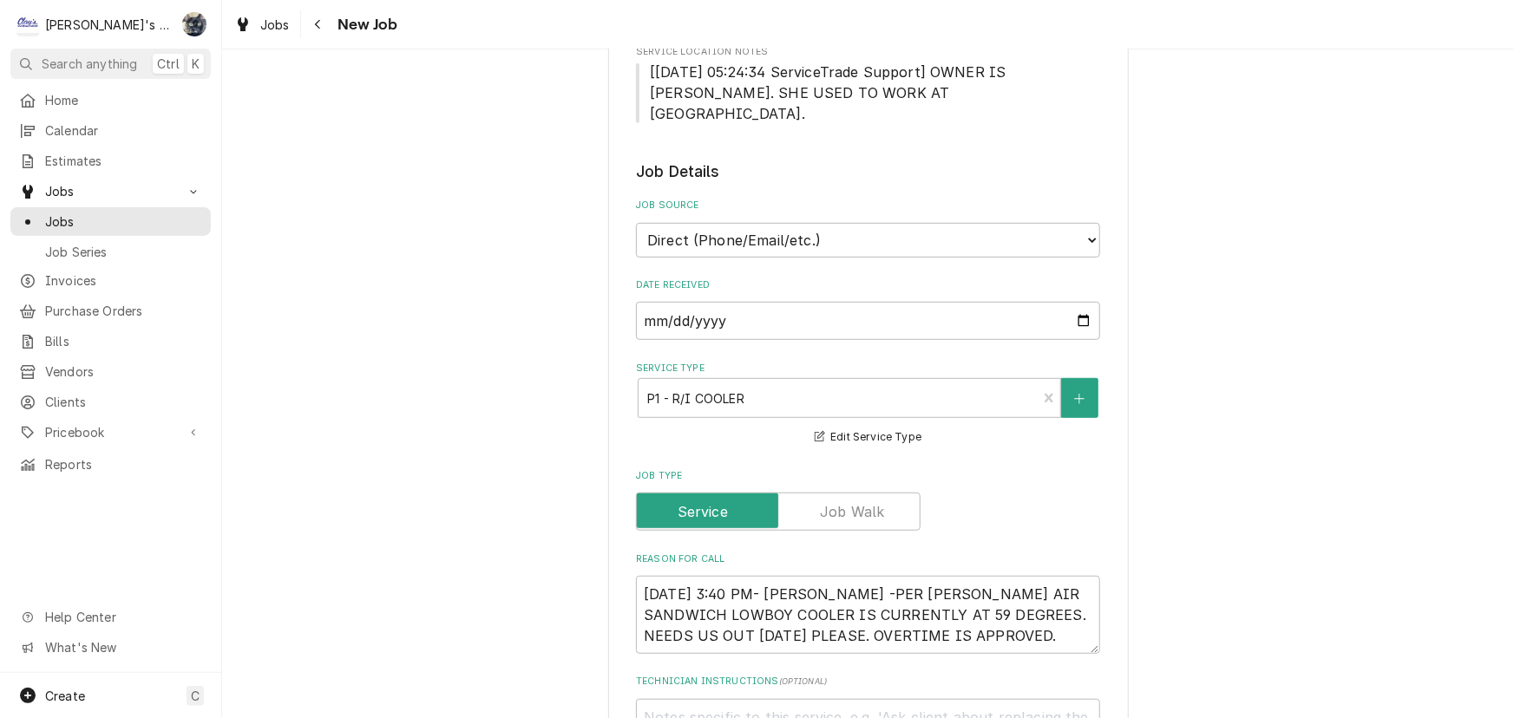
scroll to position [394, 0]
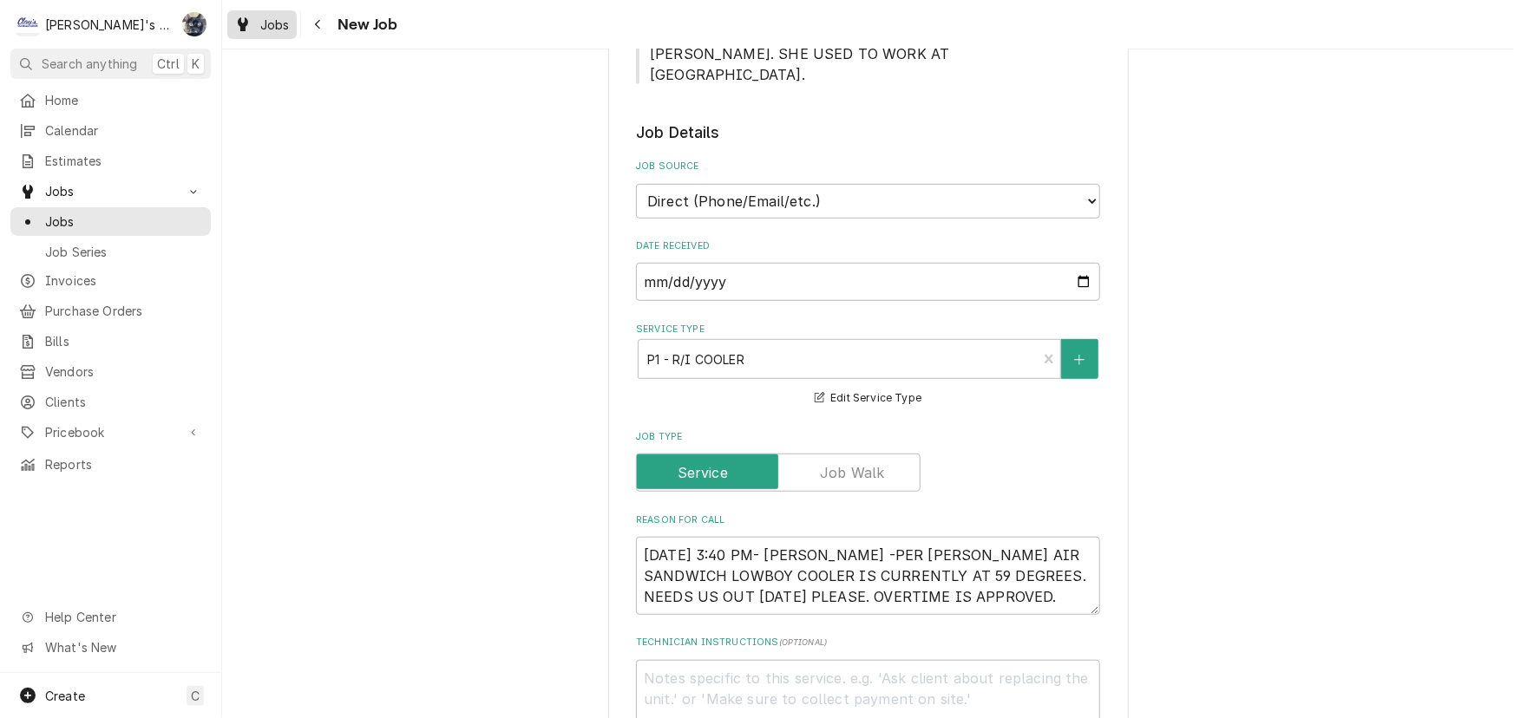
click at [271, 30] on span "Jobs" at bounding box center [274, 25] width 29 height 18
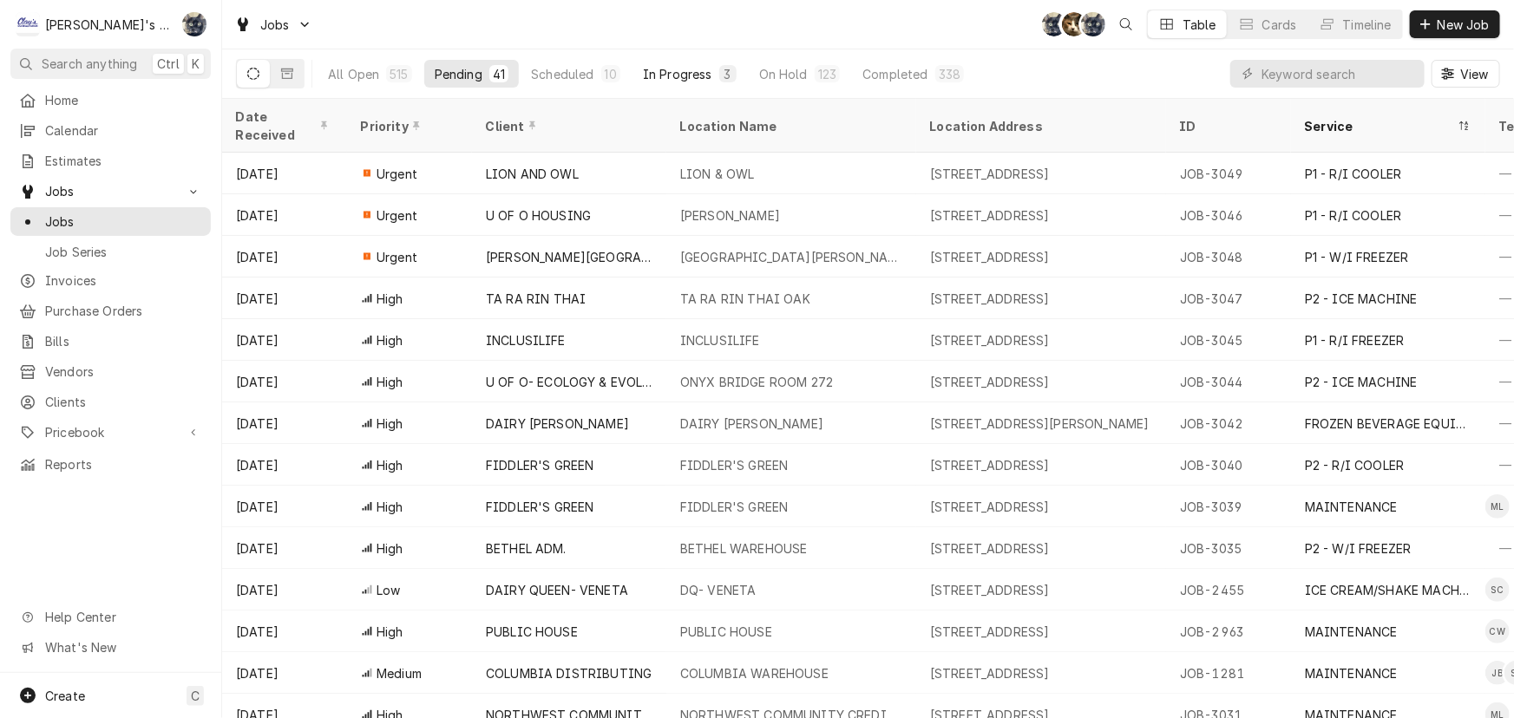
click at [691, 83] on button "In Progress 3" at bounding box center [689, 74] width 114 height 28
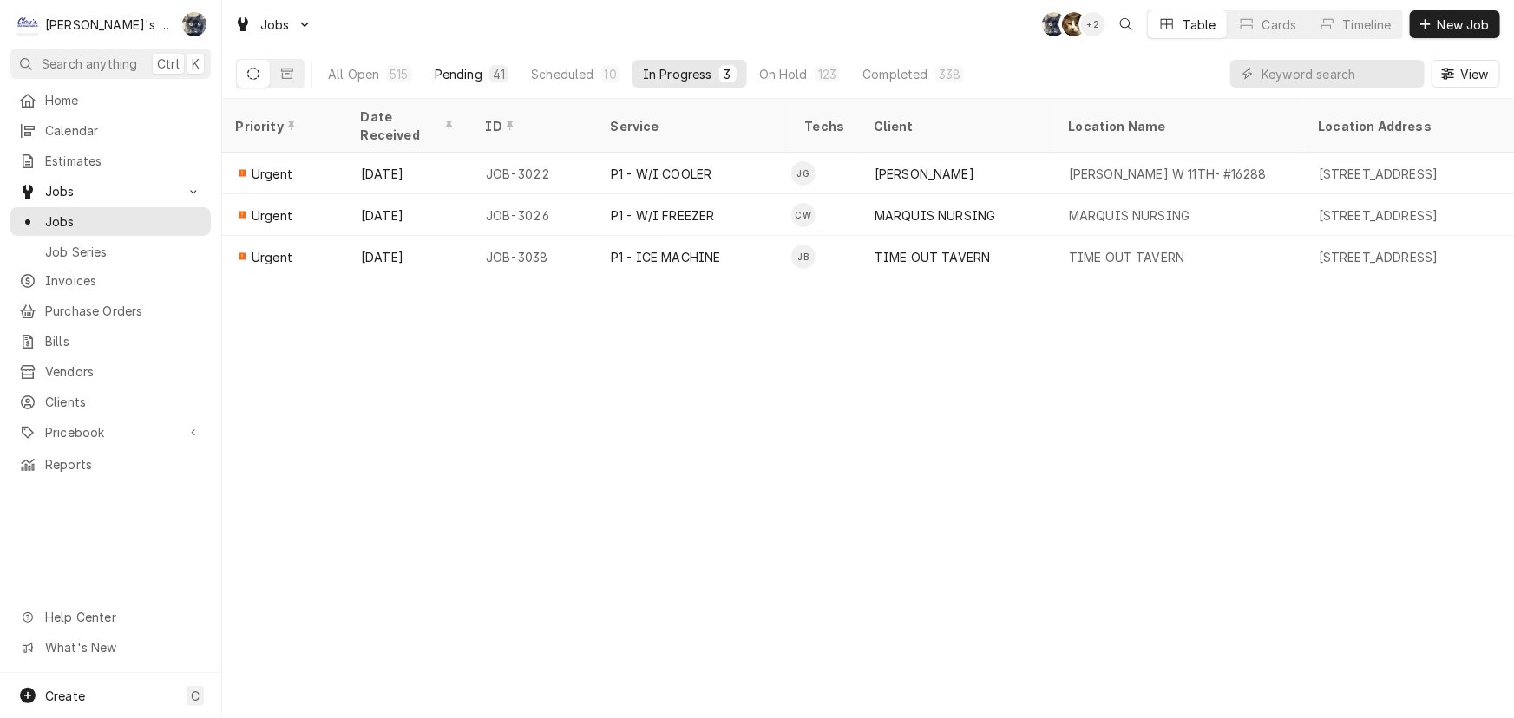
click at [500, 79] on div "41" at bounding box center [499, 74] width 12 height 18
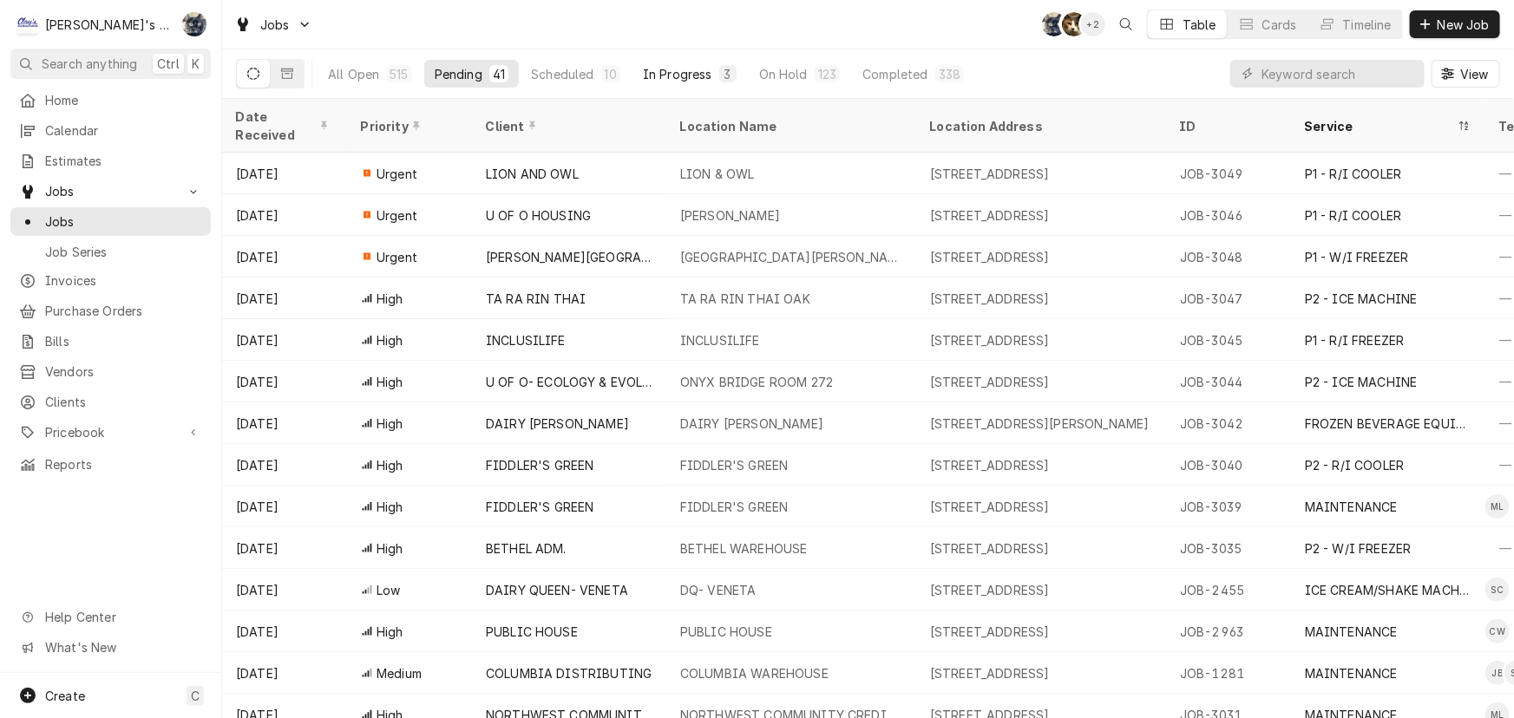
click at [701, 80] on div "In Progress" at bounding box center [677, 74] width 69 height 18
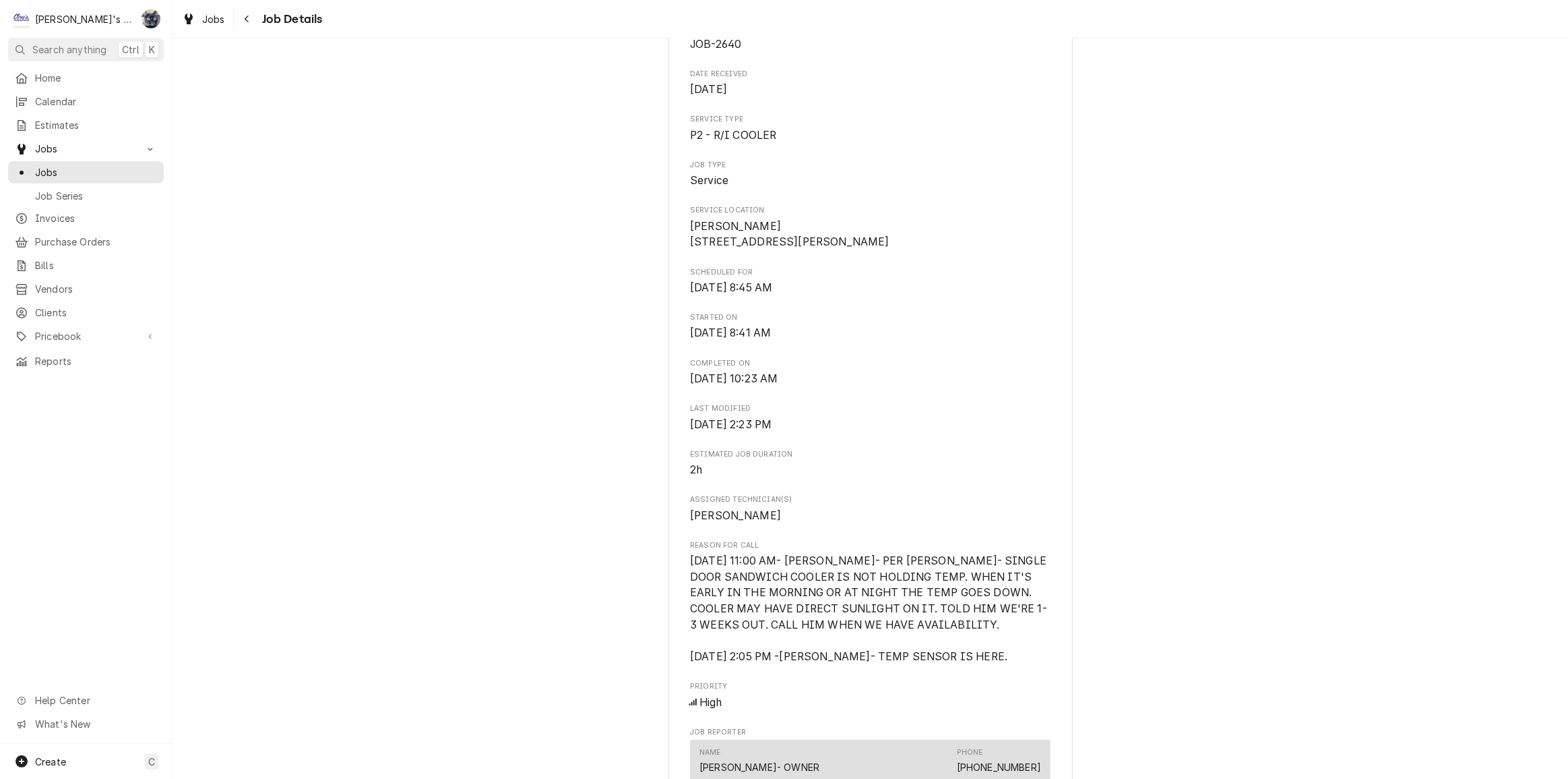
scroll to position [429, 0]
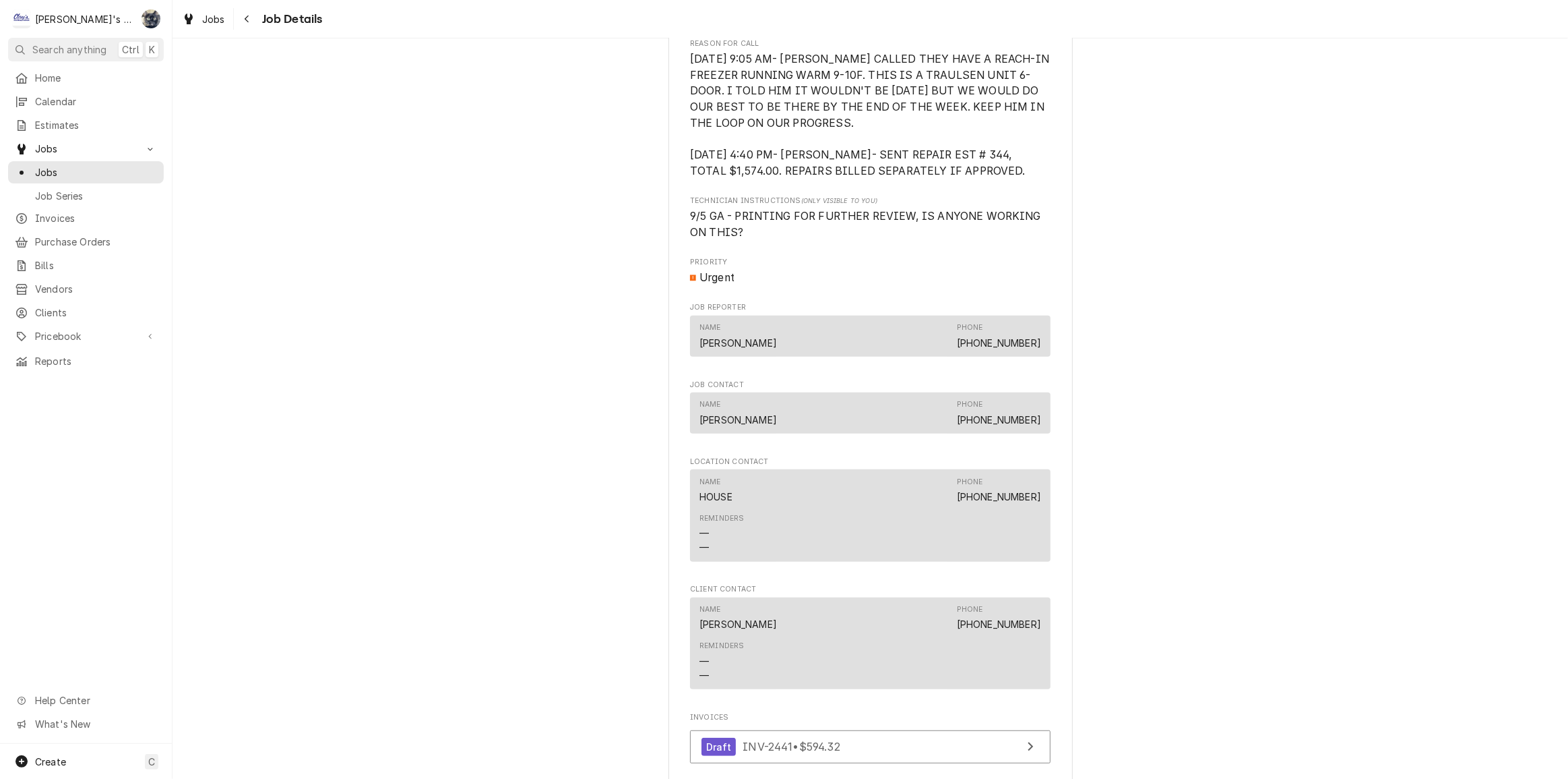
scroll to position [919, 0]
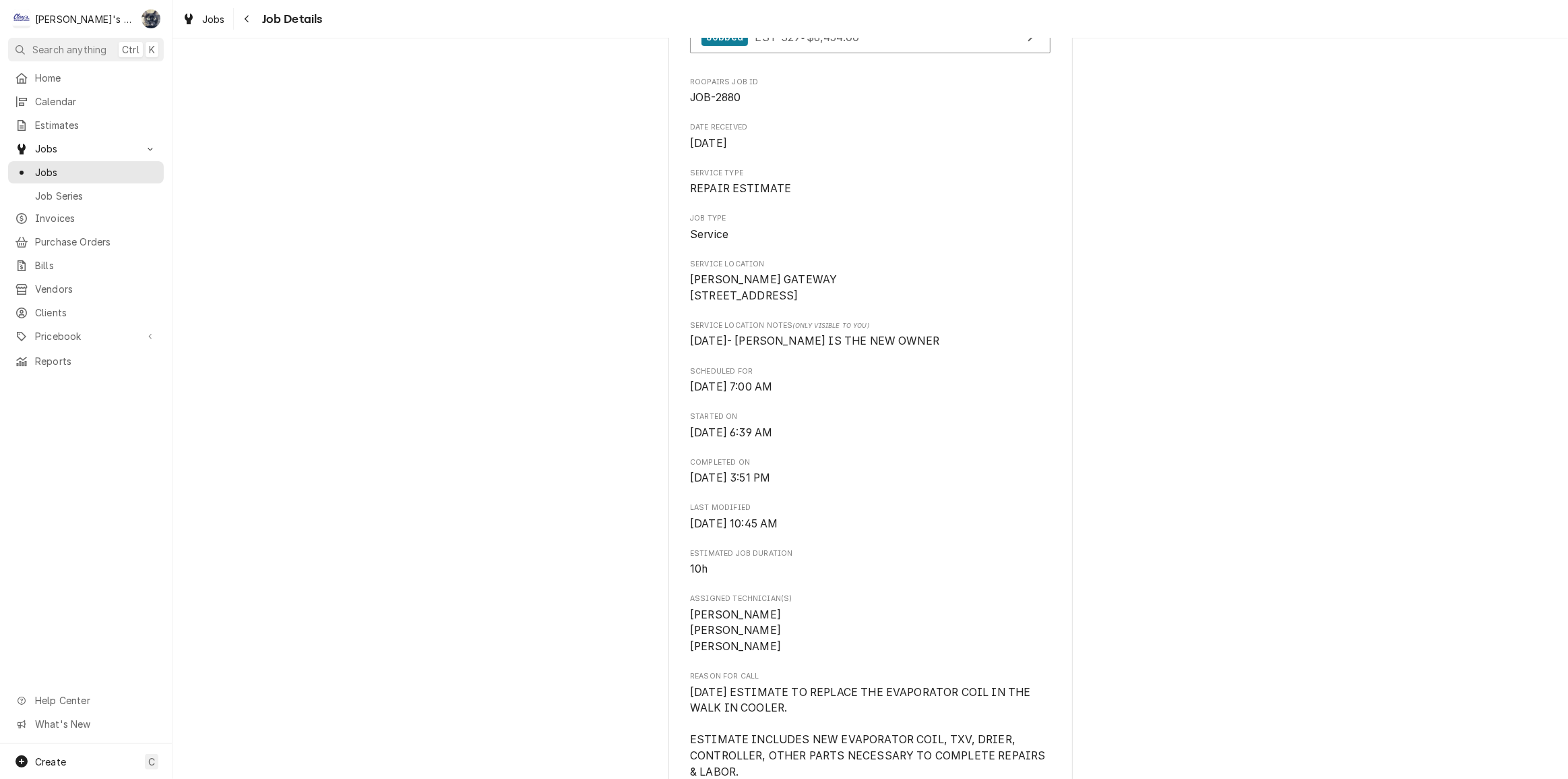
scroll to position [183, 0]
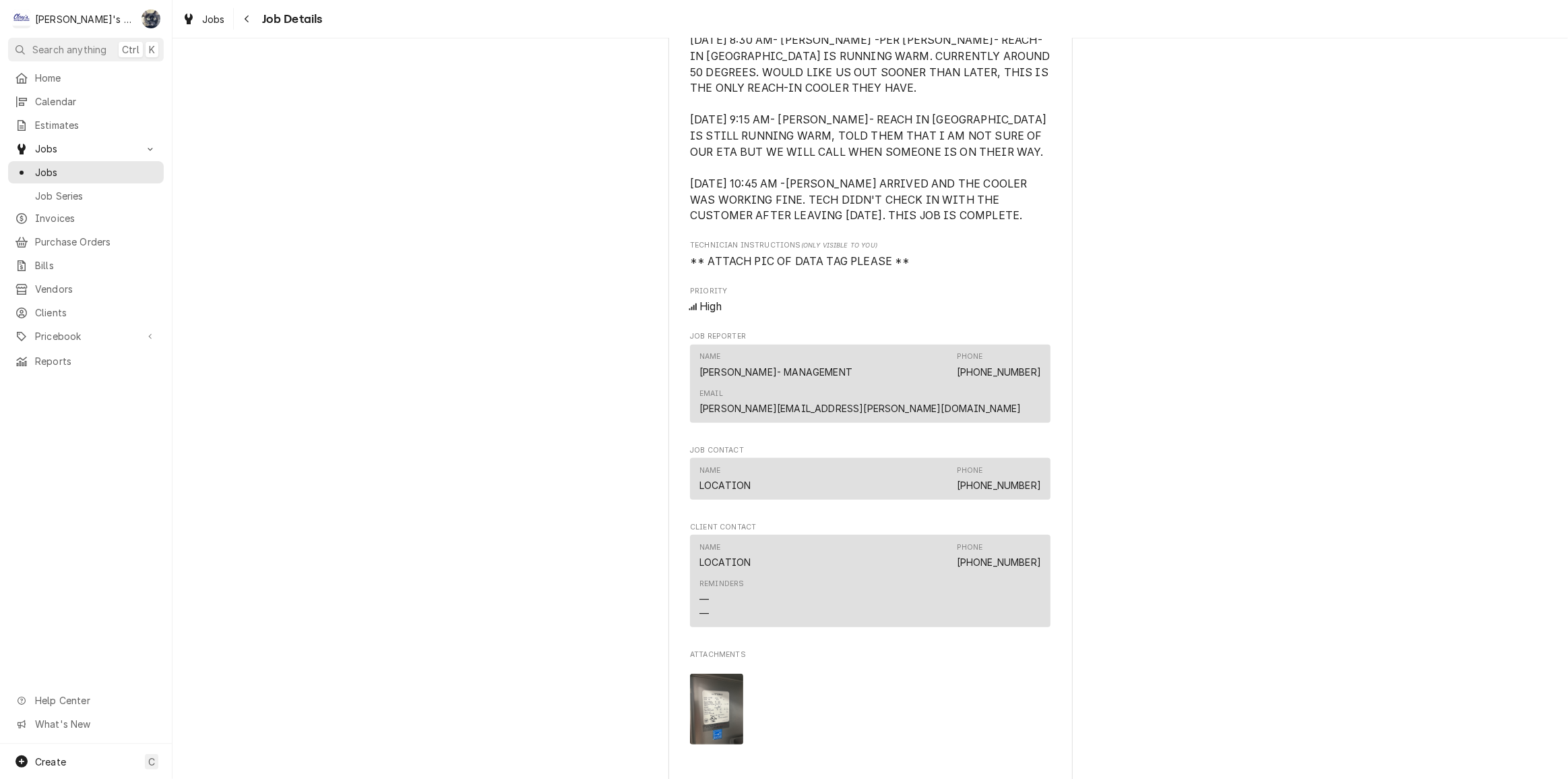
scroll to position [796, 0]
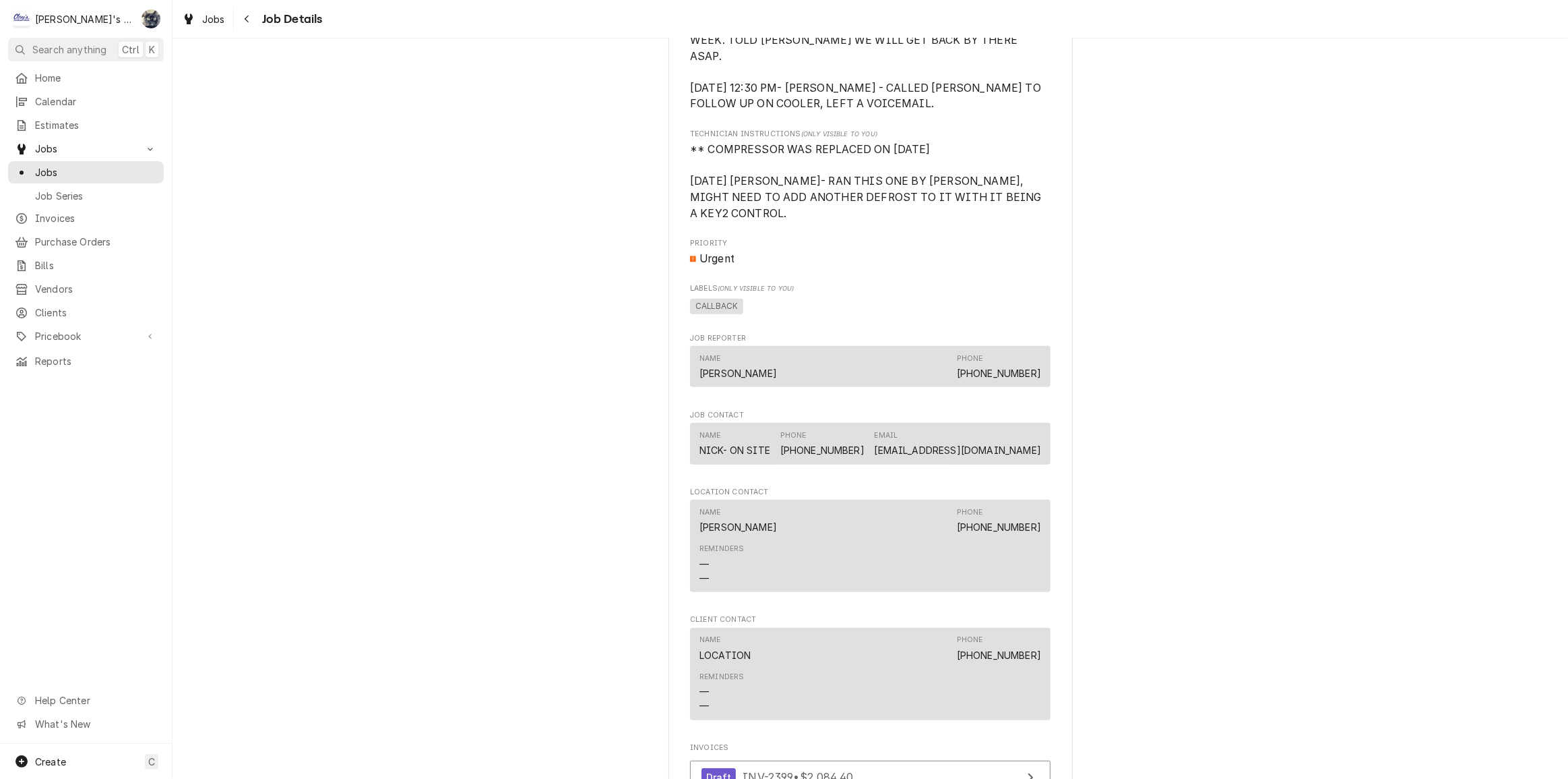
scroll to position [980, 0]
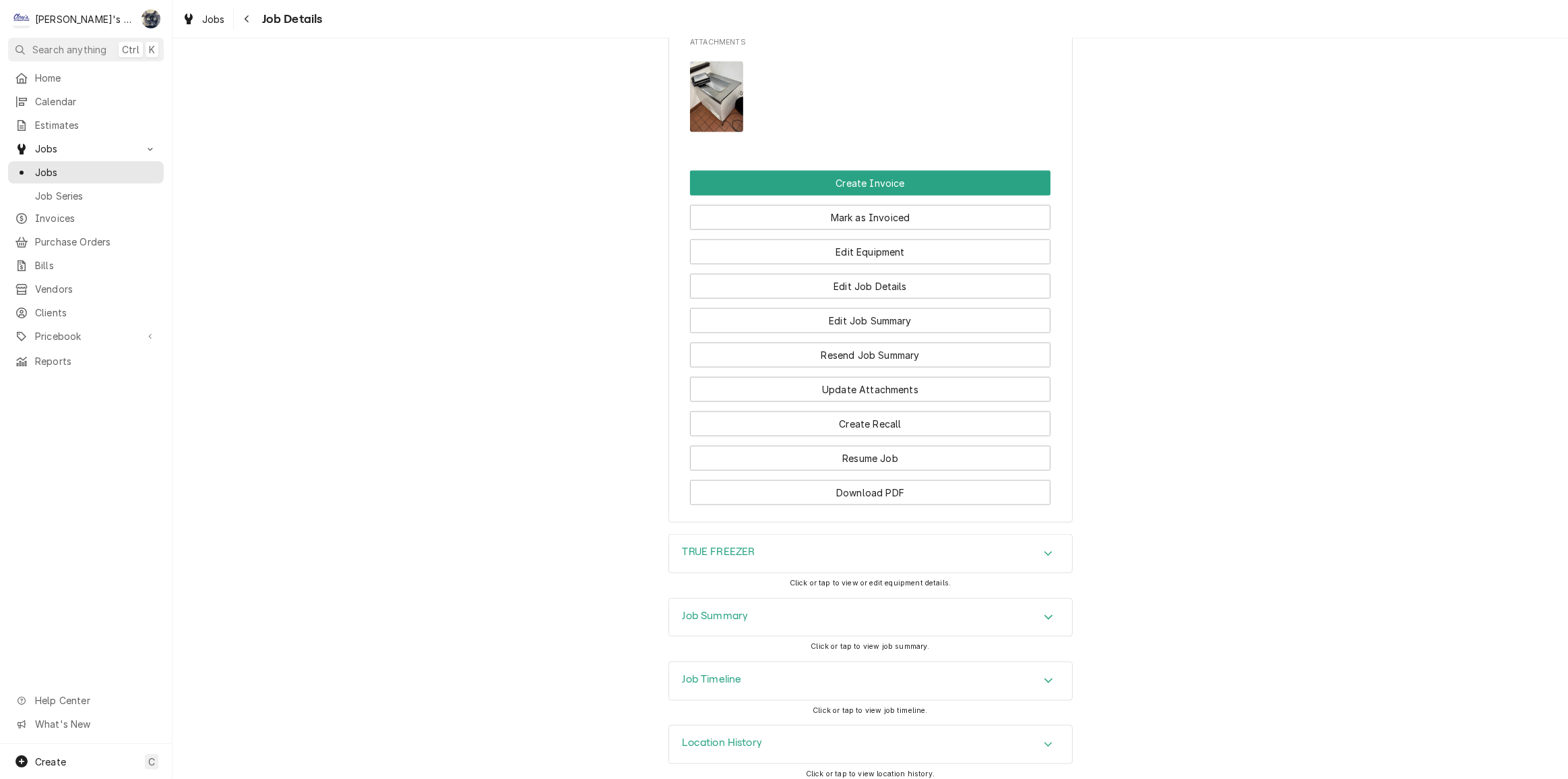
scroll to position [1694, 0]
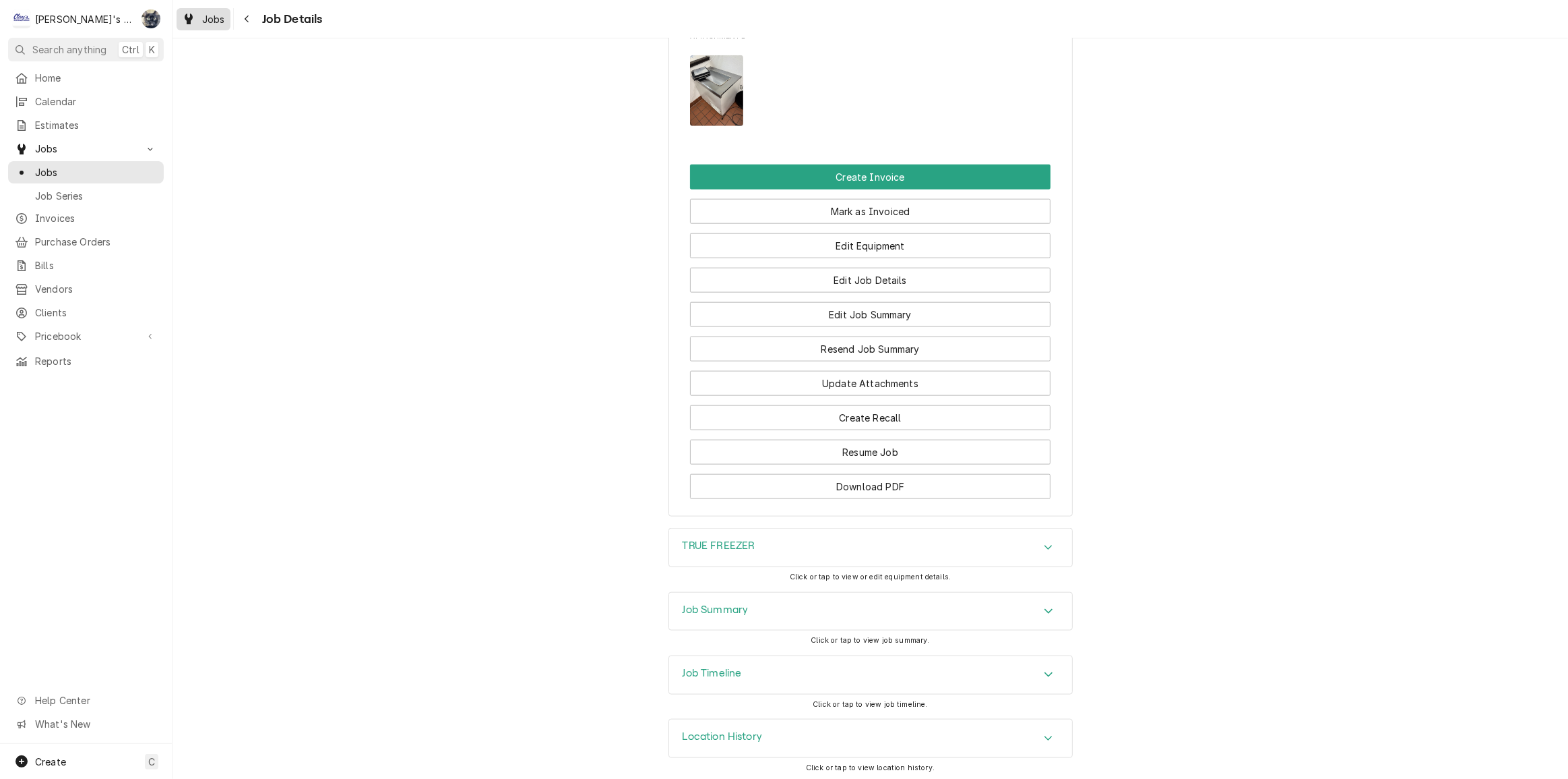
click at [226, 28] on link "Jobs" at bounding box center [203, 19] width 54 height 23
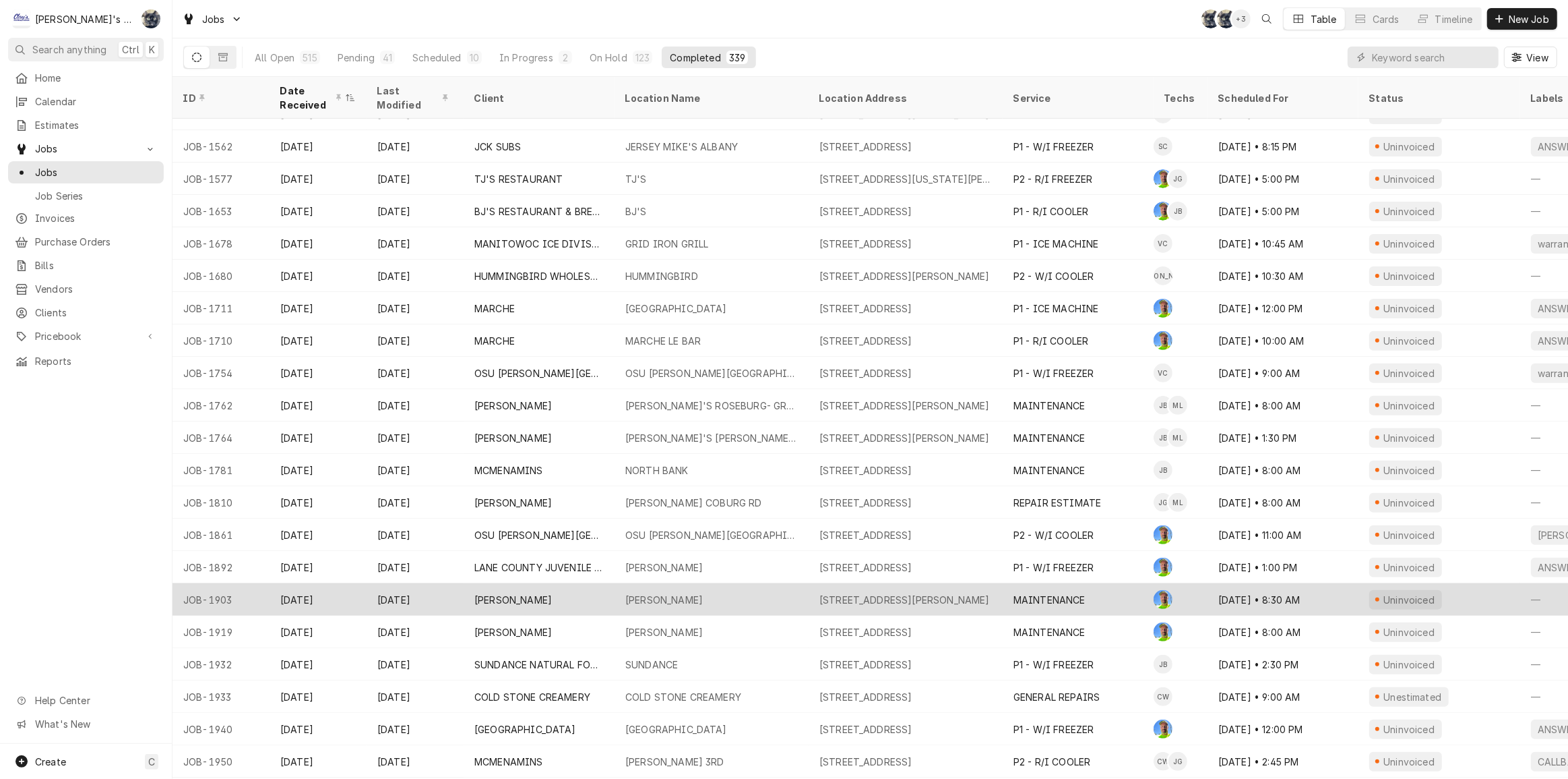
scroll to position [572, 0]
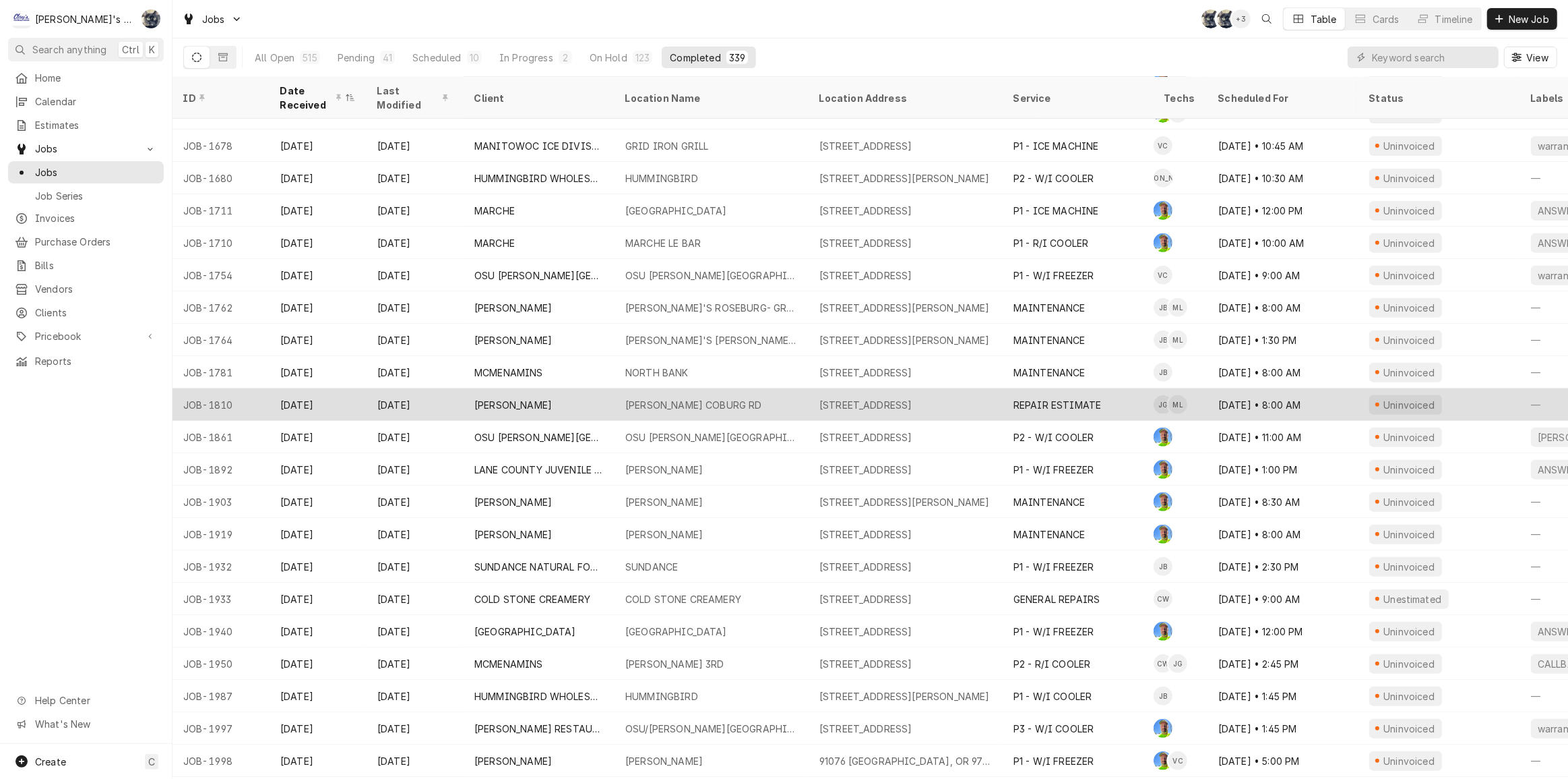
click at [725, 398] on div "MCDONALD'S COBURG RD" at bounding box center [694, 405] width 137 height 14
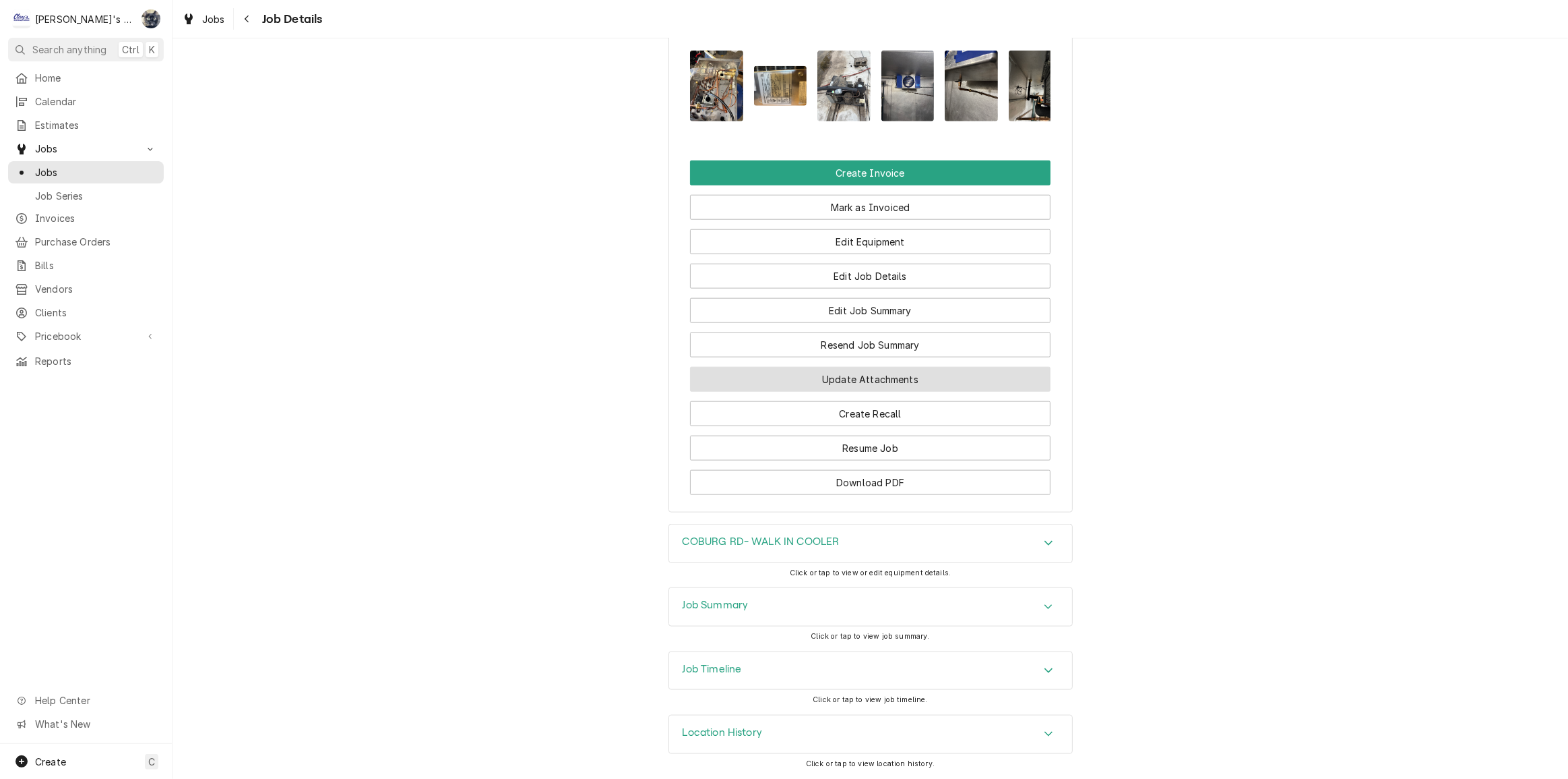
scroll to position [1692, 0]
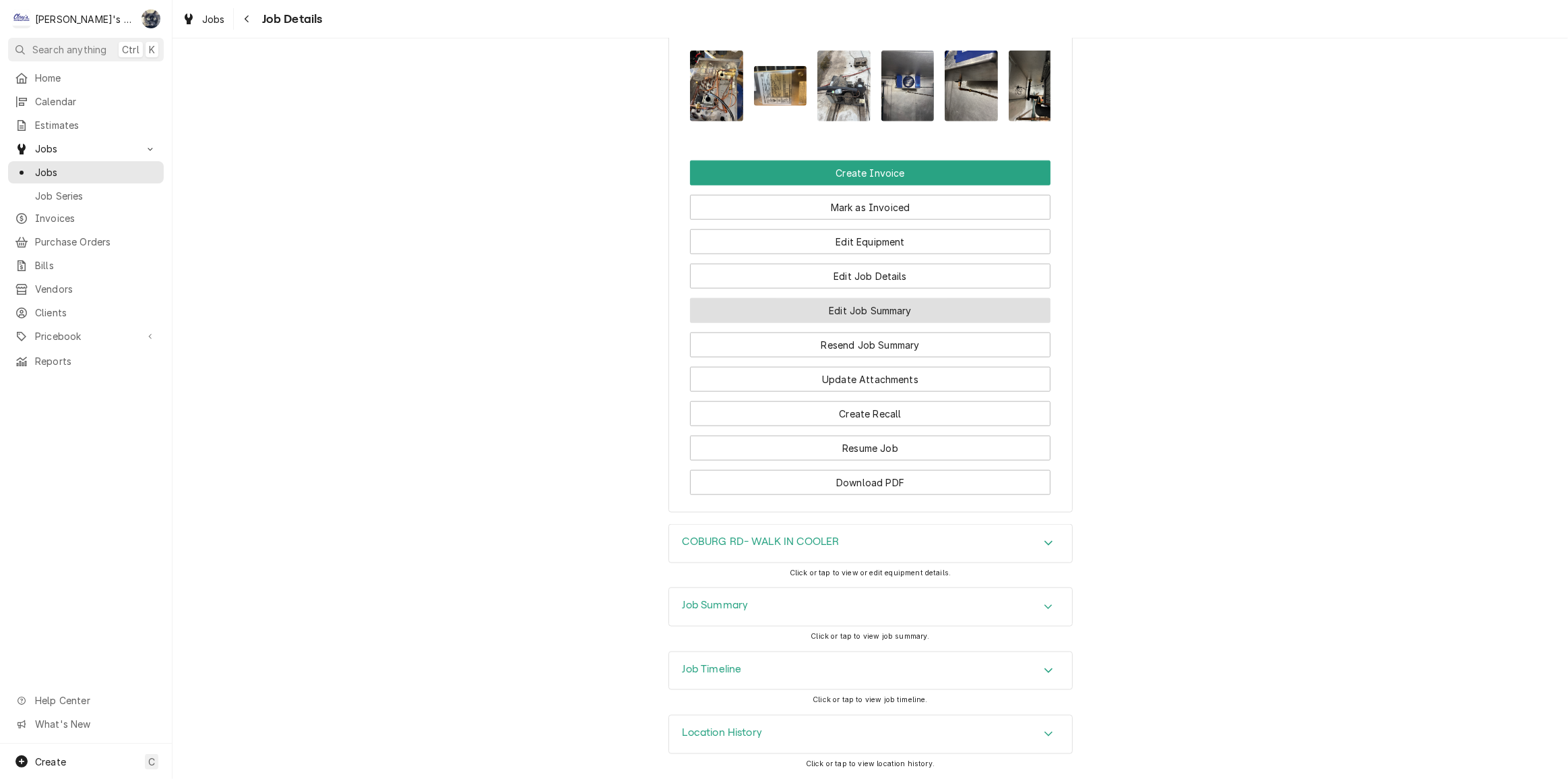
click at [856, 318] on button "Edit Job Summary" at bounding box center [870, 310] width 361 height 25
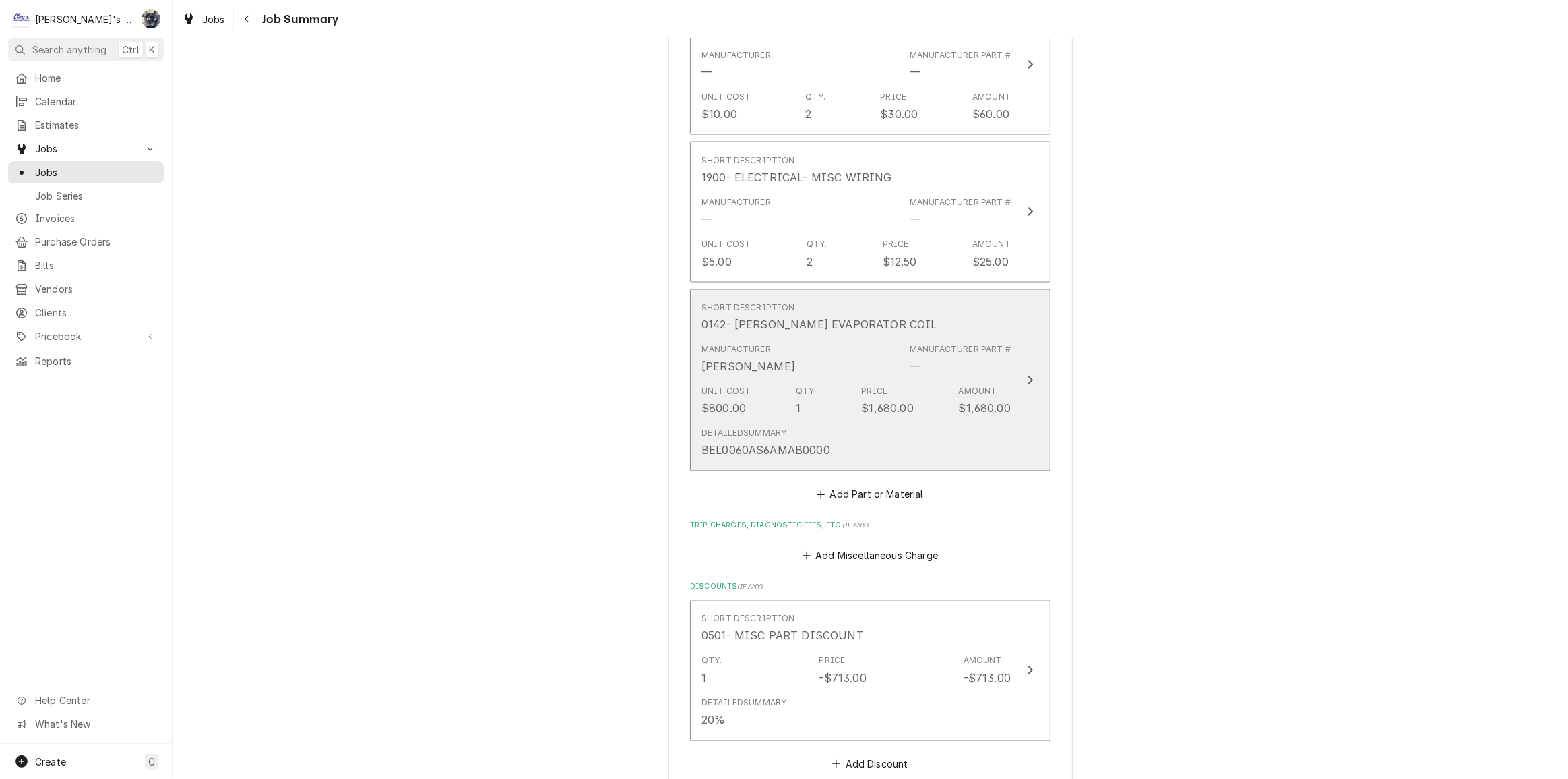
scroll to position [2268, 0]
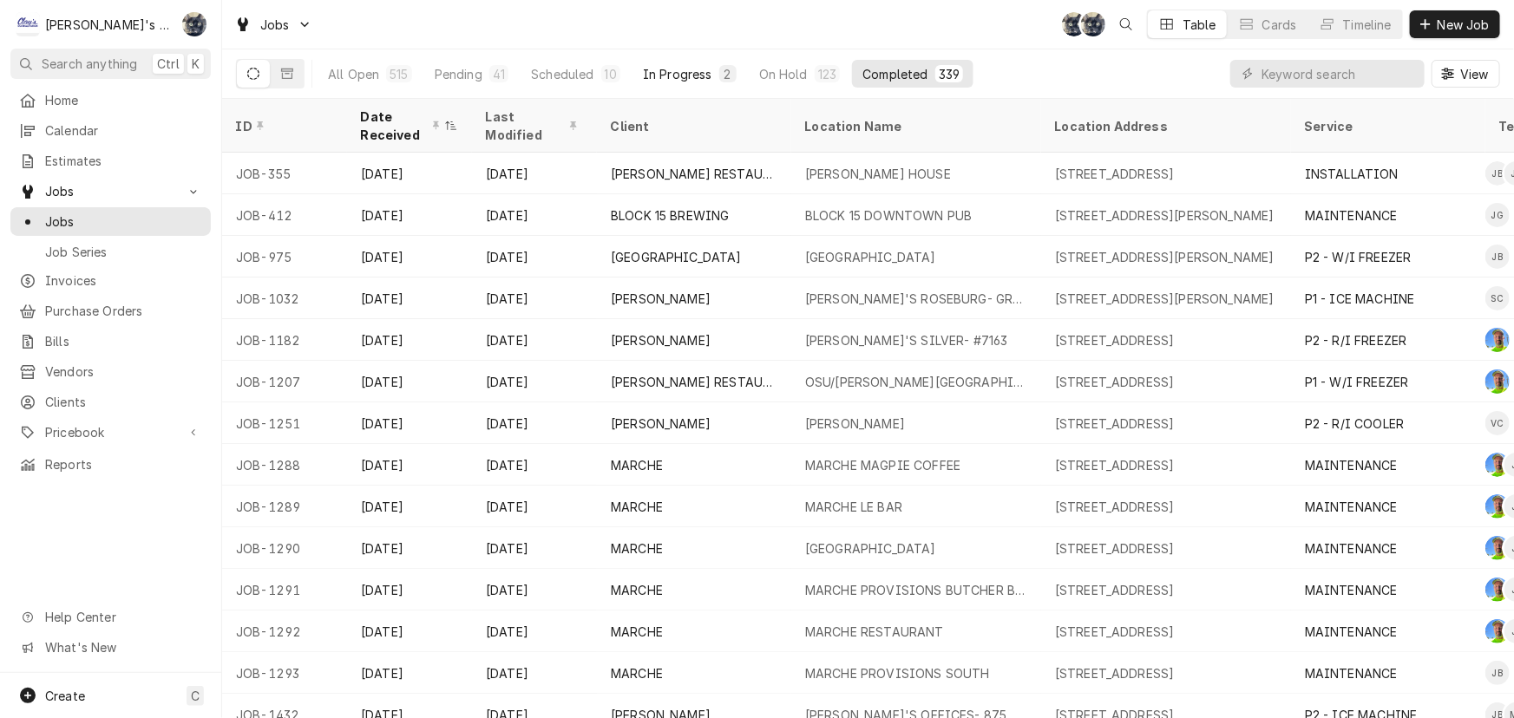
click at [696, 65] on div "In Progress" at bounding box center [677, 74] width 69 height 18
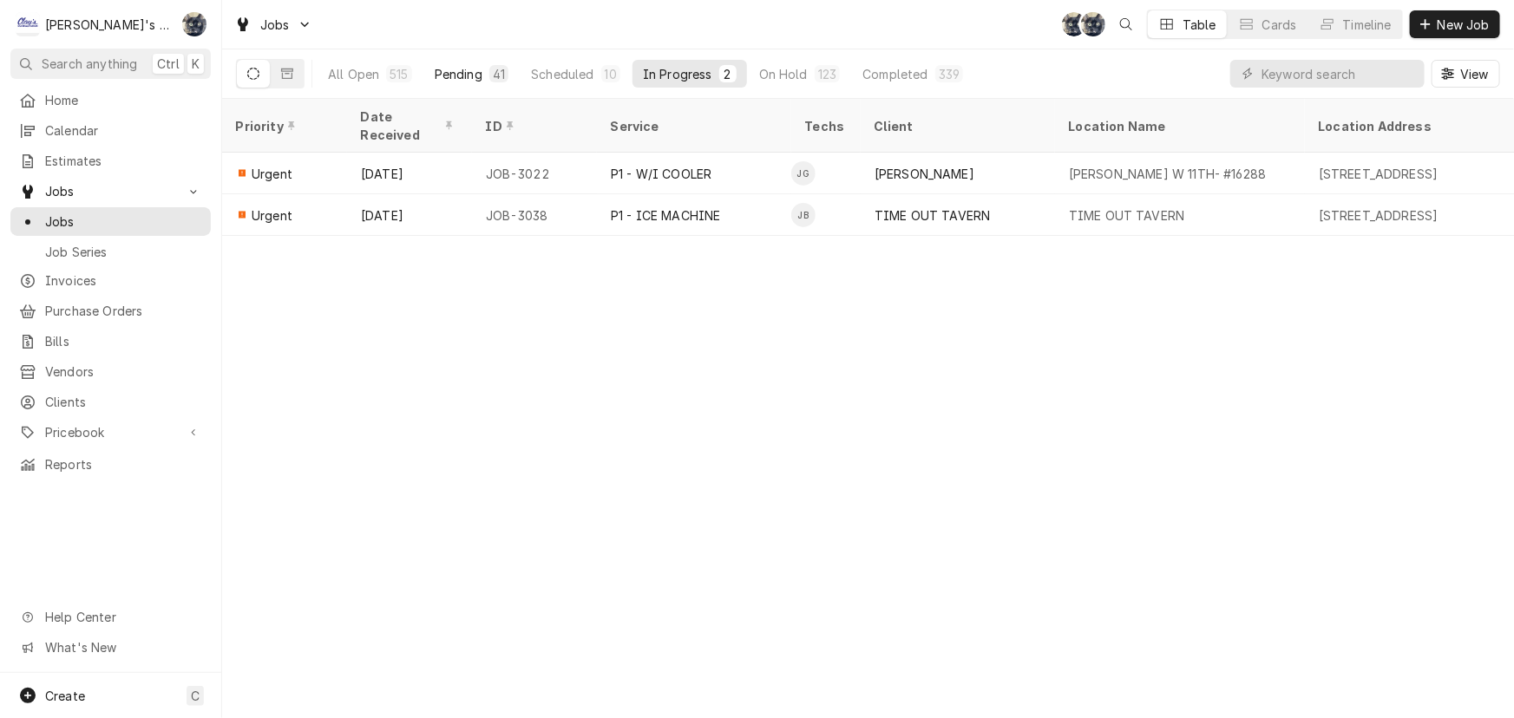
click at [442, 69] on div "Pending" at bounding box center [459, 74] width 48 height 18
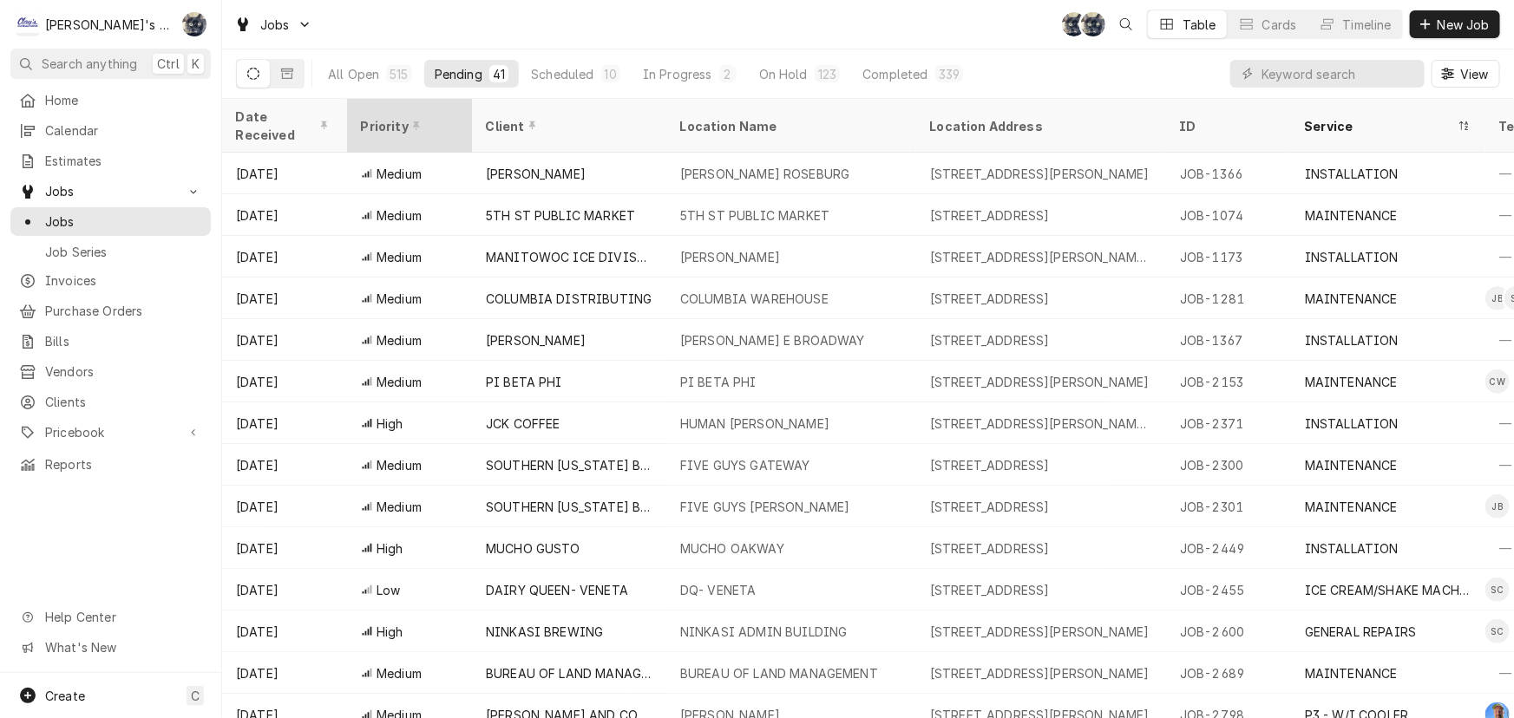
click at [414, 117] on div "Priority" at bounding box center [408, 126] width 94 height 18
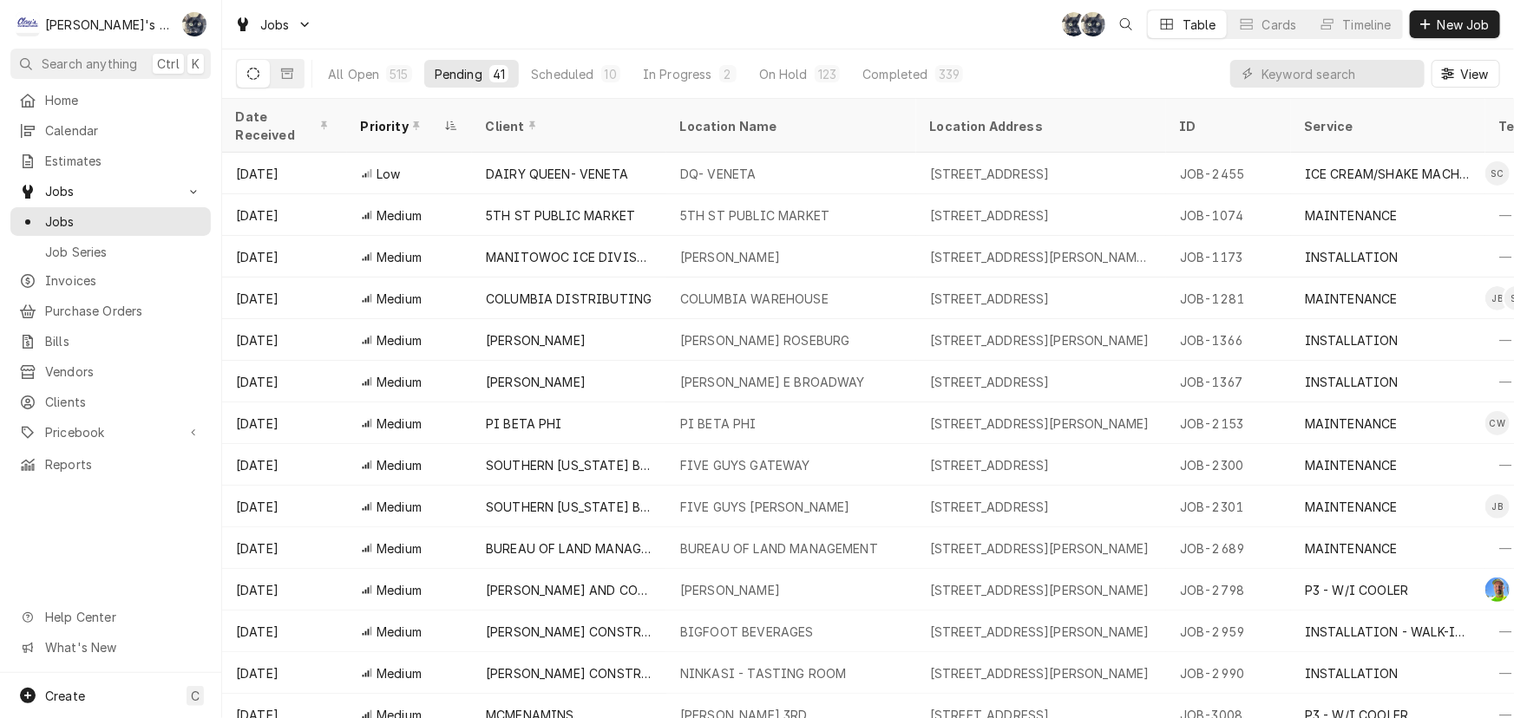
click at [413, 117] on div "Priority" at bounding box center [401, 126] width 80 height 18
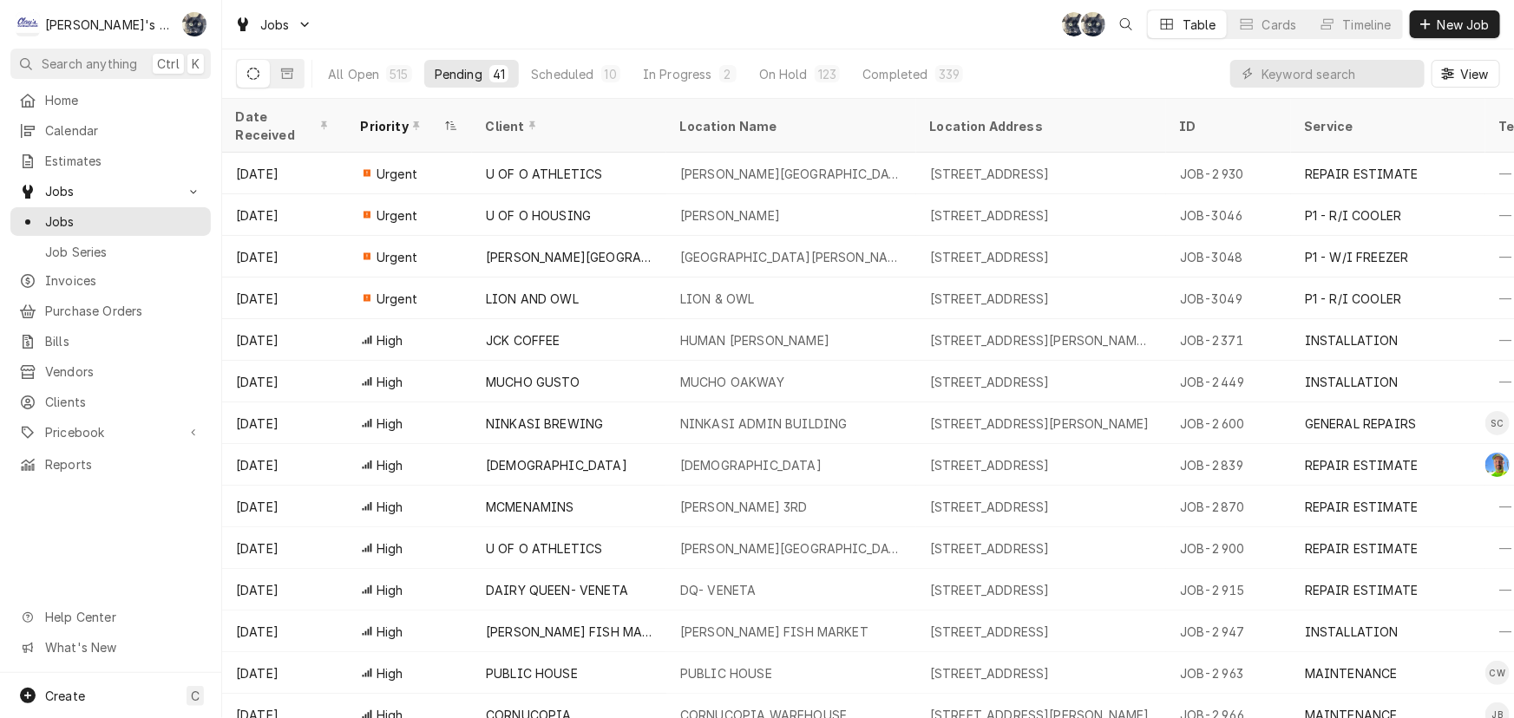
click at [510, 12] on div "Jobs SB SB Table Cards Timeline New Job" at bounding box center [867, 24] width 1291 height 49
click at [261, 118] on div "Date Received" at bounding box center [283, 126] width 94 height 36
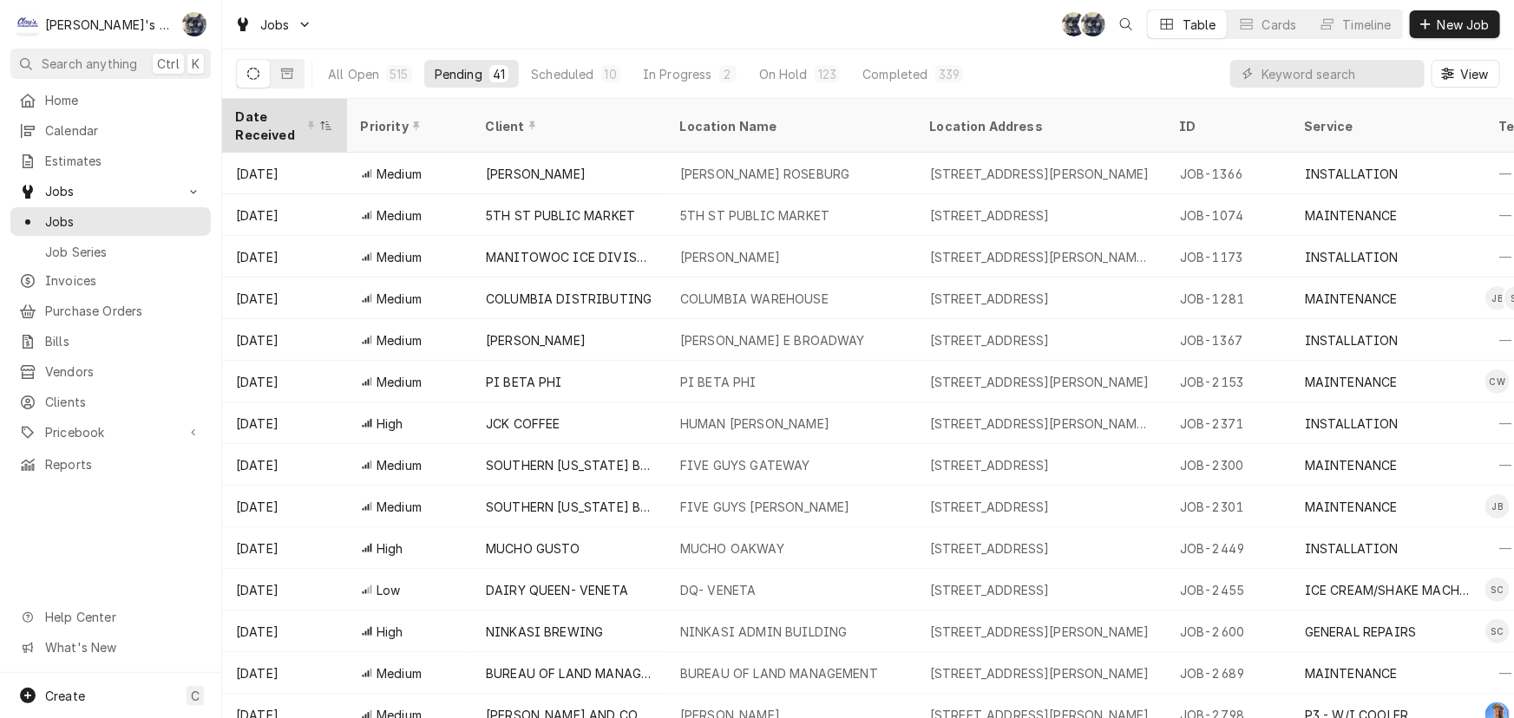
click at [261, 118] on div "Date Received" at bounding box center [276, 126] width 80 height 36
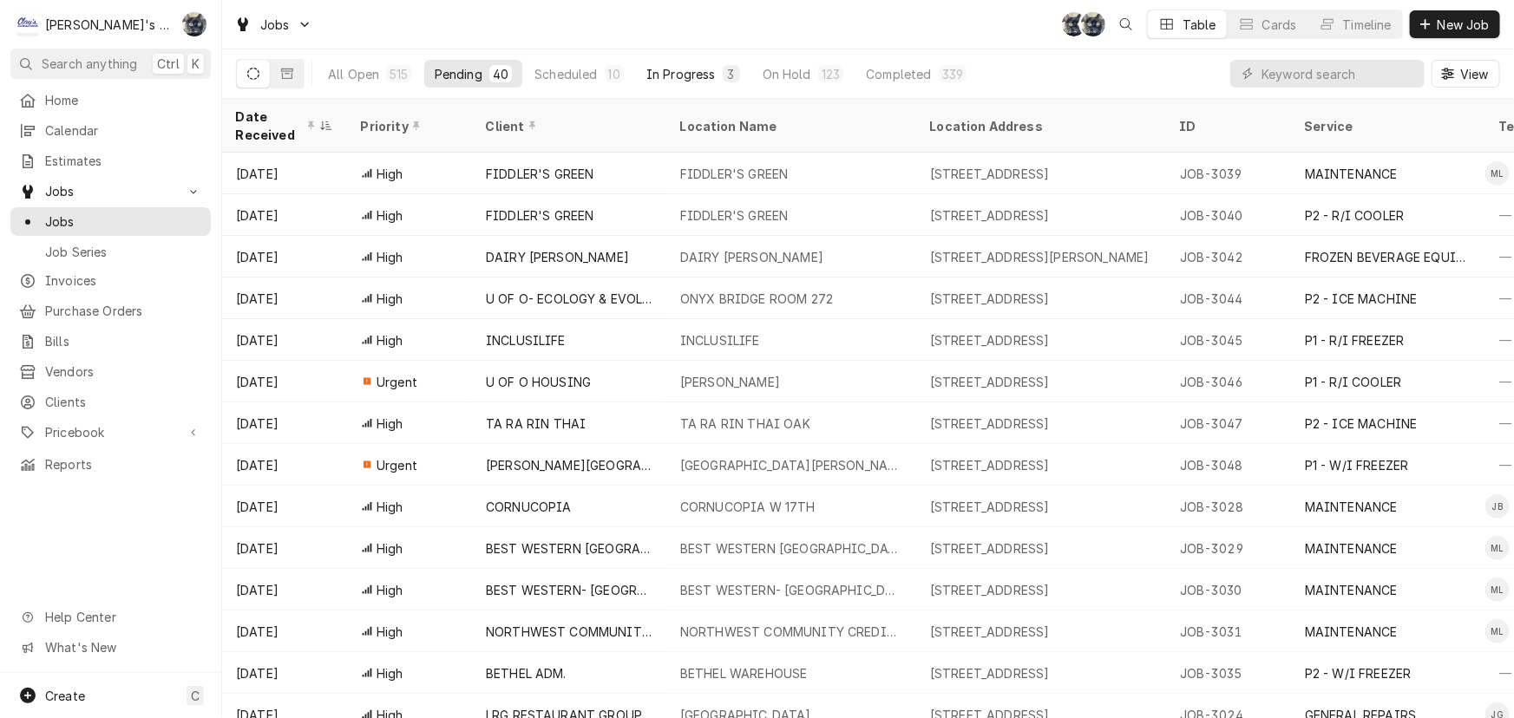
click at [656, 68] on div "In Progress" at bounding box center [680, 74] width 69 height 18
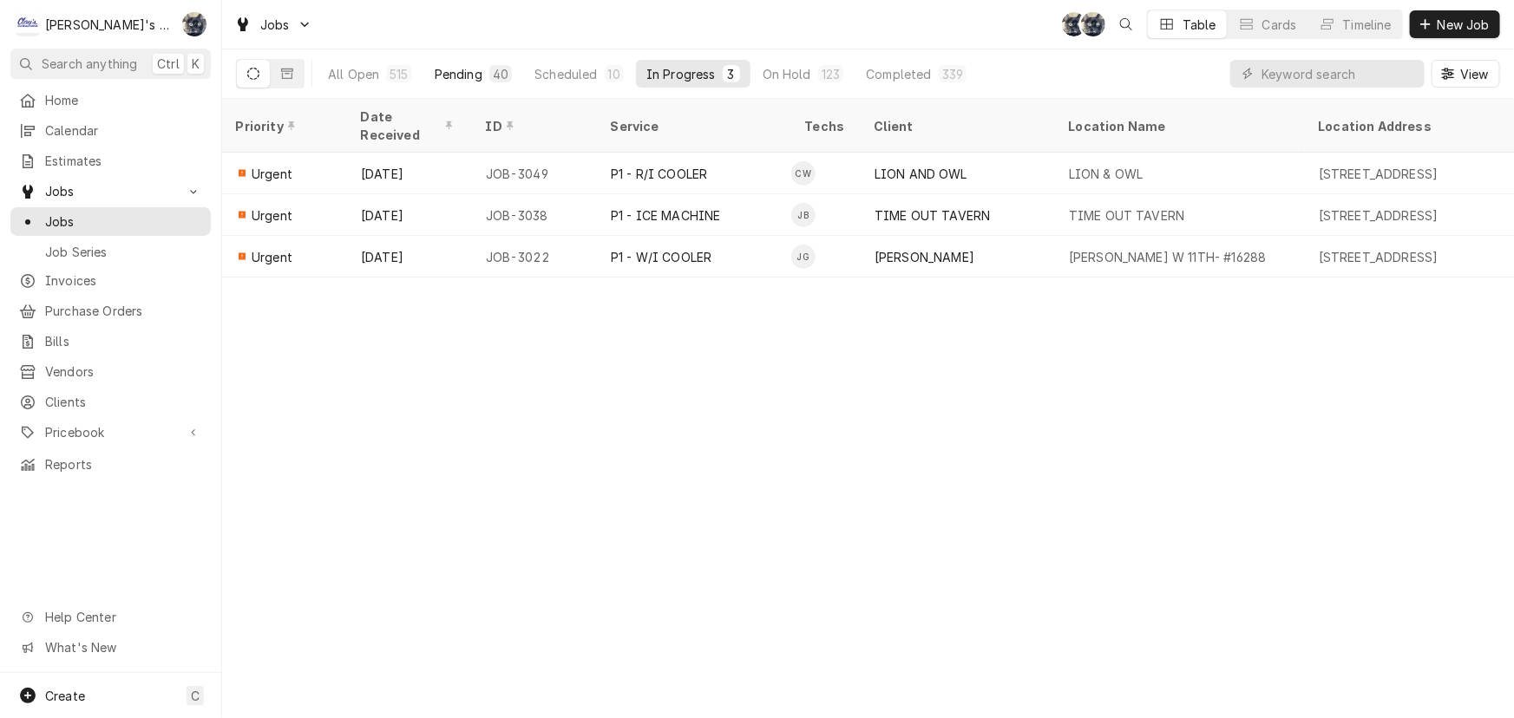
click at [493, 73] on div "40" at bounding box center [501, 74] width 16 height 18
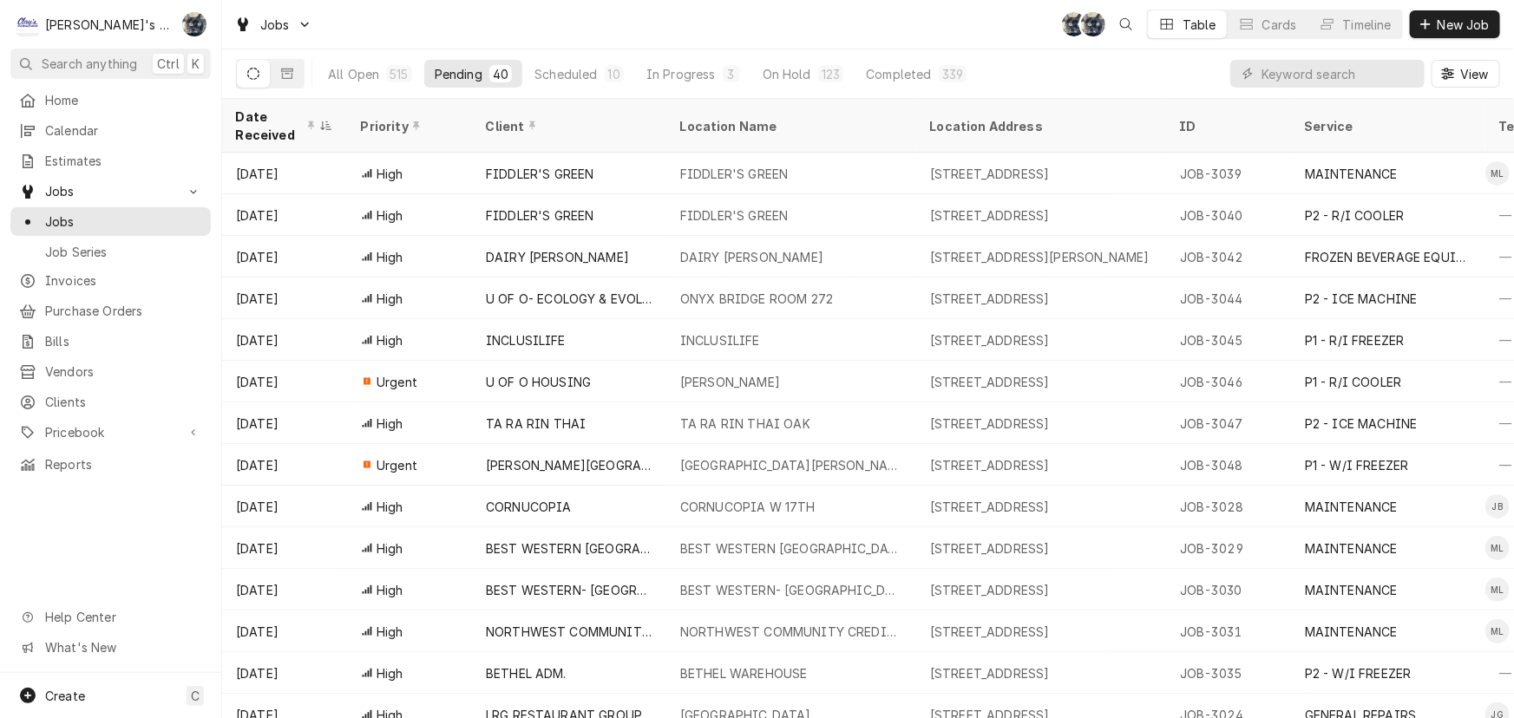
click at [410, 29] on div "Jobs SB SB Table Cards Timeline New Job" at bounding box center [867, 24] width 1291 height 49
click at [363, 21] on div "Jobs SB SB Table Cards Timeline New Job" at bounding box center [867, 24] width 1291 height 49
click at [362, 19] on div "Jobs SB SB Table Cards Timeline New Job" at bounding box center [867, 24] width 1291 height 49
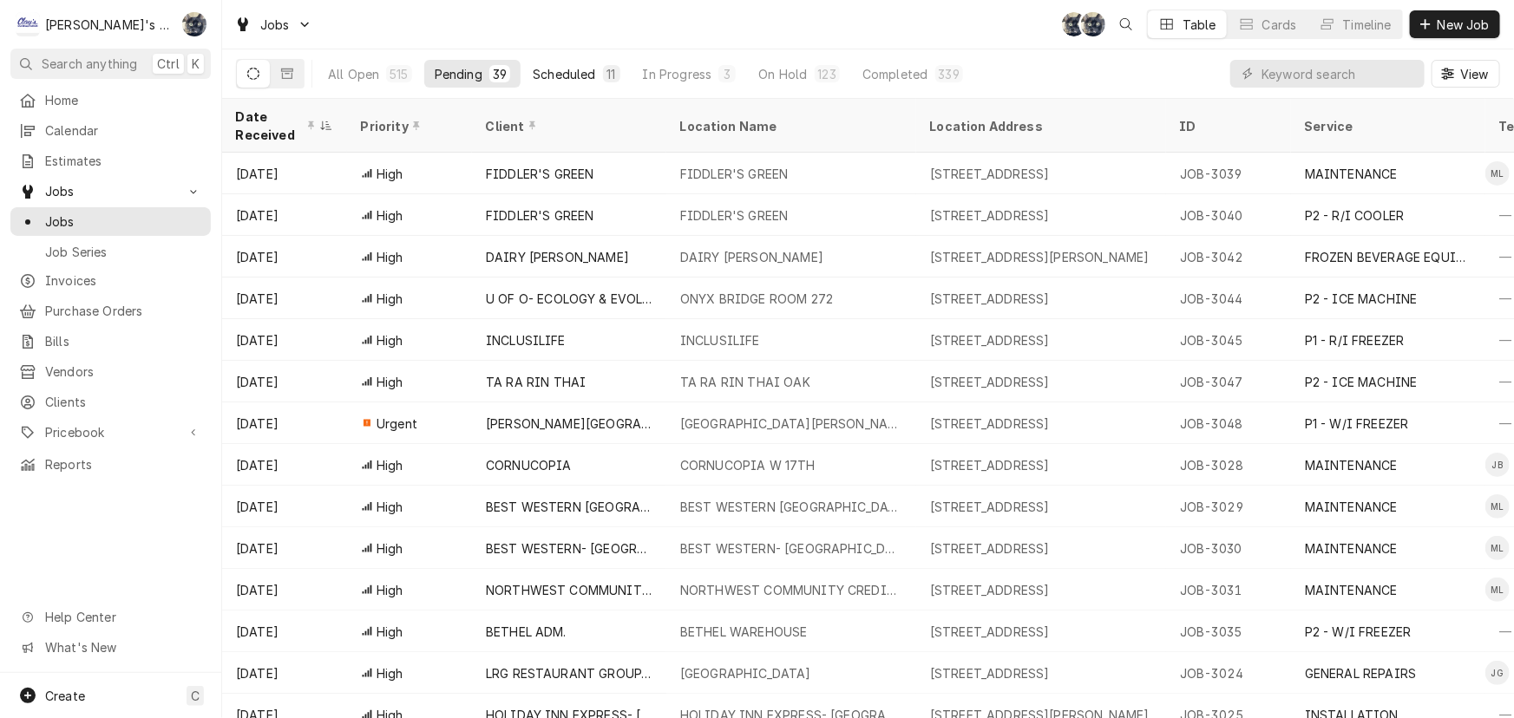
click at [606, 69] on div "11" at bounding box center [611, 74] width 10 height 18
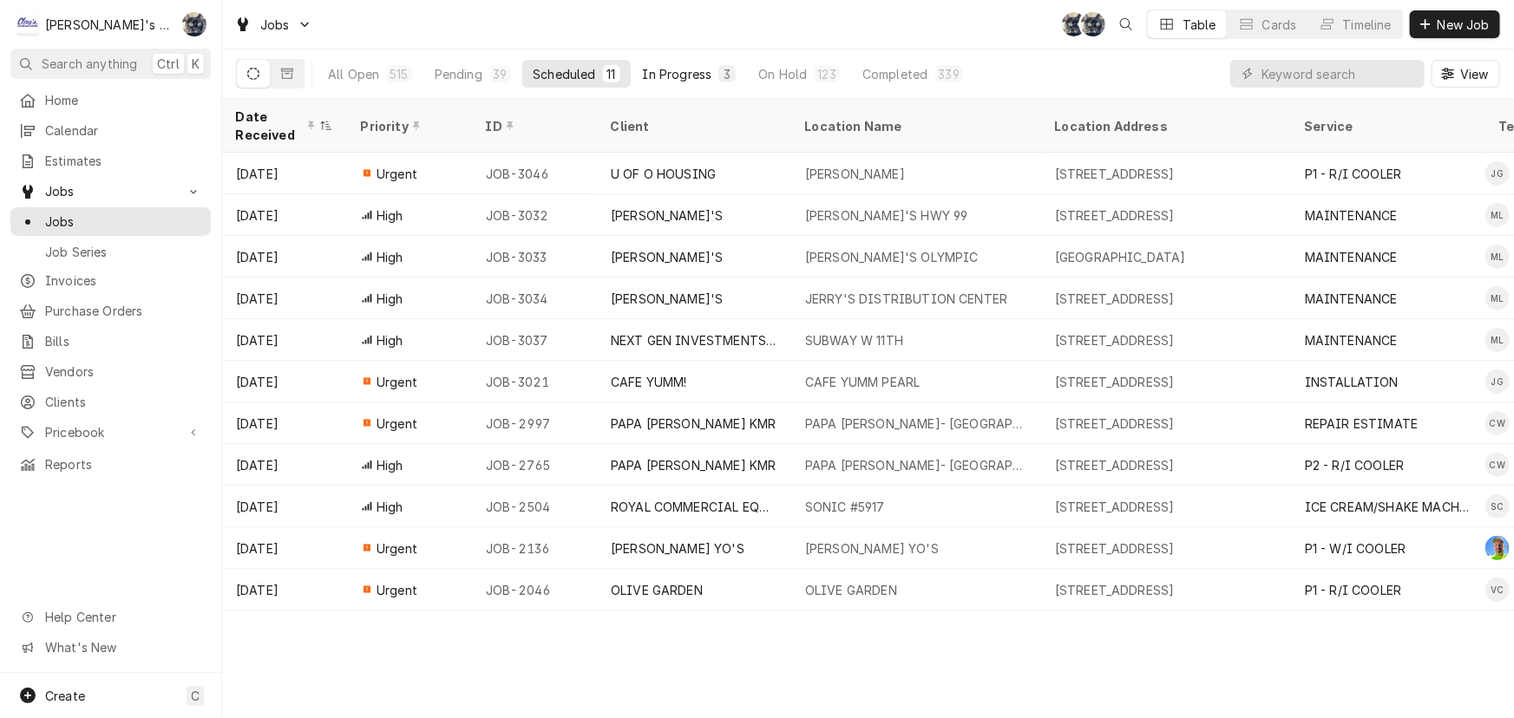
click at [660, 82] on button "In Progress 3" at bounding box center [689, 74] width 114 height 28
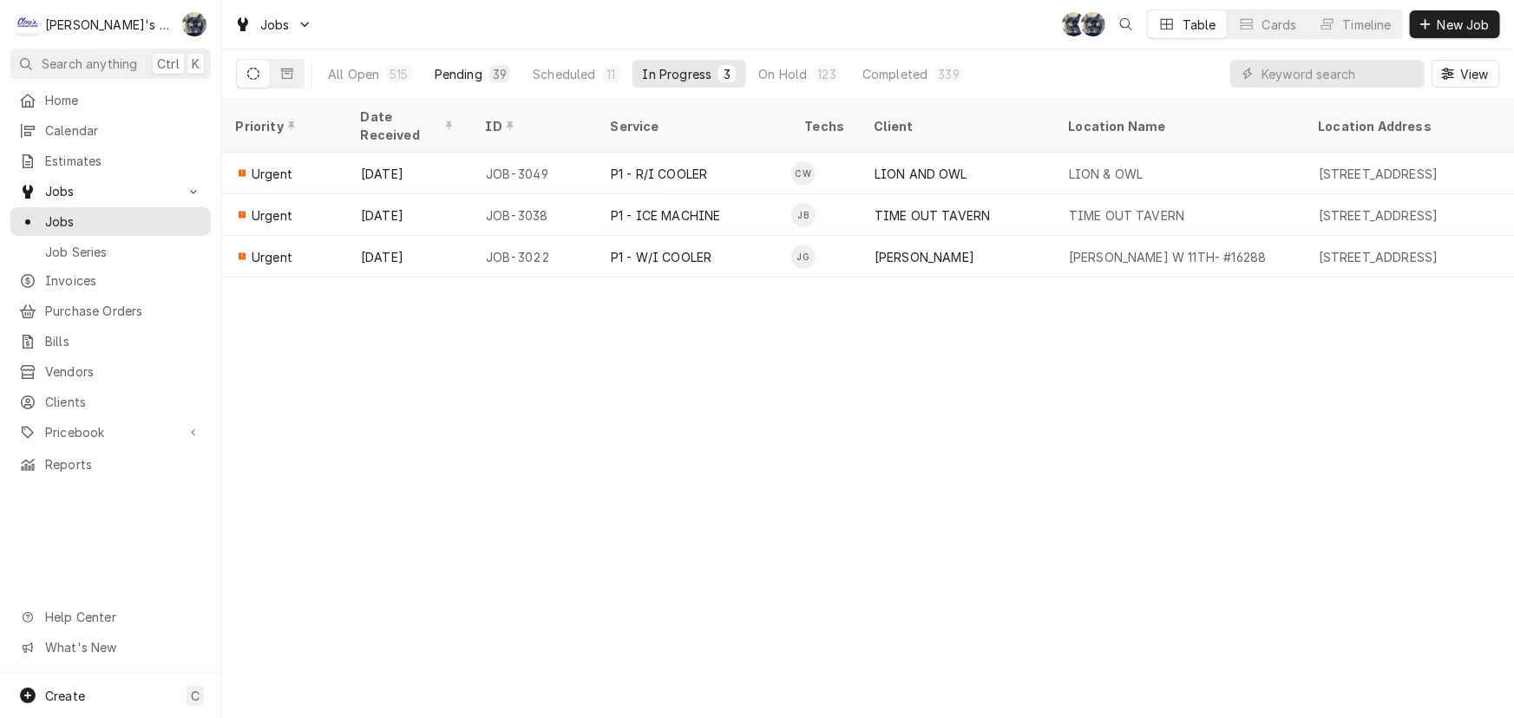
click at [489, 74] on div "39" at bounding box center [499, 73] width 21 height 17
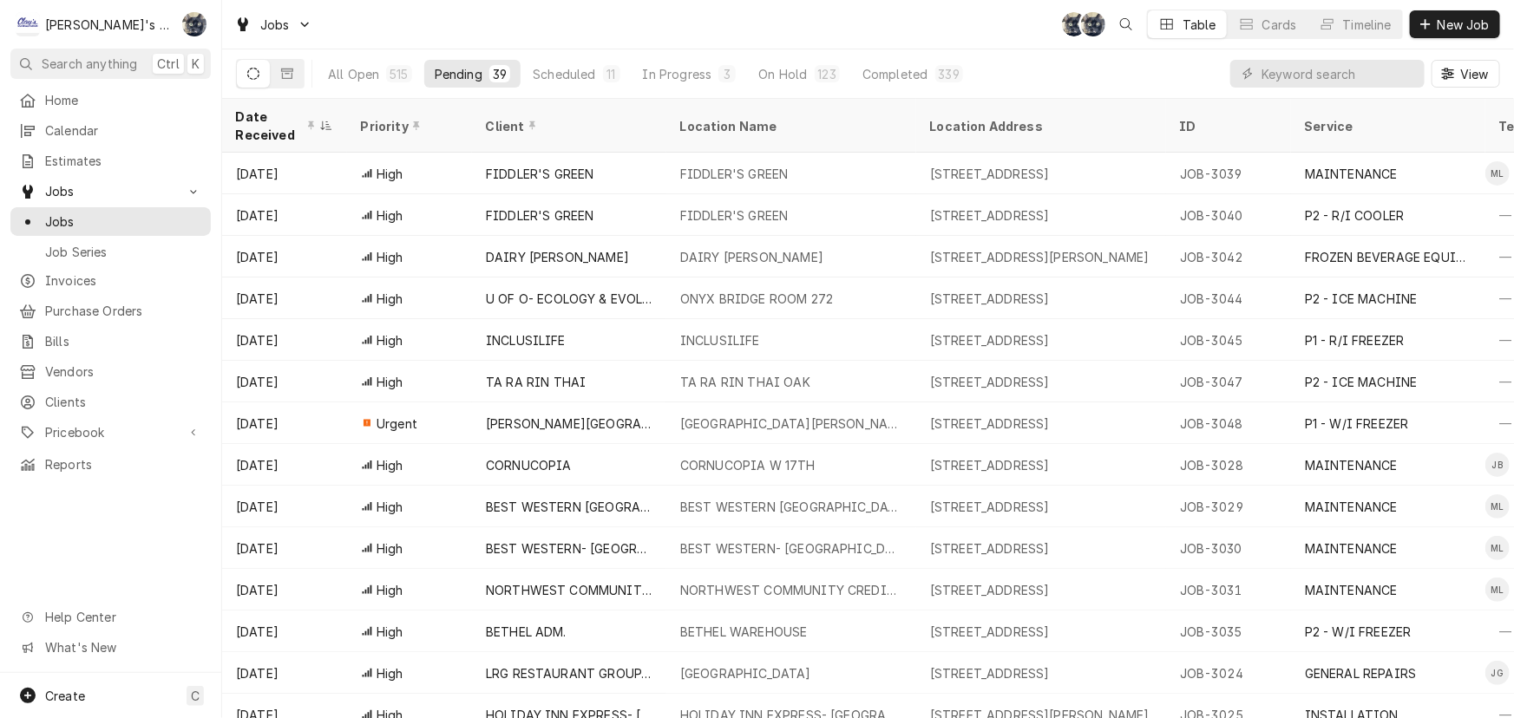
click at [646, 22] on div "Jobs SB SB Table Cards Timeline New Job" at bounding box center [867, 24] width 1291 height 49
click at [651, 75] on div "In Progress" at bounding box center [677, 74] width 69 height 18
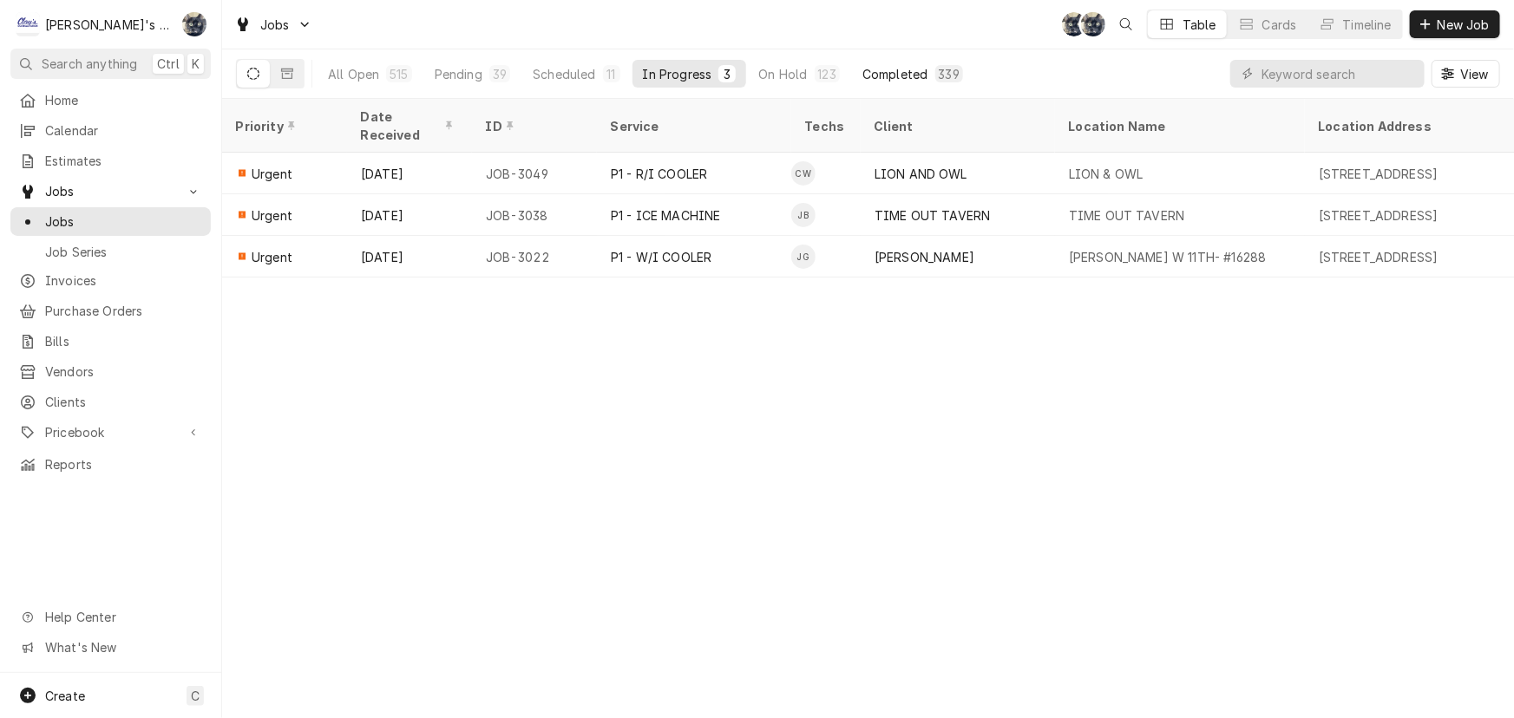
click at [881, 73] on div "Completed" at bounding box center [894, 74] width 65 height 18
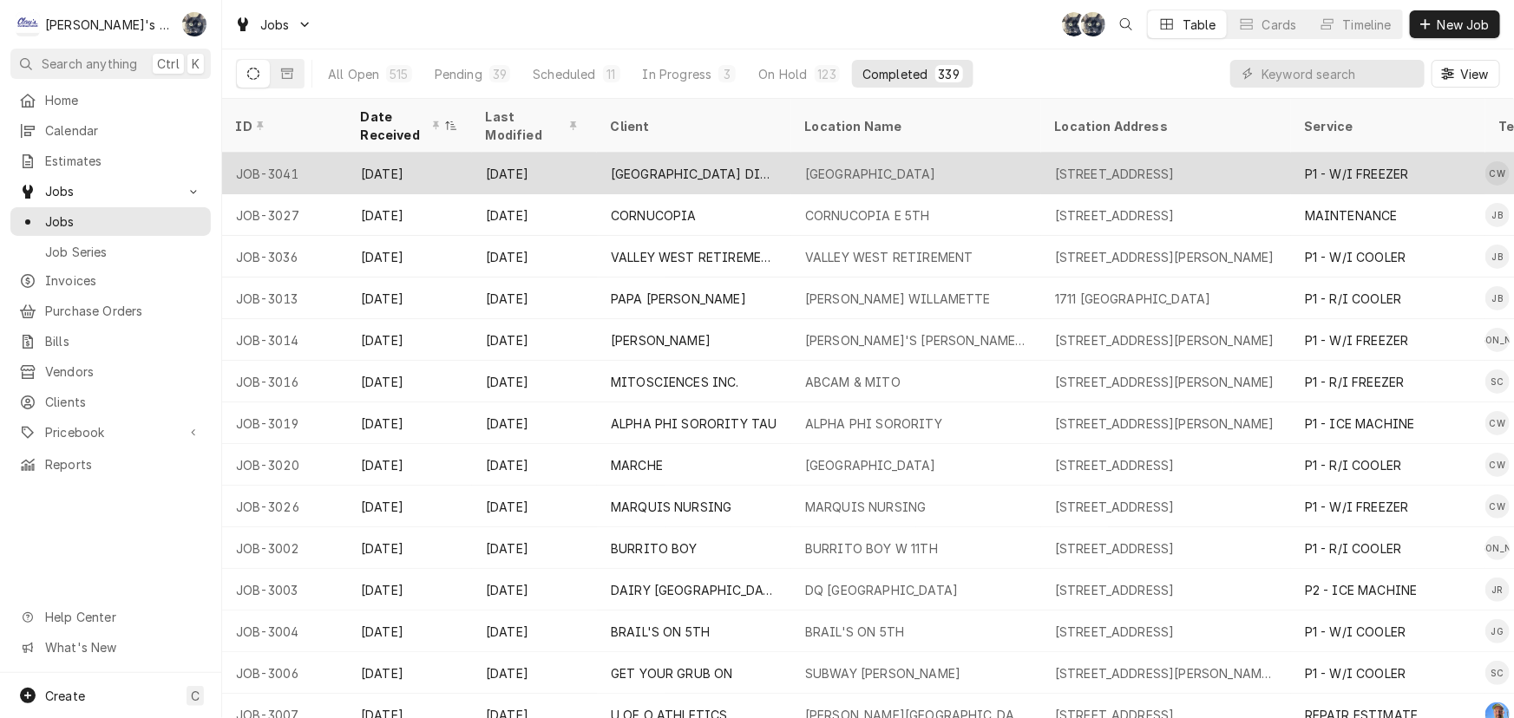
click at [866, 165] on div "BOHEMIA ELEMENTARY SCHOOL" at bounding box center [870, 174] width 131 height 18
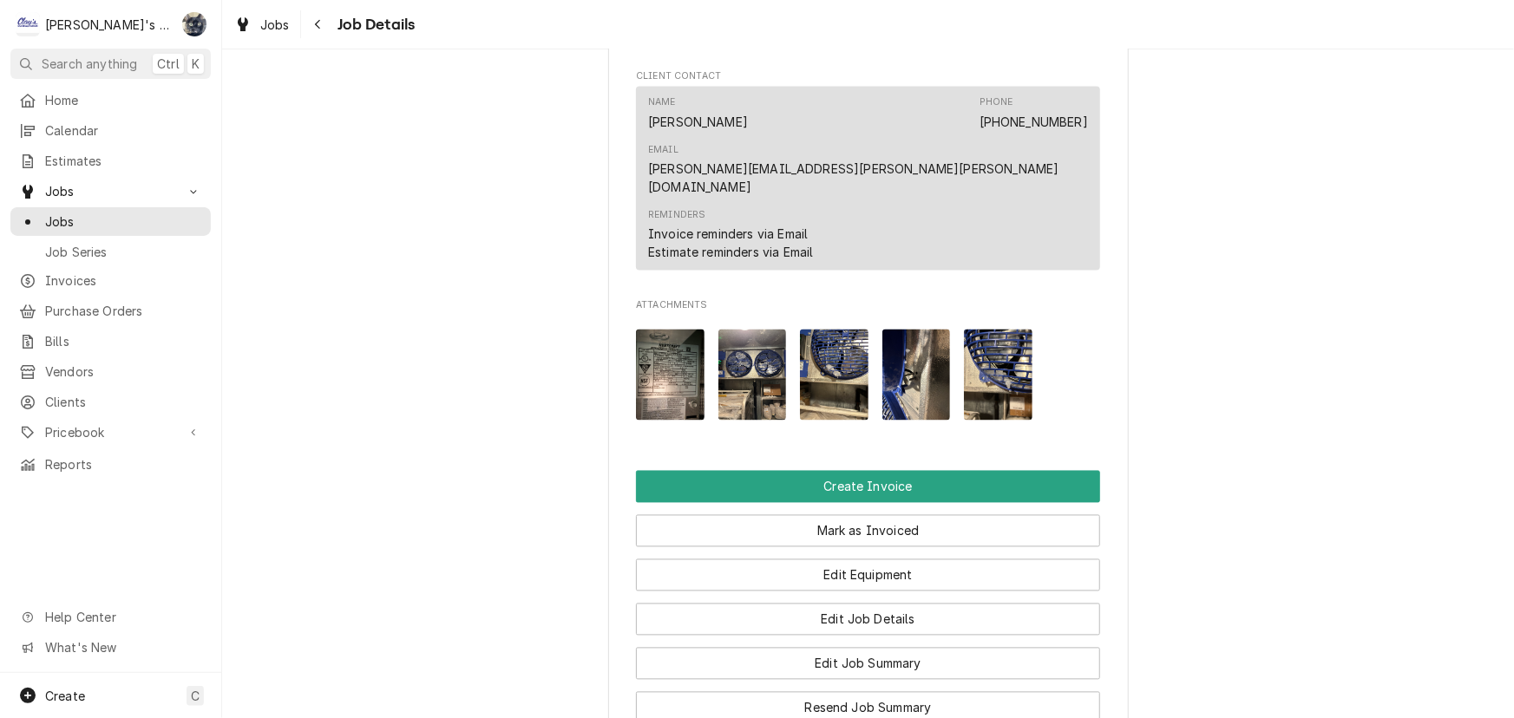
scroll to position [1261, 0]
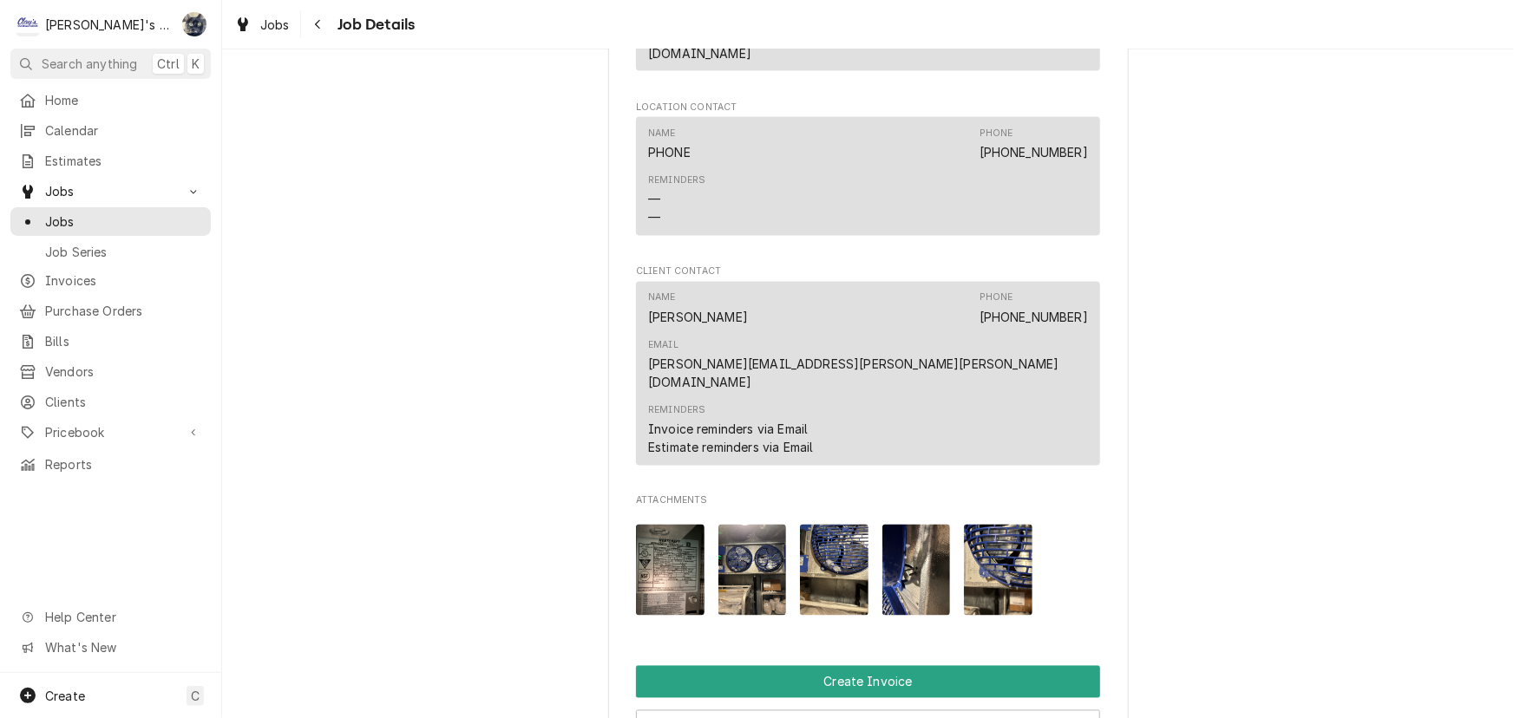
click at [846, 525] on img "Attachments" at bounding box center [834, 570] width 69 height 91
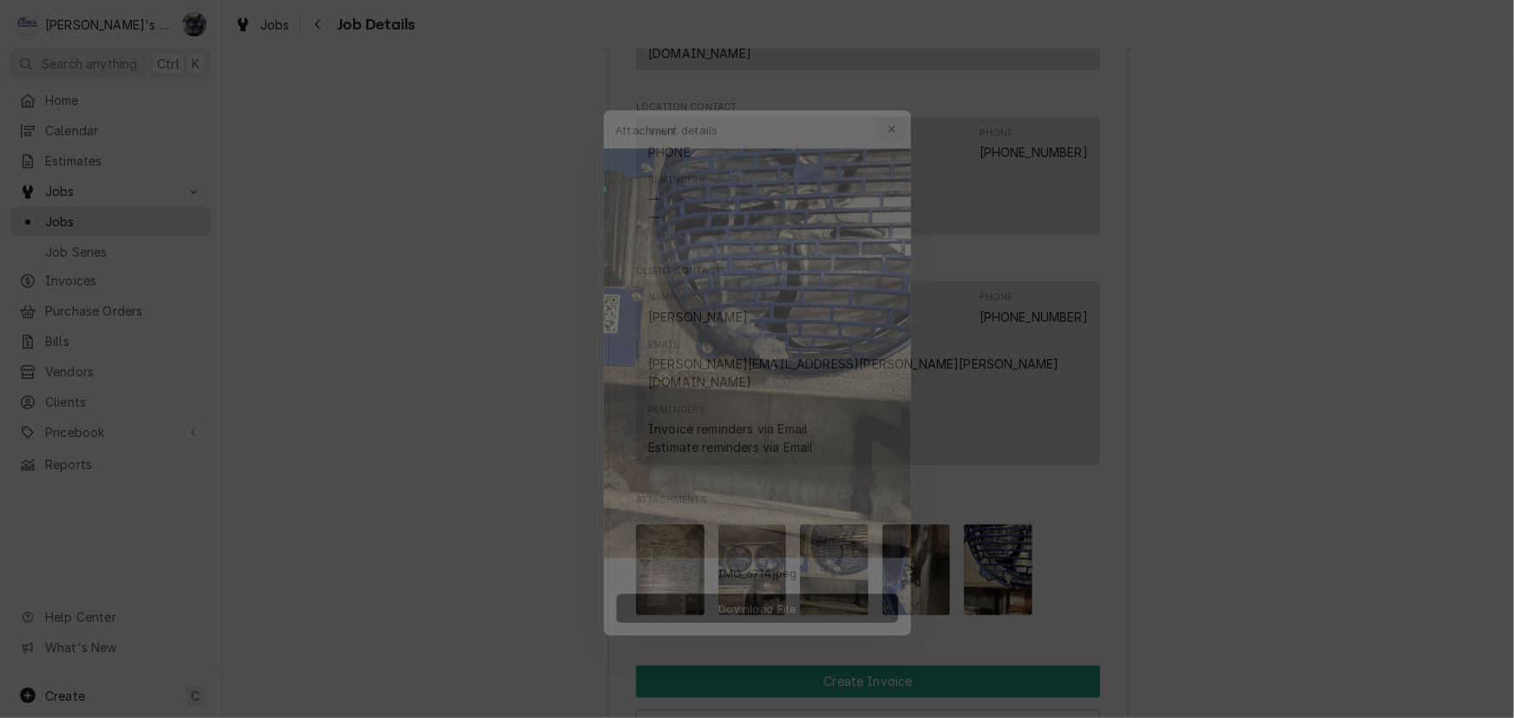
click at [900, 97] on icon "button" at bounding box center [903, 95] width 8 height 8
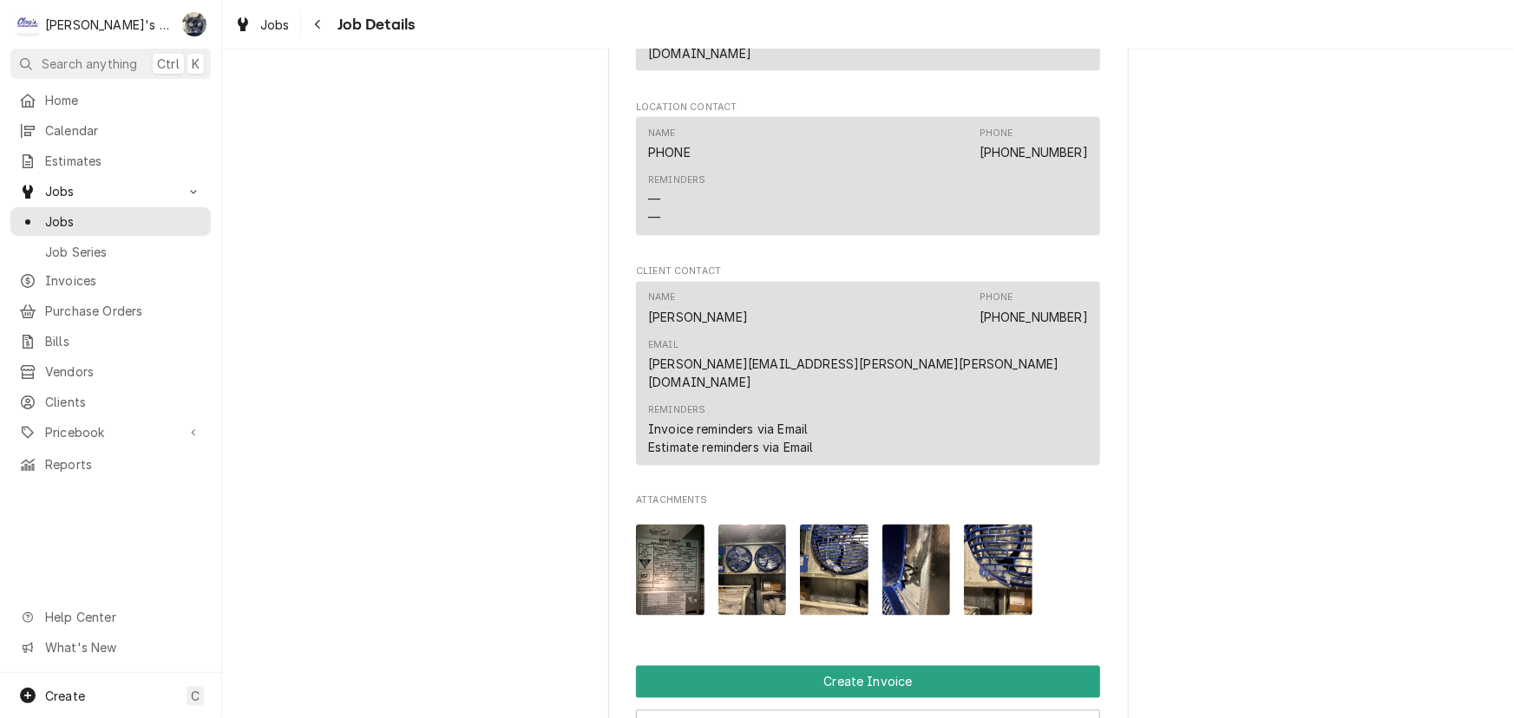
click at [731, 525] on img "Attachments" at bounding box center [752, 570] width 69 height 91
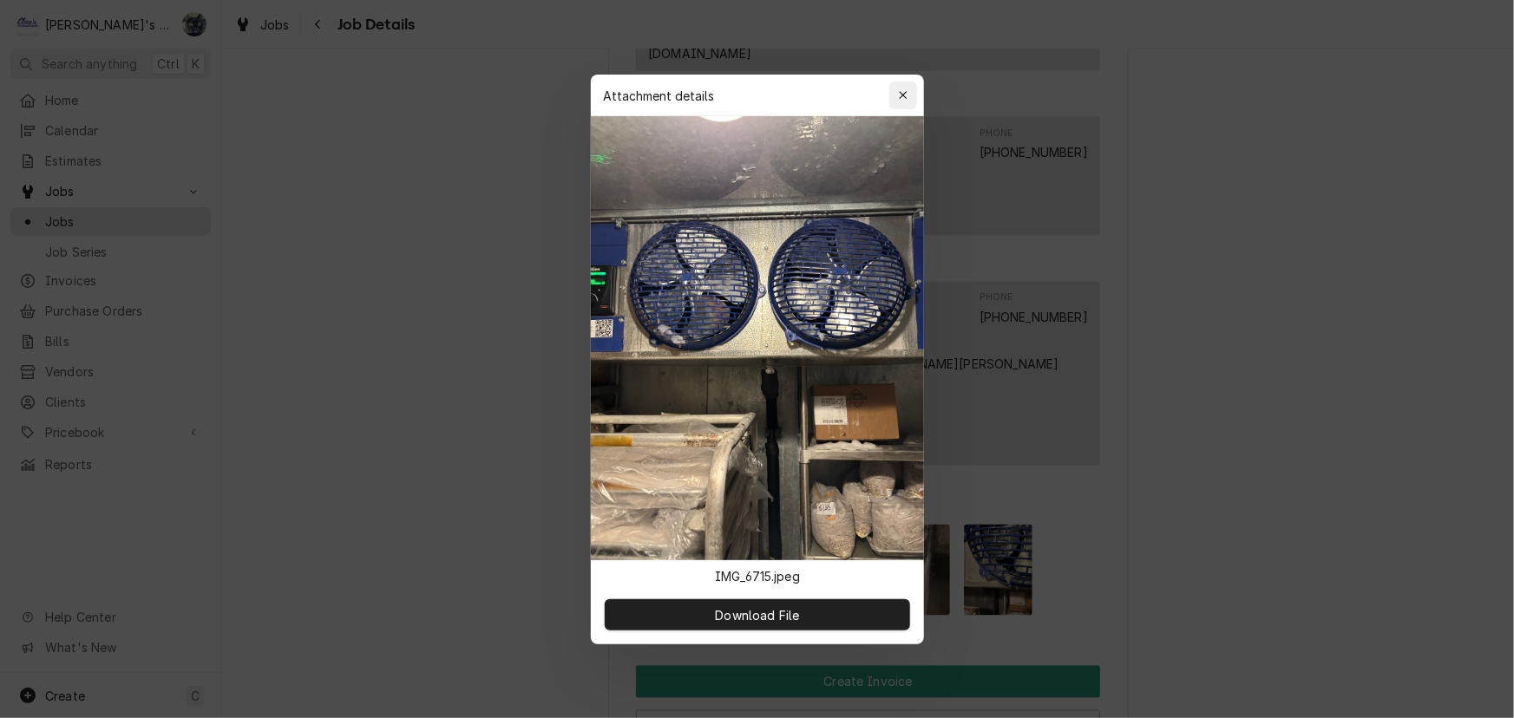
click at [905, 87] on div "button" at bounding box center [902, 95] width 17 height 17
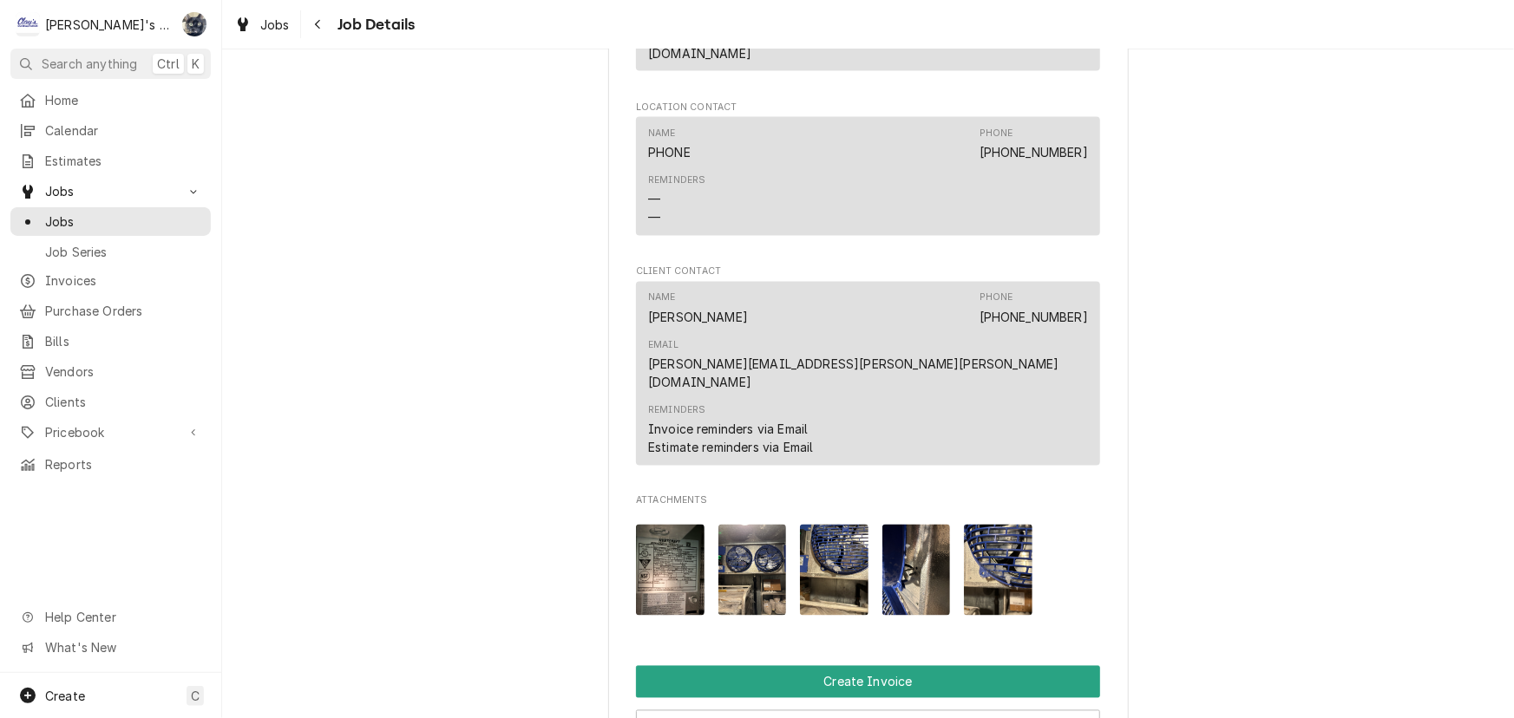
click at [968, 525] on img "Attachments" at bounding box center [998, 570] width 69 height 91
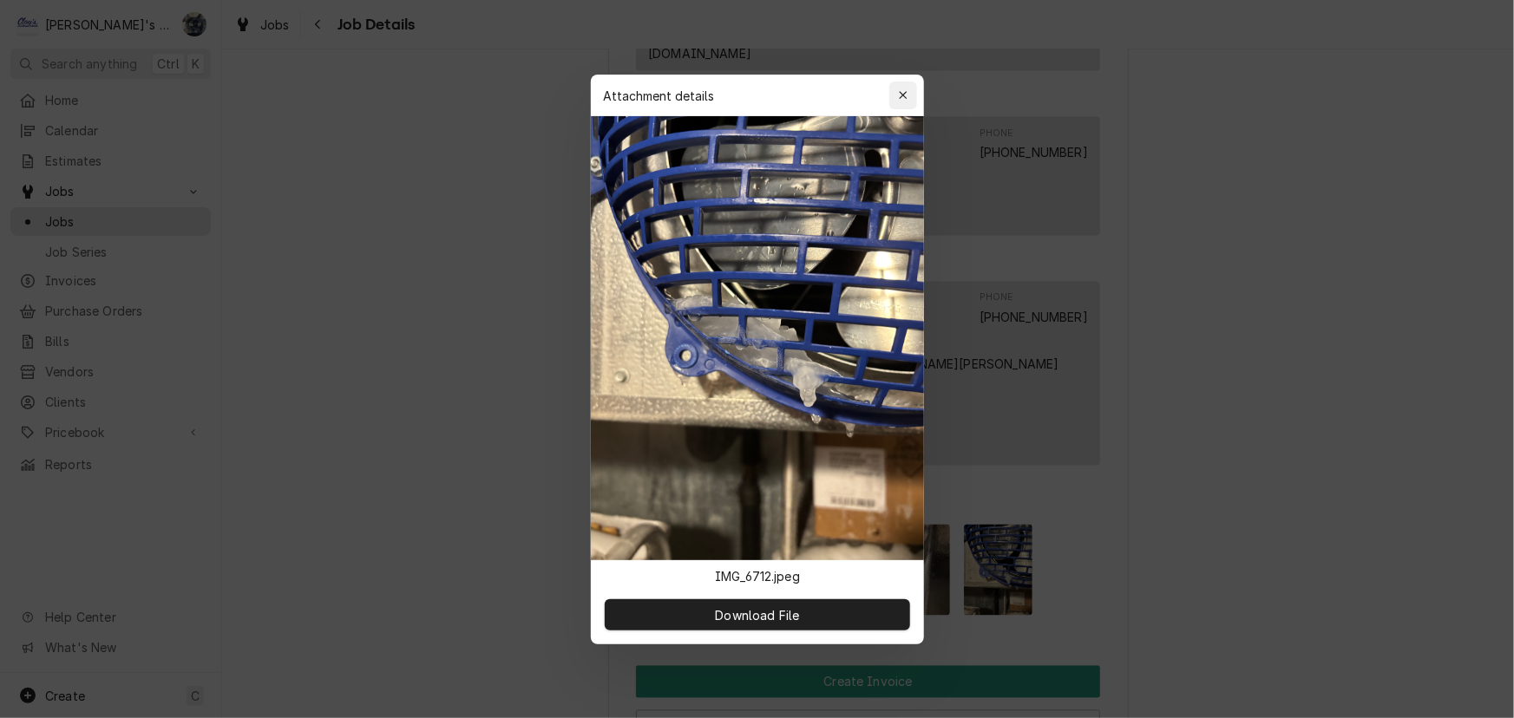
click at [905, 87] on div "button" at bounding box center [902, 95] width 17 height 17
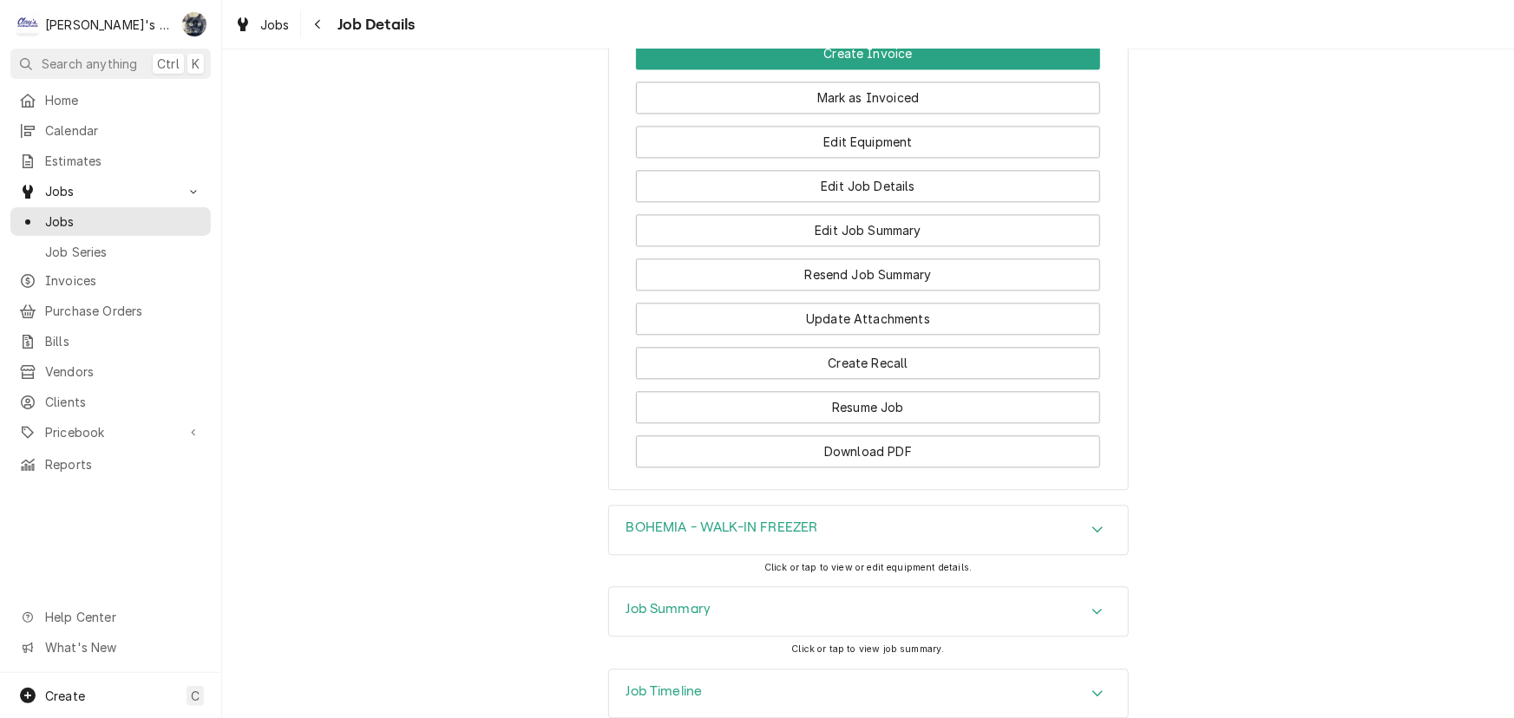
click at [788, 587] on div "Job Summary" at bounding box center [868, 611] width 519 height 49
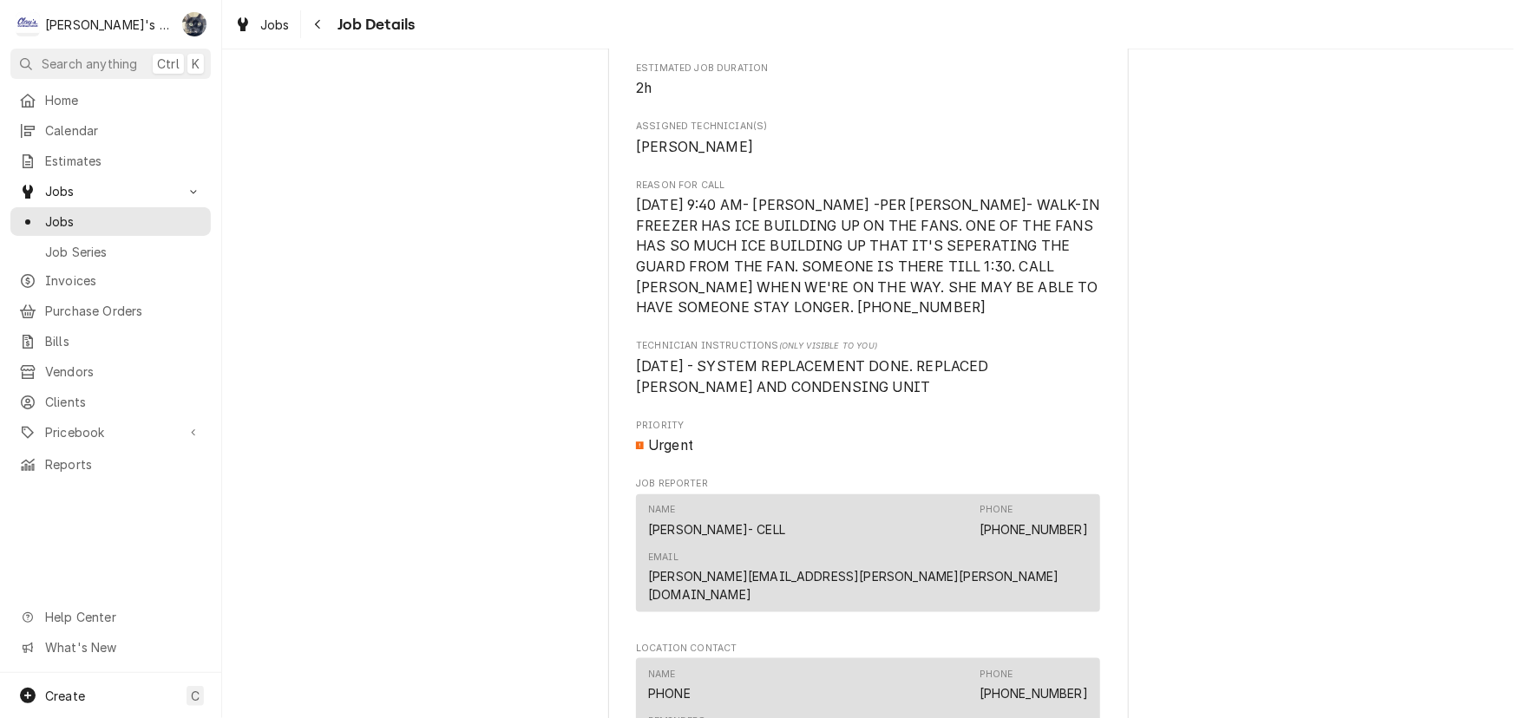
scroll to position [631, 0]
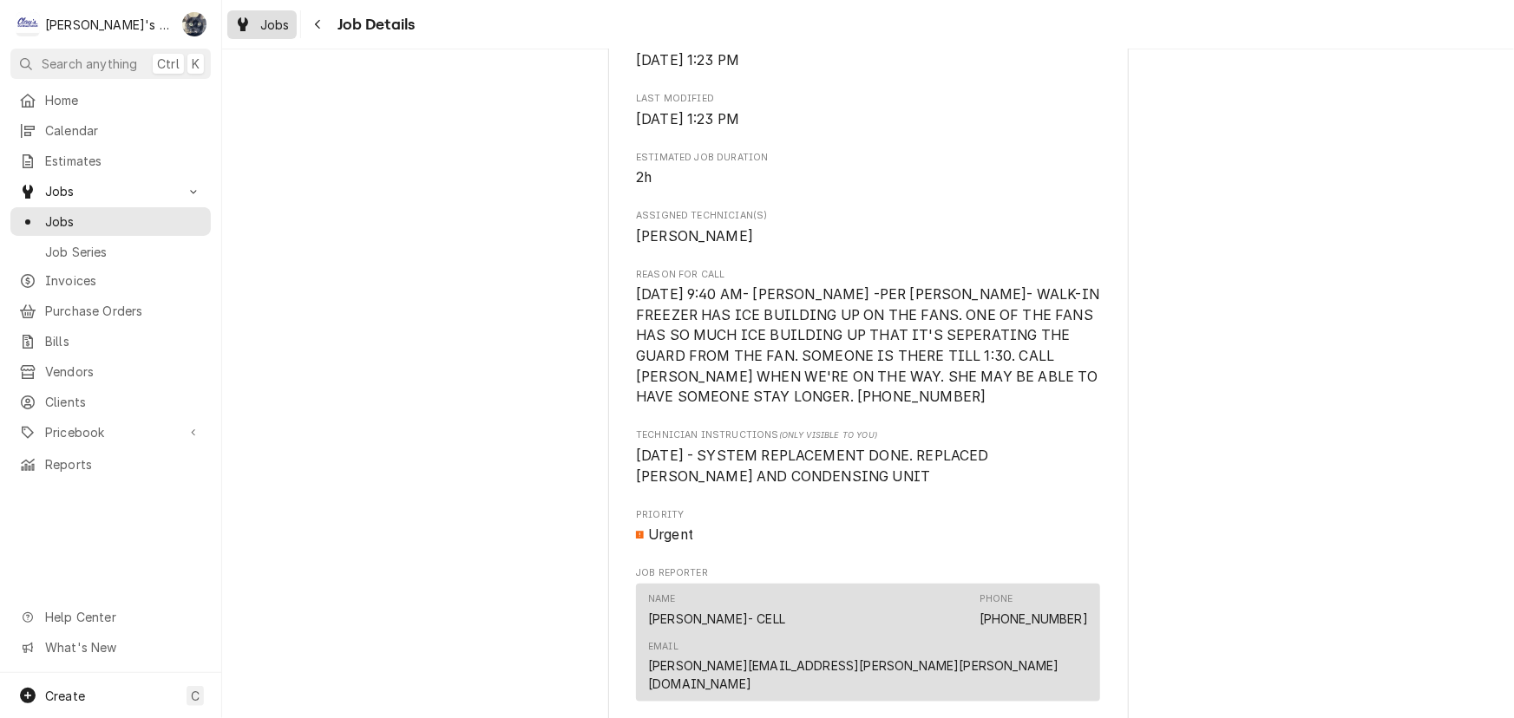
click at [262, 35] on link "Jobs" at bounding box center [261, 24] width 69 height 29
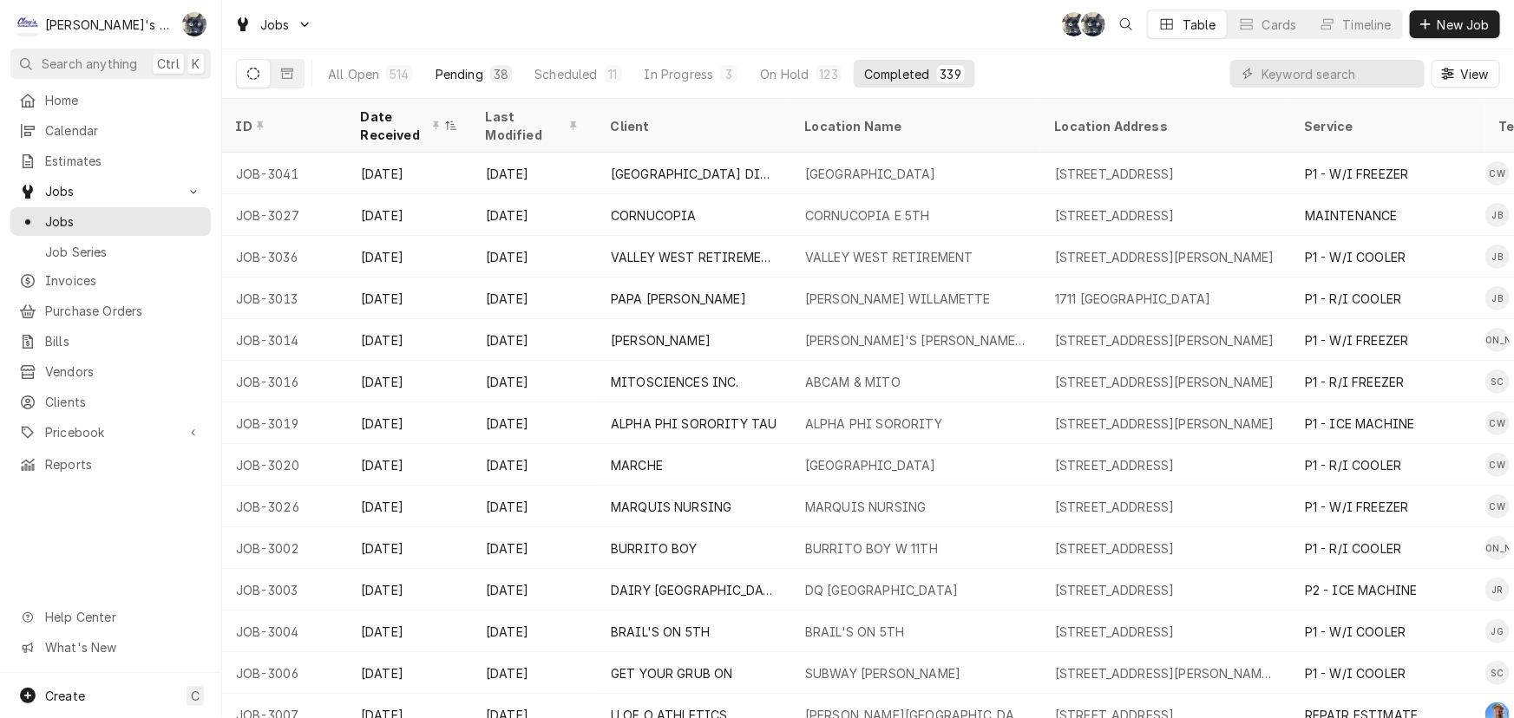
click at [468, 70] on div "Pending" at bounding box center [459, 74] width 48 height 18
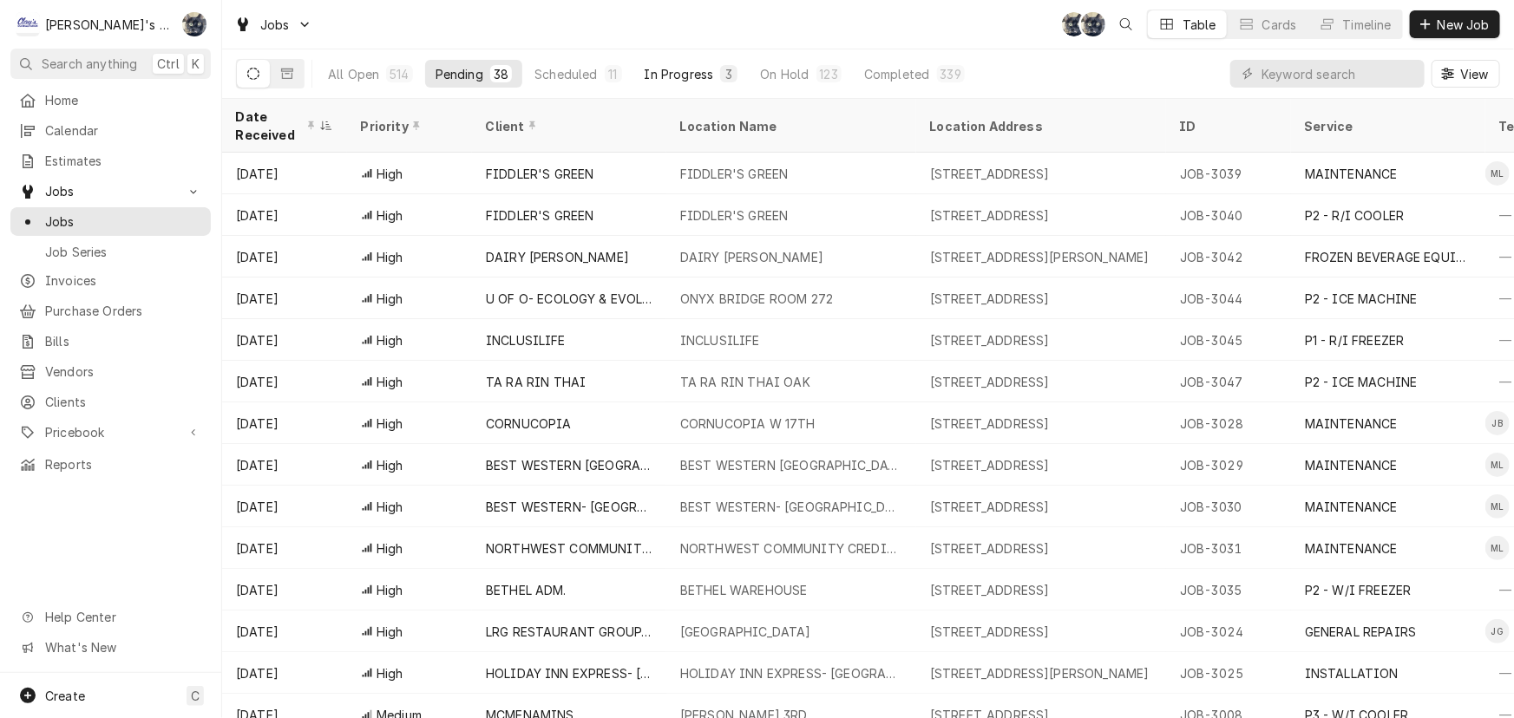
click at [687, 69] on div "In Progress" at bounding box center [678, 74] width 69 height 18
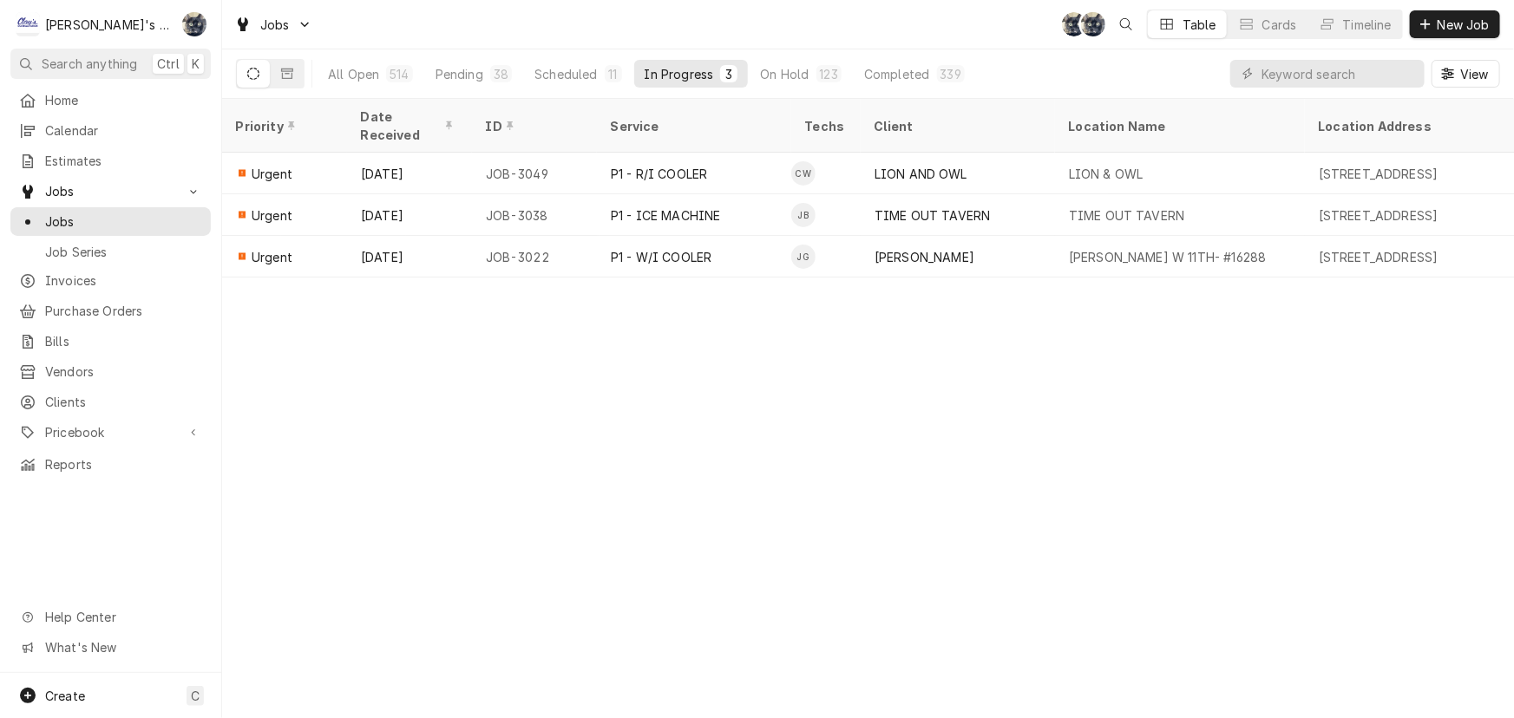
click at [709, 12] on div "Jobs SB SB Table Cards Timeline New Job" at bounding box center [867, 24] width 1291 height 49
click at [461, 74] on div "Pending" at bounding box center [459, 74] width 48 height 18
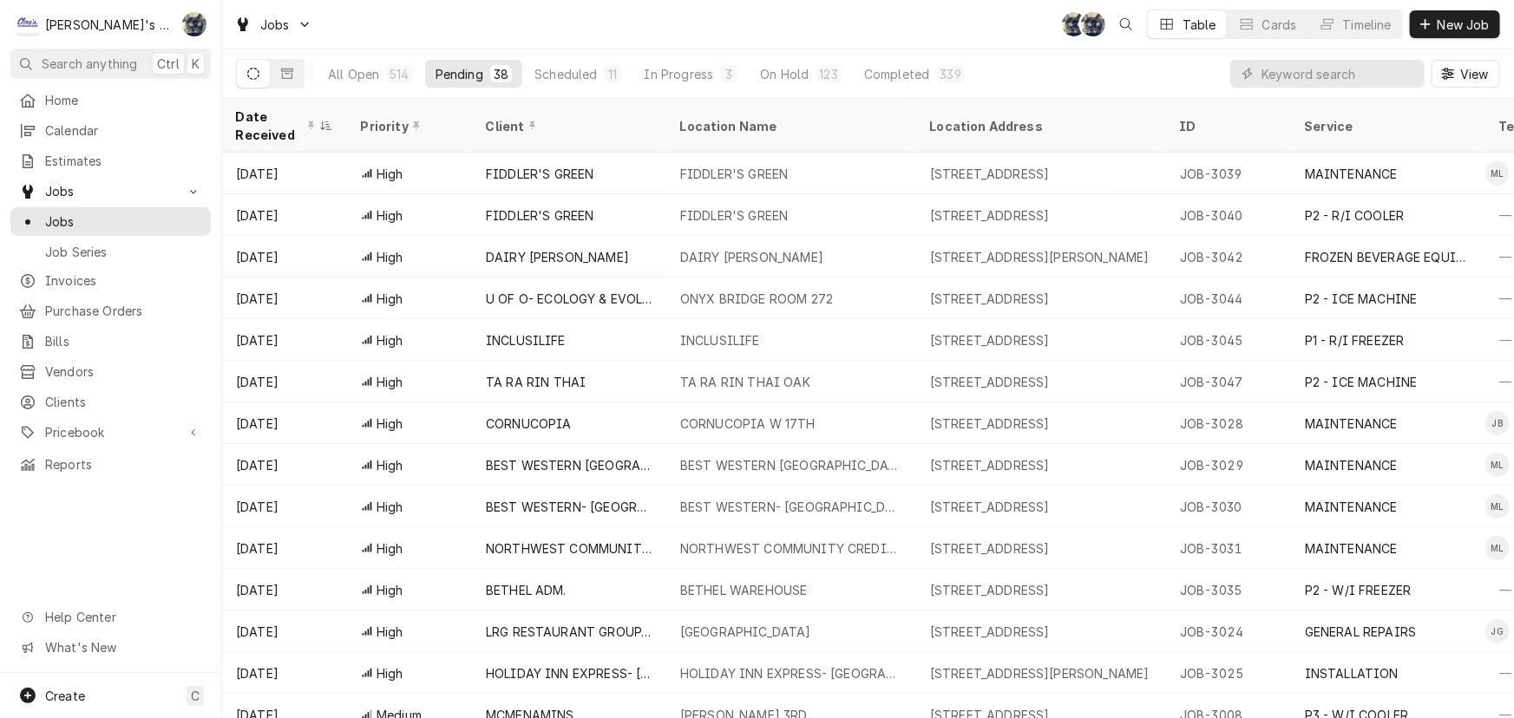
click at [471, 30] on div "Jobs SB SB Table Cards Timeline New Job" at bounding box center [867, 24] width 1291 height 49
click at [611, 28] on div "Jobs SB SB Table Cards Timeline New Job" at bounding box center [867, 24] width 1291 height 49
click at [686, 69] on div "In Progress" at bounding box center [678, 74] width 69 height 18
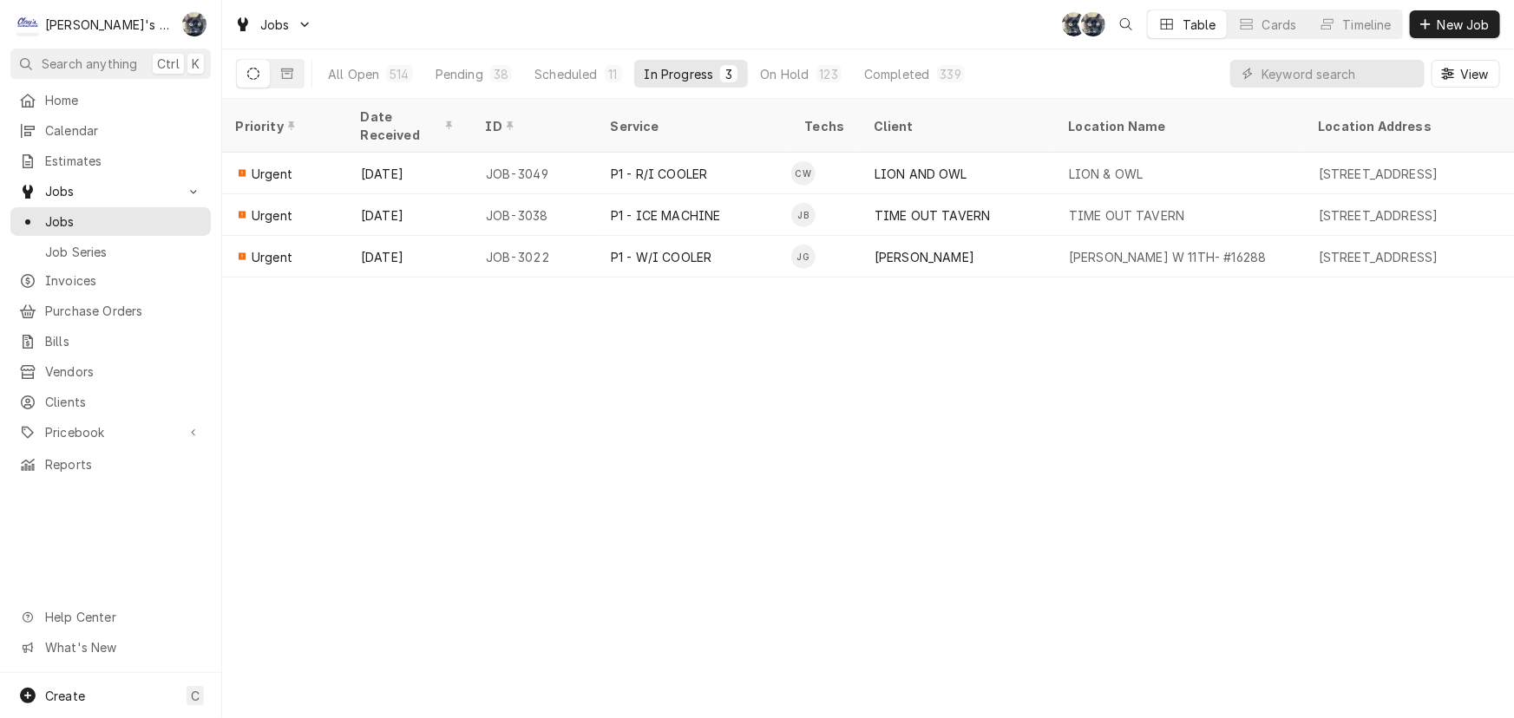
click at [703, 18] on div "Jobs SB SB Table Cards Timeline New Job" at bounding box center [867, 24] width 1291 height 49
click at [577, 26] on div "Jobs SB KH Table Cards Timeline New Job" at bounding box center [867, 24] width 1291 height 49
click at [580, 77] on div "Scheduled" at bounding box center [565, 74] width 62 height 18
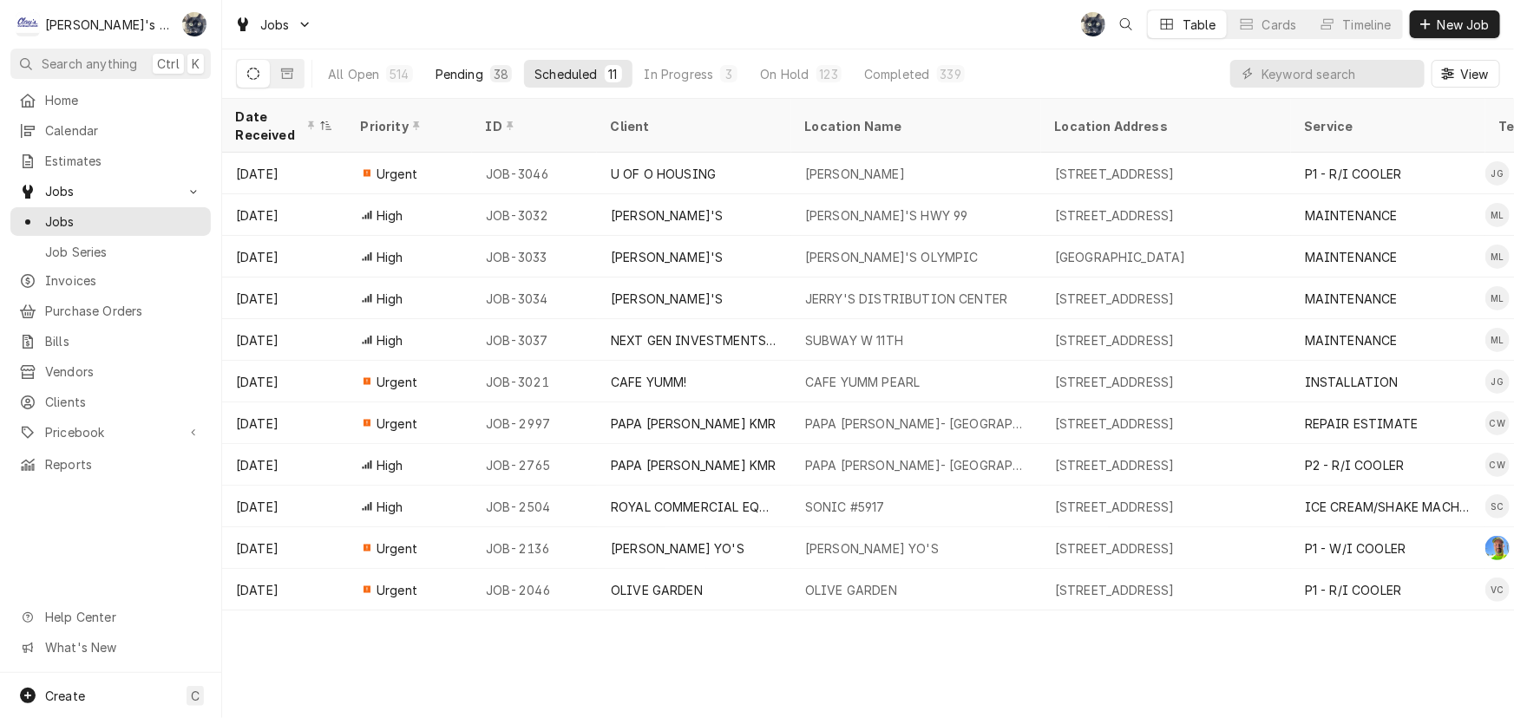
click at [450, 76] on div "Pending" at bounding box center [459, 74] width 48 height 18
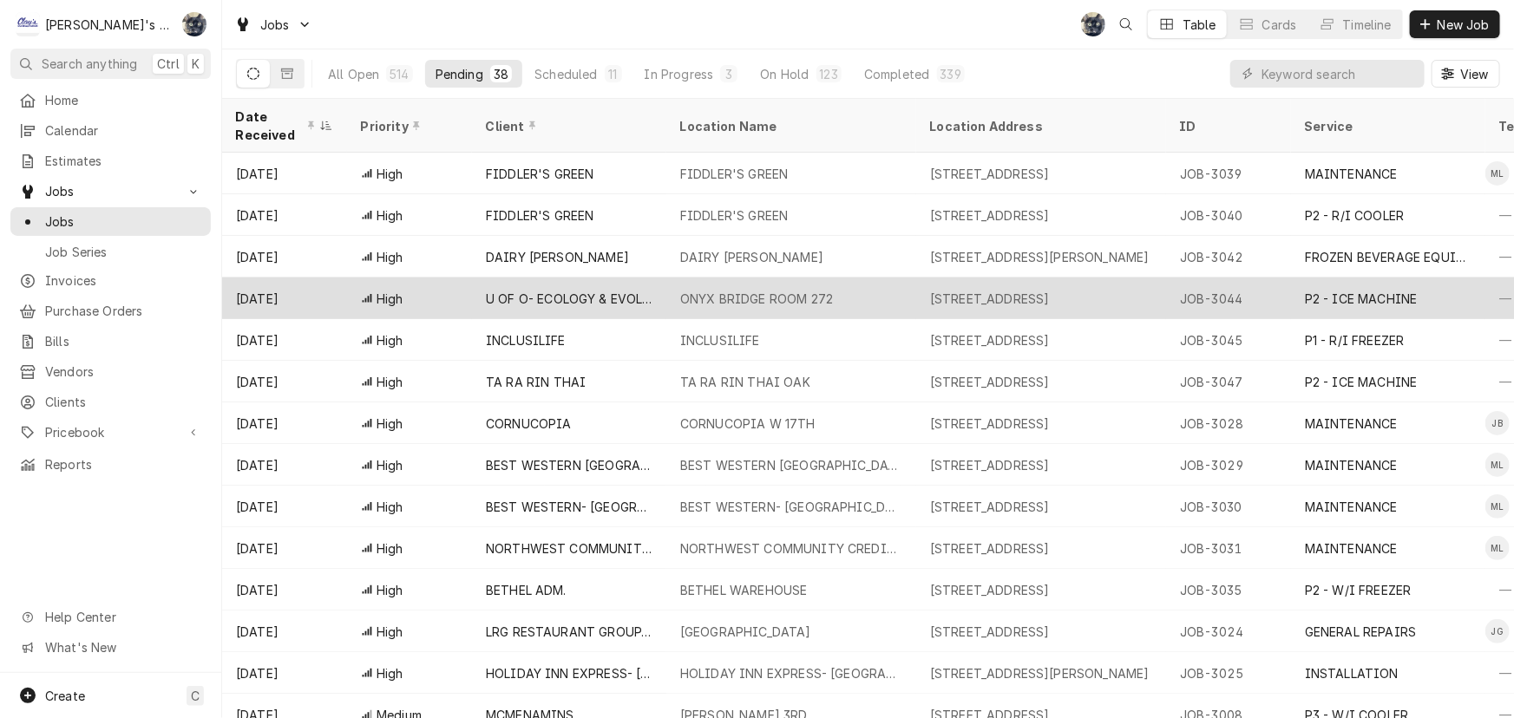
click at [570, 291] on div "U OF O- ECOLOGY & EVOLUTION" at bounding box center [569, 299] width 167 height 18
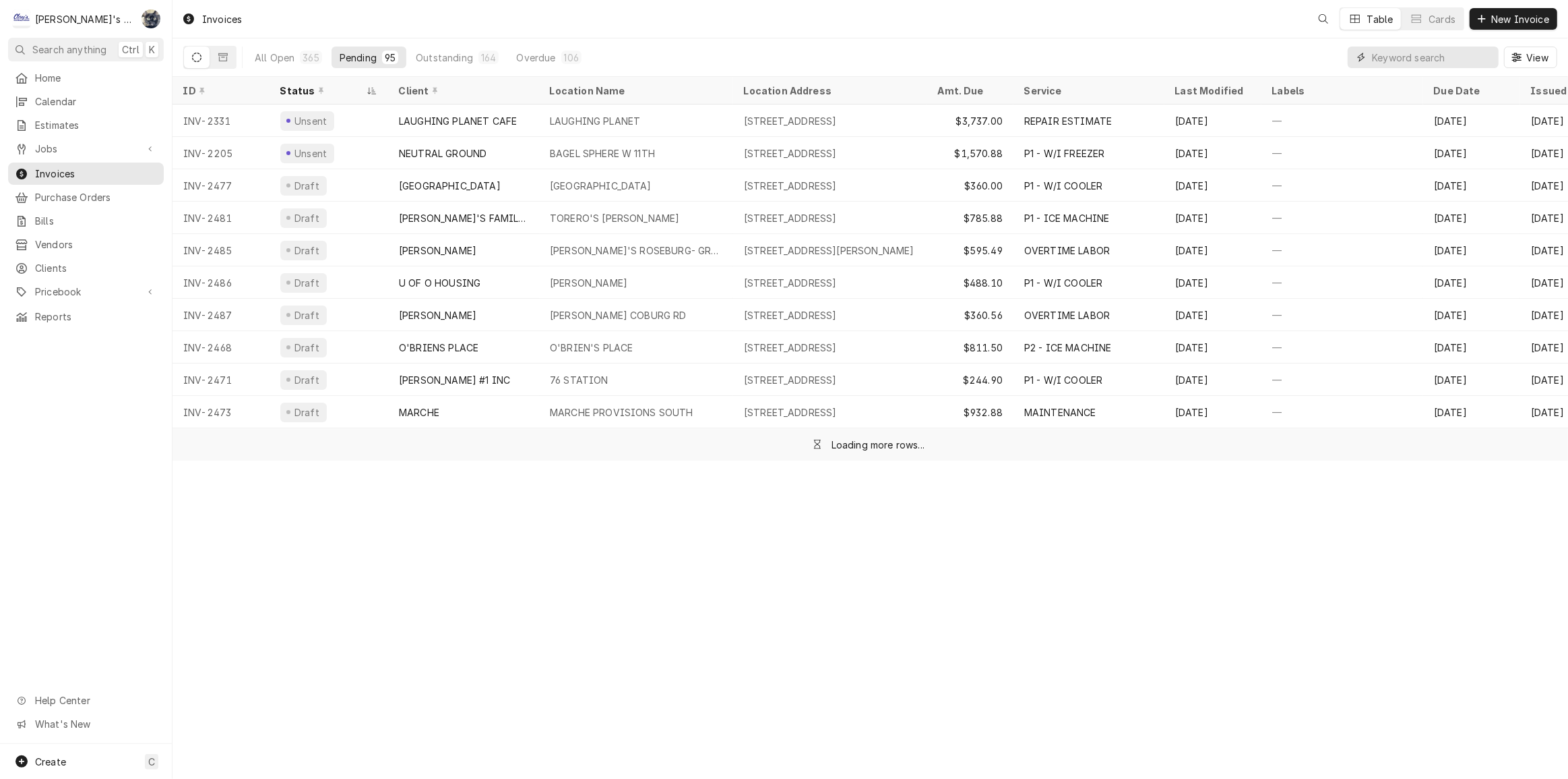
click at [1435, 55] on input "Dynamic Content Wrapper" at bounding box center [1432, 58] width 120 height 22
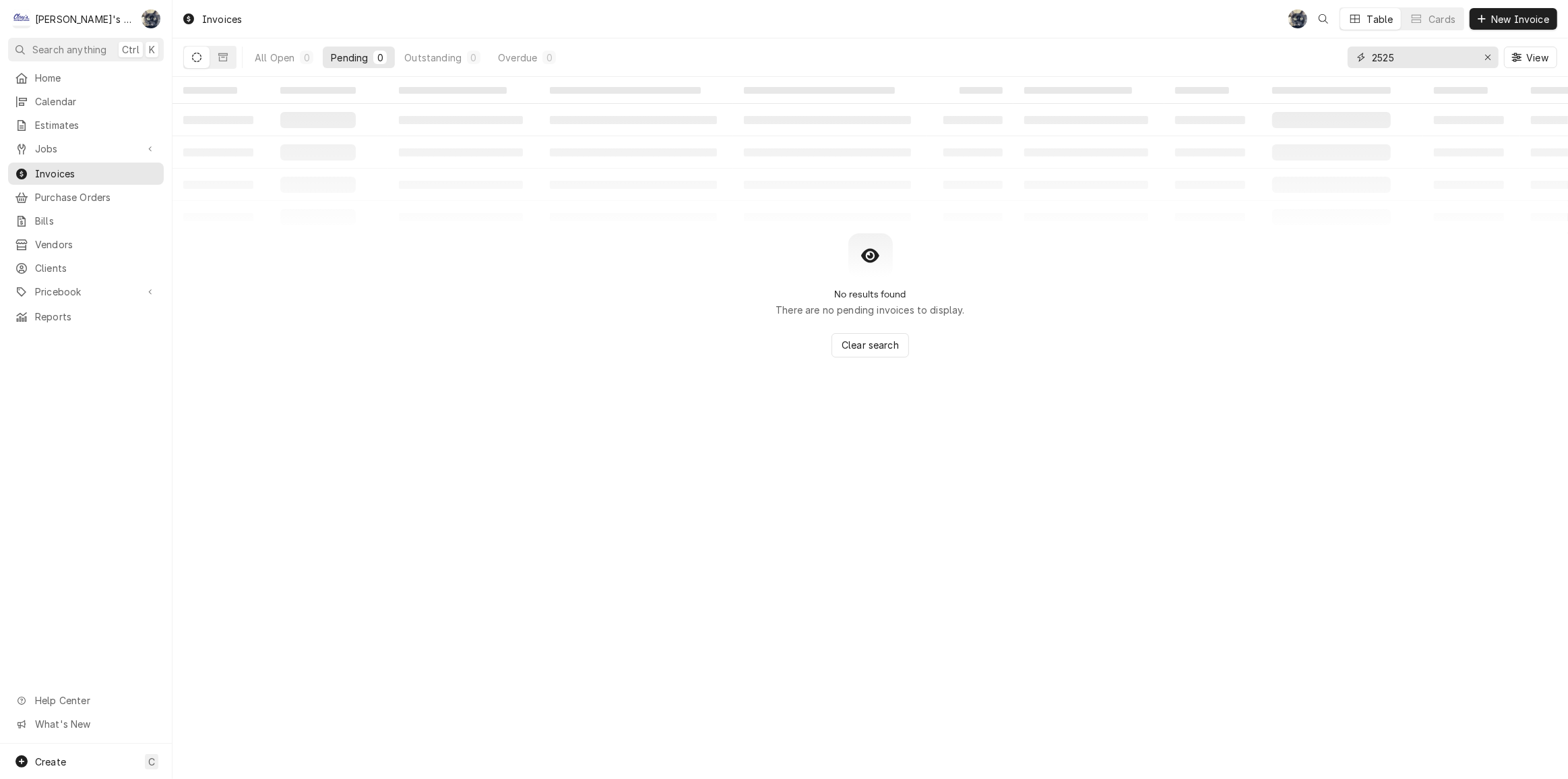
drag, startPoint x: 1394, startPoint y: 54, endPoint x: 1340, endPoint y: 54, distance: 54.0
click at [1340, 54] on div "All Open 0 Pending 0 Outstanding 0 Overdue 0 2525 View" at bounding box center [870, 57] width 1375 height 38
type input "2125"
click at [460, 54] on div "Outstanding" at bounding box center [433, 58] width 57 height 14
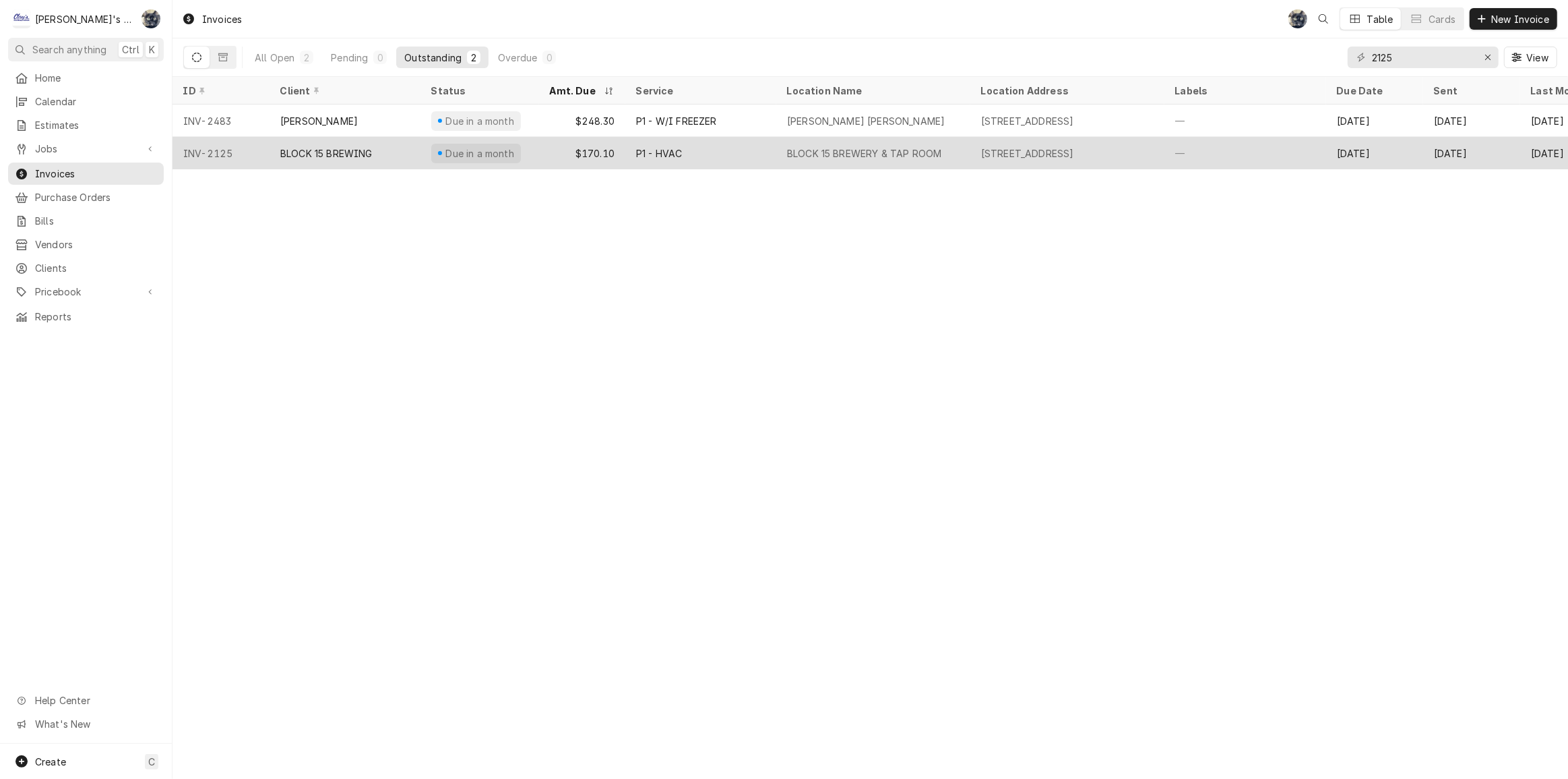
click at [566, 141] on div "$170.10" at bounding box center [582, 153] width 86 height 33
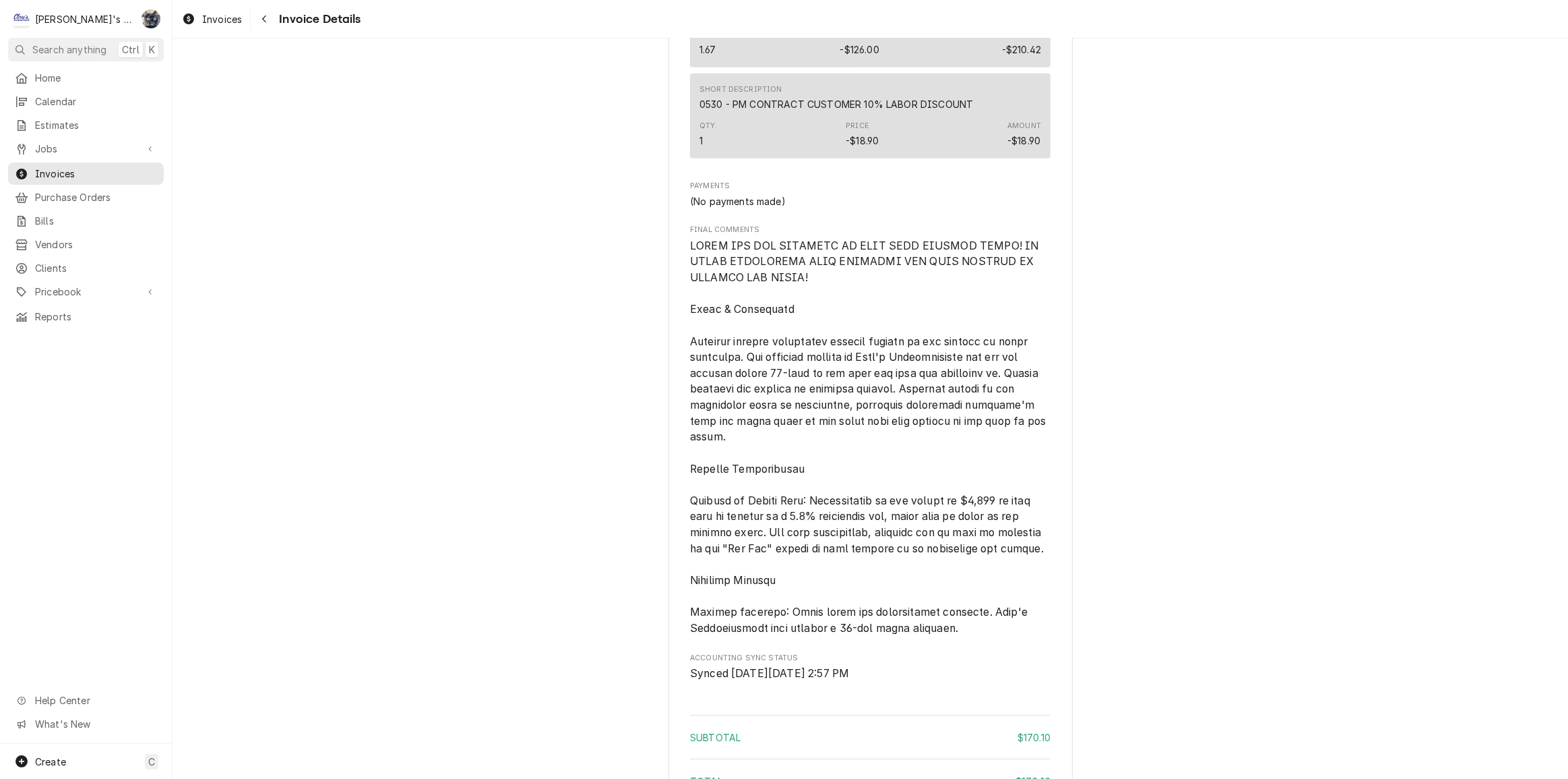
scroll to position [2010, 0]
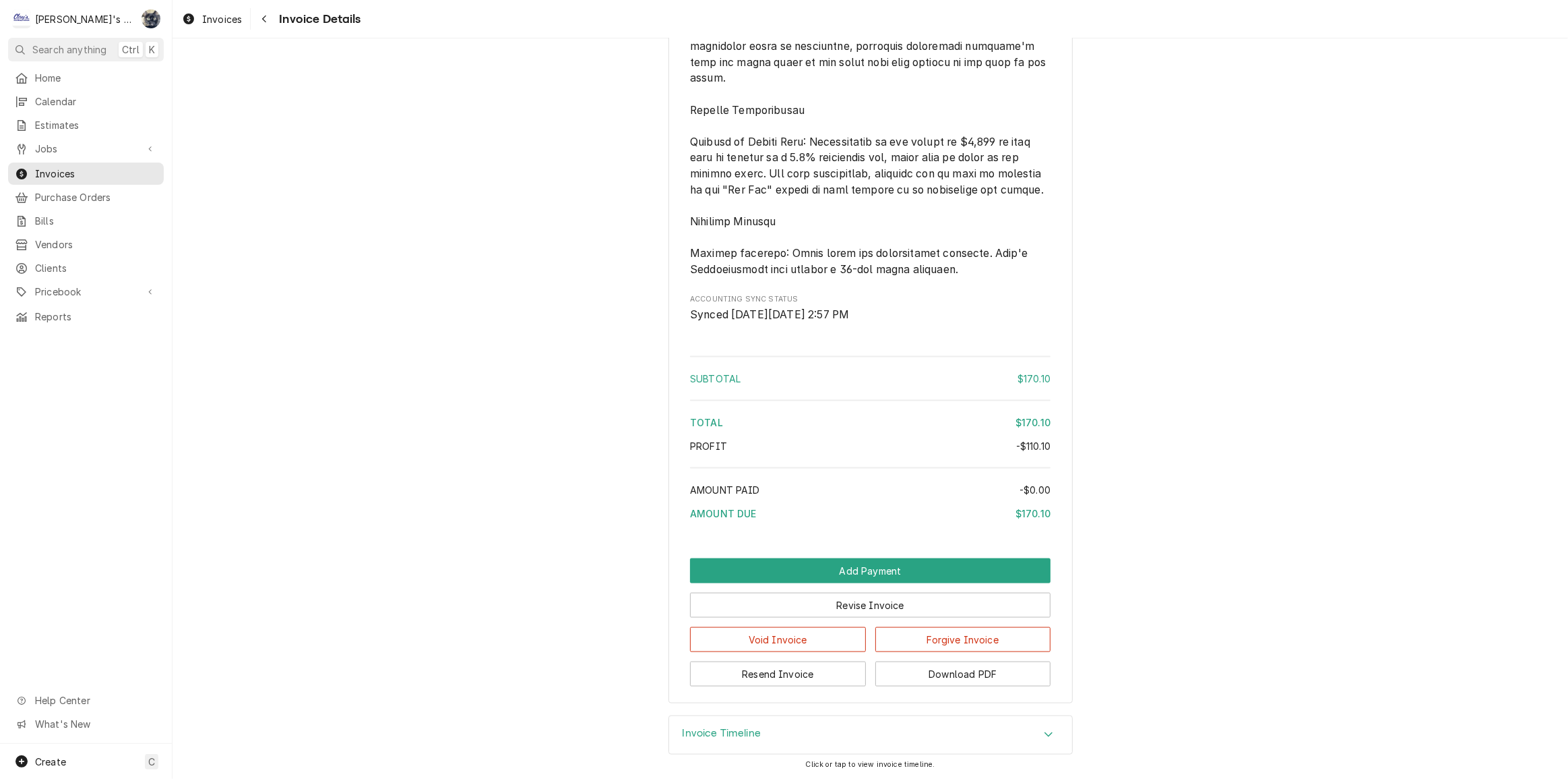
click at [742, 729] on div "Invoice Timeline" at bounding box center [870, 735] width 403 height 38
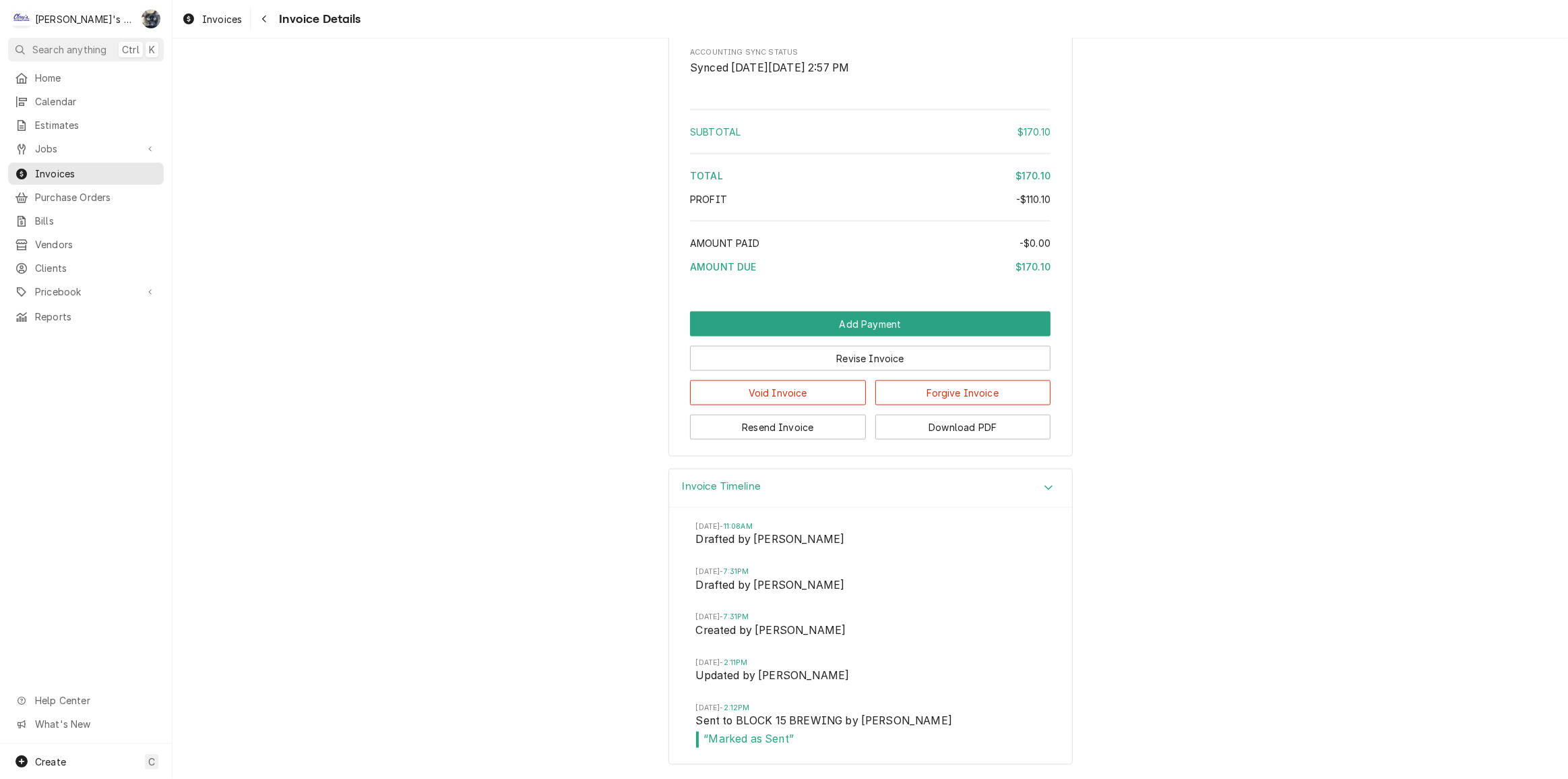
scroll to position [2258, 0]
click at [777, 431] on button "Resend Invoice" at bounding box center [778, 427] width 176 height 25
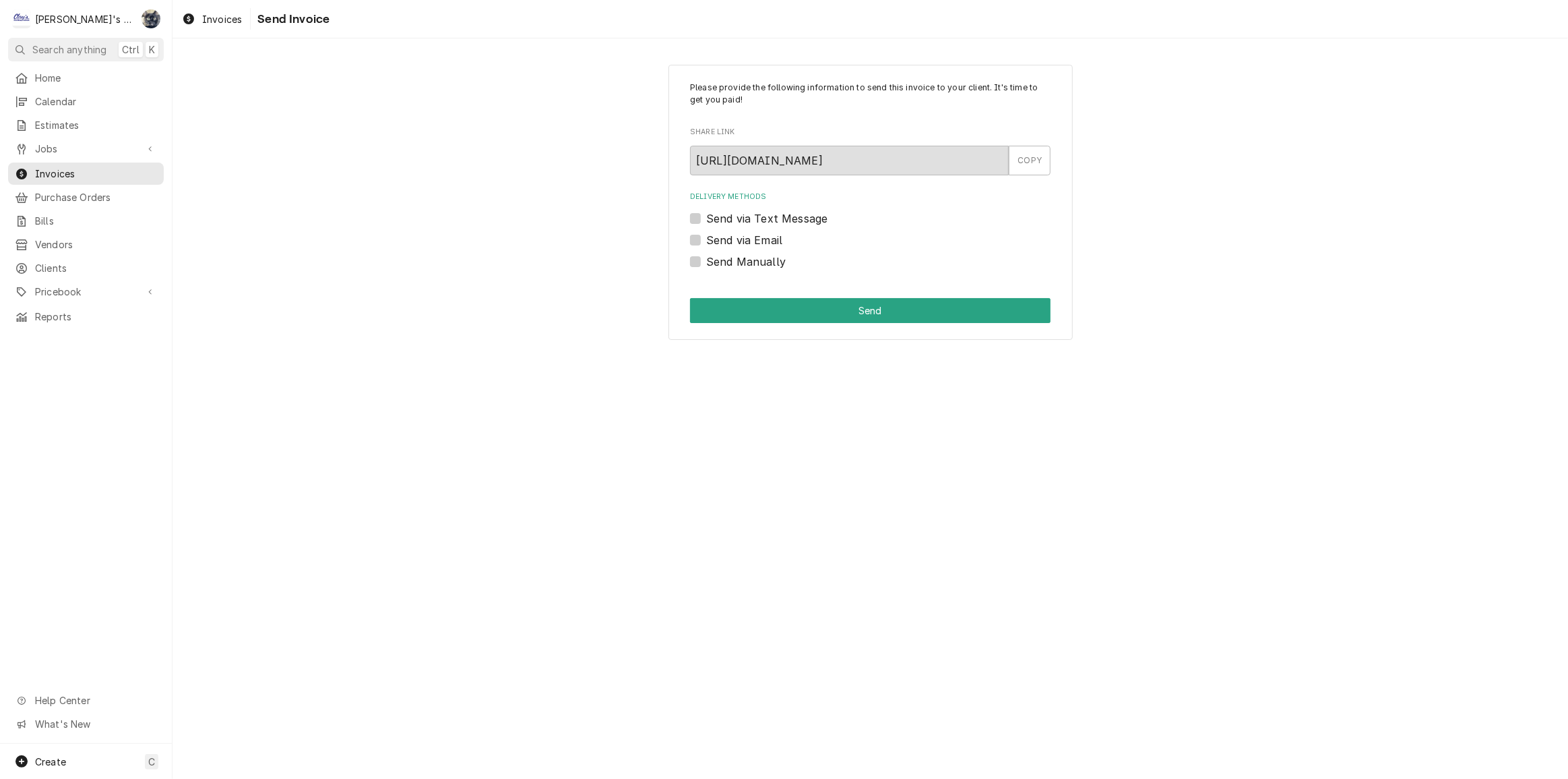
click at [706, 237] on label "Send via Email" at bounding box center [744, 239] width 76 height 16
click at [706, 237] on input "Send via Email" at bounding box center [887, 246] width 361 height 30
checkbox input "true"
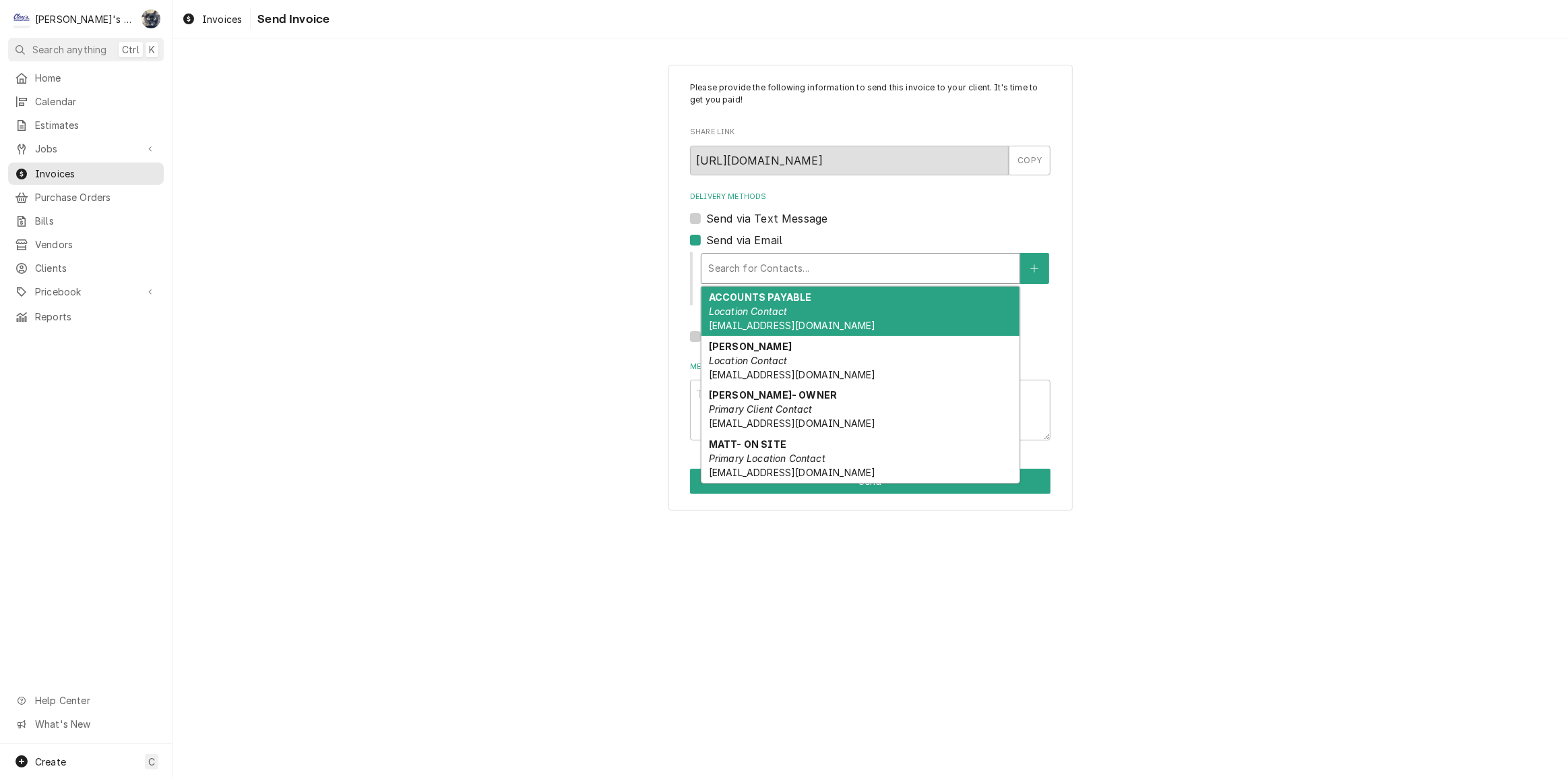
click at [778, 261] on div "Delivery Methods" at bounding box center [861, 268] width 305 height 24
click at [782, 309] on em "Location Contact" at bounding box center [747, 311] width 78 height 12
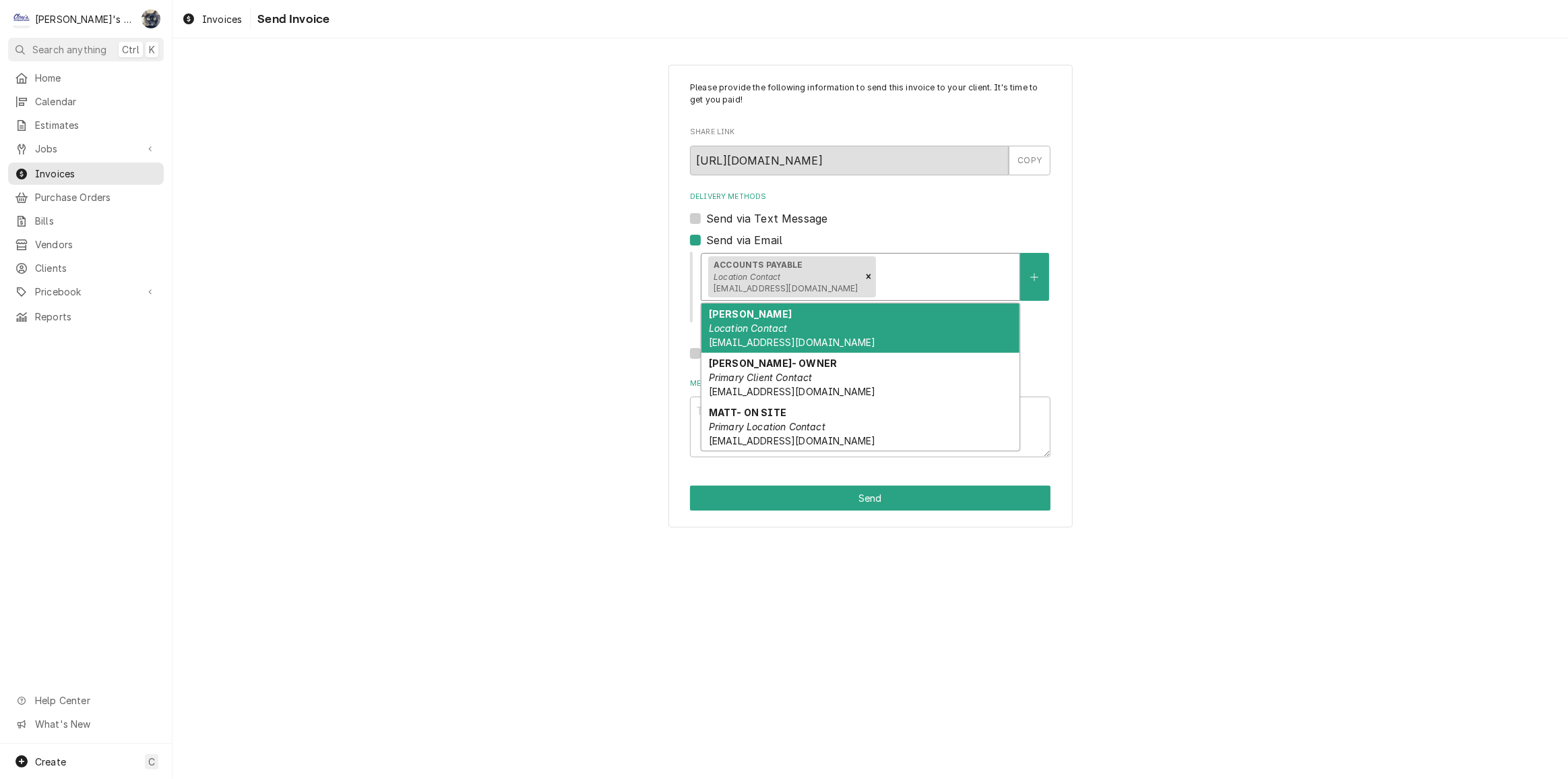
click at [892, 284] on div "Delivery Methods" at bounding box center [945, 276] width 134 height 24
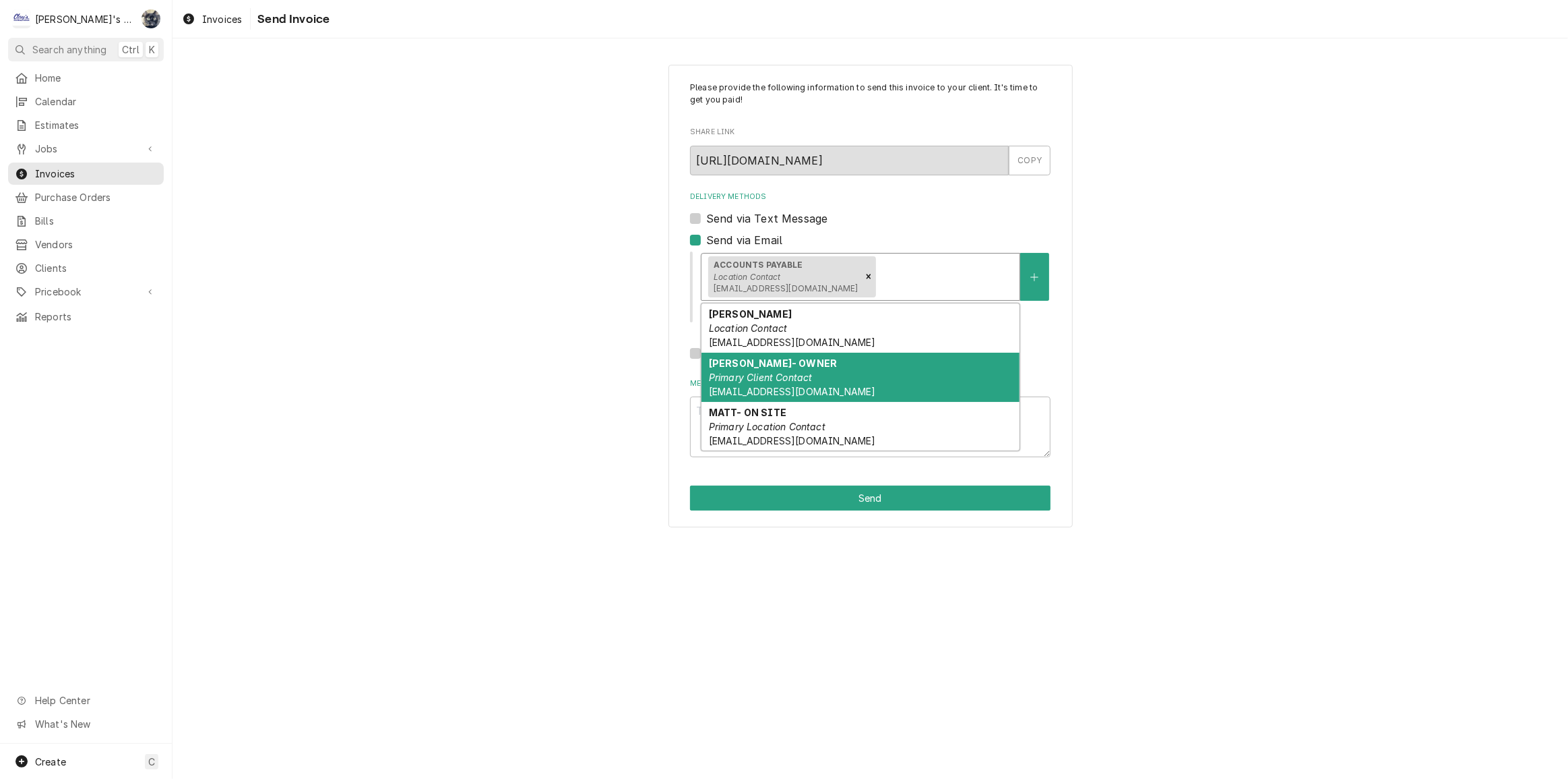
click at [811, 376] on em "Primary Client Contact" at bounding box center [761, 377] width 104 height 12
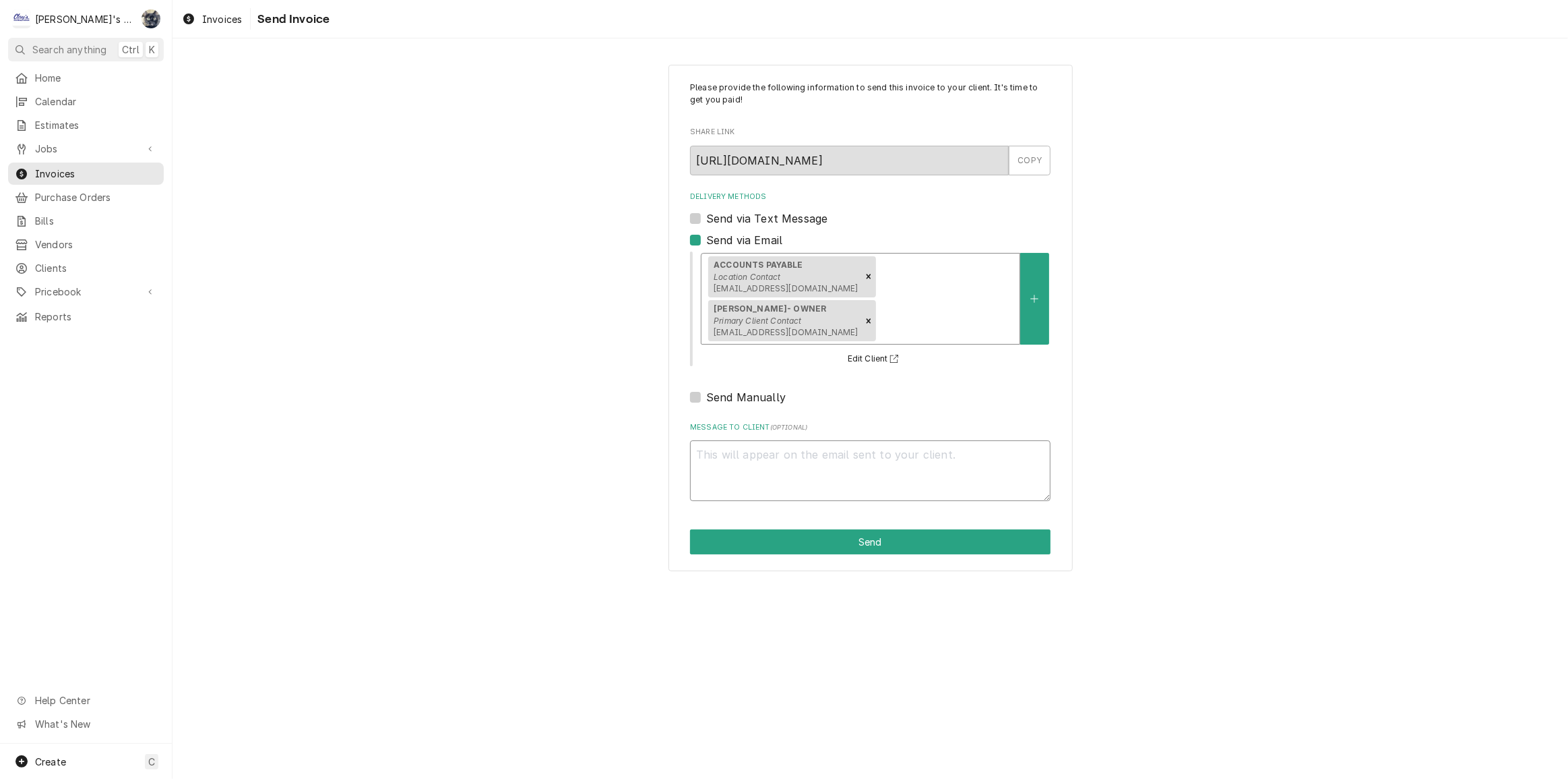
click at [806, 442] on textarea "Message to Client ( optional )" at bounding box center [870, 470] width 361 height 61
type textarea "x"
type textarea "T"
type textarea "x"
type textarea "Th"
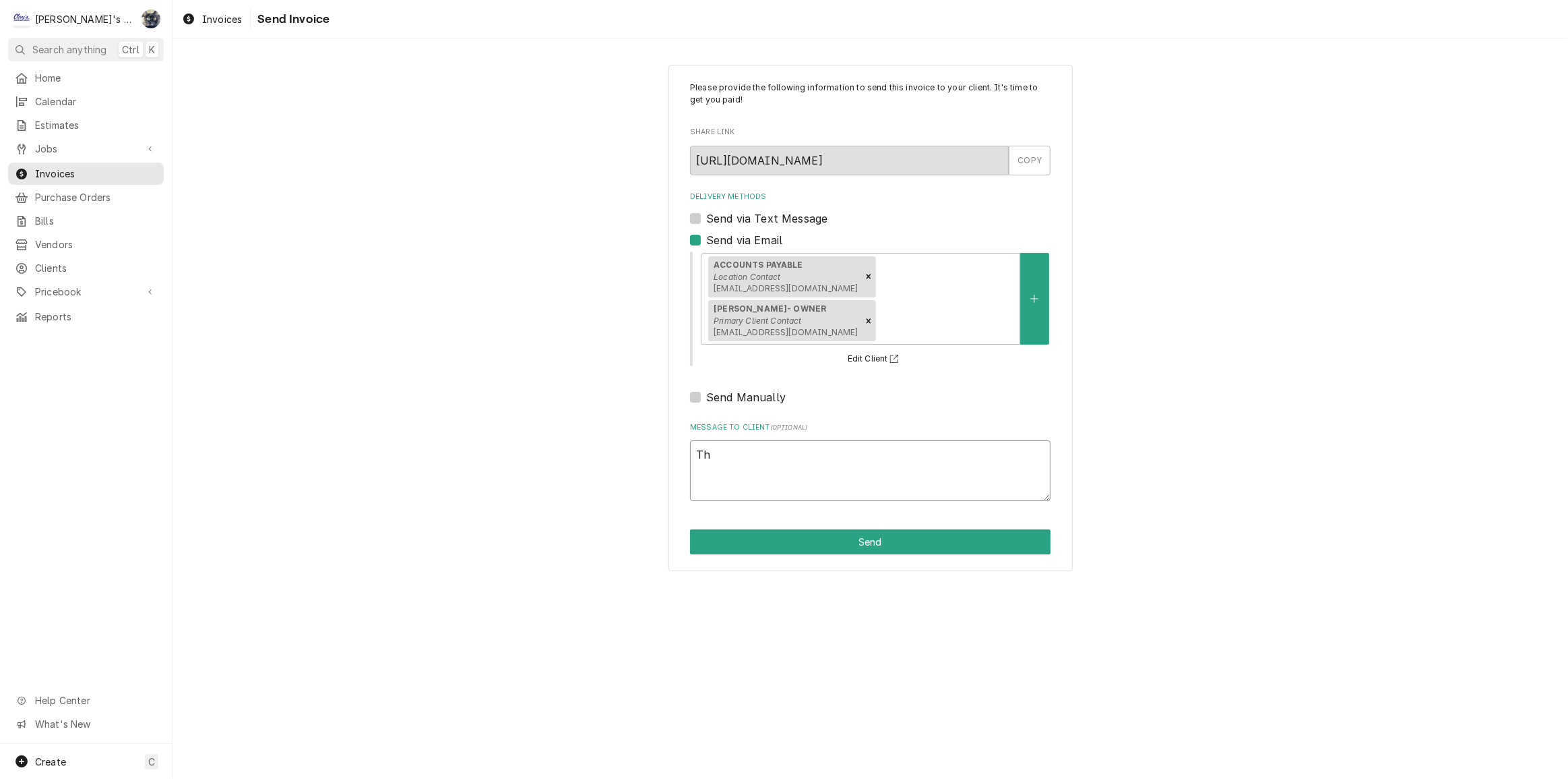
type textarea "x"
type textarea "Tha"
type textarea "x"
type textarea "Than"
type textarea "x"
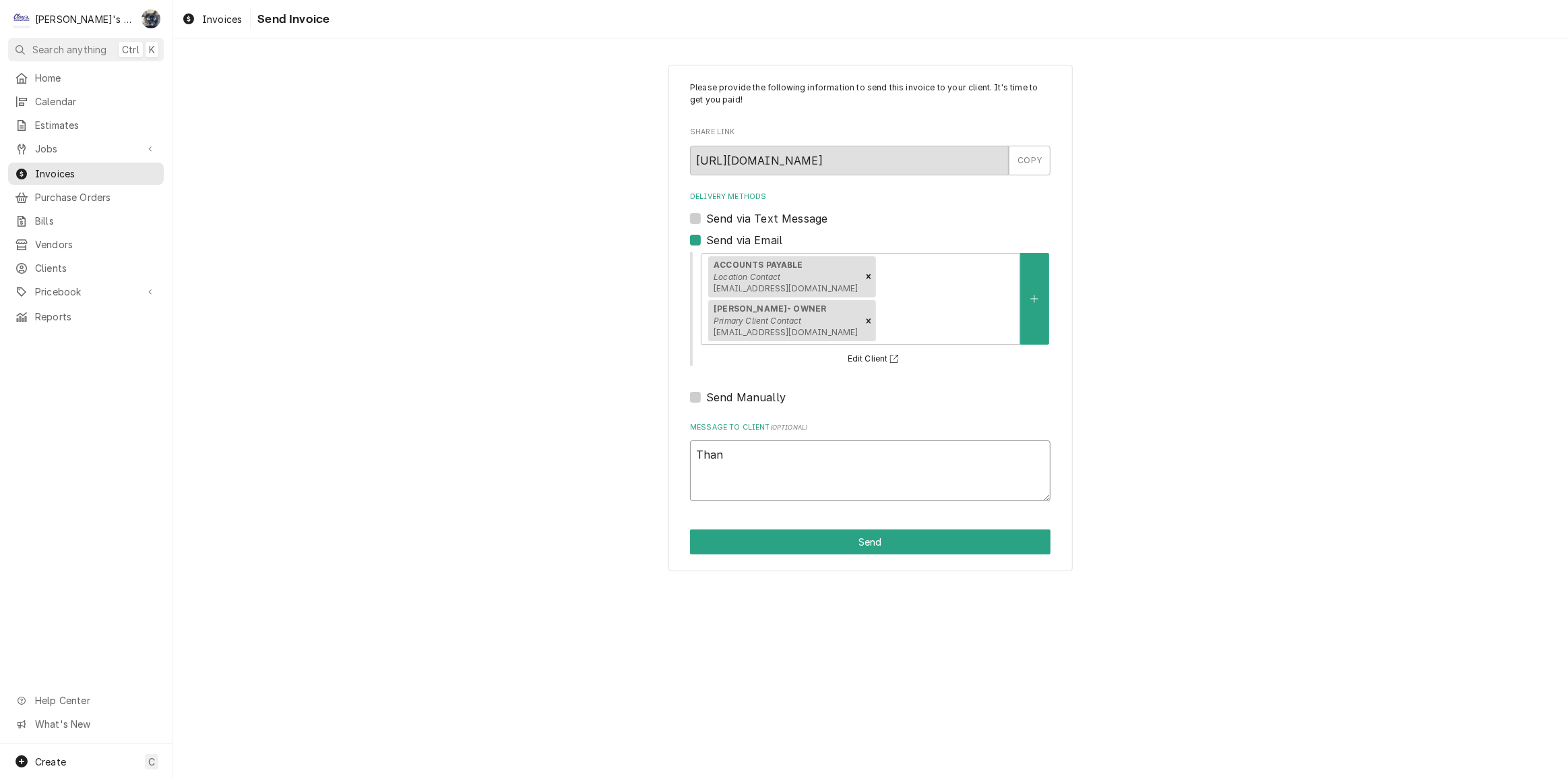
type textarea "Thank"
type textarea "x"
type textarea "Thank"
type textarea "x"
type textarea "Thank y"
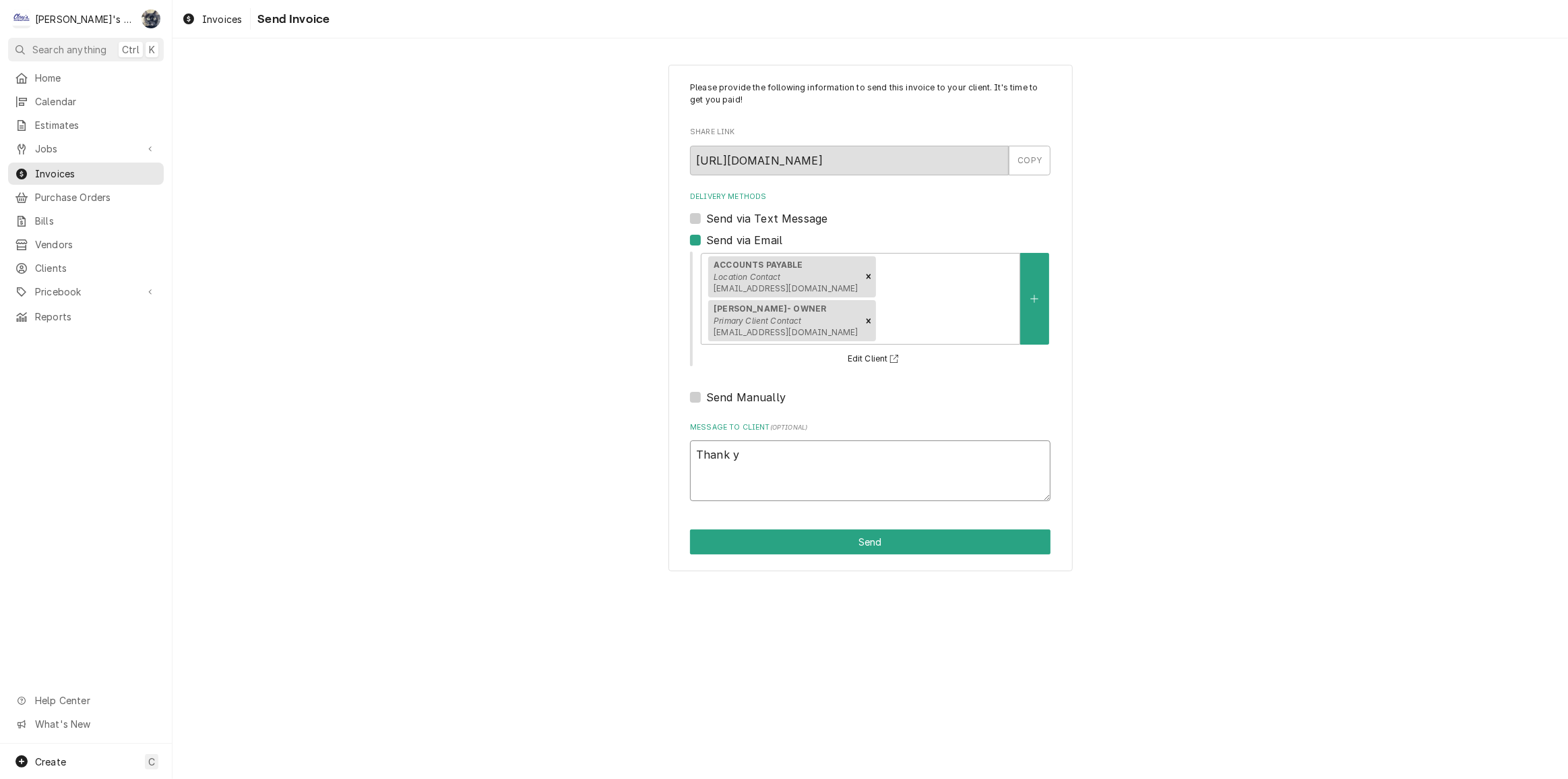
type textarea "x"
type textarea "Thank yo"
type textarea "x"
type textarea "Thank you"
type textarea "x"
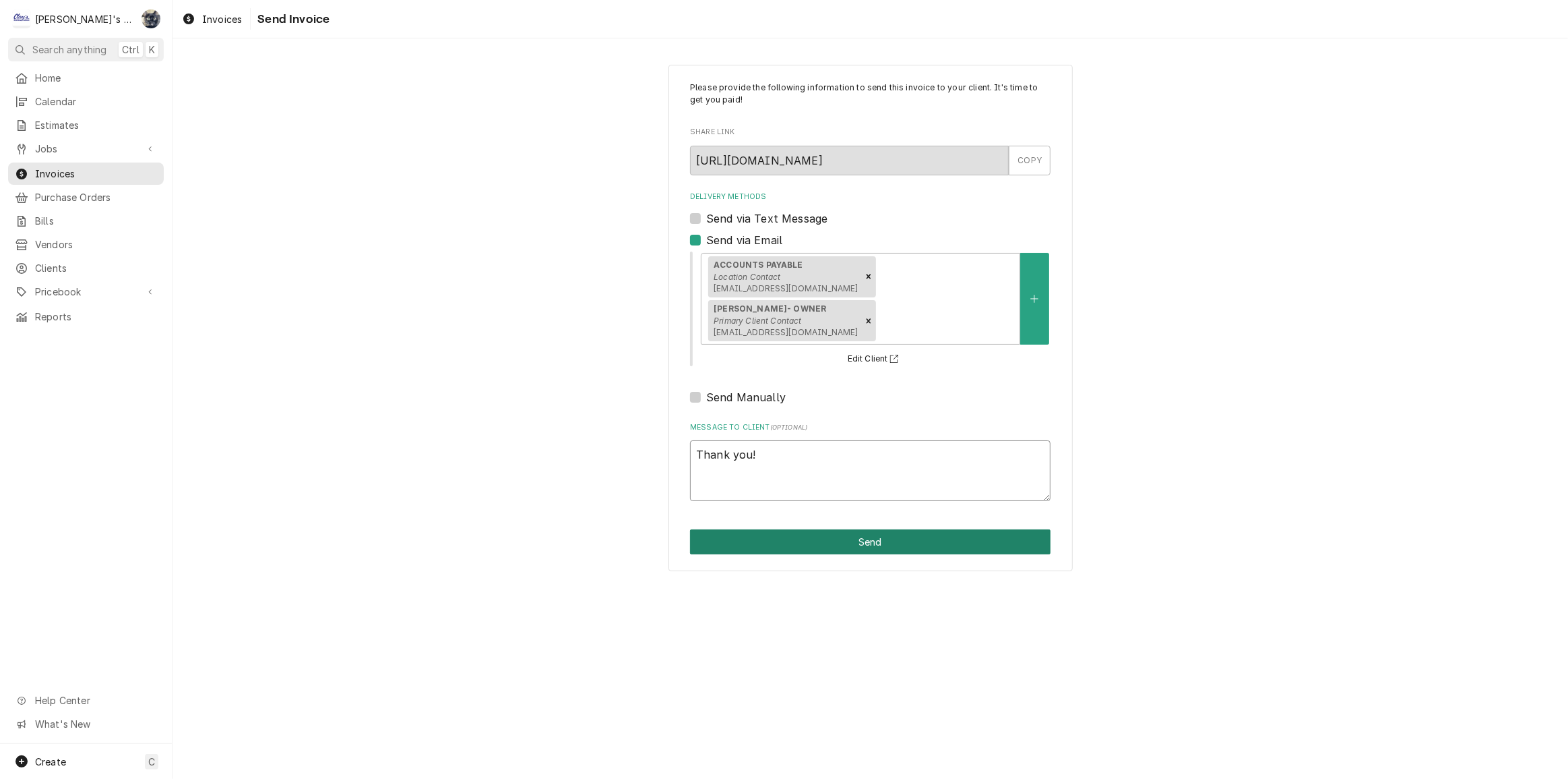
type textarea "Thank you!"
click at [836, 529] on button "Send" at bounding box center [870, 542] width 361 height 25
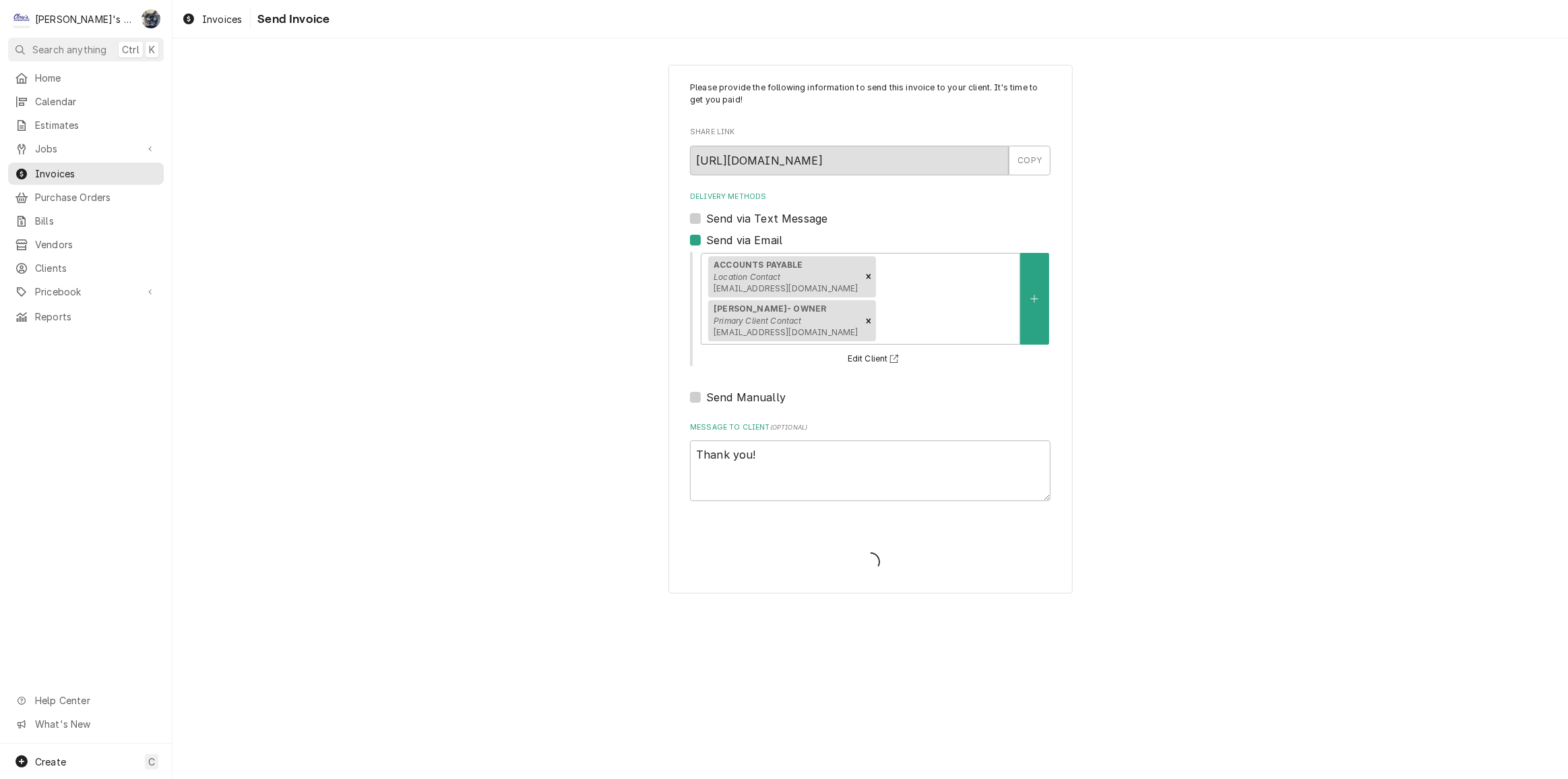
type textarea "x"
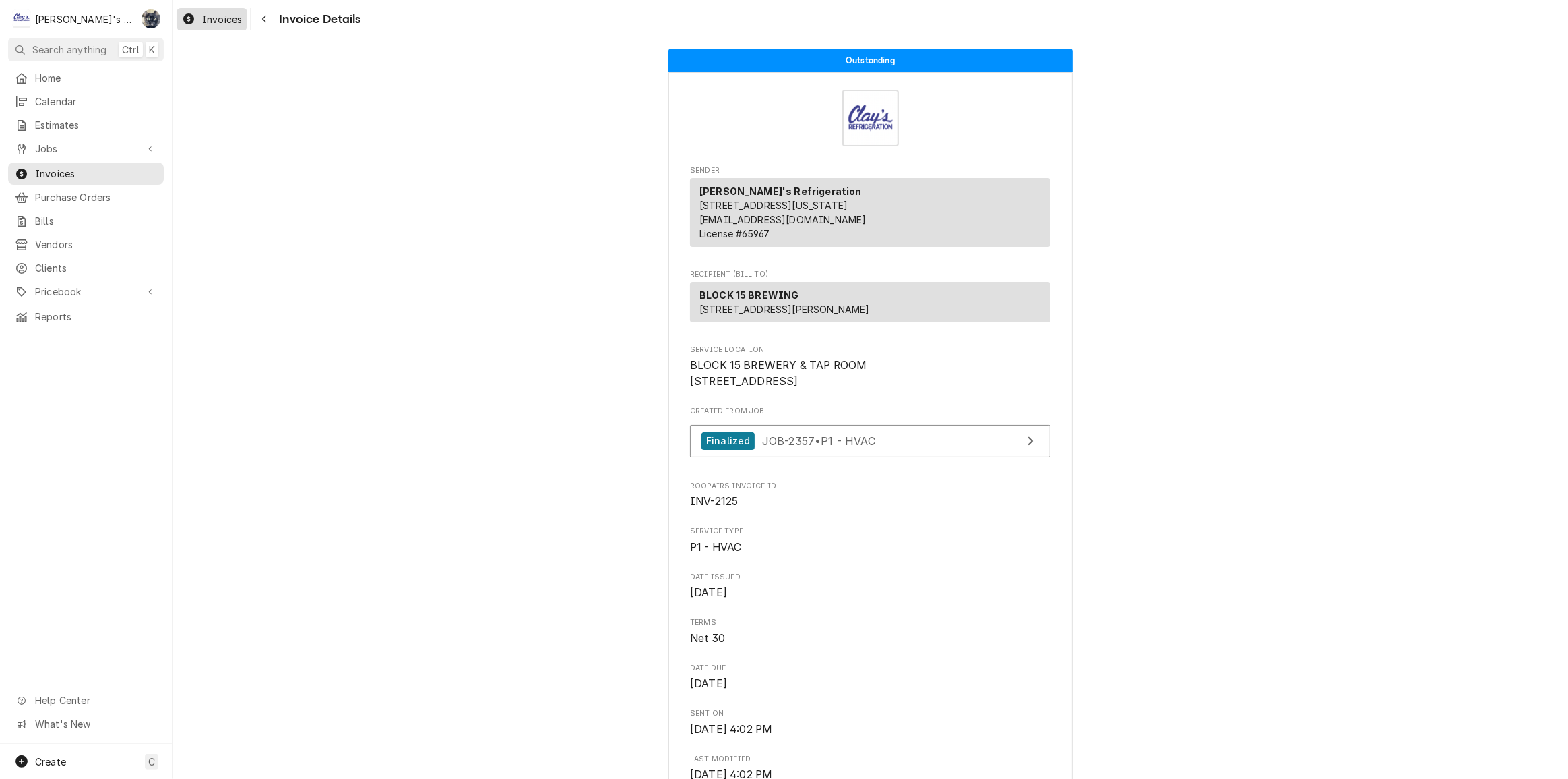
click at [214, 14] on span "Invoices" at bounding box center [221, 19] width 40 height 14
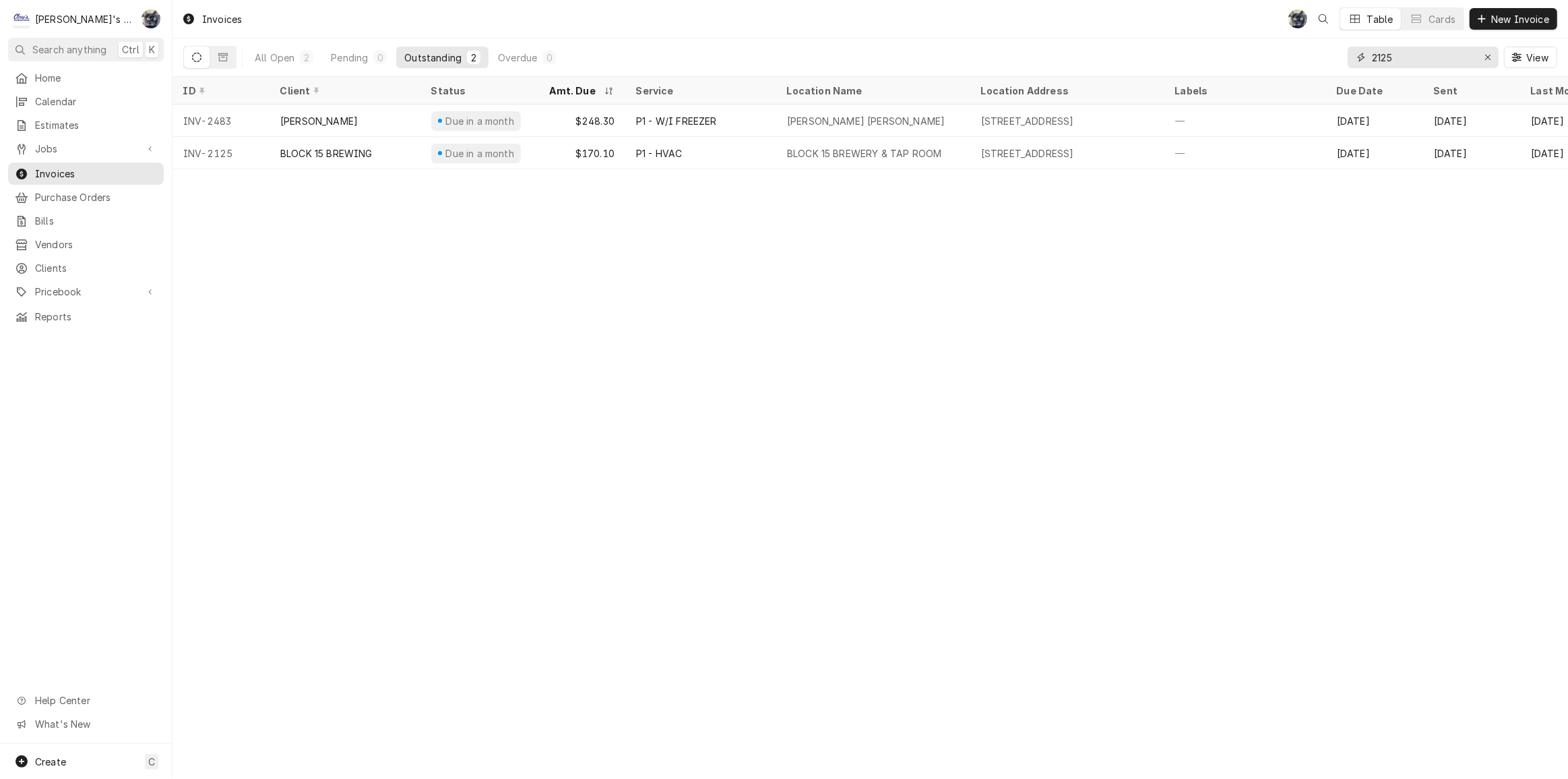
drag, startPoint x: 1410, startPoint y: 53, endPoint x: 1357, endPoint y: 51, distance: 53.0
click at [1357, 51] on div "2125" at bounding box center [1423, 58] width 151 height 22
type input "2469"
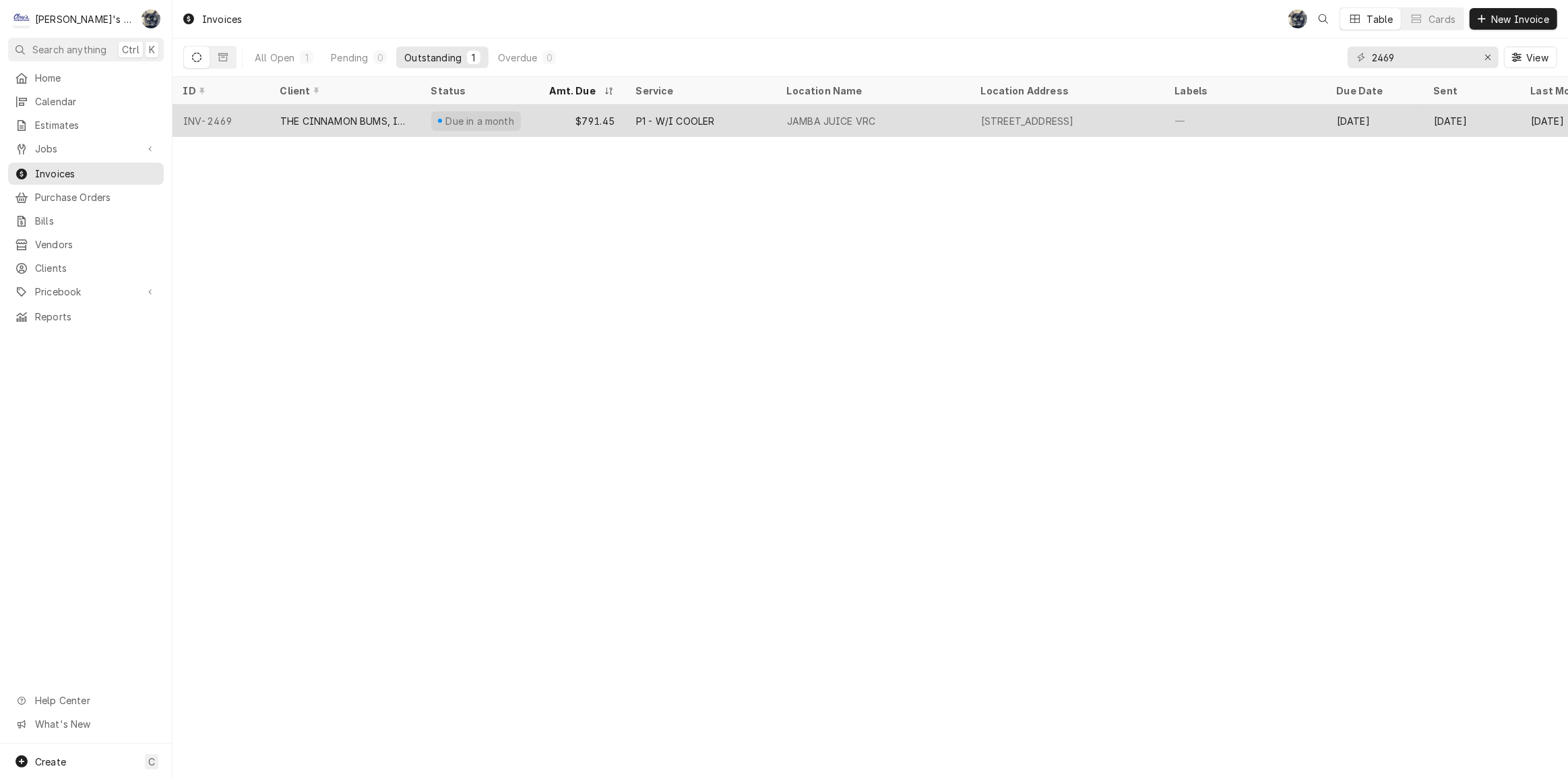
click at [835, 114] on div "JAMBA JUICE VRC" at bounding box center [831, 121] width 89 height 14
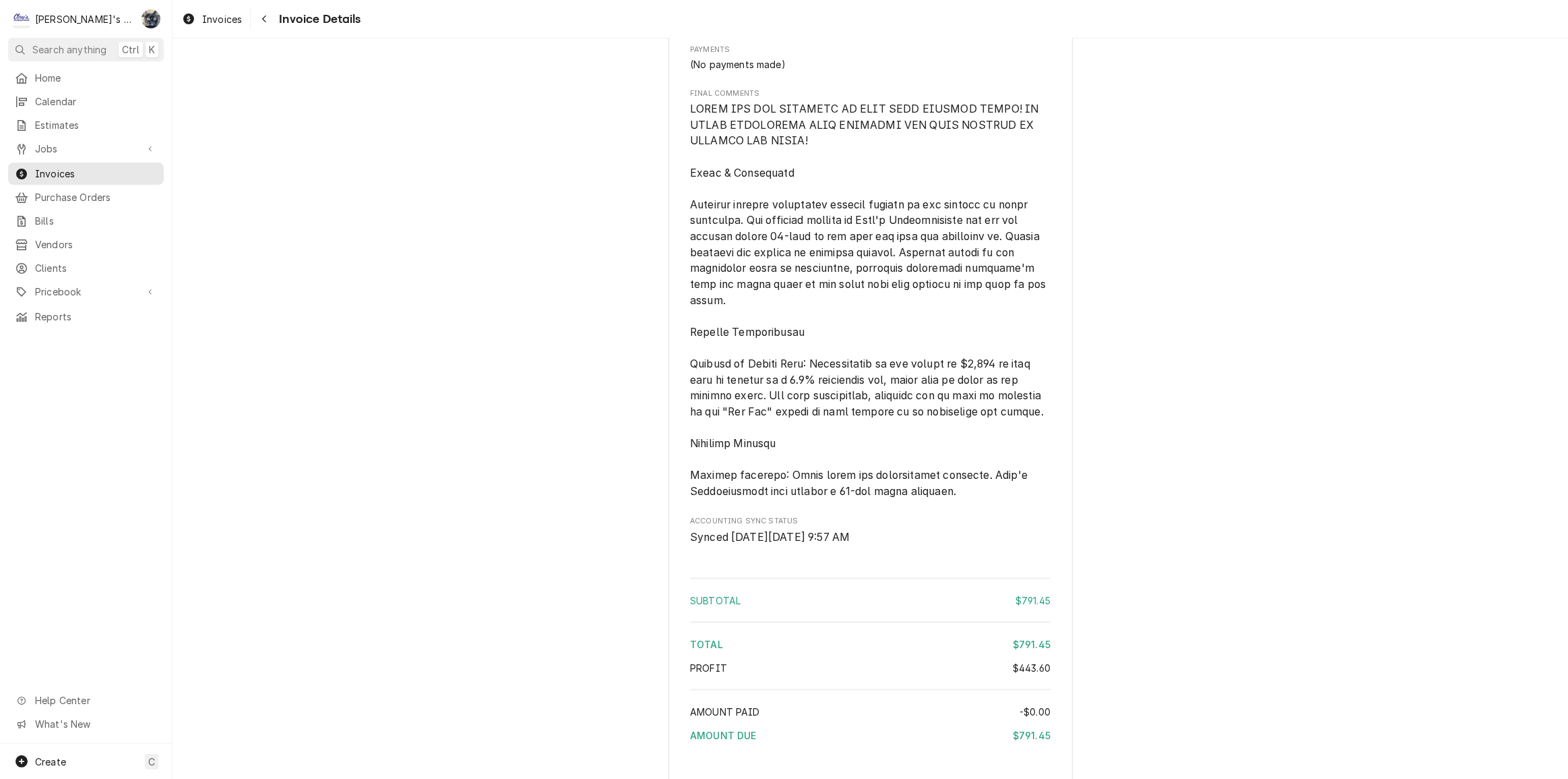
scroll to position [2220, 0]
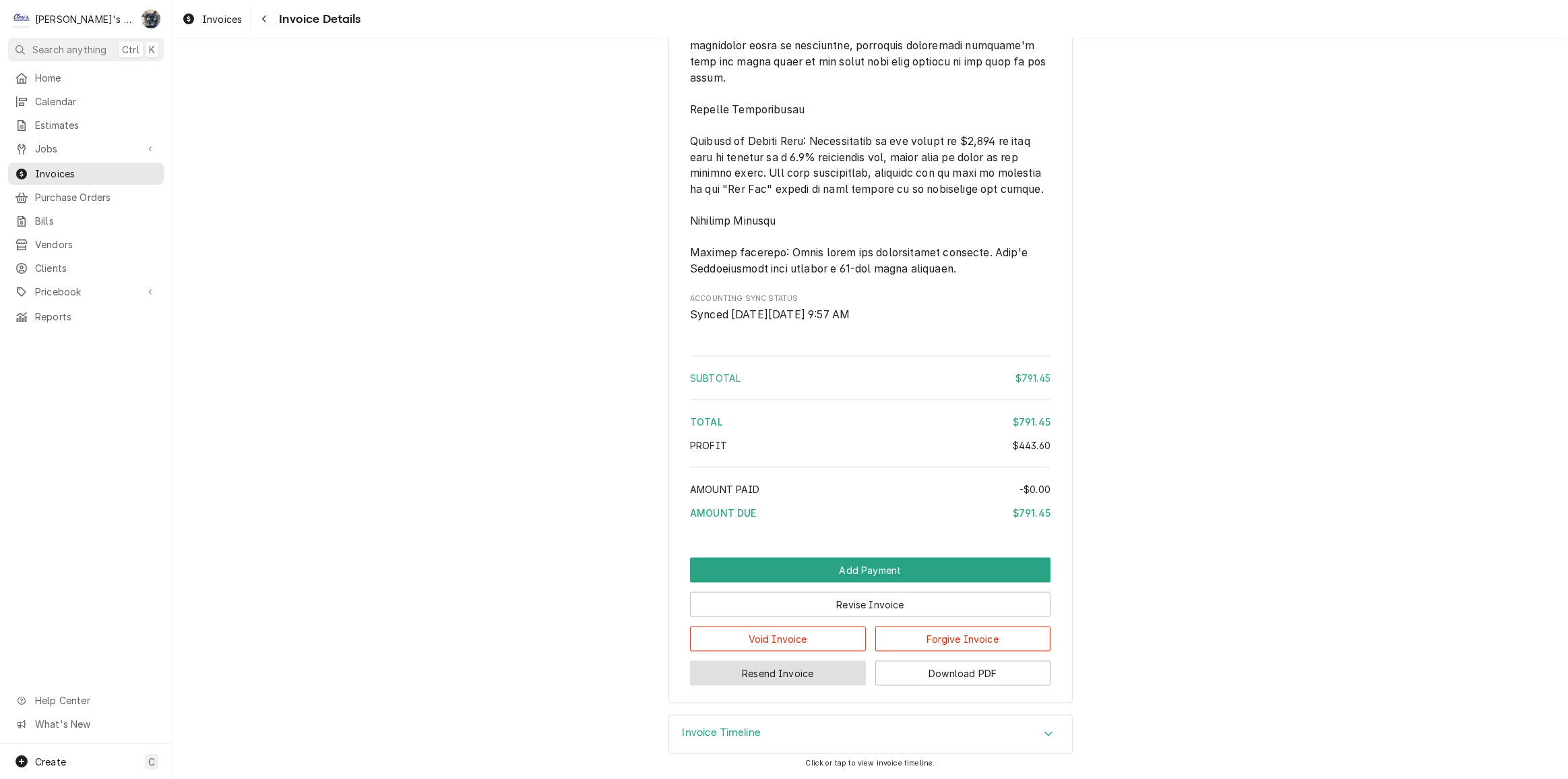
drag, startPoint x: 807, startPoint y: 681, endPoint x: 772, endPoint y: 569, distance: 117.3
click at [806, 681] on button "Resend Invoice" at bounding box center [778, 673] width 176 height 25
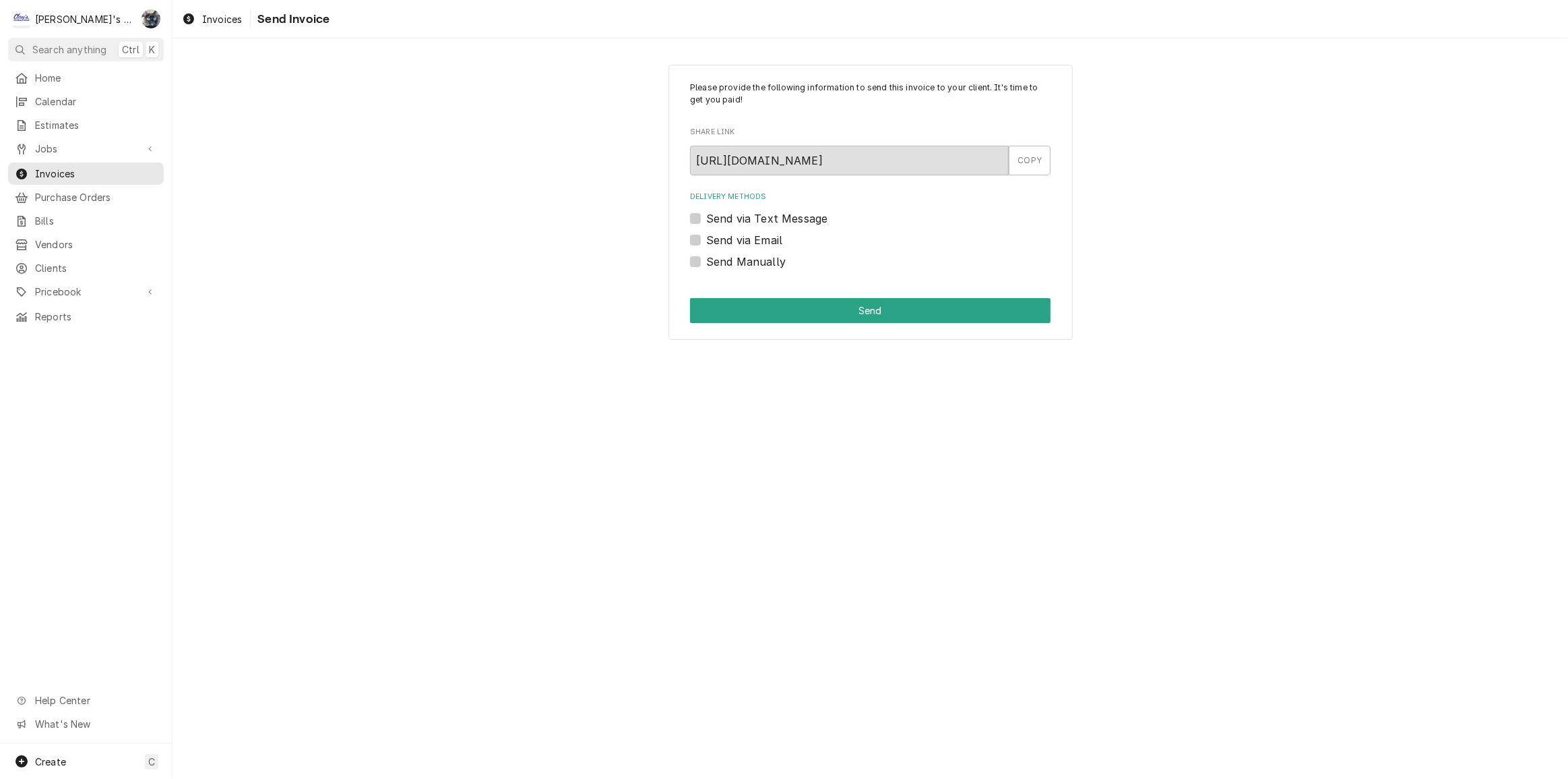
click at [706, 238] on label "Send via Email" at bounding box center [744, 239] width 76 height 16
click at [706, 238] on input "Send via Email" at bounding box center [887, 246] width 361 height 30
checkbox input "true"
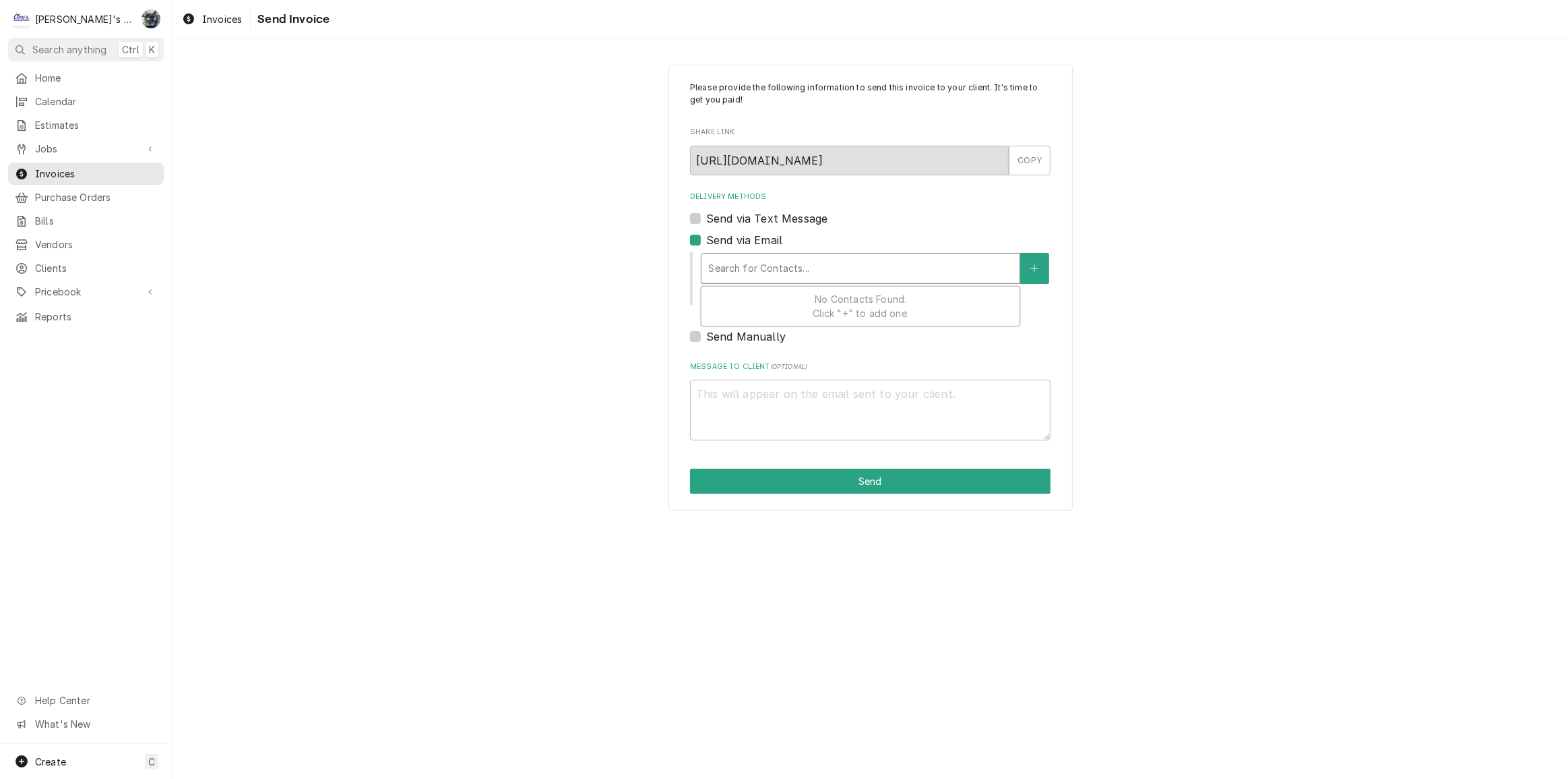
click at [734, 273] on div "Delivery Methods" at bounding box center [861, 268] width 305 height 24
click at [867, 225] on div "Send via Text Message" at bounding box center [870, 218] width 361 height 16
click at [203, 19] on span "Invoices" at bounding box center [221, 19] width 40 height 14
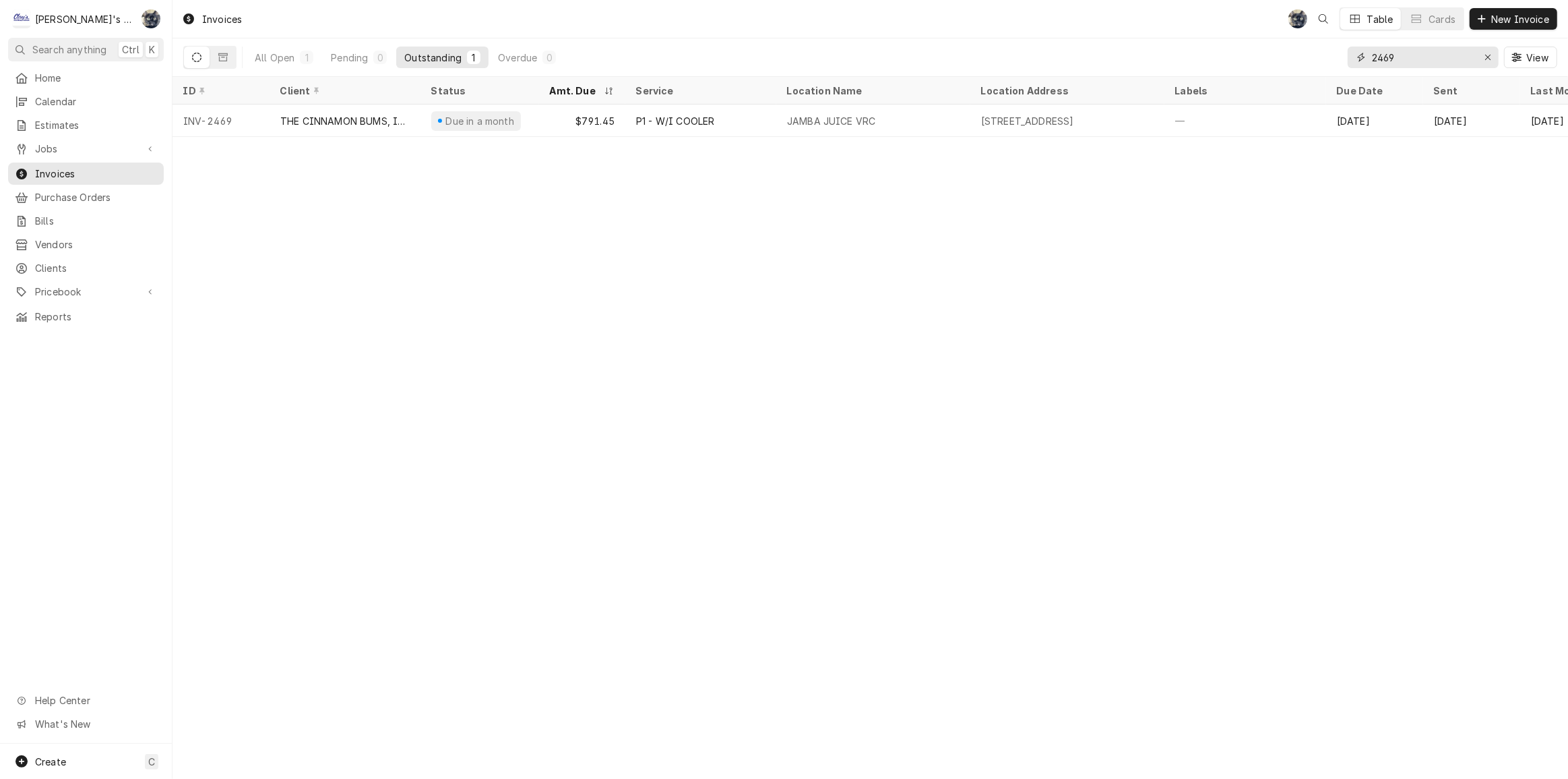
drag, startPoint x: 1417, startPoint y: 47, endPoint x: 1281, endPoint y: 64, distance: 137.1
click at [1281, 64] on div "All Open 1 Pending 0 Outstanding 1 Overdue 0 2469 View" at bounding box center [870, 57] width 1375 height 38
type input "2482"
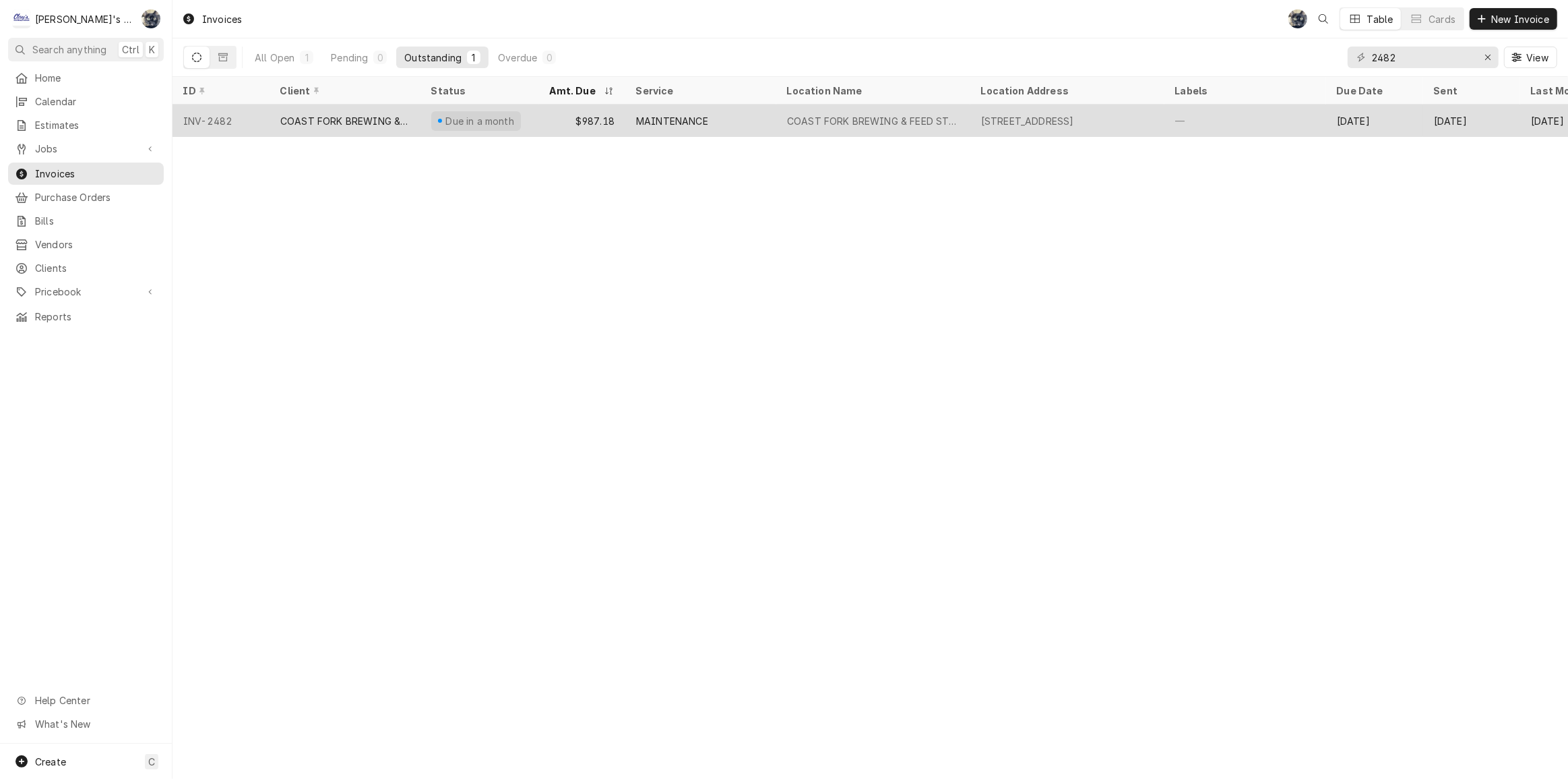
click at [699, 122] on div "MAINTENANCE" at bounding box center [672, 121] width 72 height 14
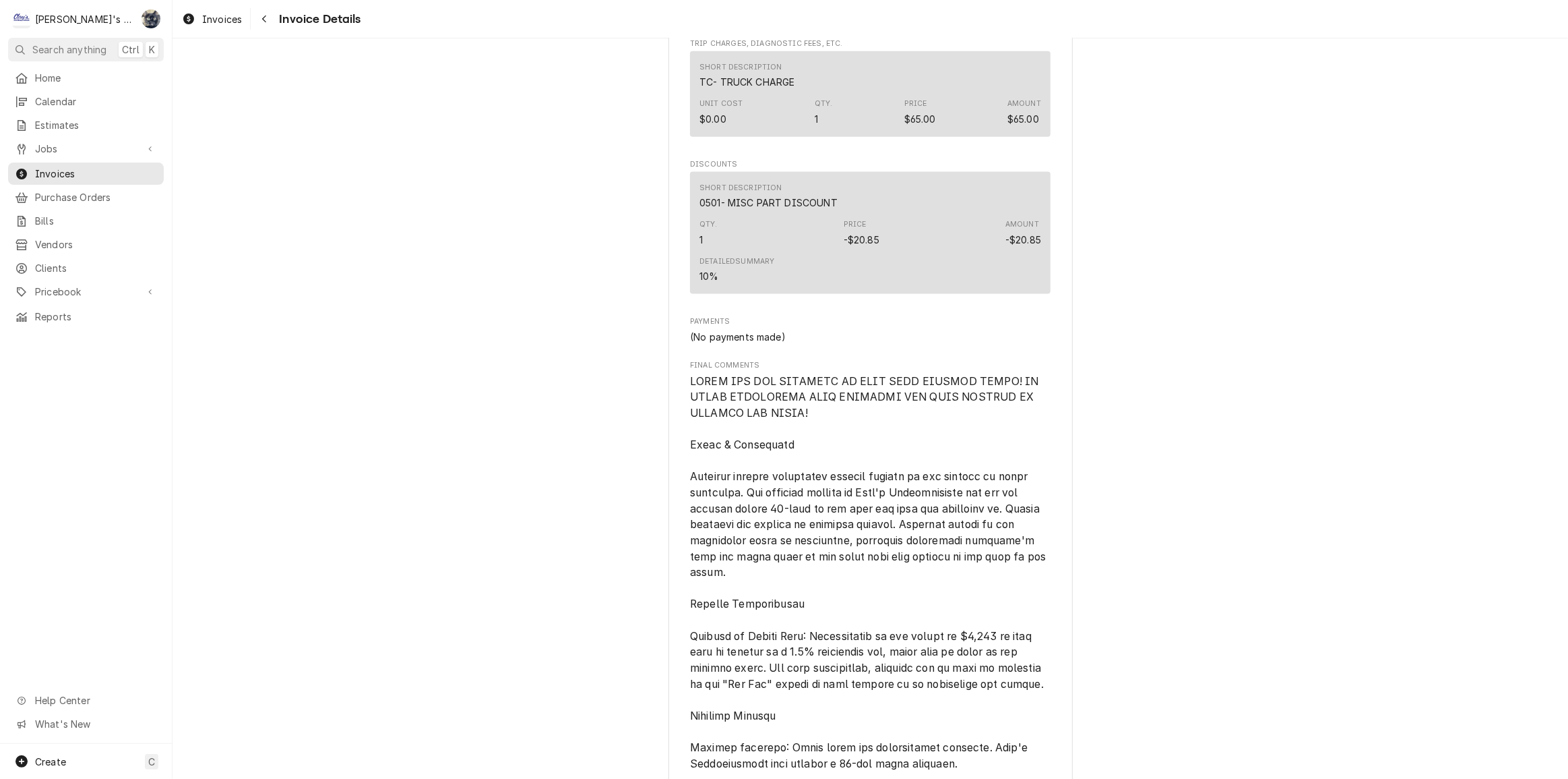
scroll to position [2595, 0]
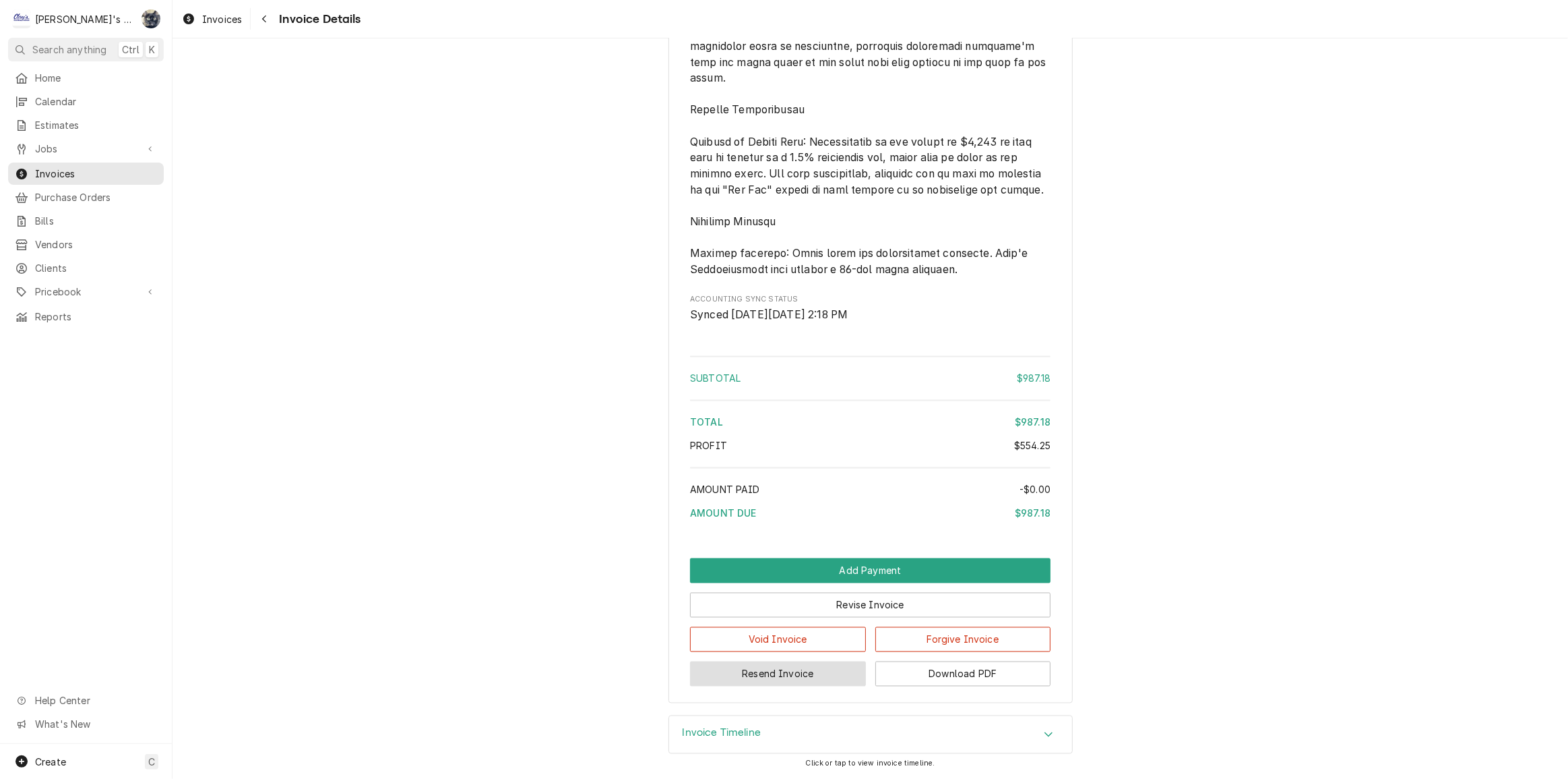
click at [829, 673] on button "Resend Invoice" at bounding box center [778, 674] width 176 height 25
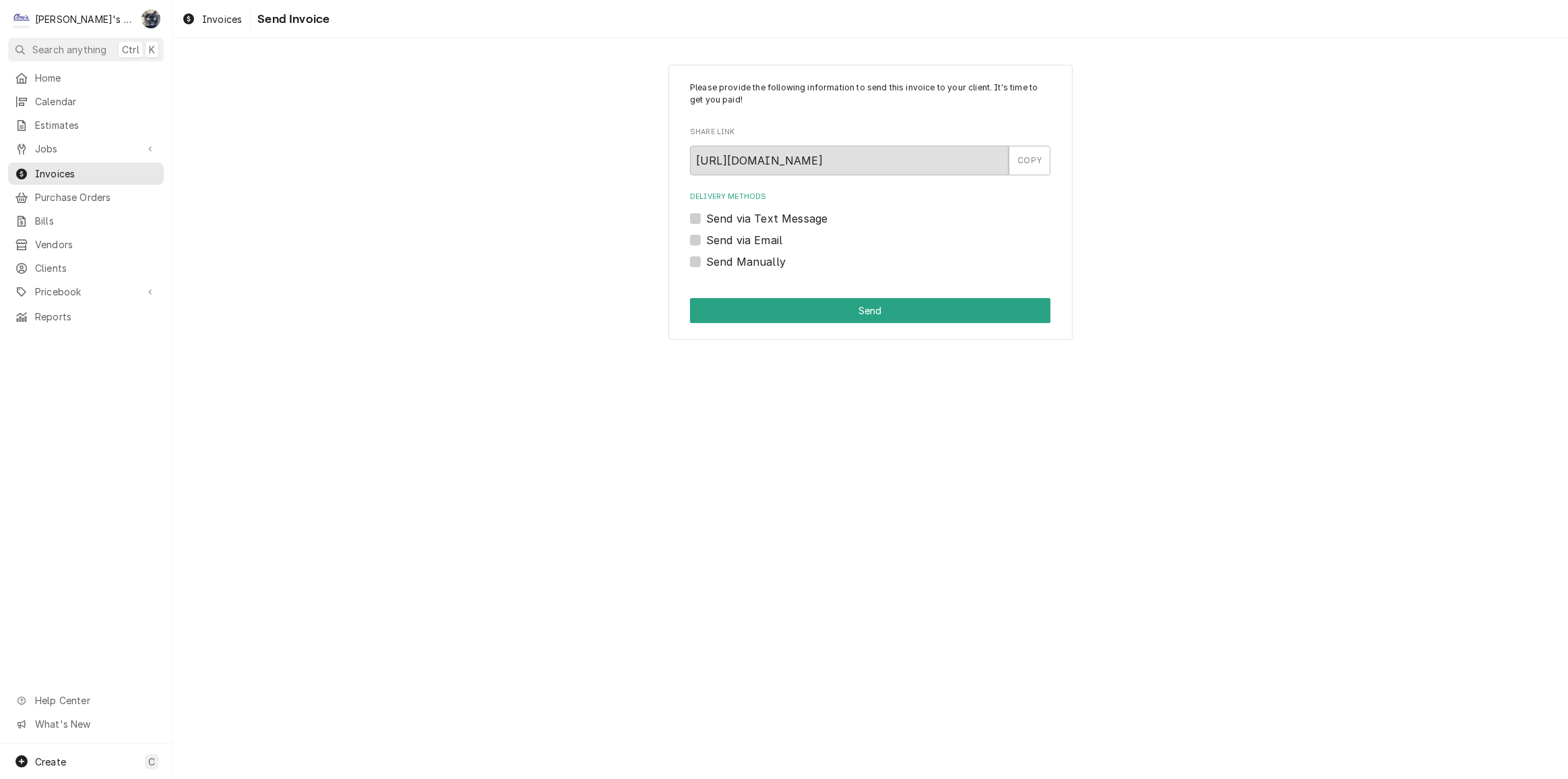
click at [706, 240] on label "Send via Email" at bounding box center [744, 239] width 76 height 16
click at [706, 240] on input "Send via Email" at bounding box center [887, 246] width 361 height 30
checkbox input "true"
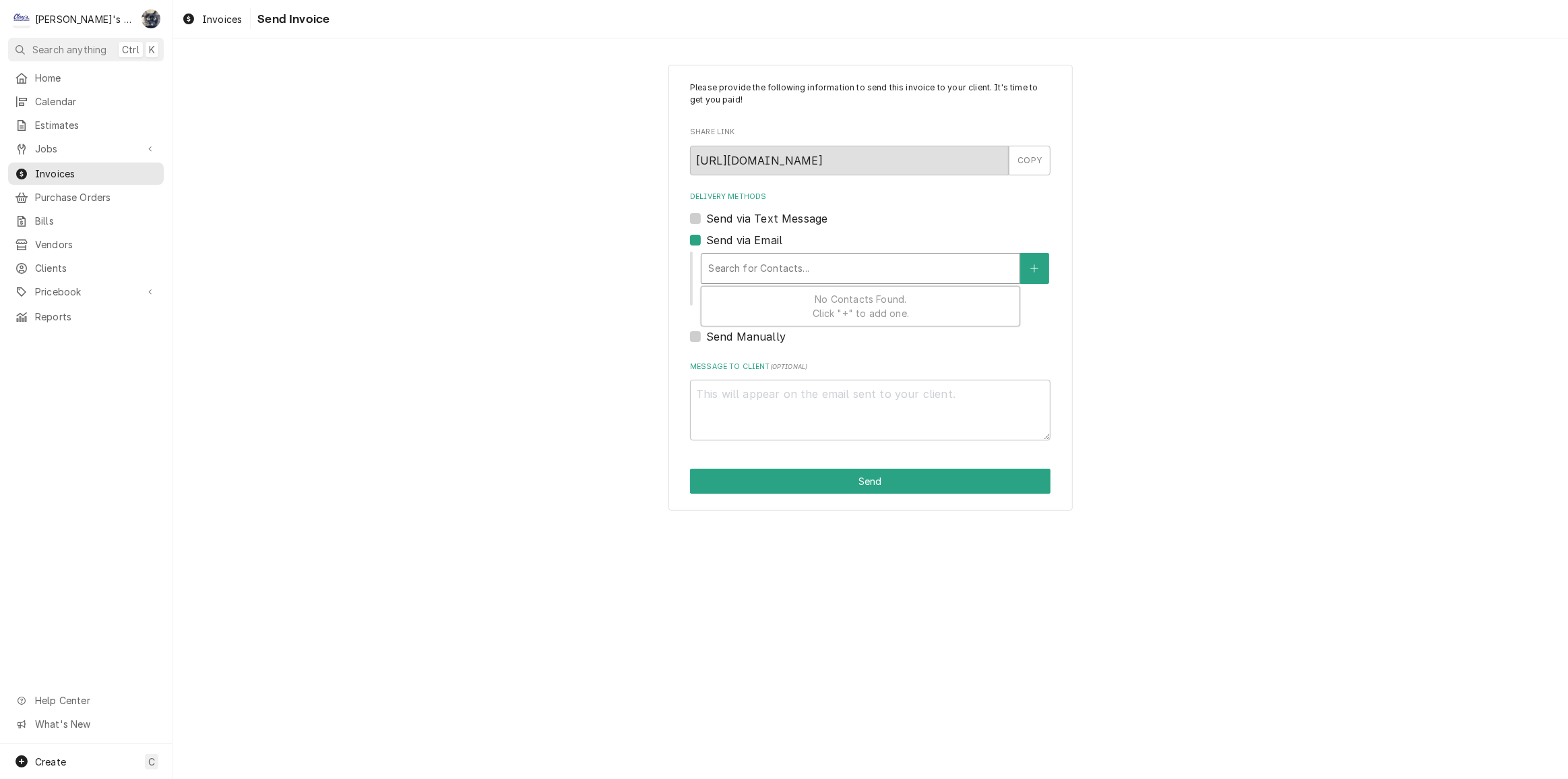
click at [724, 266] on div "Delivery Methods" at bounding box center [861, 268] width 305 height 24
click at [228, 23] on span "Invoices" at bounding box center [221, 19] width 40 height 14
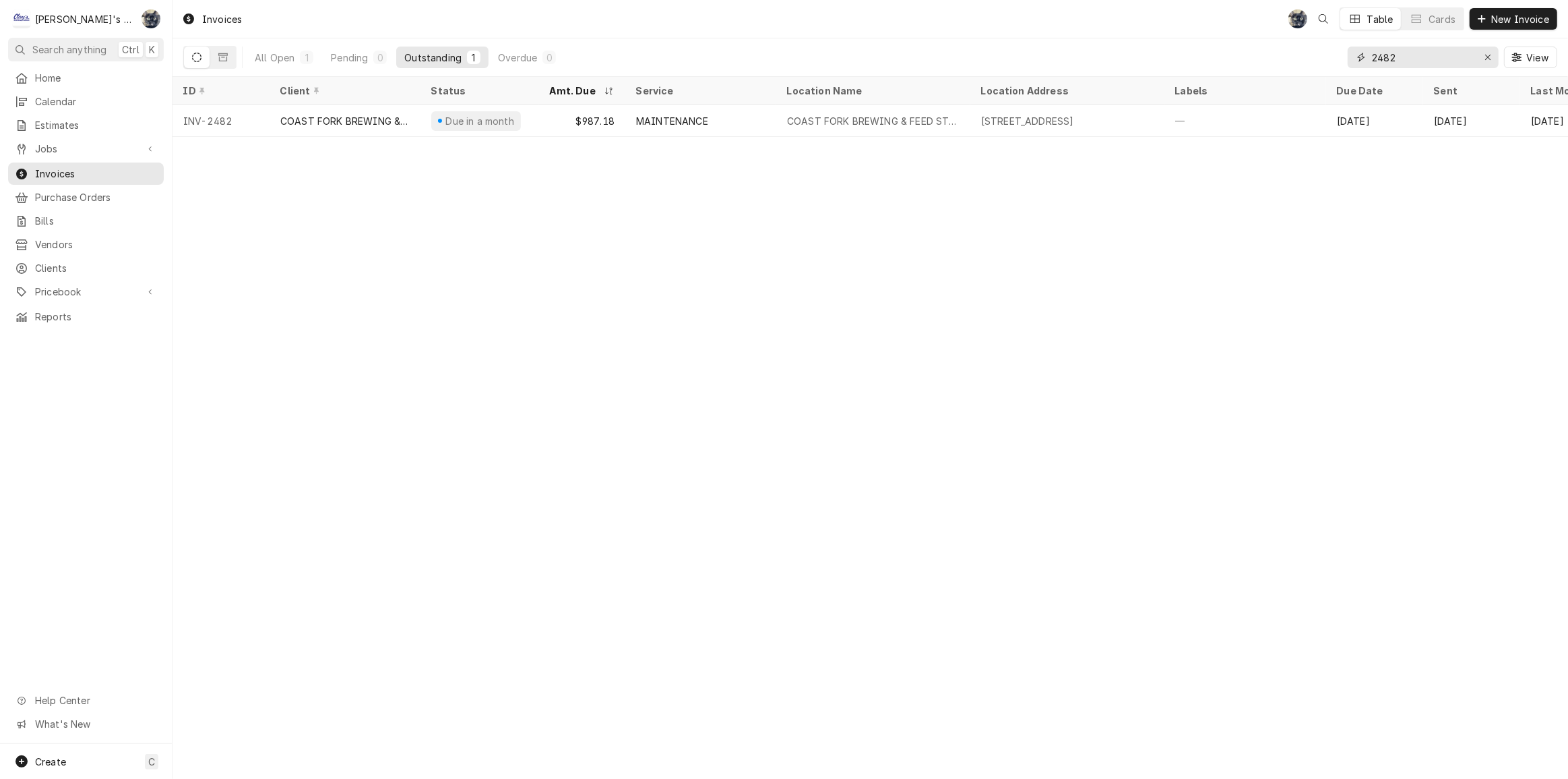
click at [1368, 54] on div "2482" at bounding box center [1423, 58] width 151 height 22
type input "2465"
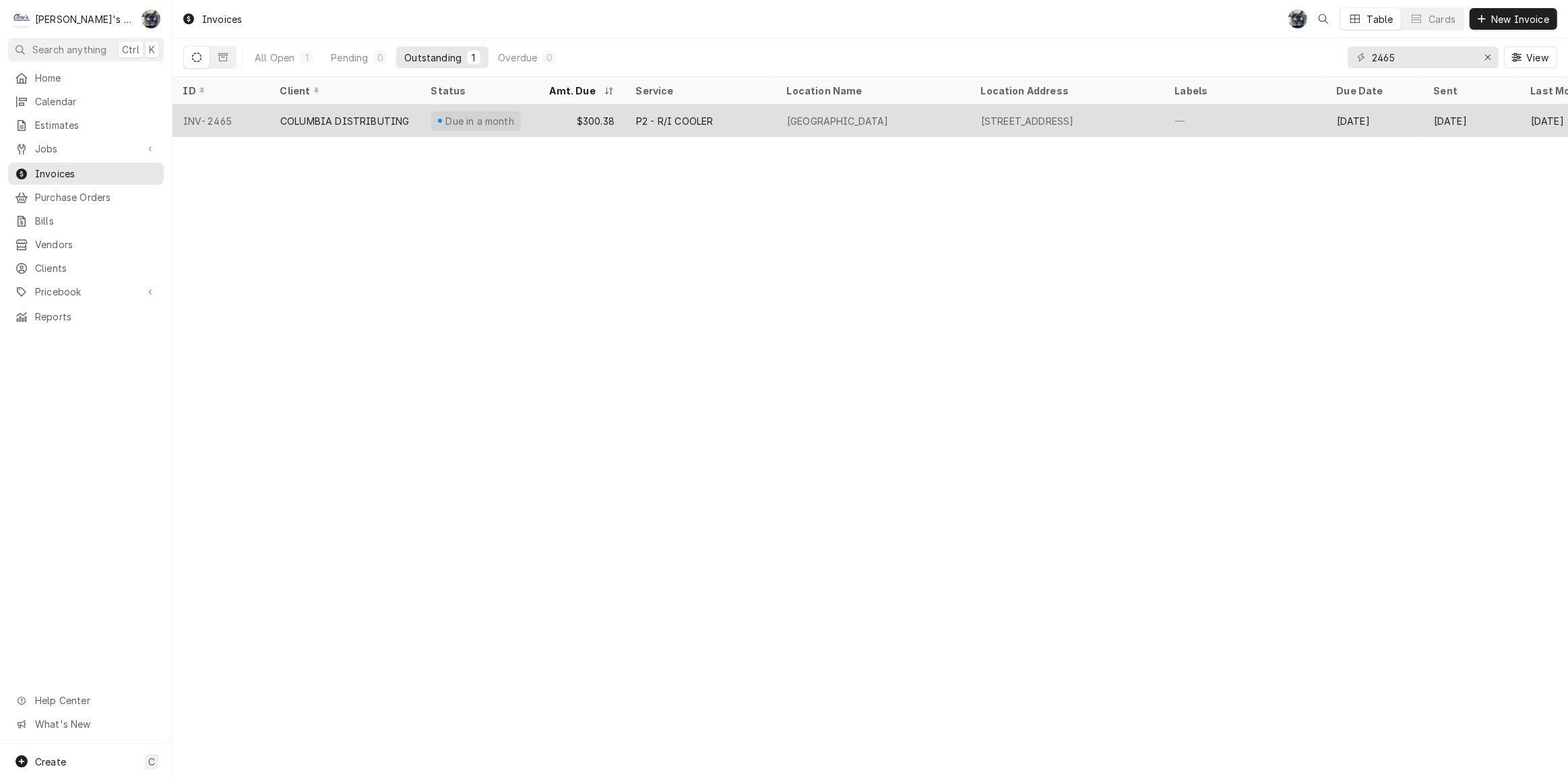
click at [701, 122] on div "P2 - R/I COOLER" at bounding box center [674, 121] width 77 height 14
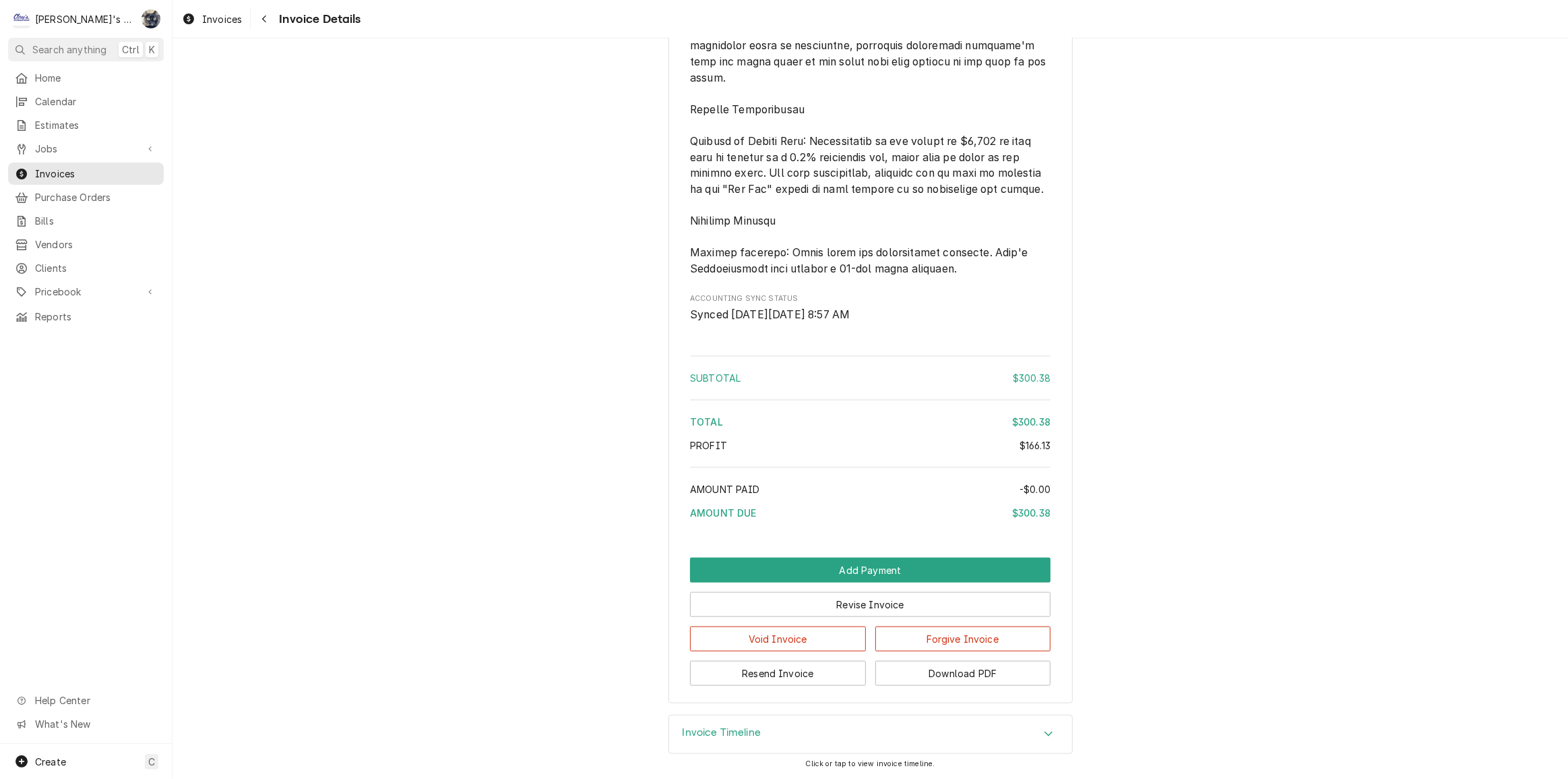
scroll to position [1738, 0]
click at [830, 669] on button "Resend Invoice" at bounding box center [778, 673] width 176 height 25
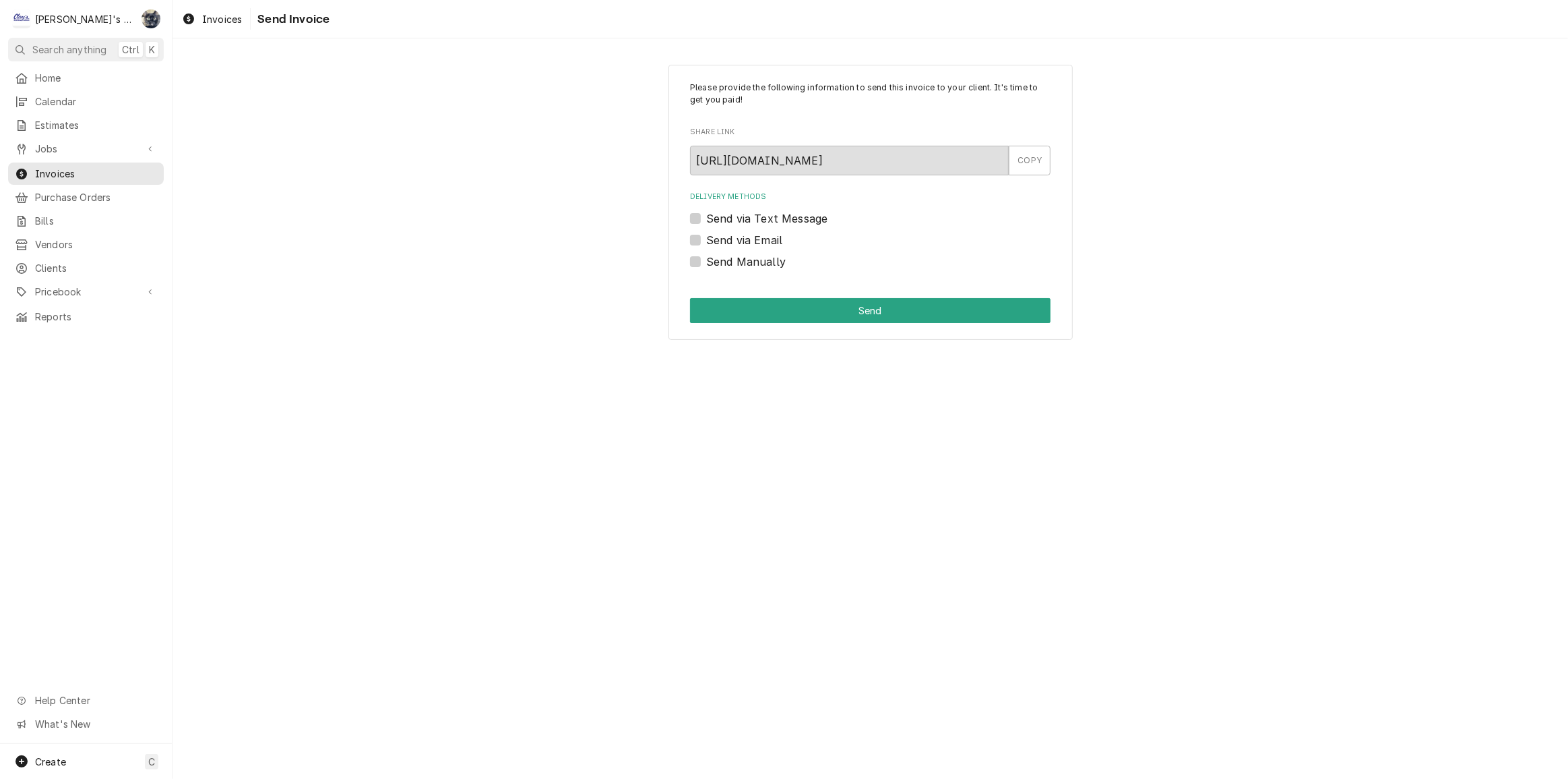
click at [706, 236] on label "Send via Email" at bounding box center [744, 239] width 76 height 16
click at [706, 236] on input "Send via Email" at bounding box center [887, 246] width 361 height 30
checkbox input "true"
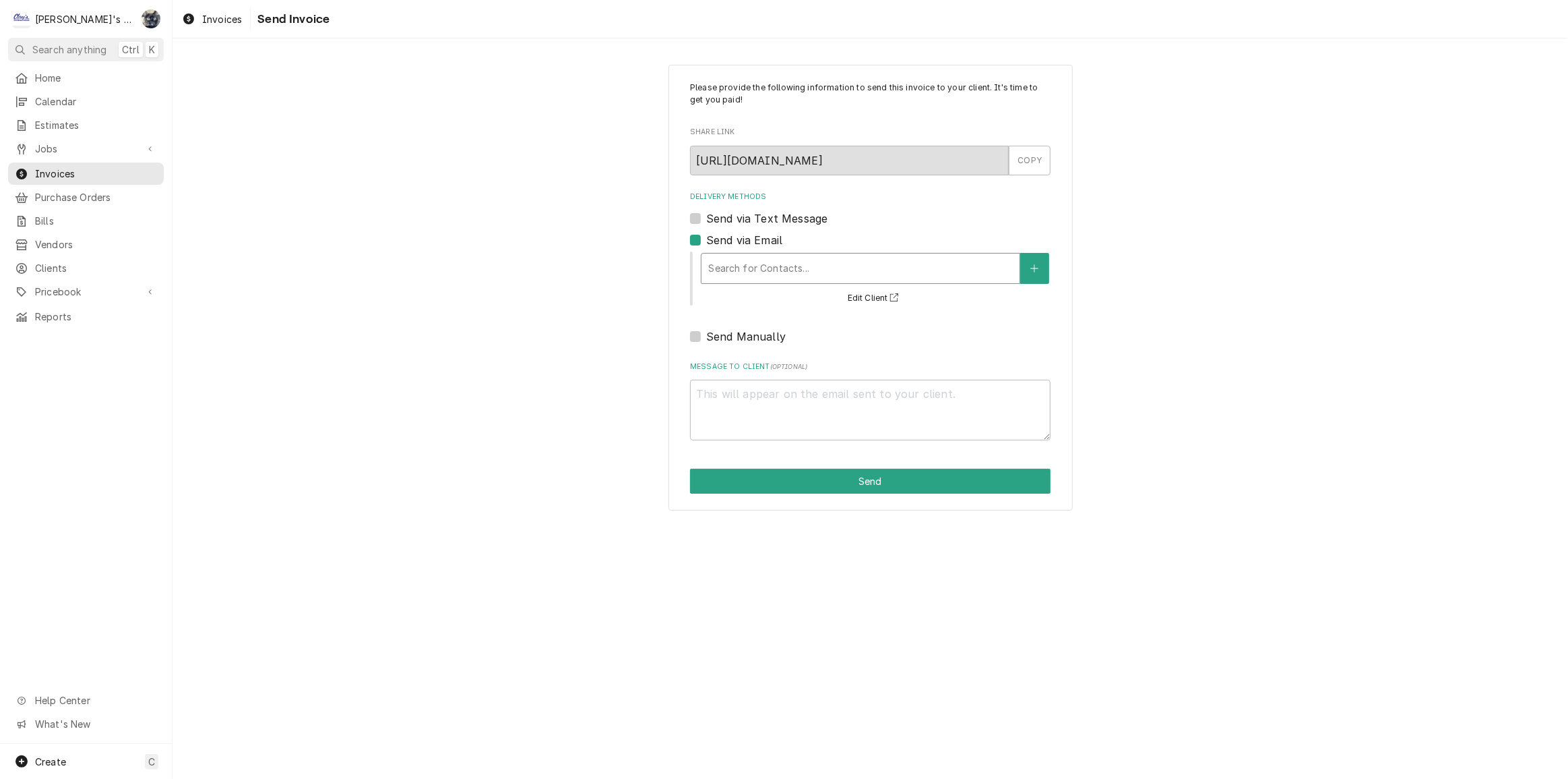
click at [739, 269] on div "Delivery Methods" at bounding box center [861, 268] width 305 height 24
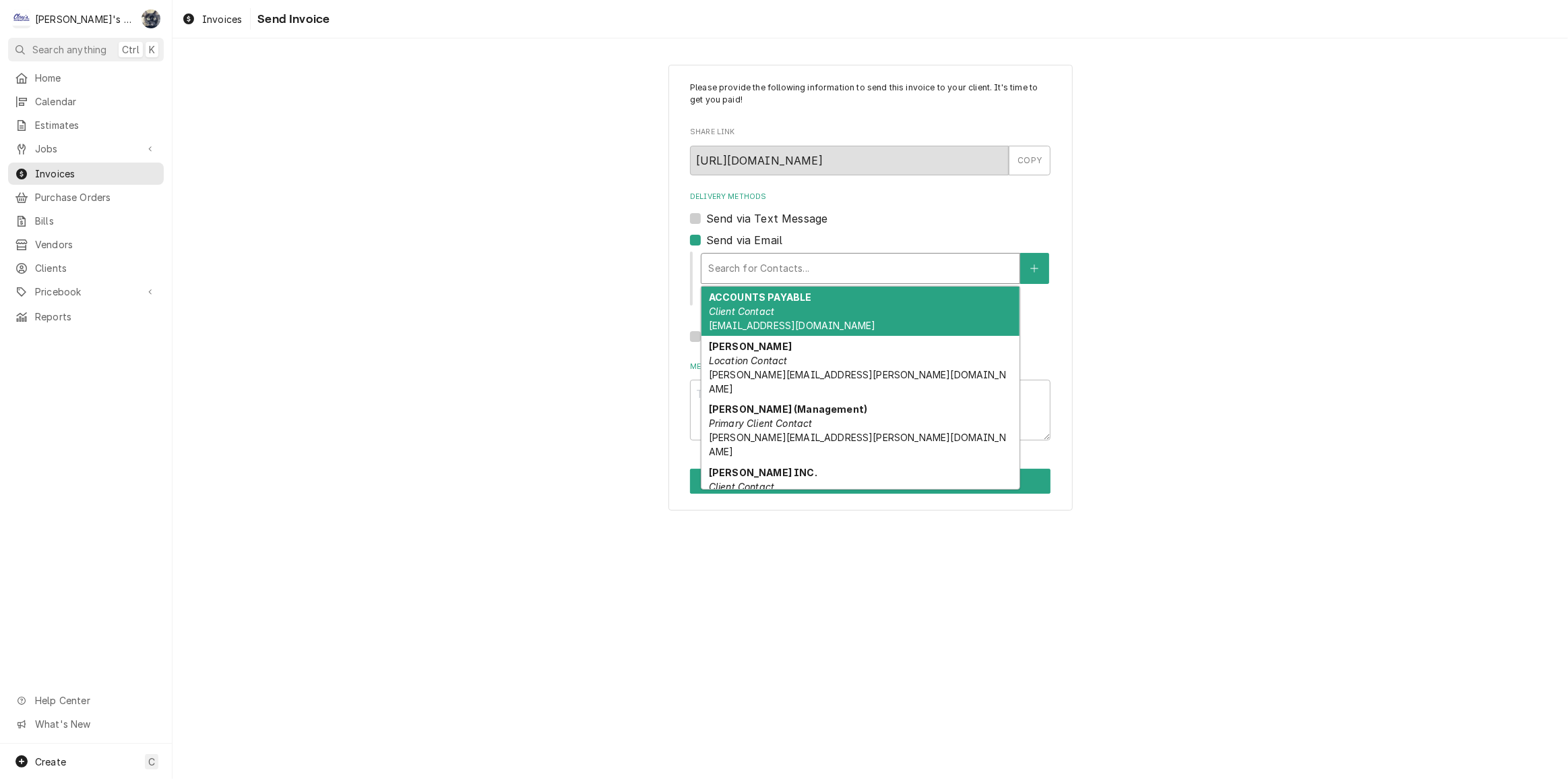
click at [744, 324] on span "invoicecapture@coldist.com" at bounding box center [792, 325] width 166 height 12
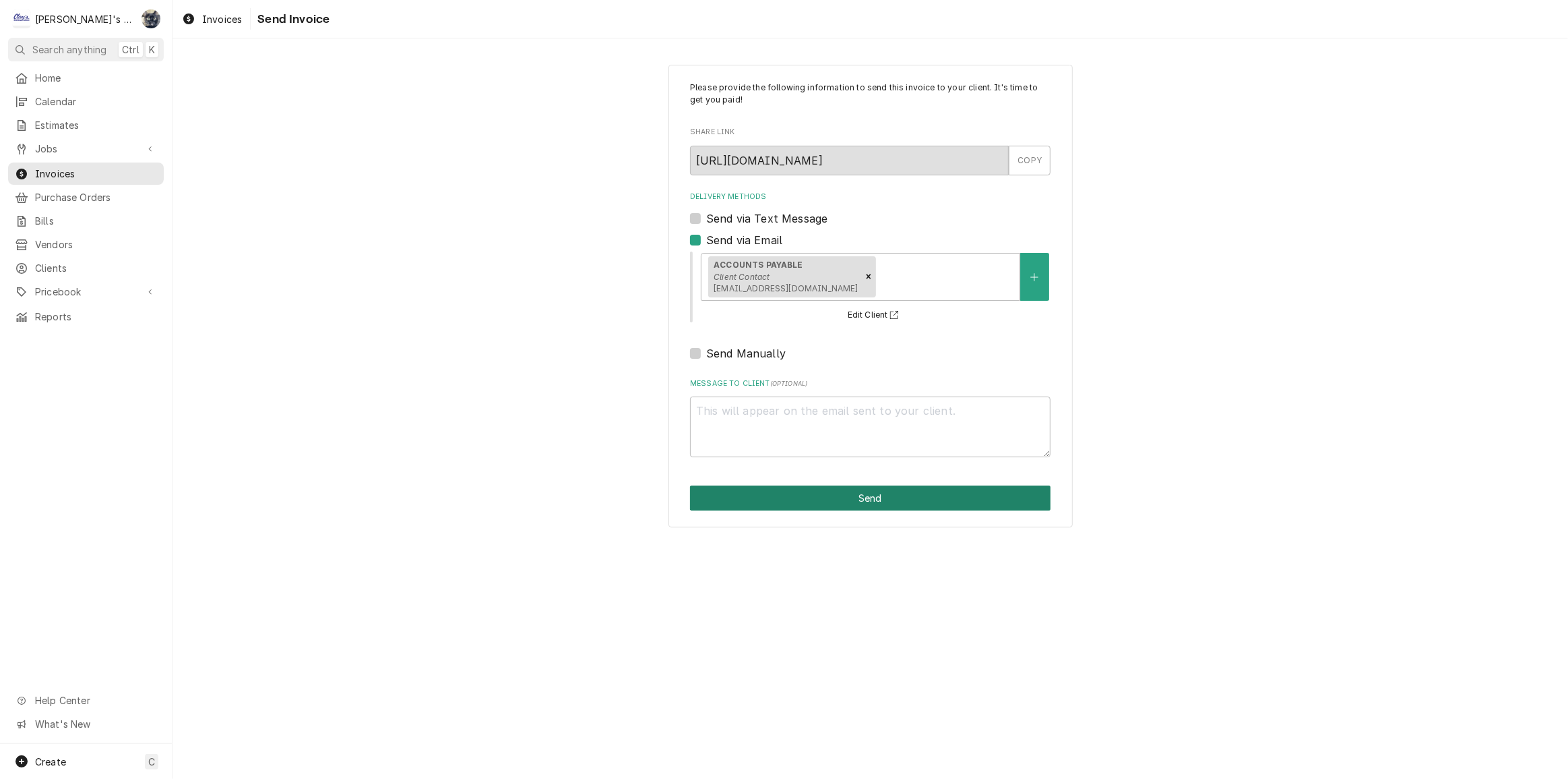
click at [788, 502] on button "Send" at bounding box center [870, 498] width 361 height 25
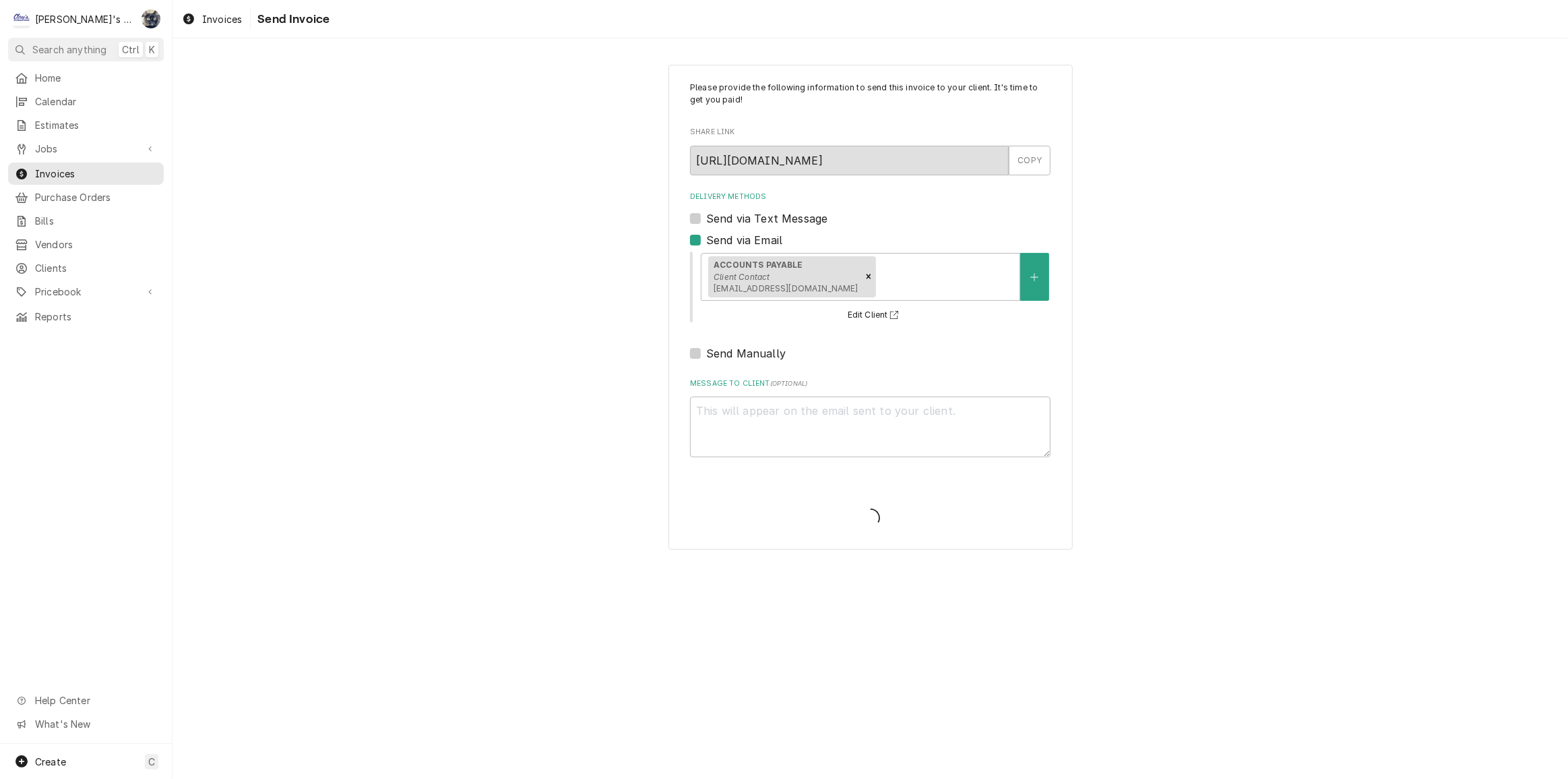
type textarea "x"
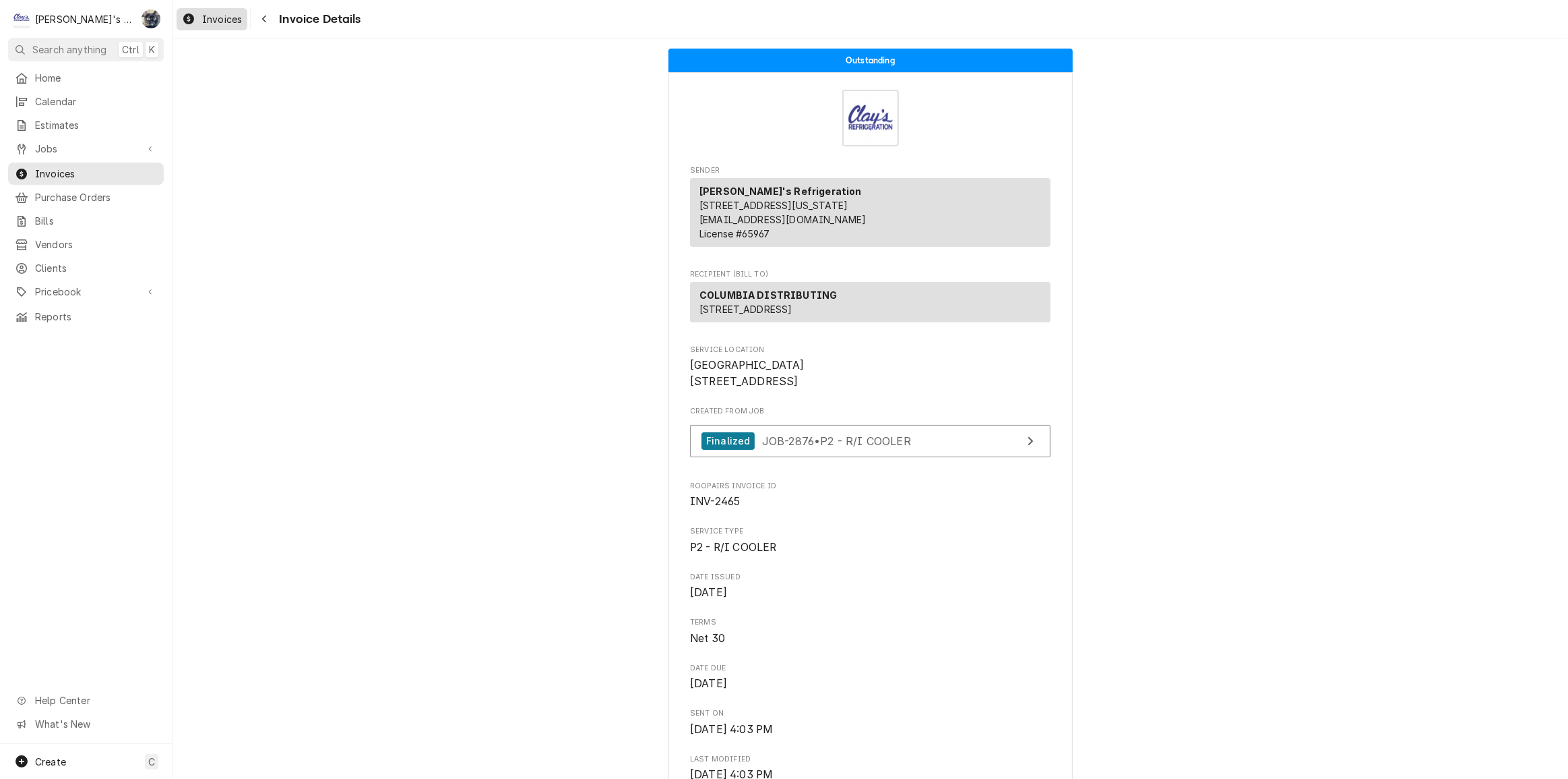
click at [221, 15] on span "Invoices" at bounding box center [221, 19] width 40 height 14
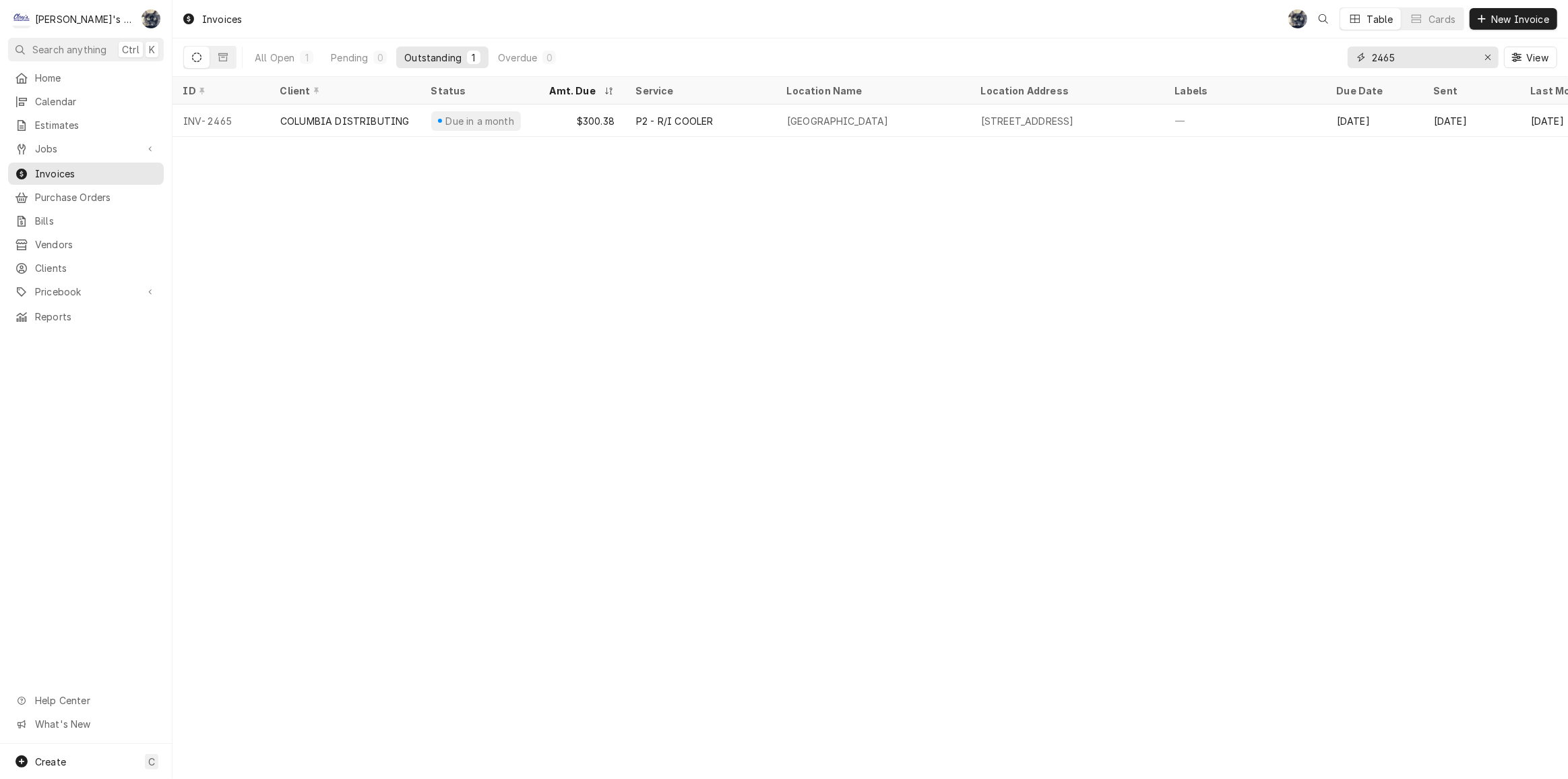
drag, startPoint x: 1393, startPoint y: 52, endPoint x: 1327, endPoint y: 54, distance: 66.0
click at [1327, 54] on div "All Open 1 Pending 0 Outstanding 1 Overdue 0 2465 View" at bounding box center [870, 57] width 1375 height 38
type input "2432"
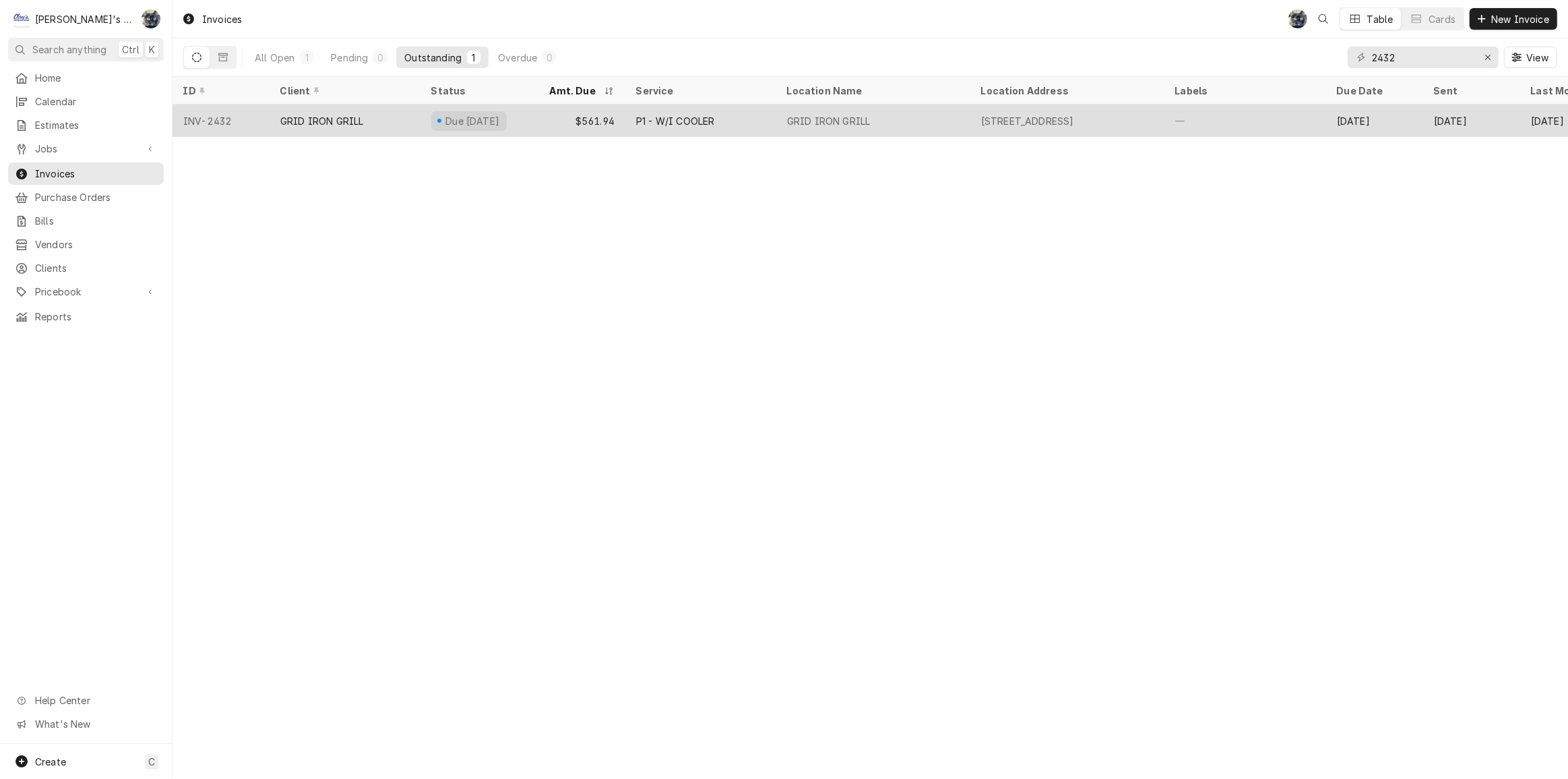
click at [816, 110] on div "GRID IRON GRILL" at bounding box center [873, 121] width 194 height 33
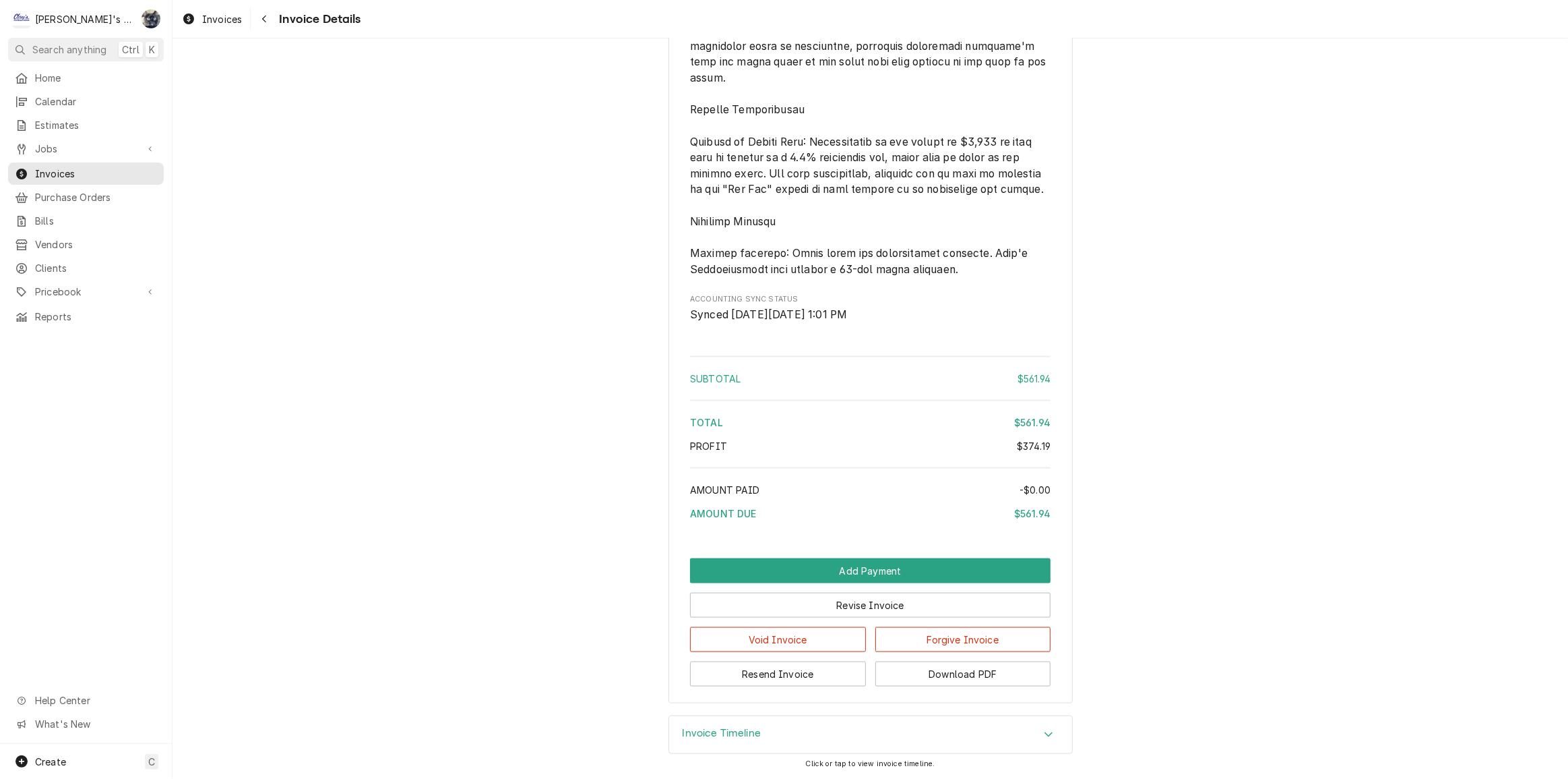
scroll to position [1986, 0]
click at [827, 674] on button "Resend Invoice" at bounding box center [778, 674] width 176 height 25
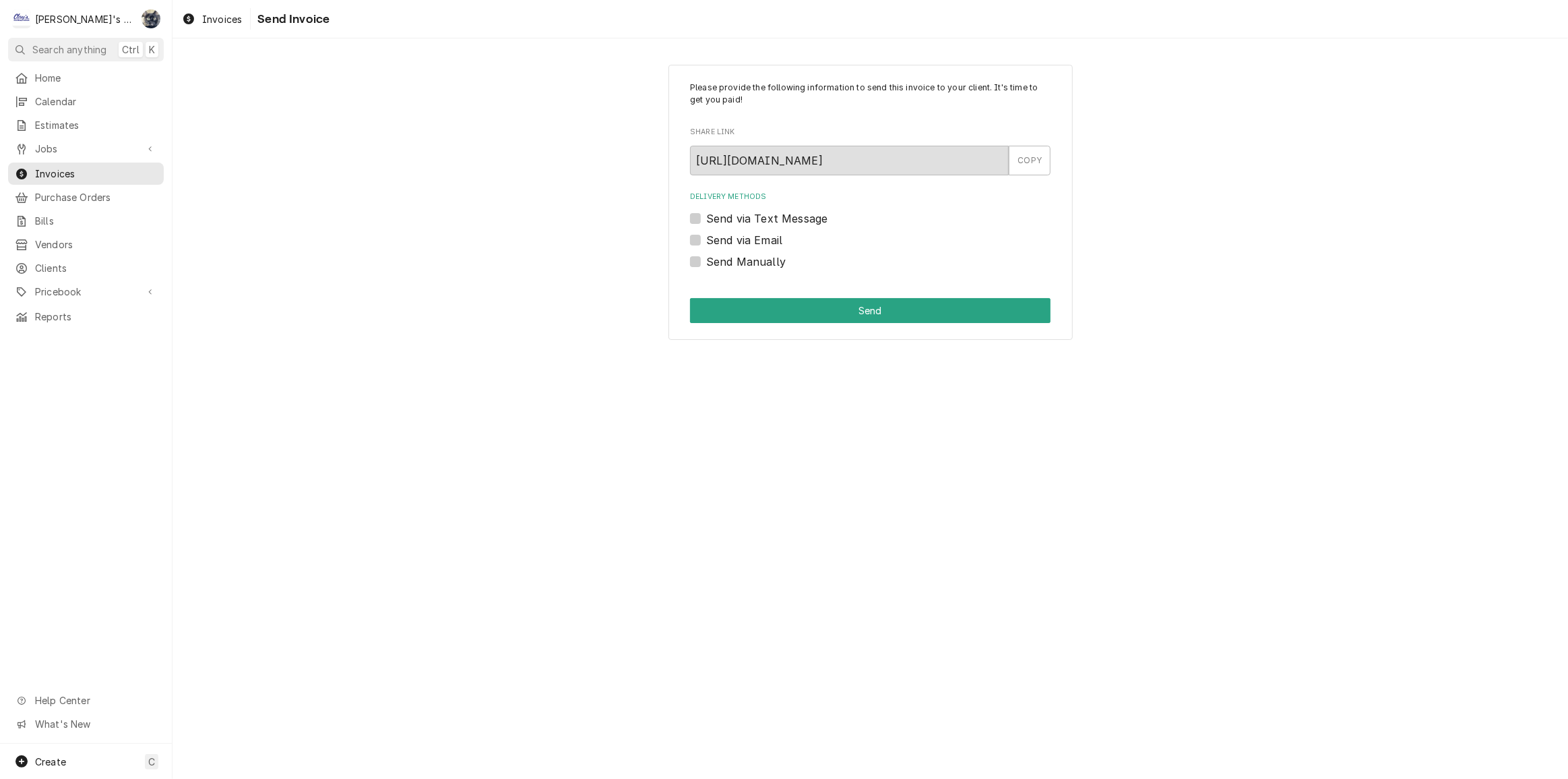
click at [706, 236] on label "Send via Email" at bounding box center [744, 239] width 76 height 16
click at [706, 236] on input "Send via Email" at bounding box center [887, 246] width 361 height 30
checkbox input "true"
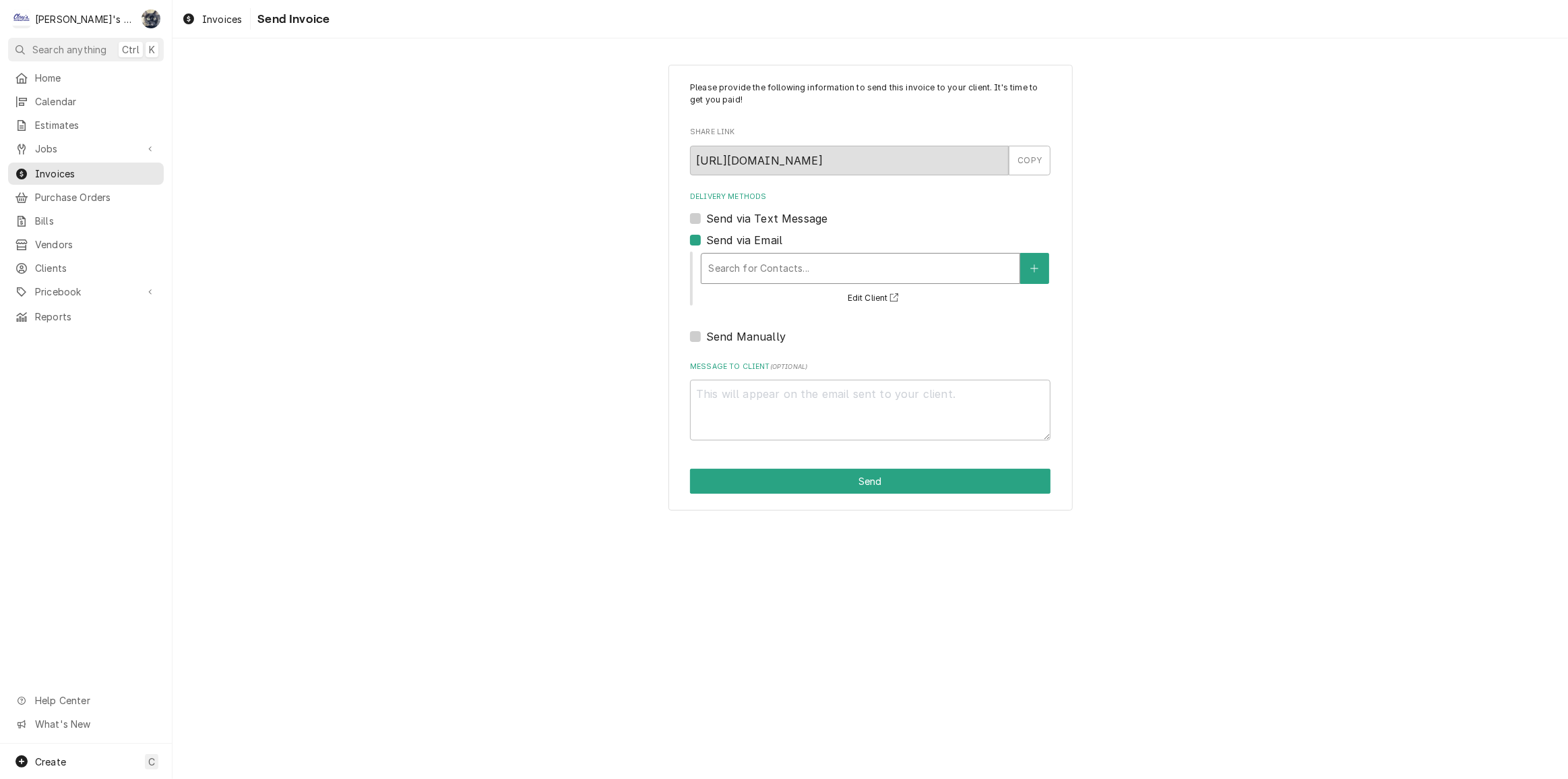
click at [755, 264] on div "Delivery Methods" at bounding box center [861, 268] width 305 height 24
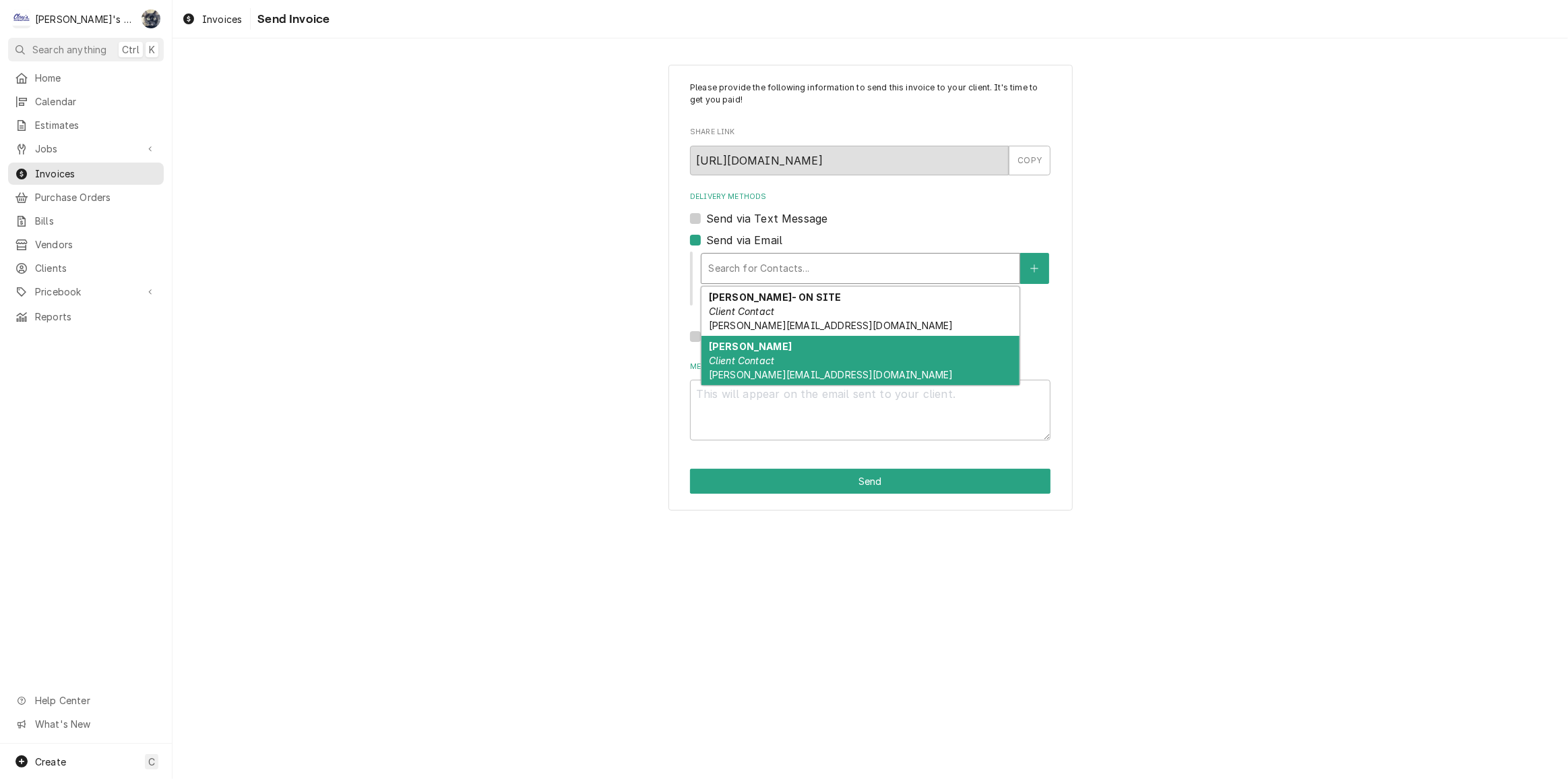
click at [760, 369] on span "megan@craigenterprises.co" at bounding box center [831, 374] width 245 height 12
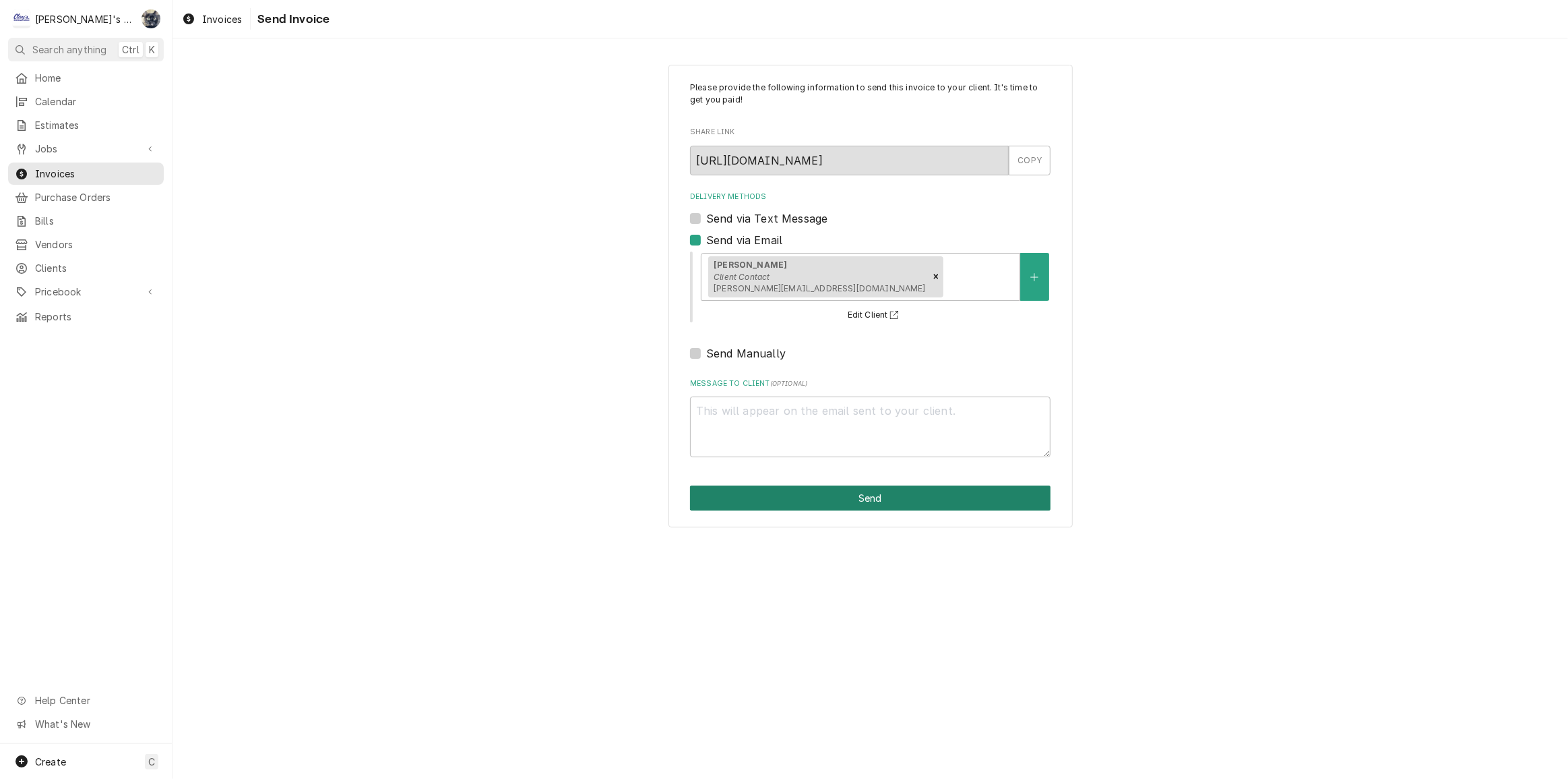
click at [834, 507] on button "Send" at bounding box center [870, 498] width 361 height 25
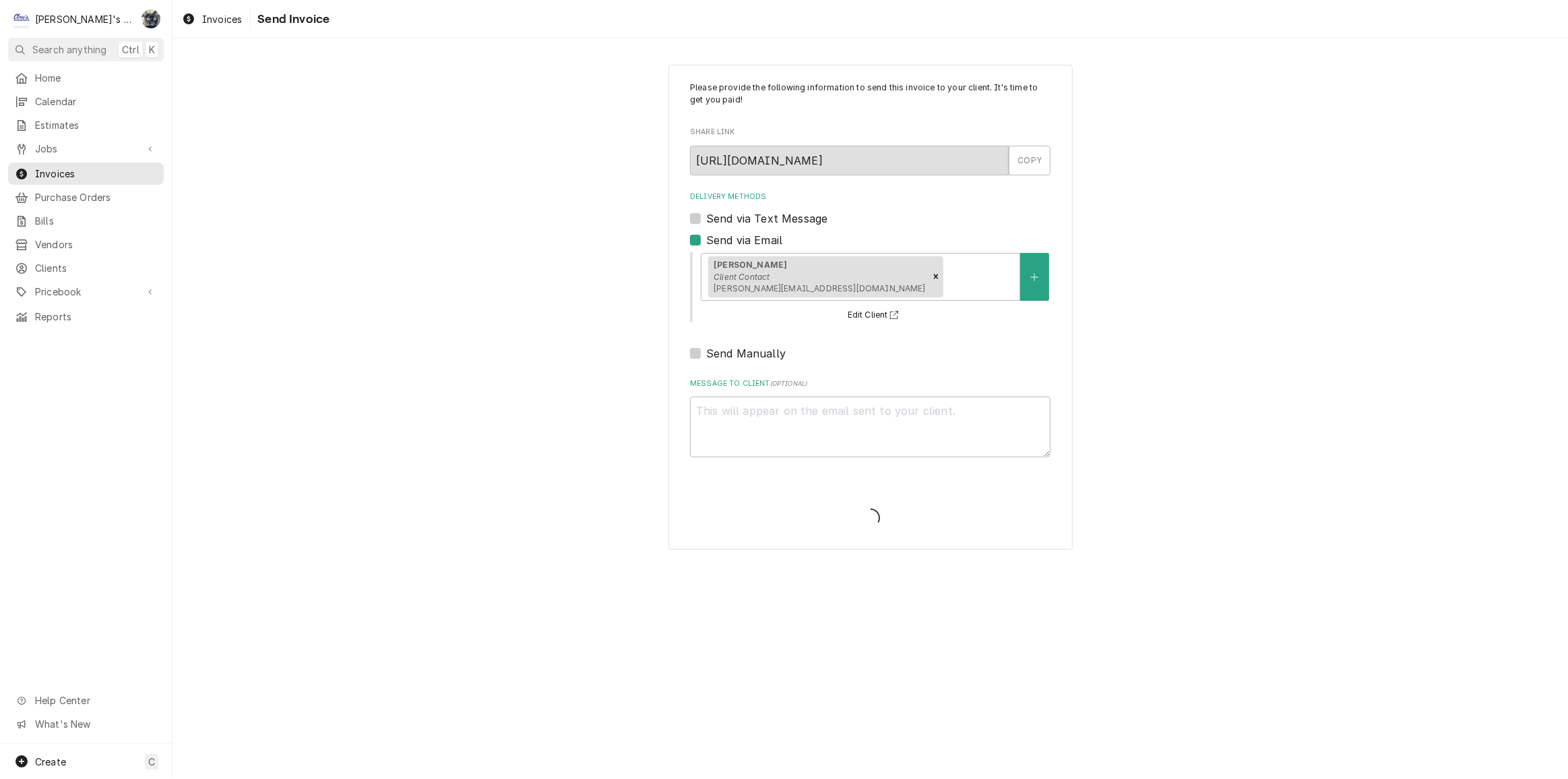
type textarea "x"
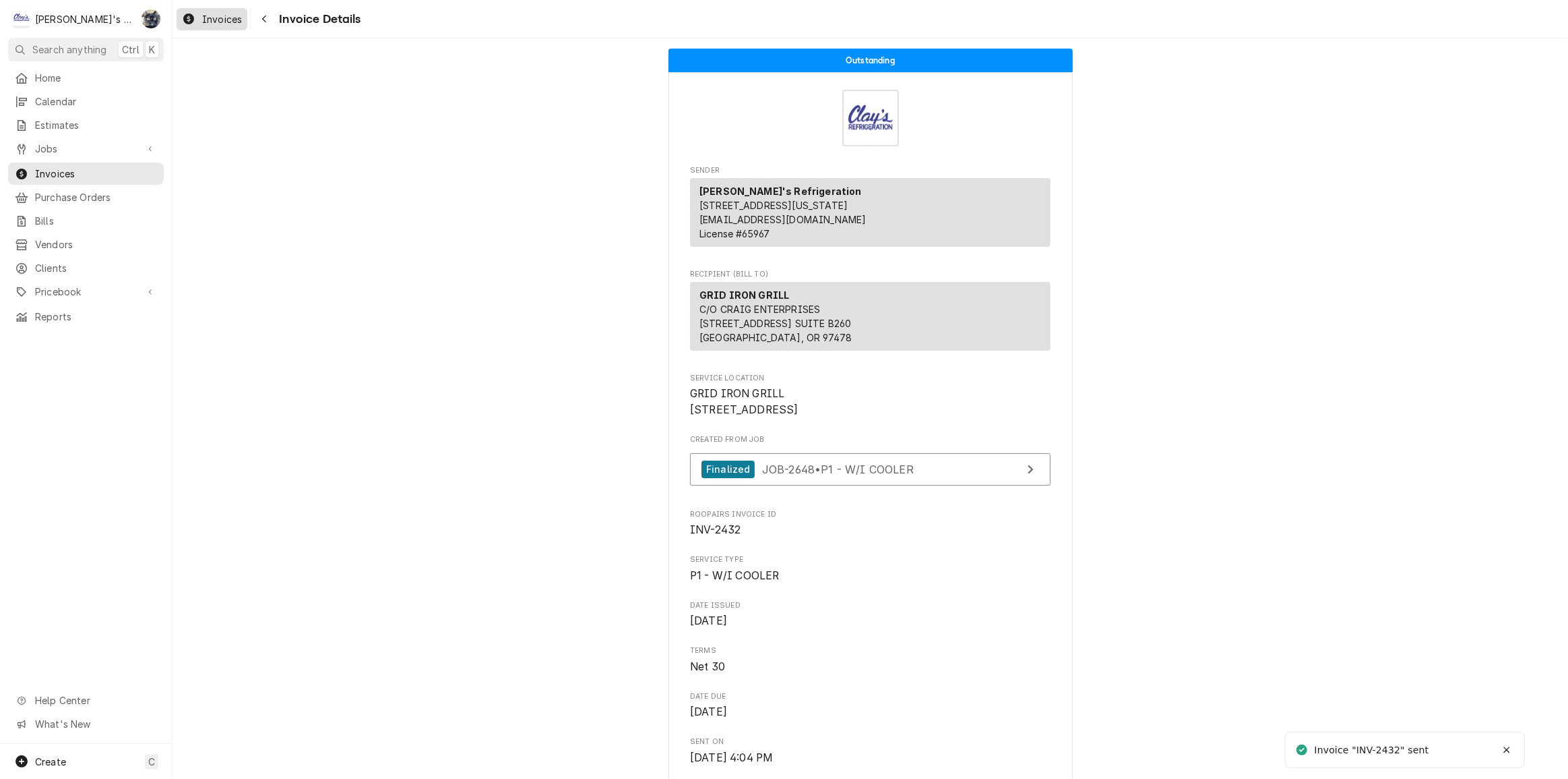
click at [226, 16] on span "Invoices" at bounding box center [221, 19] width 40 height 14
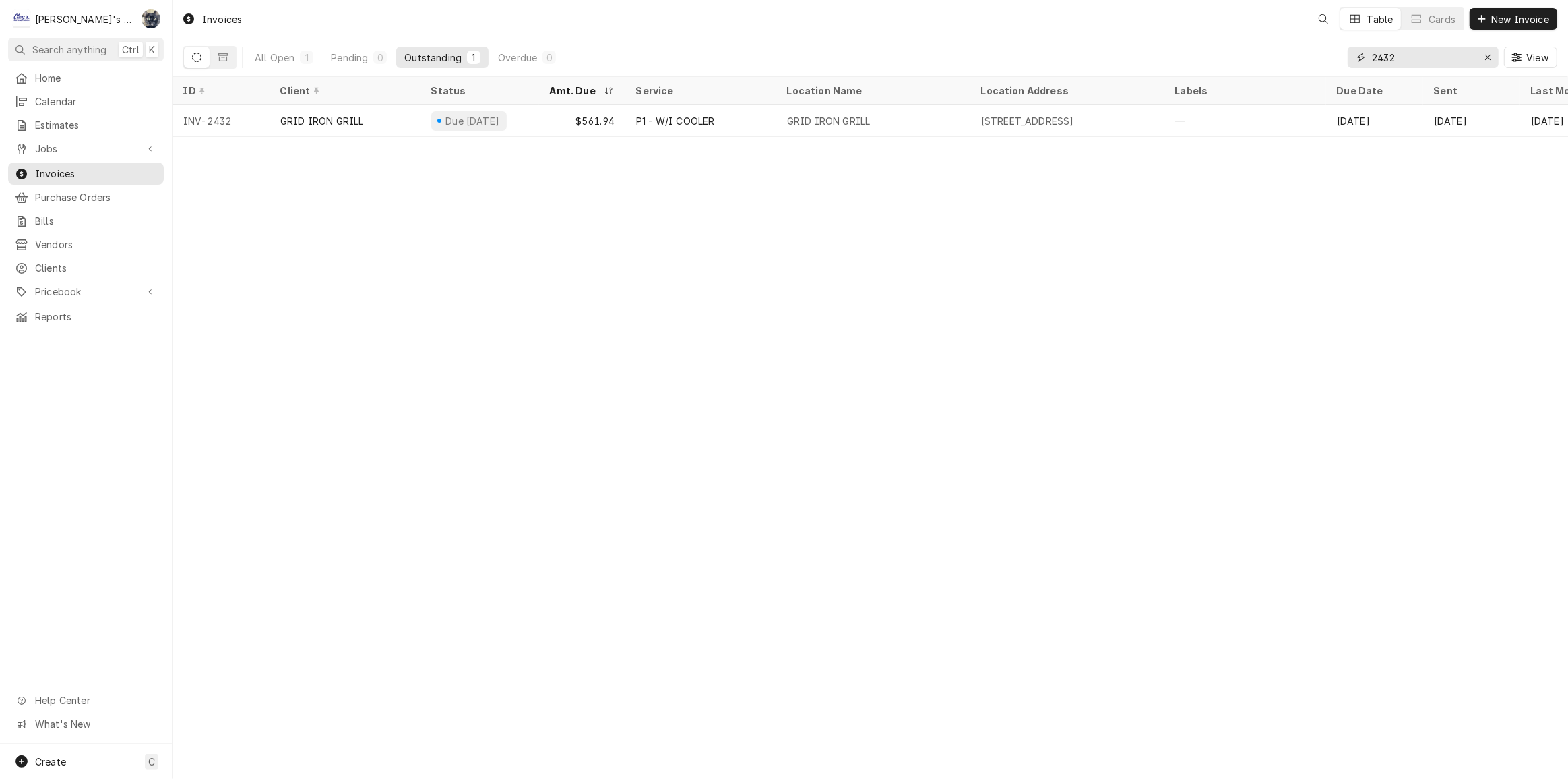
drag, startPoint x: 1455, startPoint y: 54, endPoint x: 1314, endPoint y: 61, distance: 141.2
click at [1315, 61] on div "All Open 1 Pending 0 Outstanding 1 Overdue 0 2432 View" at bounding box center [870, 57] width 1375 height 38
type input "2429"
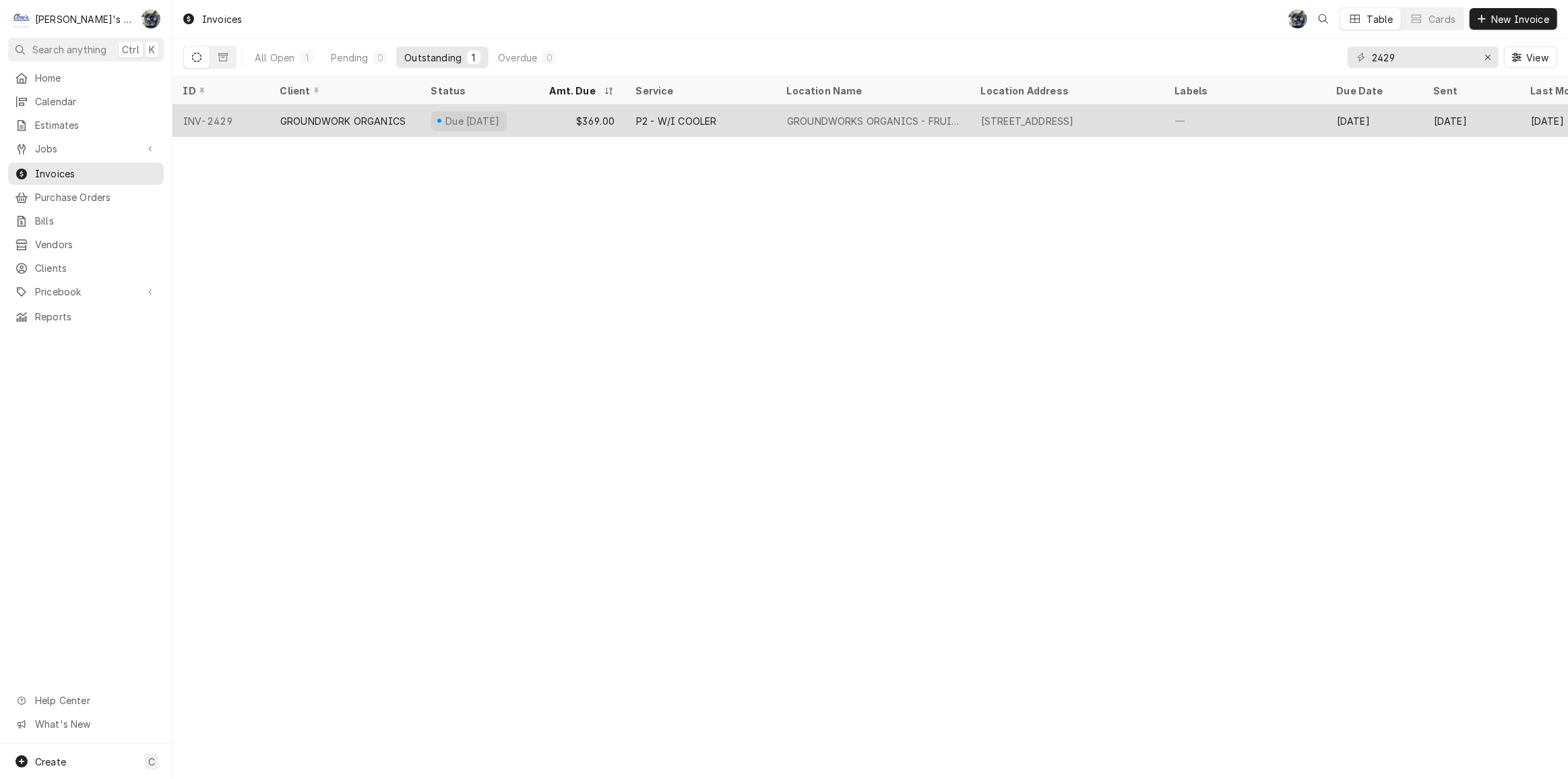
click at [1003, 114] on div "91360 RIVER RD., JUNCTION CITY, OR 97448" at bounding box center [1028, 121] width 93 height 14
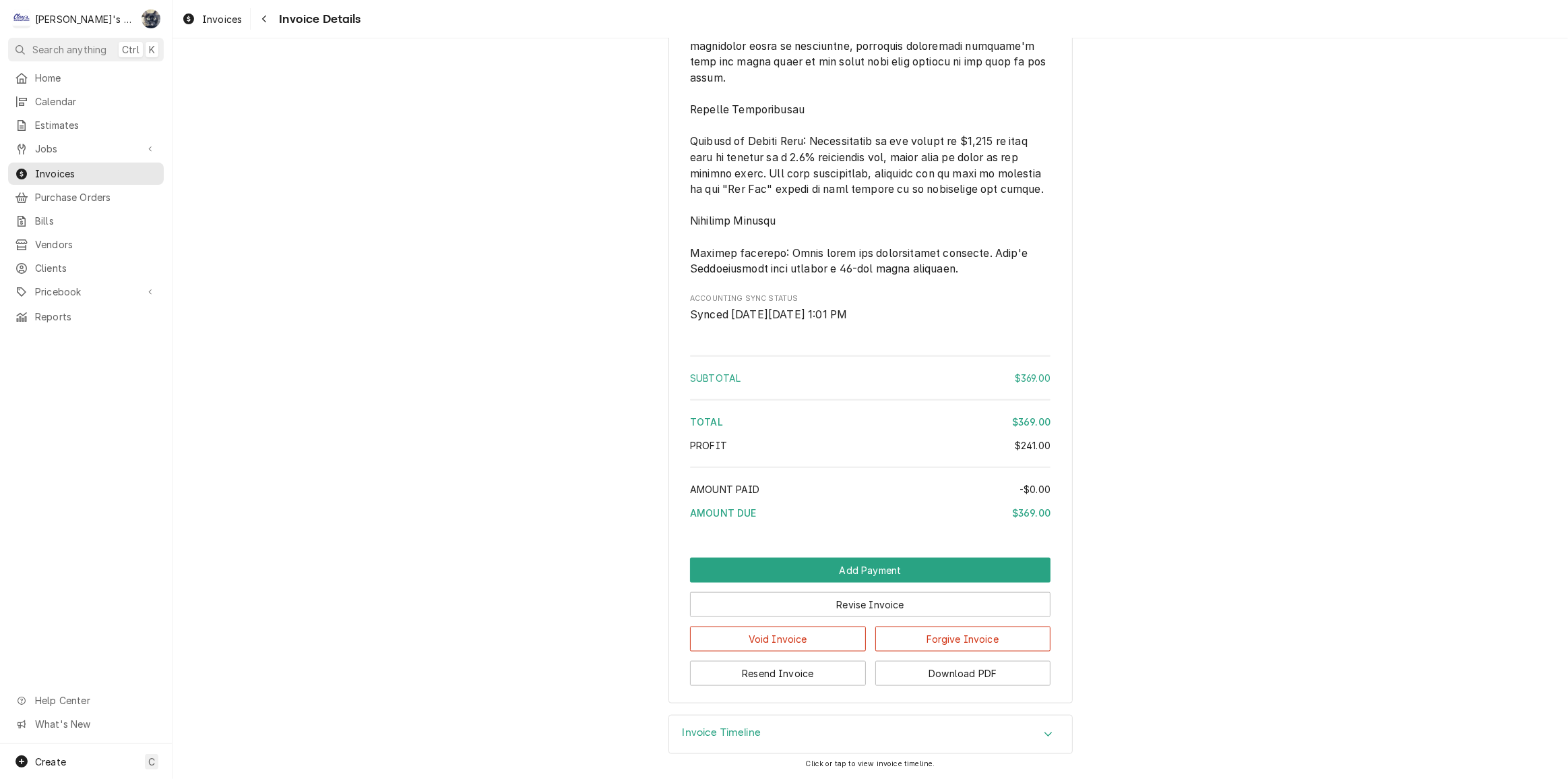
scroll to position [1736, 0]
click at [786, 673] on button "Resend Invoice" at bounding box center [778, 673] width 176 height 25
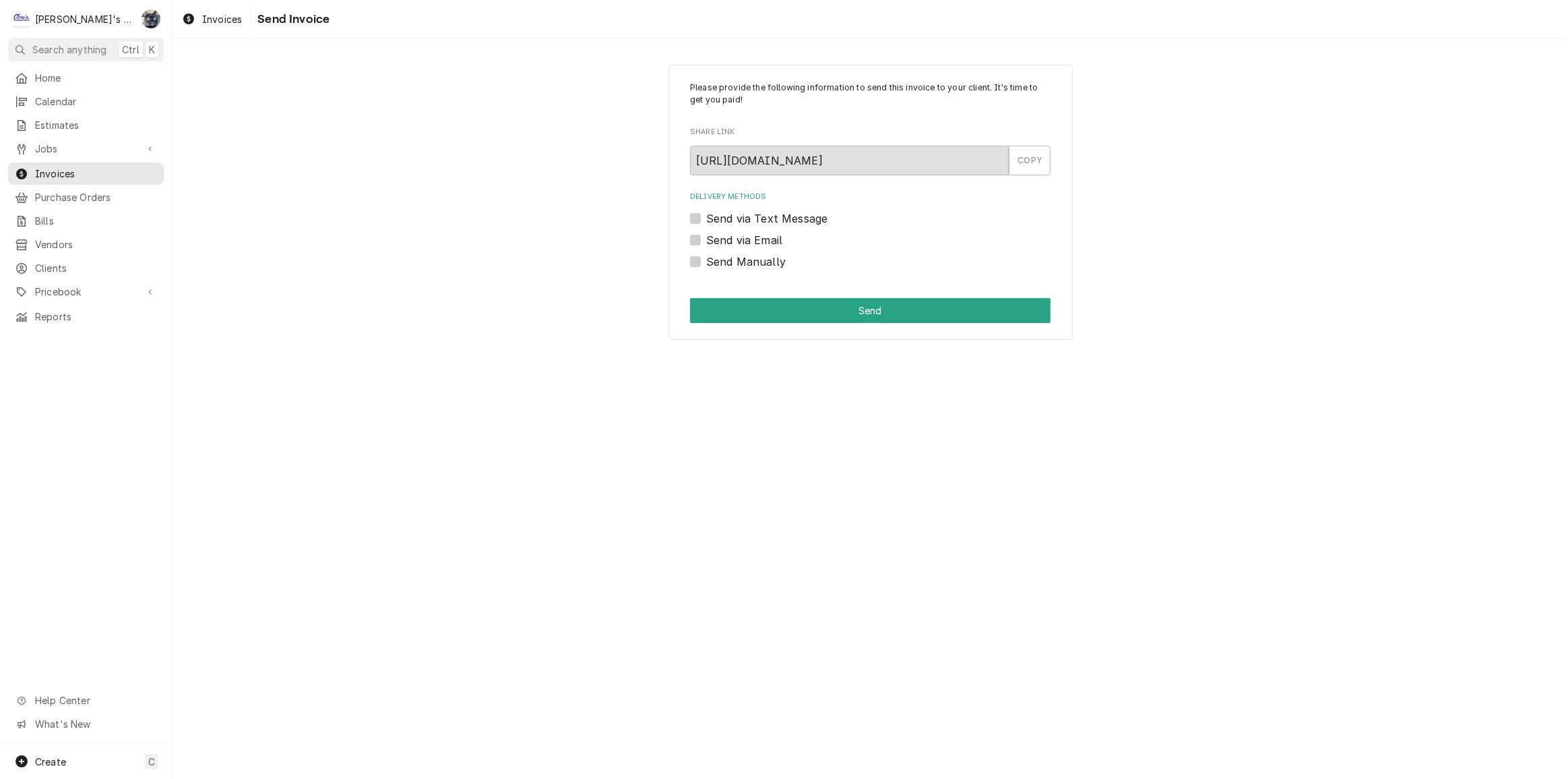
click at [706, 236] on label "Send via Email" at bounding box center [744, 239] width 76 height 16
click at [706, 236] on input "Send via Email" at bounding box center [887, 246] width 361 height 30
checkbox input "true"
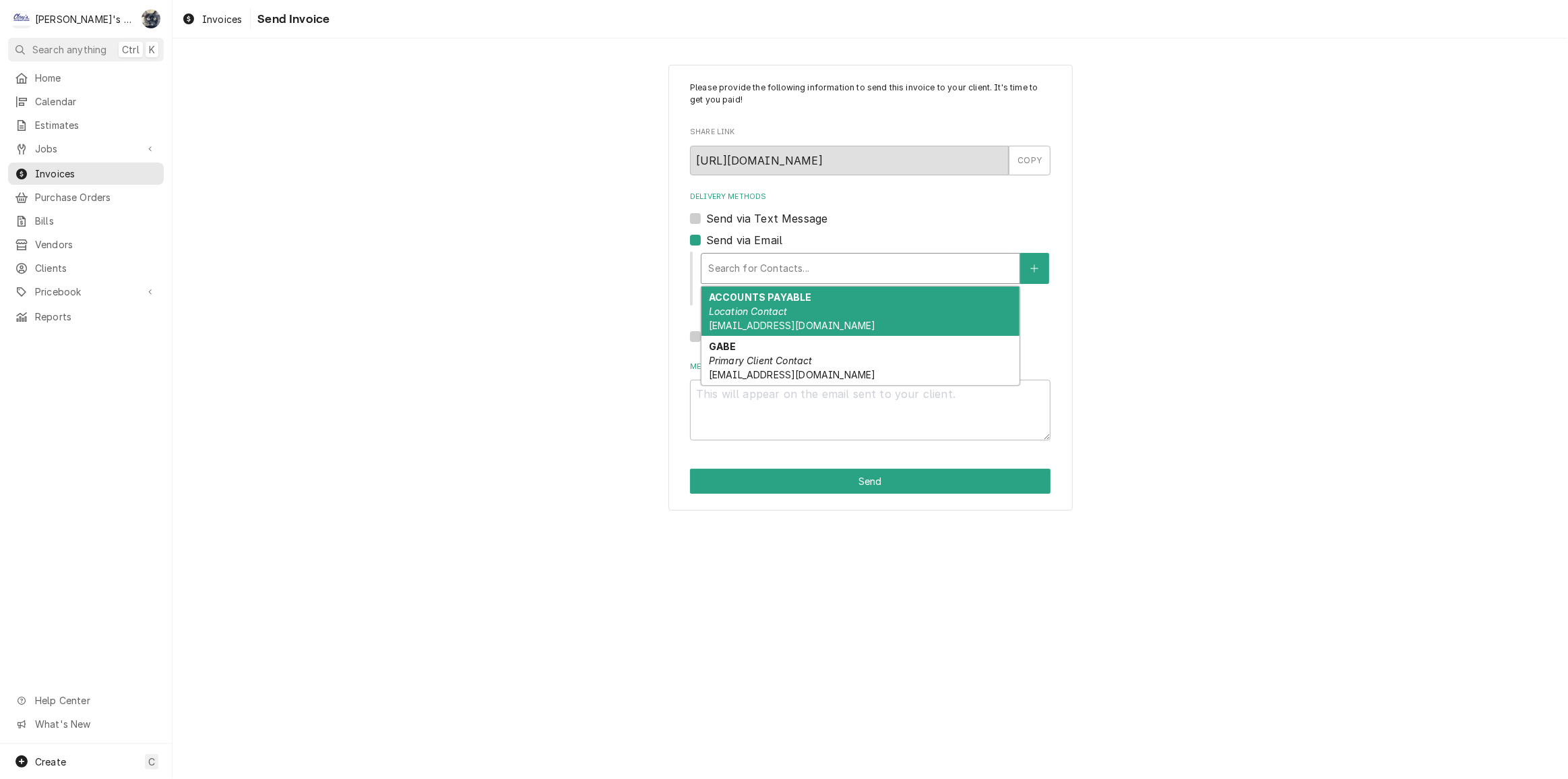
click at [723, 268] on div "Delivery Methods" at bounding box center [861, 268] width 305 height 24
click at [754, 327] on span "GROUNDWORKORGANICS@GMAIL.COM" at bounding box center [792, 325] width 166 height 12
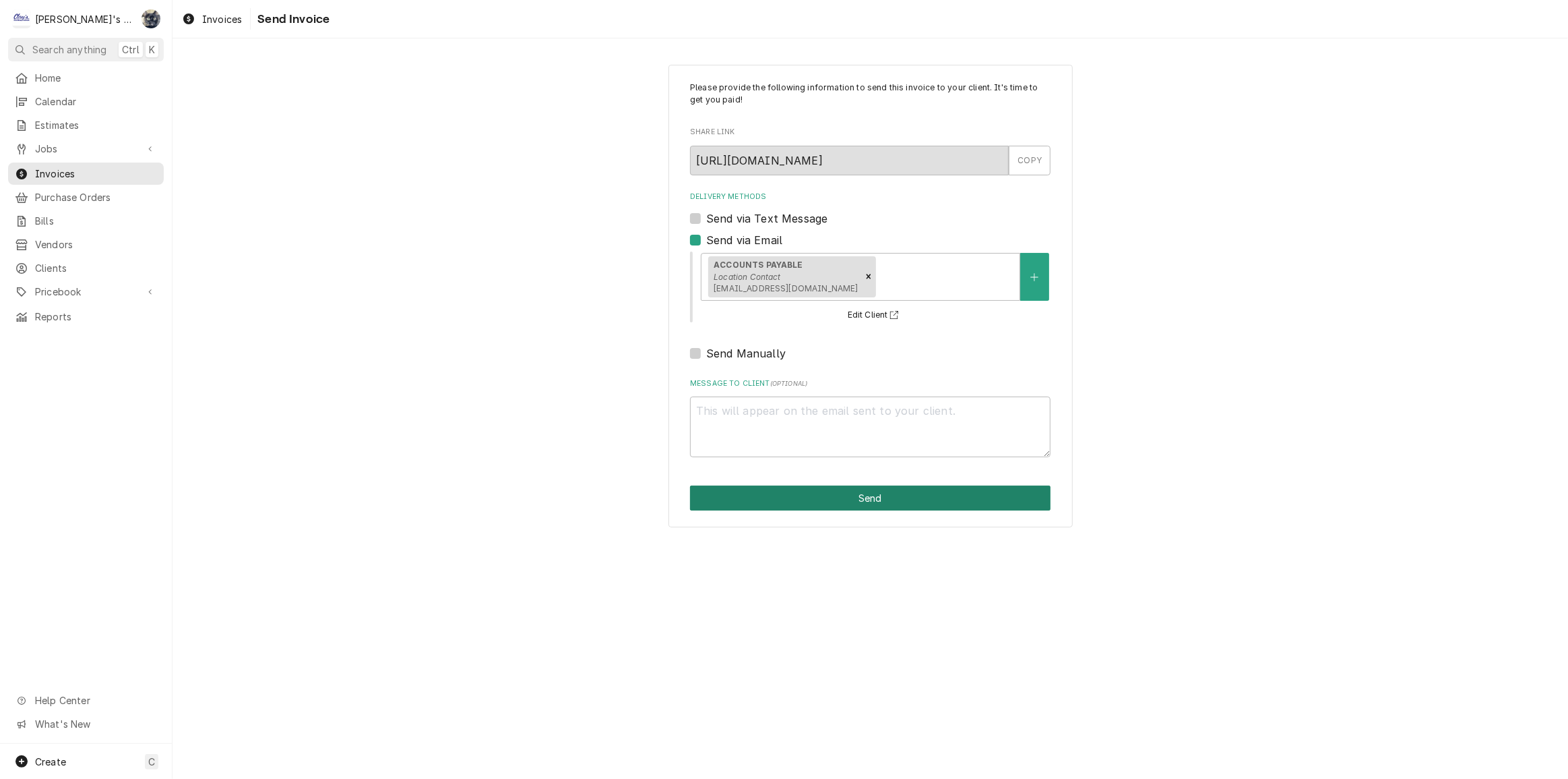
click at [853, 492] on button "Send" at bounding box center [870, 498] width 361 height 25
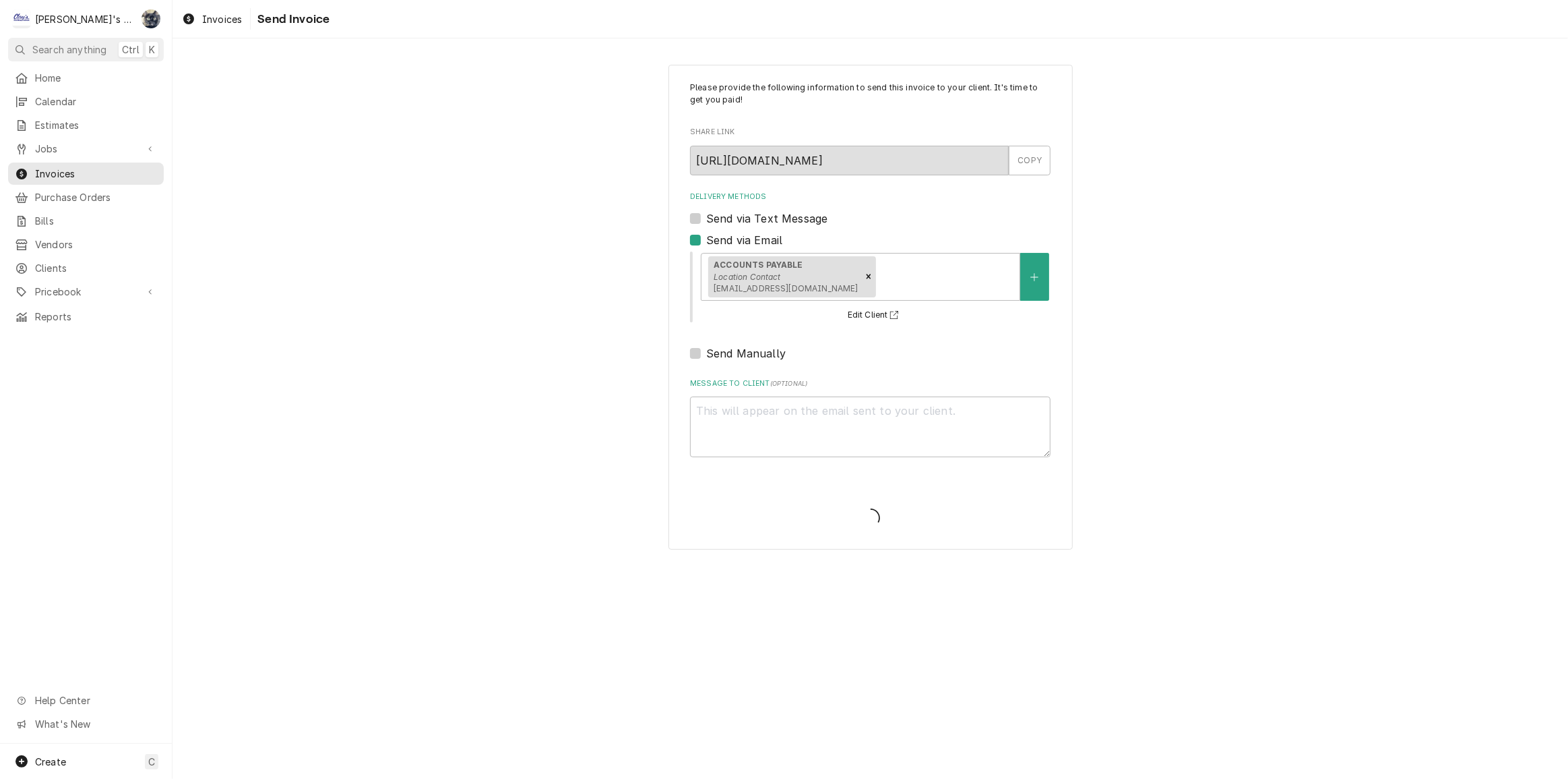
type textarea "x"
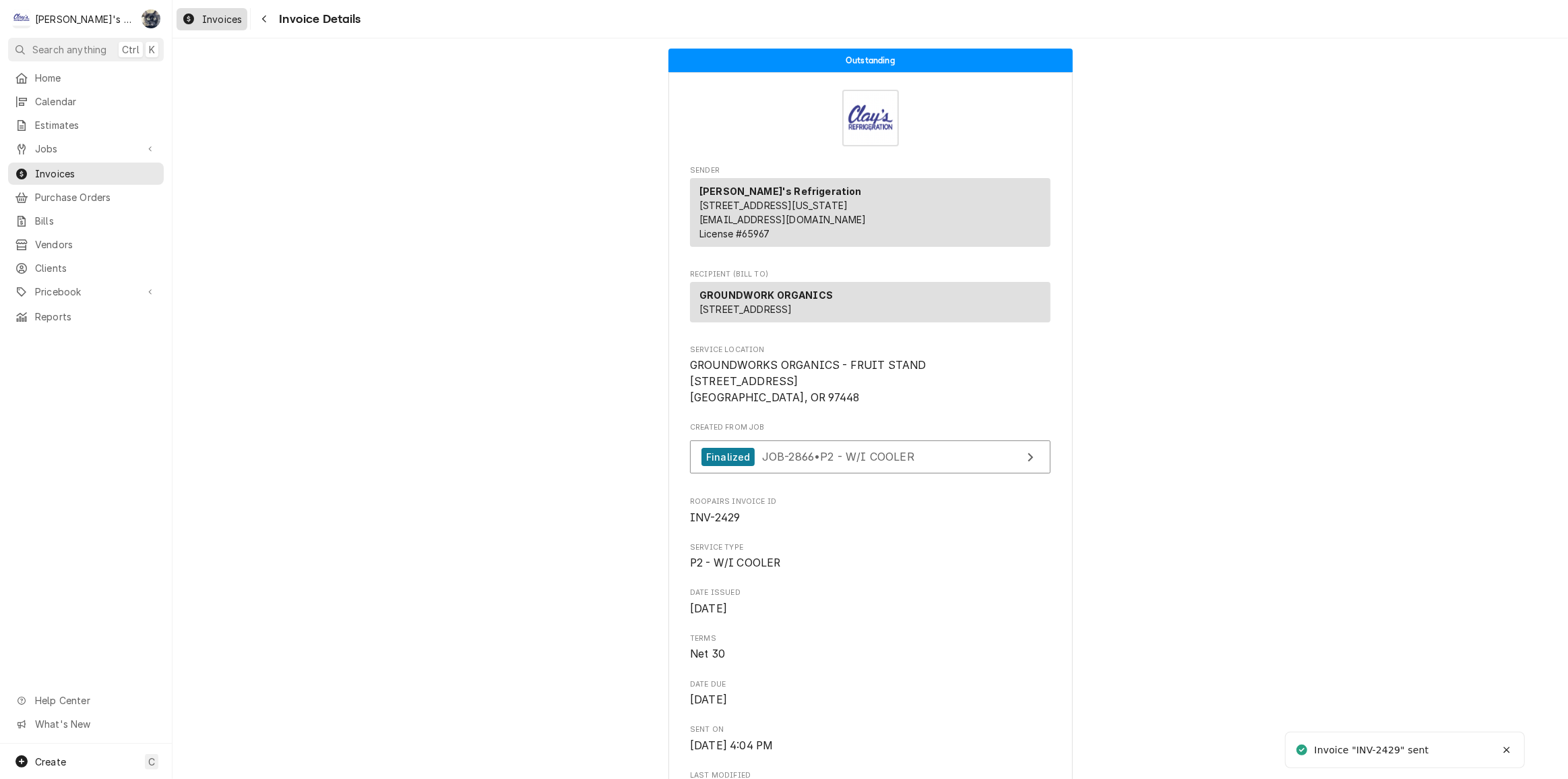
click at [218, 18] on span "Invoices" at bounding box center [221, 19] width 40 height 14
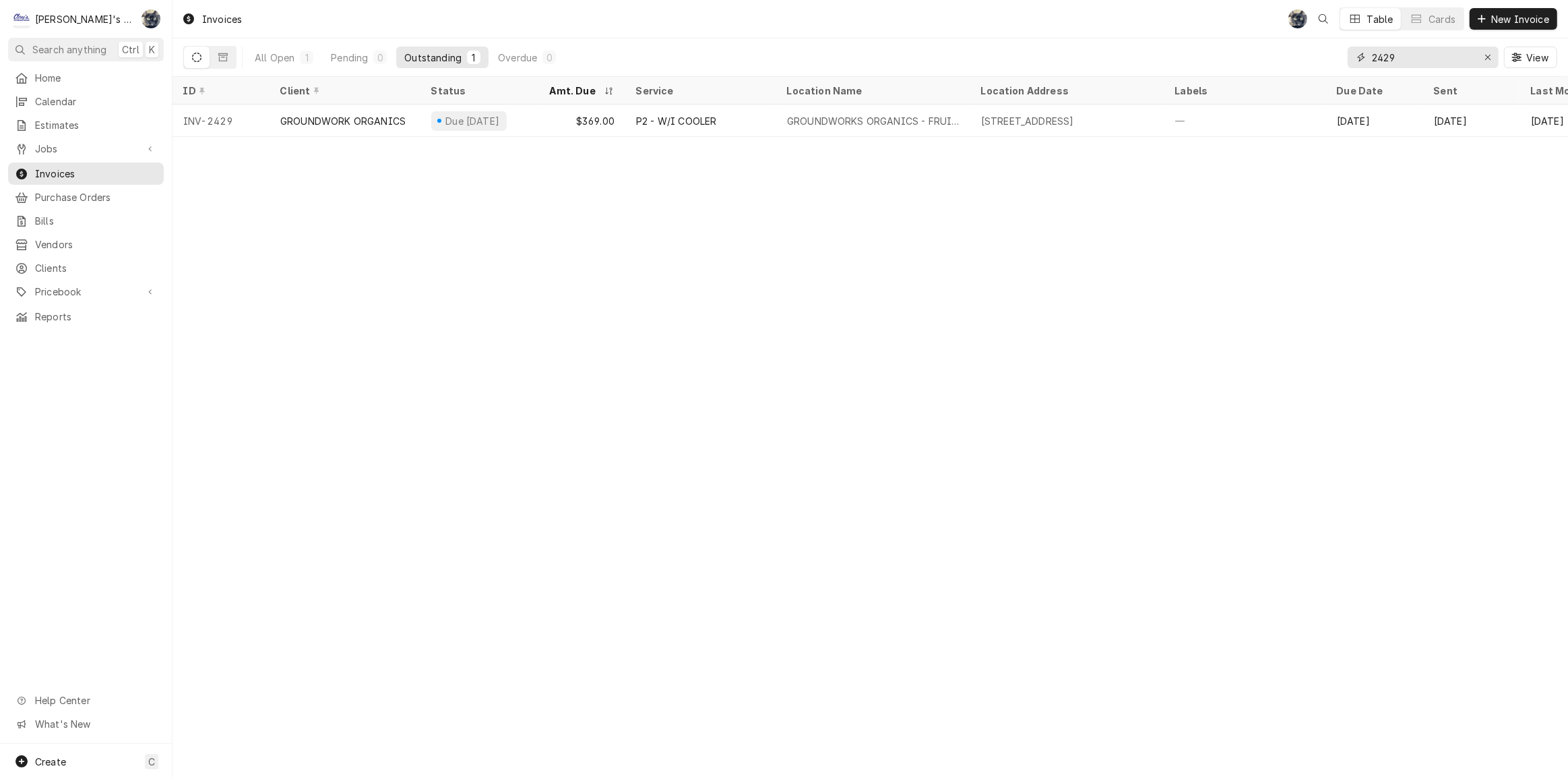
drag, startPoint x: 1427, startPoint y: 61, endPoint x: 1359, endPoint y: 56, distance: 68.2
click at [1359, 56] on div "2429" at bounding box center [1423, 58] width 151 height 22
type input "2483"
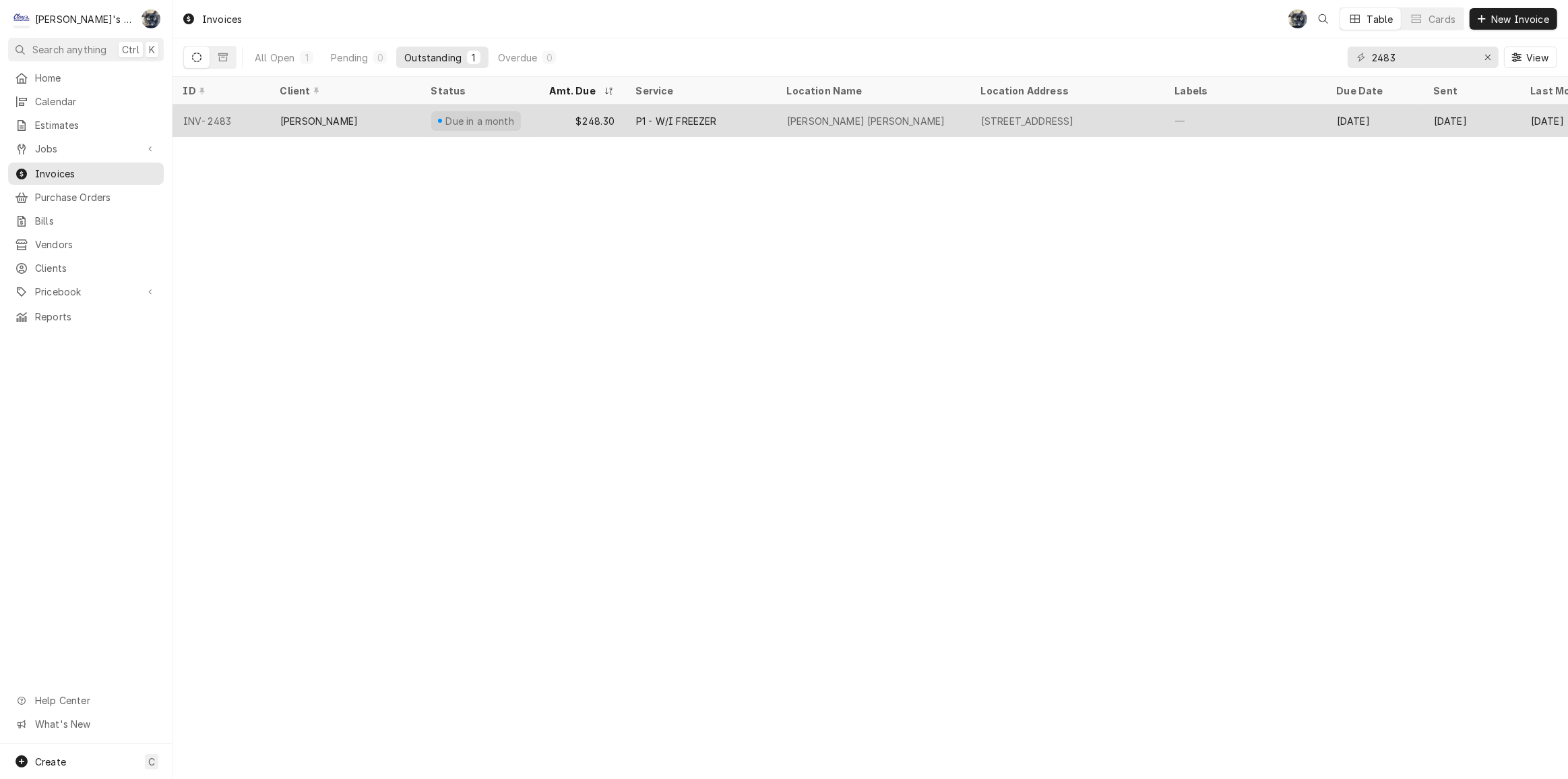
click at [951, 120] on div "MCDONALD'S BARGER" at bounding box center [873, 121] width 194 height 33
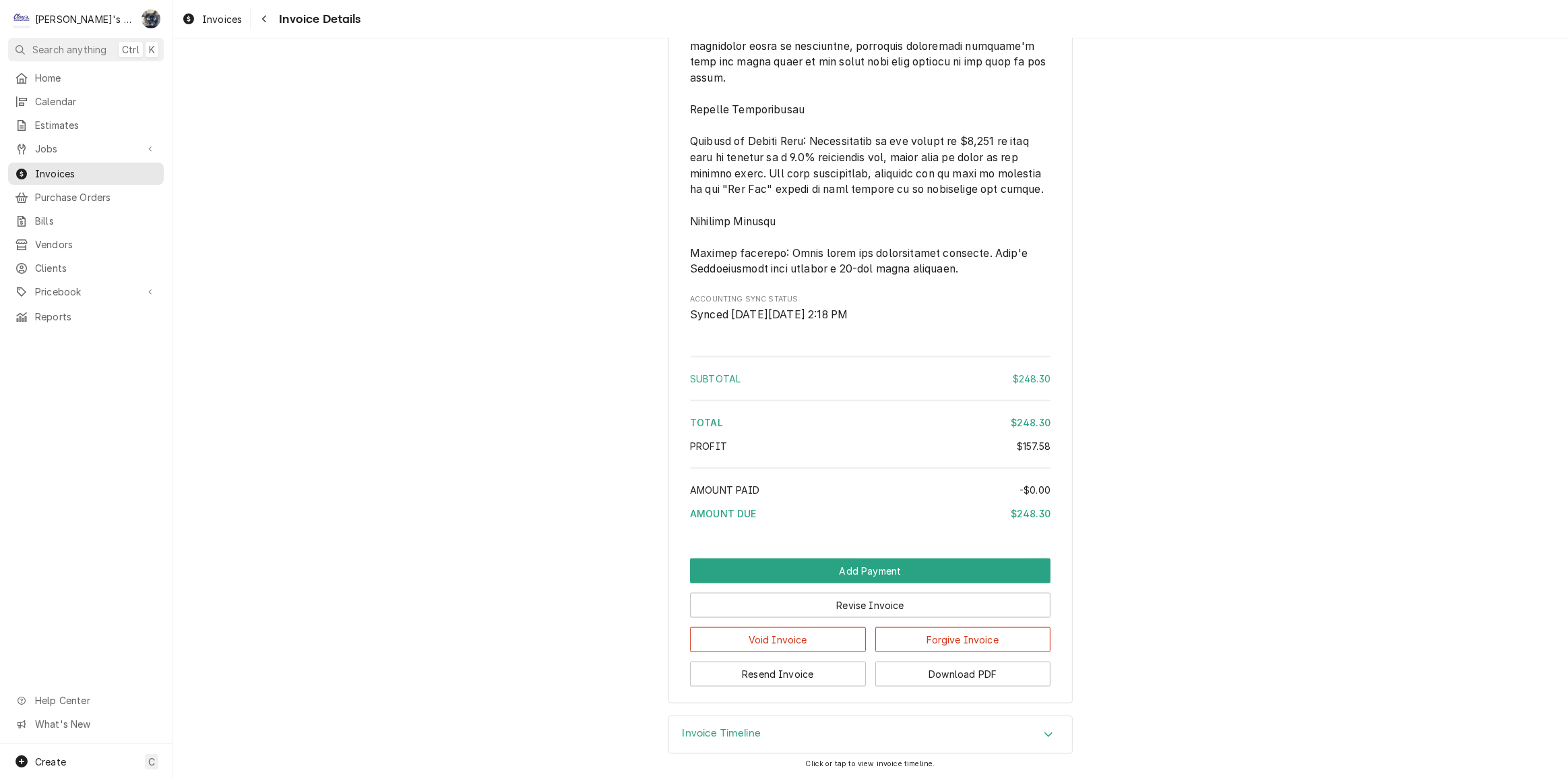
scroll to position [1679, 0]
click at [813, 684] on button "Resend Invoice" at bounding box center [778, 674] width 176 height 25
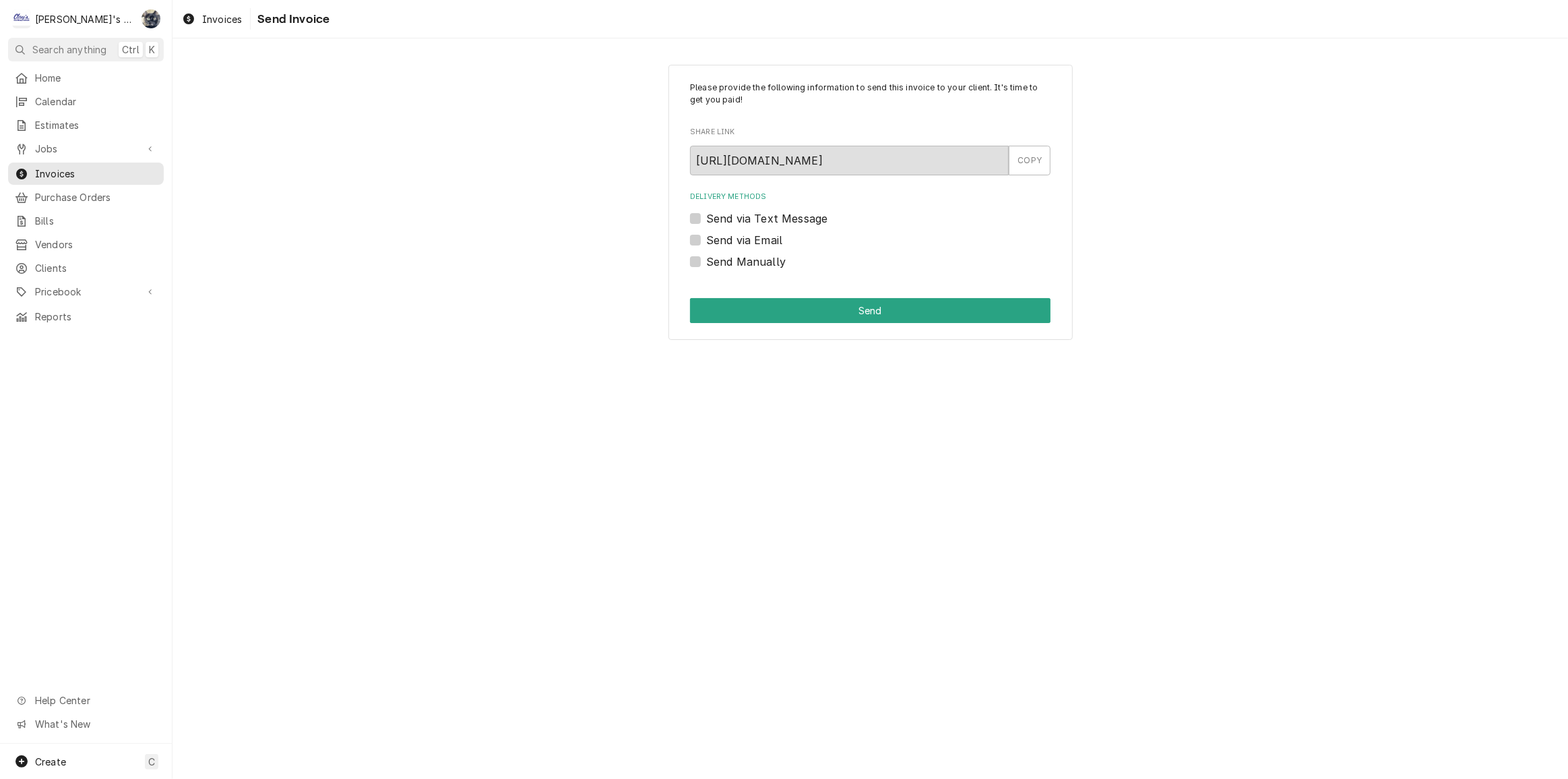
click at [706, 241] on label "Send via Email" at bounding box center [744, 239] width 76 height 16
click at [706, 241] on input "Send via Email" at bounding box center [887, 246] width 361 height 30
checkbox input "true"
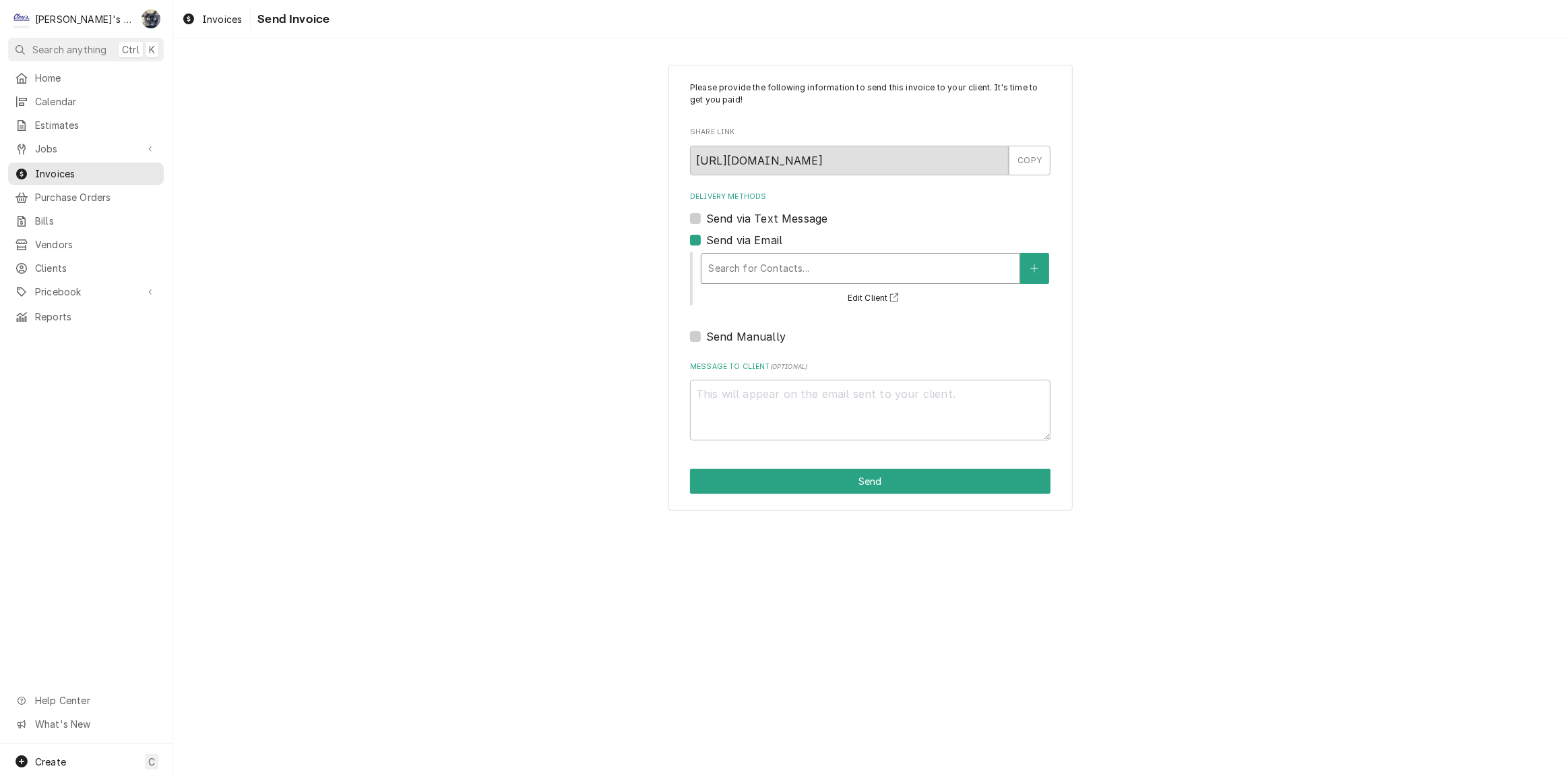
click at [729, 269] on div "Delivery Methods" at bounding box center [861, 268] width 305 height 24
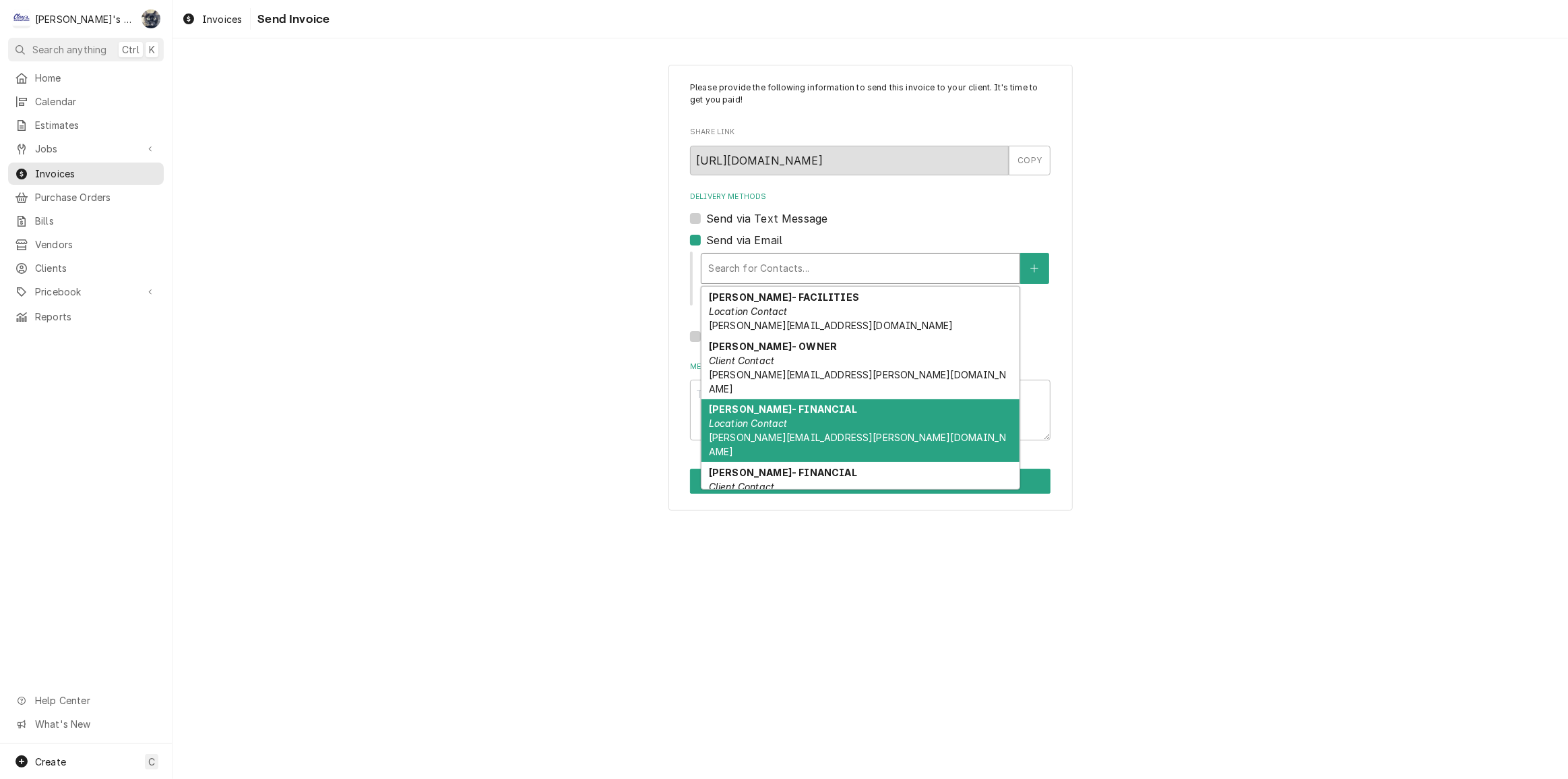
click at [760, 417] on em "Location Contact" at bounding box center [747, 423] width 78 height 12
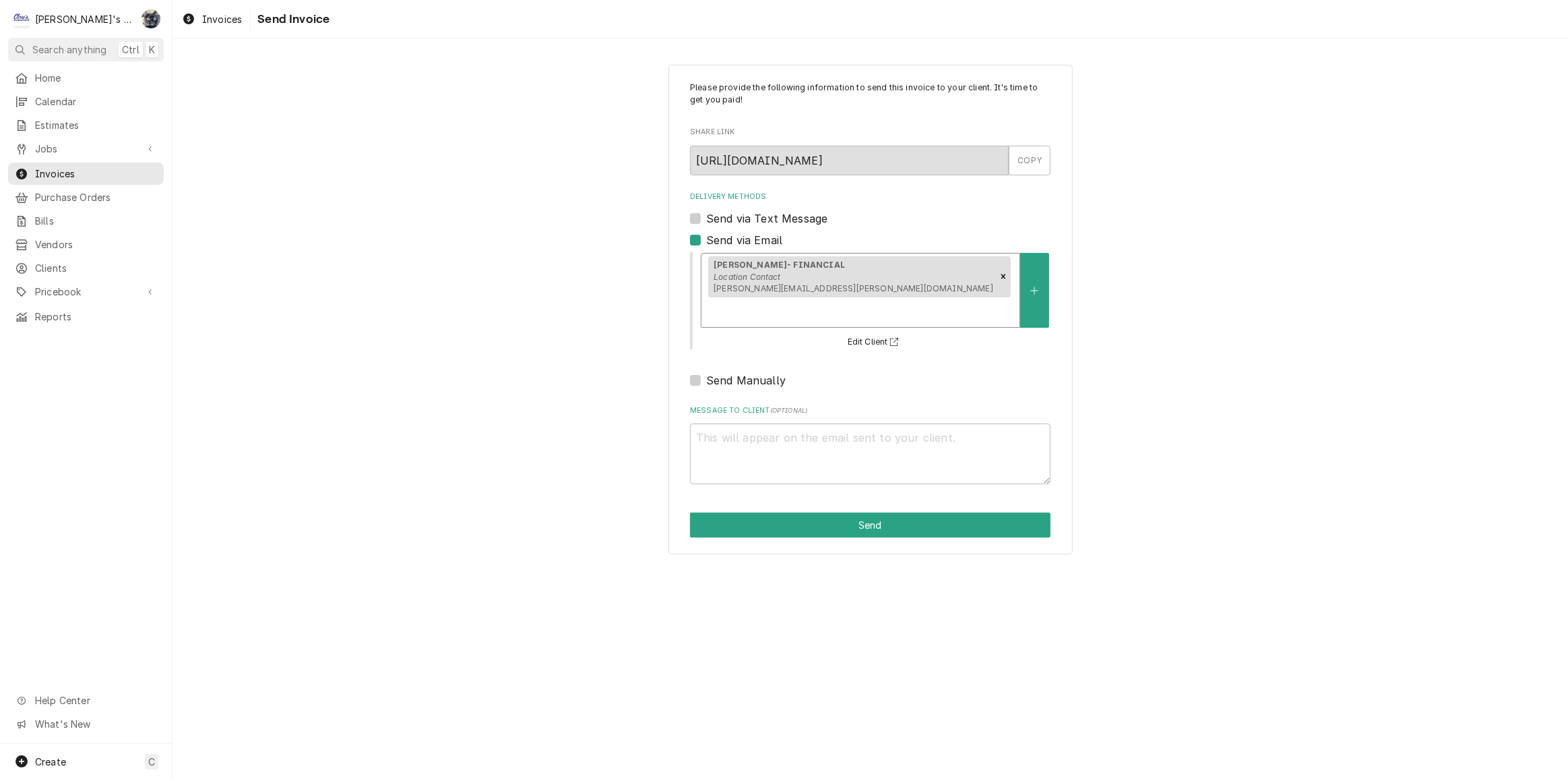
click at [812, 511] on div "Please provide the following information to send this invoice to your client. I…" at bounding box center [870, 309] width 404 height 491
click at [813, 512] on button "Send" at bounding box center [870, 525] width 361 height 25
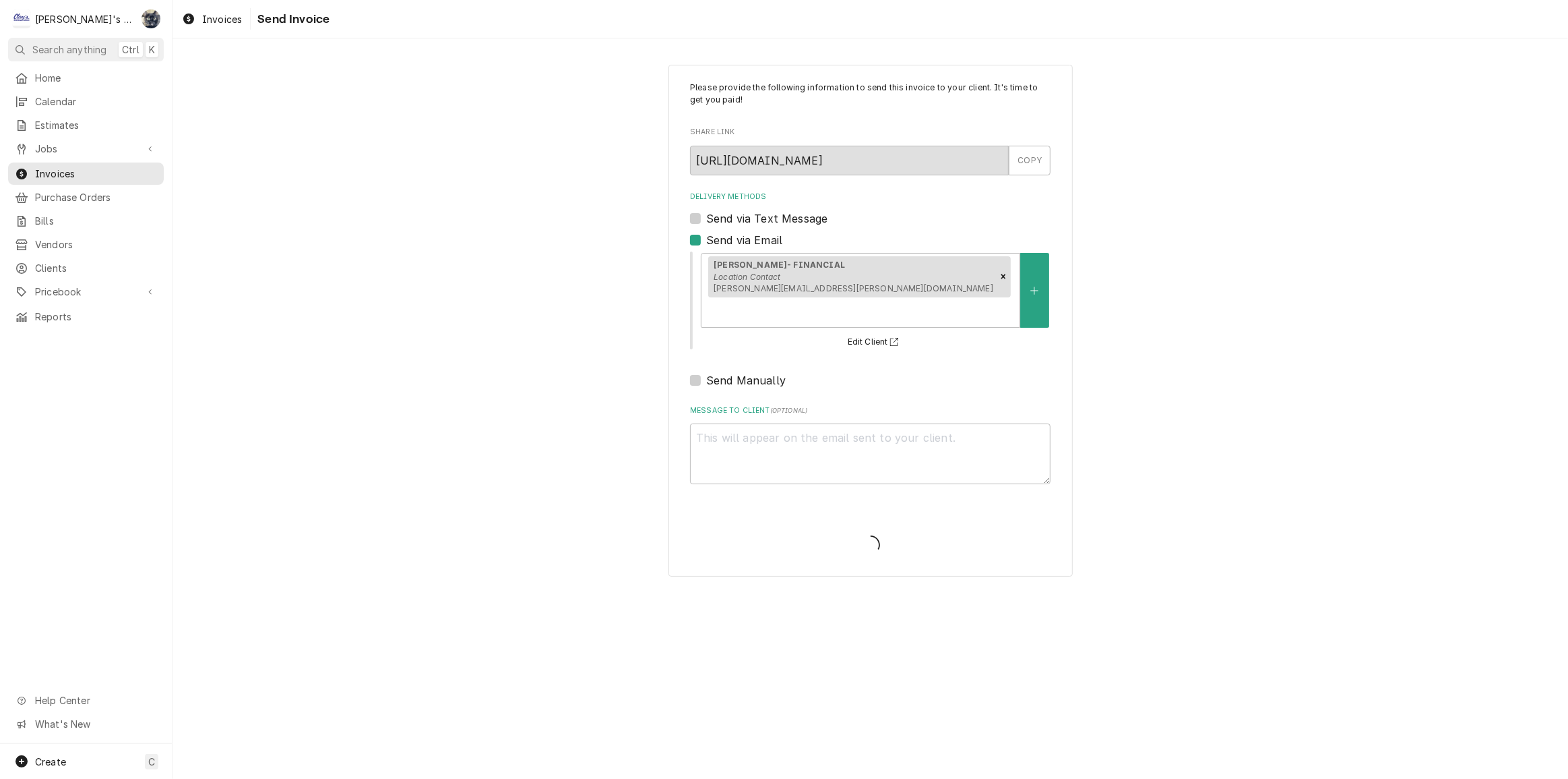
type textarea "x"
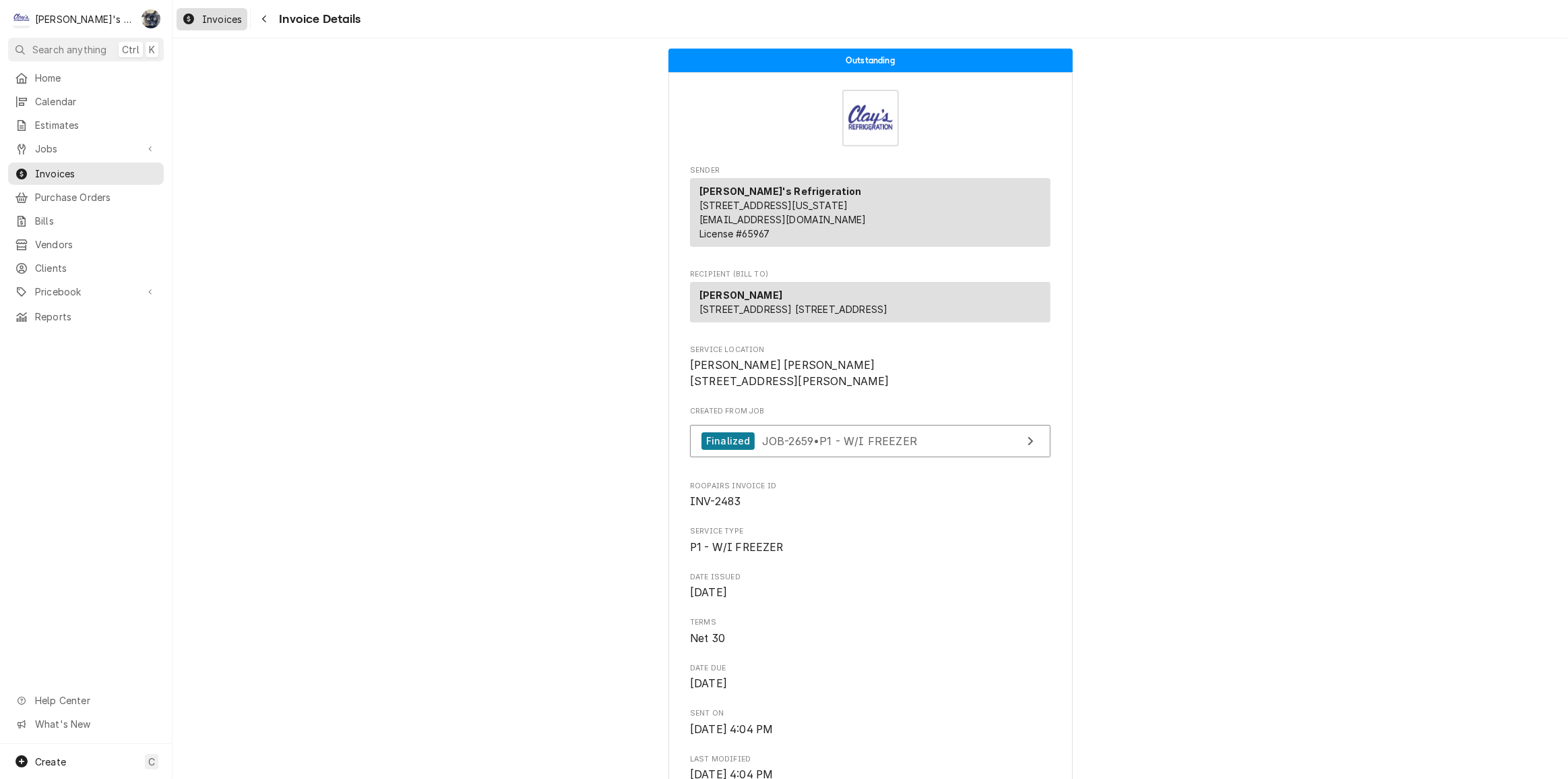
click at [218, 18] on span "Invoices" at bounding box center [221, 19] width 40 height 14
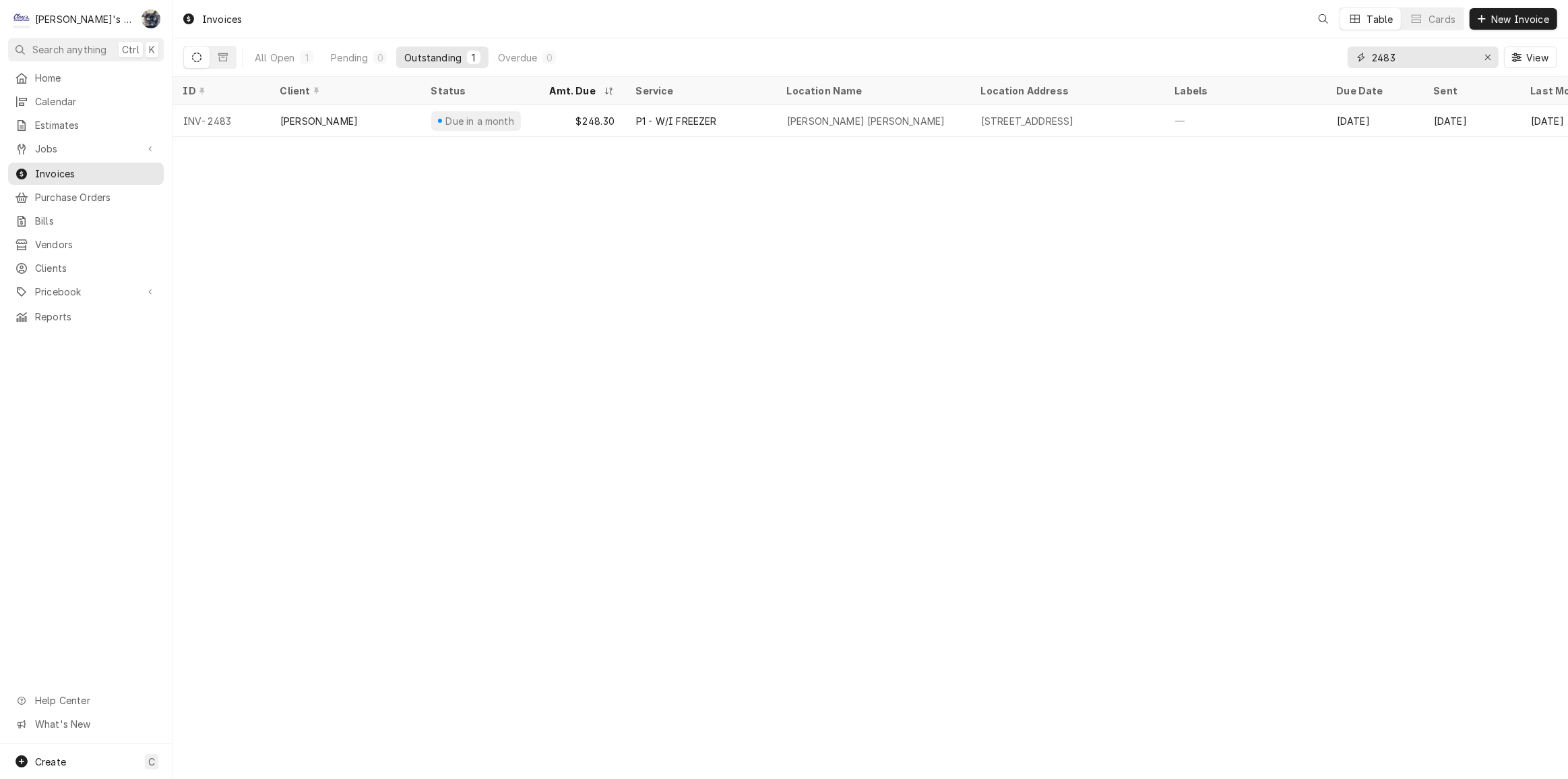
drag, startPoint x: 1409, startPoint y: 54, endPoint x: 1330, endPoint y: 60, distance: 79.2
click at [1332, 58] on div "All Open 1 Pending 0 Outstanding 1 Overdue 0 2483 View" at bounding box center [870, 57] width 1375 height 38
type input "2466"
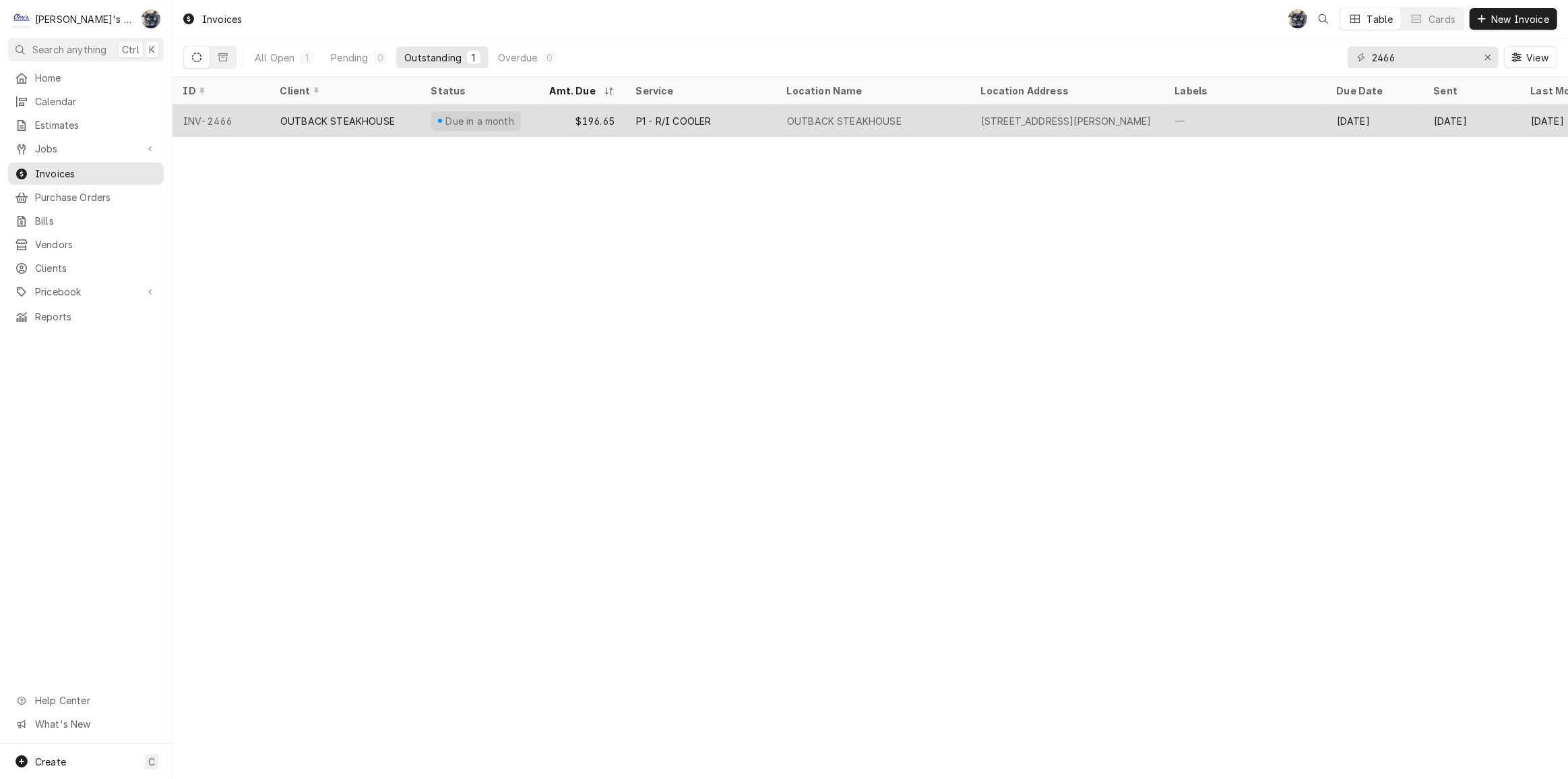
click at [1013, 118] on div "3463 HUTTON ST, SPRINGFIELD, OR 97477" at bounding box center [1066, 121] width 170 height 14
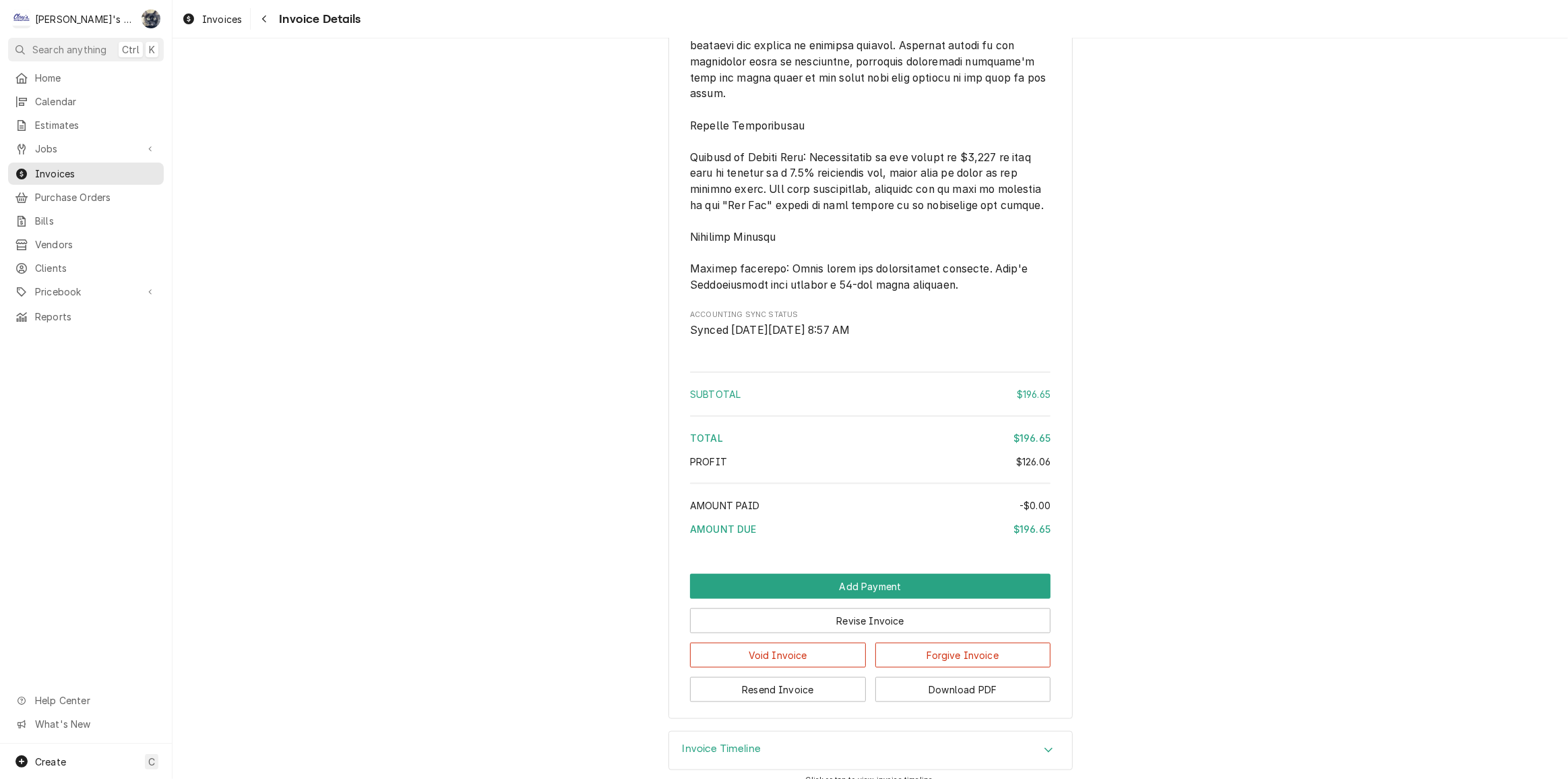
scroll to position [1798, 0]
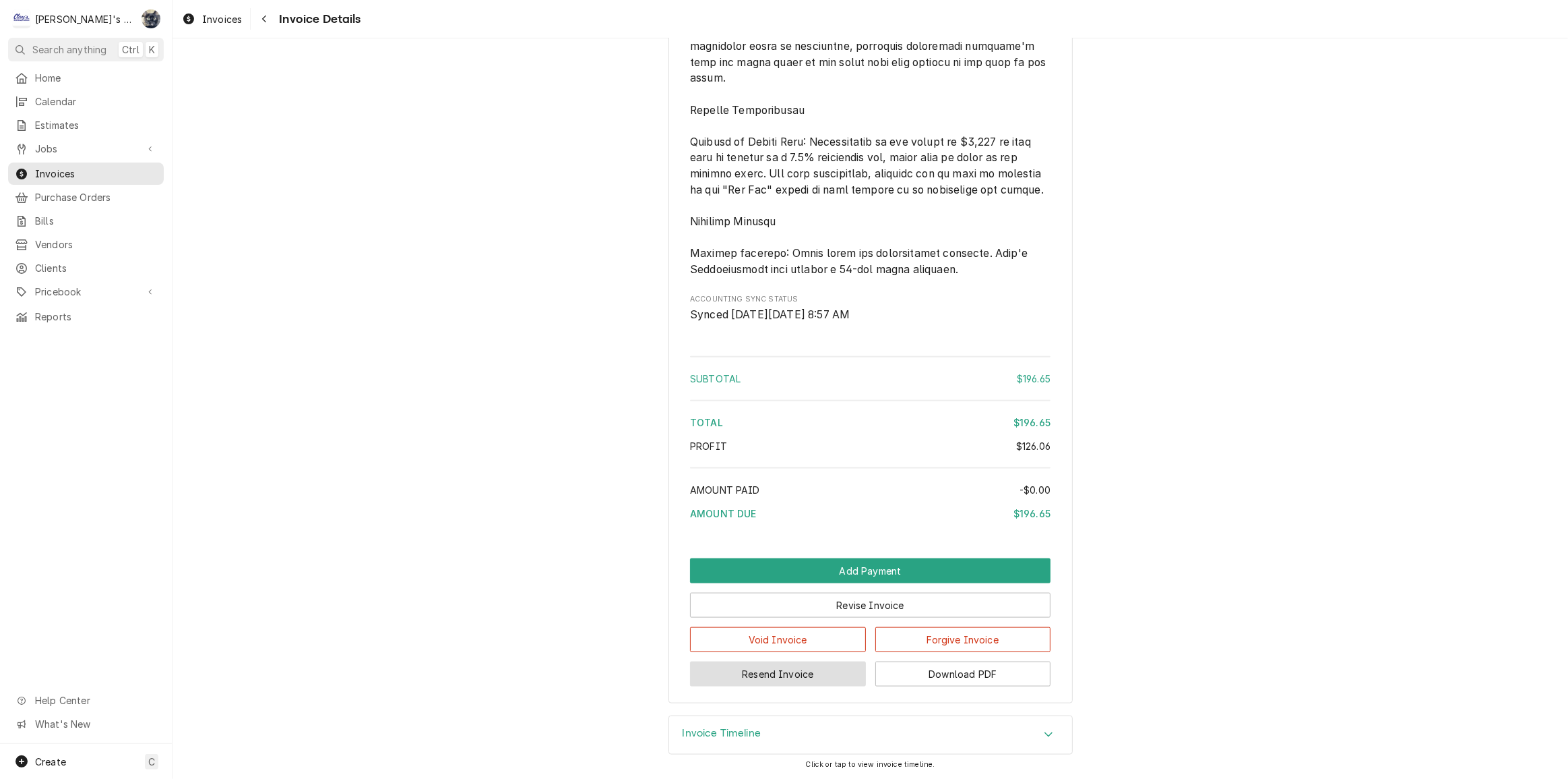
click at [809, 671] on button "Resend Invoice" at bounding box center [778, 674] width 176 height 25
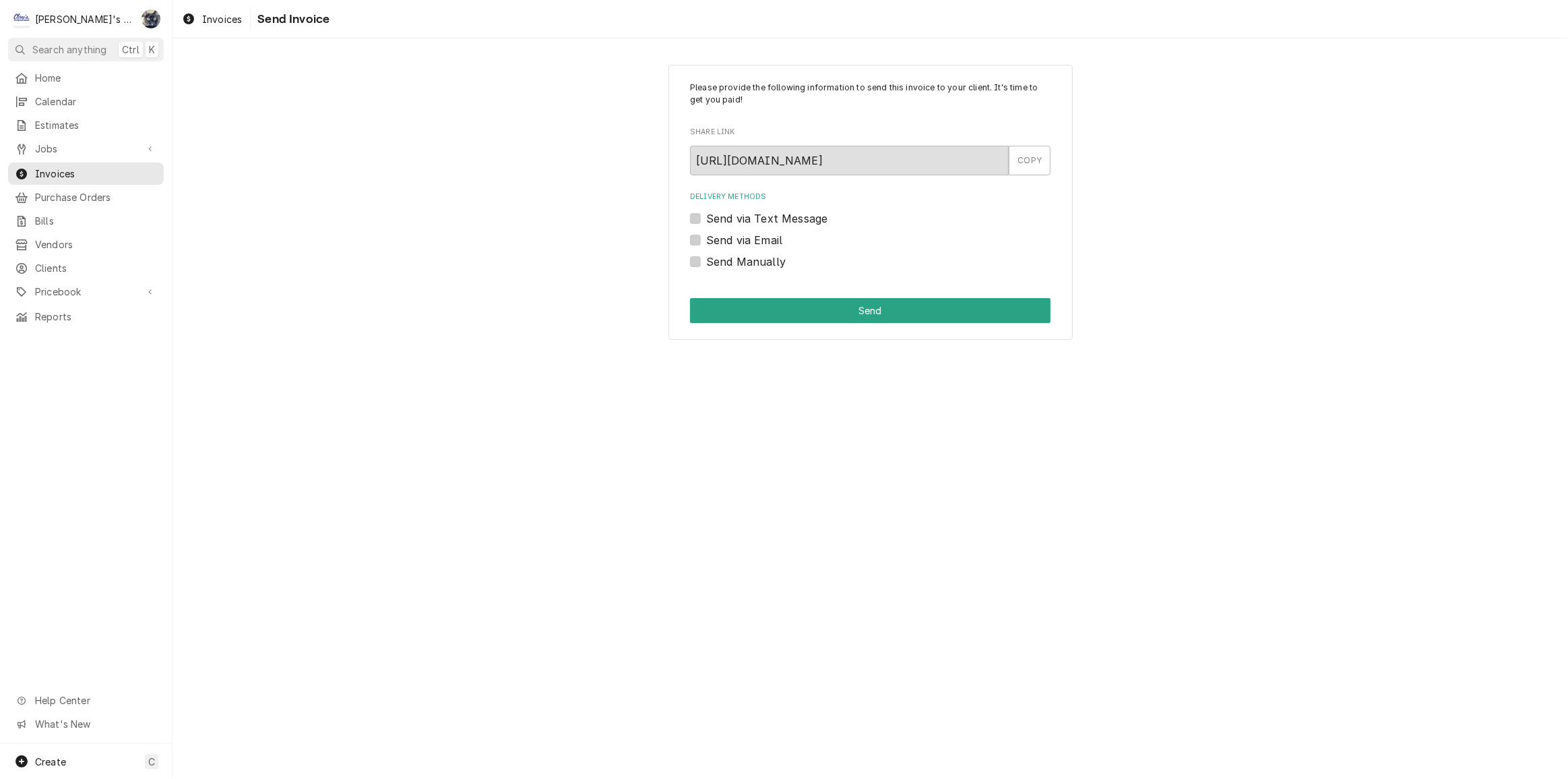
click at [706, 235] on label "Send via Email" at bounding box center [744, 239] width 76 height 16
click at [706, 235] on input "Send via Email" at bounding box center [887, 246] width 361 height 30
checkbox input "true"
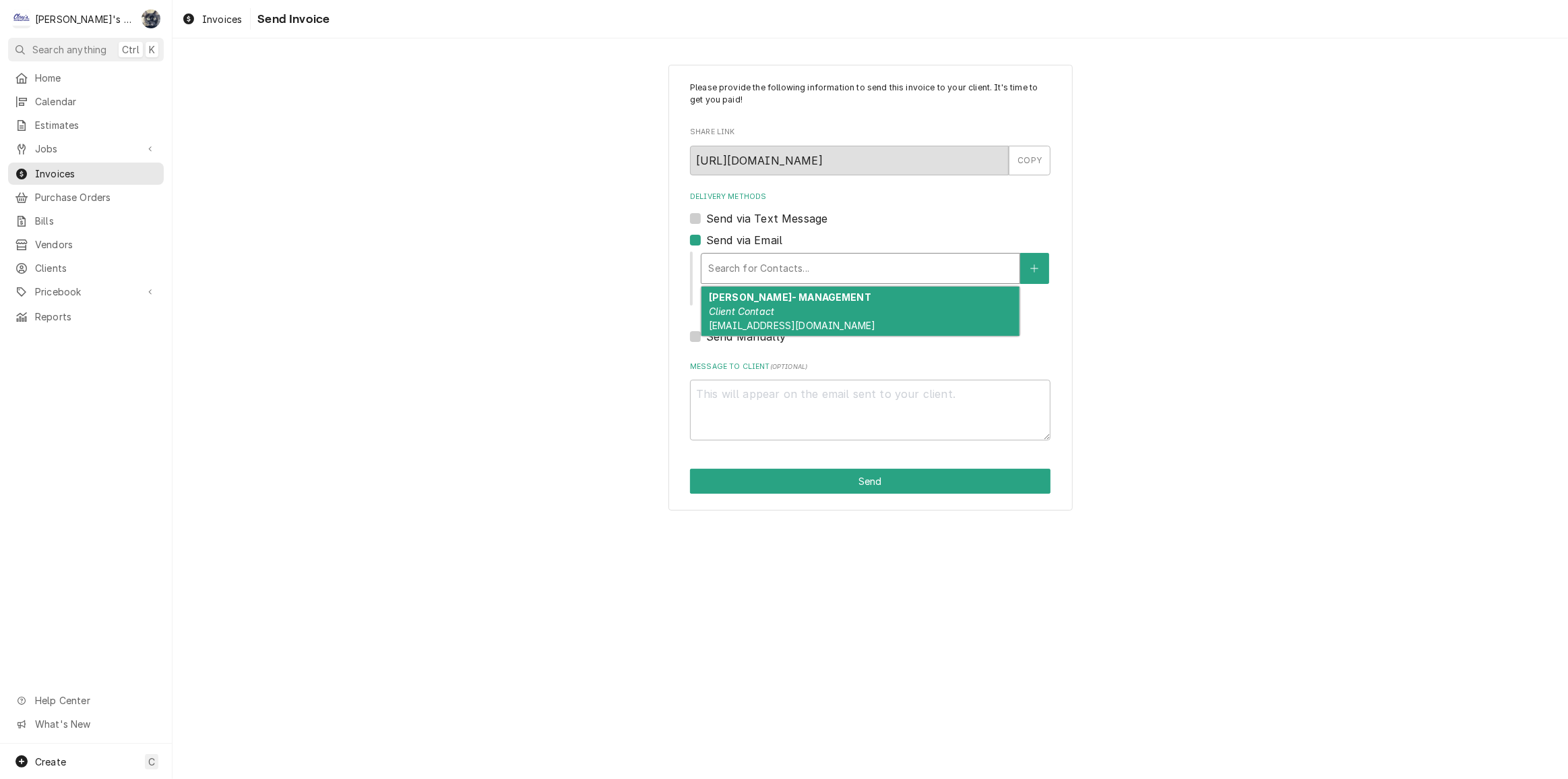
click at [731, 271] on div "Delivery Methods" at bounding box center [861, 268] width 305 height 24
click at [739, 311] on em "Client Contact" at bounding box center [741, 311] width 65 height 12
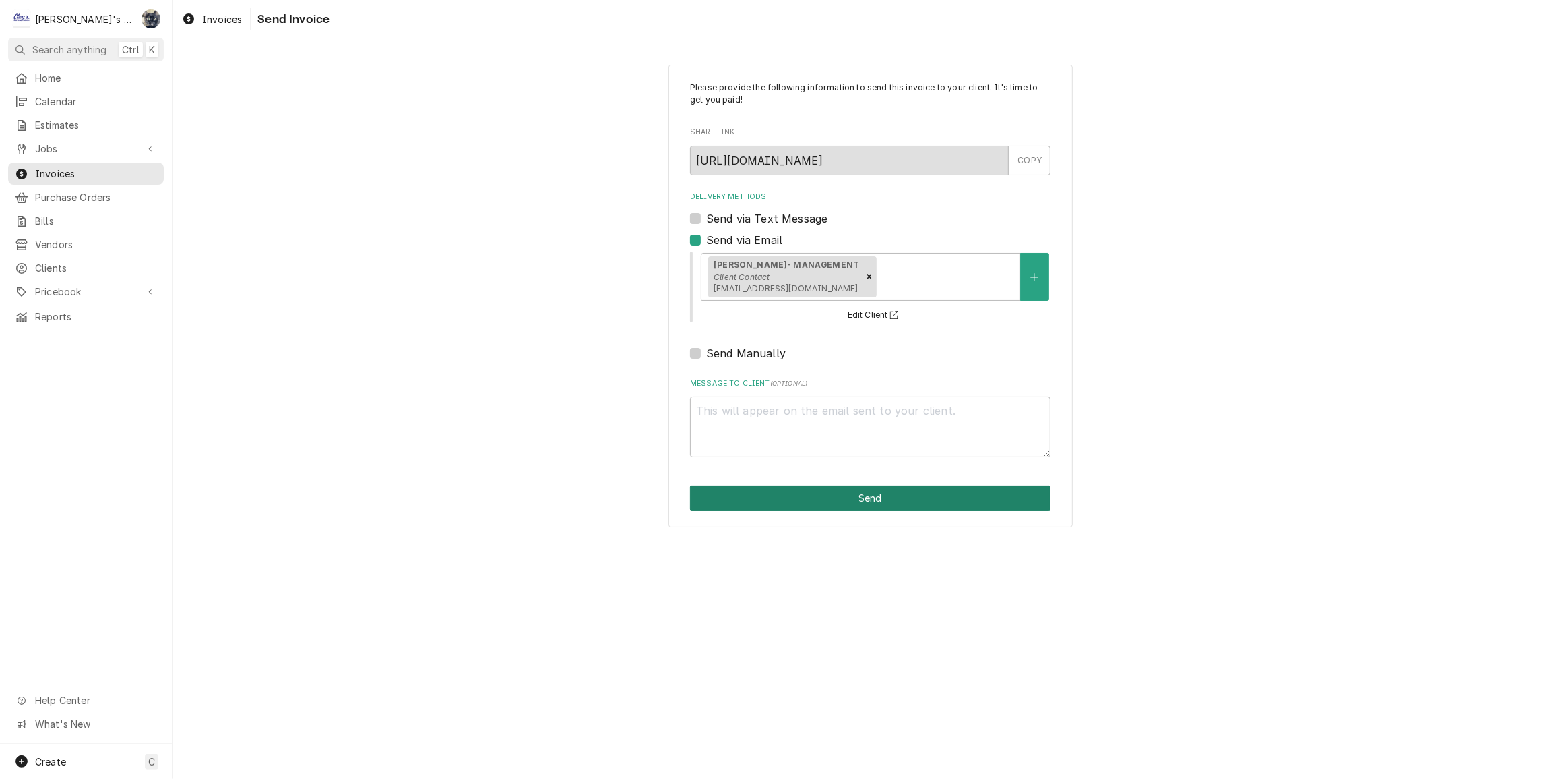
click at [783, 491] on button "Send" at bounding box center [870, 498] width 361 height 25
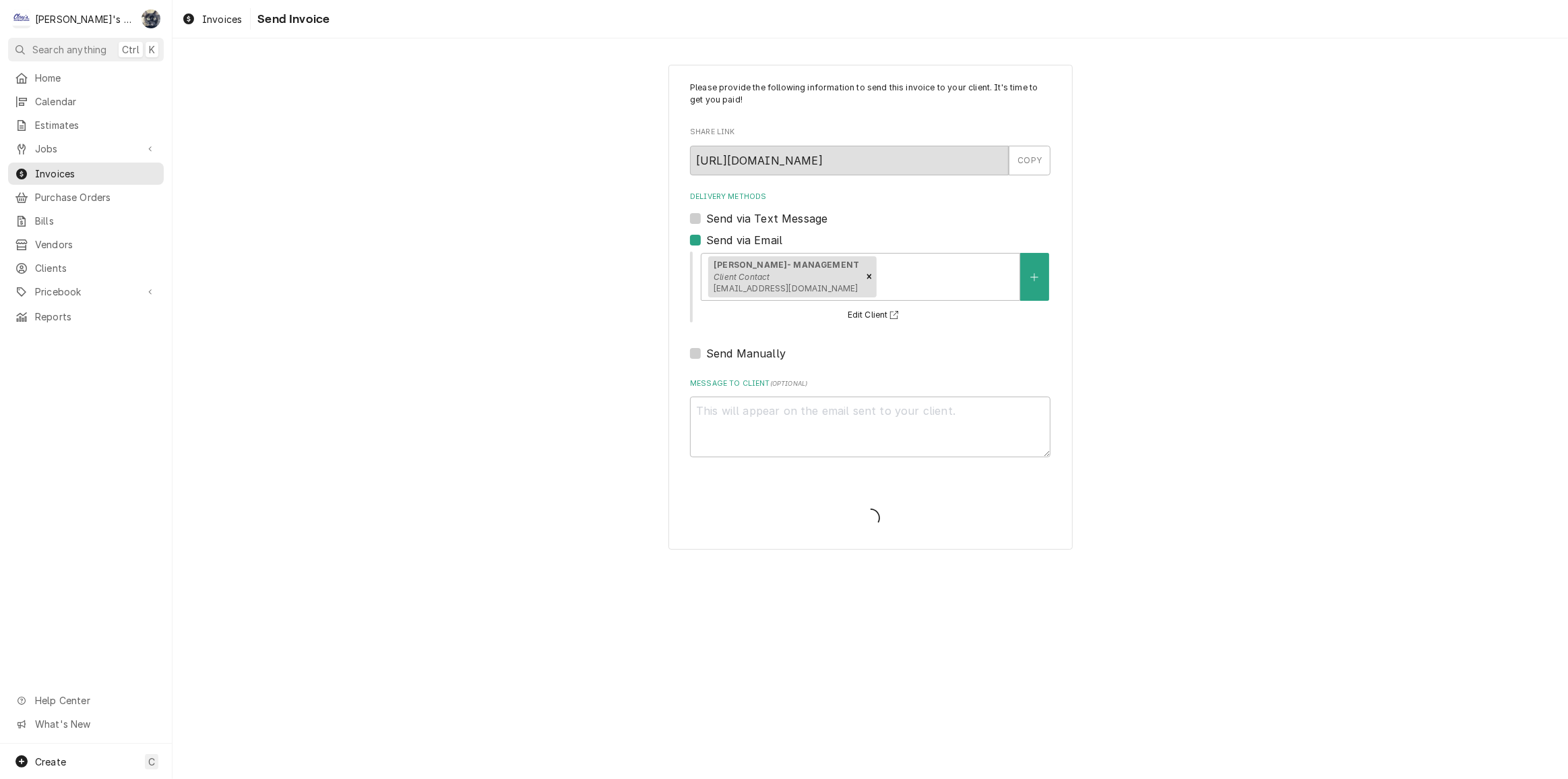
type textarea "x"
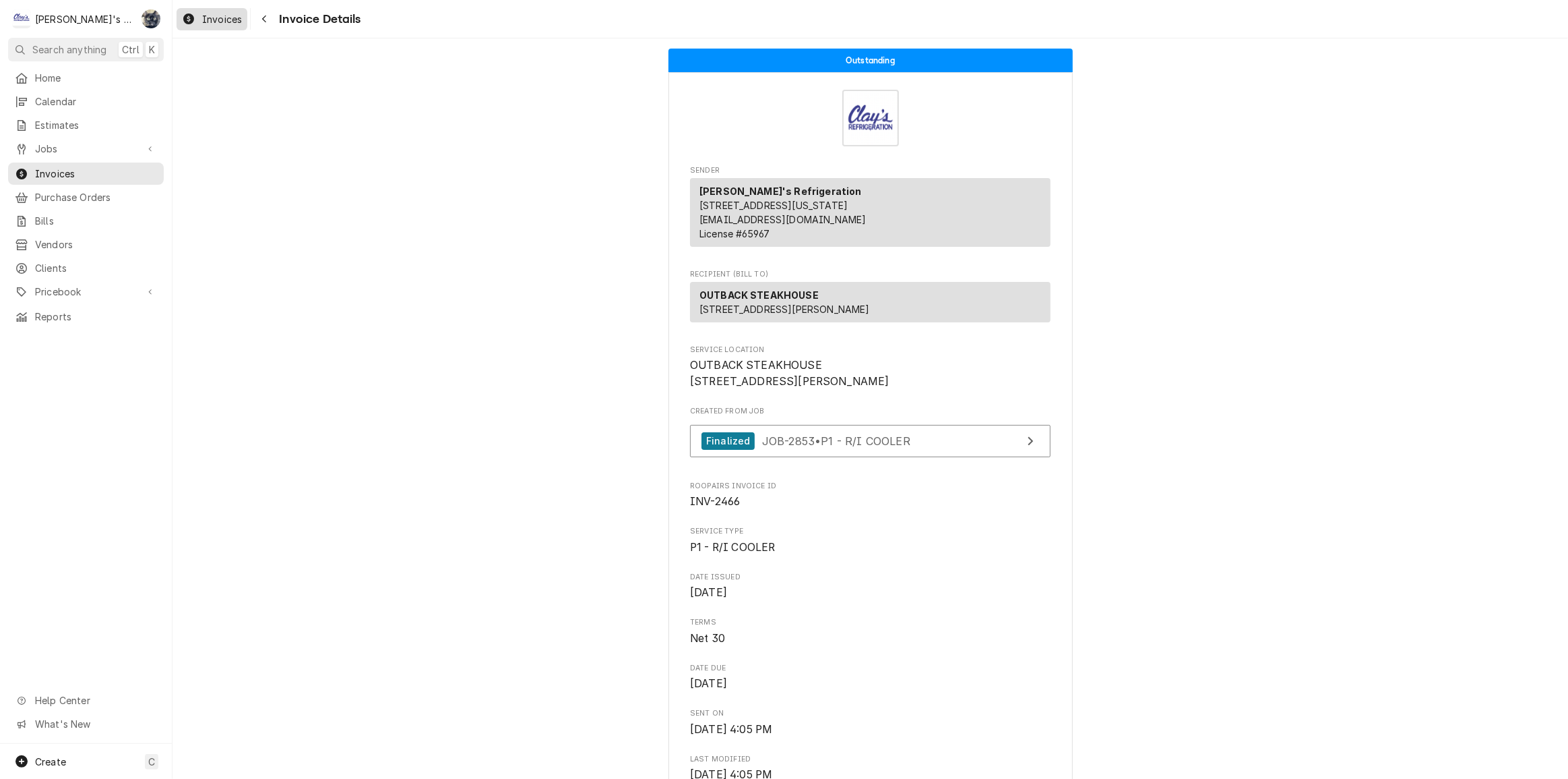
click at [232, 23] on span "Invoices" at bounding box center [221, 19] width 40 height 14
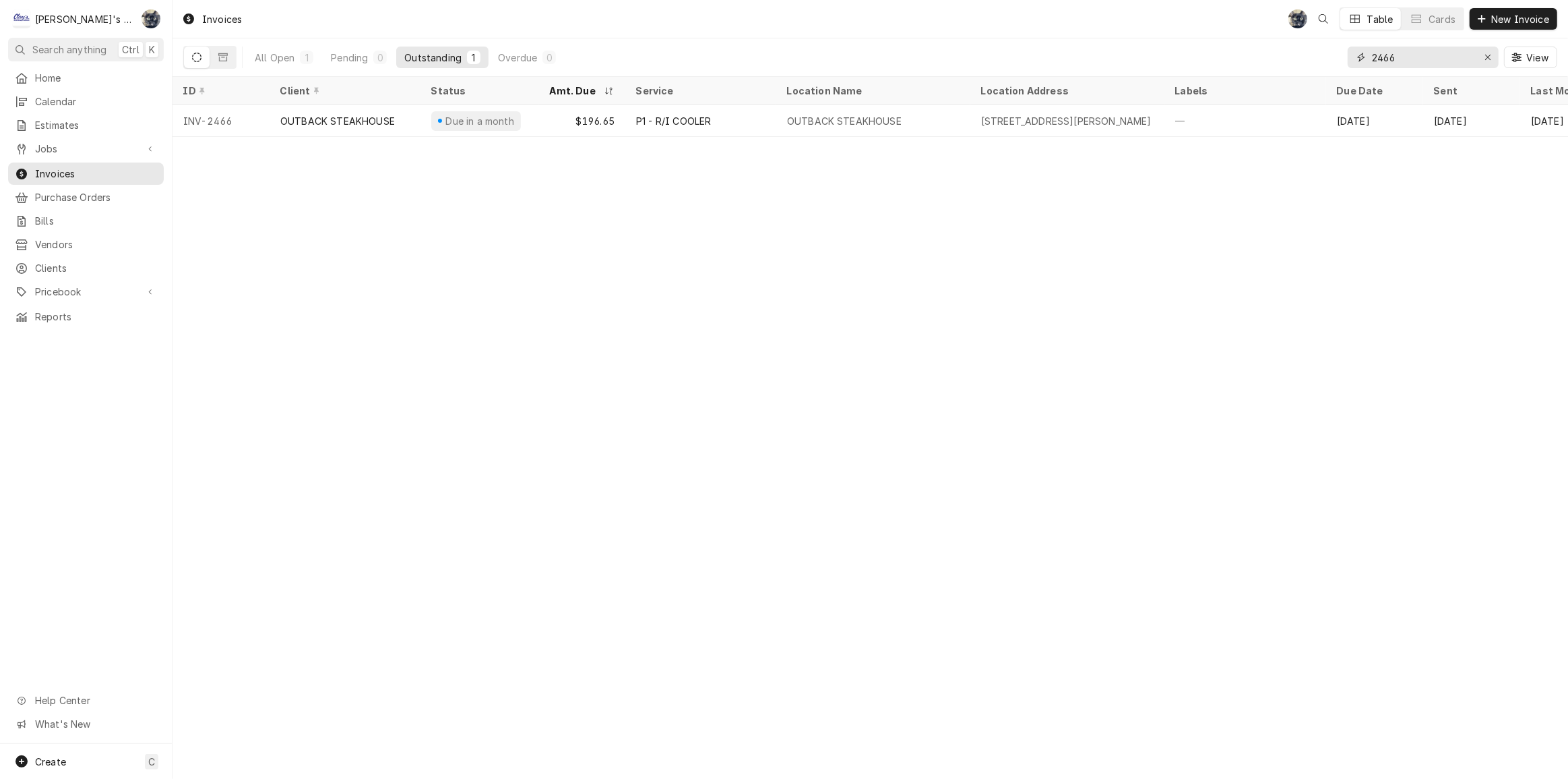
drag, startPoint x: 1409, startPoint y: 58, endPoint x: 1350, endPoint y: 61, distance: 59.1
click at [1354, 61] on div "2466" at bounding box center [1423, 58] width 151 height 22
type input "2484"
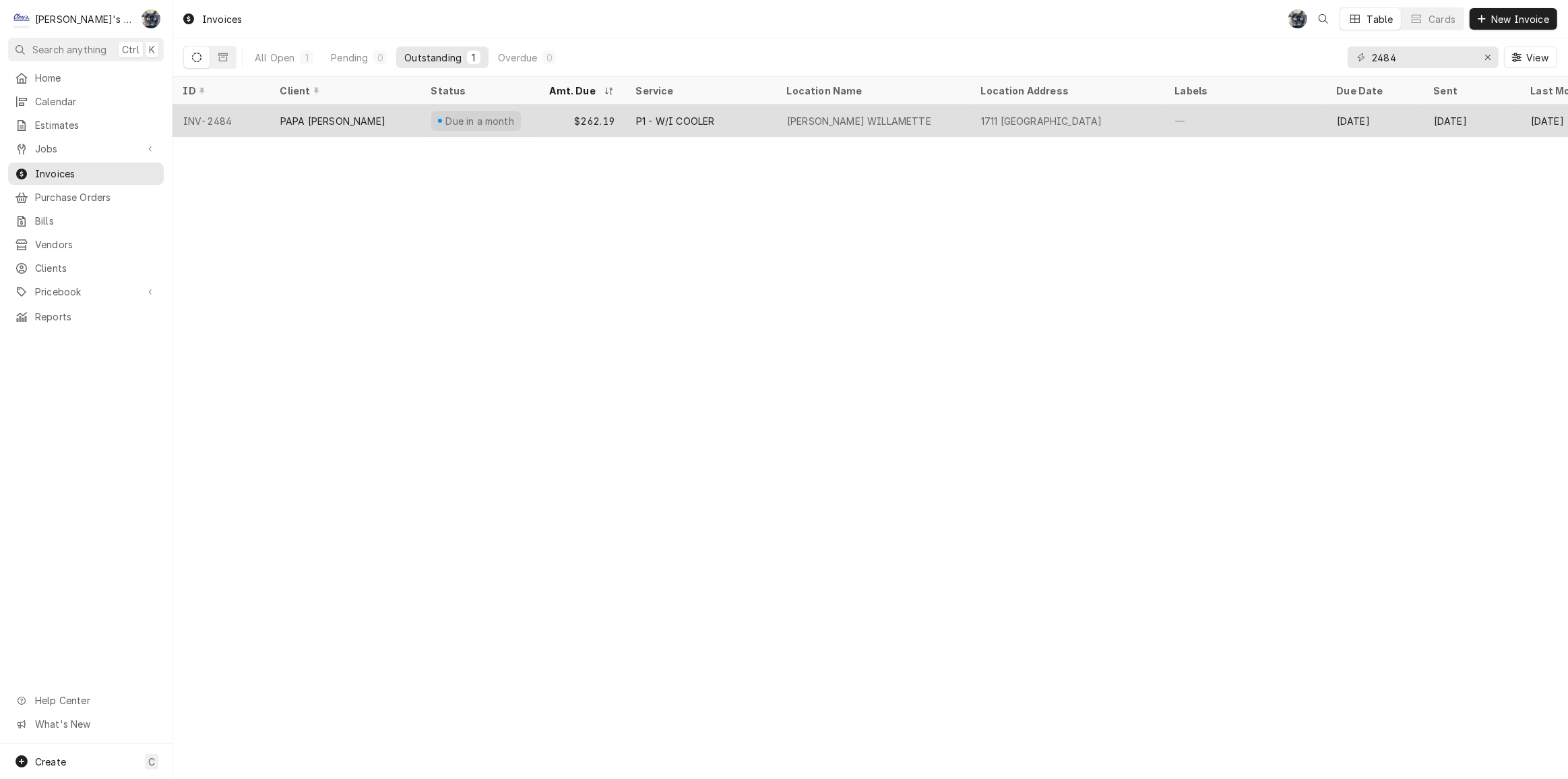
click at [818, 109] on div "PAPA MURPHY'S WILLAMETTE" at bounding box center [873, 121] width 194 height 33
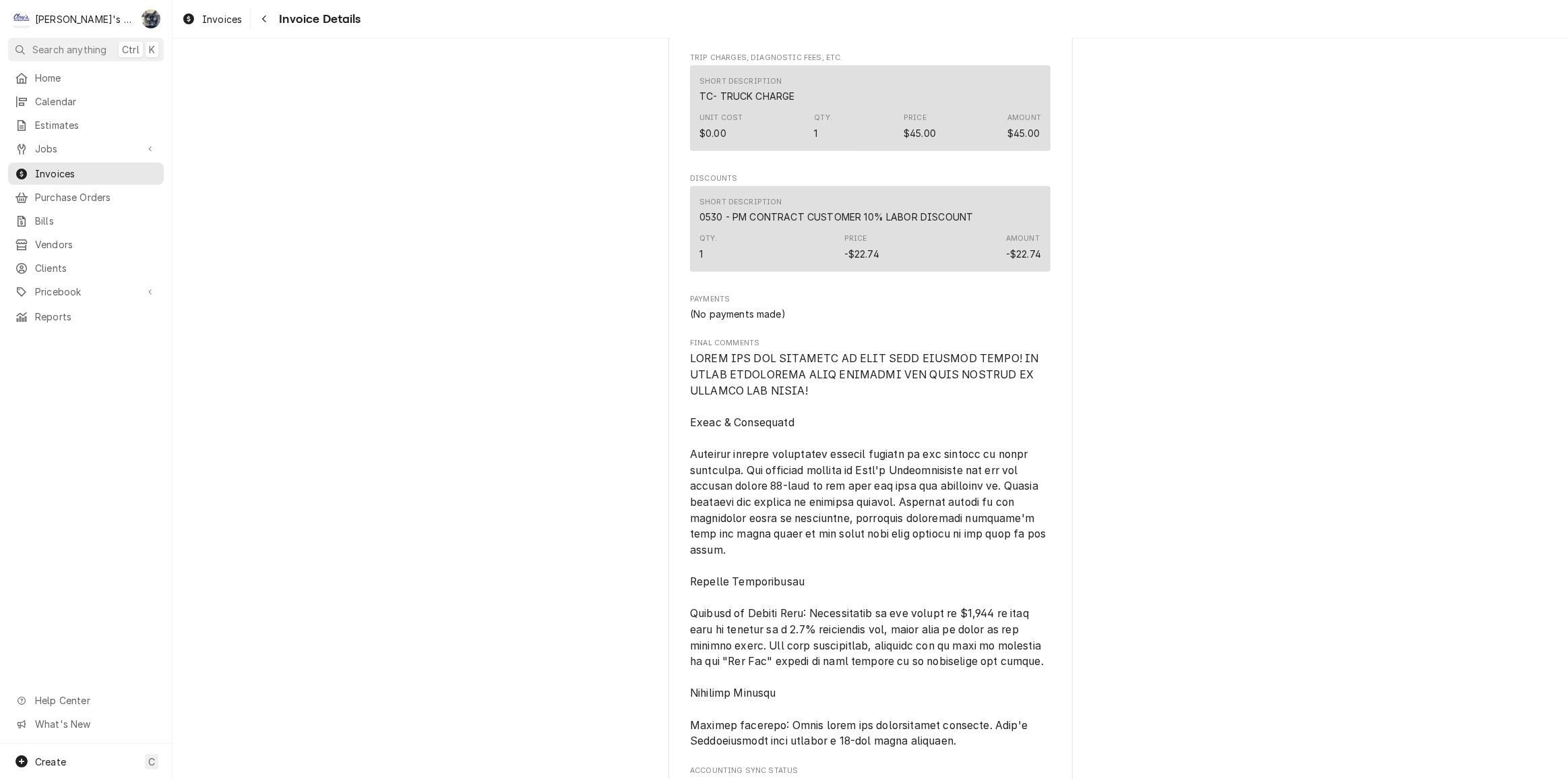
scroll to position [1756, 0]
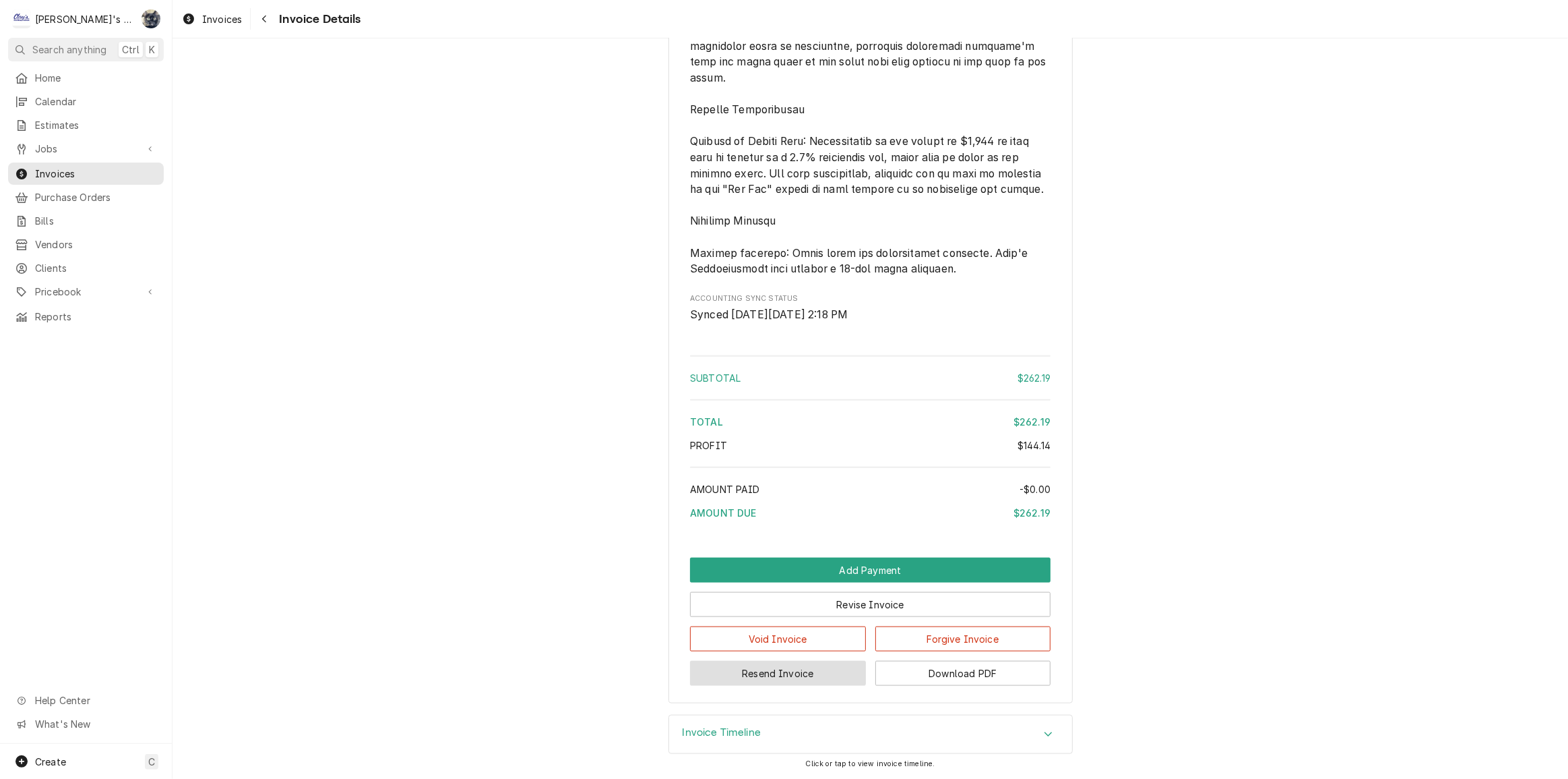
click at [816, 669] on button "Resend Invoice" at bounding box center [778, 673] width 176 height 25
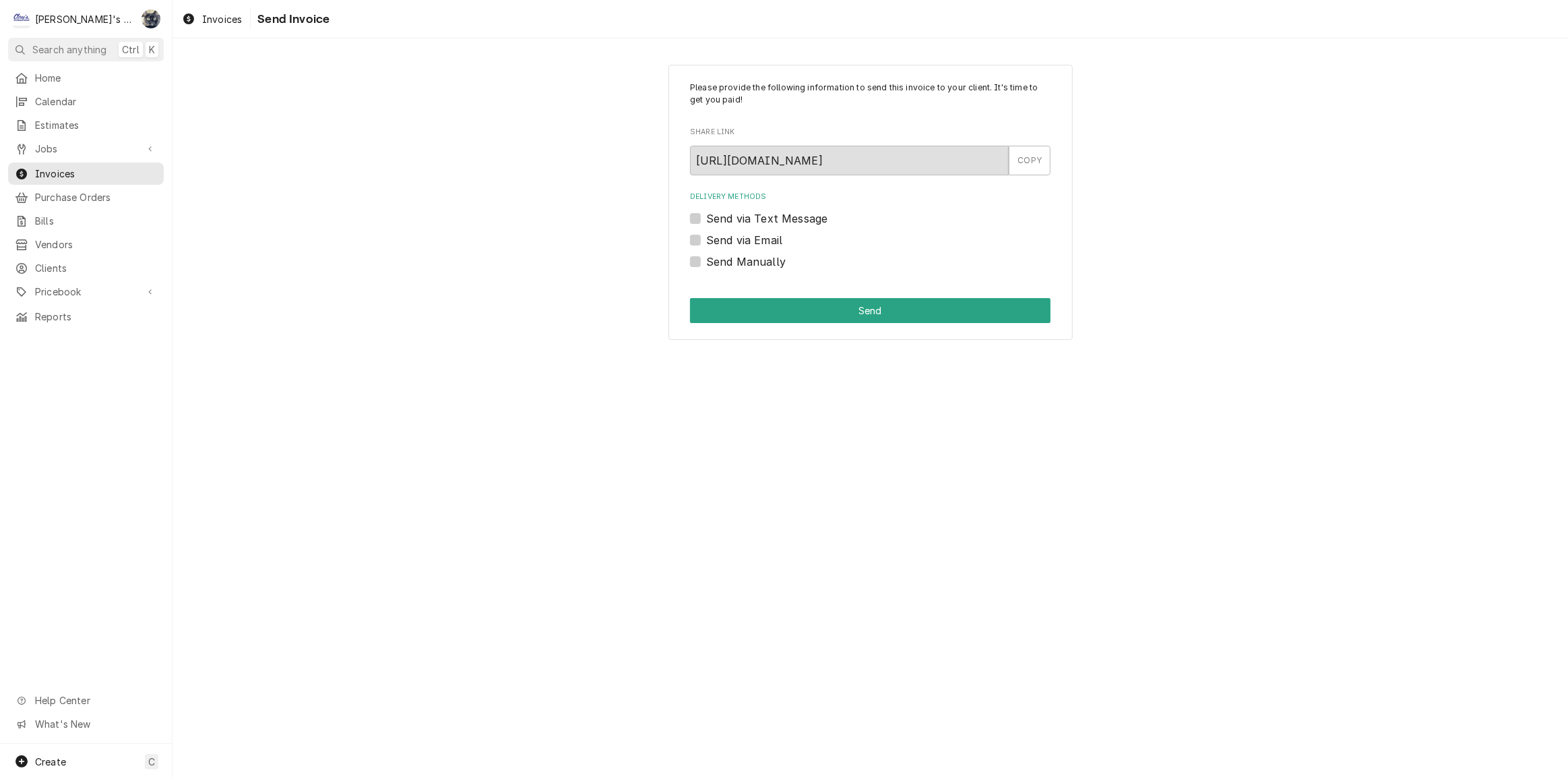
click at [706, 239] on label "Send via Email" at bounding box center [744, 239] width 76 height 16
click at [706, 239] on input "Send via Email" at bounding box center [887, 246] width 361 height 30
checkbox input "true"
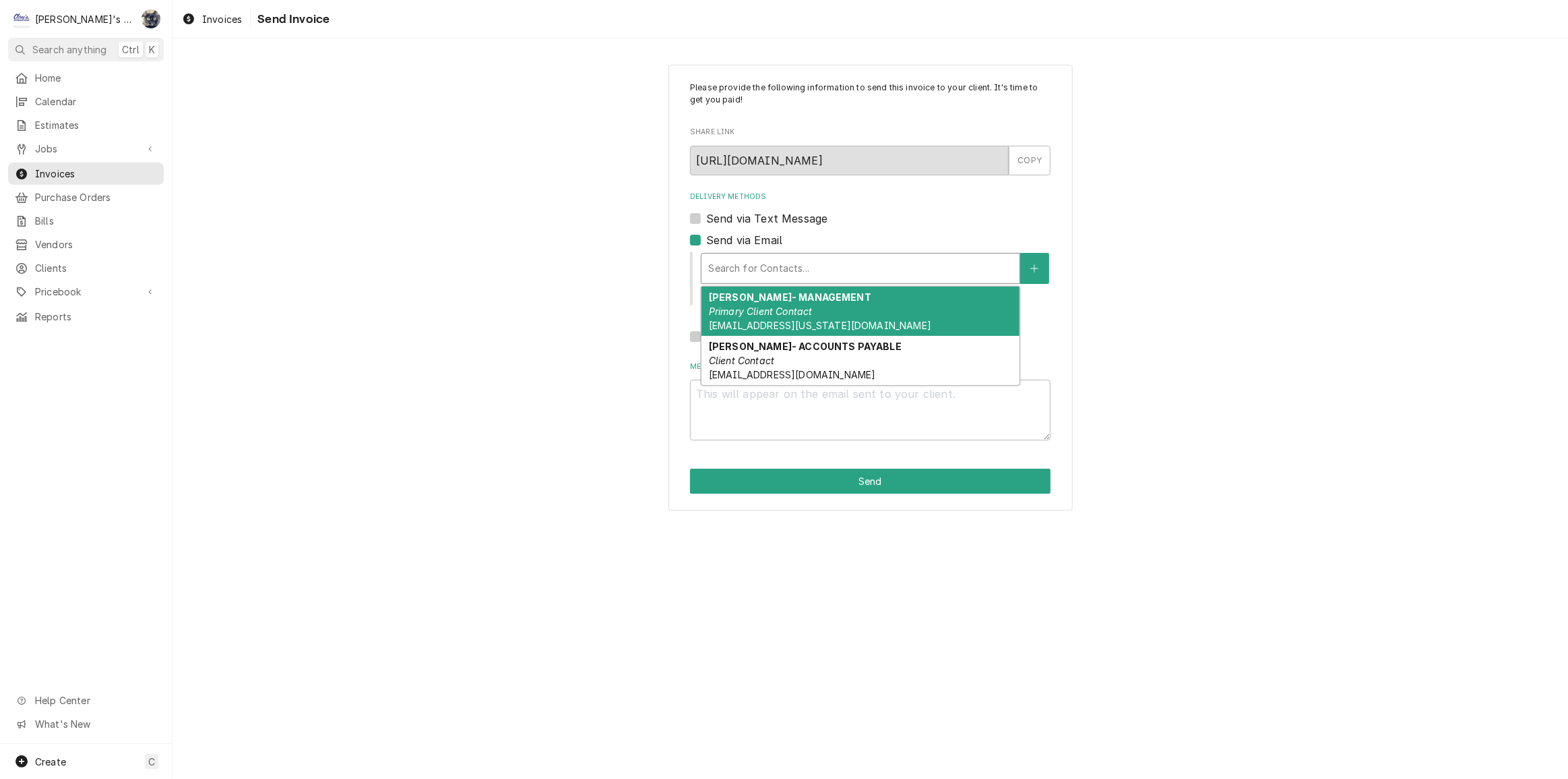
click at [752, 276] on div "Delivery Methods" at bounding box center [861, 268] width 305 height 24
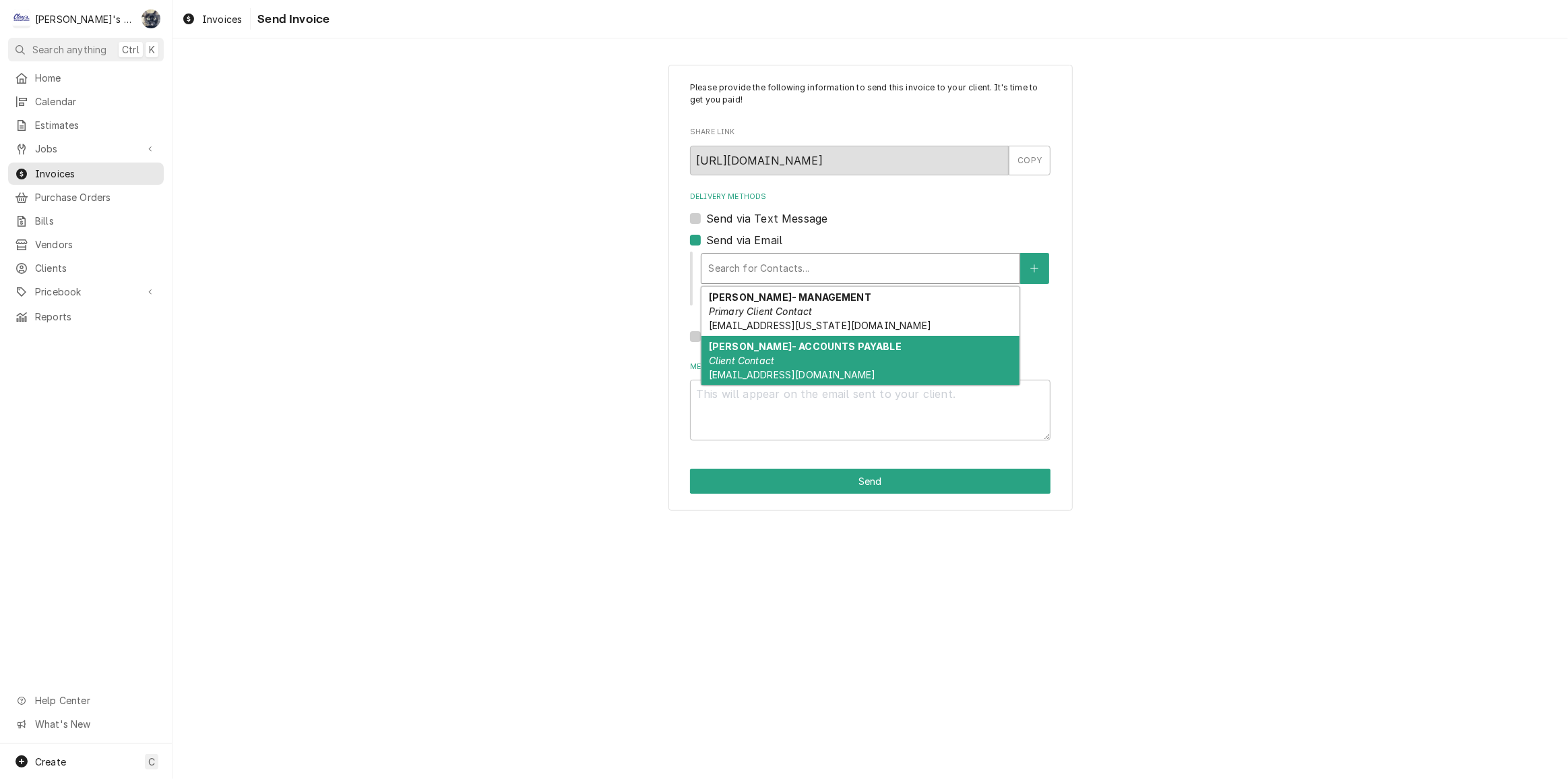
click at [780, 353] on div "LISA WELLINGTON- ACCOUNTS PAYABLE Client Contact ap@brencam.com" at bounding box center [860, 360] width 318 height 49
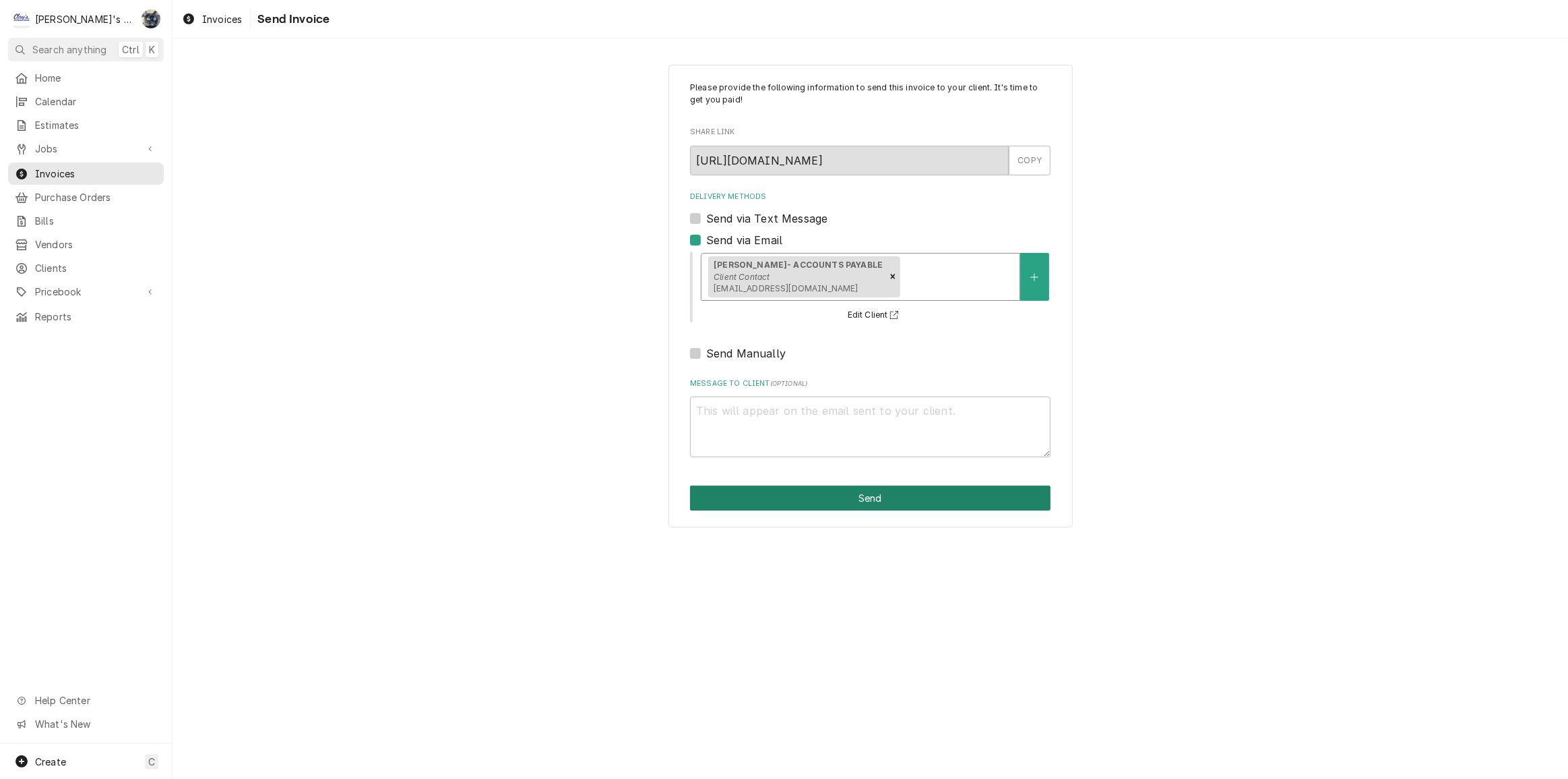
click at [821, 491] on button "Send" at bounding box center [870, 498] width 361 height 25
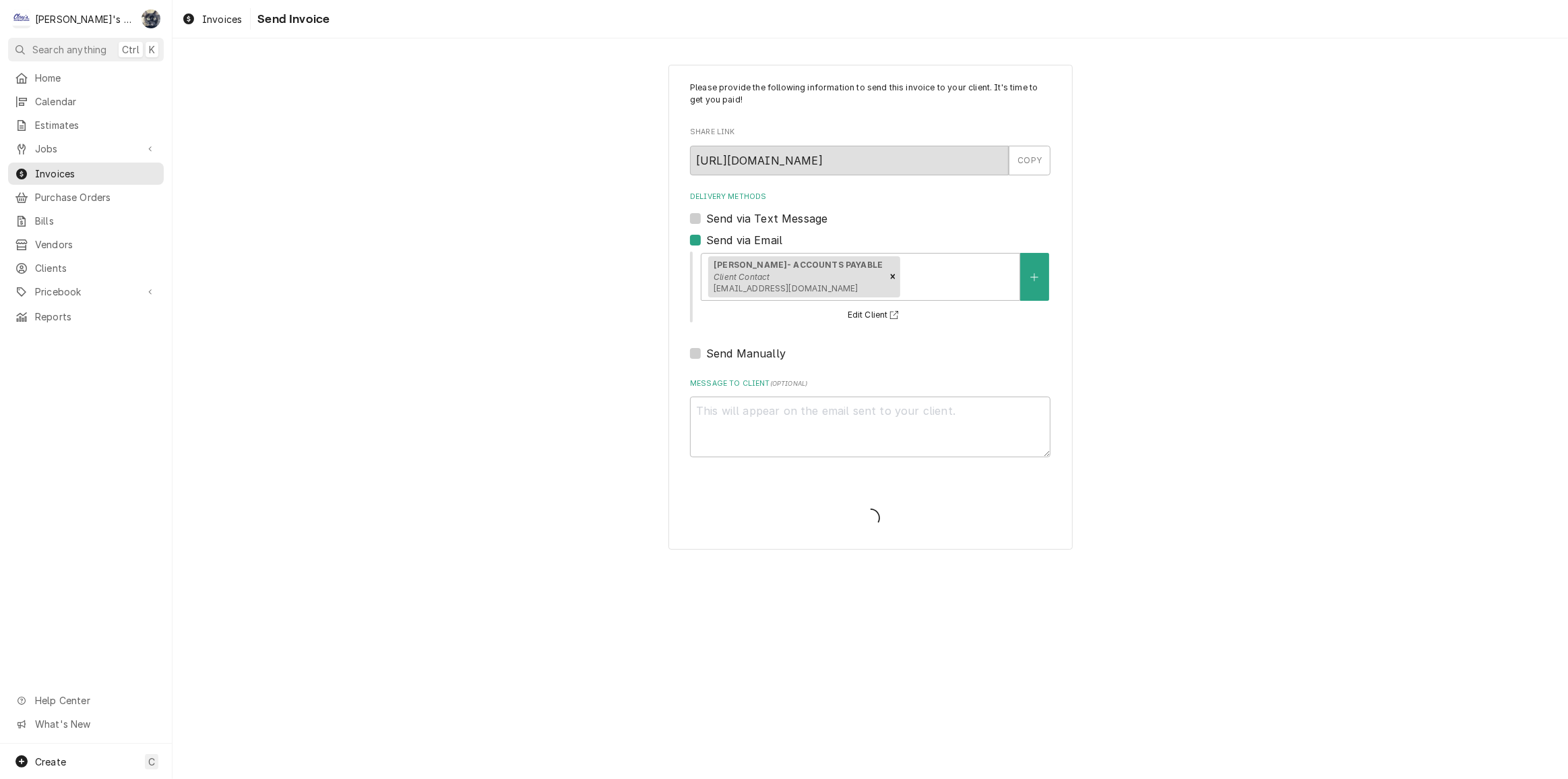
type textarea "x"
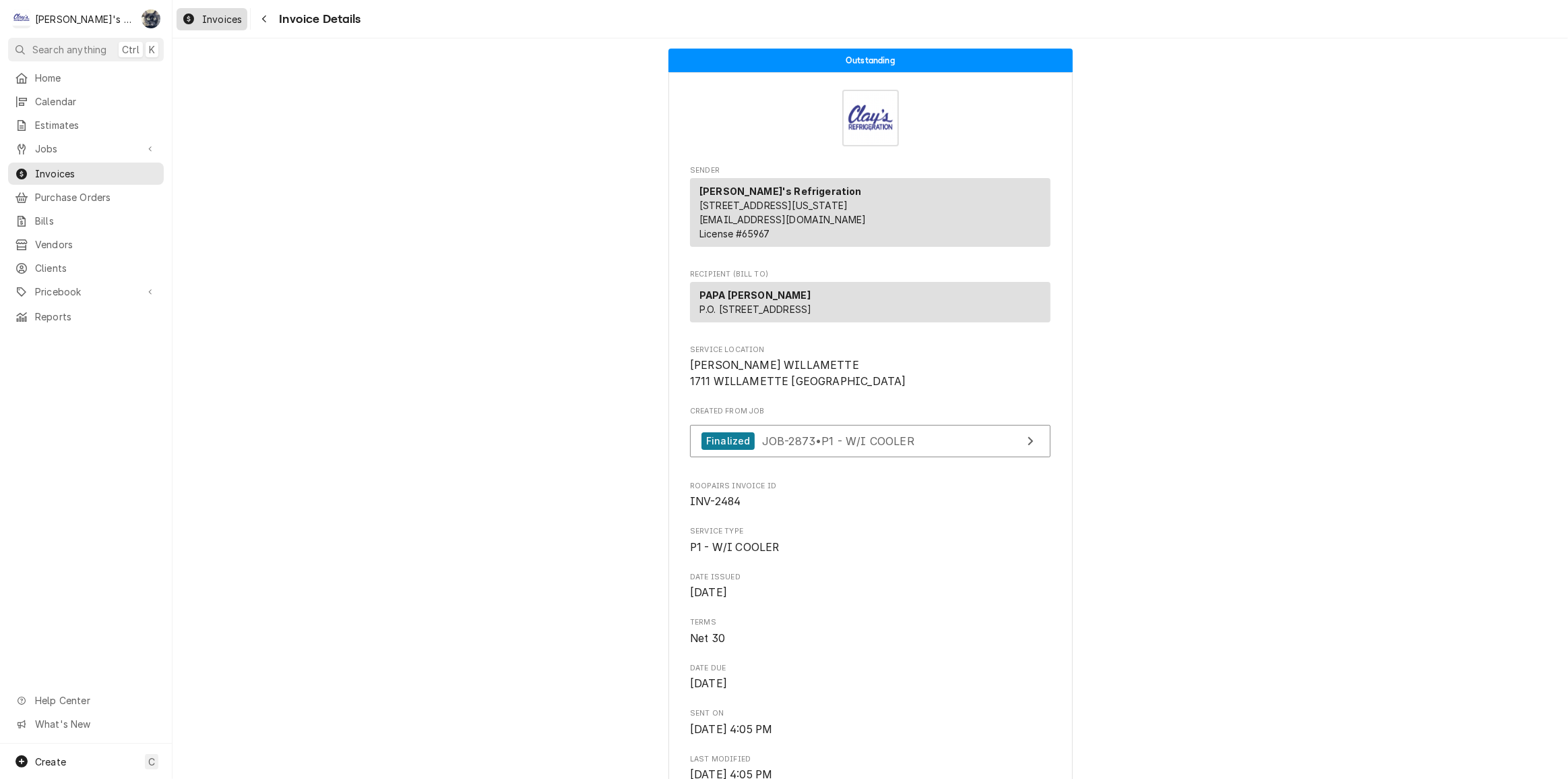
click at [200, 19] on div "Invoices" at bounding box center [212, 19] width 65 height 17
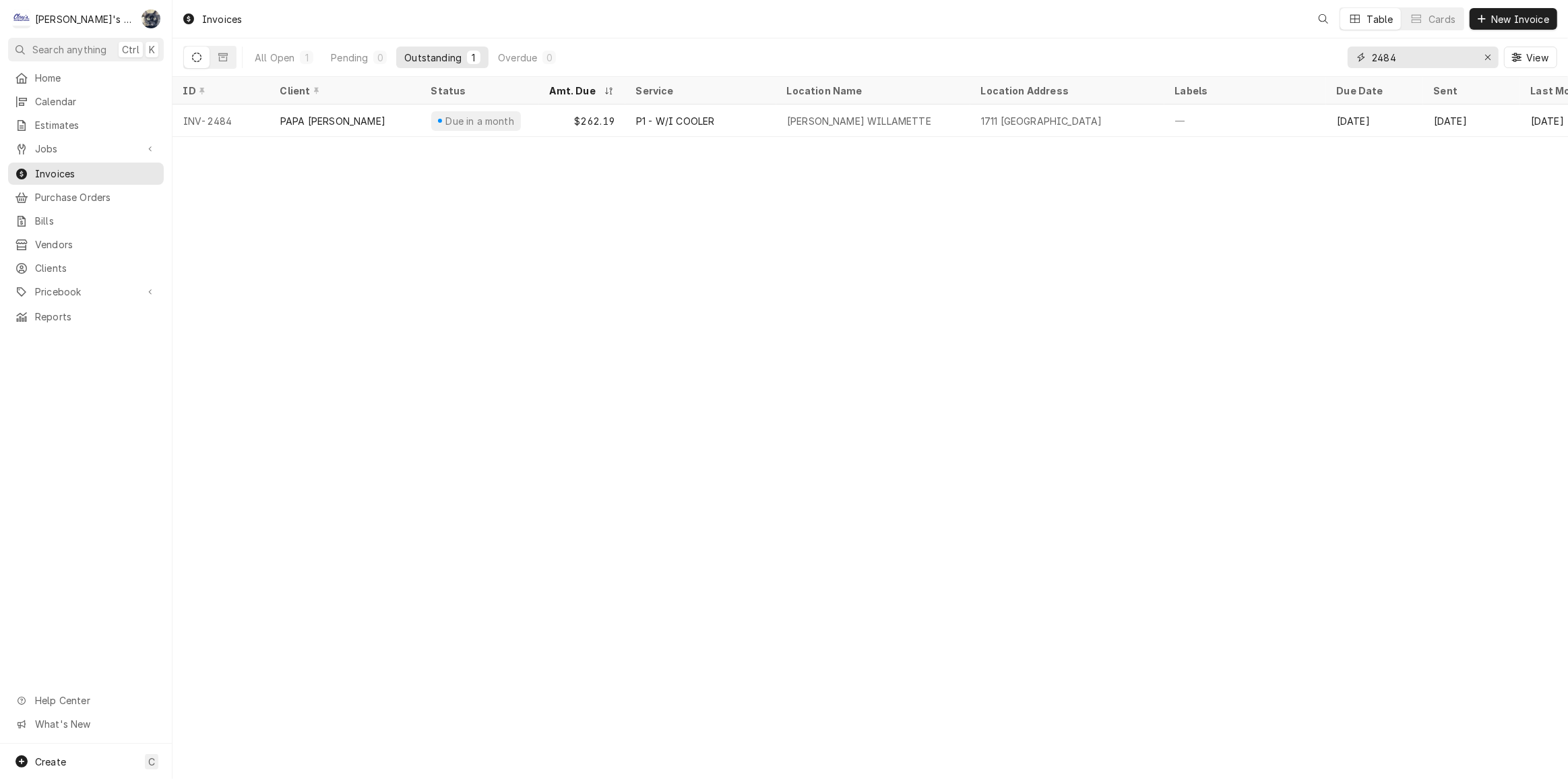
drag, startPoint x: 1410, startPoint y: 58, endPoint x: 1347, endPoint y: 58, distance: 63.0
click at [1348, 58] on div "2484" at bounding box center [1423, 58] width 151 height 22
type input "2464"
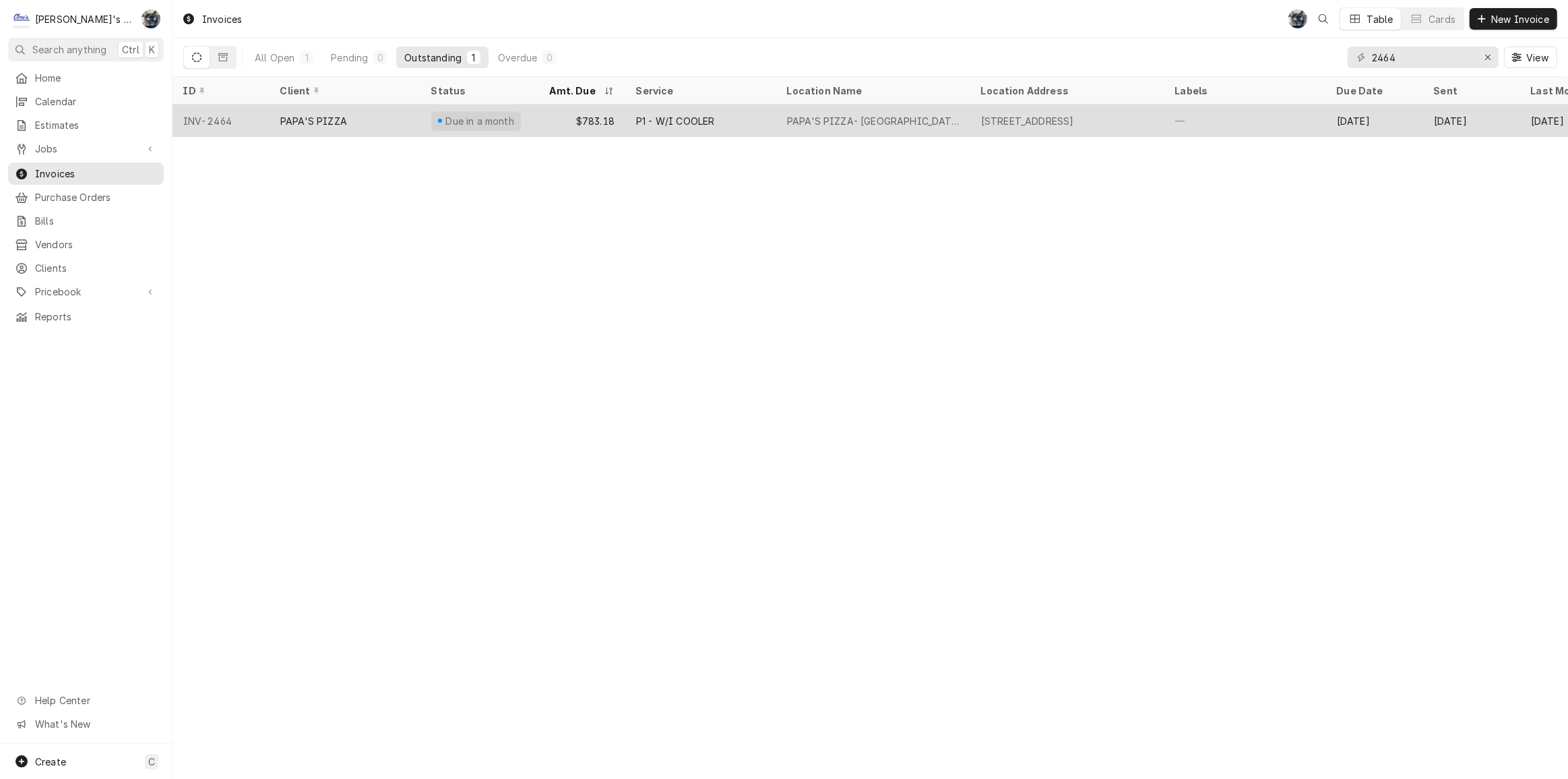
click at [1058, 110] on div "1577 COBURG RD, EUGENE, OR 97401" at bounding box center [1068, 121] width 194 height 33
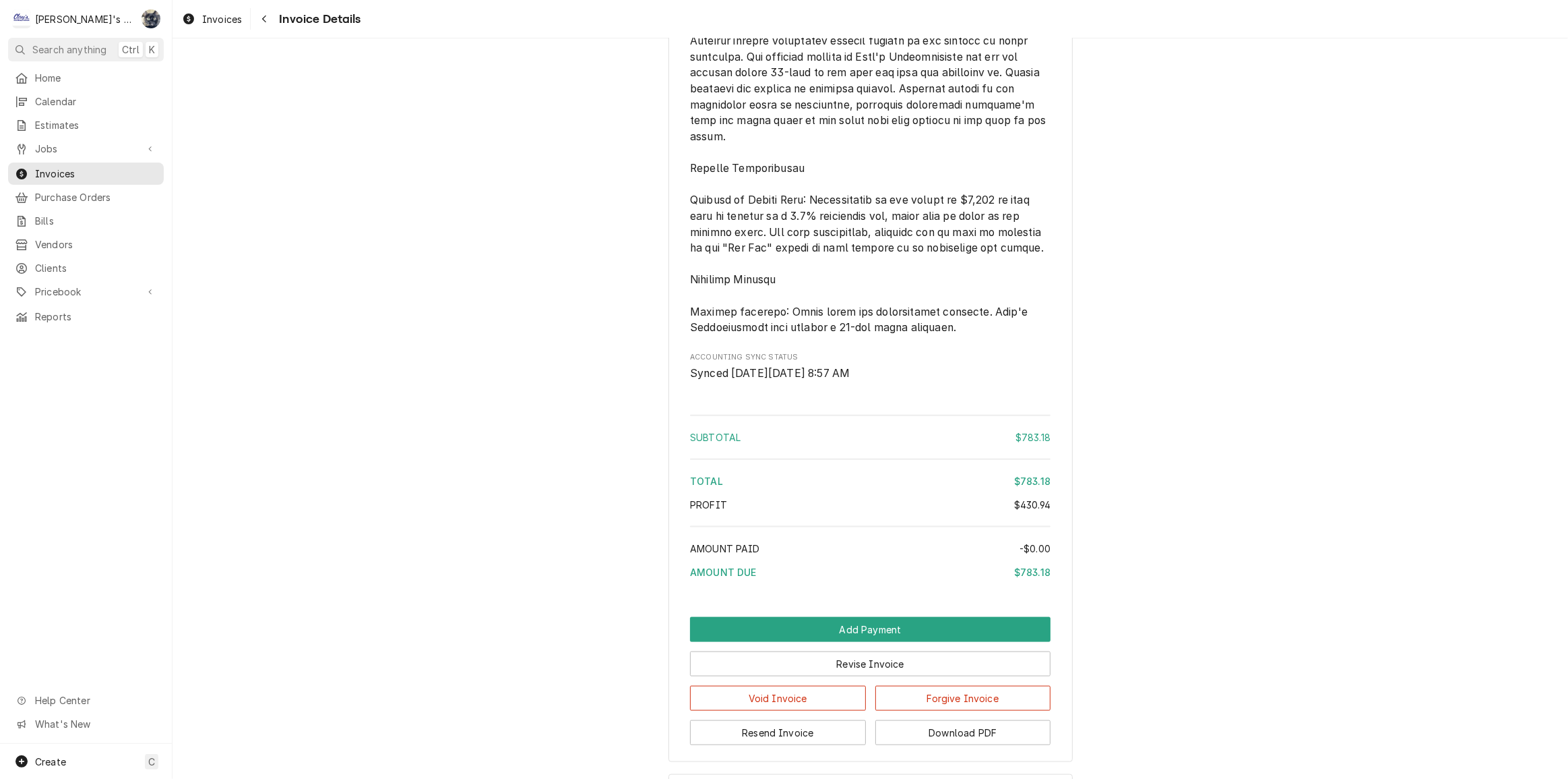
scroll to position [1818, 0]
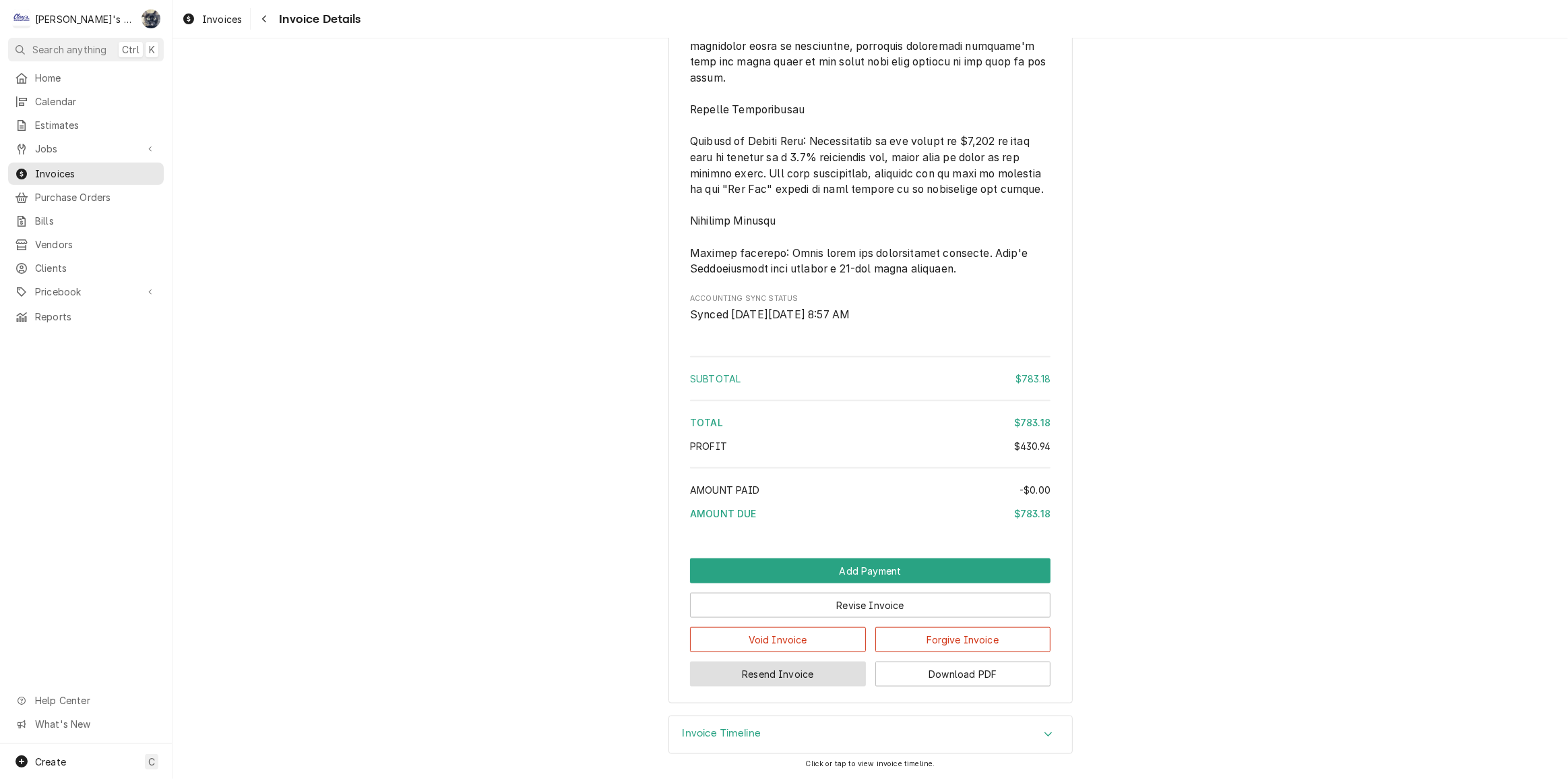
click at [775, 676] on button "Resend Invoice" at bounding box center [778, 674] width 176 height 25
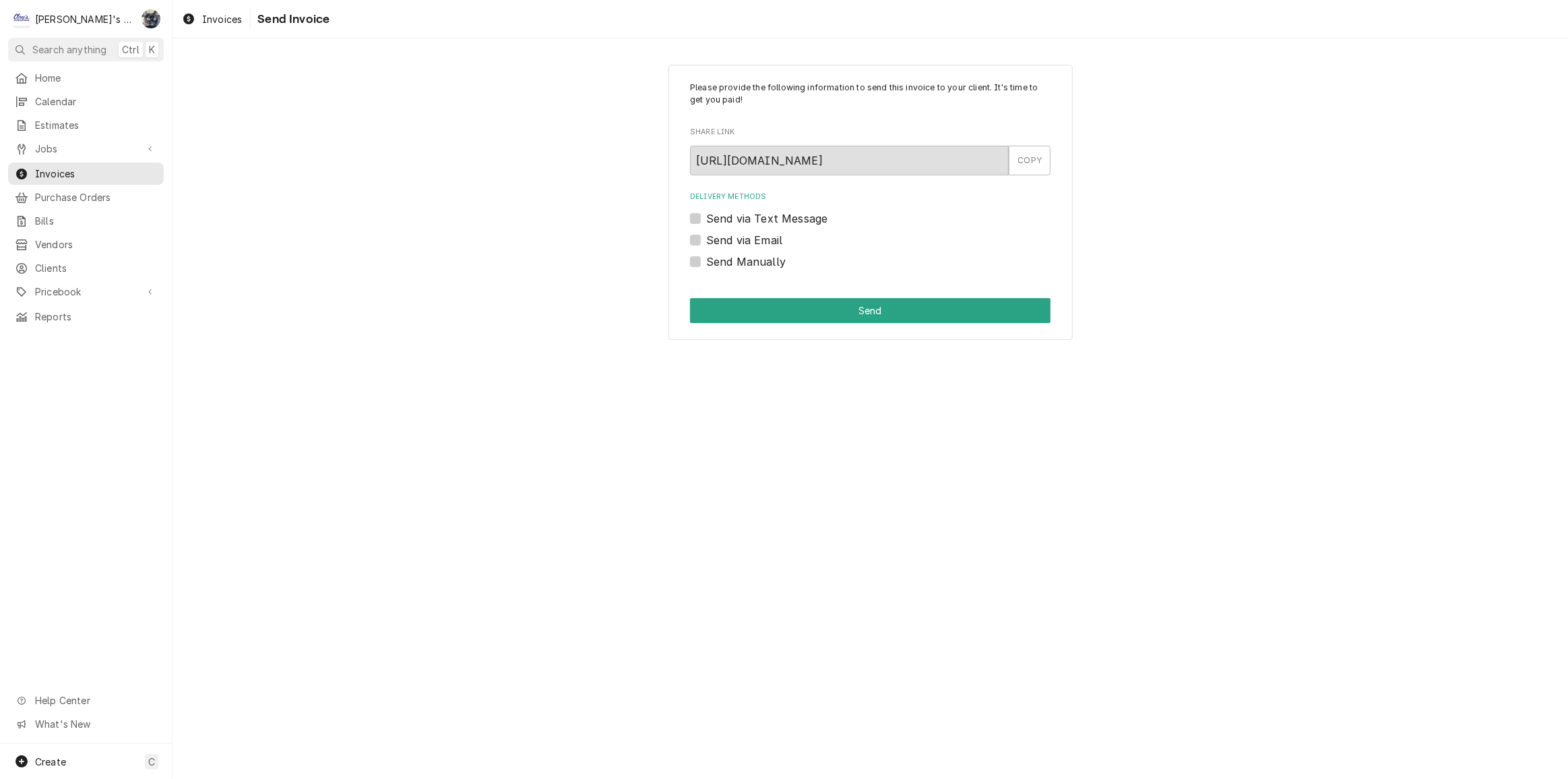
click at [706, 239] on label "Send via Email" at bounding box center [744, 239] width 76 height 16
click at [706, 239] on input "Send via Email" at bounding box center [887, 246] width 361 height 30
checkbox input "true"
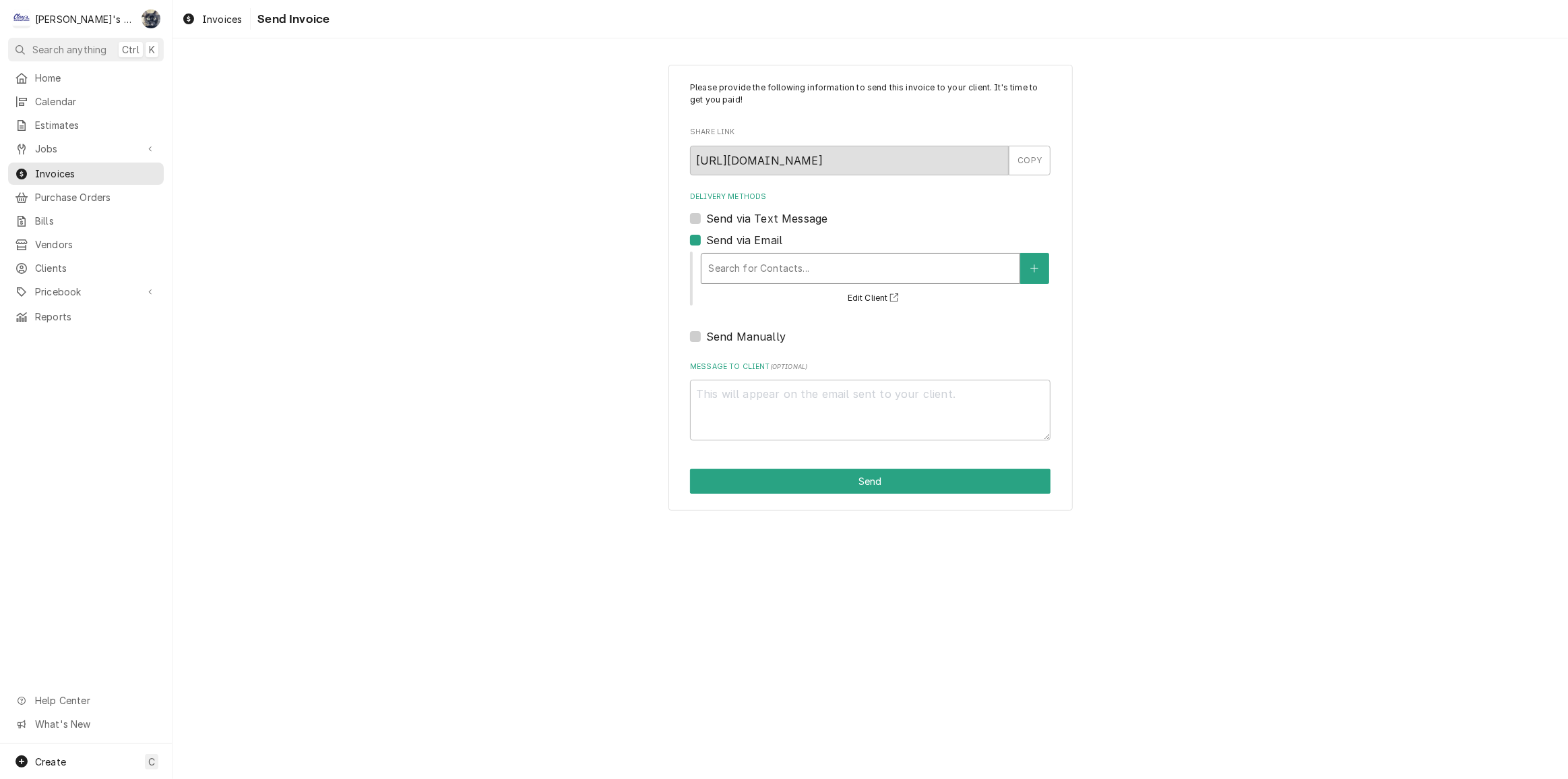
click at [727, 265] on div "Delivery Methods" at bounding box center [861, 268] width 305 height 24
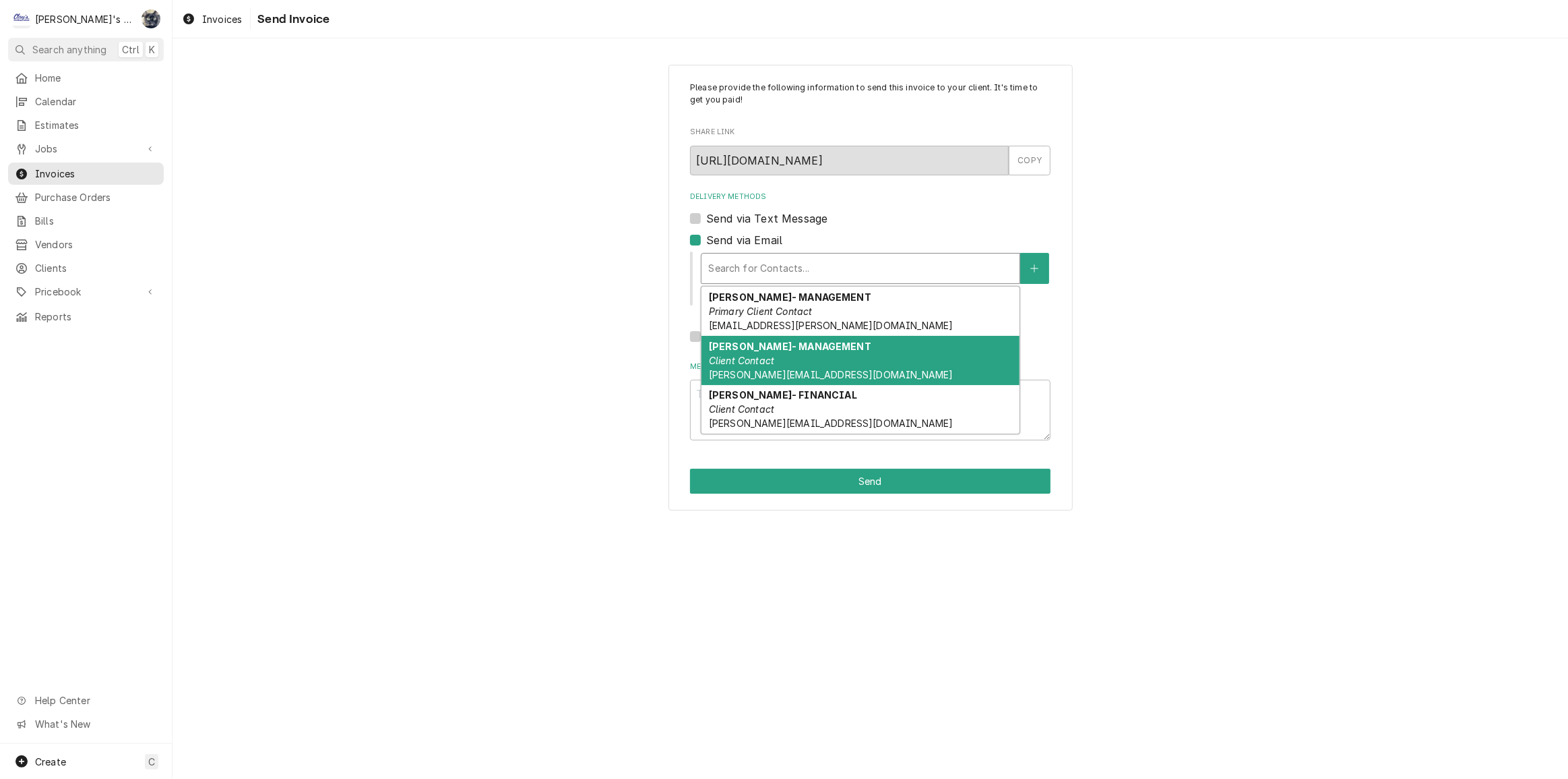
click at [752, 374] on span "KEN@PAPASPIZZA.NET" at bounding box center [831, 374] width 245 height 12
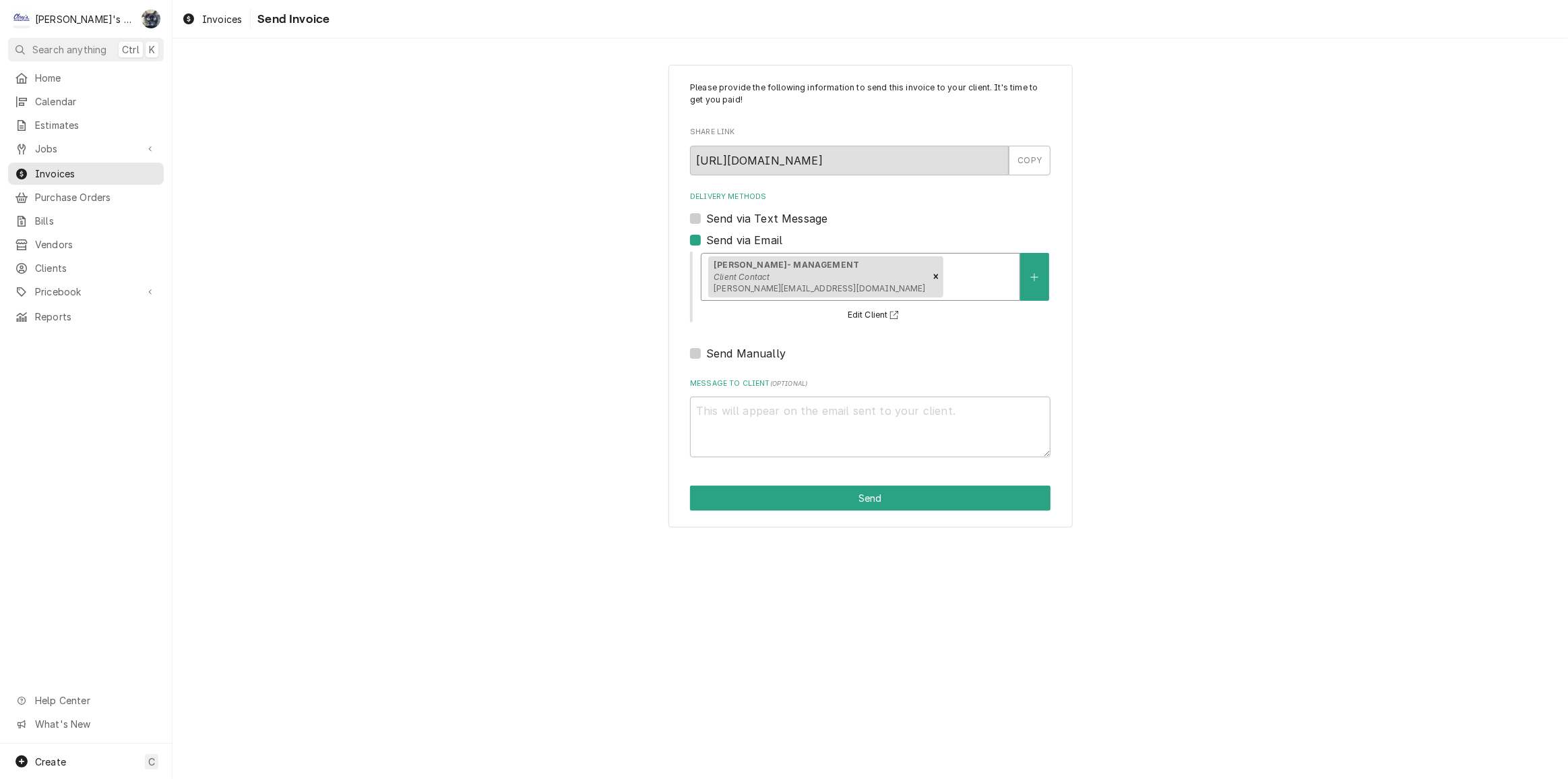
click at [946, 275] on div "Delivery Methods" at bounding box center [980, 276] width 68 height 24
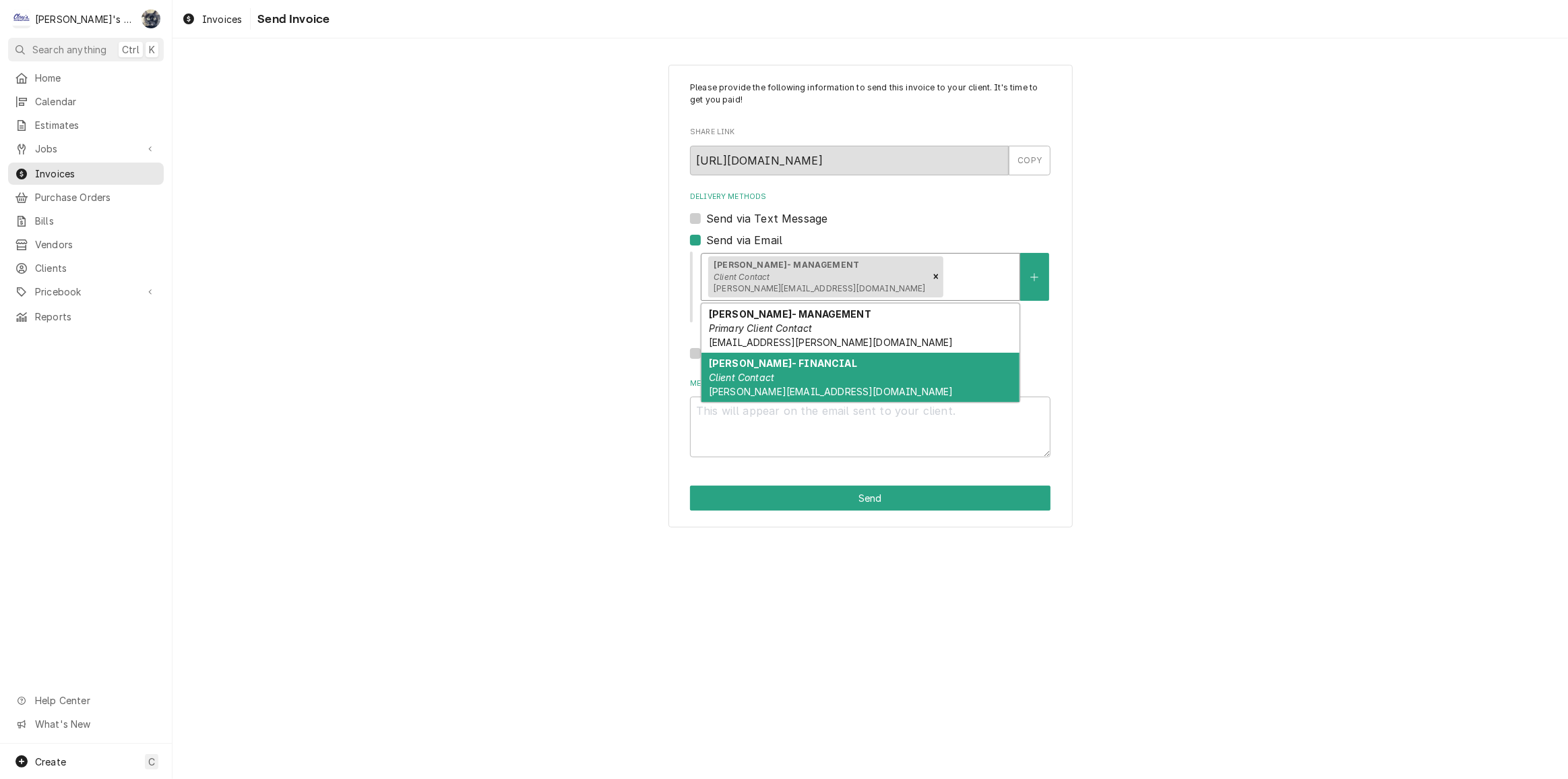
click at [838, 374] on div "MISTY MILLER- FINANCIAL Client Contact MISTY@PAPASPIZZA.NET" at bounding box center [860, 377] width 318 height 49
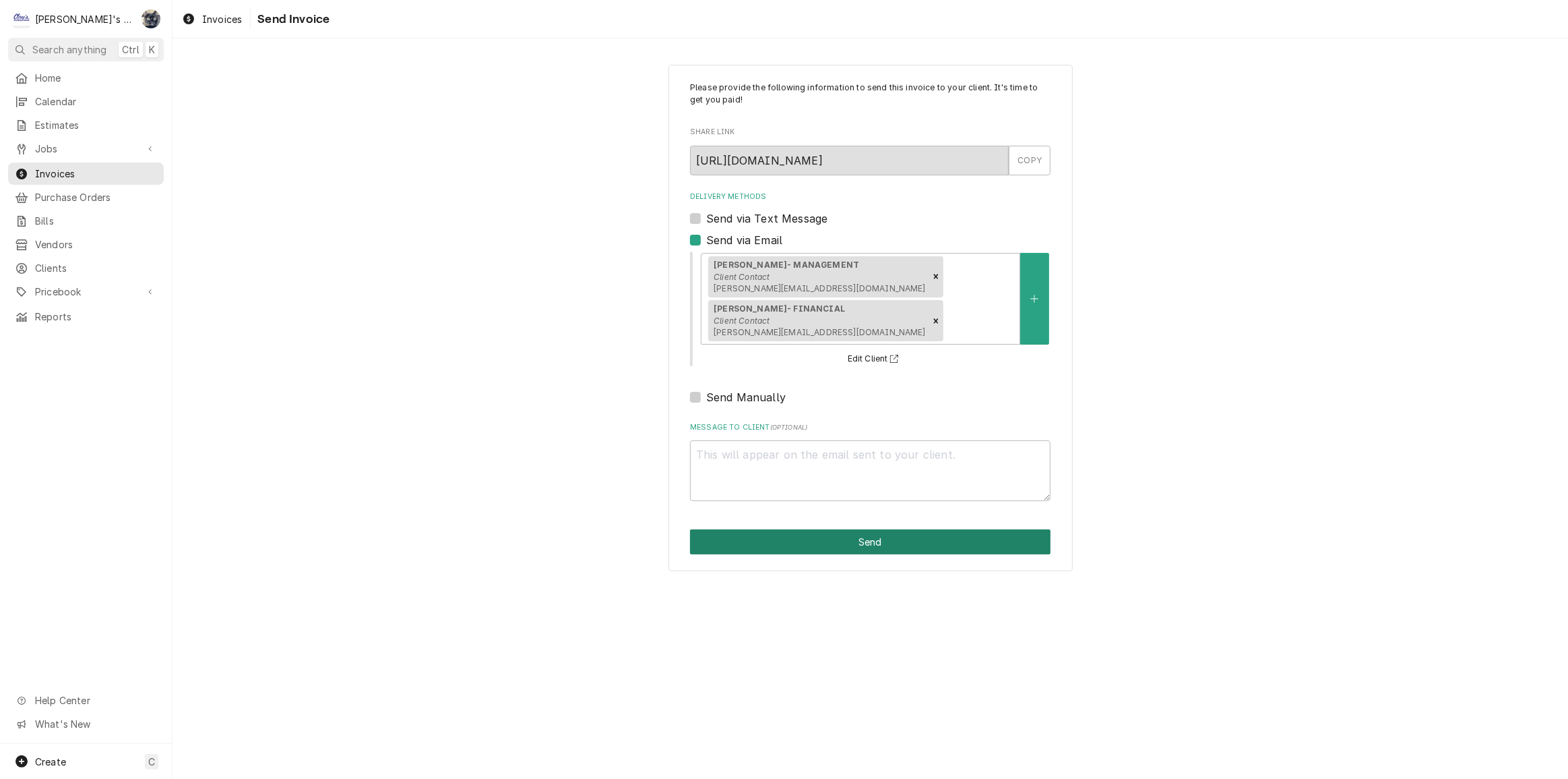
click at [855, 529] on button "Send" at bounding box center [870, 542] width 361 height 25
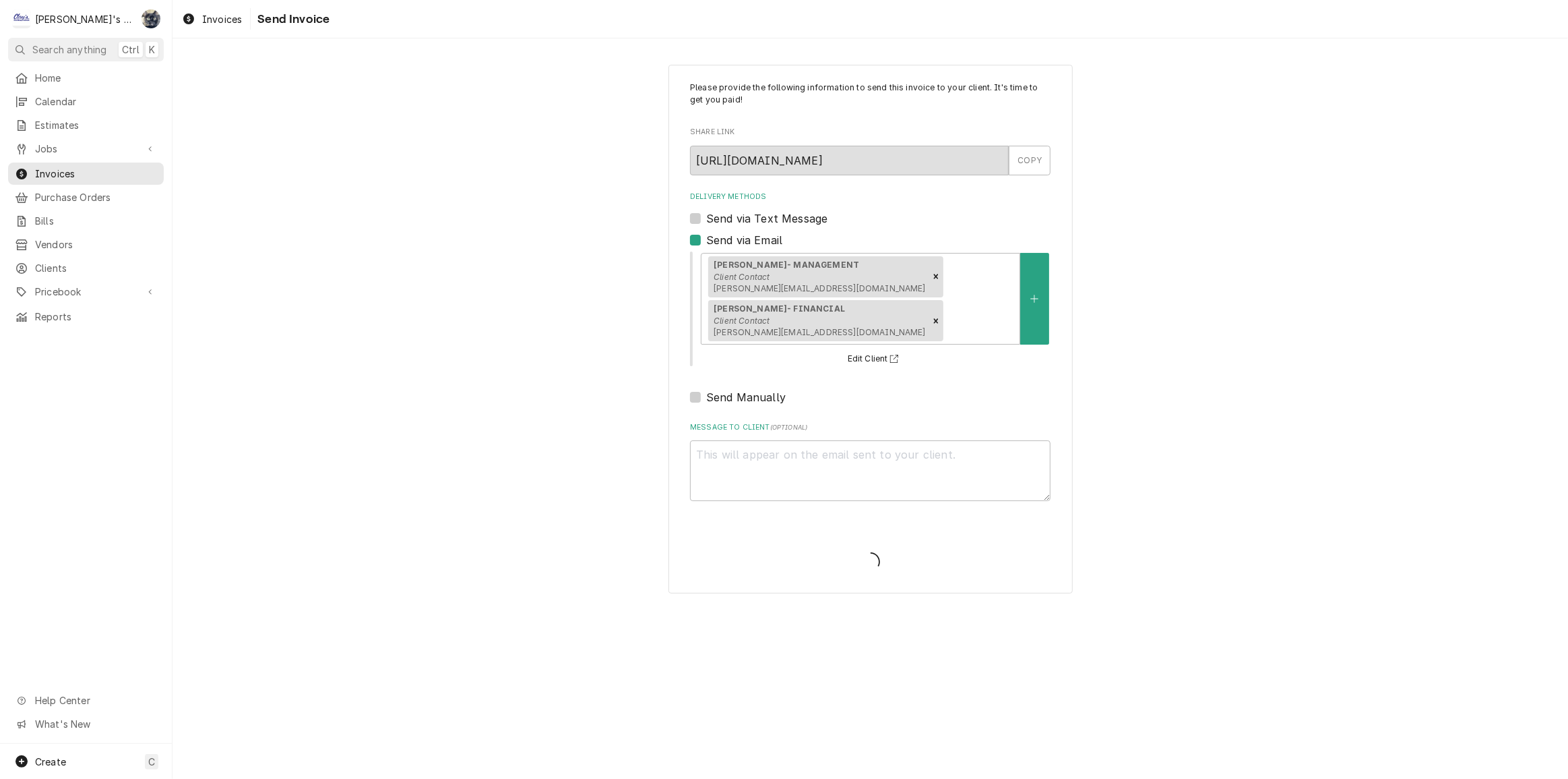
type textarea "x"
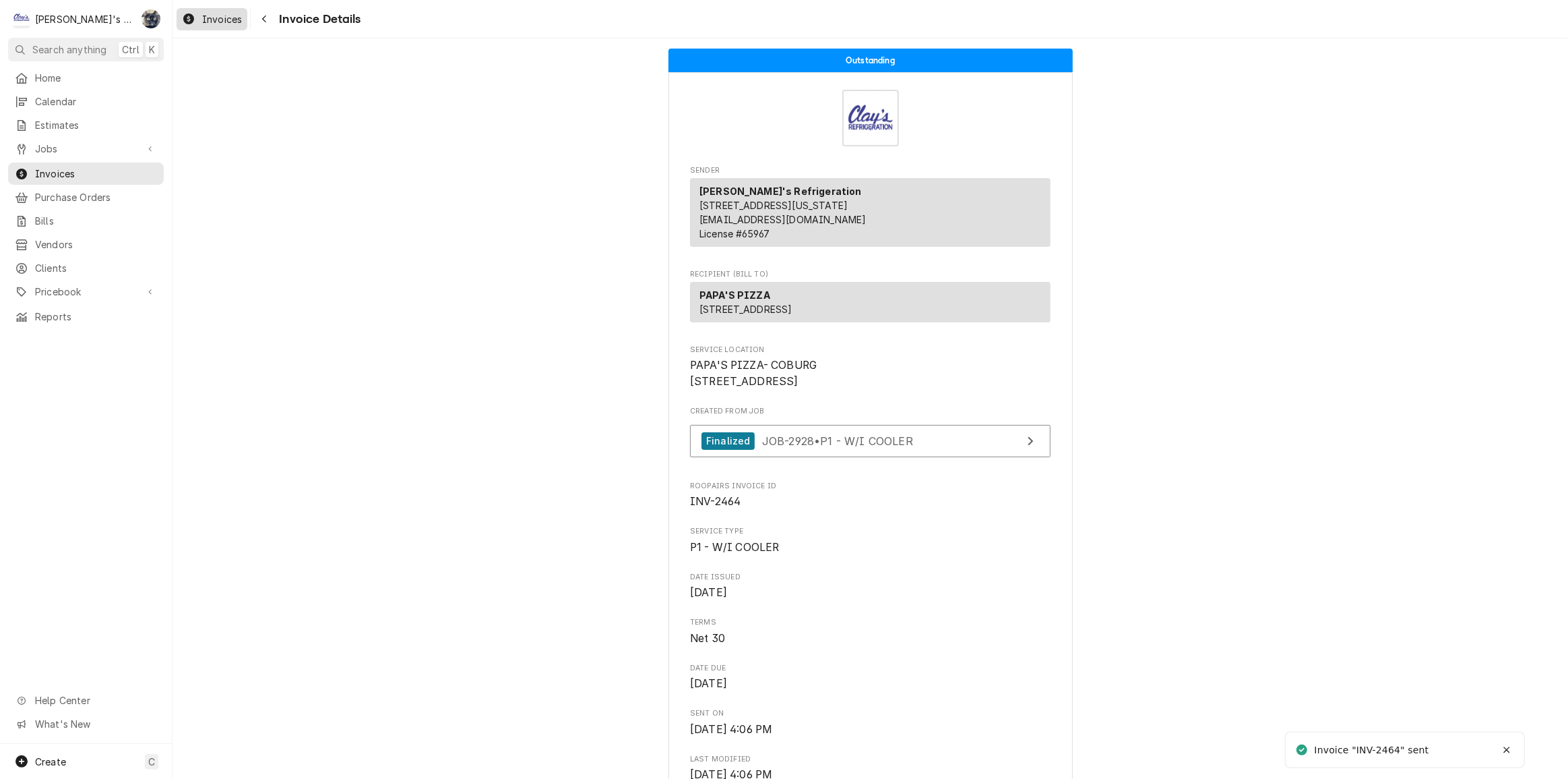
click at [227, 21] on span "Invoices" at bounding box center [221, 19] width 40 height 14
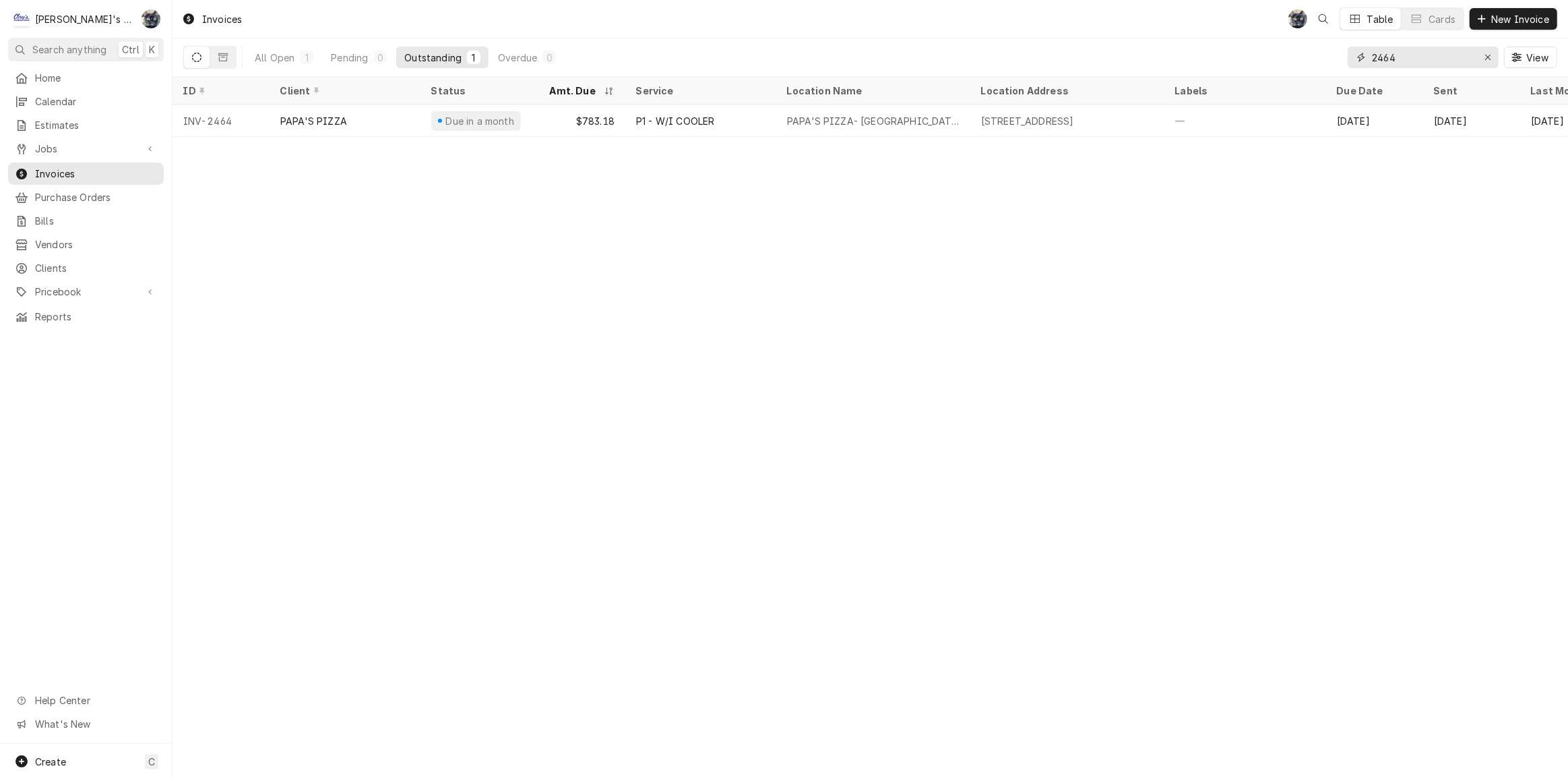
drag, startPoint x: 1403, startPoint y: 54, endPoint x: 1350, endPoint y: 54, distance: 53.0
click at [1350, 54] on div "2464" at bounding box center [1423, 58] width 151 height 22
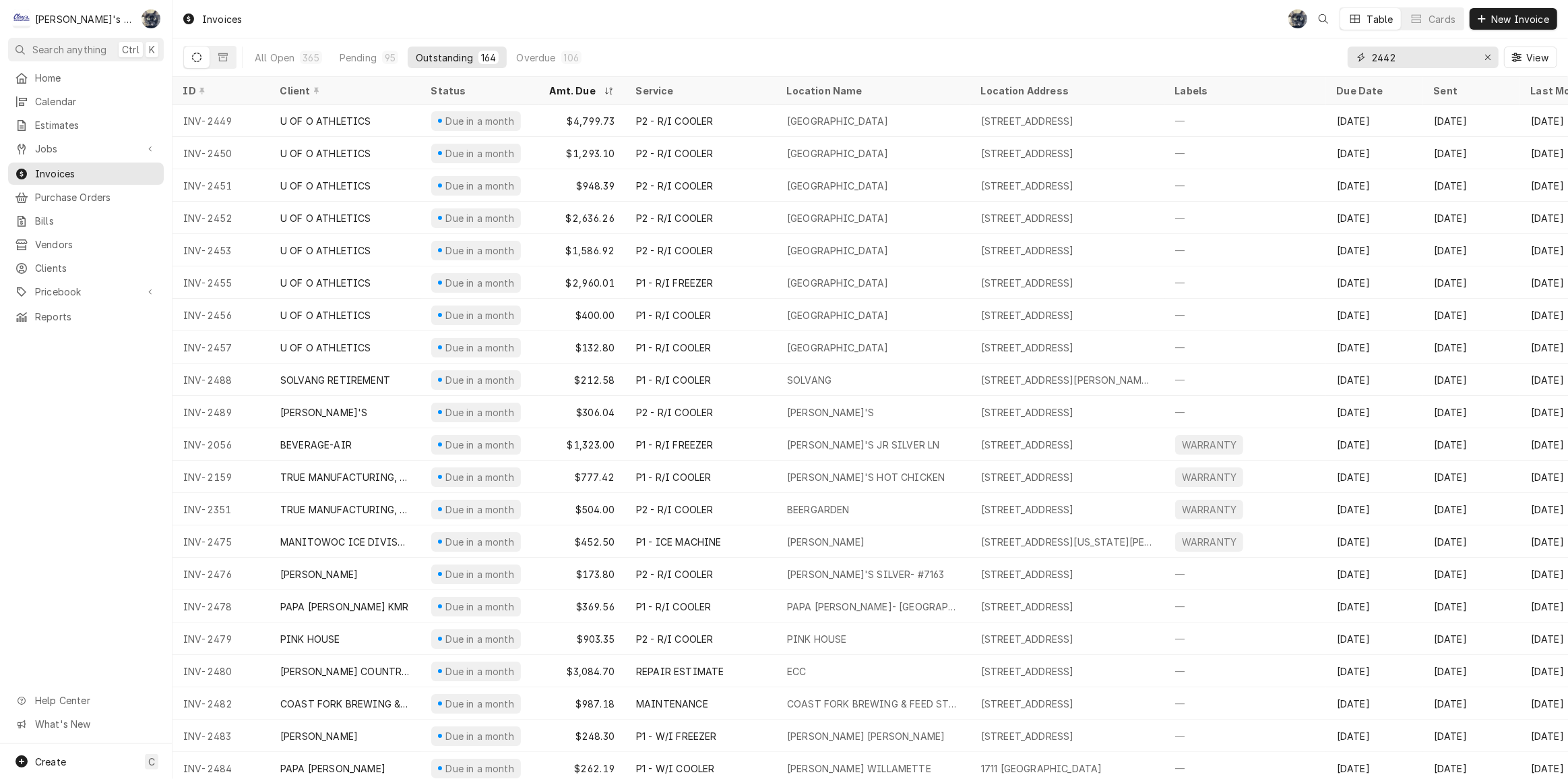
type input "2442"
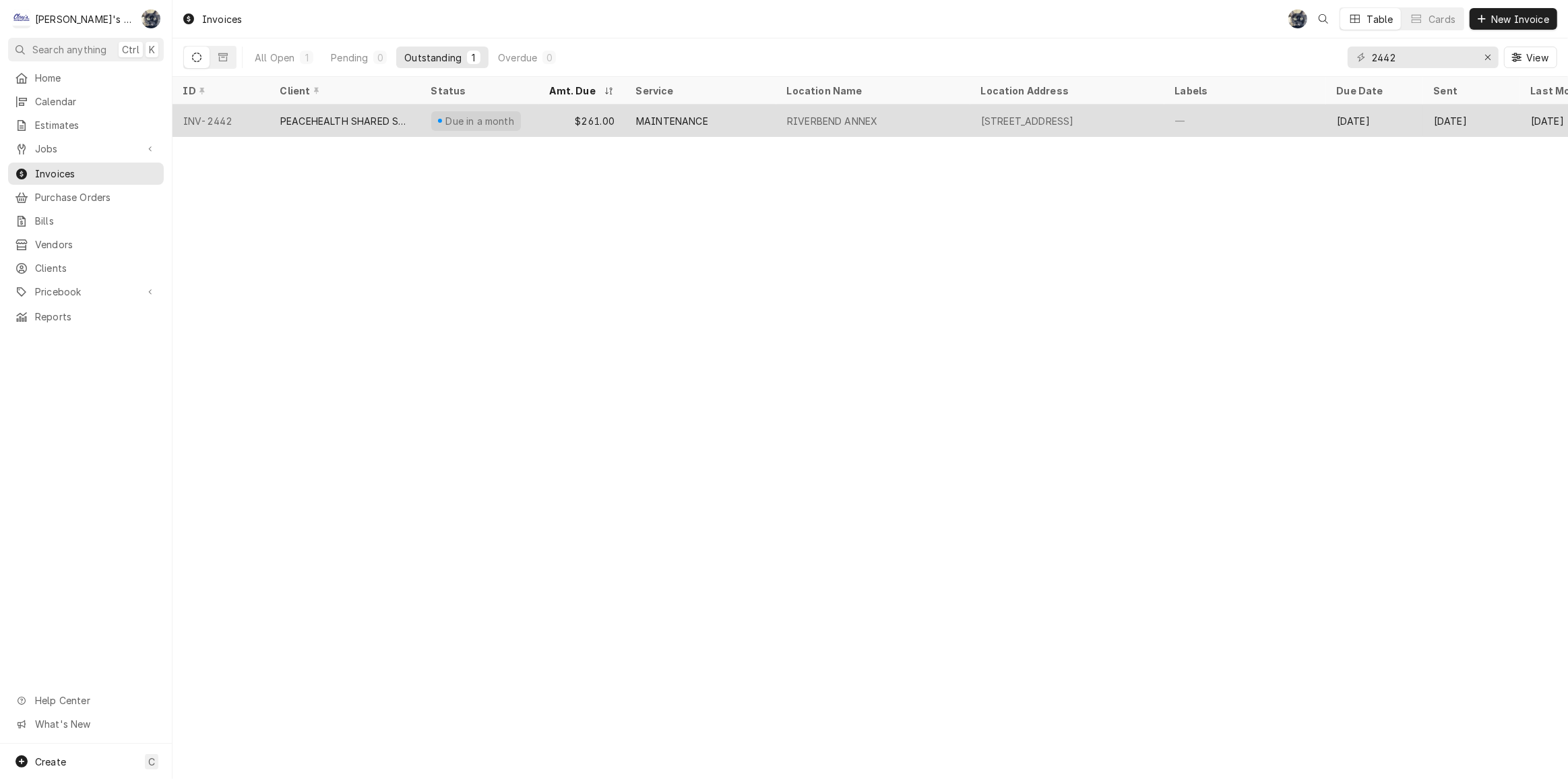
click at [749, 119] on div "MAINTENANCE" at bounding box center [701, 121] width 151 height 33
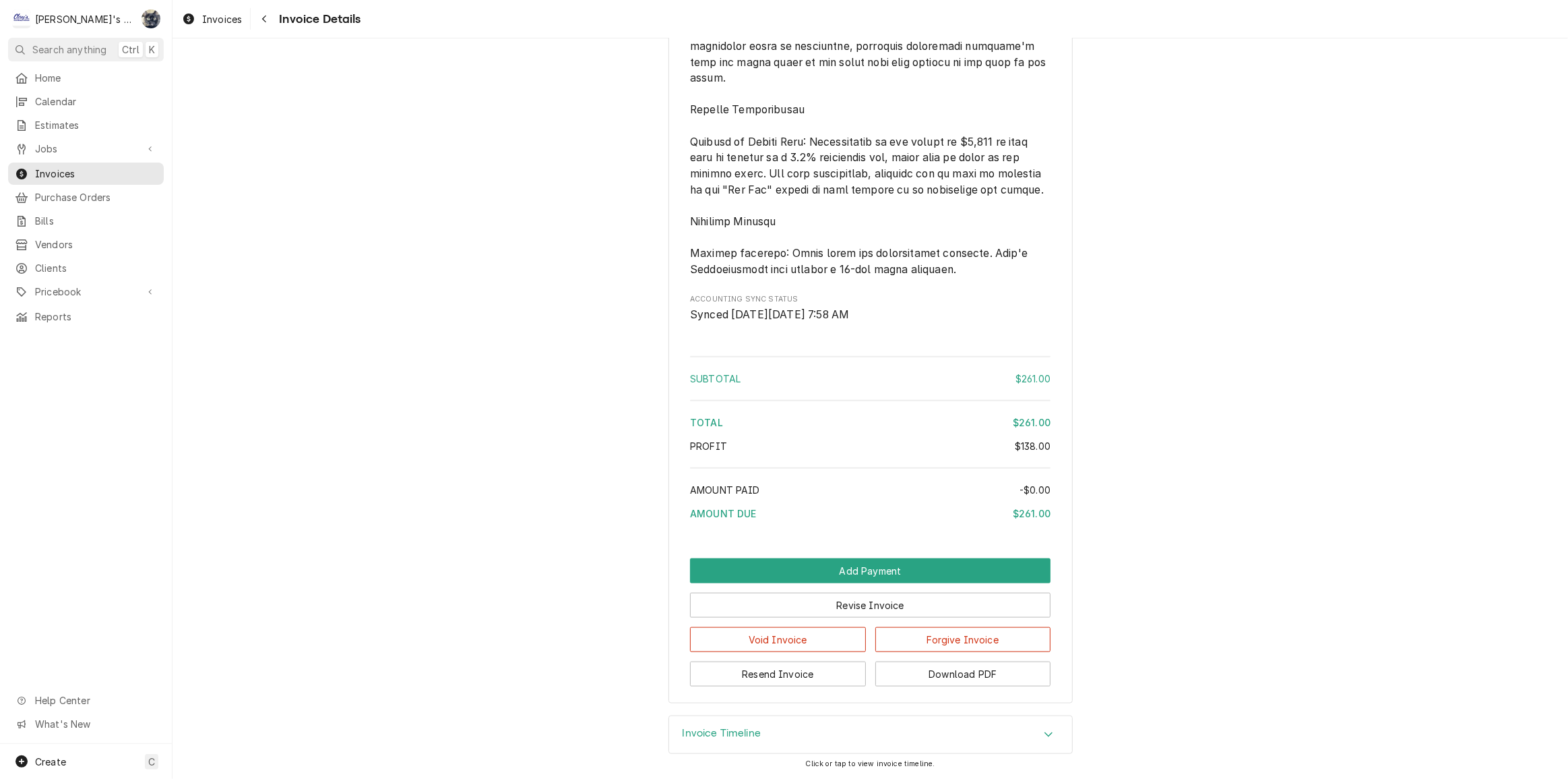
scroll to position [1736, 0]
click at [793, 601] on button "Revise Invoice" at bounding box center [870, 605] width 361 height 25
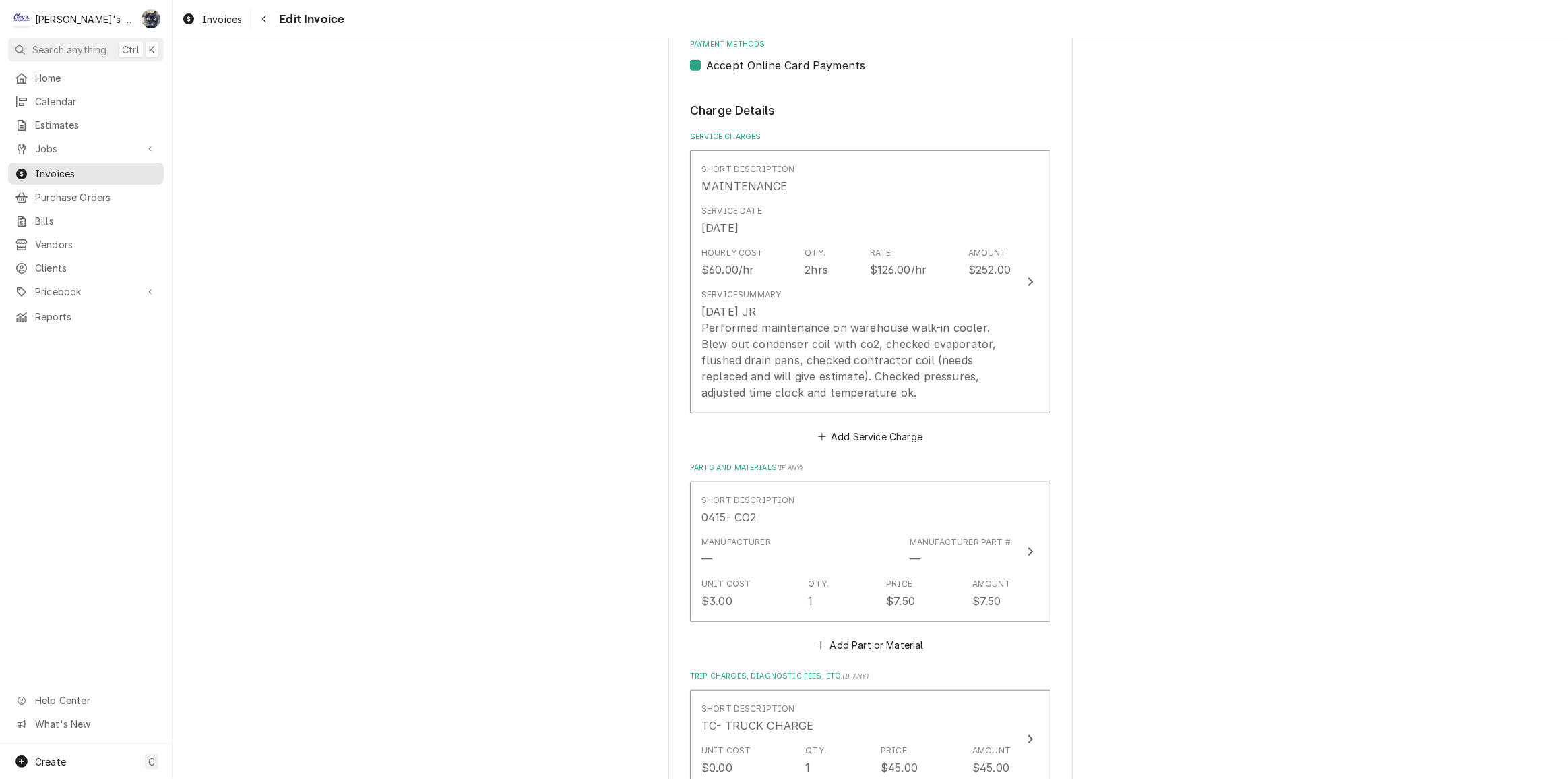
scroll to position [1471, 0]
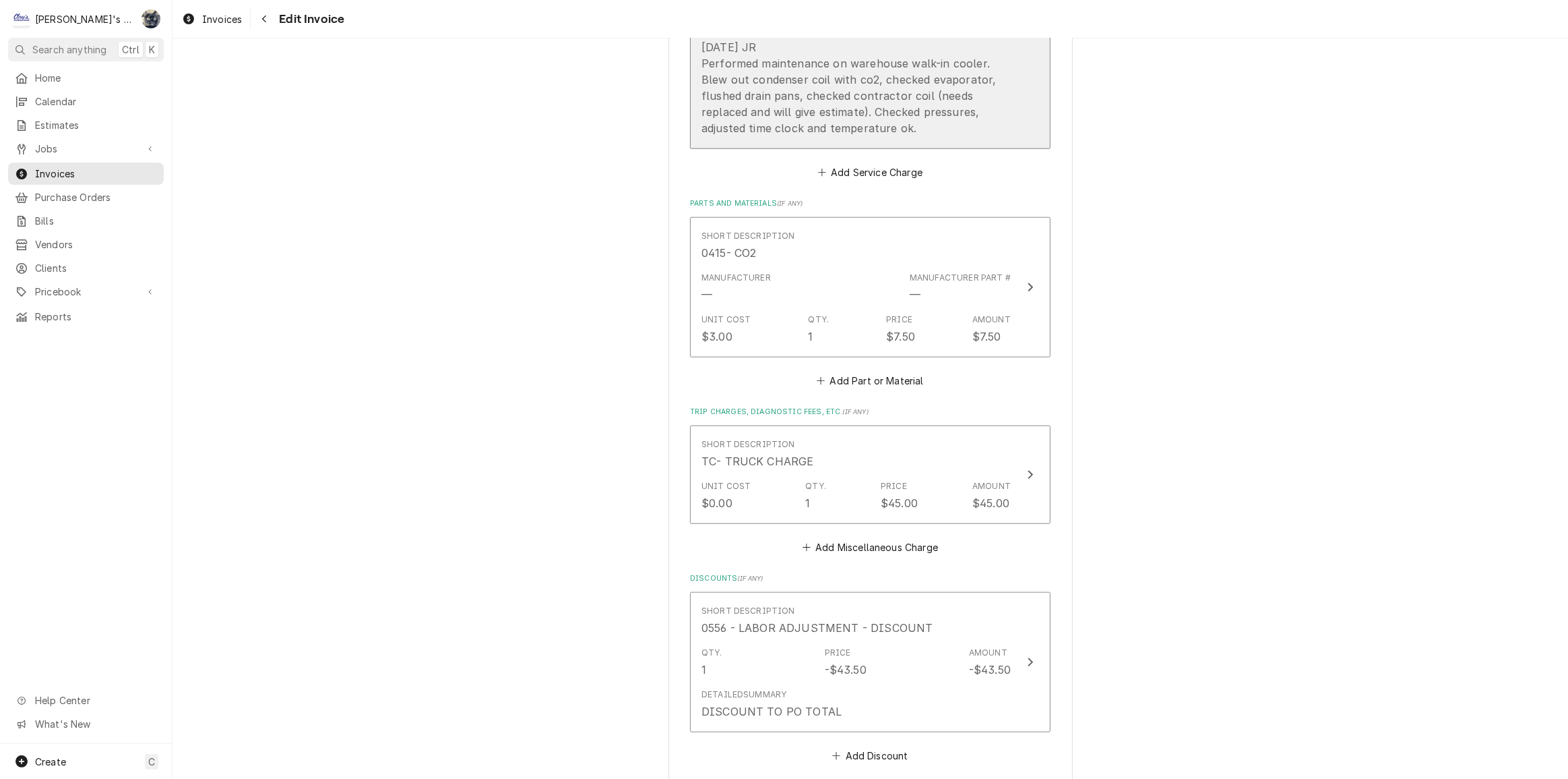
click at [793, 125] on div "9/11/2025 JR Performed maintenance on warehouse walk-in cooler. Blew out conden…" at bounding box center [856, 87] width 309 height 97
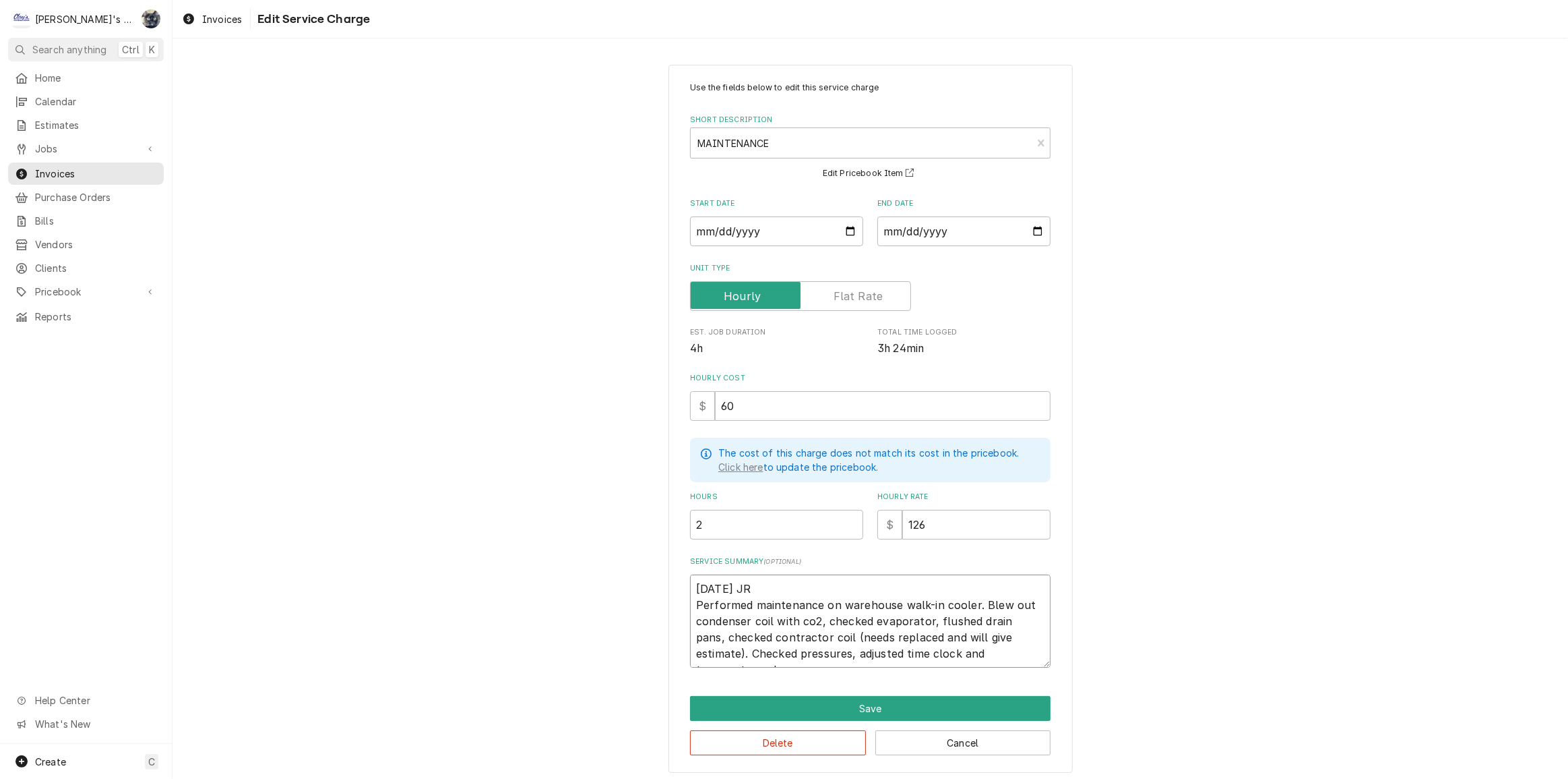
click at [690, 593] on textarea "9/11/2025 JR Performed maintenance on warehouse walk-in cooler. Blew out conden…" at bounding box center [870, 621] width 361 height 93
type textarea "x"
type textarea "9/11/2025 JR Performed maintenance on warehouse walk-in cooler. Blew out conden…"
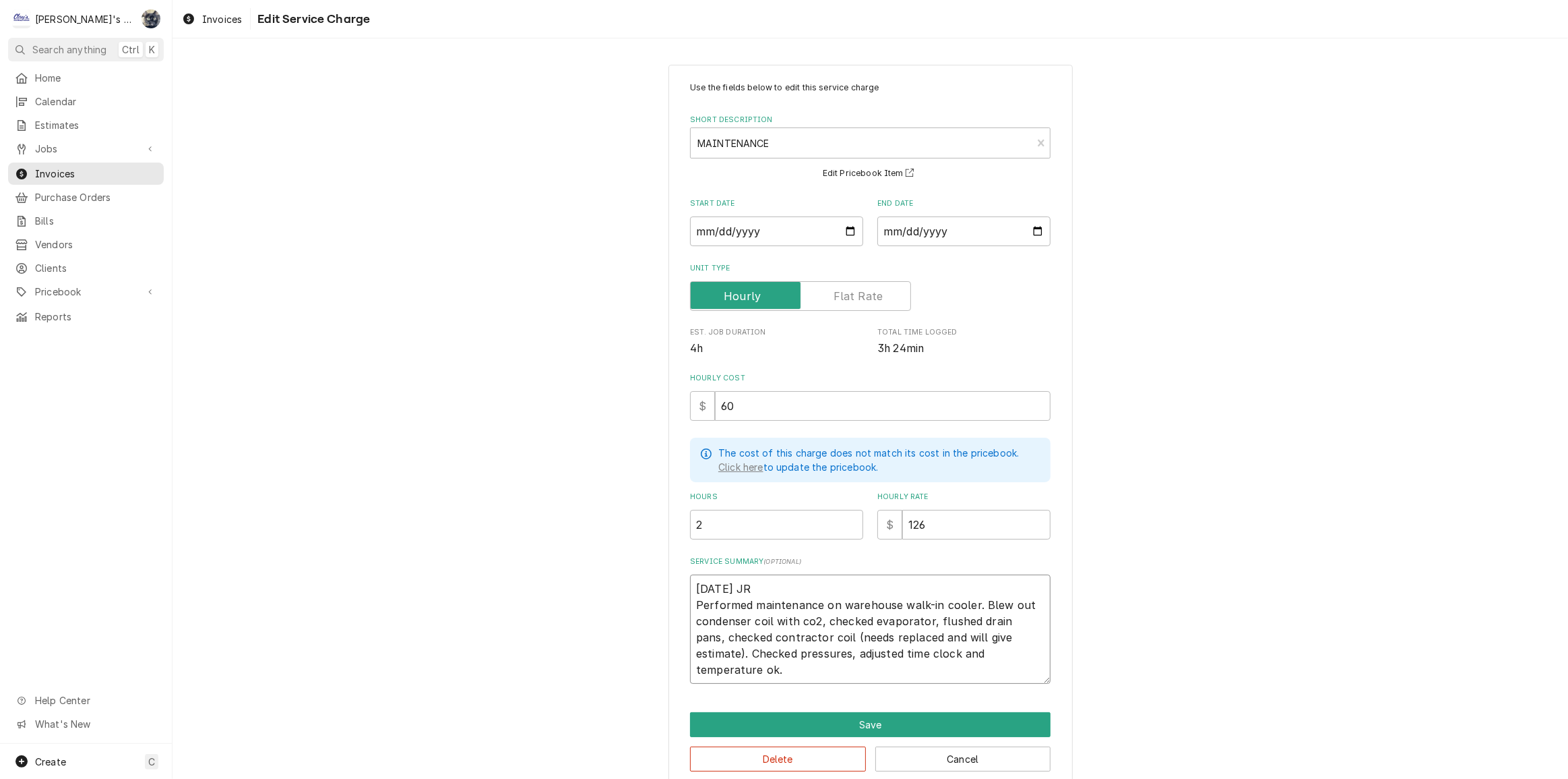
type textarea "x"
type textarea "9/11/2025 JR Performed maintenance on warehouse walk-in cooler. Blew out conden…"
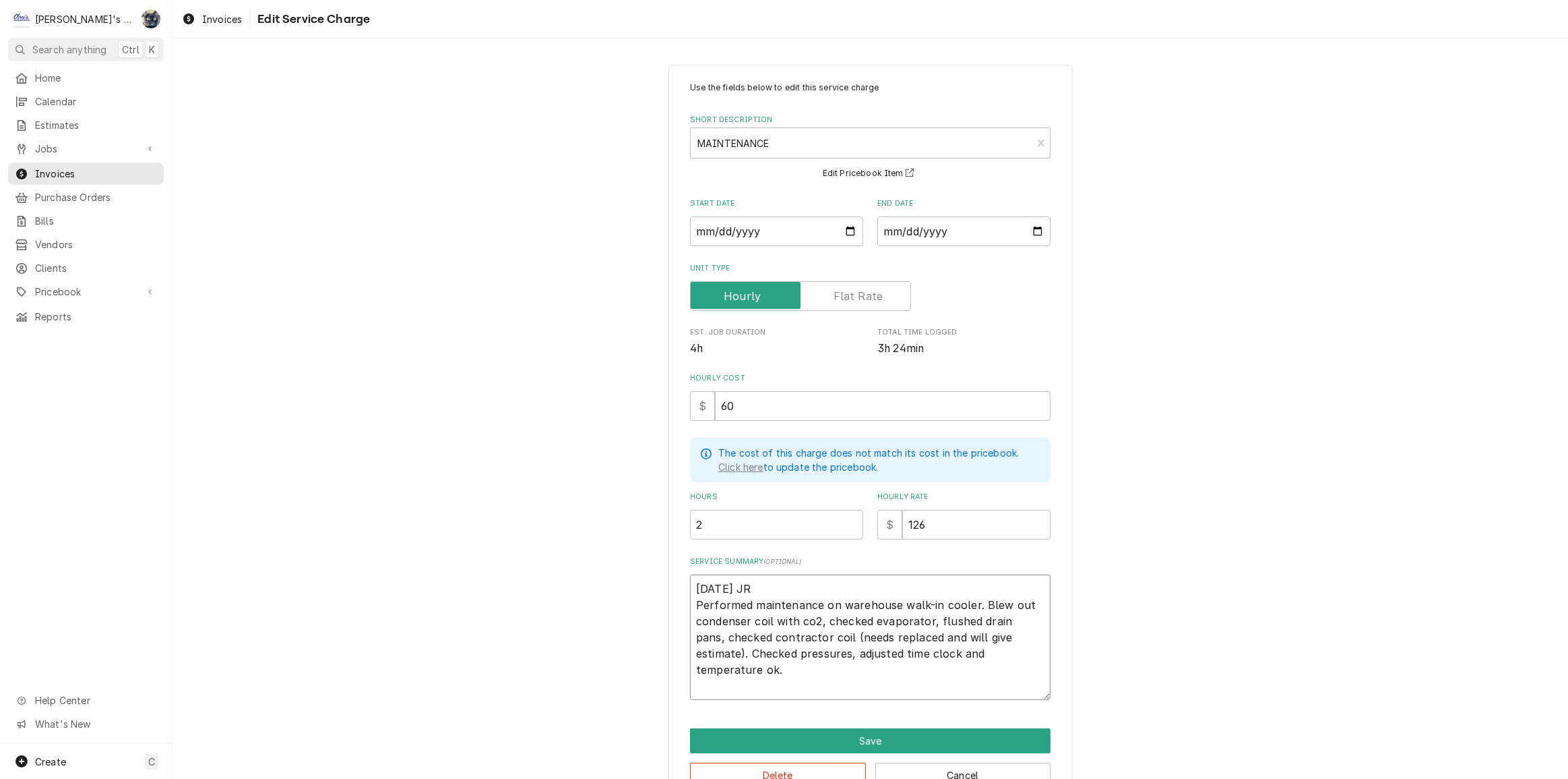
click at [690, 588] on textarea "9/11/2025 JR Performed maintenance on warehouse walk-in cooler. Blew out conden…" at bounding box center [870, 637] width 361 height 125
type textarea "x"
type textarea "p 9/11/2025 JR Performed maintenance on warehouse walk-in cooler. Blew out cond…"
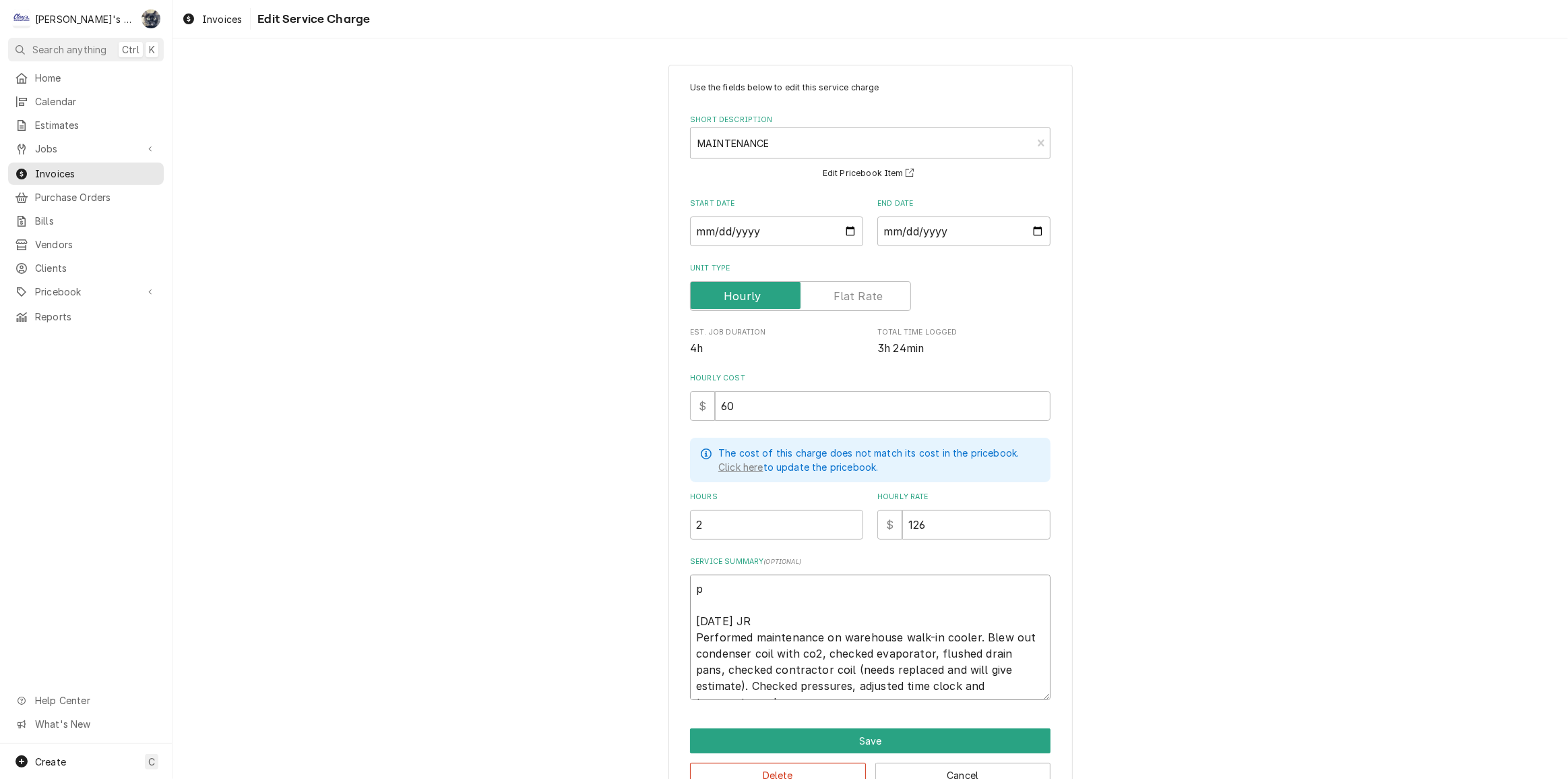
type textarea "x"
type textarea "po 9/11/2025 JR Performed maintenance on warehouse walk-in cooler. Blew out con…"
type textarea "x"
type textarea "po 9/11/2025 JR Performed maintenance on warehouse walk-in cooler. Blew out con…"
type textarea "x"
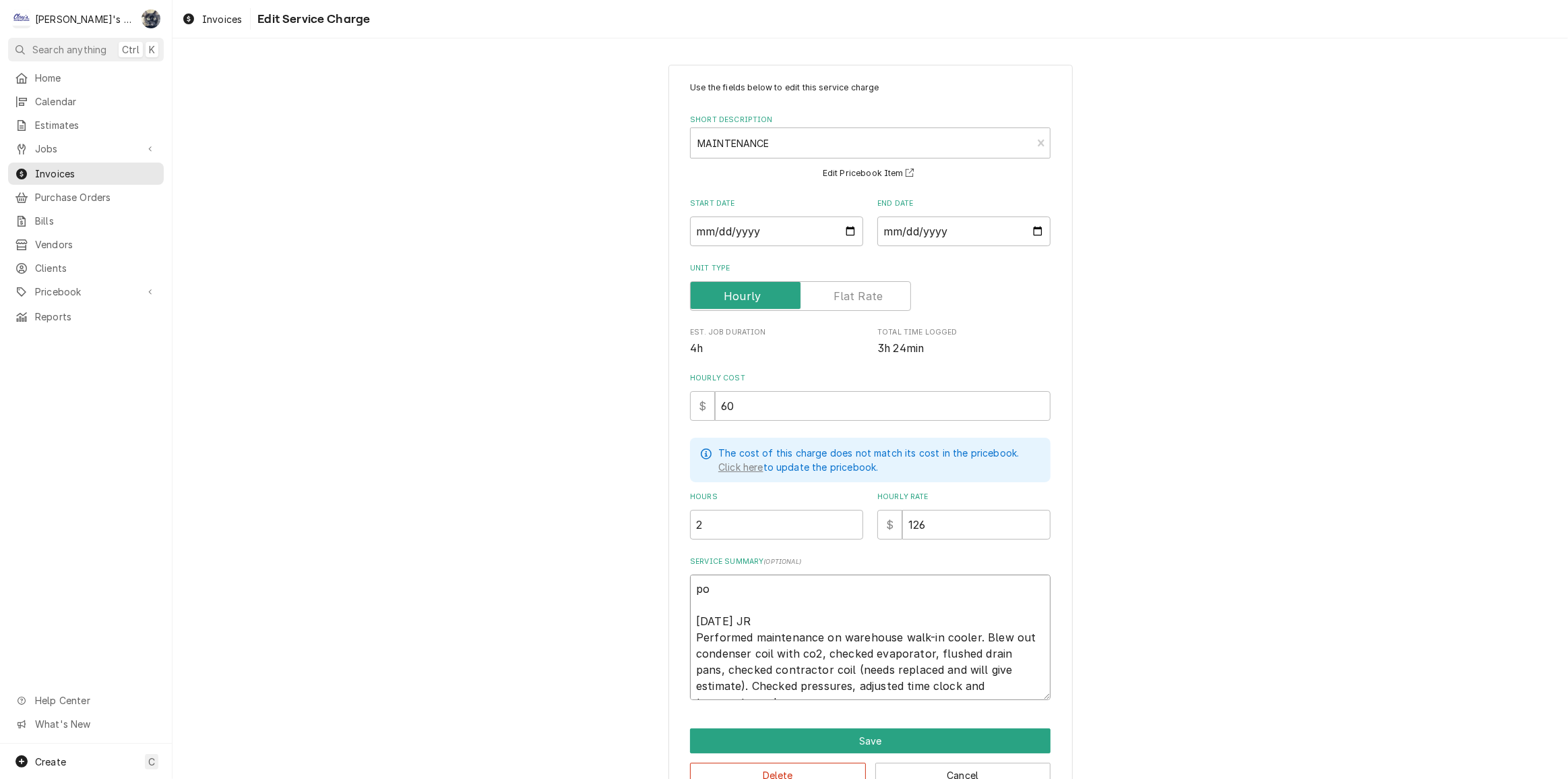
type textarea "po 9/11/2025 JR Performed maintenance on warehouse walk-in cooler. Blew out con…"
type textarea "x"
type textarea "p 9/11/2025 JR Performed maintenance on warehouse walk-in cooler. Blew out cond…"
type textarea "x"
type textarea "9/11/2025 JR Performed maintenance on warehouse walk-in cooler. Blew out conden…"
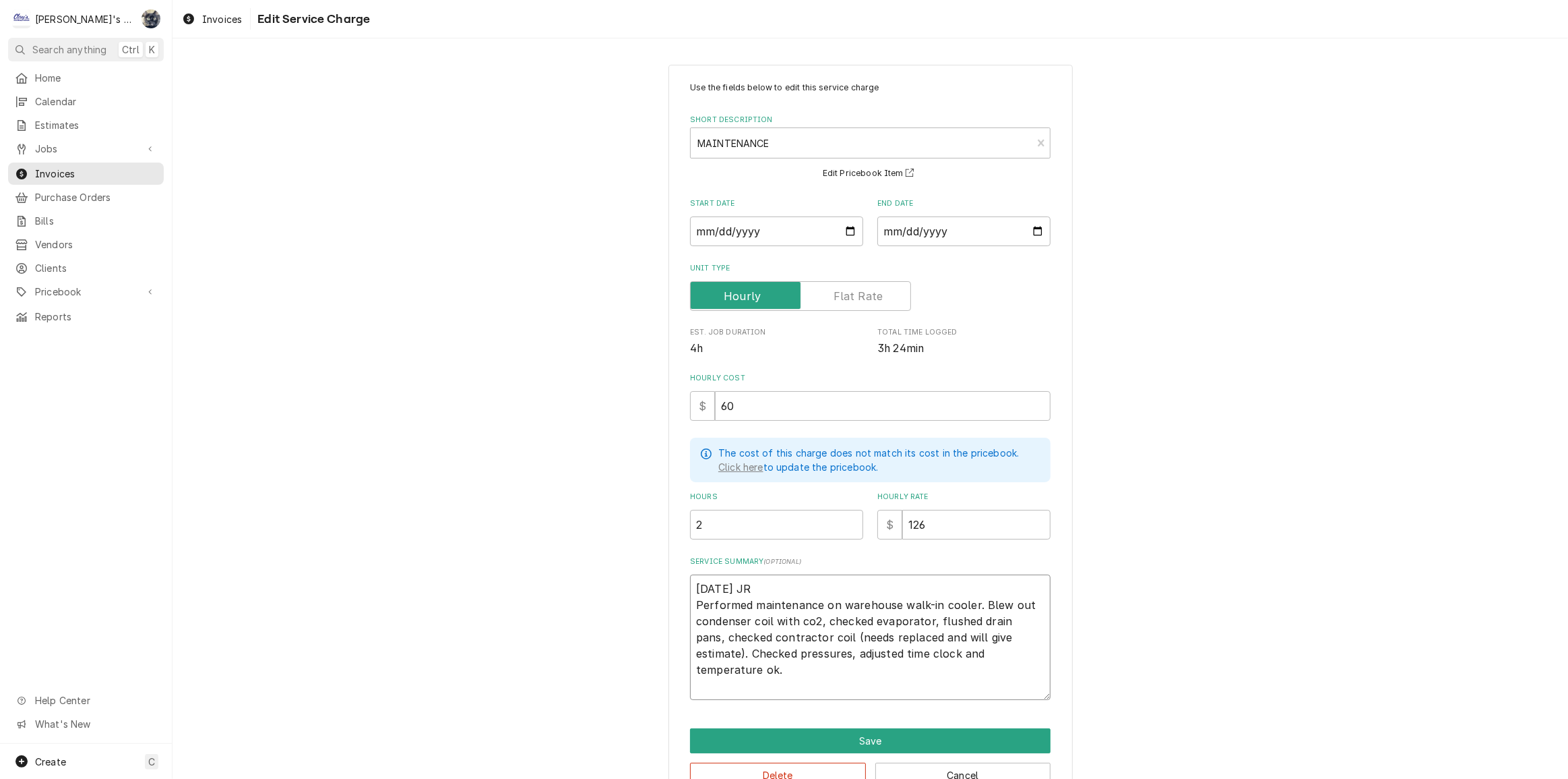
type textarea "x"
type textarea "P 9/11/2025 JR Performed maintenance on warehouse walk-in cooler. Blew out cond…"
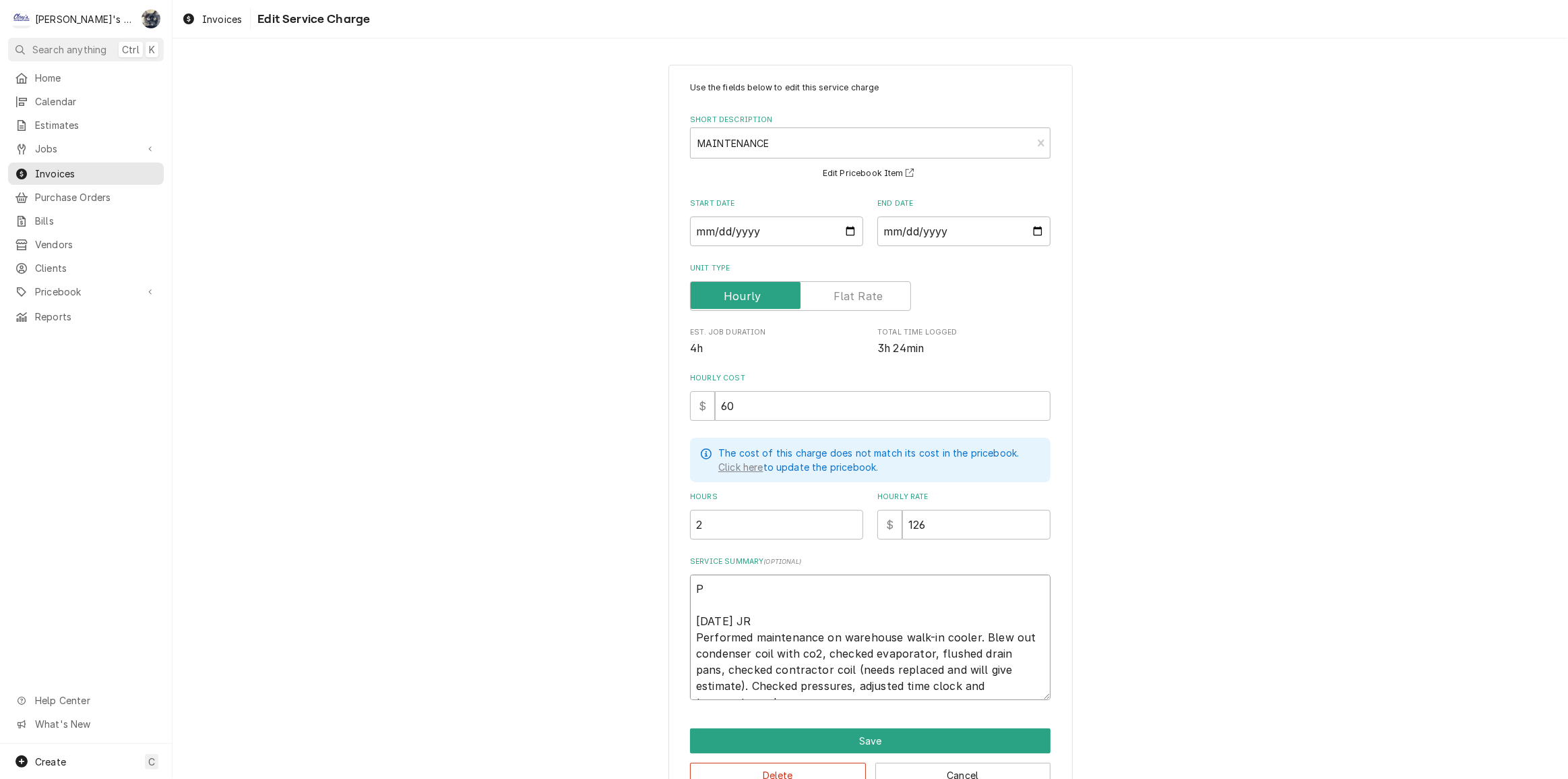
type textarea "x"
type textarea "PO 9/11/2025 JR Performed maintenance on warehouse walk-in cooler. Blew out con…"
type textarea "x"
type textarea "PO 9/11/2025 JR Performed maintenance on warehouse walk-in cooler. Blew out con…"
type textarea "x"
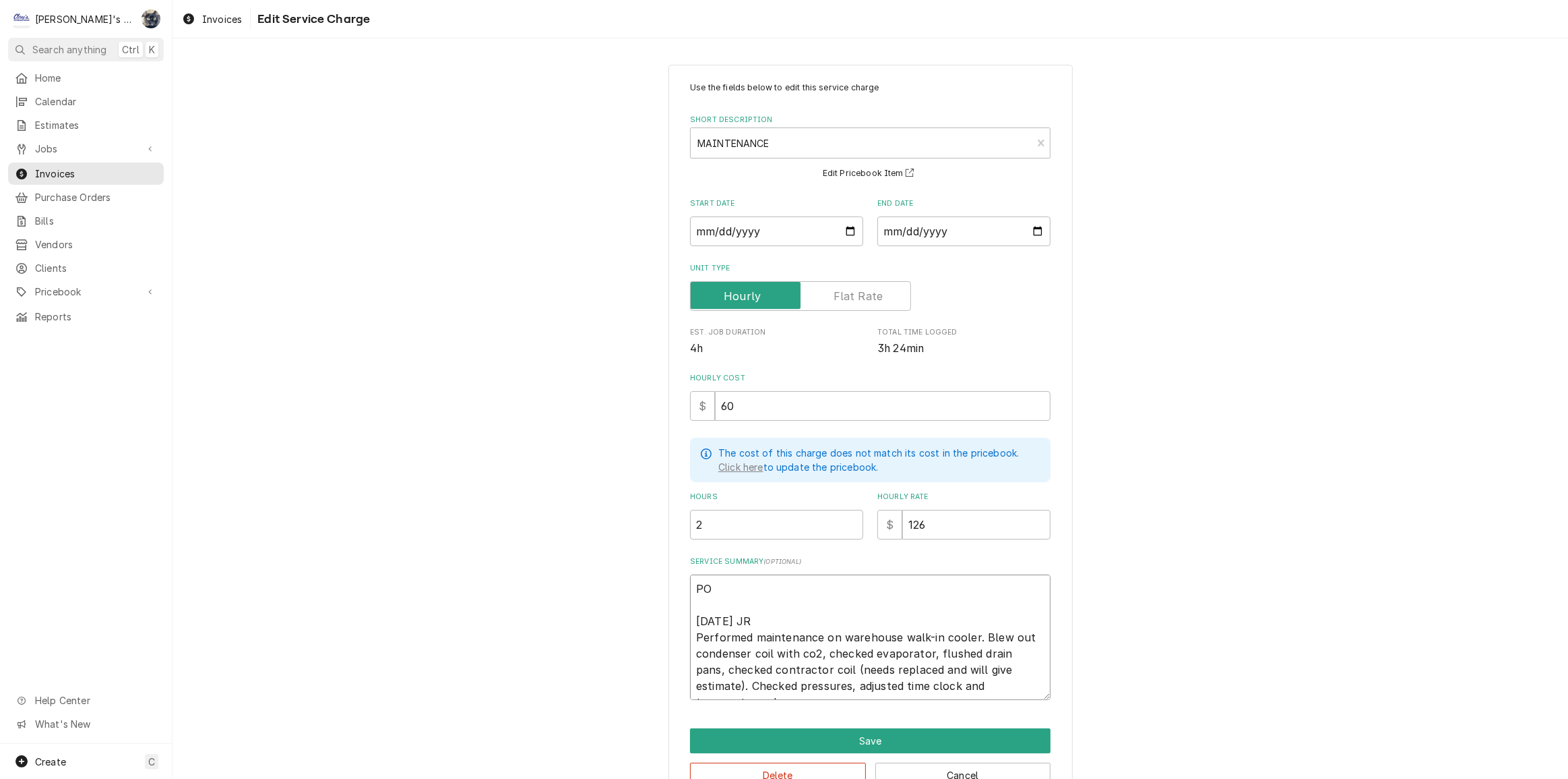
type textarea "PO # 9/11/2025 JR Performed maintenance on warehouse walk-in cooler. Blew out c…"
type textarea "x"
type textarea "PO #8 9/11/2025 JR Performed maintenance on warehouse walk-in cooler. Blew out …"
type textarea "x"
type textarea "PO #81 9/11/2025 JR Performed maintenance on warehouse walk-in cooler. Blew out…"
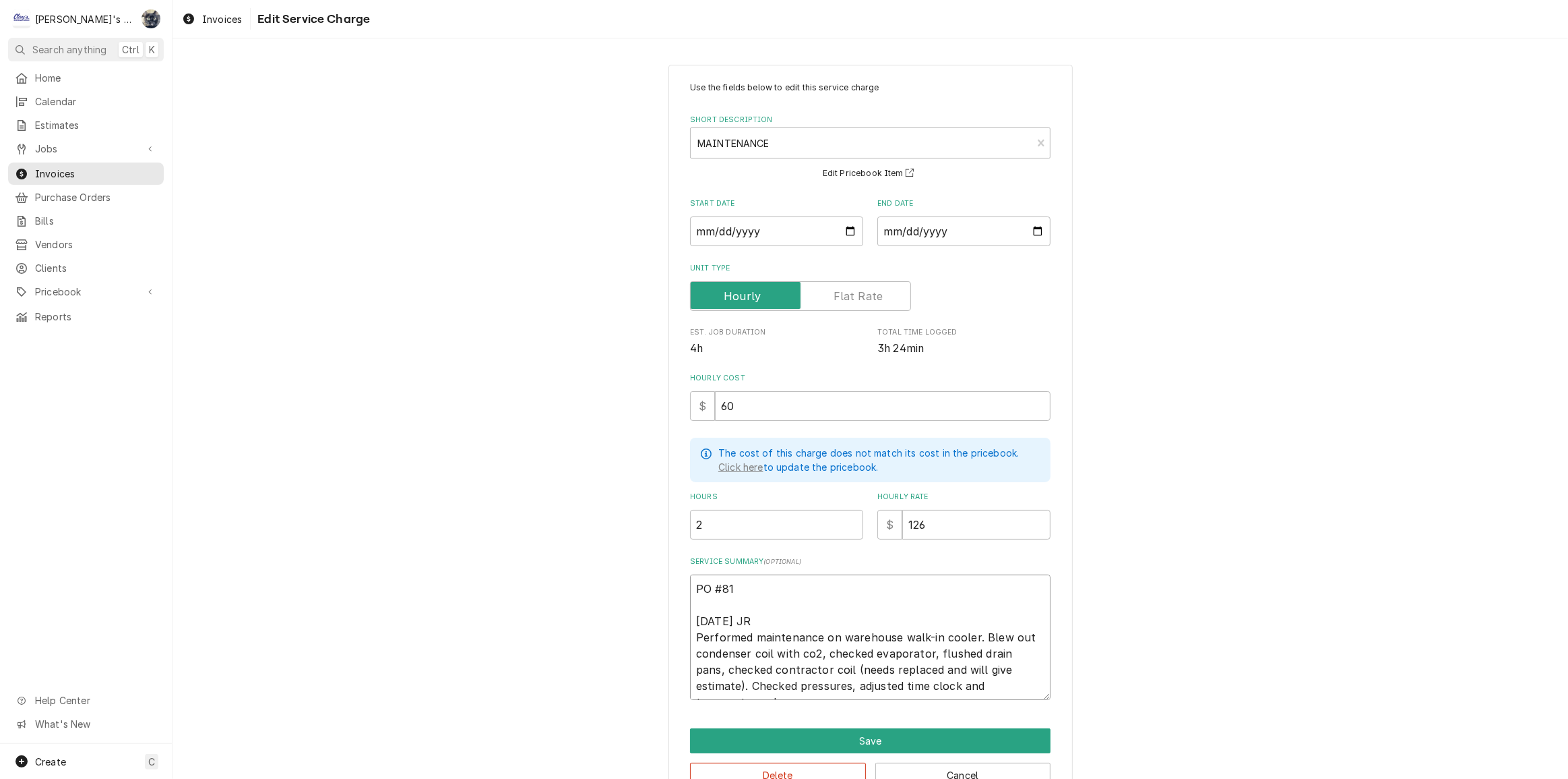
type textarea "x"
type textarea "PO #810 9/11/2025 JR Performed maintenance on warehouse walk-in cooler. Blew ou…"
type textarea "x"
type textarea "PO #8109 9/11/2025 JR Performed maintenance on warehouse walk-in cooler. Blew o…"
type textarea "x"
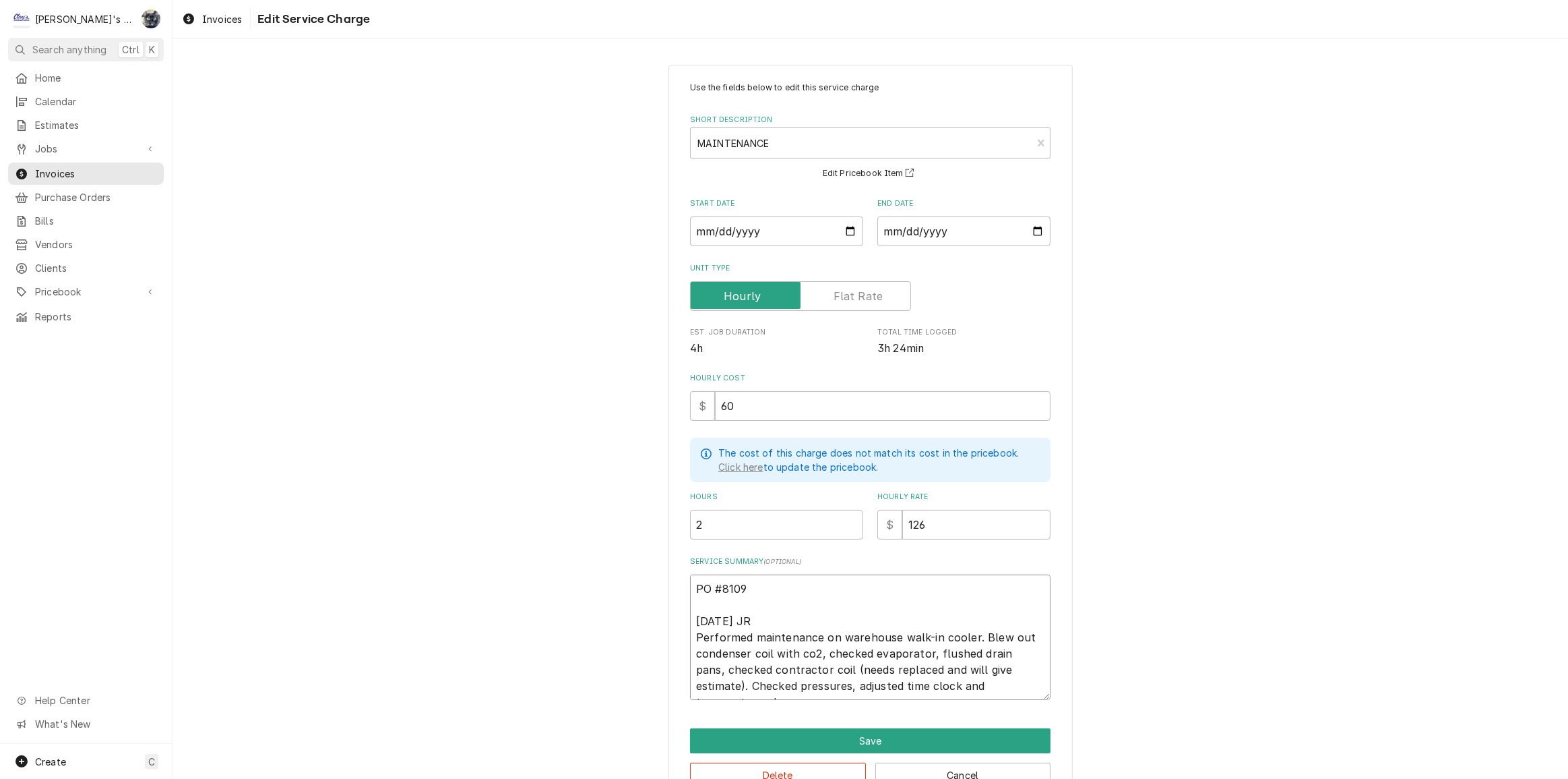
type textarea "PO #81090 9/11/2025 JR Performed maintenance on warehouse walk-in cooler. Blew …"
type textarea "x"
type textarea "PO #810902 9/11/2025 JR Performed maintenance on warehouse walk-in cooler. Blew…"
type textarea "x"
type textarea "PO #8109020 9/11/2025 JR Performed maintenance on warehouse walk-in cooler. Ble…"
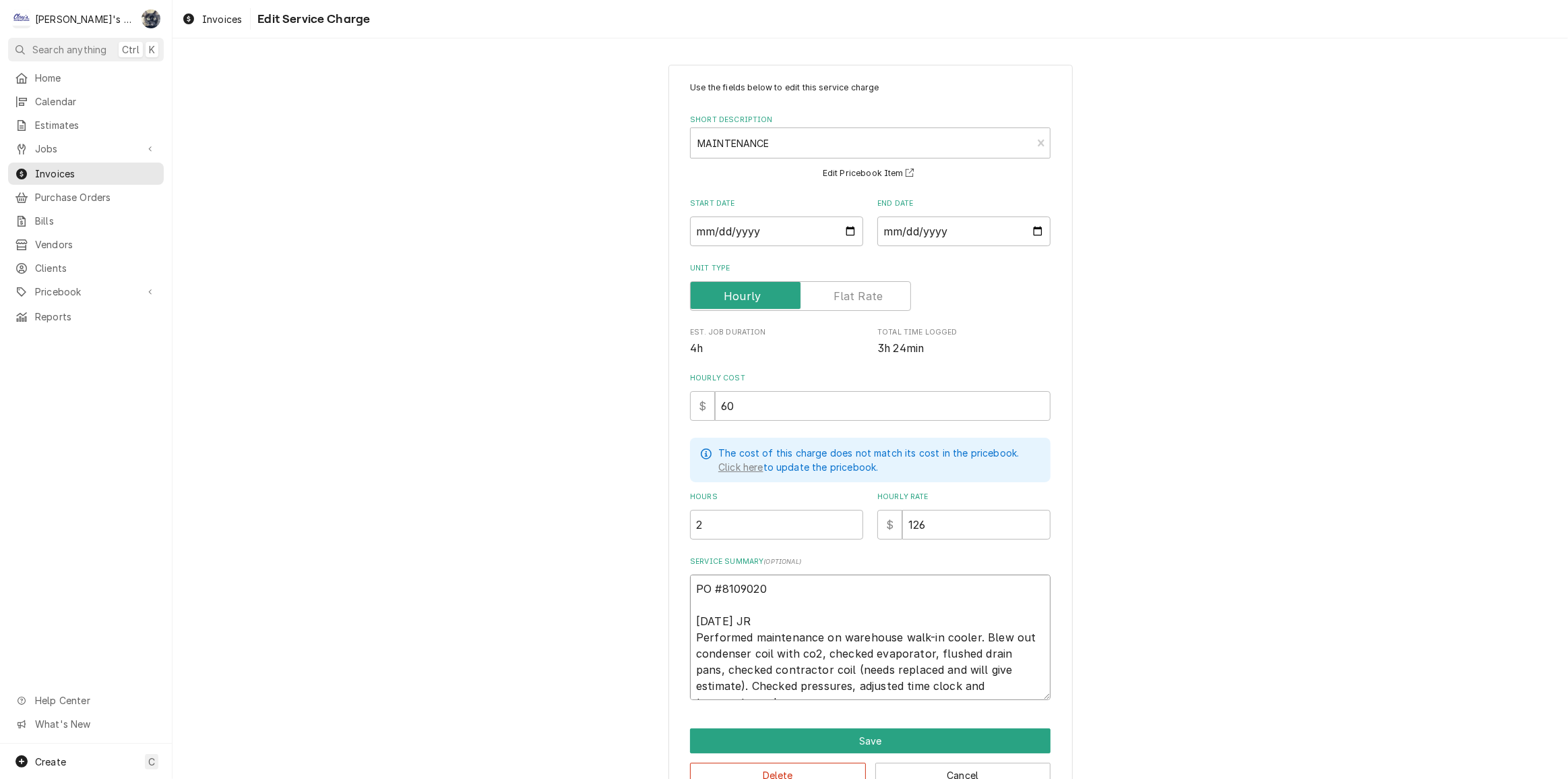
type textarea "x"
type textarea "PO #81090206 9/11/2025 JR Performed maintenance on warehouse walk-in cooler. Bl…"
type textarea "x"
drag, startPoint x: 814, startPoint y: 591, endPoint x: 679, endPoint y: 589, distance: 135.0
click at [679, 589] on div "Use the fields below to edit this service charge Short Description MAINTENANCE …" at bounding box center [870, 435] width 404 height 740
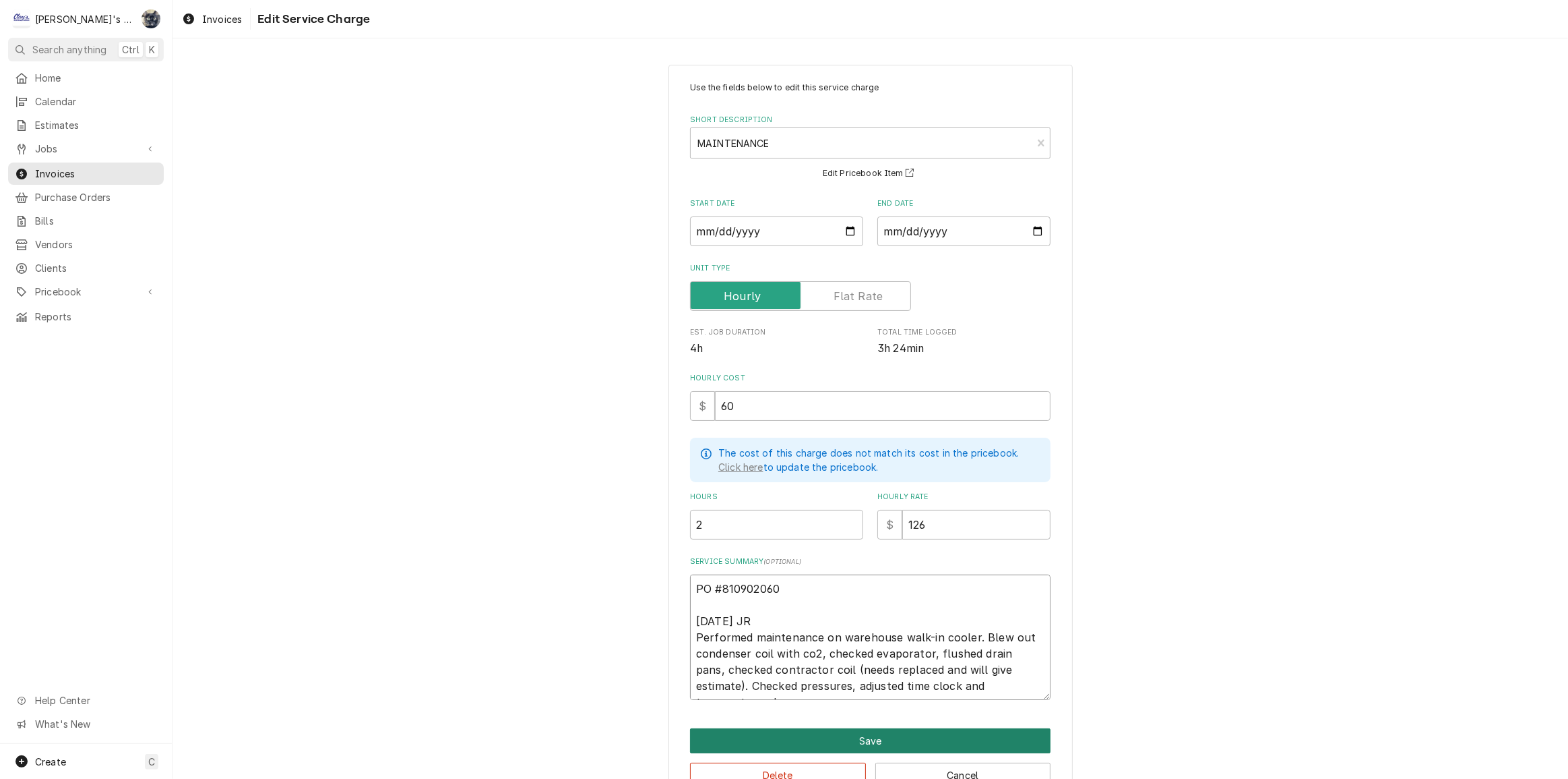
type textarea "PO #810902060 9/11/2025 JR Performed maintenance on warehouse walk-in cooler. B…"
click at [922, 737] on button "Save" at bounding box center [870, 741] width 361 height 25
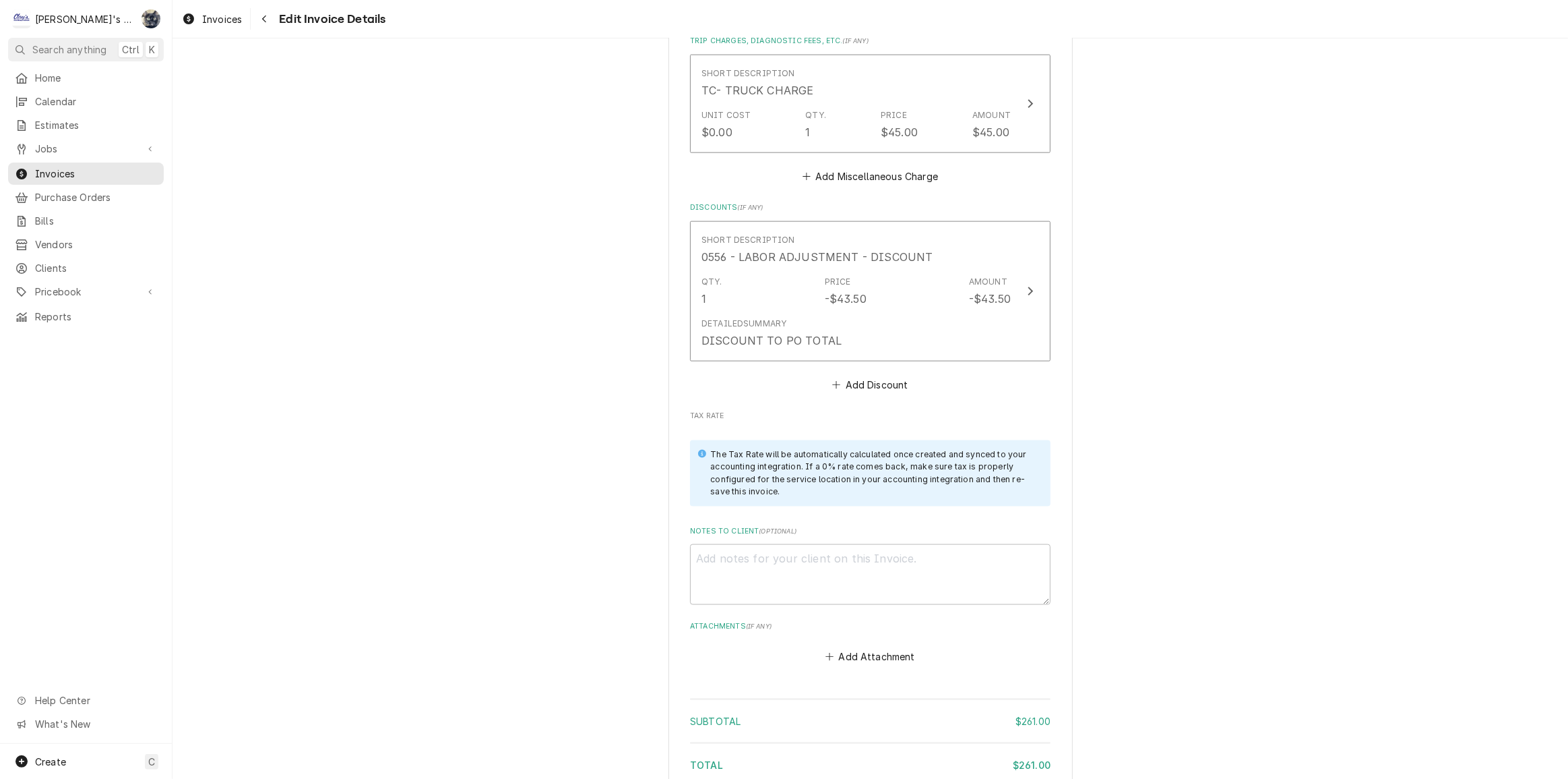
scroll to position [2007, 0]
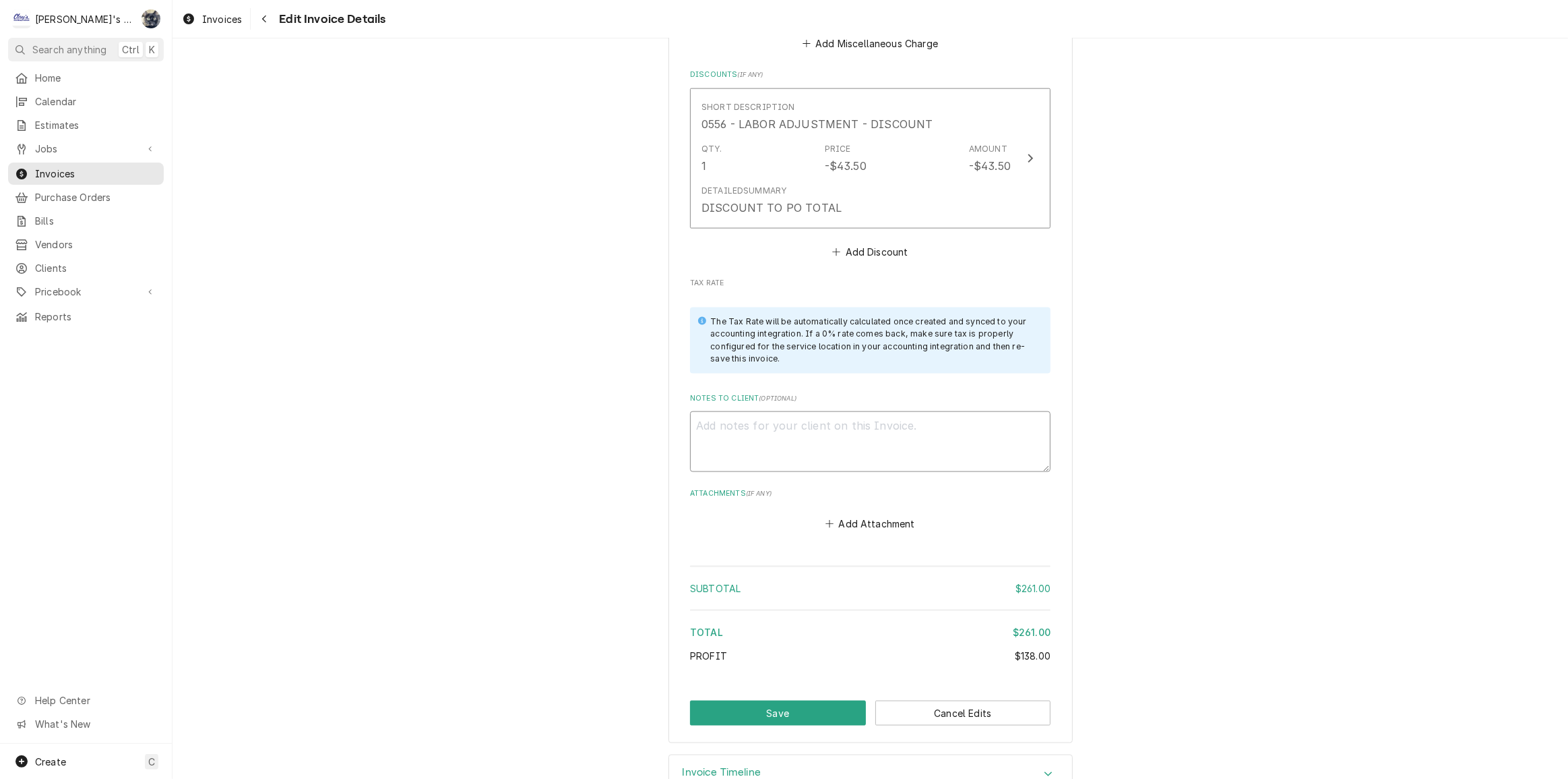
click at [782, 445] on textarea "Notes to Client ( optional )" at bounding box center [870, 442] width 361 height 61
paste textarea "PO #810902060"
type textarea "x"
type textarea "PO #810902060"
click at [800, 709] on button "Save" at bounding box center [778, 713] width 176 height 25
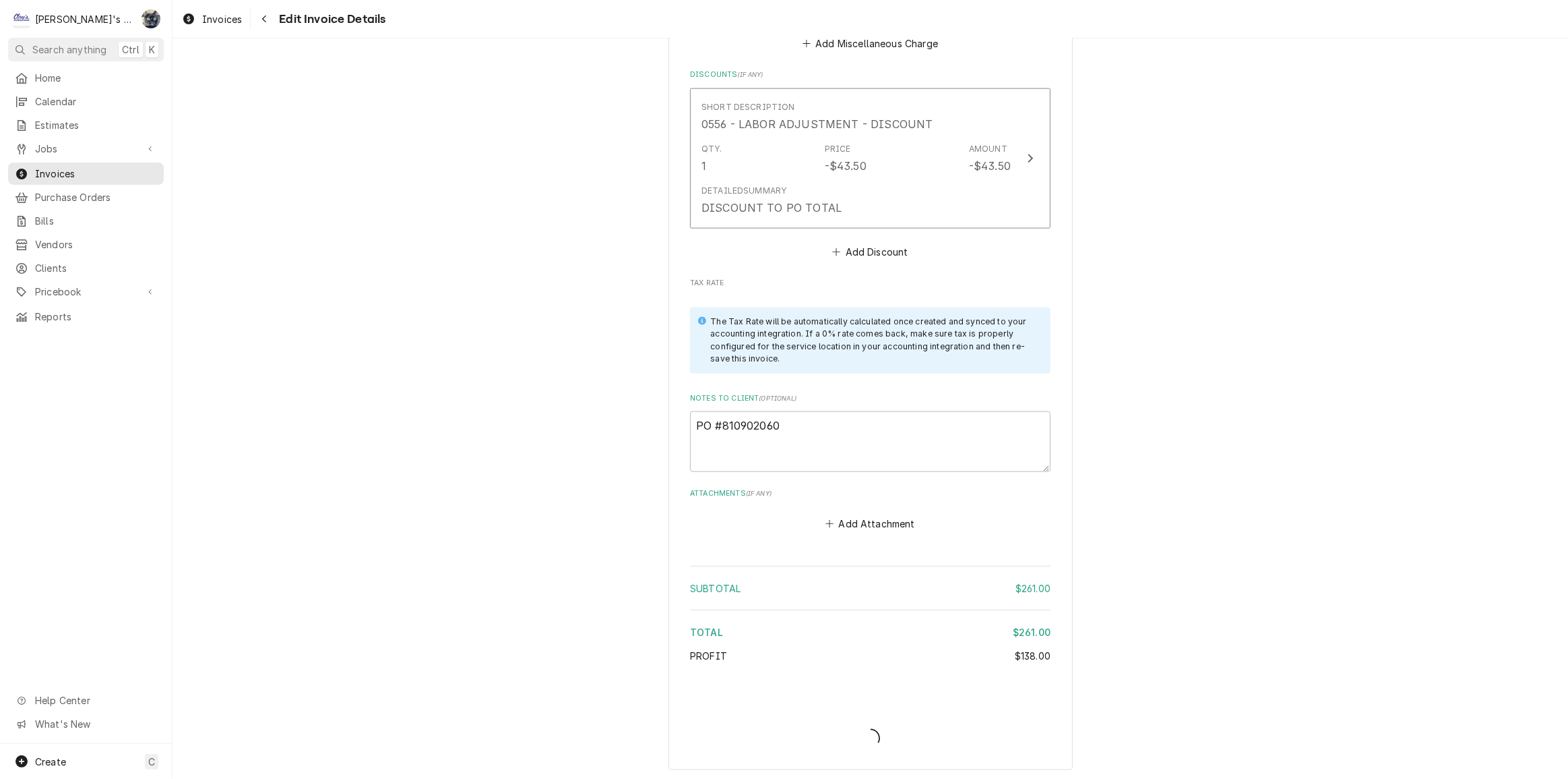
type textarea "x"
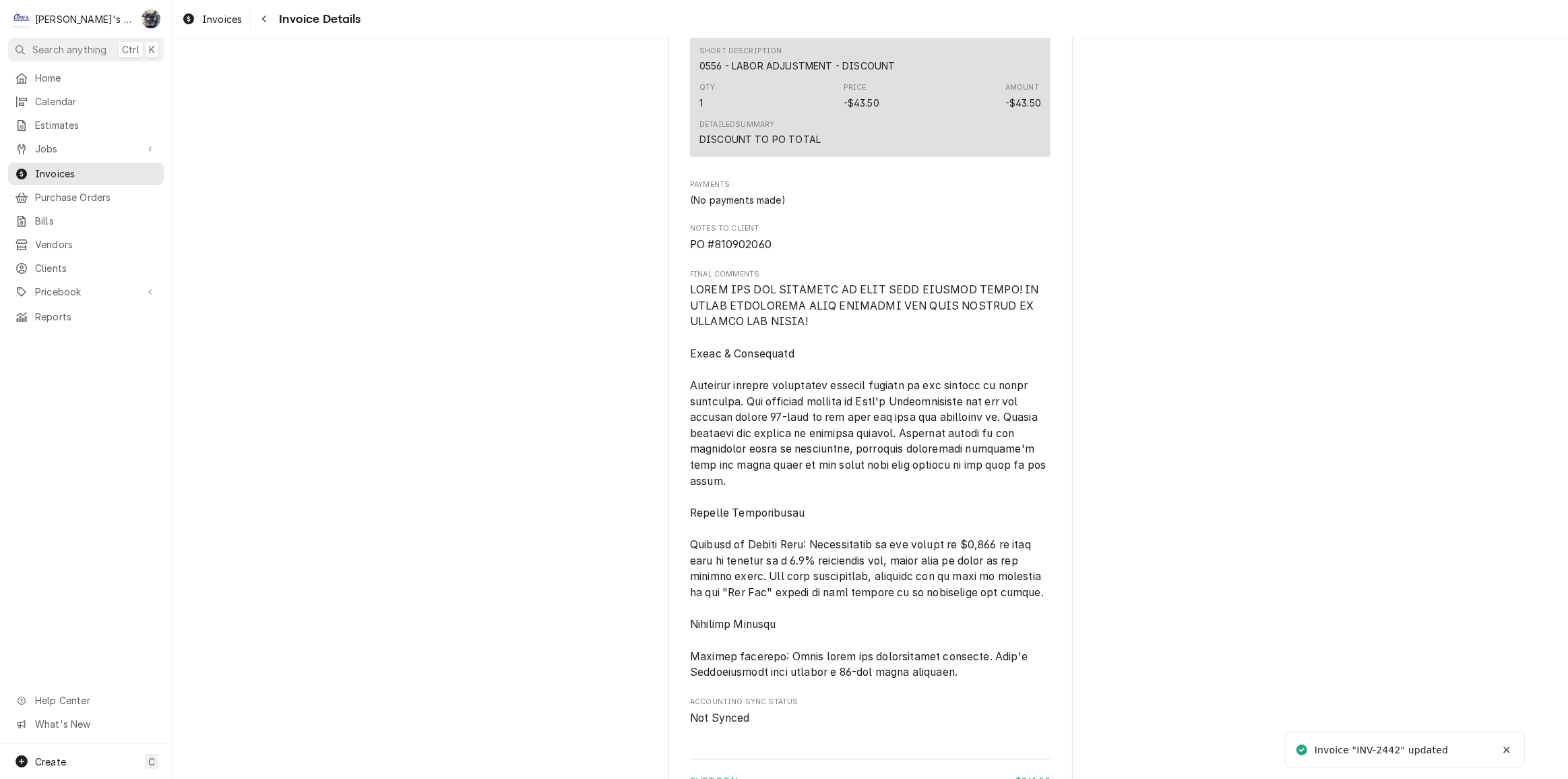
scroll to position [1809, 0]
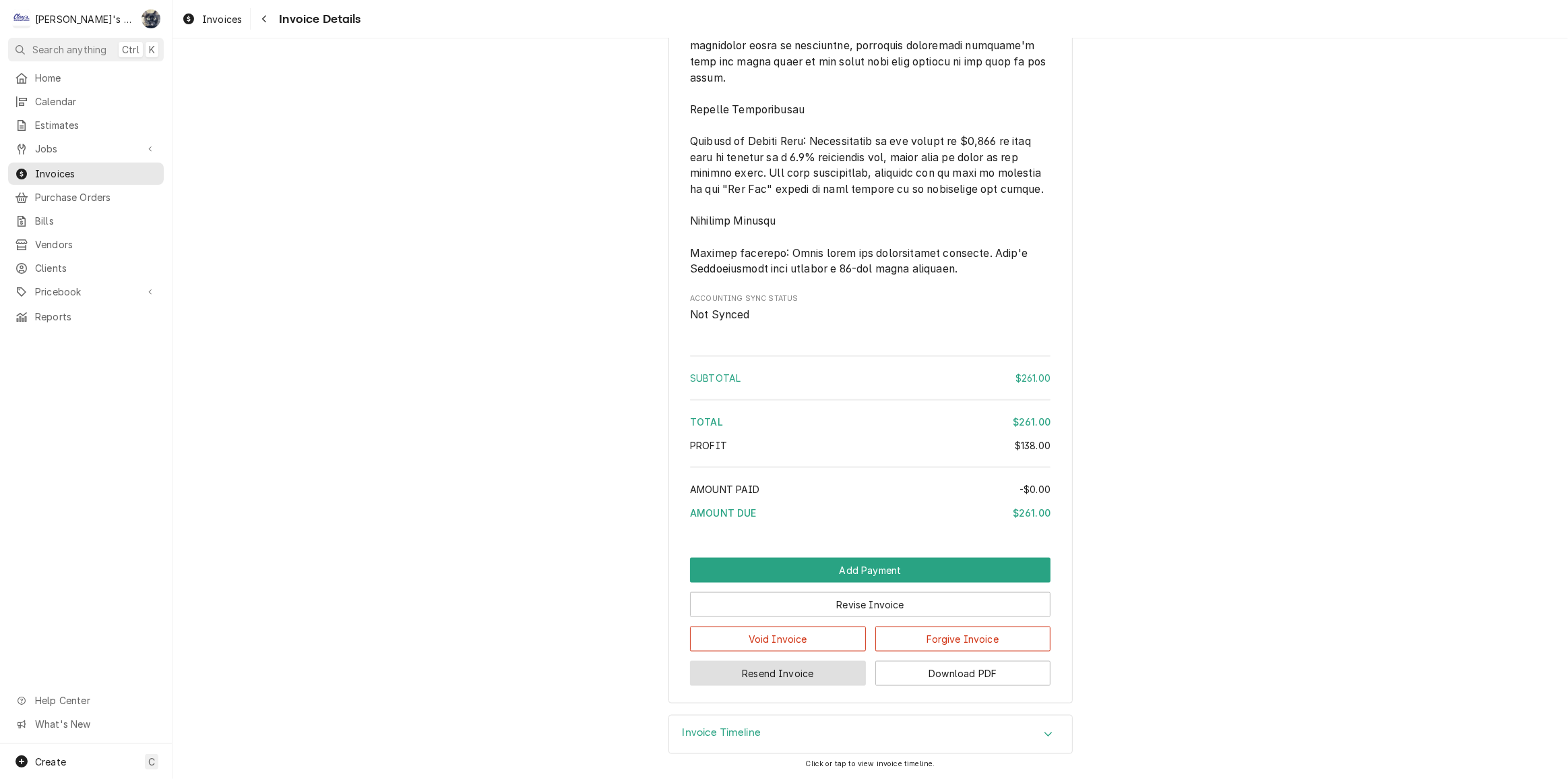
click at [814, 674] on button "Resend Invoice" at bounding box center [778, 673] width 176 height 25
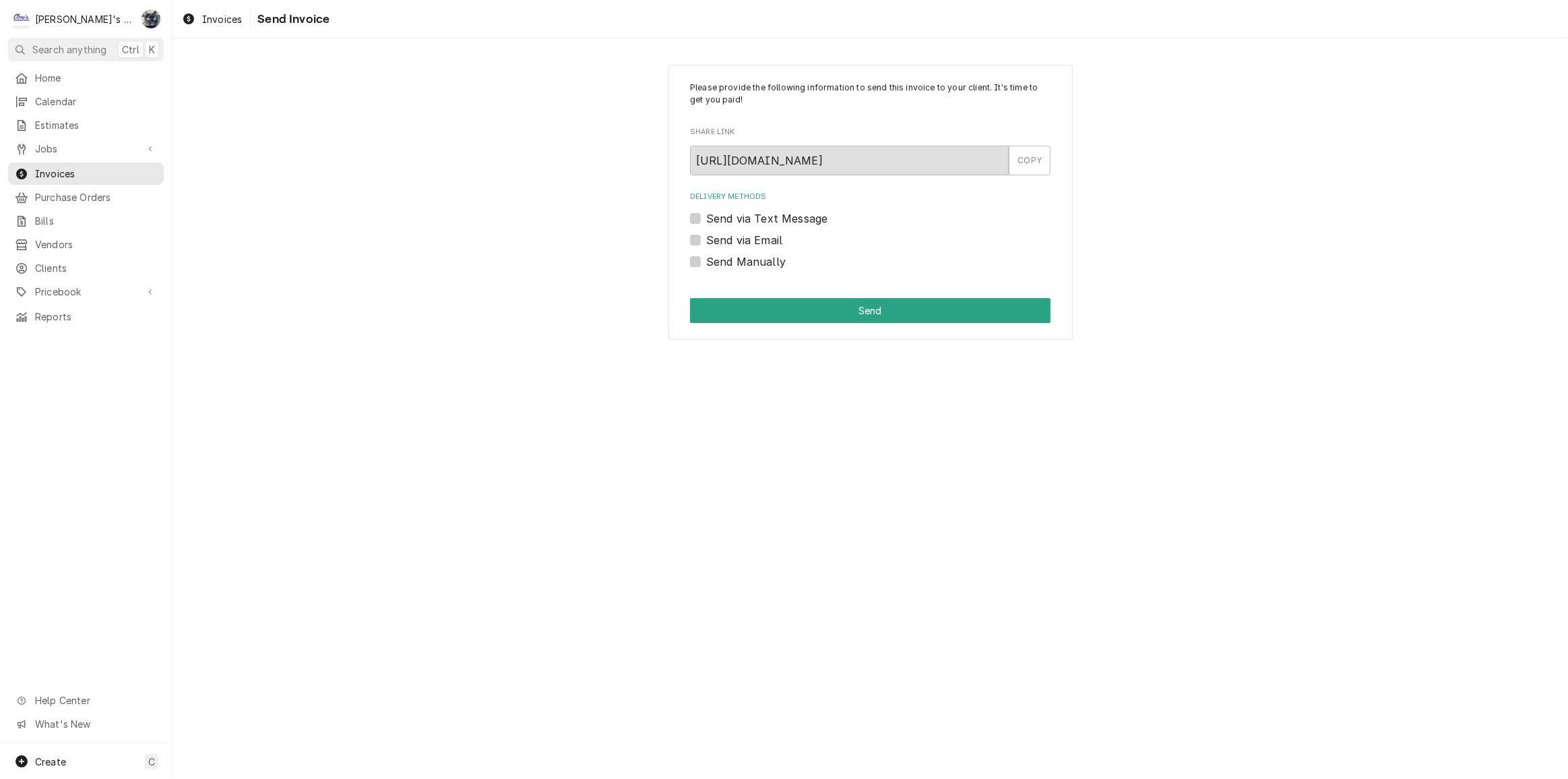
click at [706, 236] on label "Send via Email" at bounding box center [744, 239] width 76 height 16
click at [706, 236] on input "Send via Email" at bounding box center [887, 246] width 361 height 30
checkbox input "true"
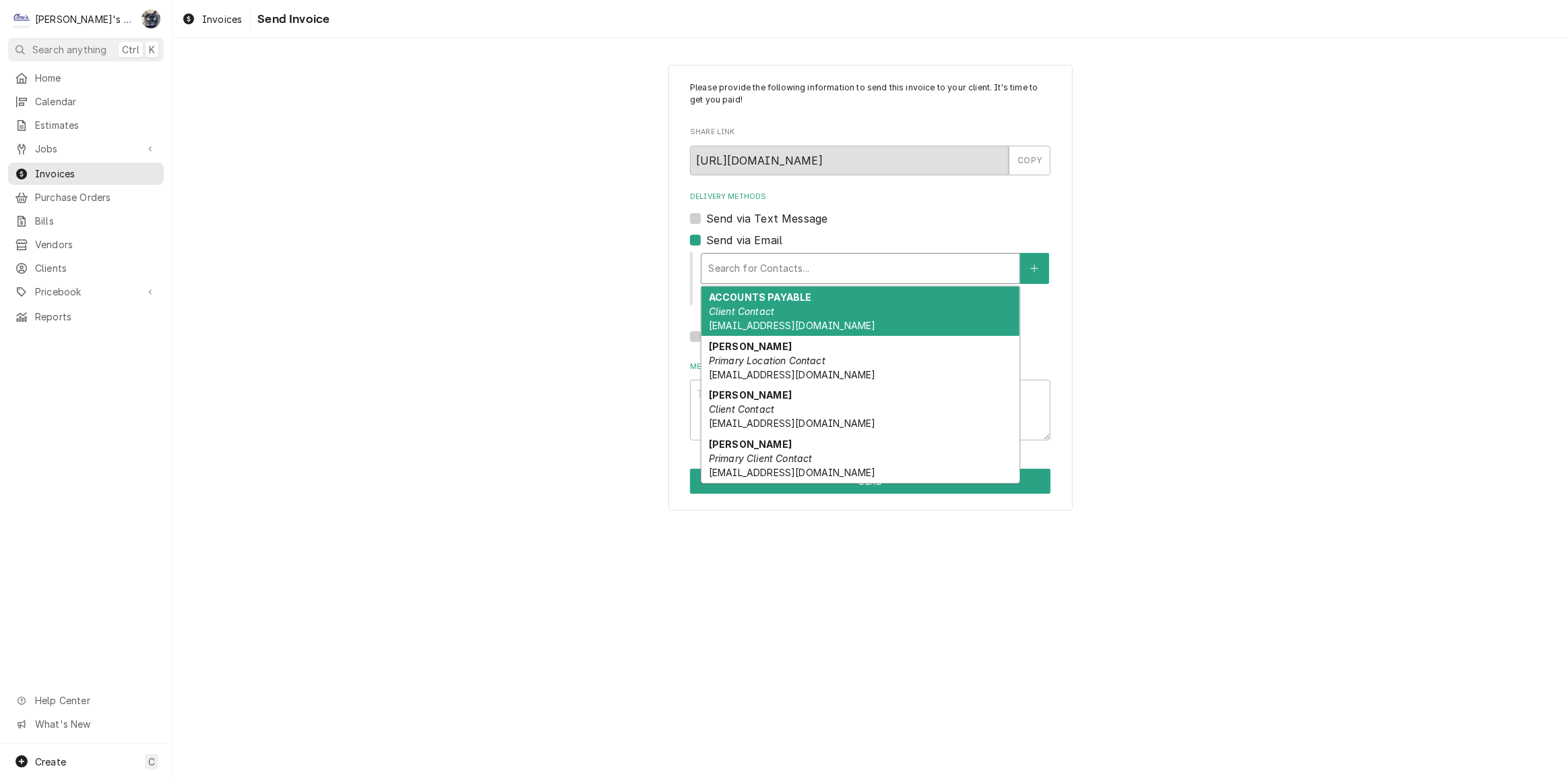
click at [706, 262] on div "Search for Contacts..." at bounding box center [860, 268] width 318 height 30
click at [755, 328] on span "apcustomerservice@peacehealth.org" at bounding box center [792, 325] width 166 height 12
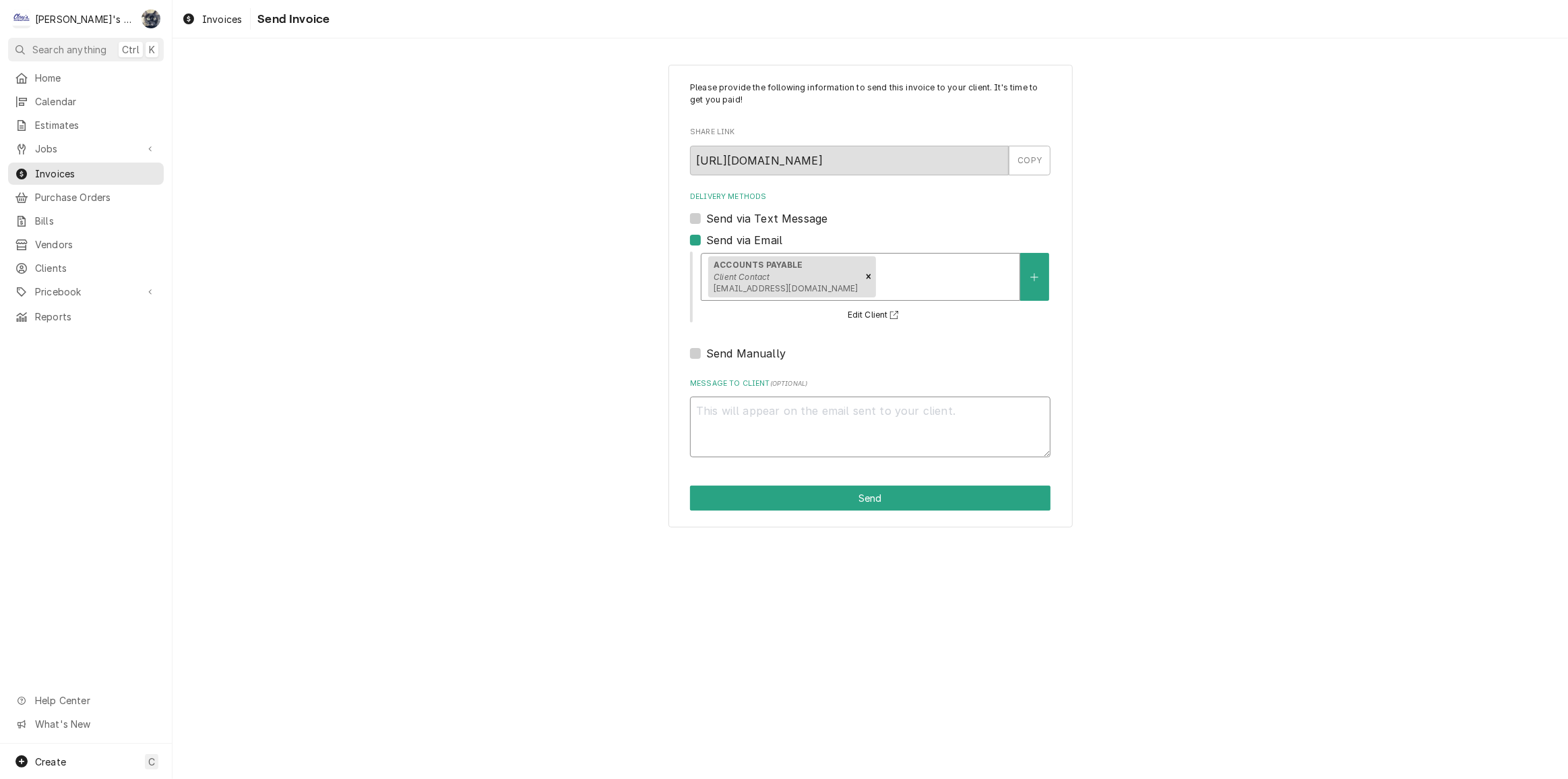
click at [756, 403] on textarea "Message to Client ( optional )" at bounding box center [870, 427] width 361 height 61
paste textarea "PO #810902060"
type textarea "x"
type textarea "PO #810902060"
click at [826, 492] on button "Send" at bounding box center [870, 498] width 361 height 25
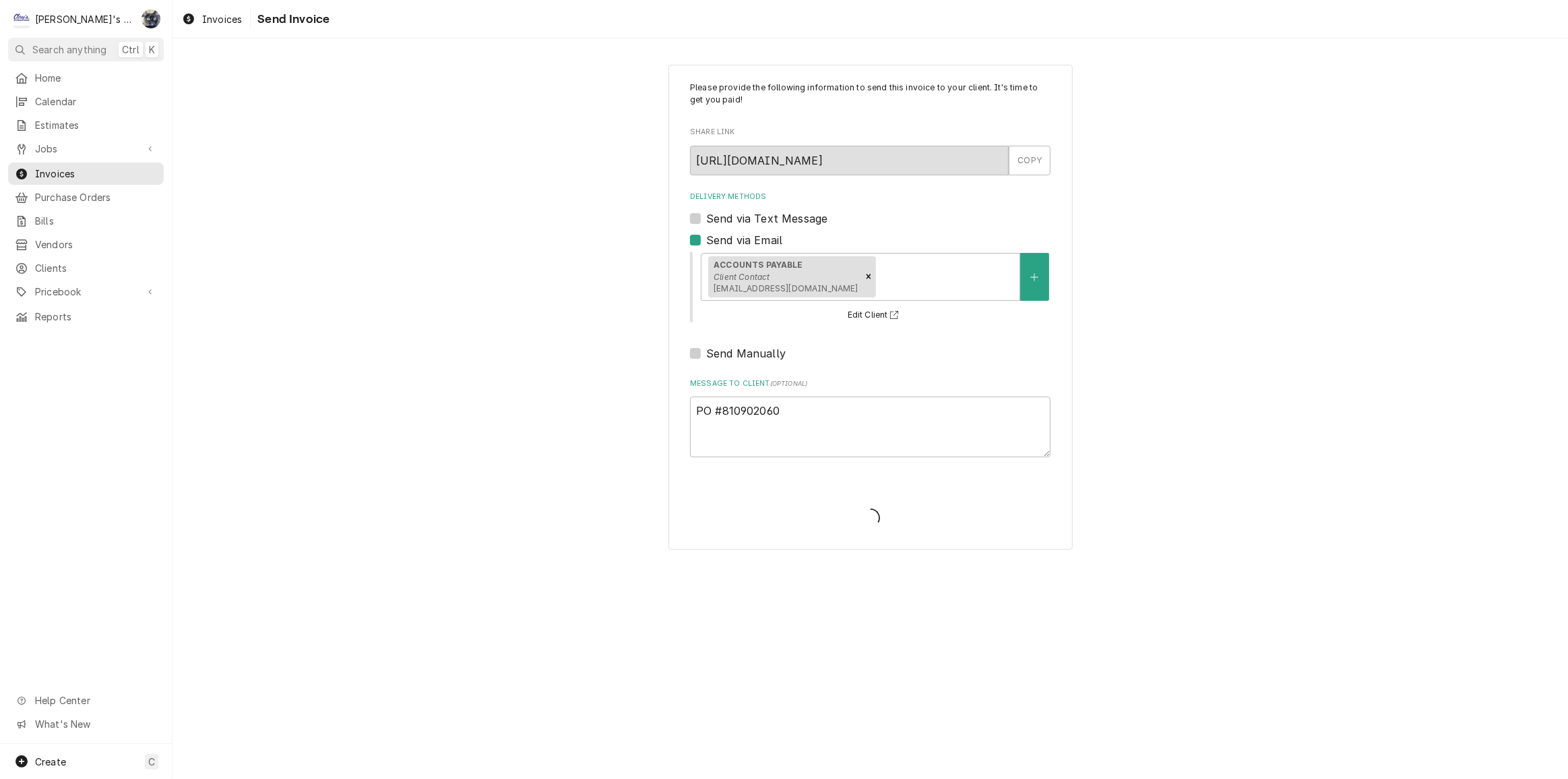
type textarea "x"
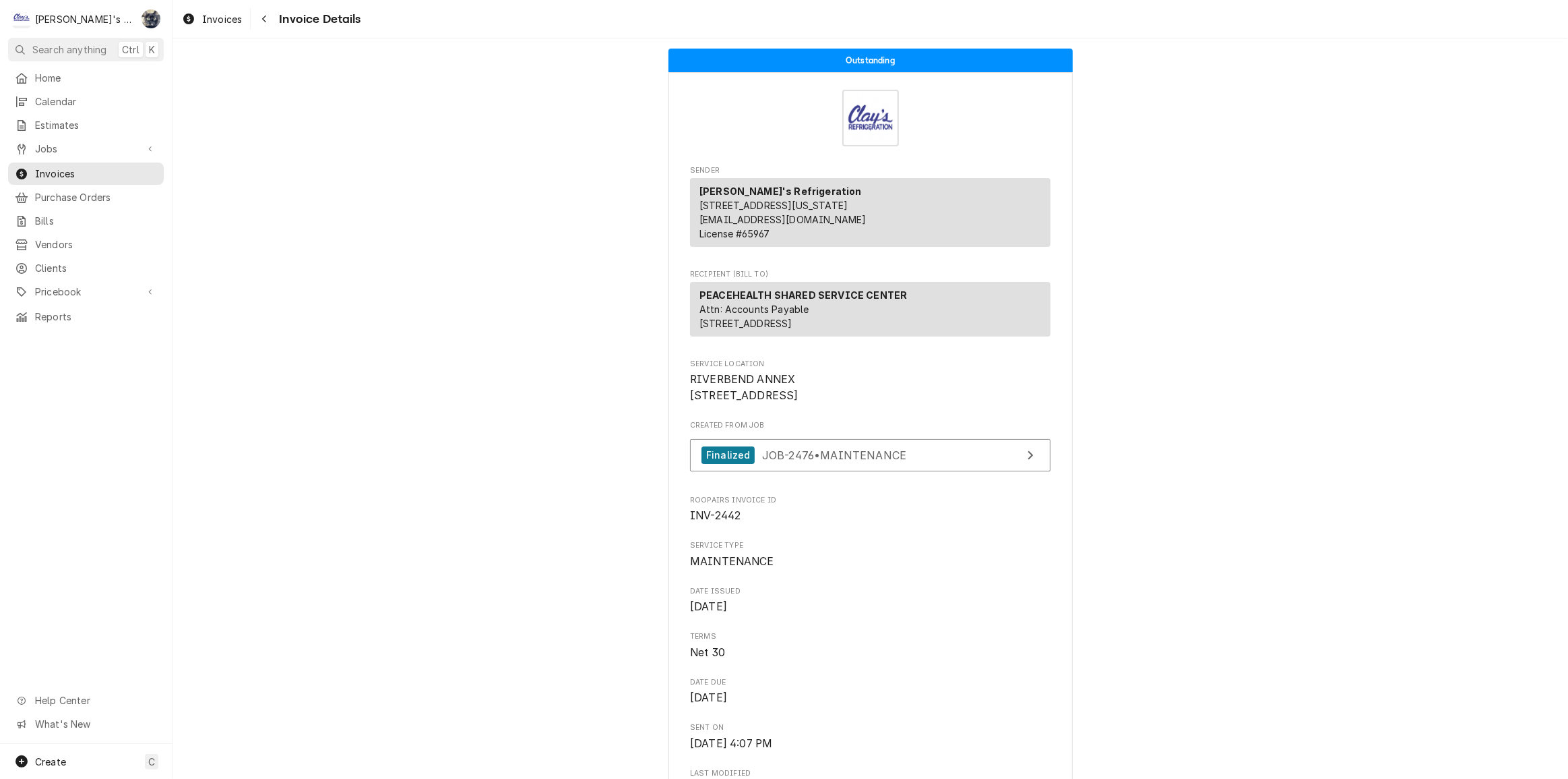
drag, startPoint x: 221, startPoint y: 25, endPoint x: 235, endPoint y: 30, distance: 14.9
click at [221, 25] on span "Invoices" at bounding box center [221, 19] width 40 height 14
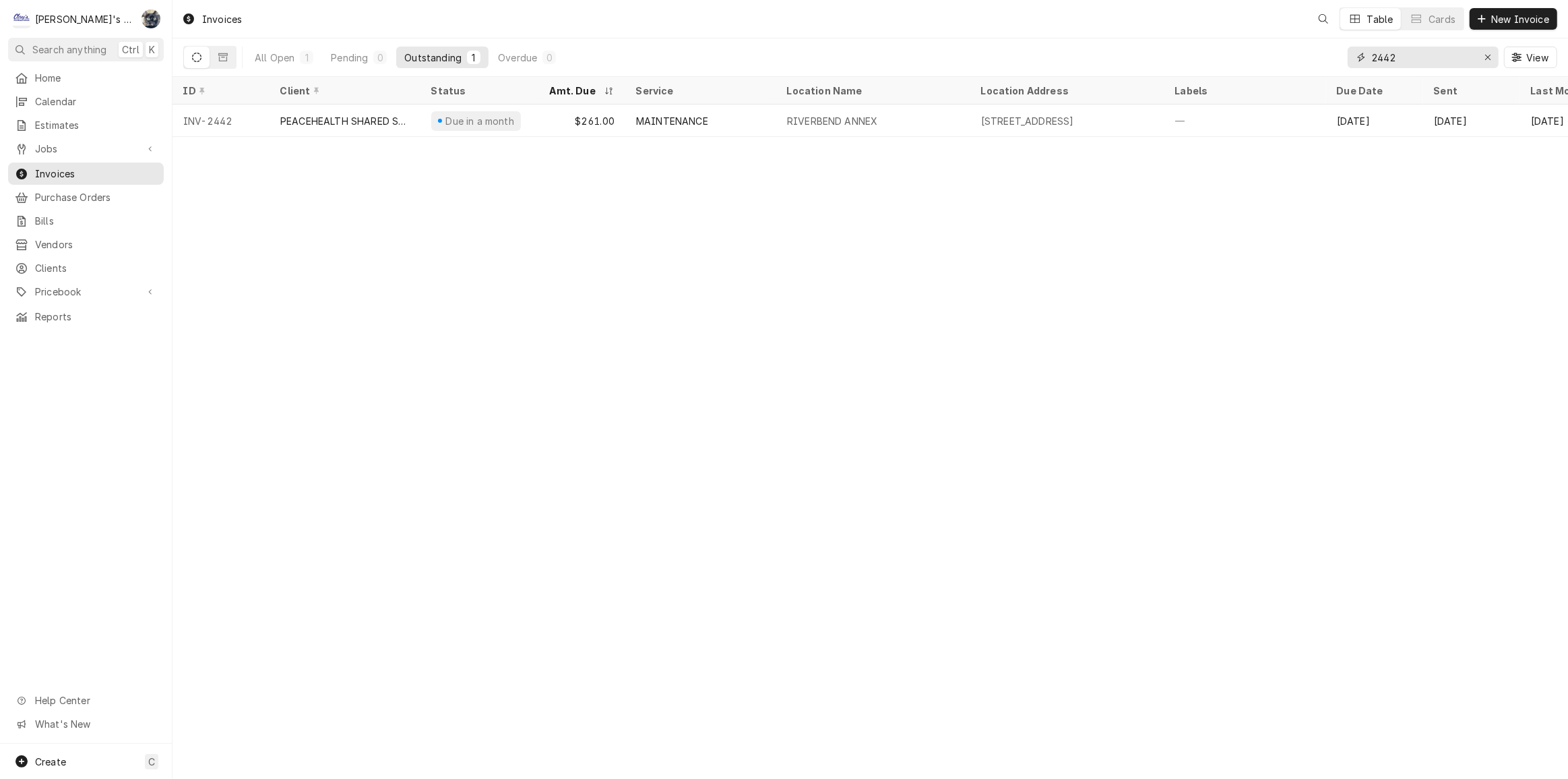
drag, startPoint x: 1414, startPoint y: 57, endPoint x: 1353, endPoint y: 68, distance: 62.0
click at [1354, 68] on div "2442" at bounding box center [1423, 58] width 151 height 22
type input "2461"
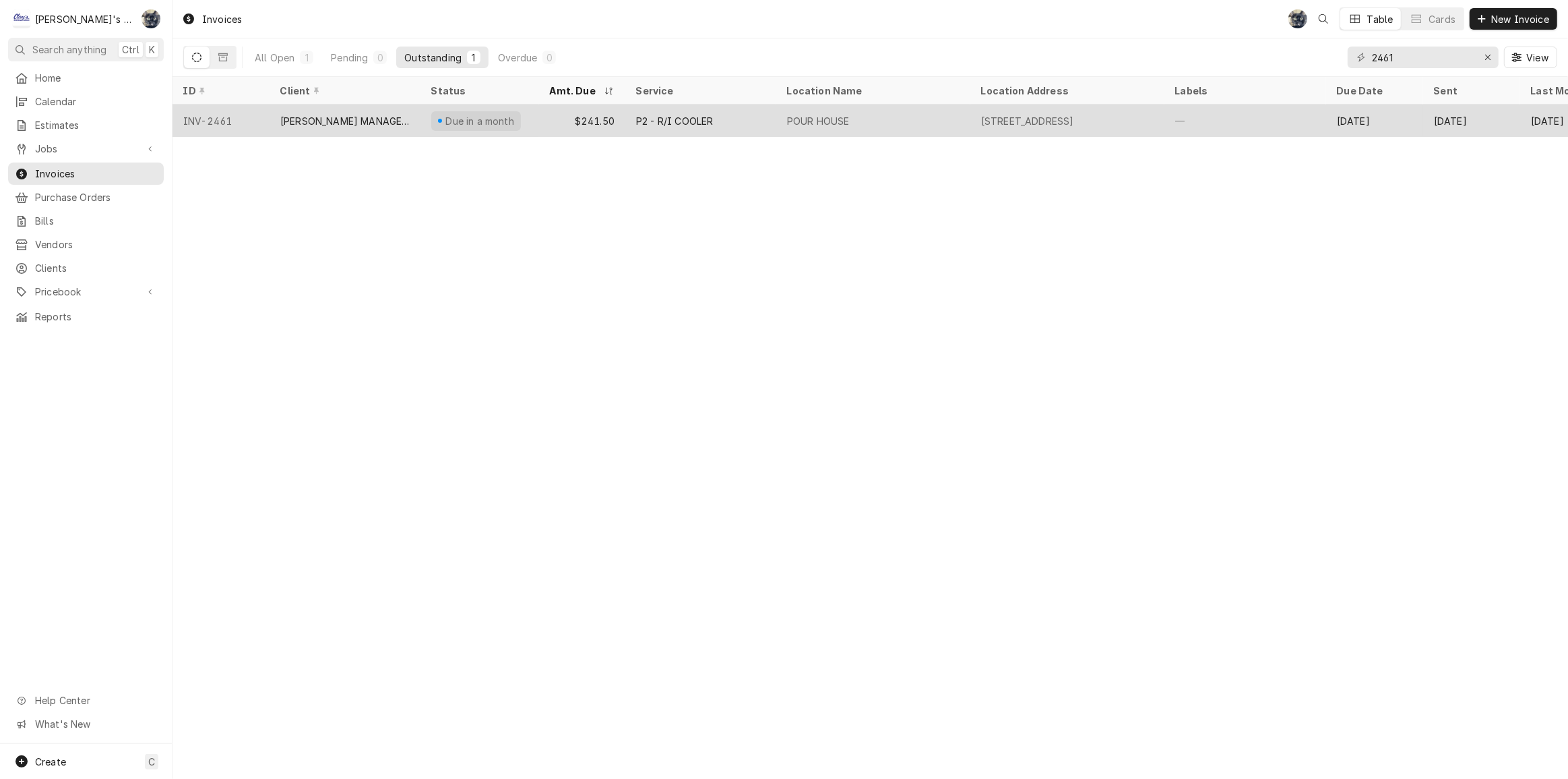
click at [735, 128] on div "P2 - R/I COOLER" at bounding box center [701, 121] width 151 height 33
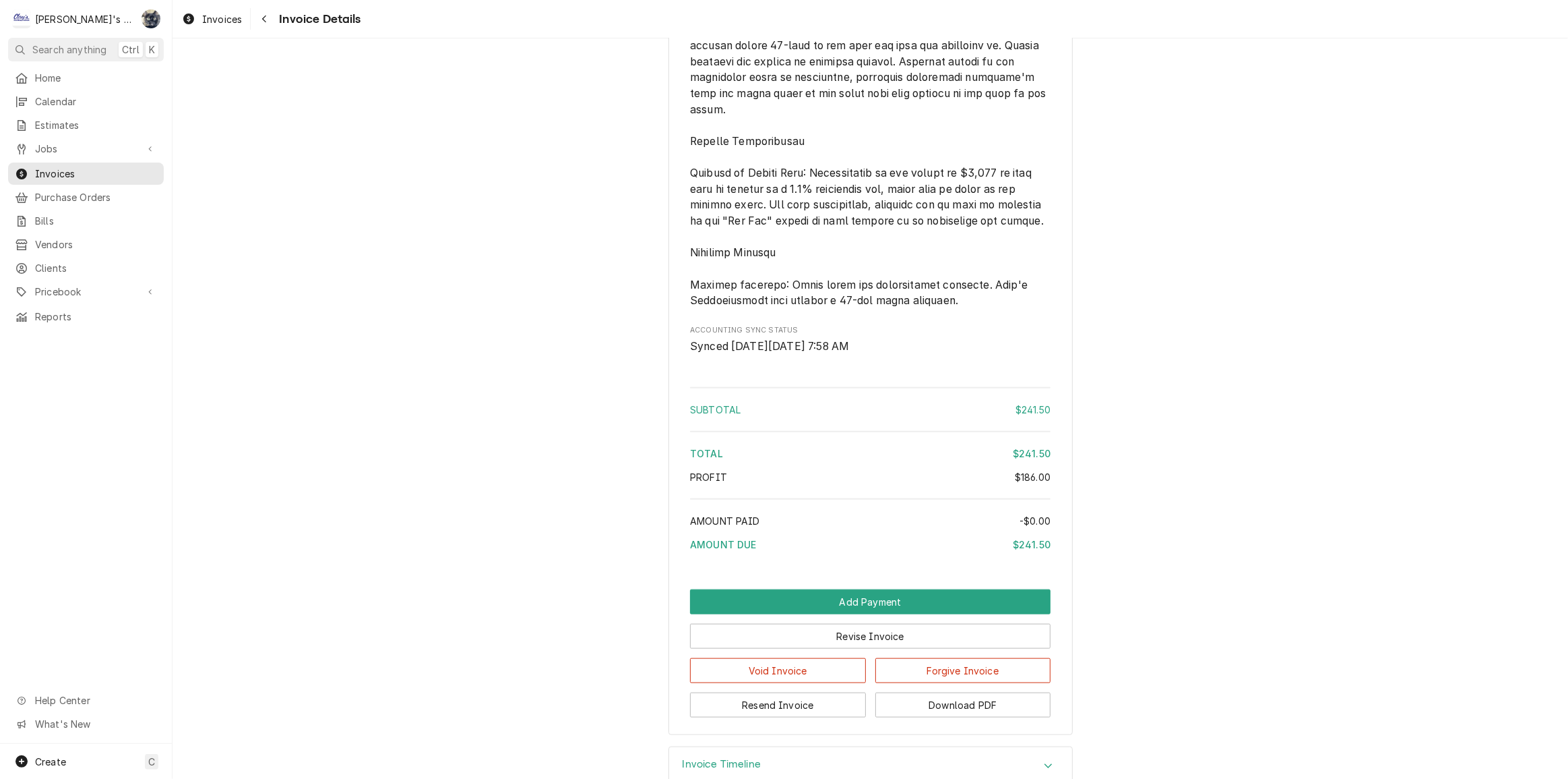
scroll to position [1594, 0]
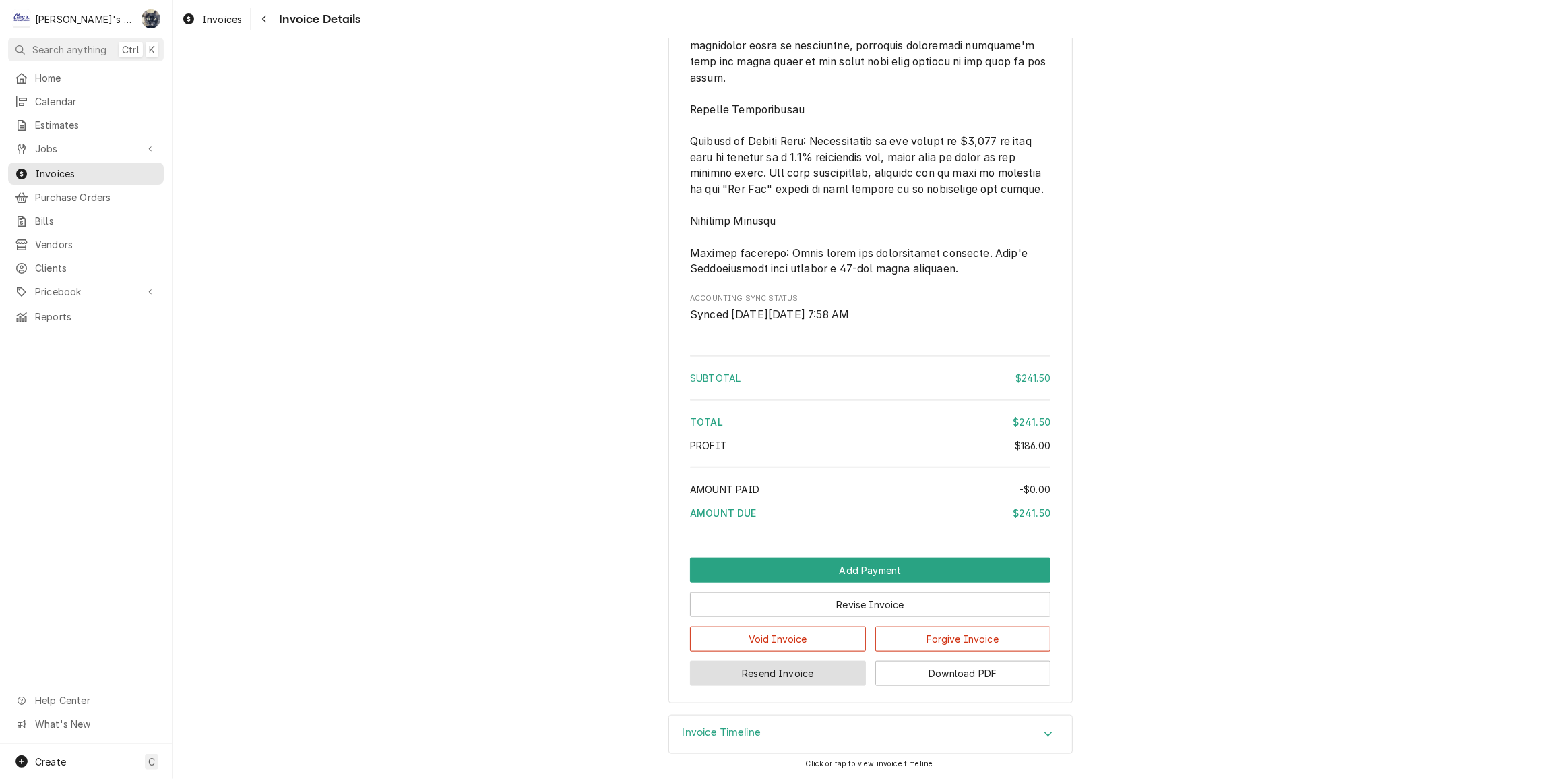
click at [790, 678] on button "Resend Invoice" at bounding box center [778, 673] width 176 height 25
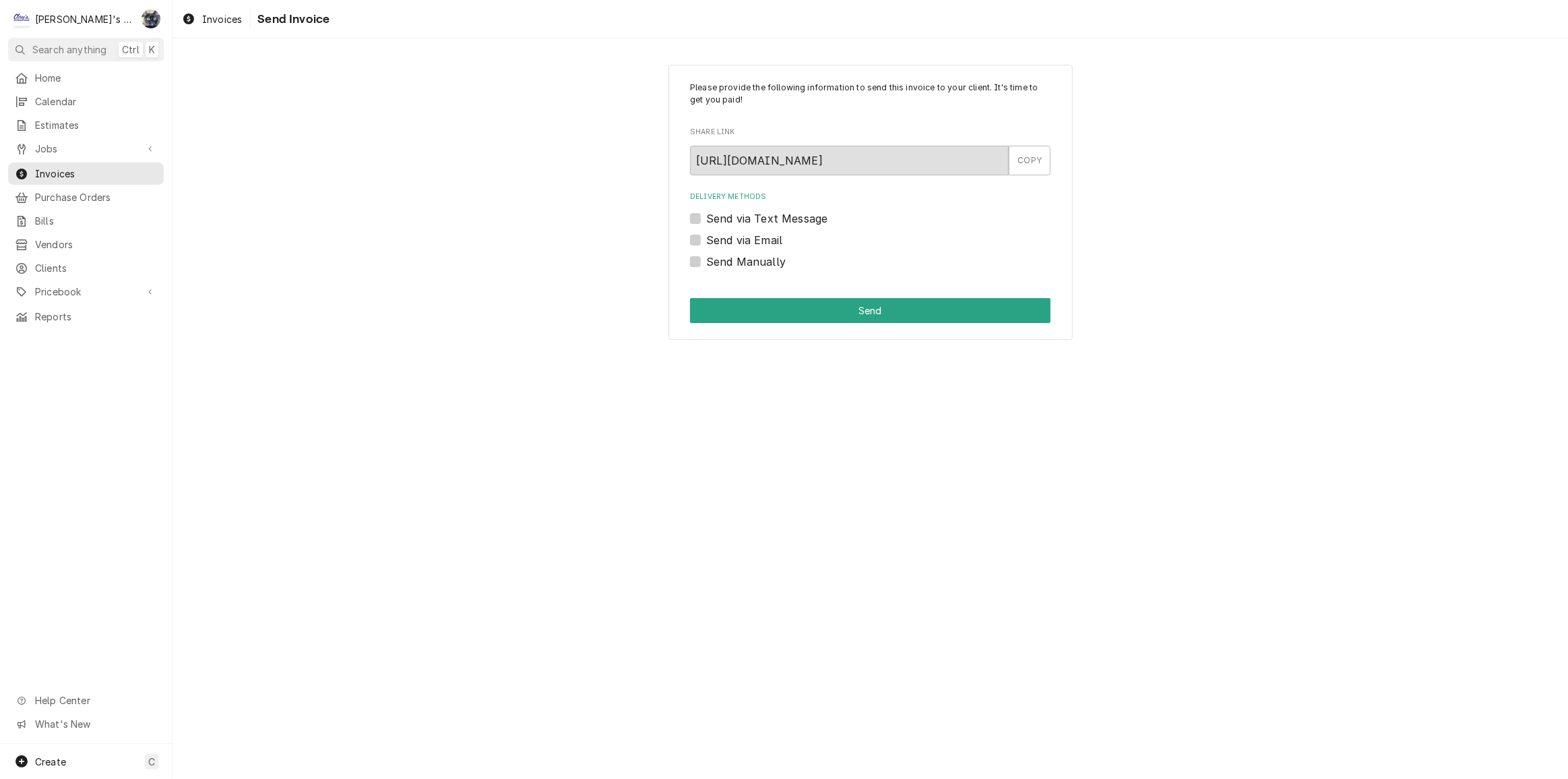
click at [706, 238] on label "Send via Email" at bounding box center [744, 239] width 76 height 16
click at [706, 238] on input "Send via Email" at bounding box center [887, 246] width 361 height 30
checkbox input "true"
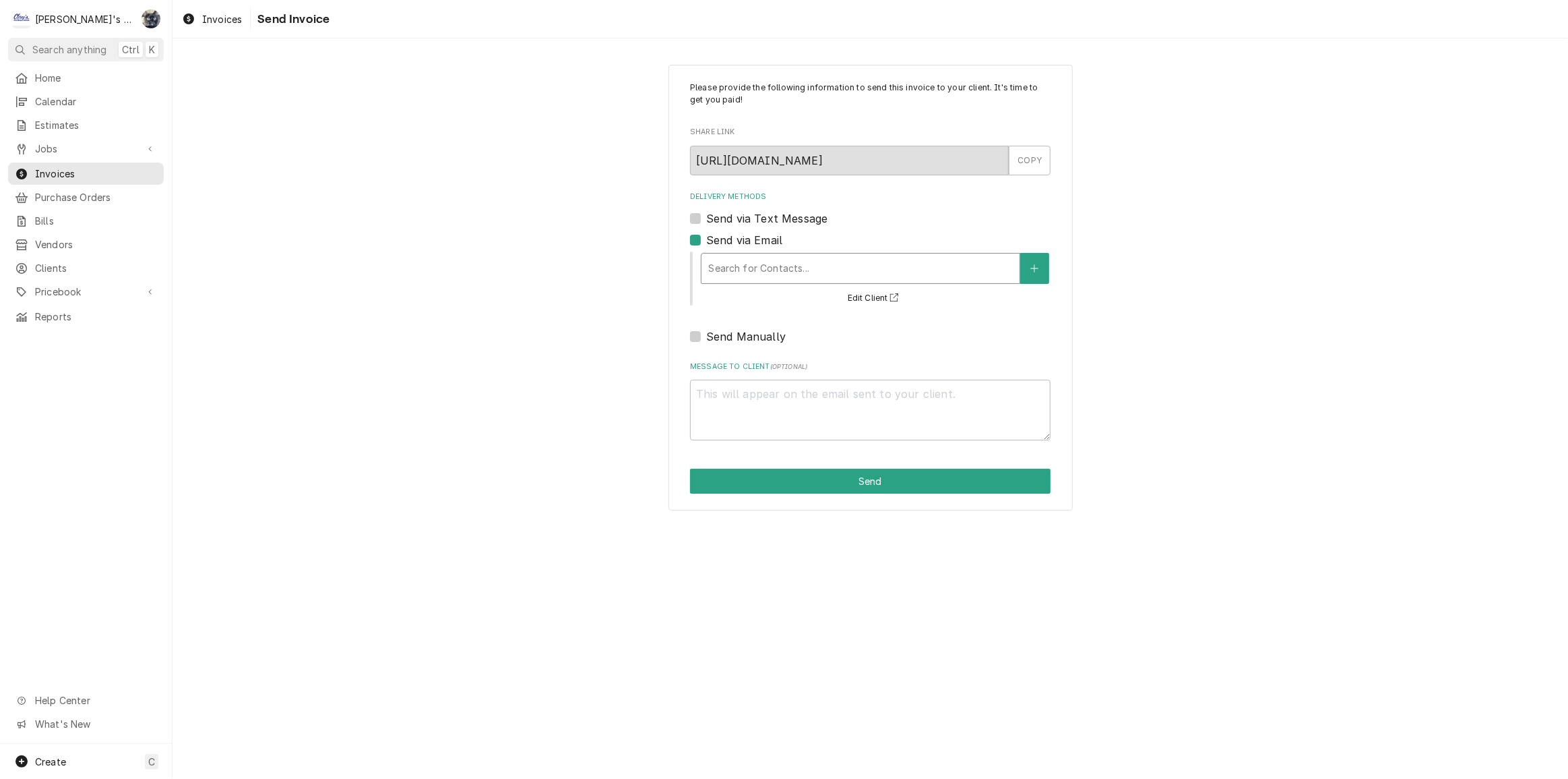
click at [716, 267] on div "Delivery Methods" at bounding box center [861, 268] width 305 height 24
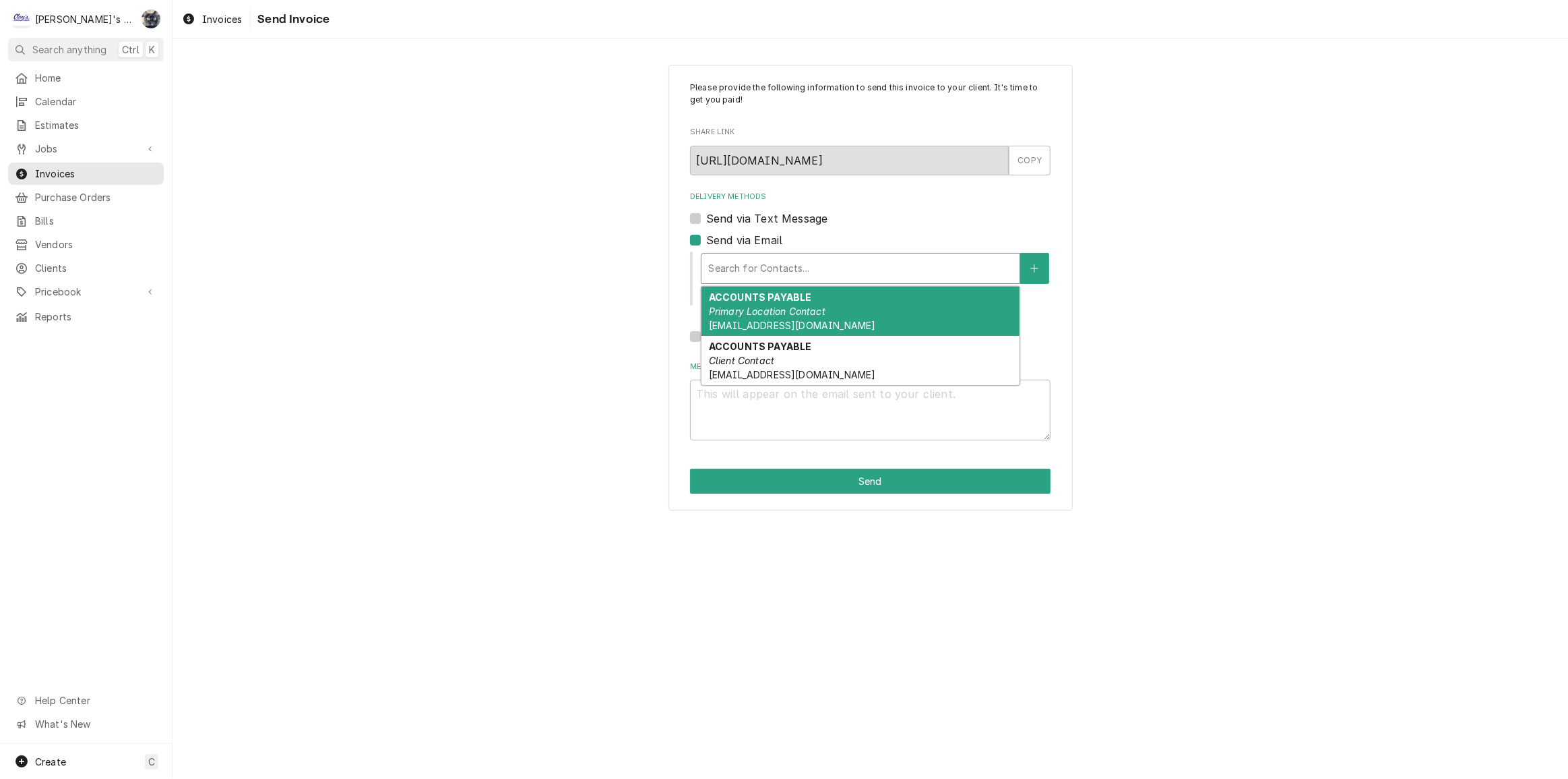
click at [738, 323] on span "ap@traxleradmin.com" at bounding box center [792, 325] width 166 height 12
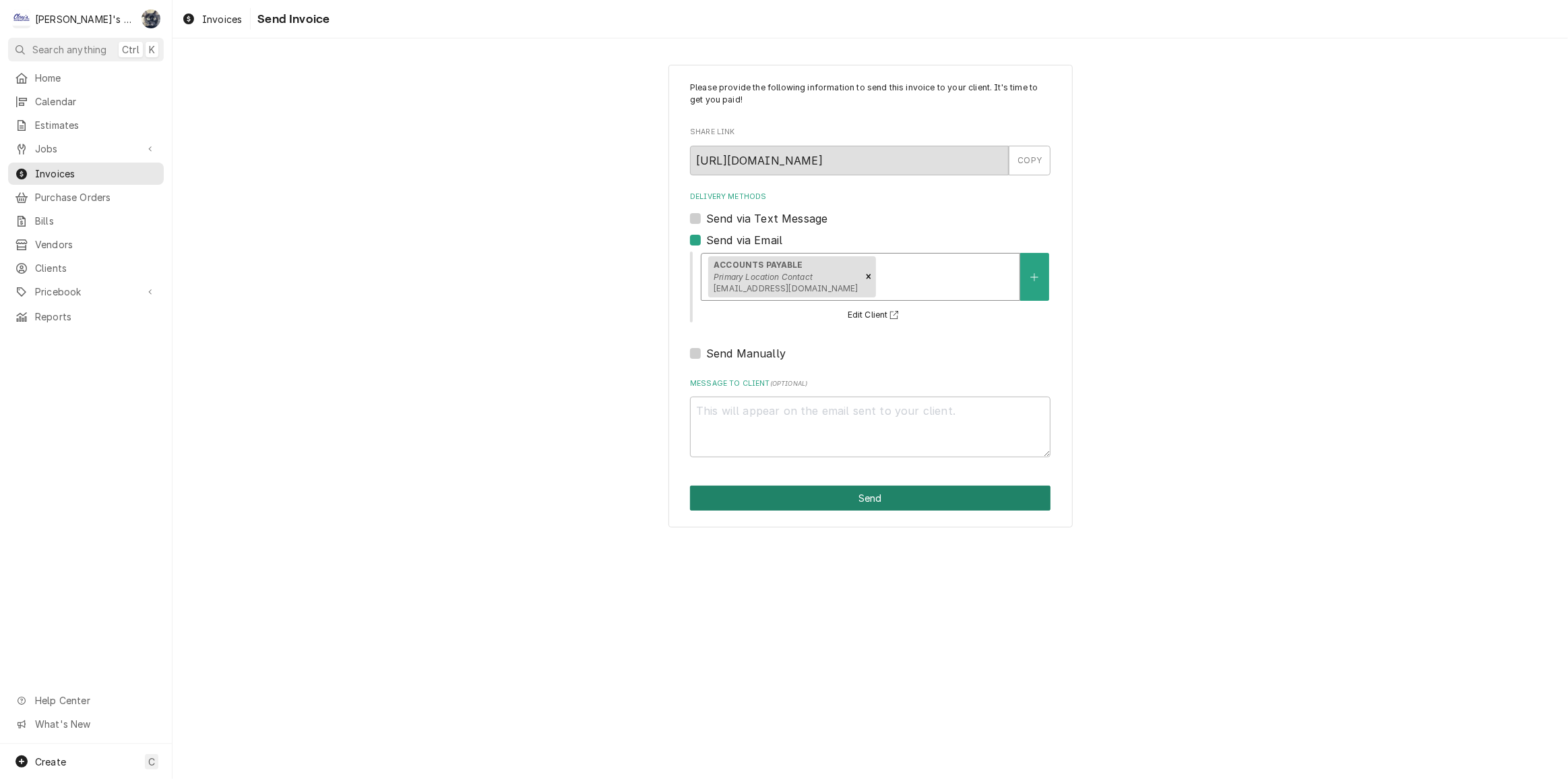
click at [806, 499] on button "Send" at bounding box center [870, 498] width 361 height 25
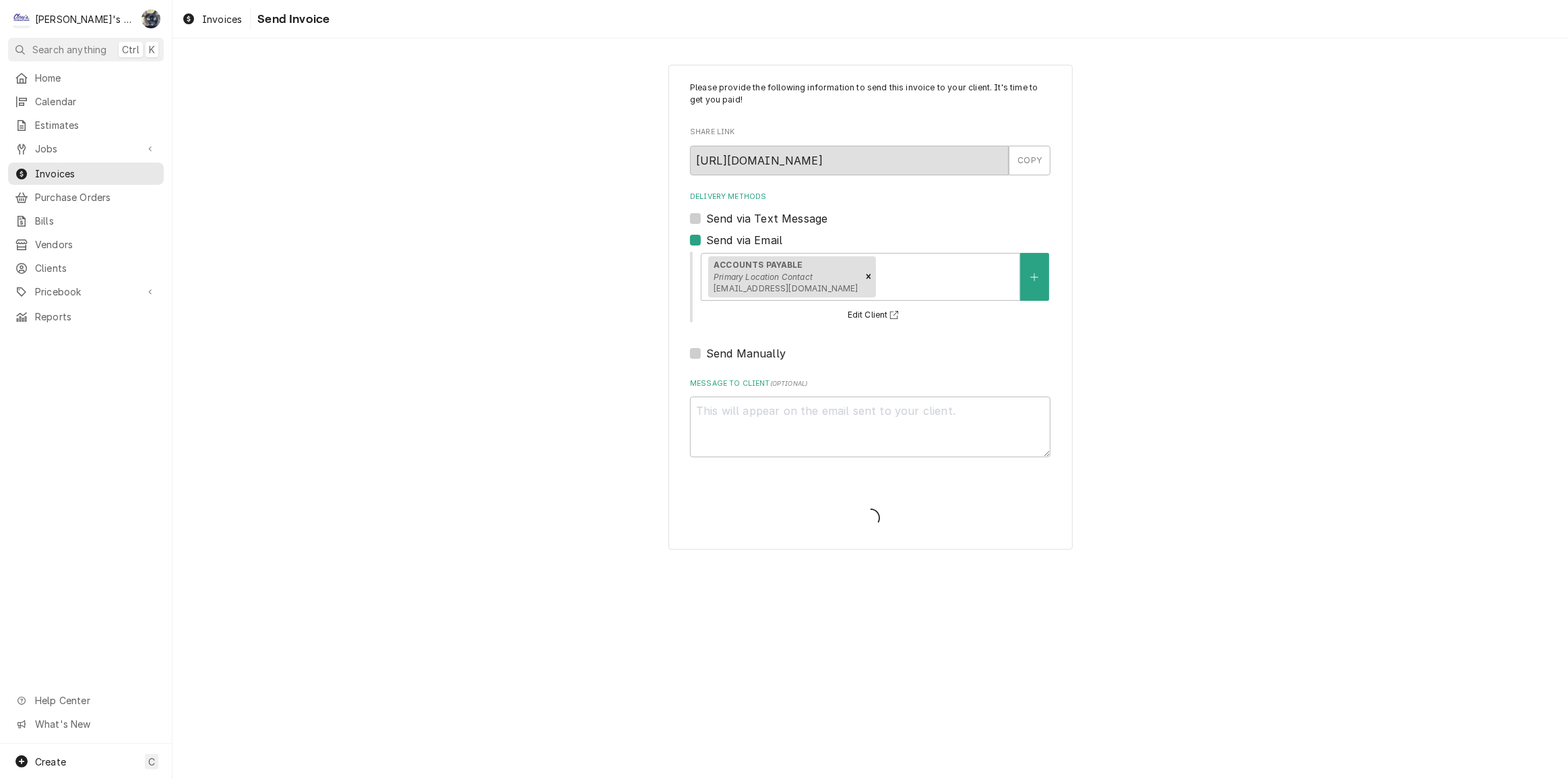
type textarea "x"
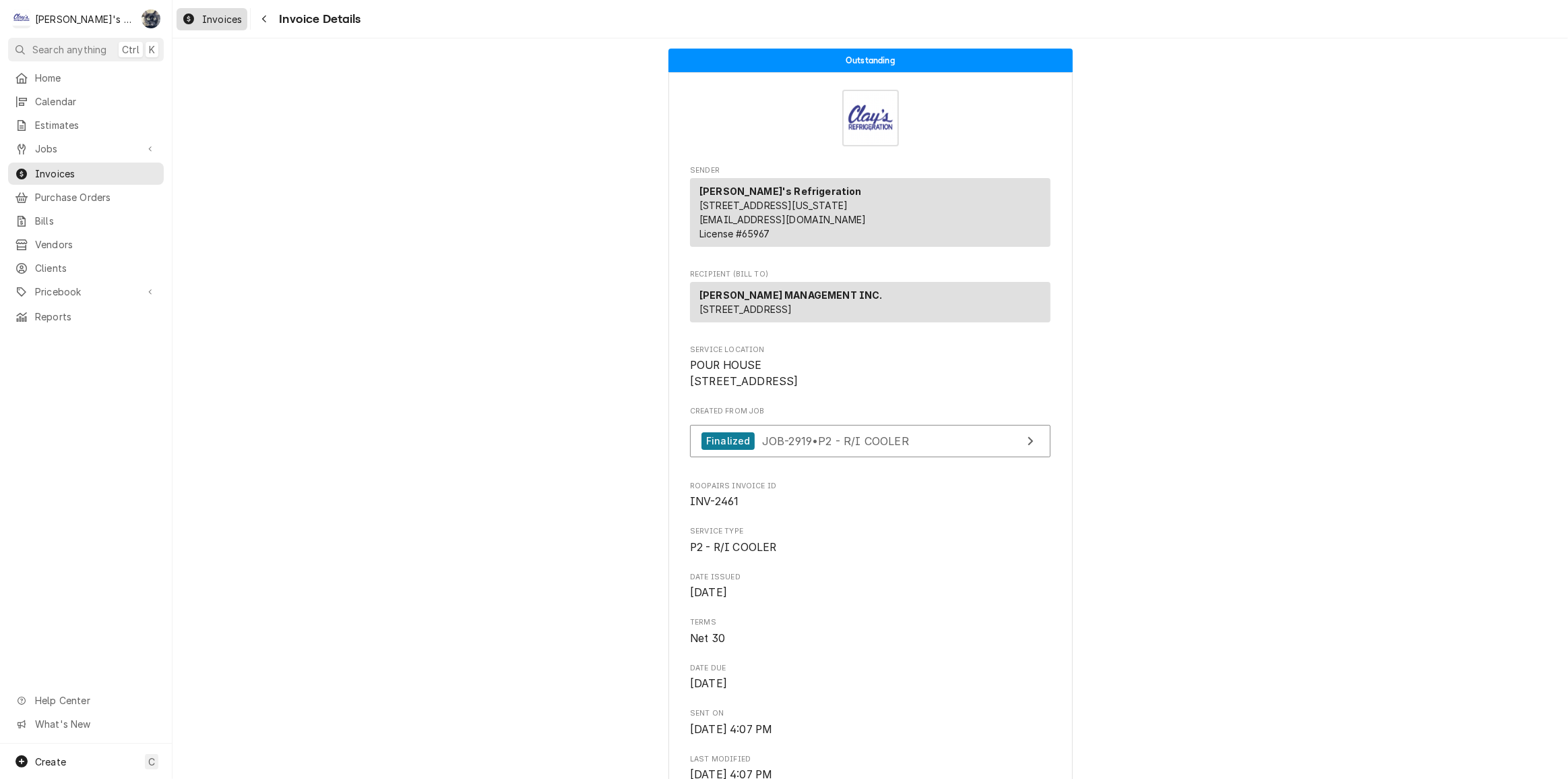
click at [212, 21] on span "Invoices" at bounding box center [221, 19] width 40 height 14
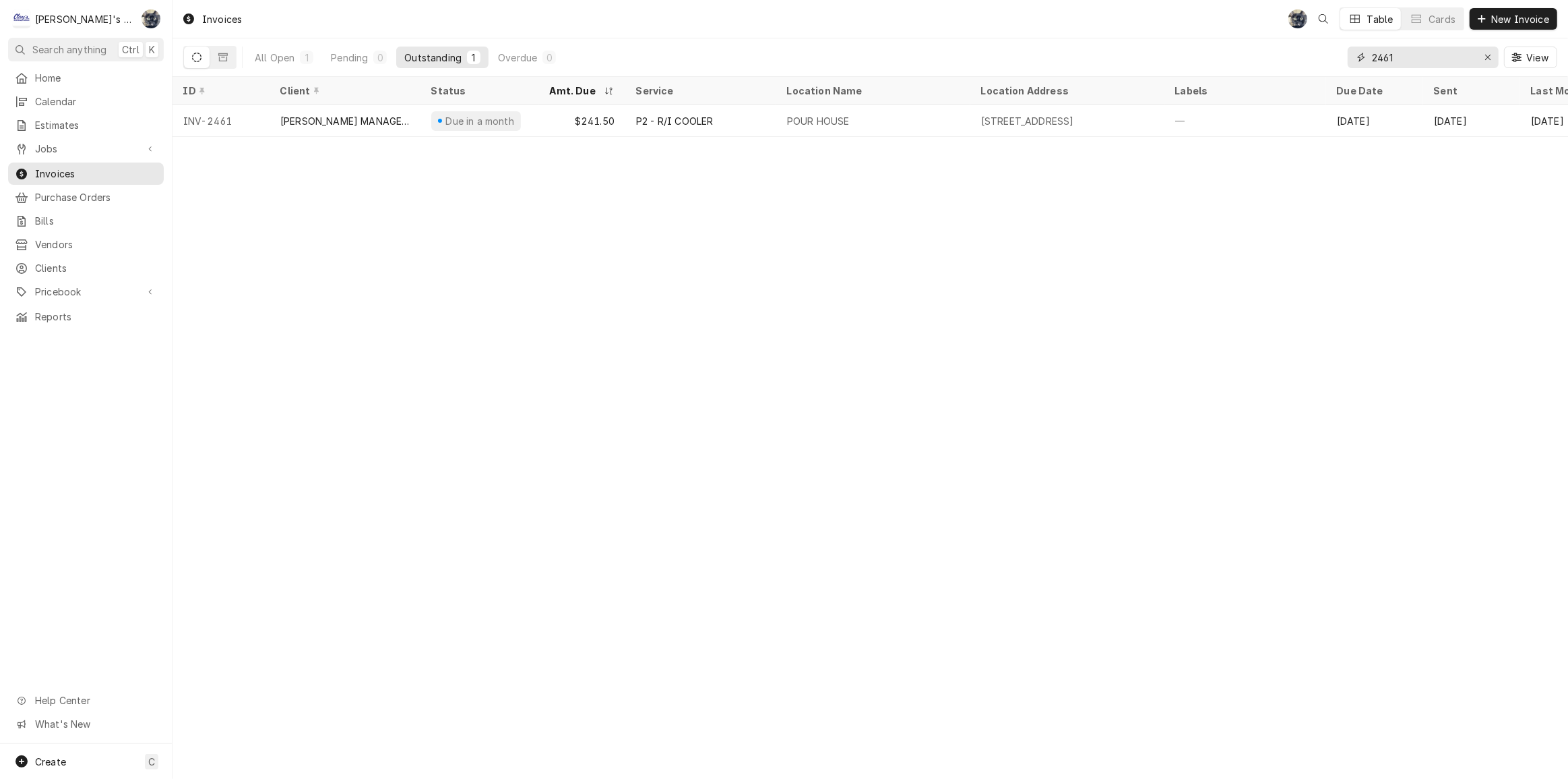
drag, startPoint x: 1341, startPoint y: 54, endPoint x: 1318, endPoint y: 53, distance: 23.0
click at [1318, 53] on div "All Open 1 Pending 0 Outstanding 1 Overdue 0 2461 View" at bounding box center [870, 57] width 1375 height 38
type input "2437"
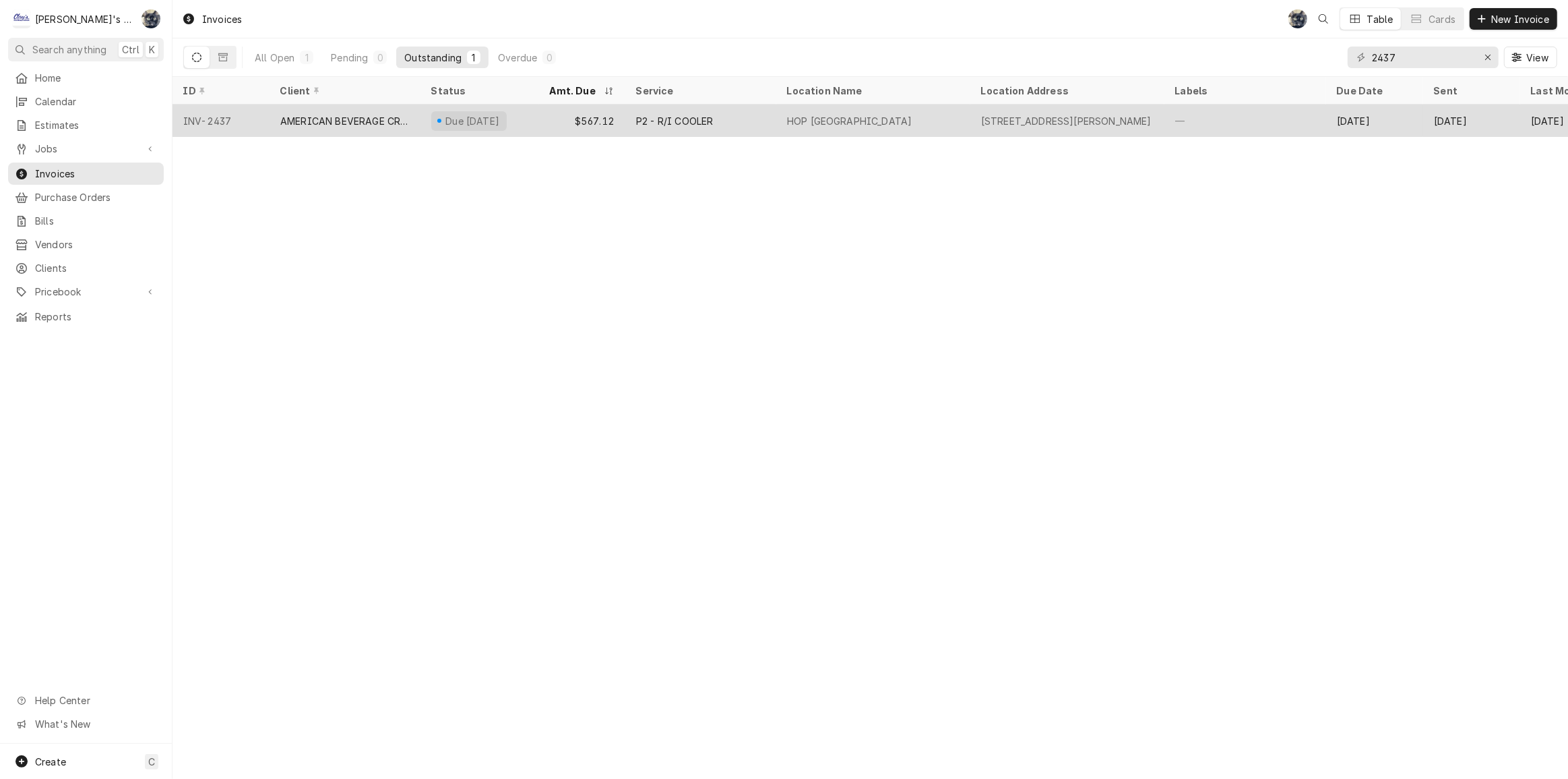
click at [673, 128] on div "P2 - R/I COOLER" at bounding box center [701, 121] width 151 height 33
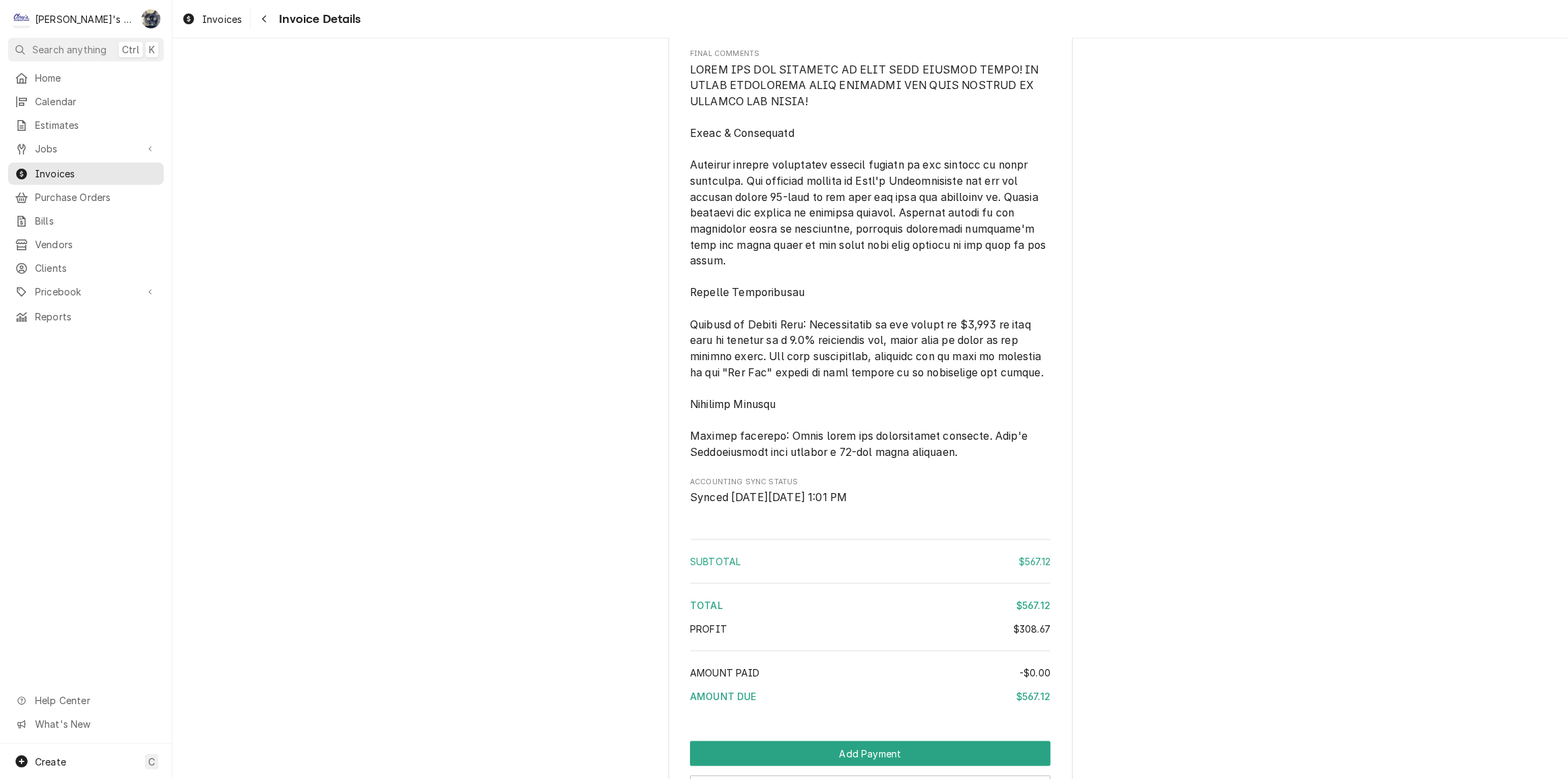
scroll to position [1778, 0]
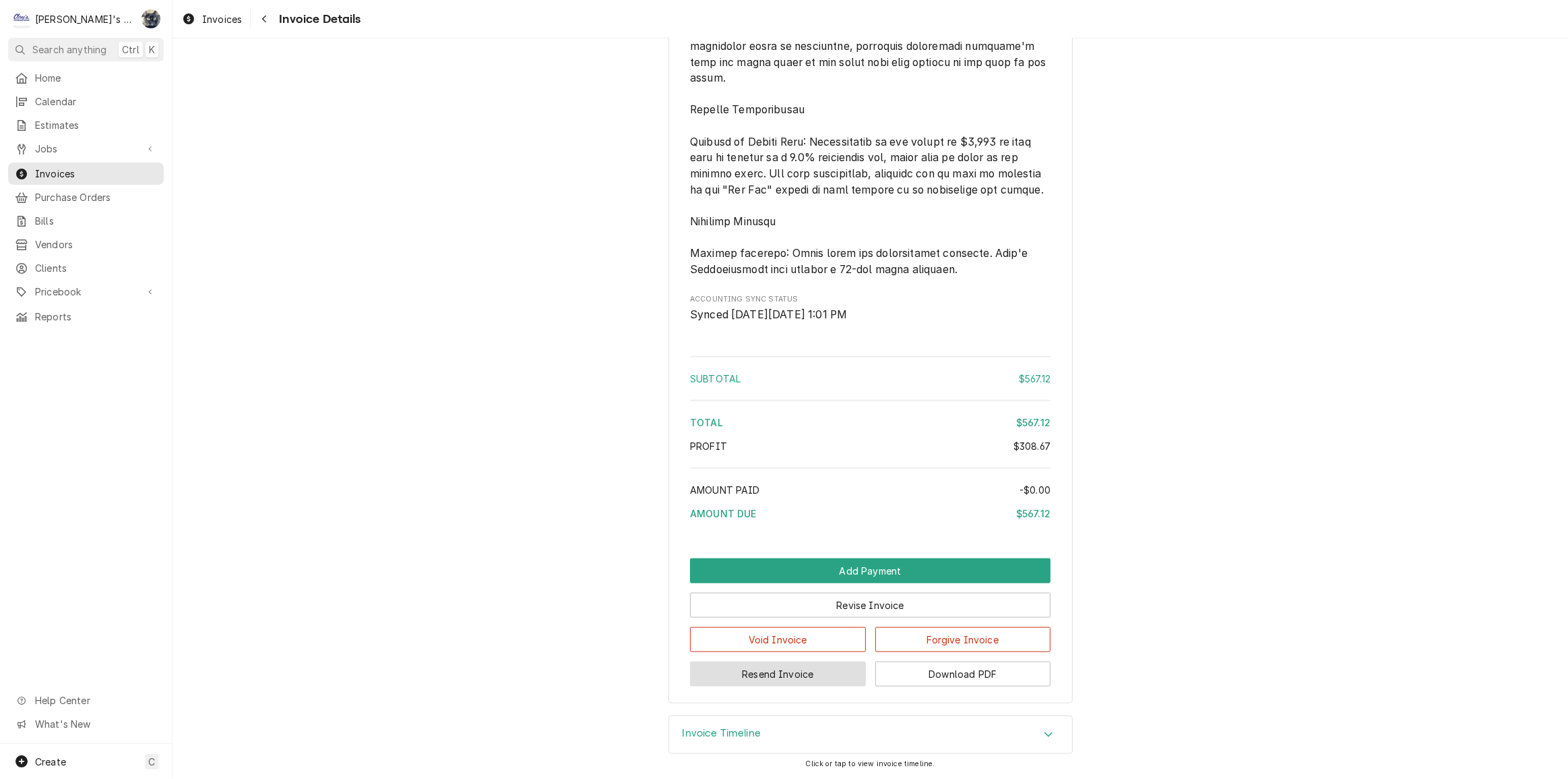
click at [800, 674] on button "Resend Invoice" at bounding box center [778, 674] width 176 height 25
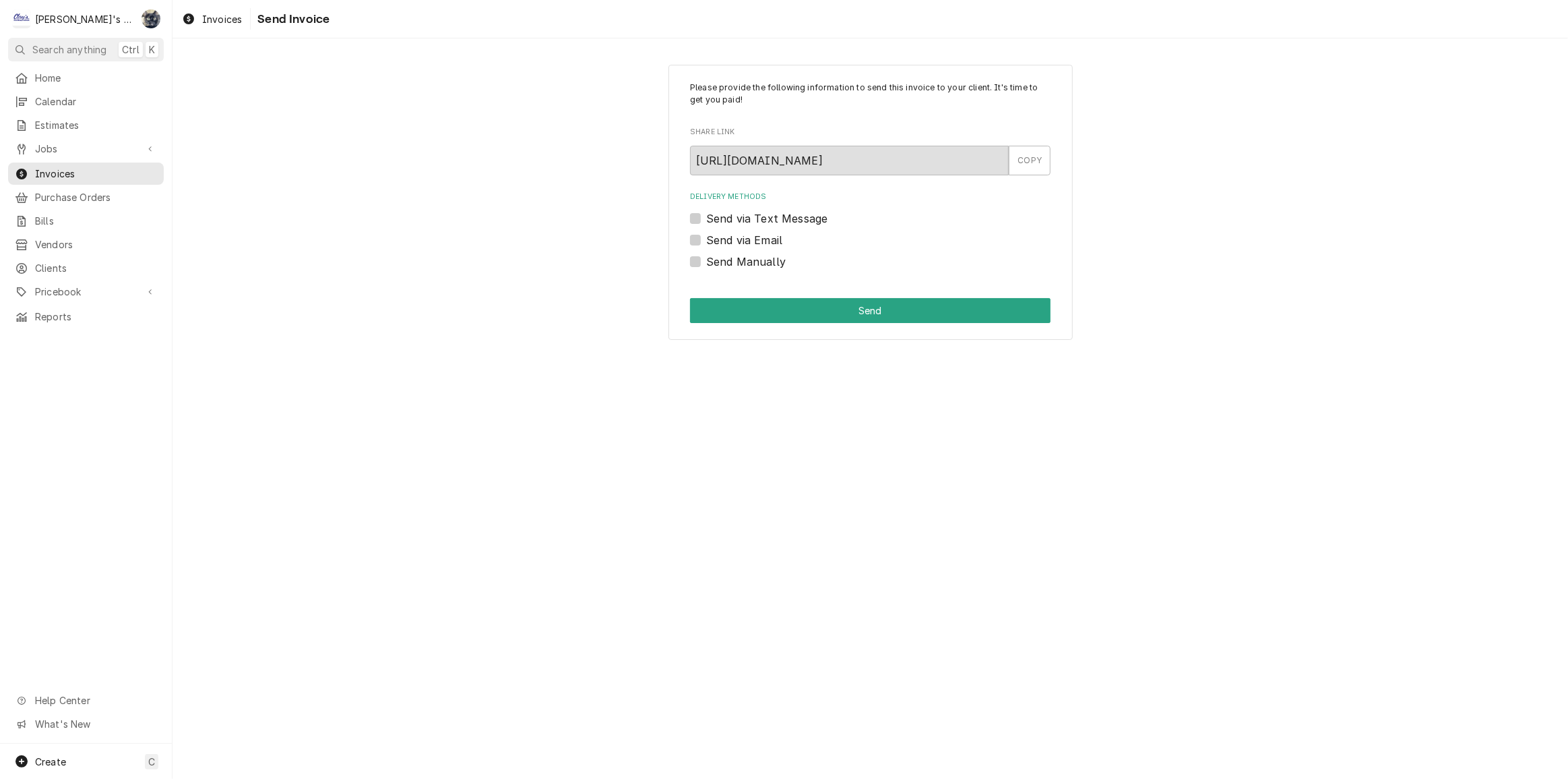
click at [706, 236] on label "Send via Email" at bounding box center [744, 239] width 76 height 16
click at [706, 236] on input "Send via Email" at bounding box center [887, 246] width 361 height 30
checkbox input "true"
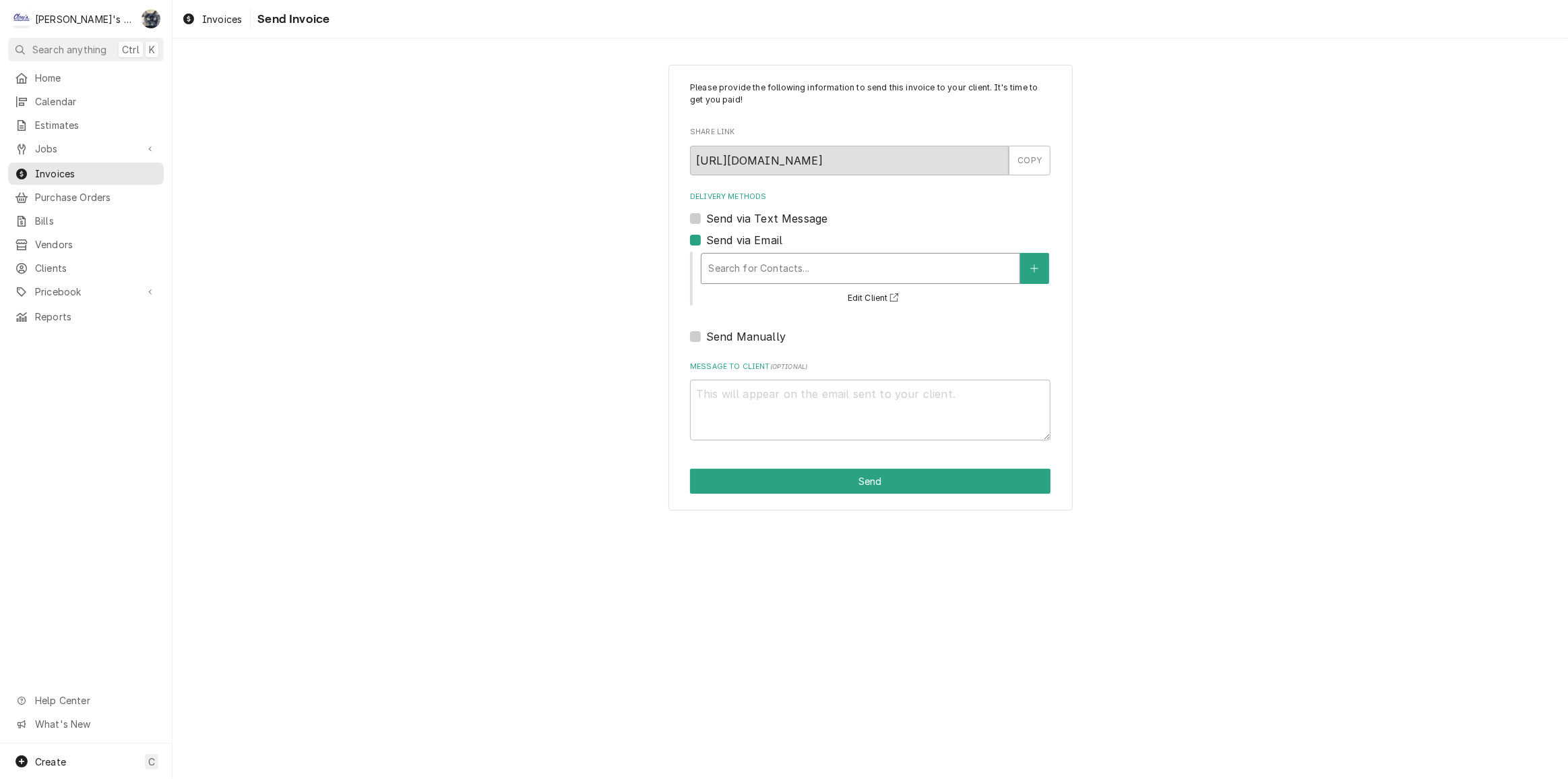
click at [754, 267] on div "Delivery Methods" at bounding box center [861, 268] width 305 height 24
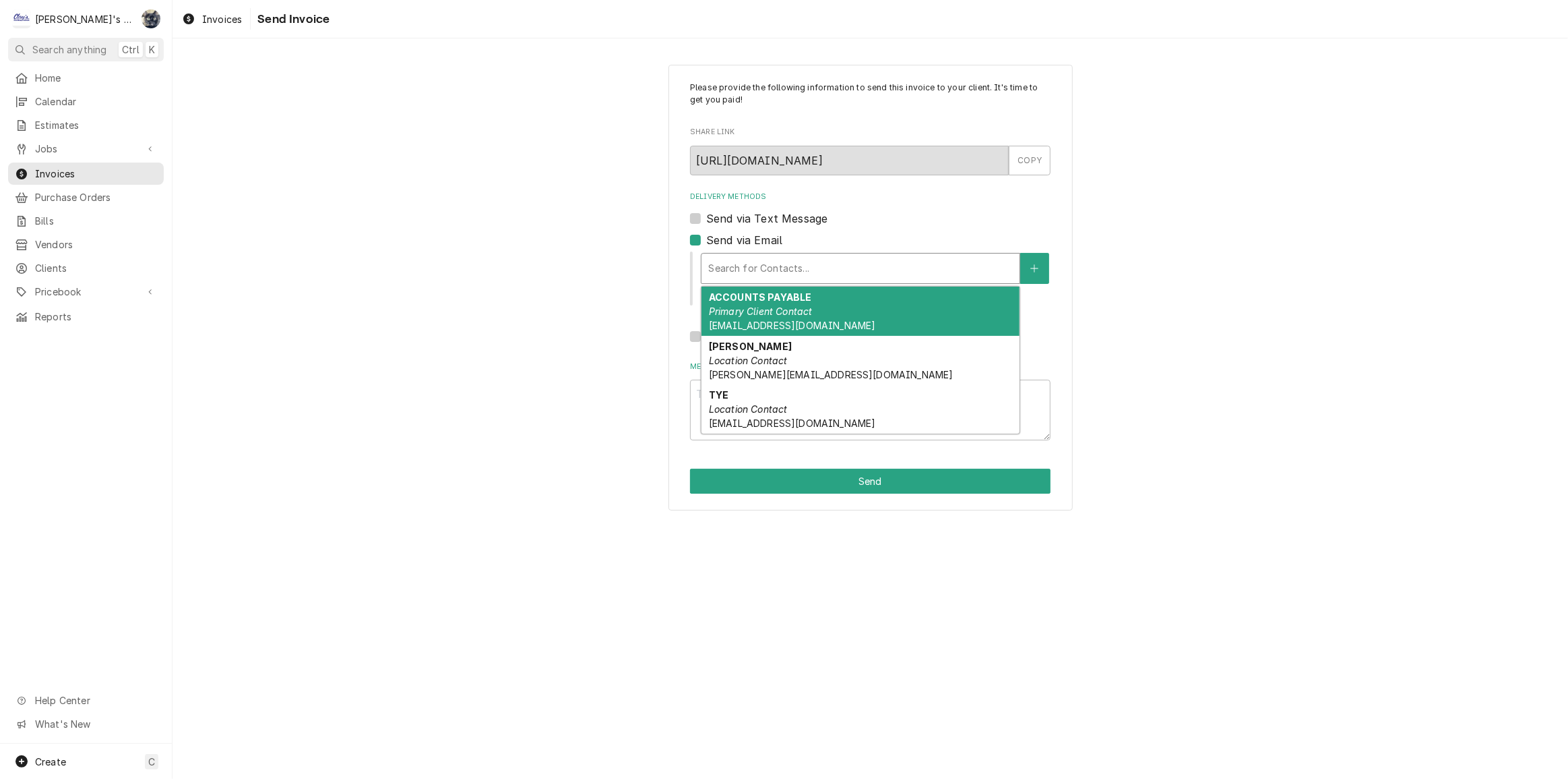
click at [761, 306] on em "Primary Client Contact" at bounding box center [761, 311] width 104 height 12
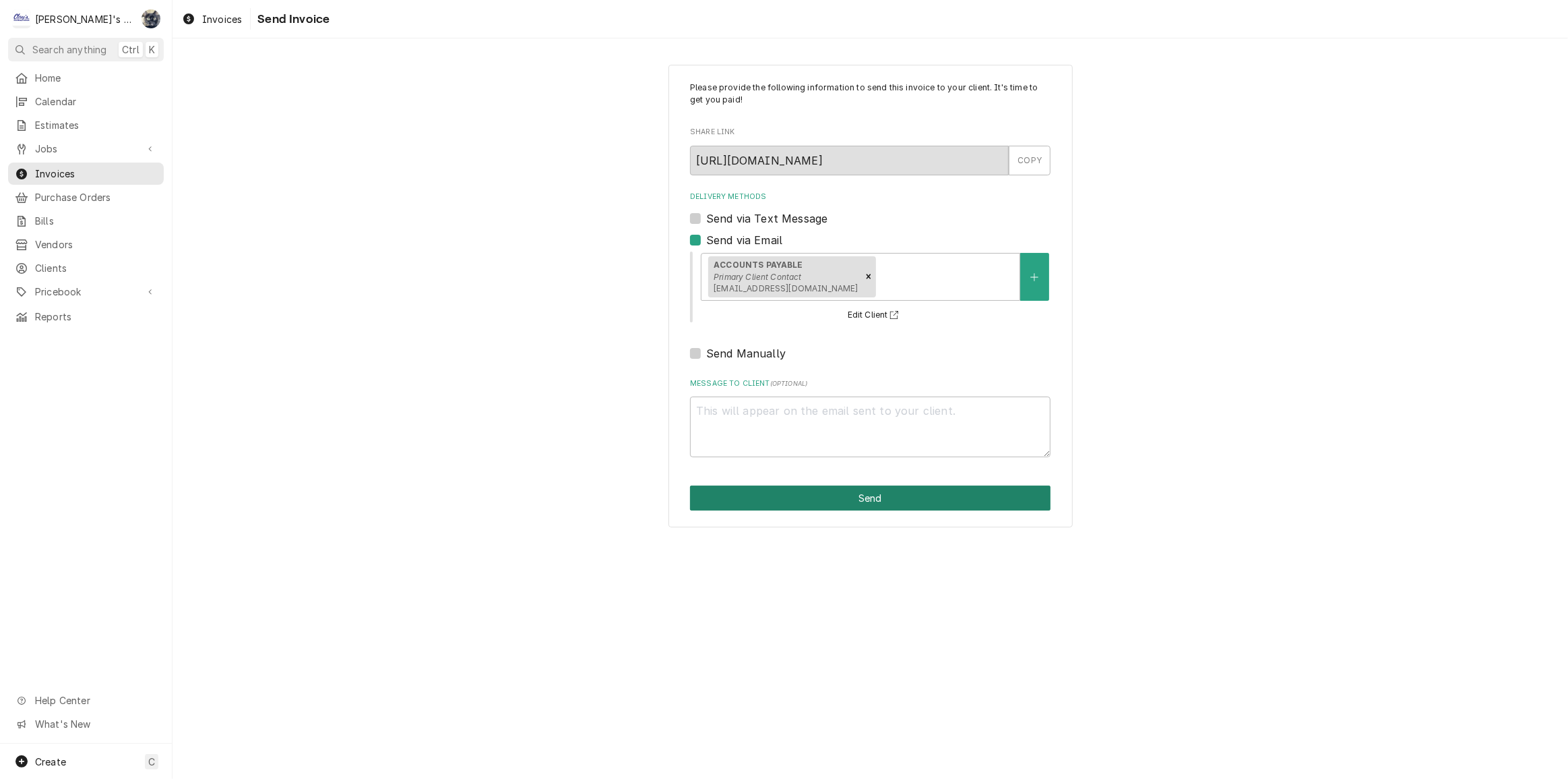
click at [831, 495] on button "Send" at bounding box center [870, 498] width 361 height 25
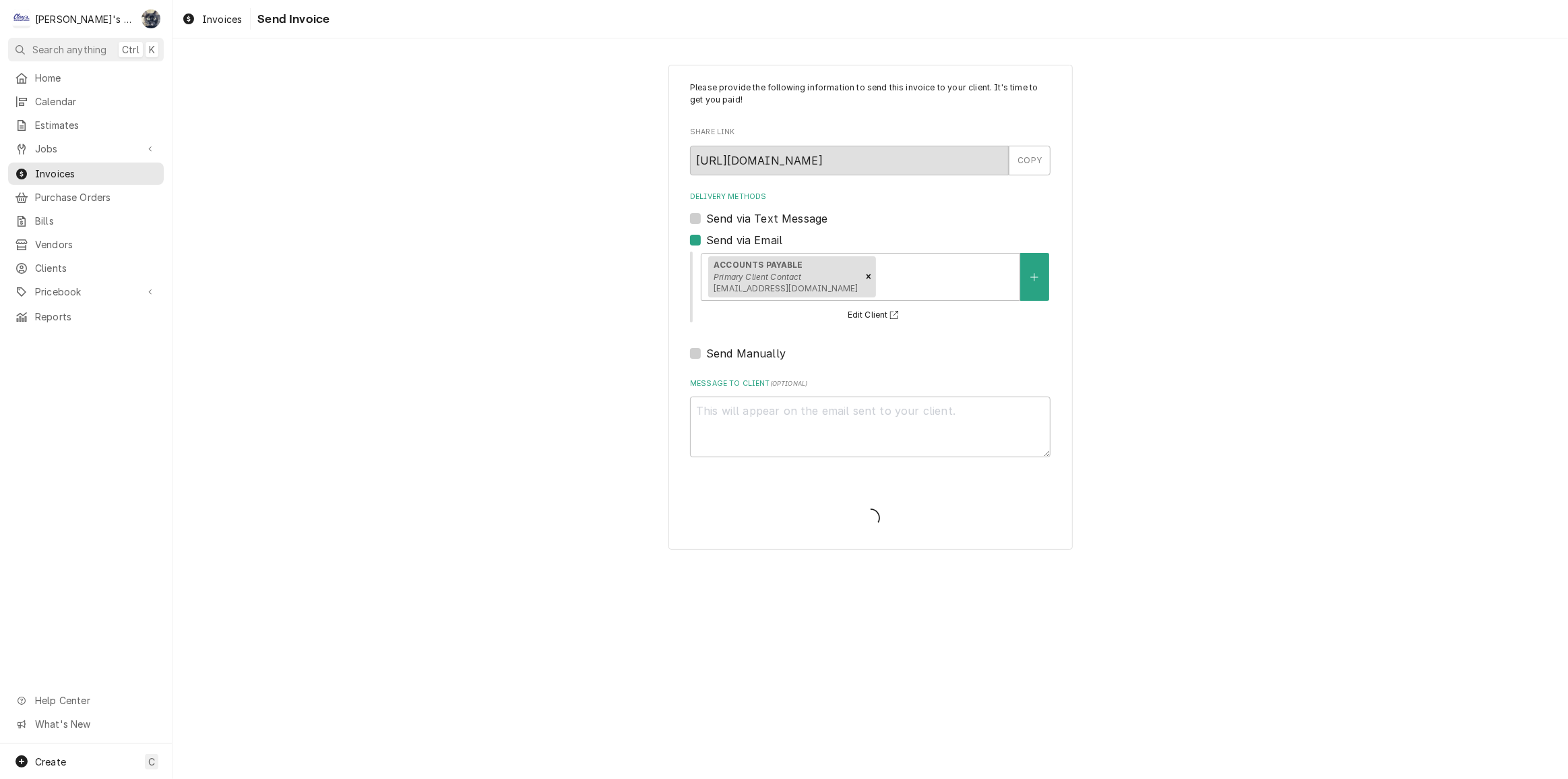
type textarea "x"
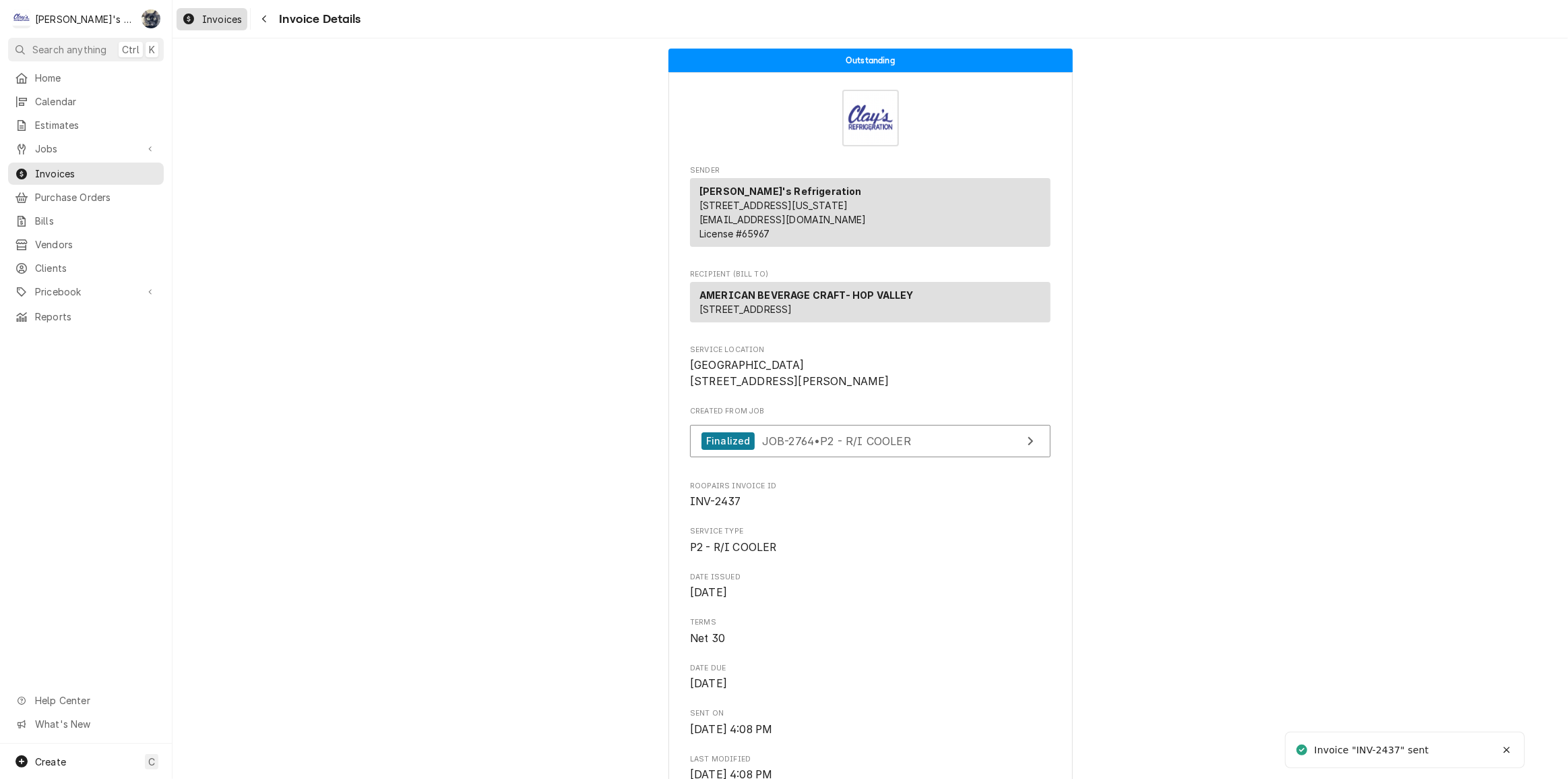
click at [206, 22] on span "Invoices" at bounding box center [221, 19] width 40 height 14
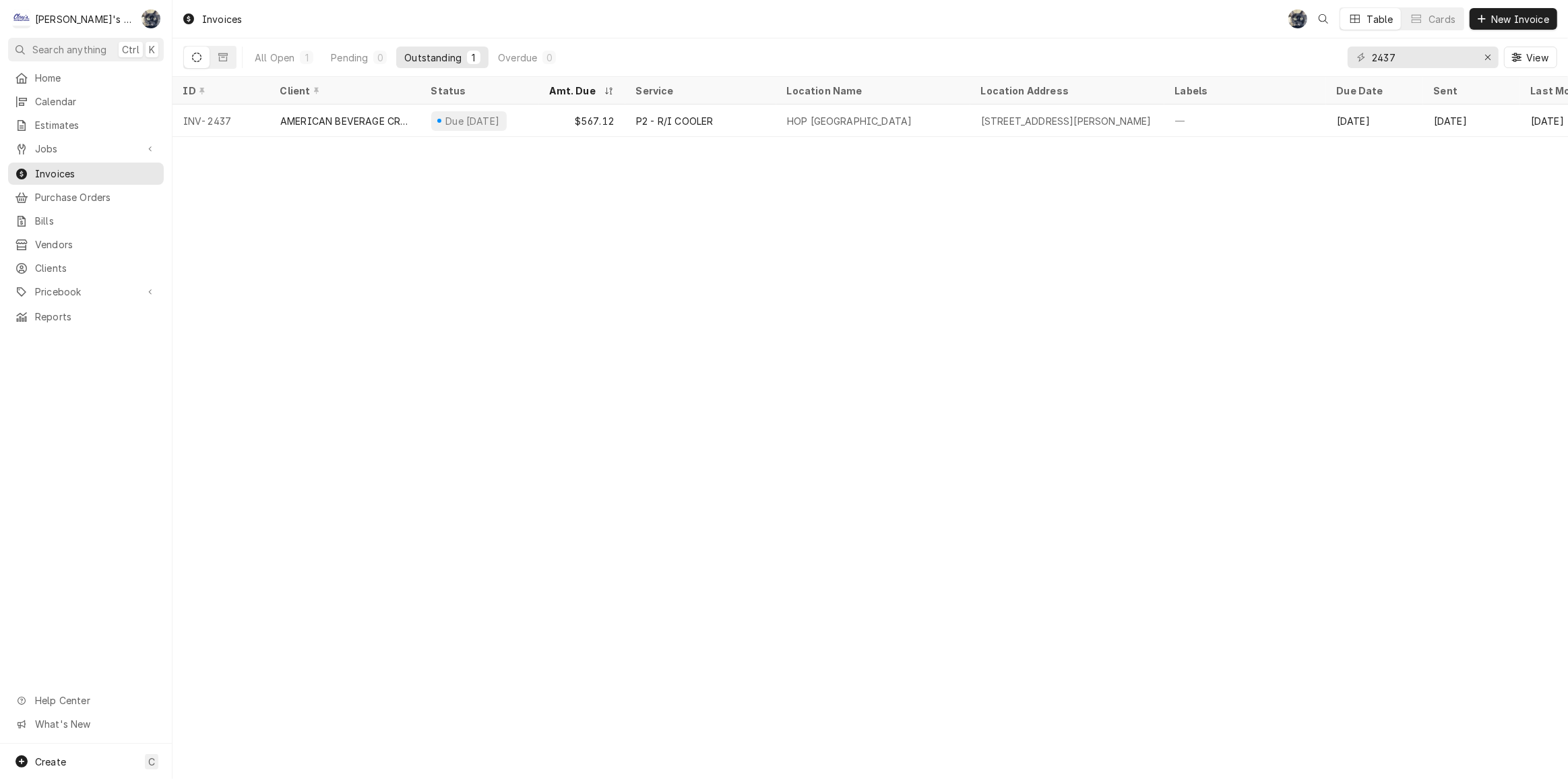
drag, startPoint x: 1424, startPoint y: 40, endPoint x: 1342, endPoint y: 47, distance: 82.3
click at [1342, 47] on div "All Open 1 Pending 0 Outstanding 1 Overdue 0 2437 View" at bounding box center [870, 57] width 1375 height 38
click at [1455, 64] on input "2437" at bounding box center [1423, 58] width 101 height 22
type input "2438"
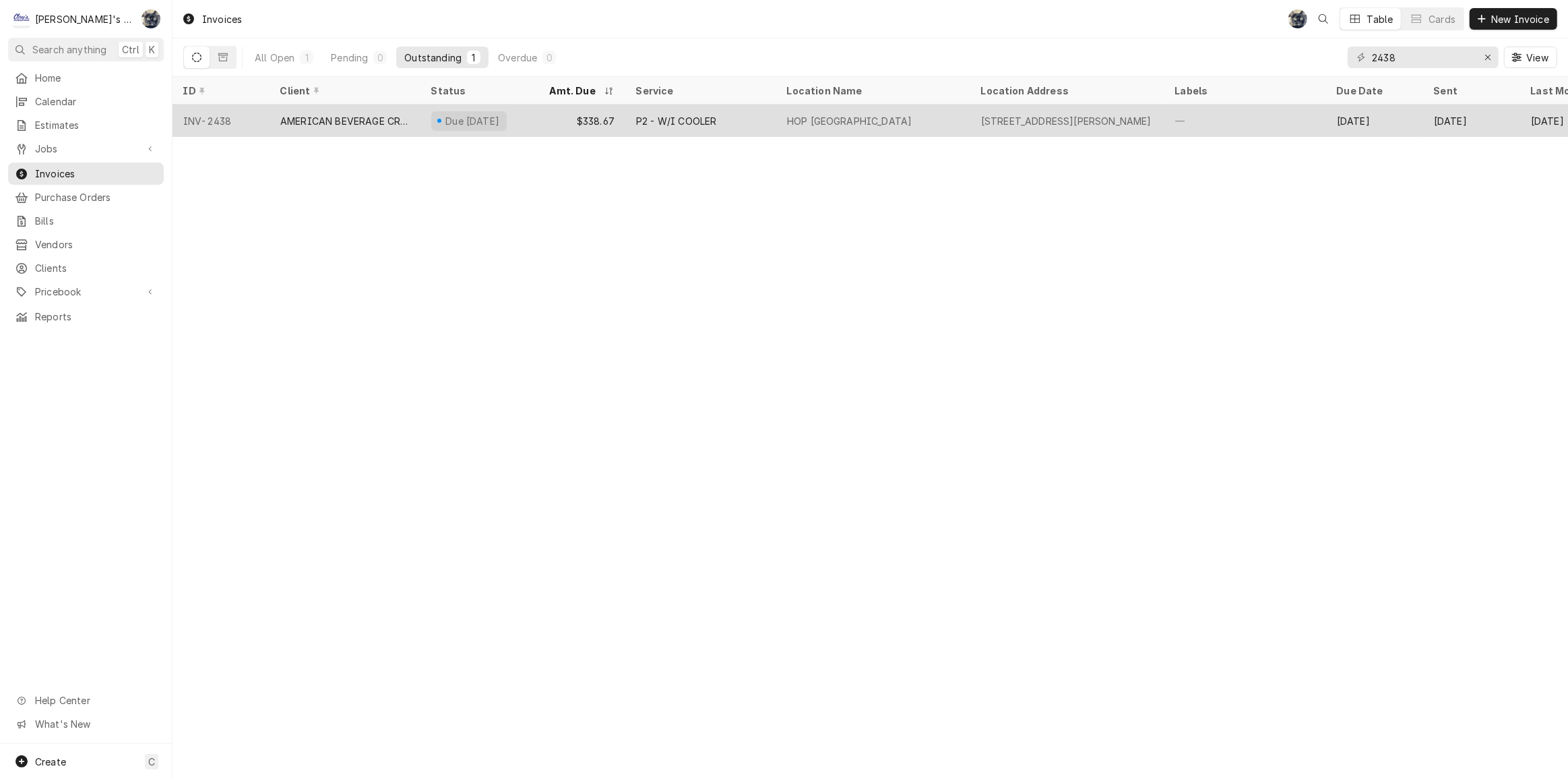
click at [670, 121] on div "P2 - W/I COOLER" at bounding box center [676, 121] width 80 height 14
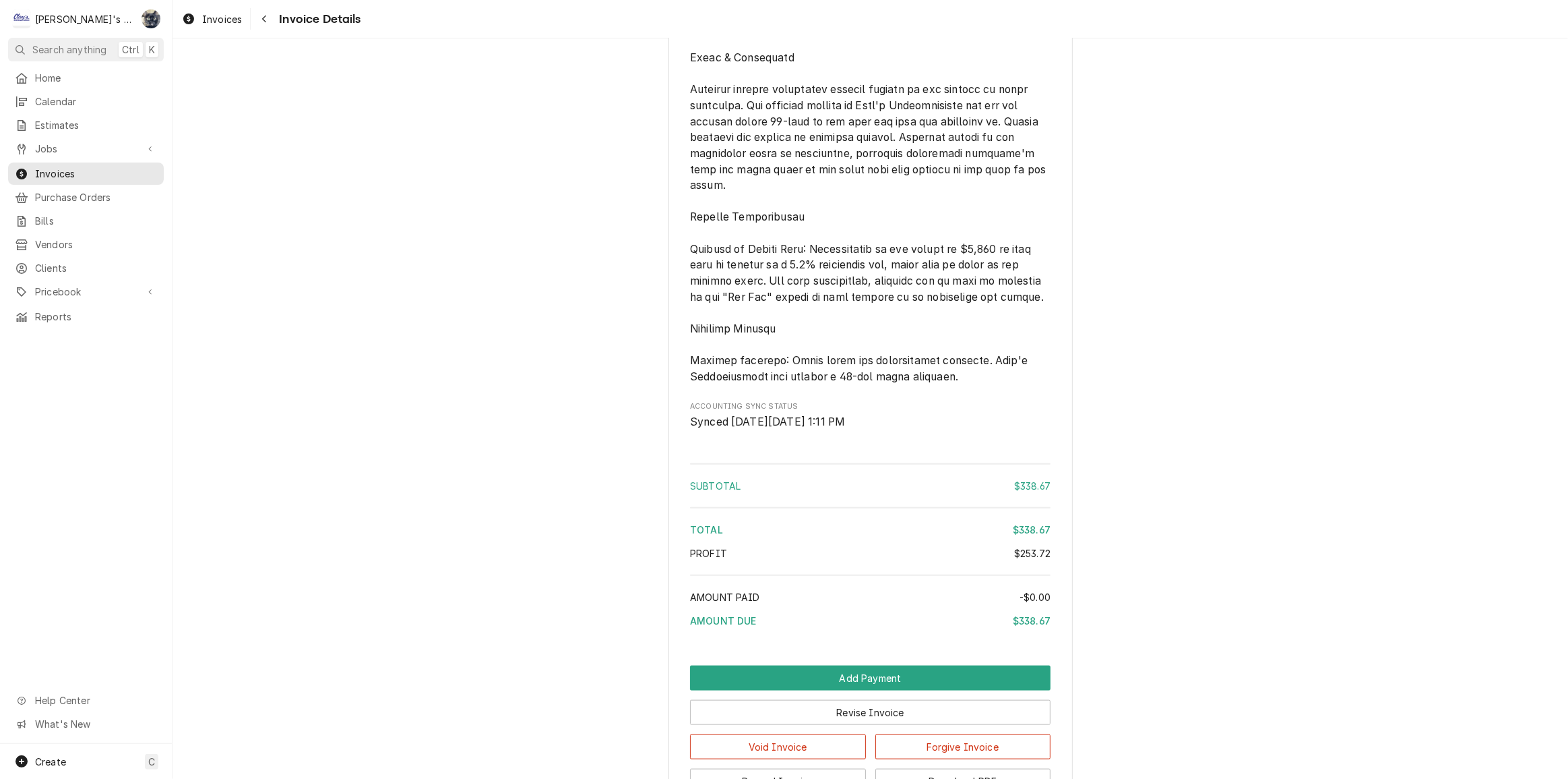
scroll to position [1721, 0]
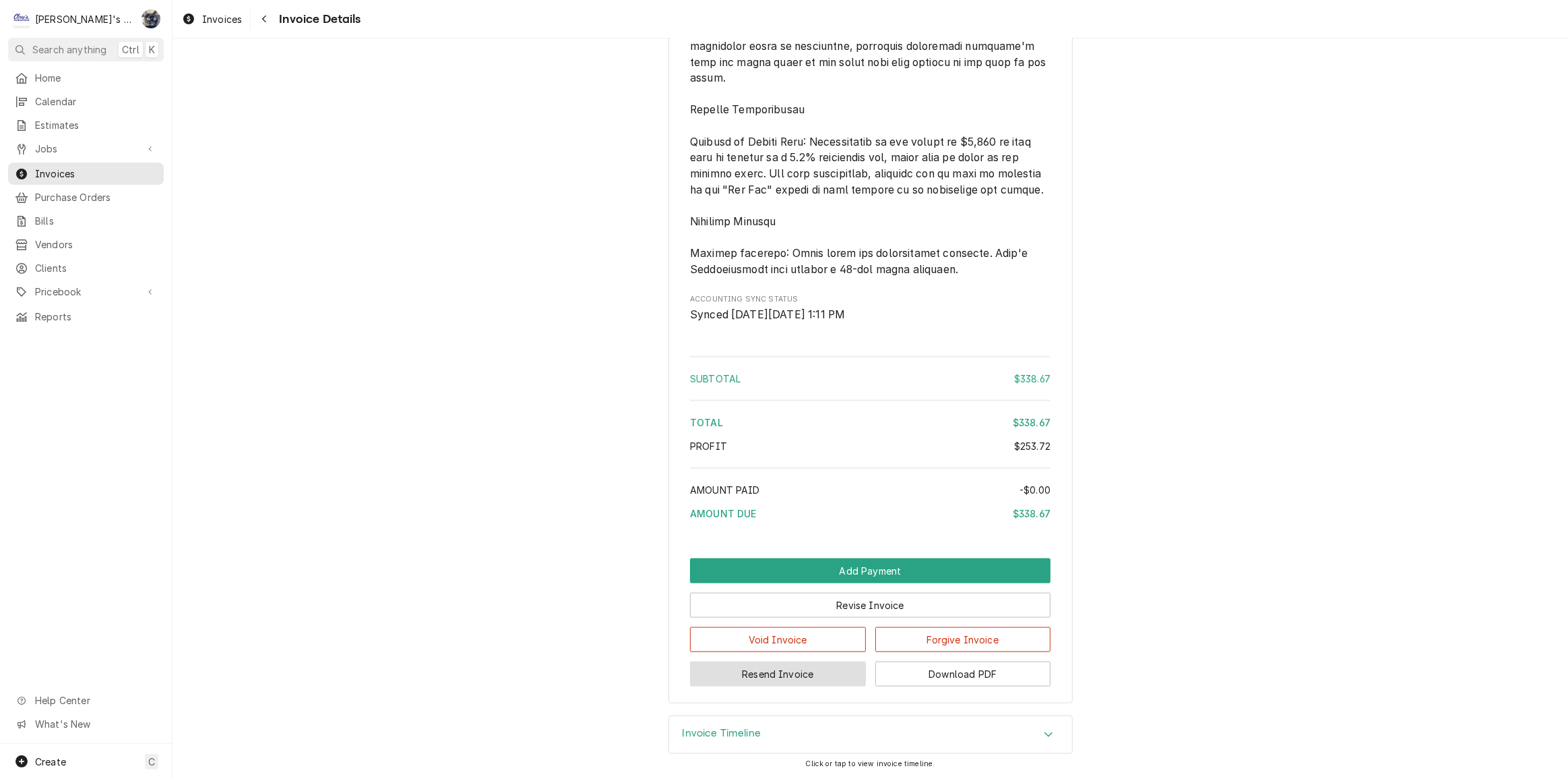
click at [771, 683] on button "Resend Invoice" at bounding box center [778, 674] width 176 height 25
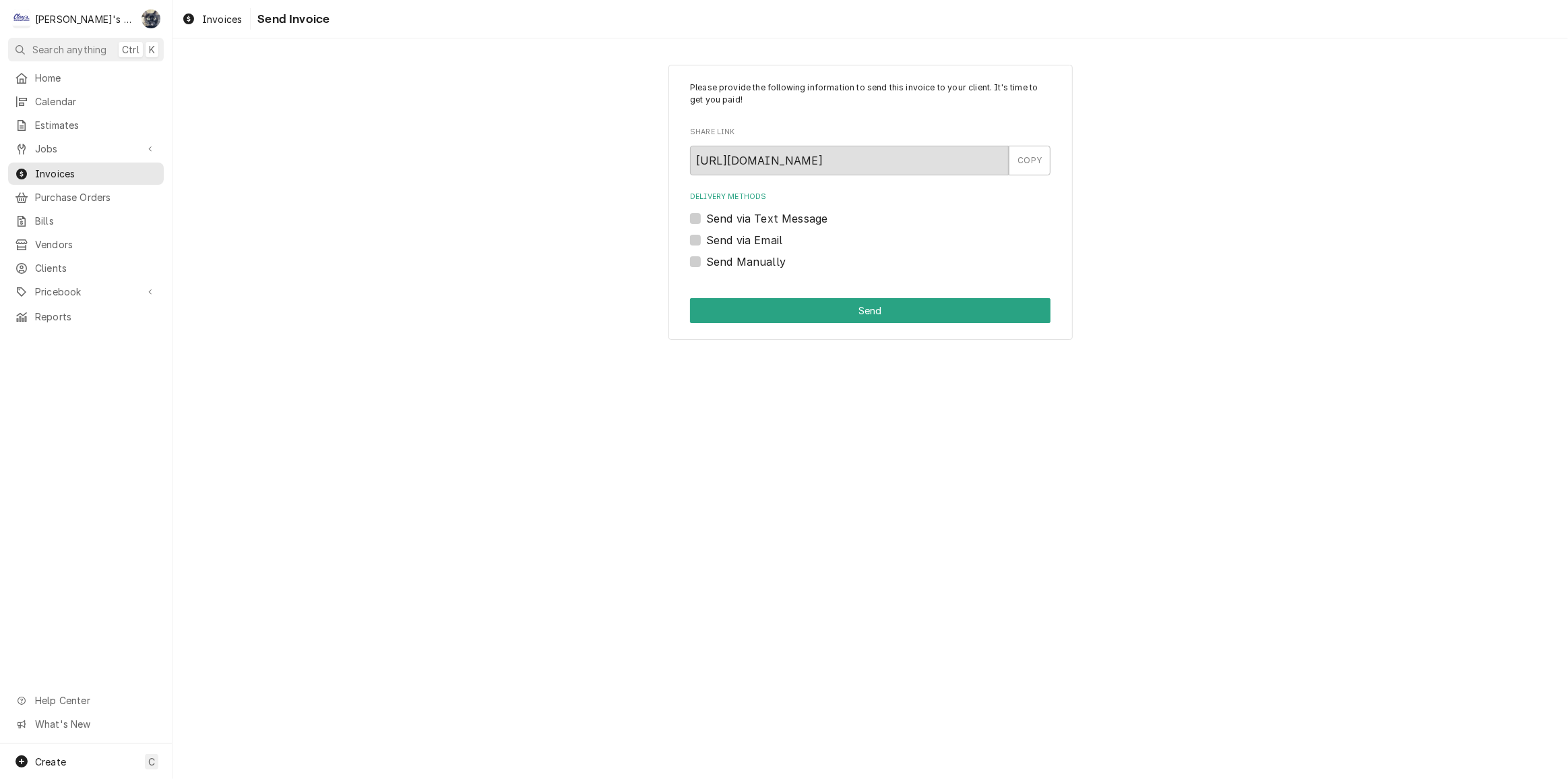
click at [706, 239] on label "Send via Email" at bounding box center [744, 239] width 76 height 16
click at [706, 239] on input "Send via Email" at bounding box center [887, 246] width 361 height 30
checkbox input "true"
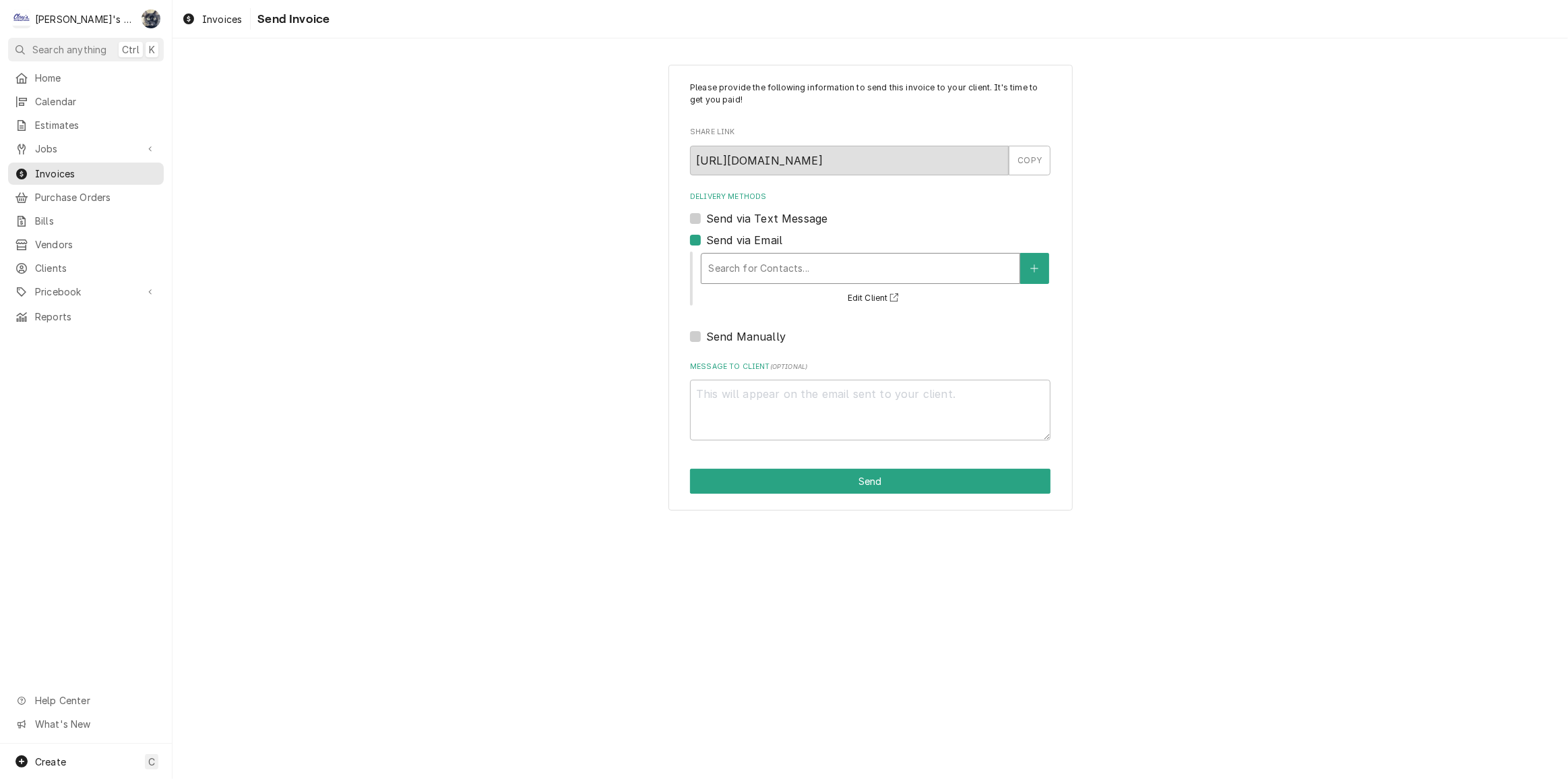
click at [719, 259] on div "Delivery Methods" at bounding box center [861, 268] width 305 height 24
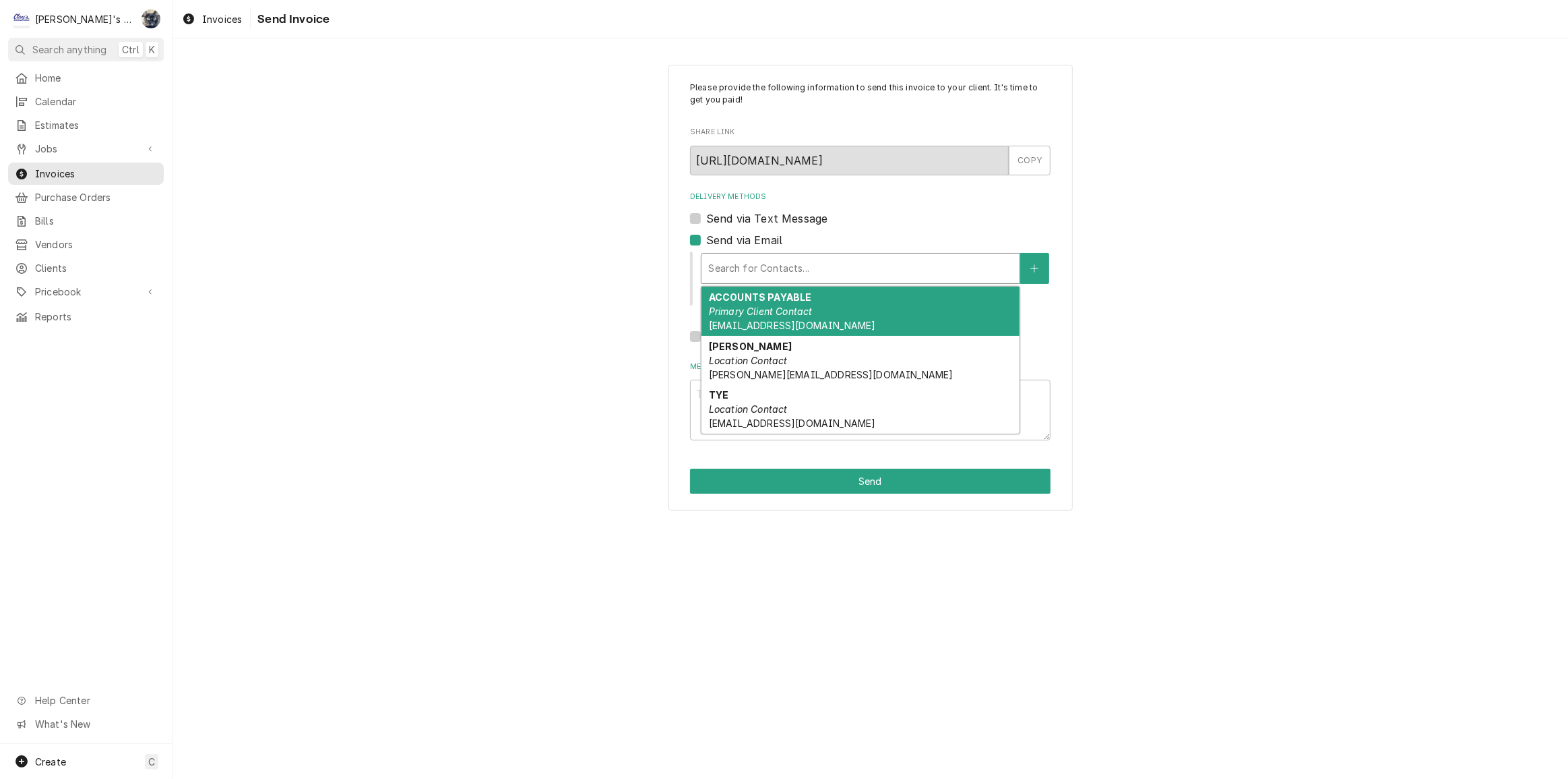
click at [754, 330] on span "[EMAIL_ADDRESS][DOMAIN_NAME]" at bounding box center [792, 325] width 166 height 12
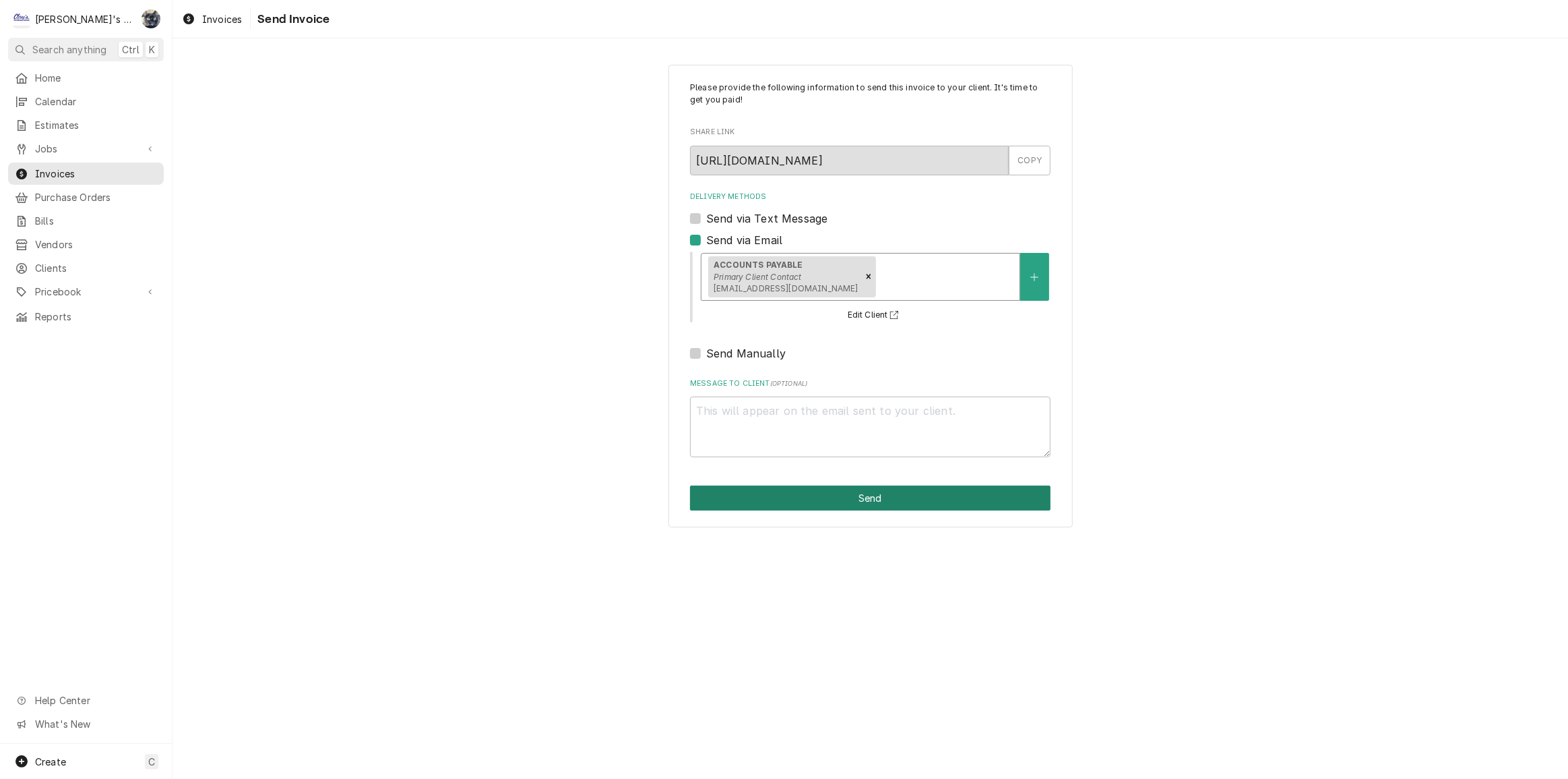
click at [834, 492] on button "Send" at bounding box center [870, 498] width 361 height 25
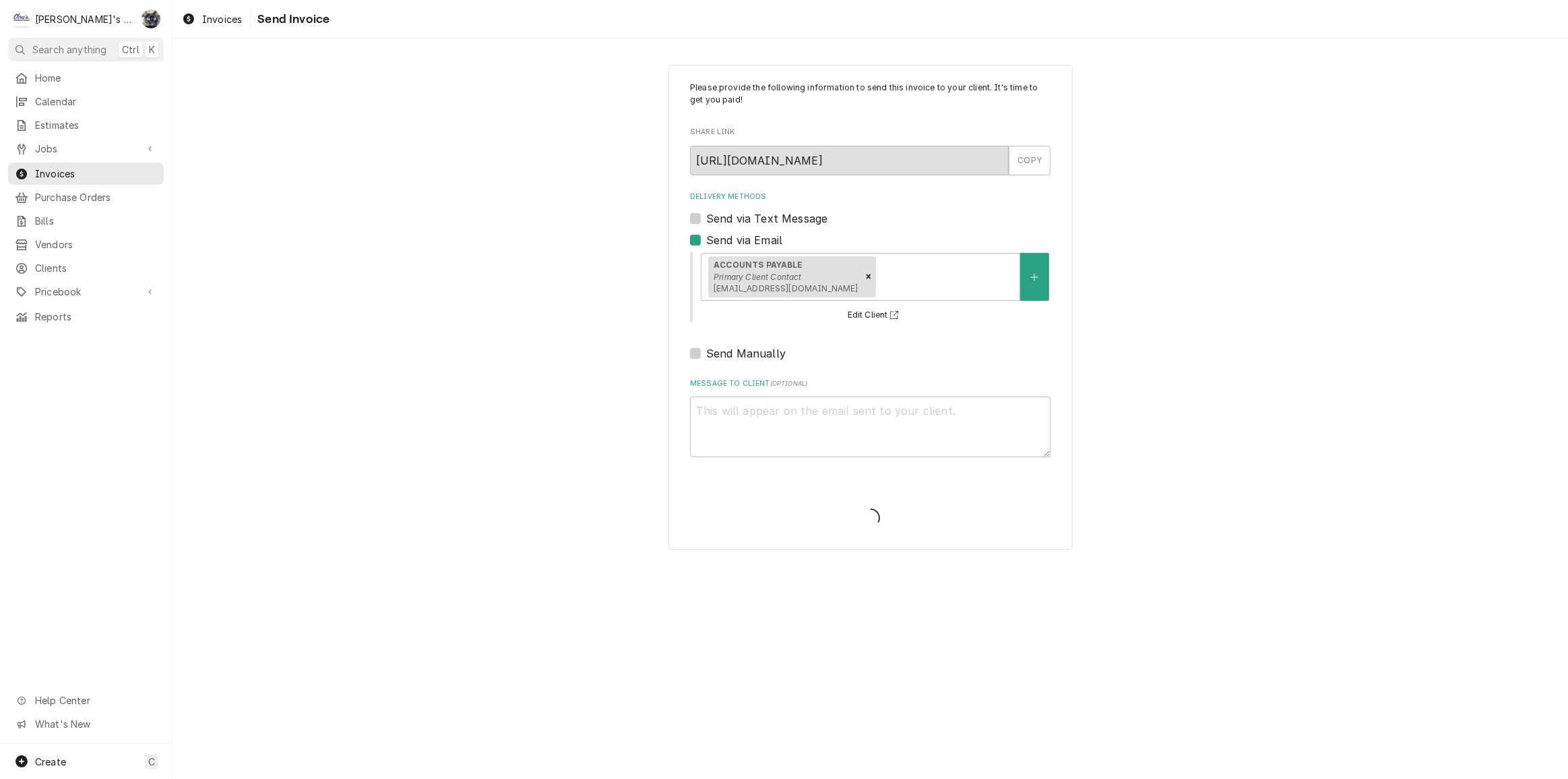
type textarea "x"
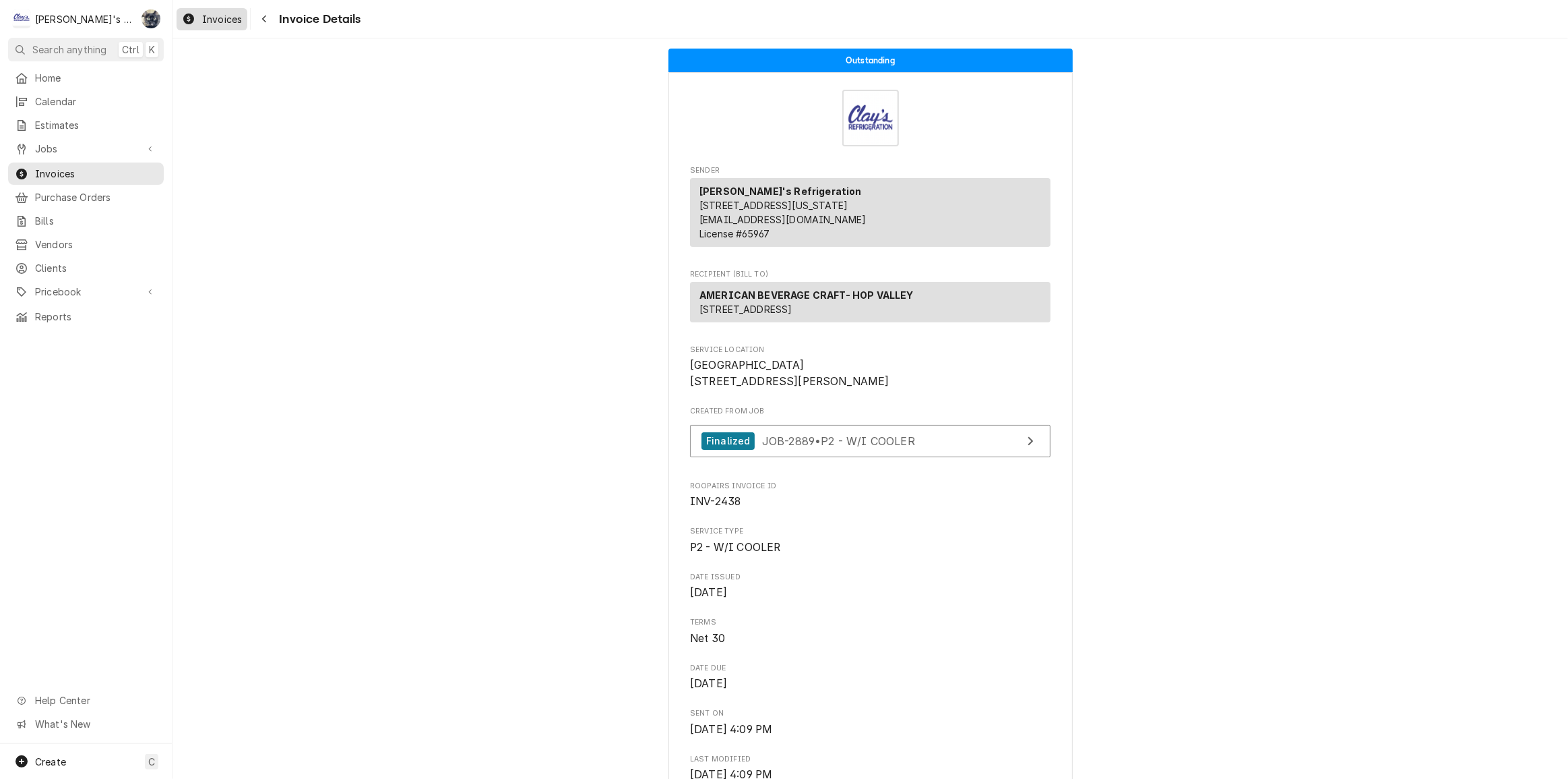
click at [222, 18] on span "Invoices" at bounding box center [221, 19] width 40 height 14
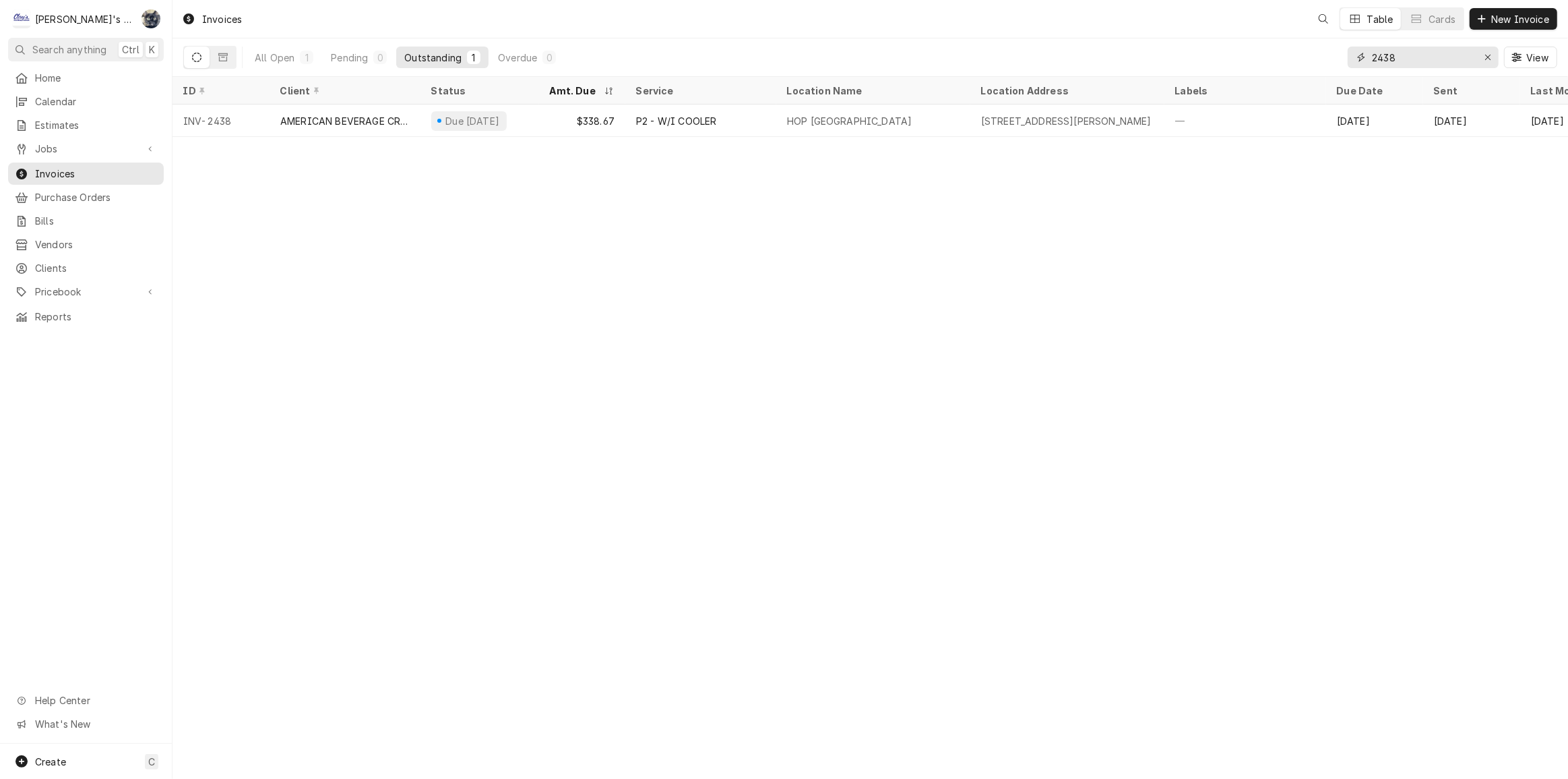
drag, startPoint x: 1402, startPoint y: 54, endPoint x: 1274, endPoint y: 54, distance: 128.0
click at [1274, 54] on div "All Open 1 Pending 0 Outstanding 1 Overdue 0 2438 View" at bounding box center [870, 57] width 1375 height 38
type input "2430"
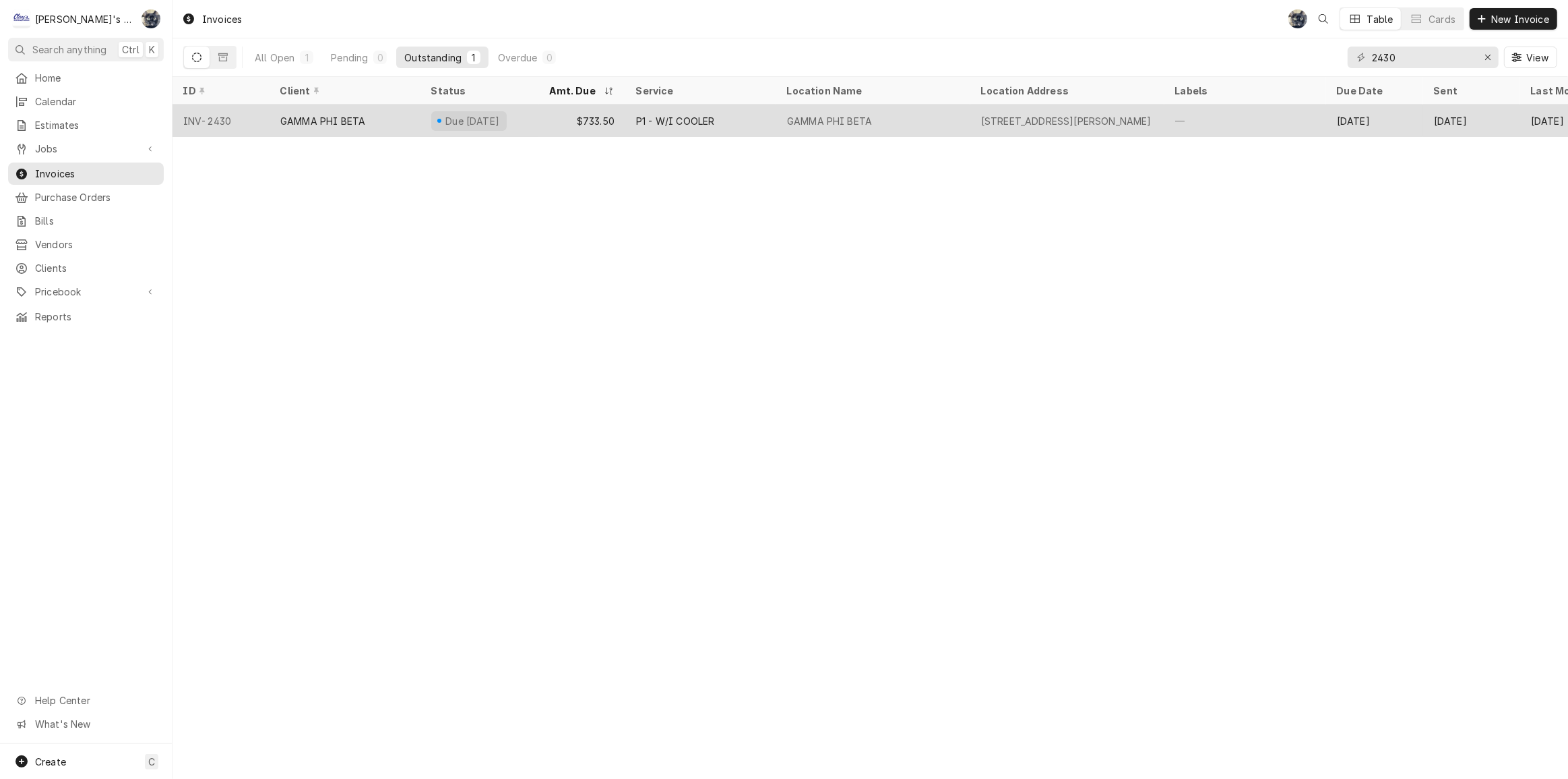
click at [707, 117] on div "P1 - W/I COOLER" at bounding box center [675, 121] width 78 height 14
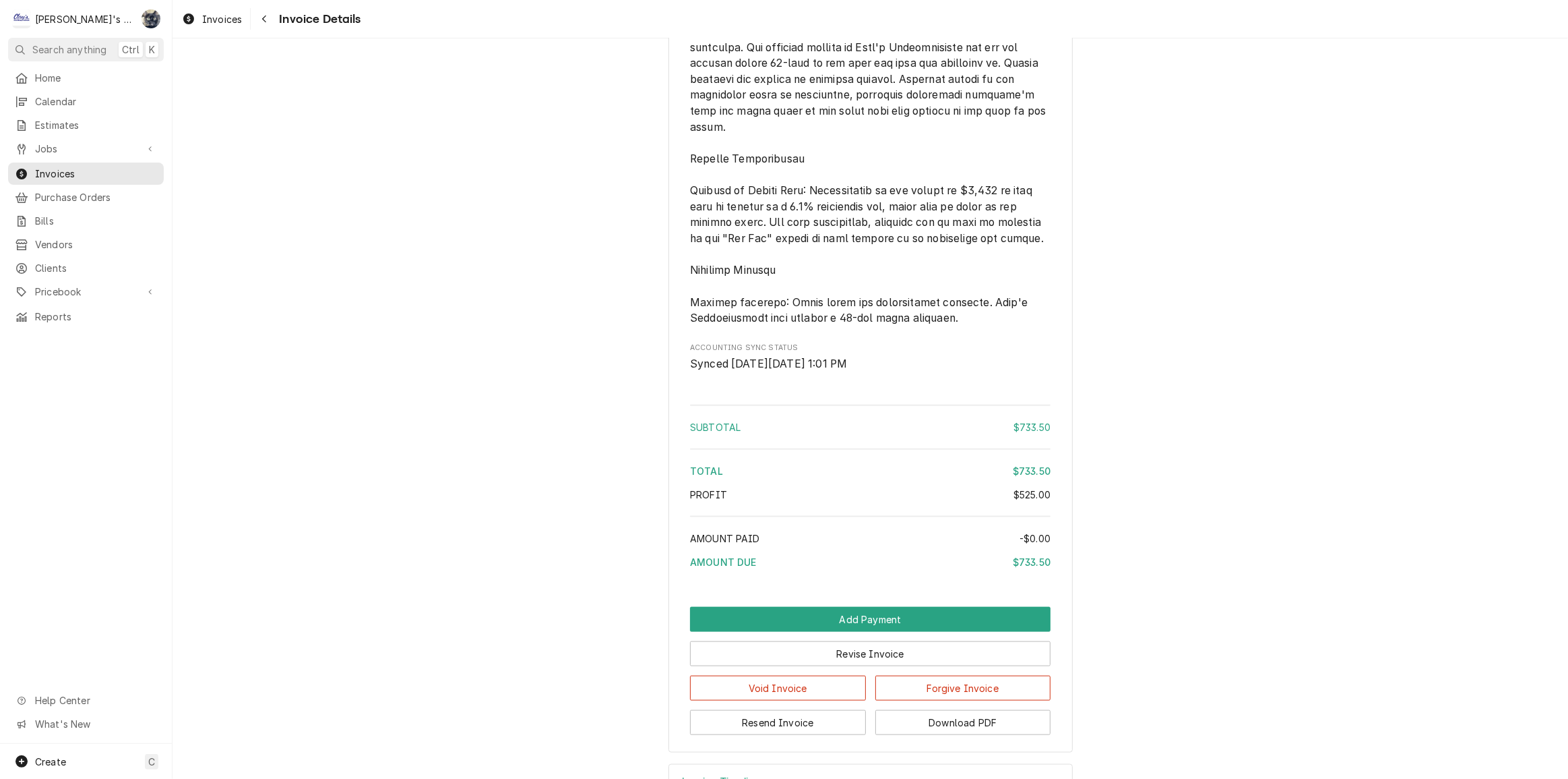
scroll to position [1849, 0]
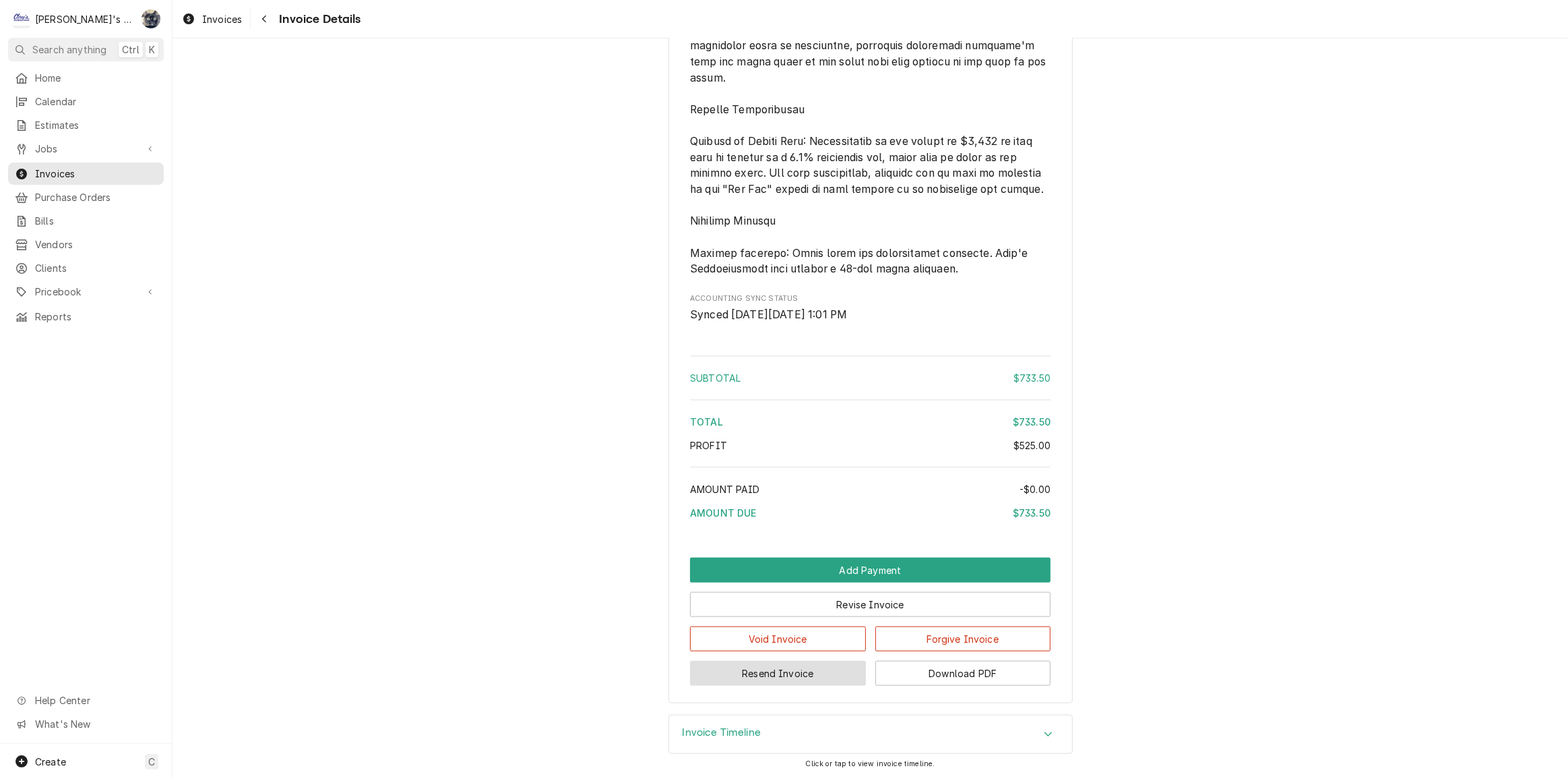
click at [800, 669] on button "Resend Invoice" at bounding box center [778, 673] width 176 height 25
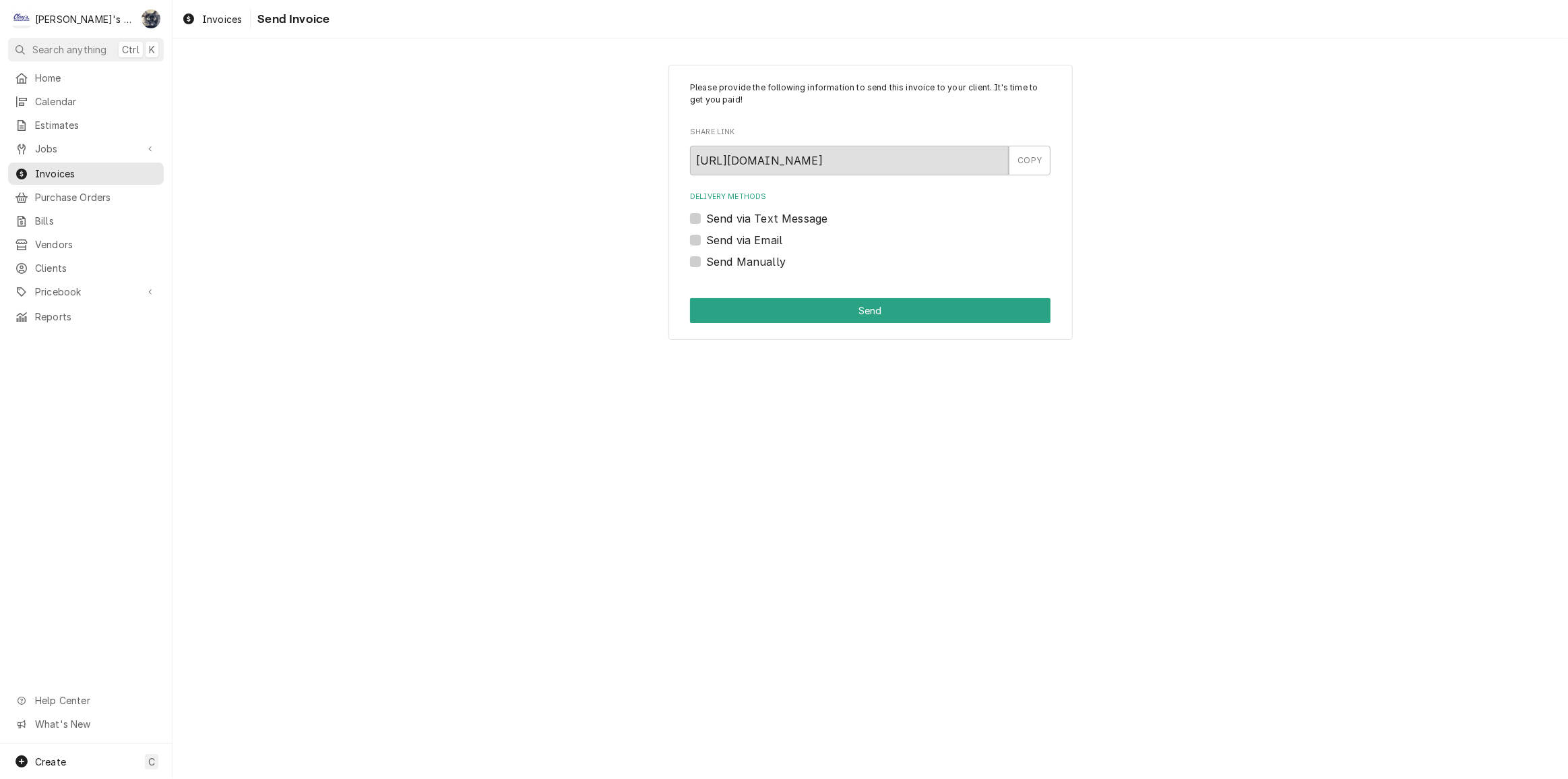
click at [706, 240] on label "Send via Email" at bounding box center [744, 239] width 76 height 16
click at [706, 240] on input "Send via Email" at bounding box center [887, 246] width 361 height 30
checkbox input "true"
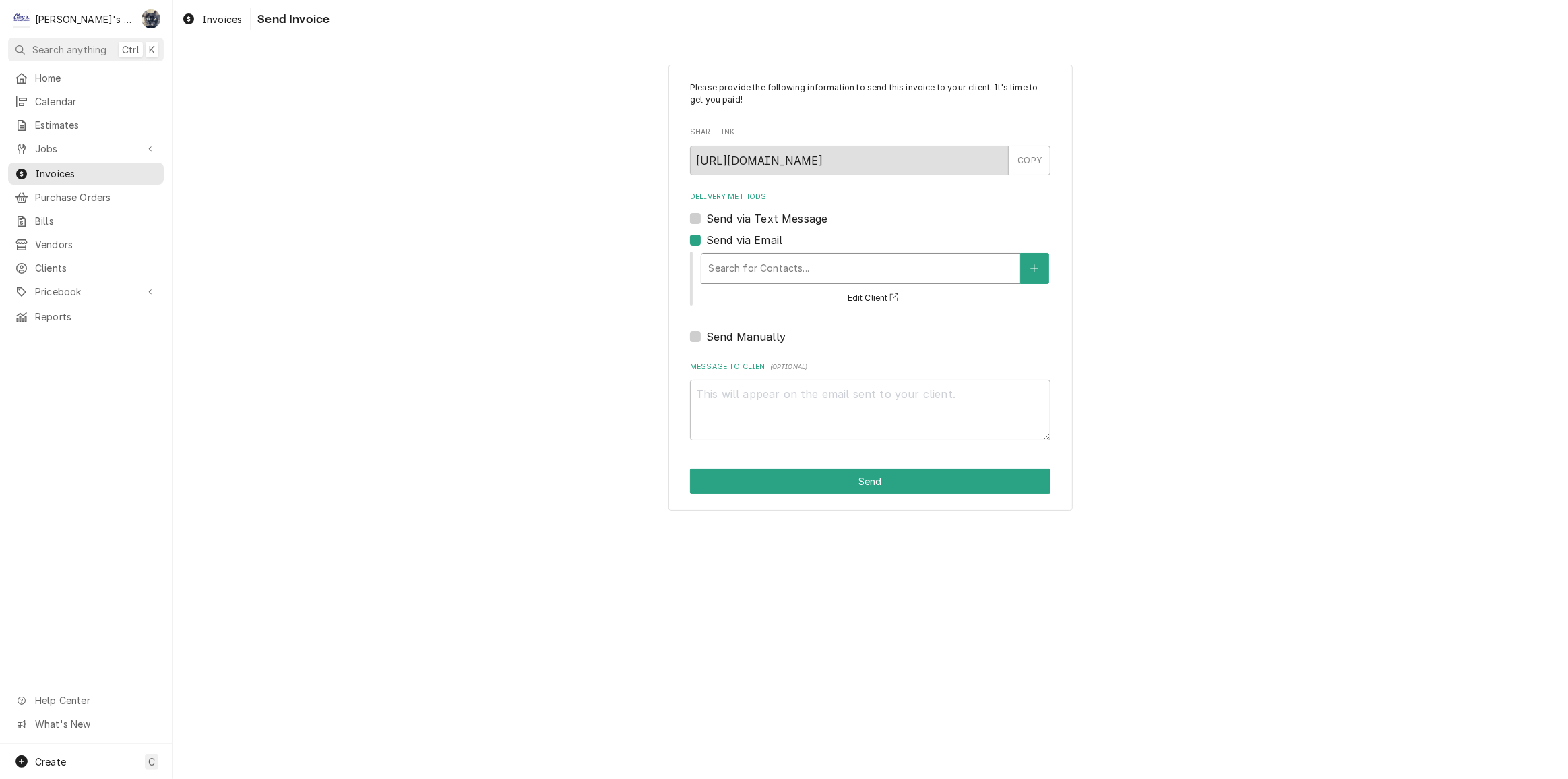
click at [721, 264] on div "Delivery Methods" at bounding box center [861, 268] width 305 height 24
click at [211, 17] on span "Invoices" at bounding box center [221, 19] width 40 height 14
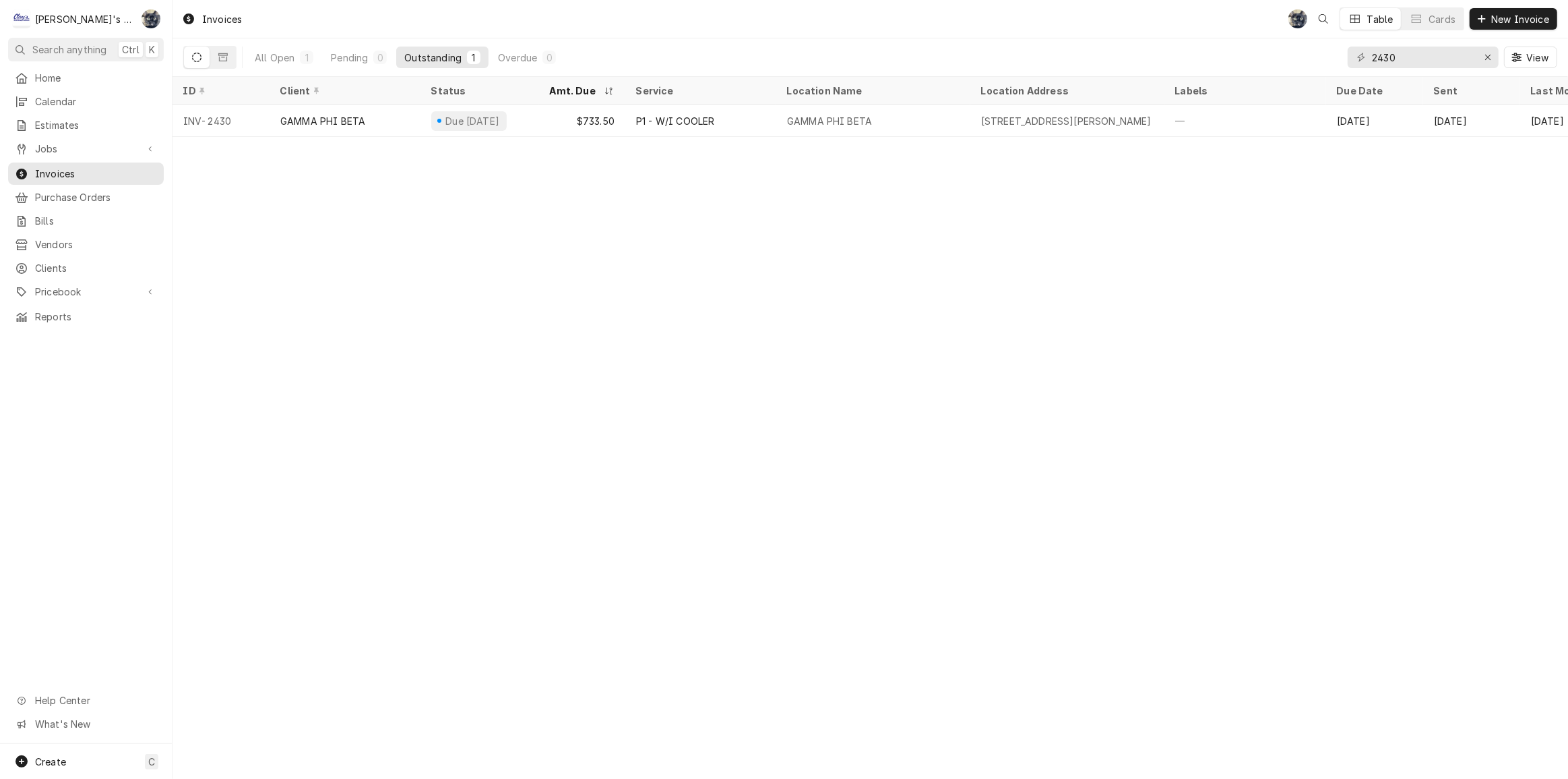
click at [335, 23] on div "Invoices SB Table Cards New Invoice" at bounding box center [870, 19] width 1396 height 38
click at [1491, 54] on div "Erase input" at bounding box center [1487, 57] width 13 height 13
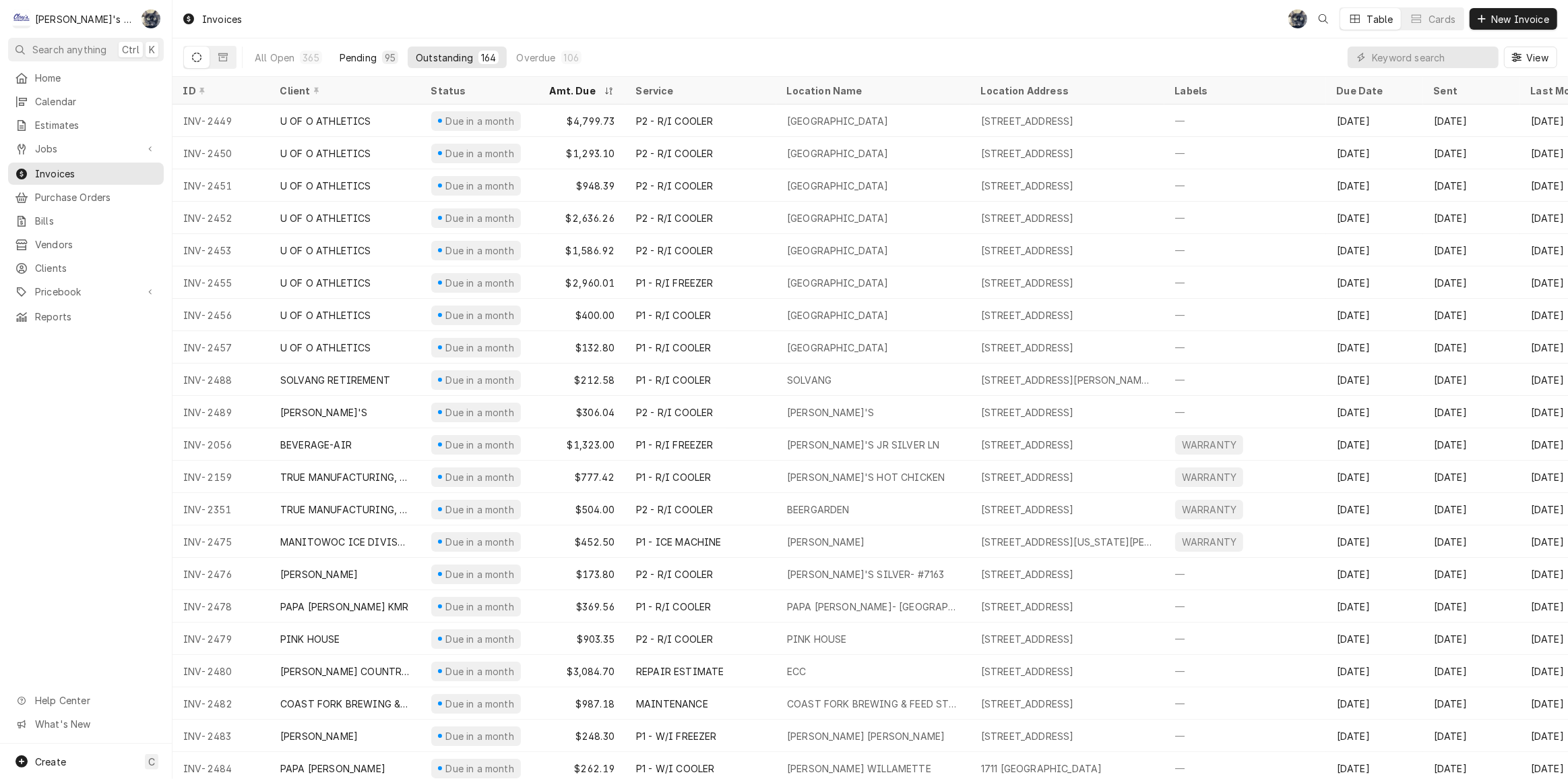
click at [355, 57] on div "Pending" at bounding box center [358, 58] width 37 height 14
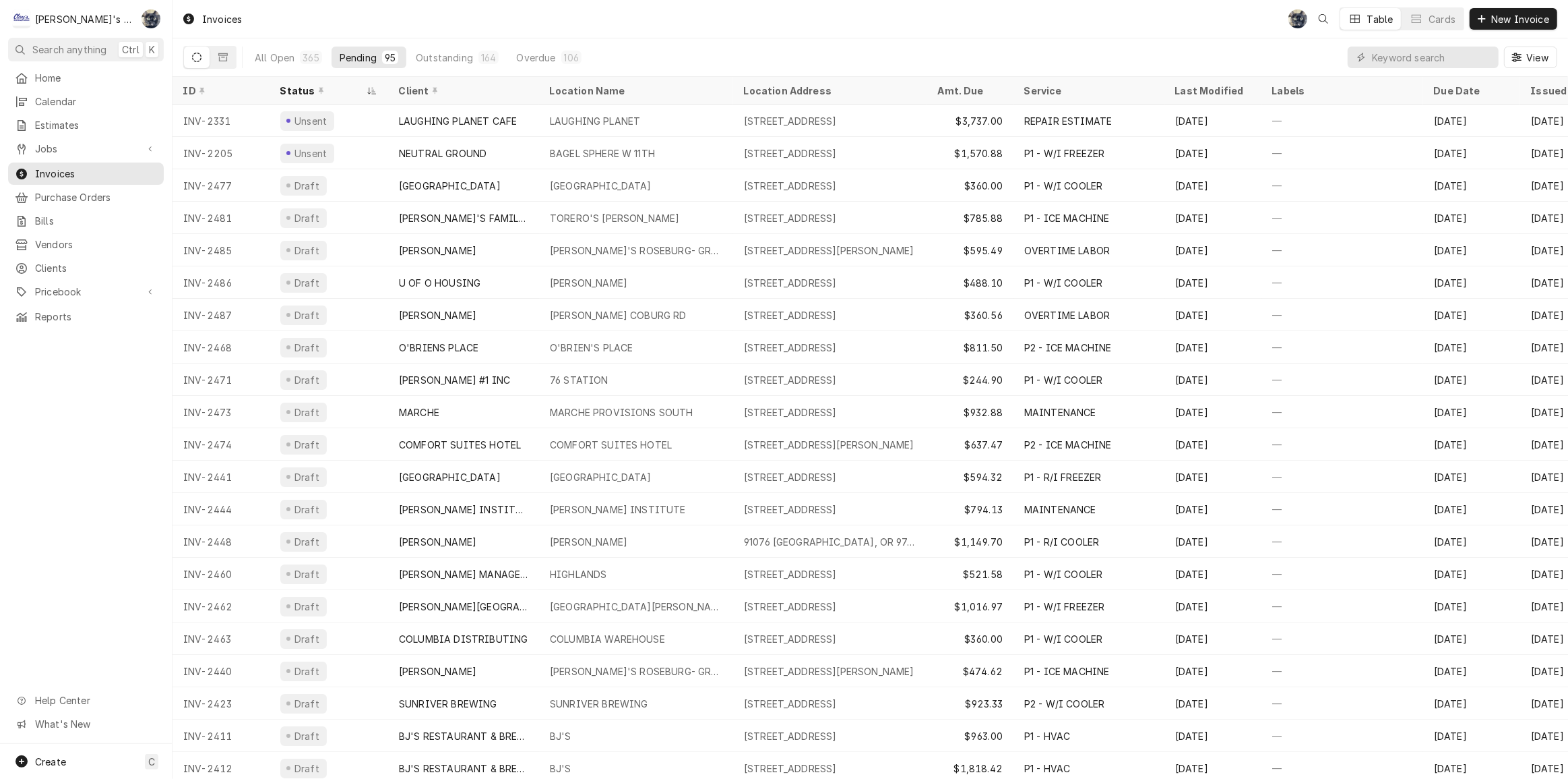
click at [394, 28] on div "Invoices SB Table Cards New Invoice" at bounding box center [870, 19] width 1396 height 38
click at [342, 38] on div "All Open 365 Pending 95 Outstanding 164 Overdue 106" at bounding box center [417, 57] width 343 height 38
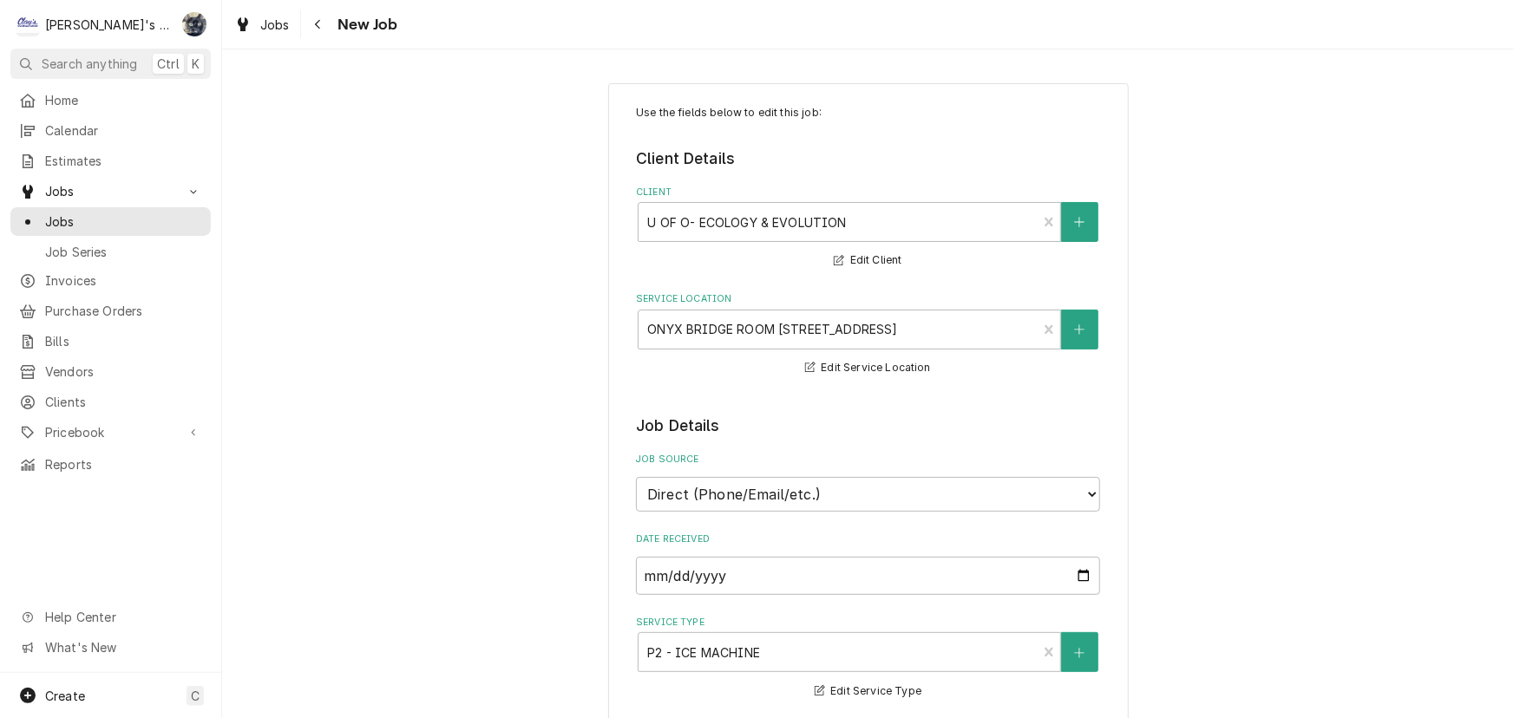
type textarea "x"
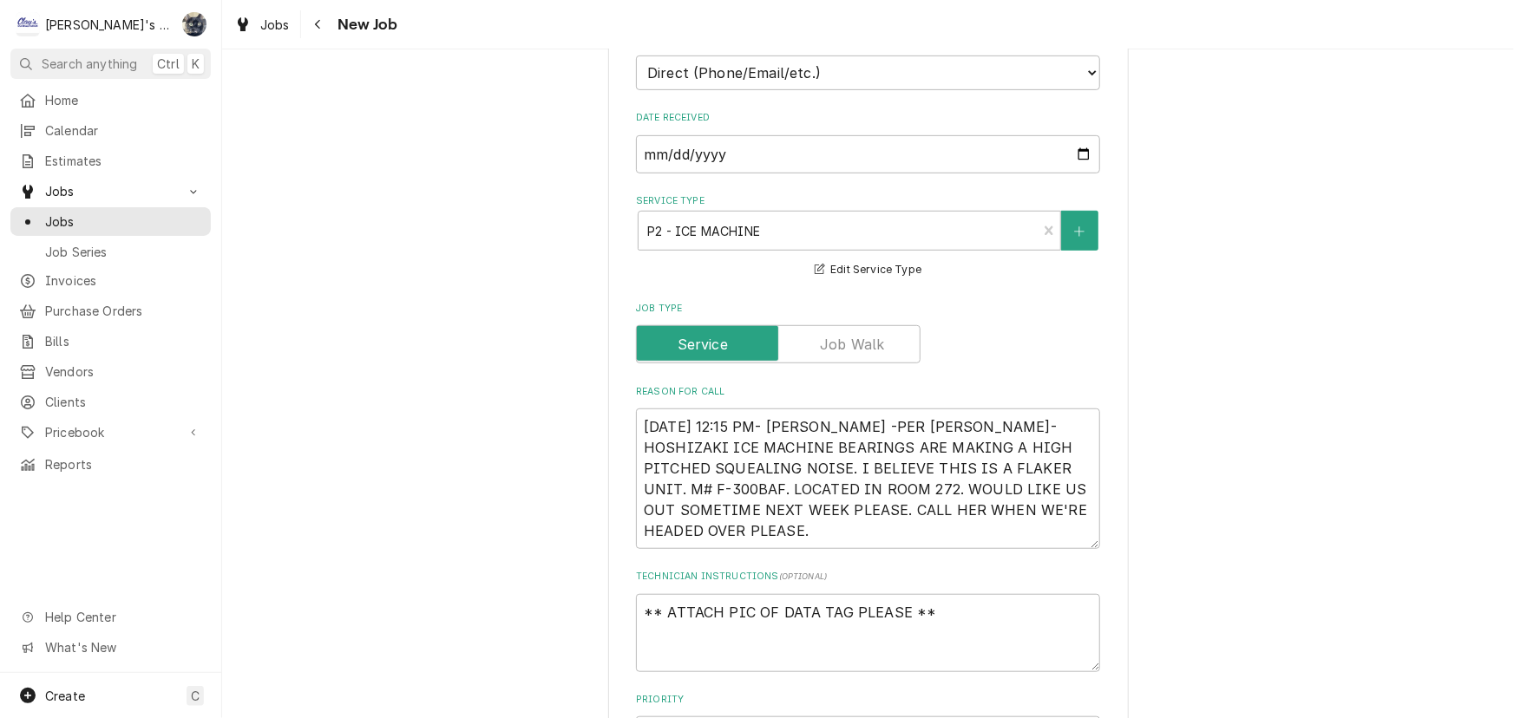
scroll to position [473, 0]
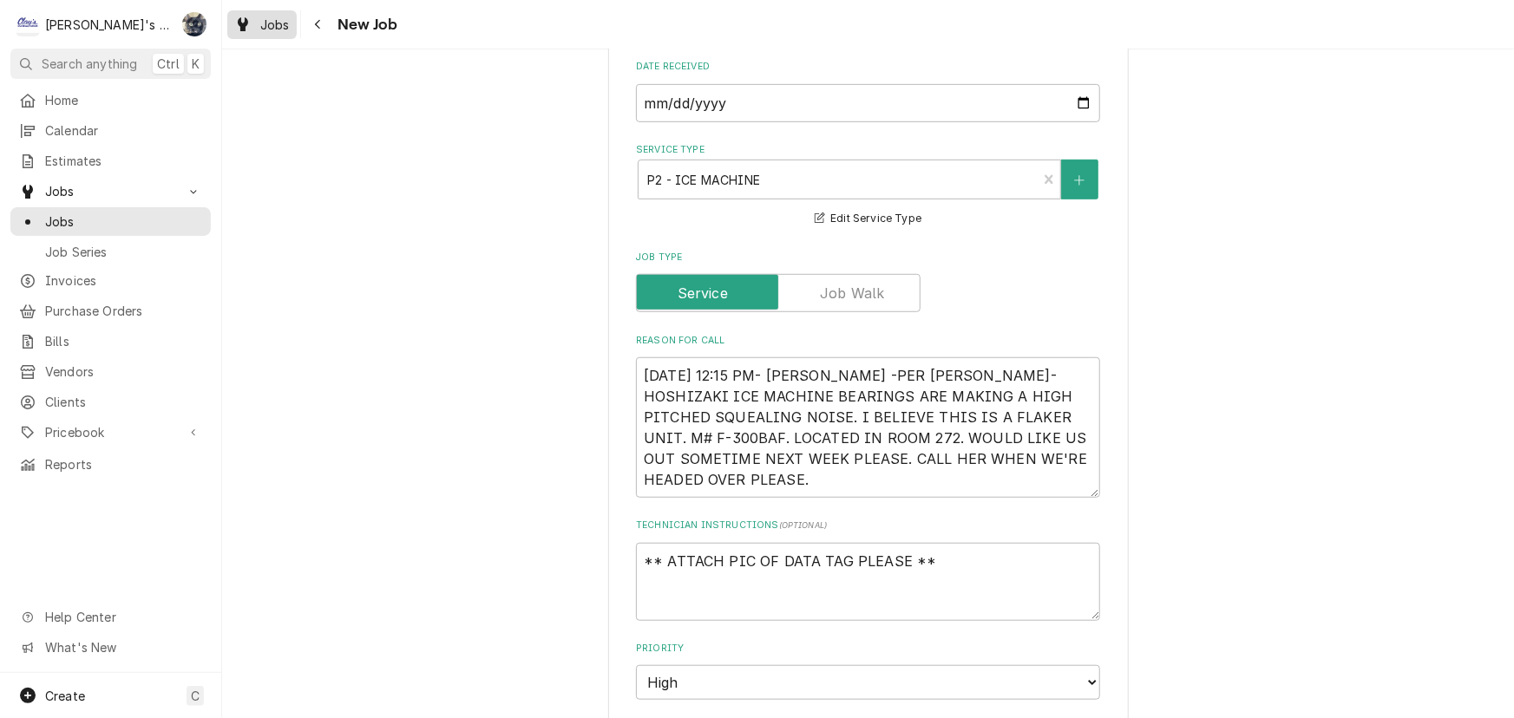
click at [246, 23] on icon "Dynamic Content Wrapper" at bounding box center [243, 24] width 10 height 14
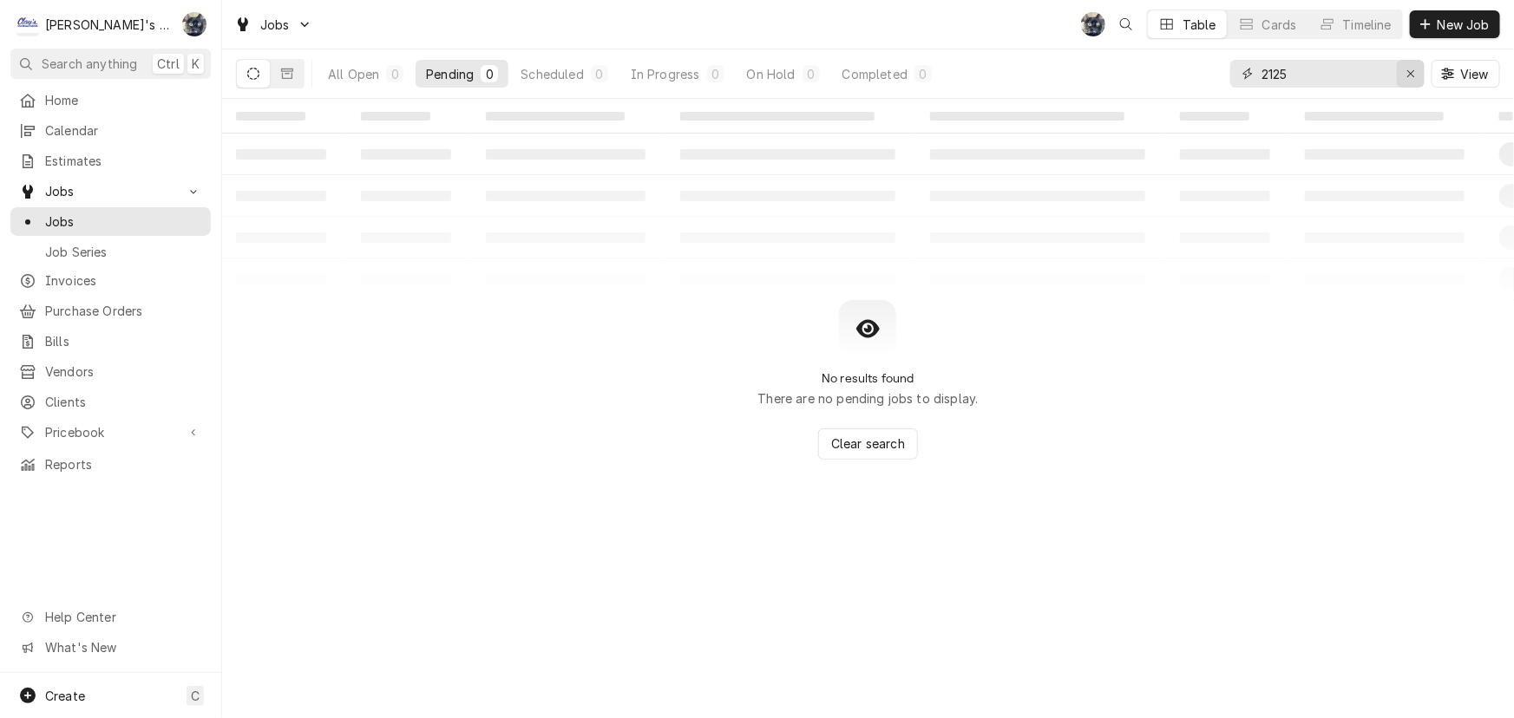
drag, startPoint x: 1403, startPoint y: 75, endPoint x: 995, endPoint y: 72, distance: 408.5
click at [1403, 75] on div "Erase input" at bounding box center [1410, 73] width 17 height 17
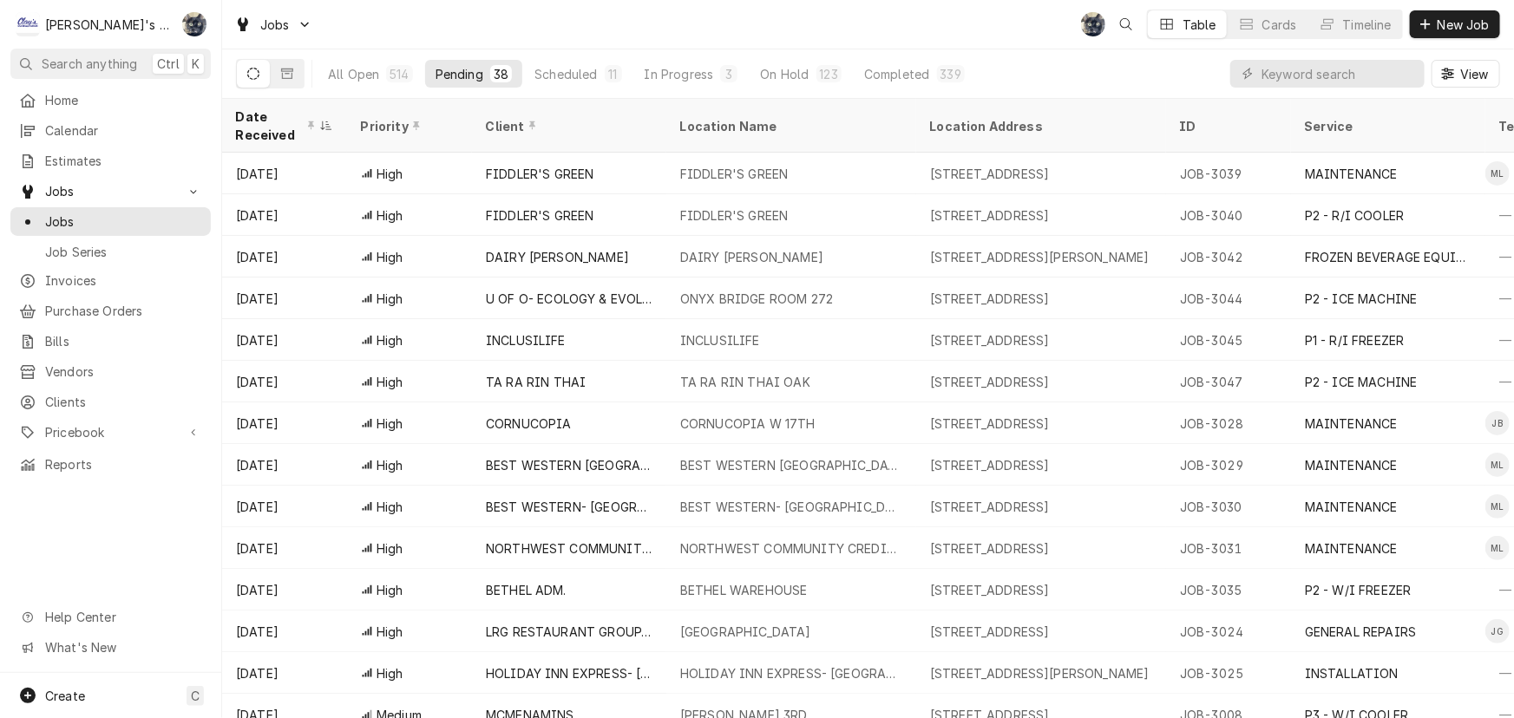
click at [681, 43] on div "Jobs SB Table Cards Timeline New Job" at bounding box center [867, 24] width 1291 height 49
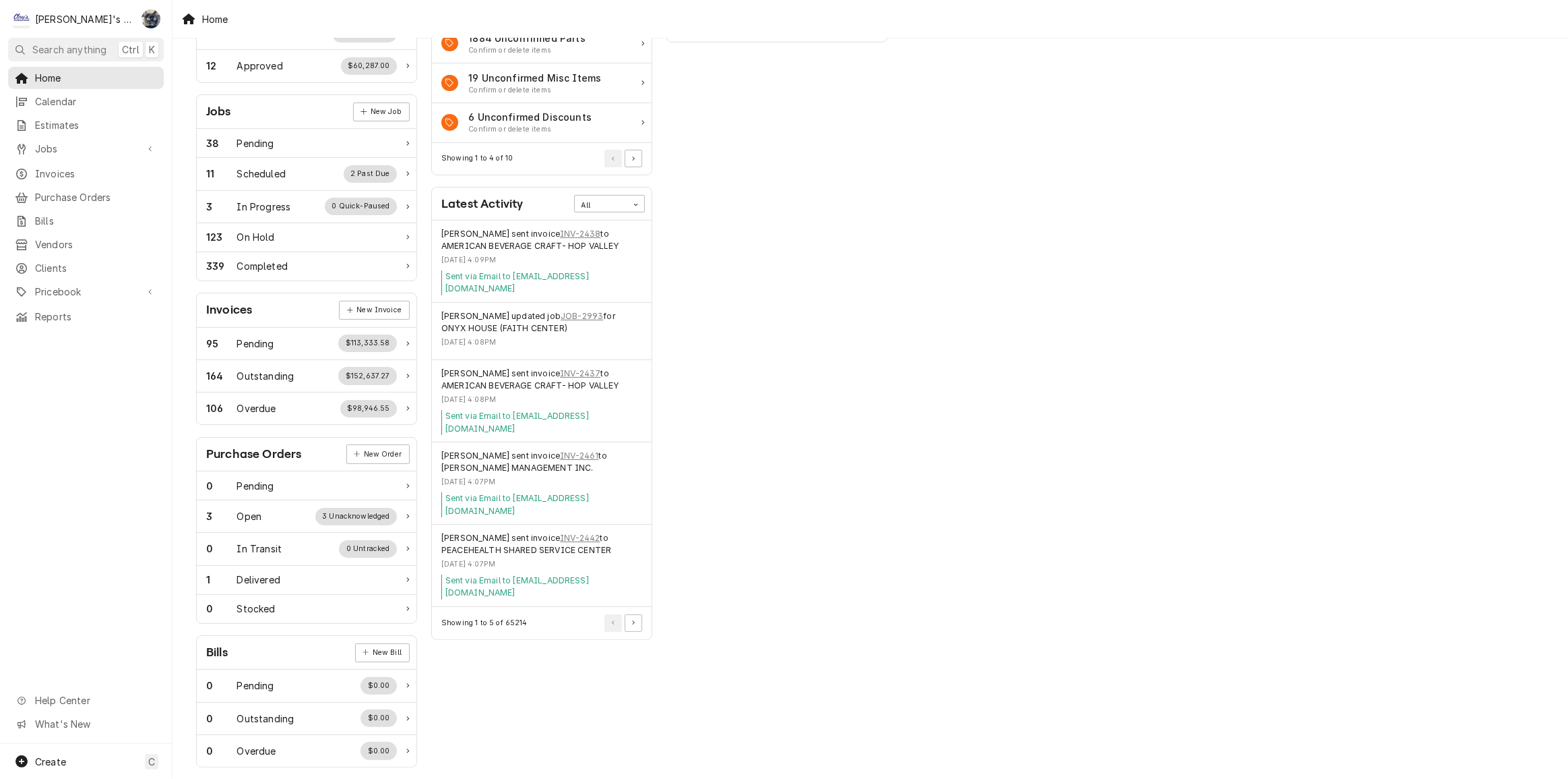
scroll to position [160, 0]
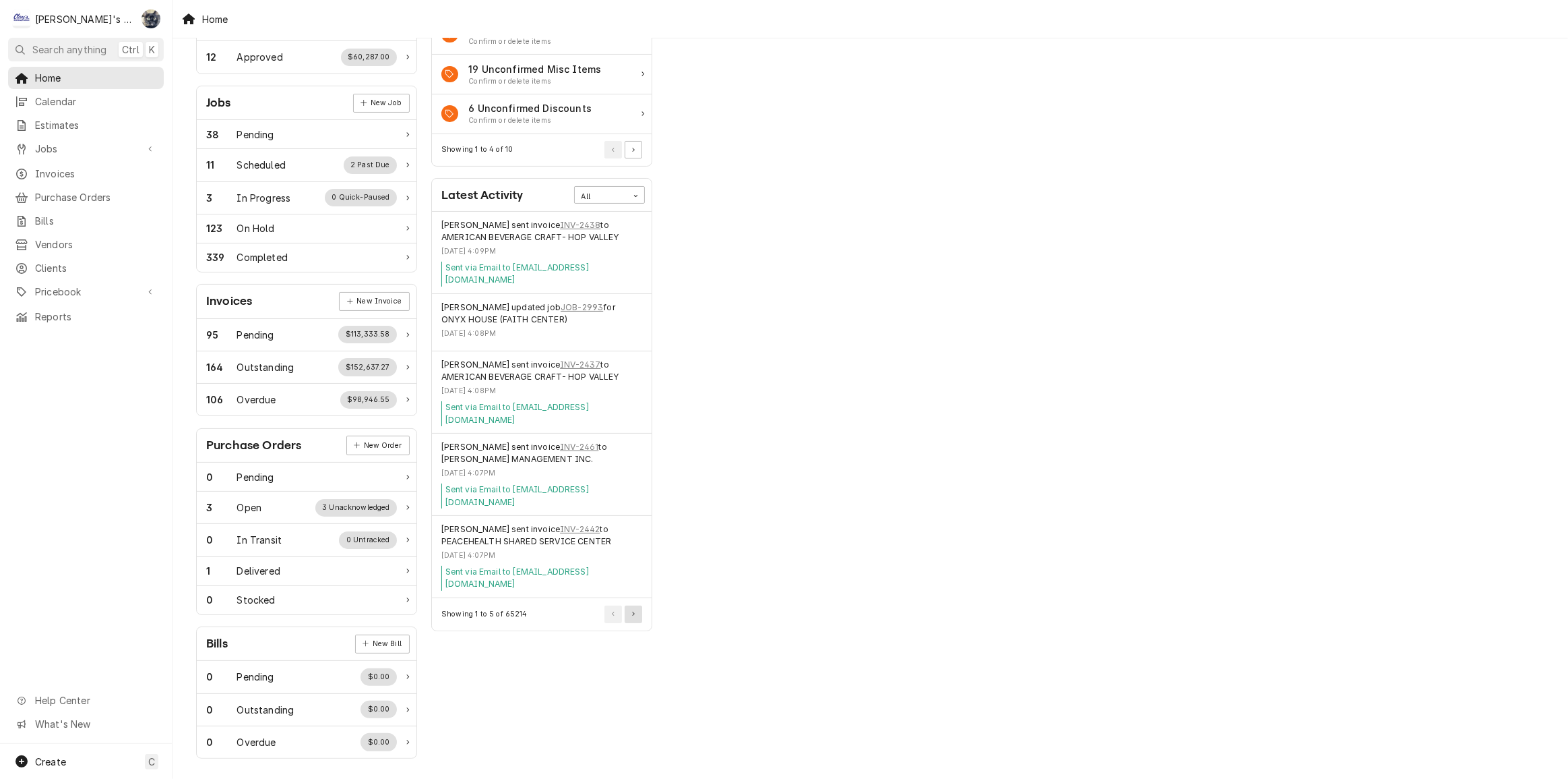
click at [639, 606] on button "Pagination Controls" at bounding box center [633, 614] width 18 height 18
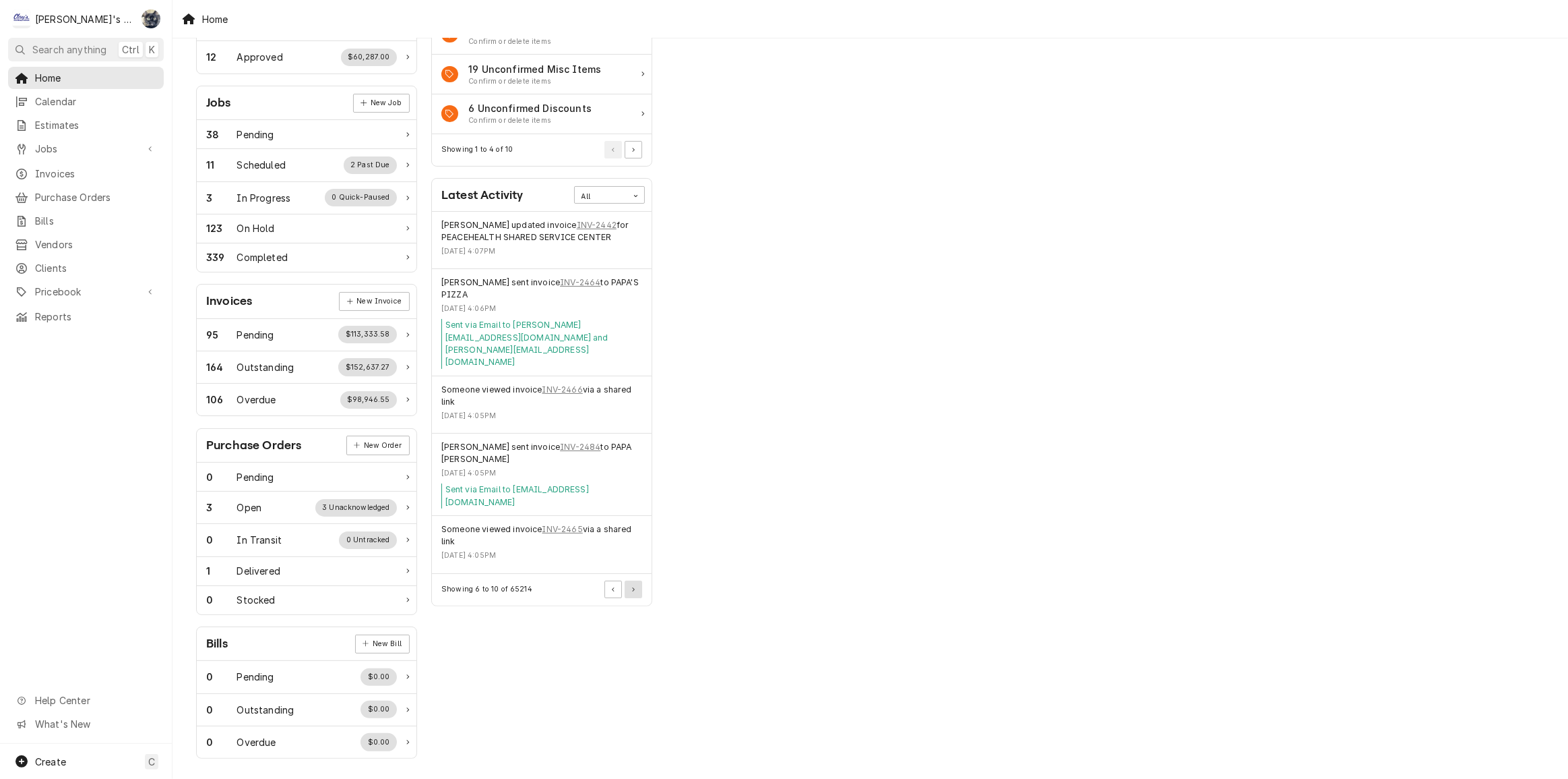
click at [629, 581] on button "Pagination Controls" at bounding box center [633, 589] width 18 height 18
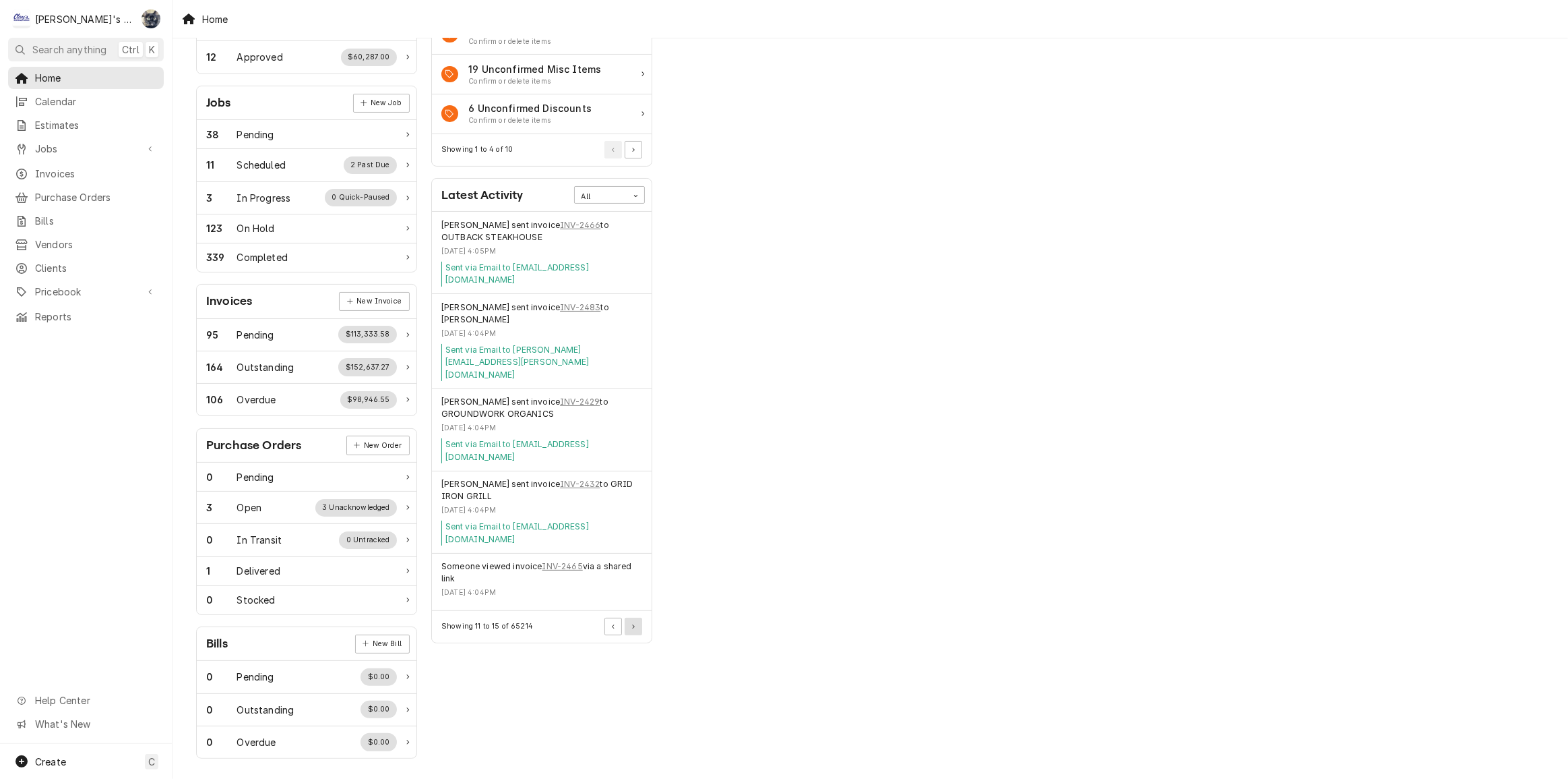
click at [632, 624] on icon "Pagination Controls" at bounding box center [633, 627] width 2 height 5
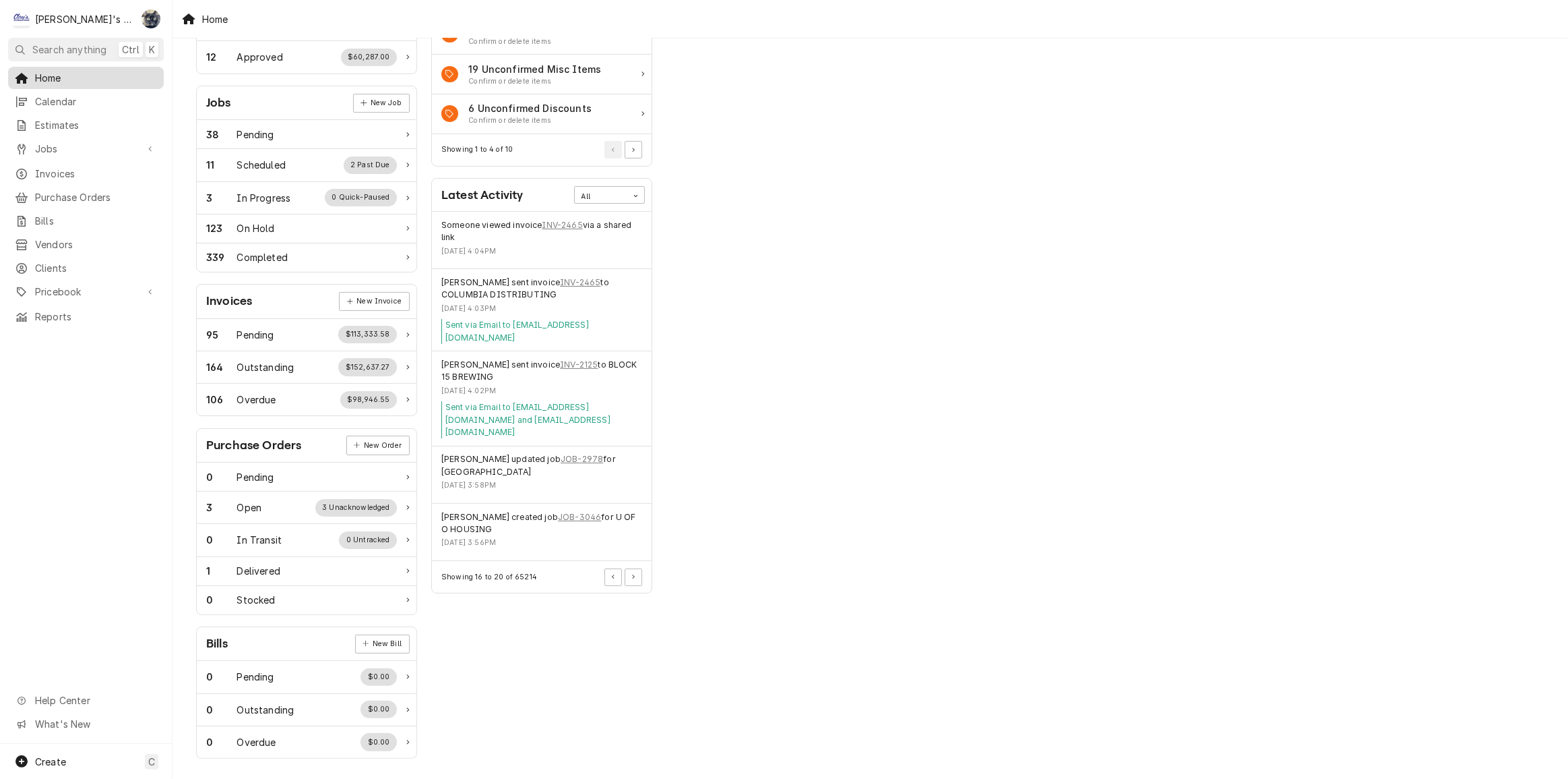
click at [35, 72] on span "Home" at bounding box center [96, 78] width 122 height 14
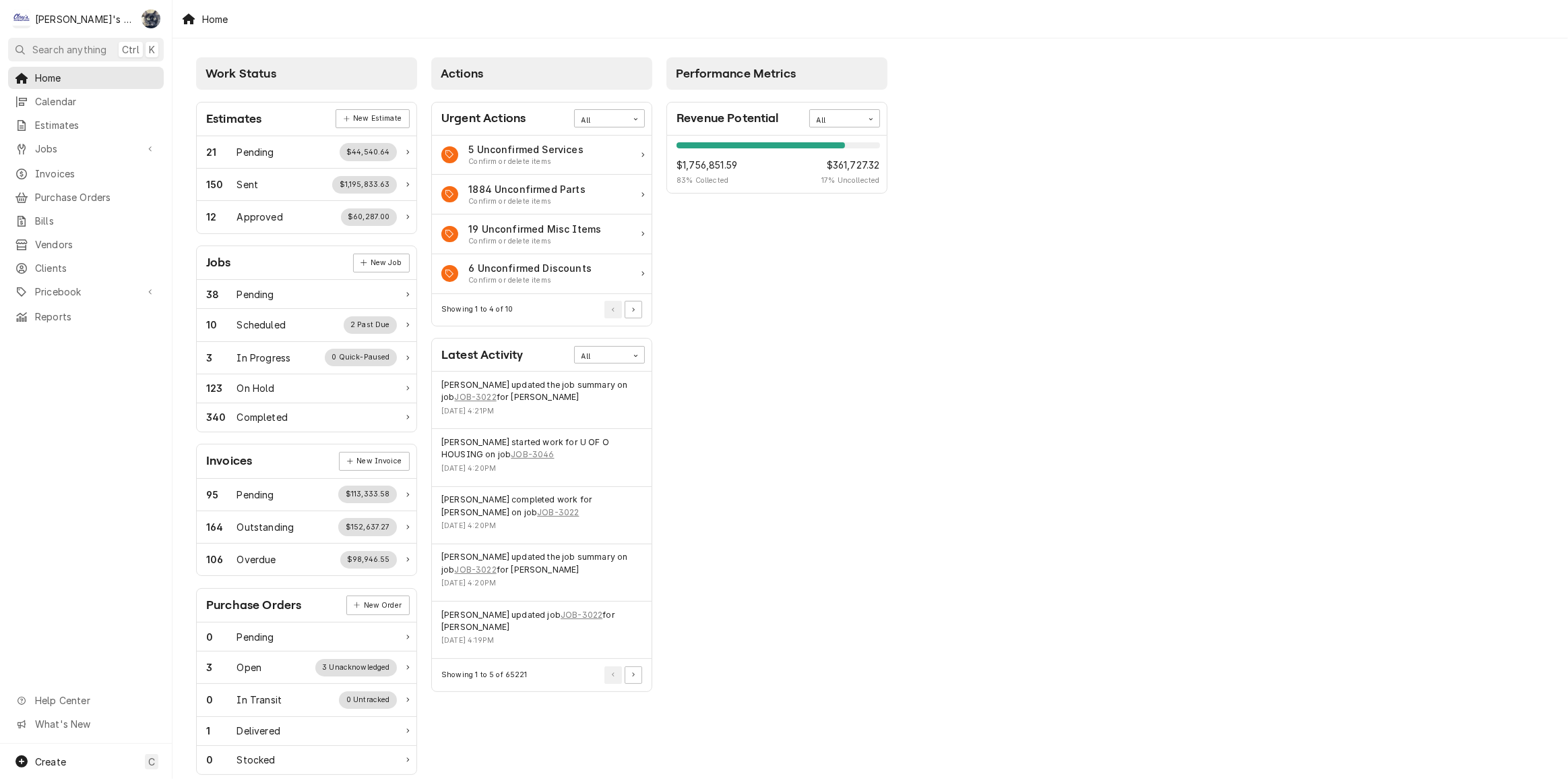
click at [836, 535] on div "Performance Metrics Revenue Potential All 83% $1,756,851.59 83 % Collected $361…" at bounding box center [777, 488] width 235 height 875
click at [328, 38] on div "Home" at bounding box center [870, 19] width 1396 height 38
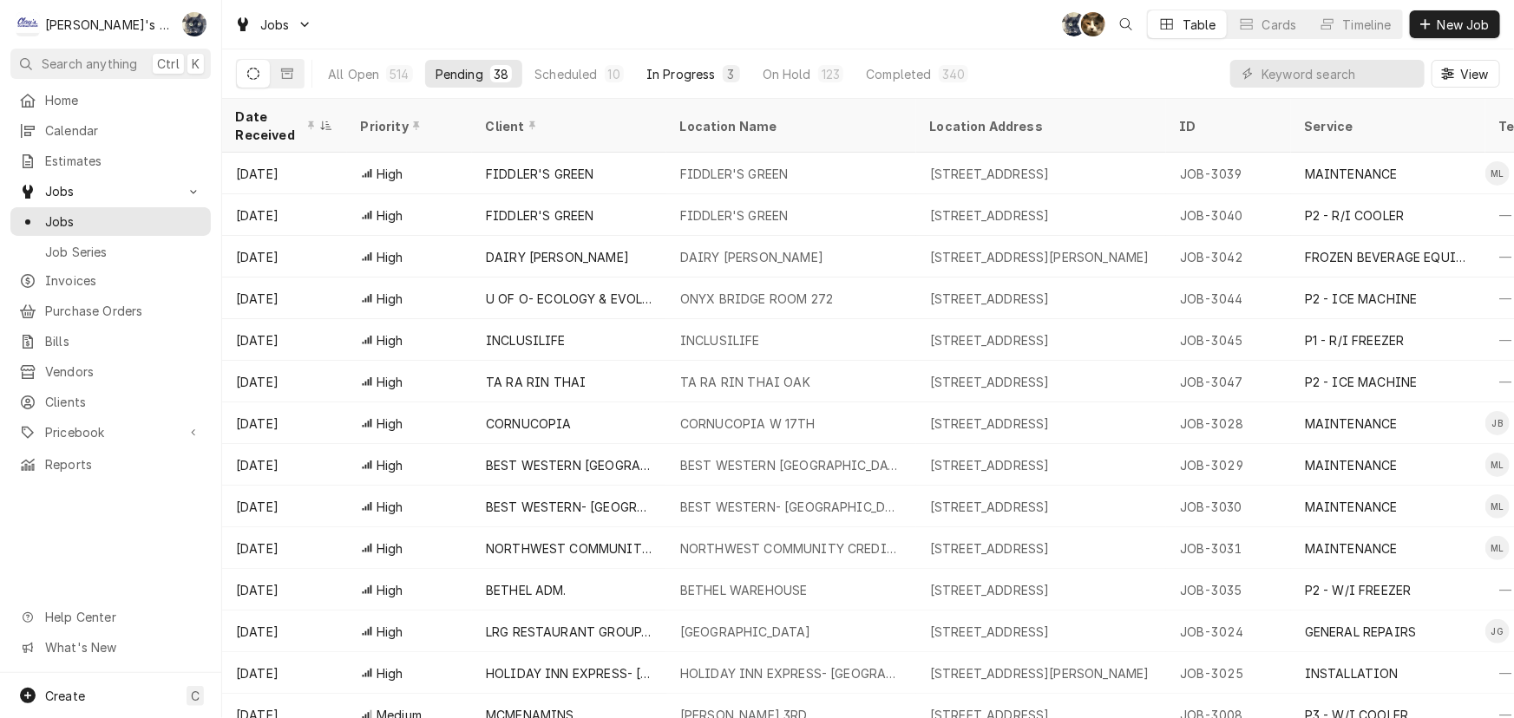
click at [704, 81] on div "In Progress" at bounding box center [680, 74] width 69 height 18
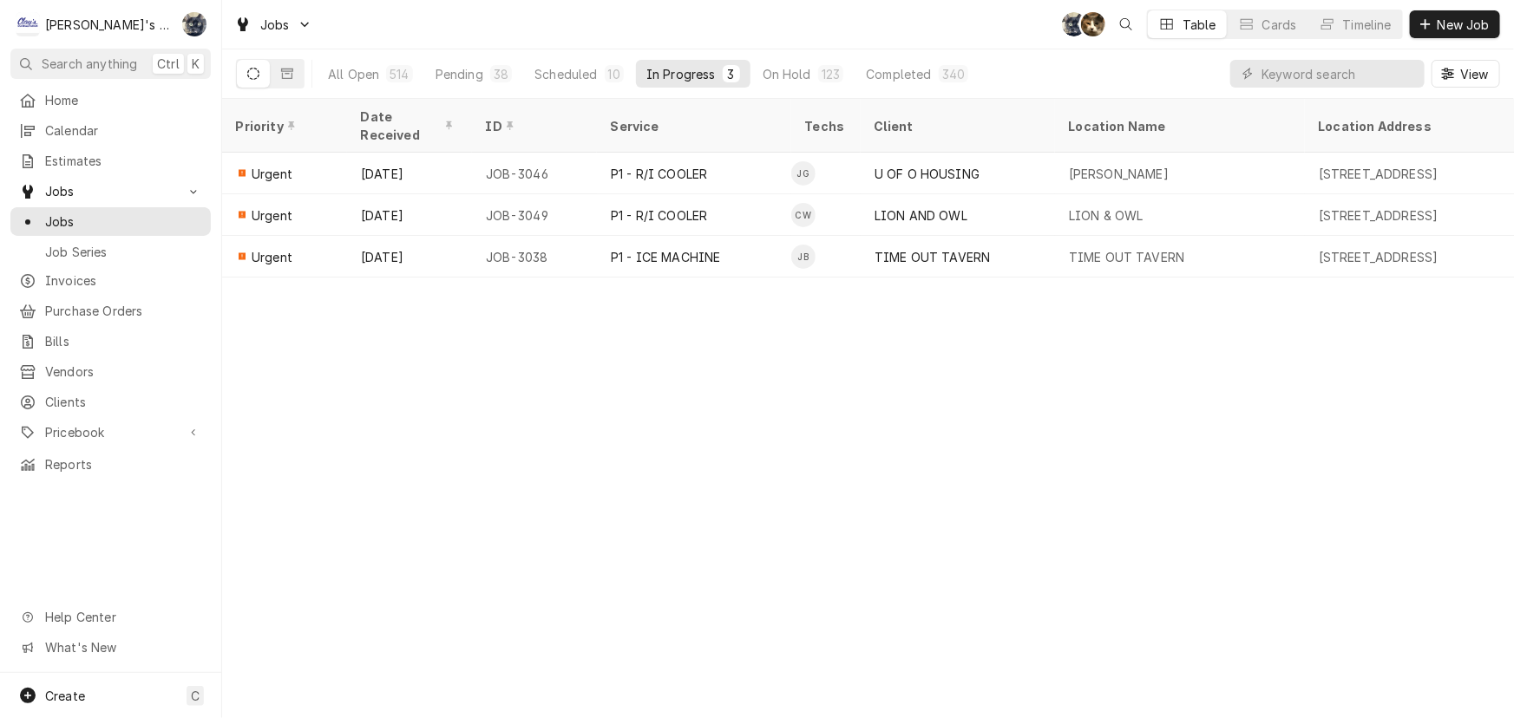
click at [703, 33] on div "Jobs SB KH Table Cards Timeline New Job" at bounding box center [867, 24] width 1291 height 49
click at [494, 73] on div "38" at bounding box center [501, 74] width 15 height 18
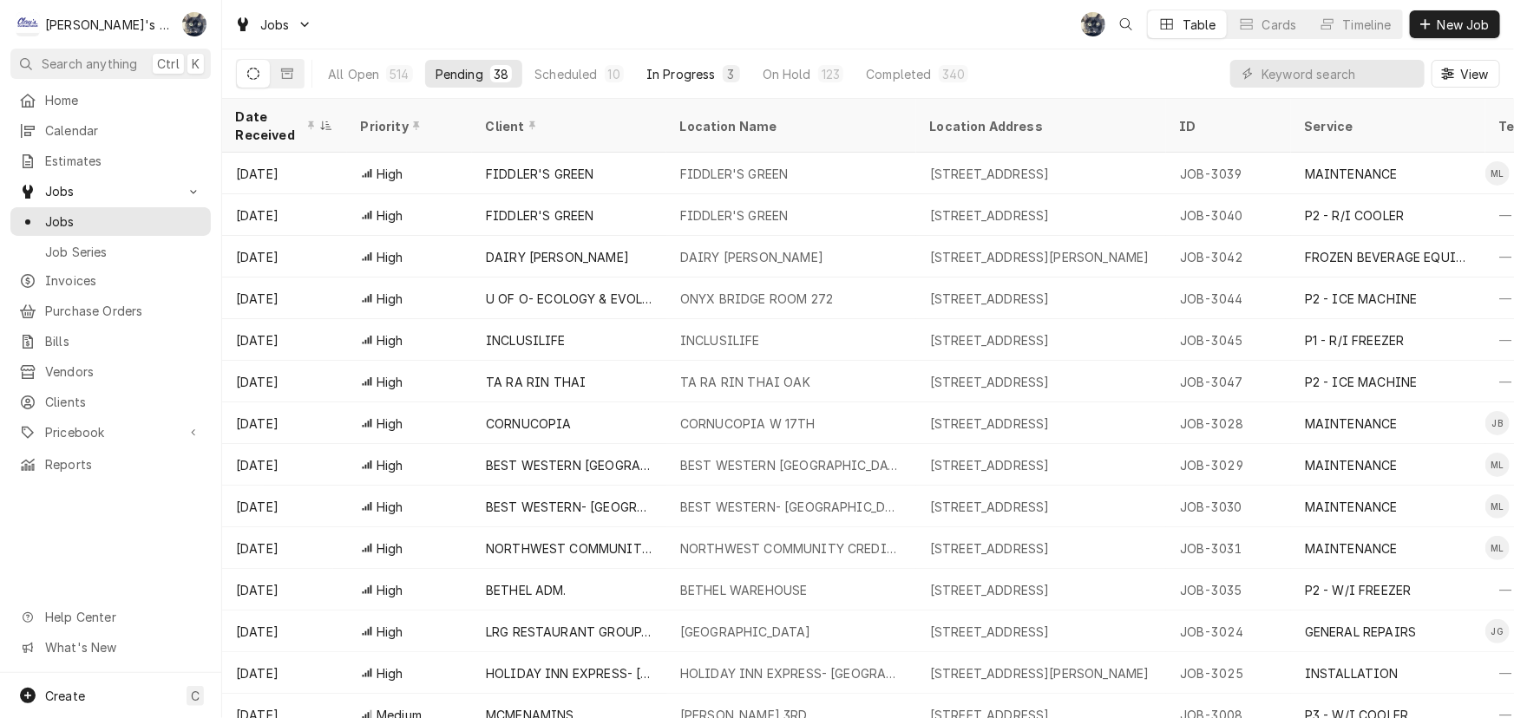
click at [692, 82] on button "In Progress 3" at bounding box center [693, 74] width 114 height 28
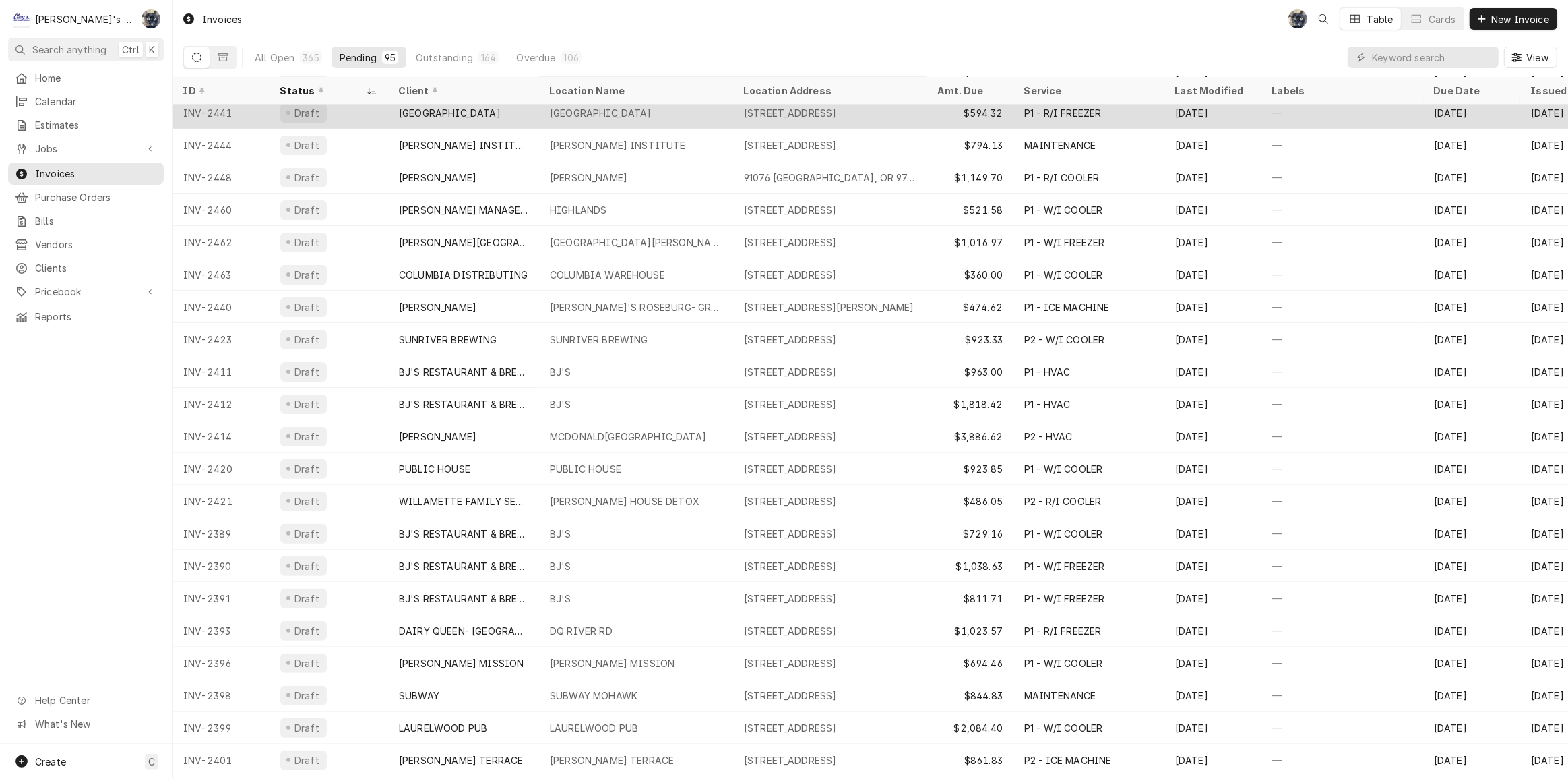
scroll to position [364, 0]
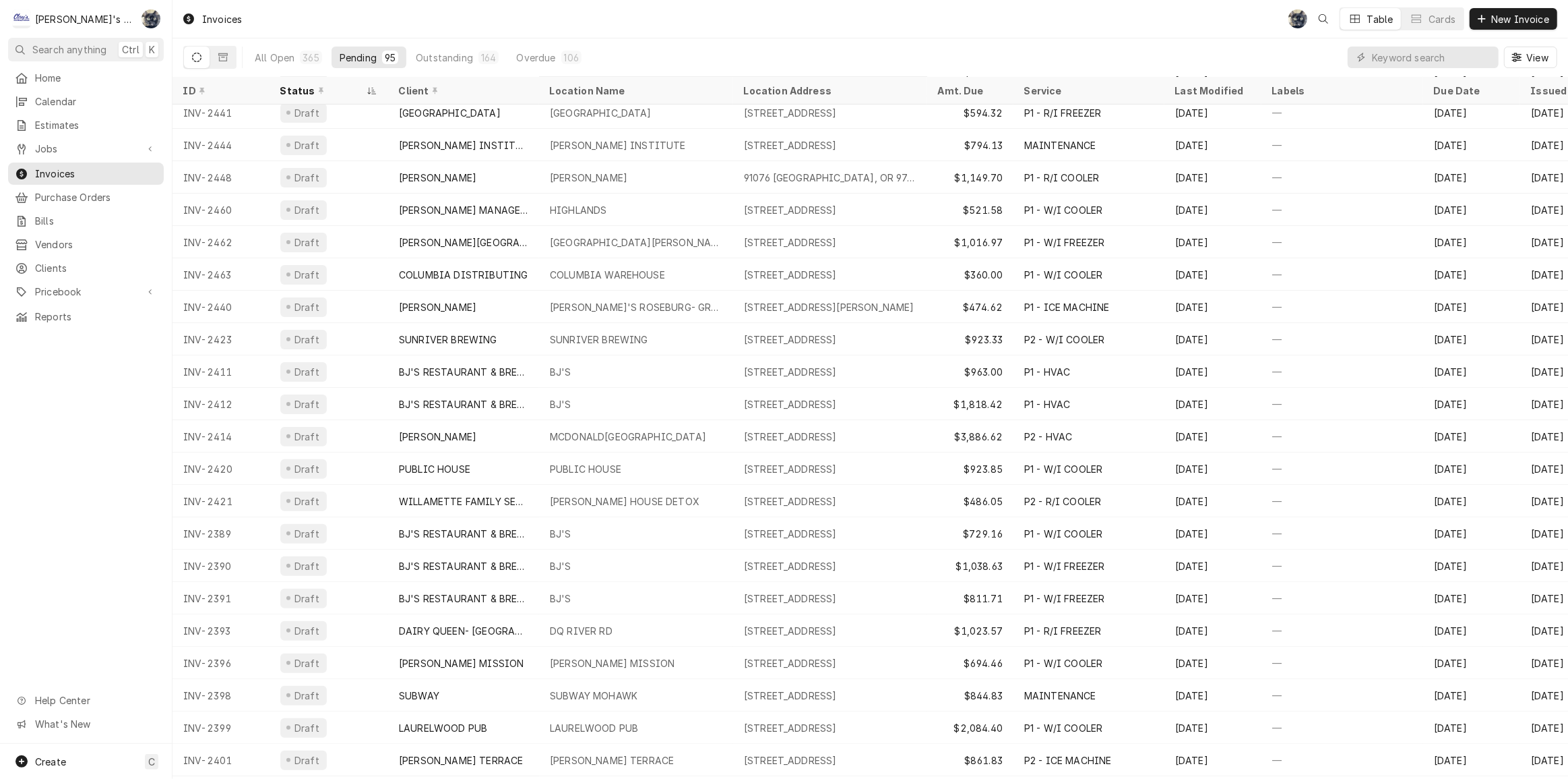
click at [821, 26] on div "Invoices SB Table Cards New Invoice" at bounding box center [870, 19] width 1396 height 38
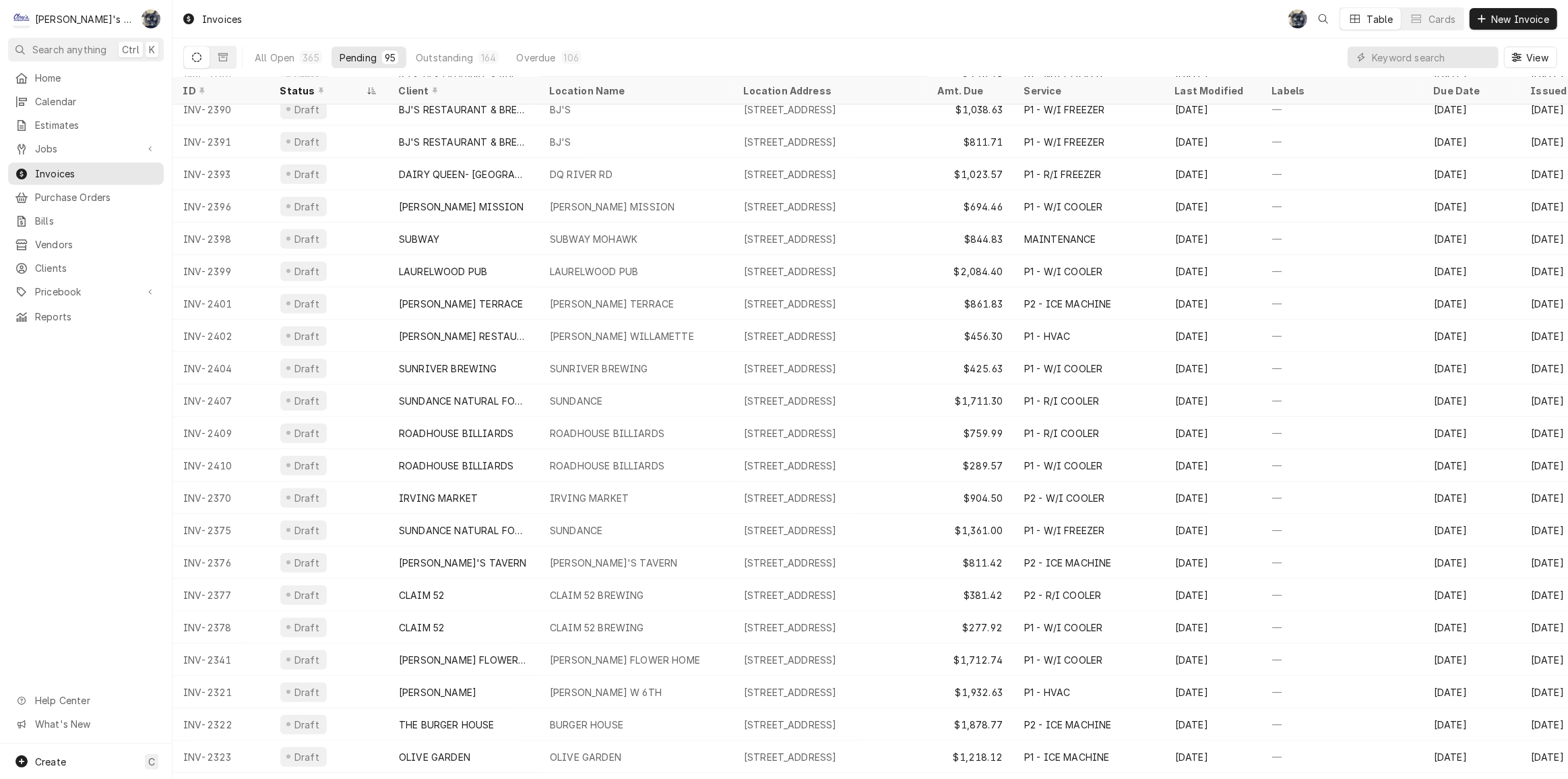
scroll to position [821, 0]
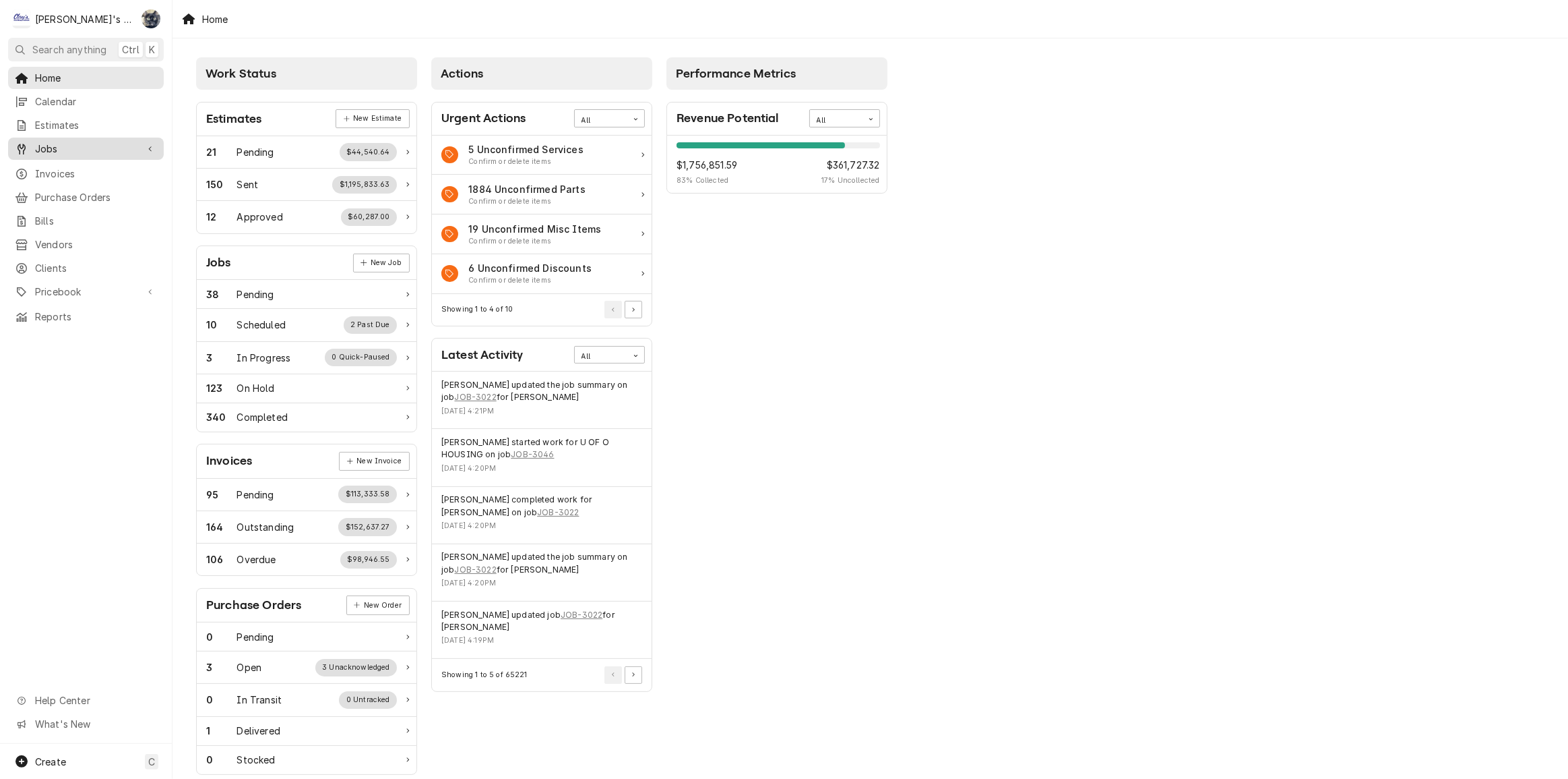
click at [88, 145] on span "Jobs" at bounding box center [85, 148] width 102 height 14
click at [96, 169] on span "Jobs" at bounding box center [96, 173] width 122 height 14
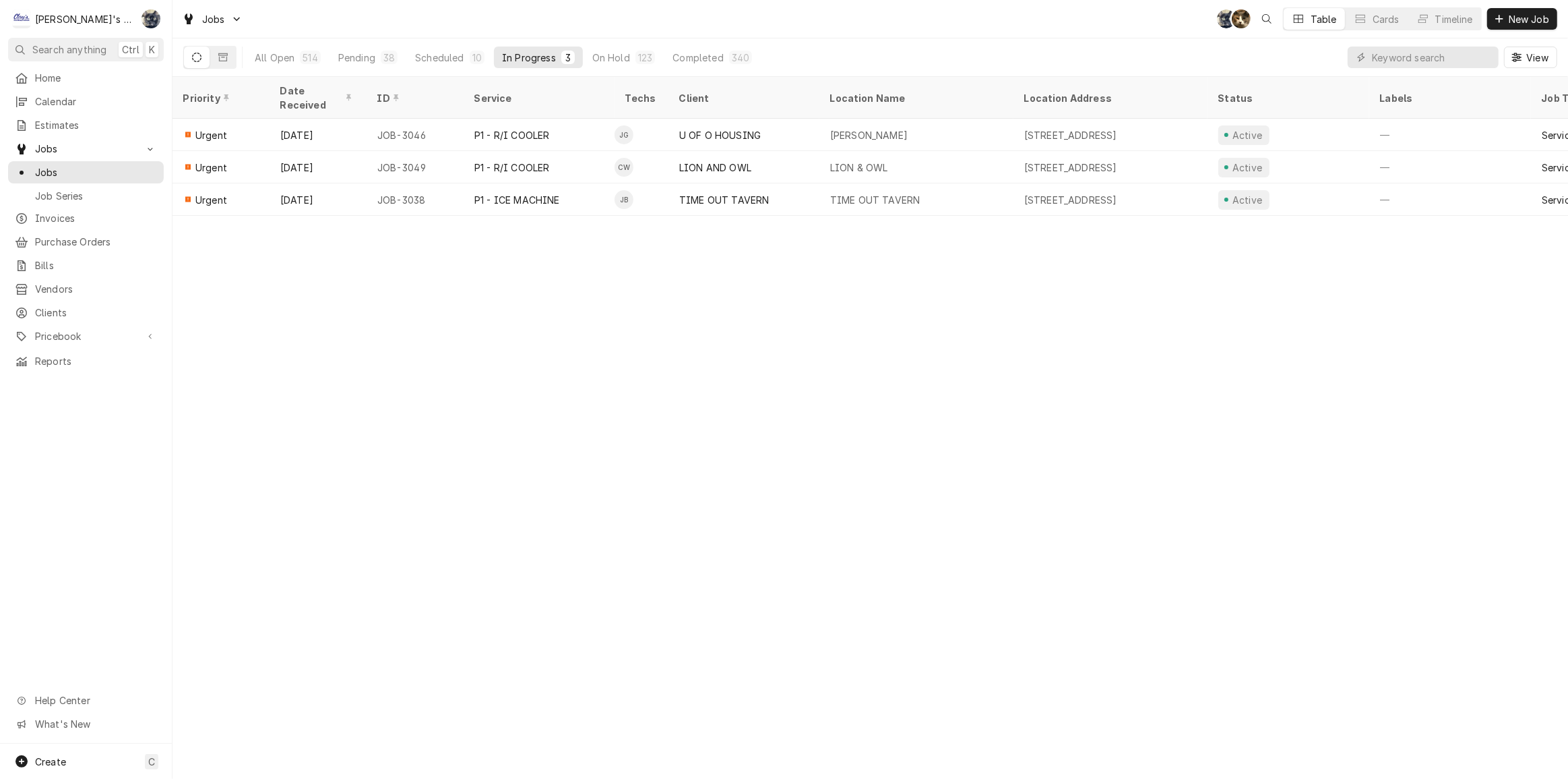
click at [343, 26] on div "Jobs SB KH Table Cards Timeline New Job" at bounding box center [870, 19] width 1396 height 38
click at [944, 24] on div "Jobs SB KH Table Cards Timeline New Job" at bounding box center [870, 19] width 1396 height 38
click at [741, 60] on div "340" at bounding box center [740, 58] width 18 height 14
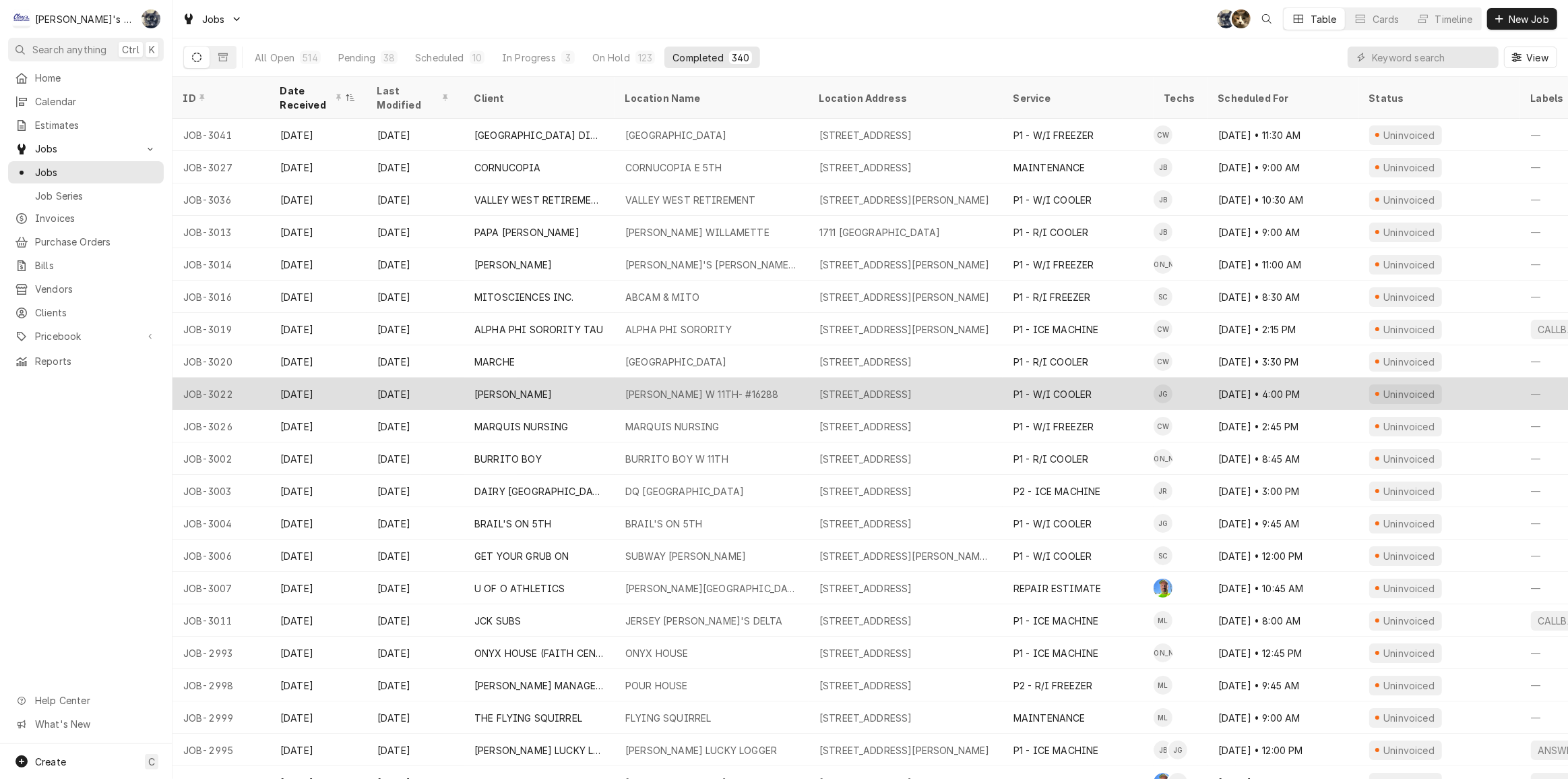
click at [633, 391] on div "MCDONALD'S W 11TH- #16288" at bounding box center [702, 394] width 153 height 14
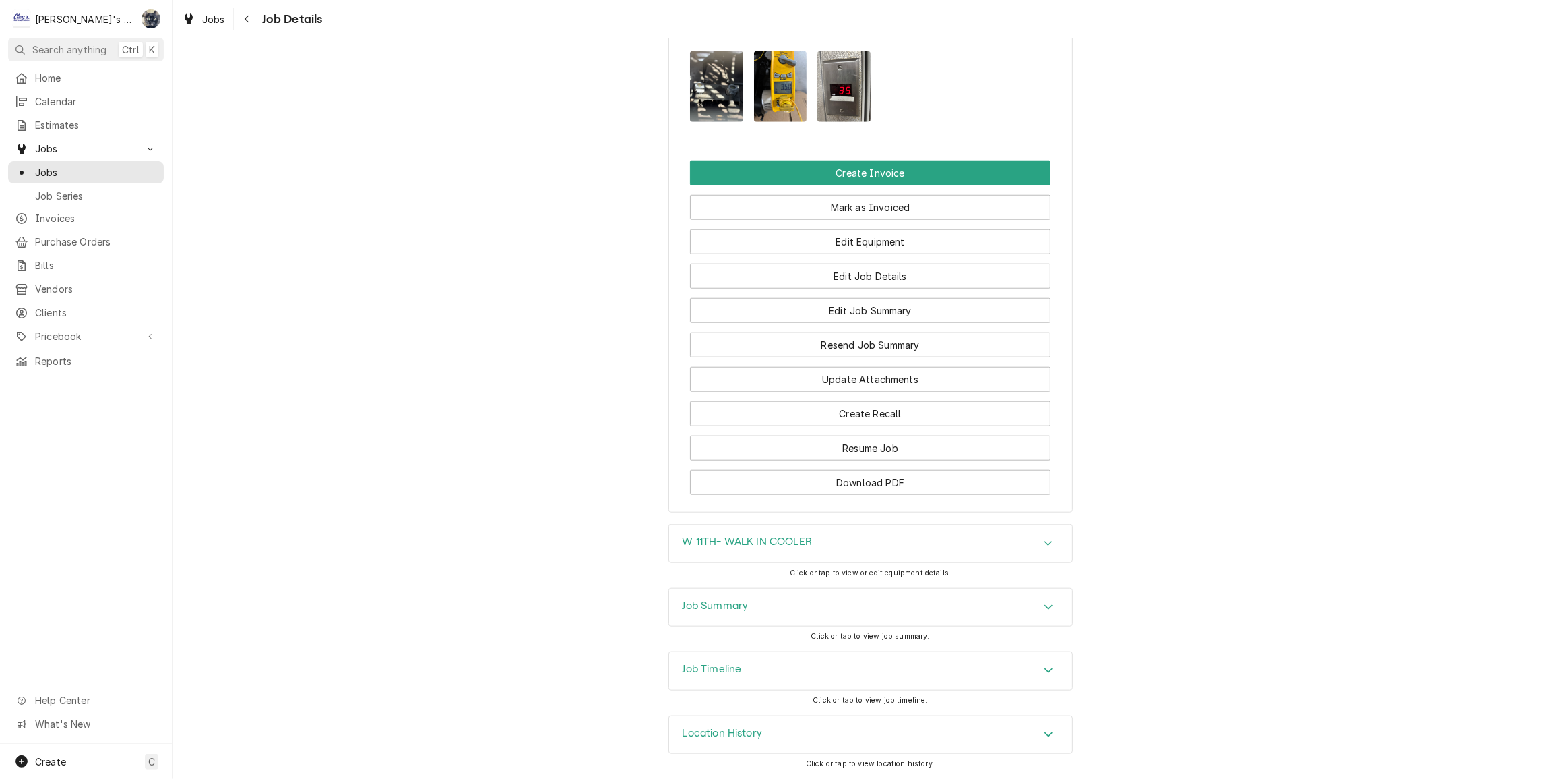
scroll to position [1362, 0]
click at [753, 607] on div "Job Summary" at bounding box center [870, 607] width 403 height 38
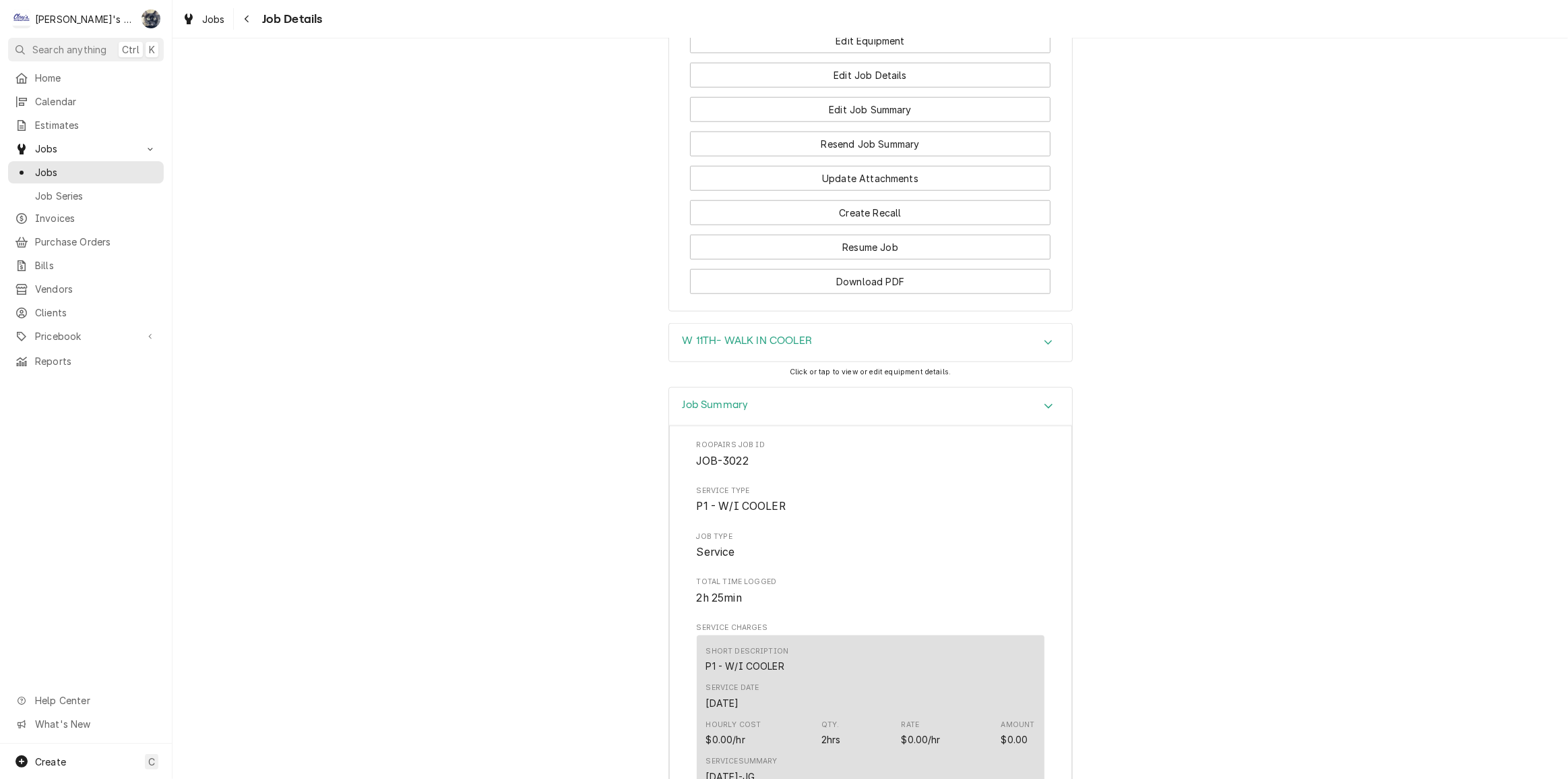
scroll to position [1240, 0]
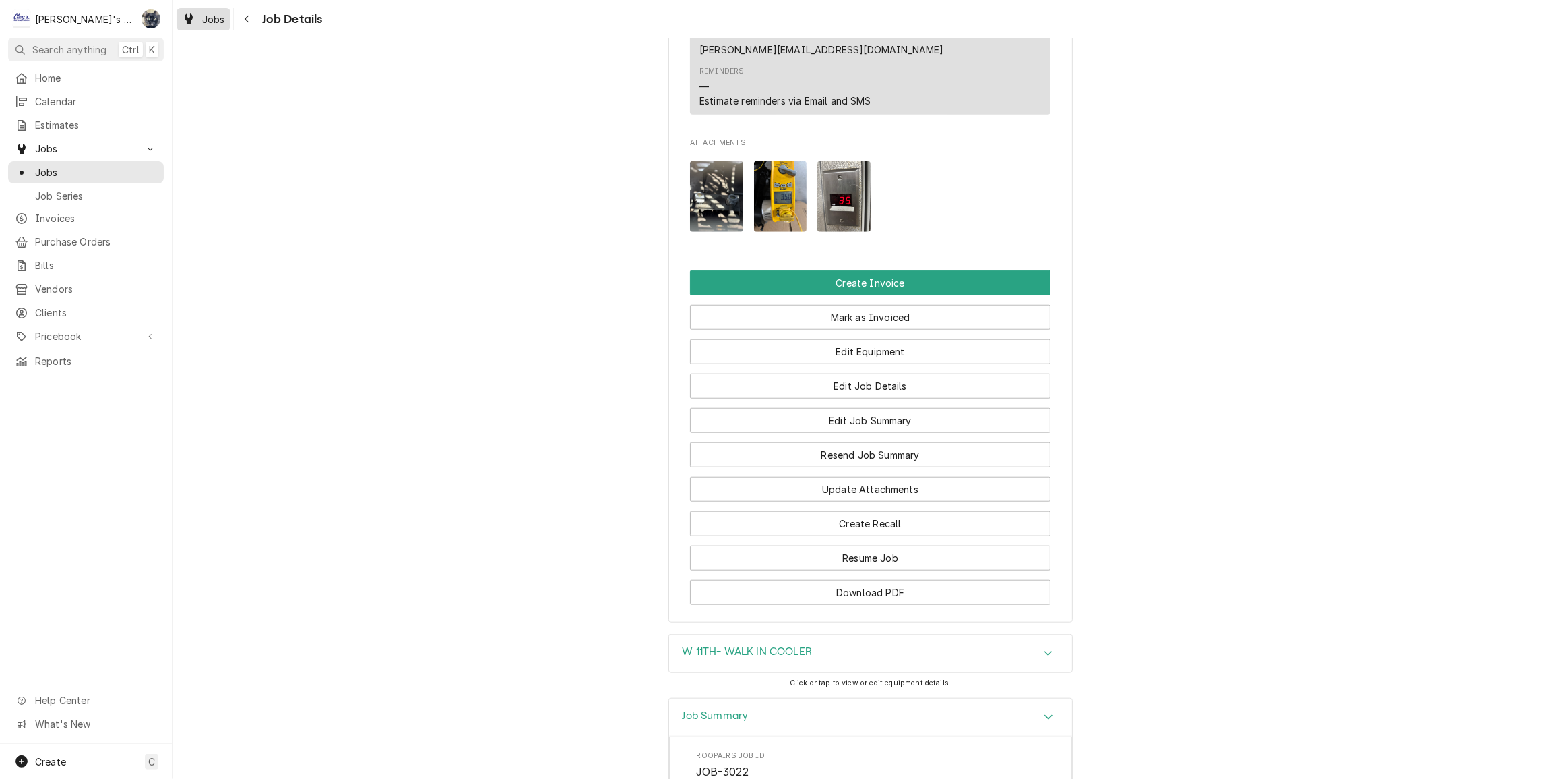
drag, startPoint x: 226, startPoint y: 33, endPoint x: 216, endPoint y: 20, distance: 16.4
click at [225, 32] on div "Jobs Job Details" at bounding box center [870, 19] width 1396 height 38
click at [216, 19] on span "Jobs" at bounding box center [213, 19] width 23 height 14
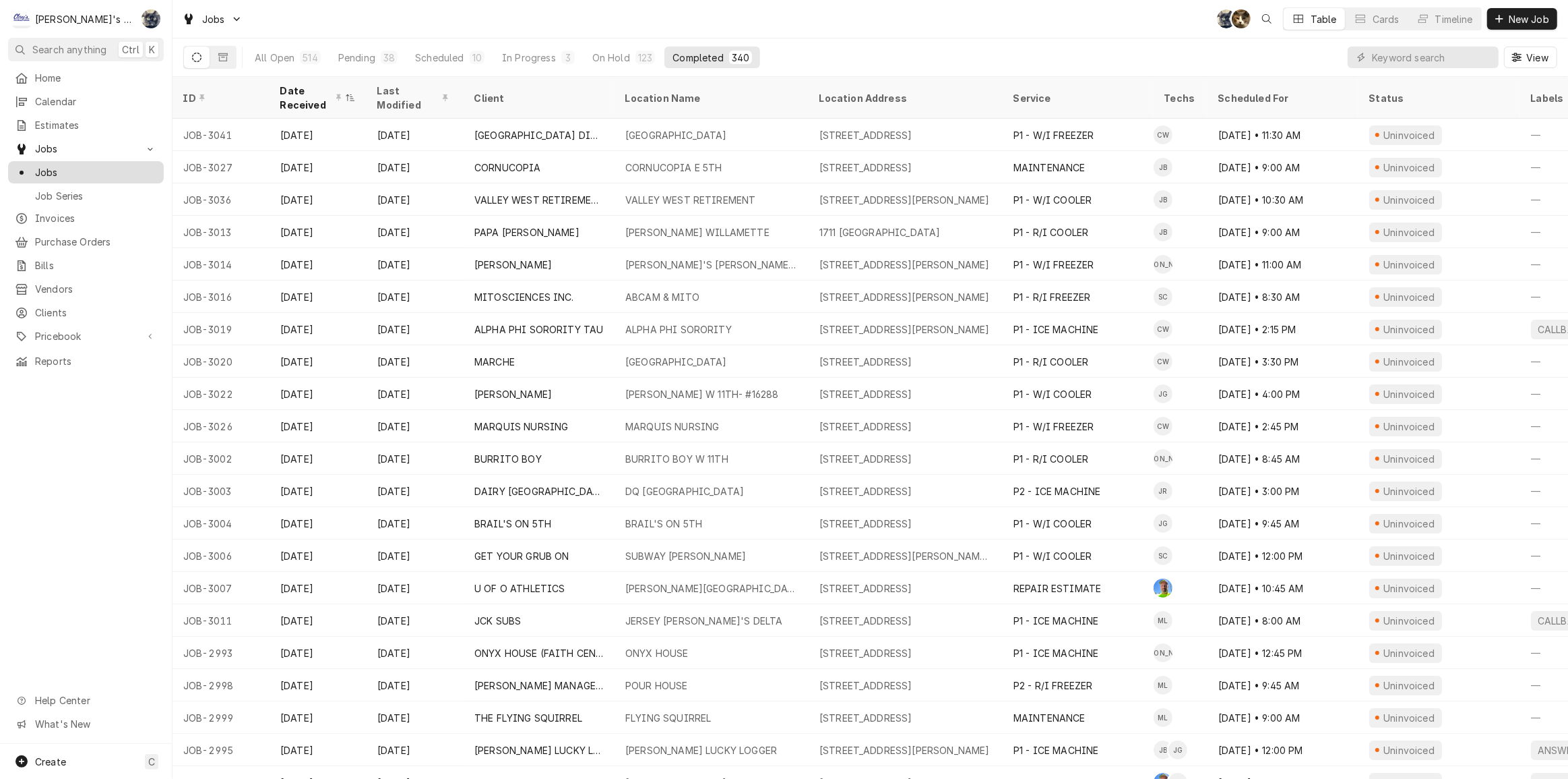
click at [59, 171] on span "Jobs" at bounding box center [96, 173] width 122 height 14
click at [374, 60] on button "Pending 38" at bounding box center [368, 58] width 75 height 22
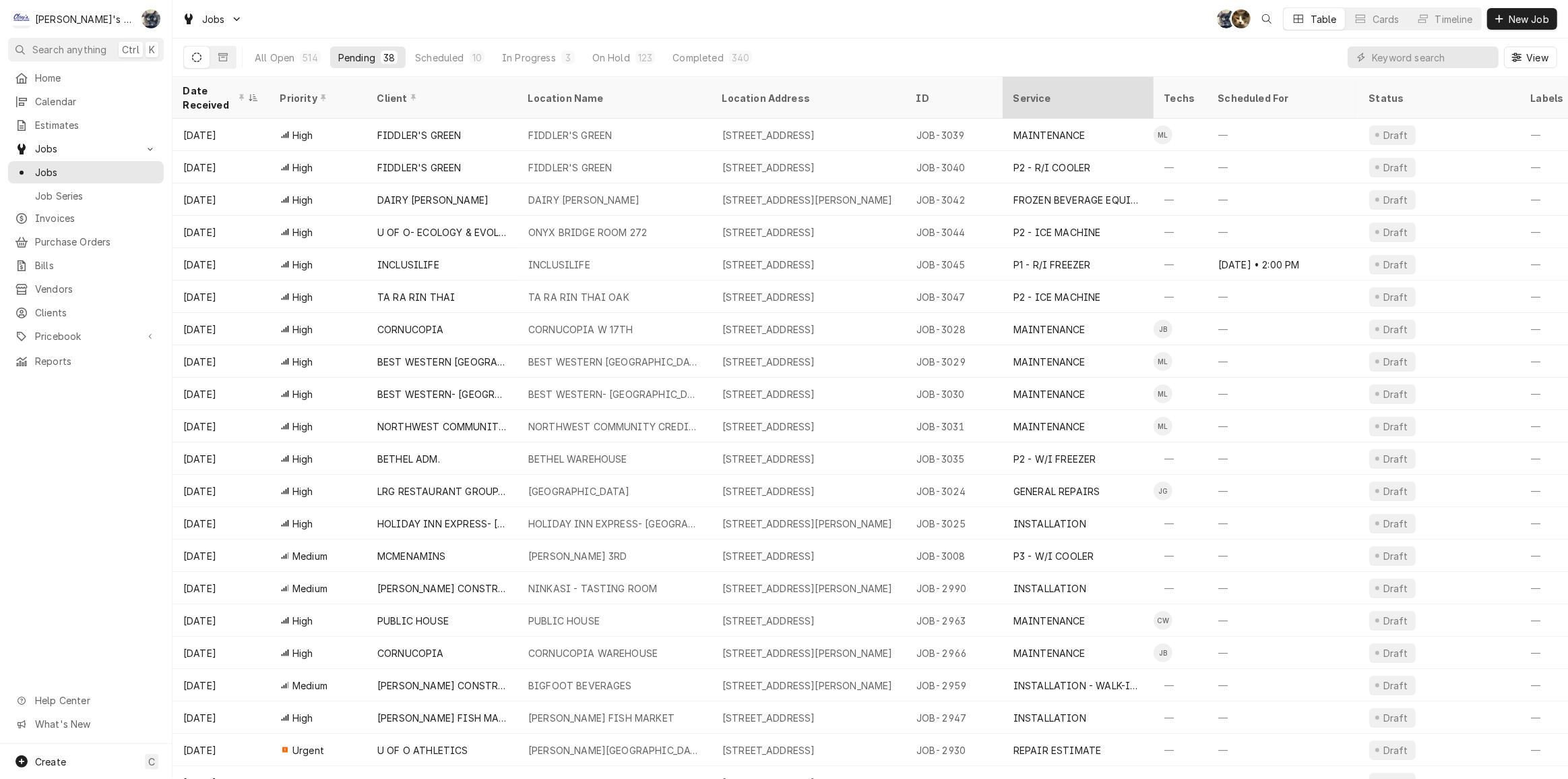
click at [1028, 94] on div "Service" at bounding box center [1077, 98] width 127 height 14
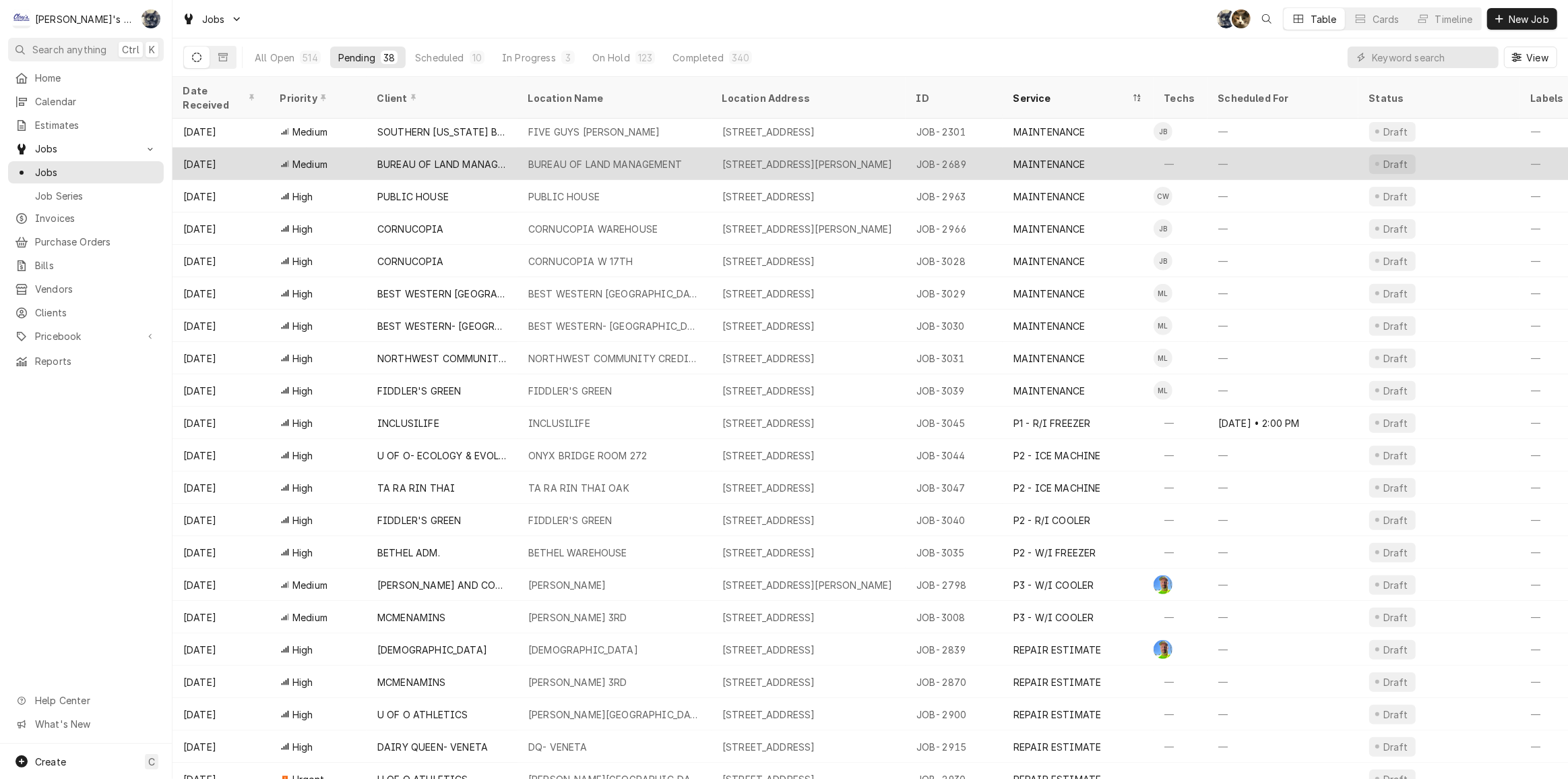
scroll to position [562, 0]
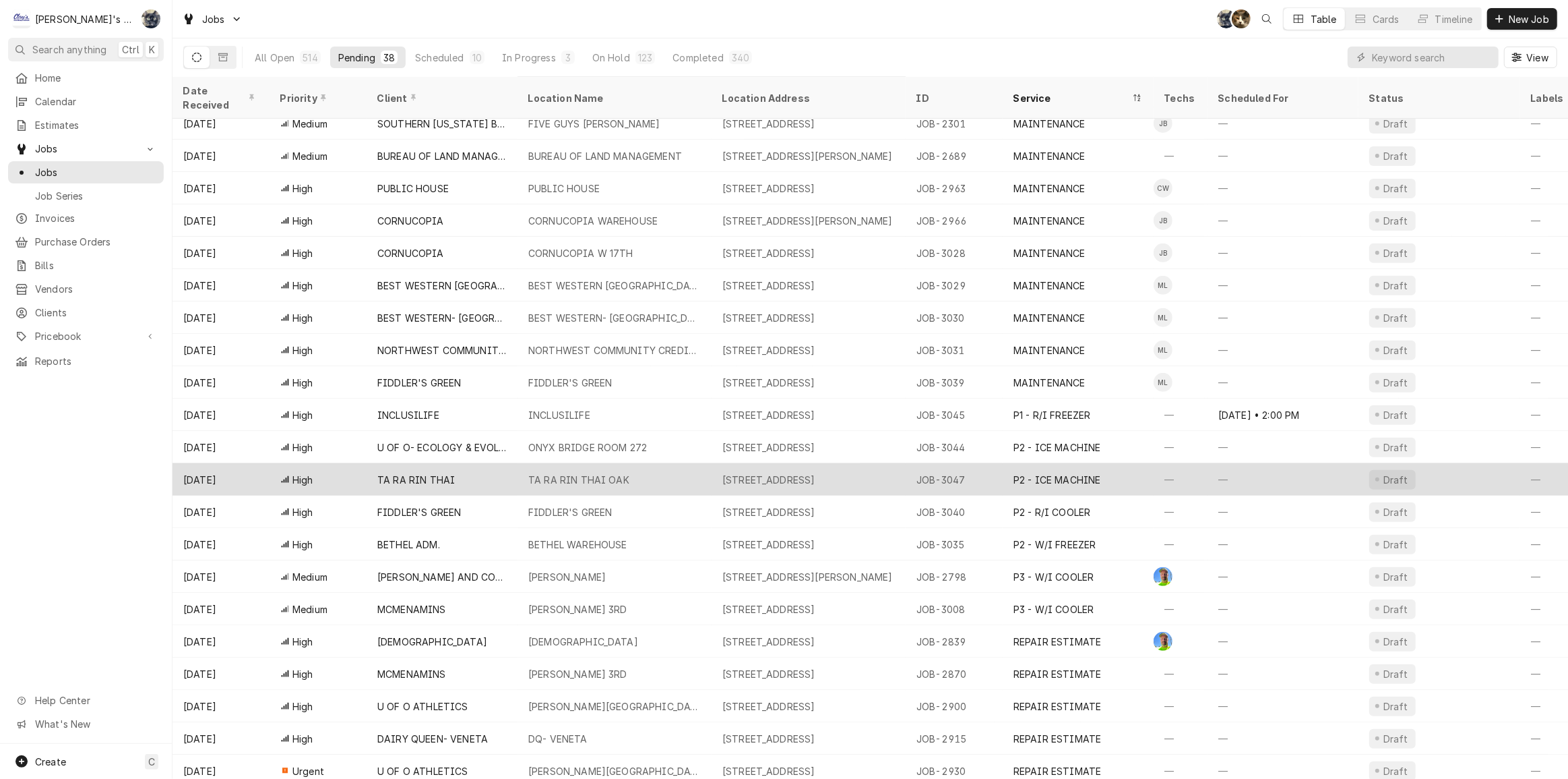
click at [1035, 473] on div "P2 - ICE MACHINE" at bounding box center [1058, 480] width 88 height 14
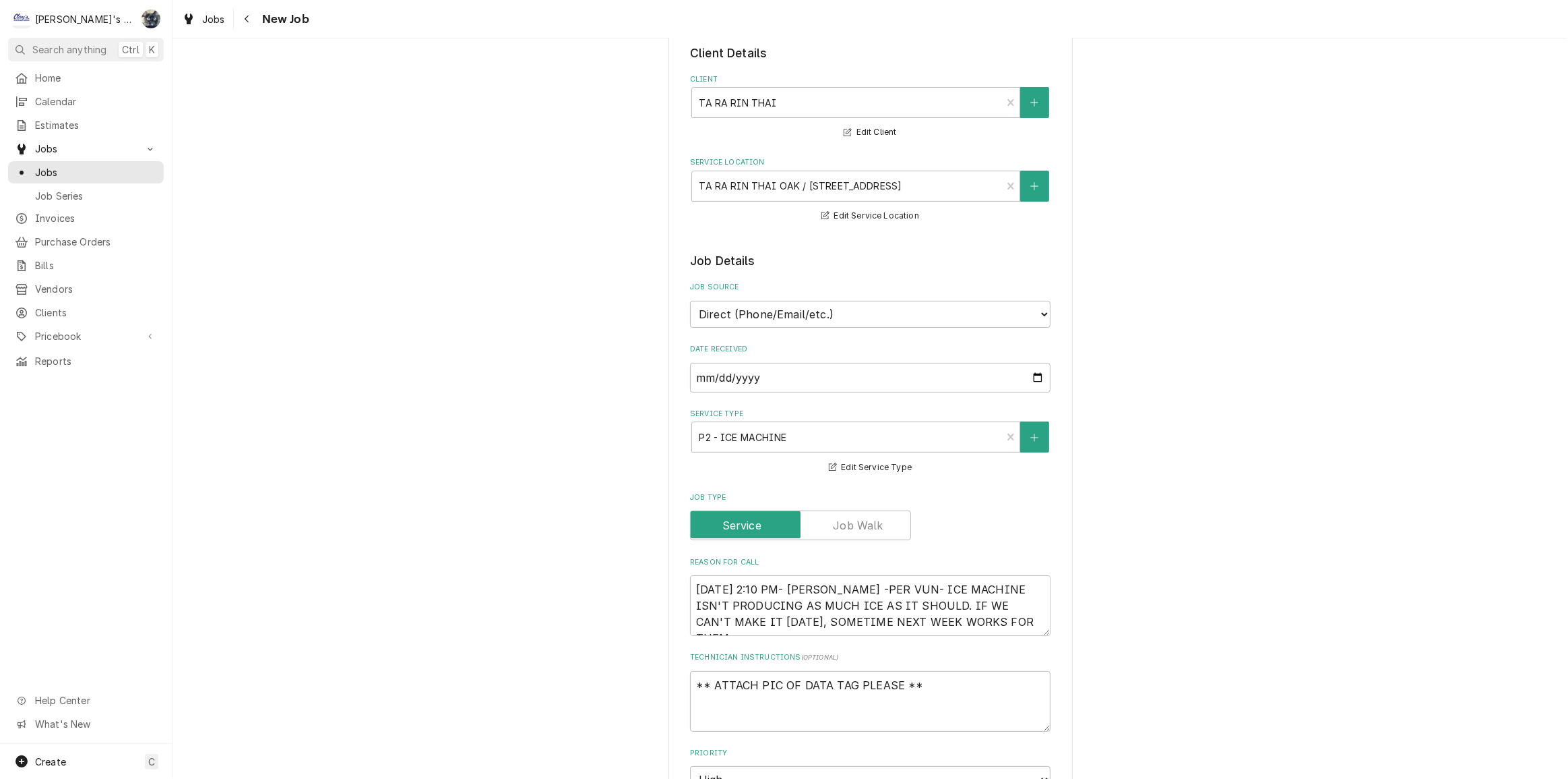
type textarea "x"
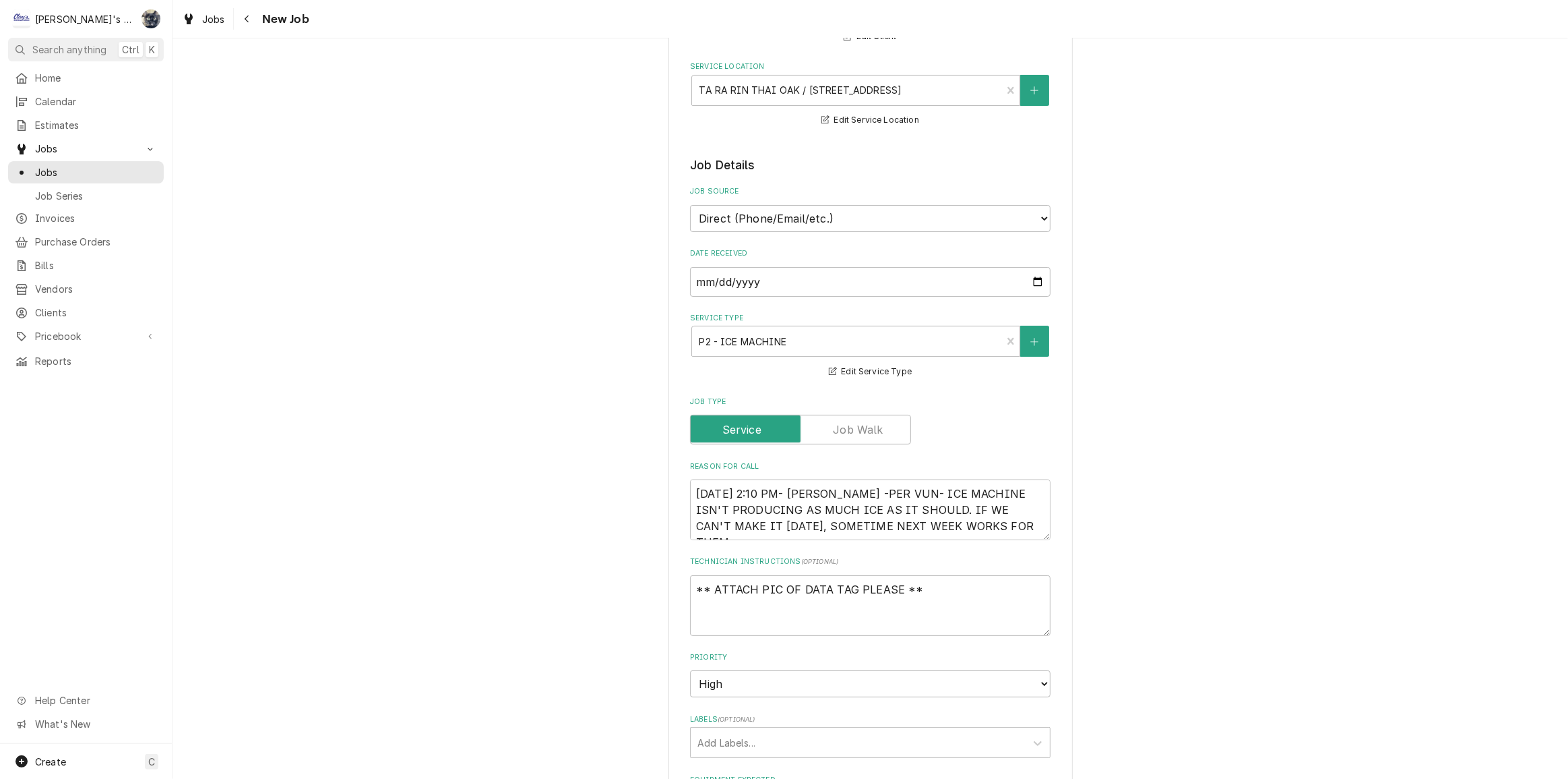
scroll to position [183, 0]
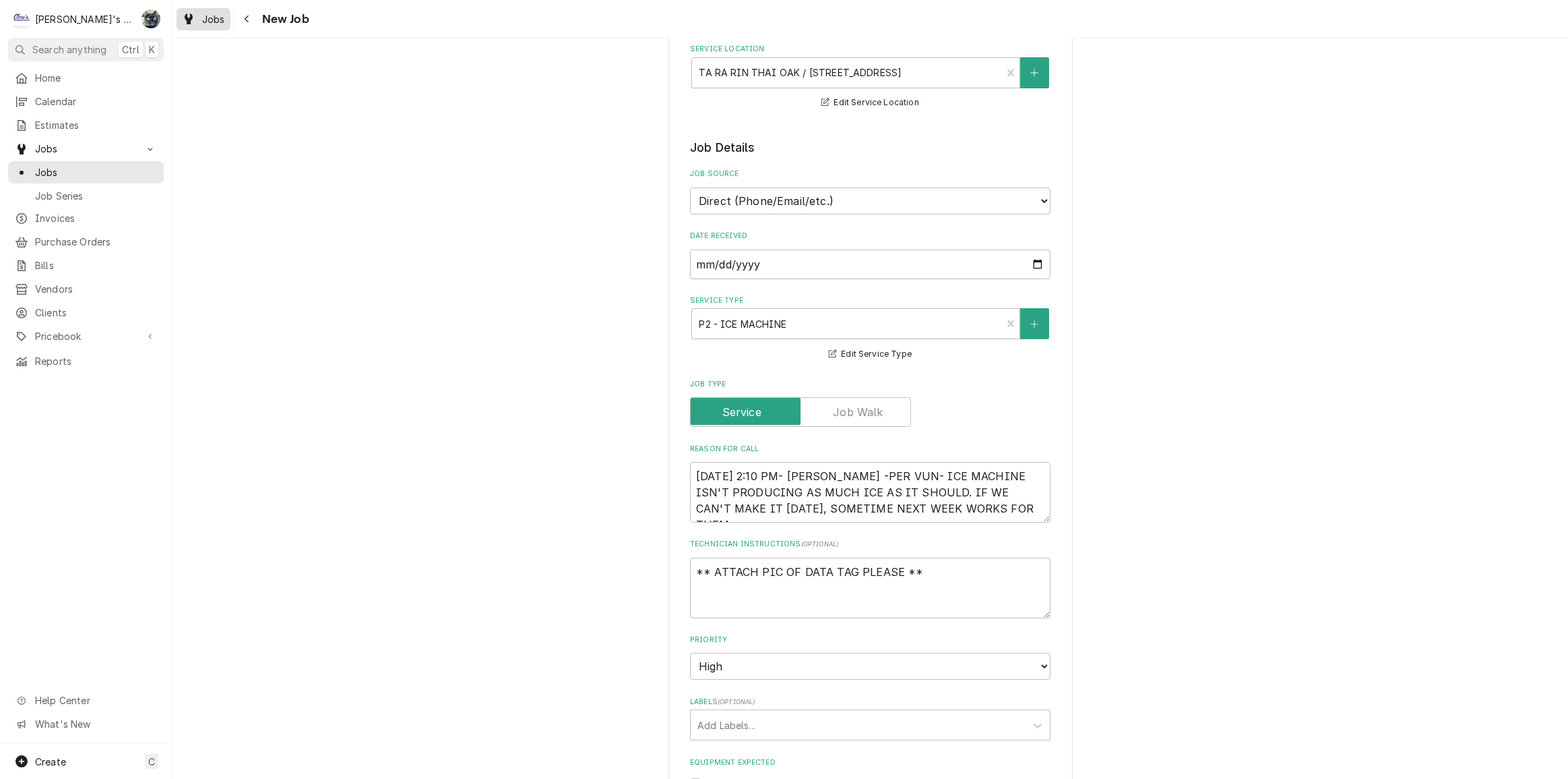
click at [222, 23] on span "Jobs" at bounding box center [213, 19] width 23 height 14
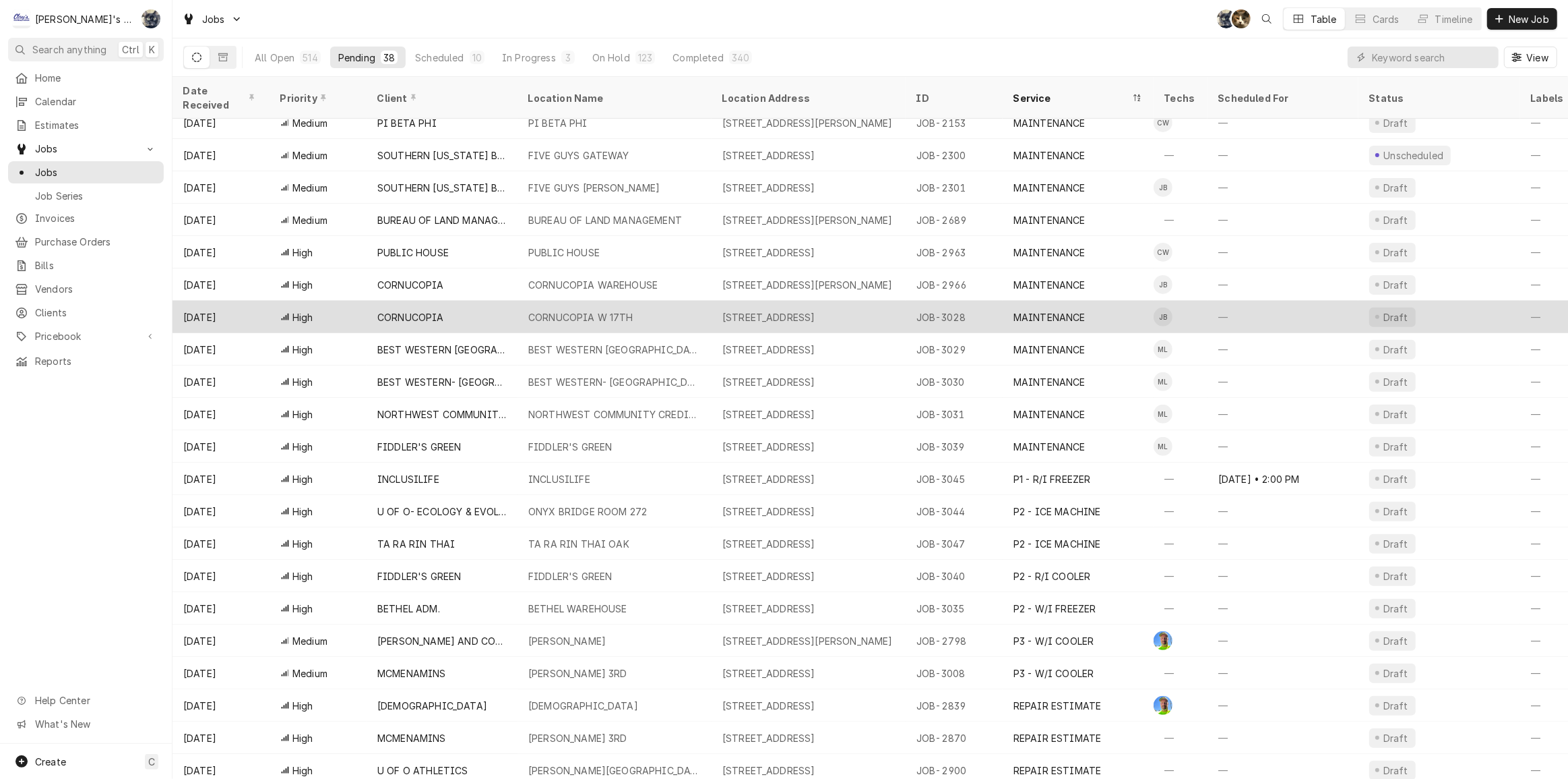
scroll to position [562, 0]
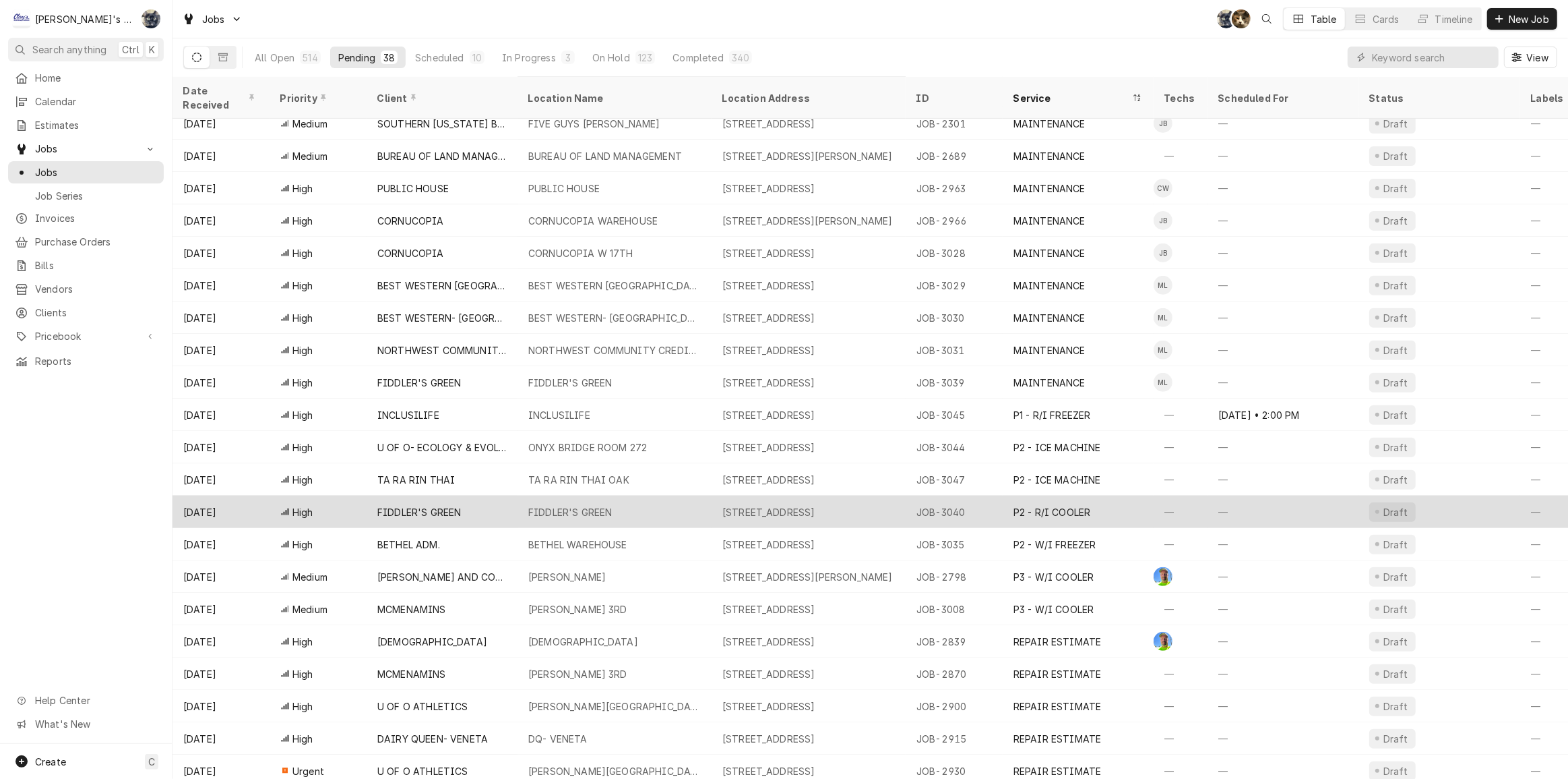
click at [1078, 496] on div "P2 - R/I COOLER" at bounding box center [1078, 512] width 151 height 33
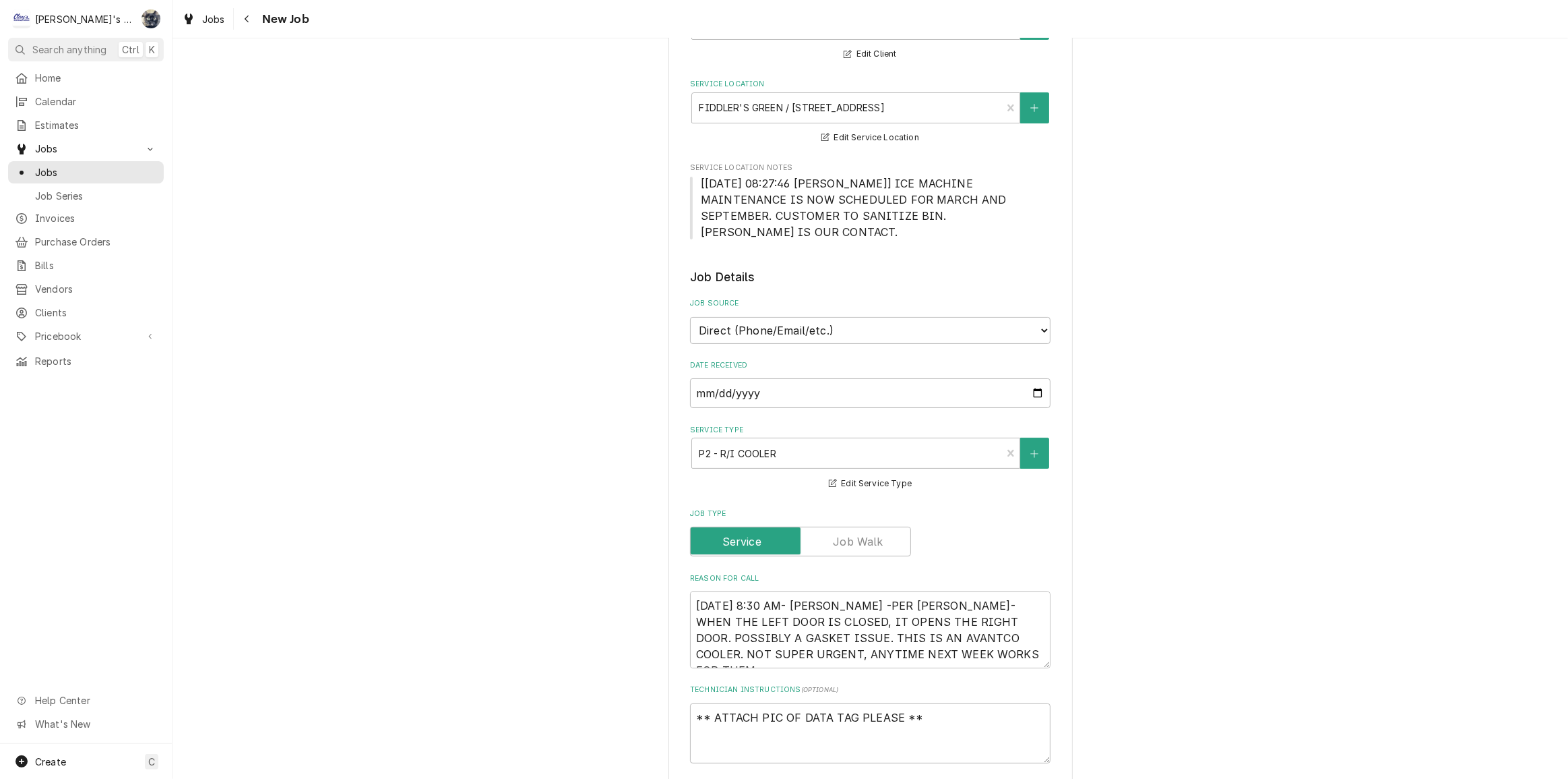
type textarea "x"
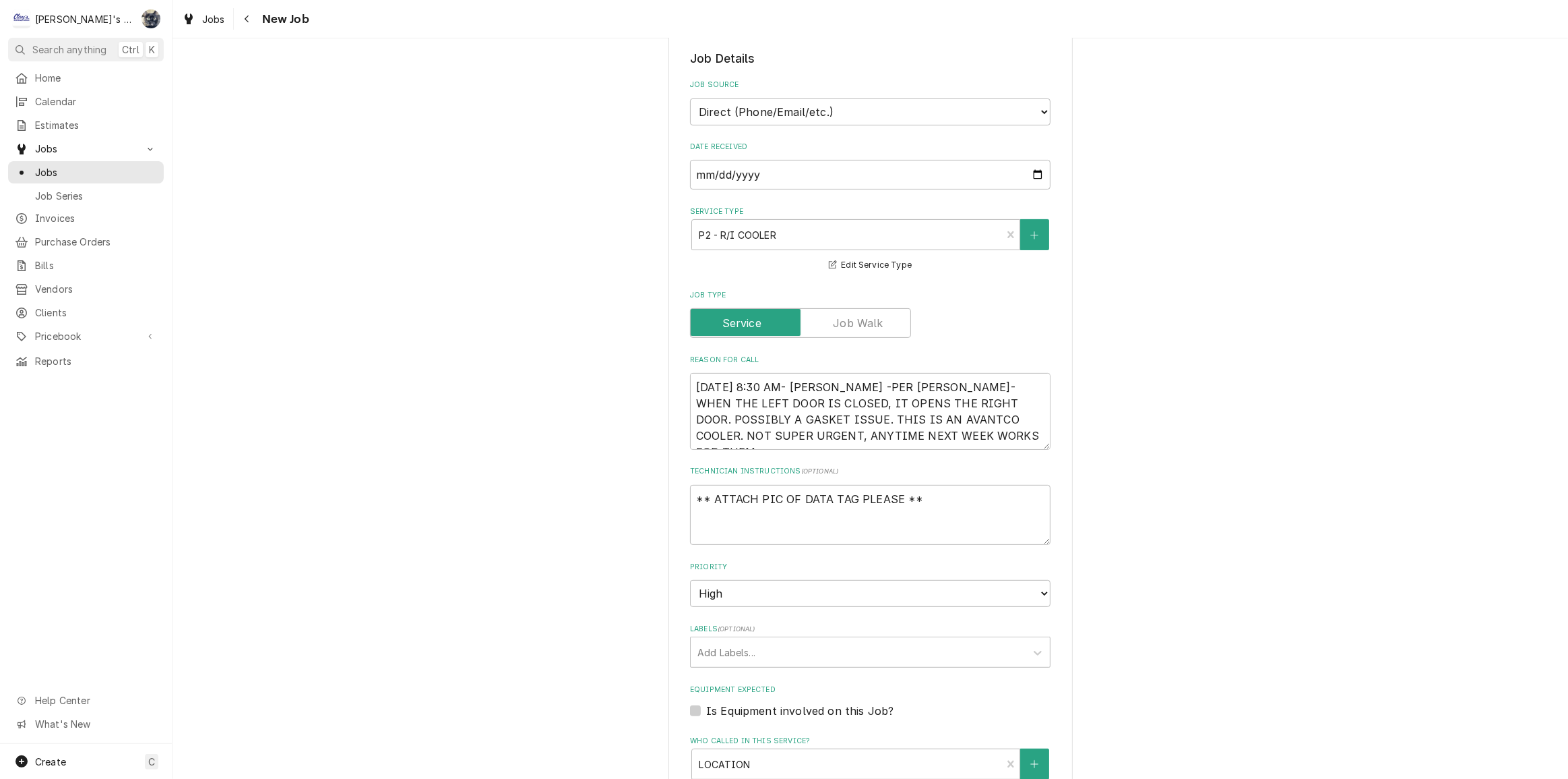
scroll to position [368, 0]
click at [221, 20] on span "Jobs" at bounding box center [213, 19] width 23 height 14
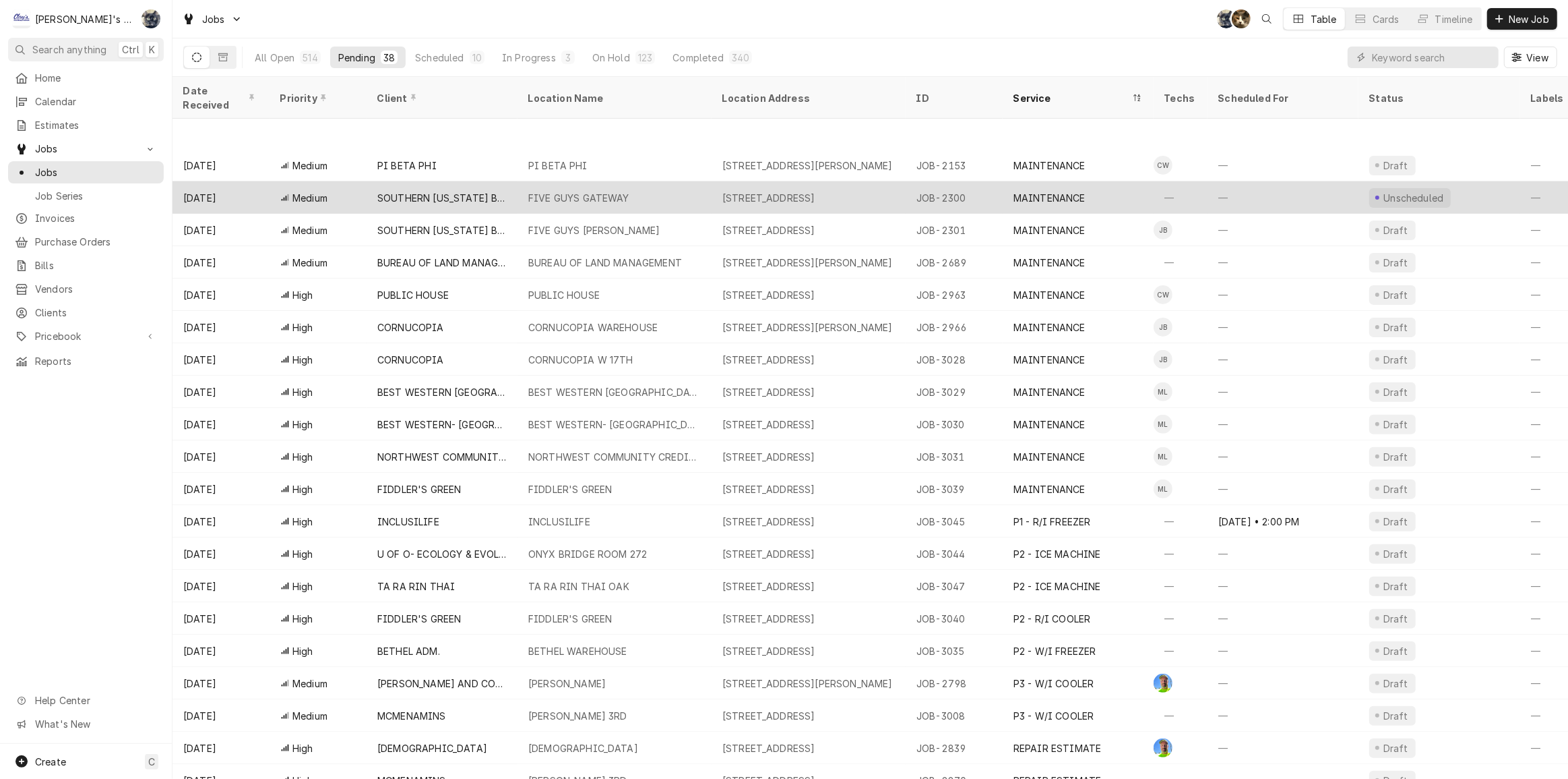
scroll to position [562, 0]
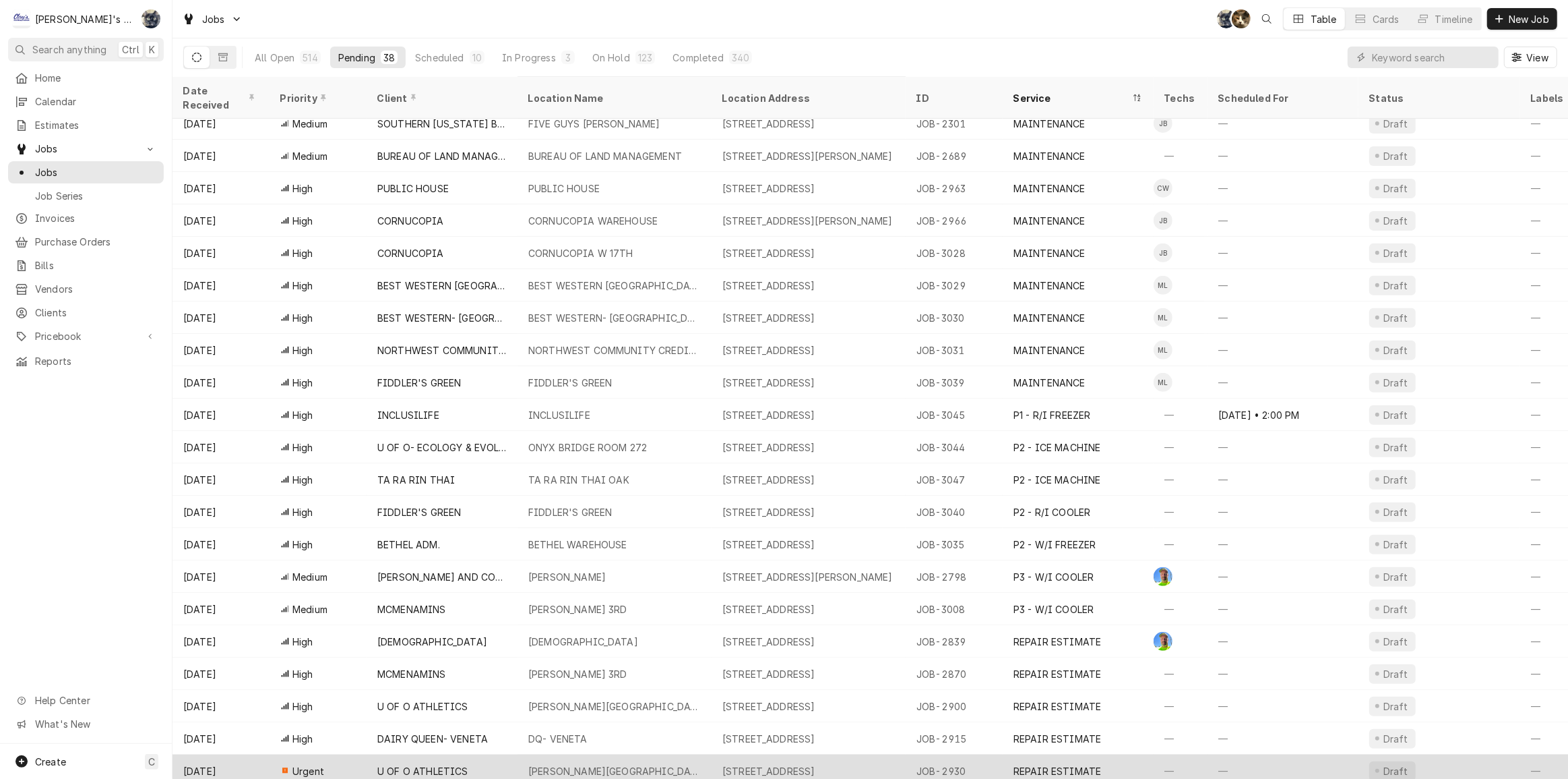
click at [668, 755] on div "HATFIELD-DOWLIN CENTER" at bounding box center [615, 771] width 194 height 33
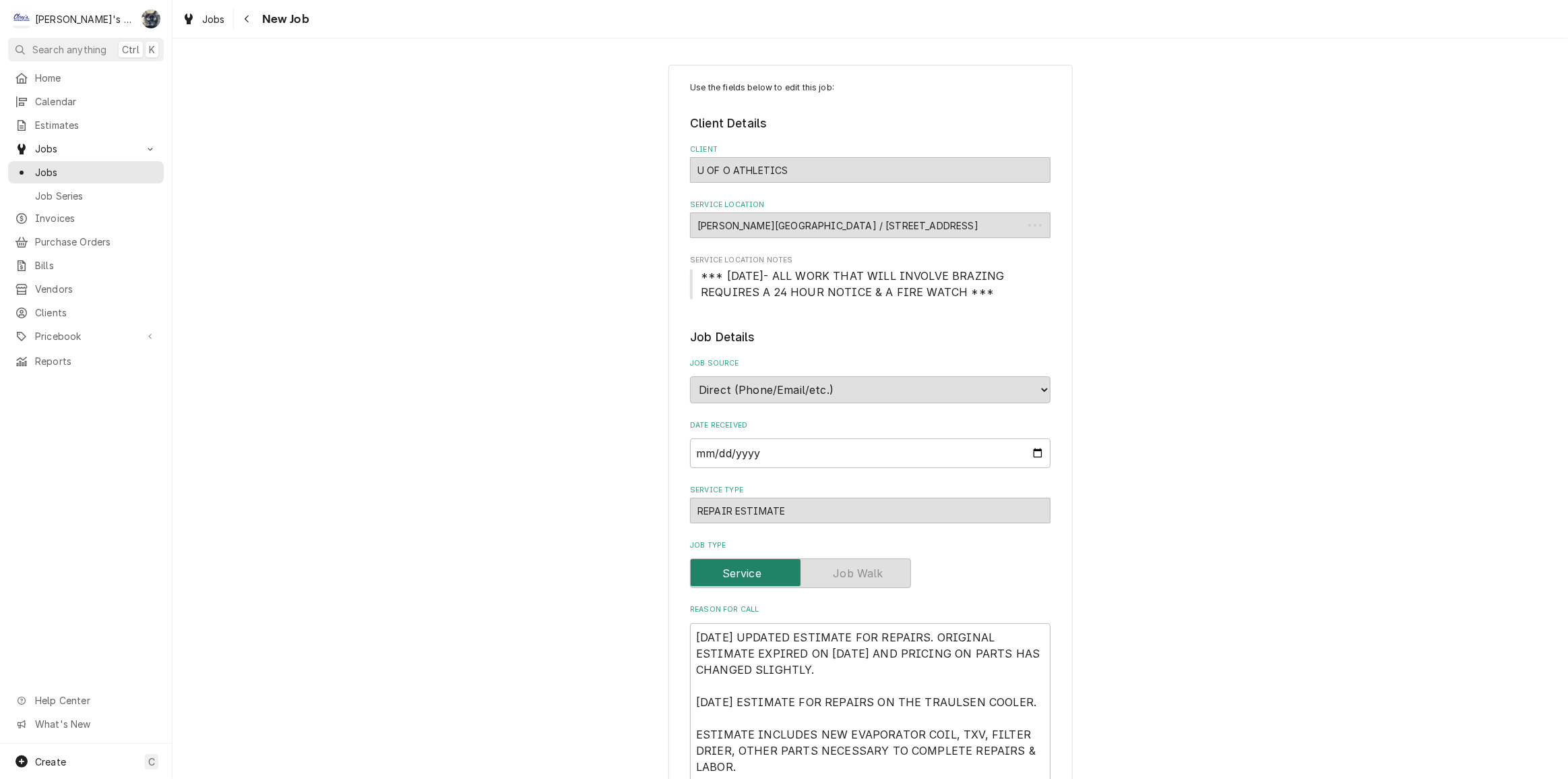
type textarea "x"
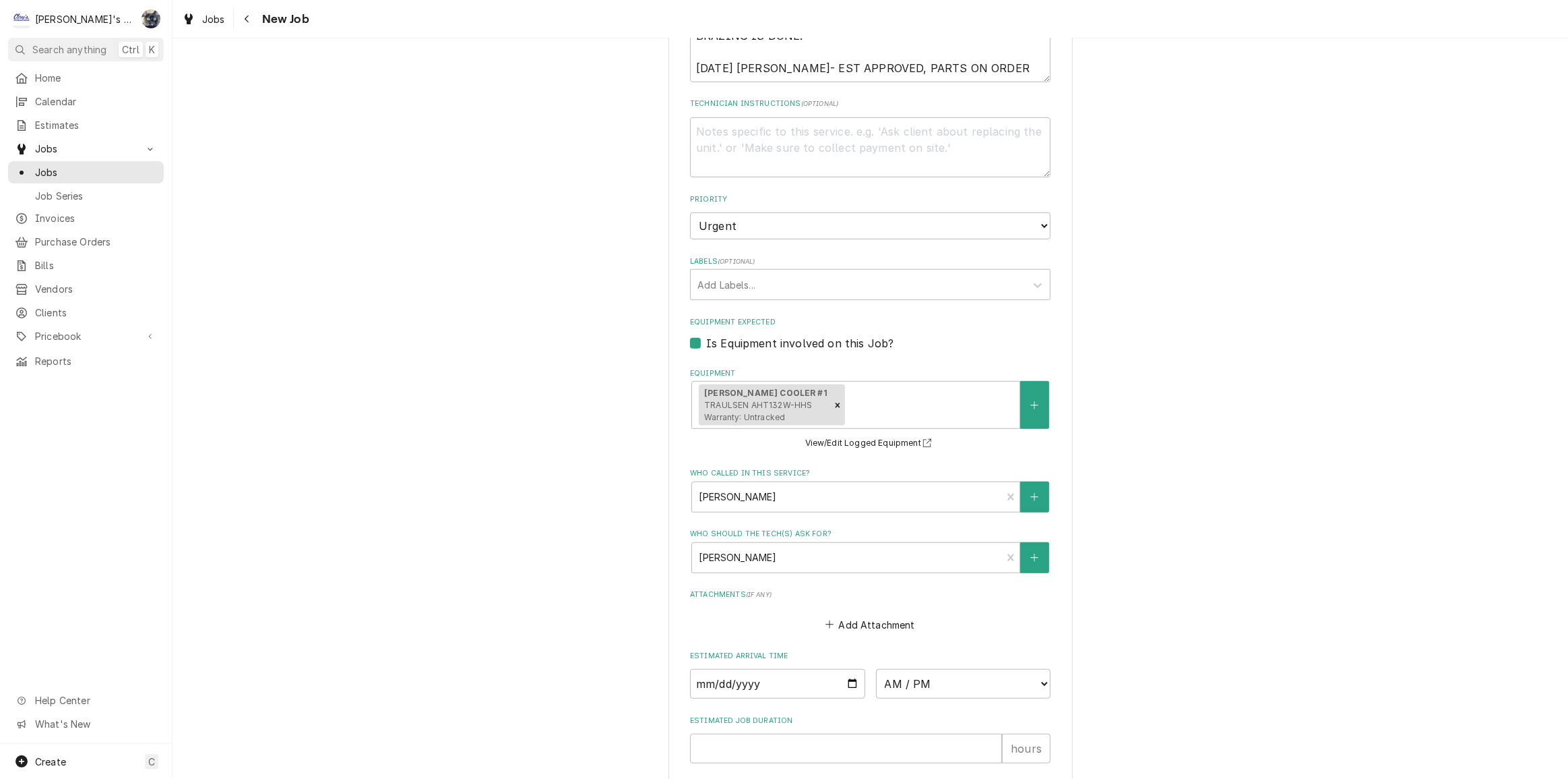
scroll to position [1042, 0]
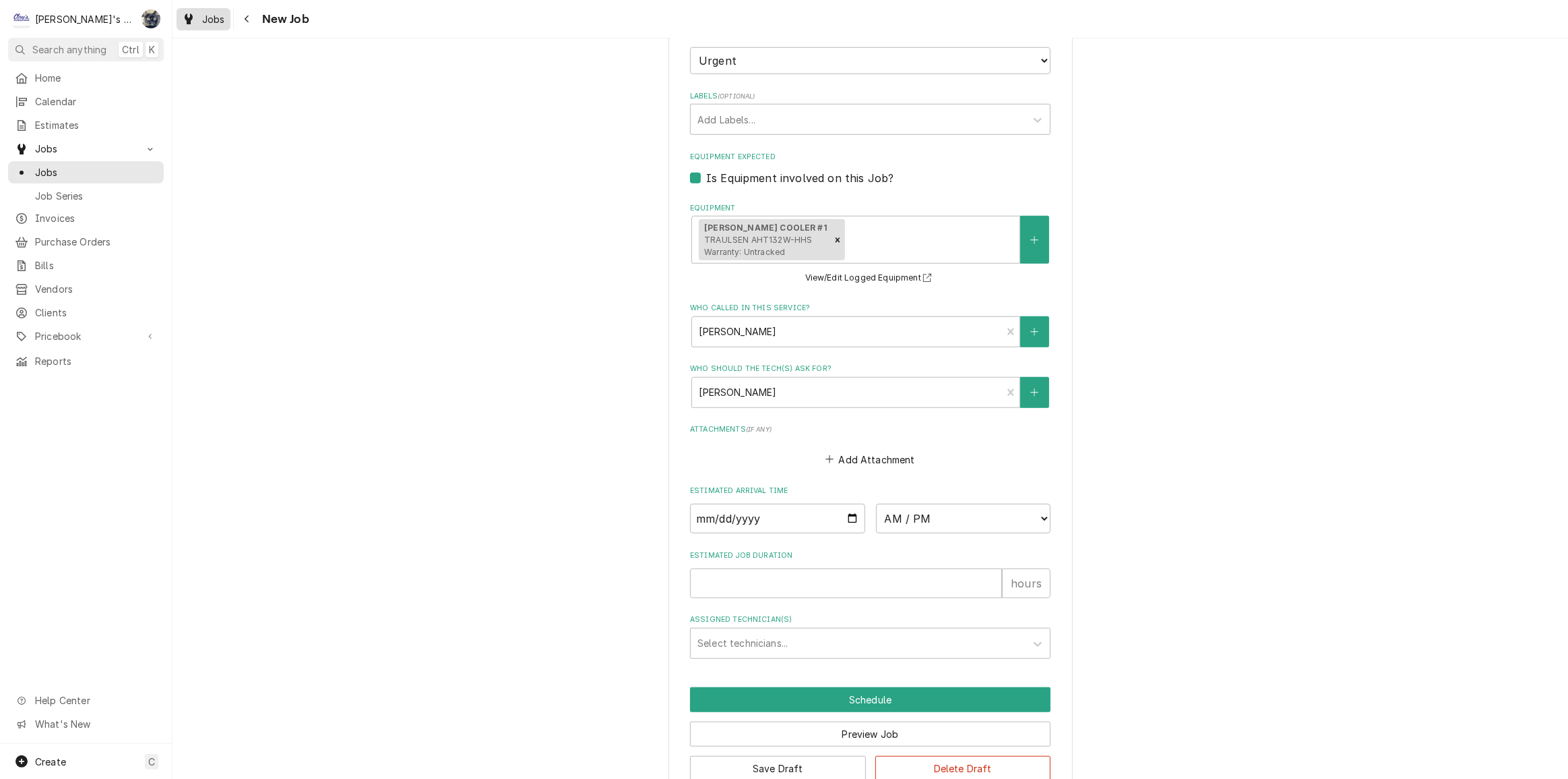
click at [189, 22] on icon "Dynamic Content Wrapper" at bounding box center [189, 19] width 8 height 11
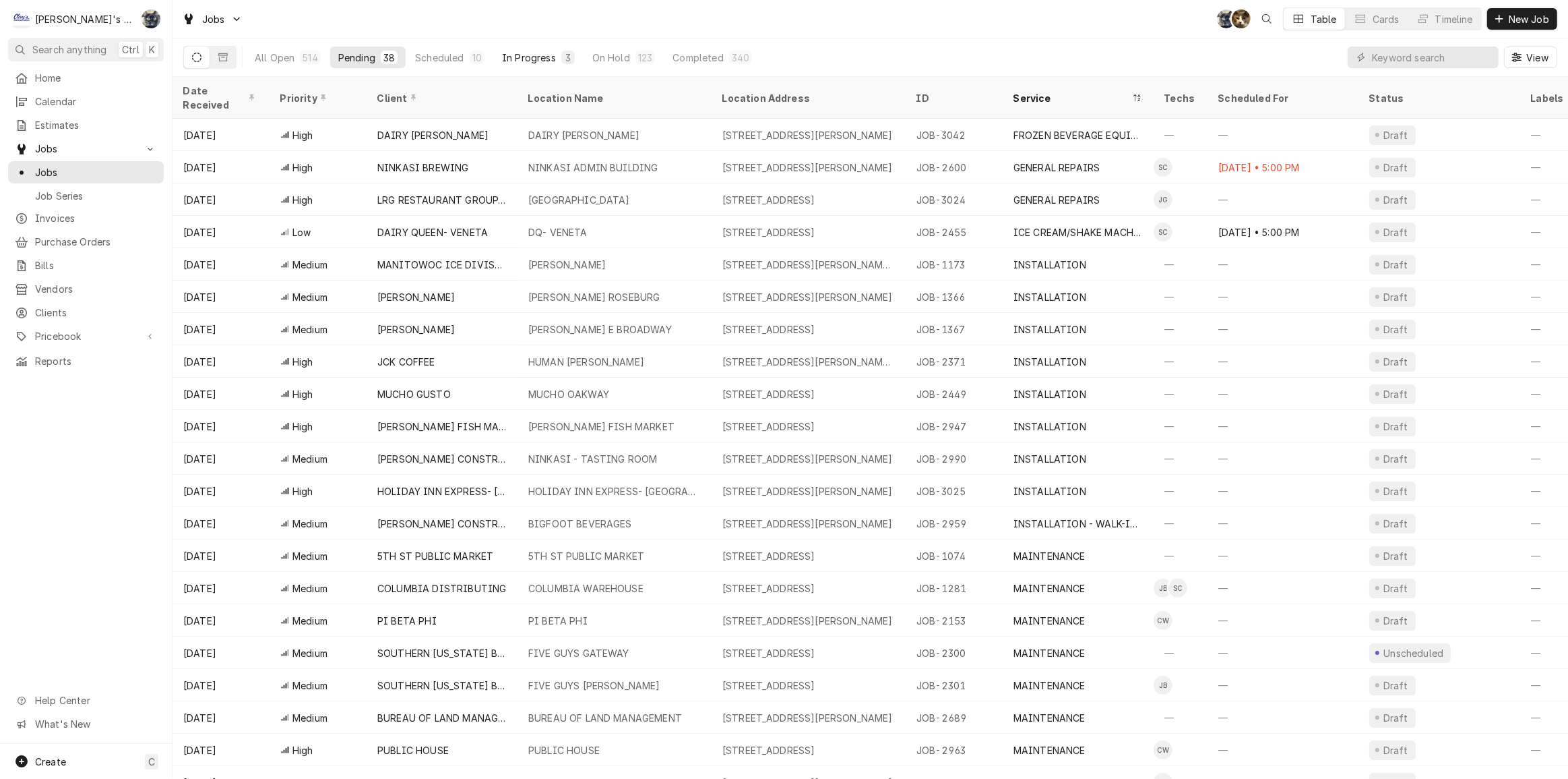
click at [531, 60] on div "In Progress" at bounding box center [528, 58] width 54 height 14
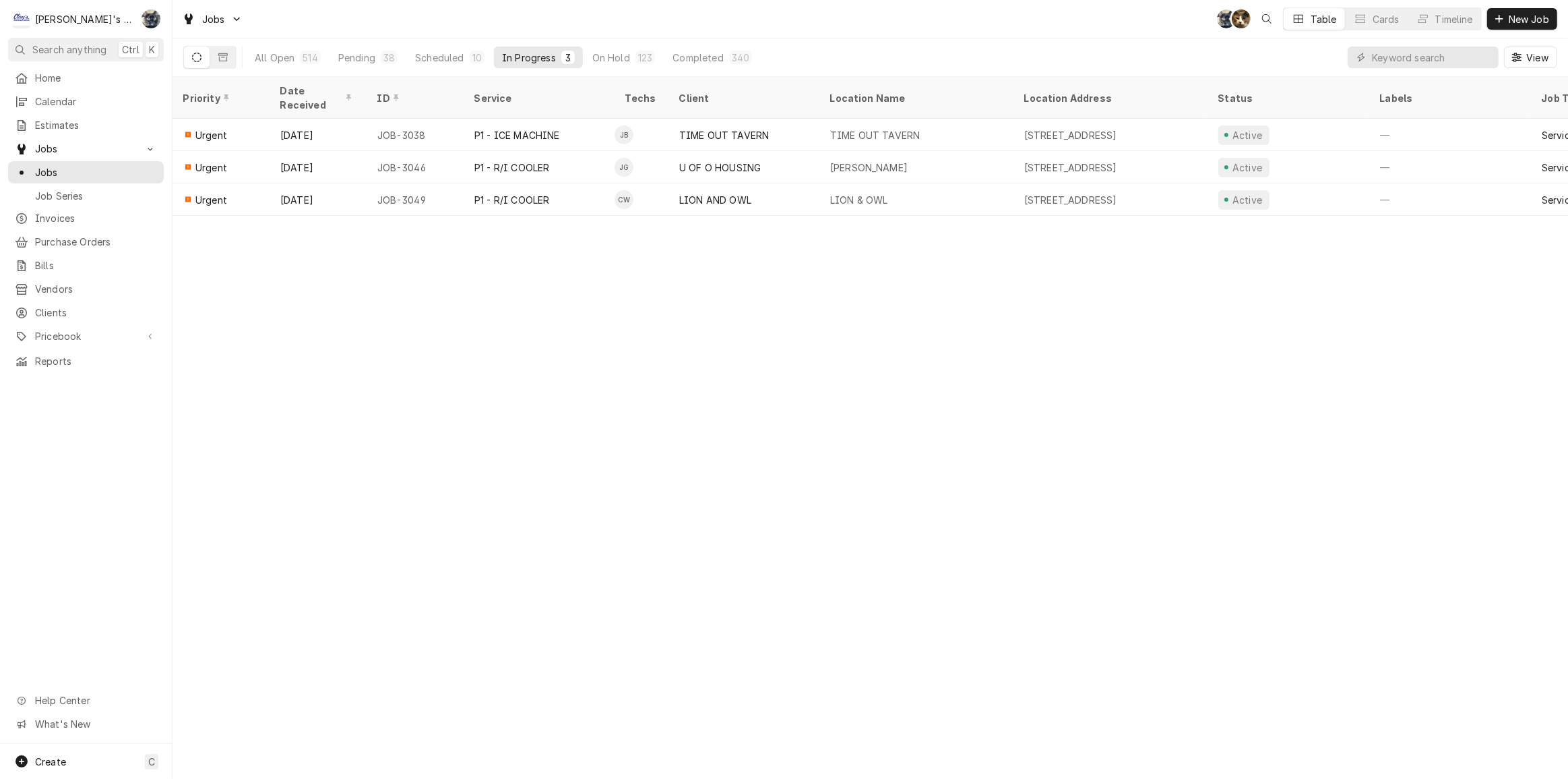
click at [544, 14] on div "Jobs SB KH Table Cards Timeline New Job" at bounding box center [870, 19] width 1396 height 38
click at [437, 56] on div "Scheduled" at bounding box center [439, 58] width 48 height 14
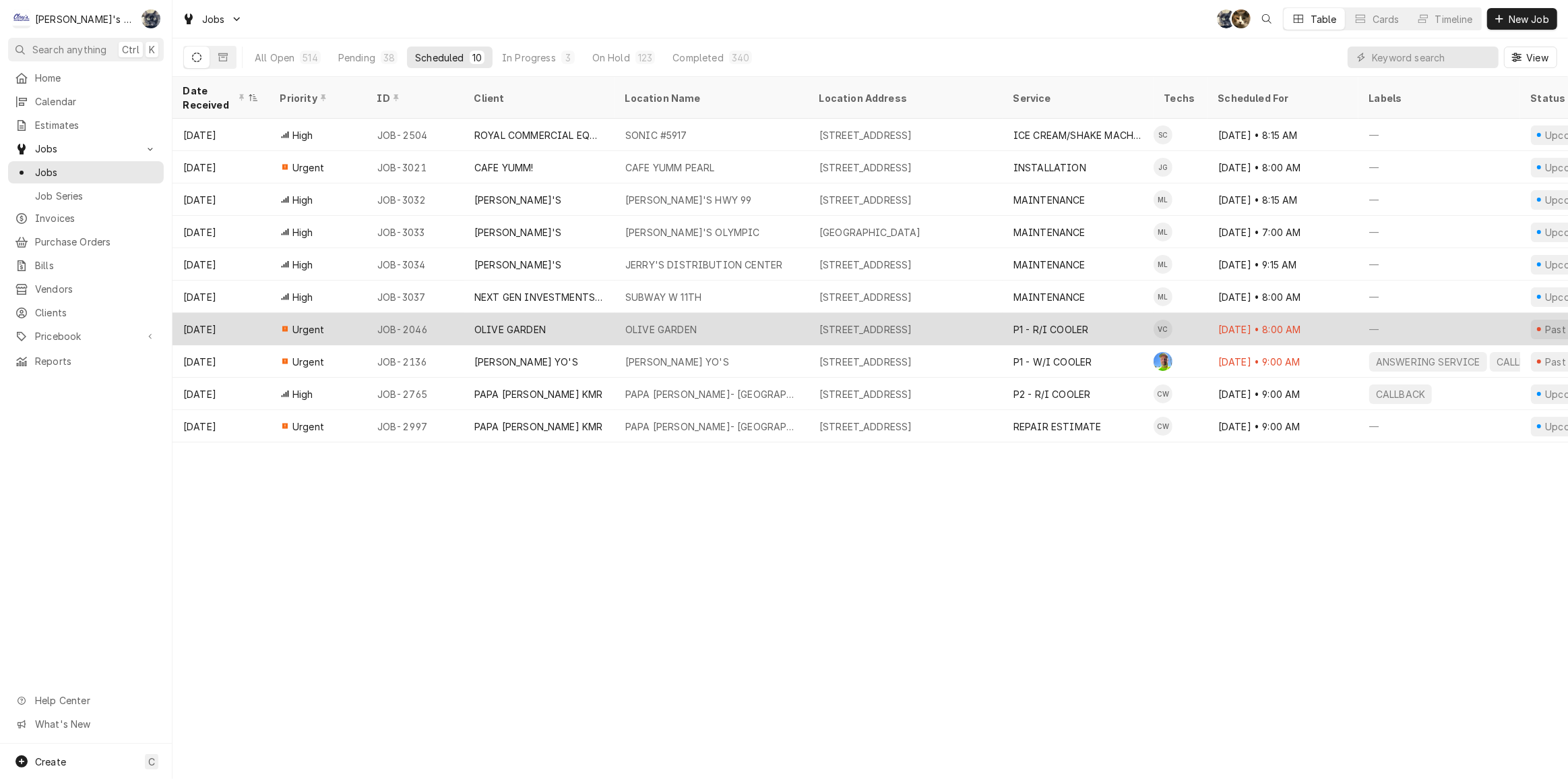
click at [520, 323] on div "OLIVE GARDEN" at bounding box center [510, 330] width 71 height 14
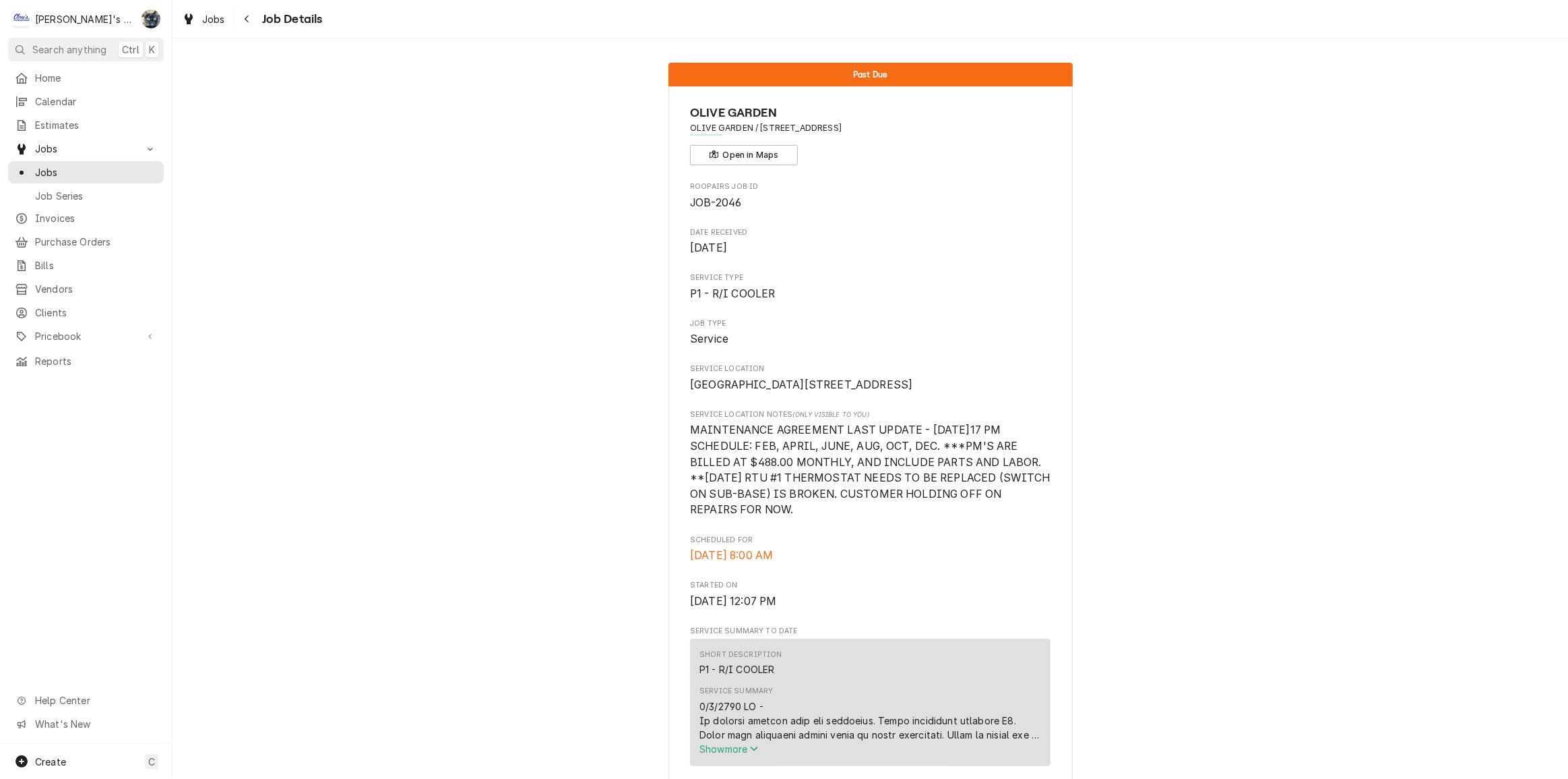
scroll to position [491, 0]
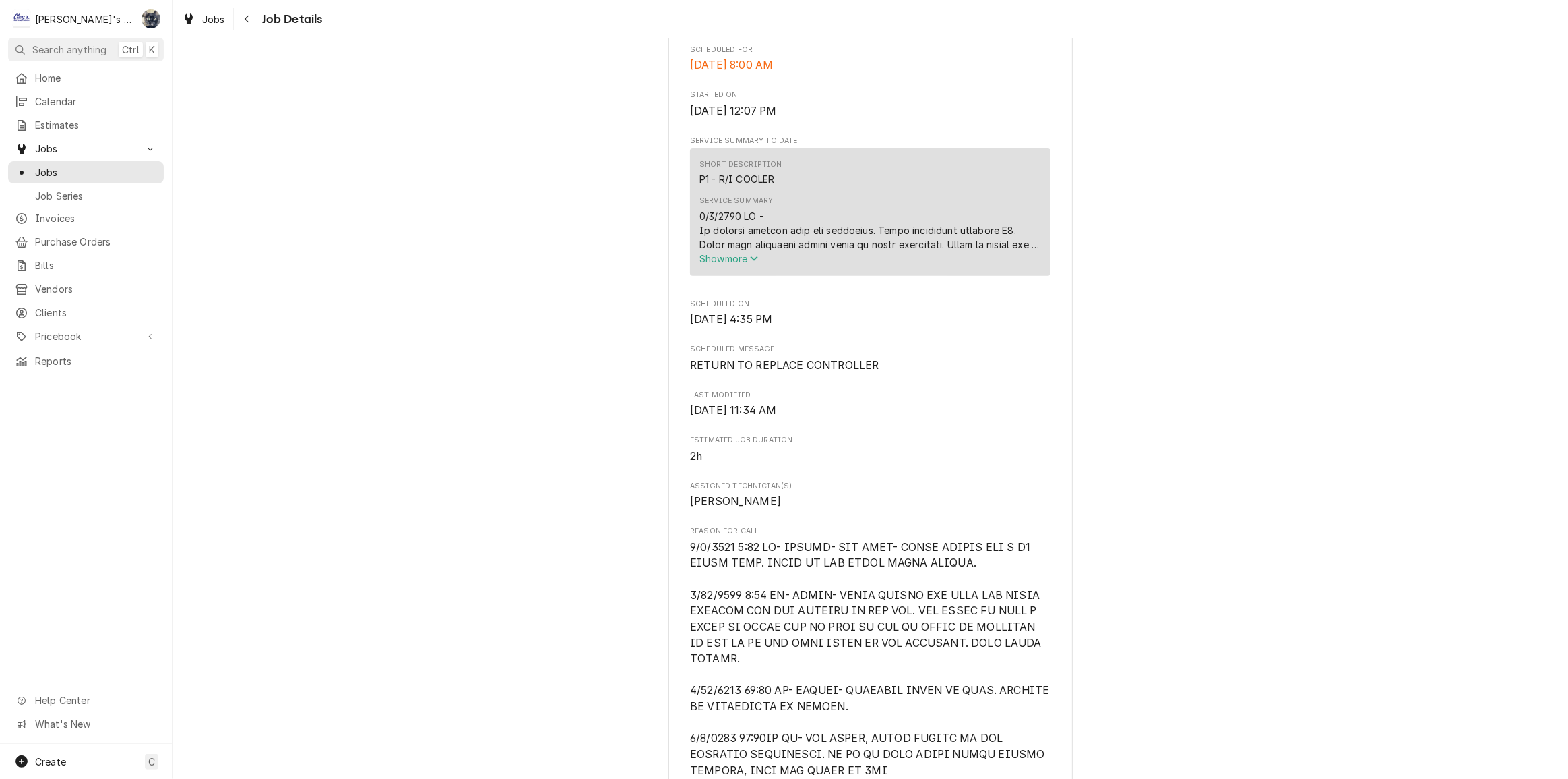
click at [701, 264] on span "Show more" at bounding box center [729, 258] width 59 height 12
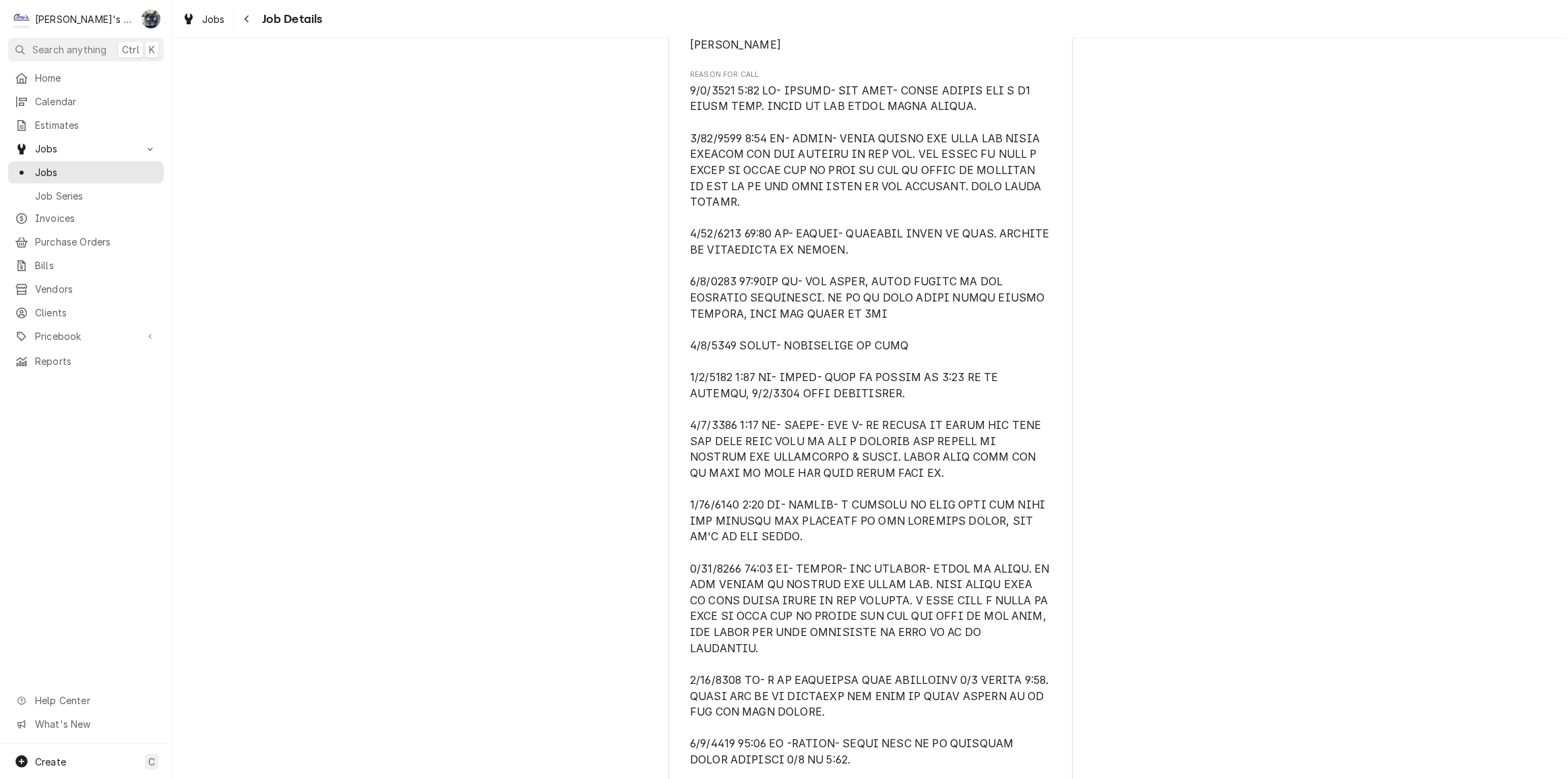
scroll to position [1777, 0]
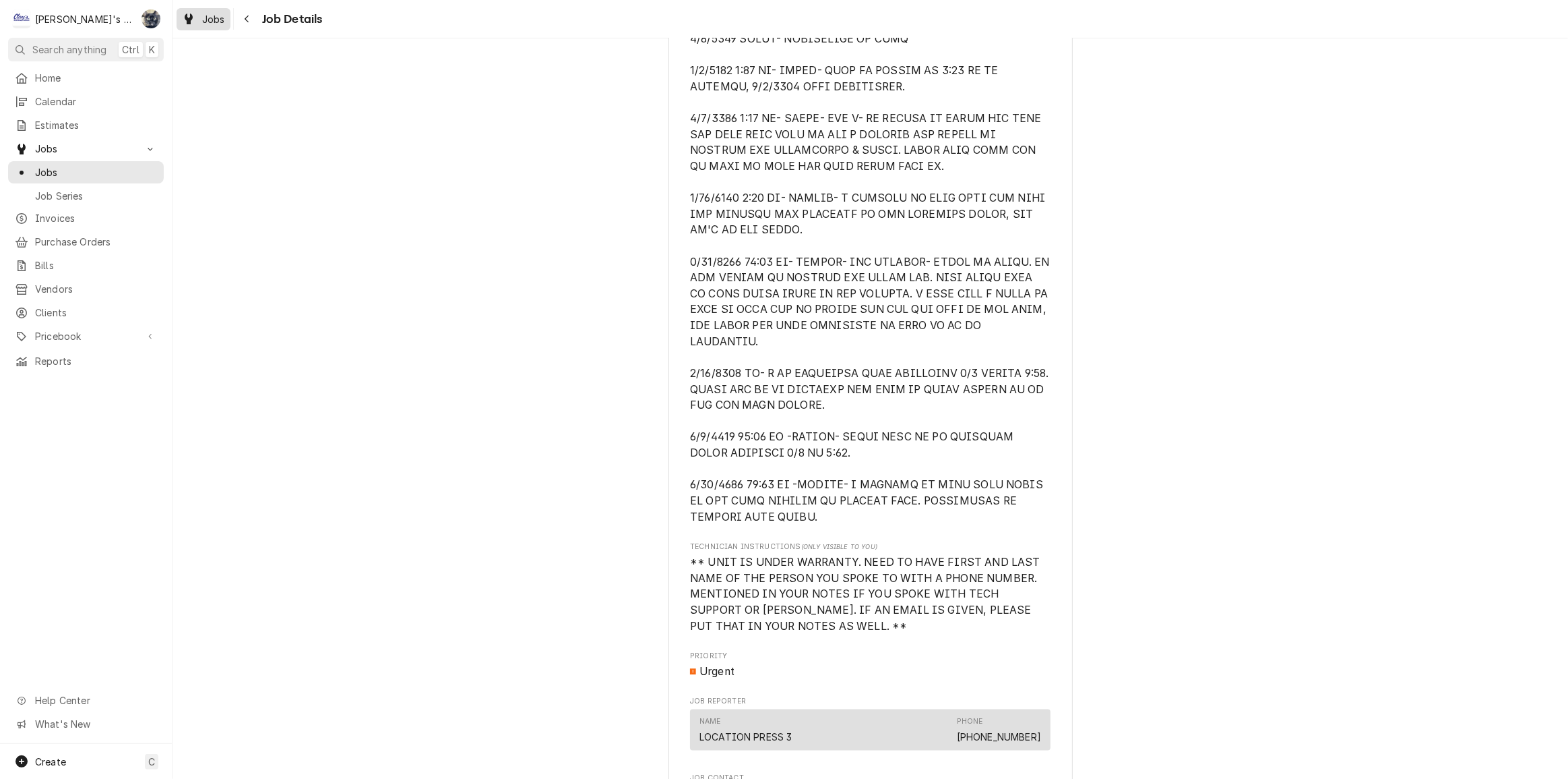
click at [214, 17] on span "Jobs" at bounding box center [213, 19] width 23 height 14
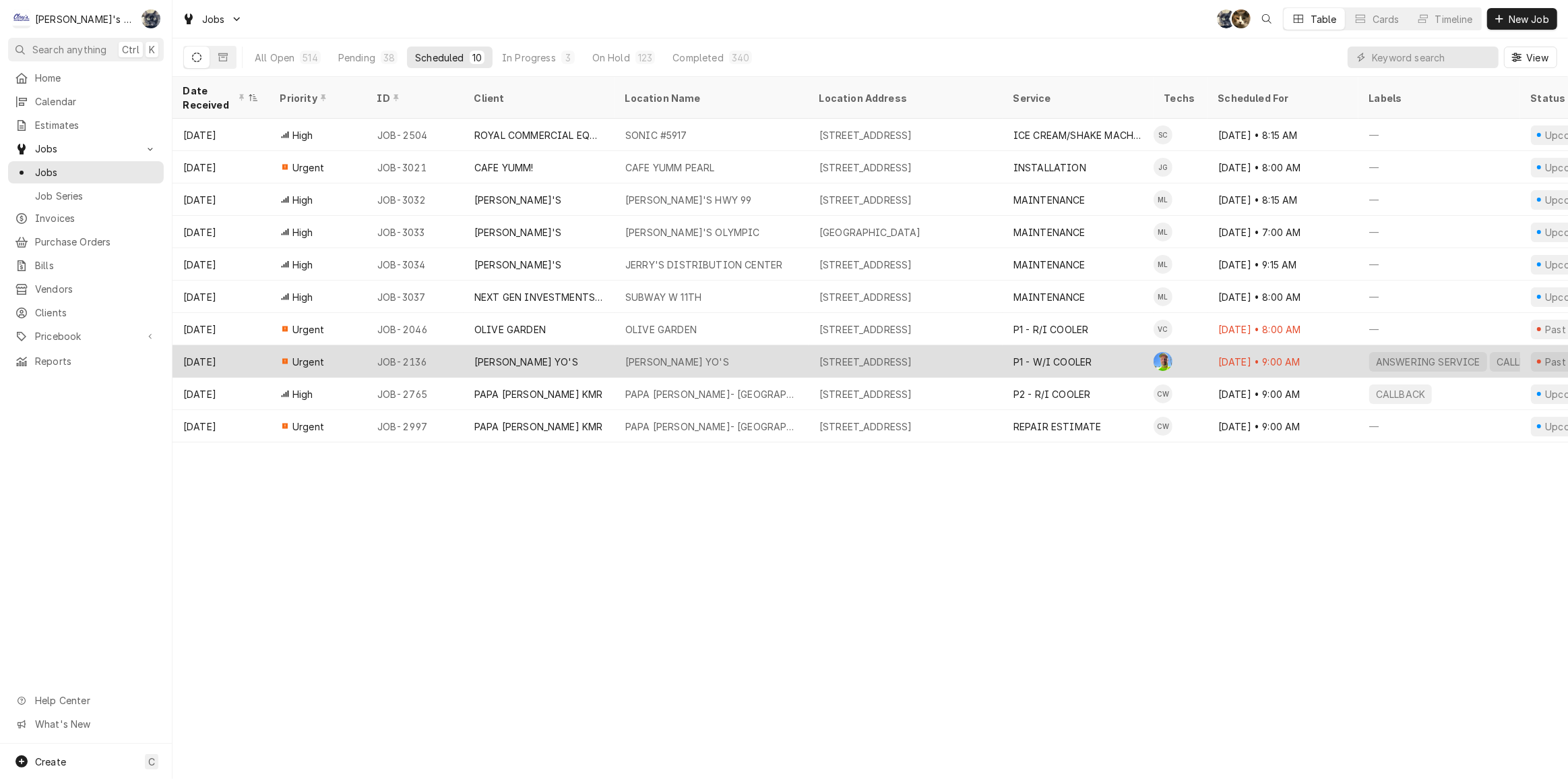
click at [665, 358] on div "[PERSON_NAME] YO'S" at bounding box center [678, 362] width 104 height 14
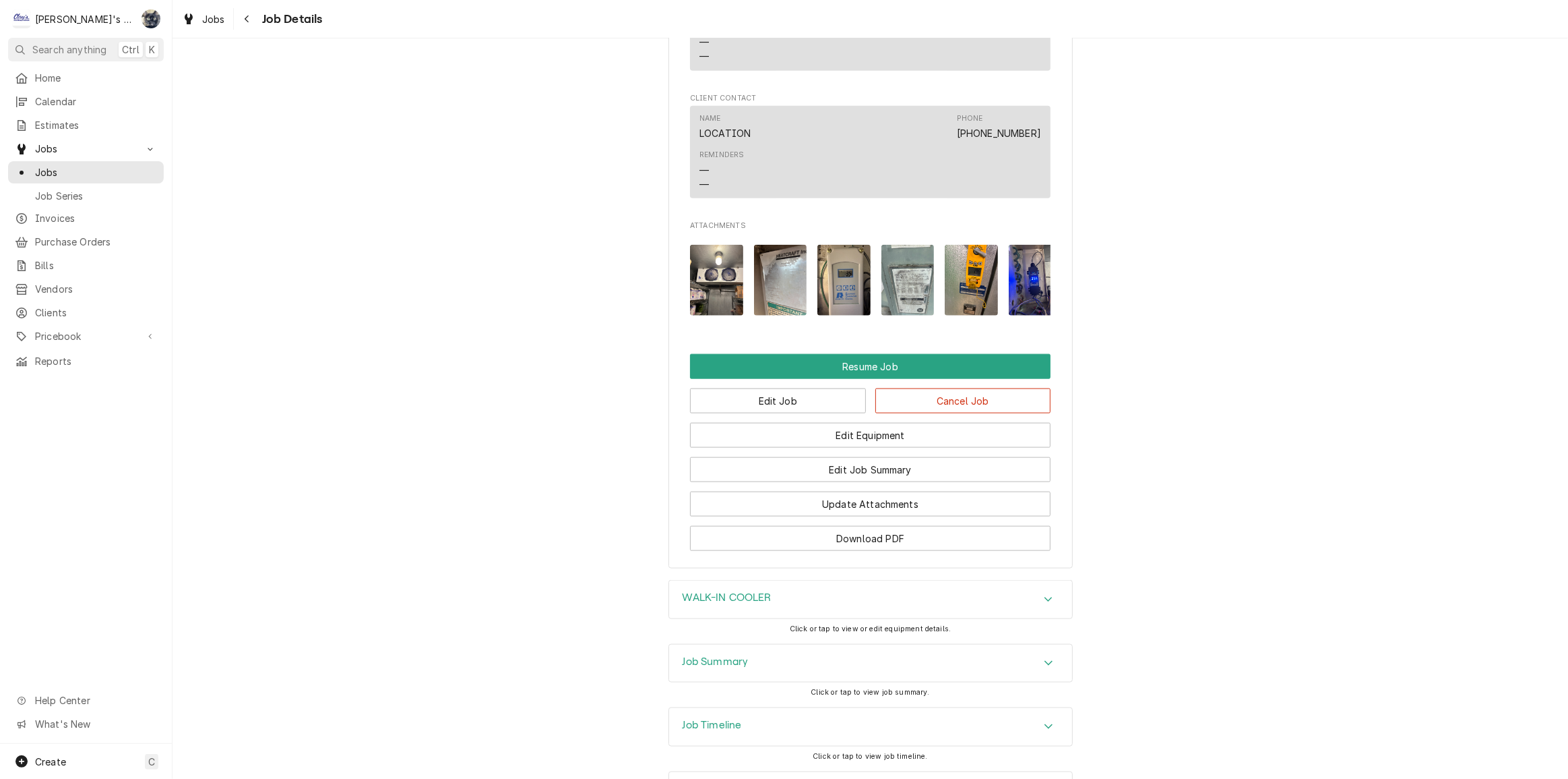
scroll to position [1839, 0]
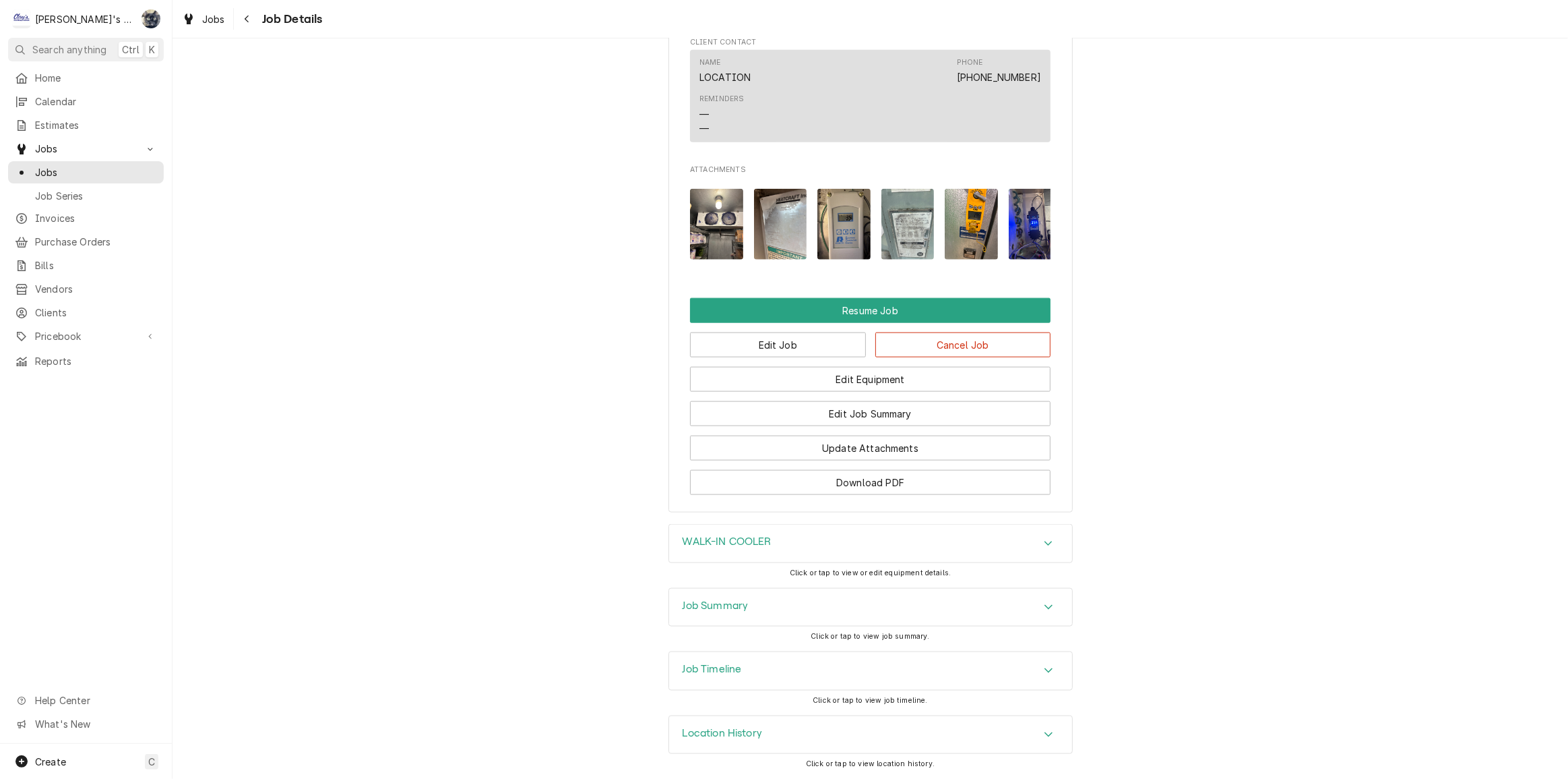
click at [733, 616] on div "Job Summary" at bounding box center [870, 607] width 403 height 38
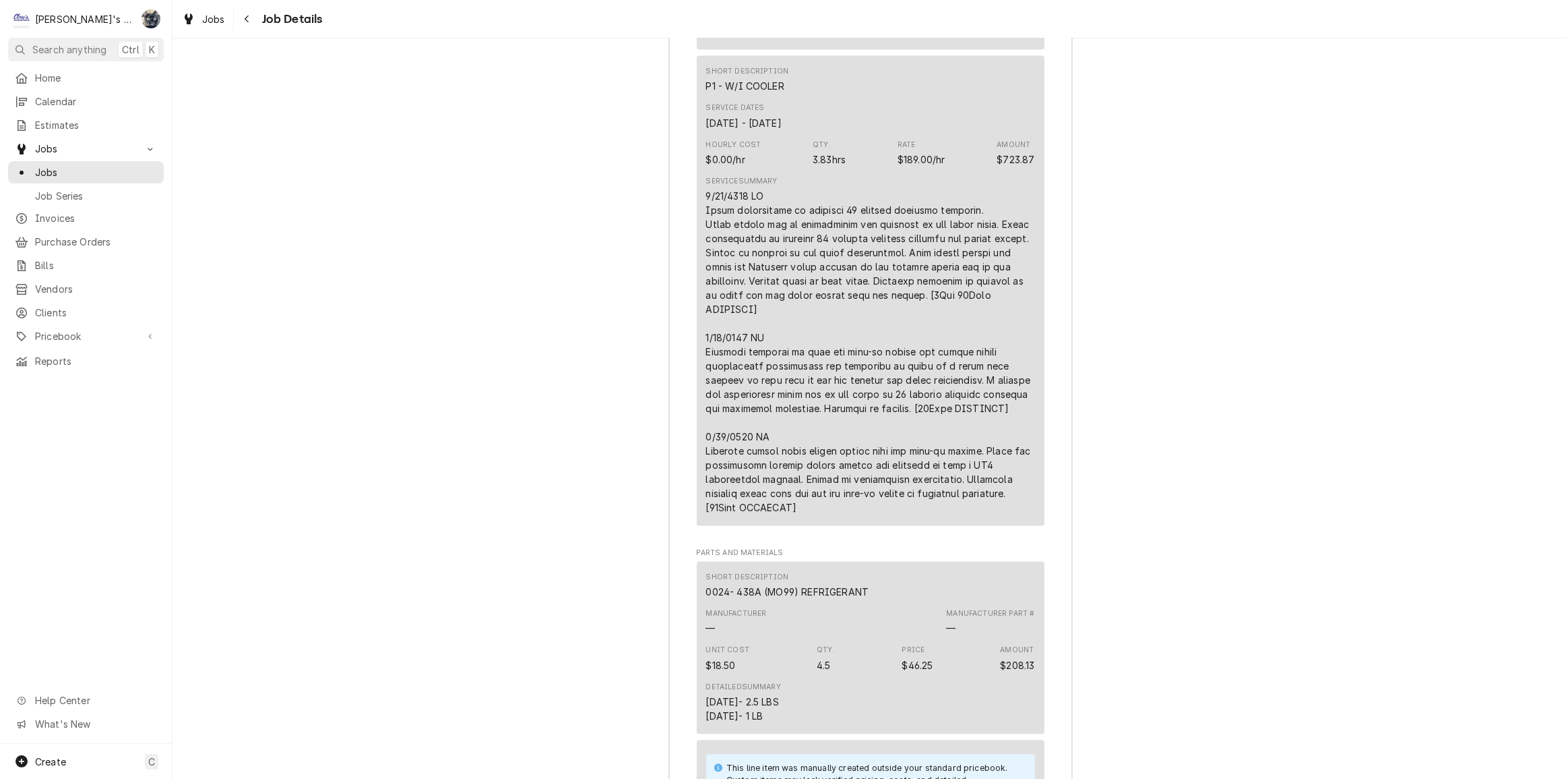
scroll to position [3065, 0]
click at [216, 17] on span "Jobs" at bounding box center [213, 19] width 23 height 14
